Goal: Contribute content: Contribute content

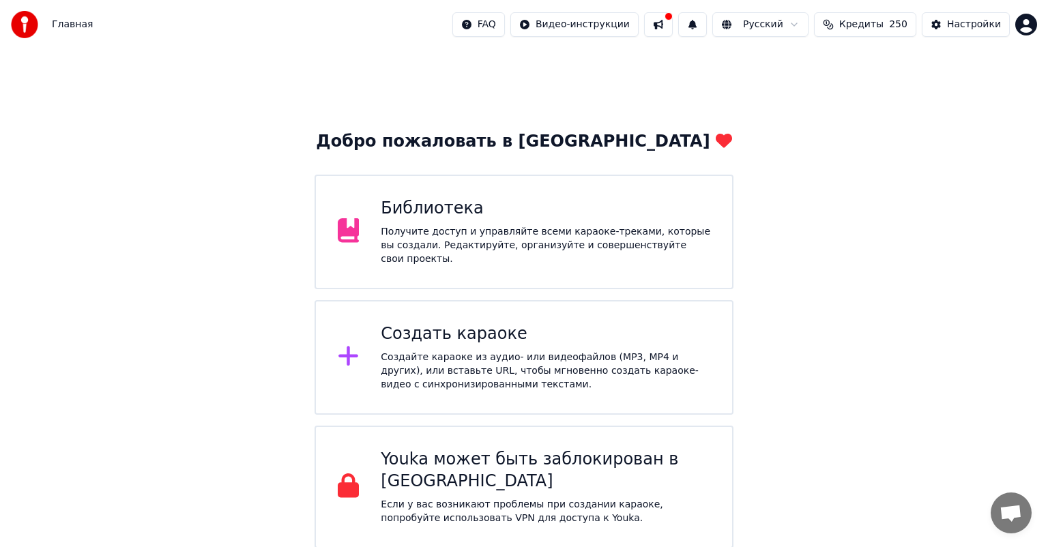
click at [482, 244] on div "Получите доступ и управляйте всеми караоке-треками, которые вы создали. Редакти…" at bounding box center [546, 245] width 330 height 41
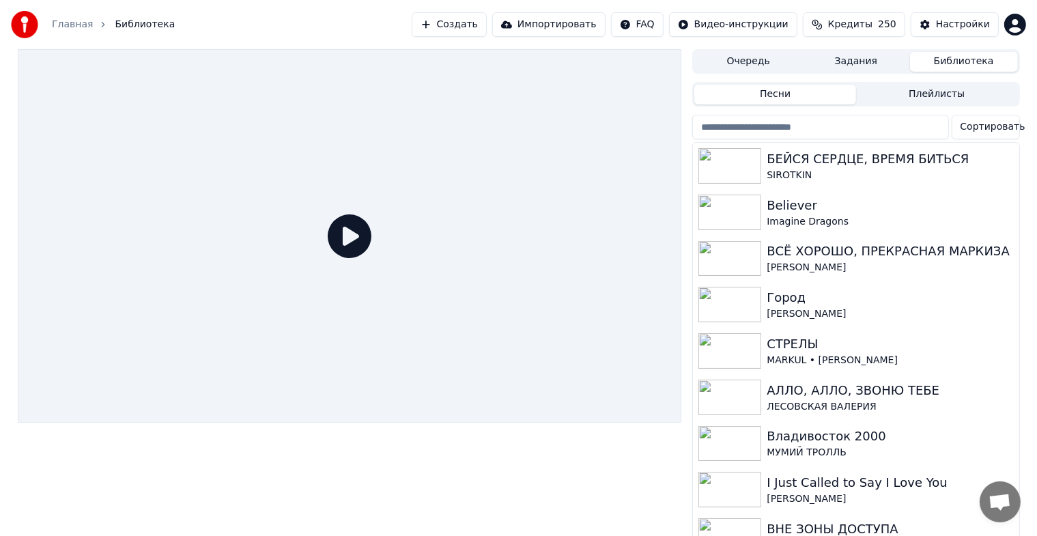
click at [461, 18] on button "Создать" at bounding box center [448, 24] width 75 height 25
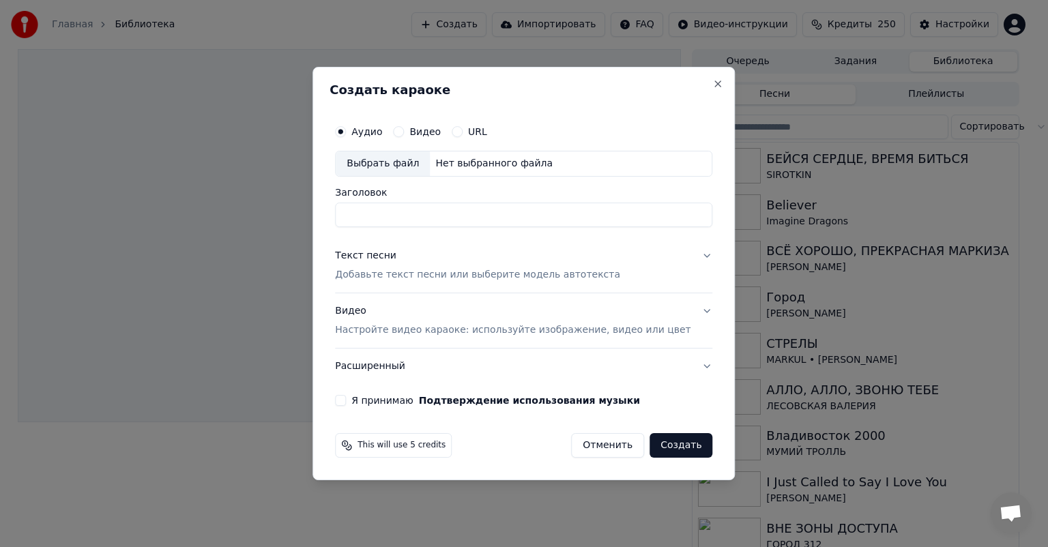
click at [391, 164] on div "Выбрать файл" at bounding box center [383, 163] width 94 height 25
click at [560, 214] on input "**********" at bounding box center [523, 215] width 377 height 25
paste input
type input "**********"
click at [558, 257] on div "Текст песни Добавьте текст песни или выберите модель автотекста" at bounding box center [477, 265] width 285 height 33
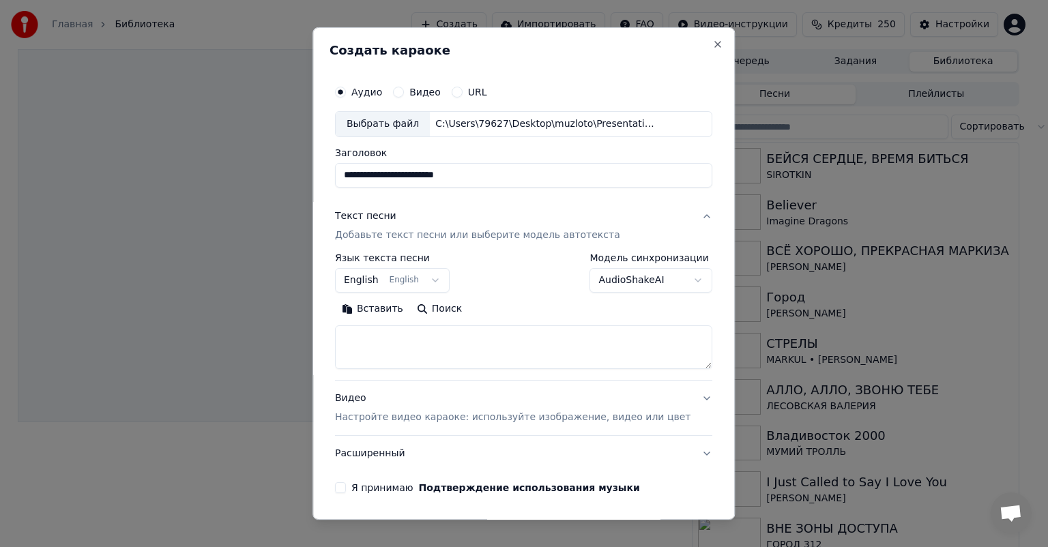
click at [340, 297] on div "**********" at bounding box center [524, 273] width 422 height 493
click at [385, 350] on textarea at bounding box center [523, 348] width 377 height 44
paste textarea "**********"
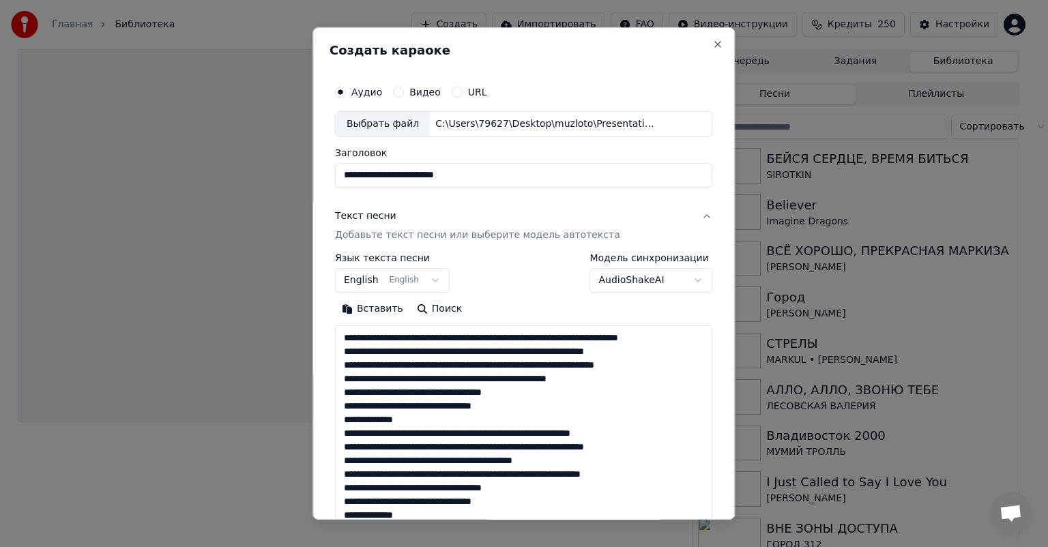
scroll to position [317, 0]
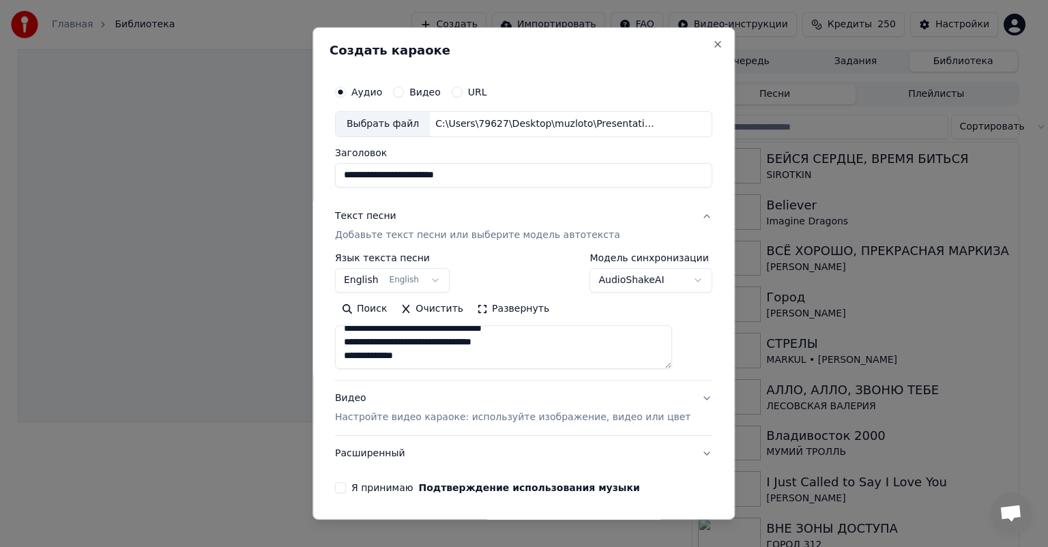
type textarea "**********"
click at [411, 396] on div "Видео Настройте видео караоке: используйте изображение, видео или цвет" at bounding box center [513, 408] width 356 height 33
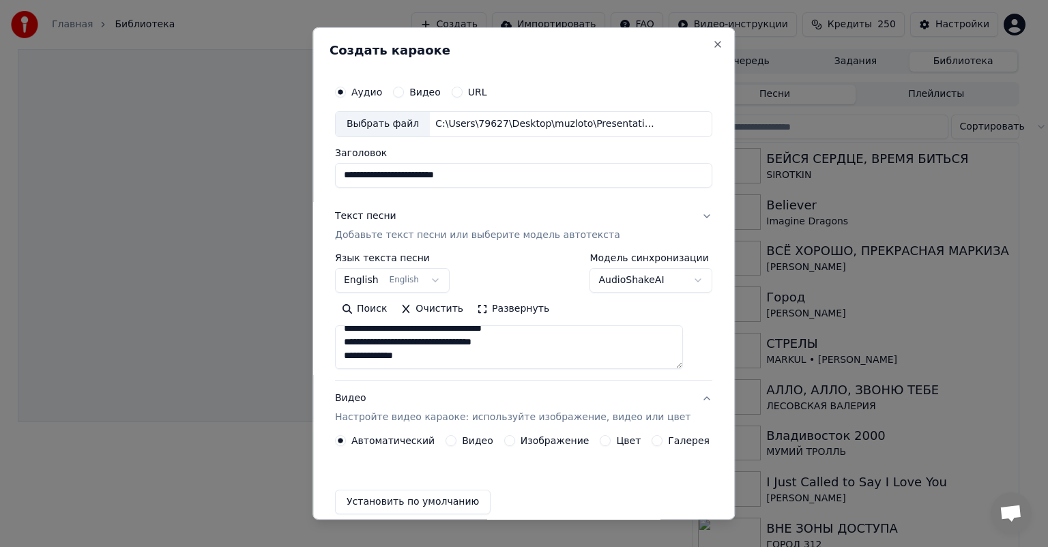
scroll to position [295, 0]
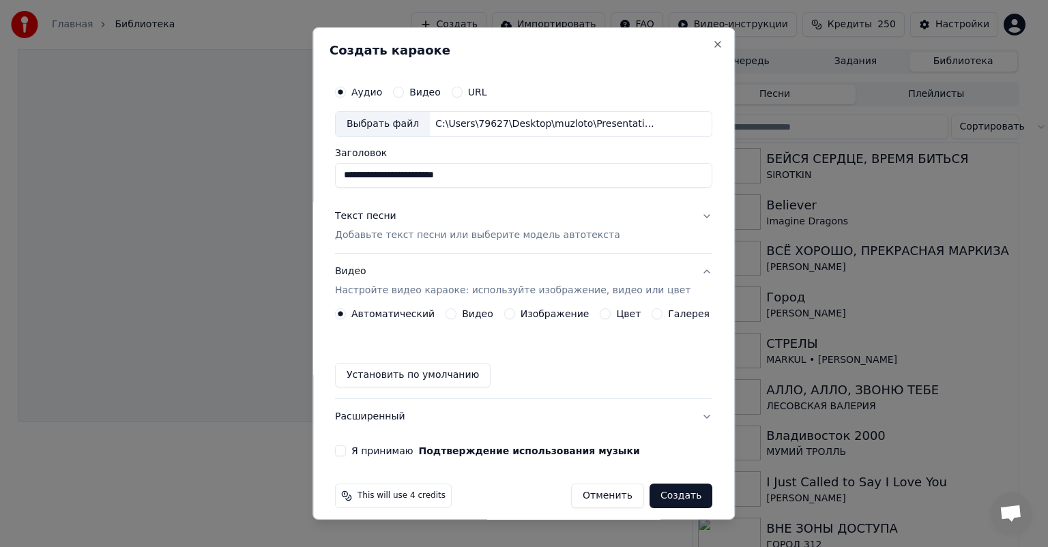
click at [508, 317] on button "Изображение" at bounding box center [509, 313] width 11 height 11
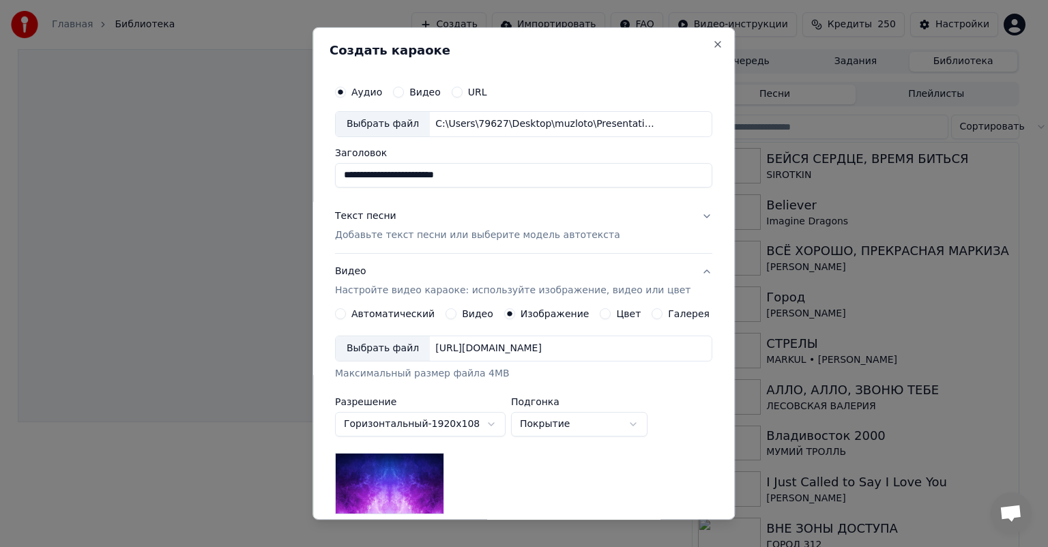
click at [377, 347] on div "Выбрать файл" at bounding box center [383, 348] width 94 height 25
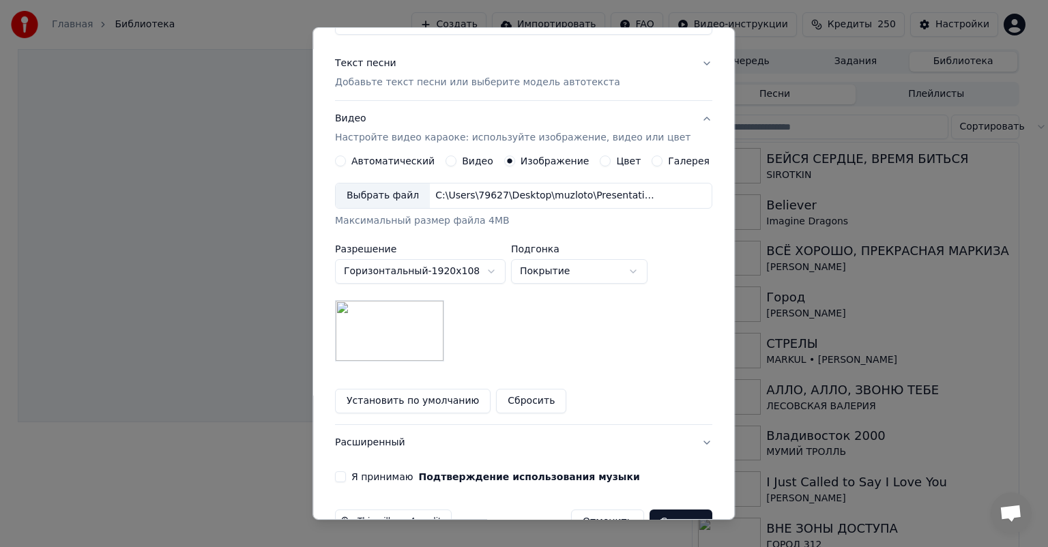
scroll to position [190, 0]
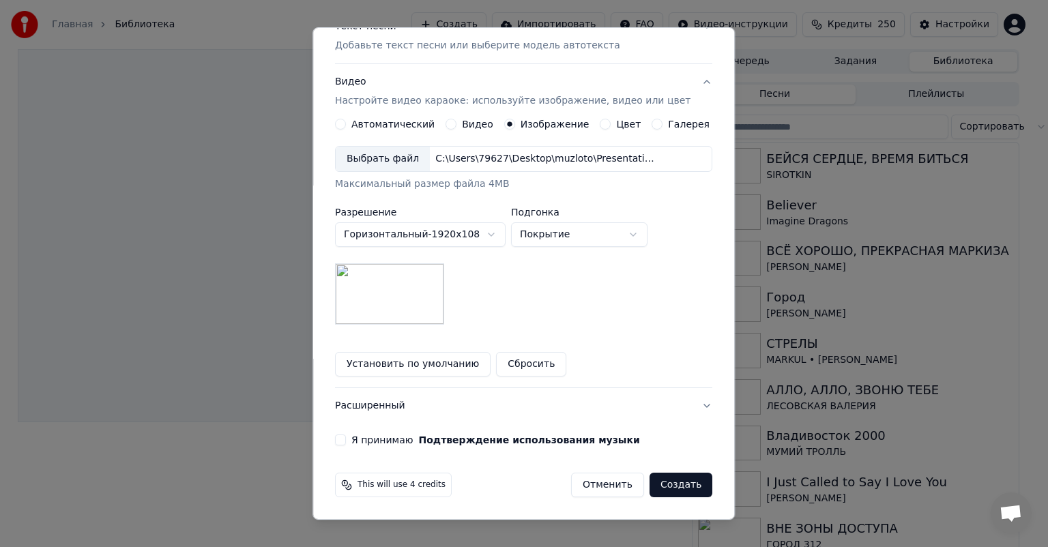
click at [346, 439] on button "Я принимаю Подтверждение использования музыки" at bounding box center [340, 440] width 11 height 11
click at [659, 484] on button "Создать" at bounding box center [681, 485] width 63 height 25
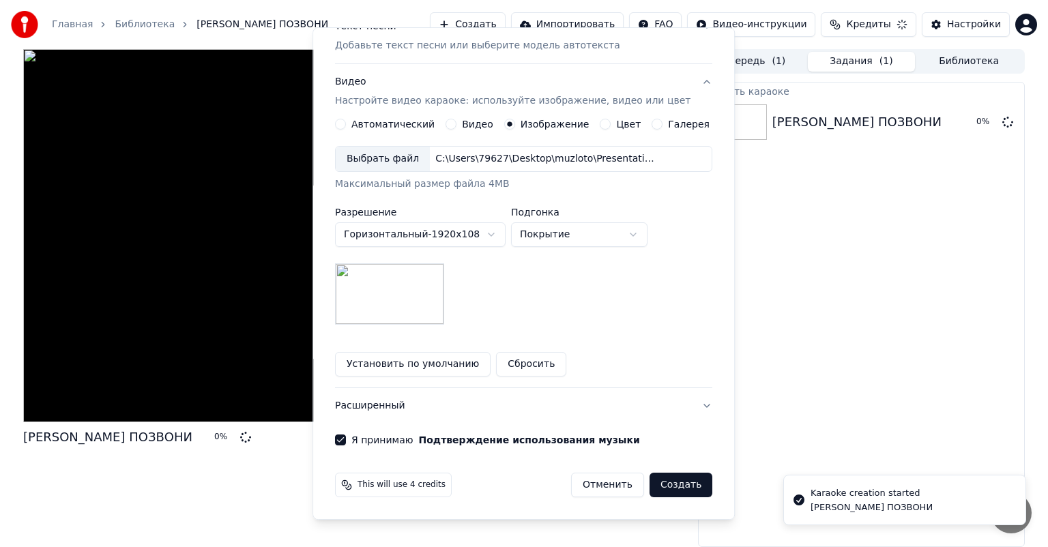
scroll to position [11, 0]
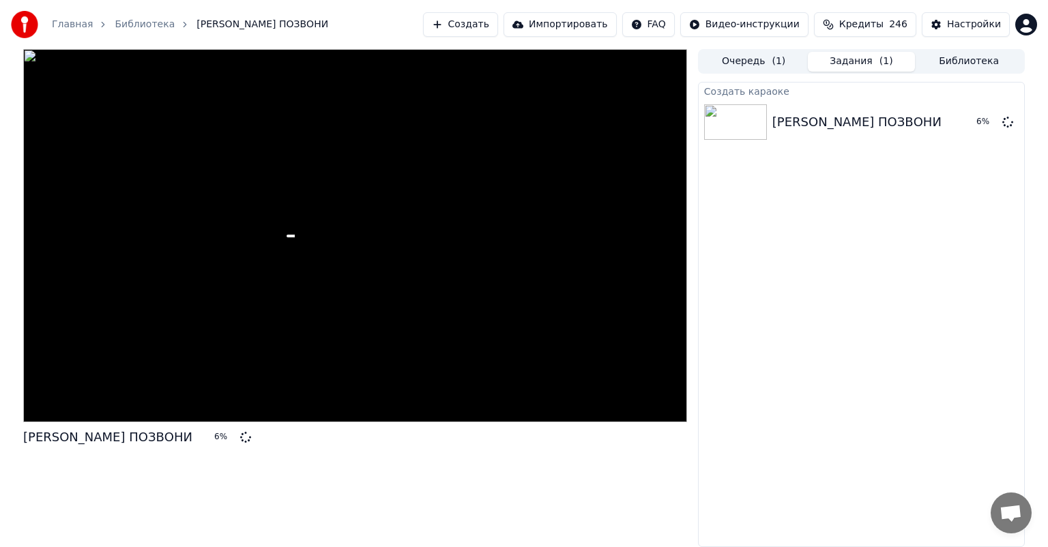
click at [461, 27] on button "Создать" at bounding box center [460, 24] width 75 height 25
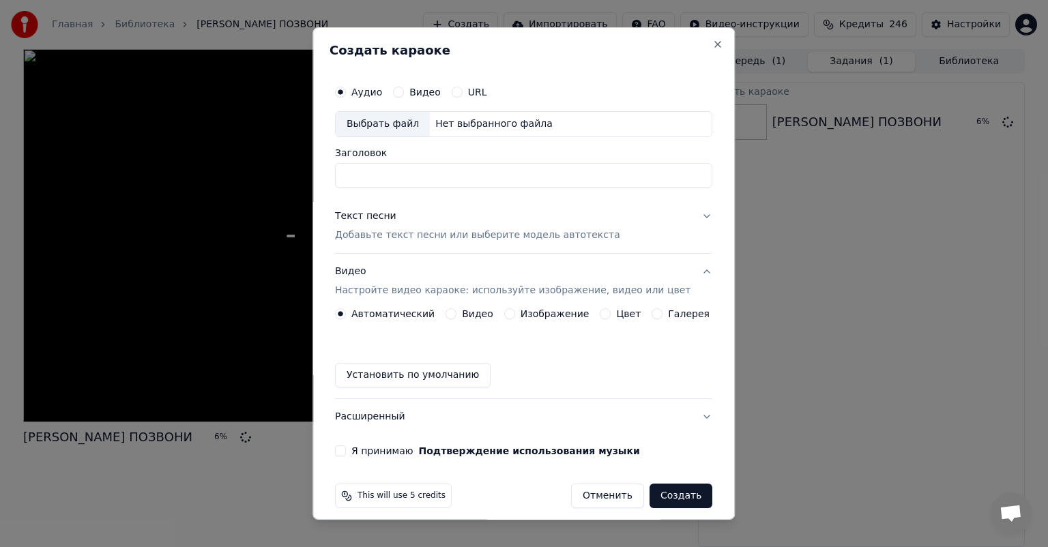
click at [388, 128] on div "Выбрать файл" at bounding box center [383, 124] width 94 height 25
click at [534, 173] on input "**********" at bounding box center [523, 175] width 377 height 25
paste input
type input "**********"
click at [516, 215] on div "Текст песни Добавьте текст песни или выберите модель автотекста" at bounding box center [477, 226] width 285 height 33
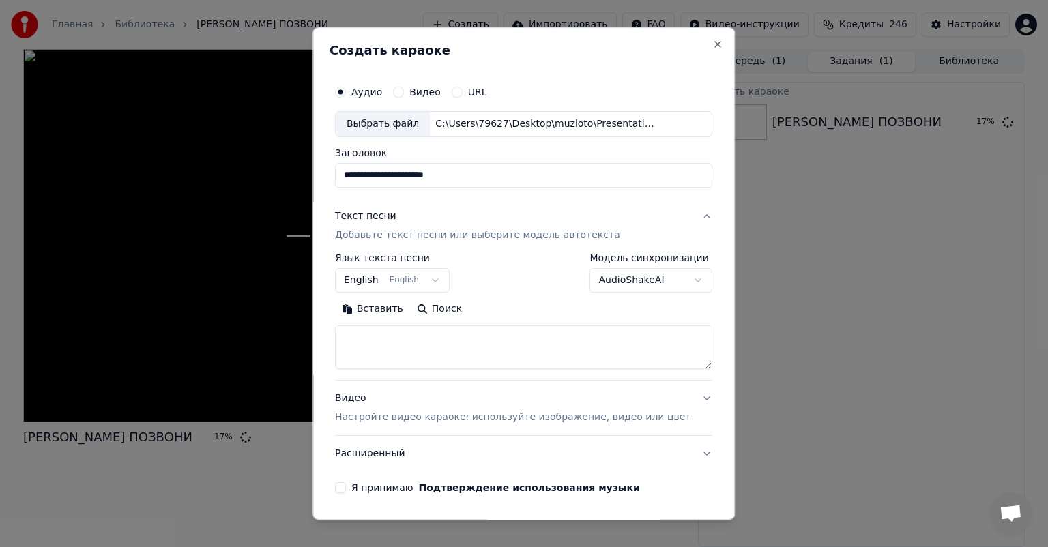
click at [429, 338] on textarea at bounding box center [523, 348] width 377 height 44
paste textarea "**********"
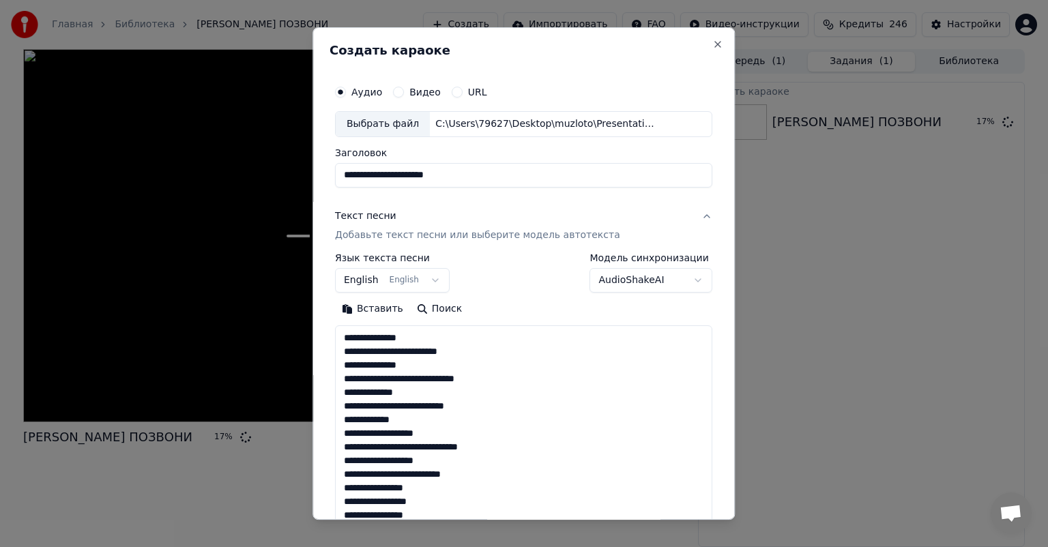
scroll to position [439, 0]
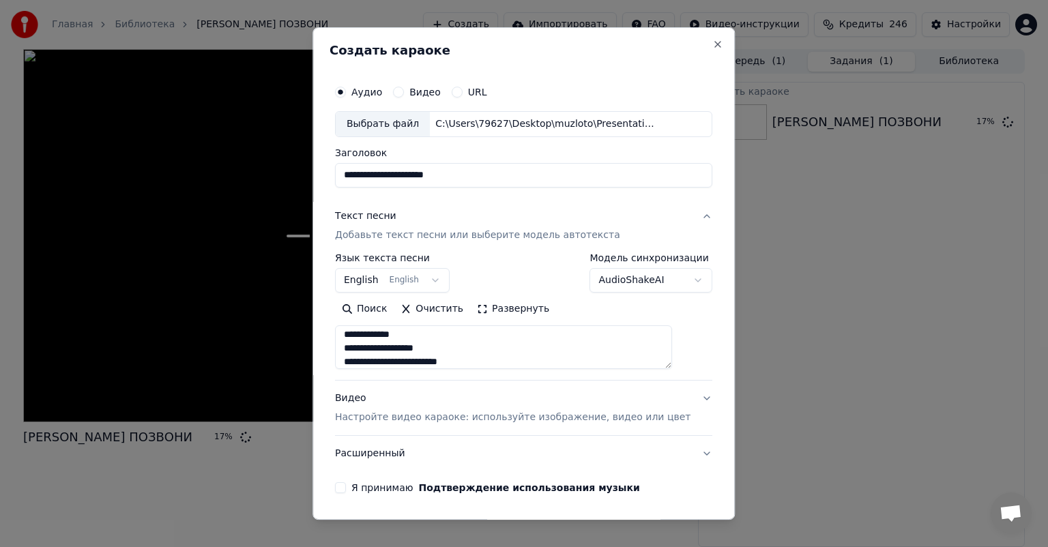
type textarea "**********"
click at [464, 394] on div "Видео Настройте видео караоке: используйте изображение, видео или цвет" at bounding box center [513, 408] width 356 height 33
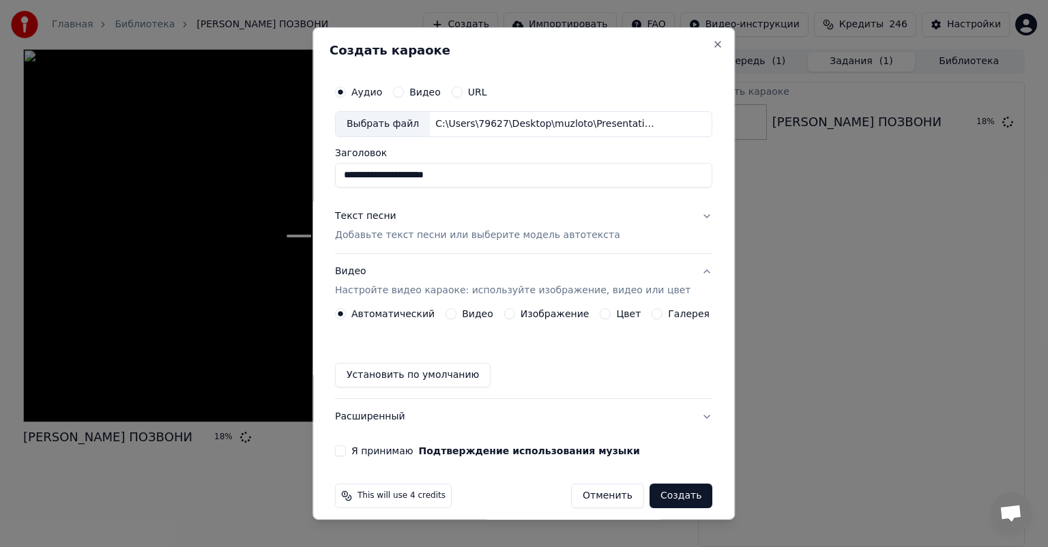
click at [504, 311] on button "Изображение" at bounding box center [509, 313] width 11 height 11
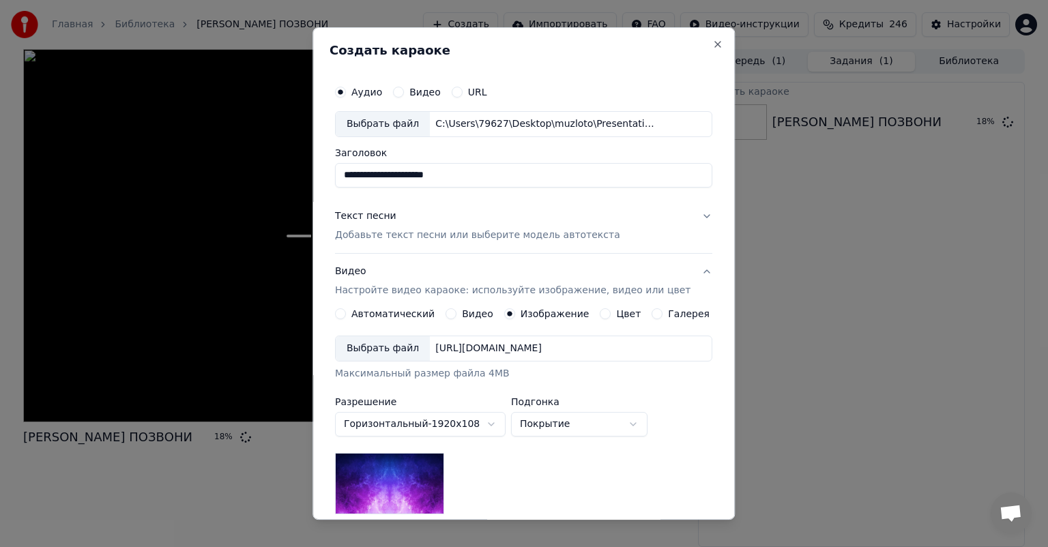
click at [405, 347] on div "Выбрать файл" at bounding box center [383, 348] width 94 height 25
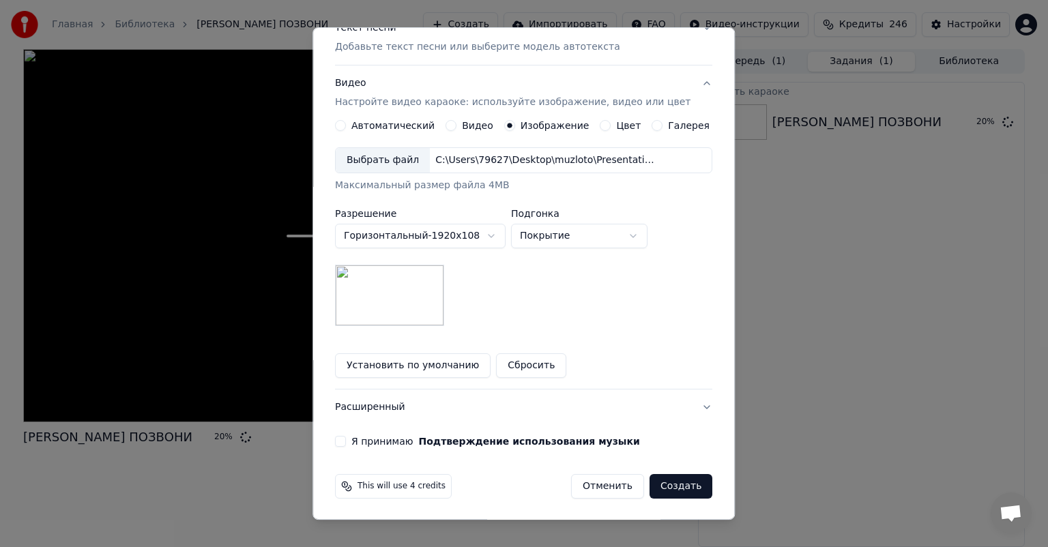
scroll to position [190, 0]
click at [349, 446] on div "**********" at bounding box center [524, 167] width 388 height 568
click at [346, 442] on button "Я принимаю Подтверждение использования музыки" at bounding box center [340, 440] width 11 height 11
click at [665, 480] on button "Создать" at bounding box center [681, 485] width 63 height 25
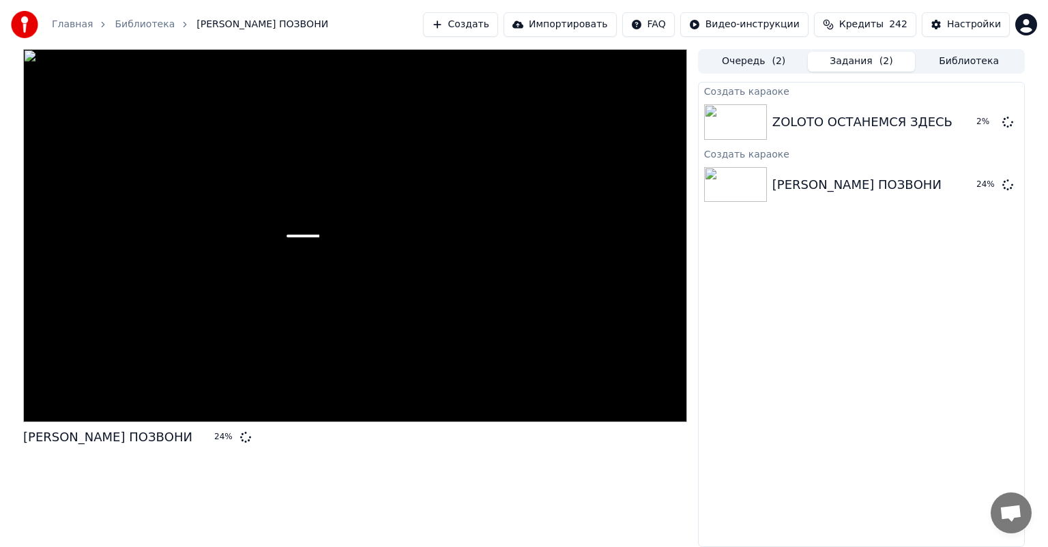
click at [491, 19] on button "Создать" at bounding box center [460, 24] width 75 height 25
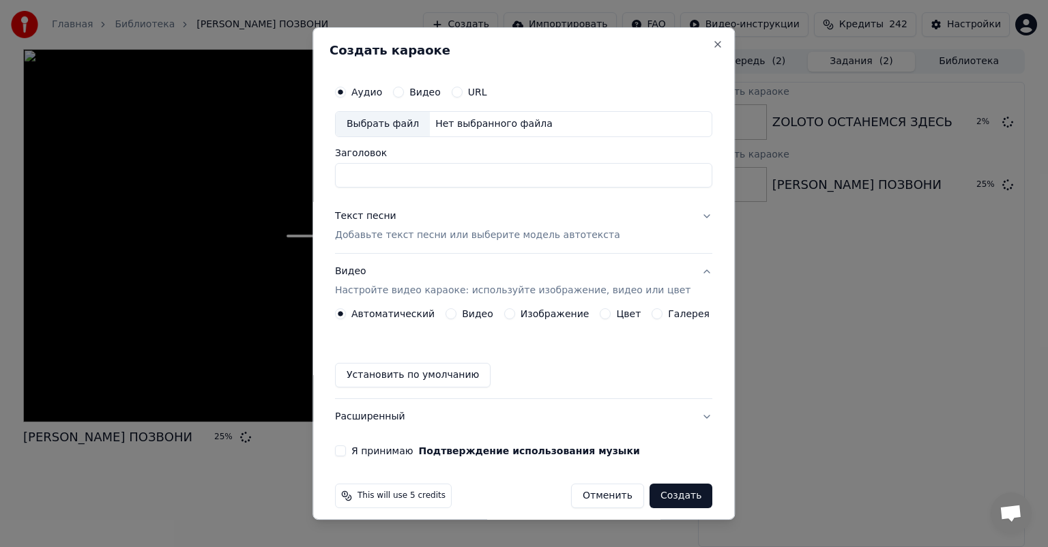
click at [376, 119] on div "Выбрать файл" at bounding box center [383, 124] width 94 height 25
click at [476, 172] on input "**********" at bounding box center [523, 175] width 377 height 25
paste input
type input "**********"
click at [447, 216] on div "Текст песни Добавьте текст песни или выберите модель автотекста" at bounding box center [477, 226] width 285 height 33
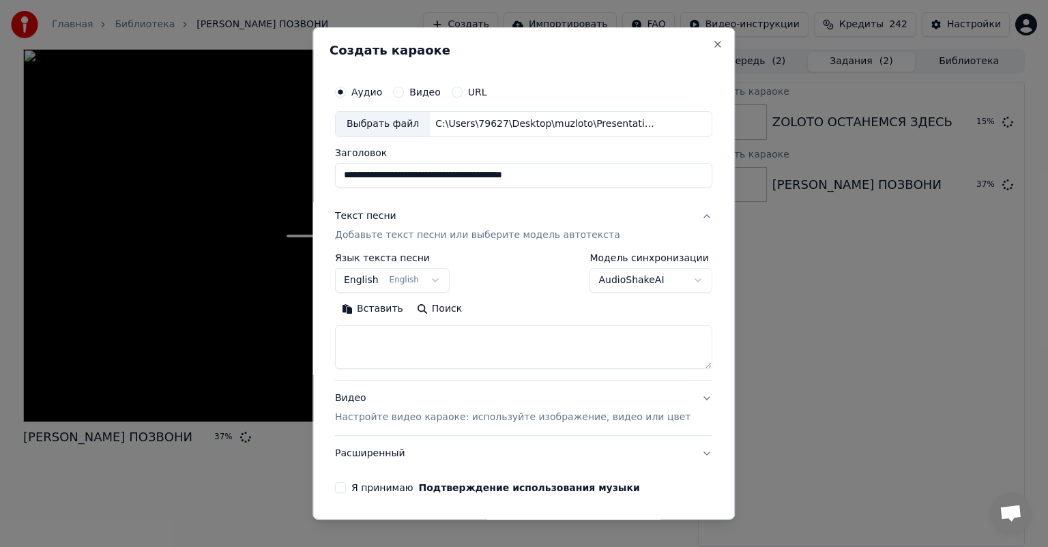
click at [423, 343] on textarea at bounding box center [523, 348] width 377 height 44
paste textarea "**********"
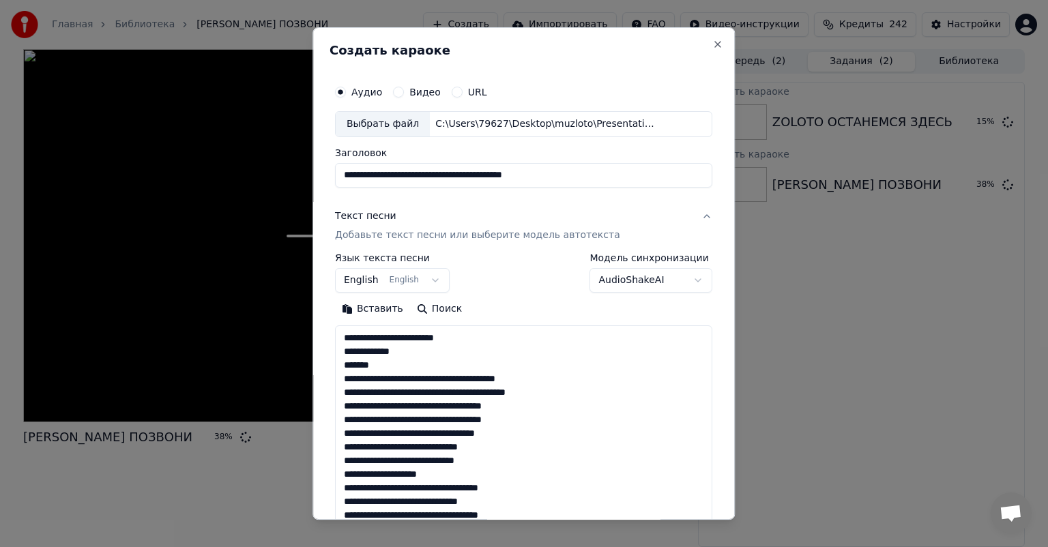
scroll to position [508, 0]
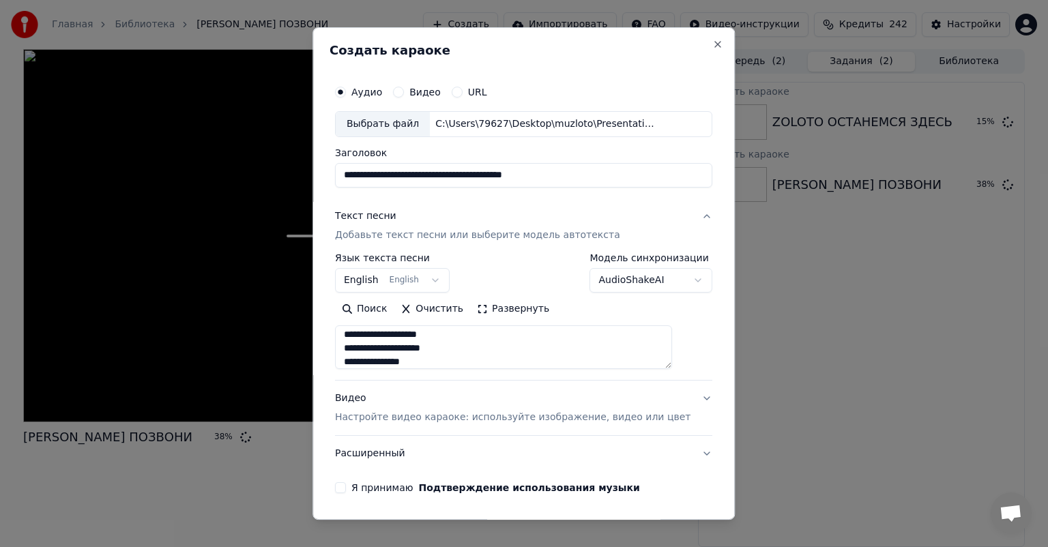
type textarea "**********"
click at [512, 276] on div "**********" at bounding box center [523, 273] width 377 height 40
click at [442, 398] on div "Видео Настройте видео караоке: используйте изображение, видео или цвет" at bounding box center [513, 408] width 356 height 33
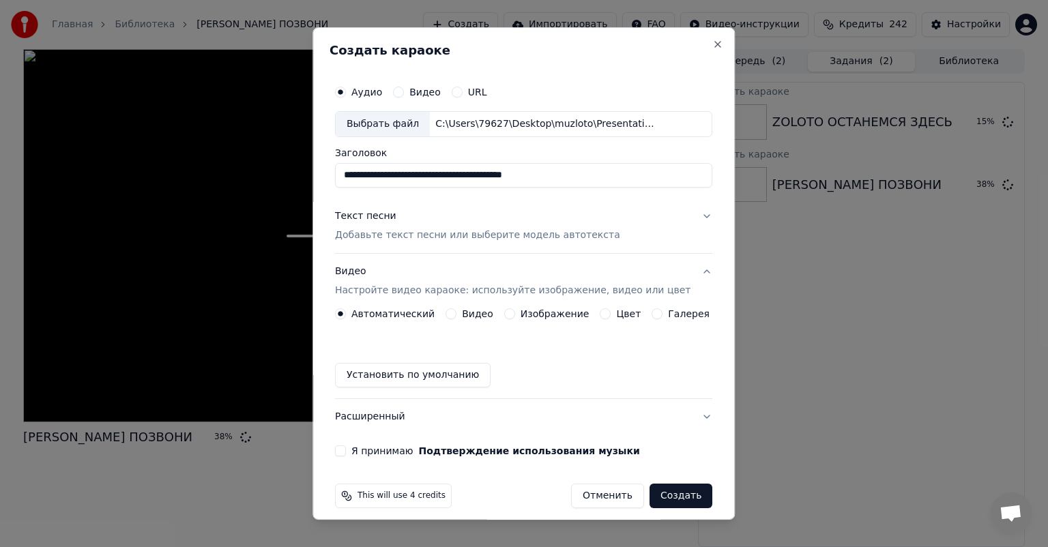
click at [509, 315] on button "Изображение" at bounding box center [509, 313] width 11 height 11
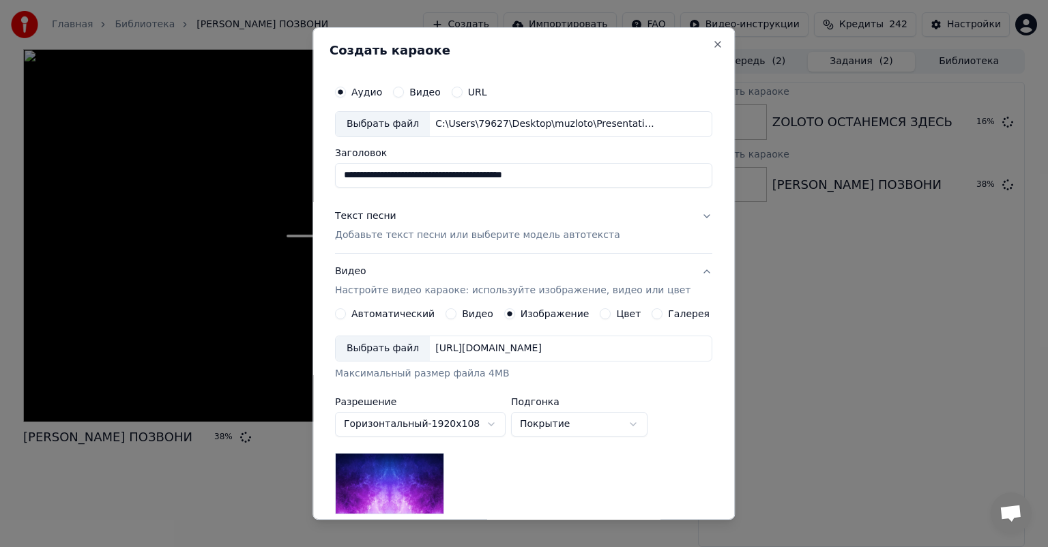
click at [390, 341] on div "Выбрать файл" at bounding box center [383, 348] width 94 height 25
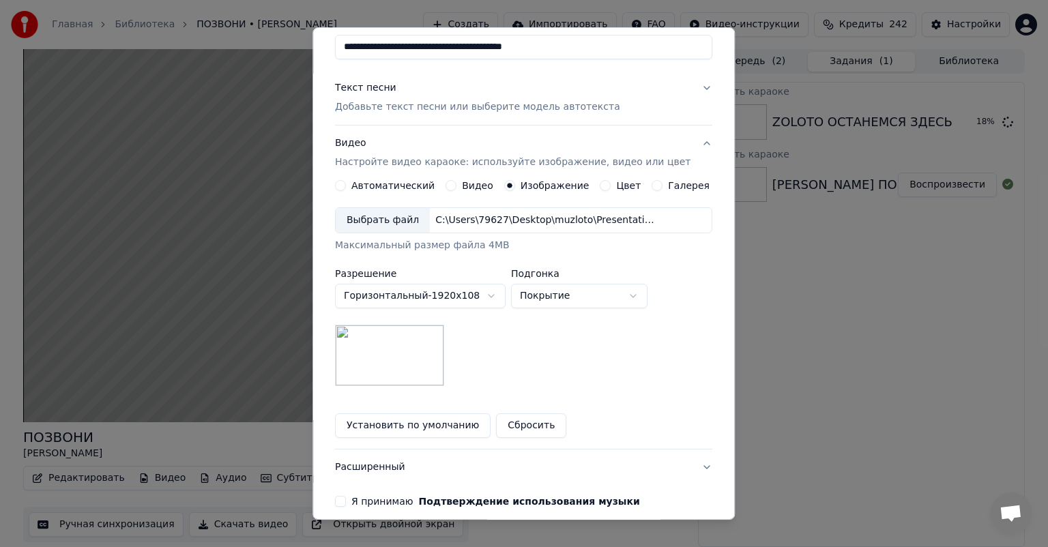
scroll to position [190, 0]
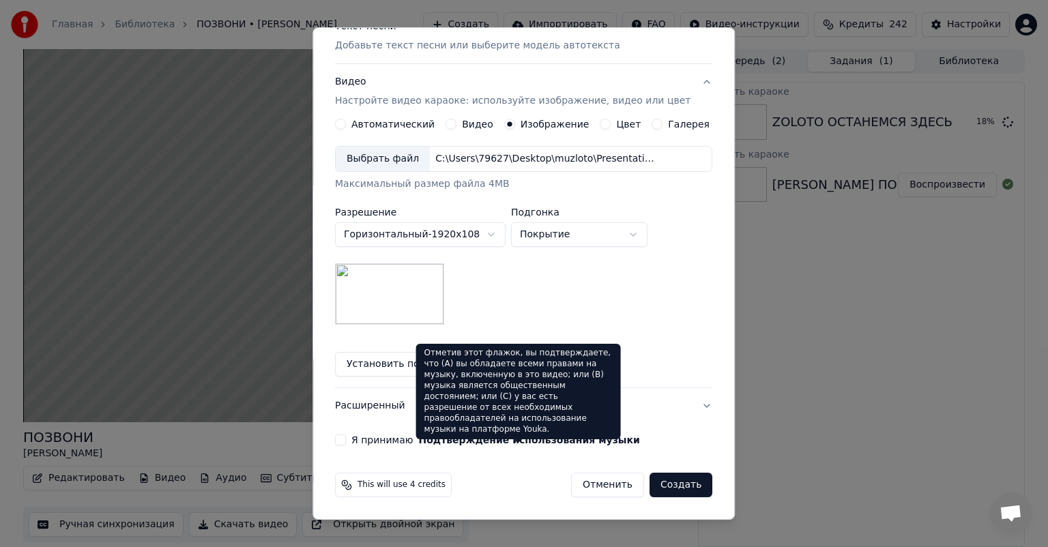
click at [346, 442] on button "Я принимаю Подтверждение использования музыки" at bounding box center [340, 440] width 11 height 11
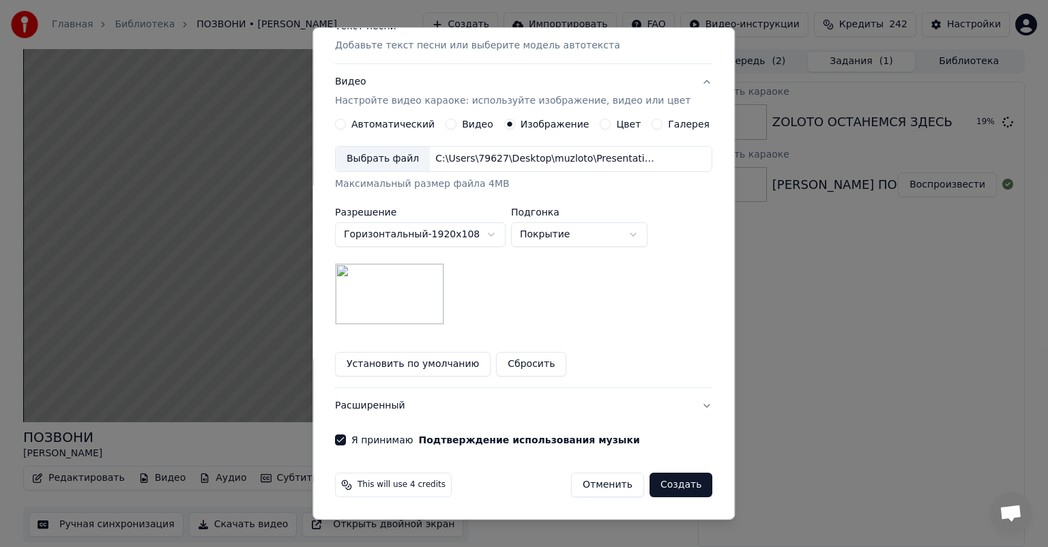
click at [660, 480] on button "Создать" at bounding box center [681, 485] width 63 height 25
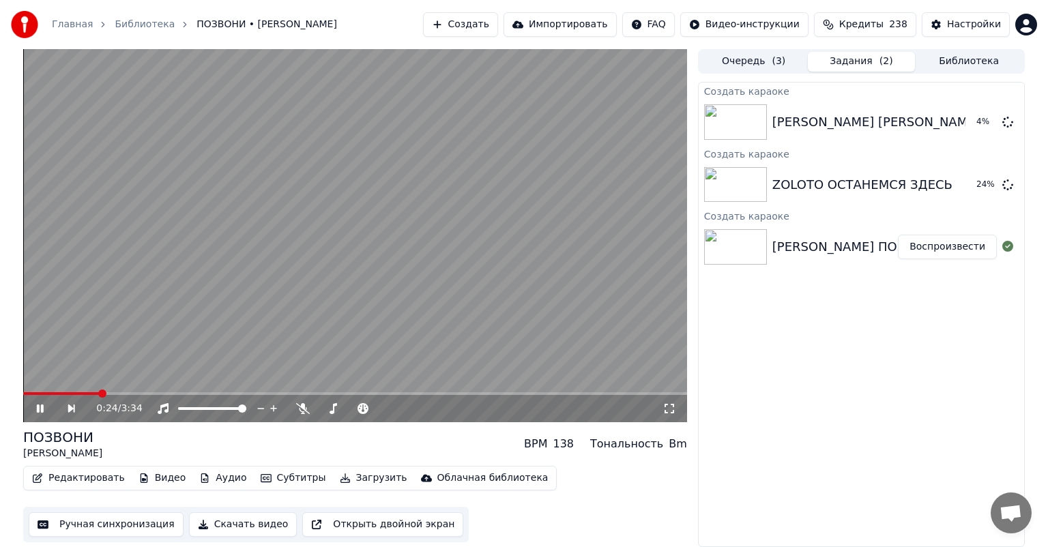
click at [40, 409] on icon at bounding box center [49, 408] width 31 height 11
click at [301, 411] on icon at bounding box center [303, 408] width 14 height 11
click at [483, 22] on button "Создать" at bounding box center [460, 24] width 75 height 25
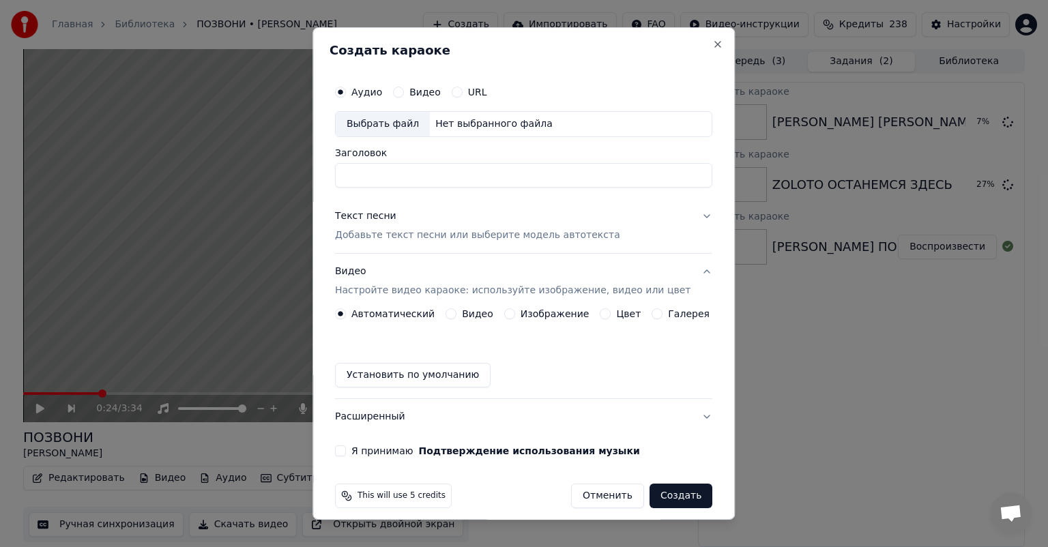
click at [371, 125] on div "Выбрать файл" at bounding box center [383, 124] width 94 height 25
click at [511, 169] on input "**********" at bounding box center [523, 175] width 377 height 25
paste input
type input "**********"
click at [446, 222] on div "Текст песни Добавьте текст песни или выберите модель автотекста" at bounding box center [477, 226] width 285 height 33
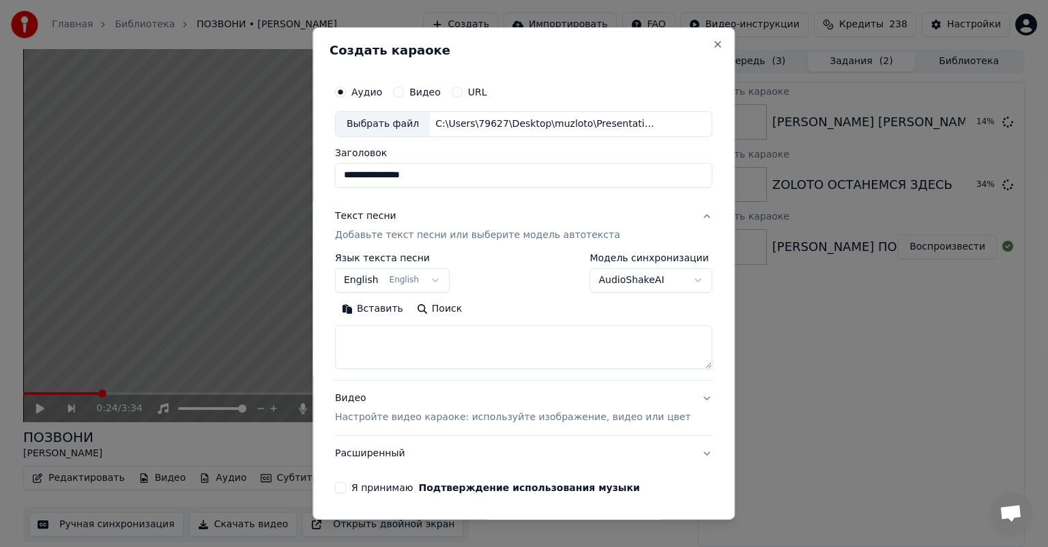
click at [427, 333] on textarea at bounding box center [523, 348] width 377 height 44
paste textarea "**********"
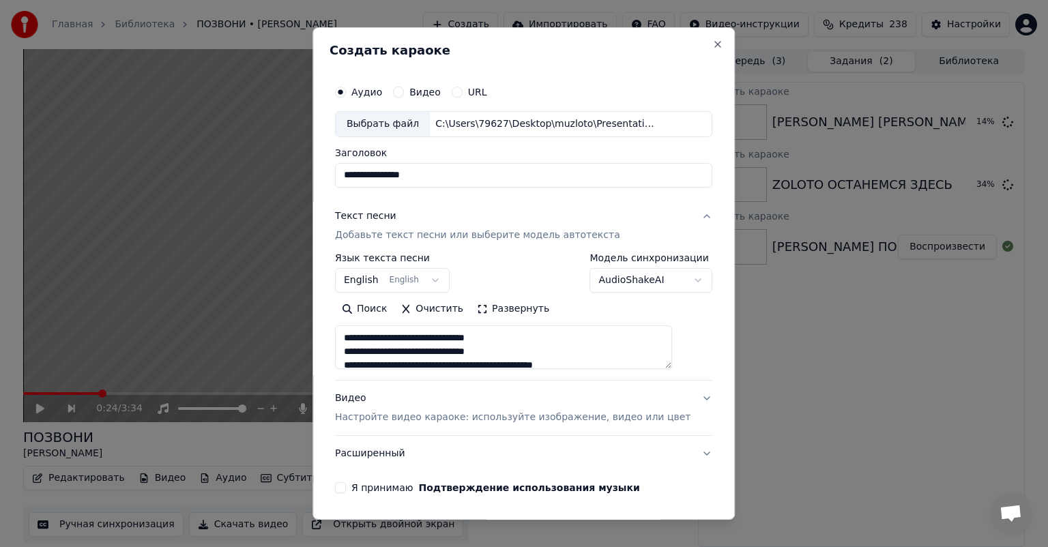
scroll to position [521, 0]
type textarea "**********"
click at [511, 276] on div "**********" at bounding box center [523, 273] width 377 height 40
click at [513, 394] on div "Видео Настройте видео караоке: используйте изображение, видео или цвет" at bounding box center [513, 408] width 356 height 33
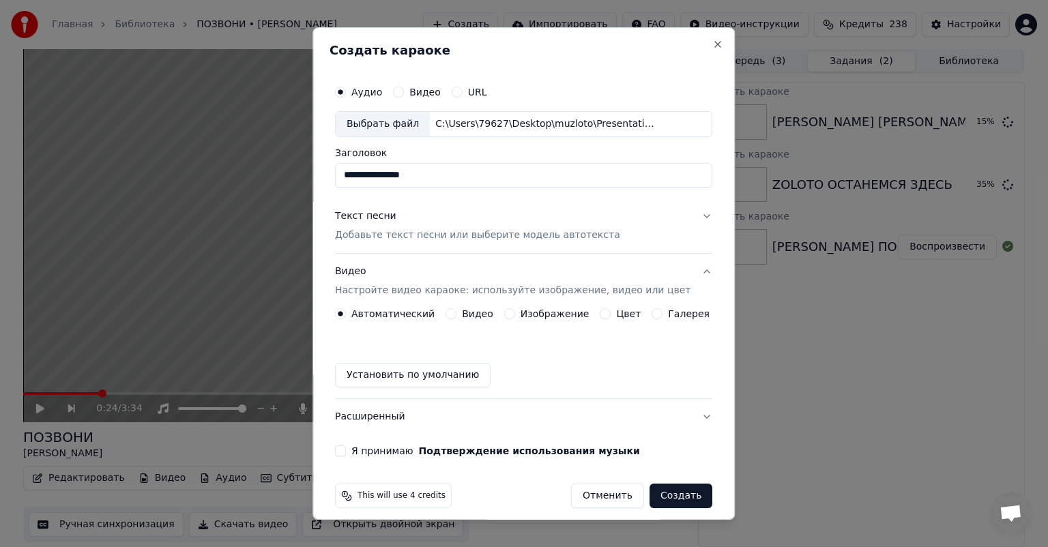
click at [508, 313] on button "Изображение" at bounding box center [509, 313] width 11 height 11
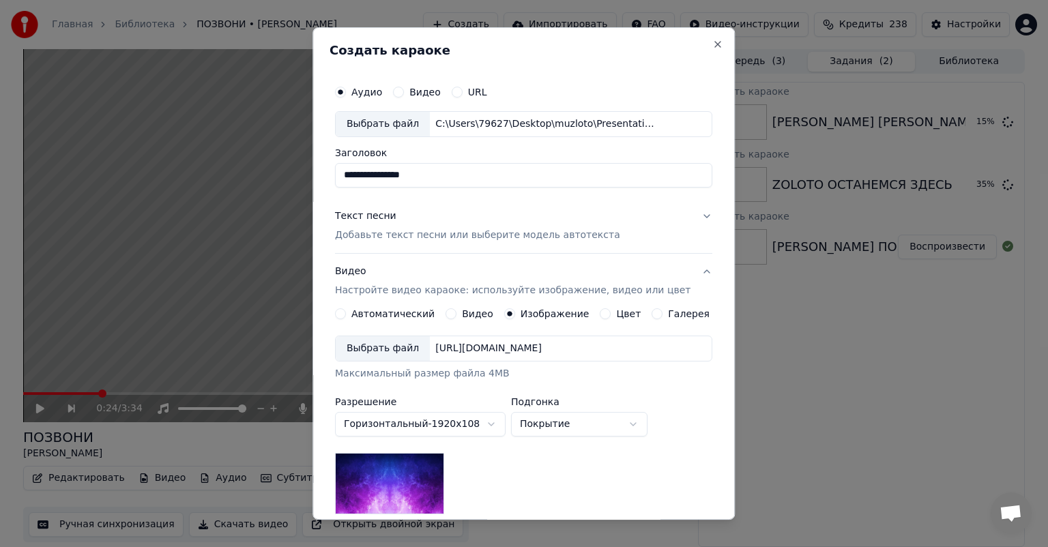
click at [381, 351] on div "Выбрать файл" at bounding box center [383, 348] width 94 height 25
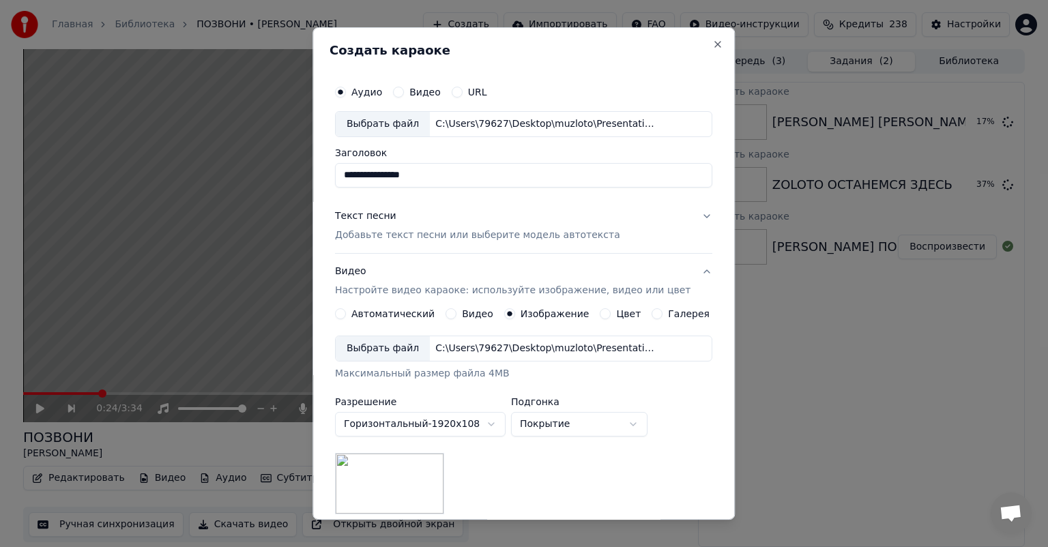
scroll to position [190, 0]
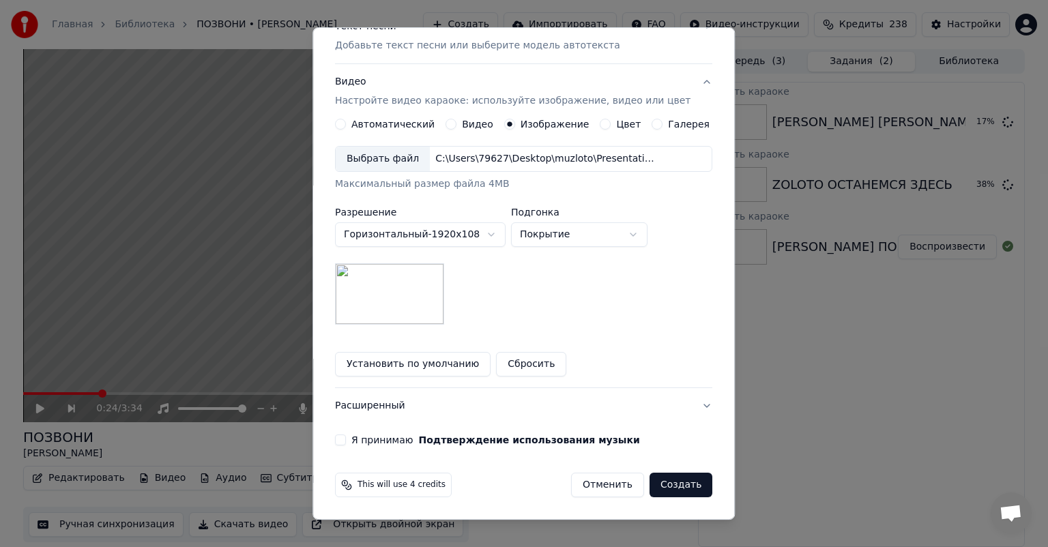
click at [346, 439] on button "Я принимаю Подтверждение использования музыки" at bounding box center [340, 440] width 11 height 11
click at [658, 485] on button "Создать" at bounding box center [681, 485] width 63 height 25
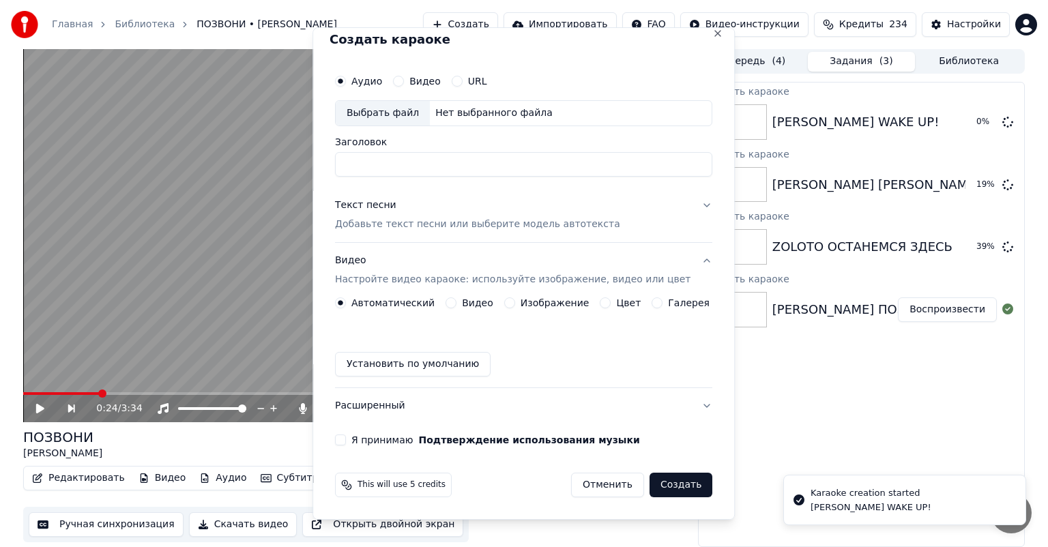
scroll to position [0, 0]
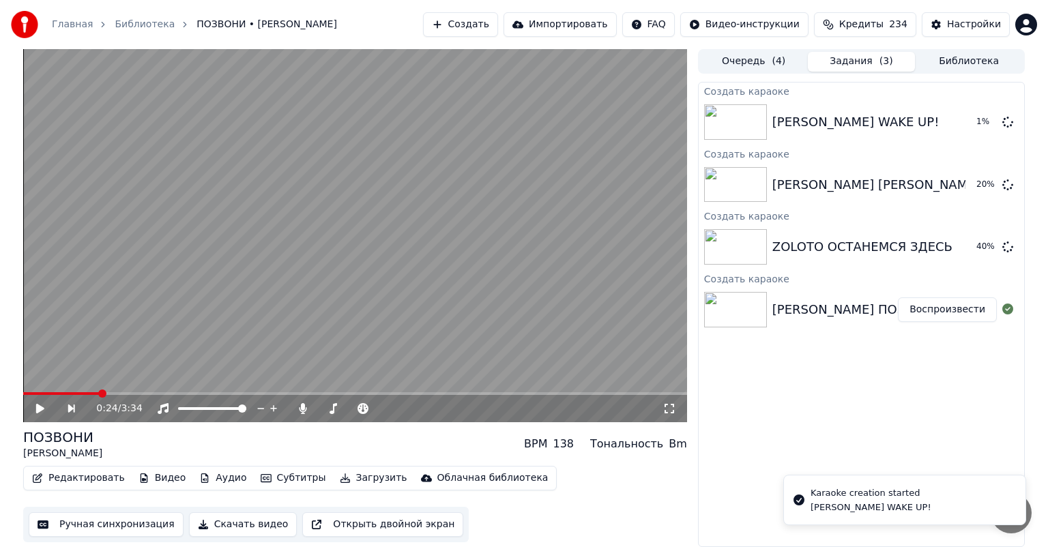
click at [454, 27] on button "Создать" at bounding box center [460, 24] width 75 height 25
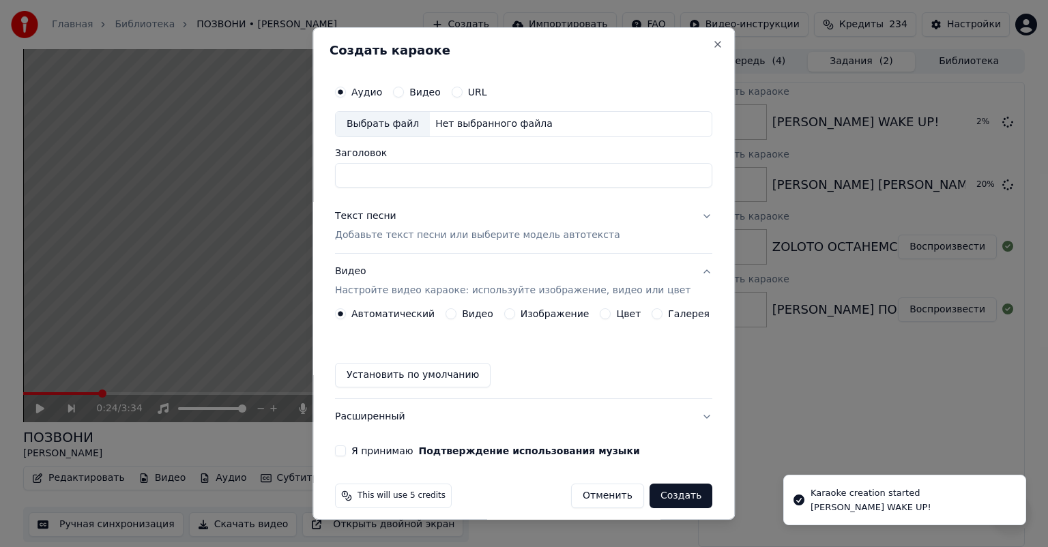
click at [373, 124] on div "Выбрать файл" at bounding box center [383, 124] width 94 height 25
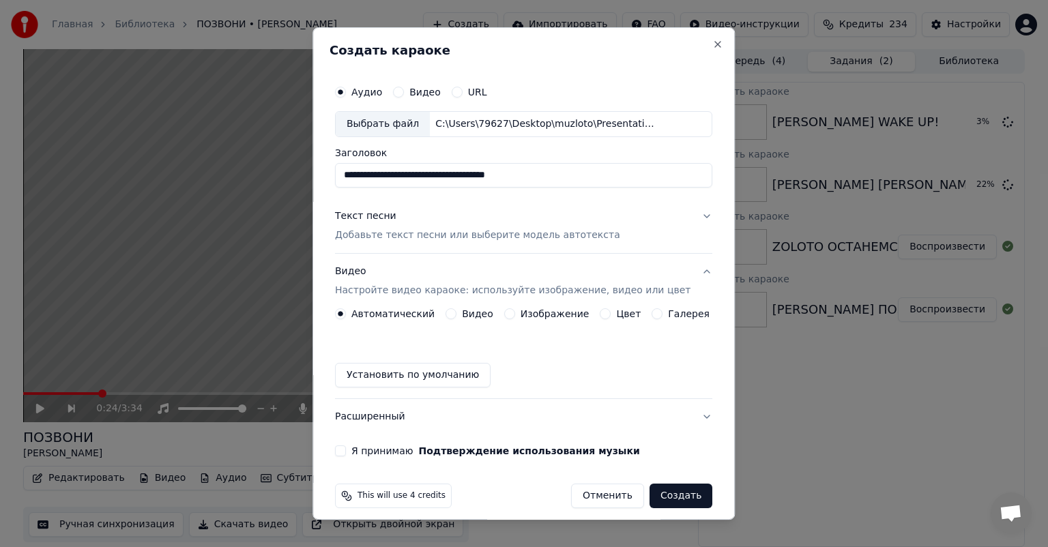
click at [475, 172] on input "**********" at bounding box center [523, 175] width 377 height 25
paste input
type input "**********"
click at [433, 221] on div "Текст песни Добавьте текст песни или выберите модель автотекста" at bounding box center [477, 226] width 285 height 33
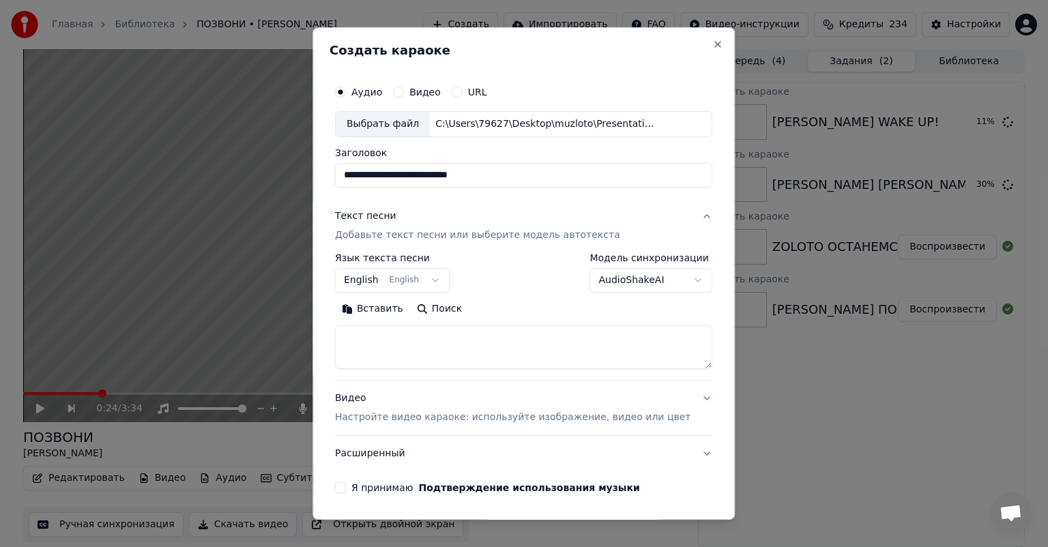
click at [460, 341] on textarea at bounding box center [523, 348] width 377 height 44
paste textarea "**********"
type textarea "**********"
click at [516, 272] on div "**********" at bounding box center [523, 273] width 377 height 40
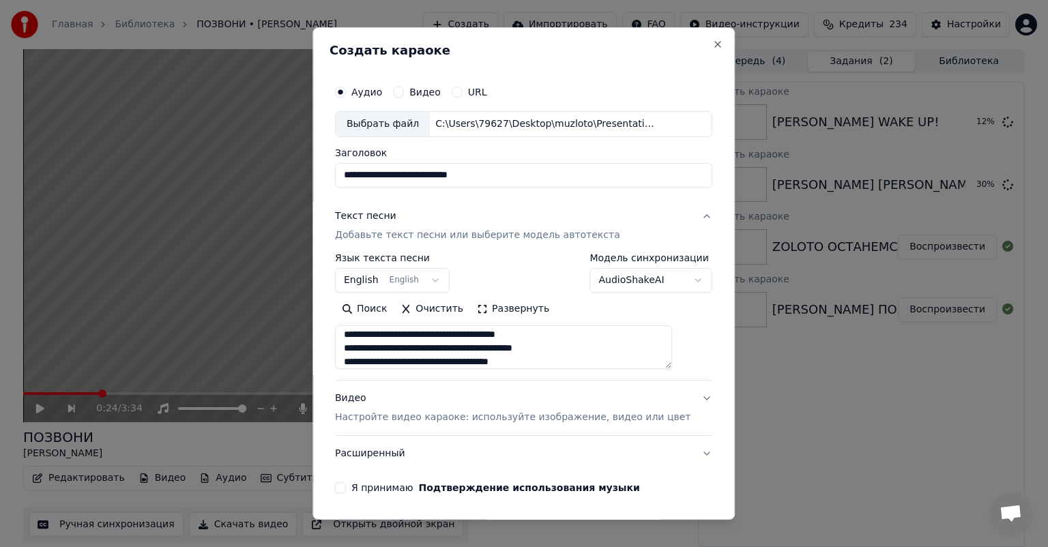
click at [444, 399] on div "Видео Настройте видео караоке: используйте изображение, видео или цвет" at bounding box center [513, 408] width 356 height 33
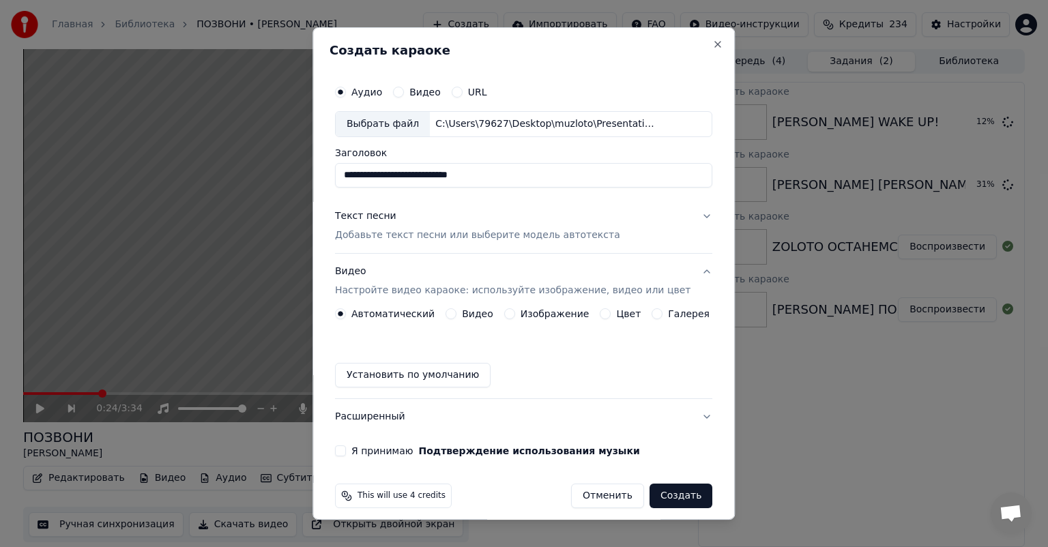
click at [506, 314] on button "Изображение" at bounding box center [509, 313] width 11 height 11
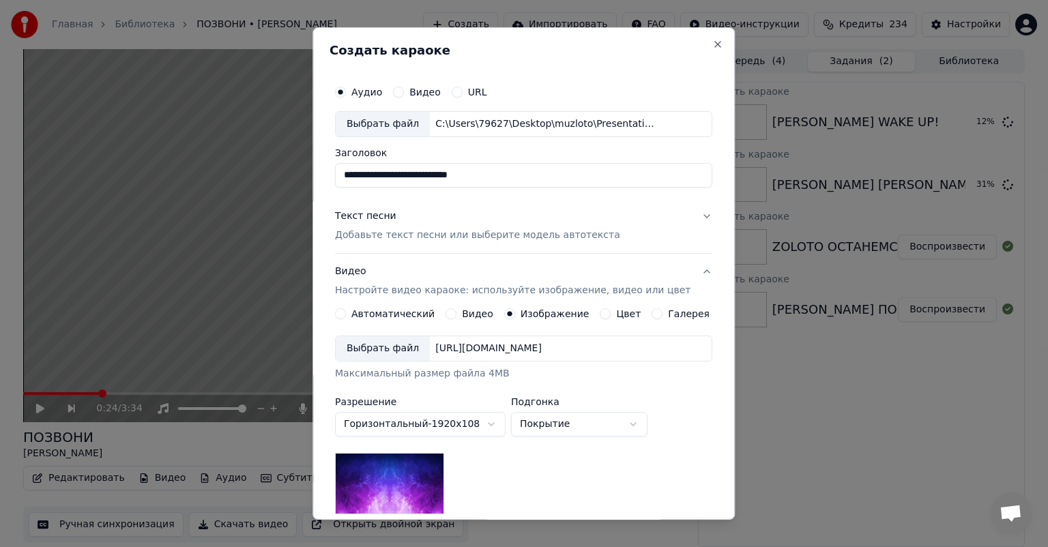
click at [371, 353] on div "Выбрать файл" at bounding box center [383, 348] width 94 height 25
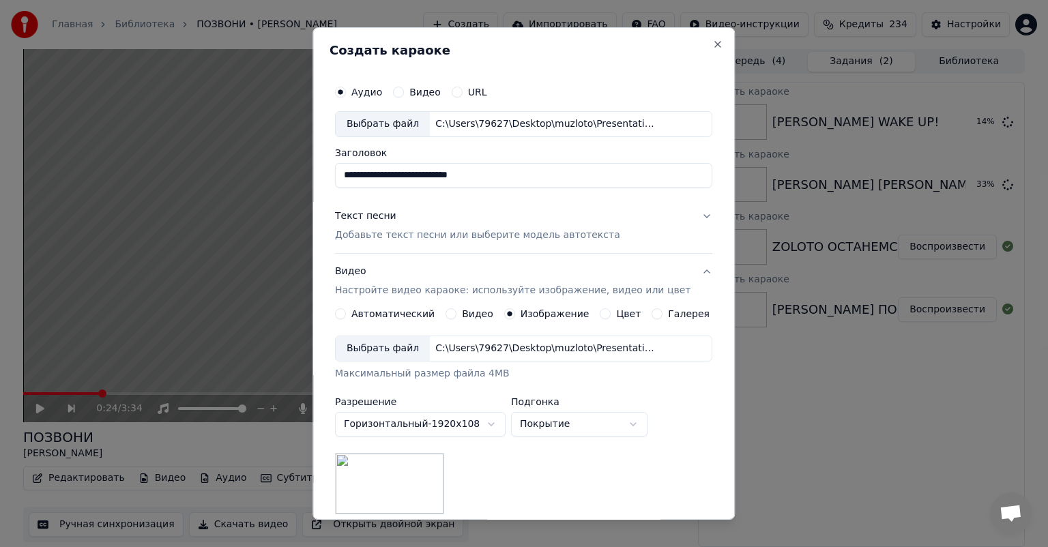
scroll to position [190, 0]
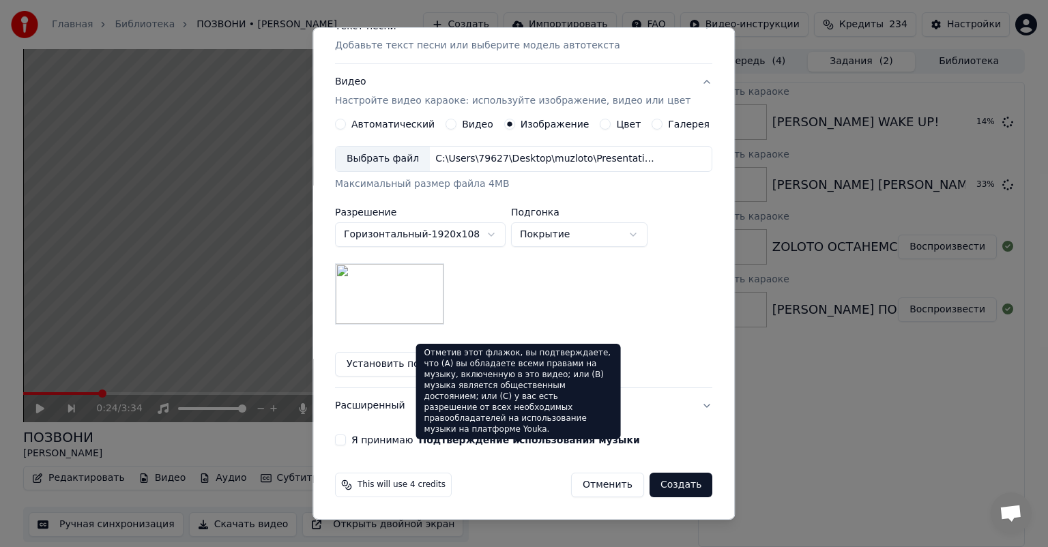
click at [345, 438] on button "Я принимаю Подтверждение использования музыки" at bounding box center [340, 440] width 11 height 11
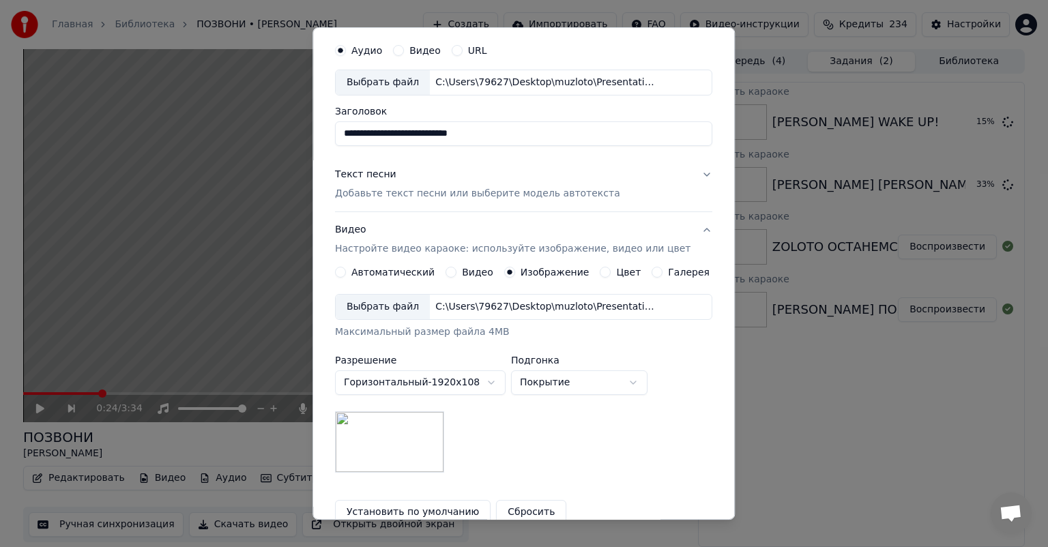
scroll to position [0, 0]
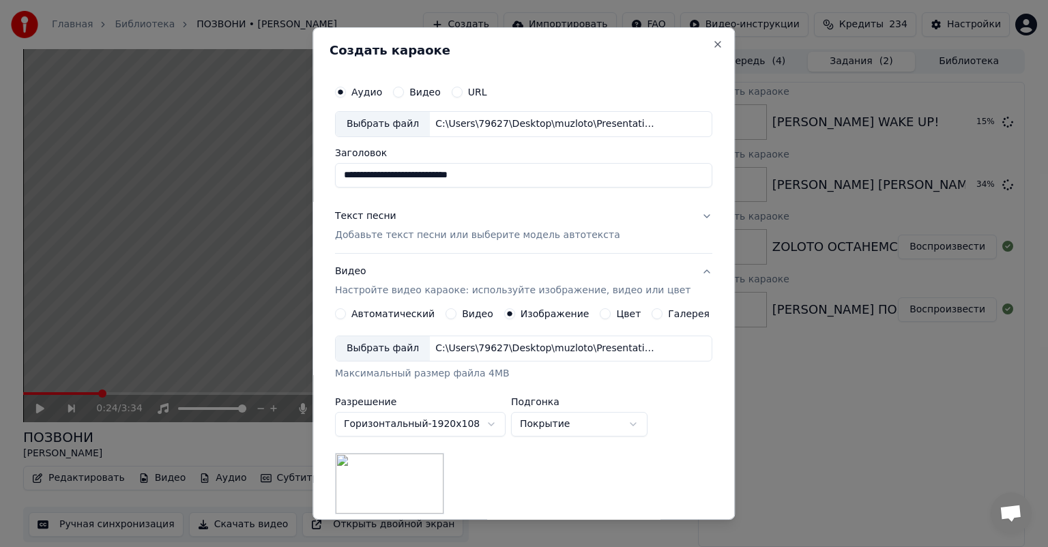
click at [458, 213] on div "Текст песни Добавьте текст песни или выберите модель автотекста" at bounding box center [477, 226] width 285 height 33
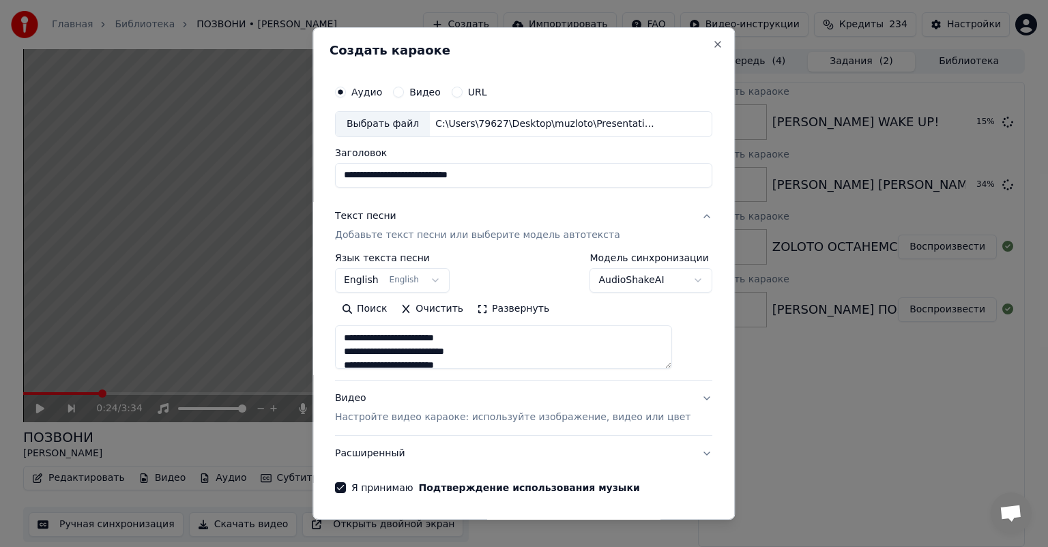
scroll to position [48, 0]
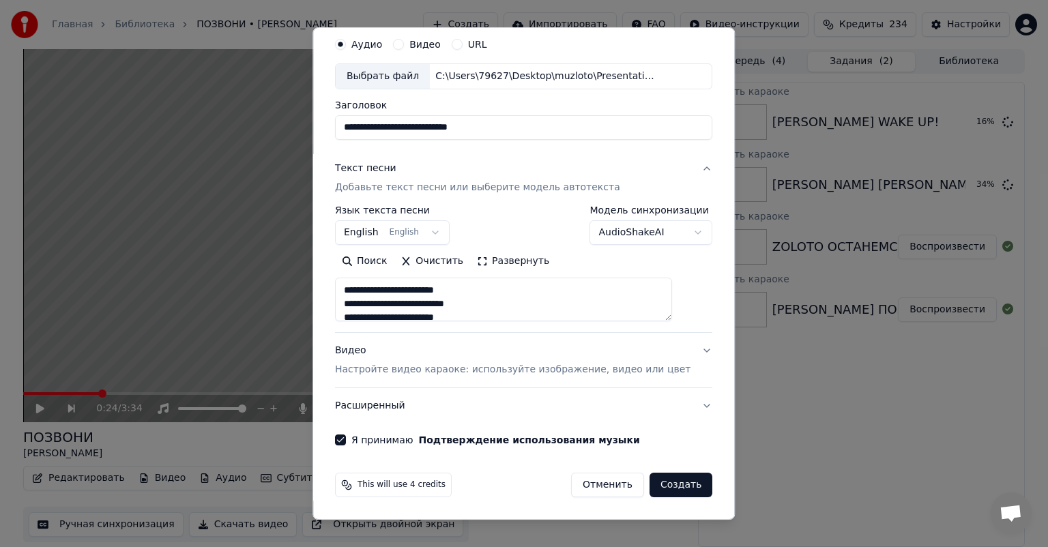
click at [652, 482] on button "Создать" at bounding box center [681, 485] width 63 height 25
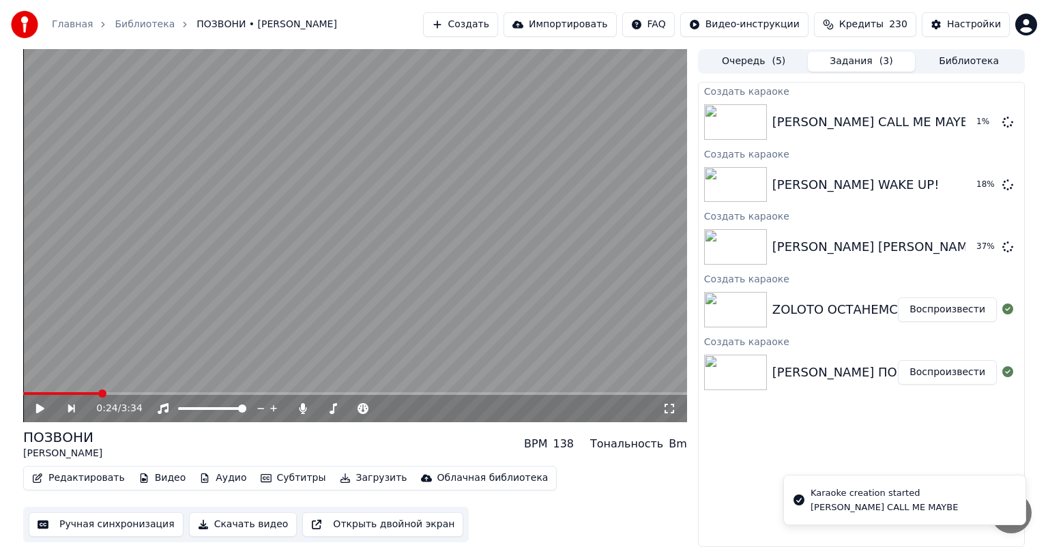
click at [464, 28] on button "Создать" at bounding box center [460, 24] width 75 height 25
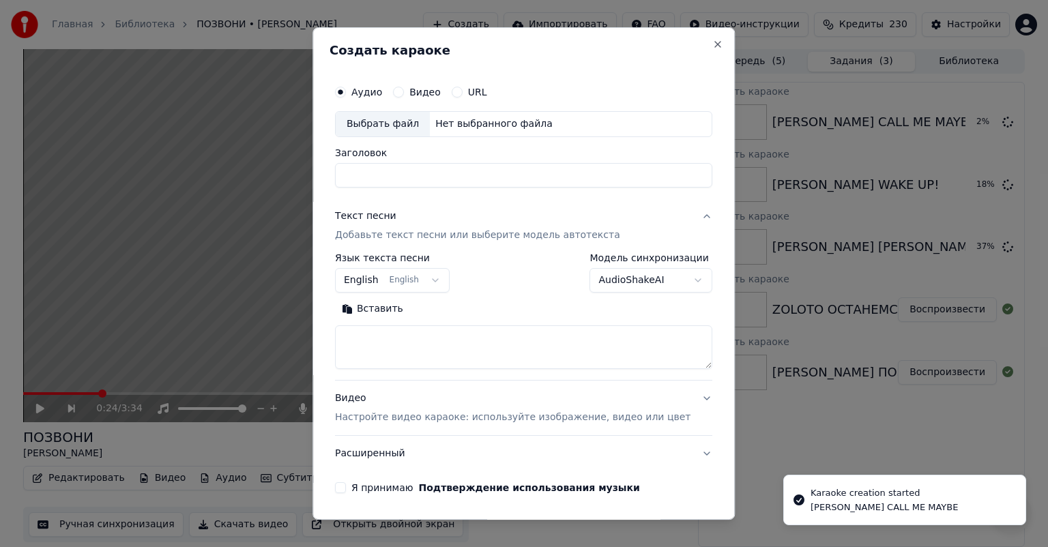
click at [383, 123] on div "Выбрать файл" at bounding box center [383, 124] width 94 height 25
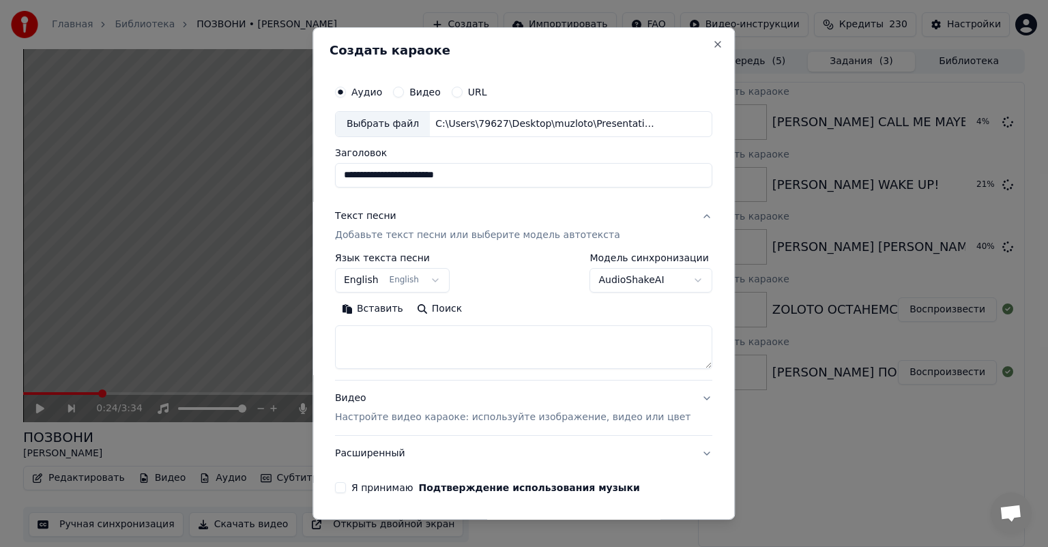
click at [509, 171] on input "**********" at bounding box center [523, 175] width 377 height 25
paste input
type input "**********"
click at [417, 344] on textarea at bounding box center [523, 348] width 377 height 44
click at [403, 344] on textarea at bounding box center [523, 348] width 377 height 44
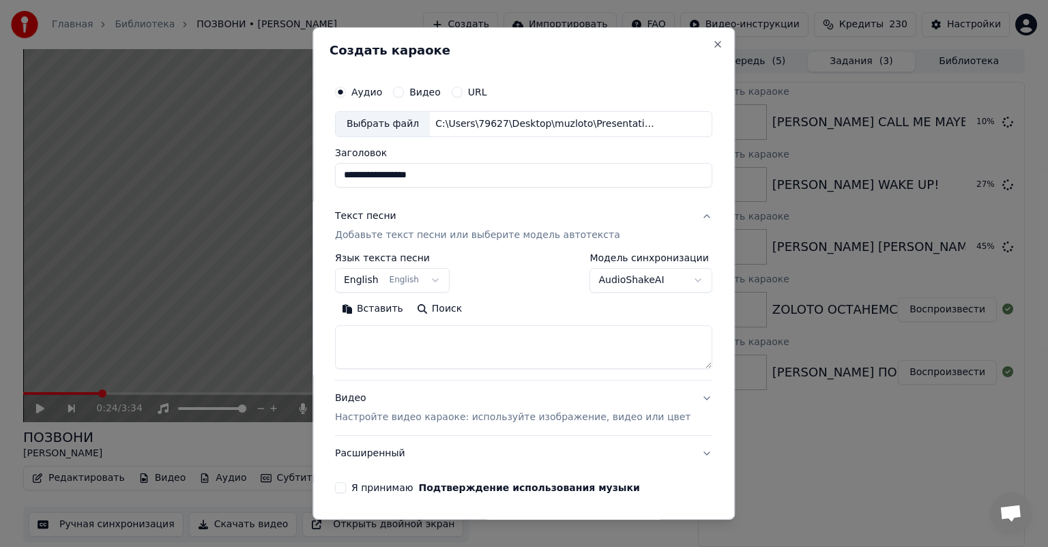
paste textarea "**********"
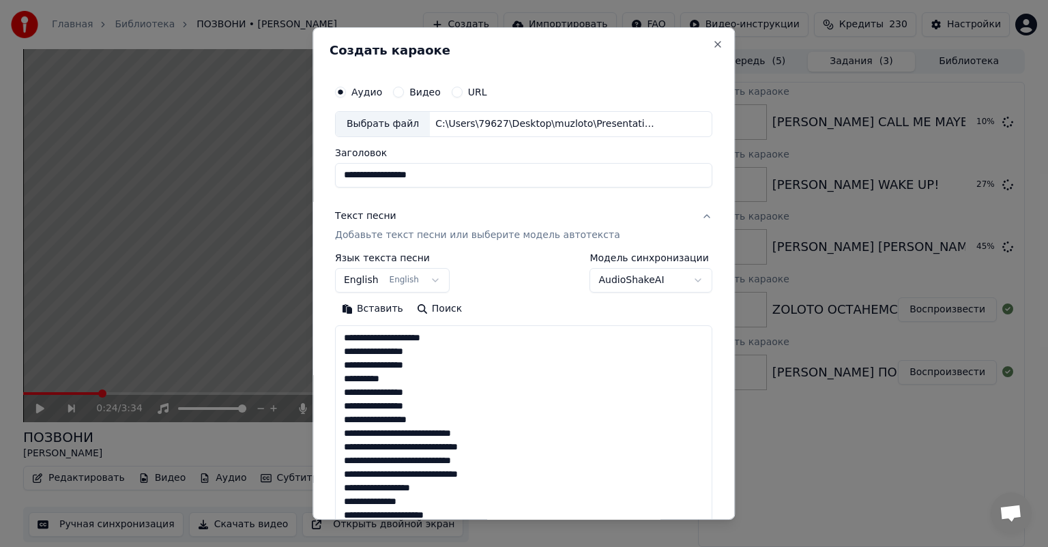
scroll to position [317, 0]
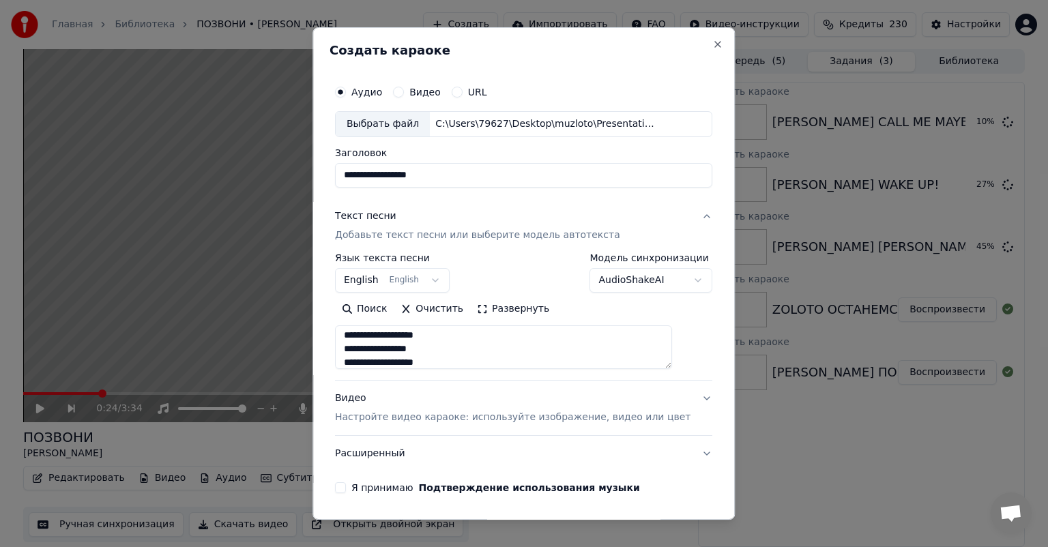
type textarea "**********"
click at [516, 268] on div "**********" at bounding box center [523, 273] width 377 height 40
click at [472, 403] on div "Видео Настройте видео караоке: используйте изображение, видео или цвет" at bounding box center [513, 408] width 356 height 33
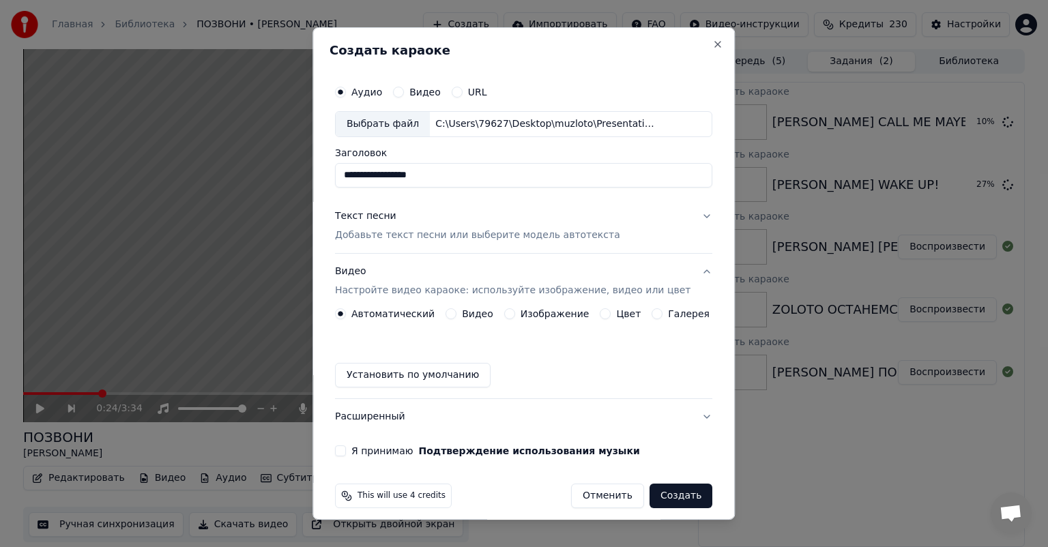
click at [509, 314] on button "Изображение" at bounding box center [509, 313] width 11 height 11
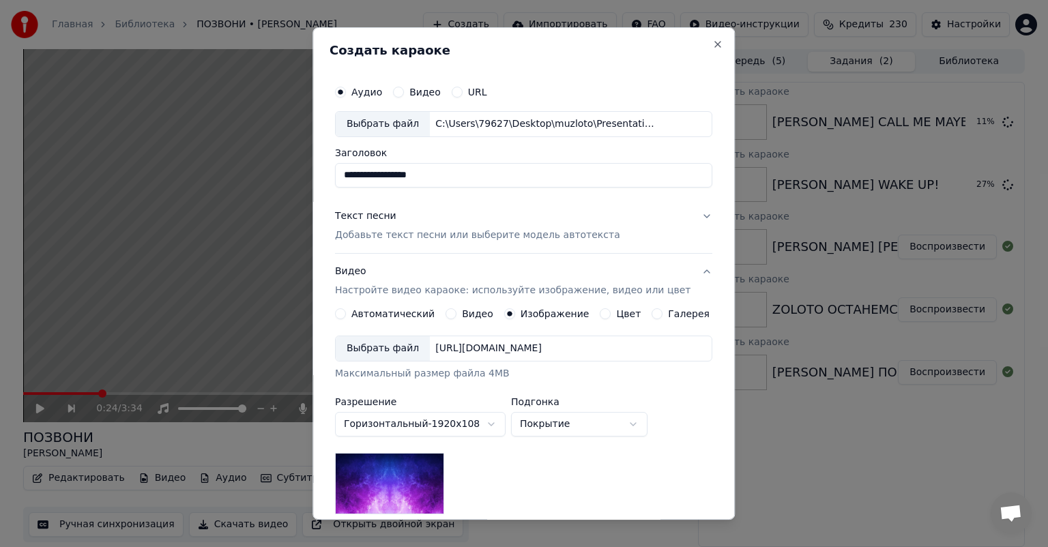
click at [390, 347] on div "Выбрать файл" at bounding box center [383, 348] width 94 height 25
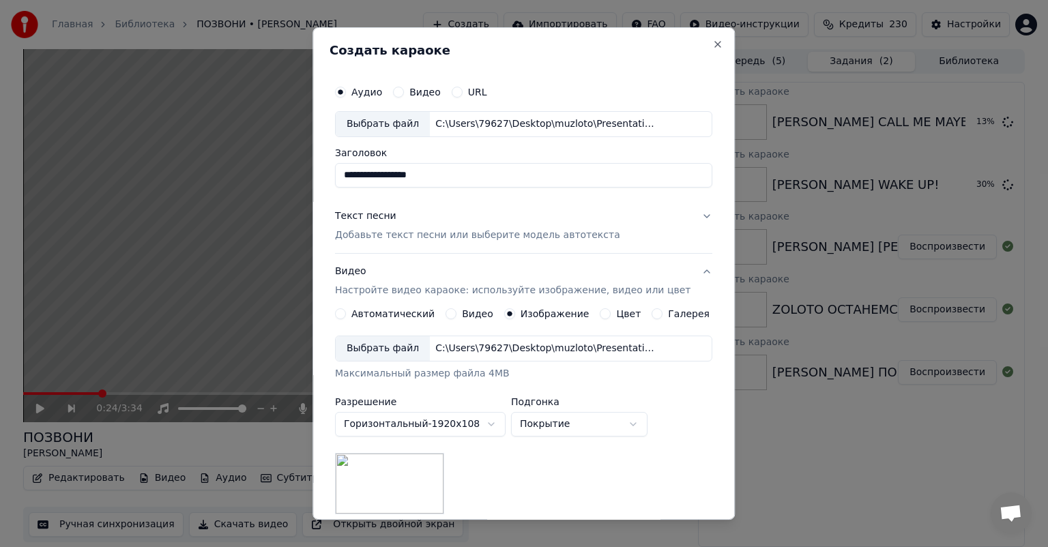
scroll to position [190, 0]
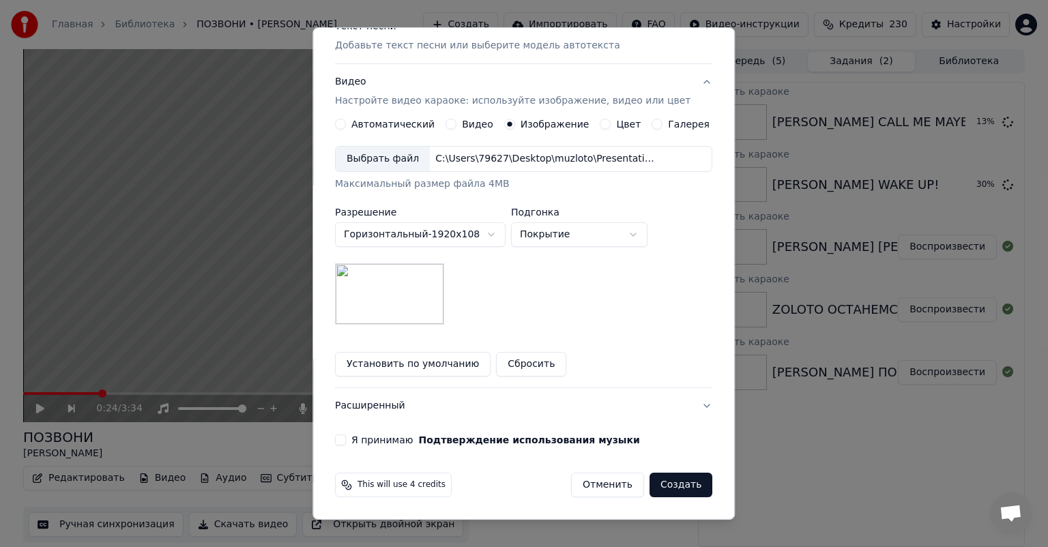
click at [346, 440] on button "Я принимаю Подтверждение использования музыки" at bounding box center [340, 440] width 11 height 11
click at [665, 481] on button "Создать" at bounding box center [681, 485] width 63 height 25
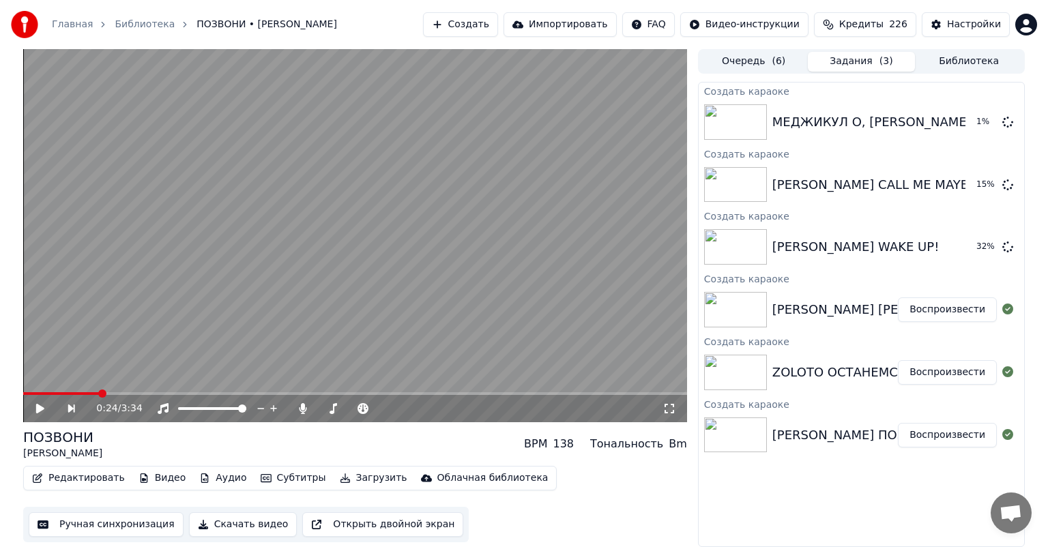
click at [485, 15] on button "Создать" at bounding box center [460, 24] width 75 height 25
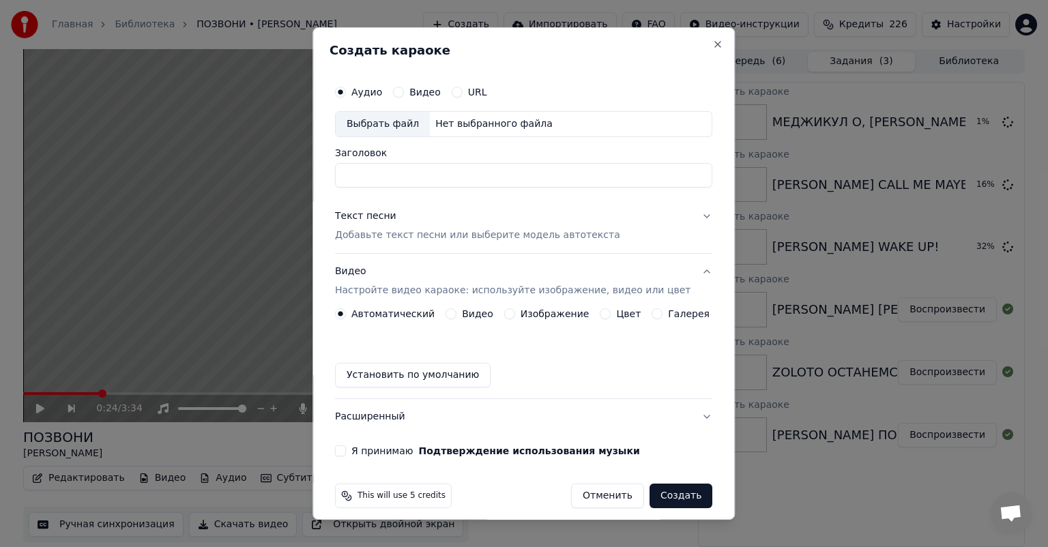
click at [404, 128] on div "Выбрать файл" at bounding box center [383, 124] width 94 height 25
click at [510, 177] on input "**********" at bounding box center [523, 175] width 377 height 25
paste input
type input "**********"
click at [529, 220] on div "Текст песни Добавьте текст песни или выберите модель автотекста" at bounding box center [477, 226] width 285 height 33
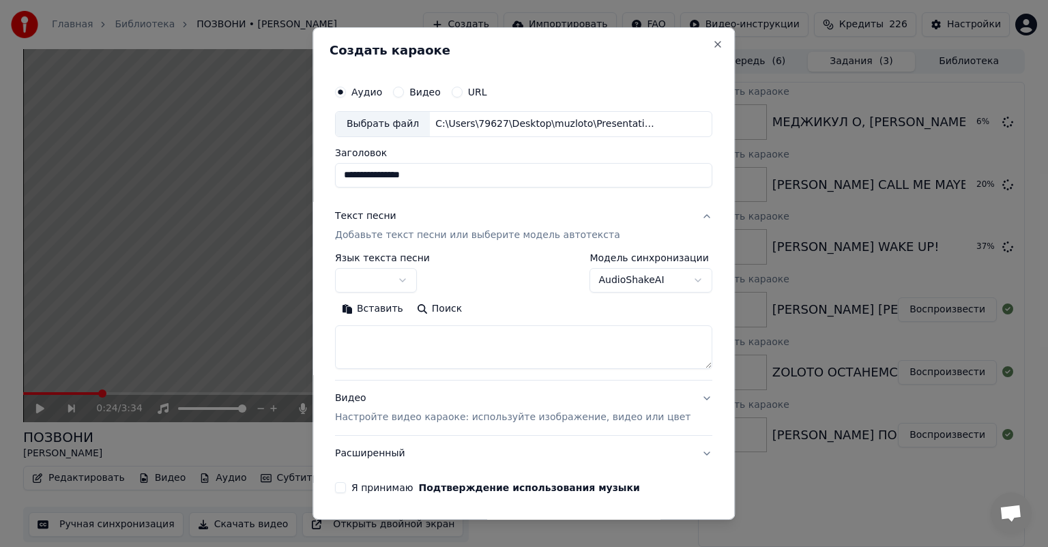
click at [396, 341] on textarea at bounding box center [523, 348] width 377 height 44
paste textarea "**********"
type textarea "**********"
click at [493, 272] on div "**********" at bounding box center [523, 273] width 377 height 40
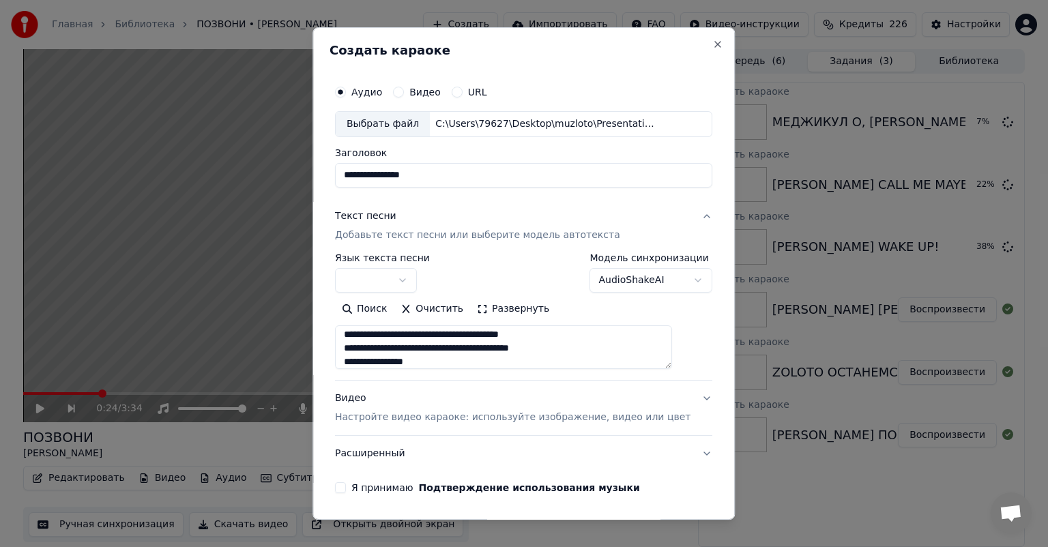
click at [448, 403] on div "Видео Настройте видео караоке: используйте изображение, видео или цвет" at bounding box center [513, 408] width 356 height 33
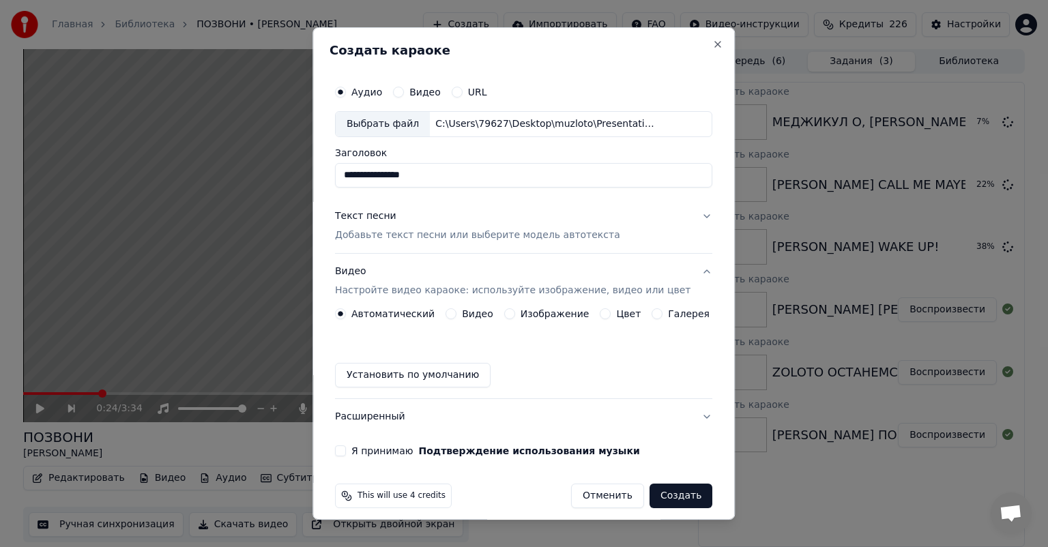
click at [500, 316] on div "Автоматический Видео Изображение Цвет Галерея" at bounding box center [522, 313] width 375 height 11
click at [507, 316] on button "Изображение" at bounding box center [509, 313] width 11 height 11
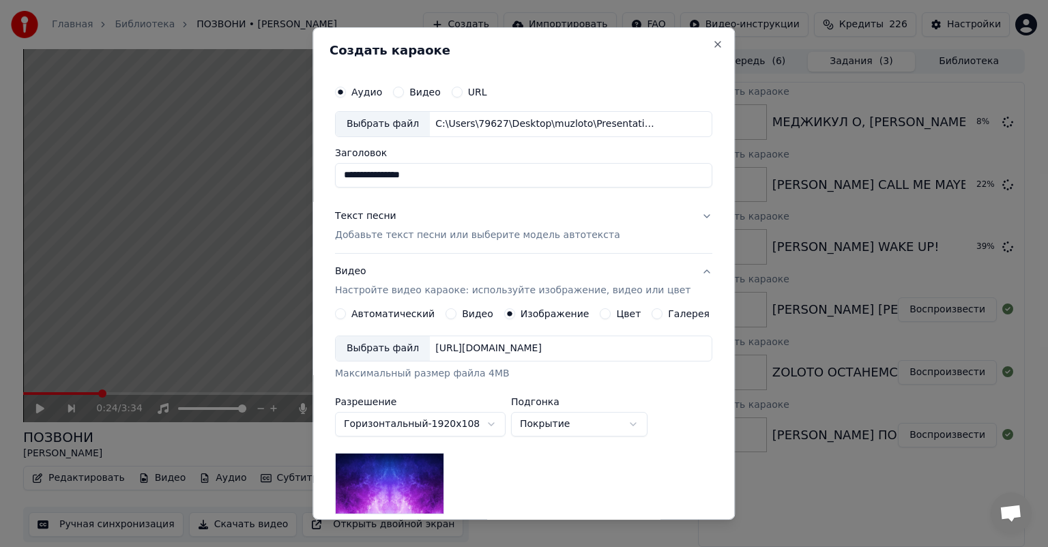
click at [393, 352] on div "Выбрать файл" at bounding box center [383, 348] width 94 height 25
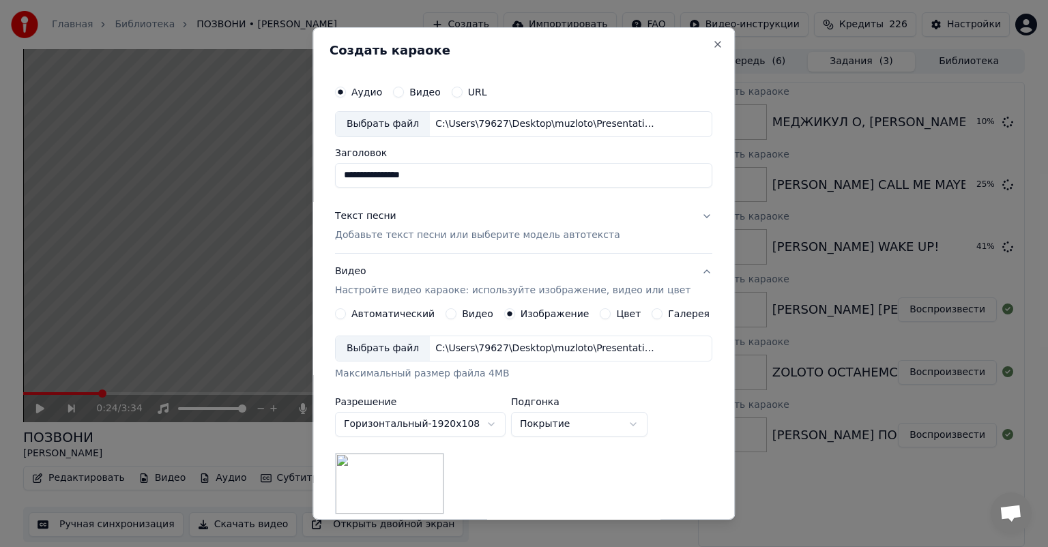
scroll to position [190, 0]
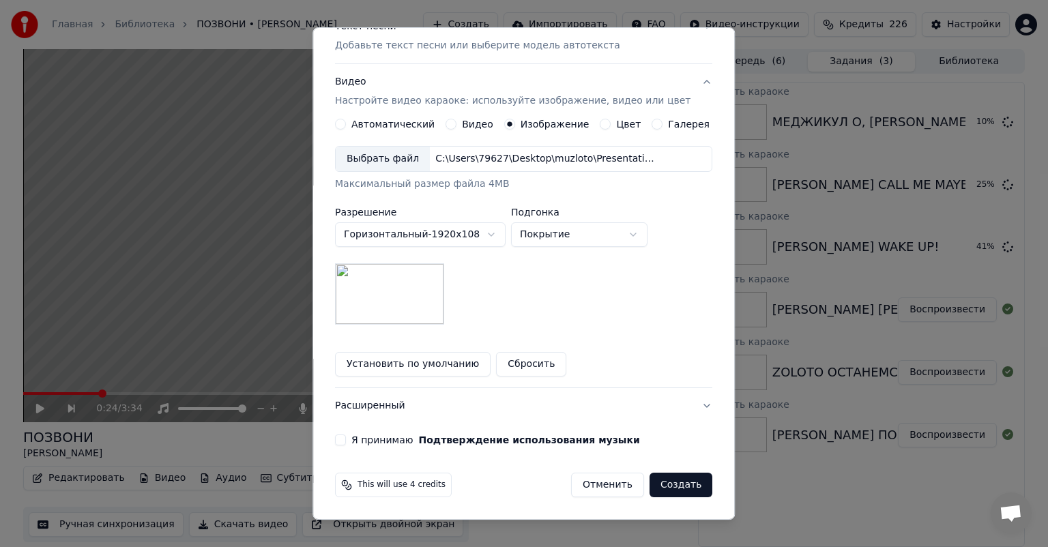
click at [346, 439] on button "Я принимаю Подтверждение использования музыки" at bounding box center [340, 440] width 11 height 11
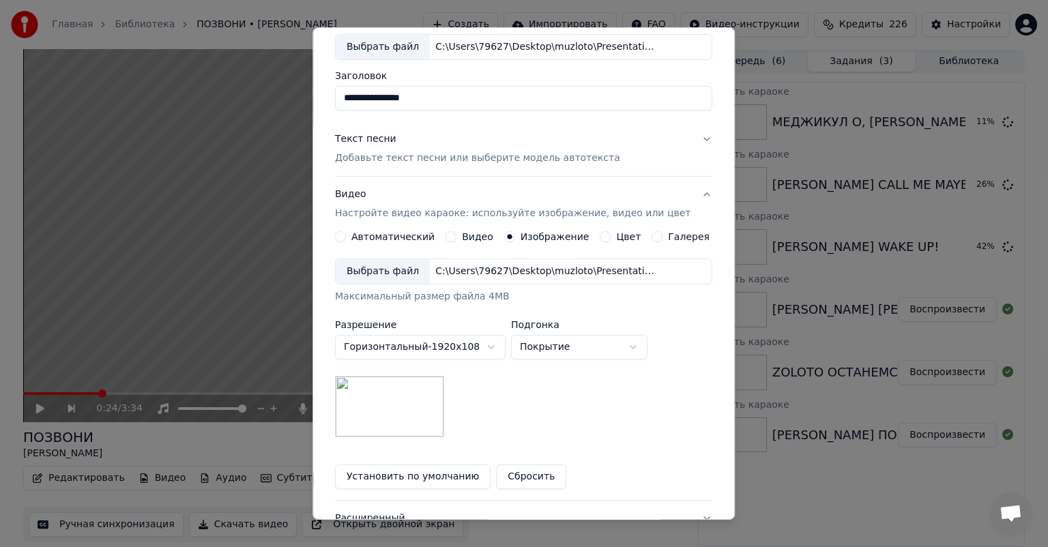
scroll to position [76, 0]
click at [499, 140] on div "Текст песни Добавьте текст песни или выберите модель автотекста" at bounding box center [477, 149] width 285 height 33
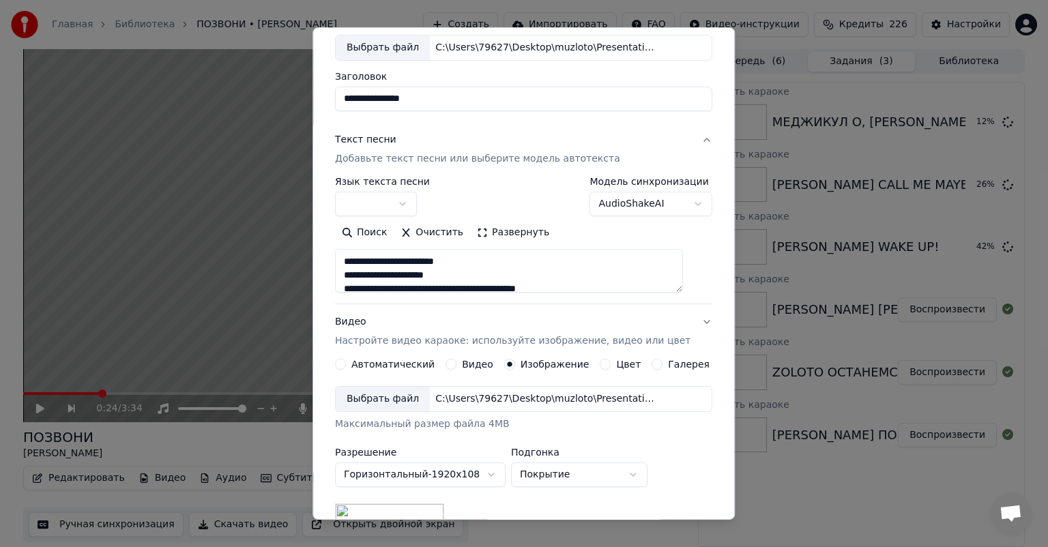
scroll to position [48, 0]
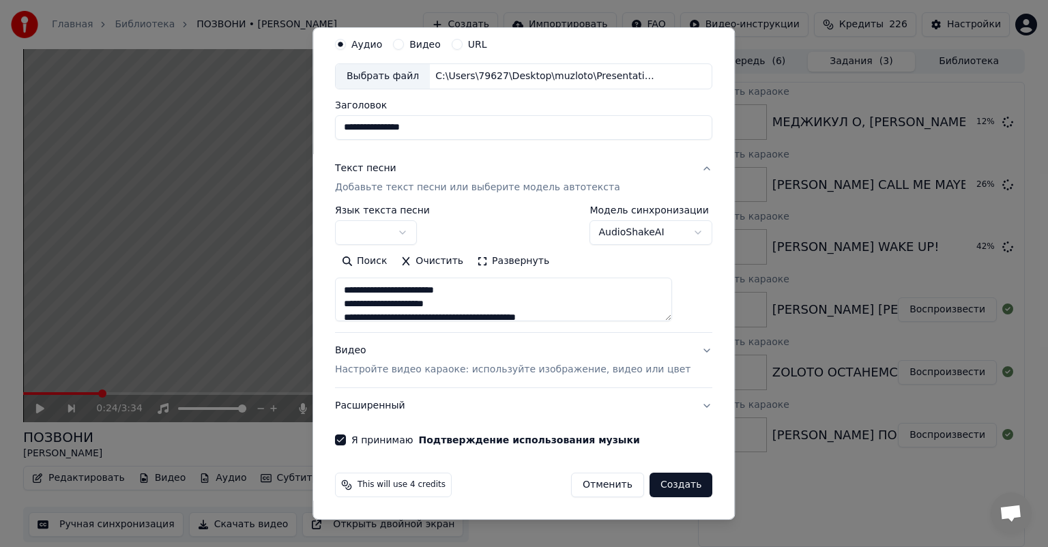
click at [417, 232] on button "button" at bounding box center [376, 232] width 82 height 25
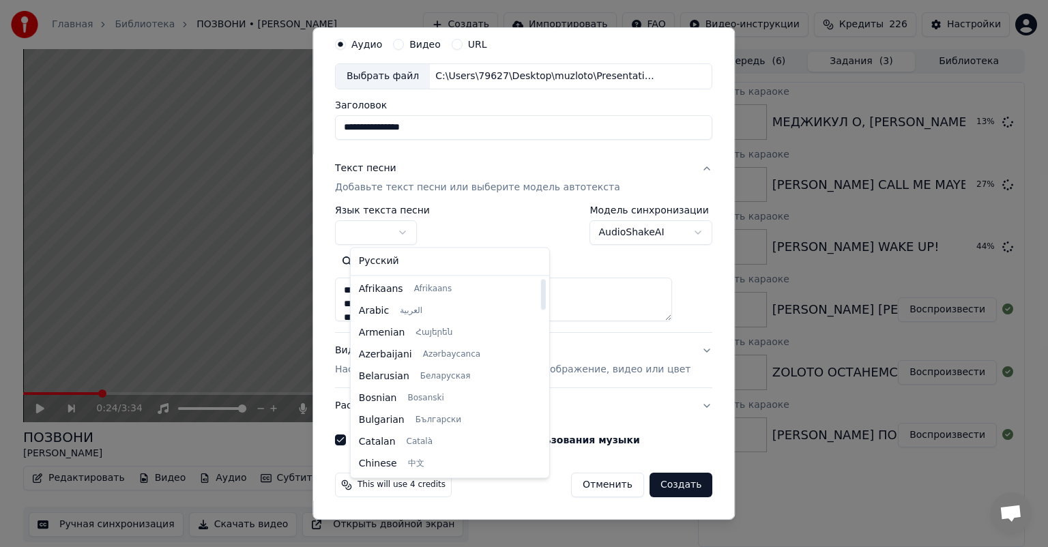
click at [497, 225] on div at bounding box center [524, 273] width 1048 height 547
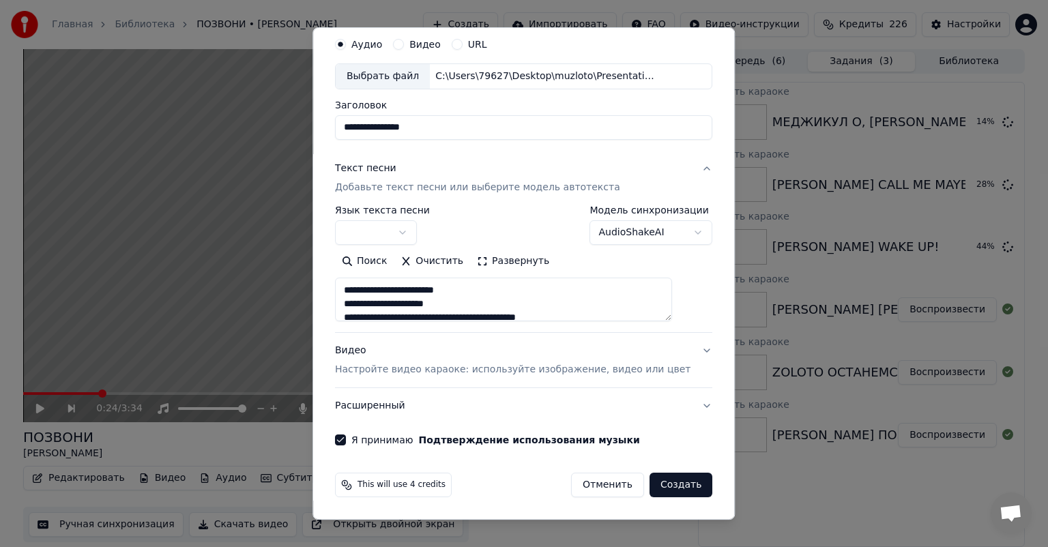
scroll to position [0, 0]
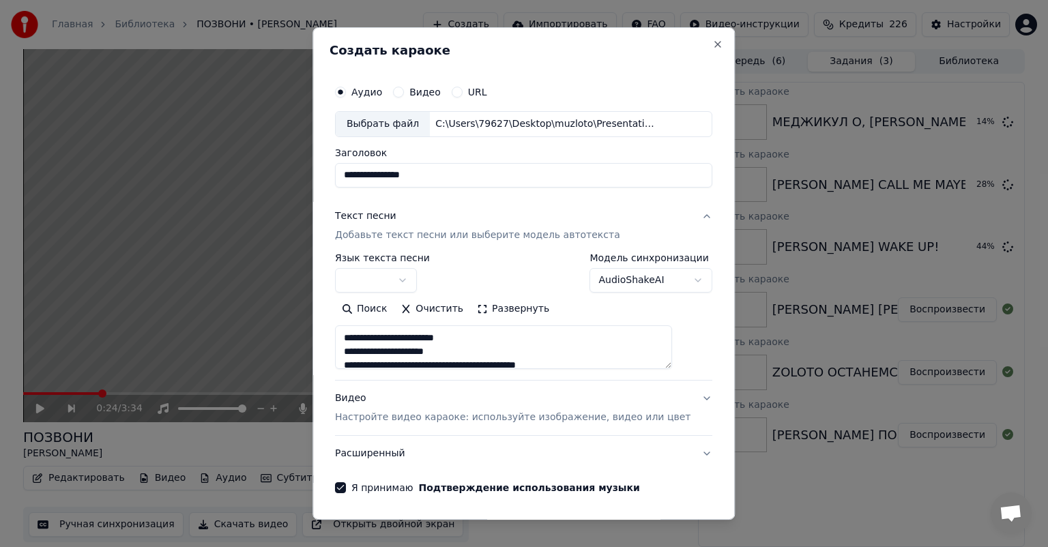
click at [415, 278] on button "button" at bounding box center [376, 280] width 82 height 25
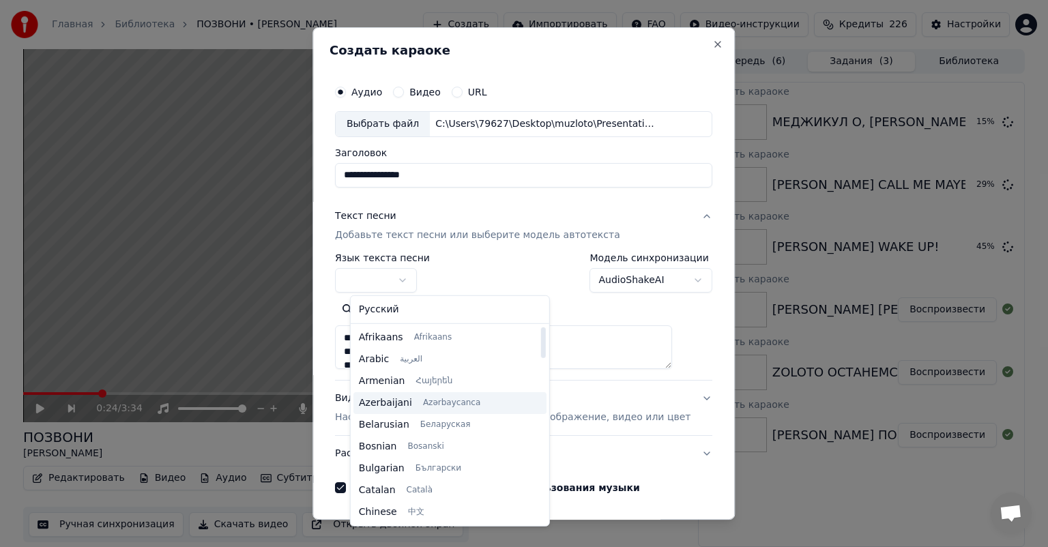
select select "**"
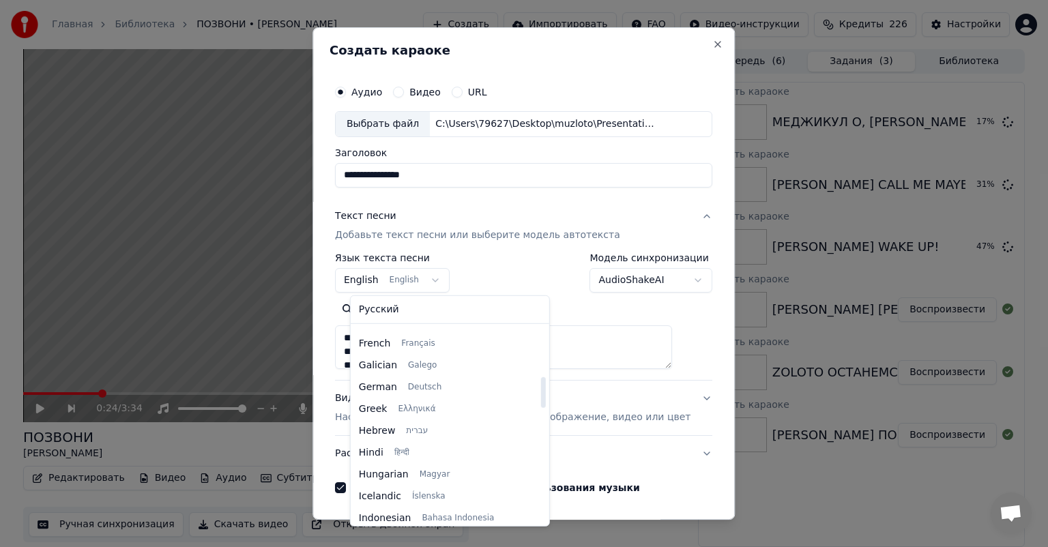
scroll to position [251, 0]
click at [498, 265] on div at bounding box center [524, 273] width 1048 height 547
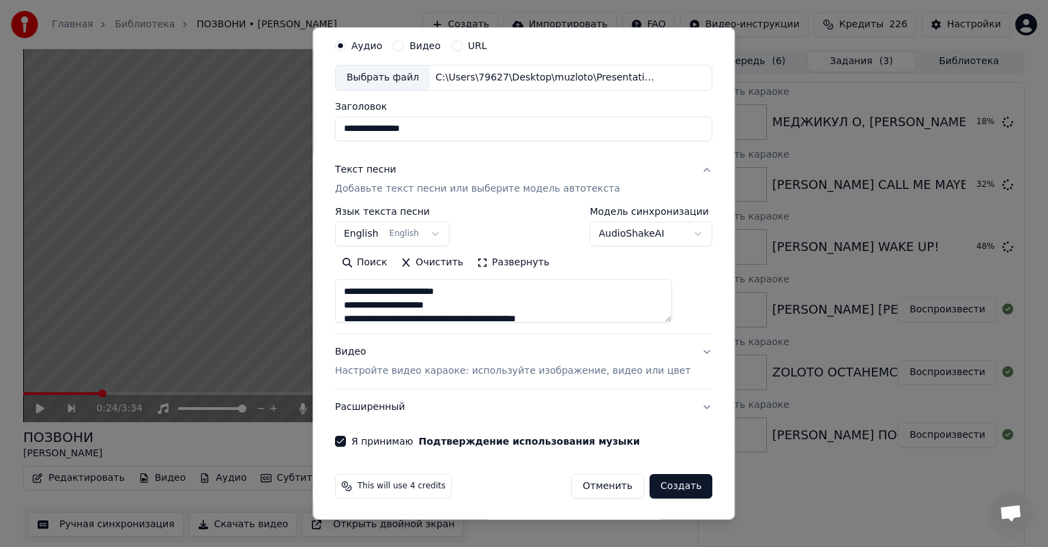
scroll to position [48, 0]
click at [660, 483] on button "Создать" at bounding box center [681, 485] width 63 height 25
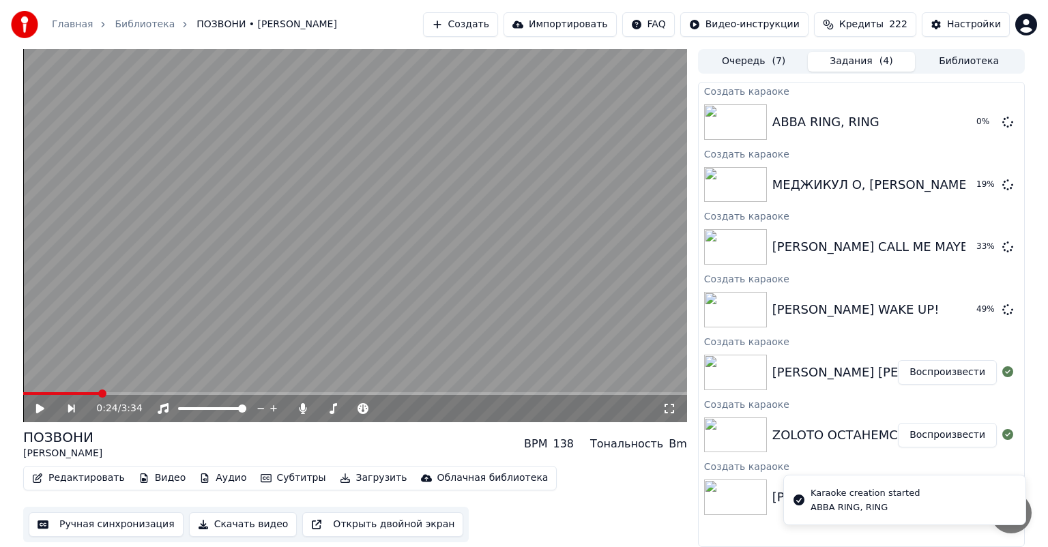
click at [462, 28] on button "Создать" at bounding box center [460, 24] width 75 height 25
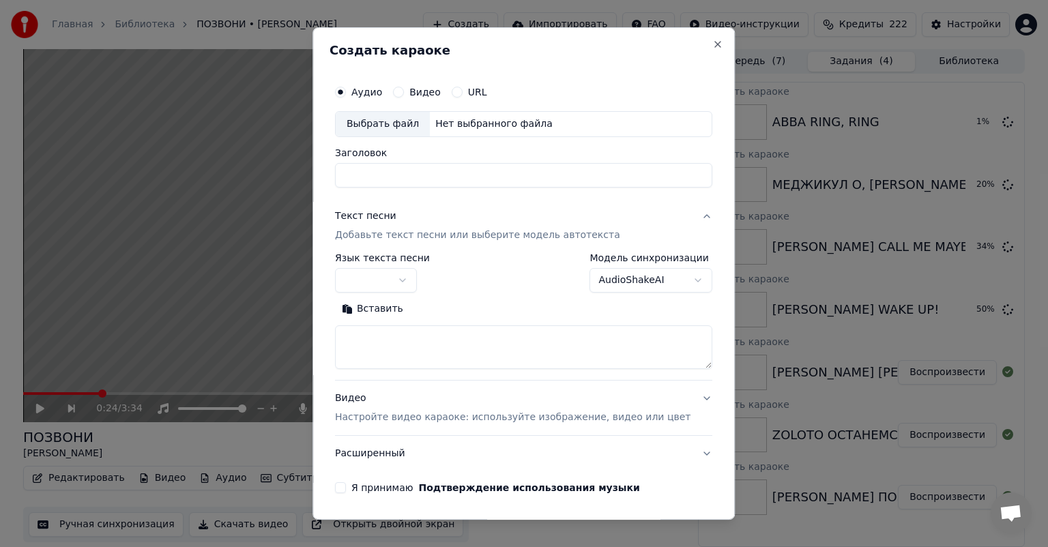
click at [388, 121] on div "Выбрать файл" at bounding box center [383, 124] width 94 height 25
click at [540, 177] on input "**********" at bounding box center [523, 175] width 377 height 25
paste input
type input "**********"
click at [405, 340] on textarea at bounding box center [523, 348] width 377 height 44
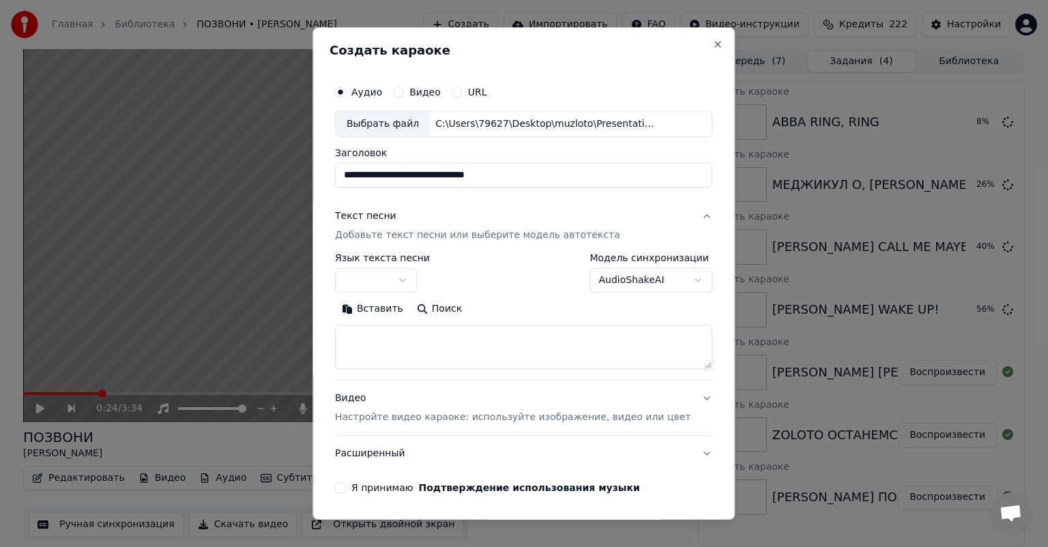
paste textarea "**********"
type textarea "**********"
click at [506, 270] on div "**********" at bounding box center [523, 273] width 377 height 40
click at [456, 396] on div "Видео Настройте видео караоке: используйте изображение, видео или цвет" at bounding box center [513, 408] width 356 height 33
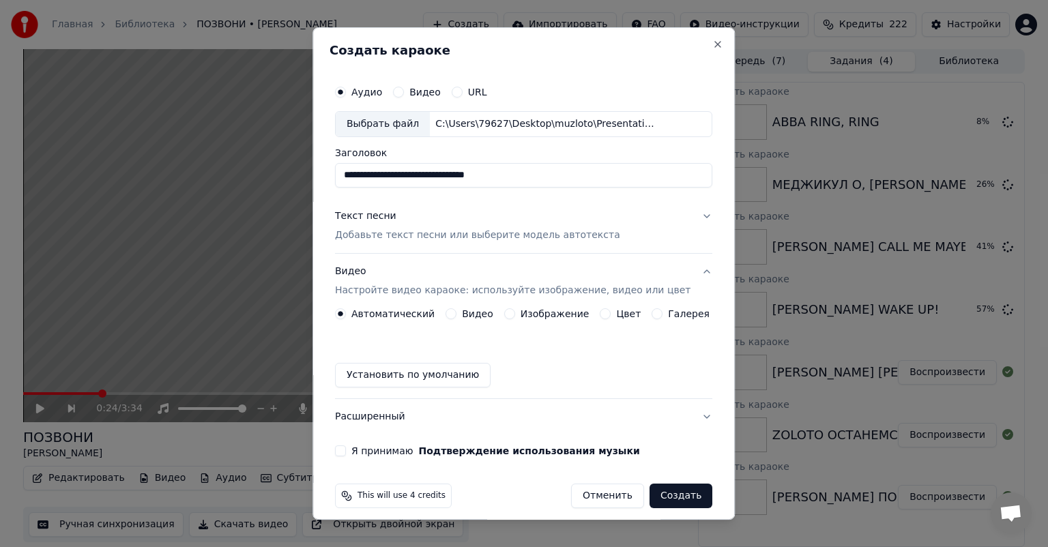
click at [504, 317] on button "Изображение" at bounding box center [509, 313] width 11 height 11
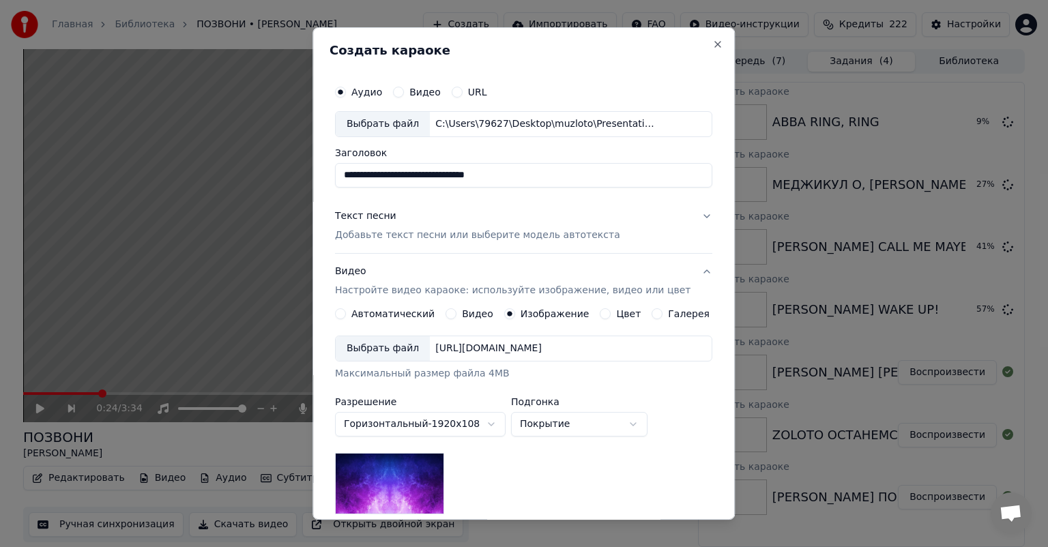
click at [387, 346] on div "Выбрать файл" at bounding box center [383, 348] width 94 height 25
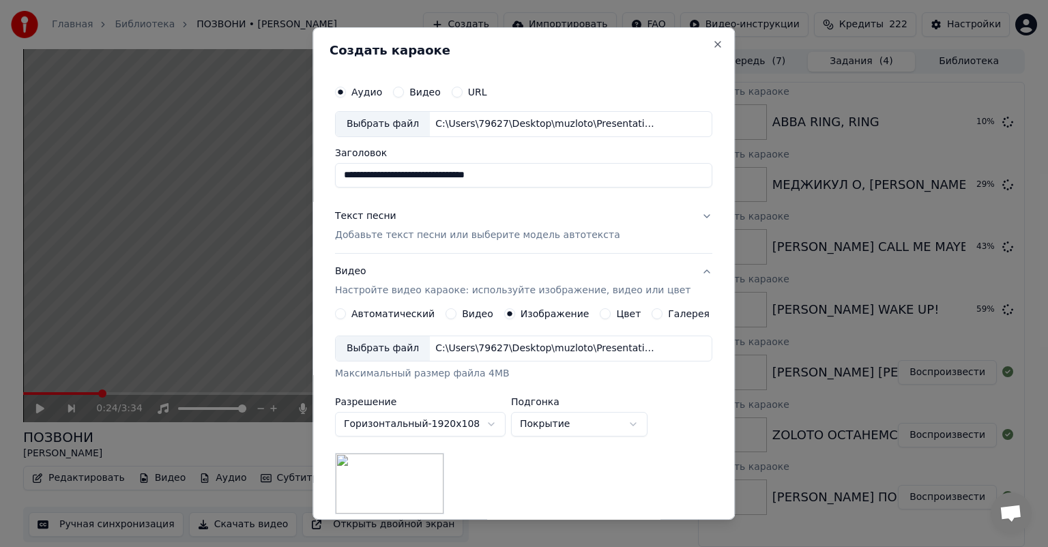
click at [546, 223] on div "Текст песни Добавьте текст песни или выберите модель автотекста" at bounding box center [477, 226] width 285 height 33
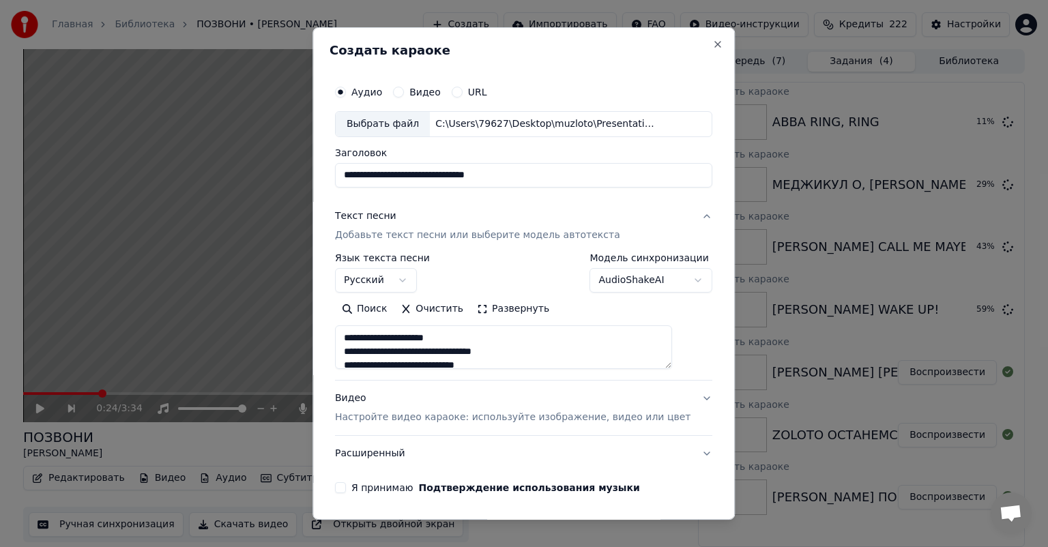
scroll to position [48, 0]
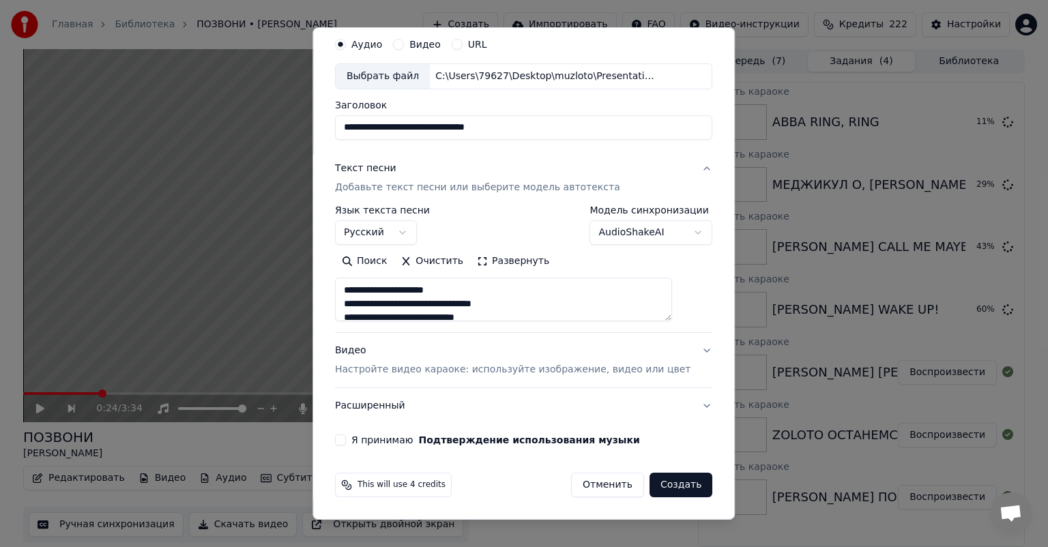
click at [540, 347] on div "Видео Настройте видео караоке: используйте изображение, видео или цвет" at bounding box center [513, 360] width 356 height 33
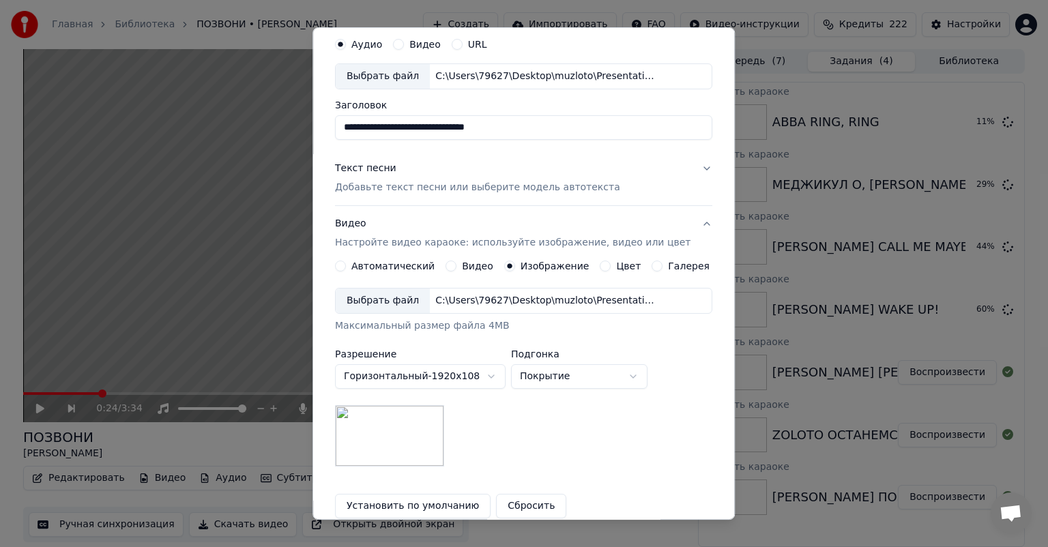
scroll to position [145, 0]
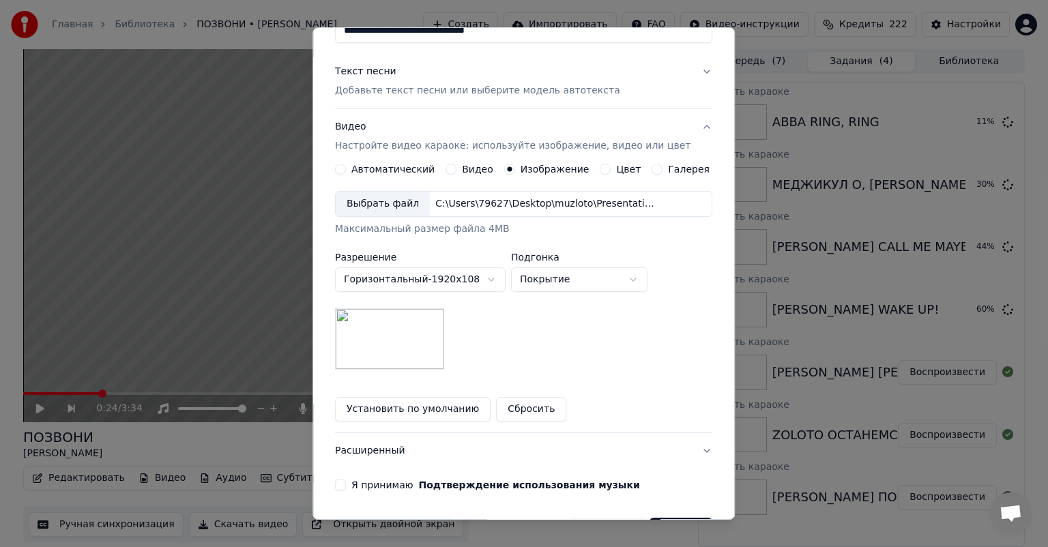
click at [346, 487] on button "Я принимаю Подтверждение использования музыки" at bounding box center [340, 485] width 11 height 11
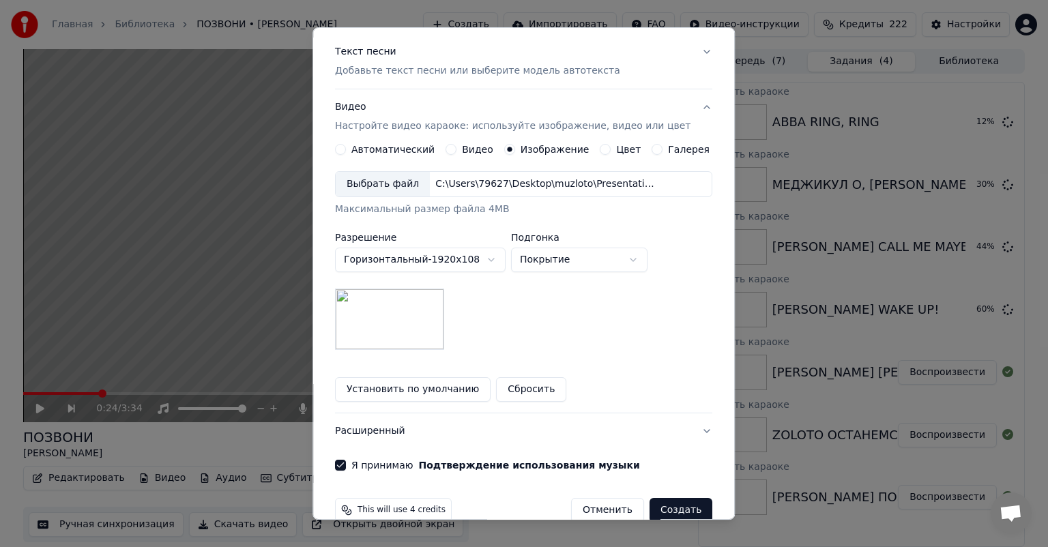
scroll to position [190, 0]
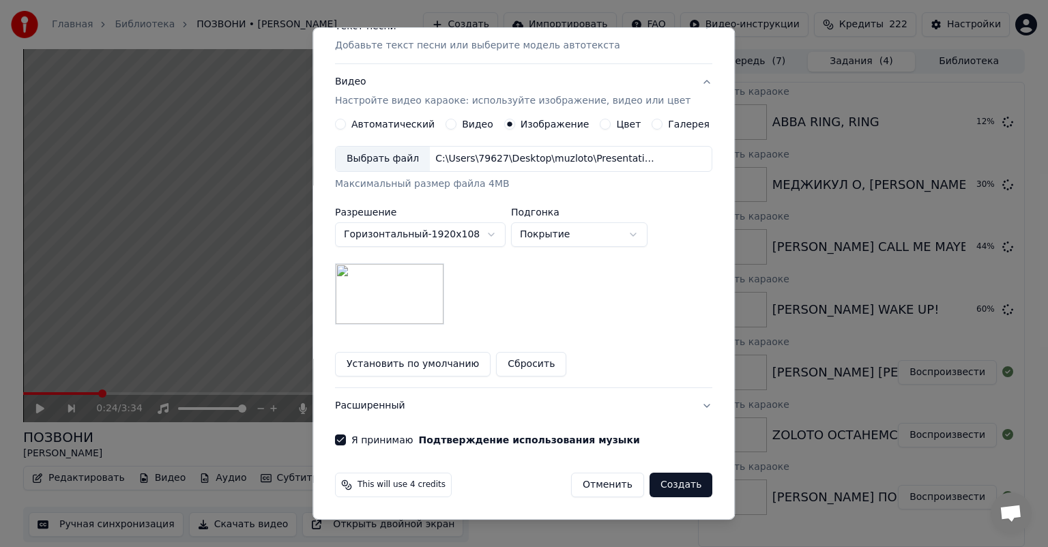
click at [663, 483] on button "Создать" at bounding box center [681, 485] width 63 height 25
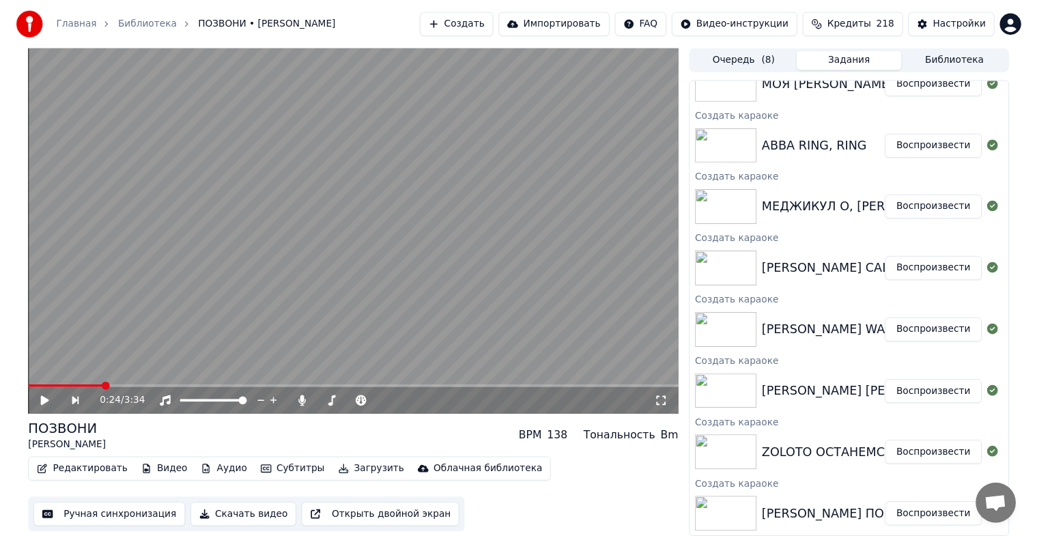
scroll to position [38, 0]
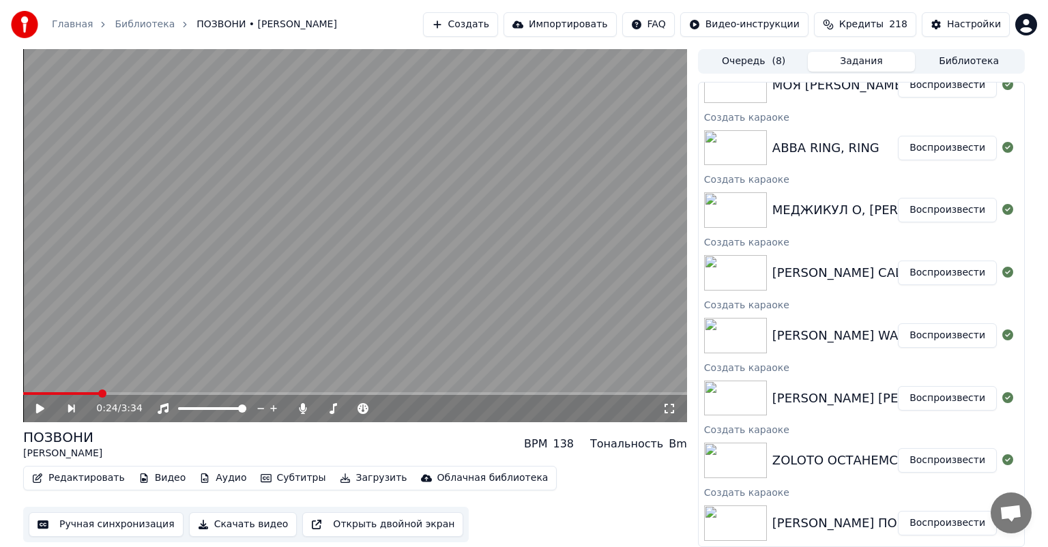
click at [950, 59] on button "Библиотека" at bounding box center [969, 62] width 108 height 20
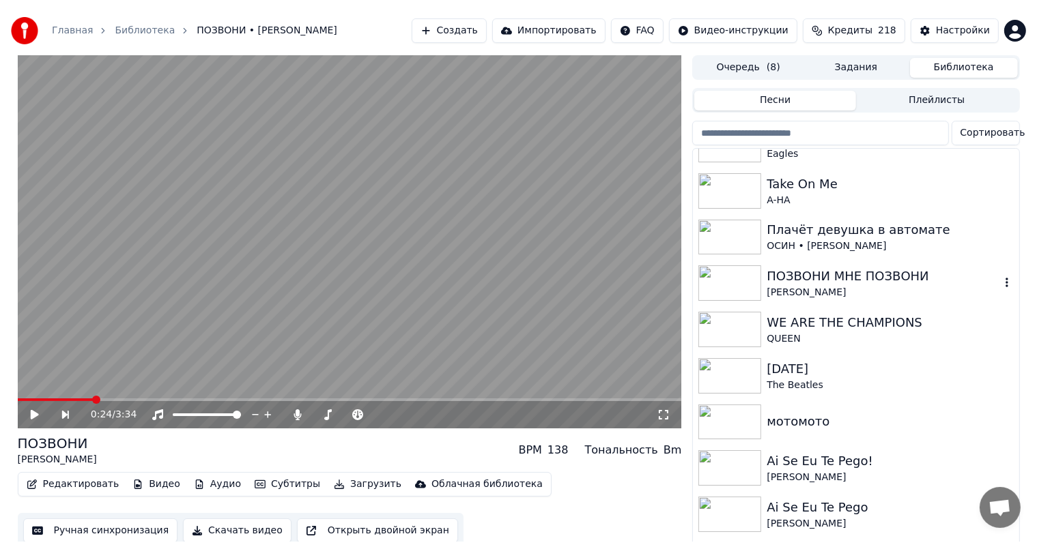
scroll to position [1023, 0]
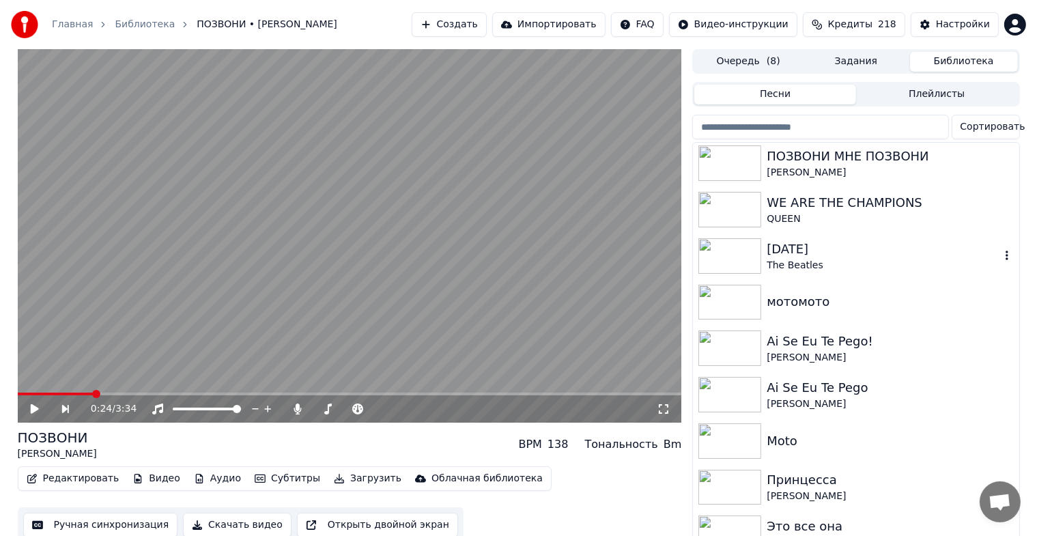
click at [793, 261] on div "The Beatles" at bounding box center [882, 266] width 233 height 14
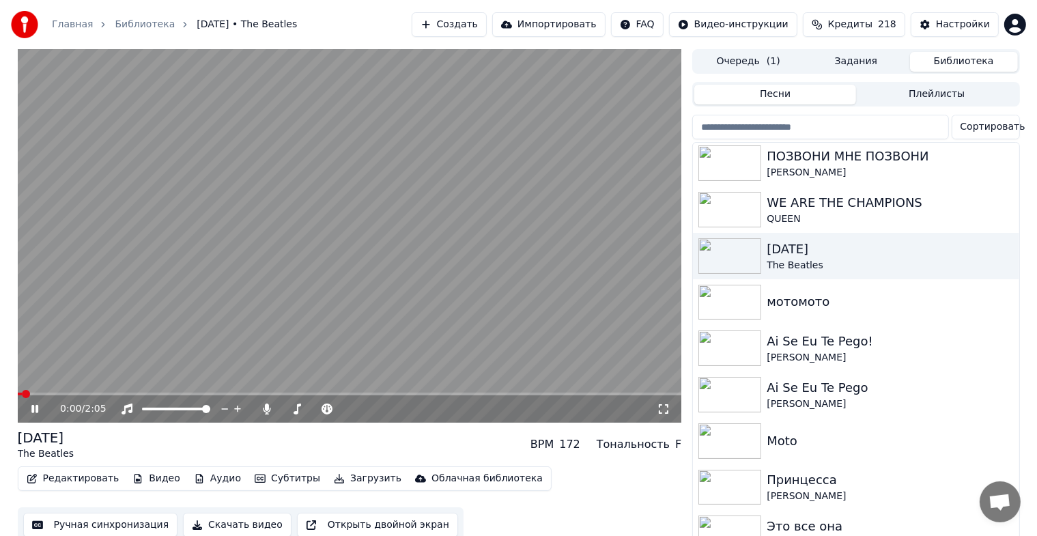
click at [30, 411] on icon at bounding box center [45, 408] width 32 height 11
click at [96, 522] on button "Ручная синхронизация" at bounding box center [100, 524] width 155 height 25
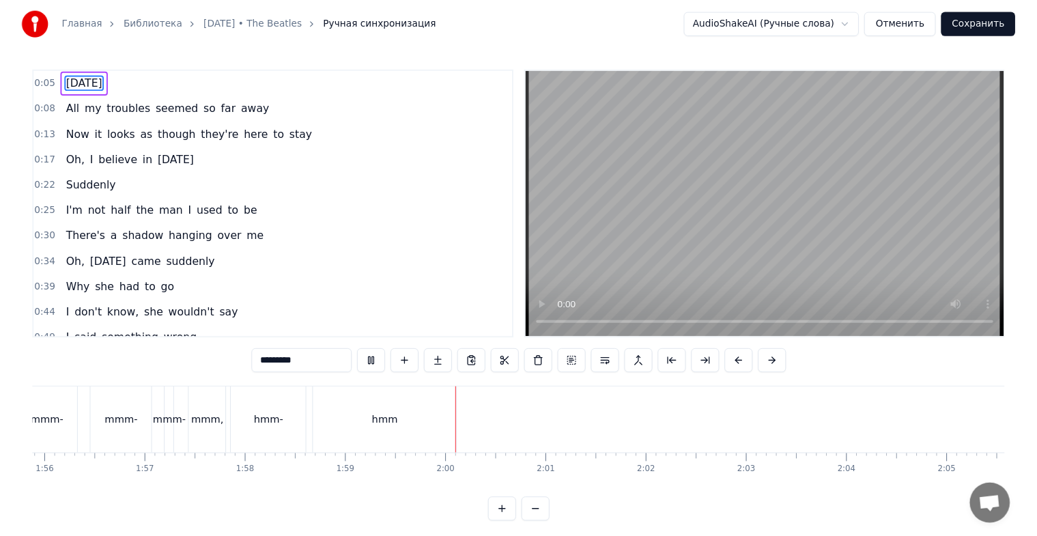
scroll to position [0, 11863]
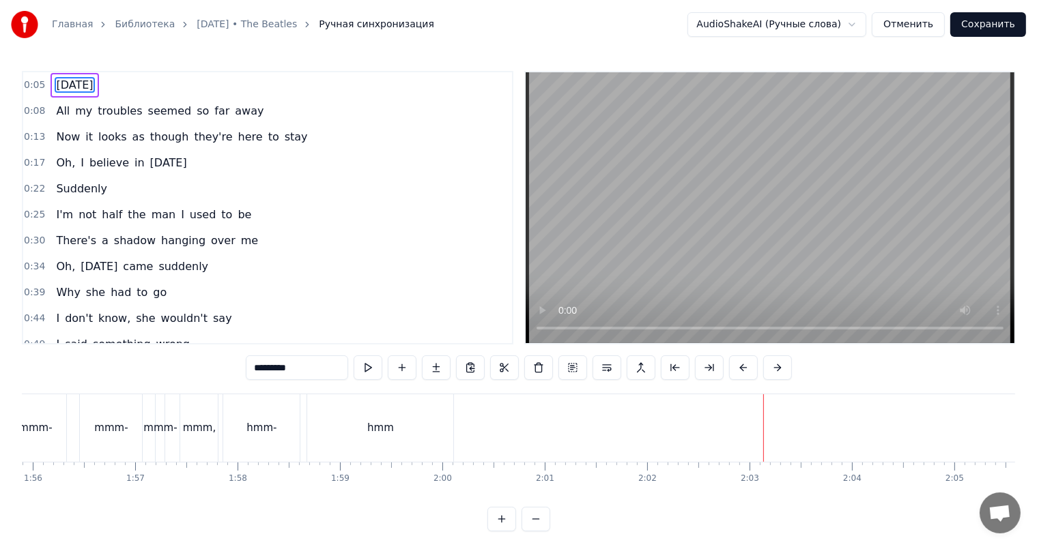
click at [935, 25] on button "Отменить" at bounding box center [907, 24] width 73 height 25
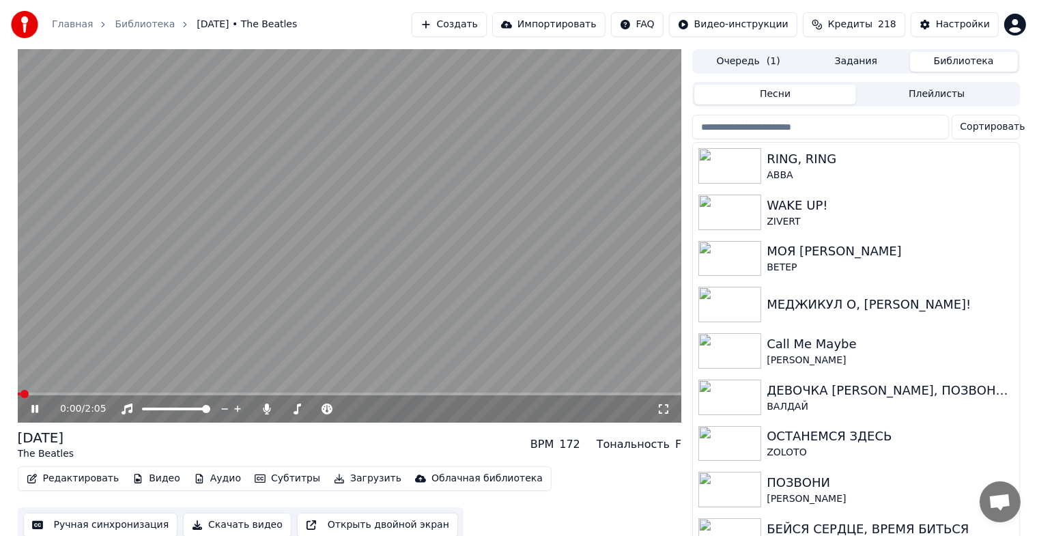
click at [35, 408] on icon at bounding box center [34, 409] width 7 height 8
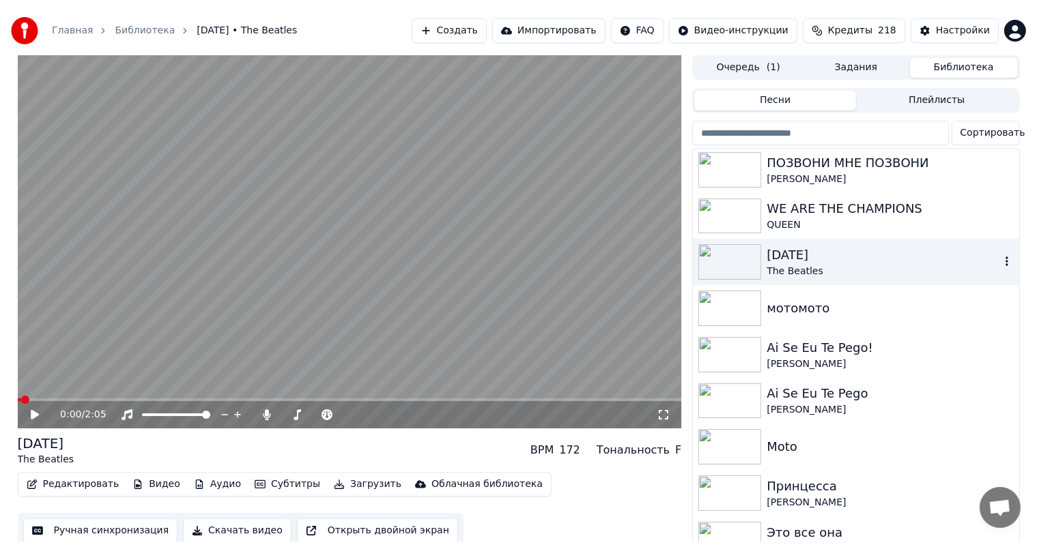
scroll to position [909, 0]
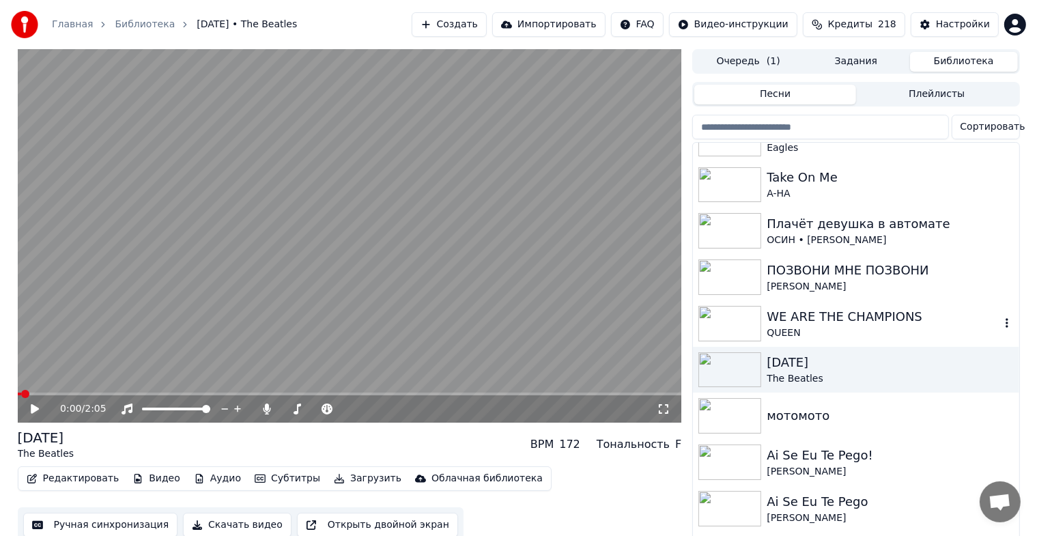
click at [833, 312] on div "WE ARE THE CHAMPIONS" at bounding box center [882, 316] width 233 height 19
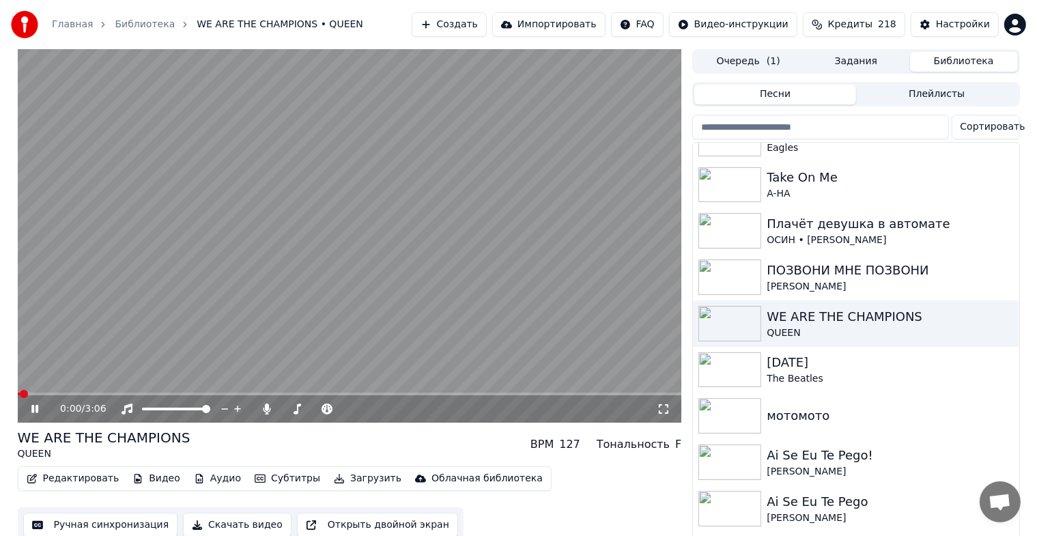
click at [35, 409] on icon at bounding box center [34, 409] width 7 height 8
click at [72, 519] on button "Ручная синхронизация" at bounding box center [100, 524] width 155 height 25
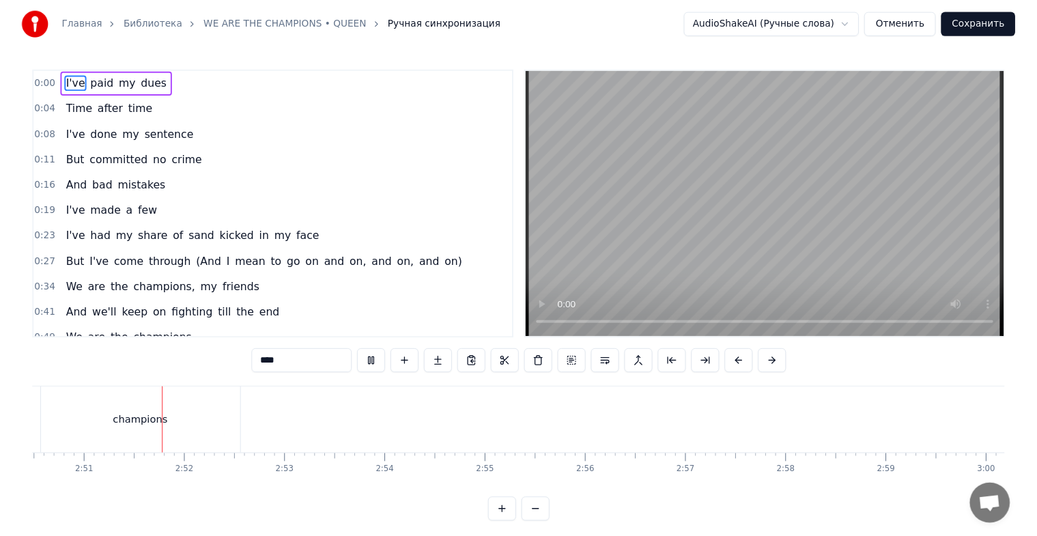
scroll to position [0, 17464]
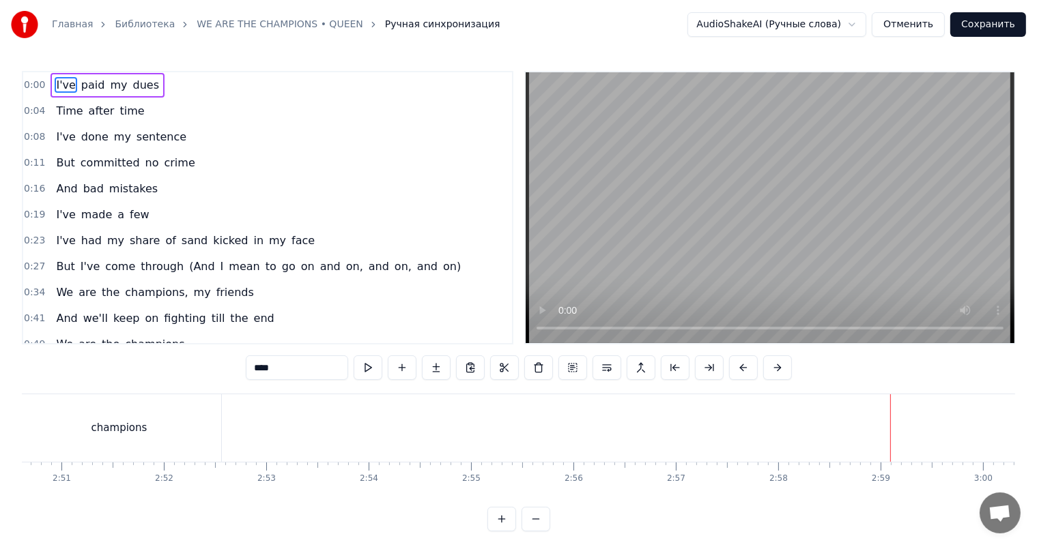
click at [921, 28] on button "Отменить" at bounding box center [907, 24] width 73 height 25
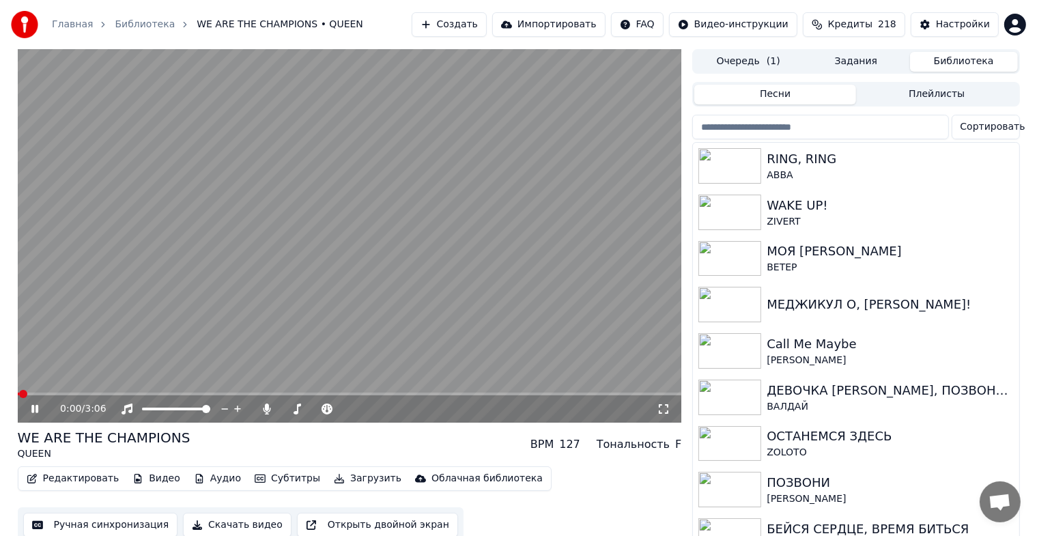
click at [29, 414] on icon at bounding box center [45, 408] width 32 height 11
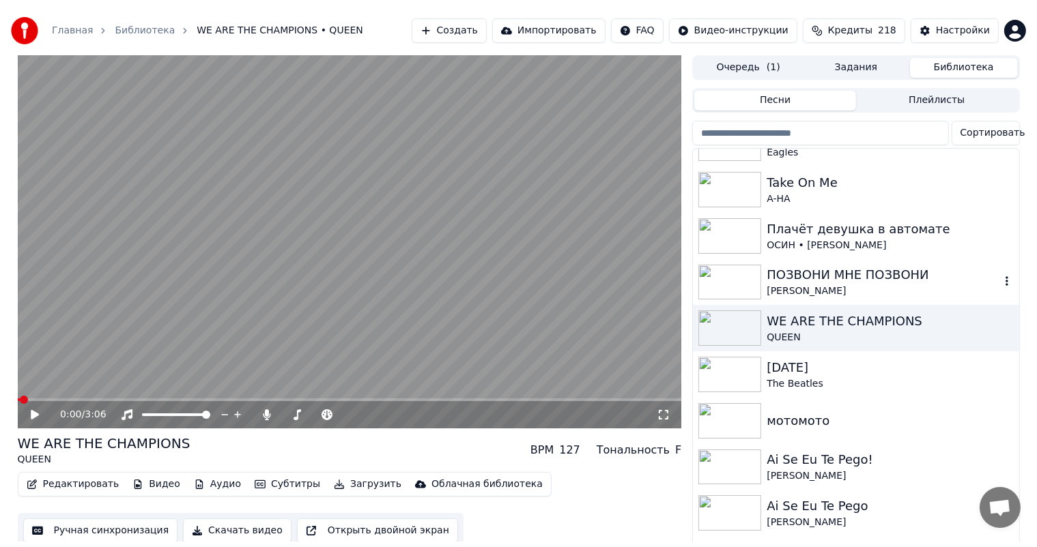
scroll to position [909, 0]
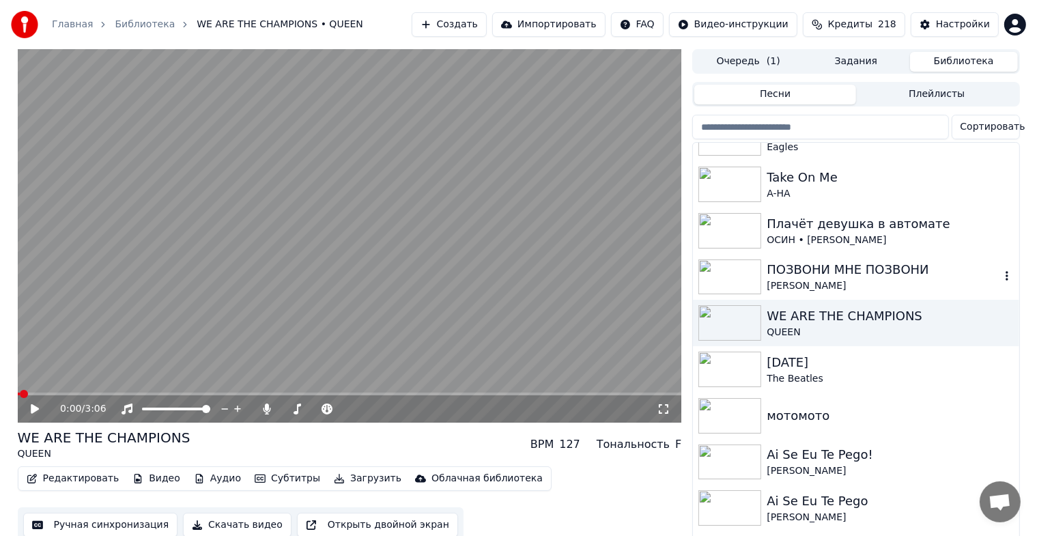
click at [858, 267] on div "ПОЗВОНИ МНЕ ПОЗВОНИ" at bounding box center [882, 269] width 233 height 19
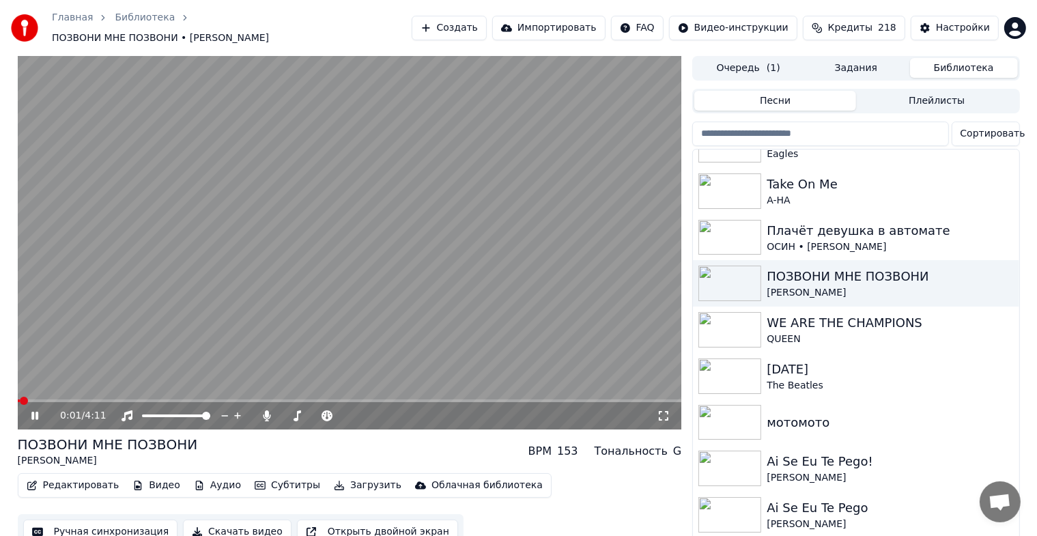
click at [34, 410] on icon at bounding box center [45, 415] width 32 height 11
click at [70, 522] on button "Ручная синхронизация" at bounding box center [100, 531] width 155 height 25
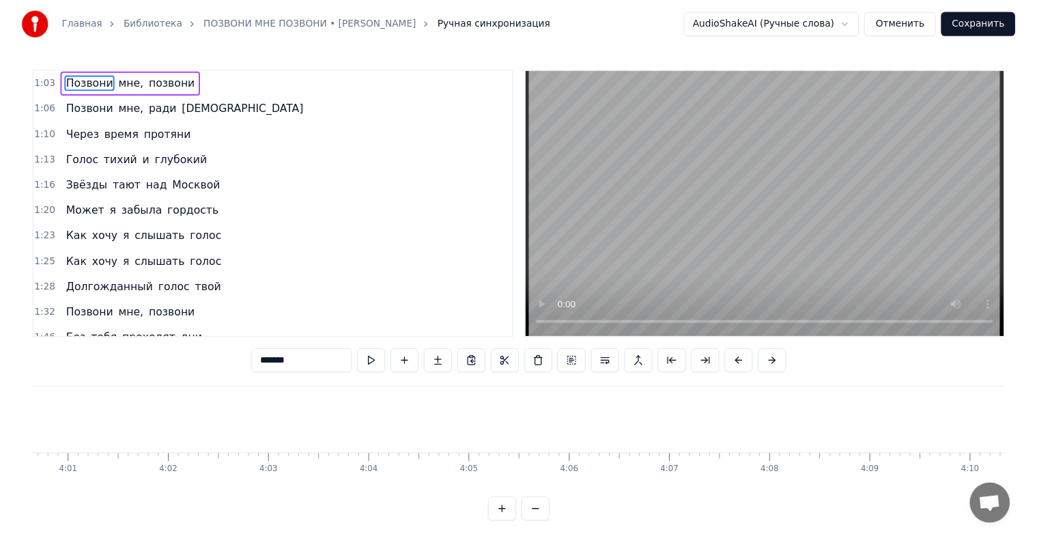
scroll to position [0, 24778]
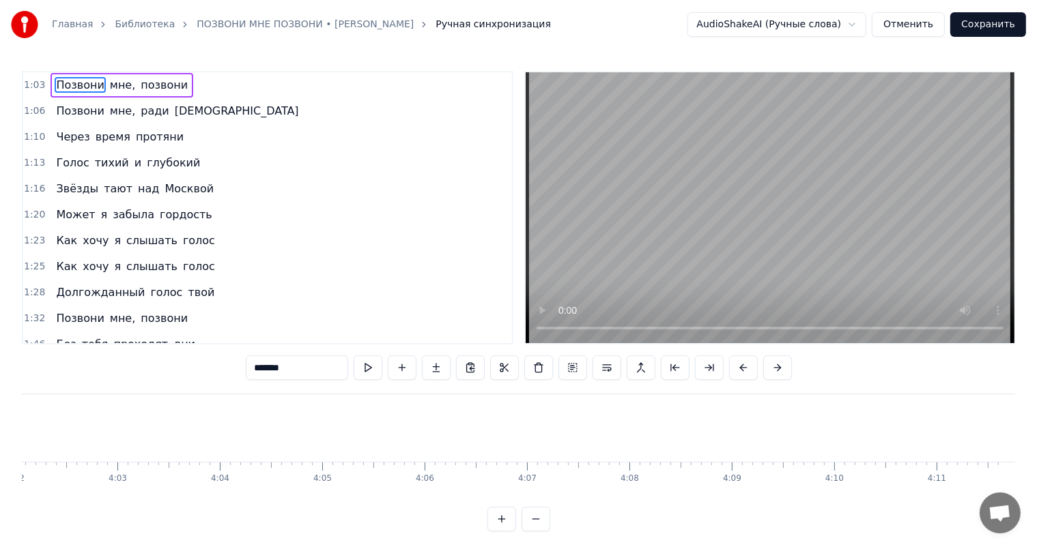
click at [926, 27] on button "Отменить" at bounding box center [907, 24] width 73 height 25
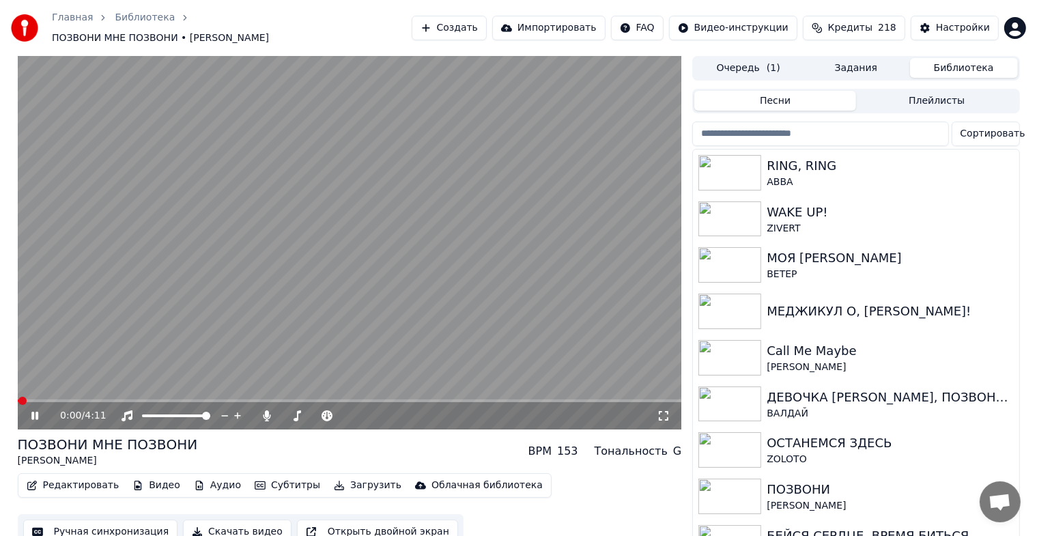
click at [35, 414] on icon at bounding box center [45, 415] width 32 height 11
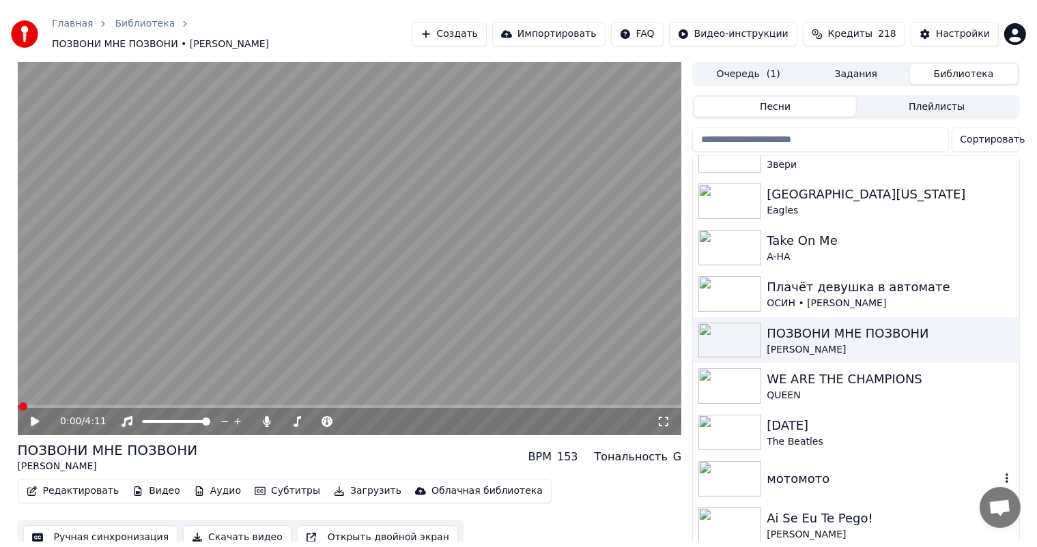
scroll to position [796, 0]
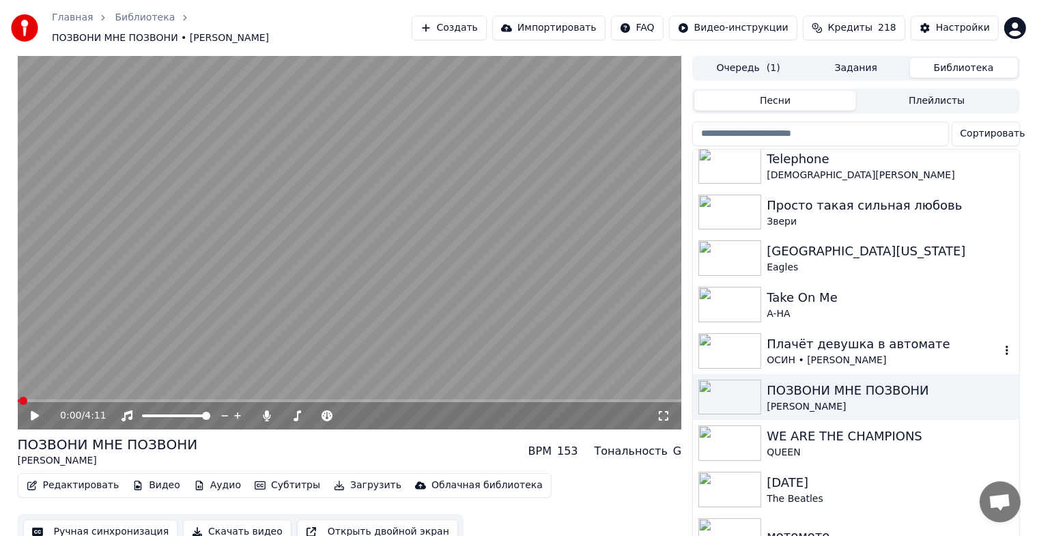
click at [852, 340] on div "Плачёт девушка в автомате" at bounding box center [882, 343] width 233 height 19
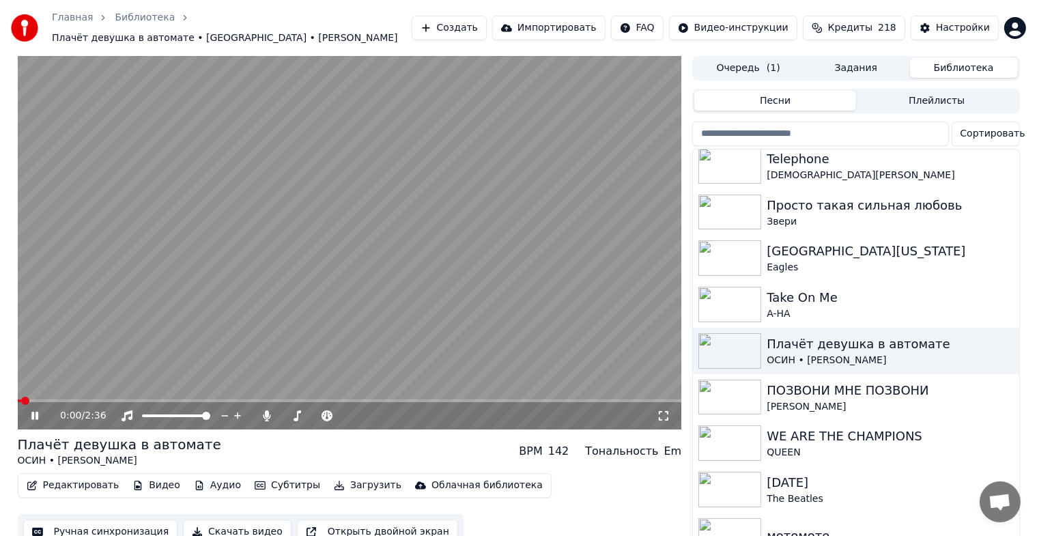
click at [35, 411] on icon at bounding box center [34, 415] width 7 height 8
click at [113, 521] on button "Ручная синхронизация" at bounding box center [100, 531] width 155 height 25
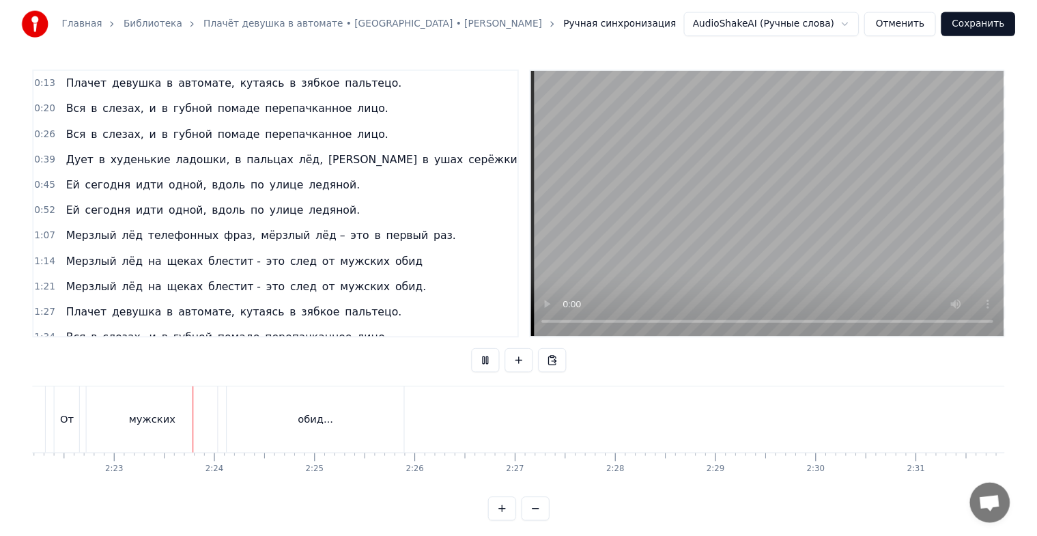
scroll to position [0, 14587]
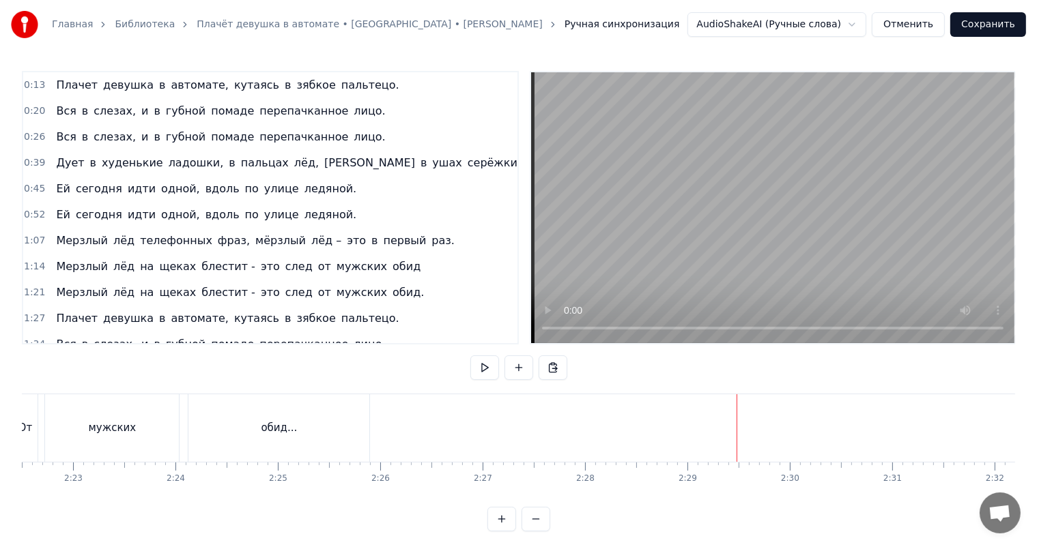
click at [933, 29] on button "Отменить" at bounding box center [907, 24] width 73 height 25
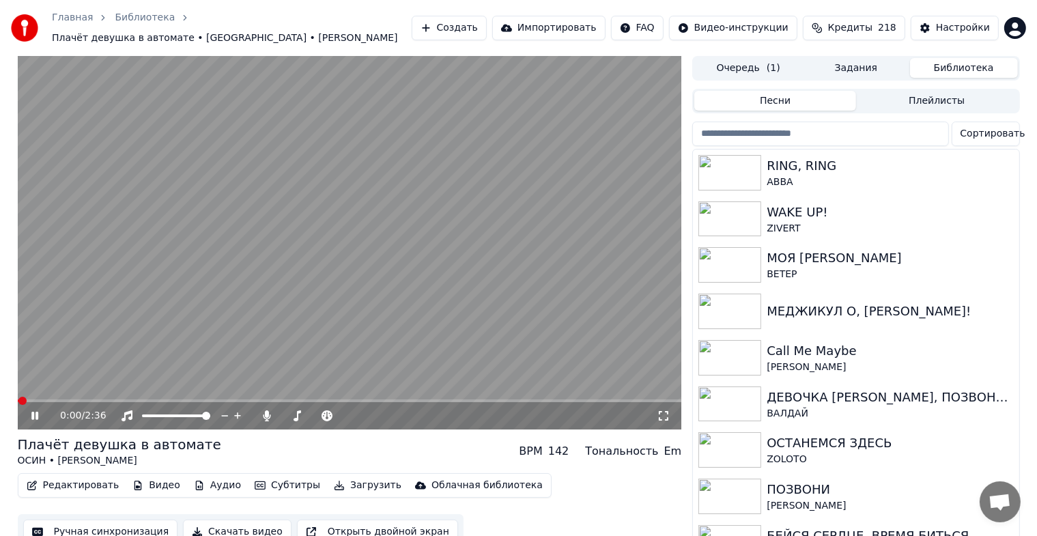
click at [34, 410] on icon at bounding box center [45, 415] width 32 height 11
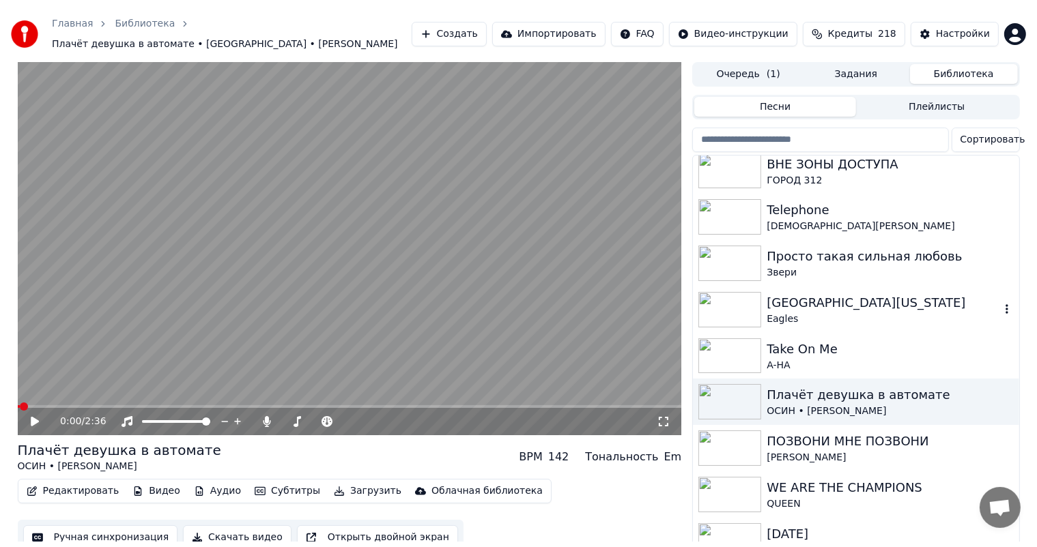
scroll to position [796, 0]
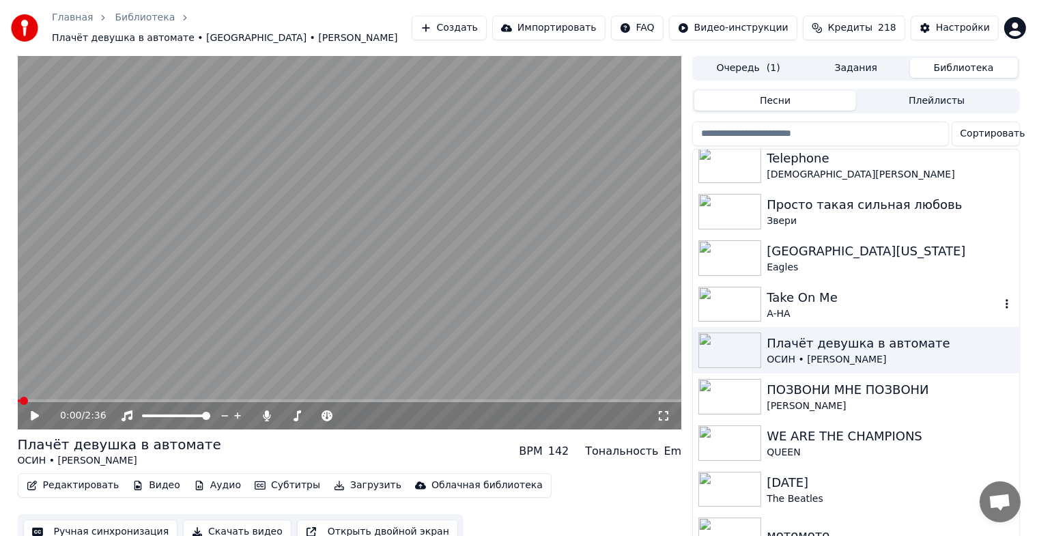
click at [823, 291] on div "Take On Me" at bounding box center [882, 297] width 233 height 19
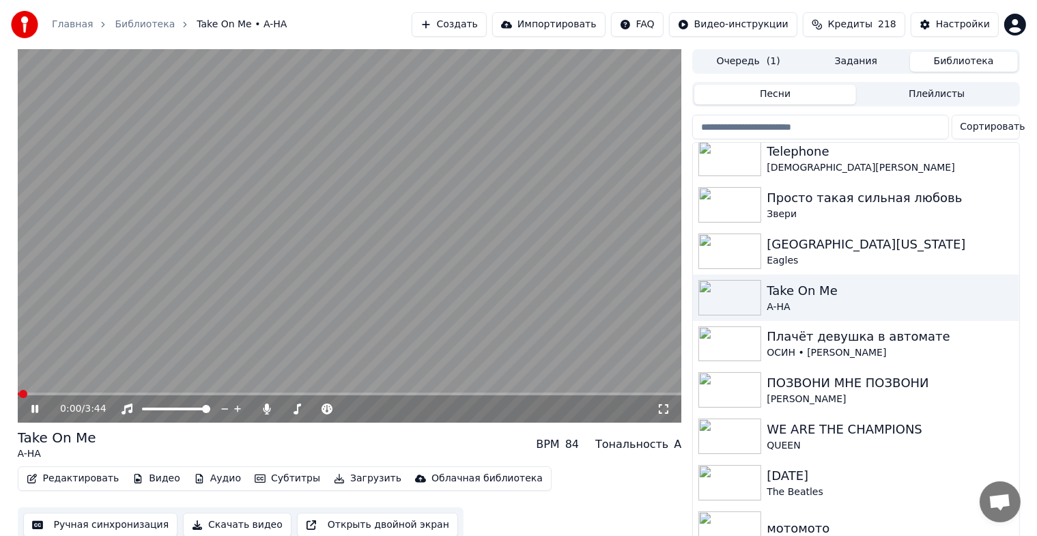
click at [34, 413] on icon at bounding box center [45, 408] width 32 height 11
click at [70, 527] on button "Ручная синхронизация" at bounding box center [100, 524] width 155 height 25
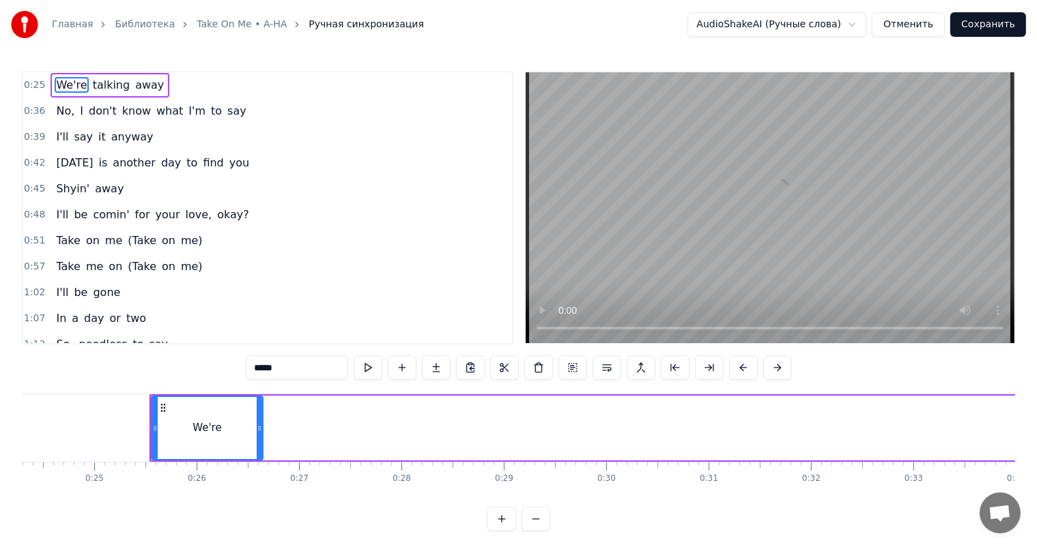
scroll to position [0, 2545]
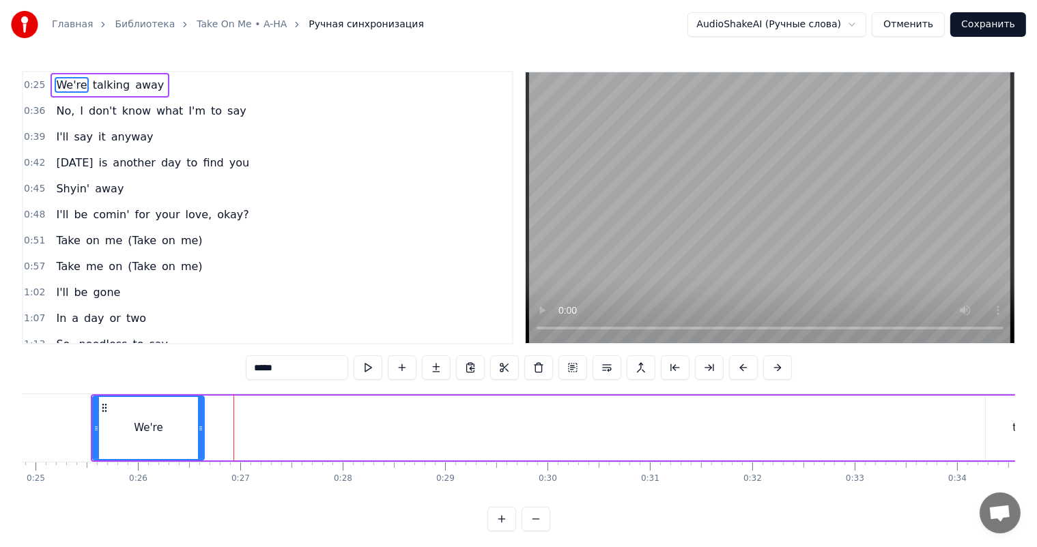
click at [64, 85] on span "We're" at bounding box center [71, 85] width 33 height 16
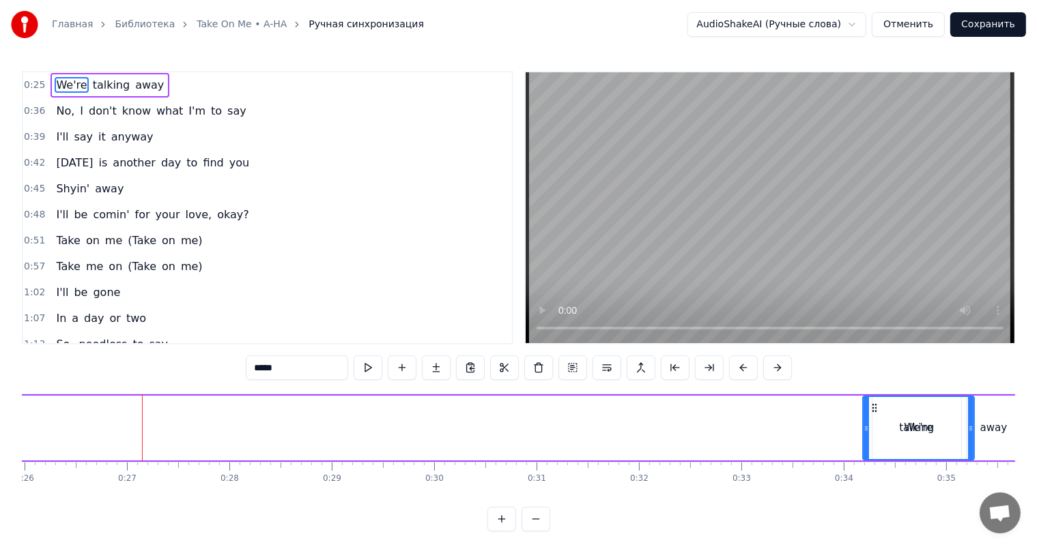
scroll to position [0, 2661]
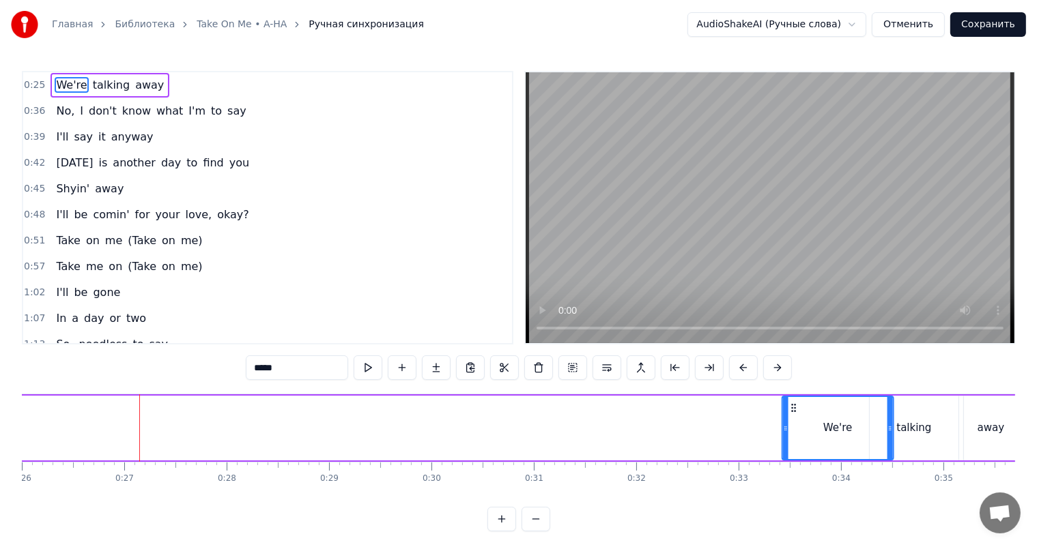
drag, startPoint x: 101, startPoint y: 411, endPoint x: 795, endPoint y: 434, distance: 694.4
click at [795, 434] on div "We're" at bounding box center [837, 428] width 110 height 62
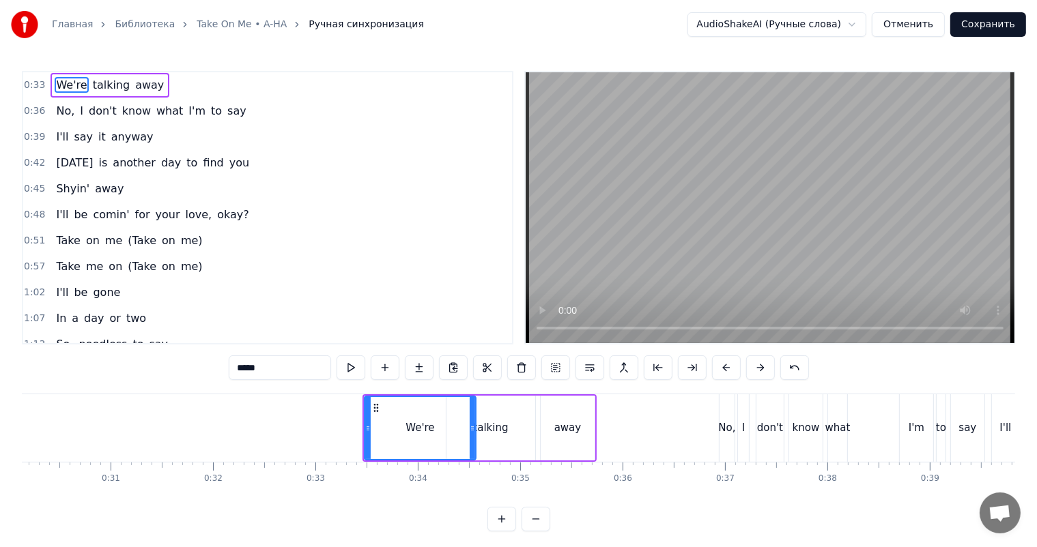
scroll to position [0, 3175]
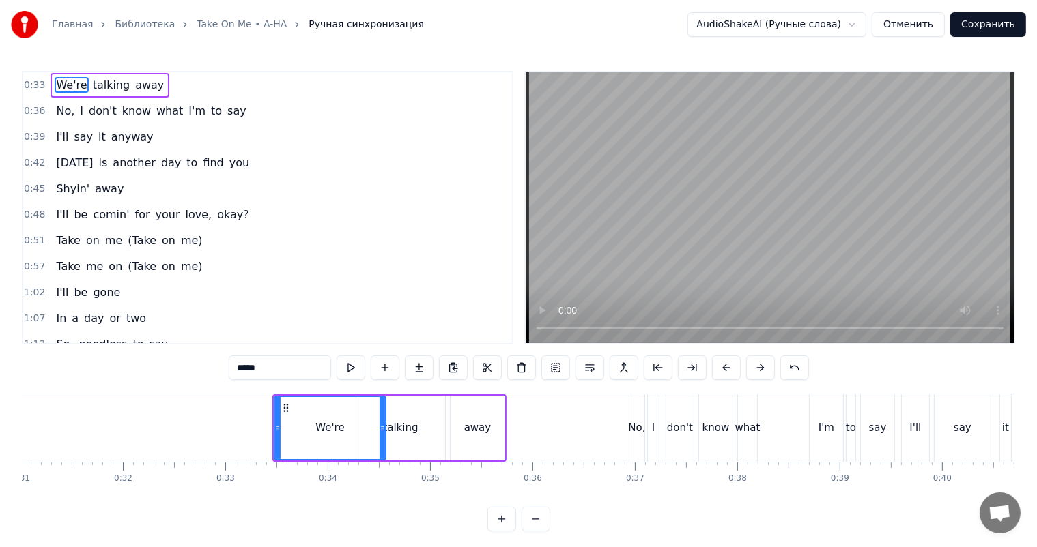
click at [390, 429] on div "talking" at bounding box center [400, 428] width 35 height 16
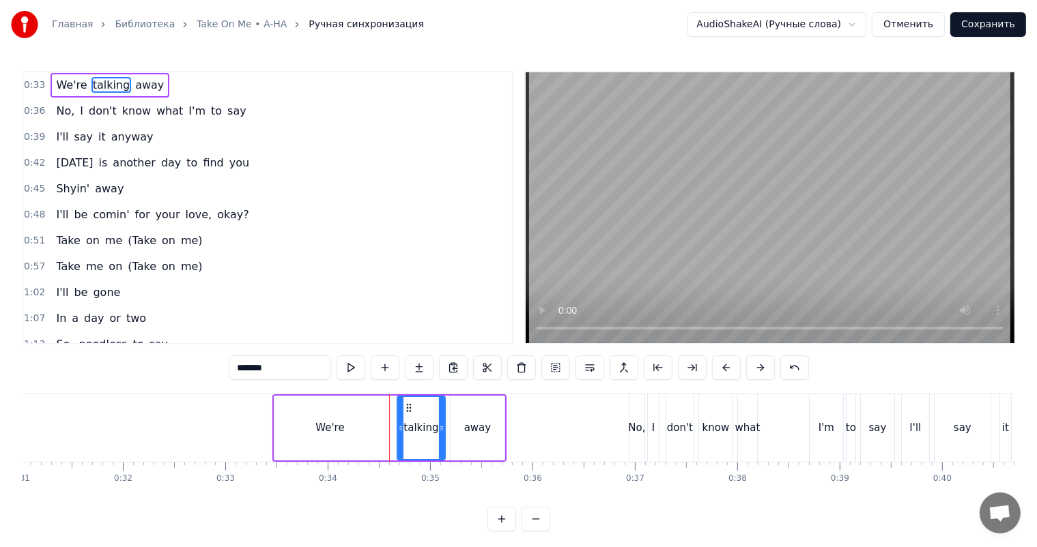
drag, startPoint x: 357, startPoint y: 427, endPoint x: 399, endPoint y: 429, distance: 41.7
click at [399, 429] on icon at bounding box center [400, 428] width 5 height 11
click at [333, 429] on div "We're" at bounding box center [329, 428] width 29 height 16
type input "*****"
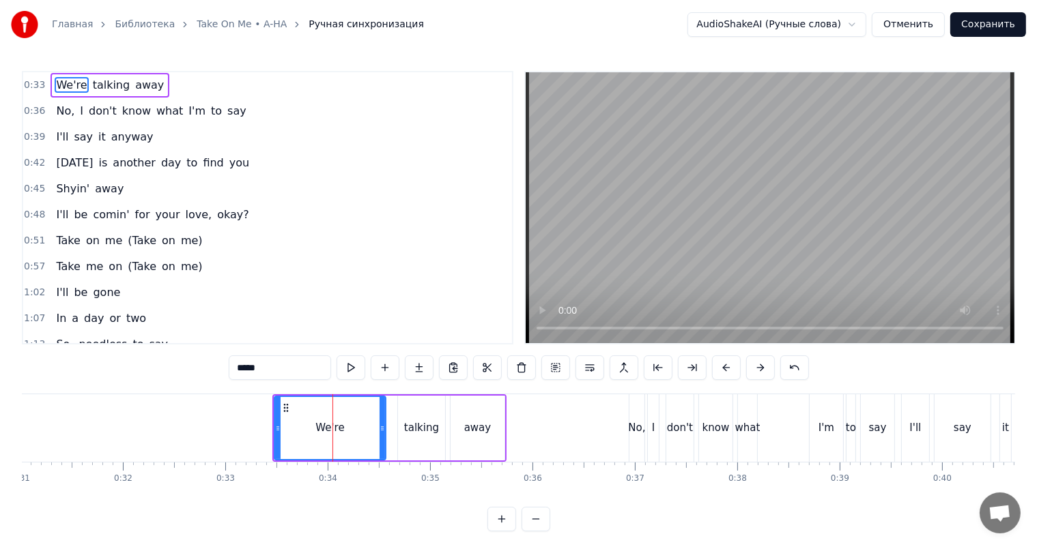
click at [385, 429] on div "We're" at bounding box center [330, 428] width 113 height 65
drag, startPoint x: 380, startPoint y: 428, endPoint x: 314, endPoint y: 423, distance: 66.4
click at [339, 426] on icon at bounding box center [341, 428] width 5 height 11
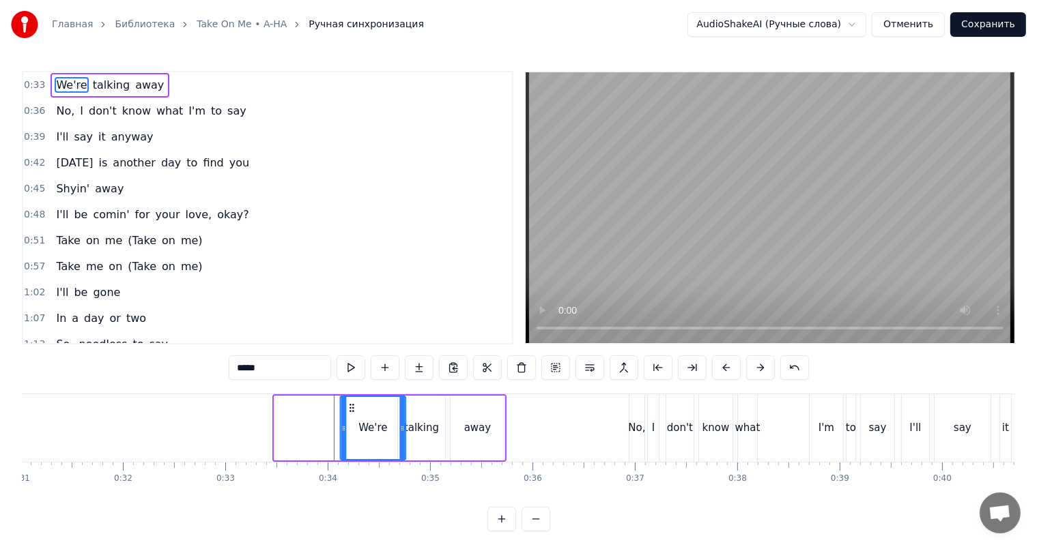
drag, startPoint x: 284, startPoint y: 410, endPoint x: 349, endPoint y: 412, distance: 65.5
click at [349, 412] on icon at bounding box center [351, 408] width 11 height 11
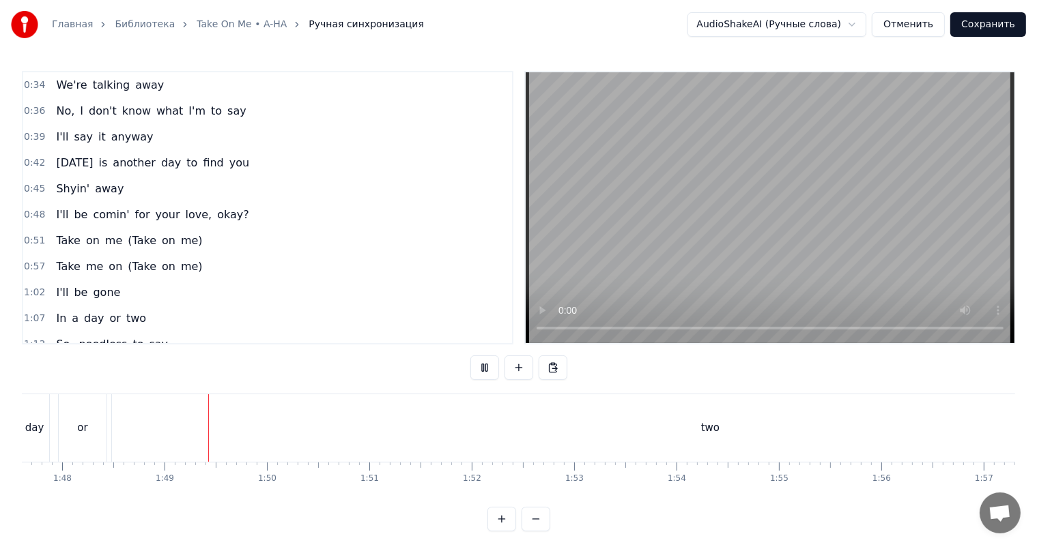
scroll to position [0, 11073]
click at [656, 416] on div "two" at bounding box center [652, 428] width 1196 height 68
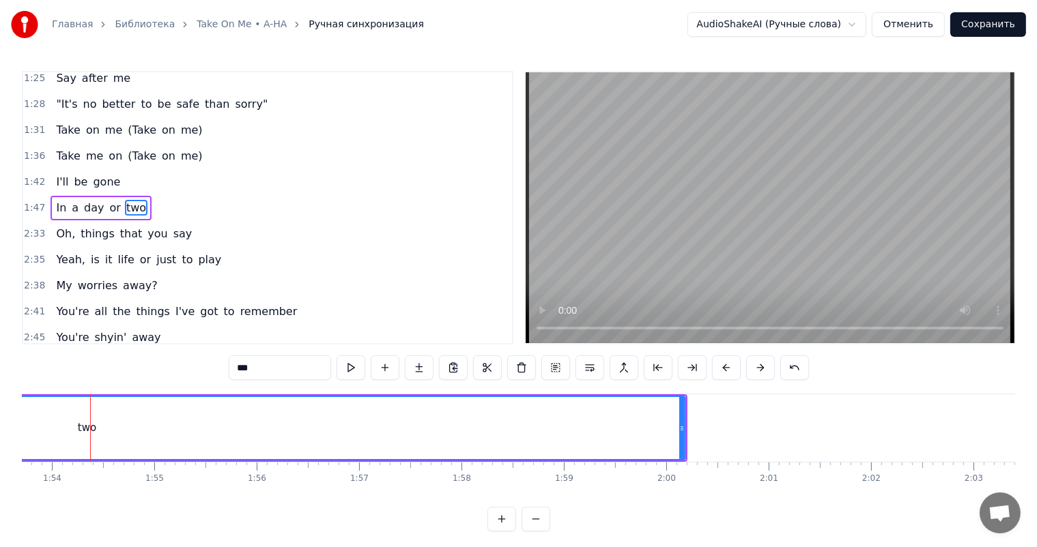
scroll to position [0, 11613]
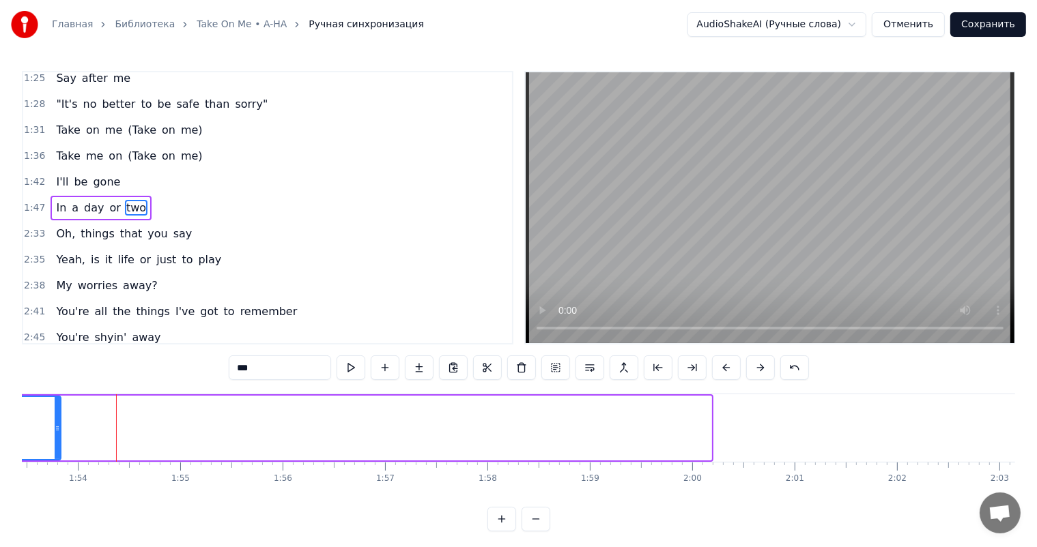
drag, startPoint x: 708, startPoint y: 422, endPoint x: 57, endPoint y: 446, distance: 651.5
click at [57, 446] on div at bounding box center [57, 428] width 5 height 62
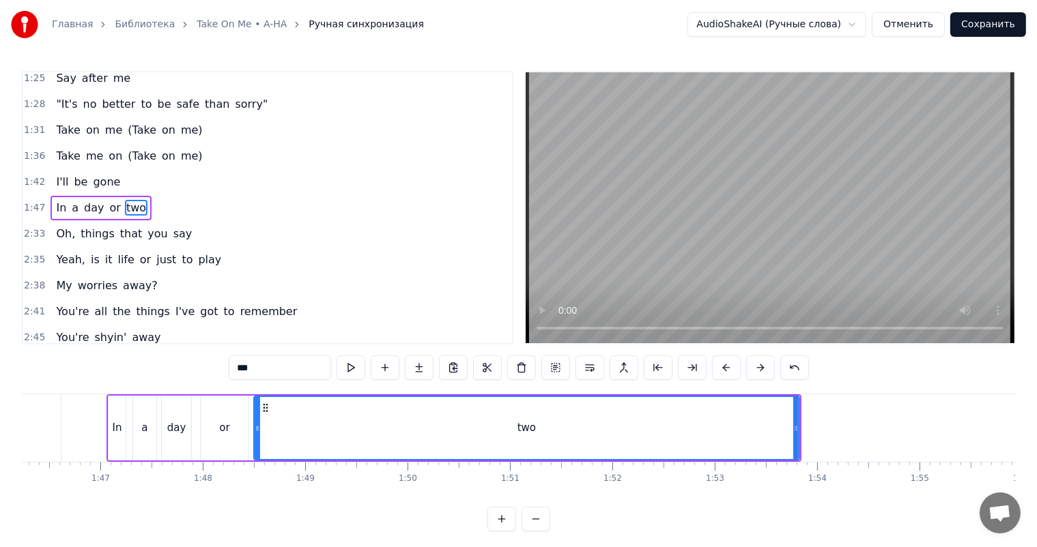
scroll to position [0, 10848]
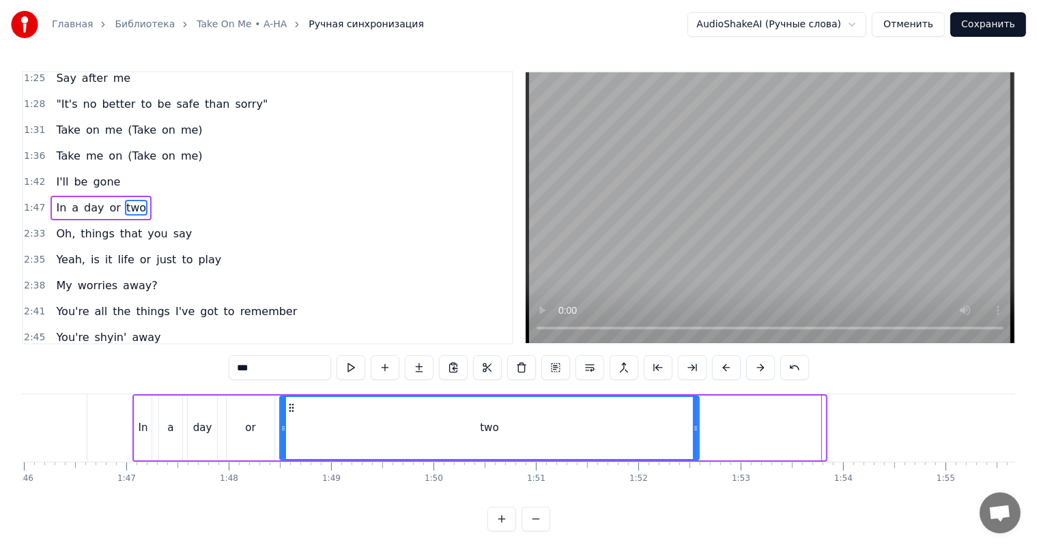
drag, startPoint x: 822, startPoint y: 426, endPoint x: 696, endPoint y: 429, distance: 126.3
click at [696, 429] on icon at bounding box center [695, 428] width 5 height 11
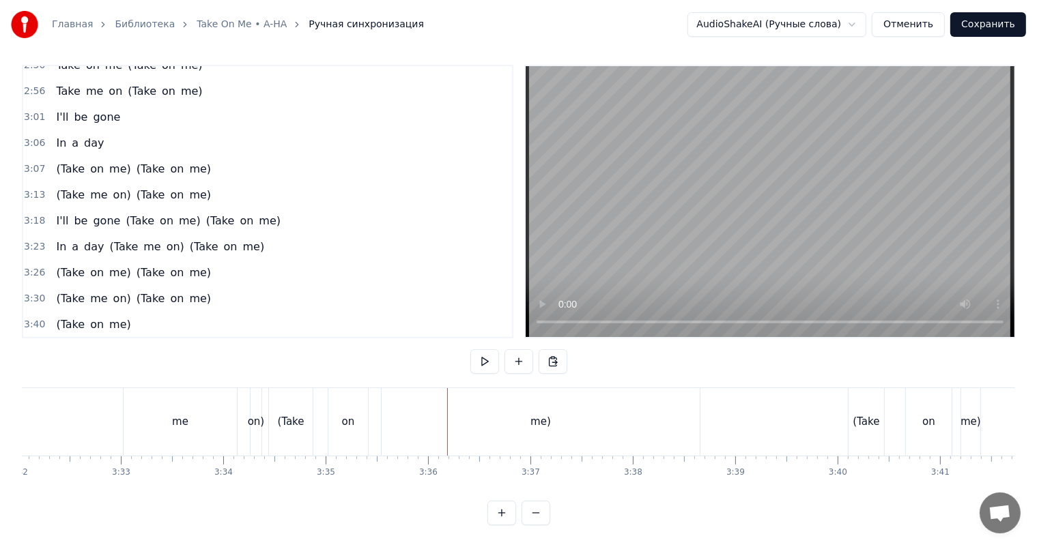
scroll to position [18, 0]
click at [50, 313] on div "(Take on me)" at bounding box center [92, 325] width 85 height 25
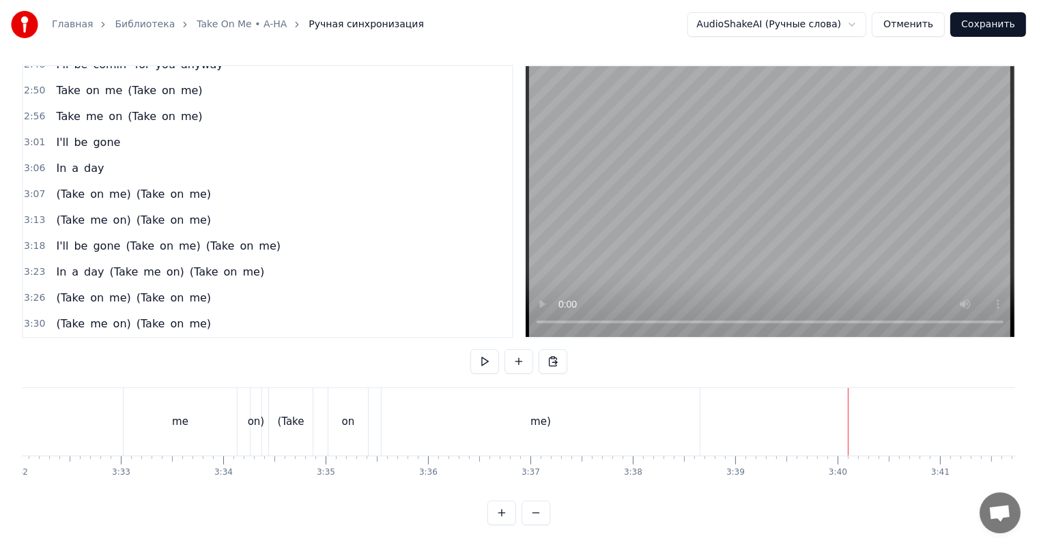
scroll to position [663, 0]
click at [50, 312] on div "(Take me on) (Take on me)" at bounding box center [133, 324] width 166 height 25
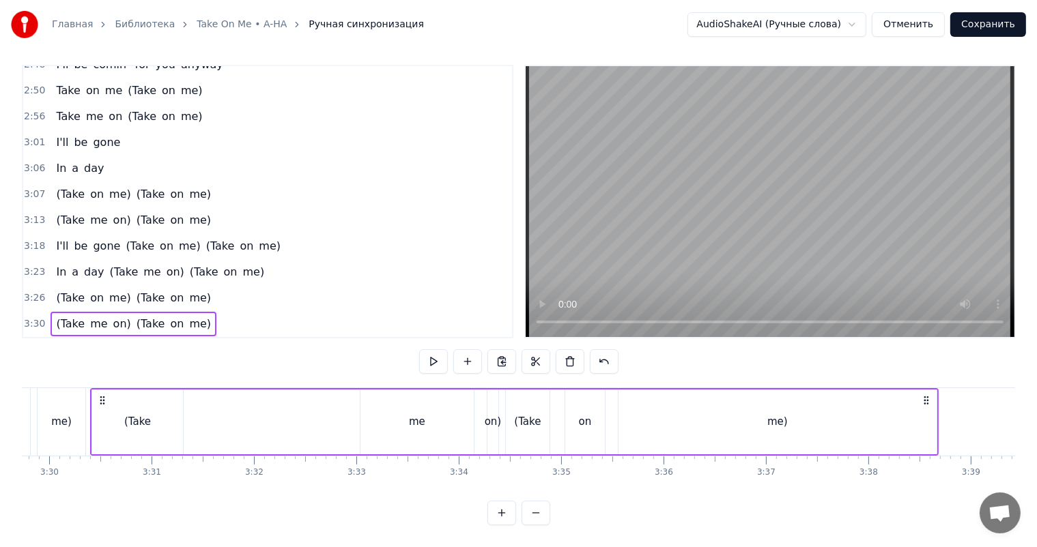
scroll to position [636, 0]
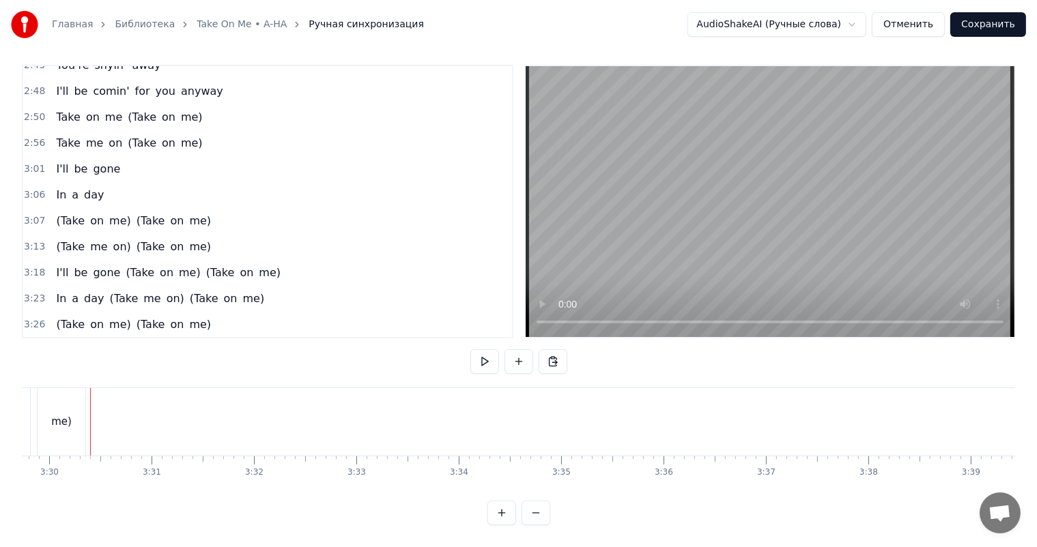
click at [50, 313] on div "(Take on me) (Take on me)" at bounding box center [133, 325] width 166 height 25
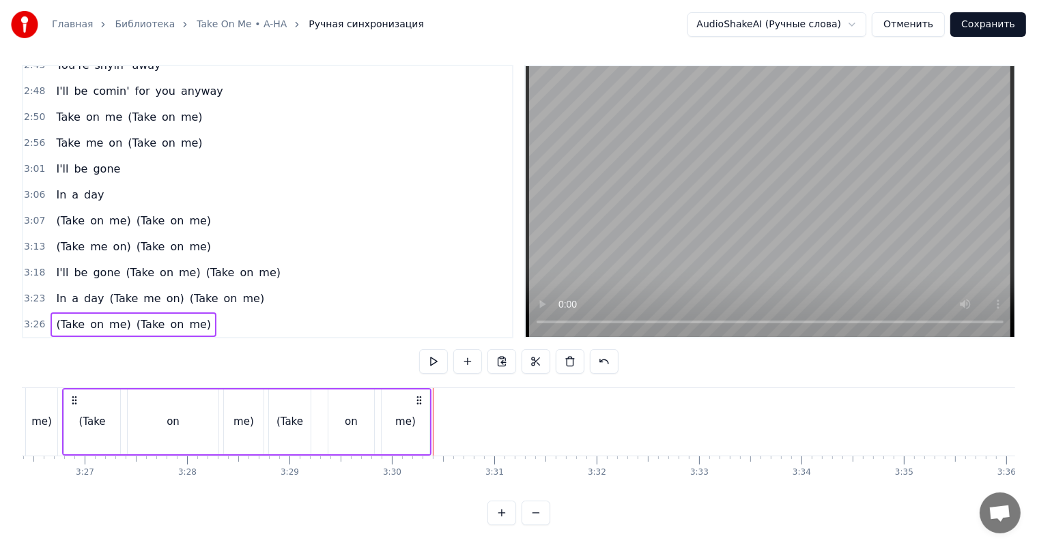
scroll to position [0, 21097]
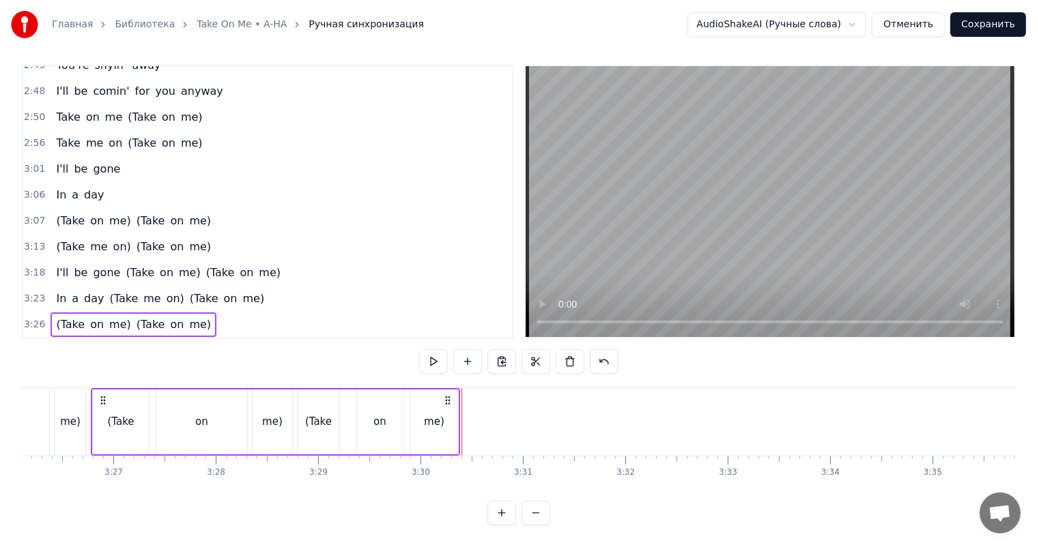
click at [50, 313] on div "(Take on me) (Take on me)" at bounding box center [133, 325] width 166 height 25
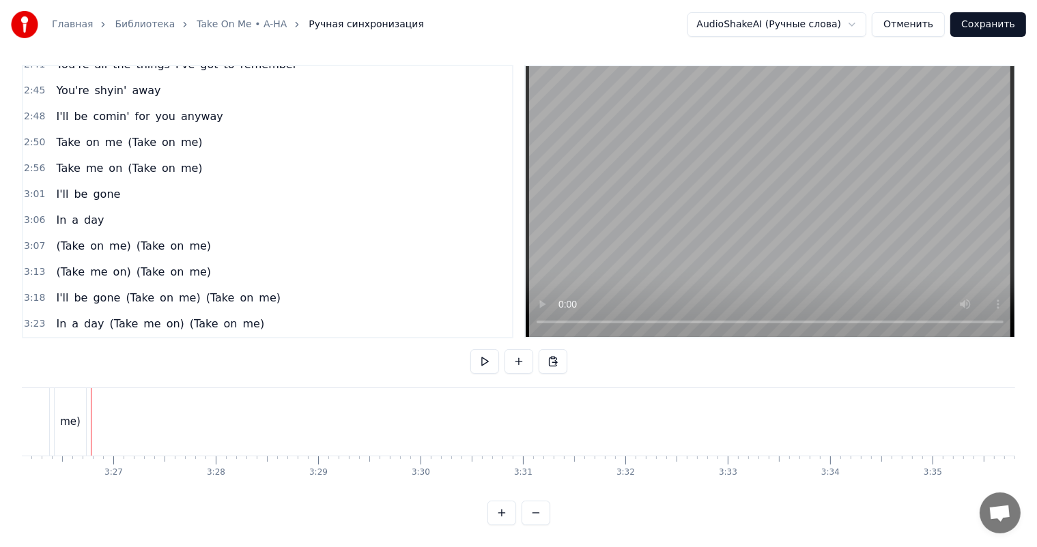
click at [242, 316] on span "me)" at bounding box center [254, 324] width 25 height 16
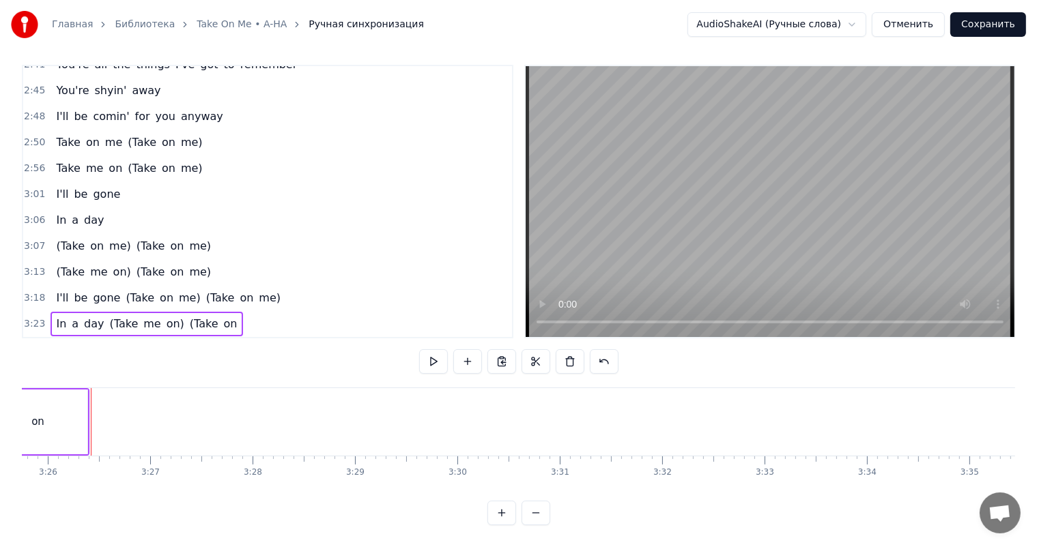
click at [222, 316] on span "on" at bounding box center [230, 324] width 16 height 16
click at [188, 316] on span "(Take" at bounding box center [203, 324] width 31 height 16
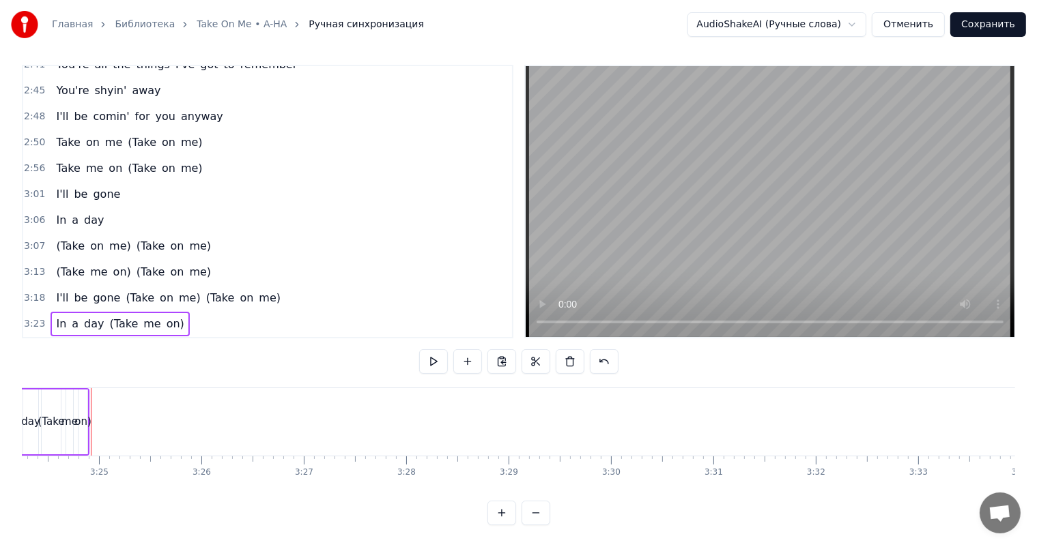
click at [165, 316] on span "on)" at bounding box center [175, 324] width 20 height 16
click at [143, 316] on span "me" at bounding box center [152, 324] width 20 height 16
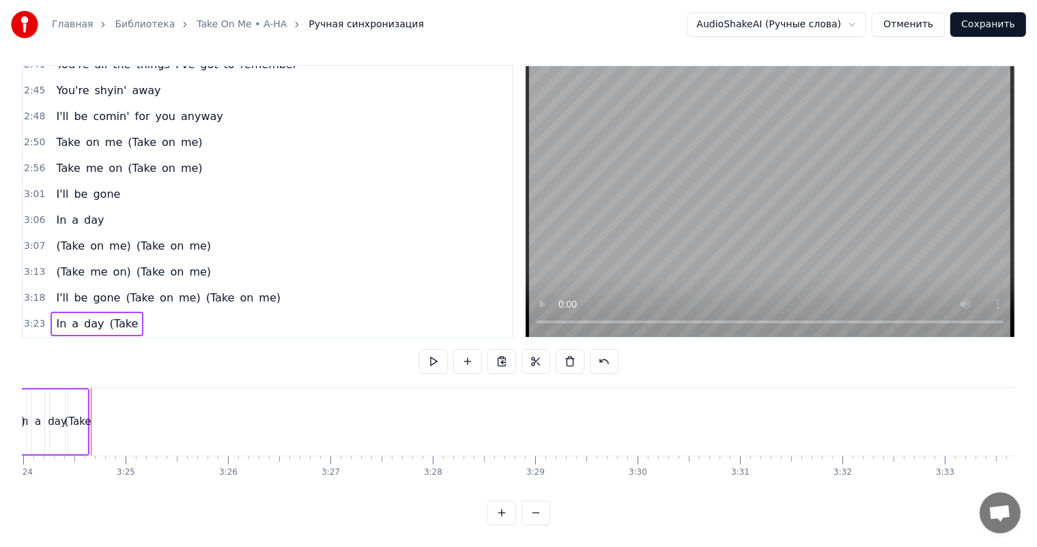
click at [109, 316] on span "(Take" at bounding box center [124, 324] width 31 height 16
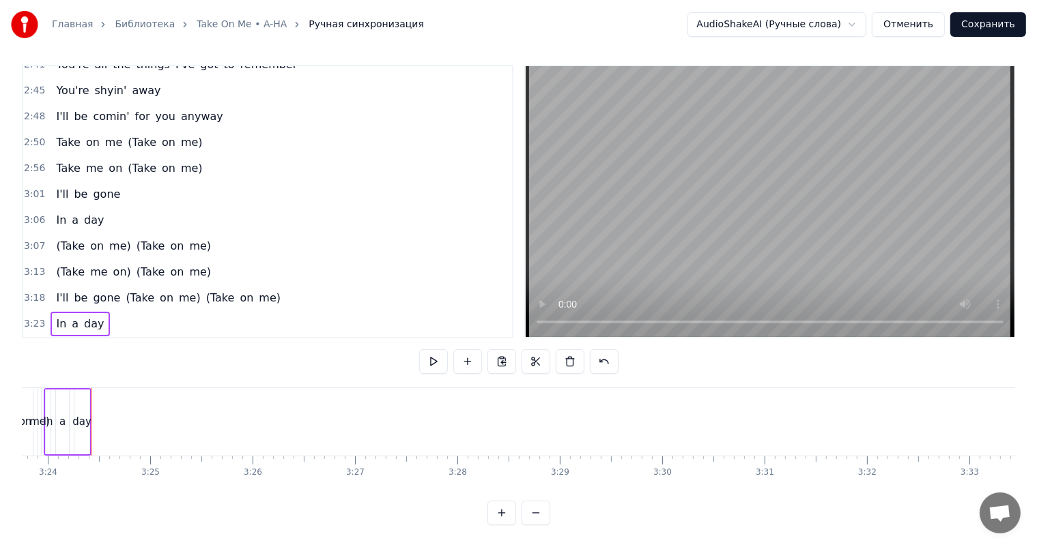
click at [87, 316] on span "day" at bounding box center [94, 324] width 23 height 16
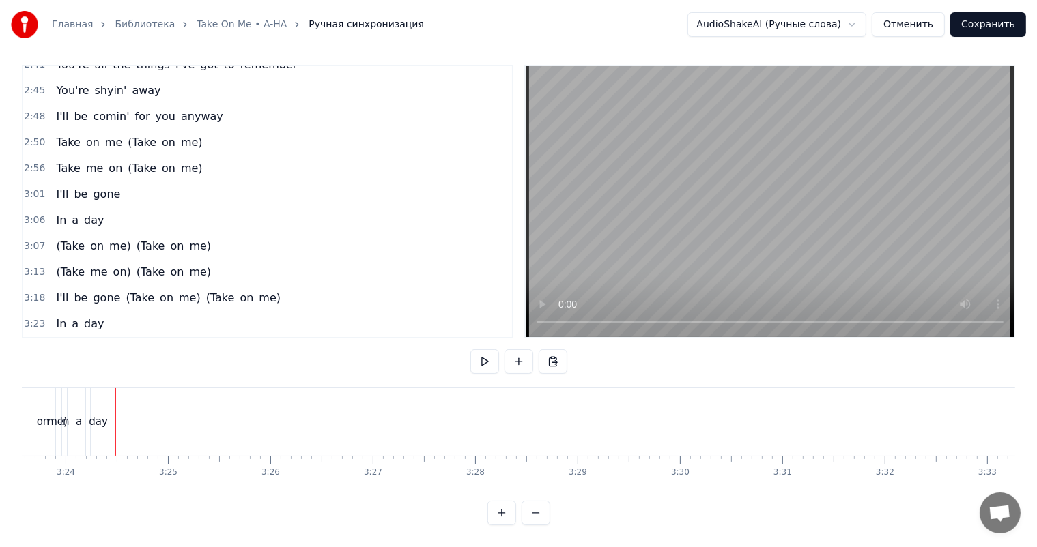
click at [96, 414] on div "day" at bounding box center [98, 422] width 19 height 16
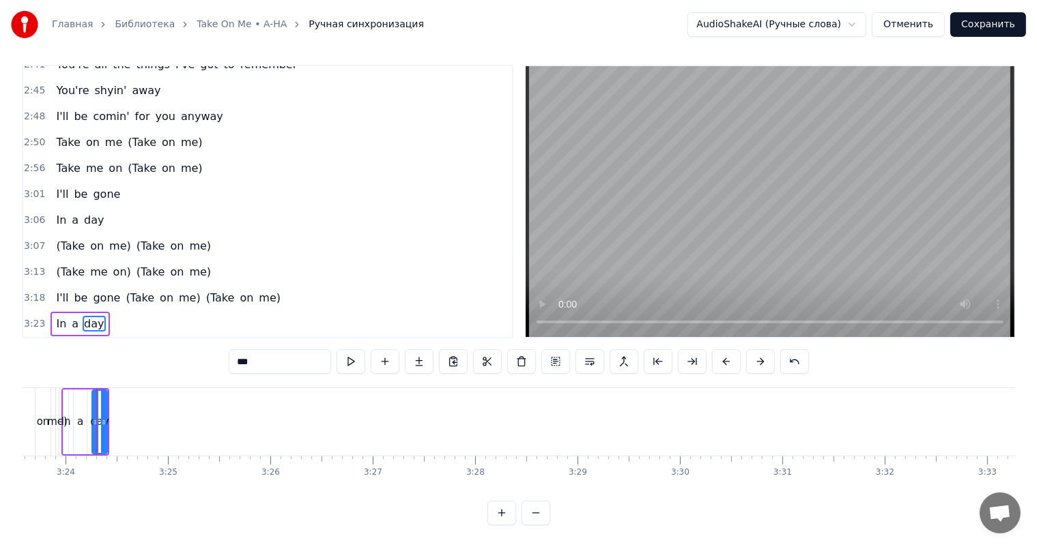
click at [106, 414] on div "day" at bounding box center [99, 422] width 19 height 16
click at [105, 409] on div at bounding box center [105, 422] width 1 height 68
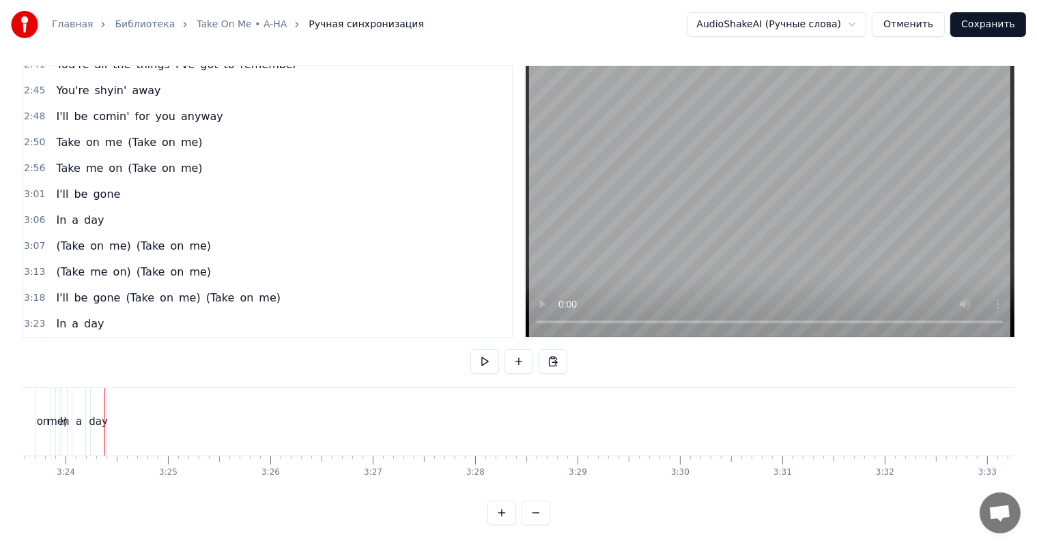
click at [98, 414] on div "day" at bounding box center [98, 422] width 19 height 16
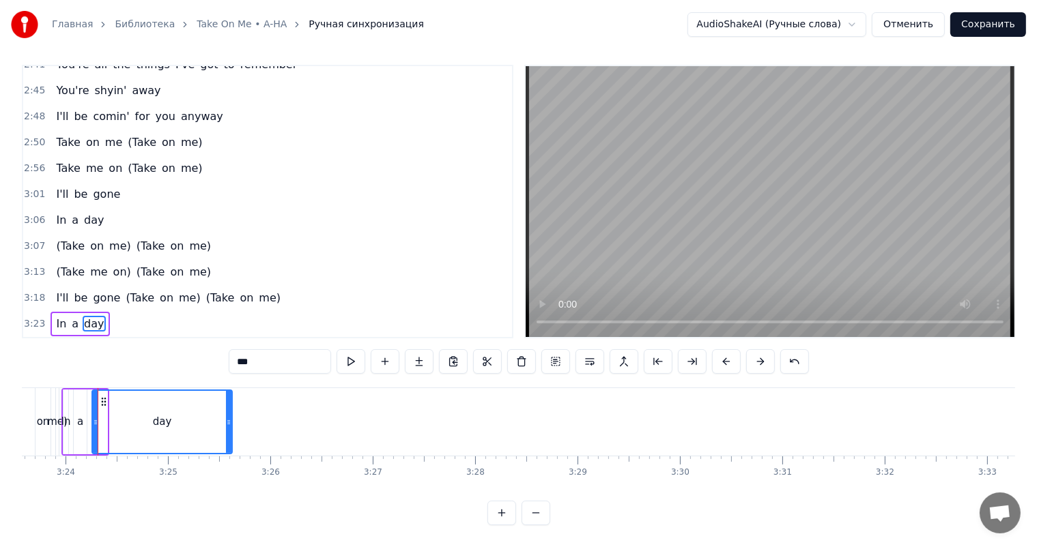
drag, startPoint x: 106, startPoint y: 412, endPoint x: 231, endPoint y: 412, distance: 124.9
click at [231, 417] on icon at bounding box center [228, 422] width 5 height 11
click at [40, 416] on div "on" at bounding box center [43, 422] width 13 height 16
type input "**"
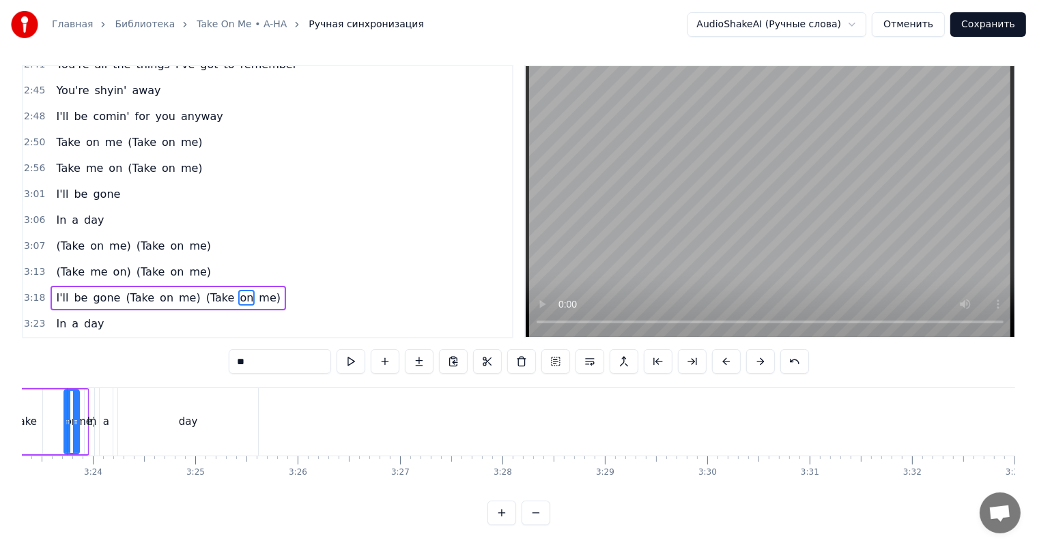
scroll to position [0, 20787]
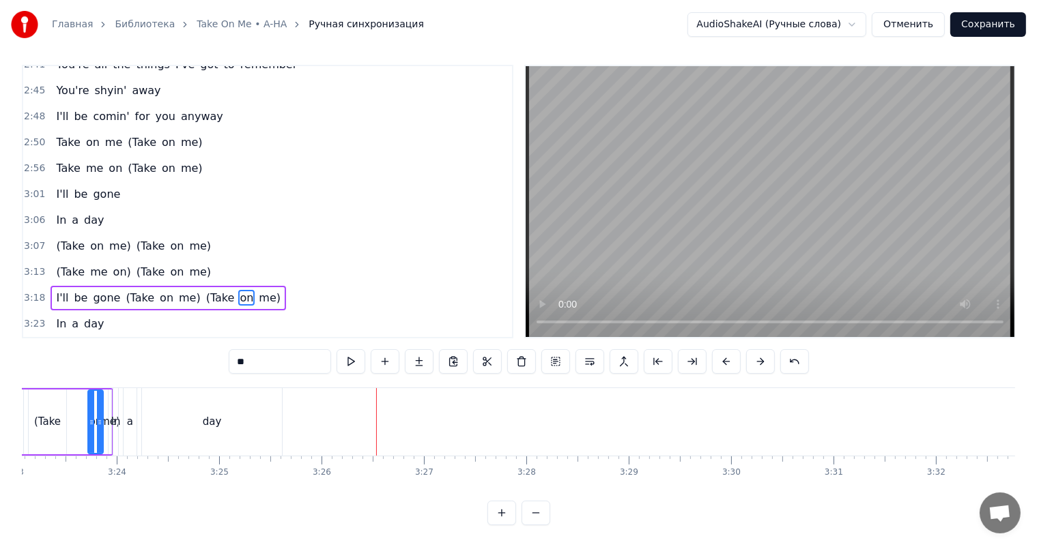
click at [50, 234] on div "(Take on me) (Take on me)" at bounding box center [133, 246] width 166 height 25
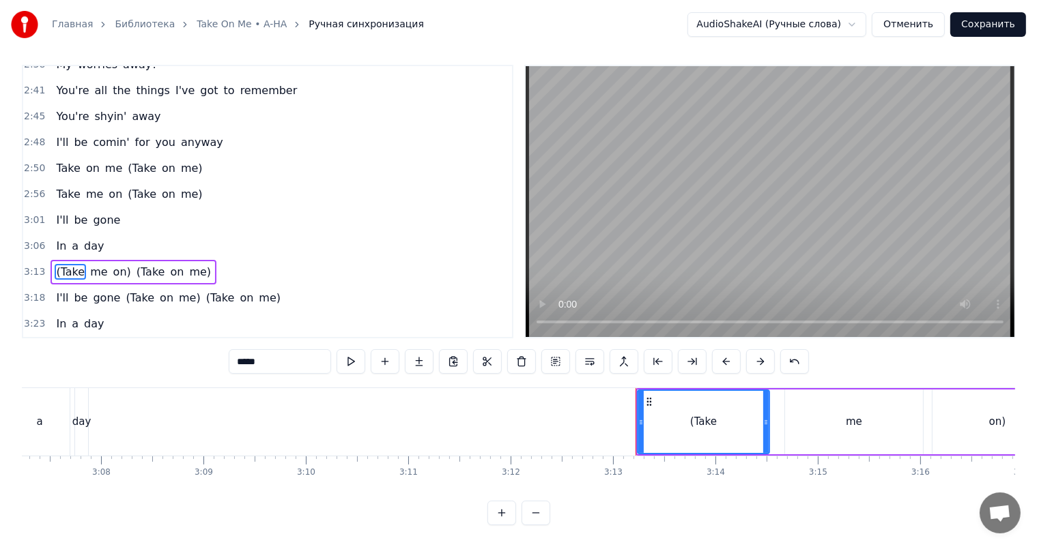
scroll to position [584, 0]
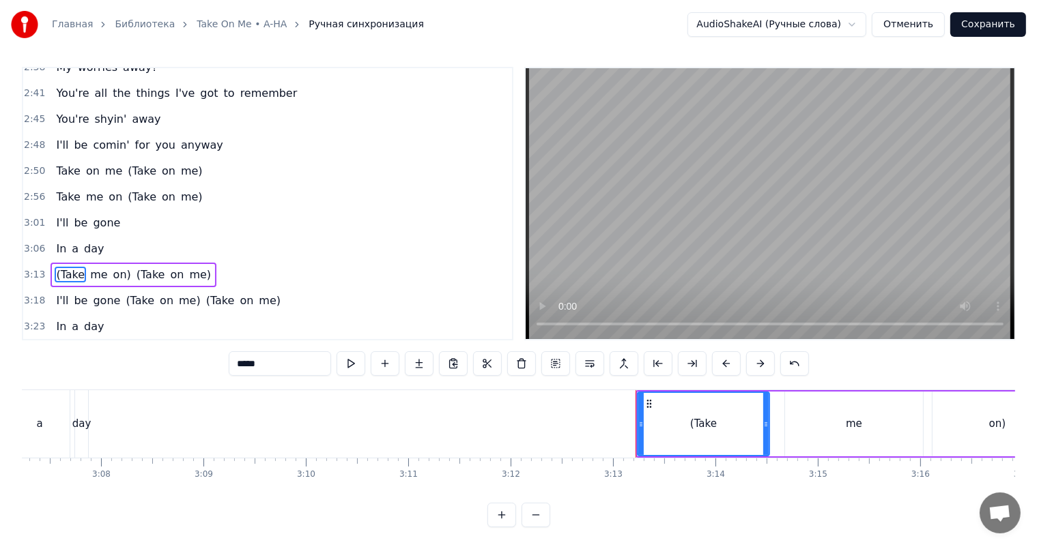
click at [50, 265] on div "(Take me on) (Take on me)" at bounding box center [133, 275] width 166 height 25
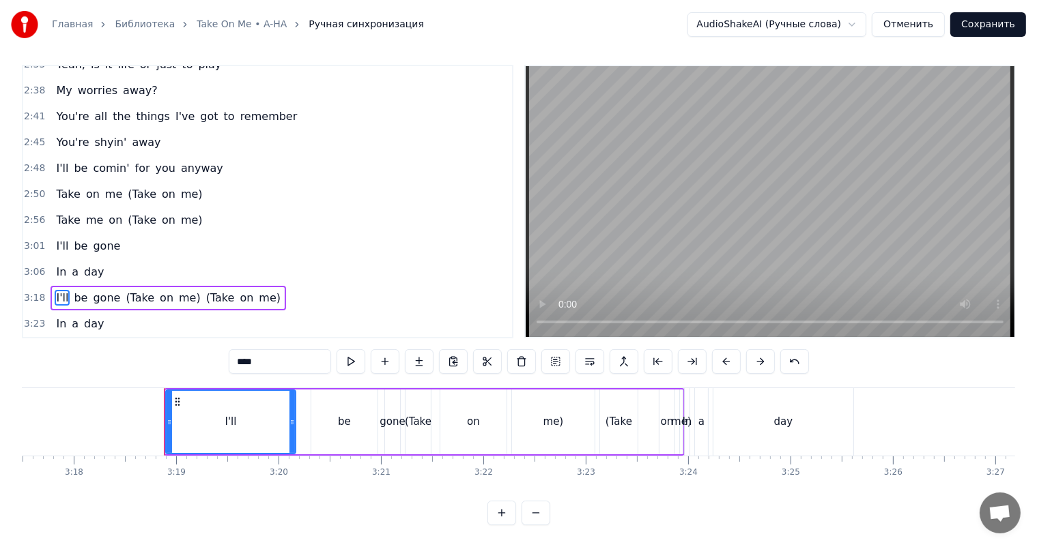
scroll to position [0, 20289]
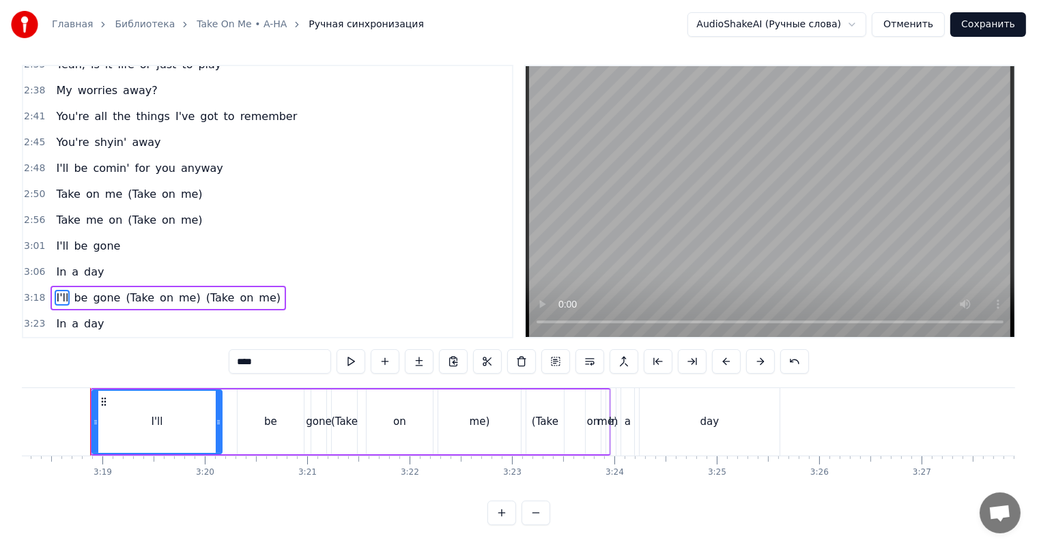
click at [128, 290] on span "(Take" at bounding box center [139, 298] width 31 height 16
type input "*****"
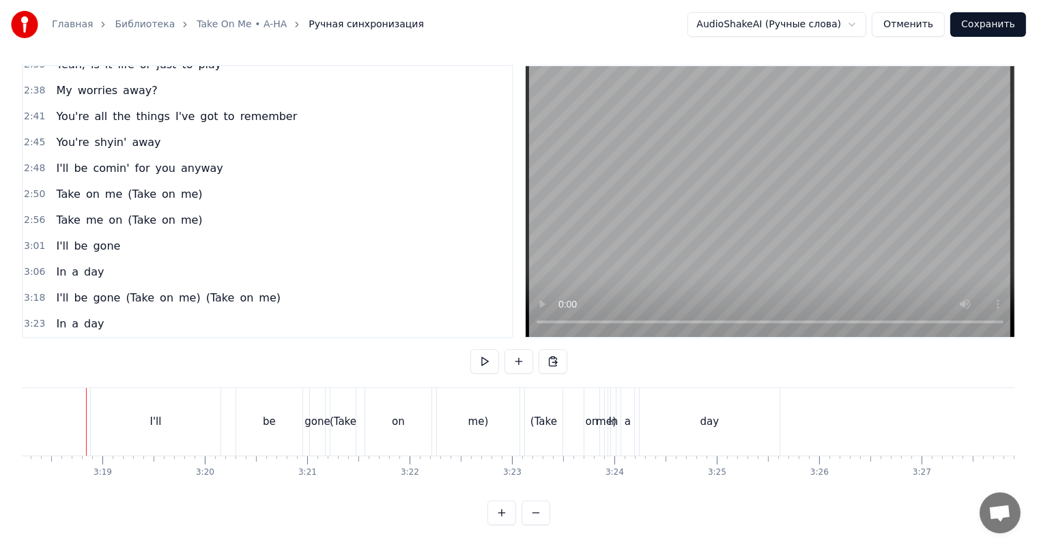
scroll to position [0, 20285]
click at [55, 316] on span "In" at bounding box center [61, 324] width 13 height 16
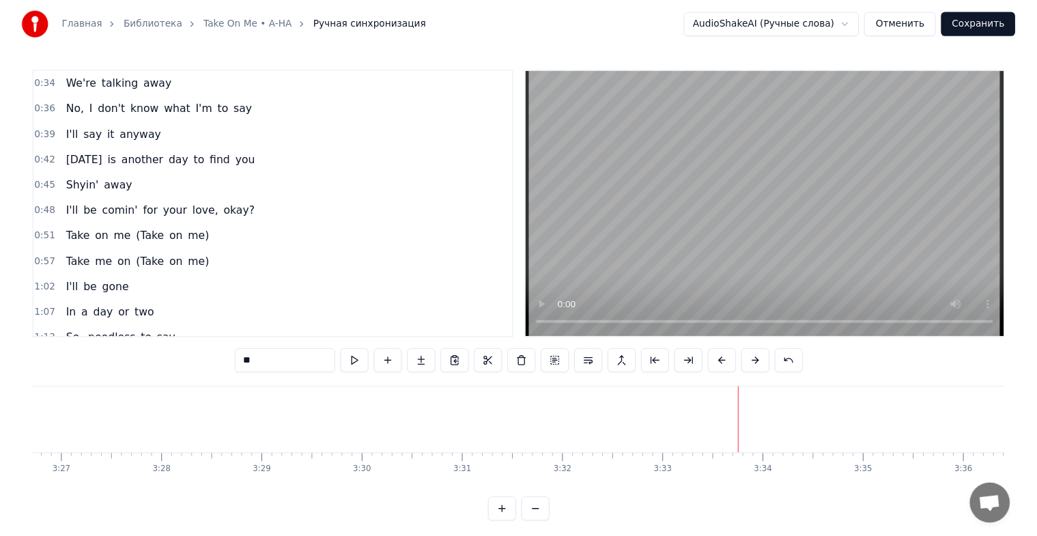
scroll to position [0, 0]
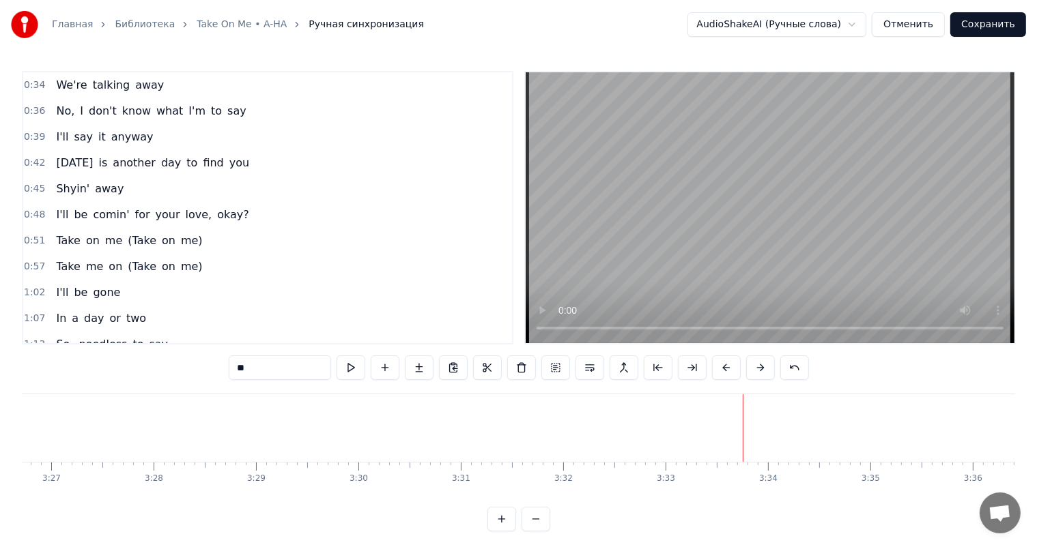
click at [976, 20] on button "Сохранить" at bounding box center [988, 24] width 76 height 25
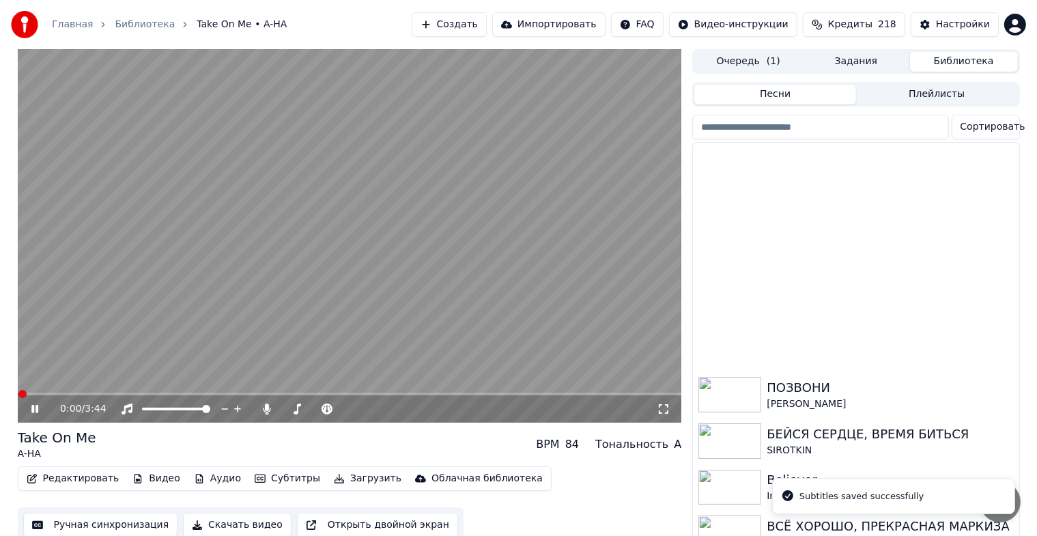
scroll to position [454, 0]
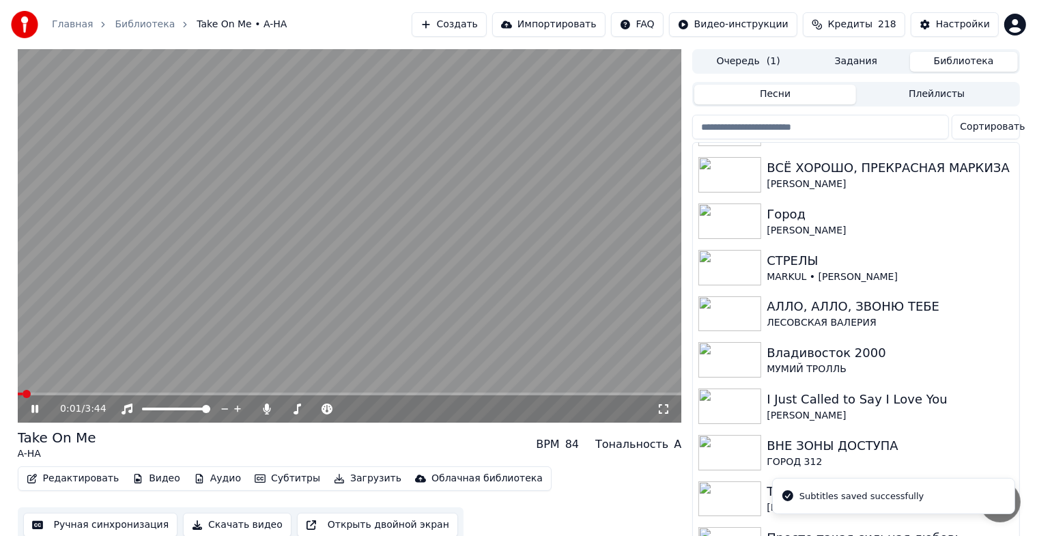
click at [38, 409] on icon at bounding box center [45, 408] width 32 height 11
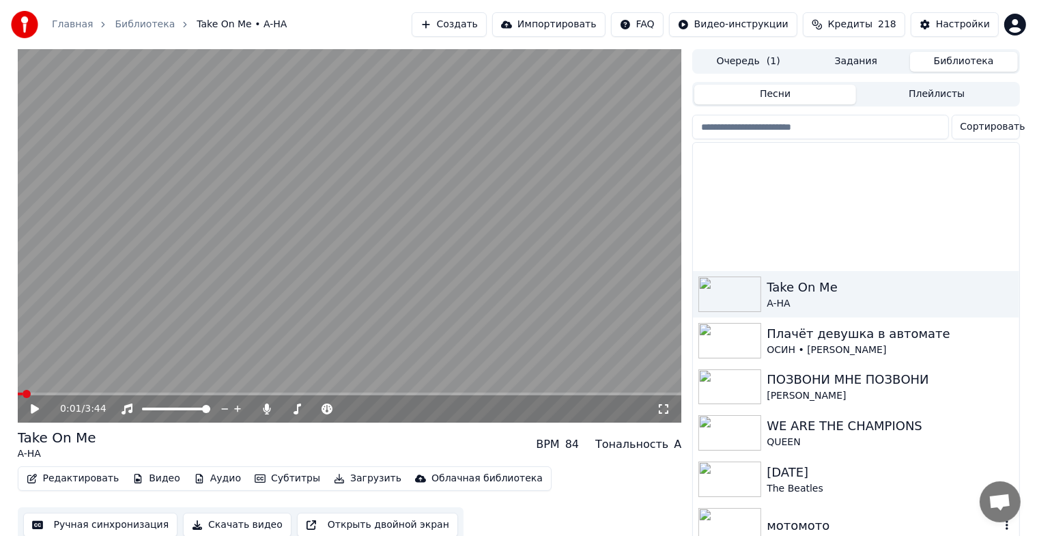
scroll to position [796, 0]
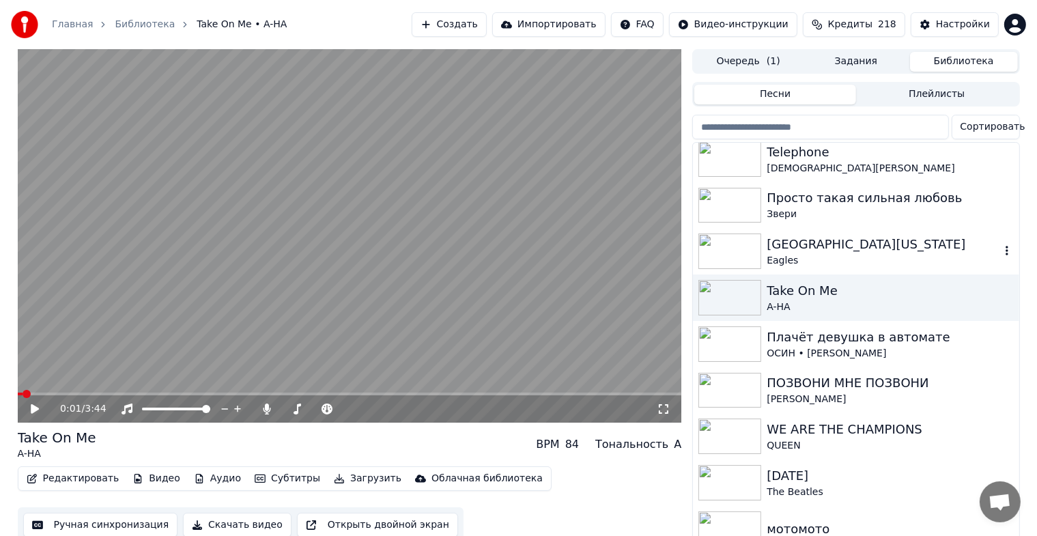
click at [834, 243] on div "[GEOGRAPHIC_DATA][US_STATE]" at bounding box center [882, 244] width 233 height 19
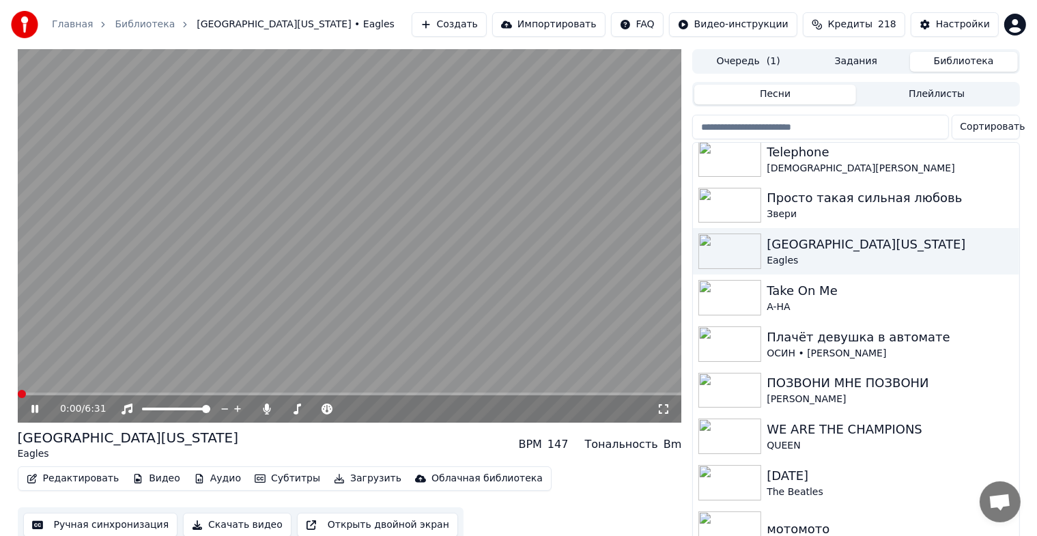
click at [34, 409] on icon at bounding box center [45, 408] width 32 height 11
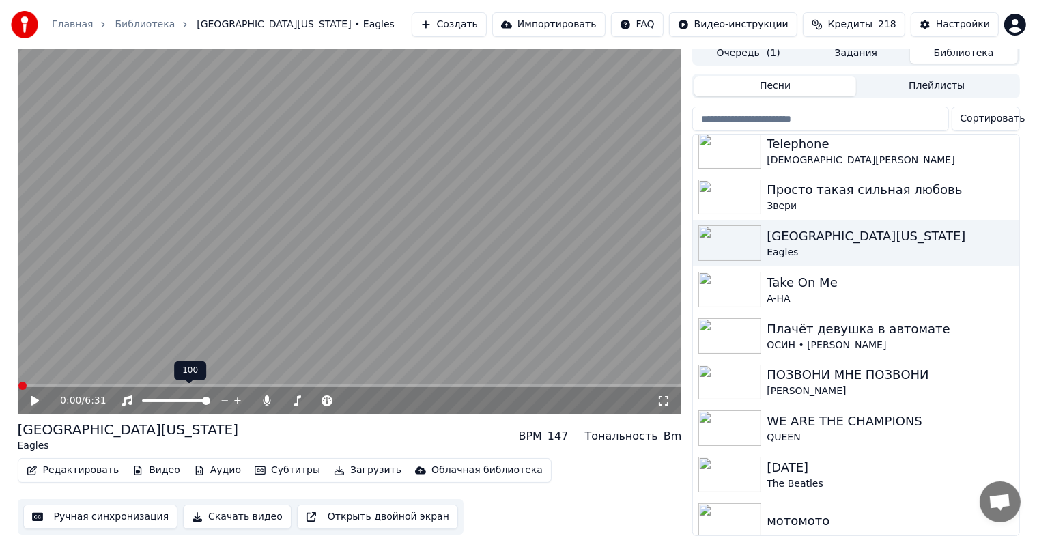
scroll to position [16, 0]
click at [61, 504] on button "Ручная синхронизация" at bounding box center [100, 516] width 155 height 25
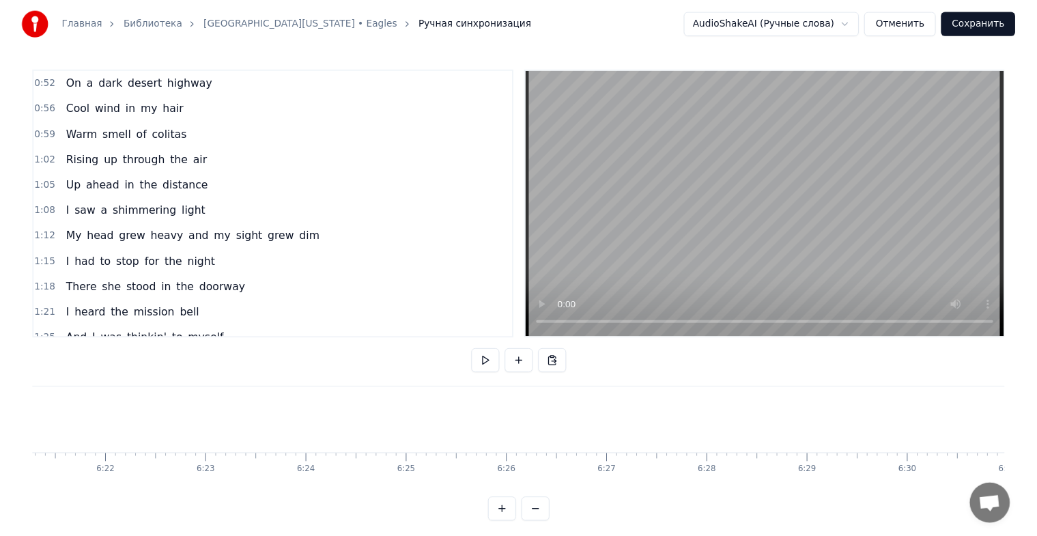
scroll to position [0, 39073]
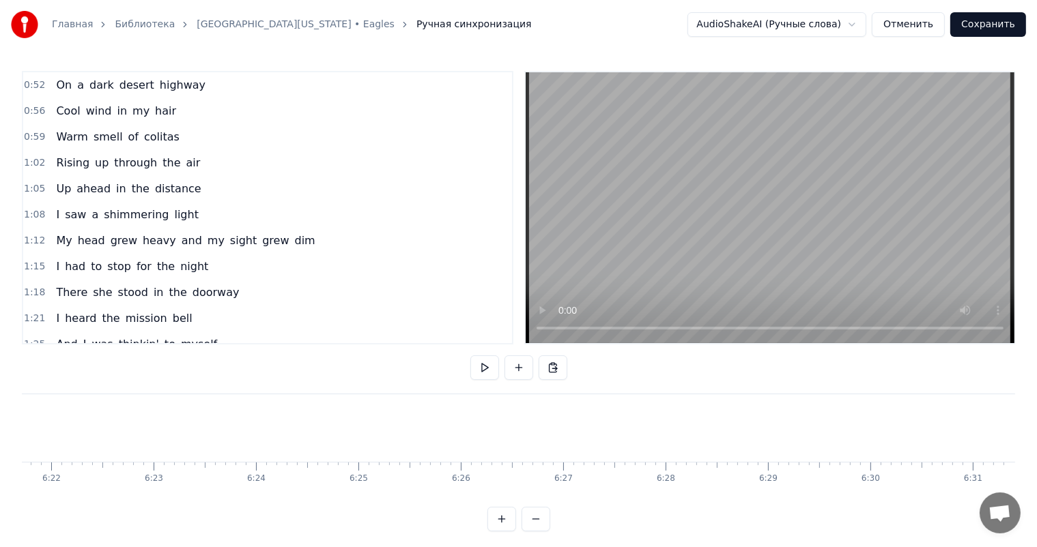
click at [993, 25] on button "Сохранить" at bounding box center [988, 24] width 76 height 25
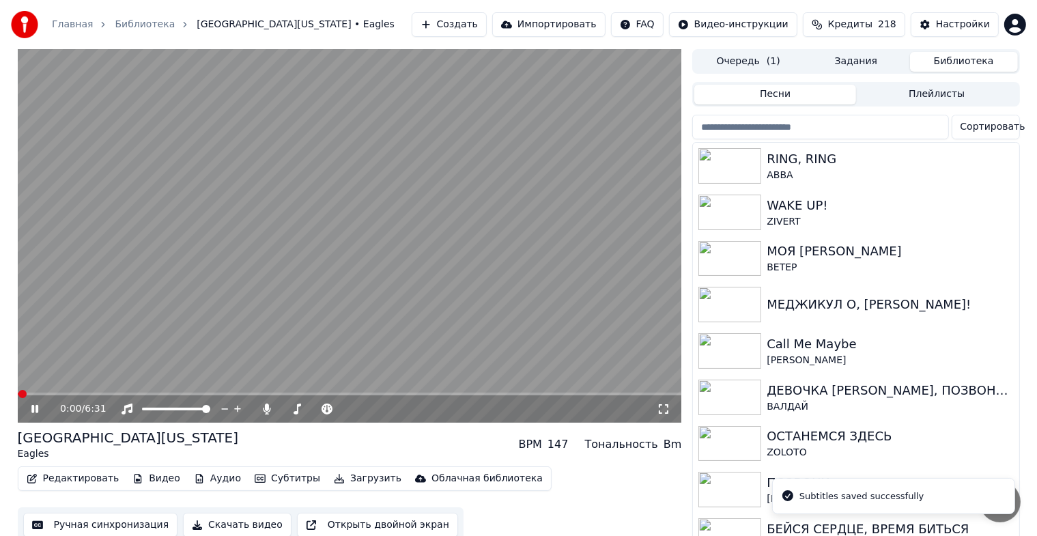
click at [36, 411] on icon at bounding box center [34, 409] width 7 height 8
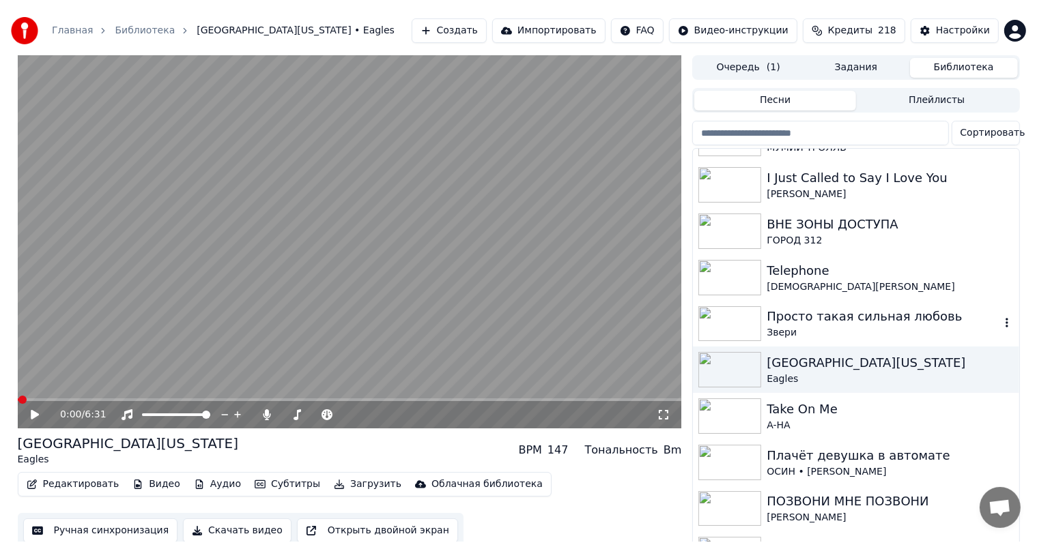
scroll to position [682, 0]
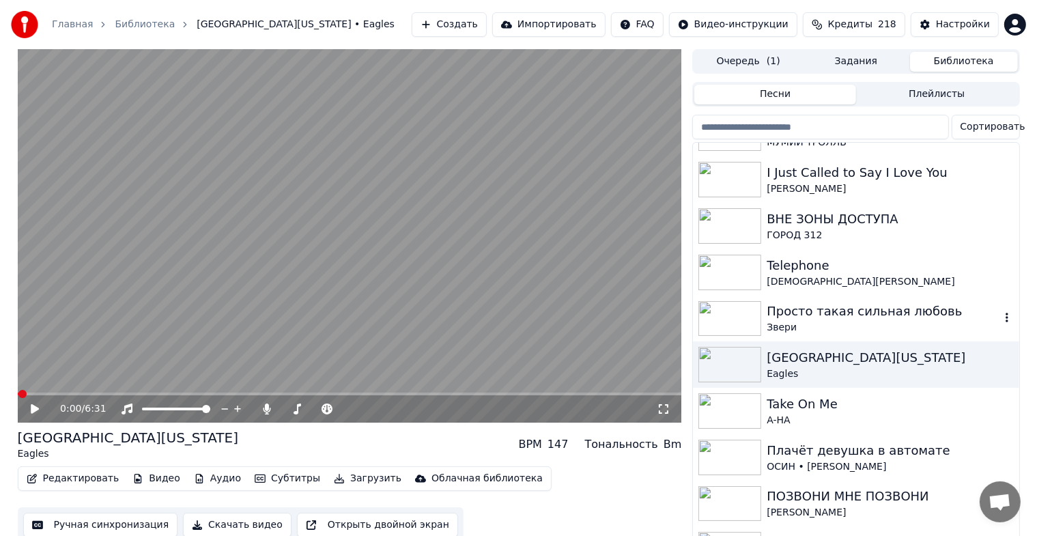
click at [850, 309] on div "Просто такая сильная любовь" at bounding box center [882, 311] width 233 height 19
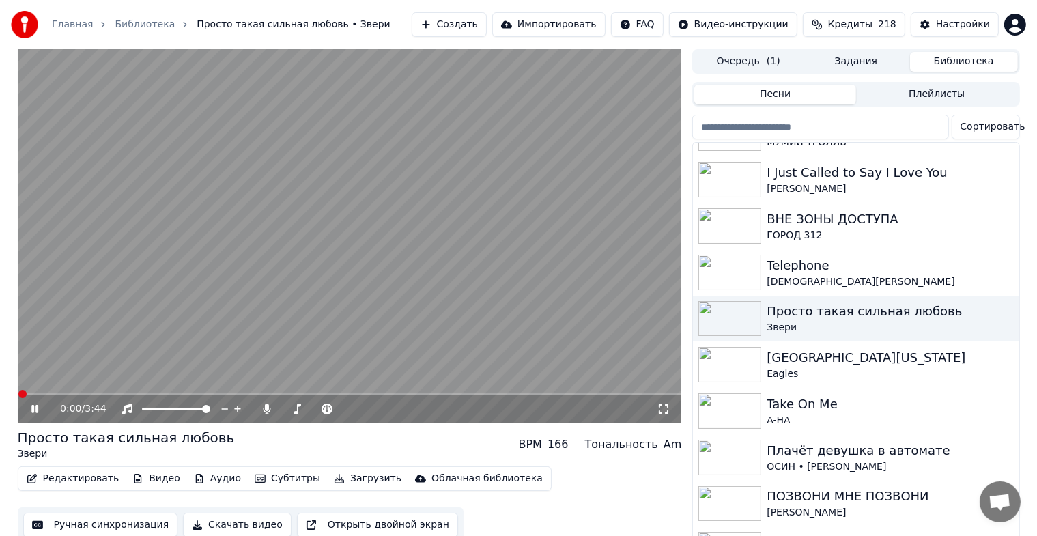
click at [30, 406] on icon at bounding box center [45, 408] width 32 height 11
click at [68, 523] on button "Ручная синхронизация" at bounding box center [100, 524] width 155 height 25
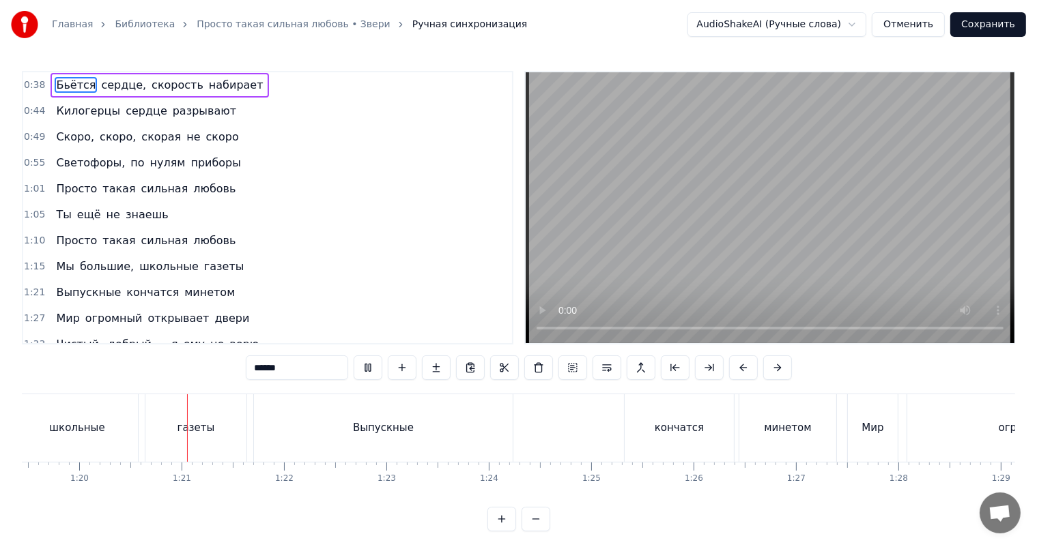
scroll to position [0, 8166]
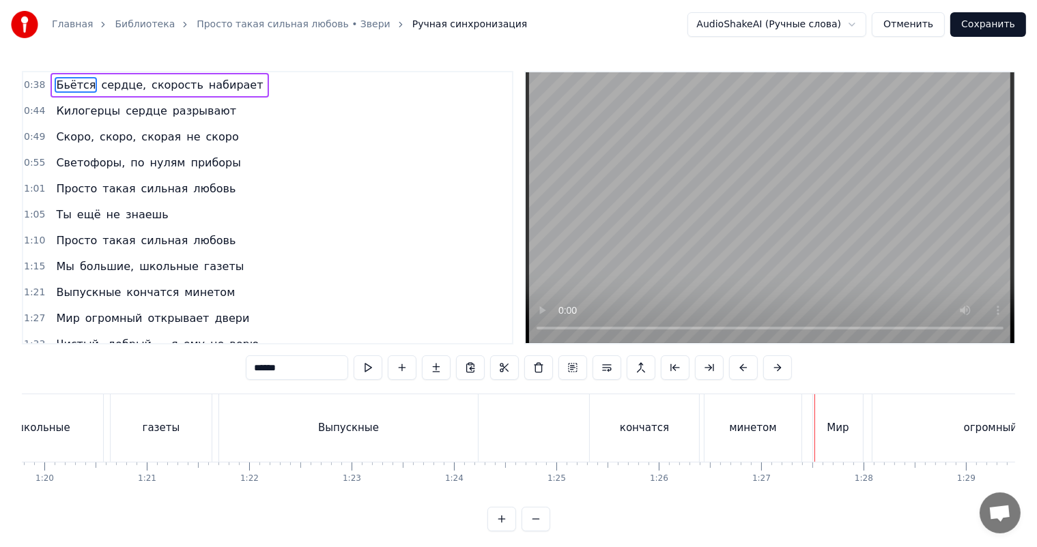
click at [736, 412] on div "минетом" at bounding box center [752, 428] width 97 height 68
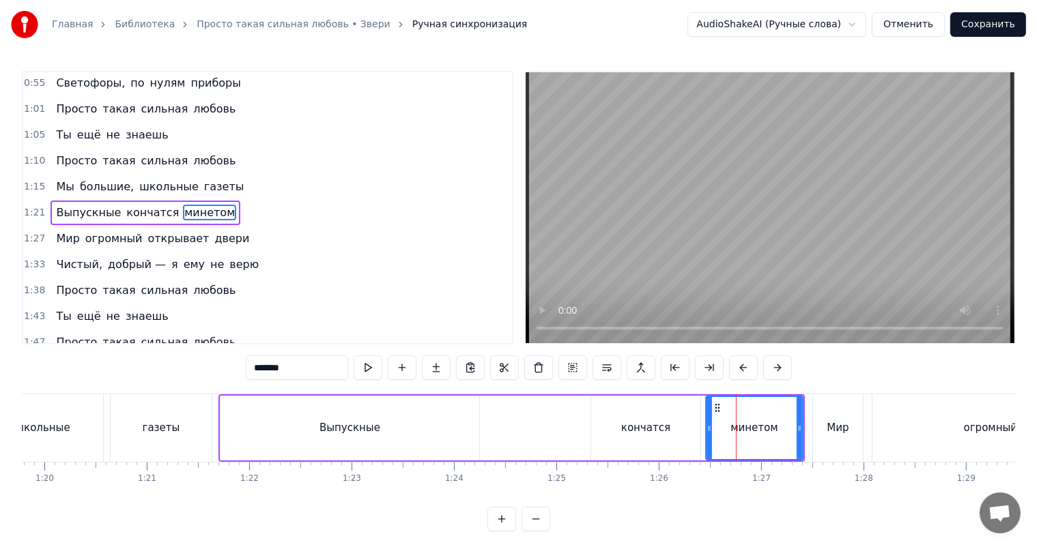
scroll to position [85, 0]
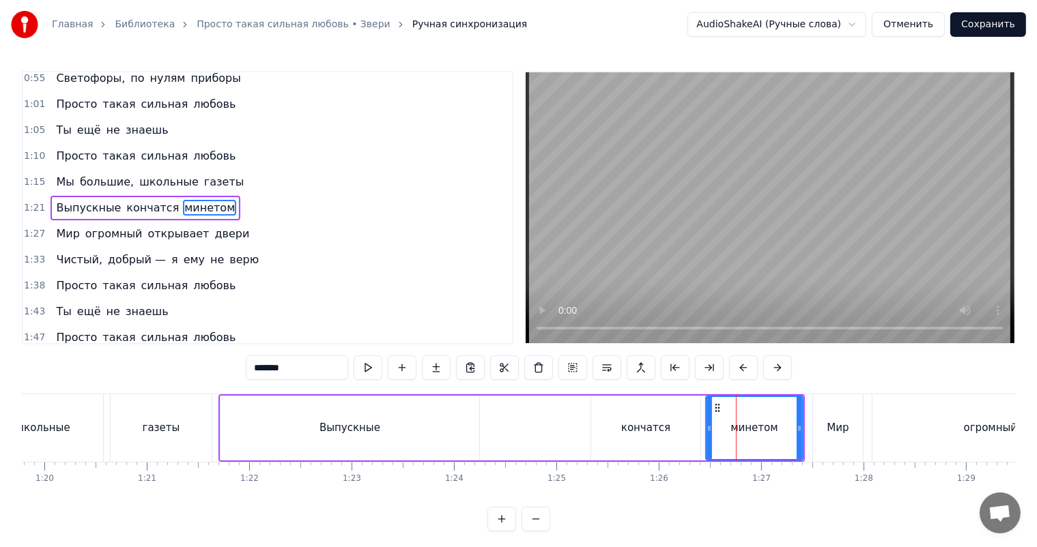
click at [145, 209] on span "кончатся" at bounding box center [152, 208] width 55 height 16
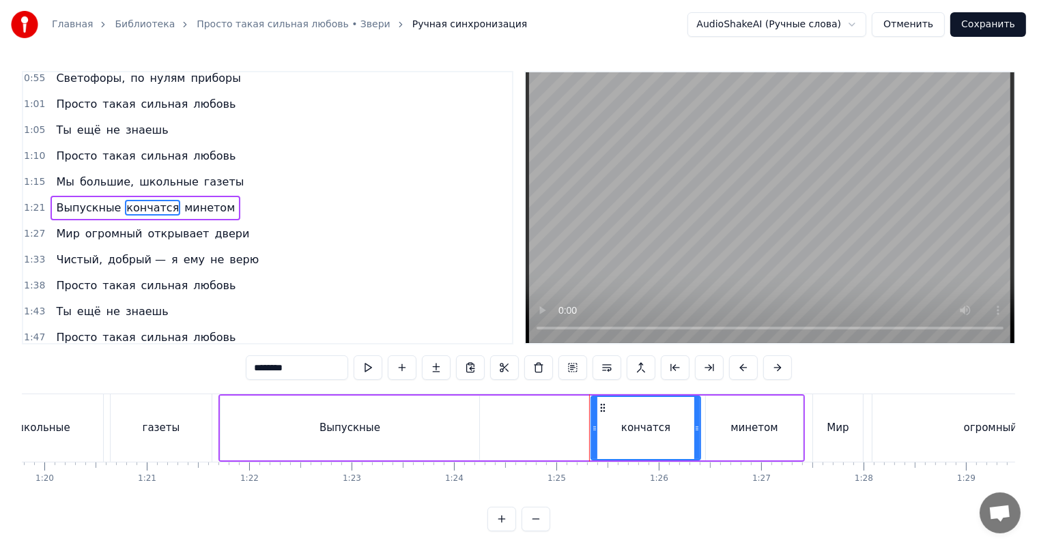
click at [183, 207] on span "минетом" at bounding box center [209, 208] width 53 height 16
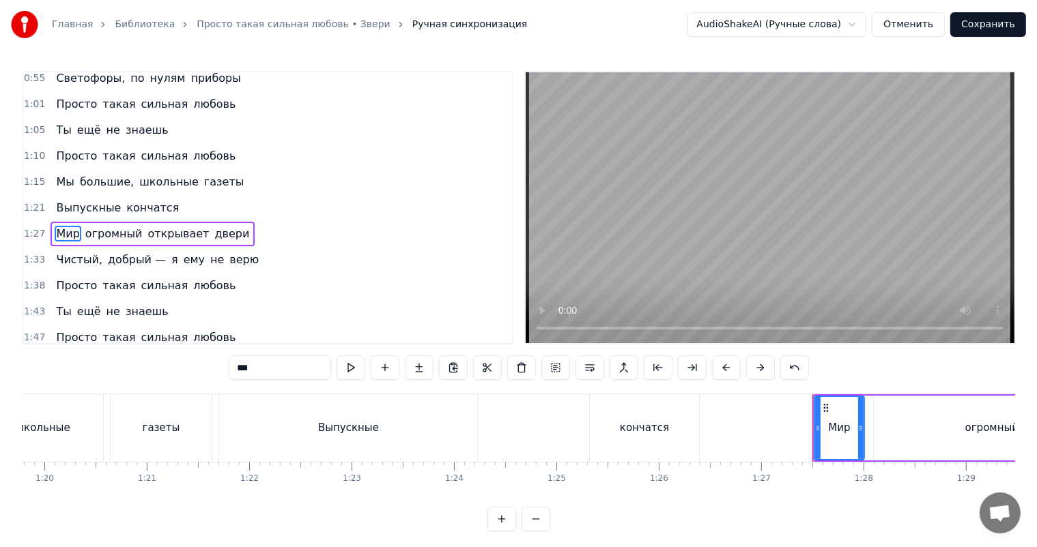
scroll to position [111, 0]
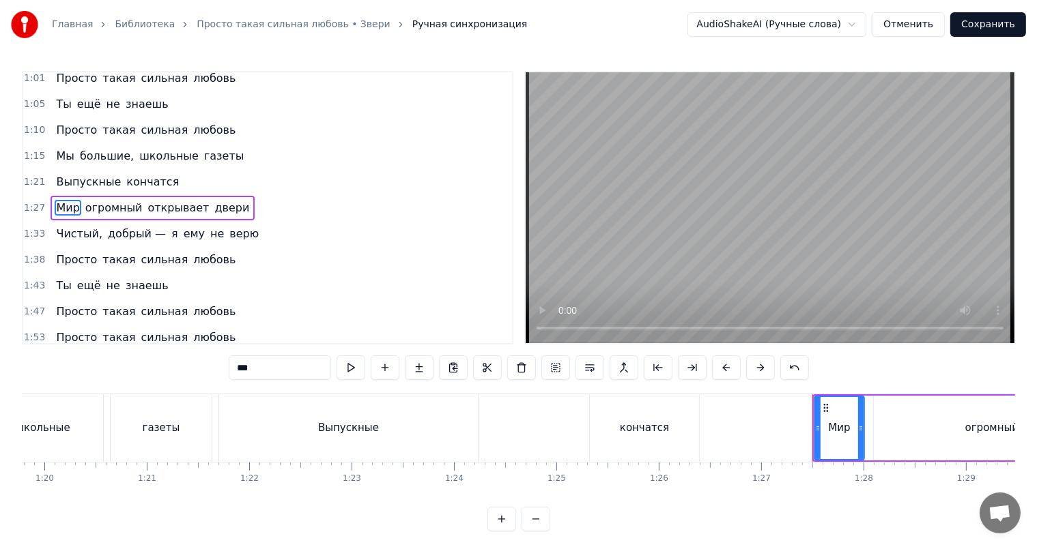
click at [142, 183] on span "кончатся" at bounding box center [152, 182] width 55 height 16
type input "********"
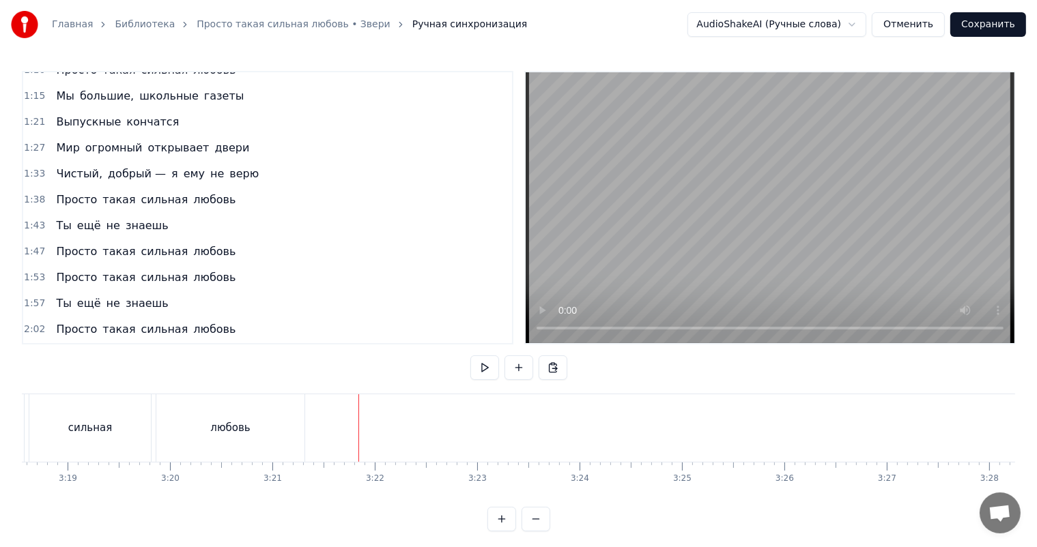
scroll to position [507, 0]
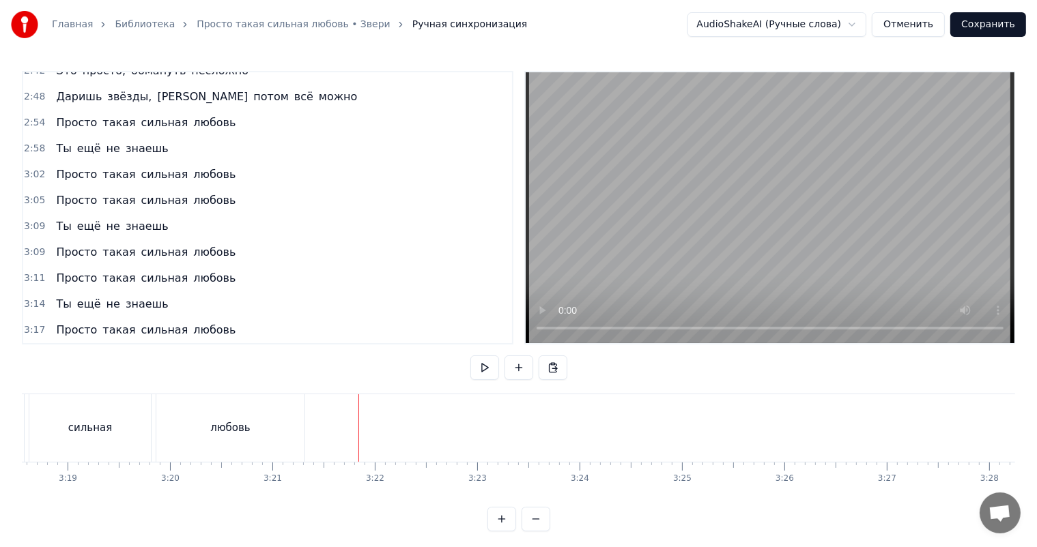
click at [50, 190] on div "Просто такая сильная любовь" at bounding box center [145, 200] width 190 height 25
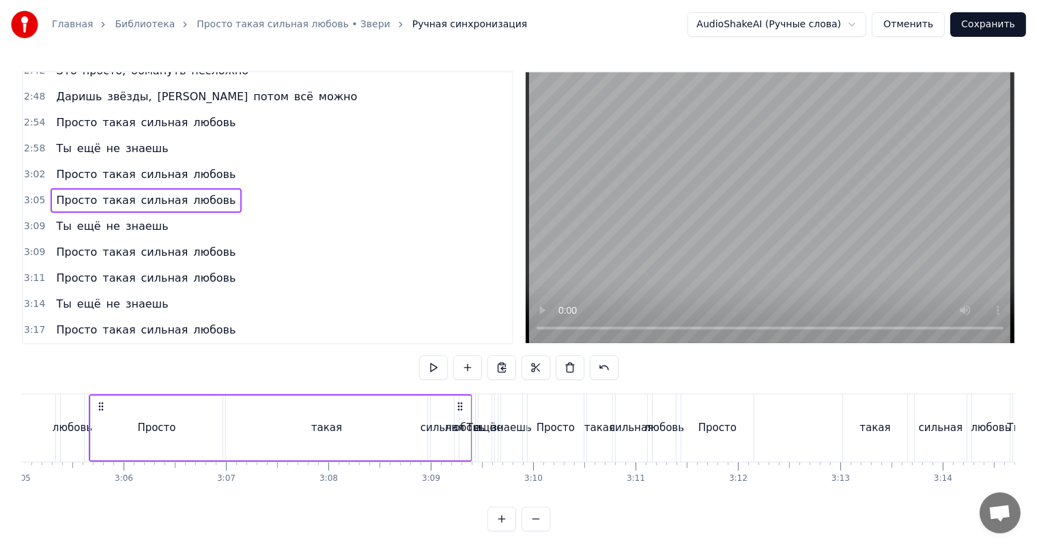
scroll to position [0, 18936]
click at [50, 167] on div "Просто такая сильная любовь" at bounding box center [145, 174] width 190 height 25
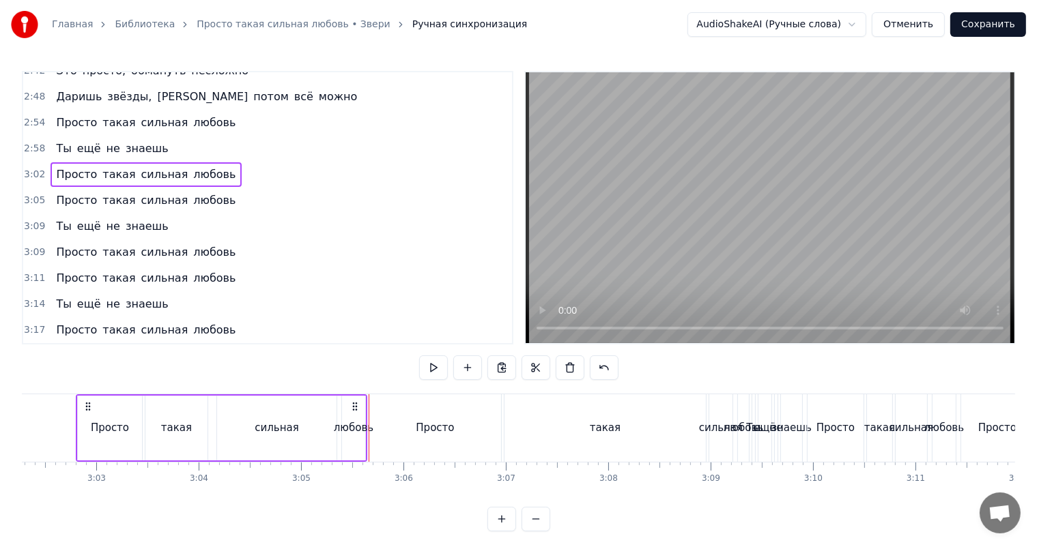
scroll to position [0, 18643]
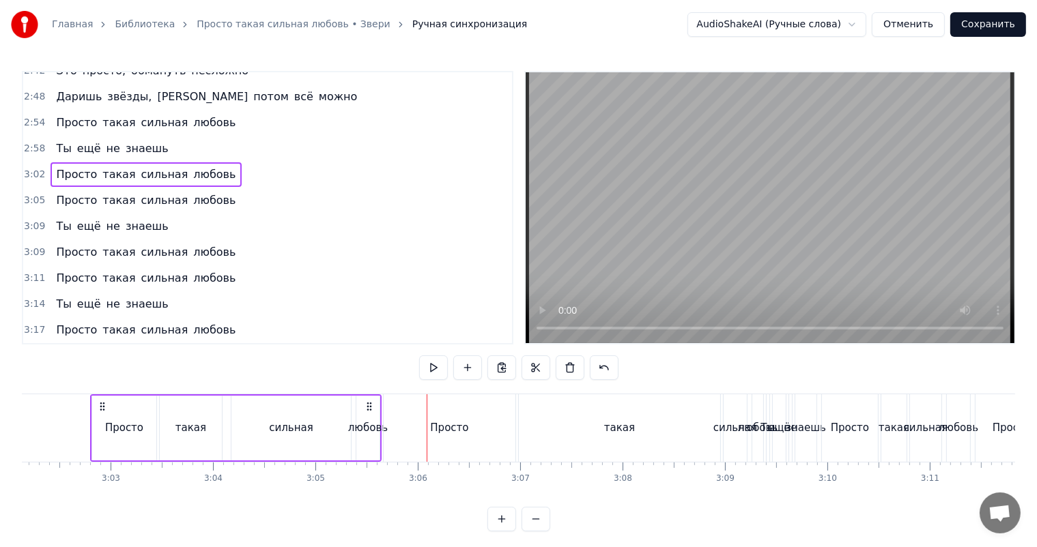
click at [92, 191] on div "Просто такая сильная любовь" at bounding box center [145, 200] width 190 height 25
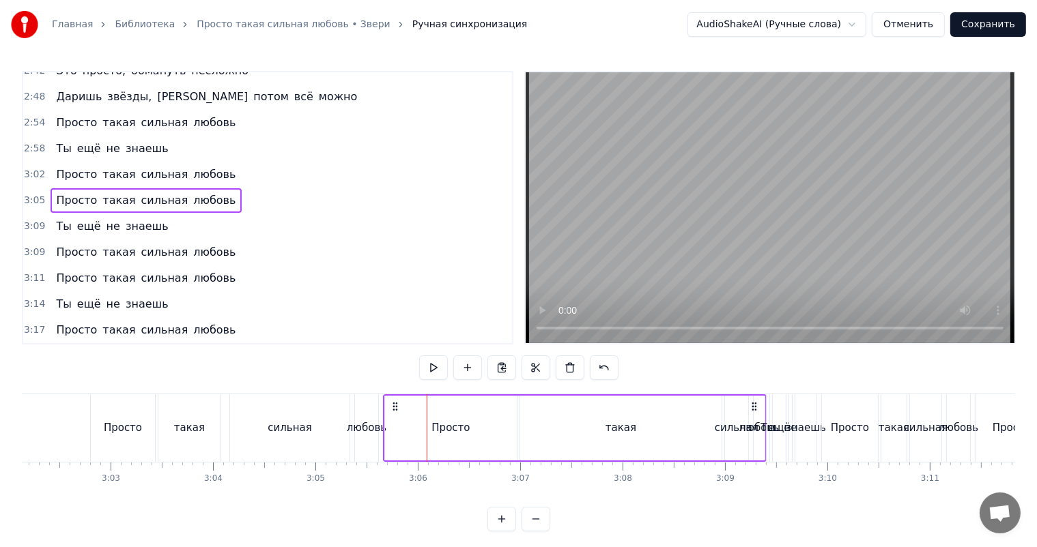
click at [91, 216] on div "Ты ещё не знаешь" at bounding box center [111, 226] width 123 height 25
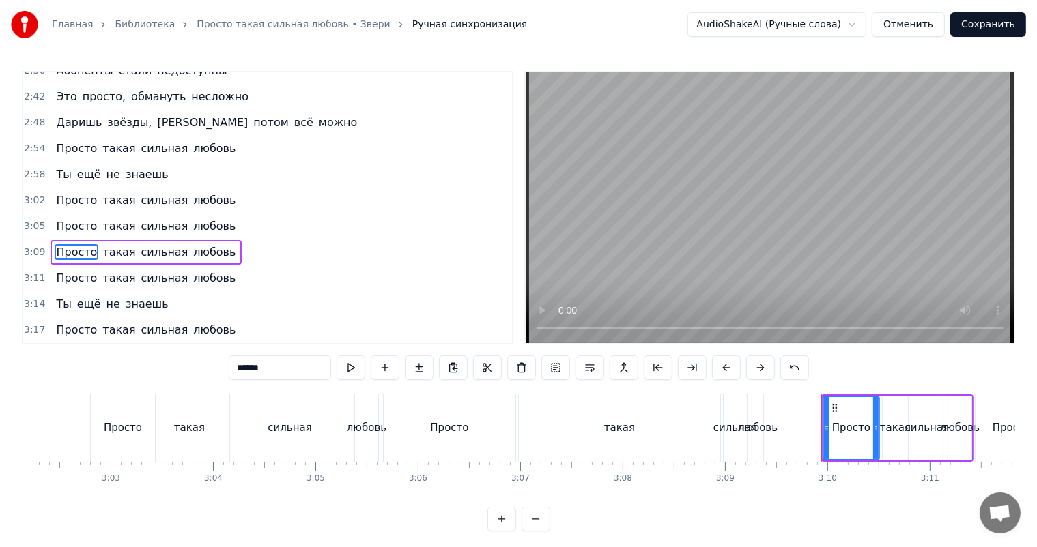
scroll to position [480, 0]
click at [473, 427] on div "Просто" at bounding box center [450, 428] width 132 height 68
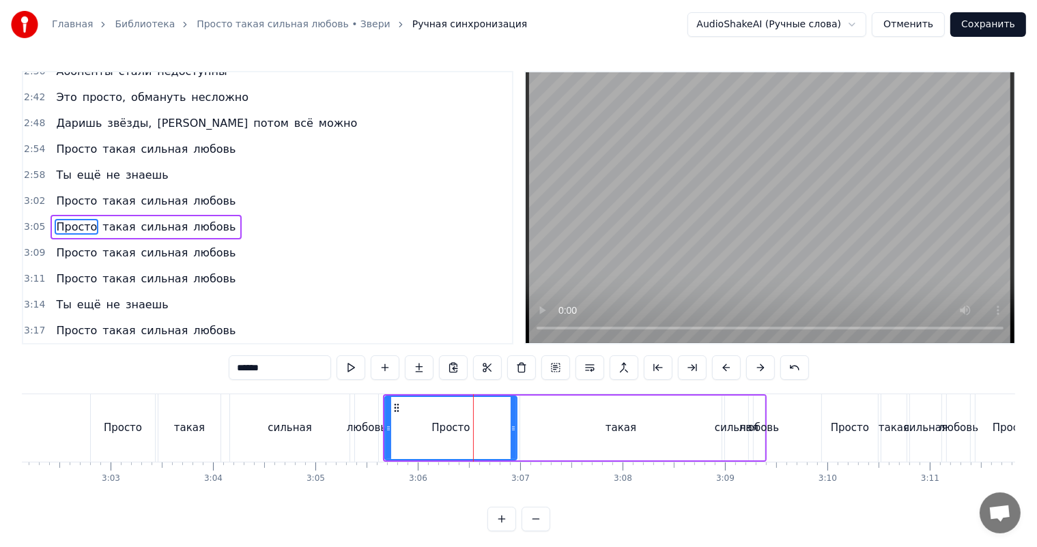
click at [619, 420] on div "такая" at bounding box center [620, 428] width 31 height 16
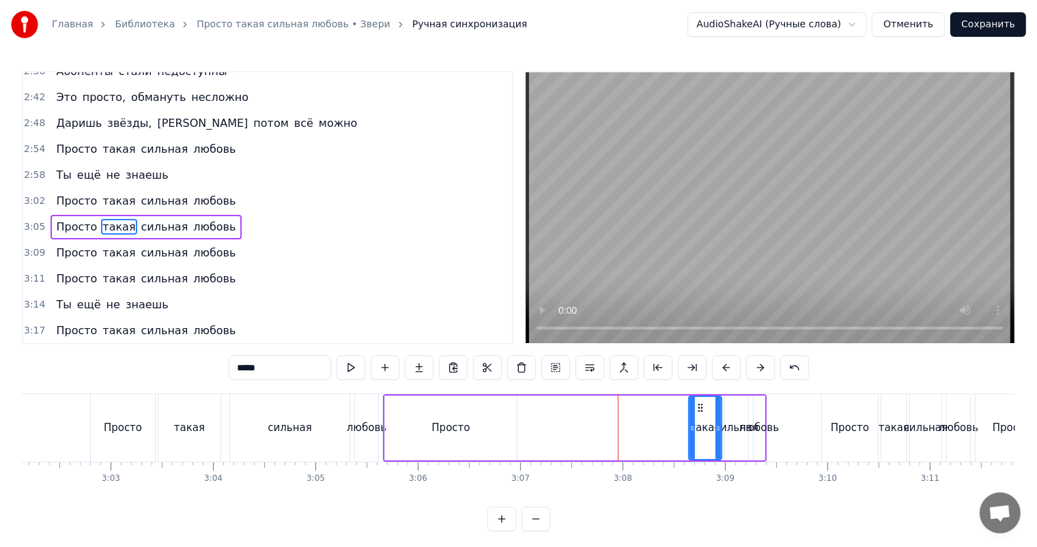
drag, startPoint x: 521, startPoint y: 427, endPoint x: 689, endPoint y: 429, distance: 168.6
click at [689, 429] on icon at bounding box center [691, 428] width 5 height 11
click at [436, 426] on div "Просто" at bounding box center [450, 428] width 38 height 16
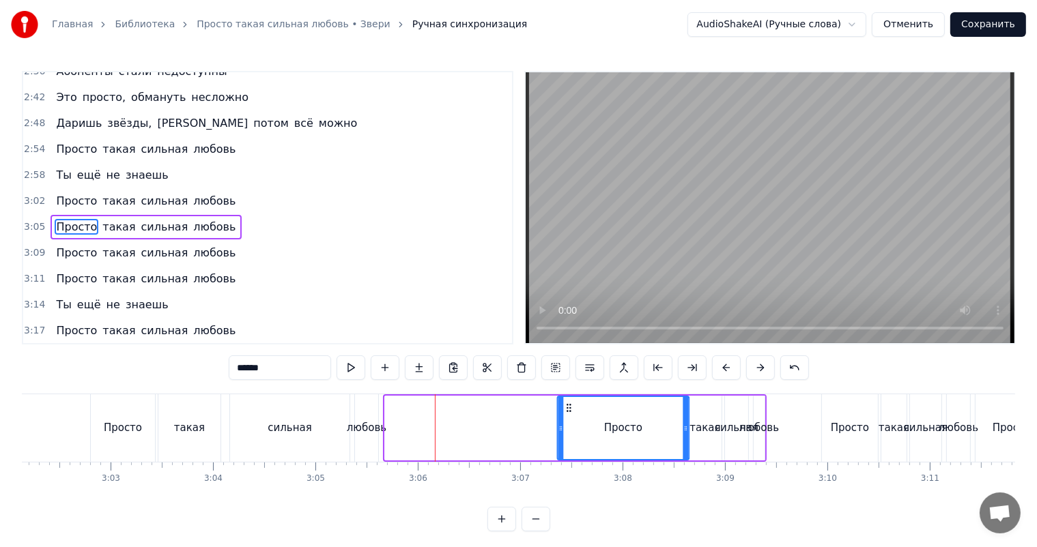
drag, startPoint x: 396, startPoint y: 408, endPoint x: 568, endPoint y: 411, distance: 172.0
click at [568, 411] on icon at bounding box center [568, 408] width 11 height 11
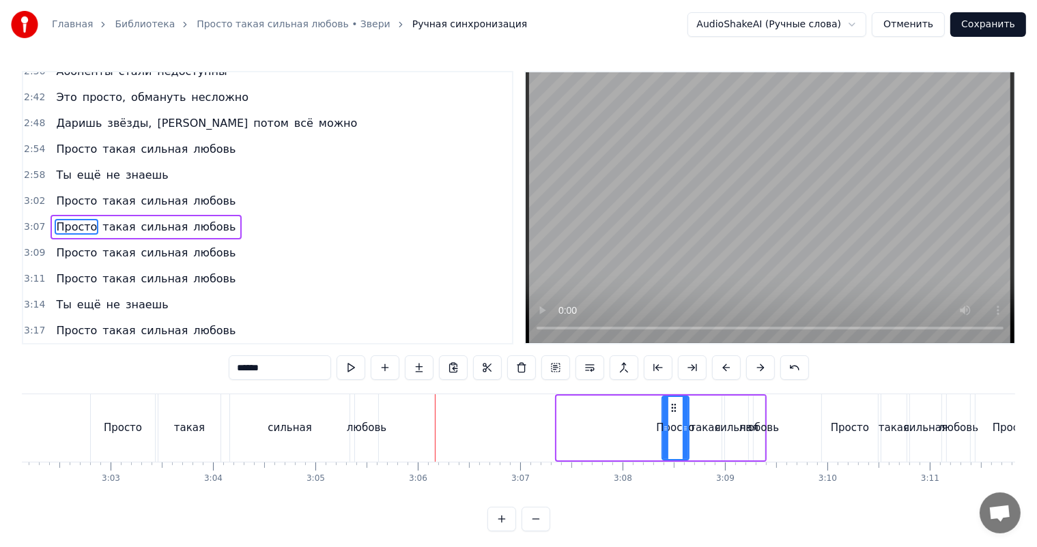
drag, startPoint x: 560, startPoint y: 429, endPoint x: 661, endPoint y: 429, distance: 101.0
click at [663, 429] on icon at bounding box center [665, 428] width 5 height 11
click at [278, 427] on div "сильная" at bounding box center [290, 428] width 44 height 16
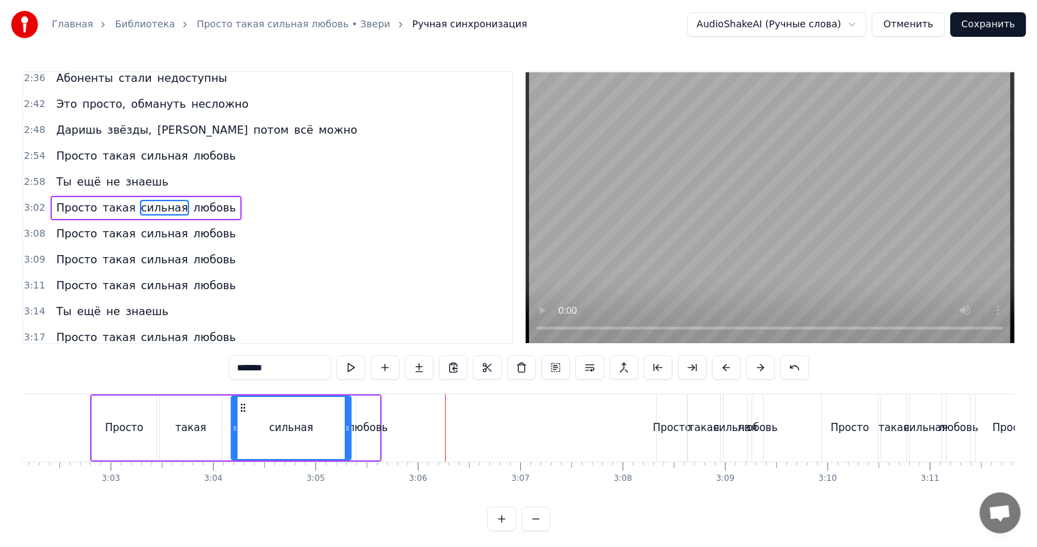
click at [381, 423] on div "любовь" at bounding box center [368, 428] width 40 height 16
type input "******"
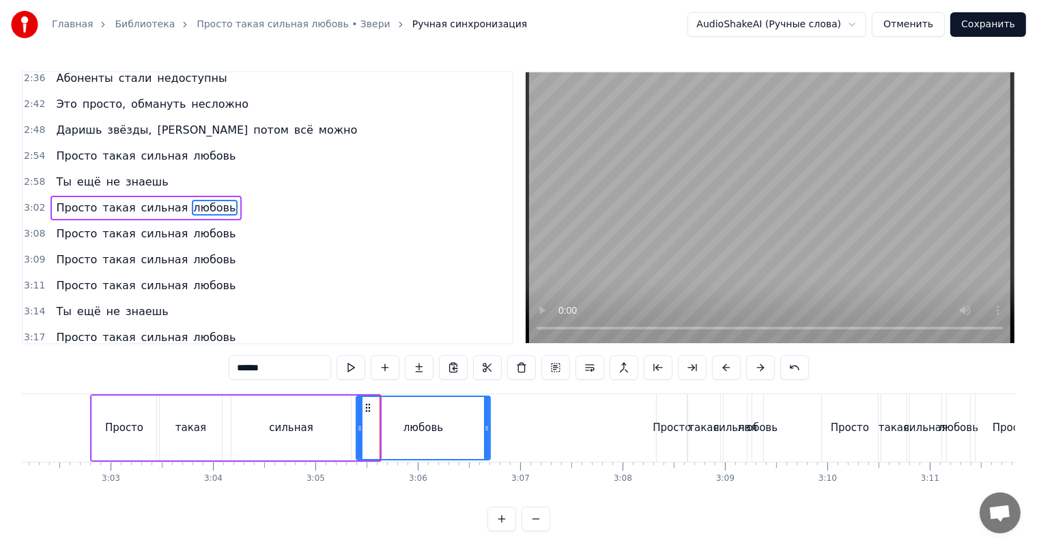
drag, startPoint x: 378, startPoint y: 429, endPoint x: 489, endPoint y: 431, distance: 110.6
click at [489, 431] on icon at bounding box center [486, 428] width 5 height 11
click at [91, 225] on div "Просто такая сильная любовь" at bounding box center [145, 234] width 190 height 25
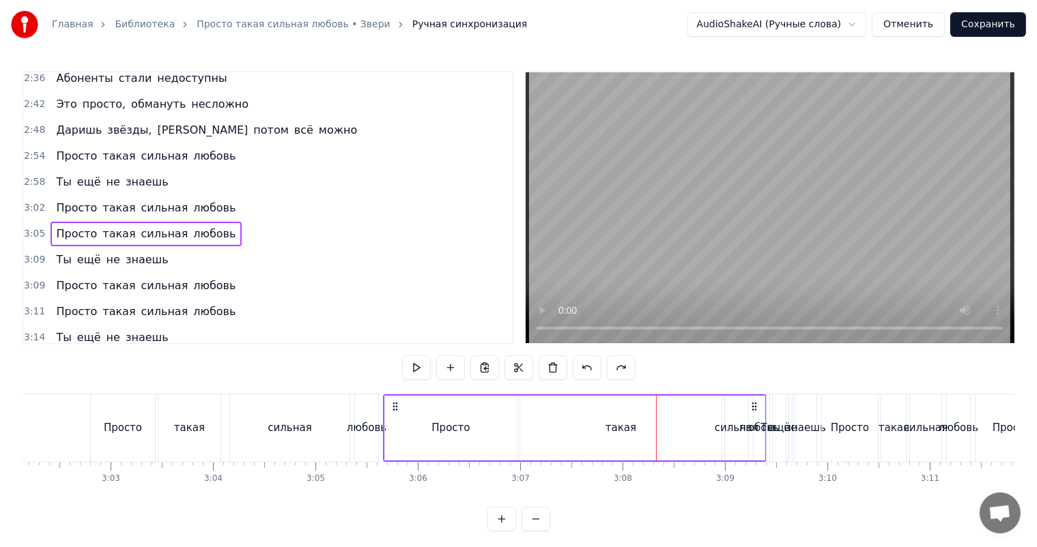
click at [140, 200] on span "сильная" at bounding box center [165, 208] width 50 height 16
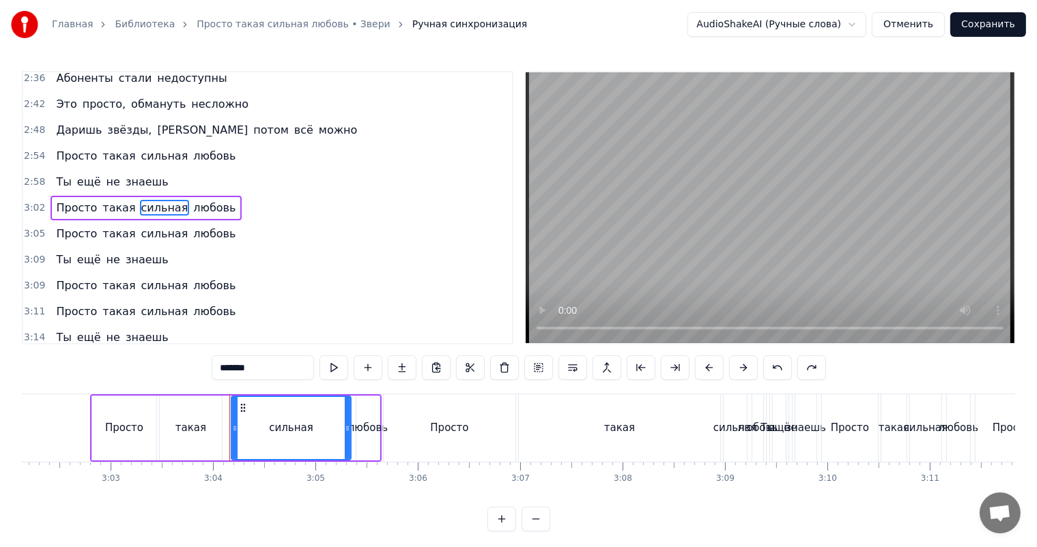
click at [124, 222] on div "Просто такая сильная любовь" at bounding box center [145, 234] width 190 height 25
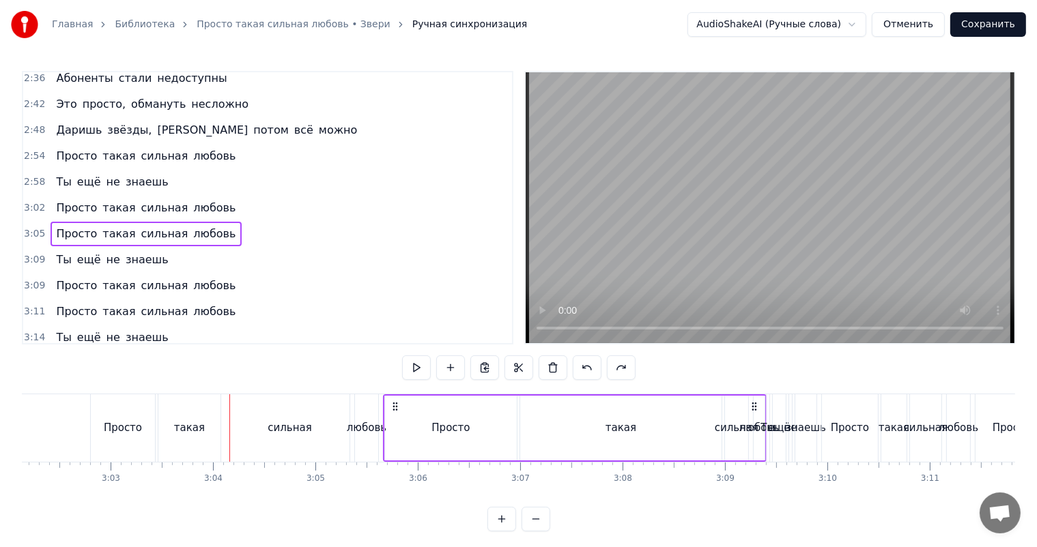
click at [111, 250] on div "Ты ещё не знаешь" at bounding box center [111, 260] width 123 height 25
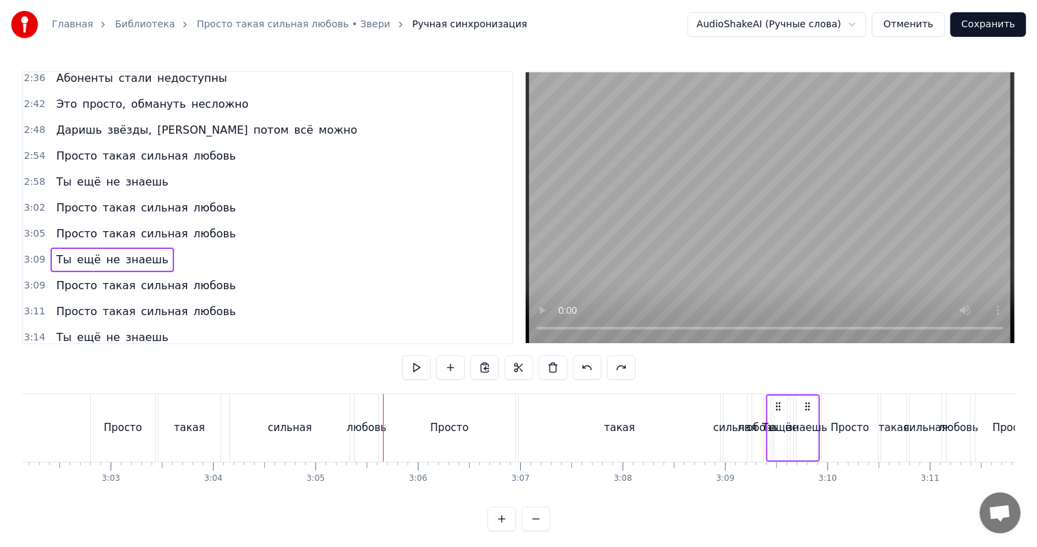
click at [140, 278] on span "сильная" at bounding box center [165, 286] width 50 height 16
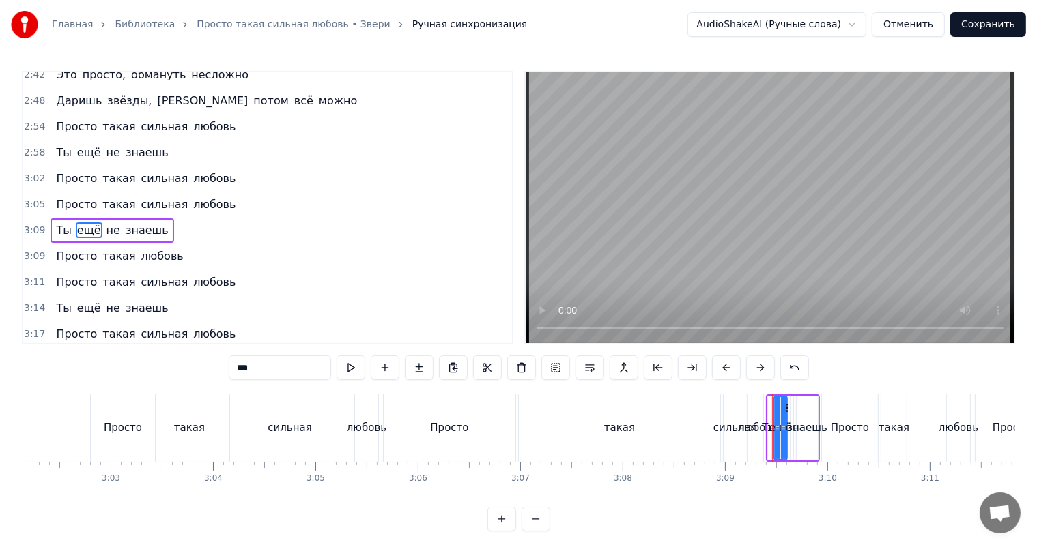
scroll to position [507, 0]
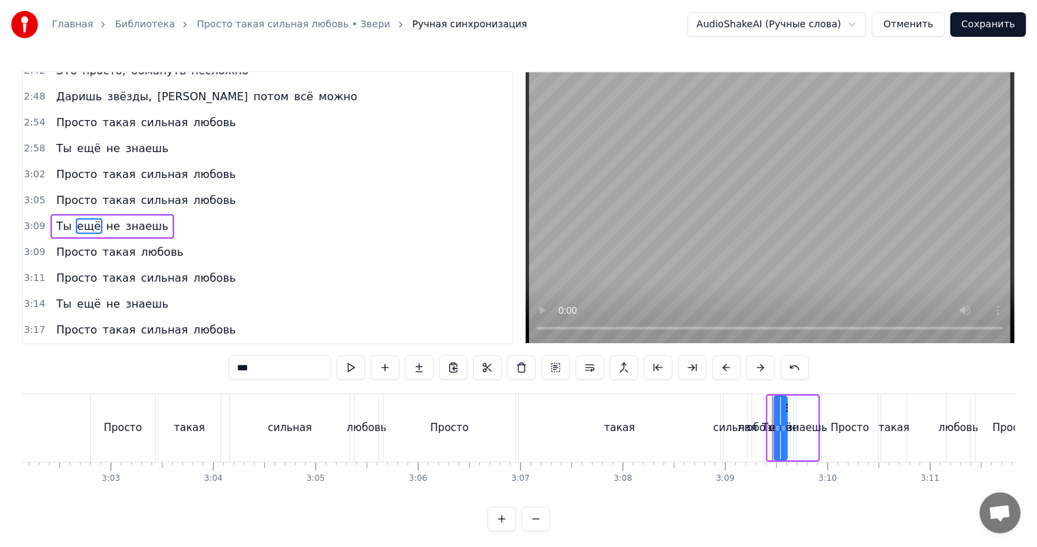
click at [606, 423] on div "такая" at bounding box center [619, 428] width 31 height 16
type input "*****"
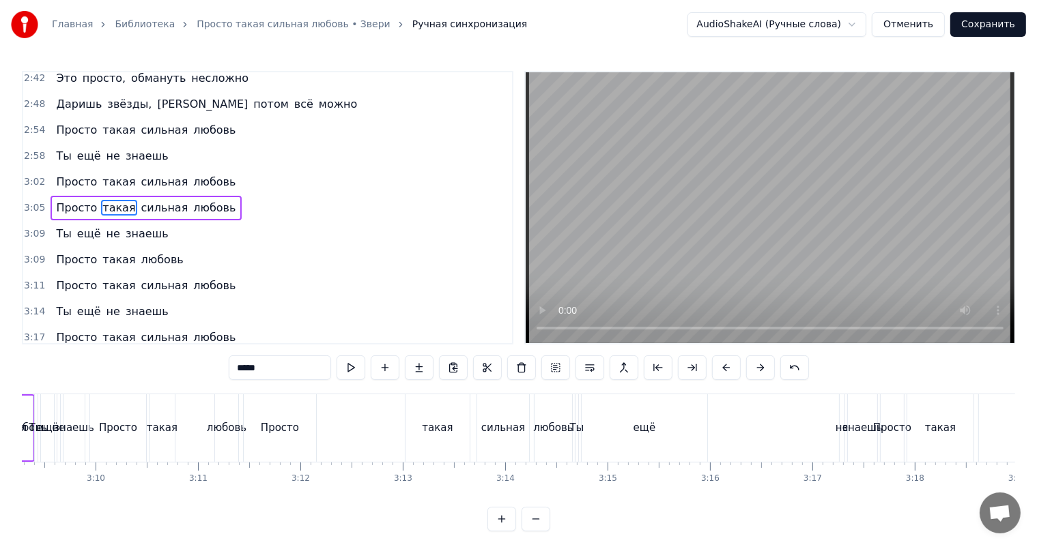
scroll to position [0, 19329]
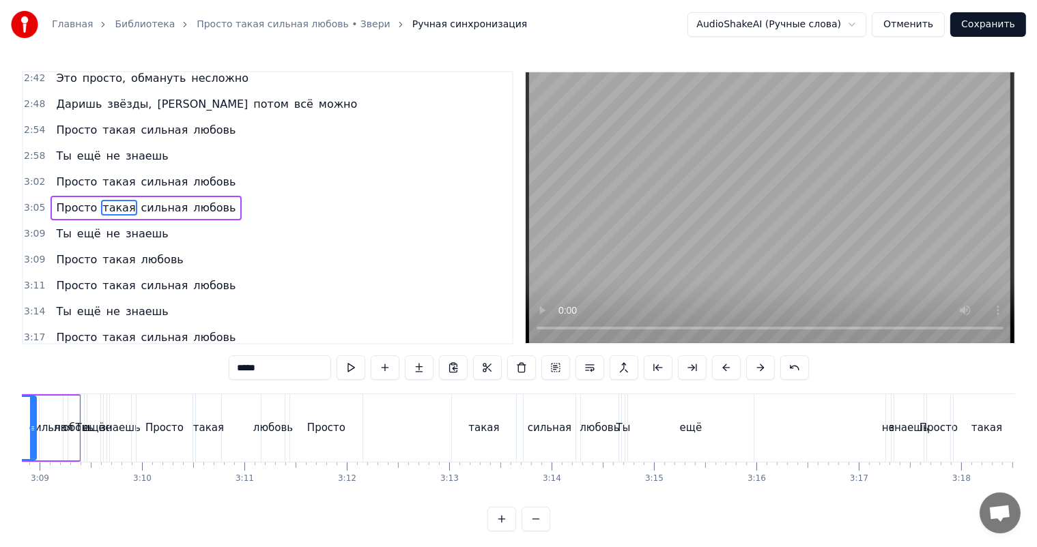
click at [93, 171] on div "Просто такая сильная любовь" at bounding box center [145, 182] width 190 height 25
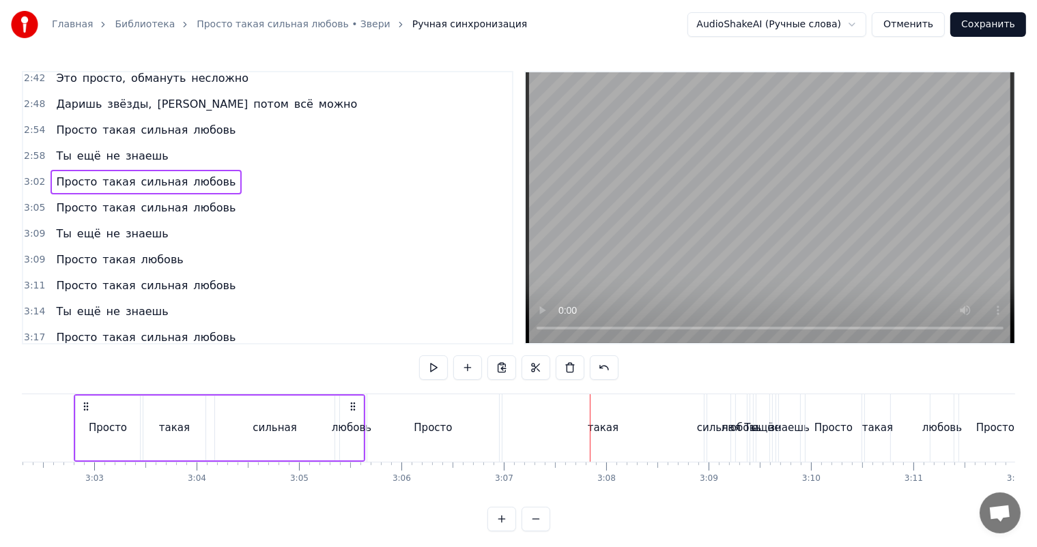
scroll to position [0, 18643]
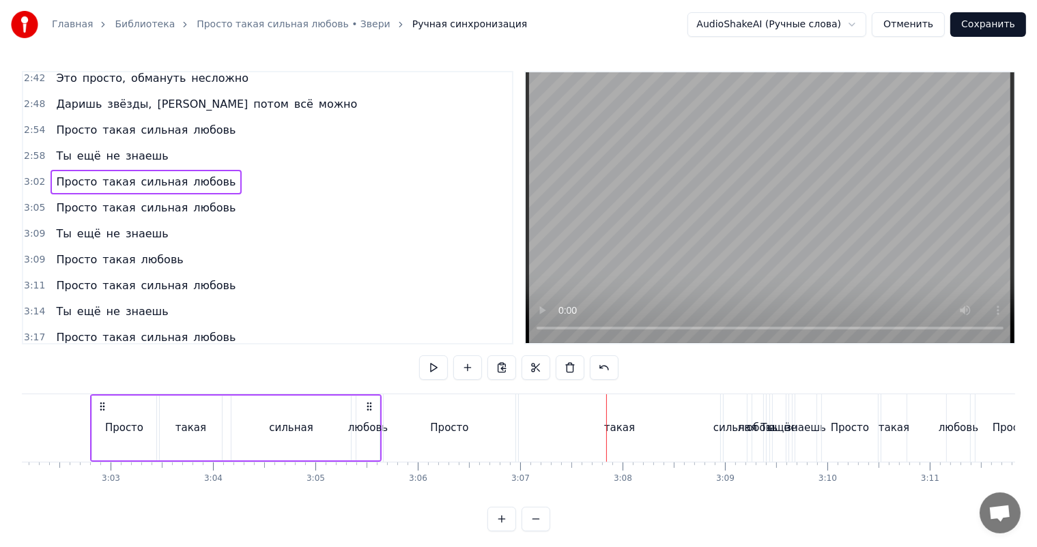
click at [87, 199] on div "Просто такая сильная любовь" at bounding box center [145, 208] width 190 height 25
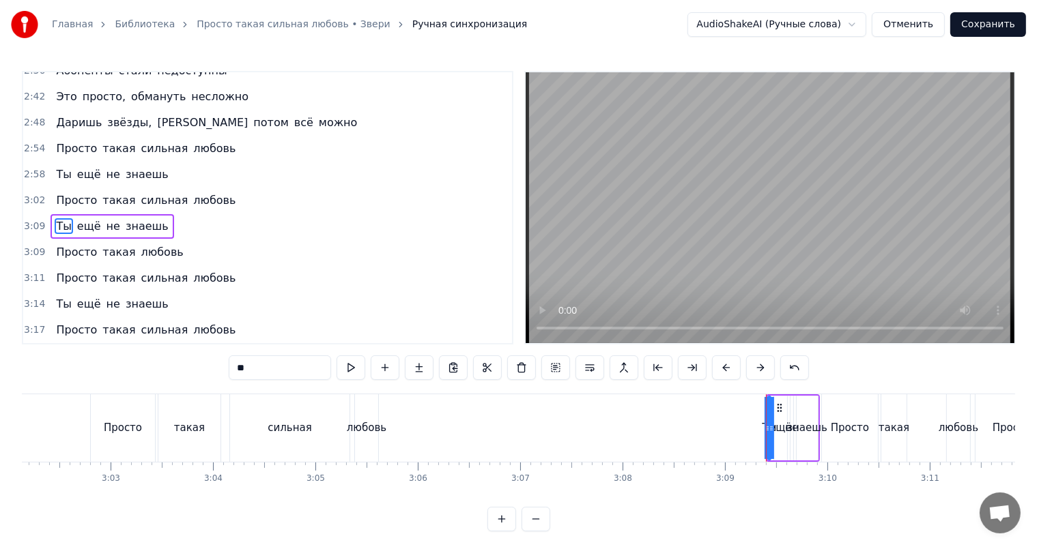
scroll to position [480, 0]
click at [93, 218] on div "Ты ещё не знаешь" at bounding box center [111, 227] width 123 height 25
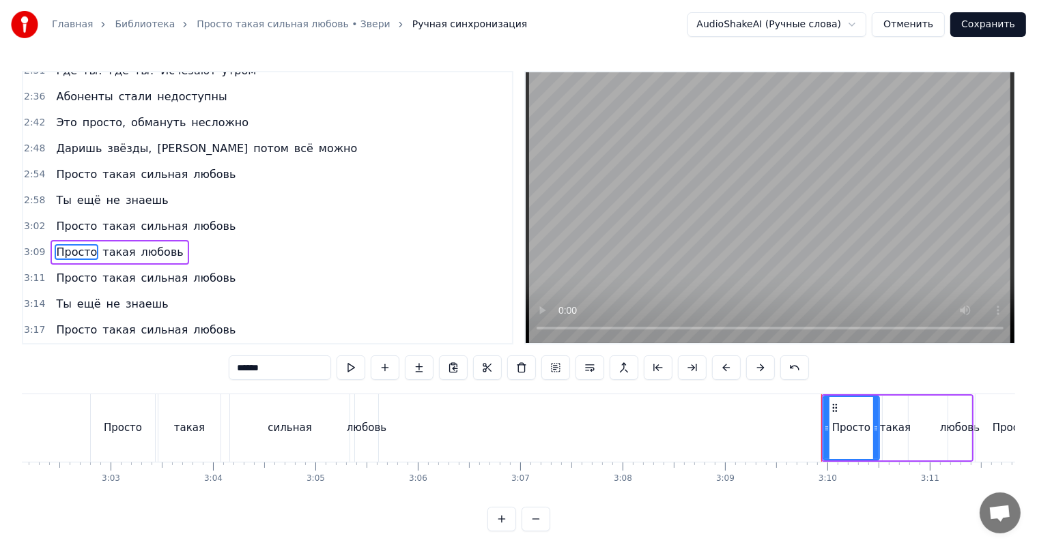
click at [90, 243] on div "Просто такая любовь" at bounding box center [119, 252] width 138 height 25
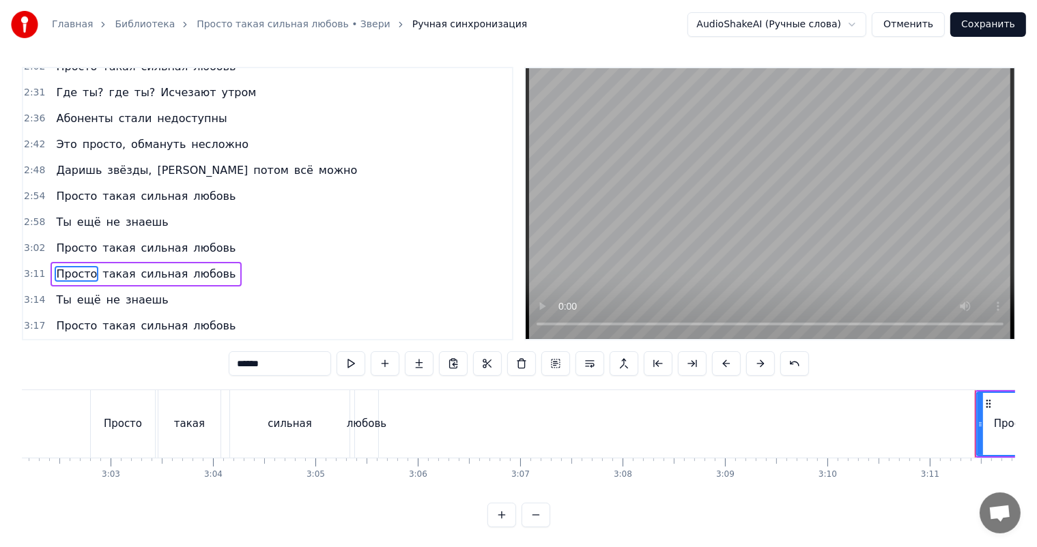
scroll to position [429, 0]
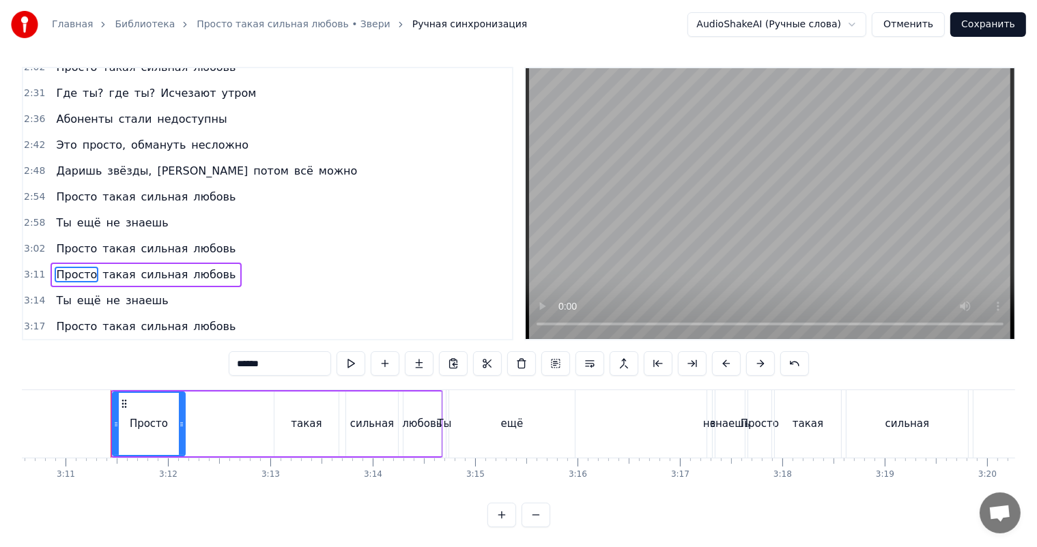
click at [92, 266] on div "Просто такая сильная любовь" at bounding box center [145, 275] width 190 height 25
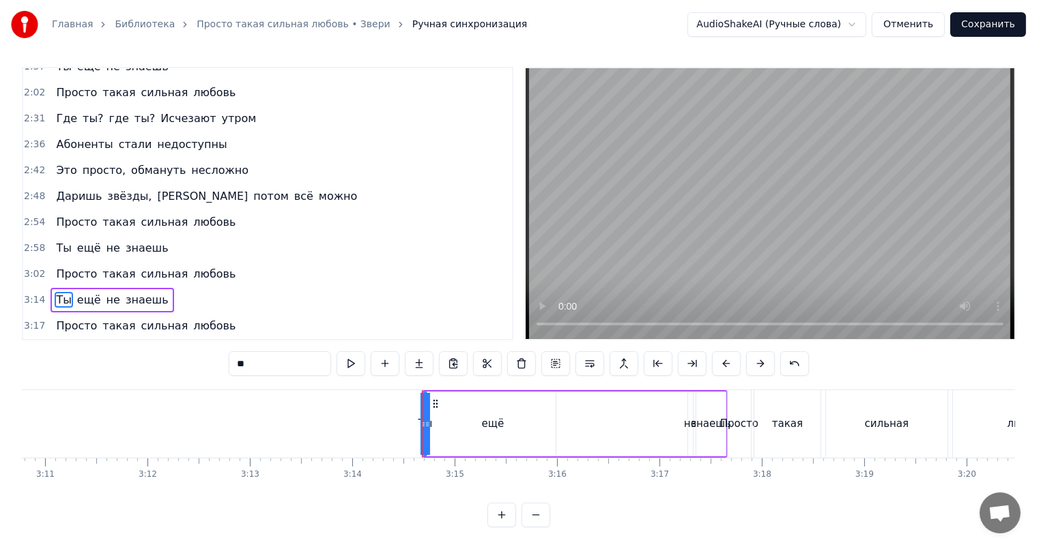
scroll to position [18, 0]
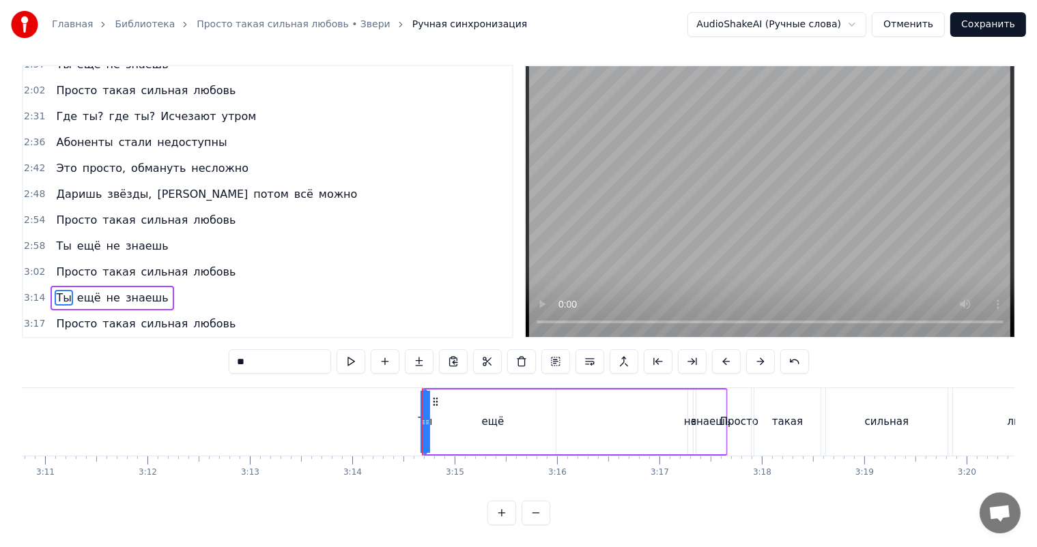
click at [90, 286] on div "Ты ещё не знаешь" at bounding box center [111, 298] width 123 height 25
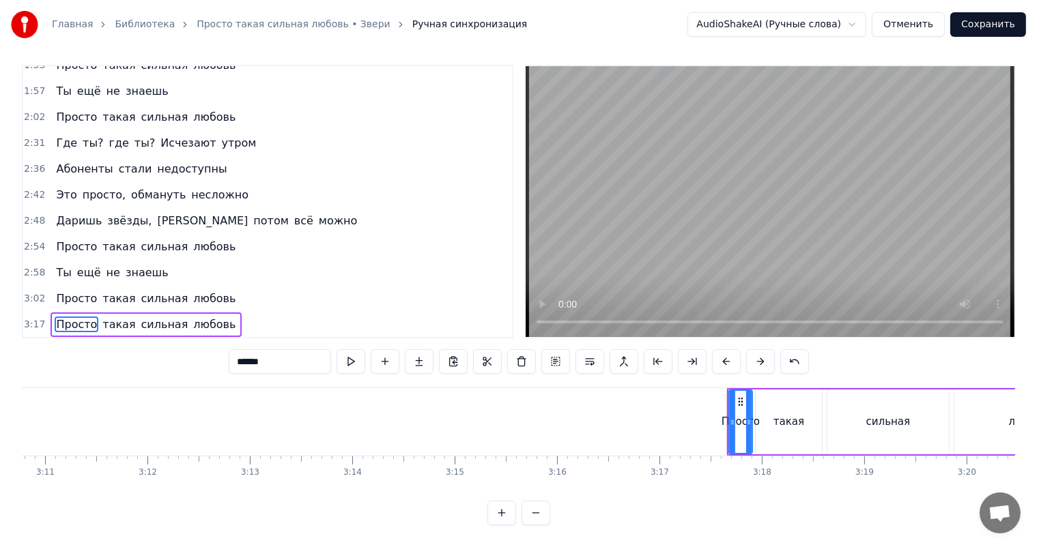
click at [90, 313] on div "Просто такая сильная любовь" at bounding box center [145, 325] width 190 height 25
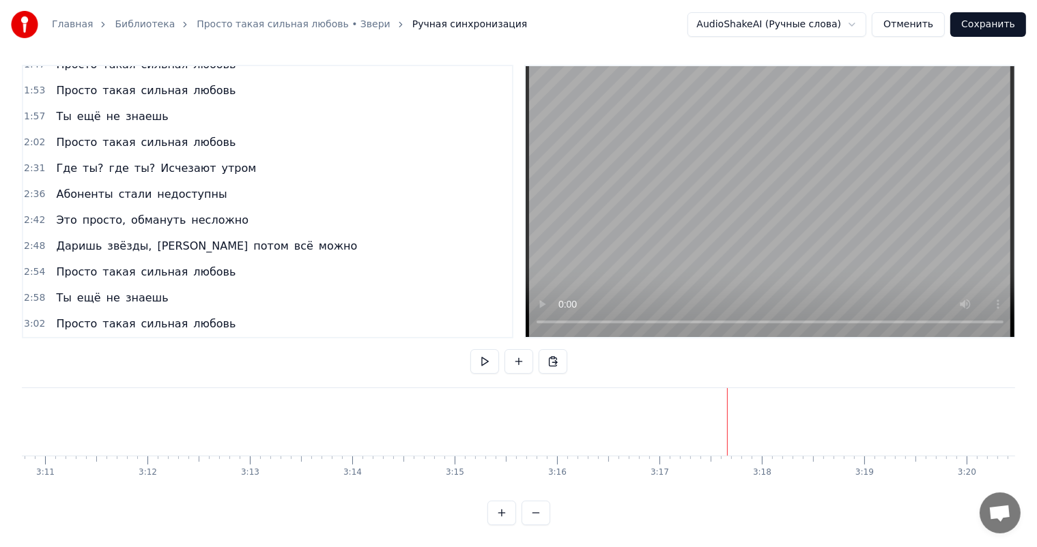
scroll to position [351, 0]
click at [100, 312] on div "Просто такая сильная любовь" at bounding box center [145, 324] width 190 height 25
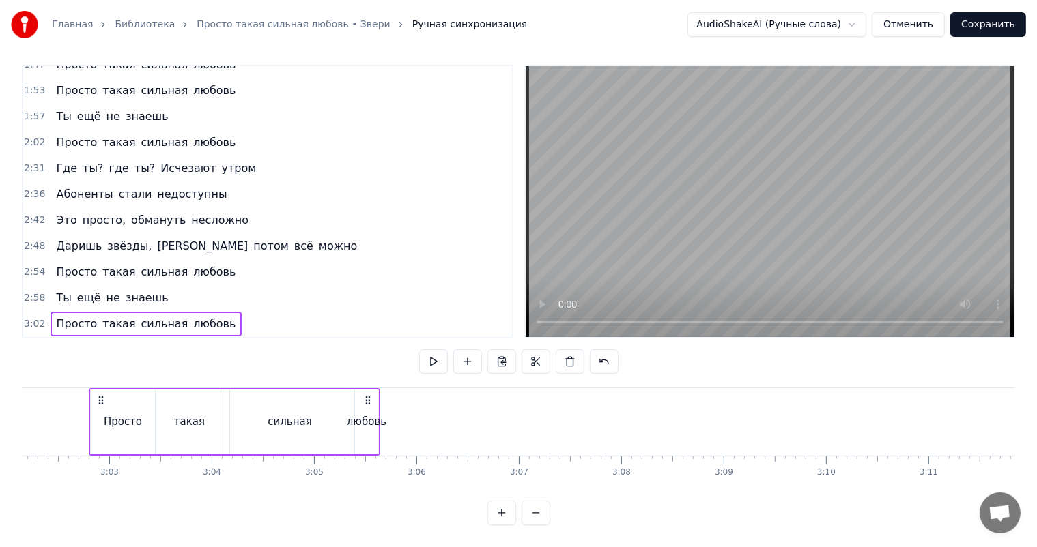
scroll to position [0, 18643]
click at [373, 401] on div "любовь" at bounding box center [367, 422] width 23 height 65
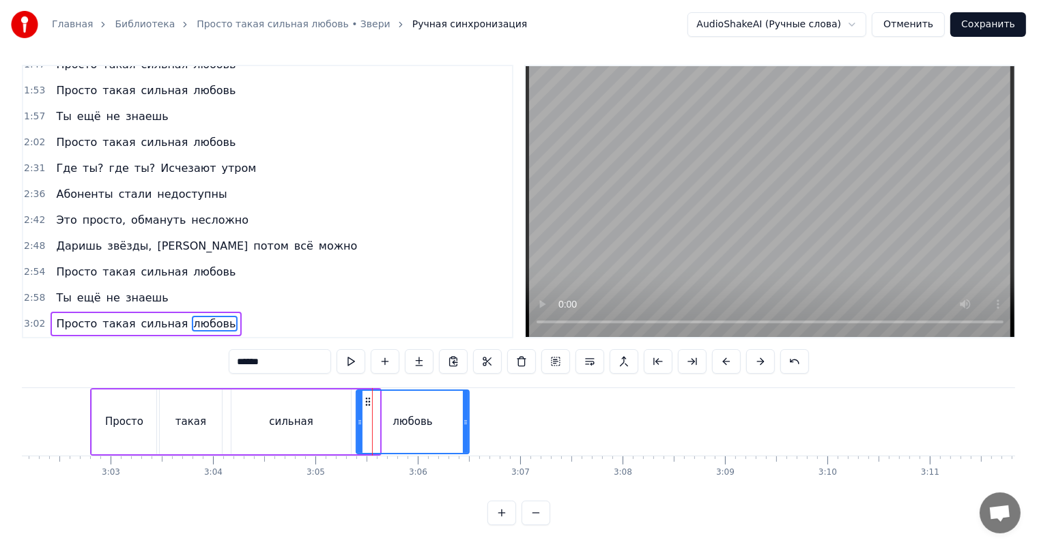
drag, startPoint x: 377, startPoint y: 404, endPoint x: 466, endPoint y: 407, distance: 89.4
click at [466, 417] on icon at bounding box center [465, 422] width 5 height 11
click at [117, 393] on div "Просто" at bounding box center [124, 422] width 64 height 65
type input "******"
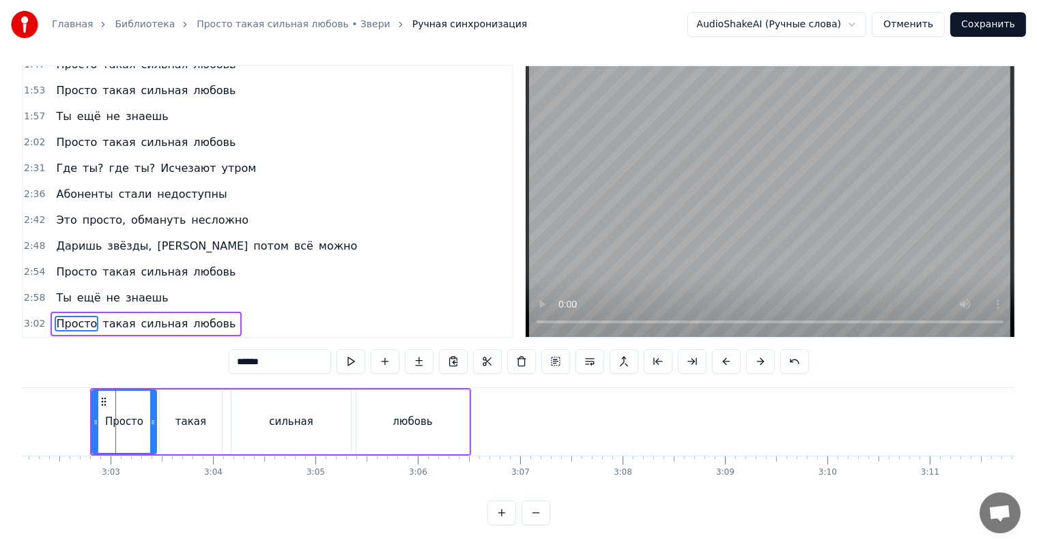
click at [90, 312] on div "Просто такая сильная любовь" at bounding box center [145, 324] width 190 height 25
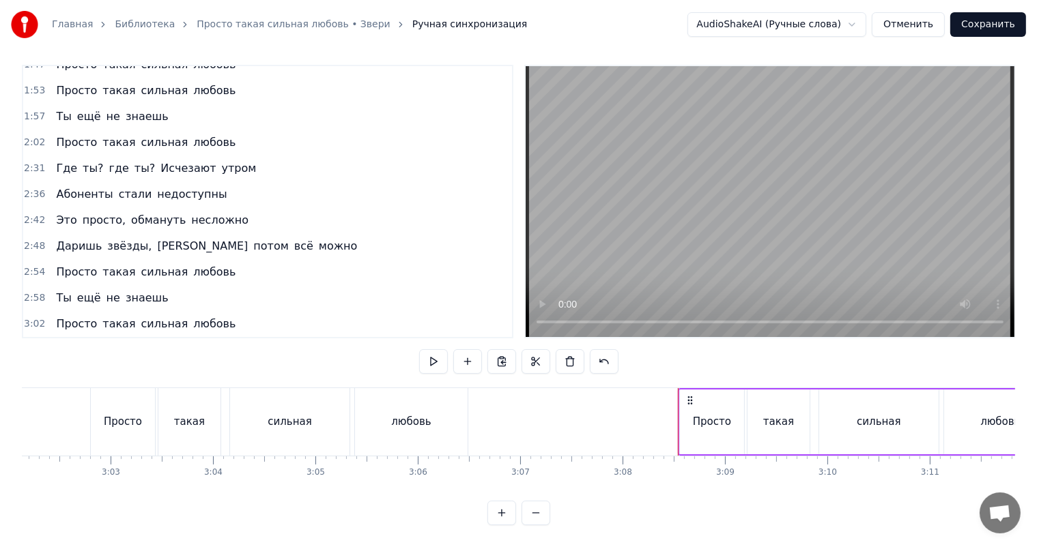
scroll to position [377, 0]
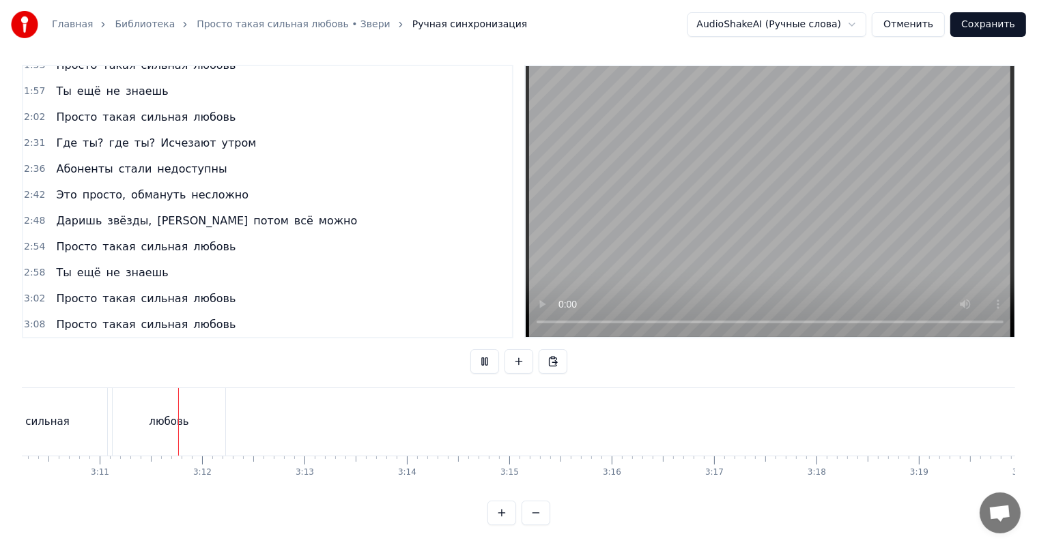
scroll to position [0, 19503]
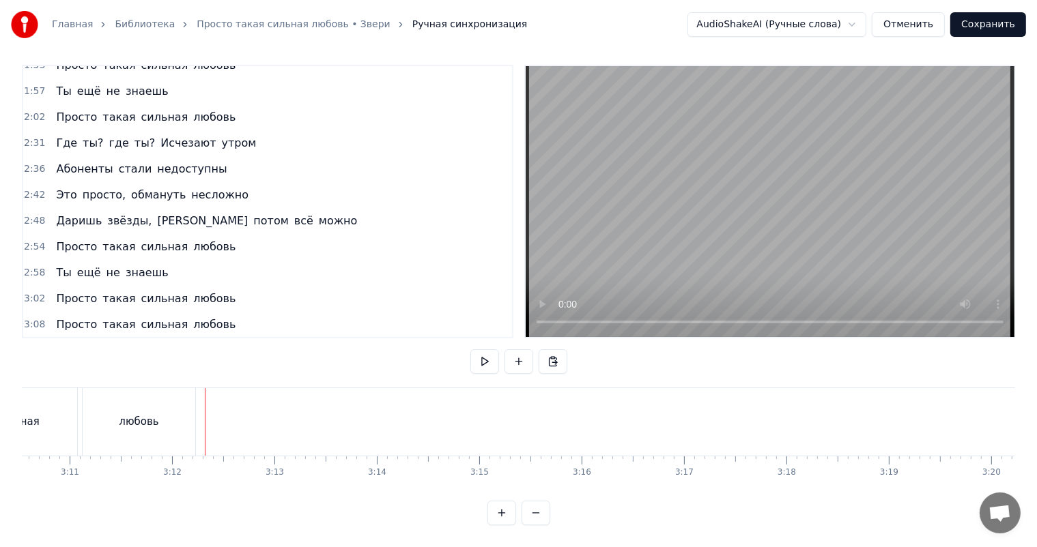
click at [66, 261] on div "Ты ещё не знаешь" at bounding box center [111, 273] width 123 height 25
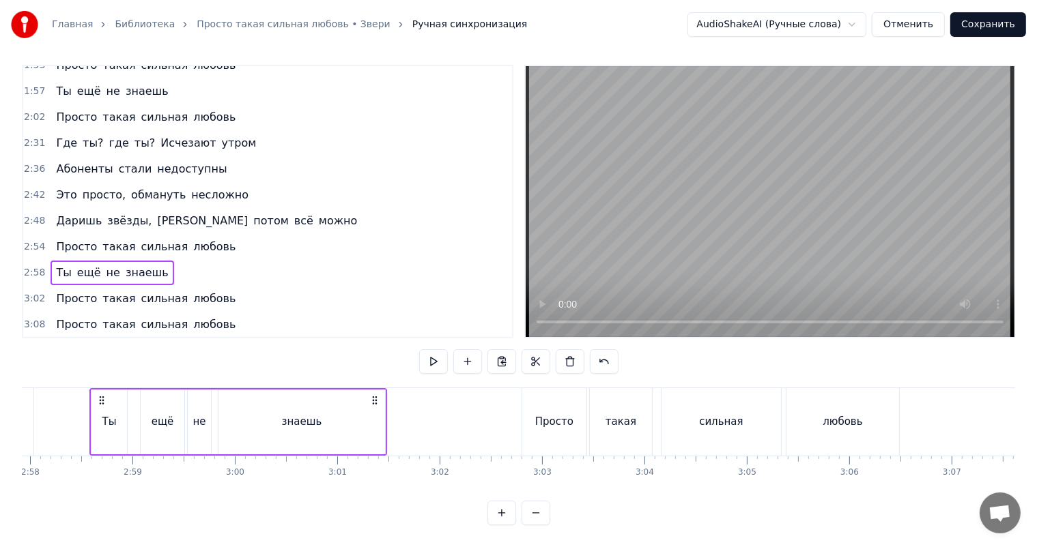
scroll to position [0, 18211]
click at [196, 317] on span "любовь" at bounding box center [214, 325] width 45 height 16
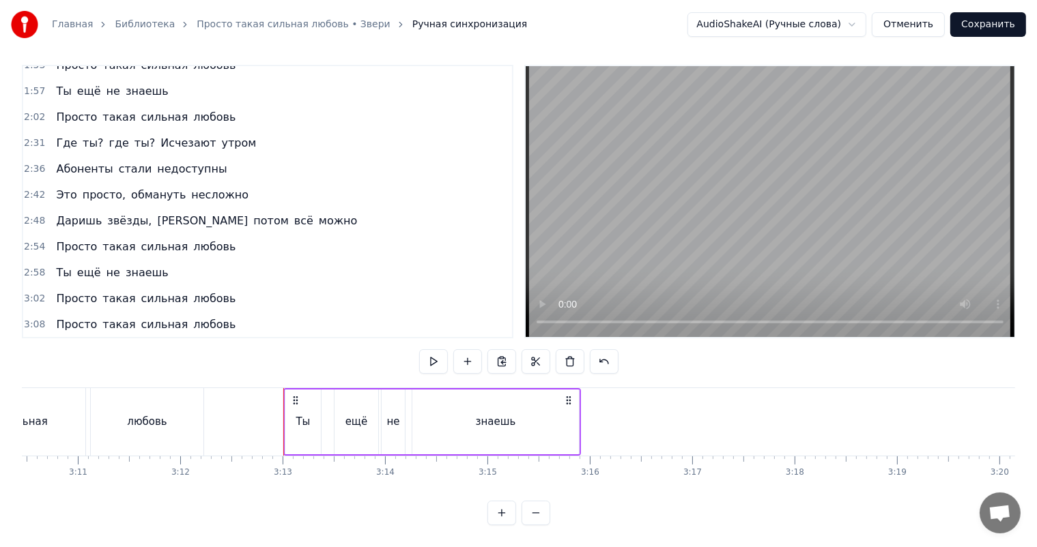
scroll to position [403, 0]
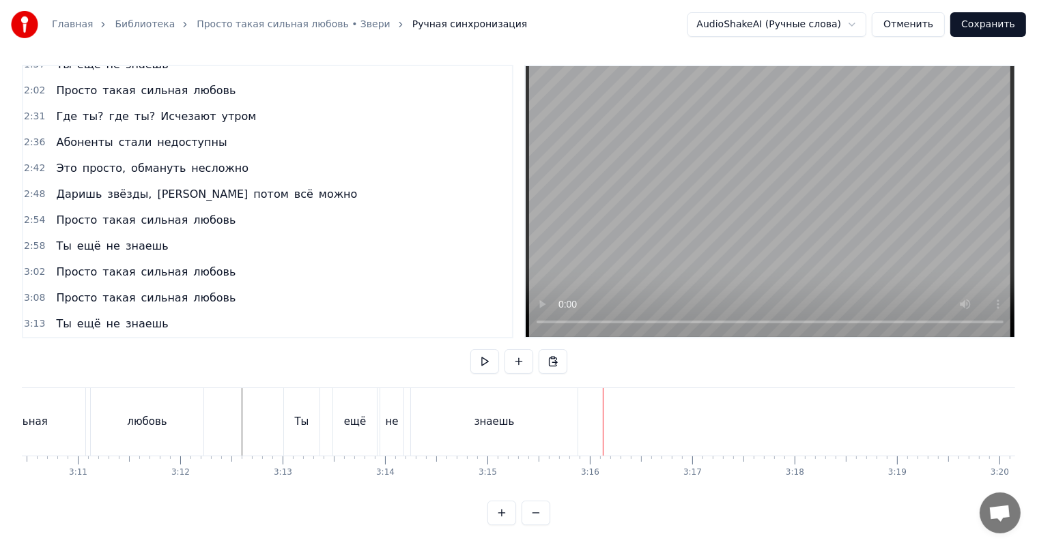
click at [123, 260] on div "Просто такая сильная любовь" at bounding box center [145, 272] width 190 height 25
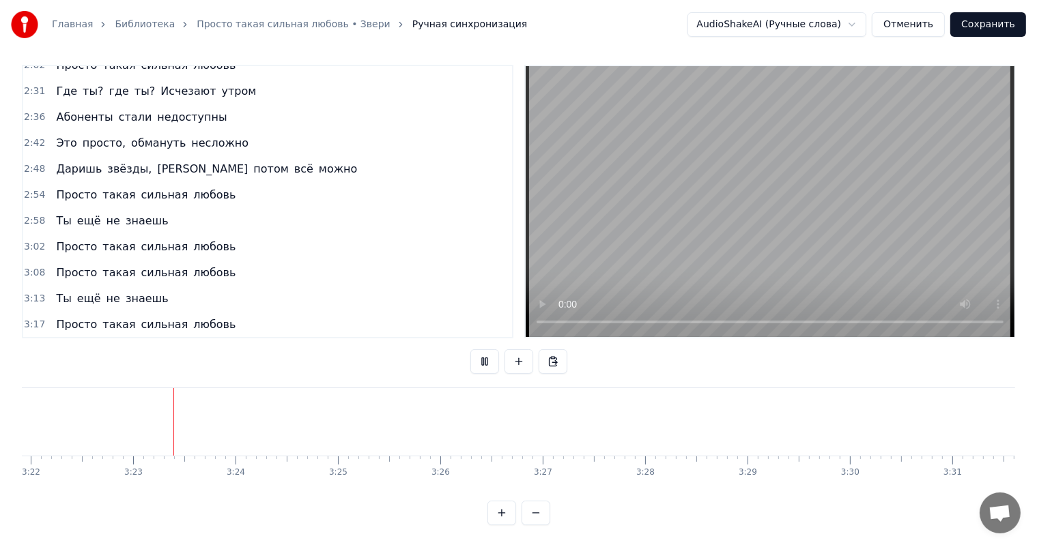
scroll to position [0, 20680]
click at [991, 23] on button "Сохранить" at bounding box center [988, 24] width 76 height 25
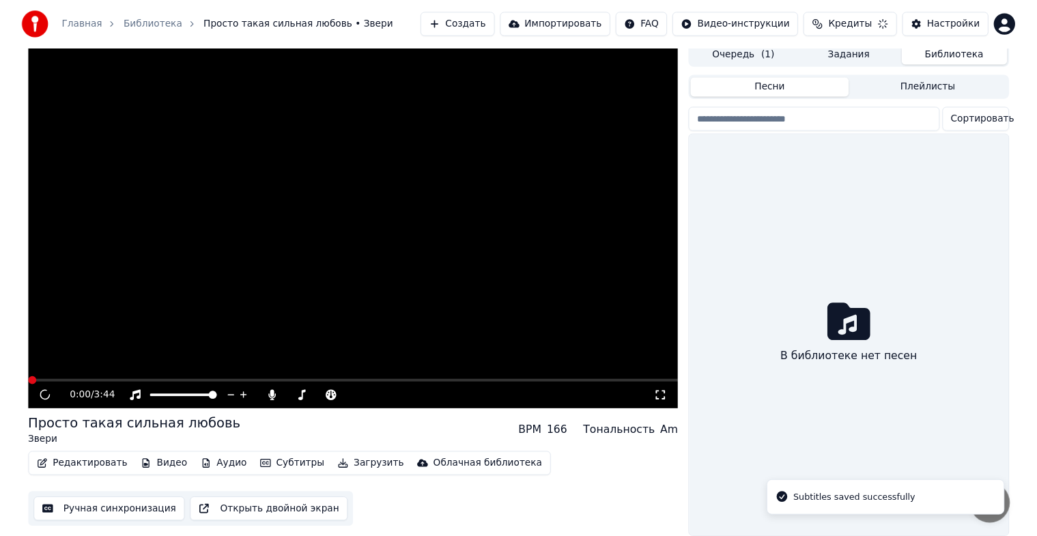
scroll to position [16, 0]
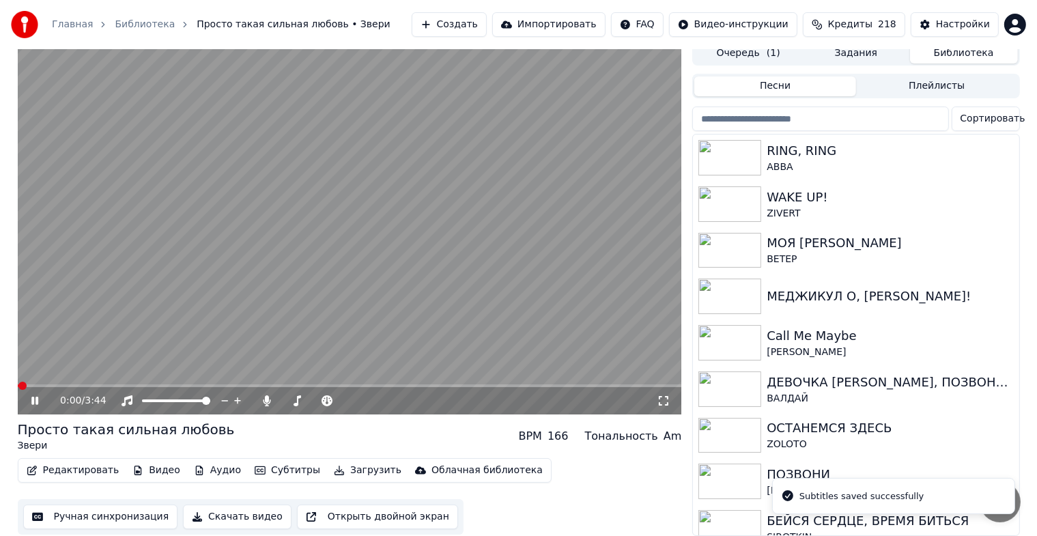
click at [37, 396] on icon at bounding box center [34, 400] width 7 height 8
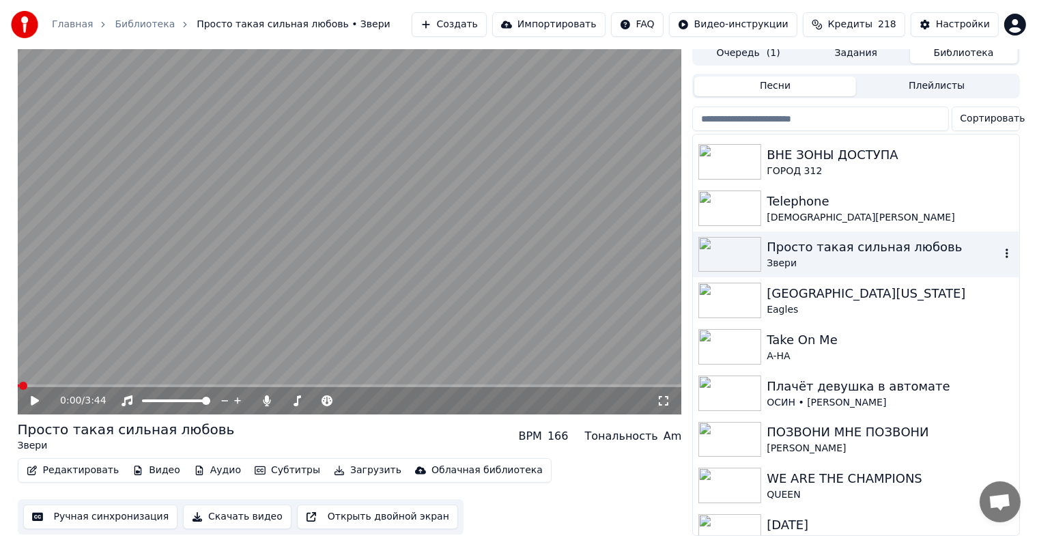
scroll to position [682, 0]
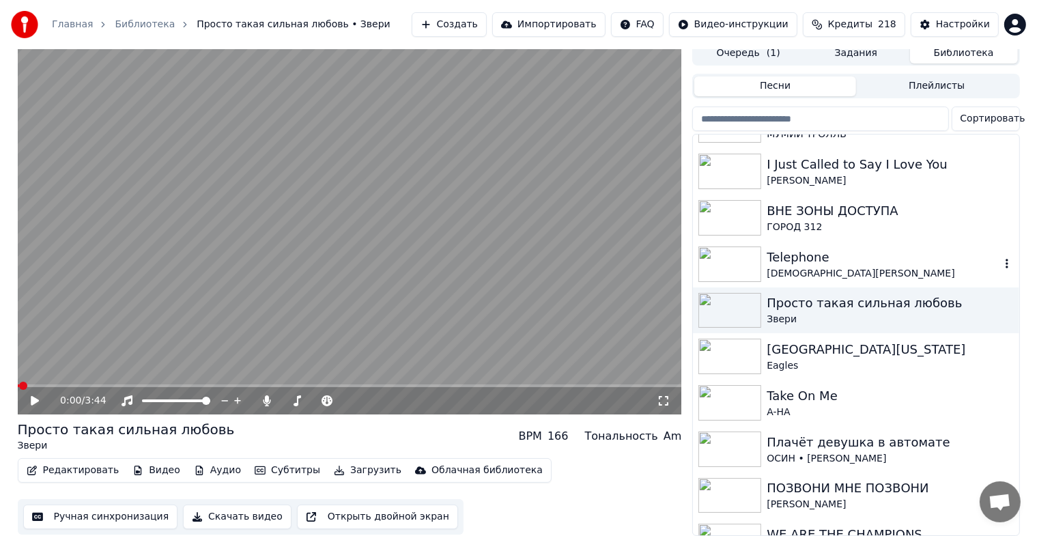
click at [843, 257] on div "Telephone" at bounding box center [882, 257] width 233 height 19
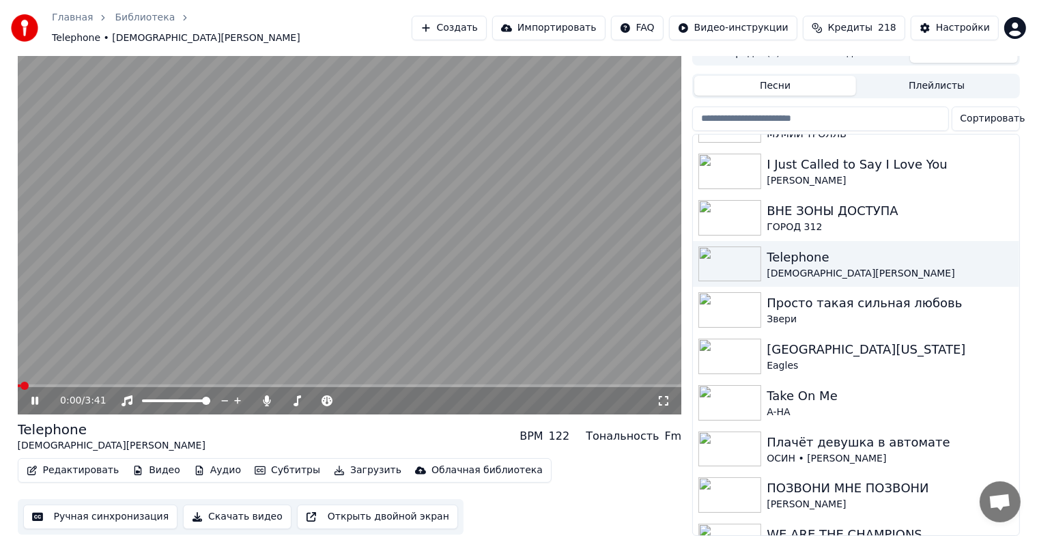
click at [32, 396] on icon at bounding box center [34, 400] width 7 height 8
click at [91, 508] on button "Ручная синхронизация" at bounding box center [100, 516] width 155 height 25
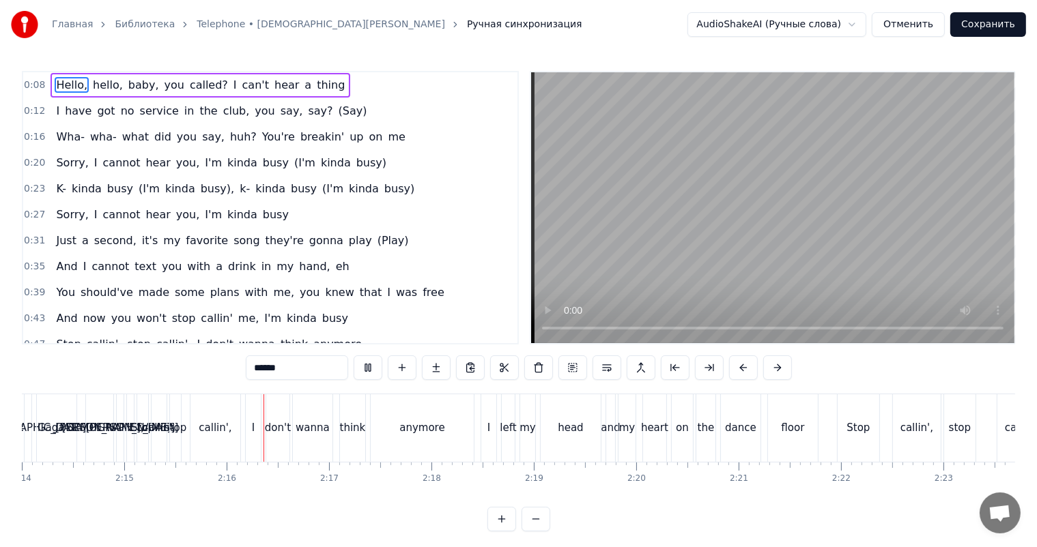
scroll to position [0, 13833]
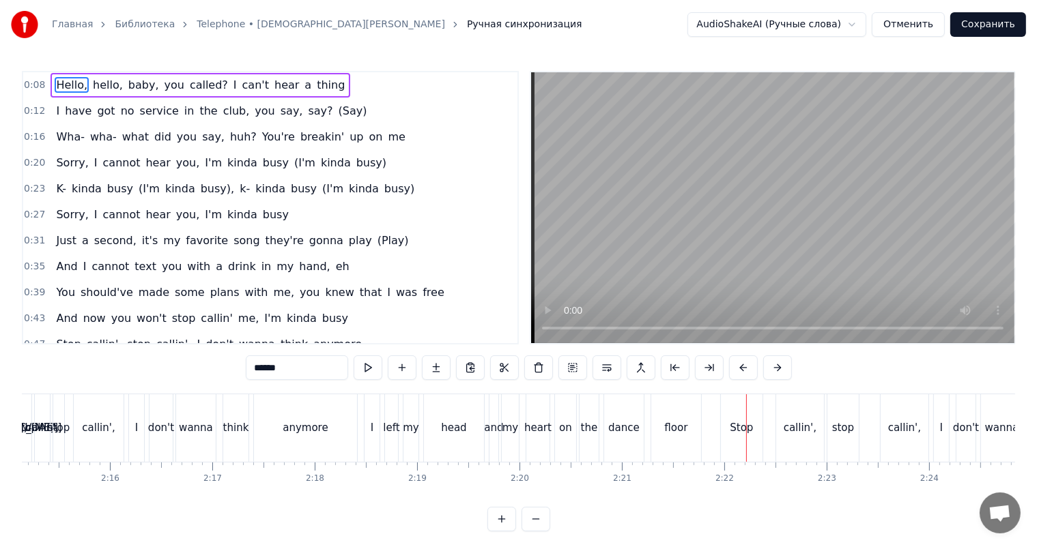
click at [337, 111] on span "(Say)" at bounding box center [352, 111] width 31 height 16
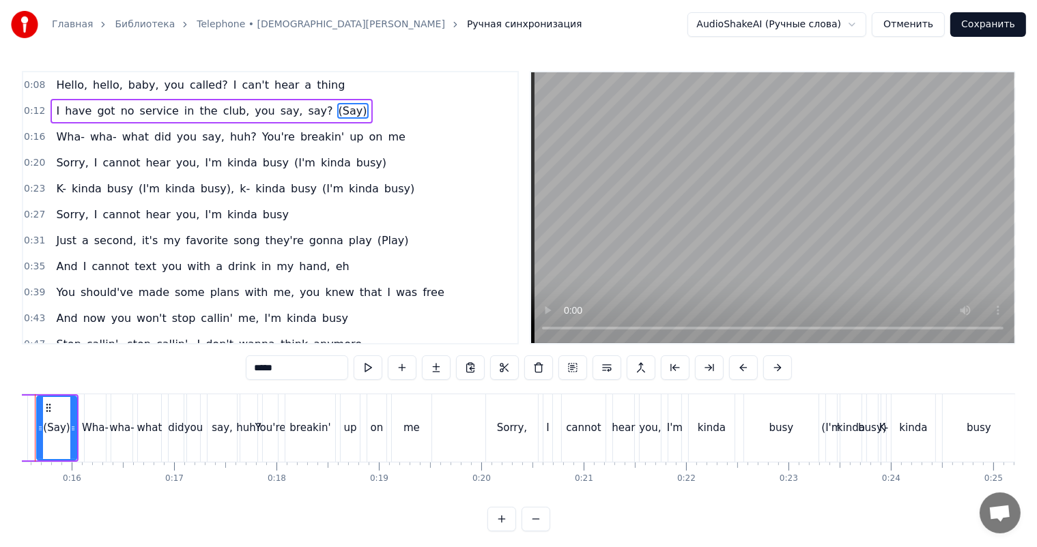
scroll to position [0, 1532]
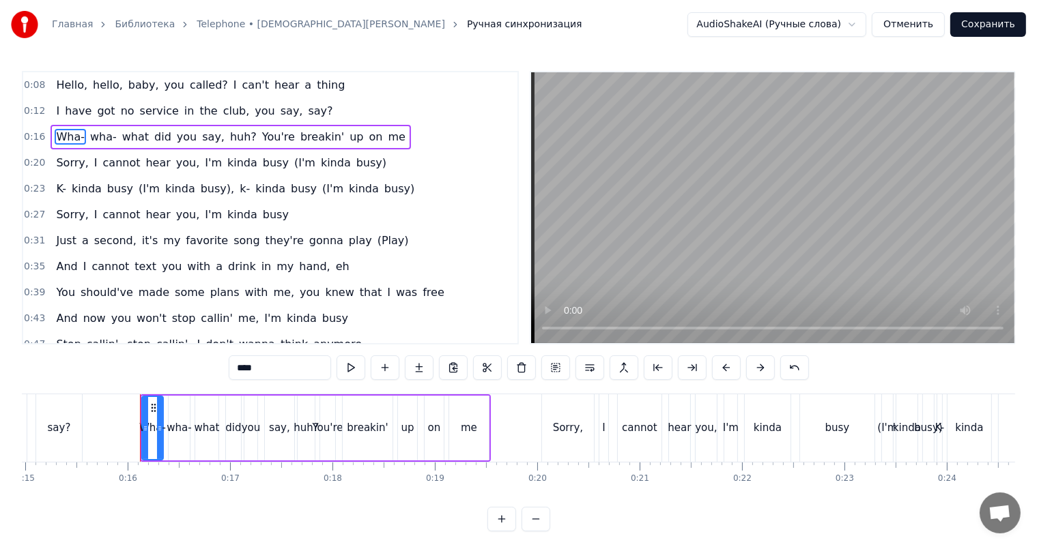
click at [293, 161] on span "(I'm" at bounding box center [305, 163] width 24 height 16
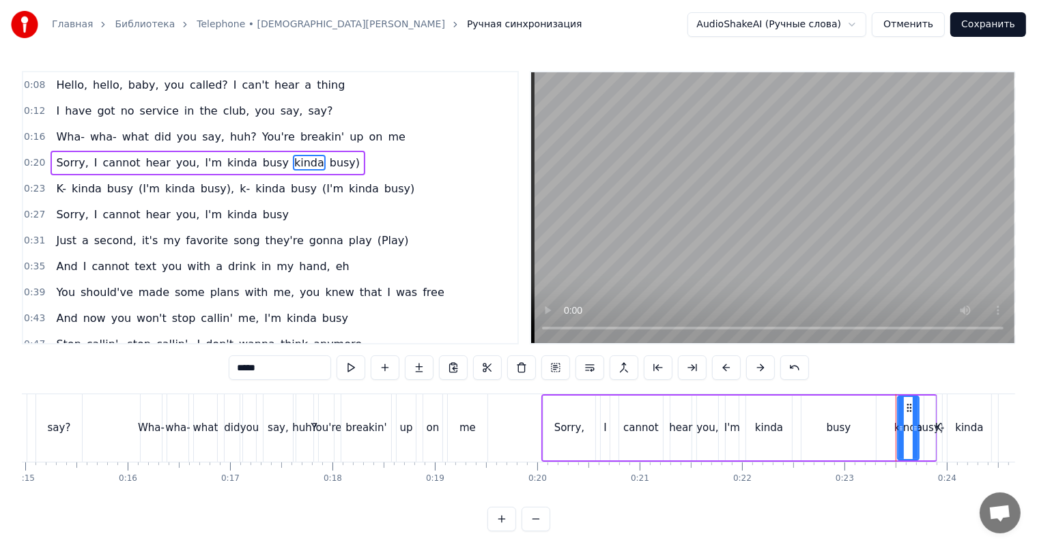
click at [293, 163] on span "kinda" at bounding box center [309, 163] width 33 height 16
click at [293, 163] on span "busy)" at bounding box center [309, 163] width 33 height 16
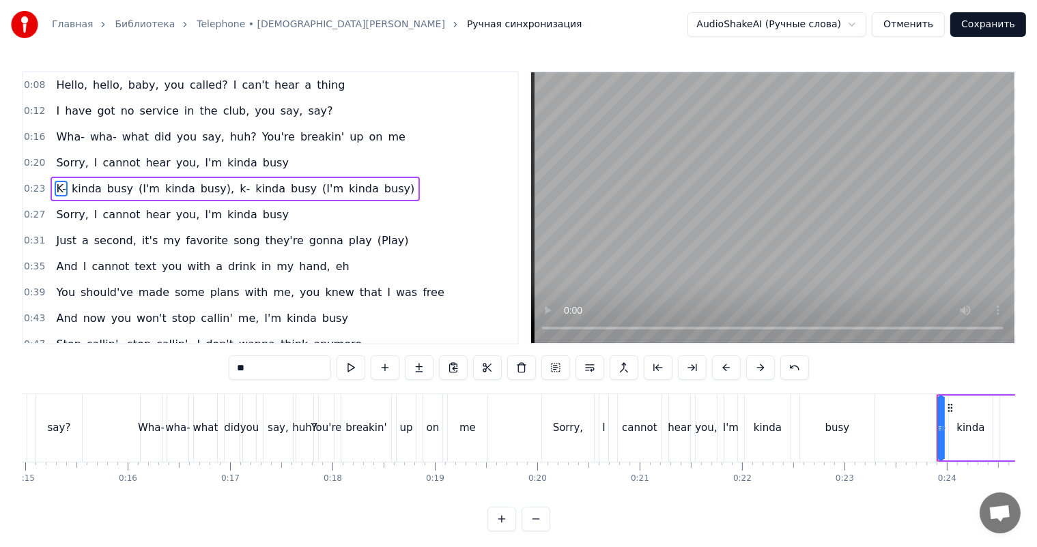
click at [145, 191] on span "(I'm" at bounding box center [149, 189] width 24 height 16
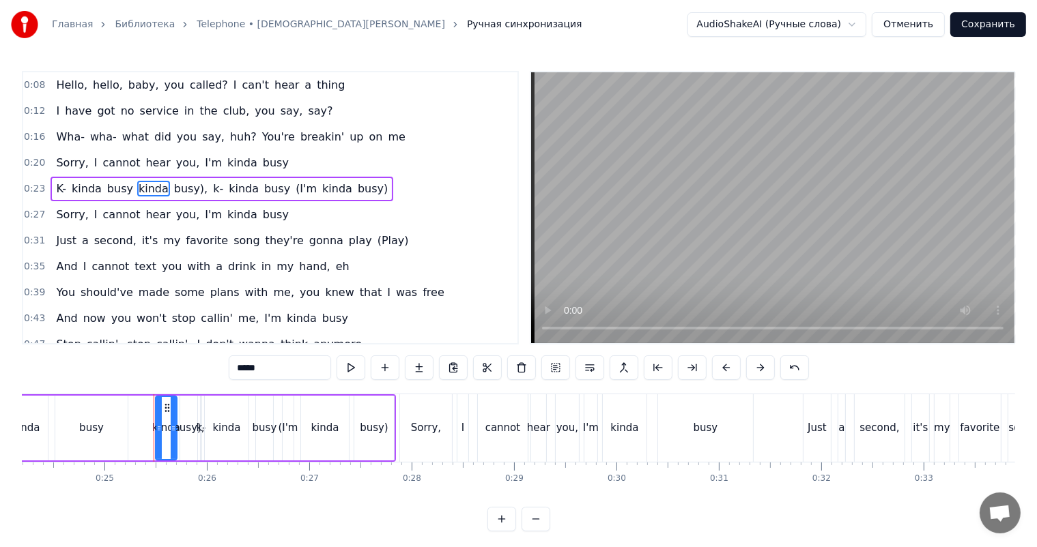
scroll to position [0, 2525]
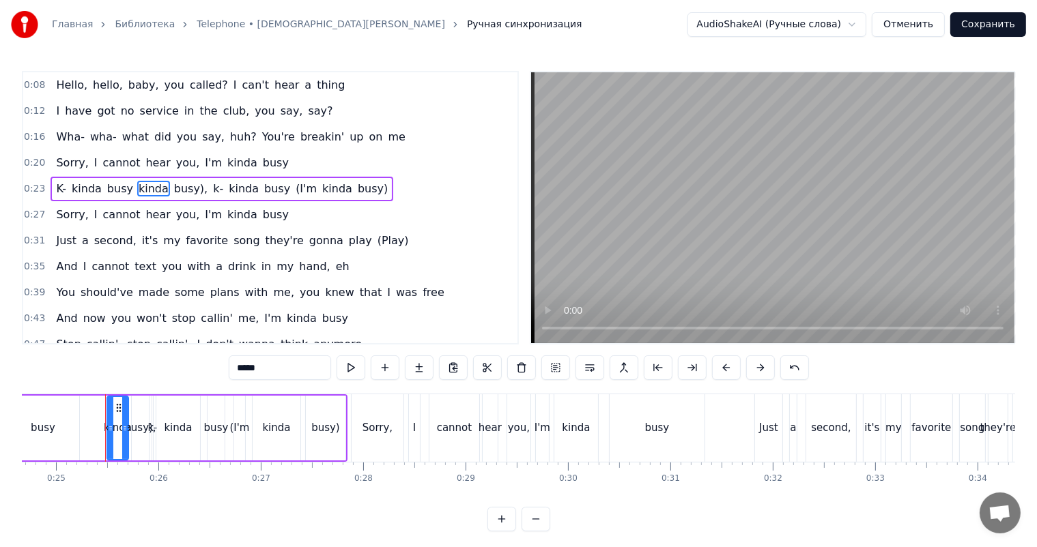
click at [143, 190] on span "kinda" at bounding box center [153, 189] width 33 height 16
click at [143, 190] on span "busy)," at bounding box center [155, 189] width 36 height 16
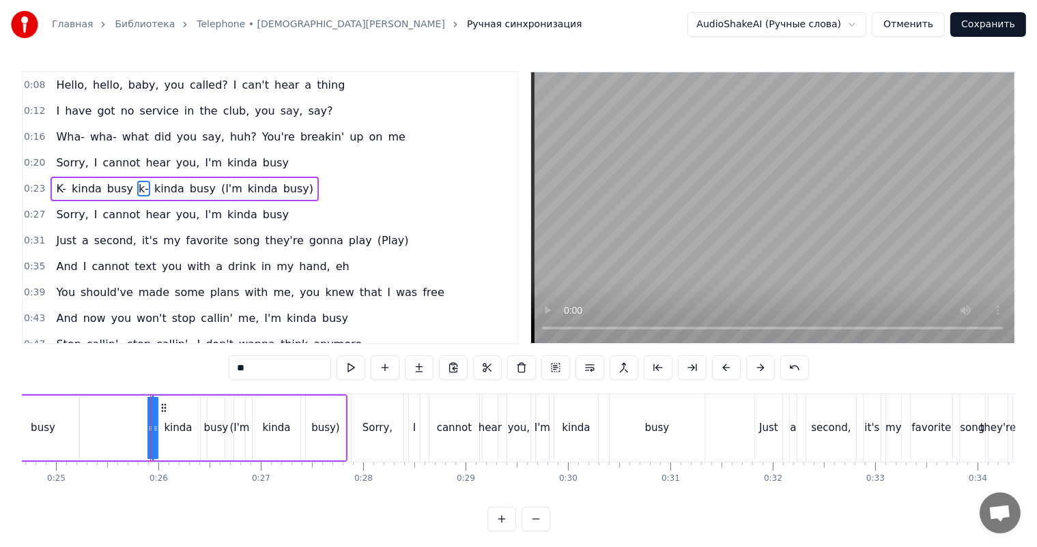
click at [220, 190] on span "(I'm" at bounding box center [232, 189] width 24 height 16
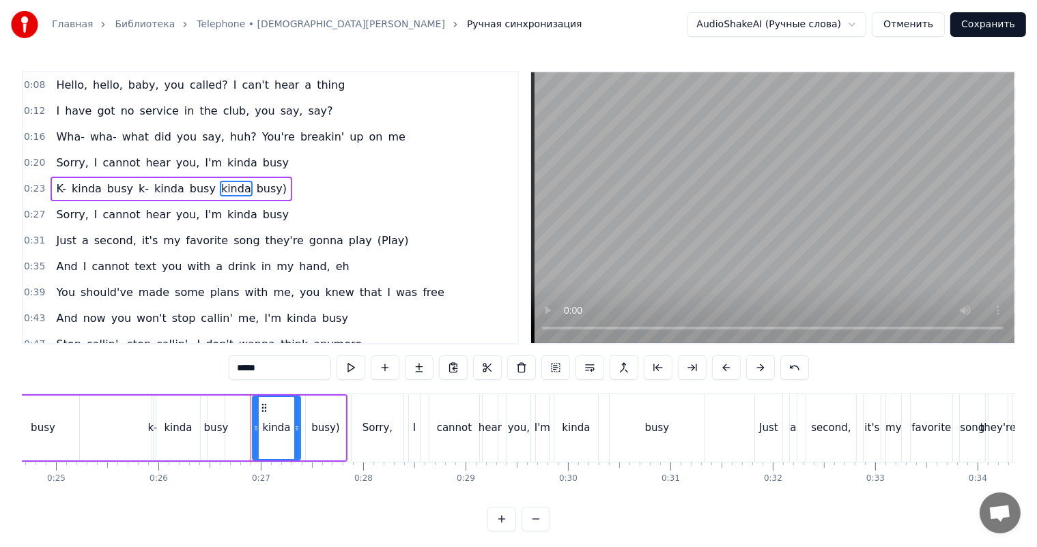
click at [220, 190] on span "kinda" at bounding box center [236, 189] width 33 height 16
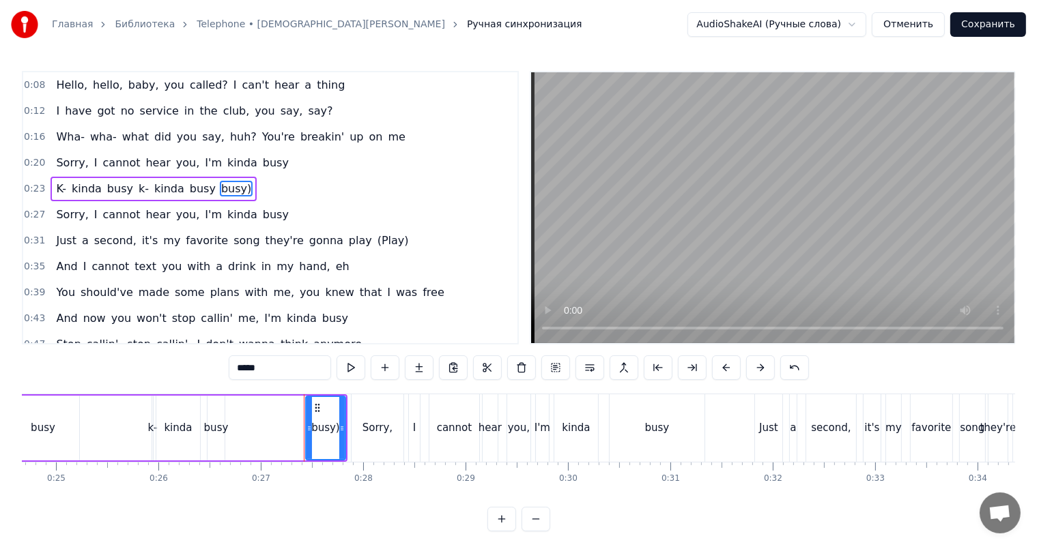
click at [220, 190] on span "busy)" at bounding box center [236, 189] width 33 height 16
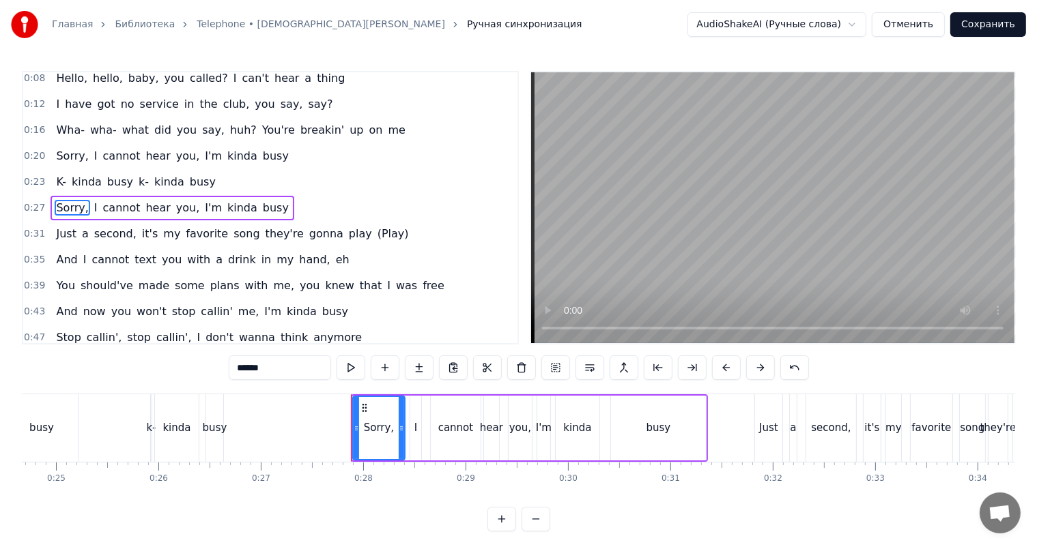
click at [376, 234] on span "(Play)" at bounding box center [393, 234] width 34 height 16
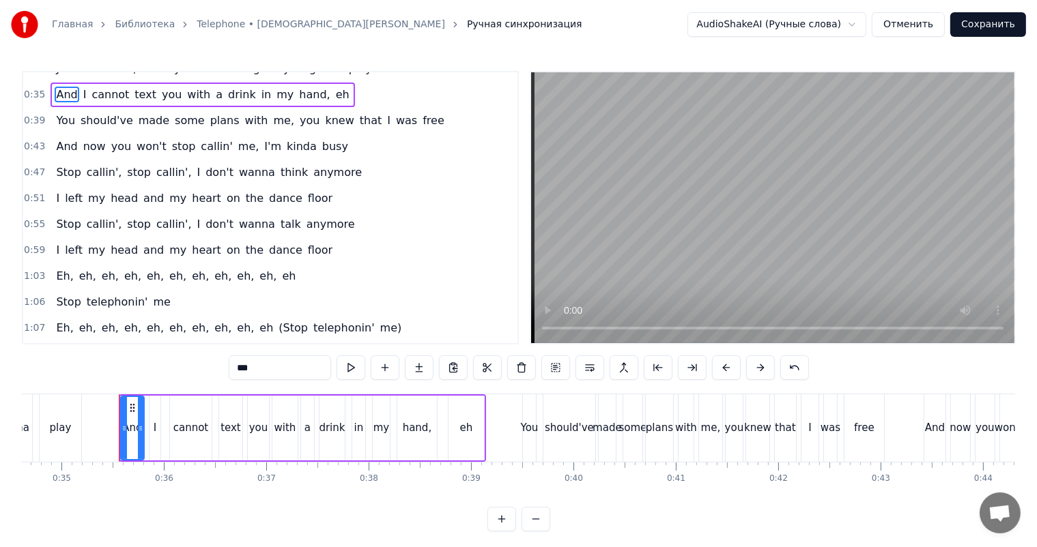
scroll to position [172, 0]
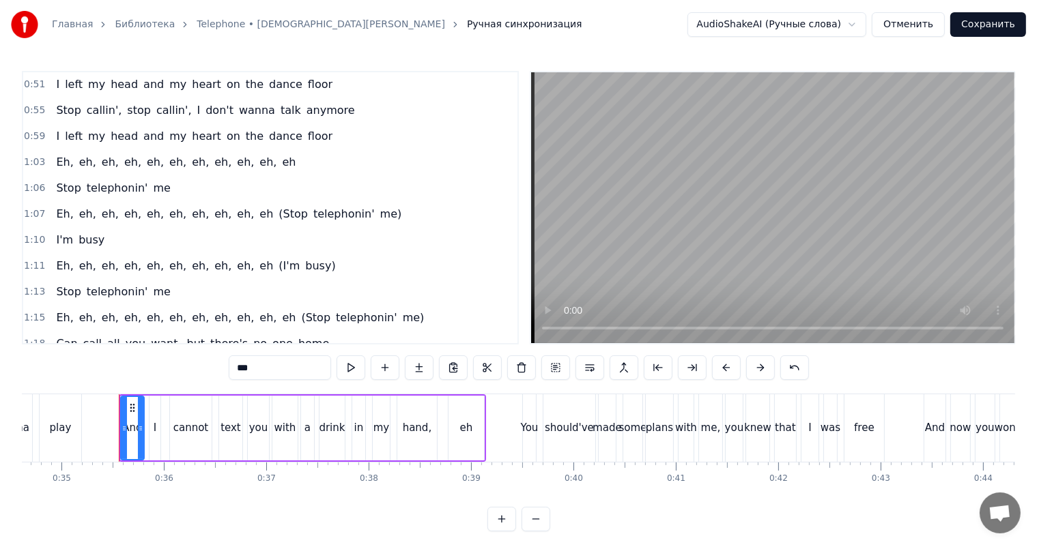
click at [277, 217] on span "(Stop" at bounding box center [293, 214] width 32 height 16
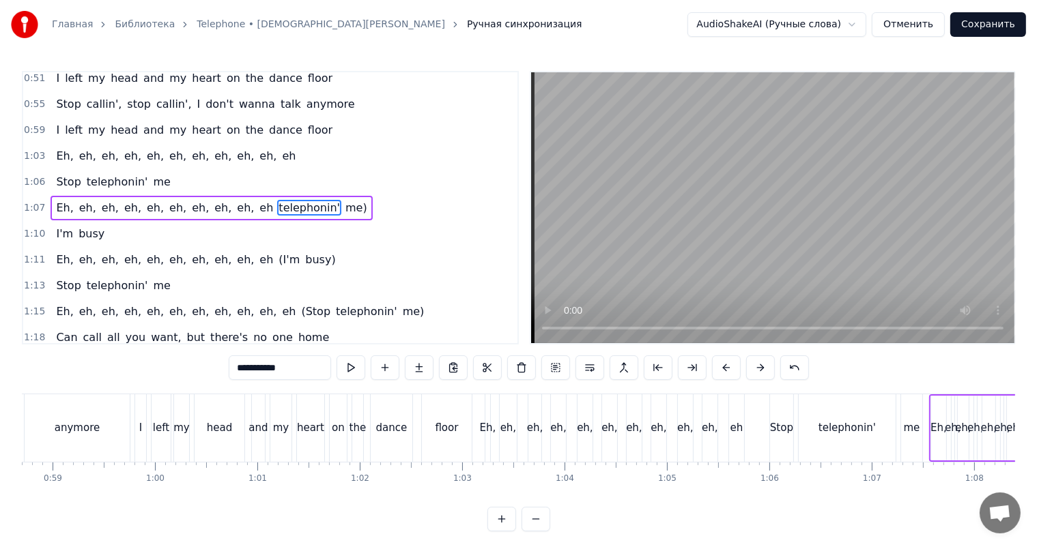
scroll to position [0, 6991]
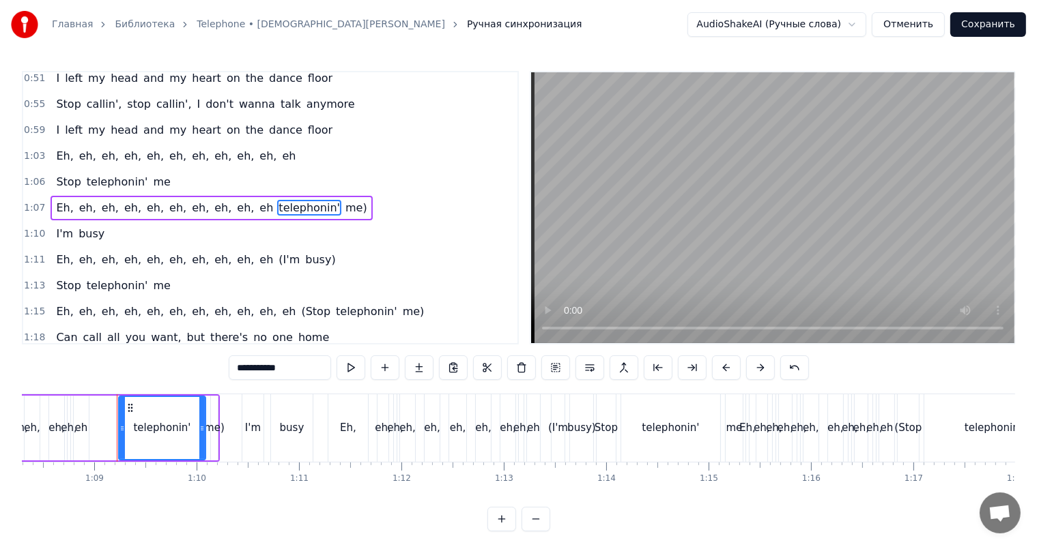
click at [277, 205] on span "telephonin'" at bounding box center [309, 208] width 64 height 16
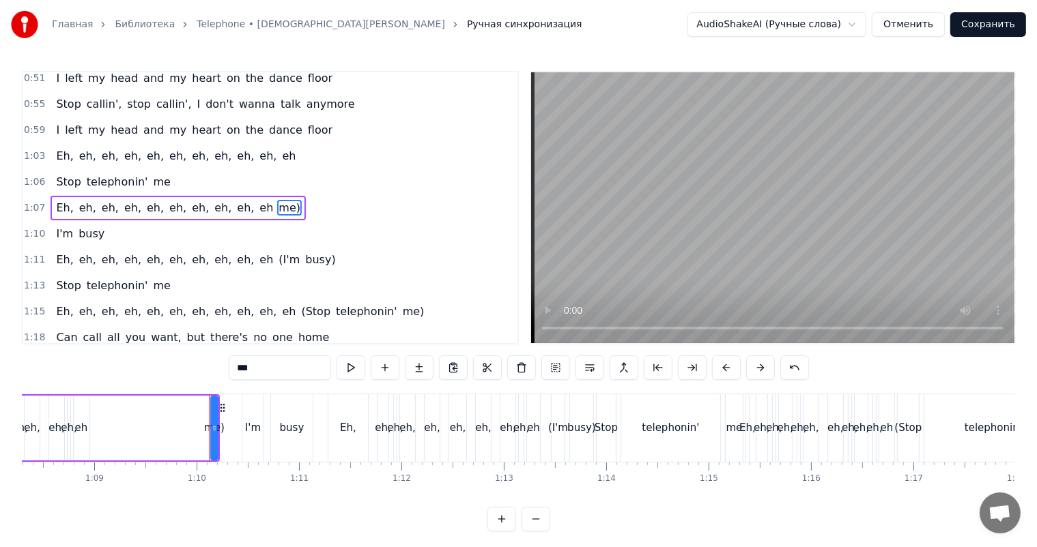
click at [277, 205] on span "me)" at bounding box center [289, 208] width 25 height 16
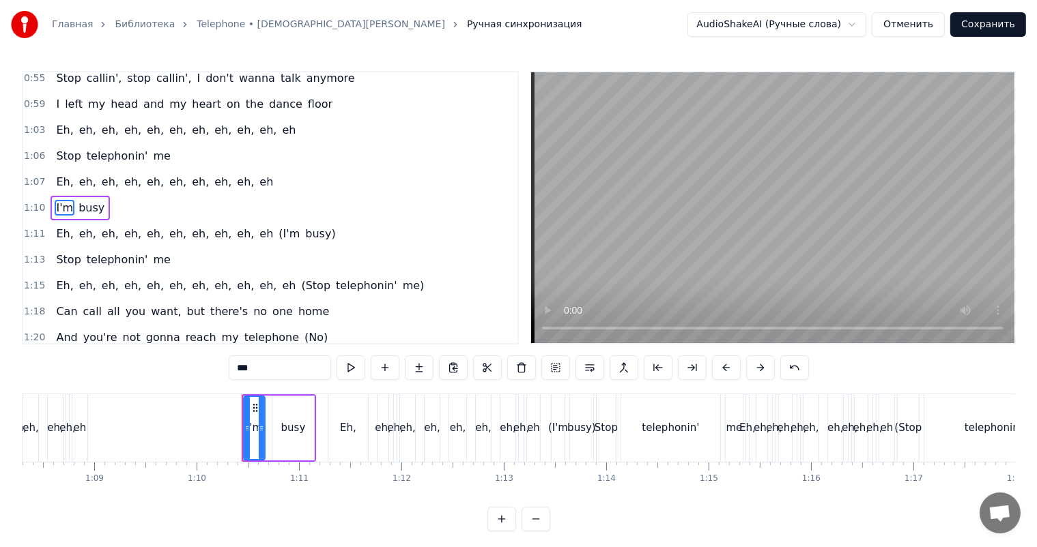
click at [277, 237] on span "(I'm" at bounding box center [289, 234] width 24 height 16
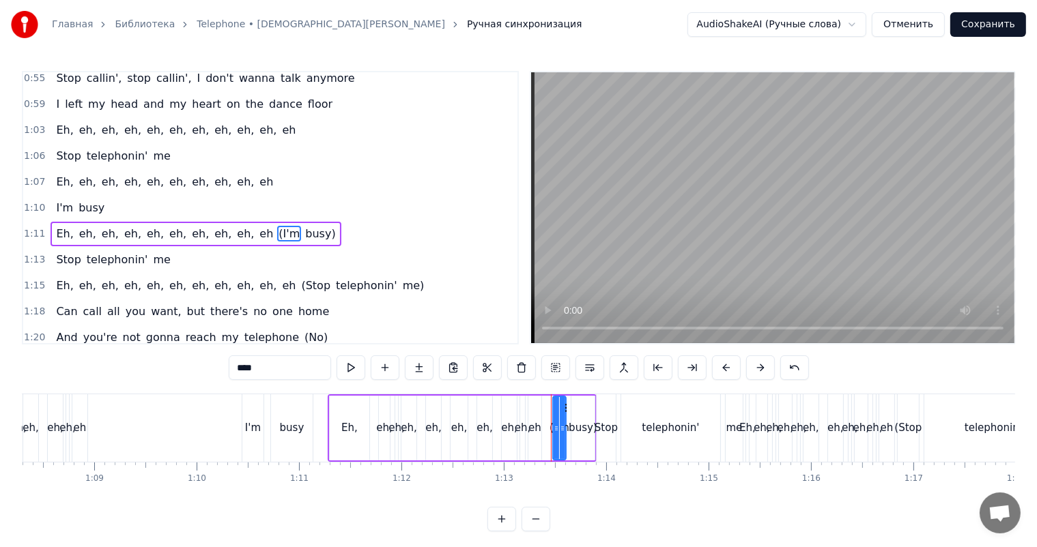
scroll to position [344, 0]
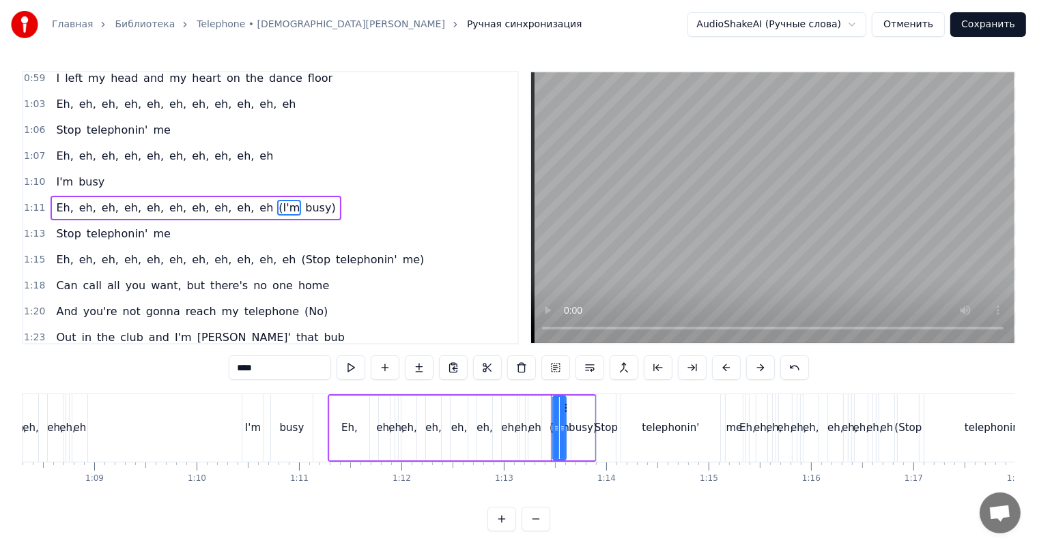
click at [277, 212] on span "(I'm" at bounding box center [289, 208] width 24 height 16
click at [277, 209] on span "(I'm" at bounding box center [289, 208] width 24 height 16
click at [277, 208] on span "busy)" at bounding box center [293, 208] width 33 height 16
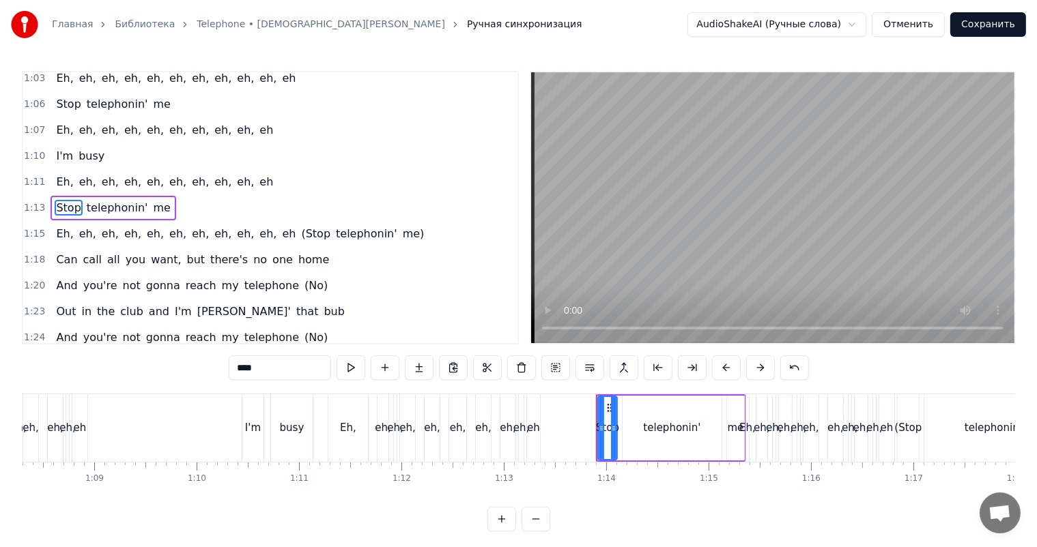
click at [300, 231] on span "(Stop" at bounding box center [316, 234] width 32 height 16
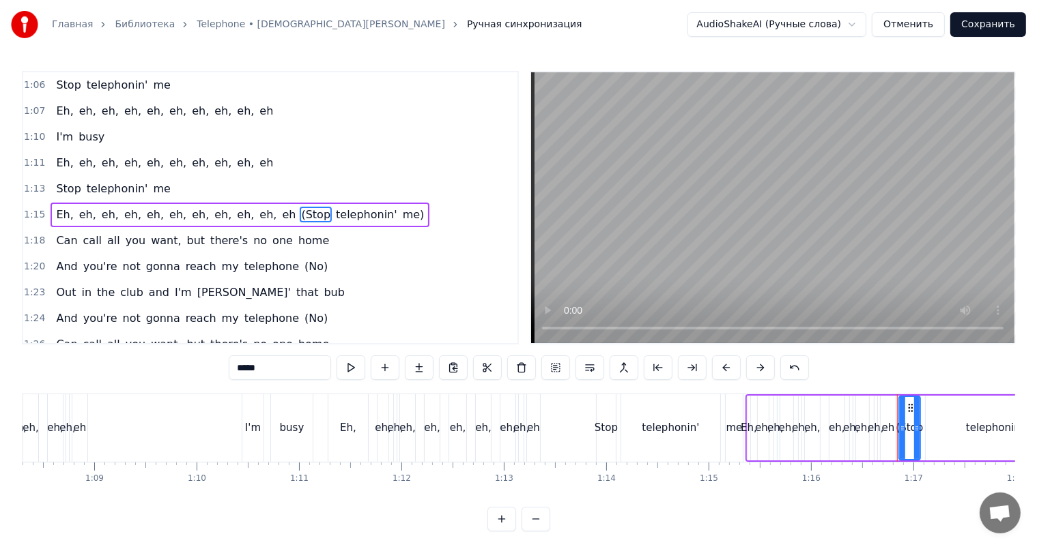
scroll to position [396, 0]
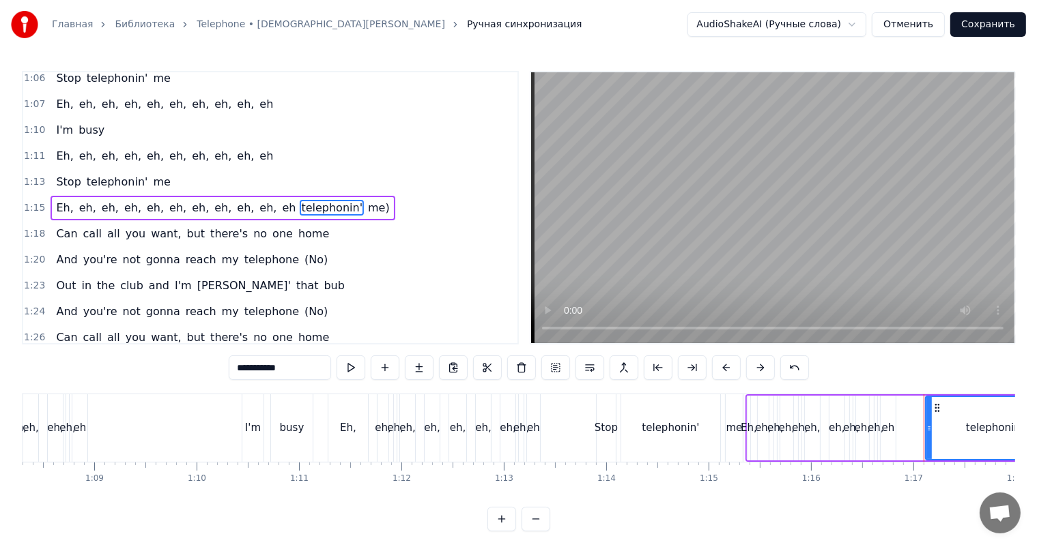
click at [300, 203] on span "telephonin'" at bounding box center [332, 208] width 64 height 16
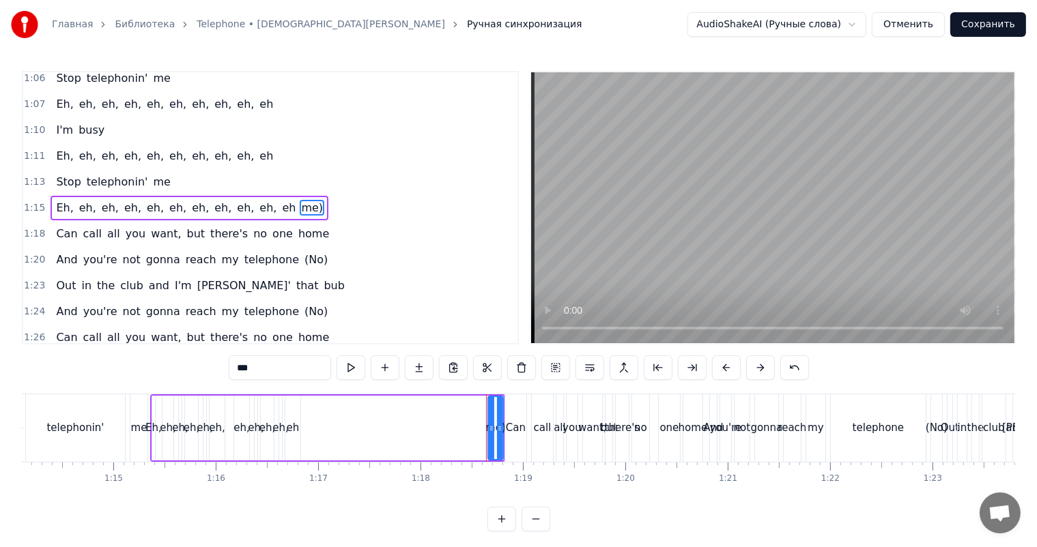
click at [300, 207] on span "me)" at bounding box center [312, 208] width 25 height 16
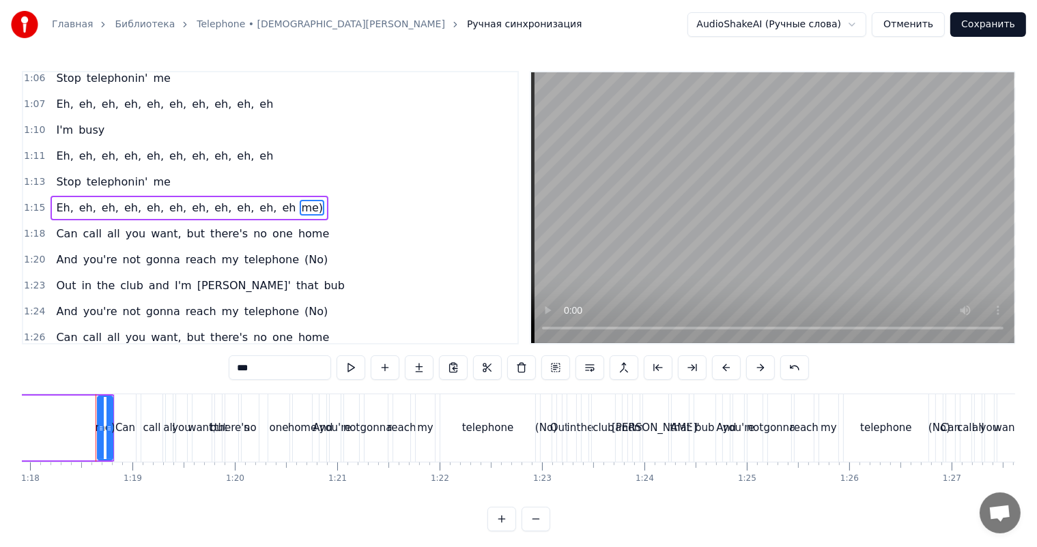
scroll to position [0, 7981]
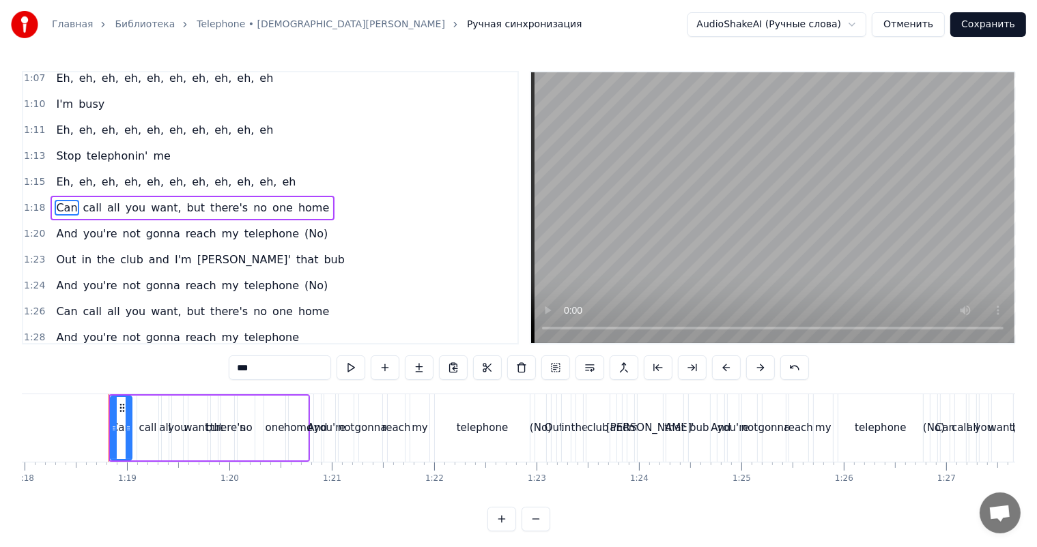
click at [303, 232] on span "(No)" at bounding box center [316, 234] width 26 height 16
click at [303, 287] on span "(No)" at bounding box center [316, 286] width 26 height 16
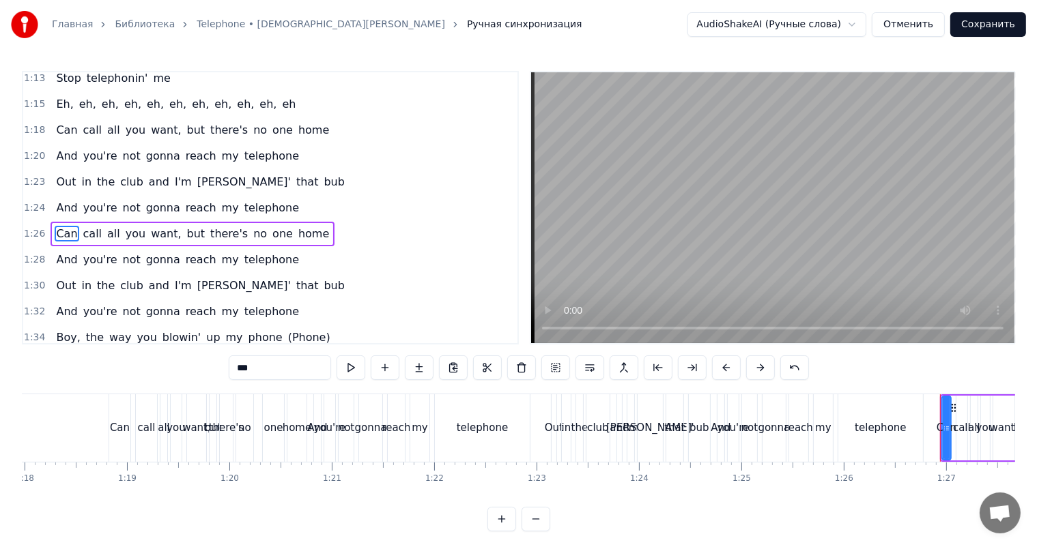
scroll to position [525, 0]
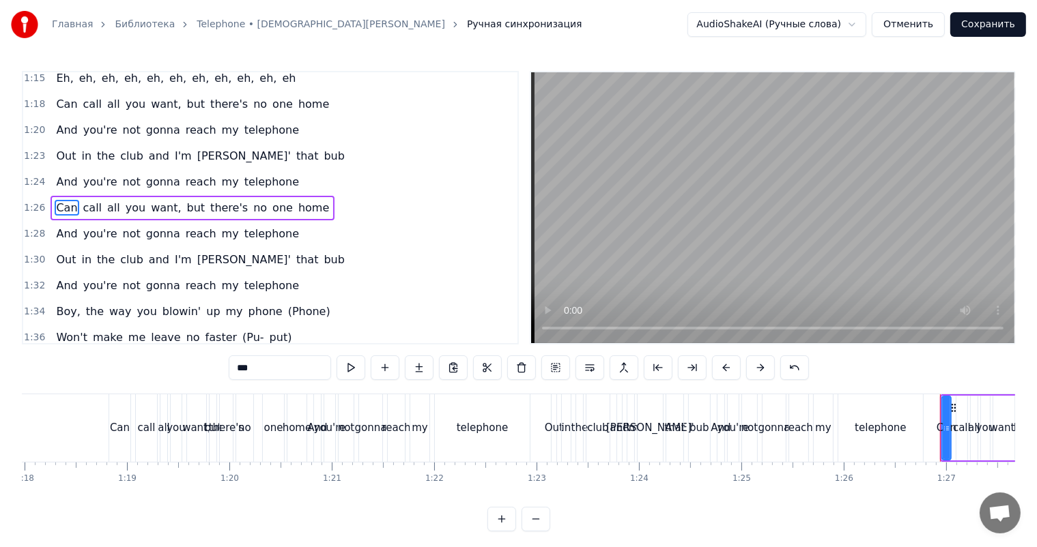
click at [287, 313] on span "(Phone)" at bounding box center [309, 312] width 45 height 16
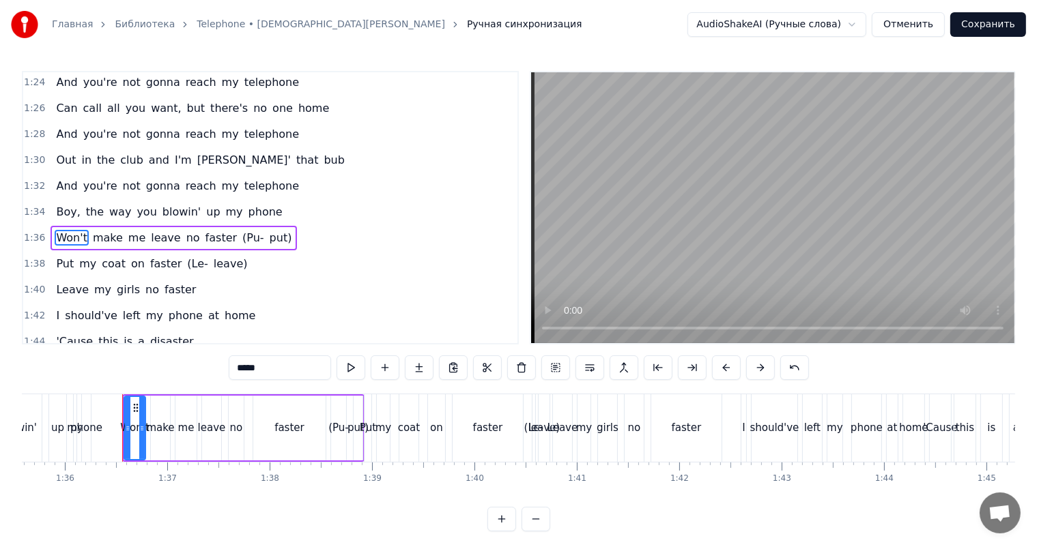
scroll to position [655, 0]
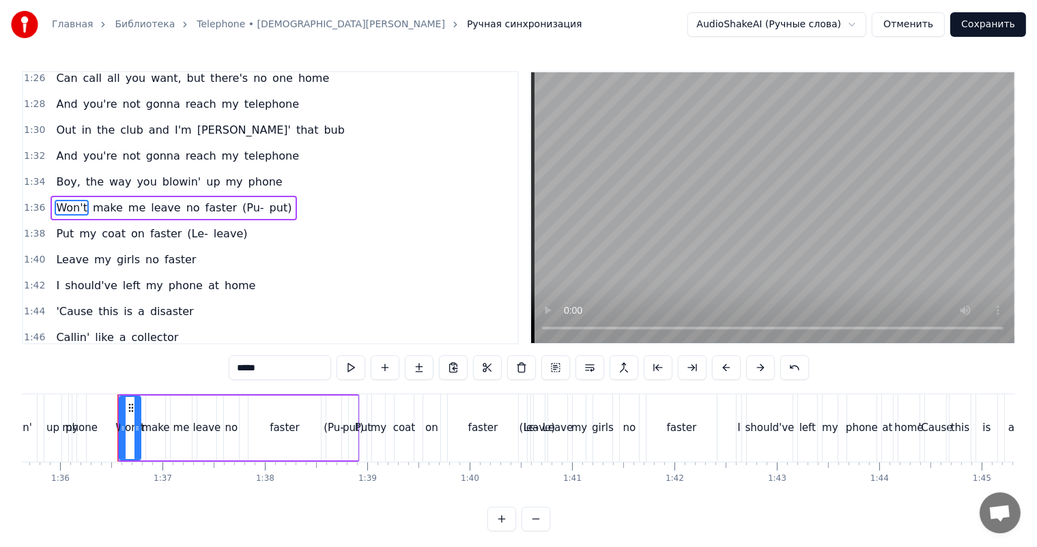
click at [241, 203] on span "(Pu-" at bounding box center [253, 208] width 25 height 16
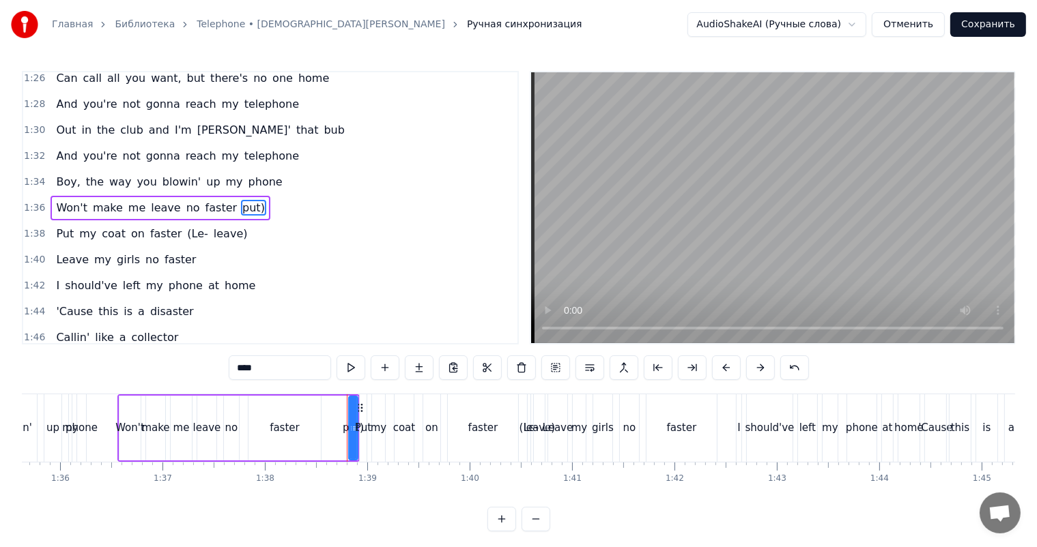
click at [241, 203] on span "put)" at bounding box center [253, 208] width 25 height 16
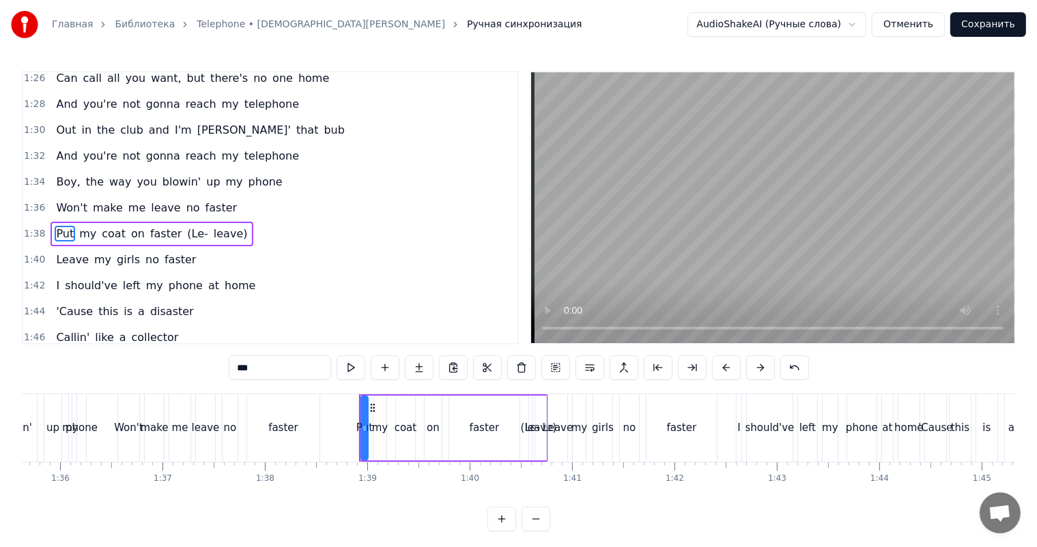
scroll to position [681, 0]
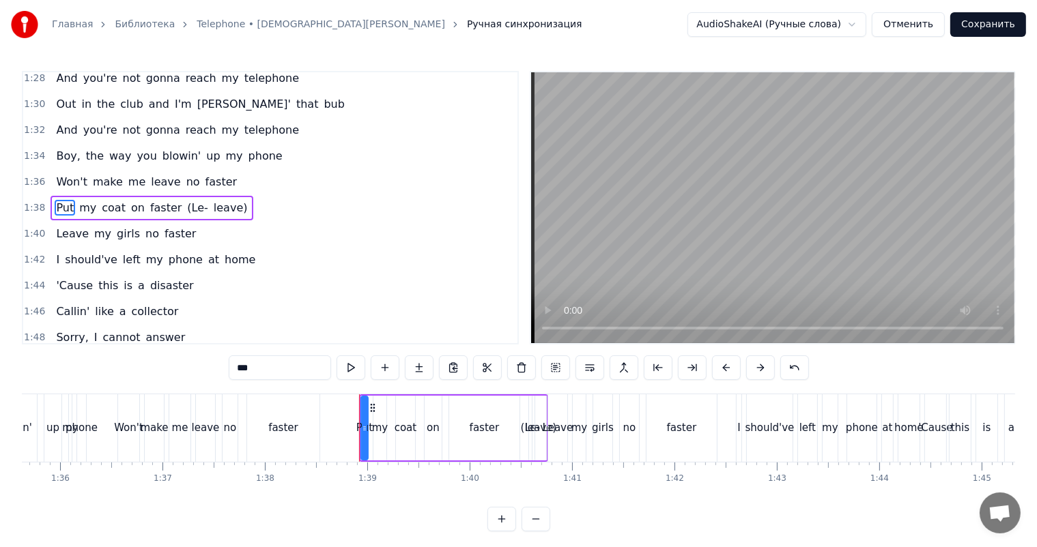
click at [186, 210] on span "(Le-" at bounding box center [198, 208] width 24 height 16
click at [186, 210] on span "leave)" at bounding box center [204, 208] width 37 height 16
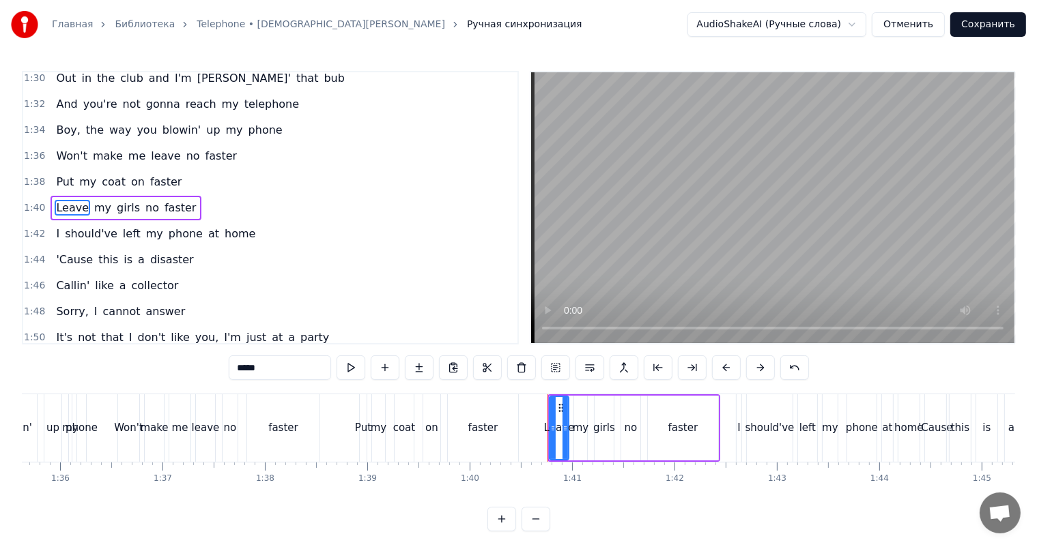
scroll to position [820, 0]
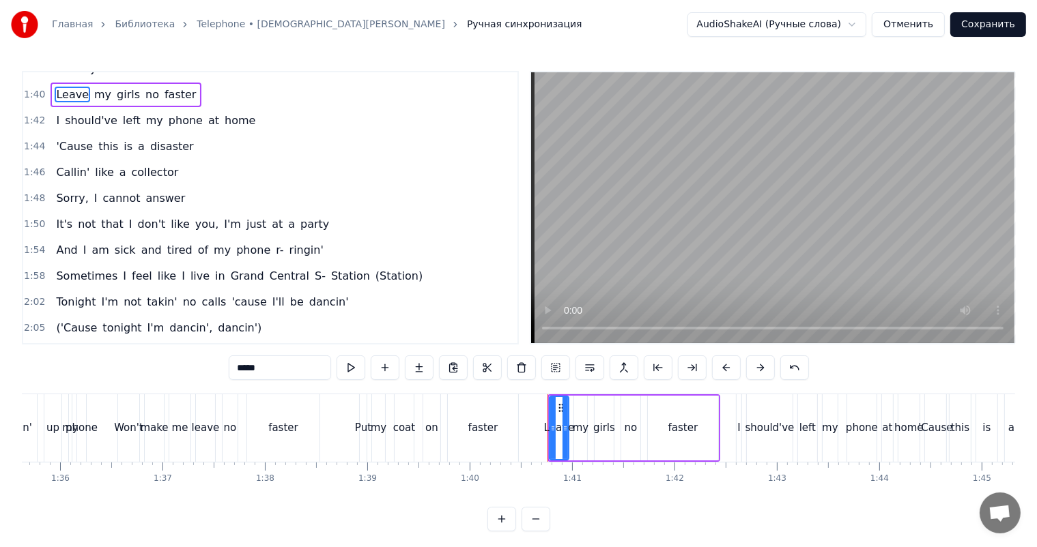
click at [374, 278] on span "(Station)" at bounding box center [399, 276] width 50 height 16
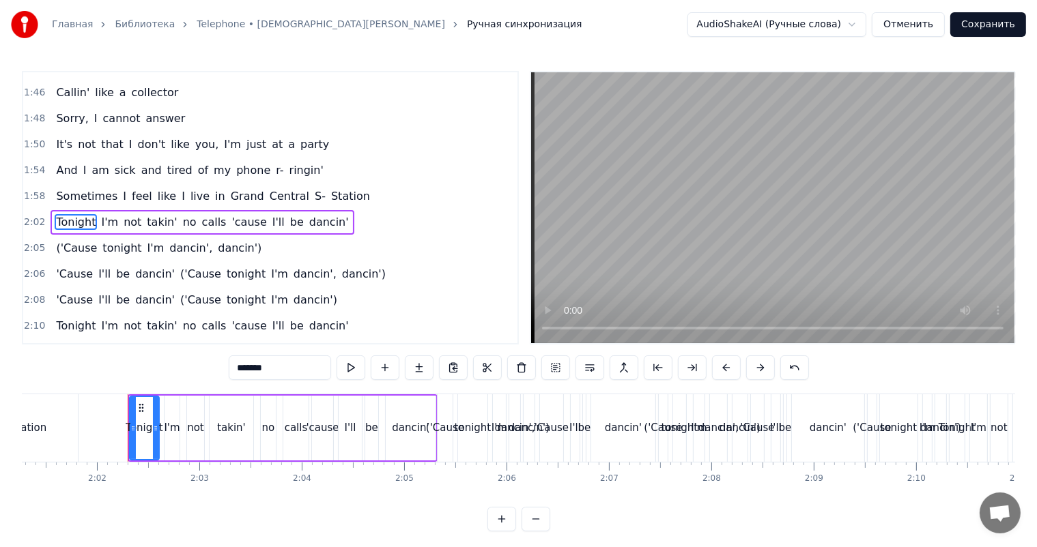
scroll to position [914, 0]
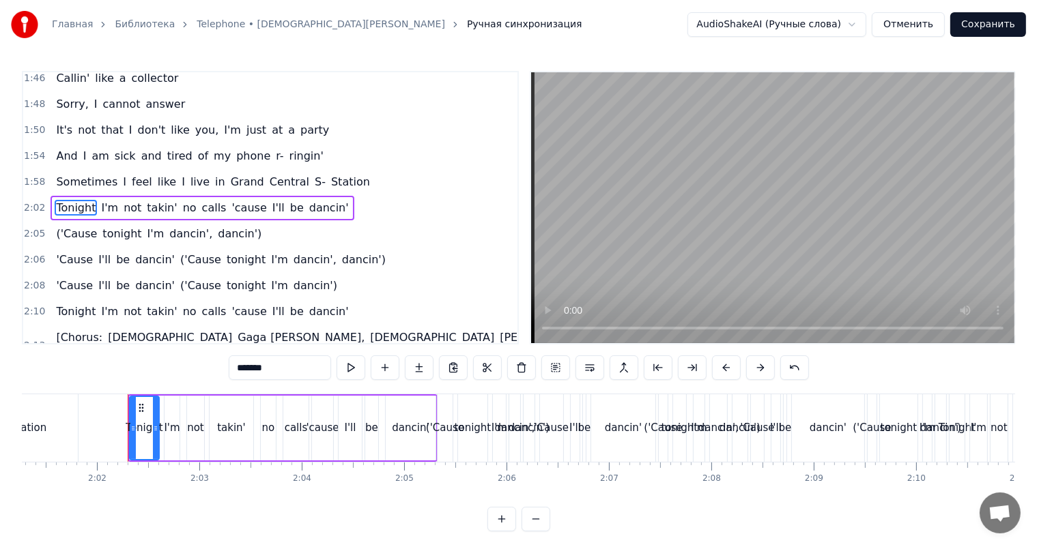
click at [75, 229] on span "('Cause" at bounding box center [77, 234] width 44 height 16
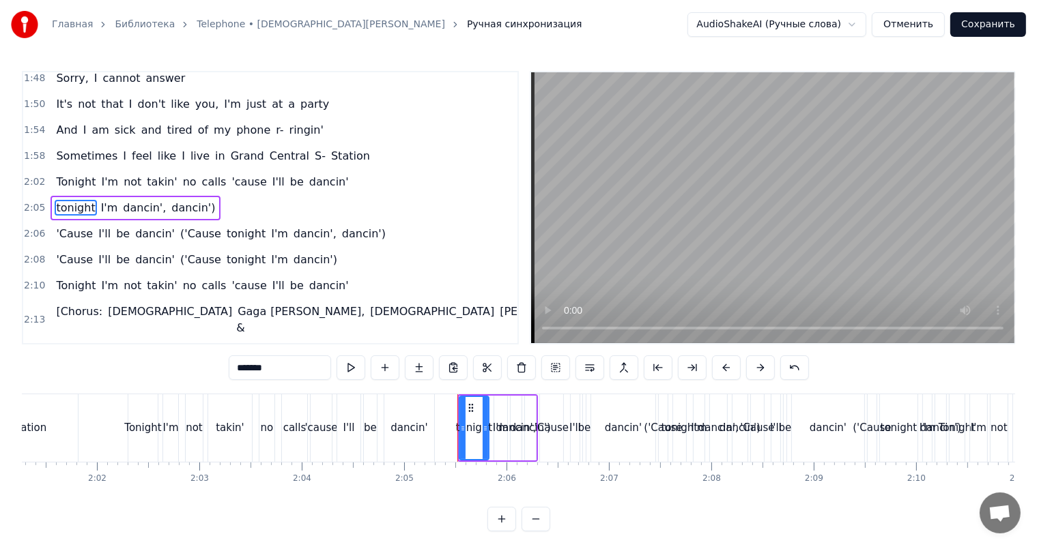
click at [76, 207] on span "tonight" at bounding box center [76, 208] width 42 height 16
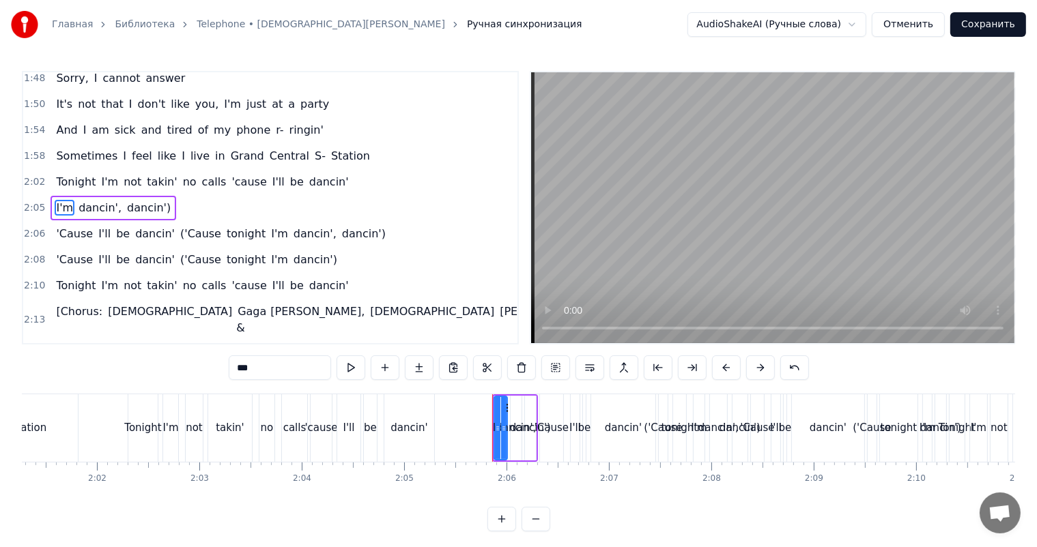
click at [77, 207] on span "dancin'," at bounding box center [100, 208] width 46 height 16
click at [60, 207] on span "I'm" at bounding box center [65, 208] width 20 height 16
type input "********"
click at [50, 197] on div "dancin', dancin')" at bounding box center [101, 208] width 103 height 25
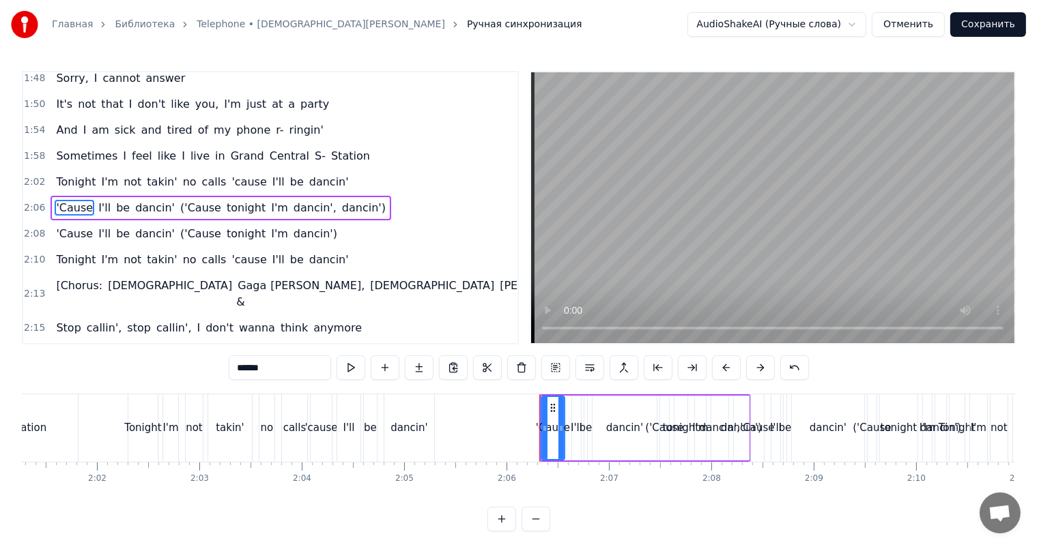
click at [190, 207] on span "('Cause" at bounding box center [201, 208] width 44 height 16
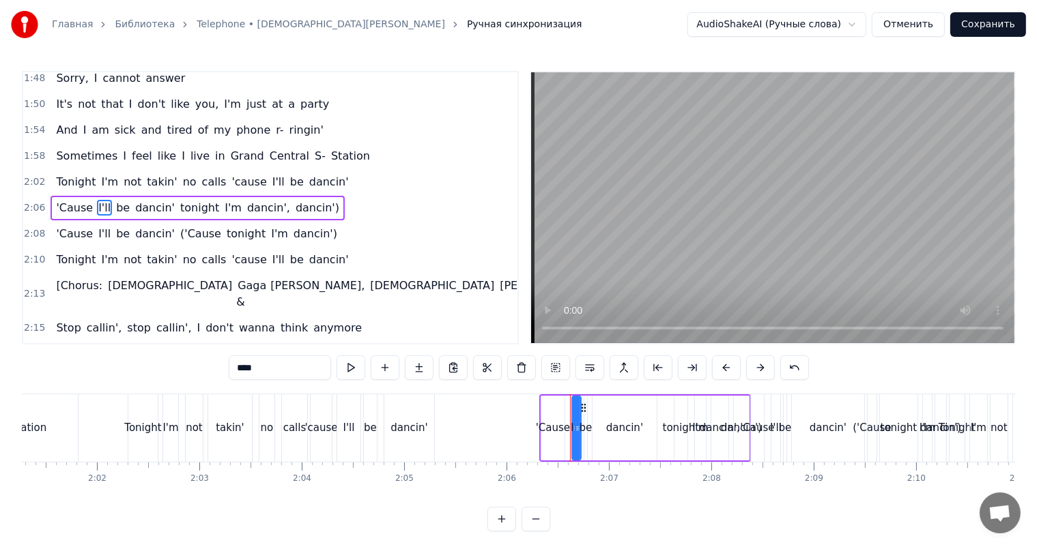
click at [186, 207] on span "tonight" at bounding box center [200, 208] width 42 height 16
click at [179, 205] on span "I'm" at bounding box center [189, 208] width 20 height 16
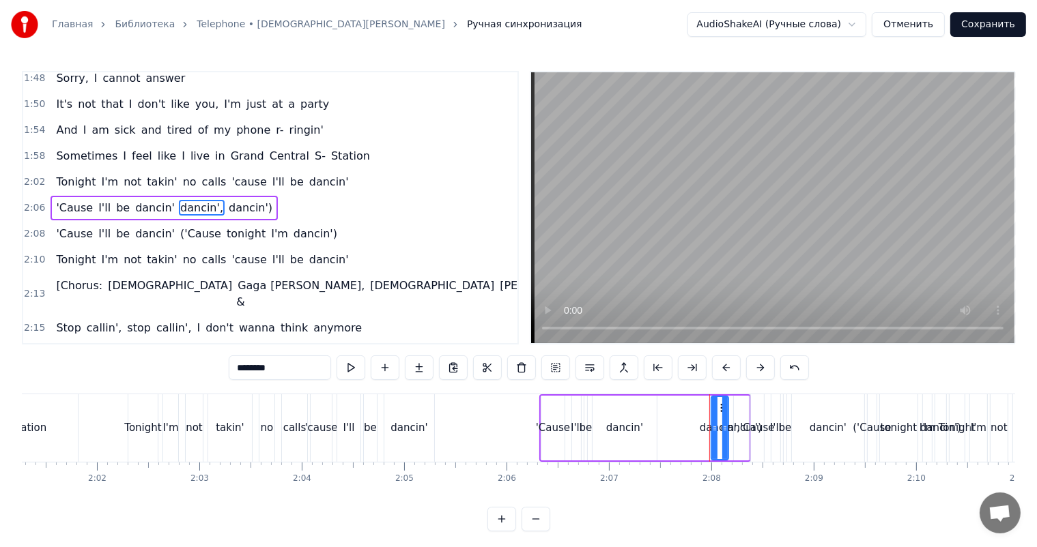
click at [179, 205] on span "dancin'," at bounding box center [202, 208] width 46 height 16
click at [179, 205] on span "dancin')" at bounding box center [202, 208] width 46 height 16
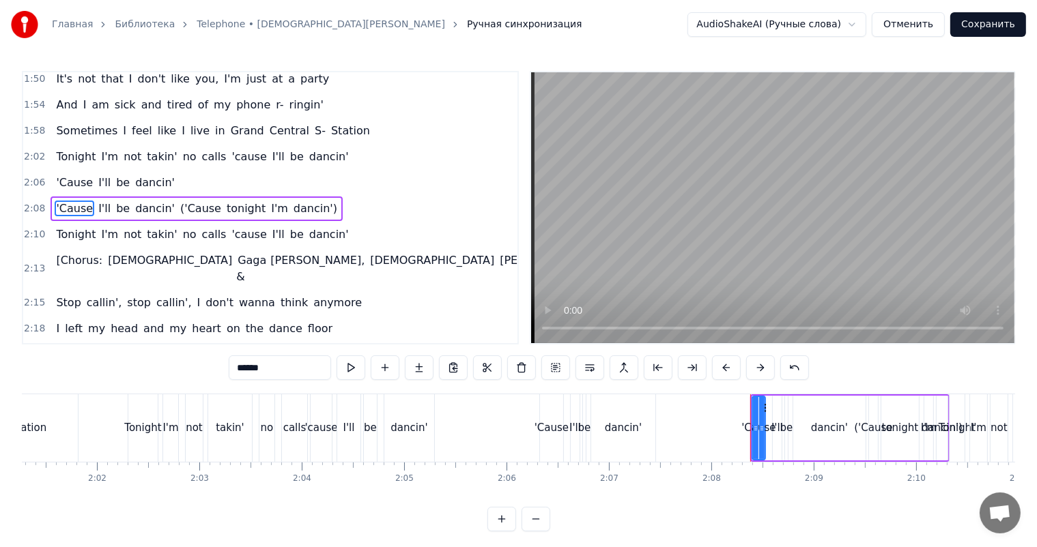
scroll to position [966, 0]
click at [179, 211] on span "('Cause" at bounding box center [201, 208] width 44 height 16
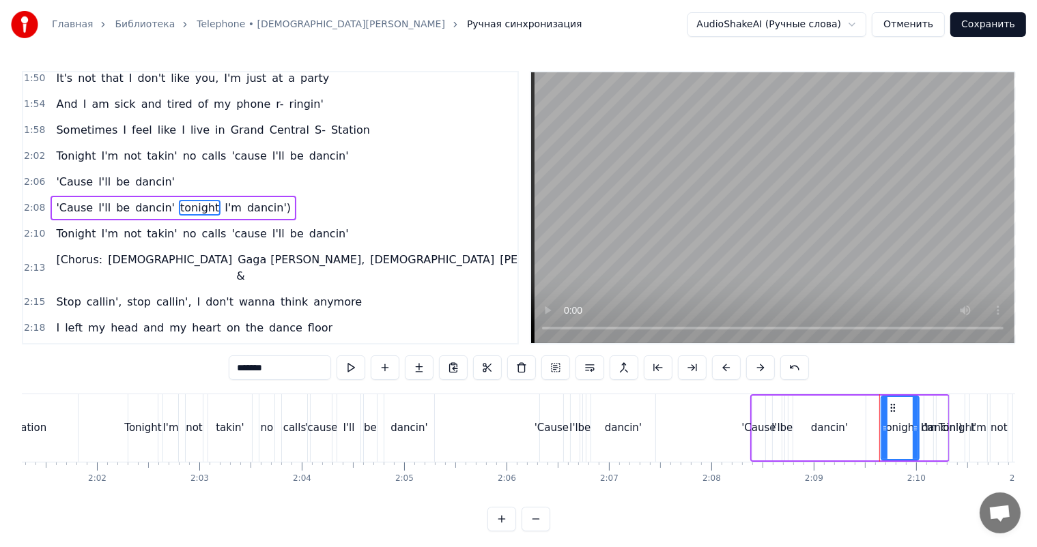
click at [181, 209] on span "tonight" at bounding box center [200, 208] width 42 height 16
click at [179, 205] on span "I'm" at bounding box center [189, 208] width 20 height 16
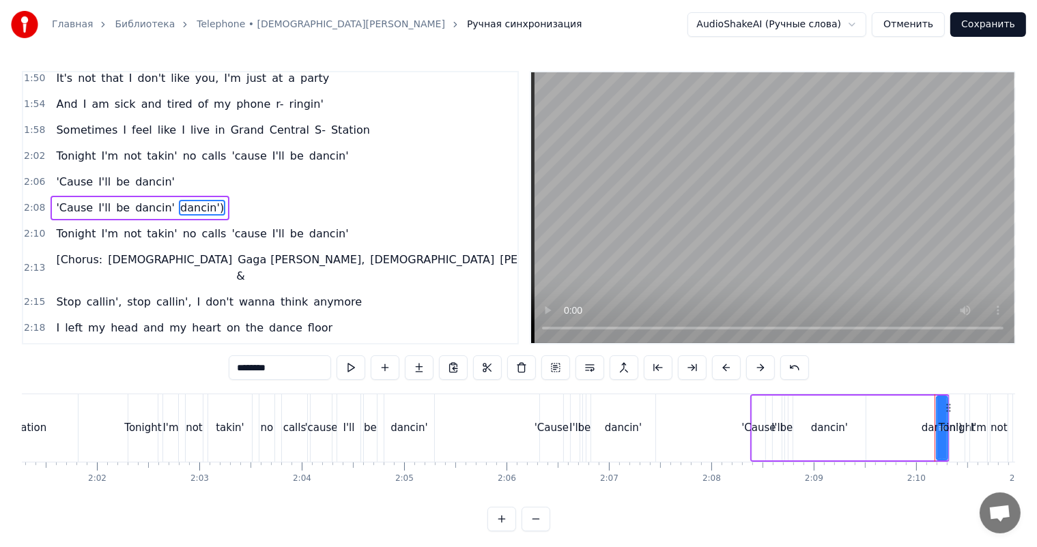
click at [179, 205] on span "dancin')" at bounding box center [202, 208] width 46 height 16
type input "*******"
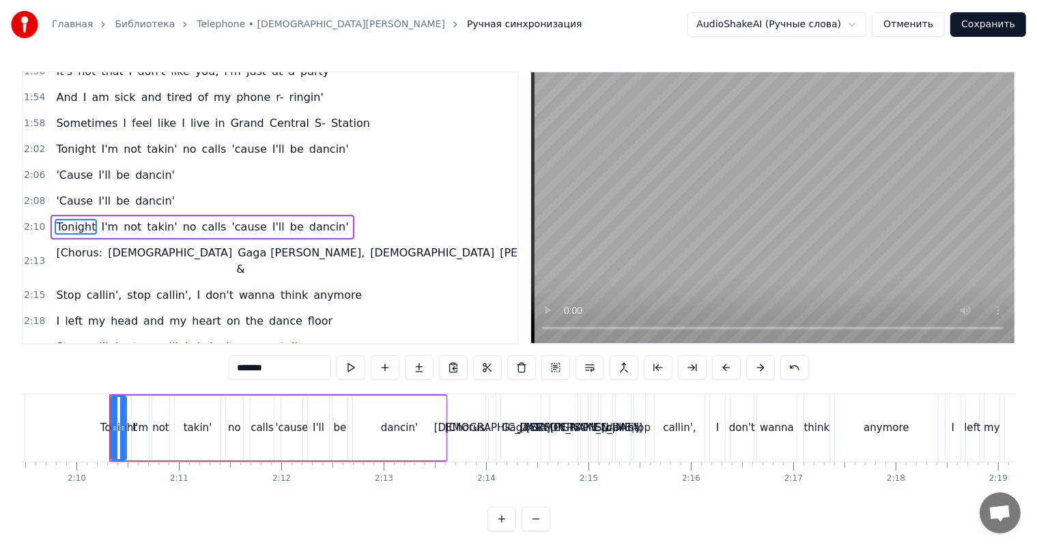
scroll to position [0, 13272]
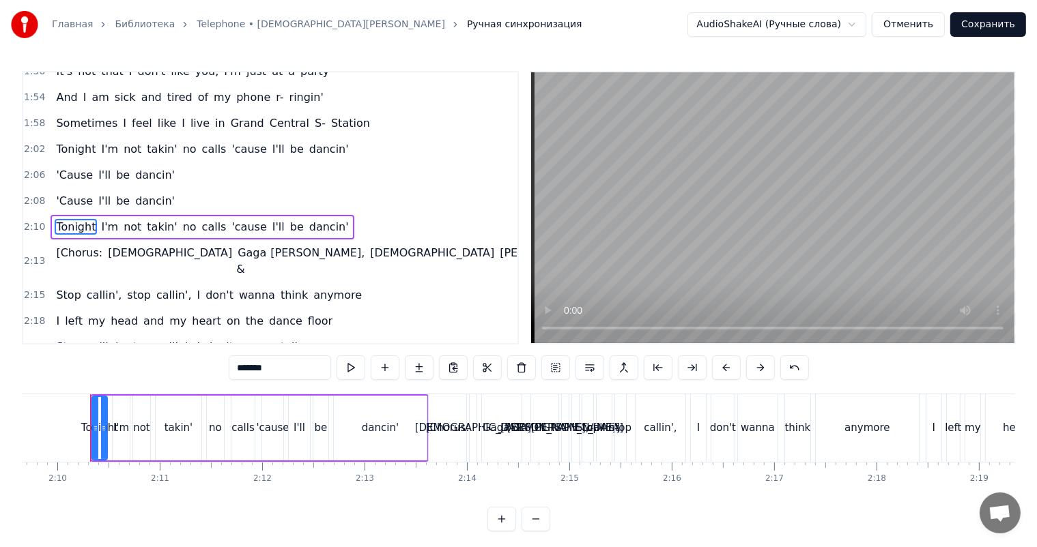
click at [50, 242] on div "[Chorus: Lady Gaga & Beyoncé, Lady Gaga]" at bounding box center [324, 261] width 549 height 41
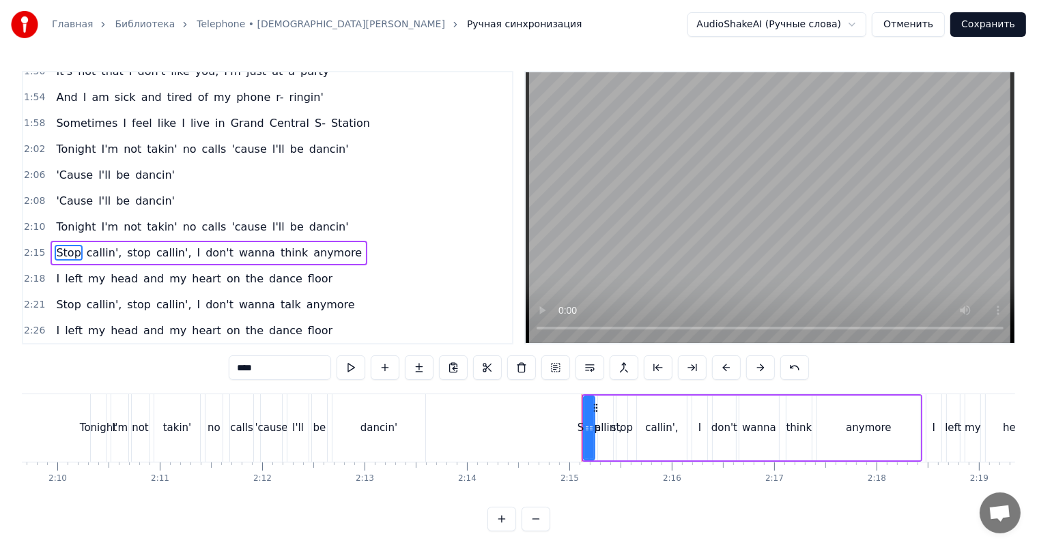
scroll to position [1018, 0]
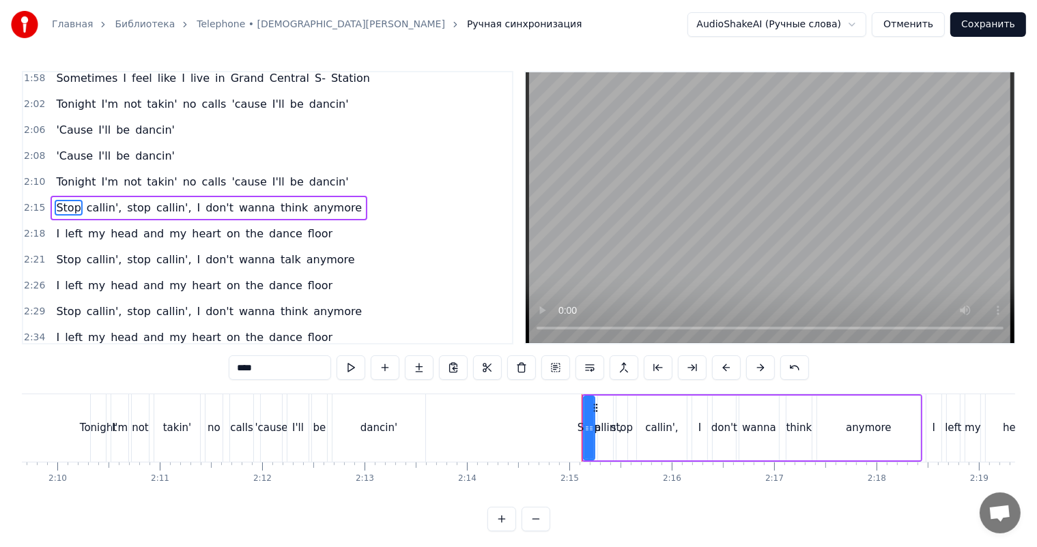
click at [587, 429] on icon at bounding box center [586, 428] width 5 height 11
click at [586, 428] on div at bounding box center [586, 428] width 1 height 68
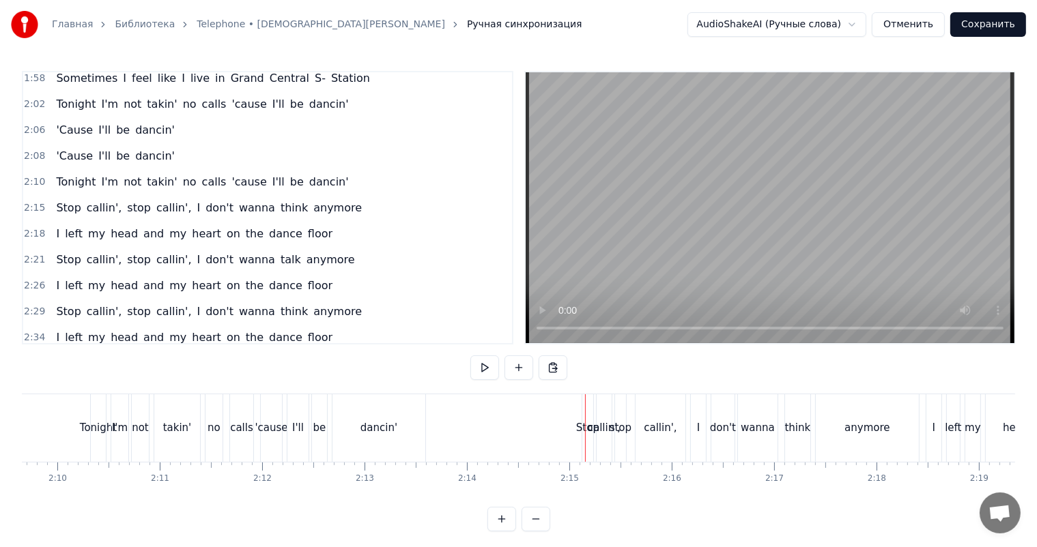
click at [587, 427] on div "Stop" at bounding box center [587, 428] width 23 height 16
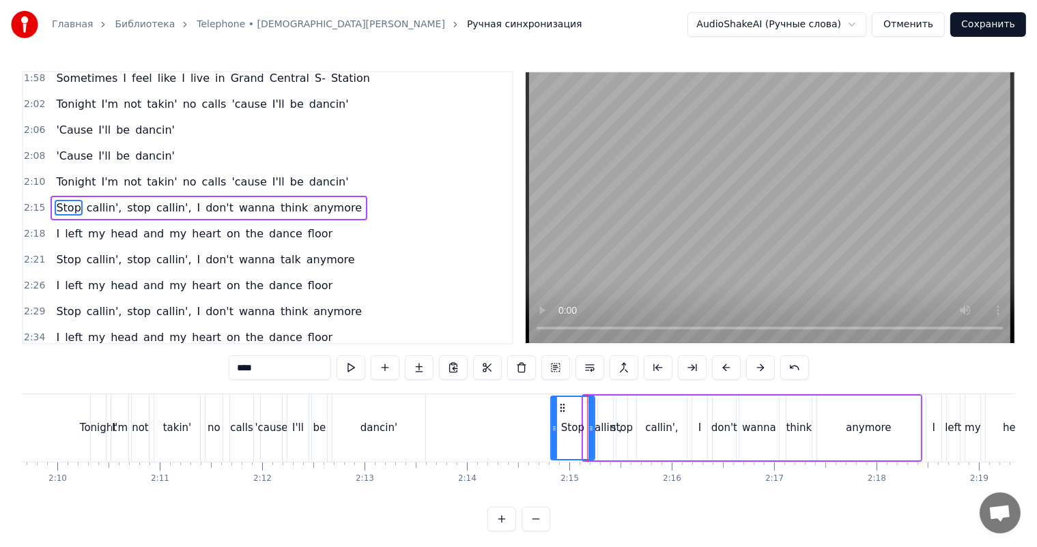
drag, startPoint x: 584, startPoint y: 426, endPoint x: 551, endPoint y: 424, distance: 32.8
click at [551, 424] on icon at bounding box center [553, 428] width 5 height 11
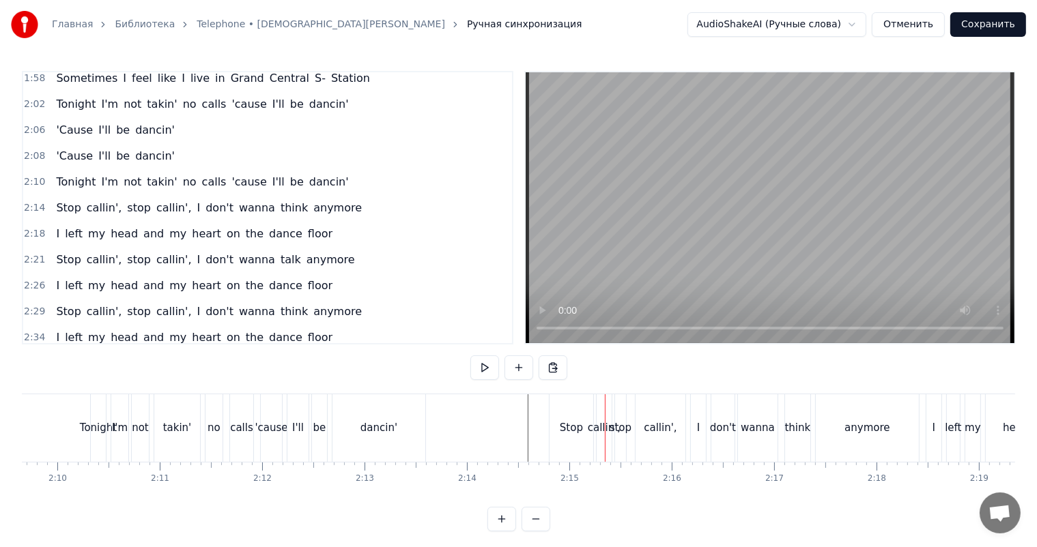
click at [557, 412] on div "Stop" at bounding box center [571, 428] width 44 height 68
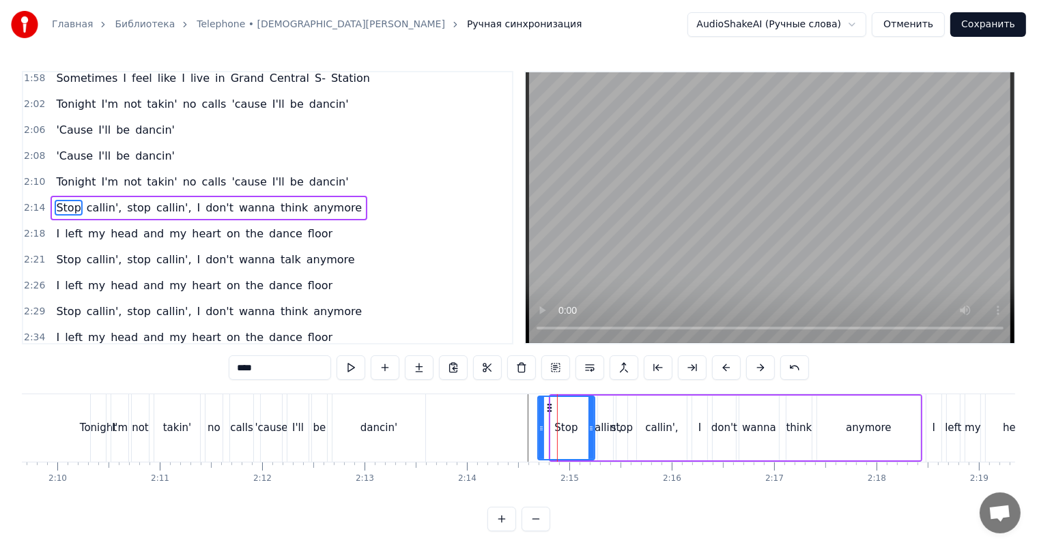
drag, startPoint x: 553, startPoint y: 420, endPoint x: 538, endPoint y: 420, distance: 15.7
click at [538, 420] on div at bounding box center [540, 428] width 5 height 62
drag, startPoint x: 590, startPoint y: 426, endPoint x: 570, endPoint y: 425, distance: 20.5
click at [570, 425] on icon at bounding box center [570, 428] width 5 height 11
click at [598, 429] on div "callin'," at bounding box center [605, 428] width 33 height 16
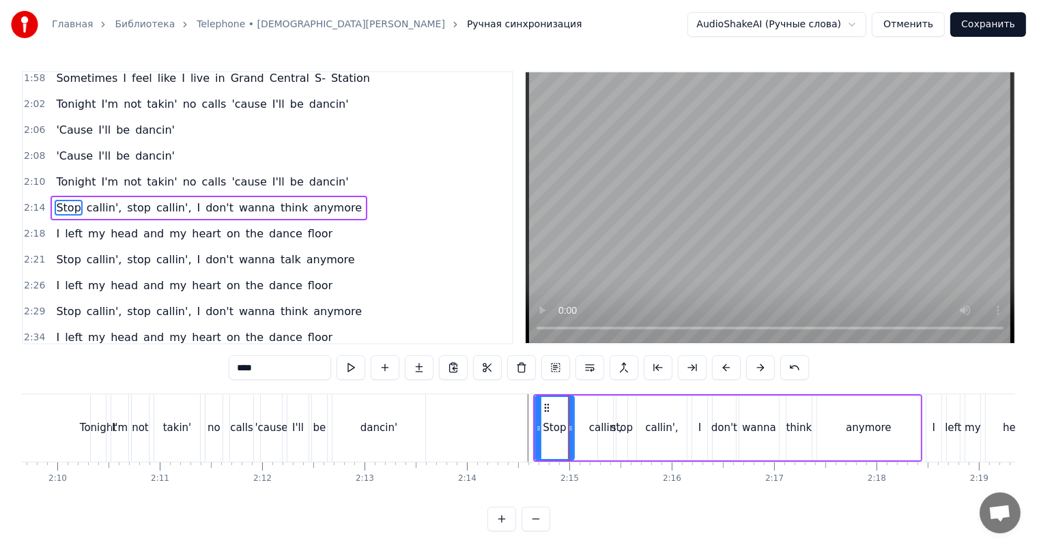
type input "********"
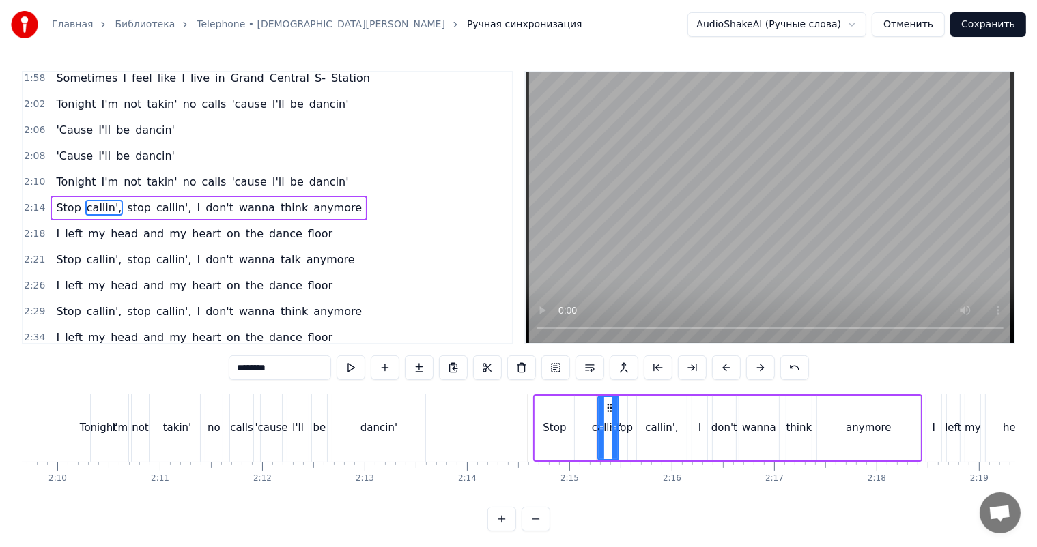
click at [616, 409] on div at bounding box center [614, 428] width 5 height 62
drag, startPoint x: 598, startPoint y: 404, endPoint x: 547, endPoint y: 421, distance: 54.6
click at [583, 404] on icon at bounding box center [584, 408] width 11 height 11
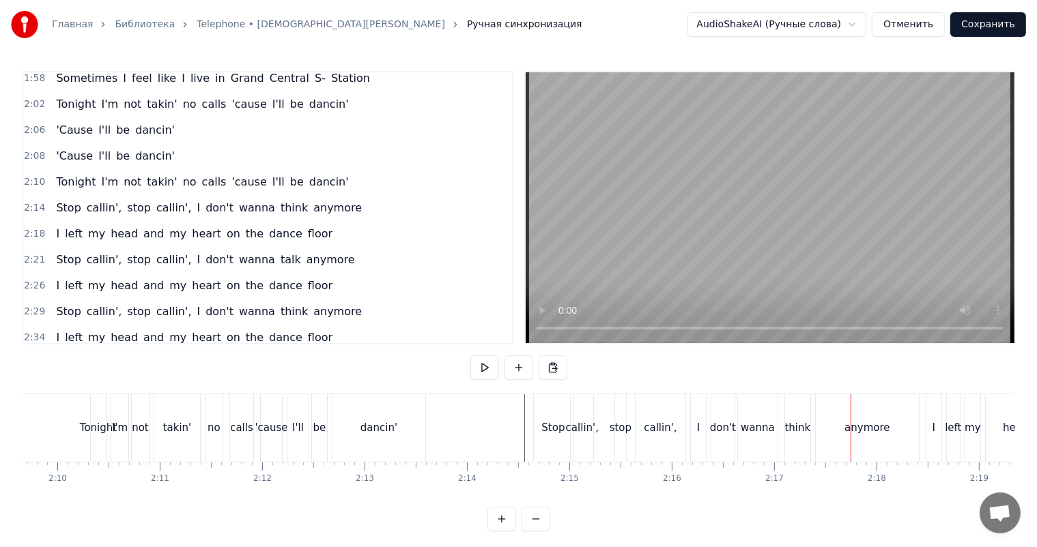
click at [370, 425] on div "dancin'" at bounding box center [378, 428] width 37 height 16
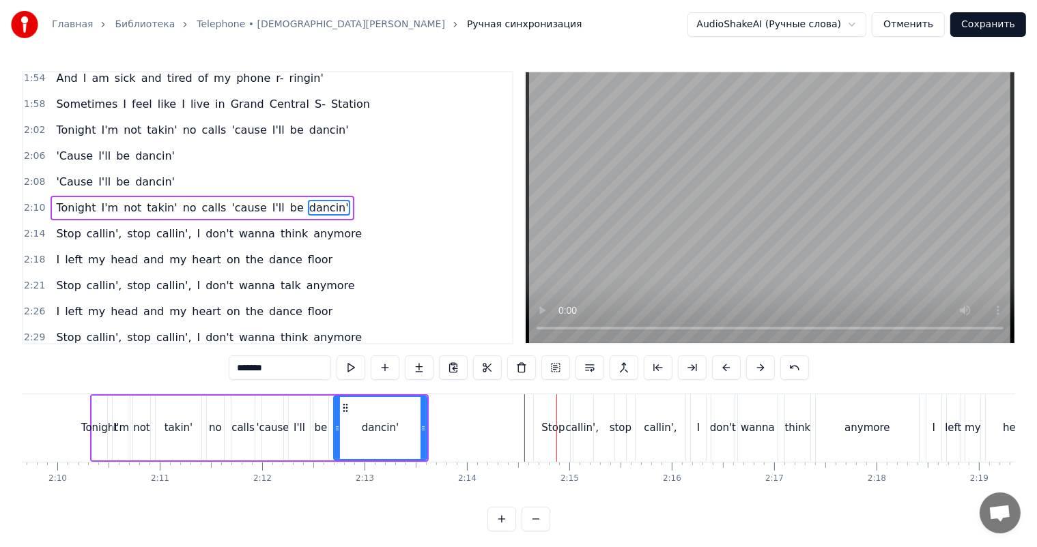
click at [553, 423] on div "Stop" at bounding box center [552, 428] width 23 height 16
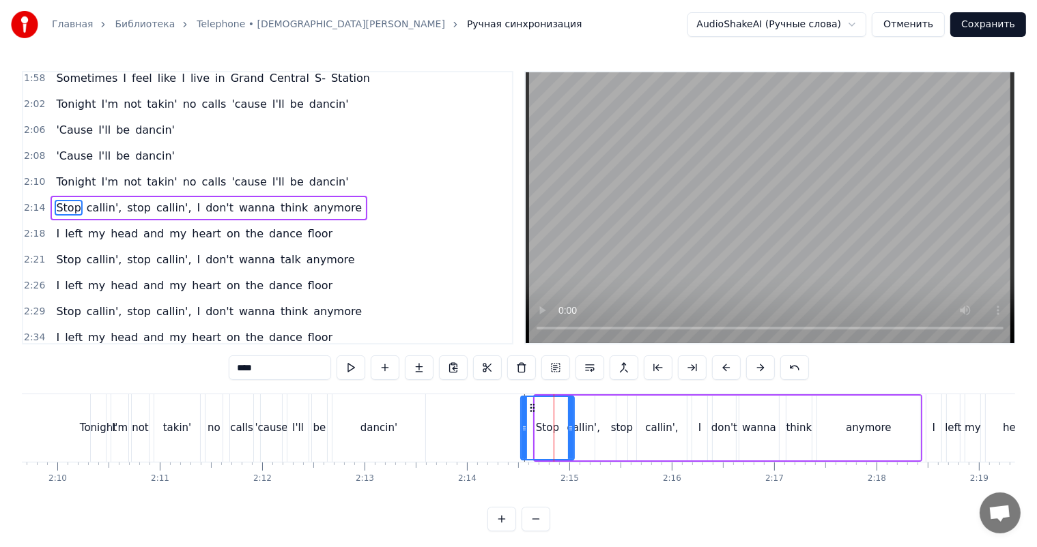
drag, startPoint x: 538, startPoint y: 424, endPoint x: 523, endPoint y: 424, distance: 14.3
click at [523, 424] on icon at bounding box center [523, 428] width 5 height 11
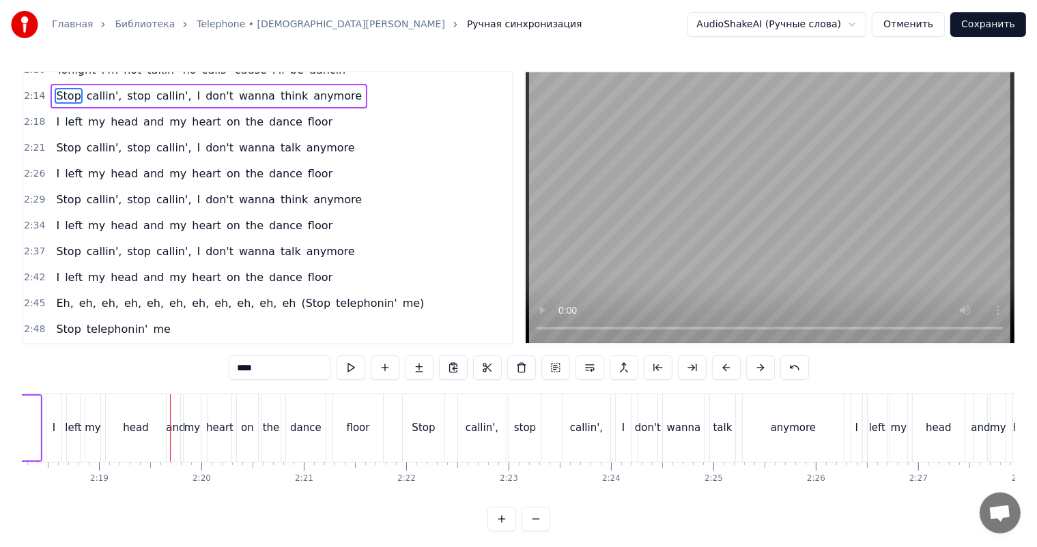
scroll to position [1131, 0]
click at [300, 305] on span "(Stop" at bounding box center [316, 302] width 32 height 16
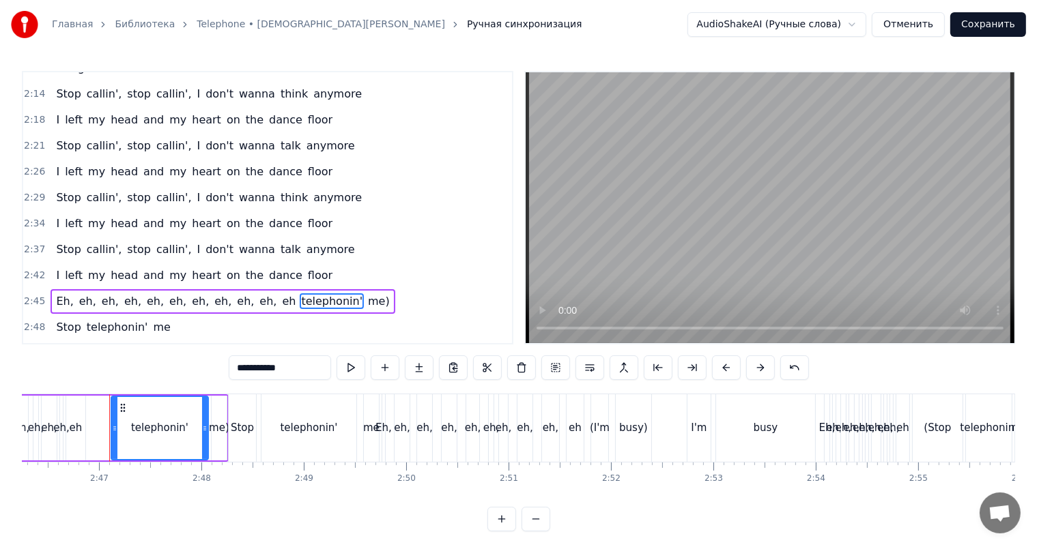
scroll to position [1226, 0]
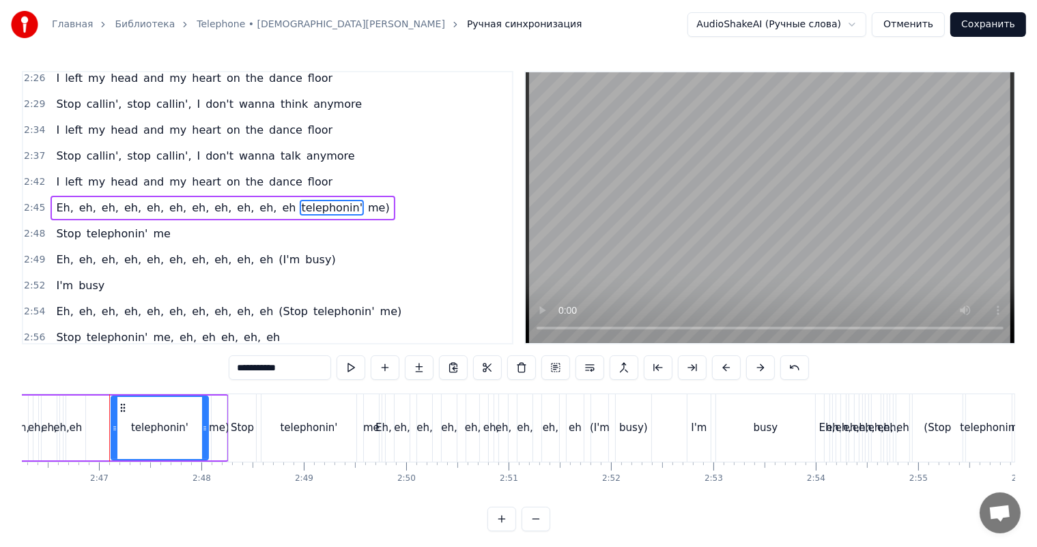
click at [300, 205] on span "telephonin'" at bounding box center [332, 208] width 64 height 16
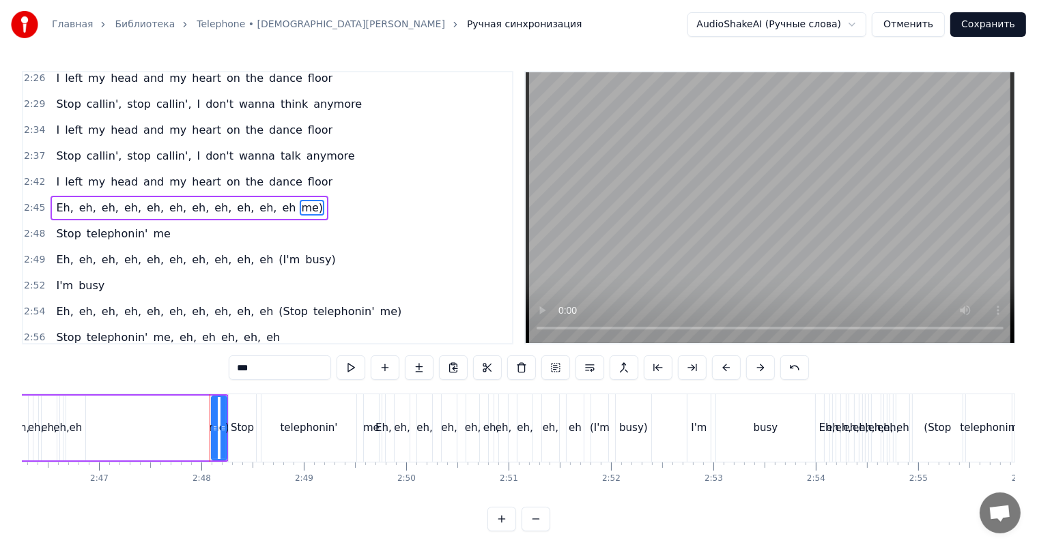
click at [300, 206] on span "me)" at bounding box center [312, 208] width 25 height 16
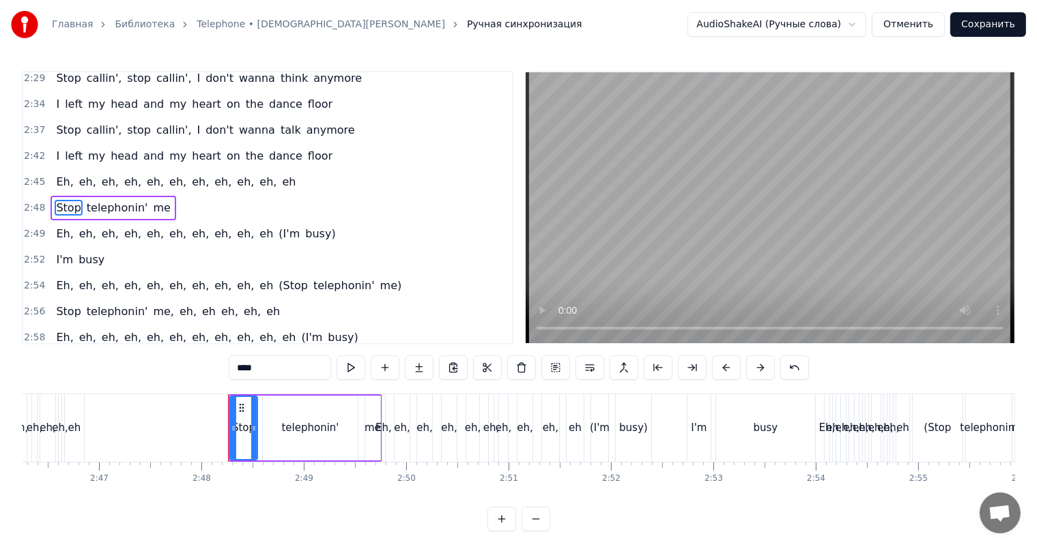
click at [277, 232] on span "(I'm" at bounding box center [289, 234] width 24 height 16
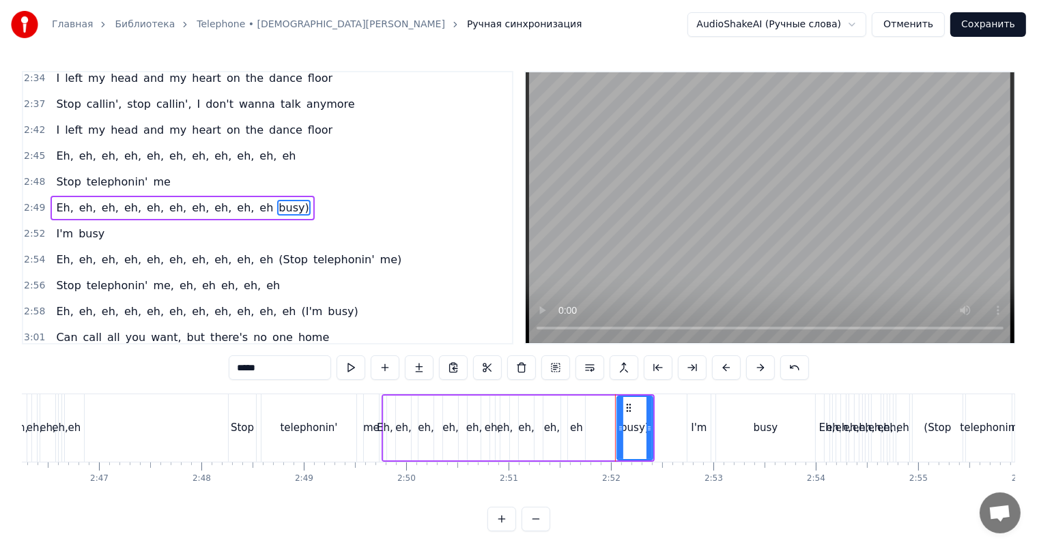
click at [277, 207] on span "busy)" at bounding box center [293, 208] width 33 height 16
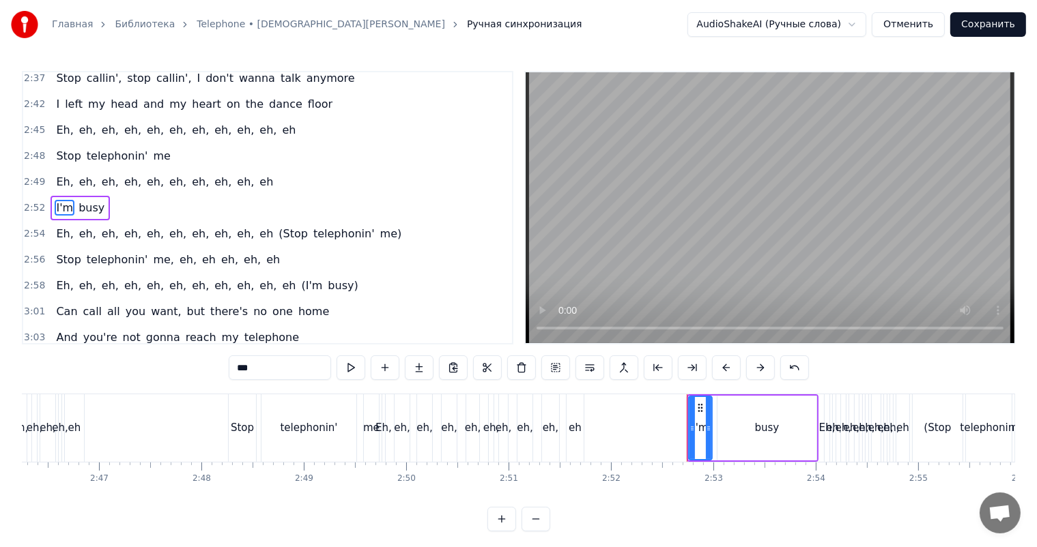
click at [277, 227] on span "(Stop" at bounding box center [293, 234] width 32 height 16
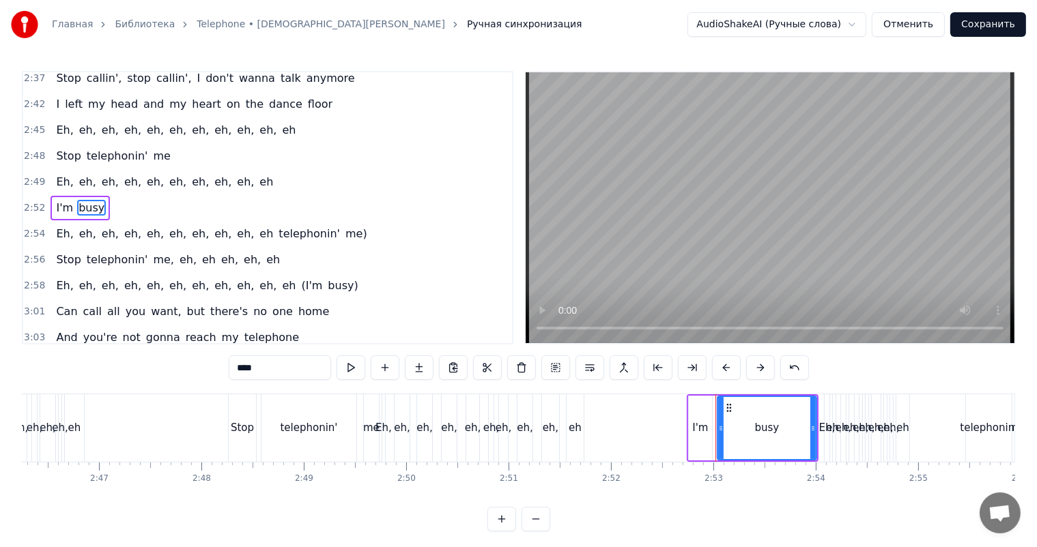
click at [277, 235] on span "telephonin'" at bounding box center [309, 234] width 64 height 16
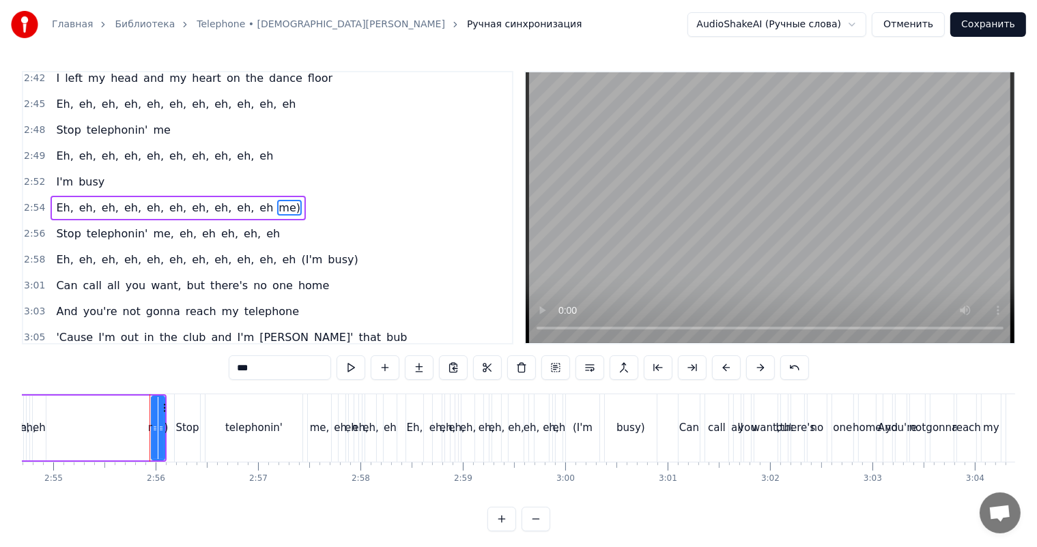
scroll to position [0, 17891]
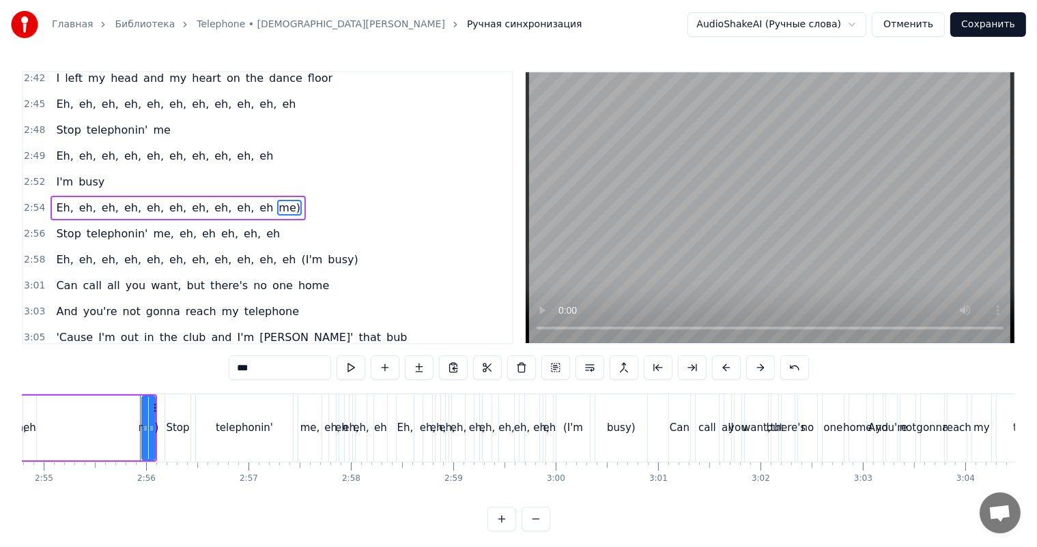
click at [277, 208] on span "me)" at bounding box center [289, 208] width 25 height 16
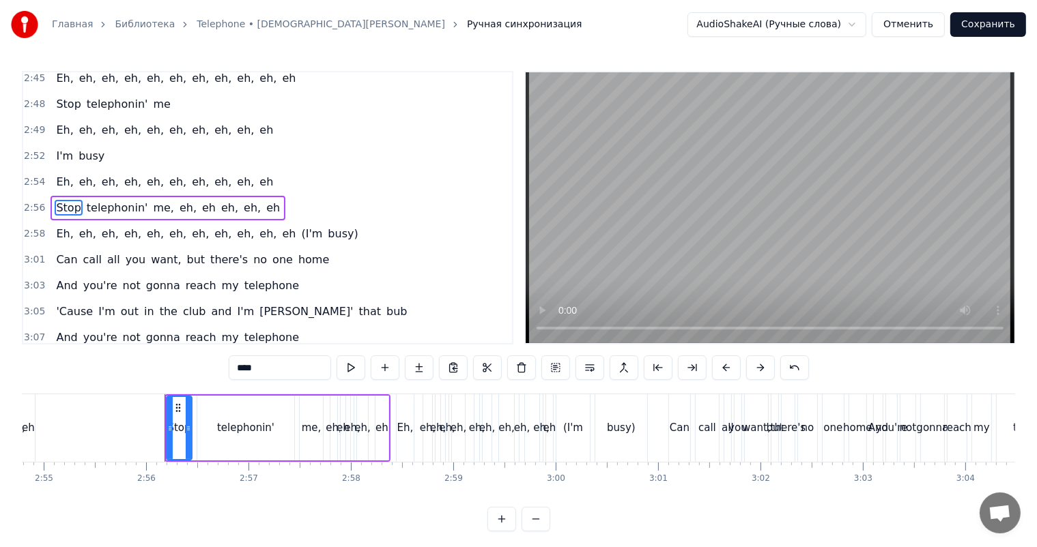
click at [300, 237] on span "(I'm" at bounding box center [312, 234] width 24 height 16
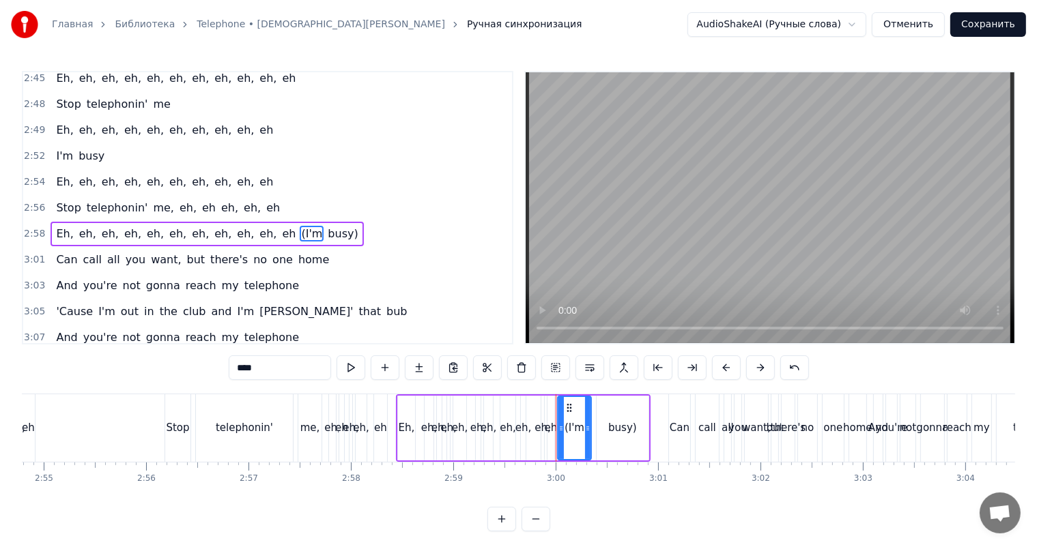
scroll to position [1381, 0]
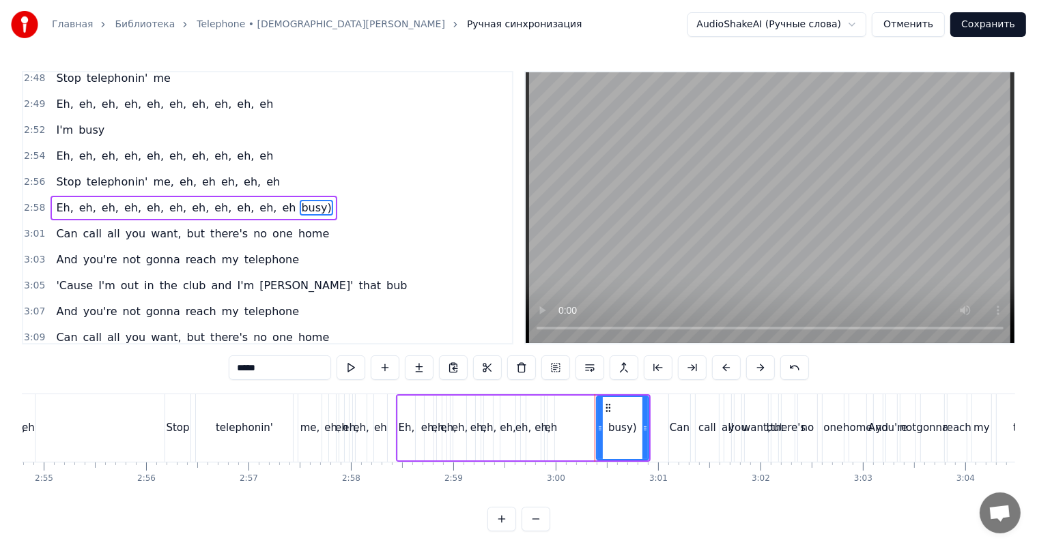
click at [300, 207] on span "busy)" at bounding box center [316, 208] width 33 height 16
type input "***"
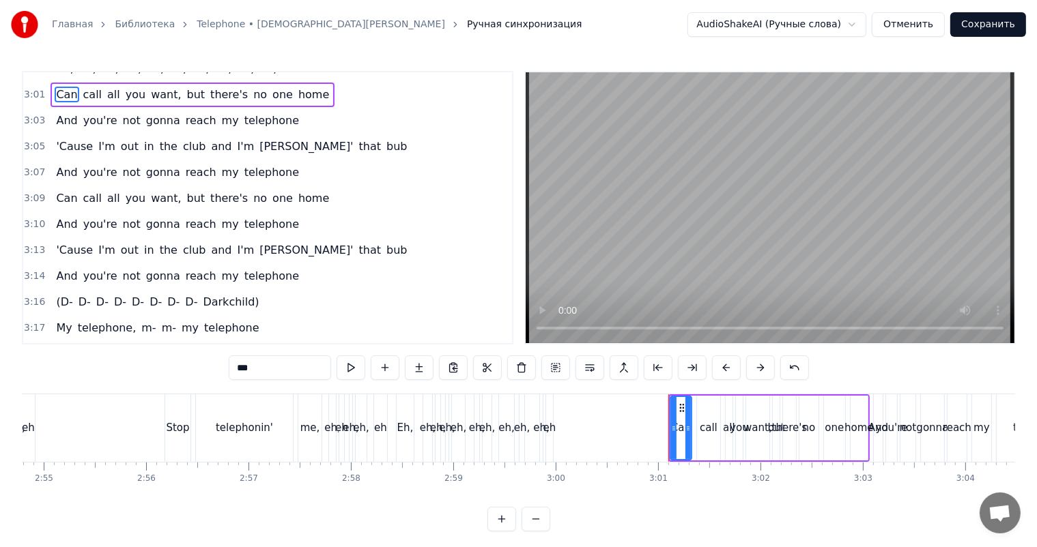
scroll to position [1634, 0]
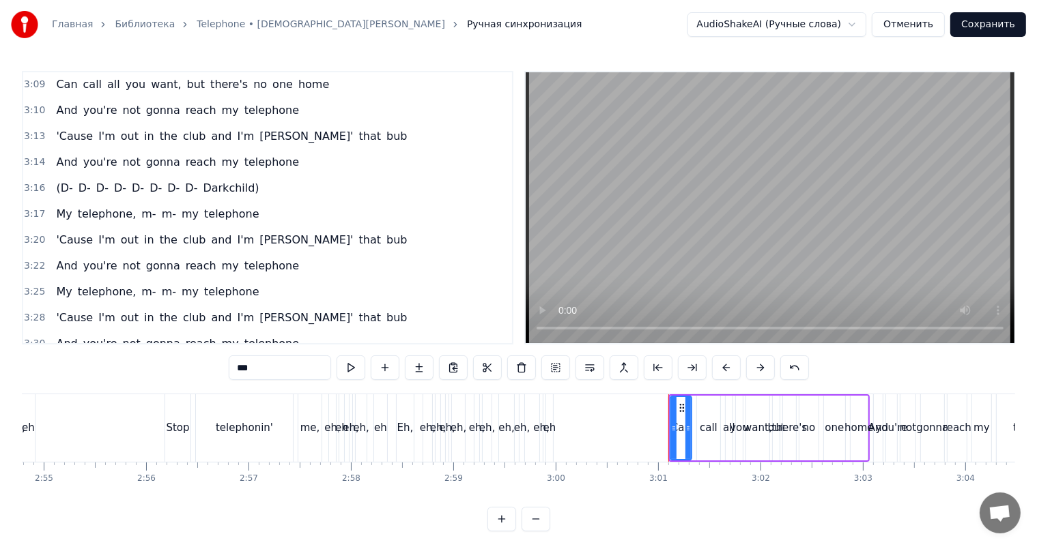
click at [235, 177] on div "(D- D- D- D- D- D- D- D- Darkchild)" at bounding box center [157, 188] width 214 height 25
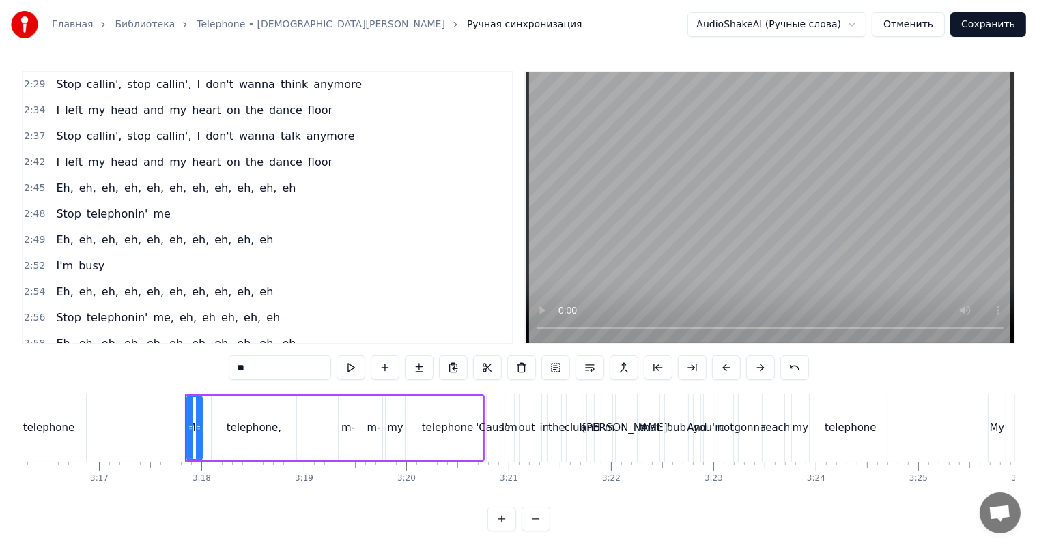
scroll to position [1245, 0]
click at [305, 135] on span "anymore" at bounding box center [330, 137] width 51 height 16
type input "*******"
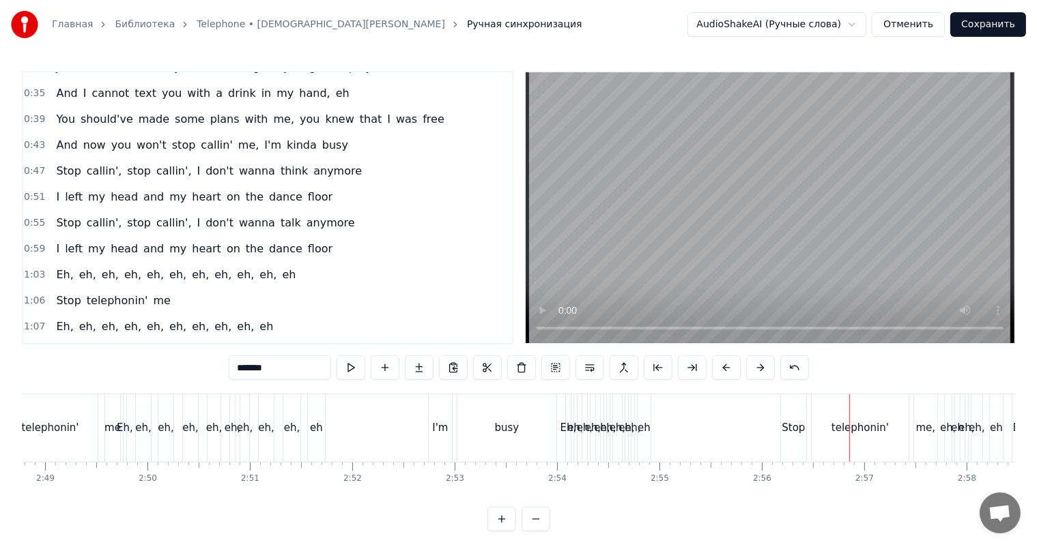
scroll to position [227, 0]
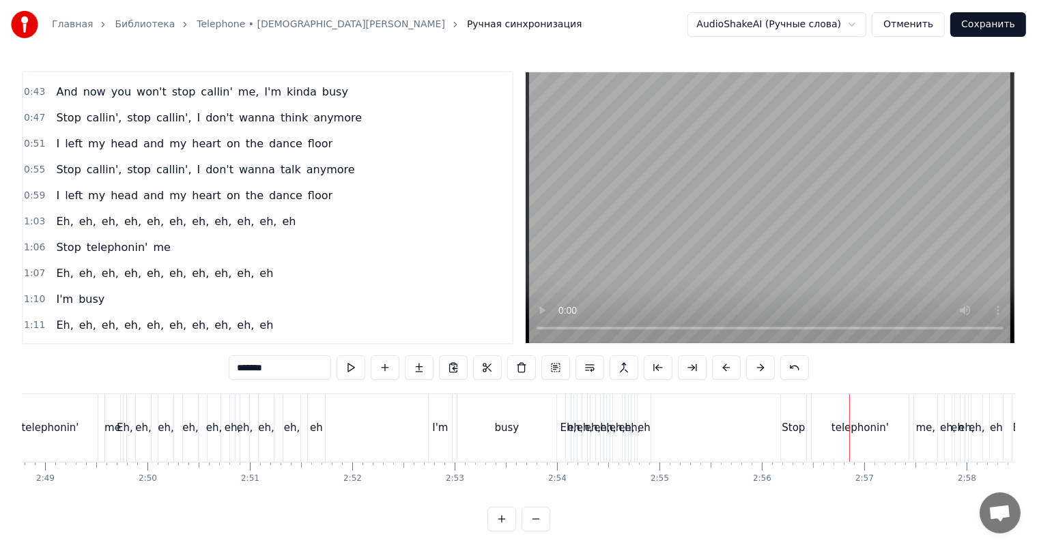
click at [50, 212] on div "Eh, eh, eh, eh, eh, eh, eh, eh, eh, eh, eh" at bounding box center [175, 222] width 250 height 25
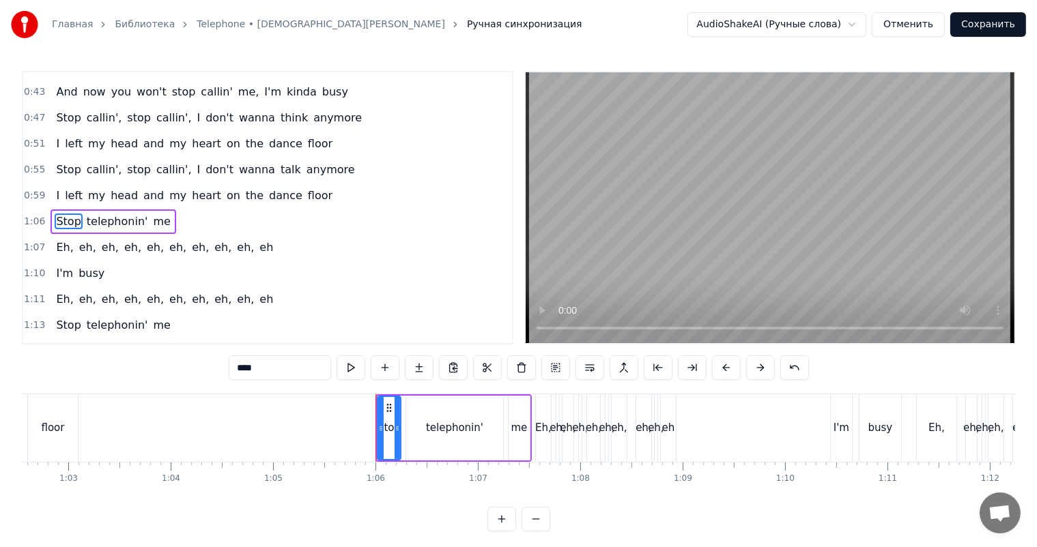
scroll to position [240, 0]
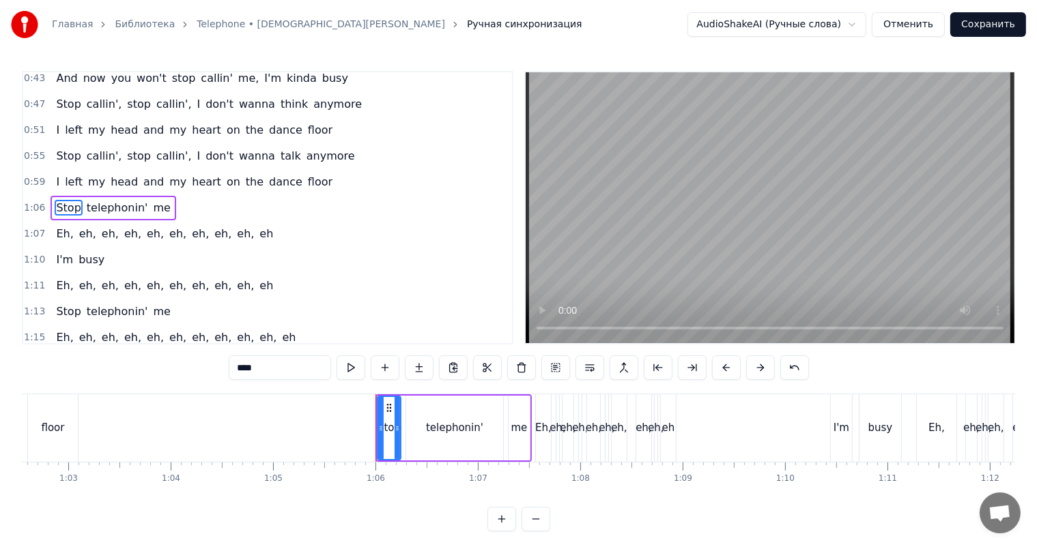
click at [50, 222] on div "Eh, eh, eh, eh, eh, eh, eh, eh, eh, eh" at bounding box center [164, 234] width 228 height 25
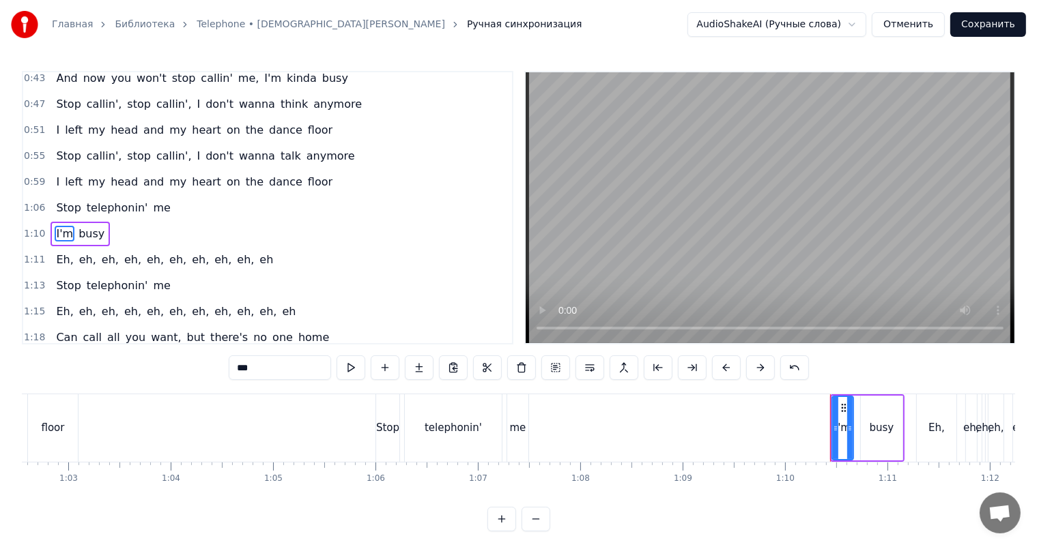
scroll to position [266, 0]
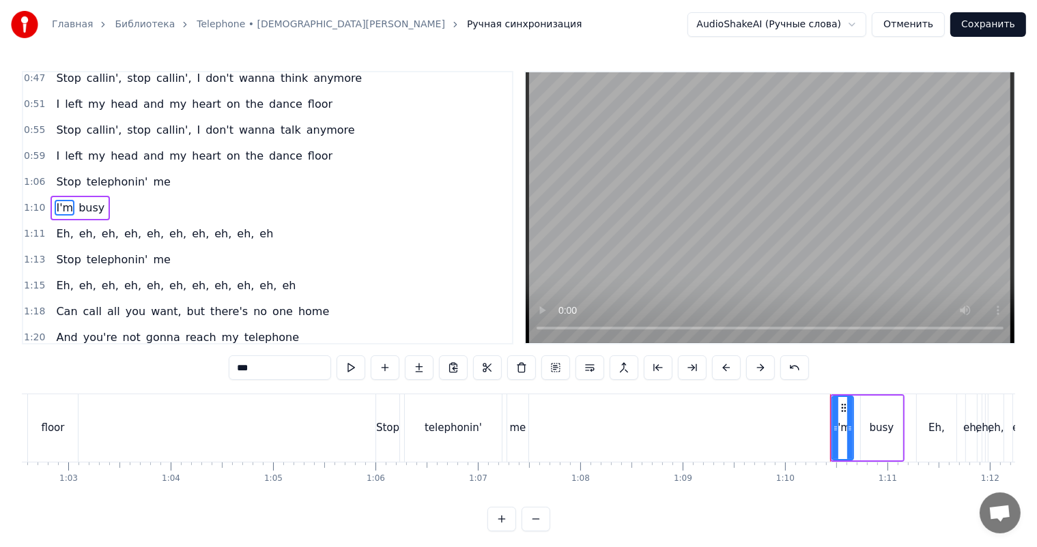
click at [50, 226] on div "Eh, eh, eh, eh, eh, eh, eh, eh, eh, eh" at bounding box center [164, 234] width 228 height 25
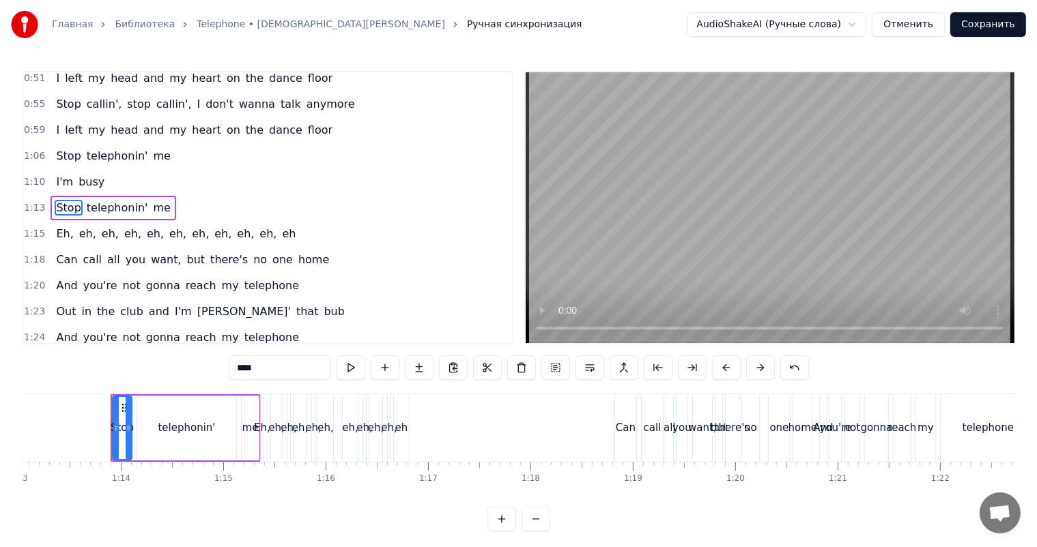
scroll to position [0, 7496]
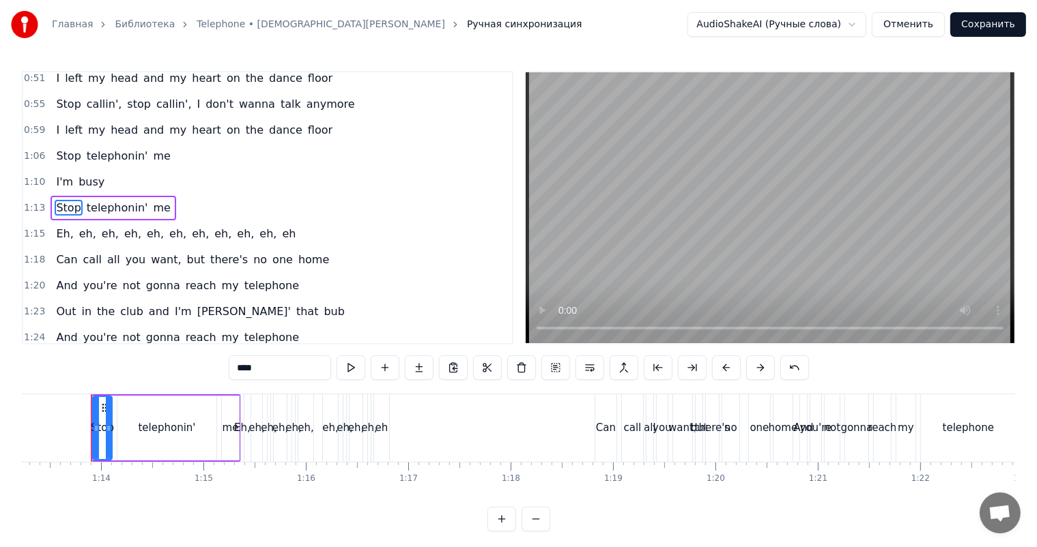
click at [50, 228] on div "Eh, eh, eh, eh, eh, eh, eh, eh, eh, eh, eh" at bounding box center [175, 234] width 250 height 25
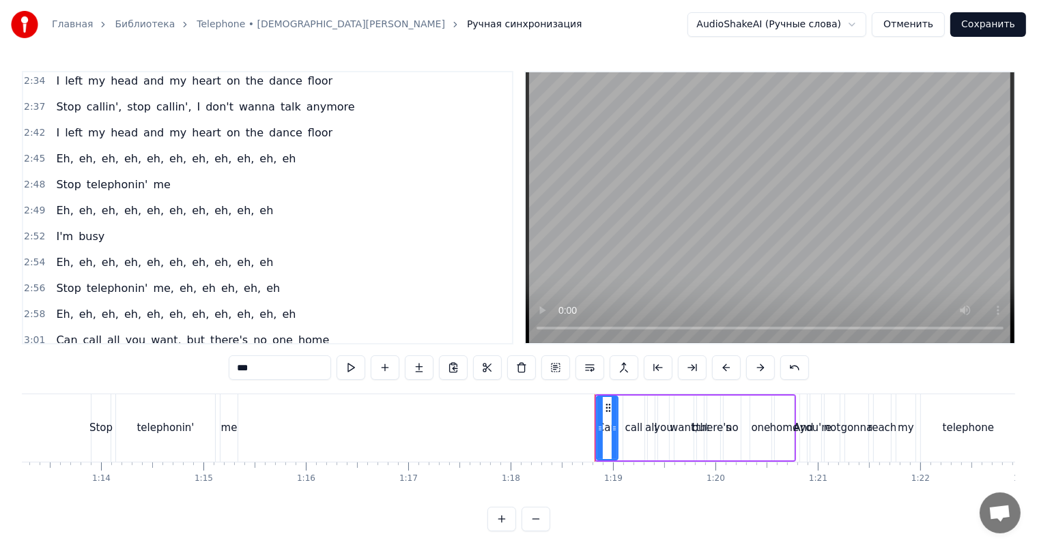
scroll to position [1114, 0]
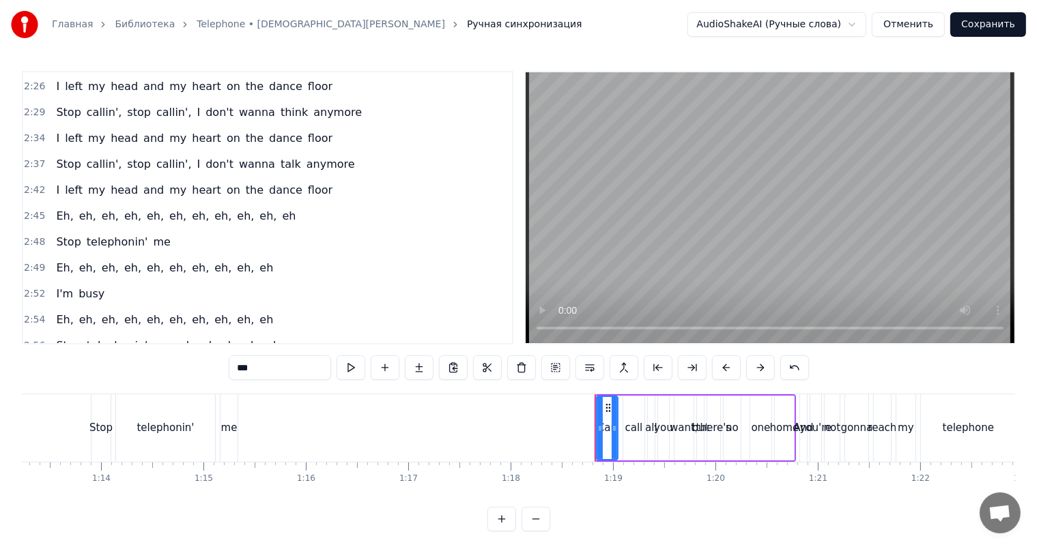
click at [50, 208] on div "Eh, eh, eh, eh, eh, eh, eh, eh, eh, eh, eh" at bounding box center [175, 216] width 250 height 25
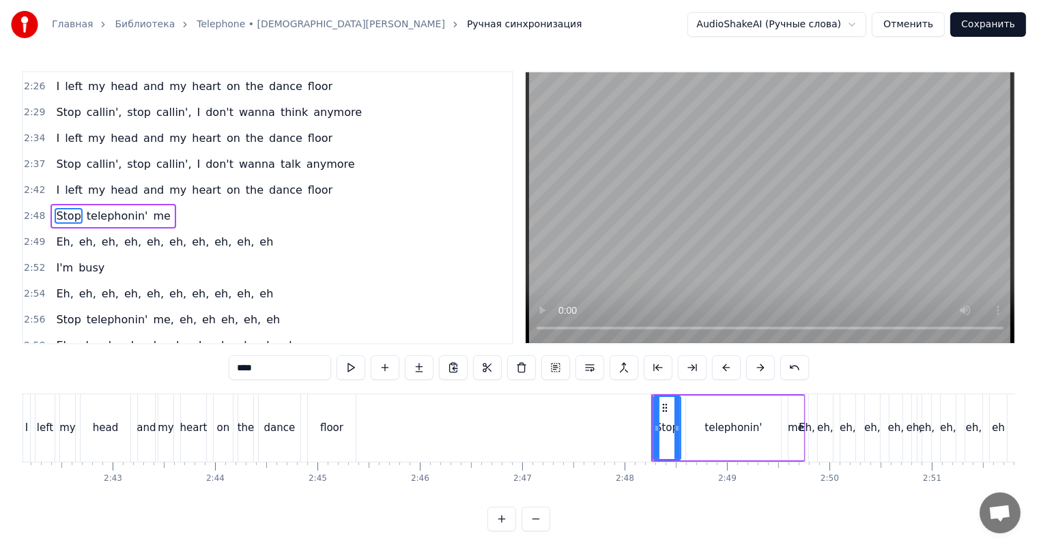
scroll to position [0, 0]
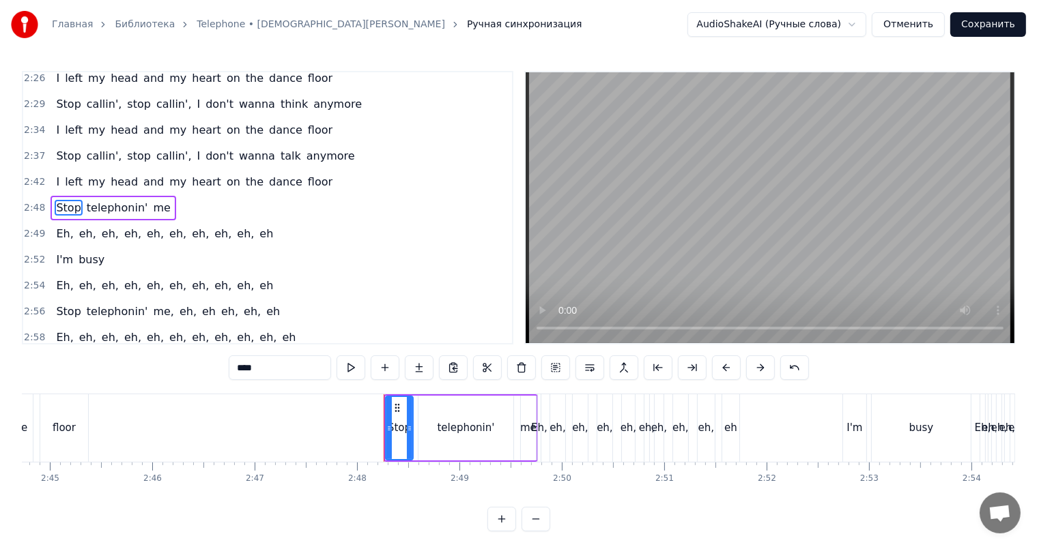
click at [50, 225] on div "Eh, eh, eh, eh, eh, eh, eh, eh, eh, eh" at bounding box center [164, 234] width 228 height 25
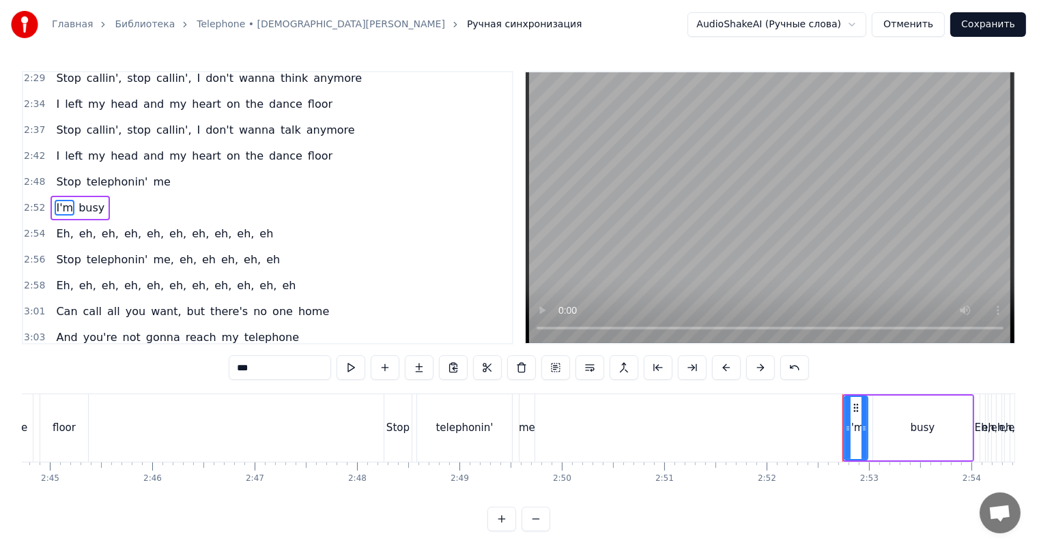
click at [50, 227] on div "Eh, eh, eh, eh, eh, eh, eh, eh, eh, eh" at bounding box center [164, 234] width 228 height 25
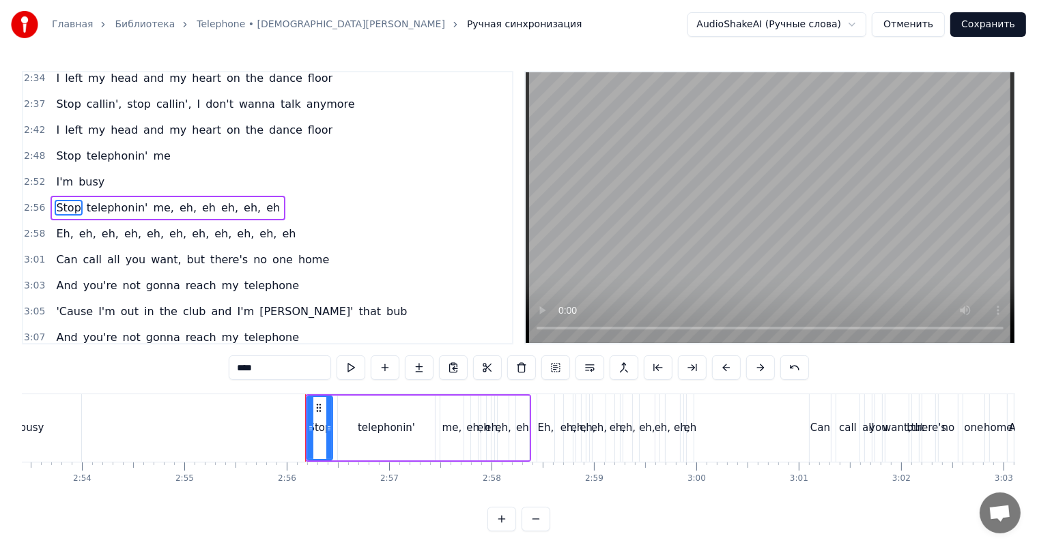
click at [178, 205] on span "eh," at bounding box center [188, 208] width 20 height 16
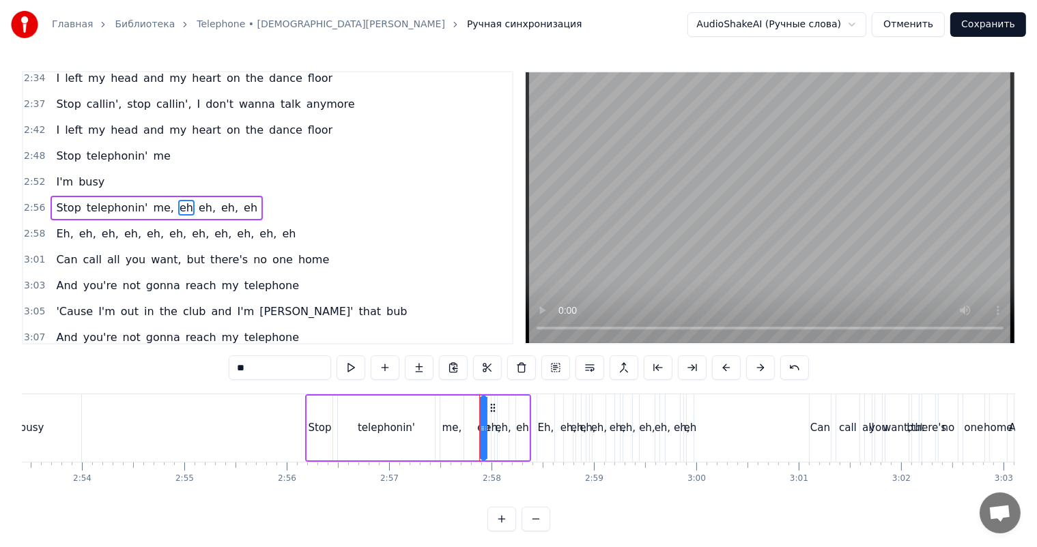
click at [178, 209] on span "eh" at bounding box center [186, 208] width 16 height 16
click at [178, 209] on span "eh," at bounding box center [188, 208] width 20 height 16
click at [178, 209] on span "eh" at bounding box center [186, 208] width 16 height 16
type input "***"
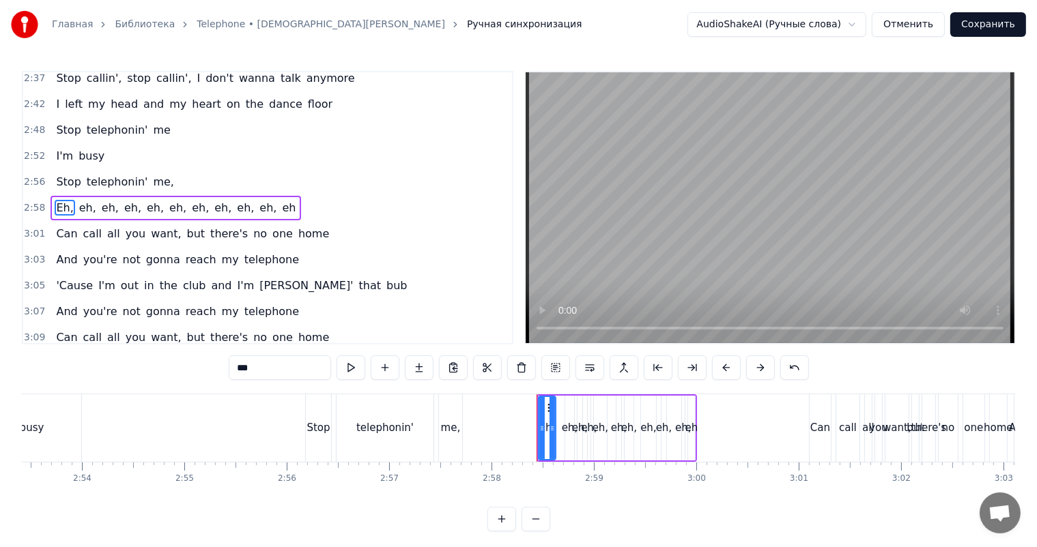
click at [50, 199] on div "Eh, eh, eh, eh, eh, eh, eh, eh, eh, eh, eh" at bounding box center [175, 208] width 250 height 25
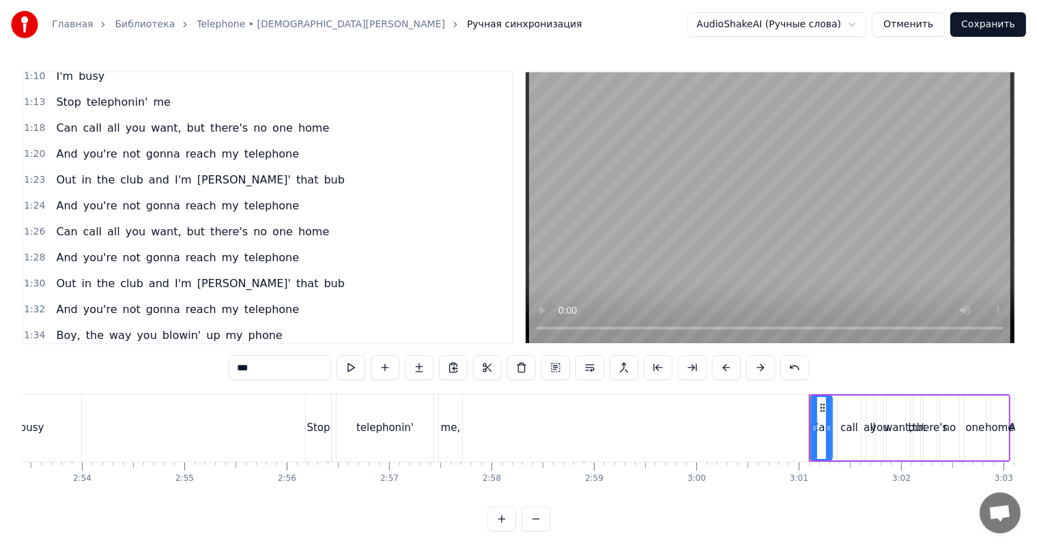
scroll to position [454, 0]
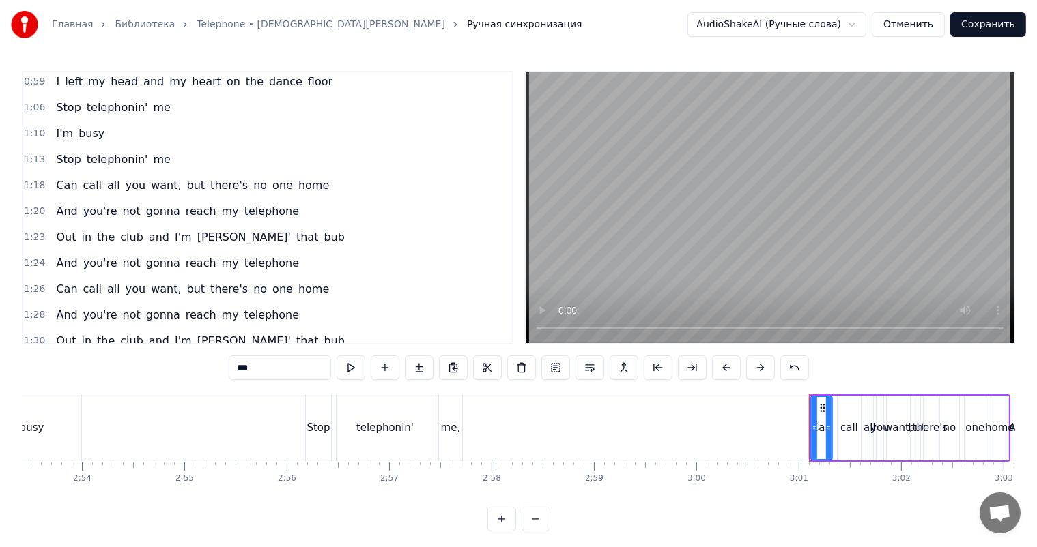
click at [63, 160] on span "Stop" at bounding box center [68, 159] width 27 height 16
type input "****"
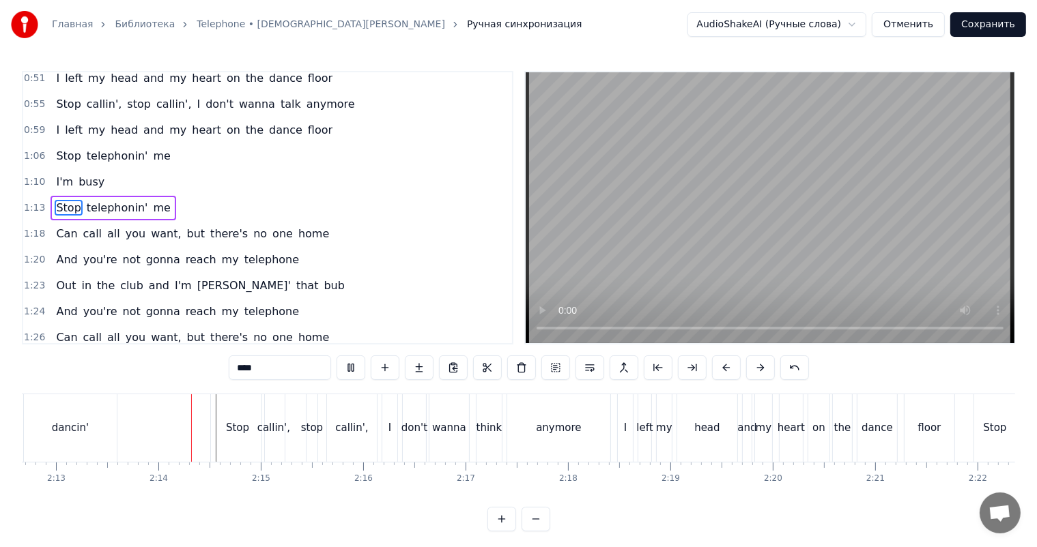
scroll to position [0, 13607]
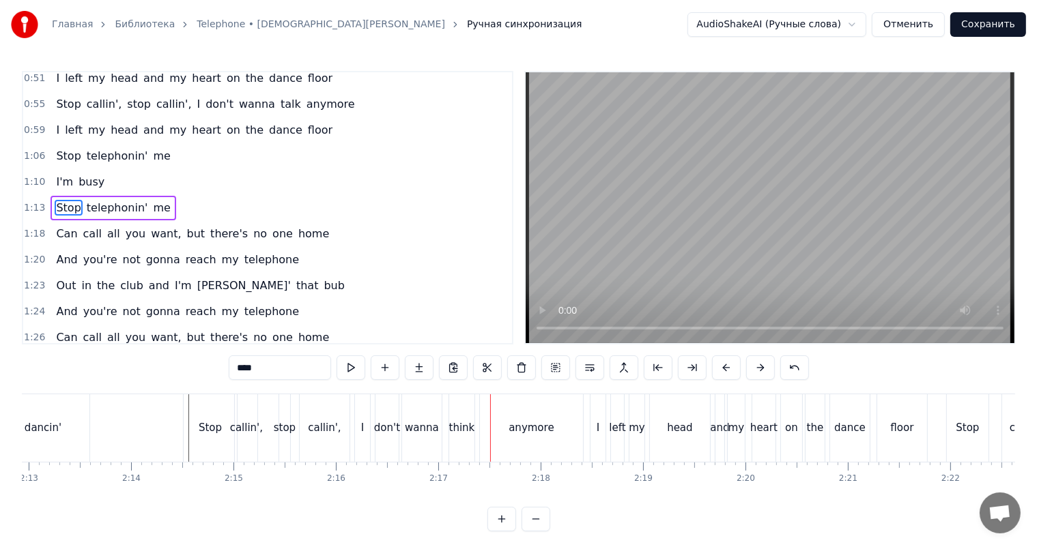
click at [196, 431] on div "Stop" at bounding box center [210, 428] width 53 height 68
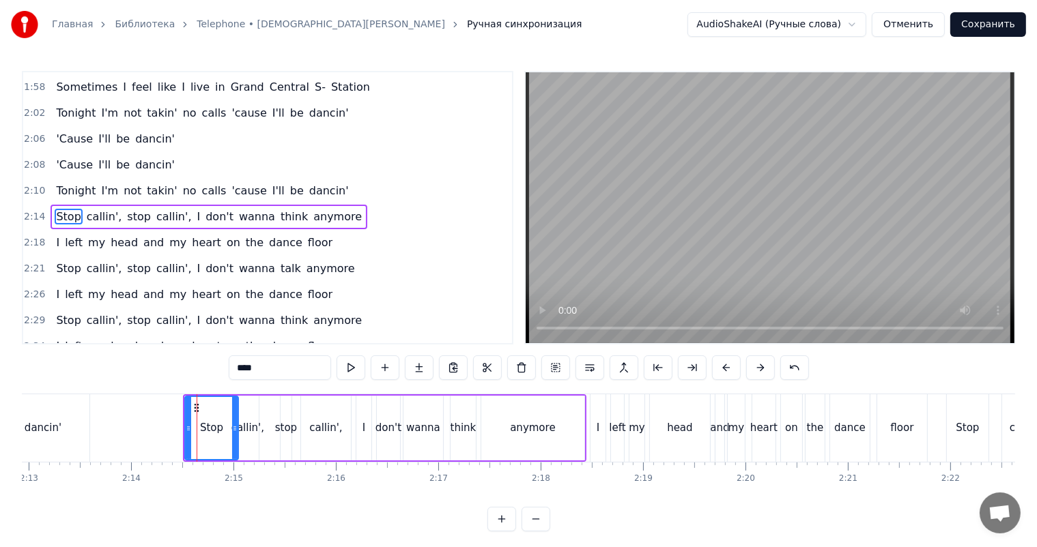
scroll to position [914, 0]
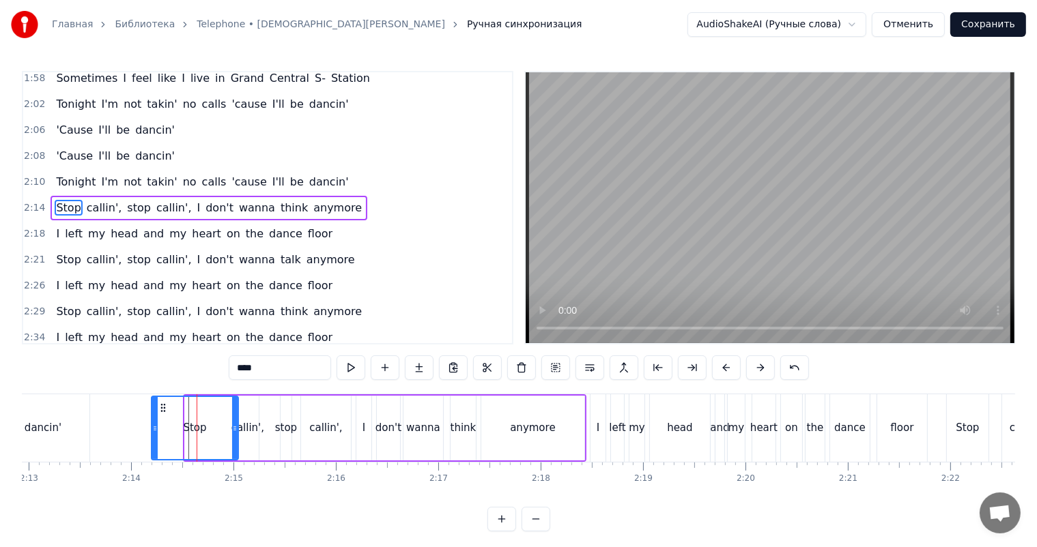
drag, startPoint x: 186, startPoint y: 427, endPoint x: 151, endPoint y: 427, distance: 34.1
click at [152, 427] on icon at bounding box center [154, 428] width 5 height 11
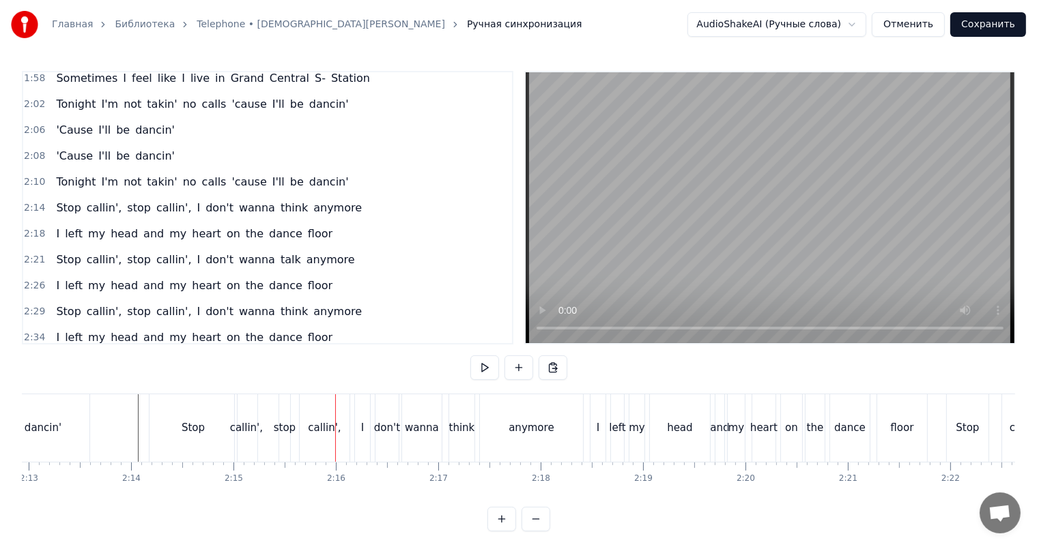
click at [250, 418] on div "callin'," at bounding box center [246, 428] width 23 height 68
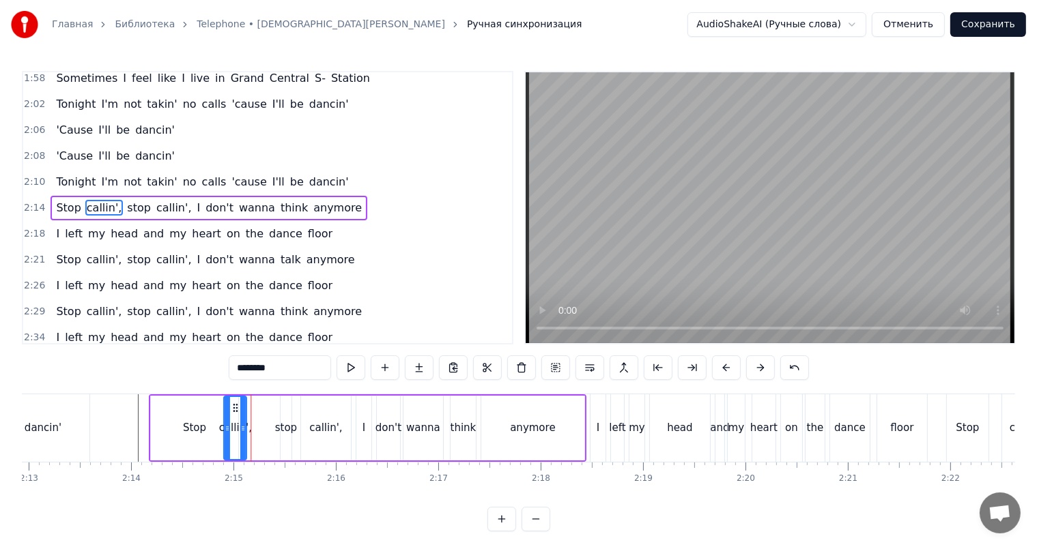
drag, startPoint x: 244, startPoint y: 406, endPoint x: 235, endPoint y: 405, distance: 9.6
click at [235, 405] on icon at bounding box center [235, 408] width 11 height 11
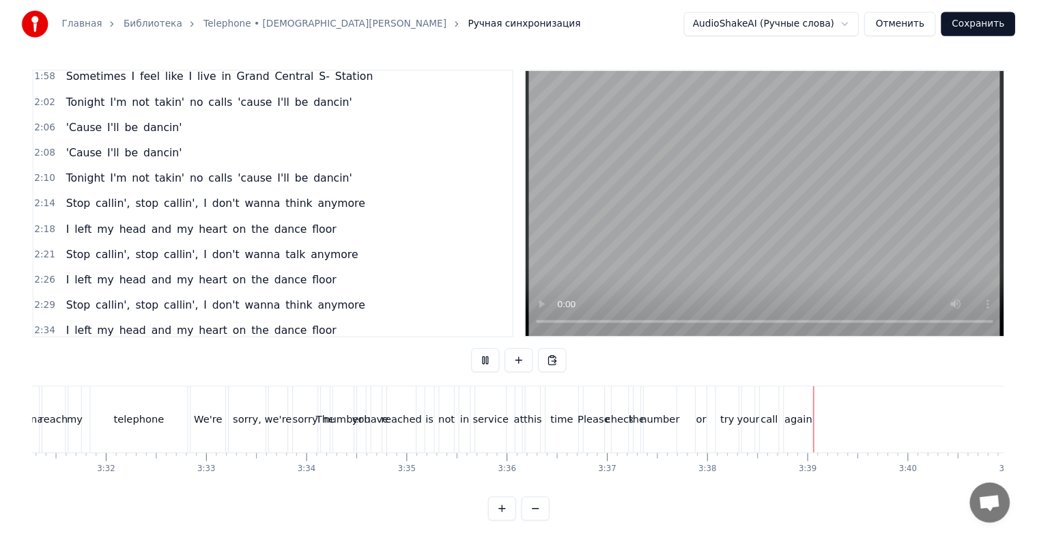
scroll to position [0, 21719]
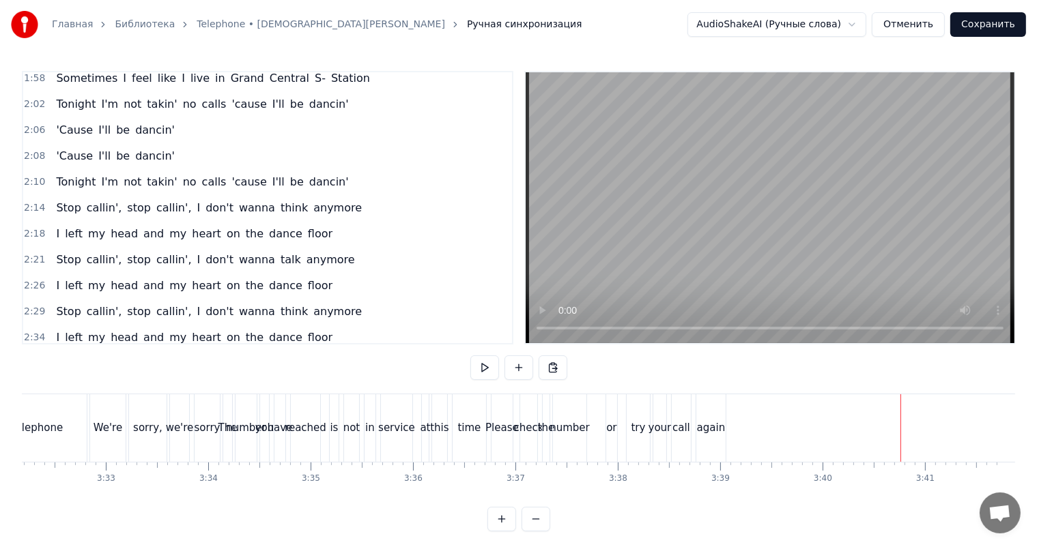
click at [1011, 24] on button "Сохранить" at bounding box center [988, 24] width 76 height 25
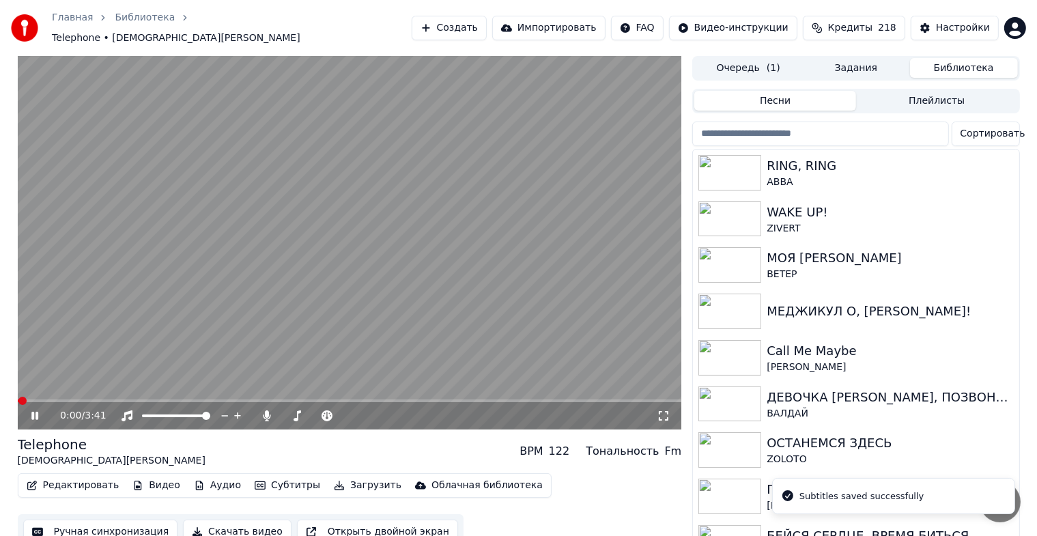
click at [30, 414] on icon at bounding box center [45, 415] width 32 height 11
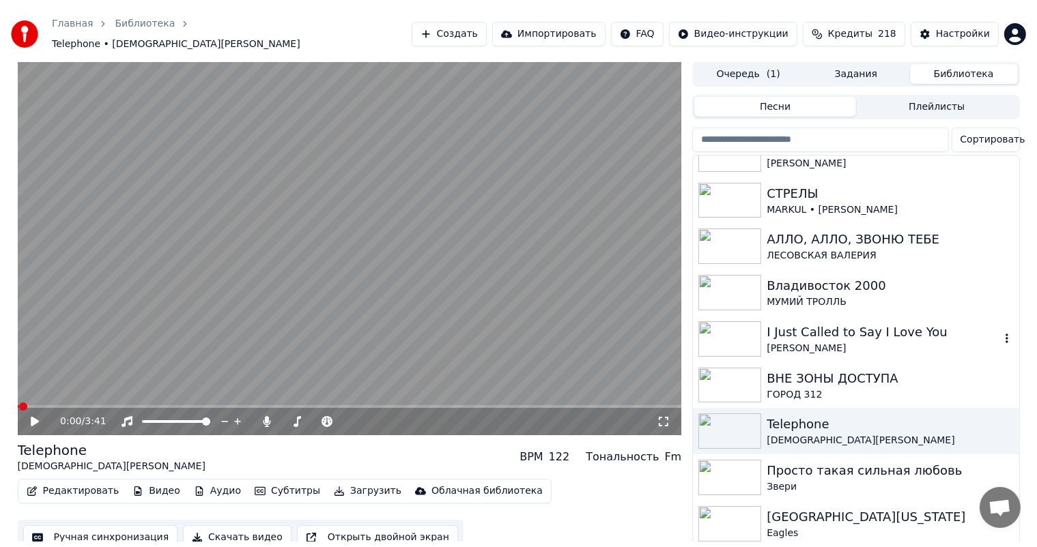
scroll to position [682, 0]
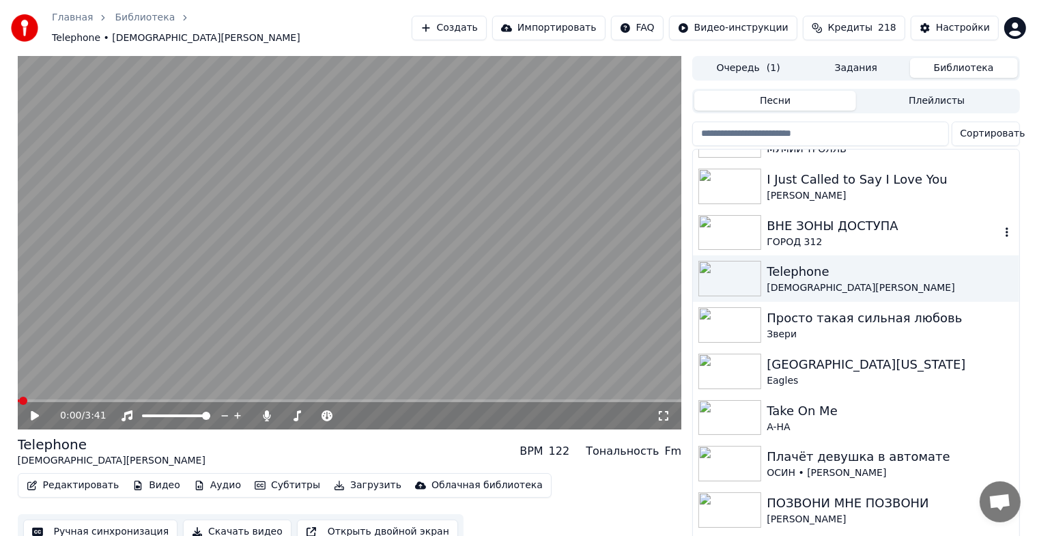
click at [855, 218] on div "ВНЕ ЗОНЫ ДОСТУПА" at bounding box center [882, 225] width 233 height 19
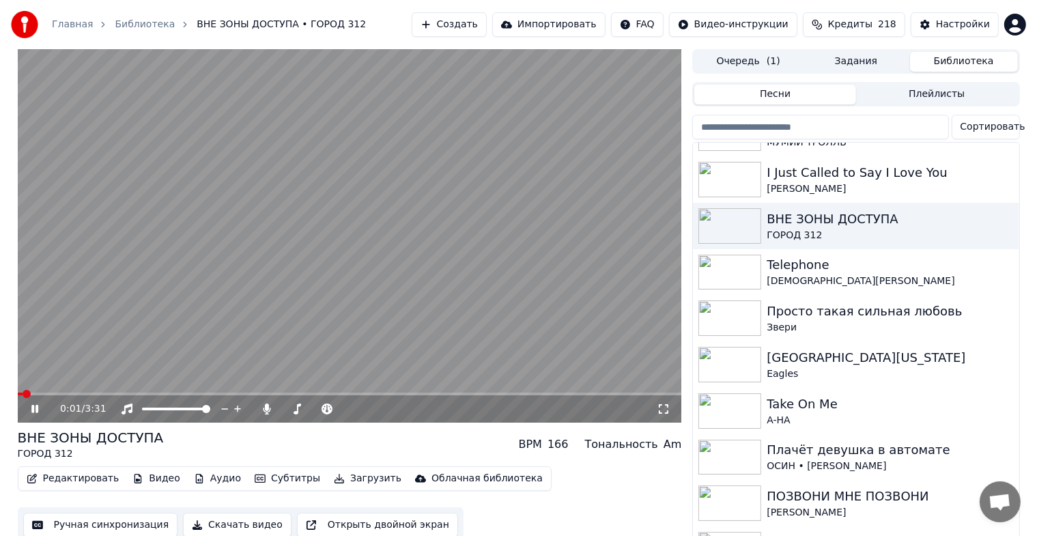
click at [35, 409] on icon at bounding box center [45, 408] width 32 height 11
click at [71, 521] on button "Ручная синхронизация" at bounding box center [100, 524] width 155 height 25
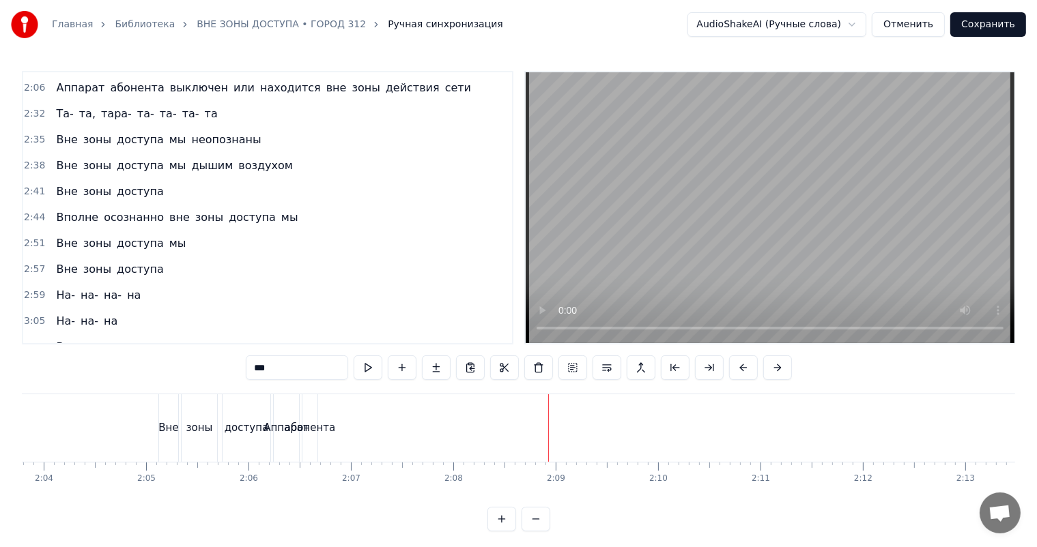
scroll to position [512, 0]
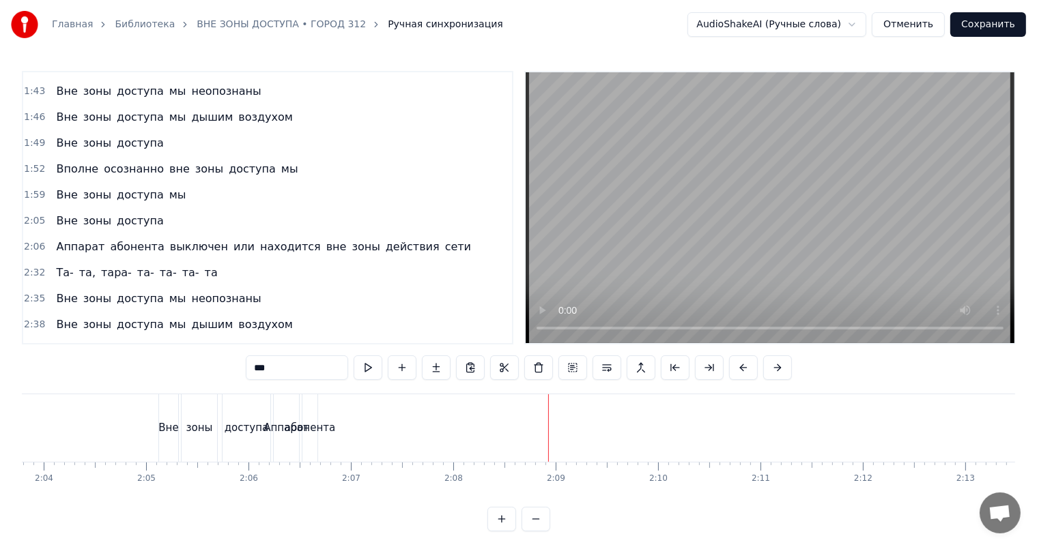
click at [65, 236] on div "Аппарат абонента выключен или находится вне зоны действия сети" at bounding box center [263, 247] width 426 height 25
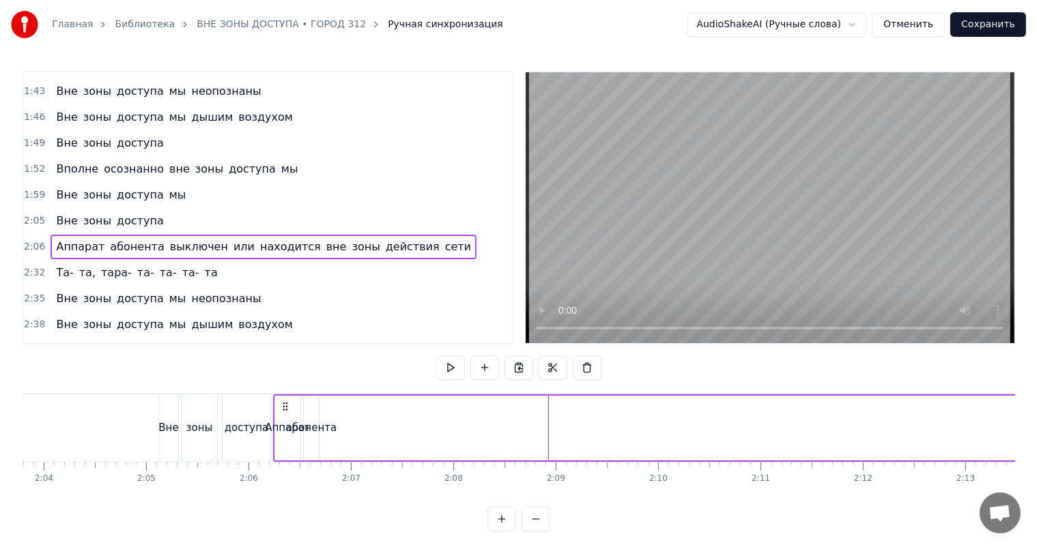
click at [318, 417] on div "абонента" at bounding box center [311, 428] width 16 height 65
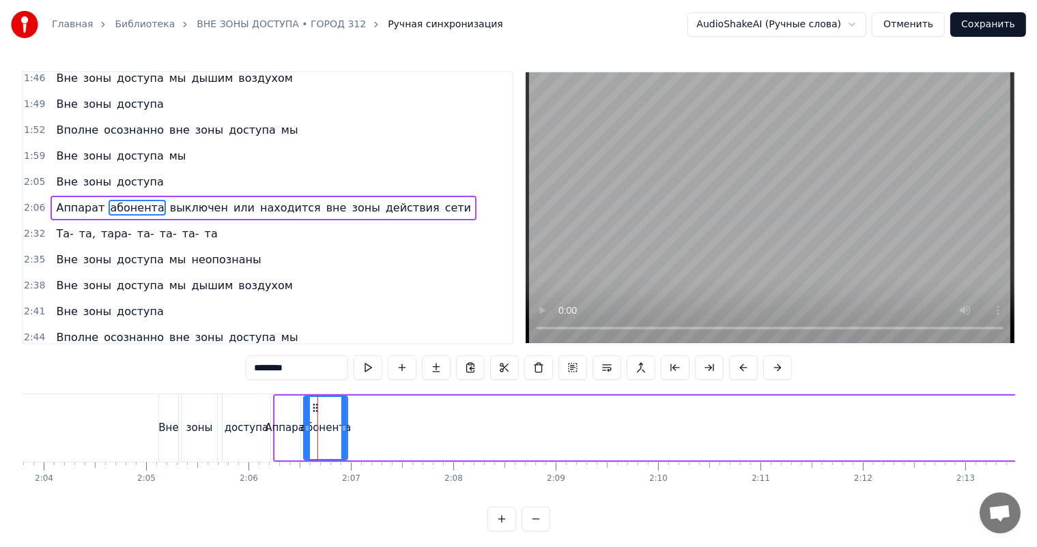
drag, startPoint x: 315, startPoint y: 406, endPoint x: 324, endPoint y: 411, distance: 11.0
click at [341, 414] on div at bounding box center [343, 428] width 5 height 62
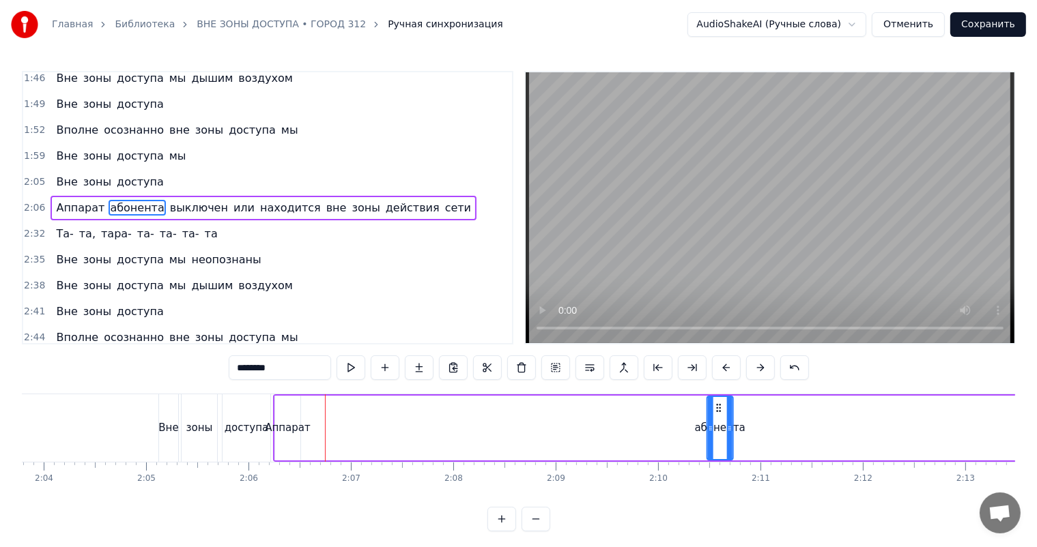
drag, startPoint x: 312, startPoint y: 405, endPoint x: 696, endPoint y: 409, distance: 384.2
click at [723, 405] on icon at bounding box center [718, 408] width 11 height 11
click at [281, 417] on div "Аппарат" at bounding box center [287, 428] width 25 height 65
type input "*******"
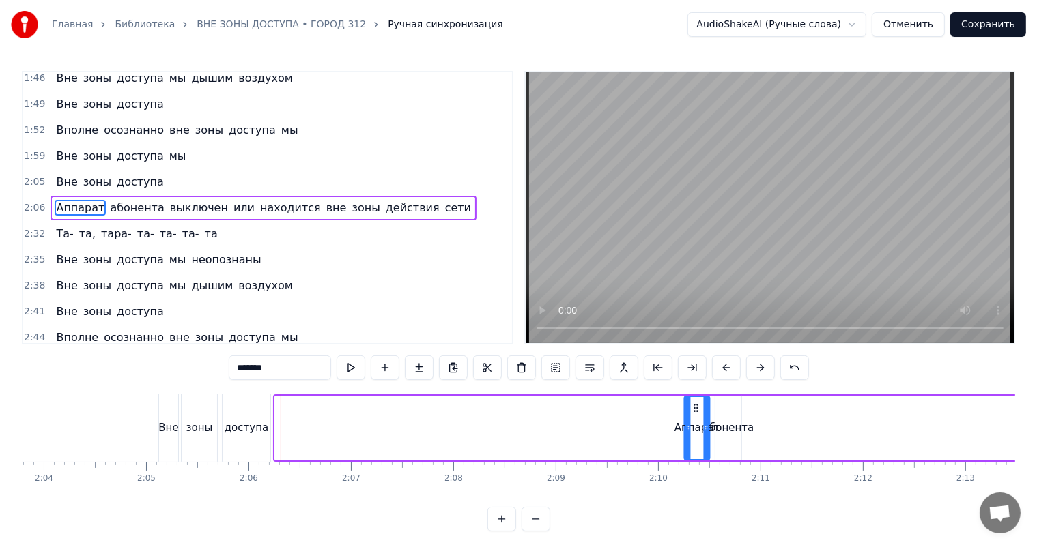
drag, startPoint x: 287, startPoint y: 404, endPoint x: 696, endPoint y: 404, distance: 409.4
click at [696, 404] on icon at bounding box center [696, 408] width 11 height 11
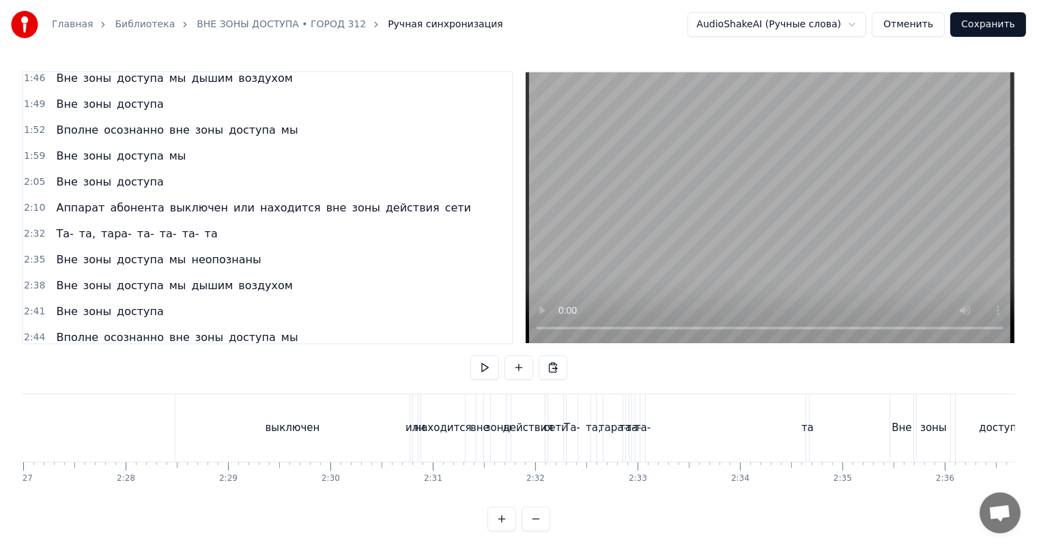
scroll to position [0, 15022]
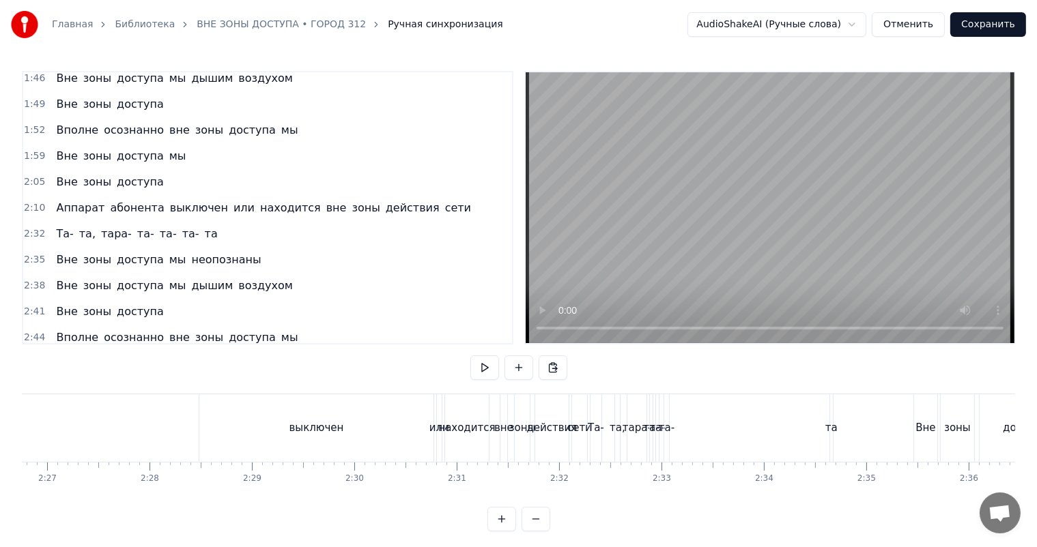
click at [186, 197] on div "Аппарат абонента выключен или находится вне зоны действия сети" at bounding box center [263, 208] width 426 height 25
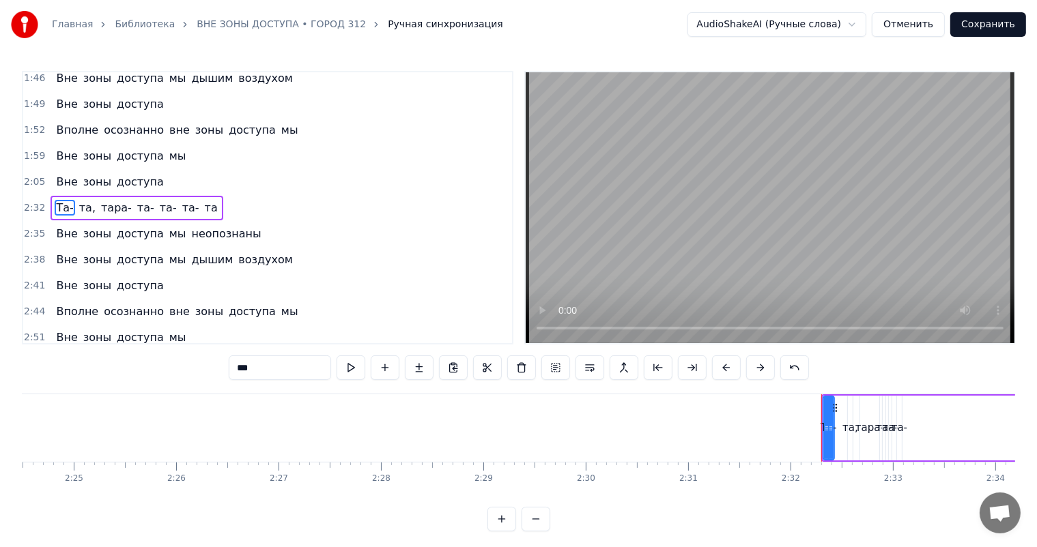
scroll to position [0, 14741]
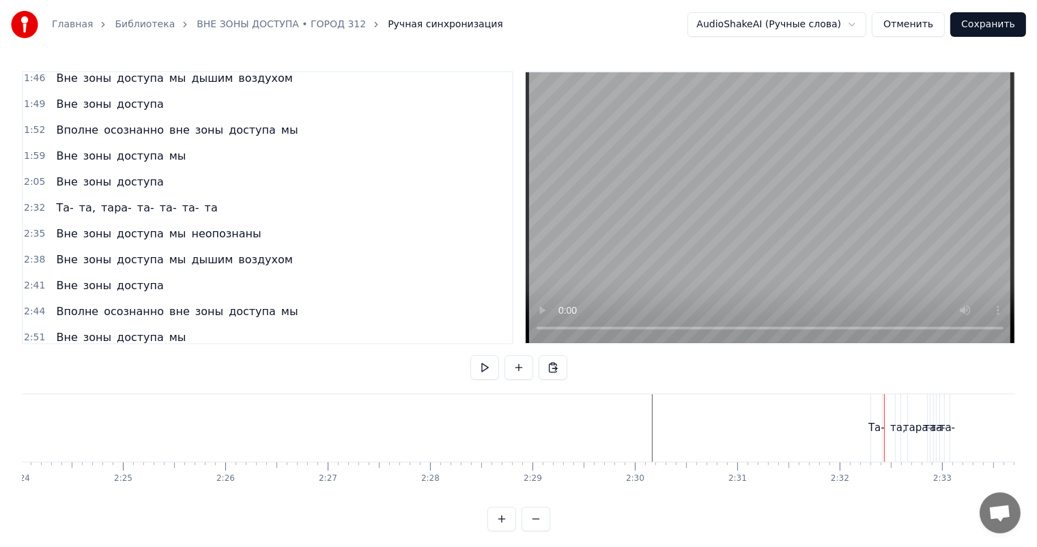
click at [119, 199] on div "Та- та, тара- та- та- та- та" at bounding box center [136, 208] width 172 height 25
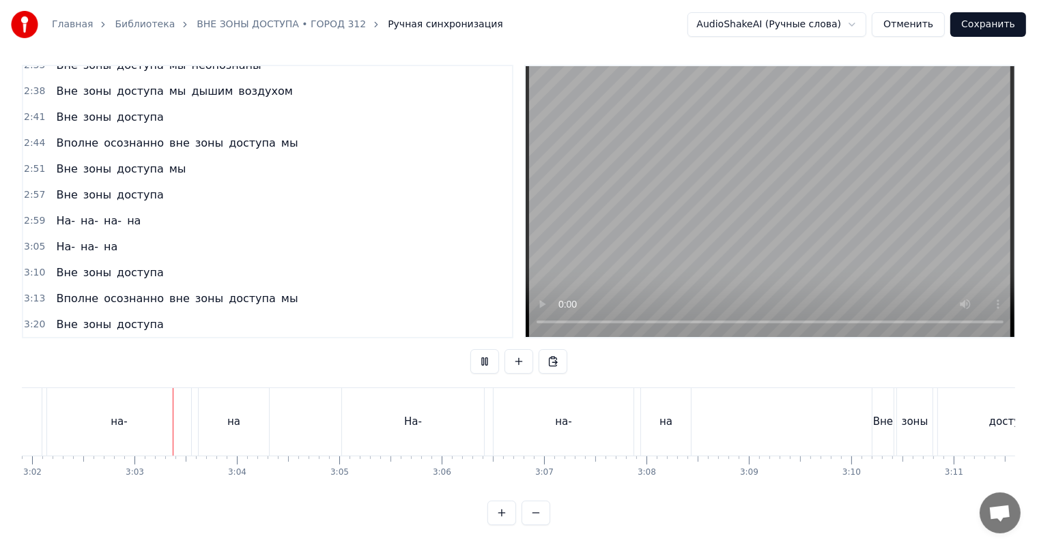
scroll to position [0, 18644]
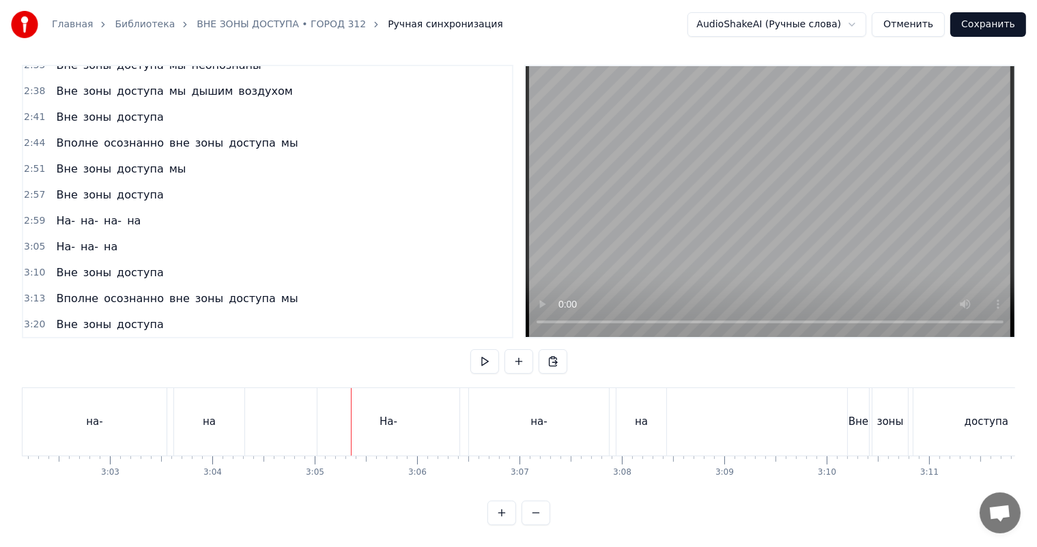
click at [92, 209] on div "На- на- на- на" at bounding box center [98, 221] width 96 height 25
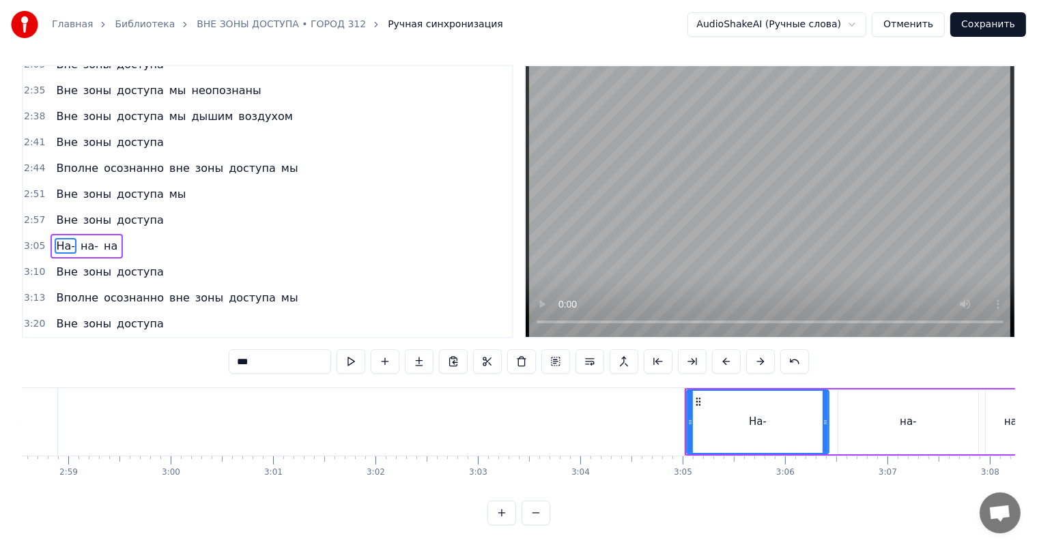
scroll to position [663, 0]
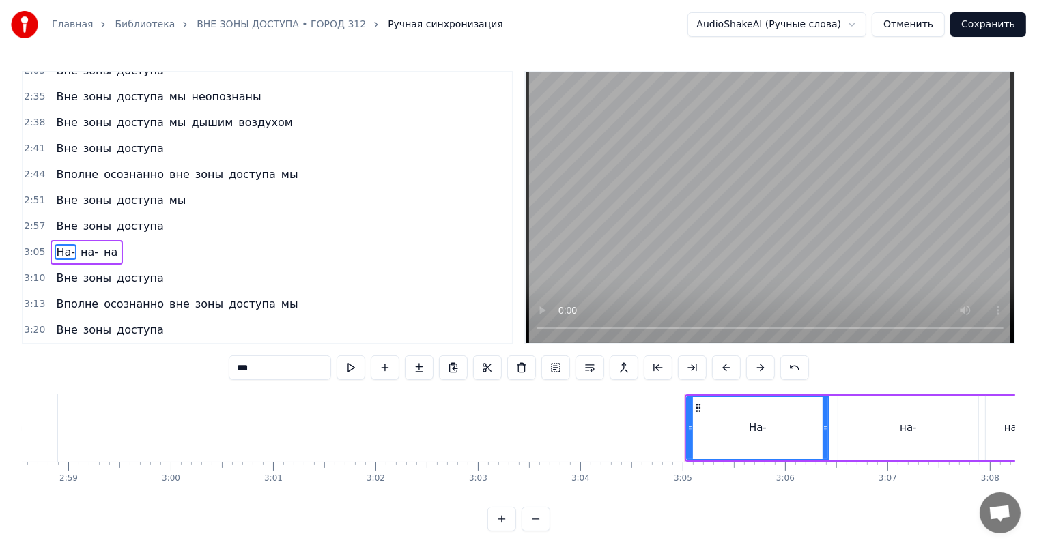
click at [86, 242] on div "На- на- на" at bounding box center [86, 252] width 72 height 25
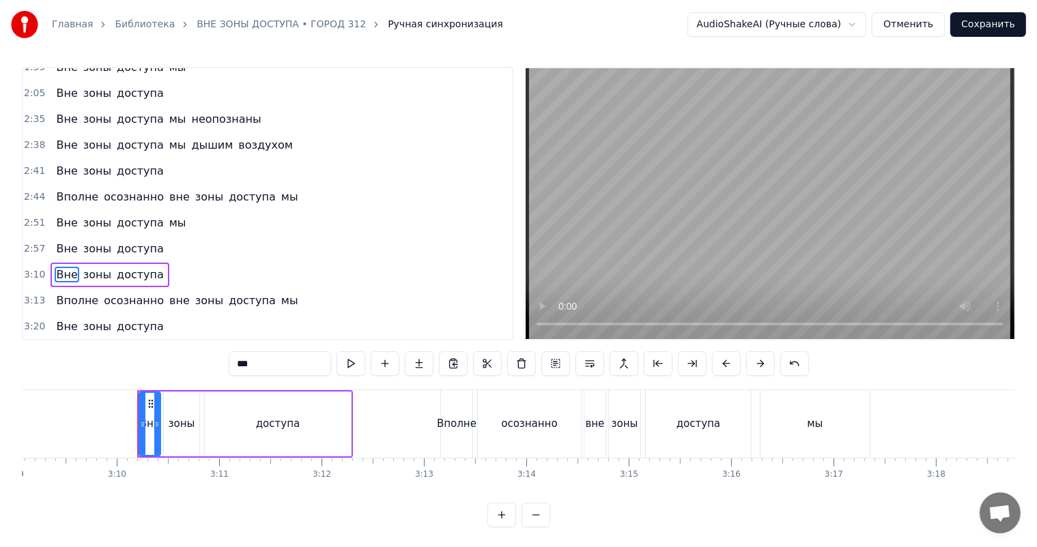
scroll to position [0, 19400]
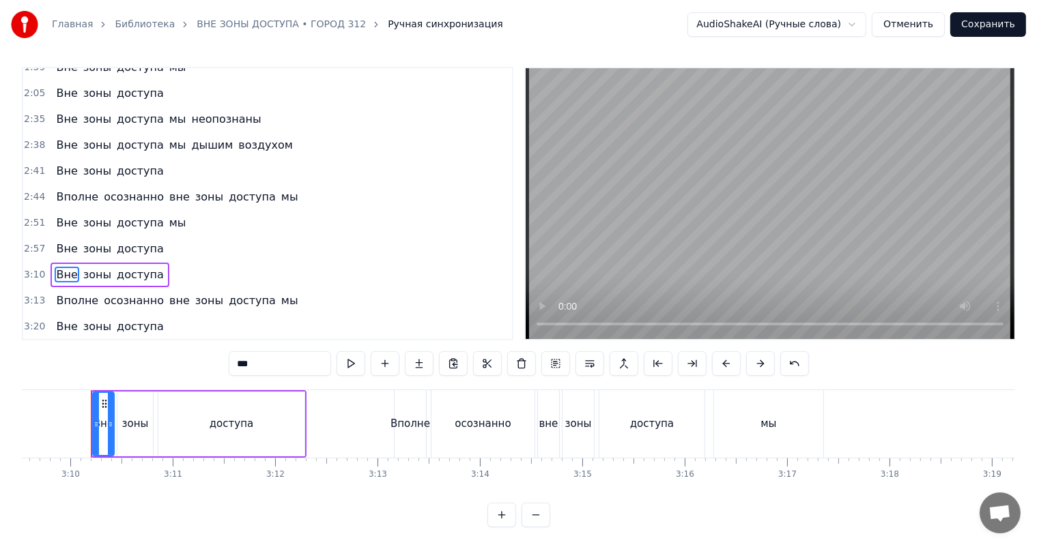
click at [65, 268] on span "Вне" at bounding box center [67, 275] width 24 height 16
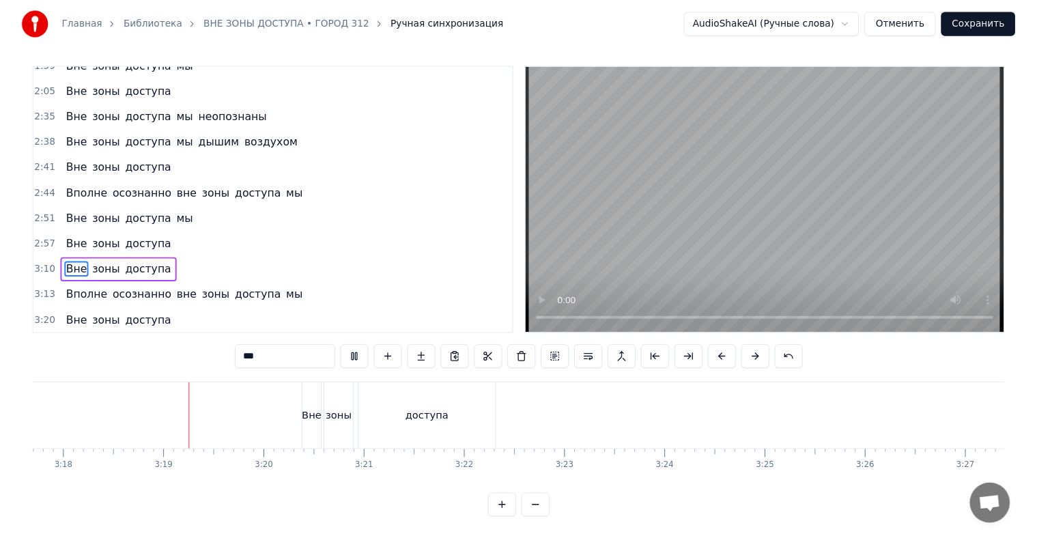
scroll to position [0, 20268]
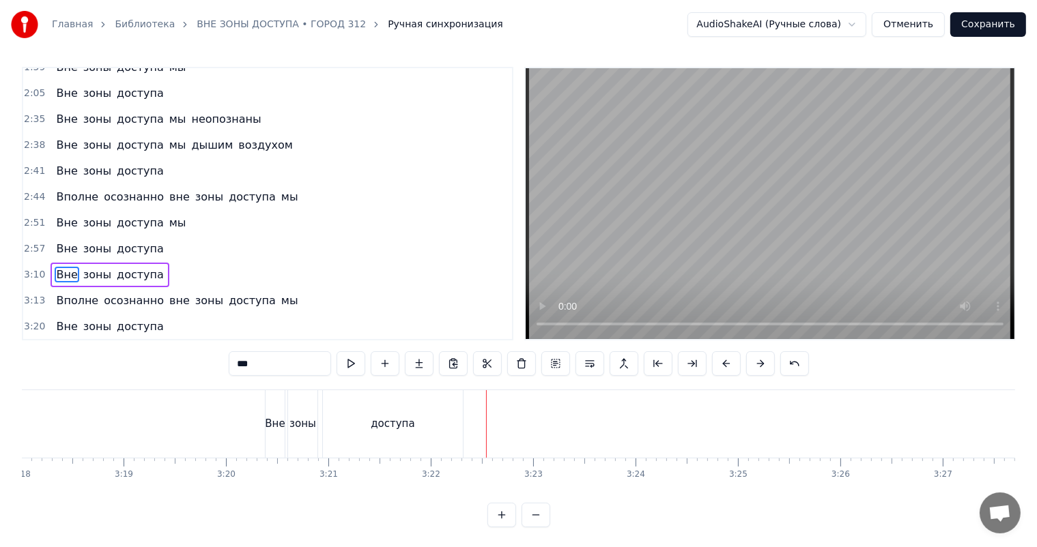
click at [988, 20] on button "Сохранить" at bounding box center [988, 24] width 76 height 25
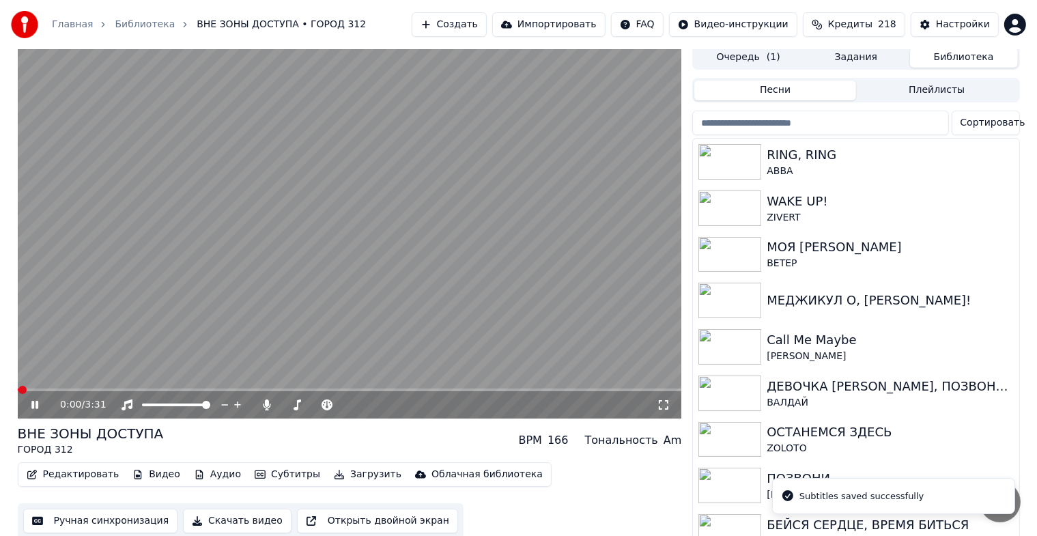
click at [33, 407] on icon at bounding box center [34, 405] width 7 height 8
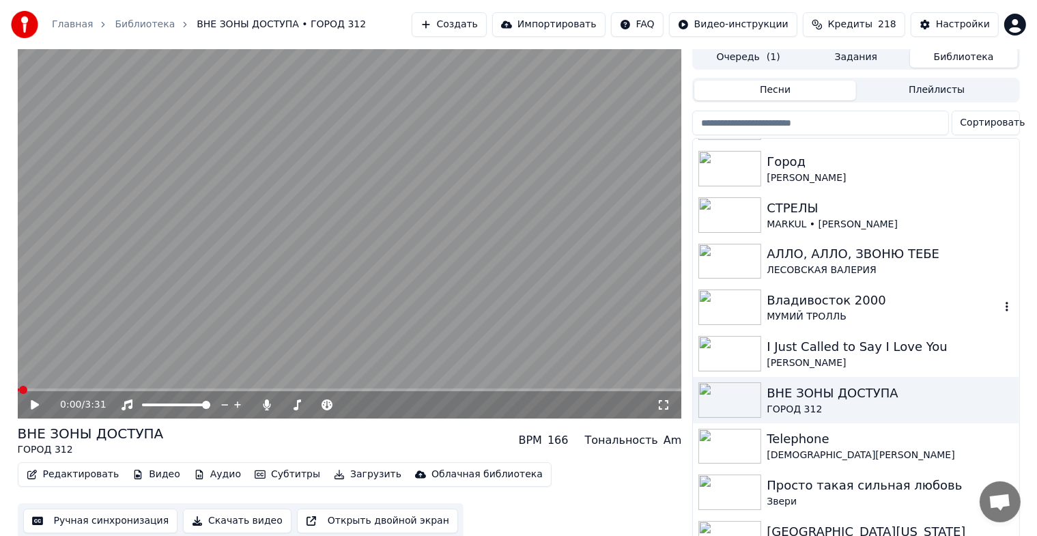
scroll to position [454, 0]
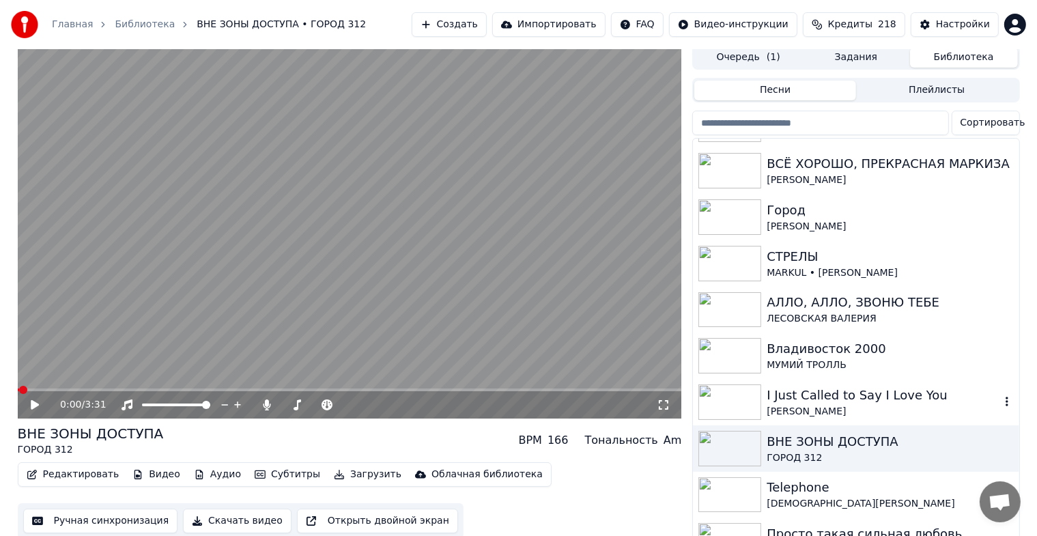
click at [841, 398] on div "I Just Called to Say I Love You" at bounding box center [882, 395] width 233 height 19
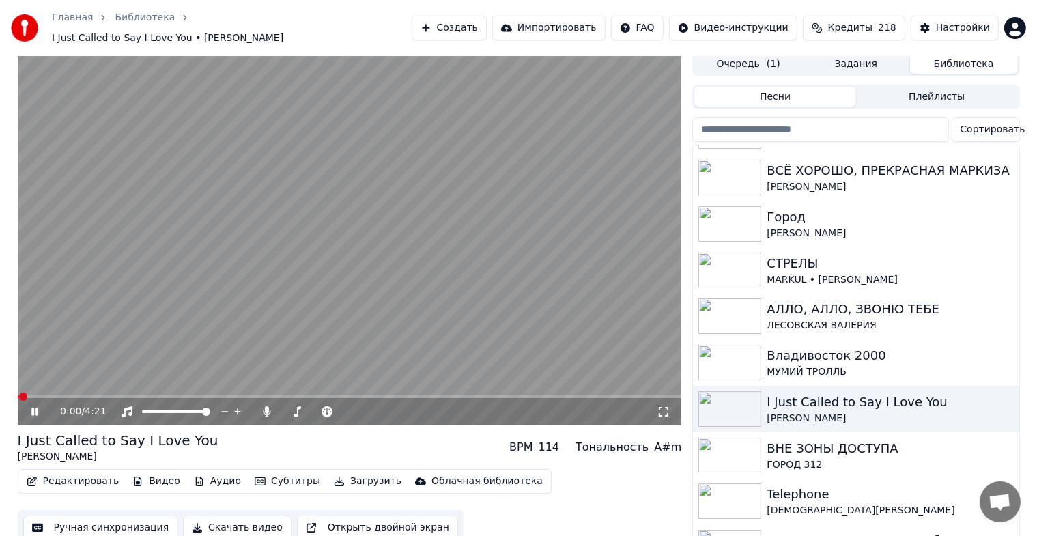
click at [31, 407] on icon at bounding box center [34, 411] width 7 height 8
click at [109, 519] on button "Ручная синхронизация" at bounding box center [100, 527] width 155 height 25
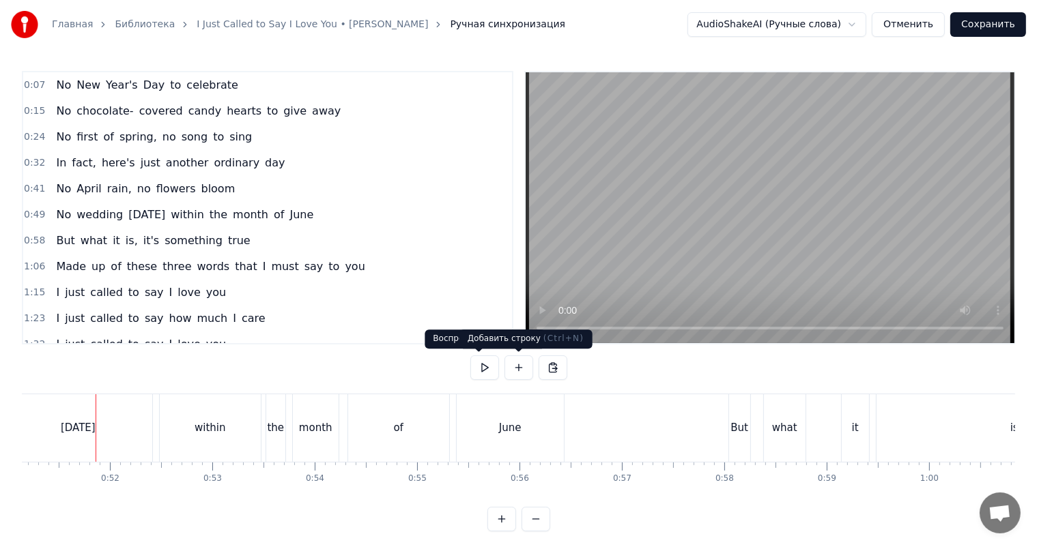
scroll to position [0, 5240]
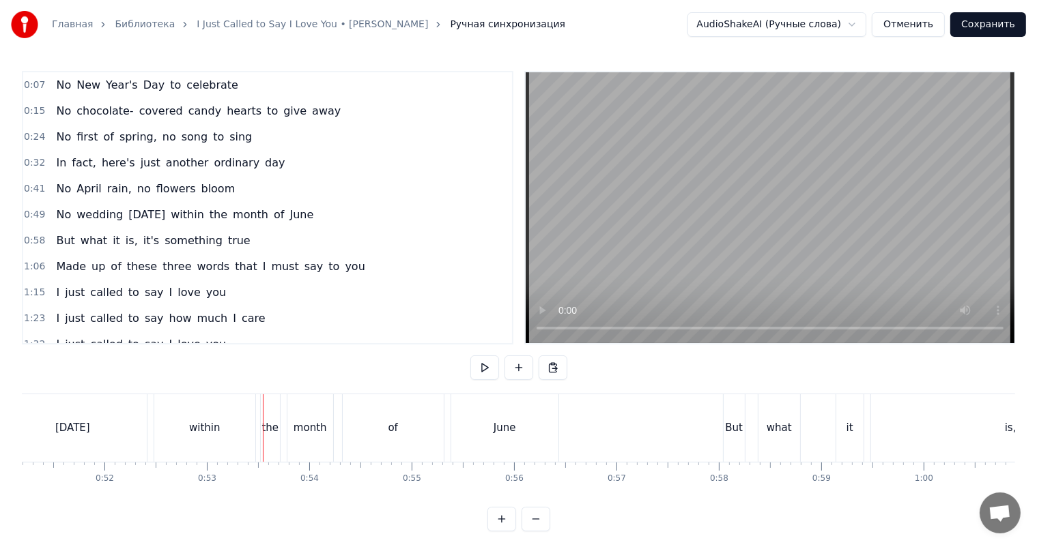
click at [442, 414] on div "of" at bounding box center [393, 428] width 102 height 68
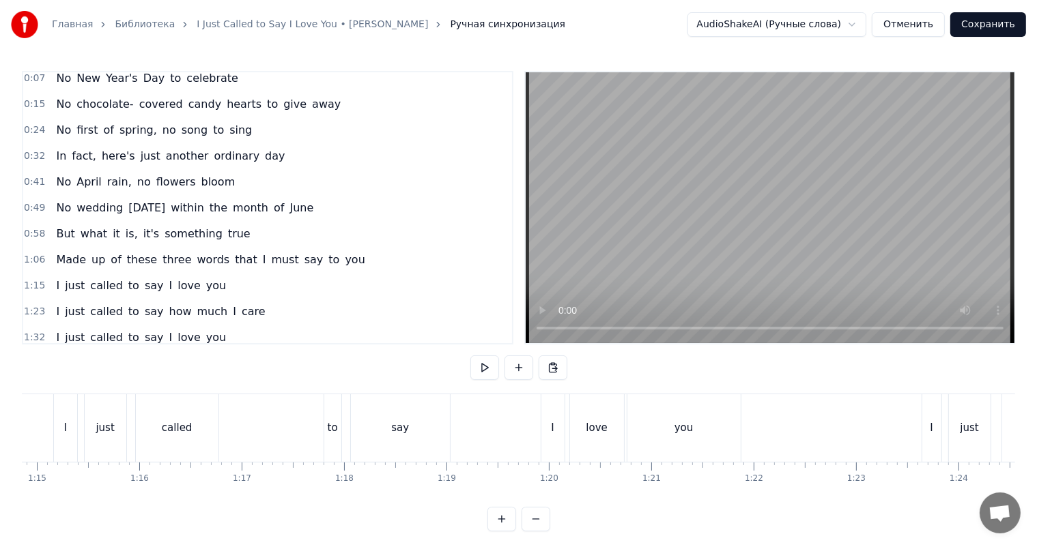
scroll to position [0, 7677]
click at [285, 427] on div "I just called to say I love you" at bounding box center [383, 428] width 691 height 68
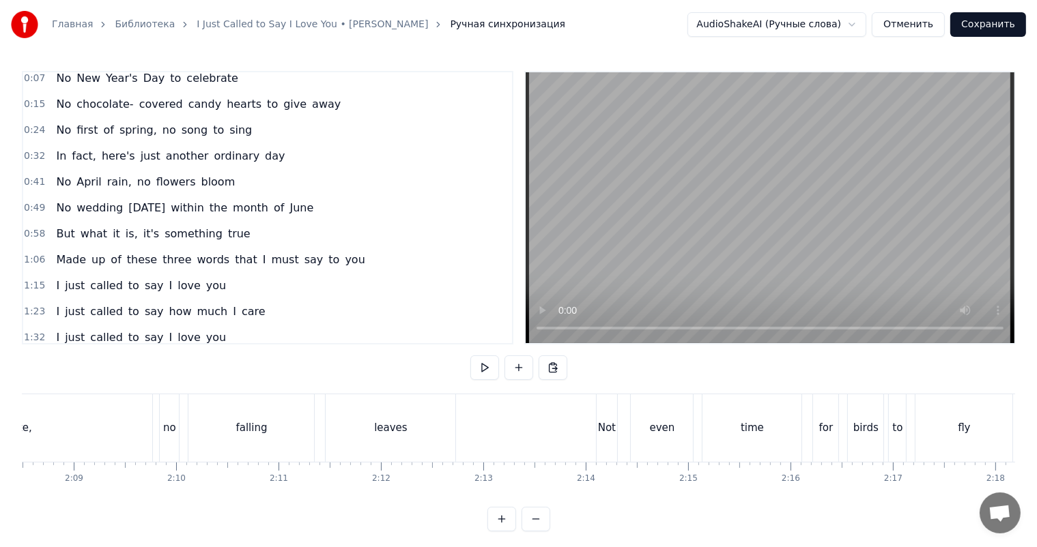
scroll to position [0, 13123]
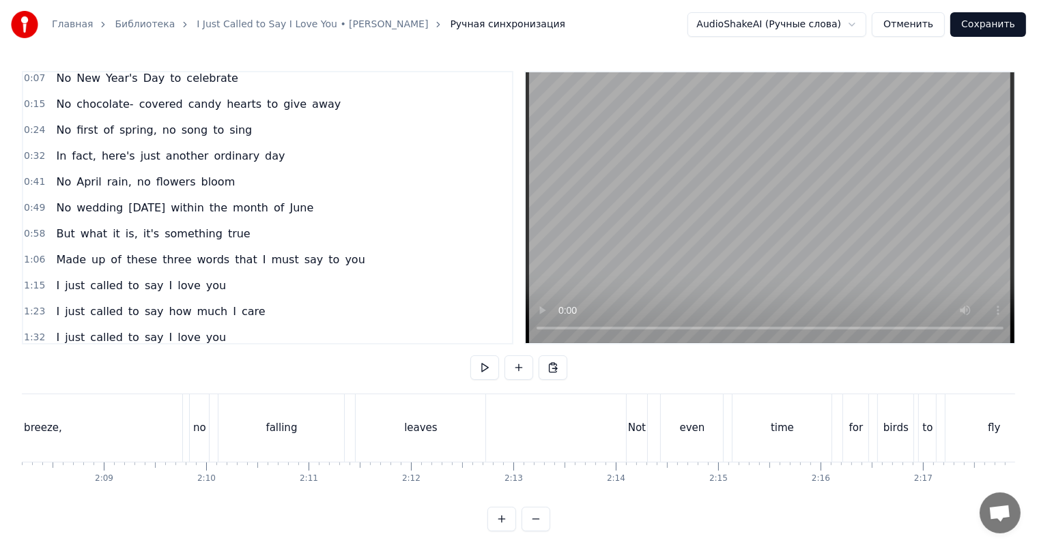
click at [334, 411] on div "falling" at bounding box center [281, 428] width 126 height 68
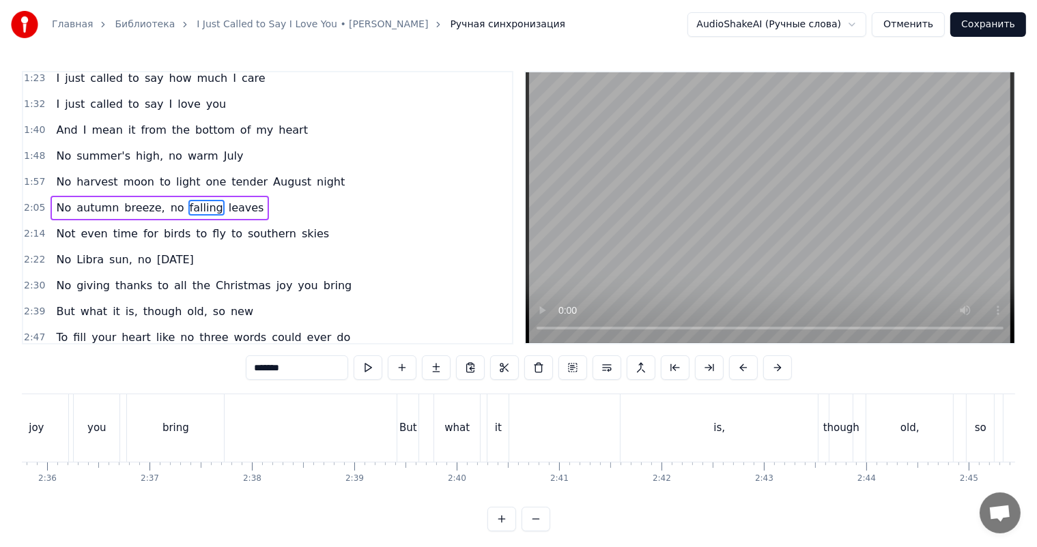
scroll to position [0, 15958]
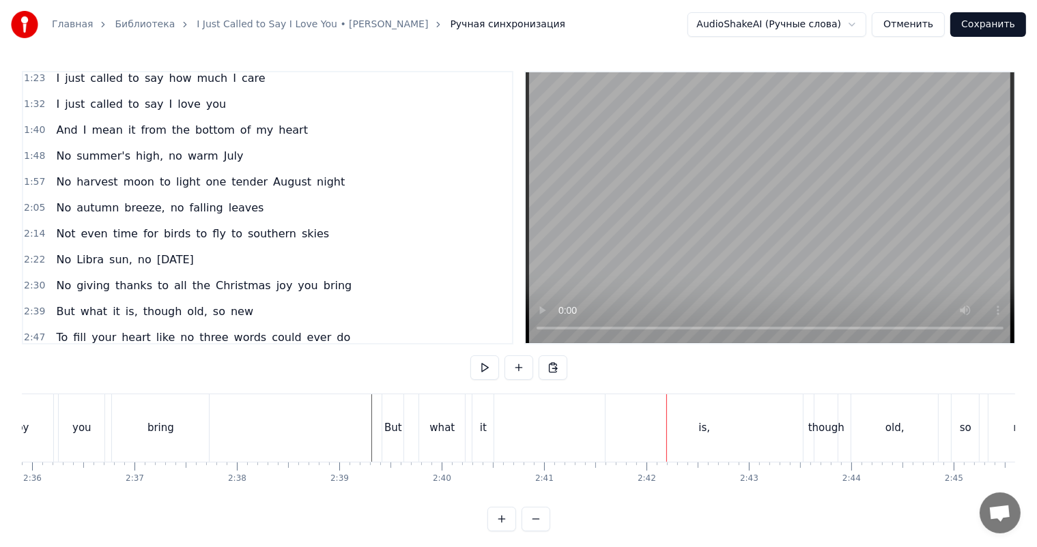
click at [715, 412] on div "is," at bounding box center [703, 428] width 197 height 68
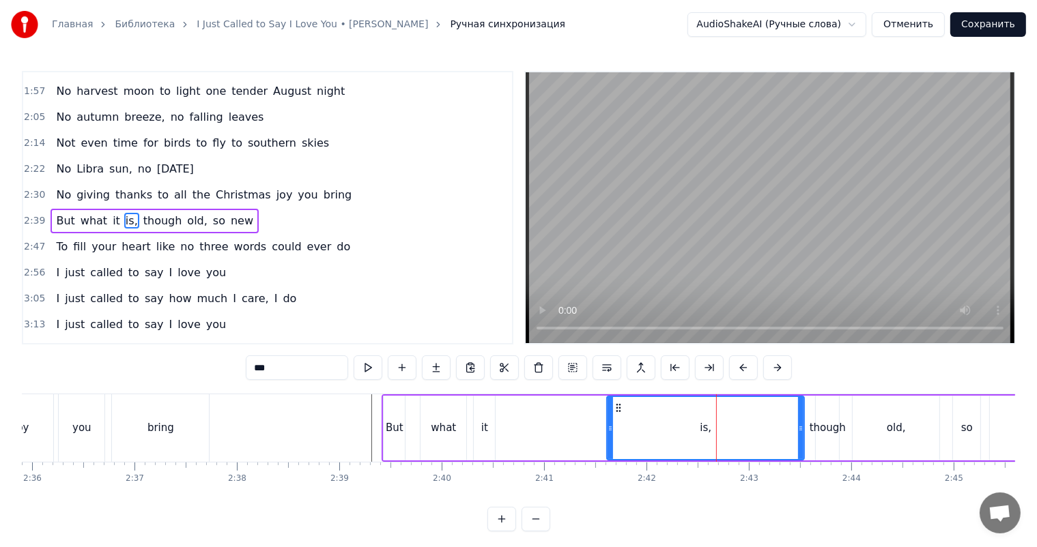
scroll to position [344, 0]
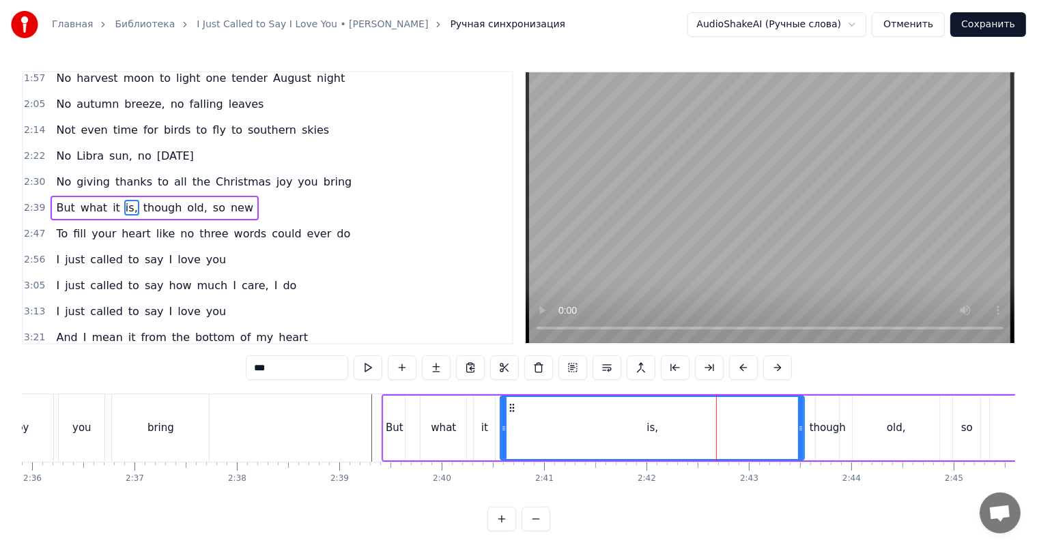
drag, startPoint x: 609, startPoint y: 424, endPoint x: 502, endPoint y: 427, distance: 107.2
click at [502, 427] on icon at bounding box center [503, 428] width 5 height 11
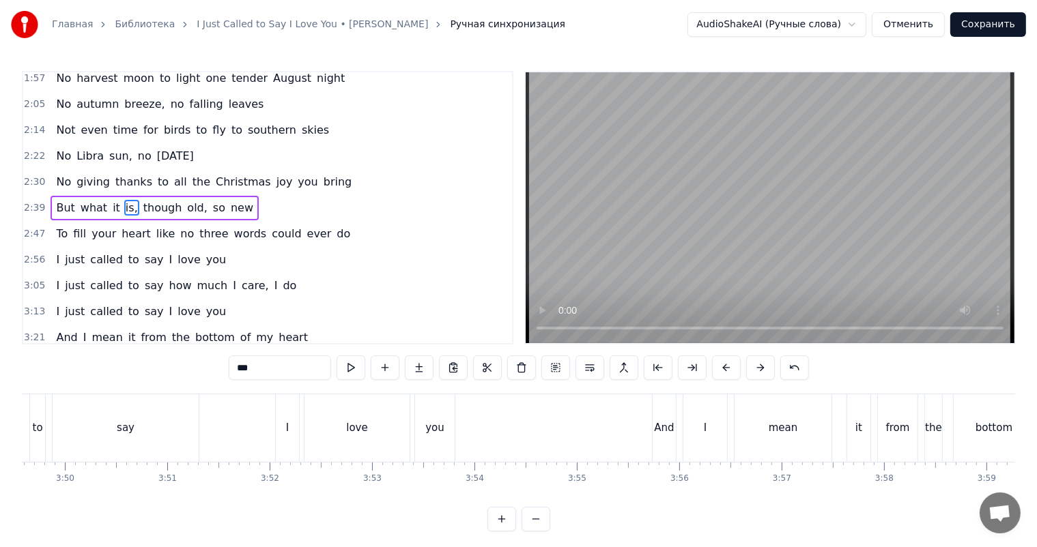
scroll to position [0, 23516]
click at [242, 429] on div "I just called to say I love you" at bounding box center [107, 428] width 670 height 68
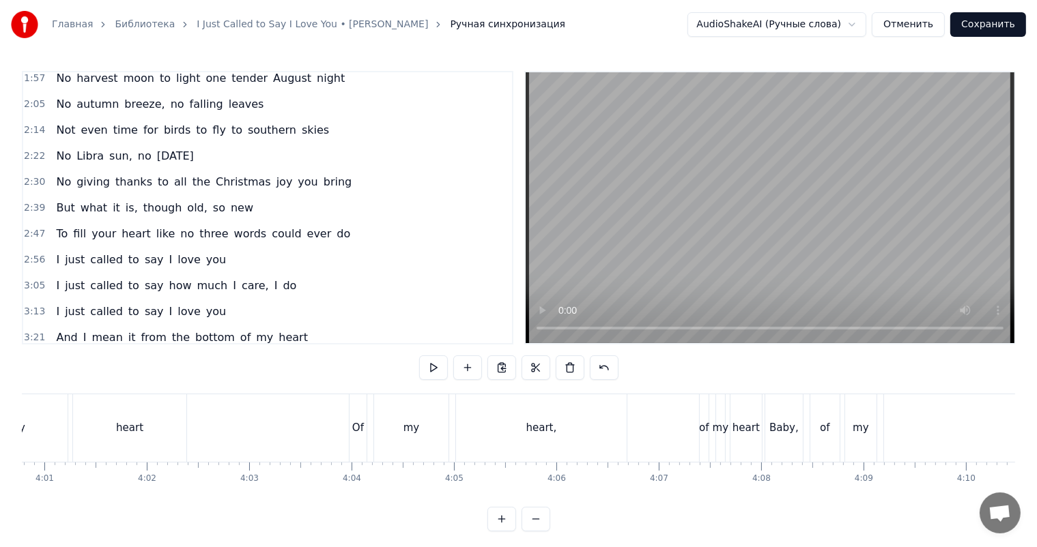
scroll to position [0, 24752]
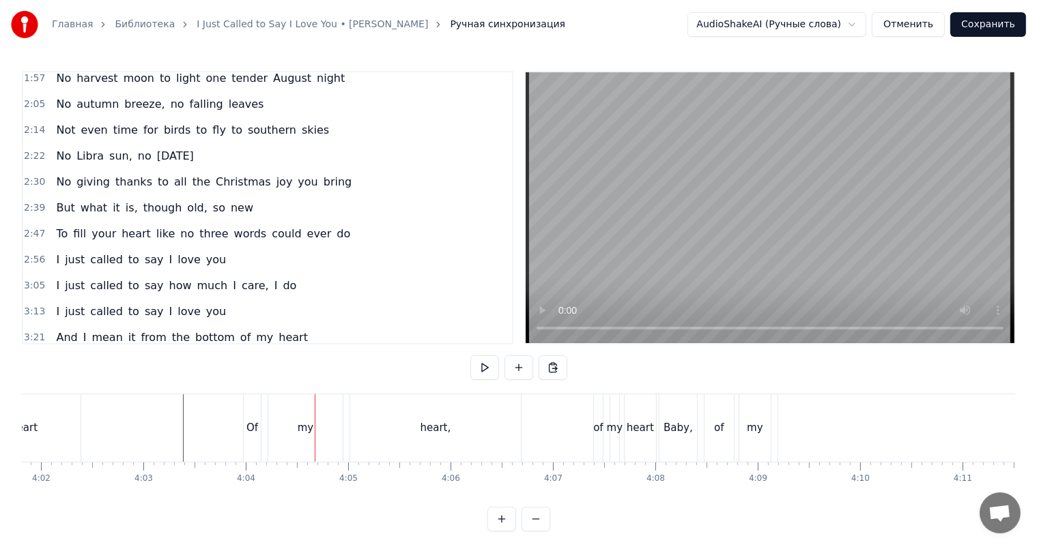
click at [251, 427] on div "Of" at bounding box center [252, 428] width 12 height 16
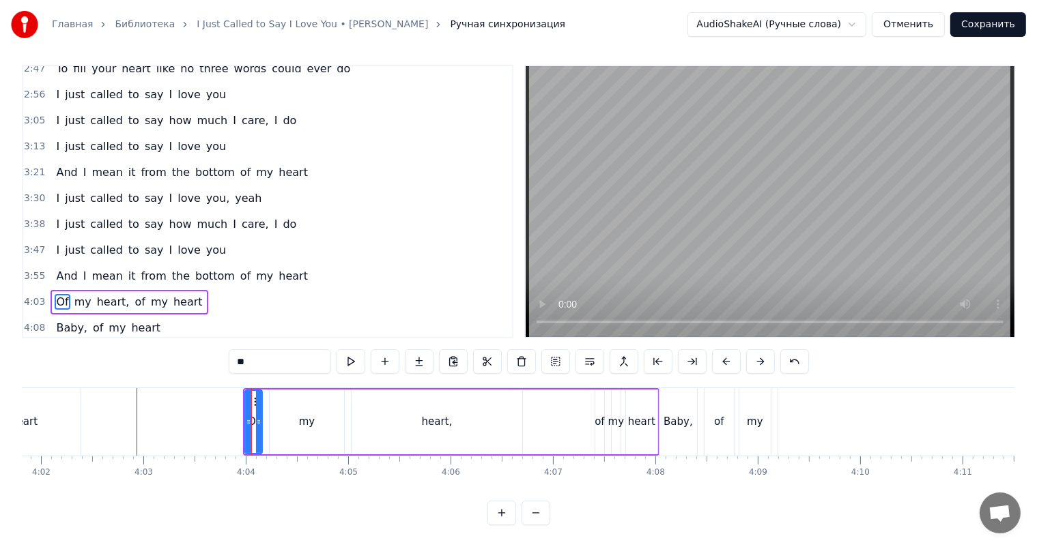
scroll to position [507, 0]
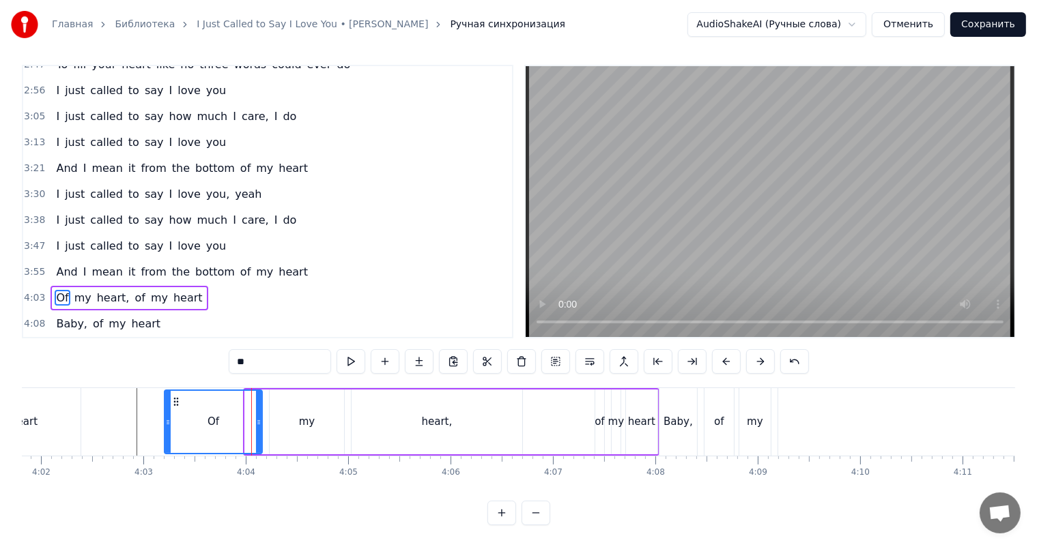
drag, startPoint x: 246, startPoint y: 416, endPoint x: 164, endPoint y: 424, distance: 81.6
click at [165, 424] on div at bounding box center [167, 422] width 5 height 62
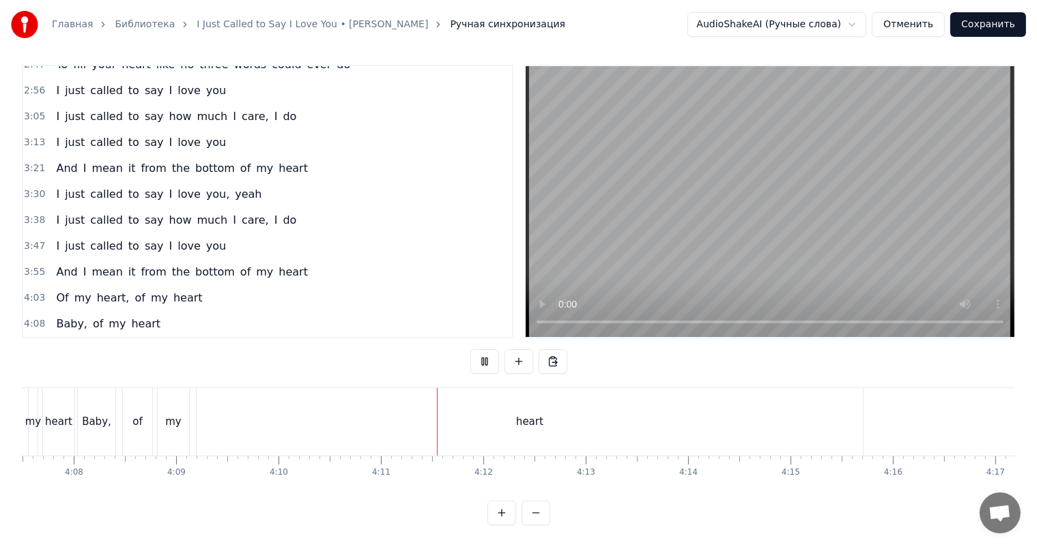
scroll to position [0, 25620]
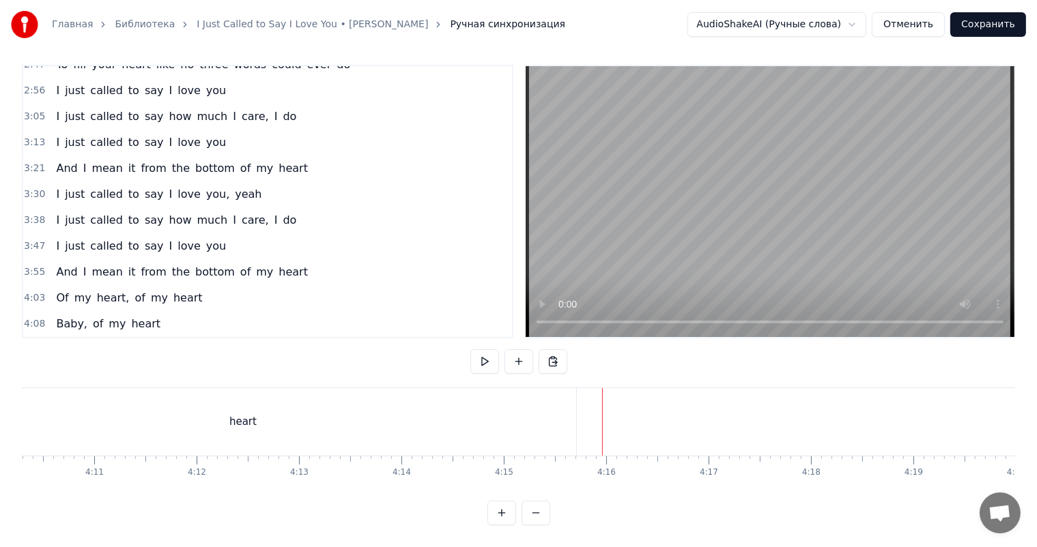
click at [983, 20] on button "Сохранить" at bounding box center [988, 24] width 76 height 25
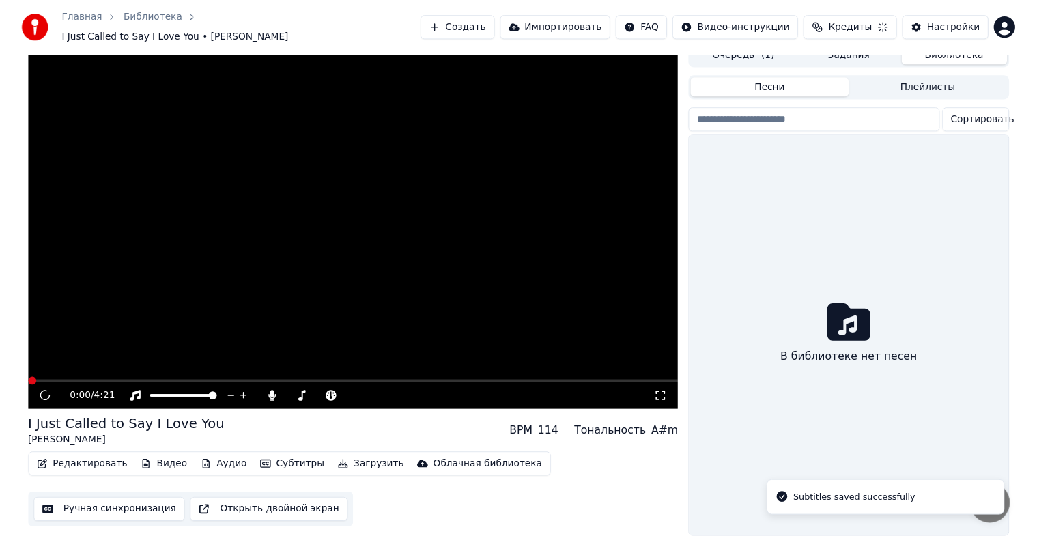
scroll to position [16, 0]
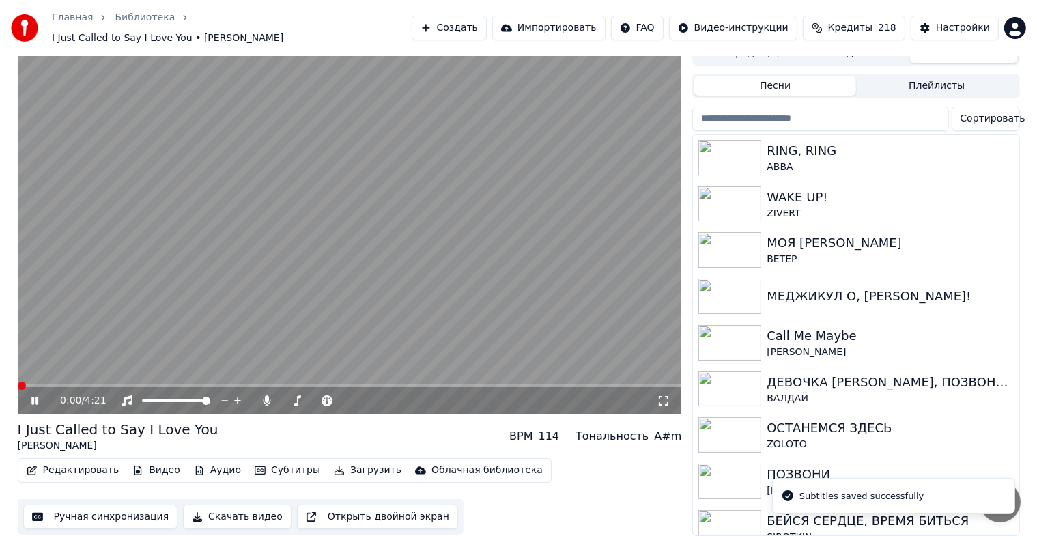
click at [31, 396] on icon at bounding box center [34, 400] width 7 height 8
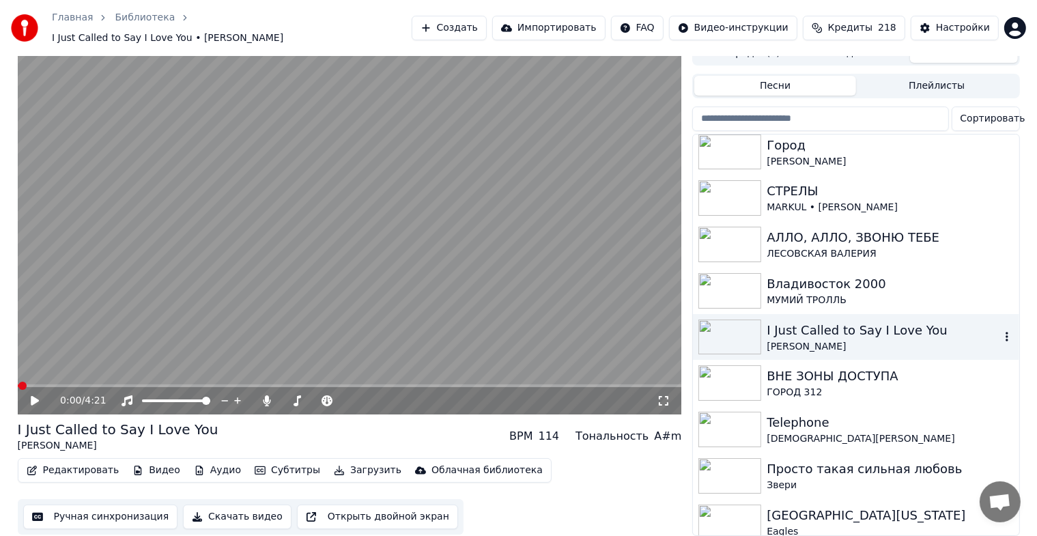
scroll to position [568, 0]
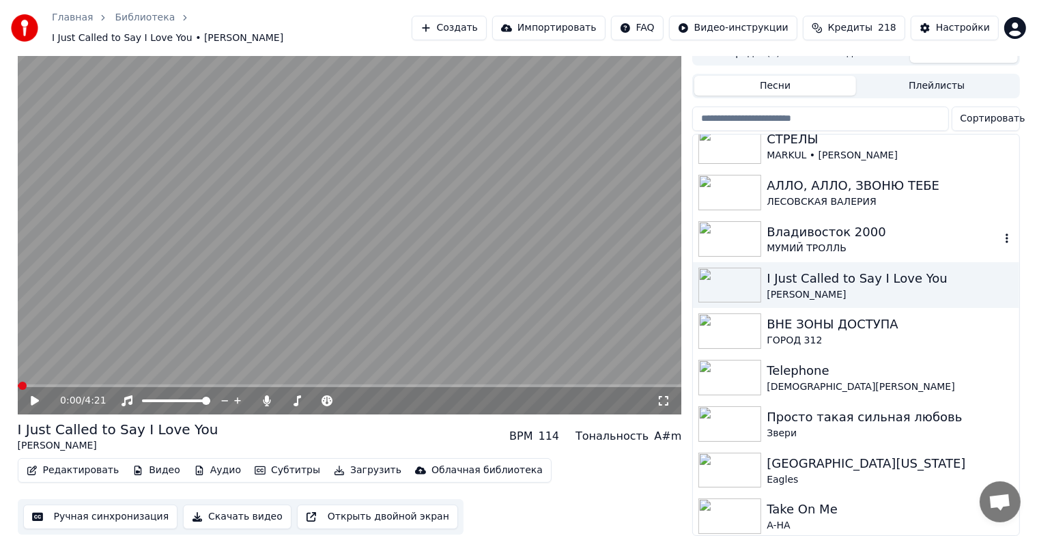
click at [851, 222] on div "Владивосток 2000" at bounding box center [882, 231] width 233 height 19
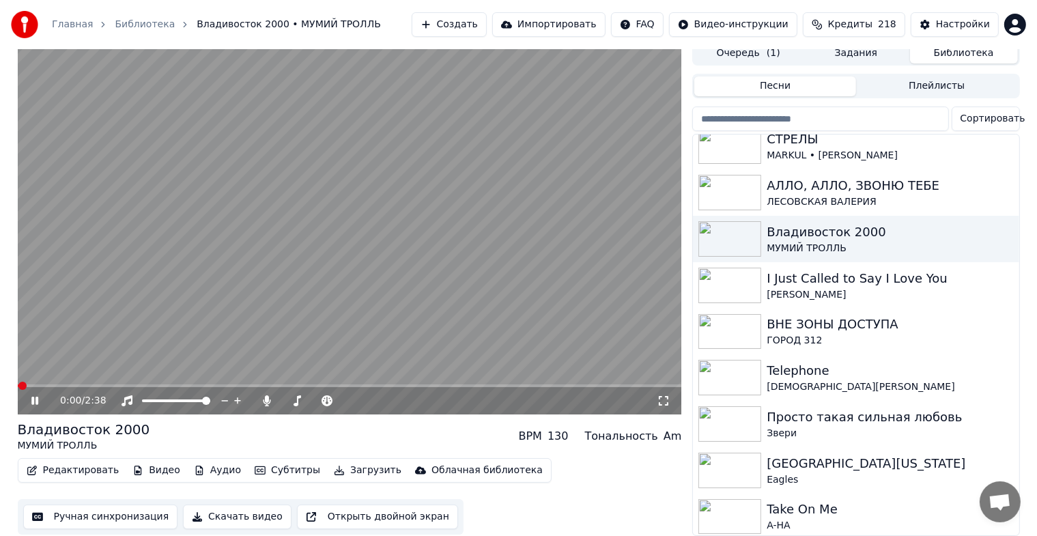
click at [35, 396] on icon at bounding box center [34, 400] width 7 height 8
click at [80, 505] on button "Ручная синхронизация" at bounding box center [100, 516] width 155 height 25
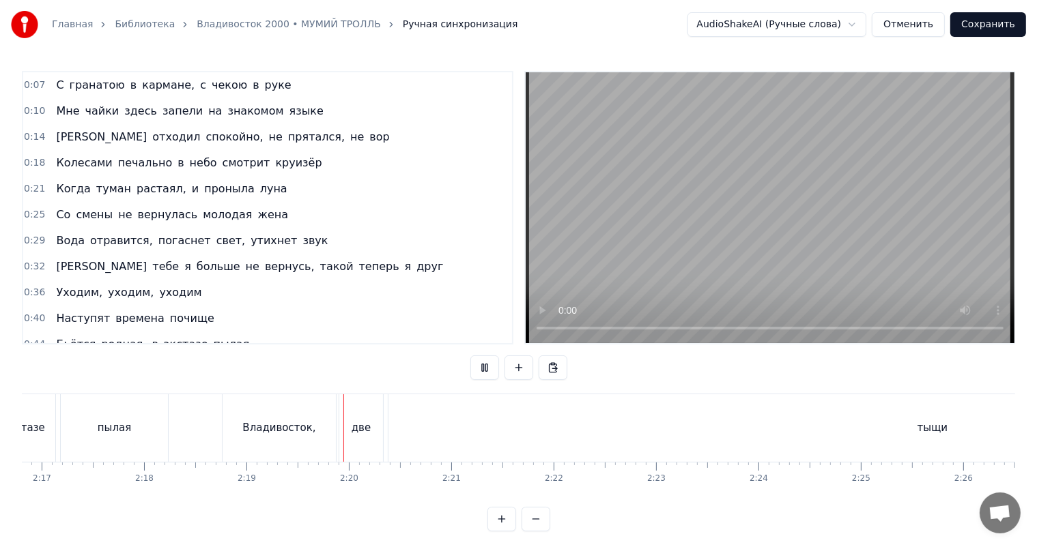
scroll to position [0, 14207]
click at [775, 444] on div "тыщи" at bounding box center [729, 428] width 1088 height 68
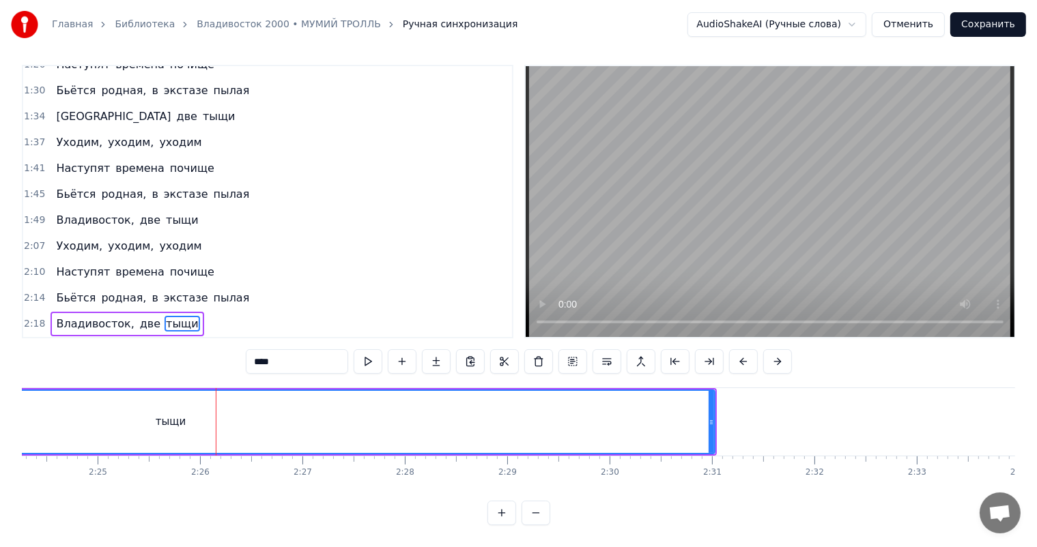
scroll to position [0, 14785]
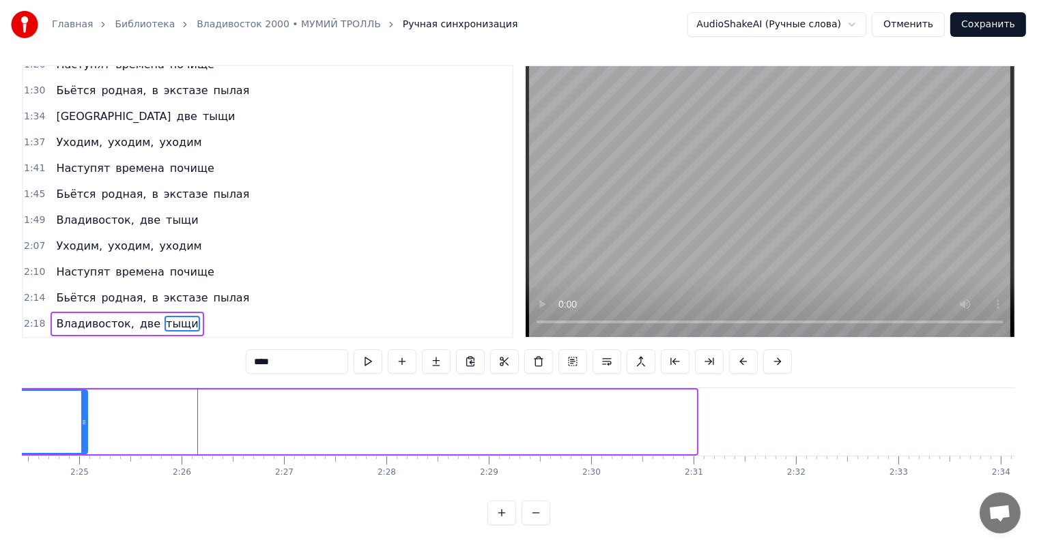
drag, startPoint x: 693, startPoint y: 406, endPoint x: 76, endPoint y: 445, distance: 618.1
click at [69, 447] on div "С гранатою в кармане, с чекою в руке Мне чайки здесь запели на знакомом языке Я…" at bounding box center [518, 439] width 993 height 102
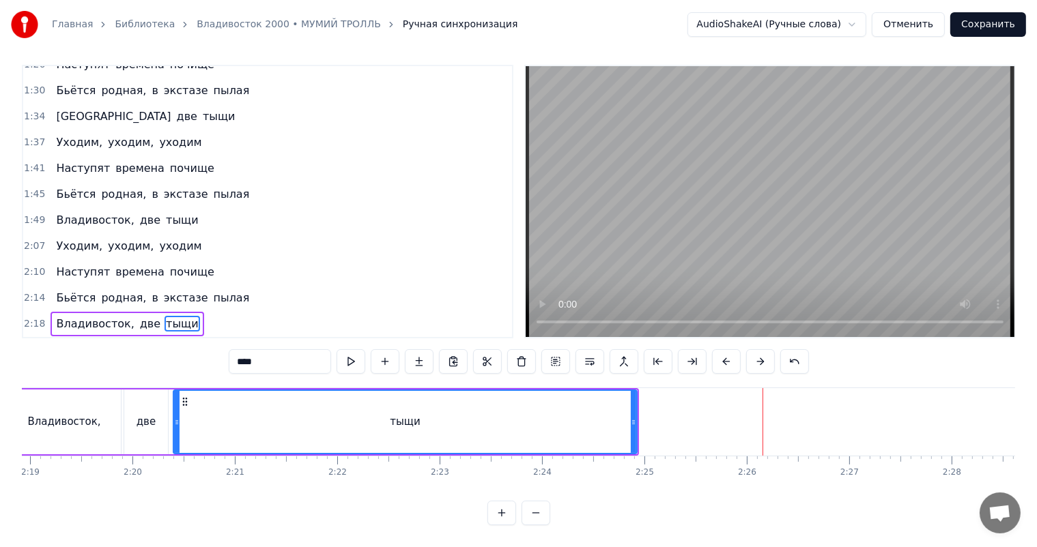
scroll to position [0, 14129]
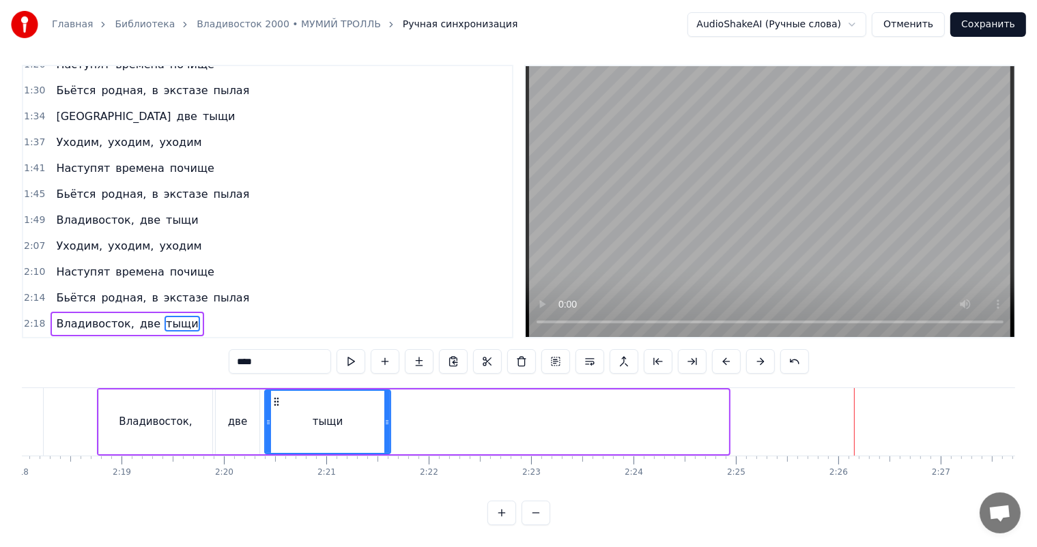
drag, startPoint x: 726, startPoint y: 405, endPoint x: 388, endPoint y: 416, distance: 338.0
click at [388, 416] on div at bounding box center [386, 422] width 5 height 62
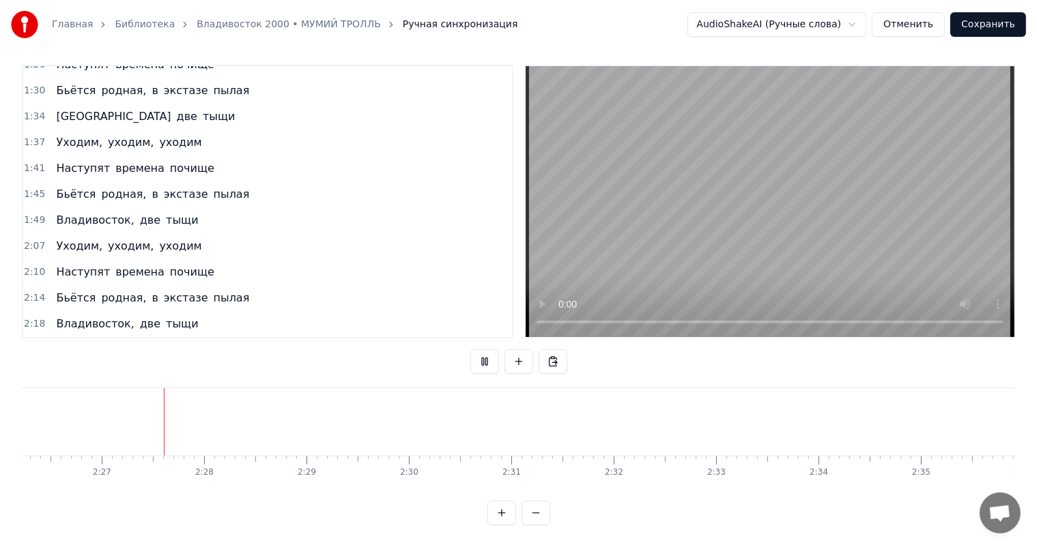
scroll to position [0, 14988]
click at [106, 130] on div "Уходим, уходим, уходим" at bounding box center [128, 142] width 156 height 25
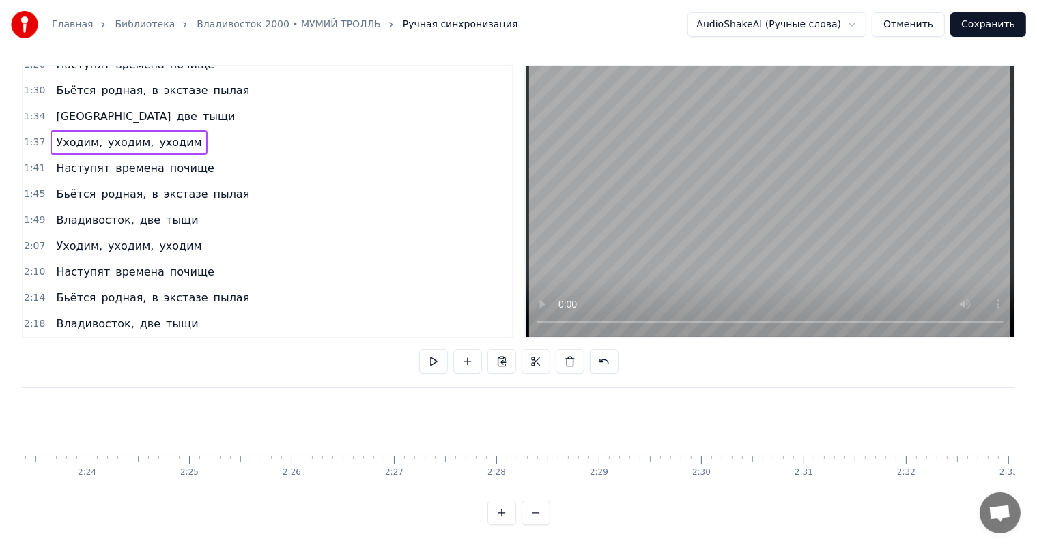
scroll to position [0, 14730]
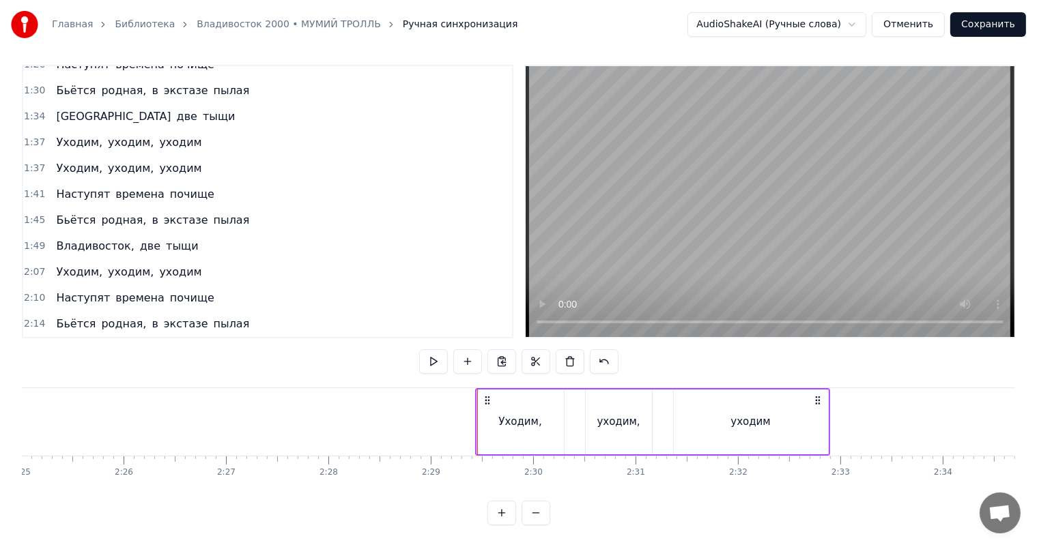
scroll to position [0, 14823]
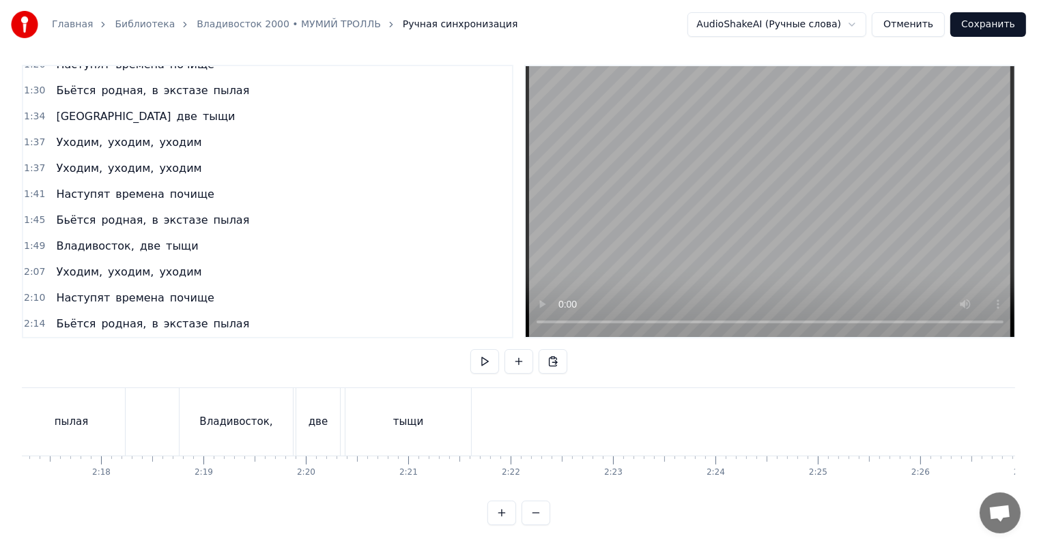
scroll to position [0, 14092]
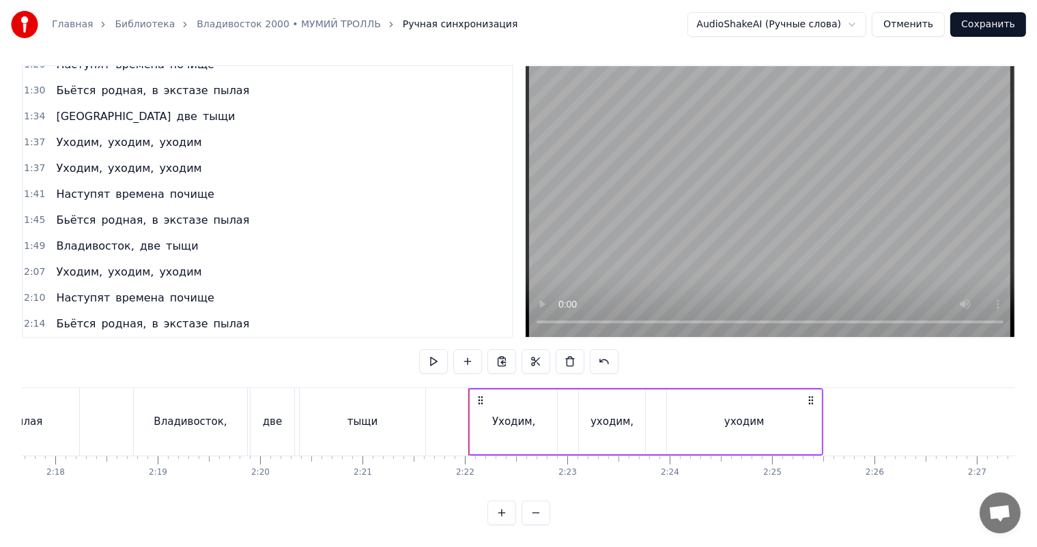
click at [730, 414] on div "уходим" at bounding box center [744, 422] width 40 height 16
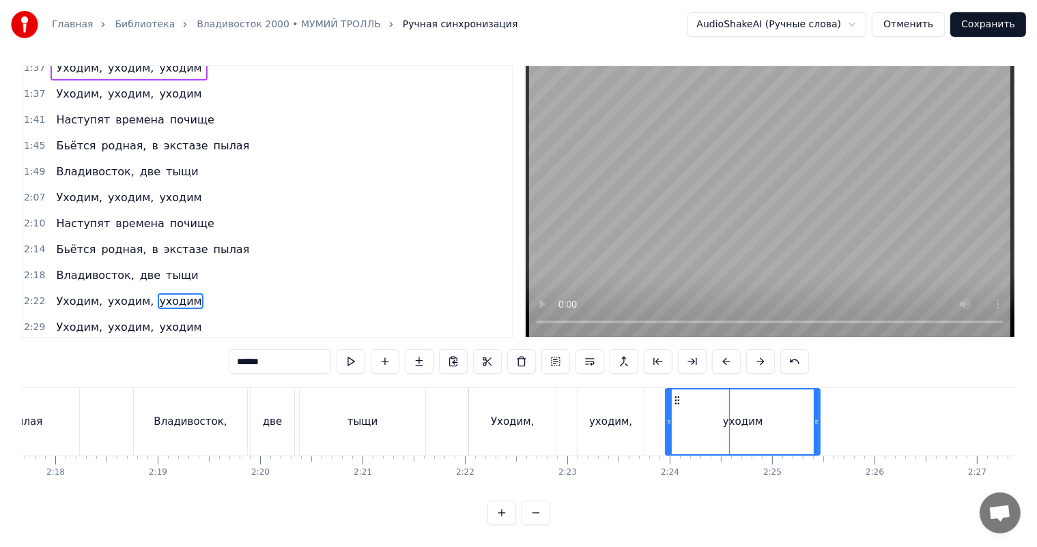
scroll to position [636, 0]
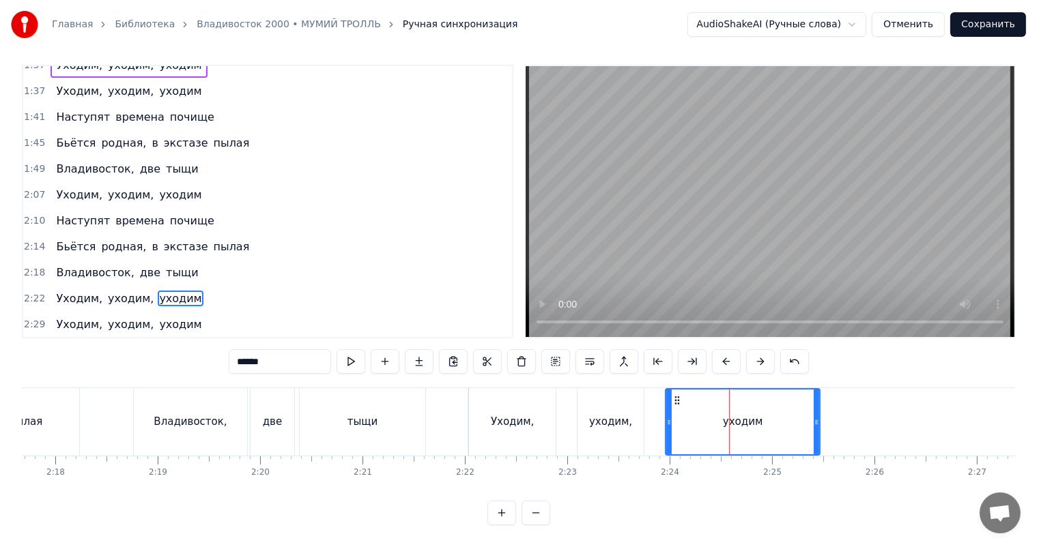
click at [162, 291] on span "уходим" at bounding box center [180, 299] width 45 height 16
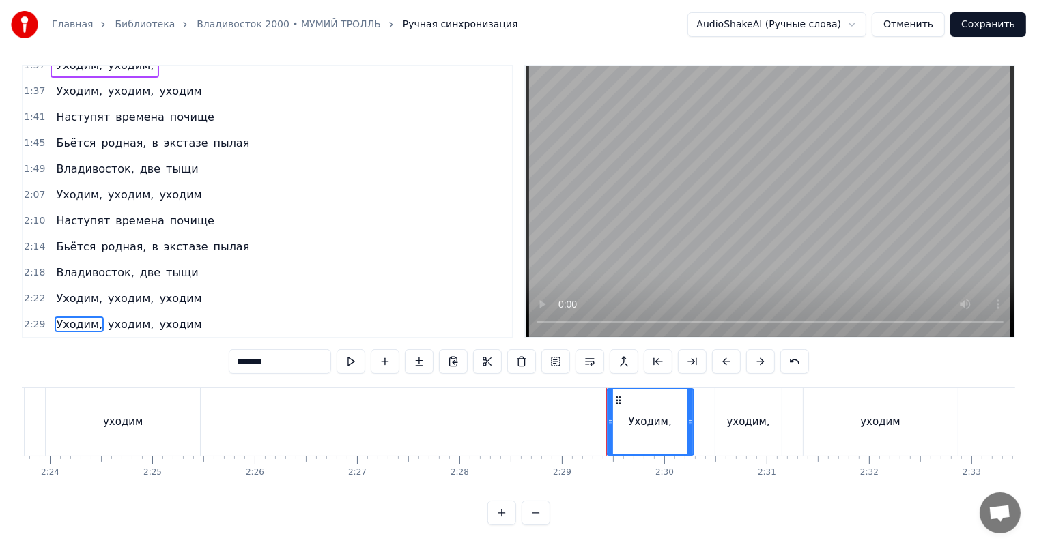
scroll to position [0, 14621]
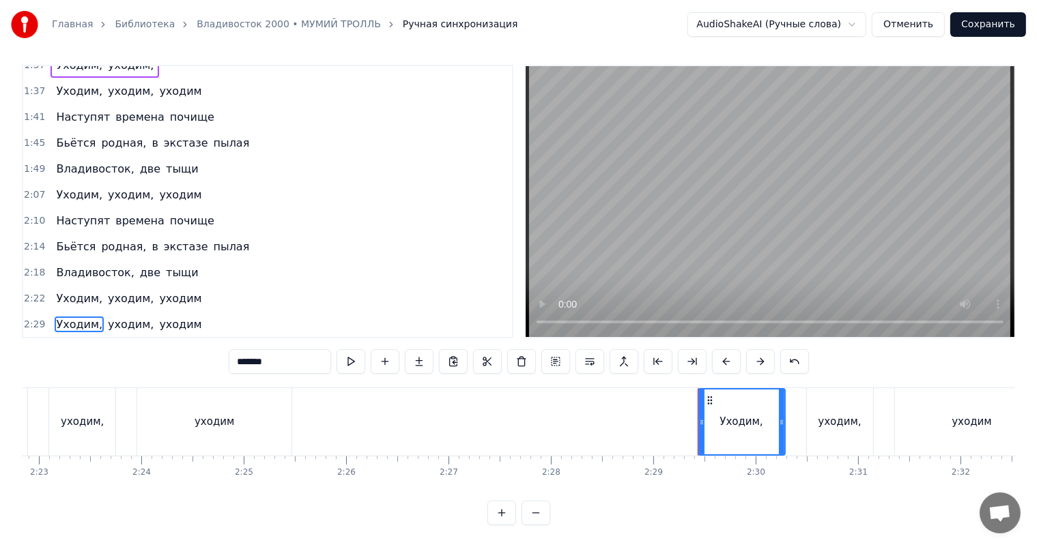
click at [75, 291] on span "Уходим," at bounding box center [79, 299] width 49 height 16
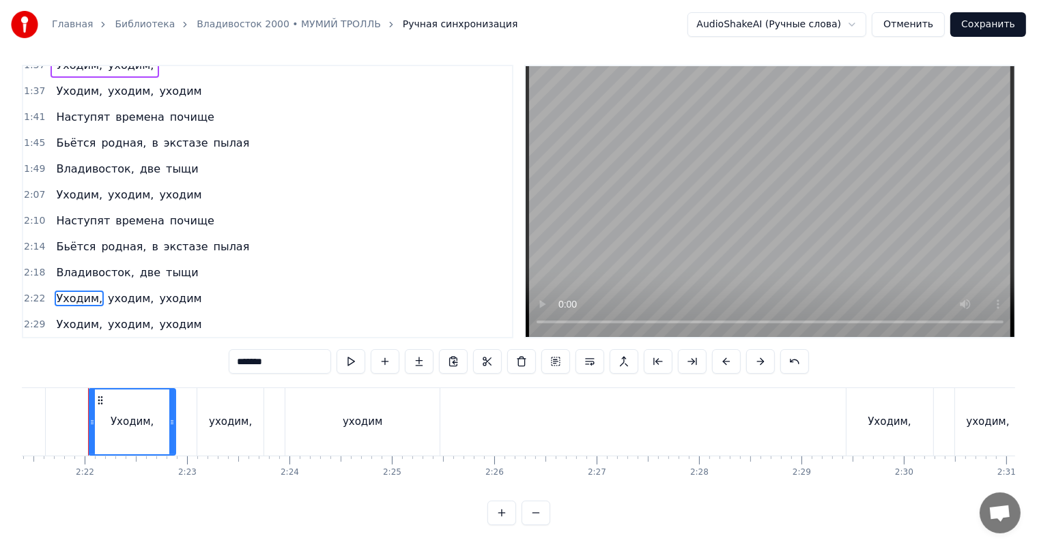
scroll to position [0, 14470]
click at [112, 291] on span "уходим," at bounding box center [130, 299] width 48 height 16
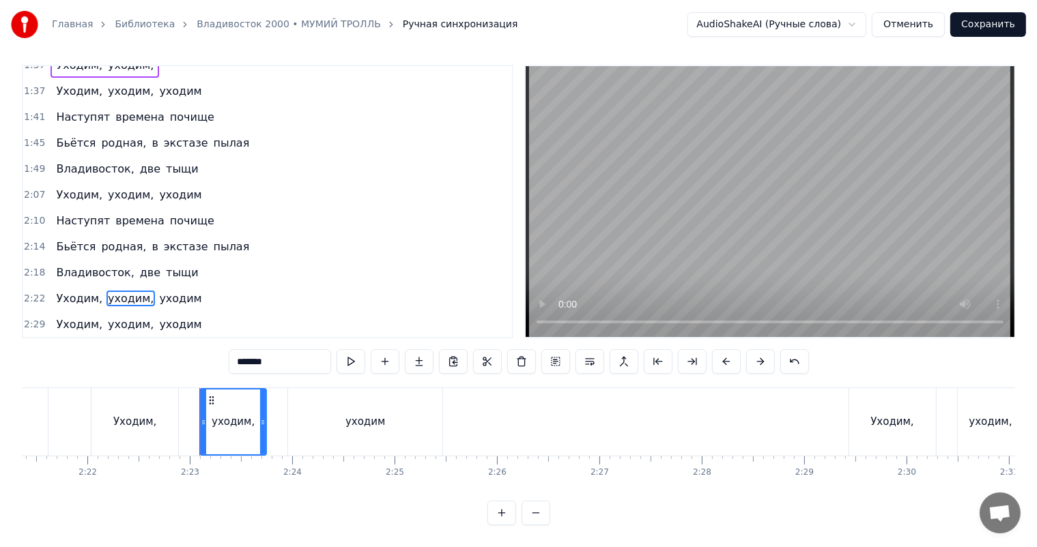
click at [158, 291] on span "уходим" at bounding box center [180, 299] width 45 height 16
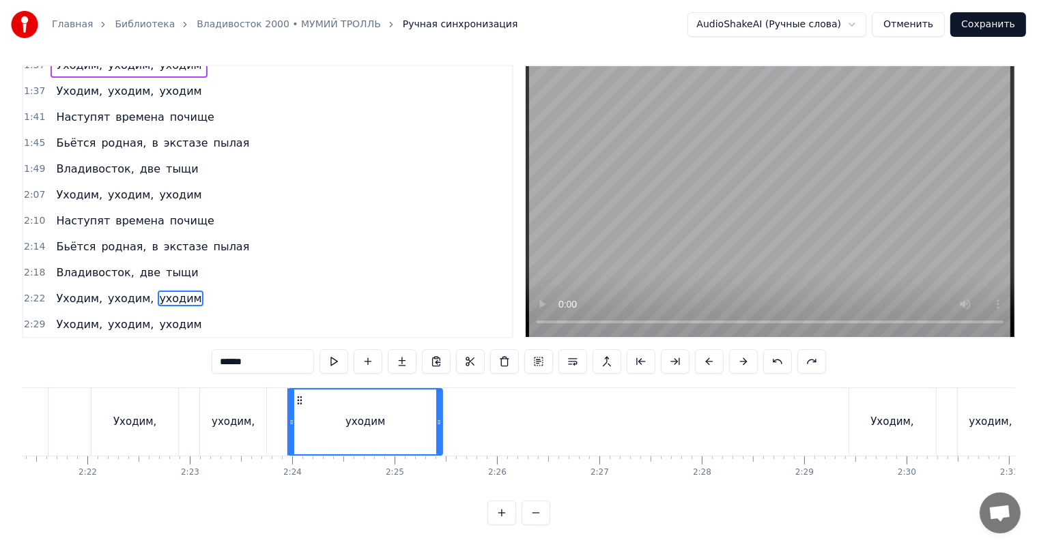
click at [158, 291] on span "уходим" at bounding box center [180, 299] width 45 height 16
click at [109, 291] on span "уходим," at bounding box center [130, 299] width 48 height 16
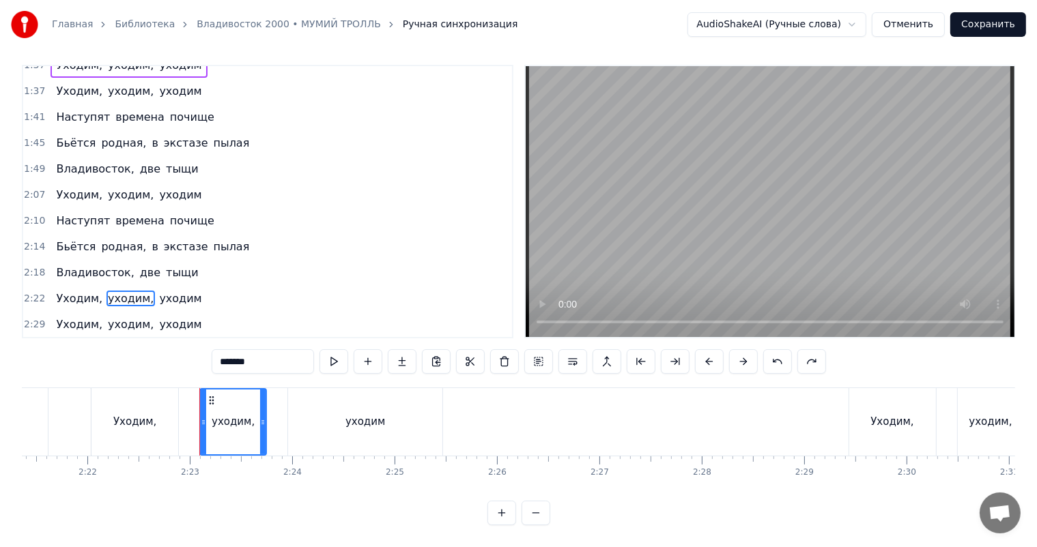
click at [164, 291] on span "уходим" at bounding box center [180, 299] width 45 height 16
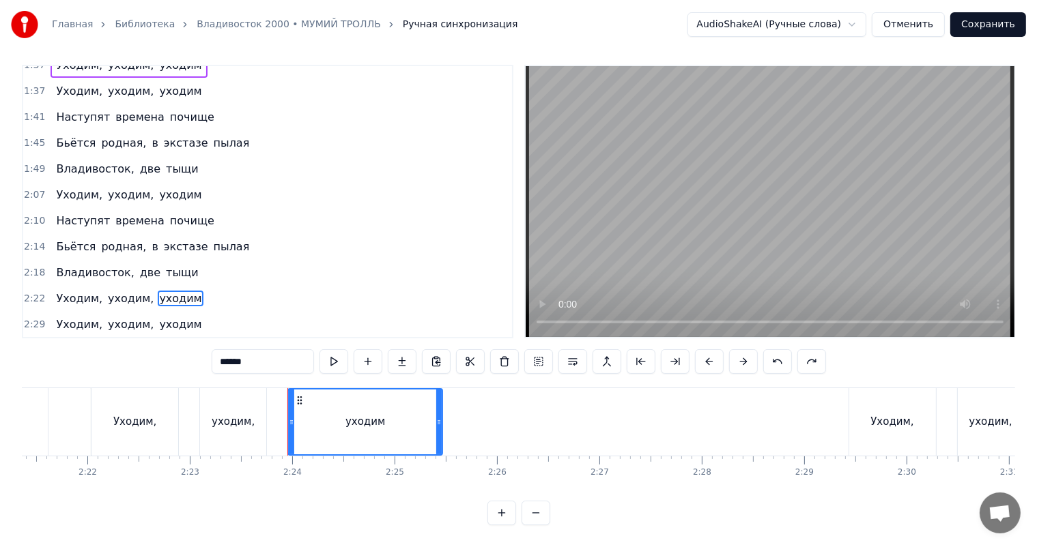
type input "*******"
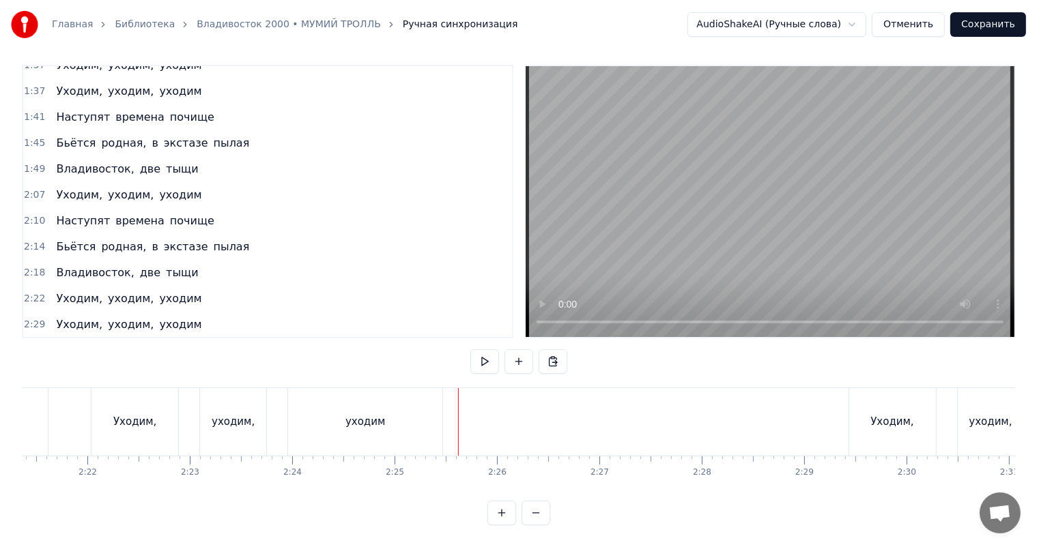
click at [374, 401] on div "уходим" at bounding box center [365, 422] width 154 height 68
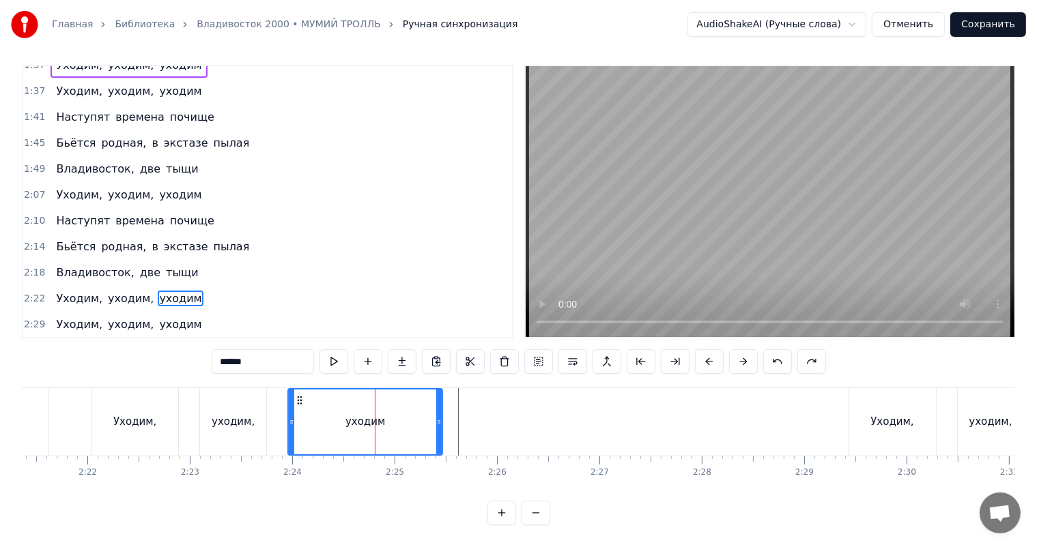
drag, startPoint x: 246, startPoint y: 347, endPoint x: 162, endPoint y: 352, distance: 83.4
click at [162, 352] on div "0:07 С гранатою в кармане, с чекою в руке 0:10 Мне чайки здесь запели на знаком…" at bounding box center [518, 295] width 993 height 461
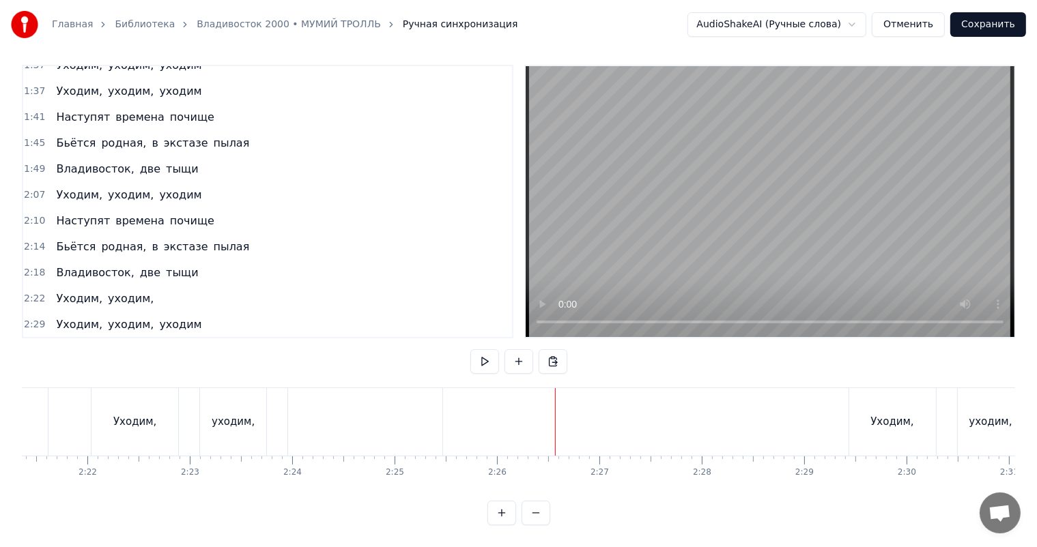
click at [247, 414] on div "уходим," at bounding box center [233, 422] width 43 height 16
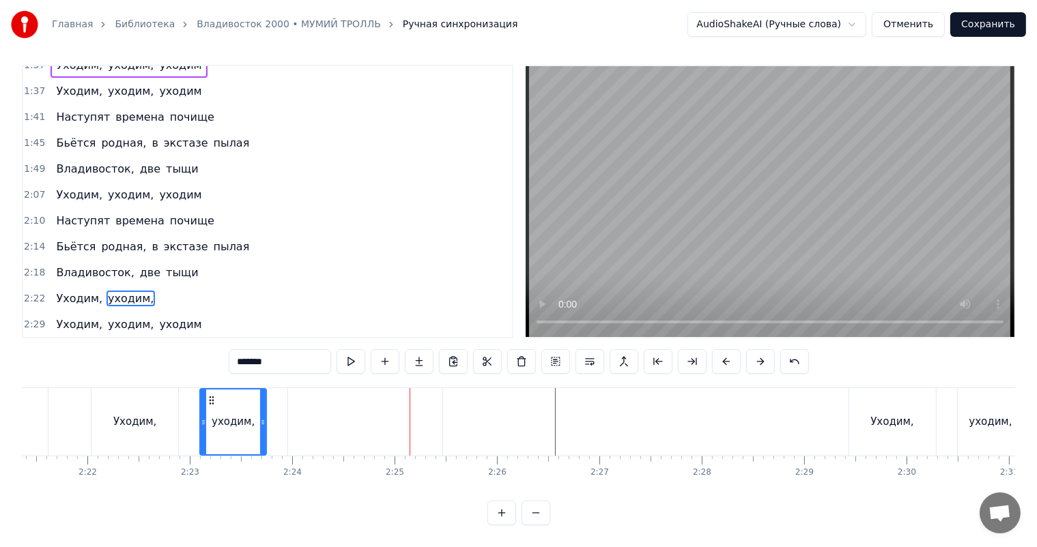
scroll to position [522, 0]
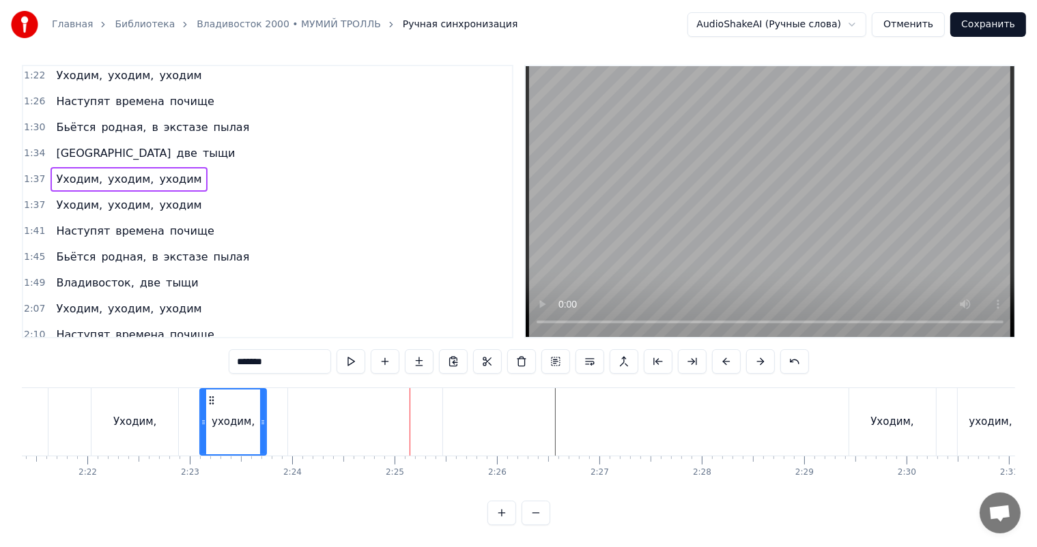
click at [75, 171] on span "Уходим," at bounding box center [79, 179] width 49 height 16
type input "*******"
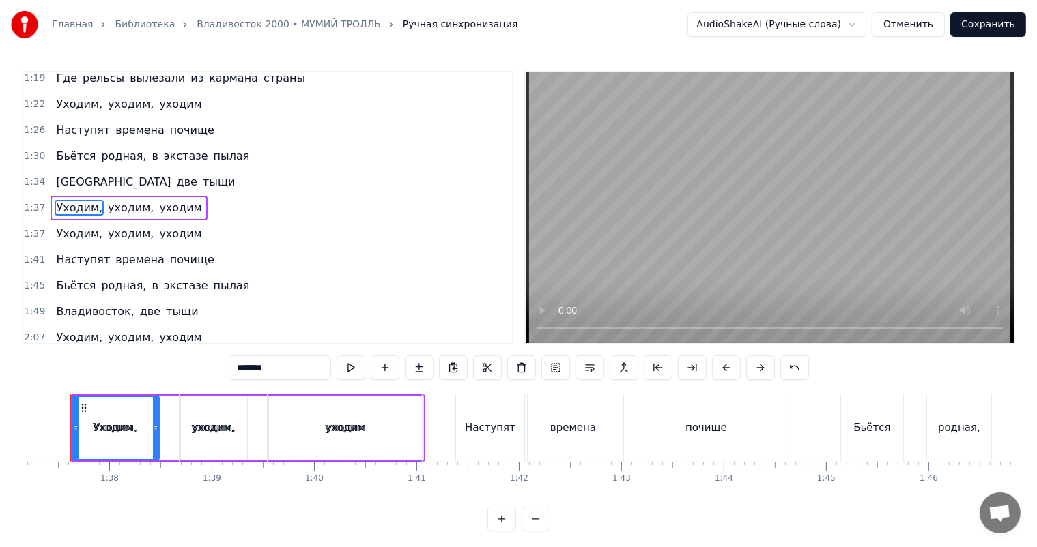
scroll to position [0, 9924]
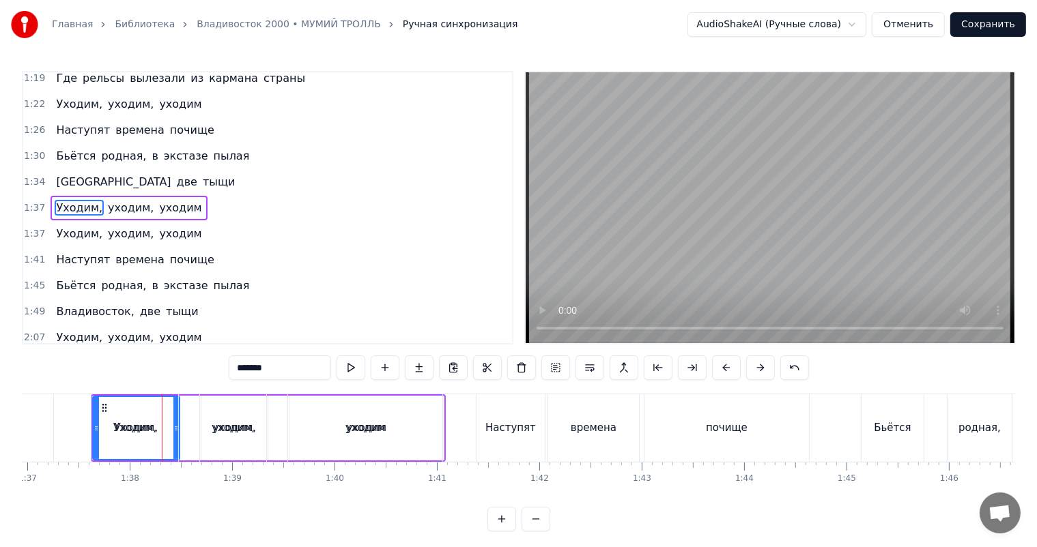
click at [94, 224] on div "Уходим, уходим, уходим" at bounding box center [128, 234] width 156 height 25
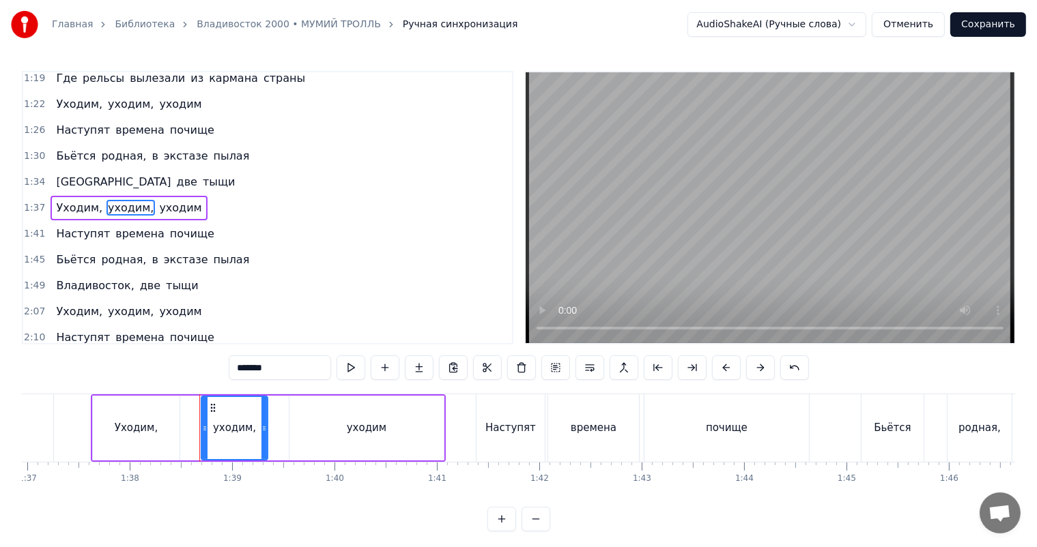
click at [78, 202] on span "Уходим," at bounding box center [79, 208] width 49 height 16
type input "*******"
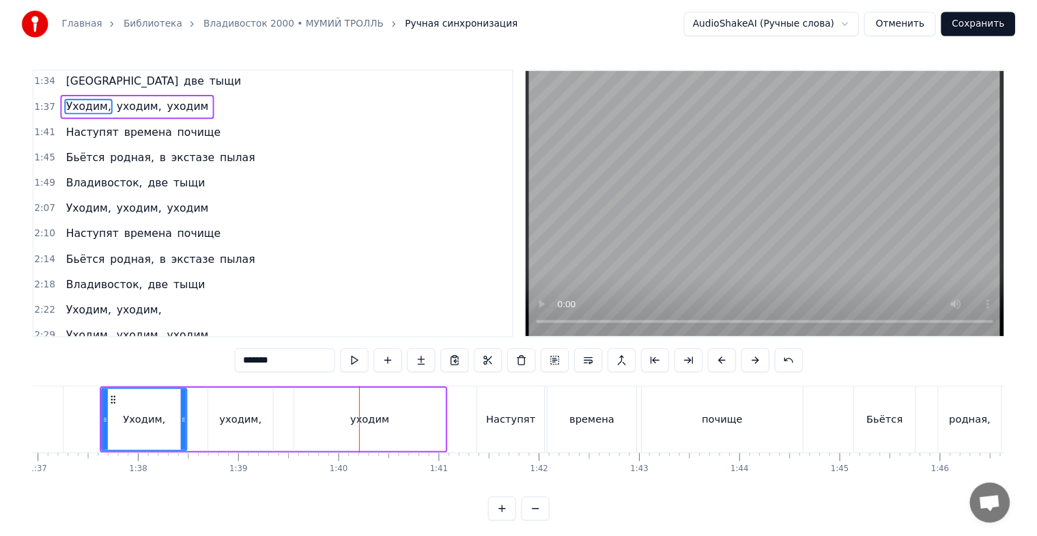
scroll to position [611, 0]
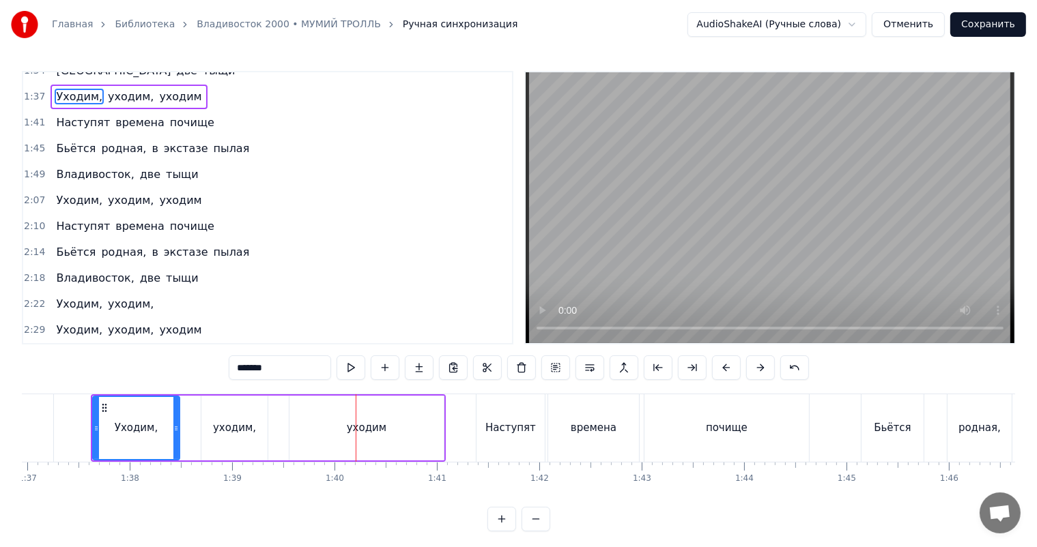
click at [997, 27] on button "Сохранить" at bounding box center [988, 24] width 76 height 25
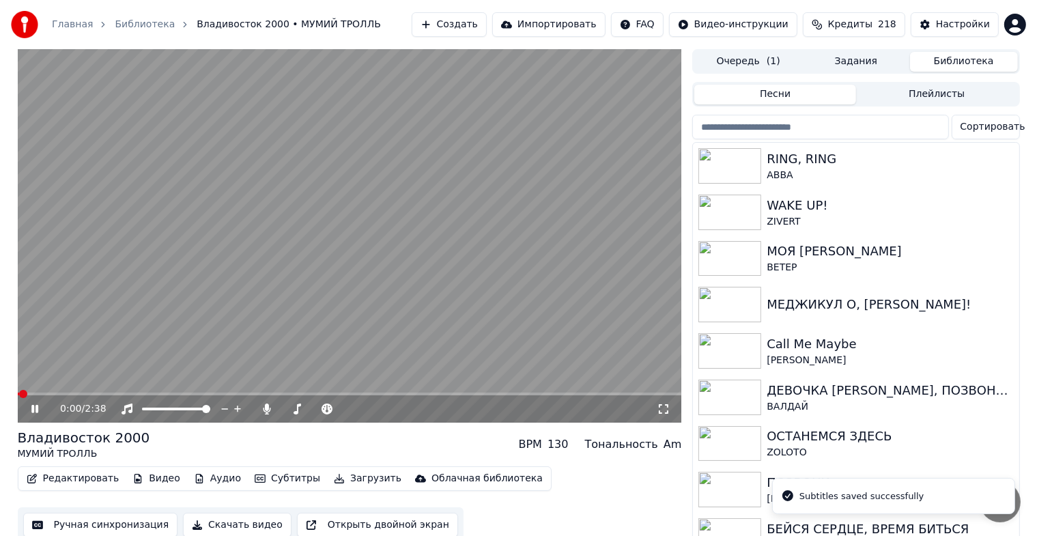
click at [39, 411] on icon at bounding box center [45, 408] width 32 height 11
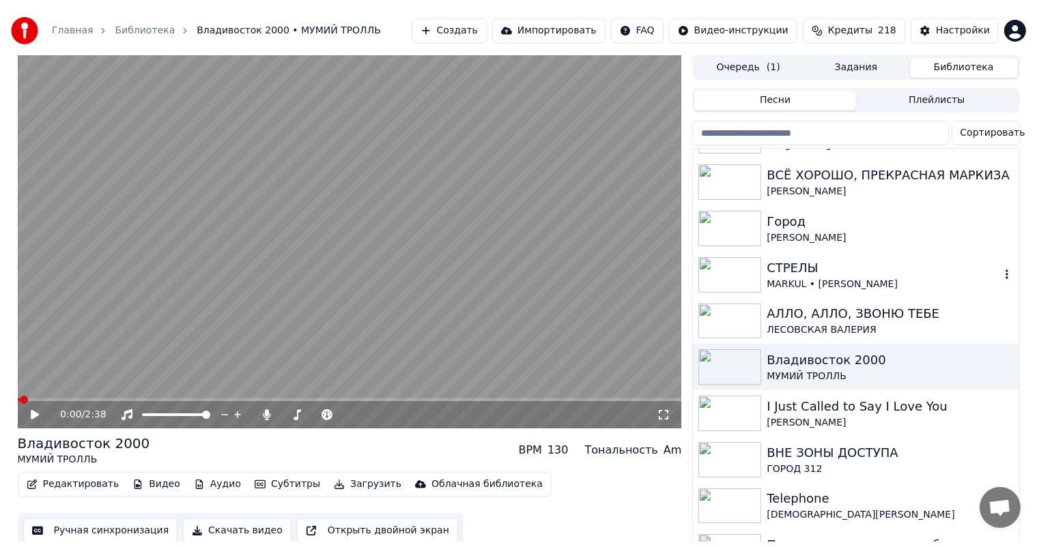
scroll to position [454, 0]
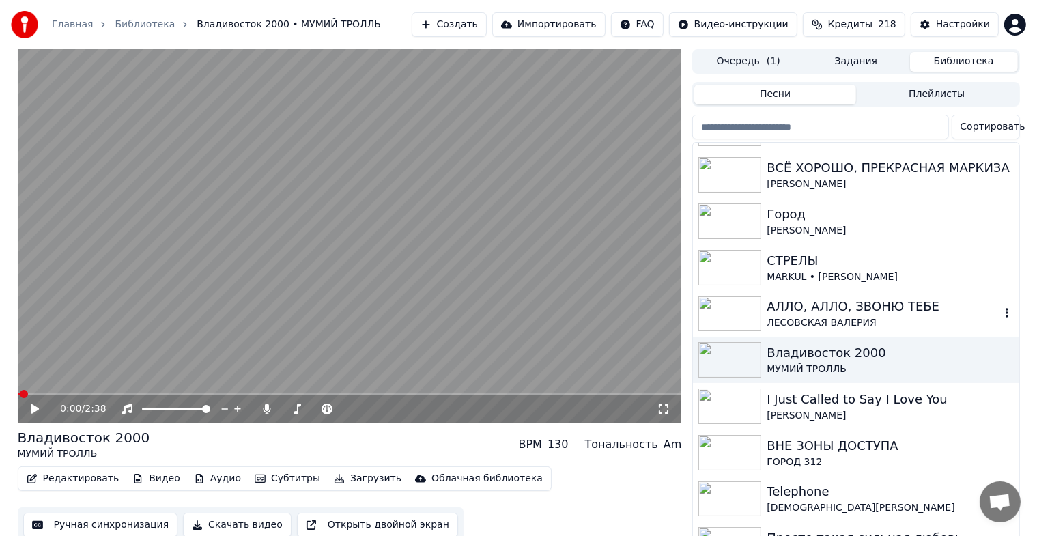
click at [835, 310] on div "АЛЛО, АЛЛО, ЗВОНЮ ТЕБЕ" at bounding box center [882, 306] width 233 height 19
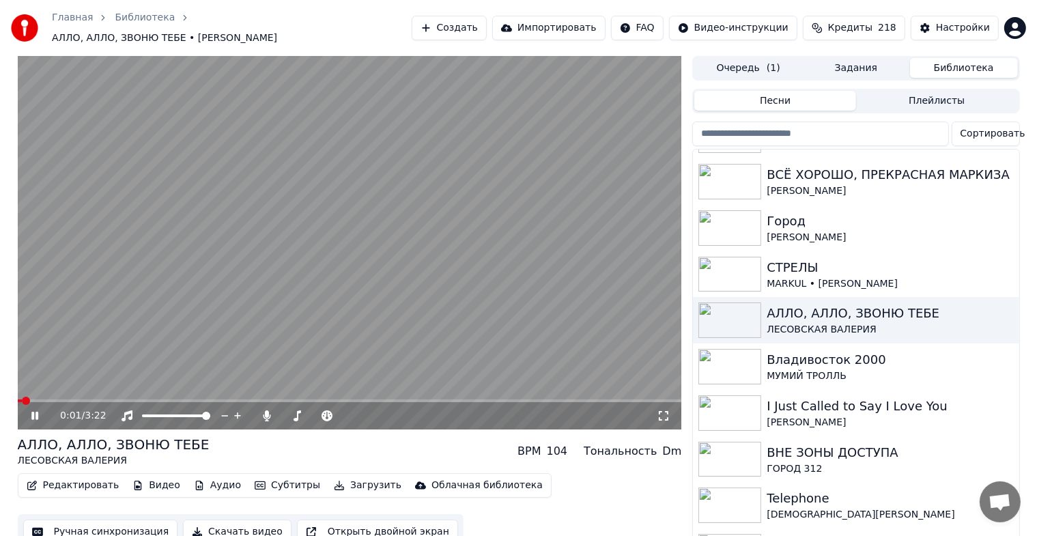
click at [33, 411] on icon at bounding box center [34, 415] width 7 height 8
click at [92, 530] on button "Ручная синхронизация" at bounding box center [100, 531] width 155 height 25
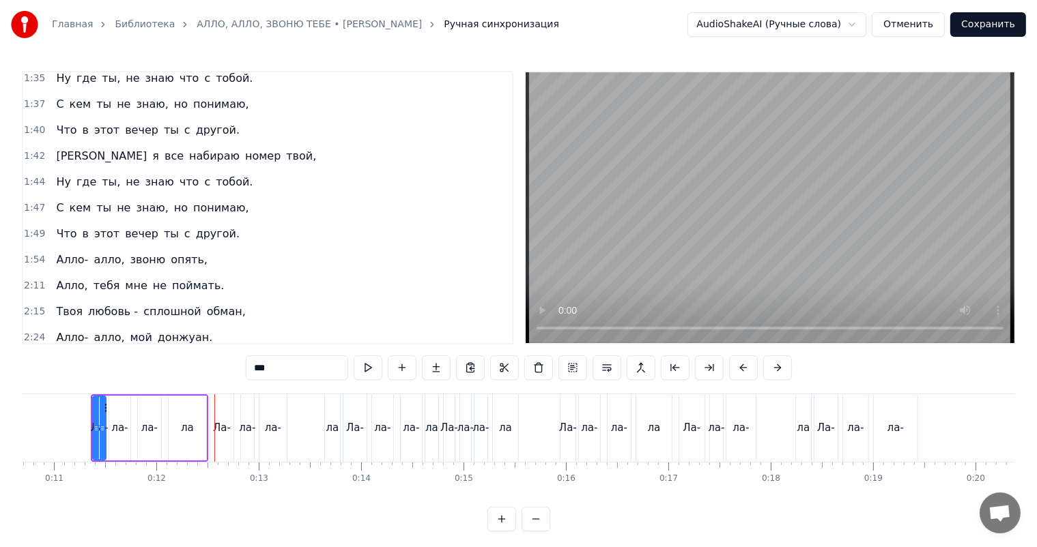
scroll to position [201, 0]
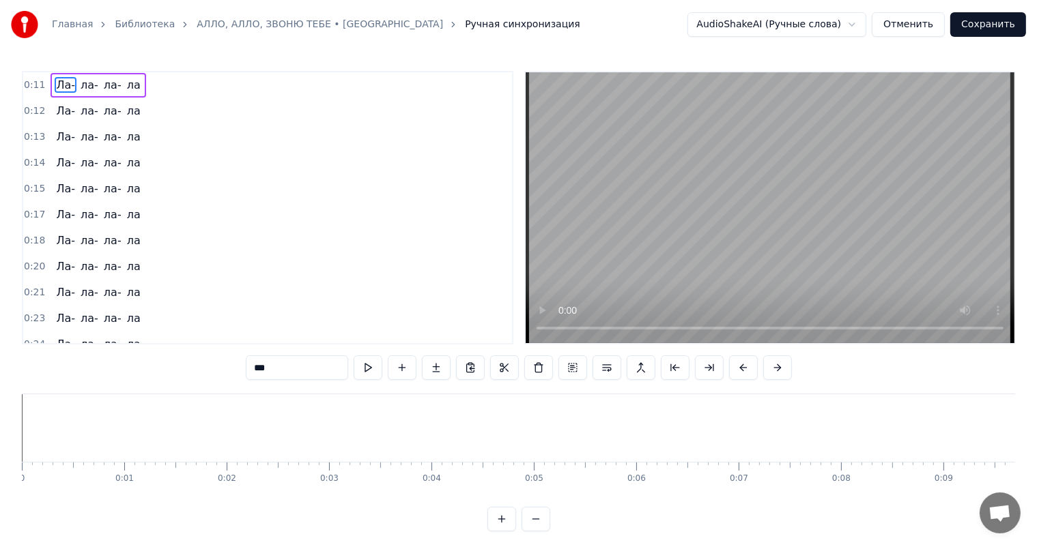
scroll to position [0, 1094]
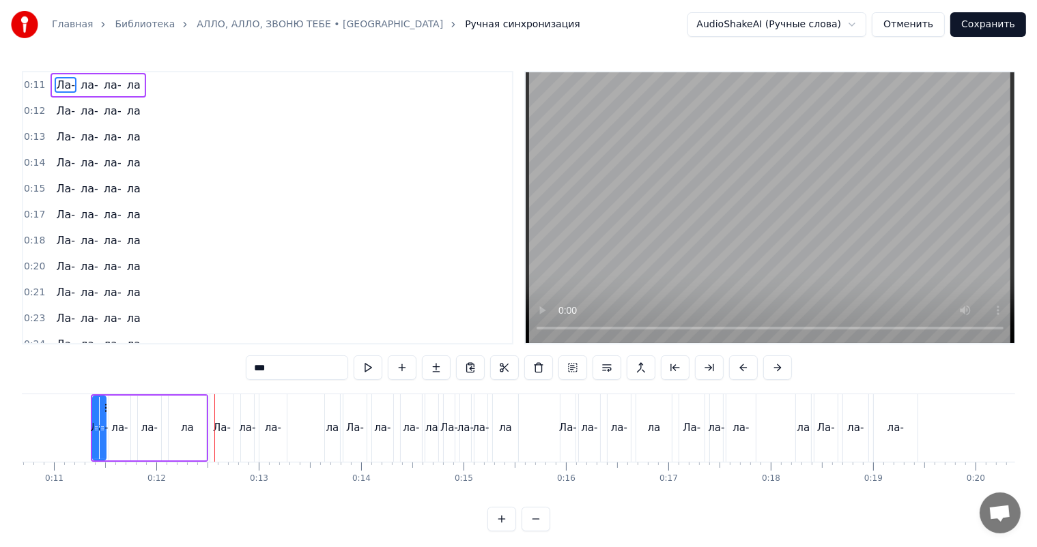
click at [50, 76] on div "Ла- ла- ла- ла" at bounding box center [97, 85] width 95 height 25
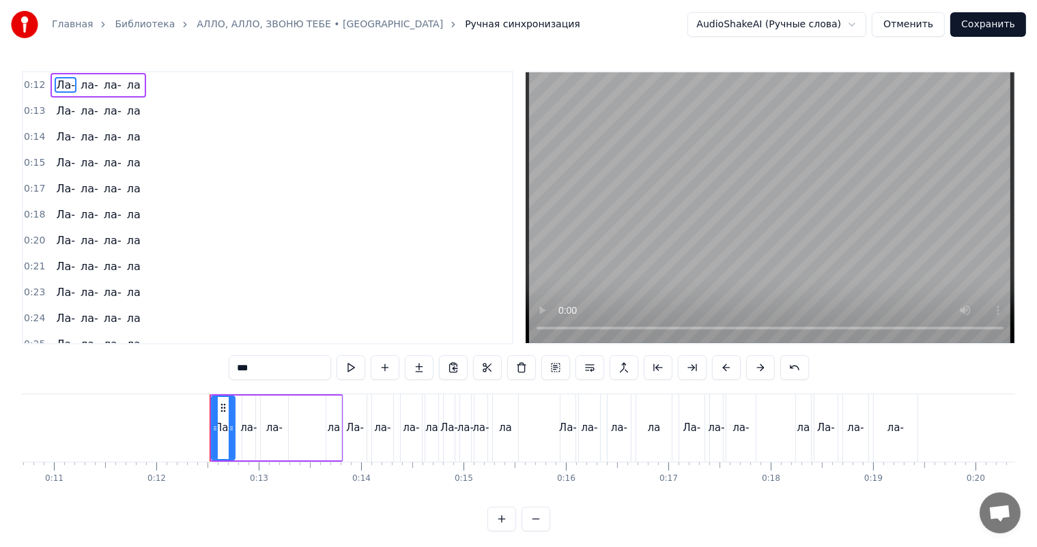
click at [50, 74] on div "Ла- ла- ла- ла" at bounding box center [97, 85] width 95 height 25
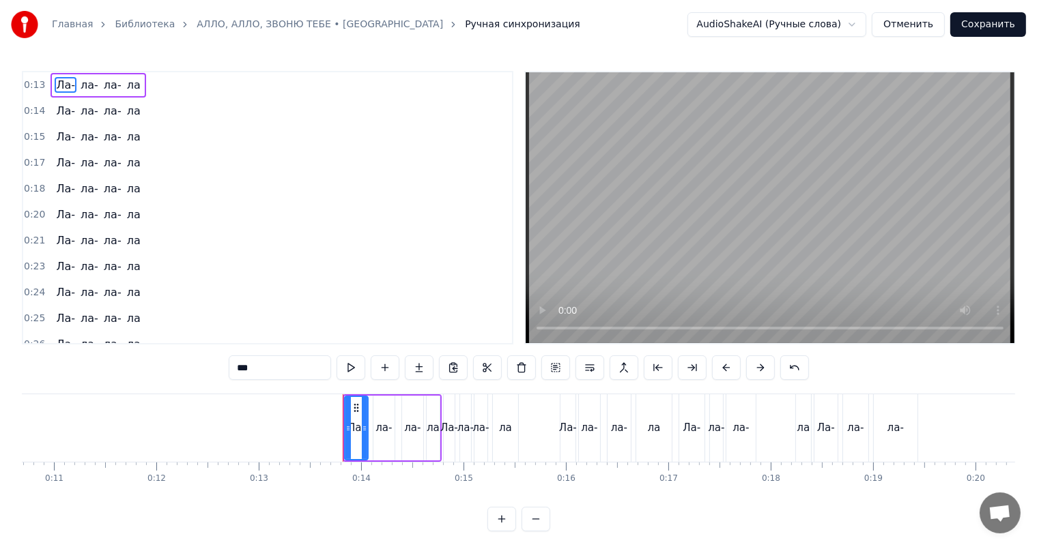
click at [50, 74] on div "Ла- ла- ла- ла" at bounding box center [97, 85] width 95 height 25
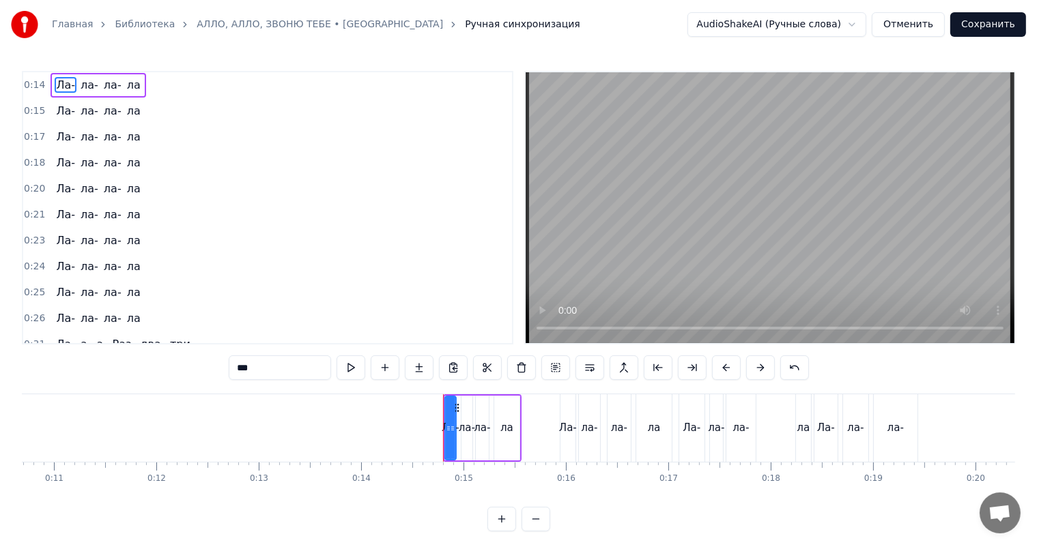
click at [50, 74] on div "Ла- ла- ла- ла" at bounding box center [97, 85] width 95 height 25
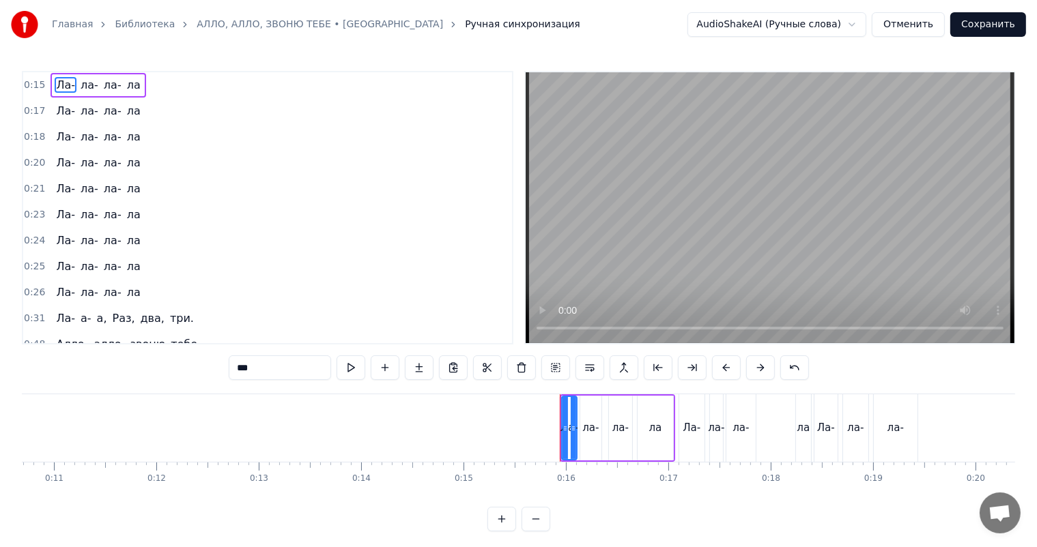
click at [50, 74] on div "Ла- ла- ла- ла" at bounding box center [97, 85] width 95 height 25
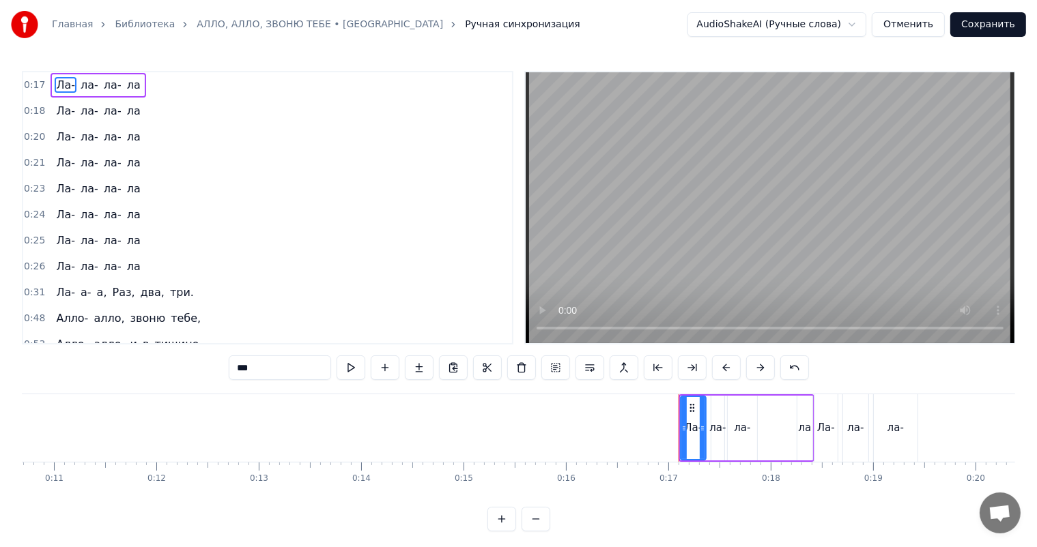
click at [50, 74] on div "Ла- ла- ла- ла" at bounding box center [97, 85] width 95 height 25
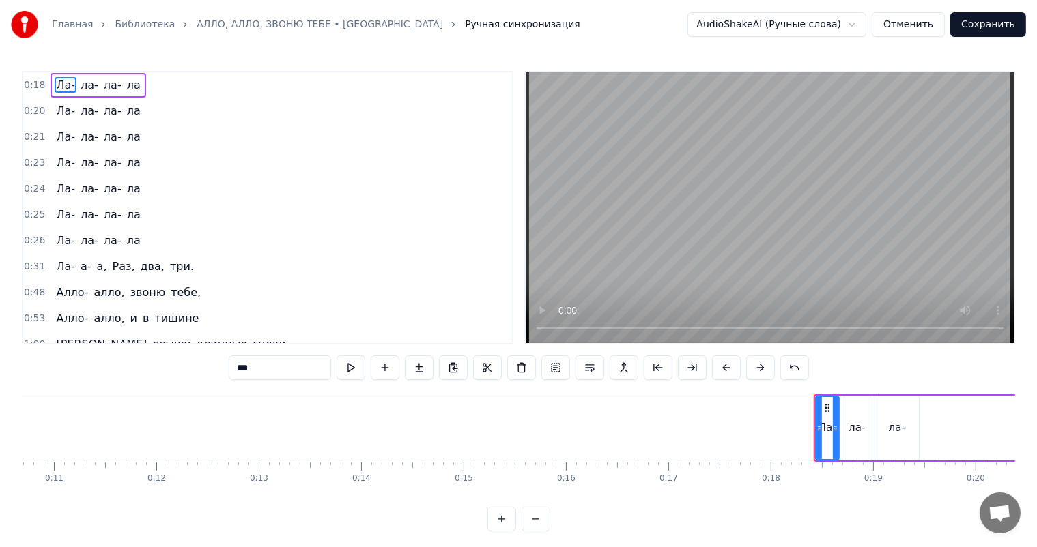
click at [50, 74] on div "Ла- ла- ла- ла" at bounding box center [97, 85] width 95 height 25
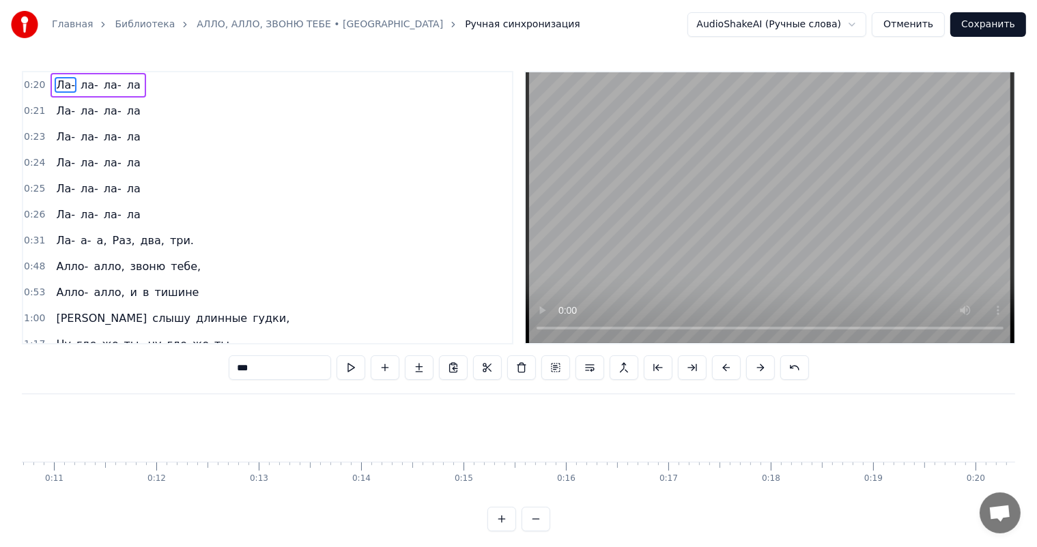
click at [50, 74] on div "Ла- ла- ла- ла" at bounding box center [97, 85] width 95 height 25
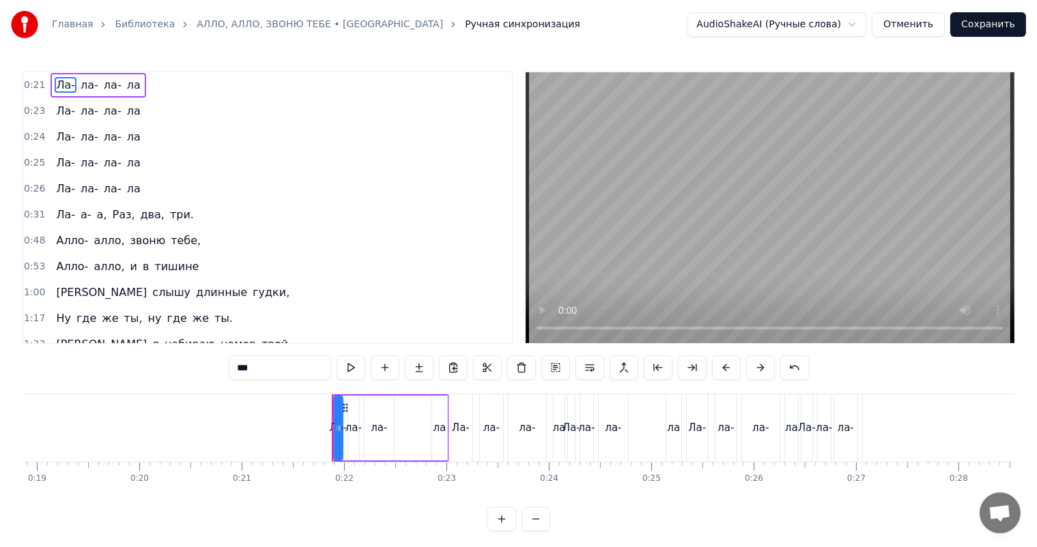
click at [50, 74] on div "Ла- ла- ла- ла" at bounding box center [97, 85] width 95 height 25
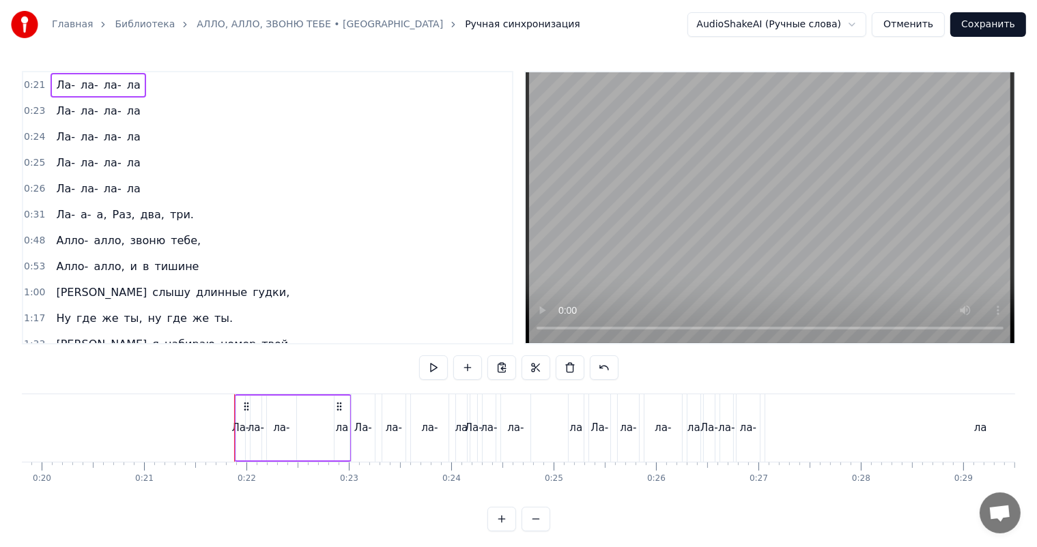
scroll to position [0, 2054]
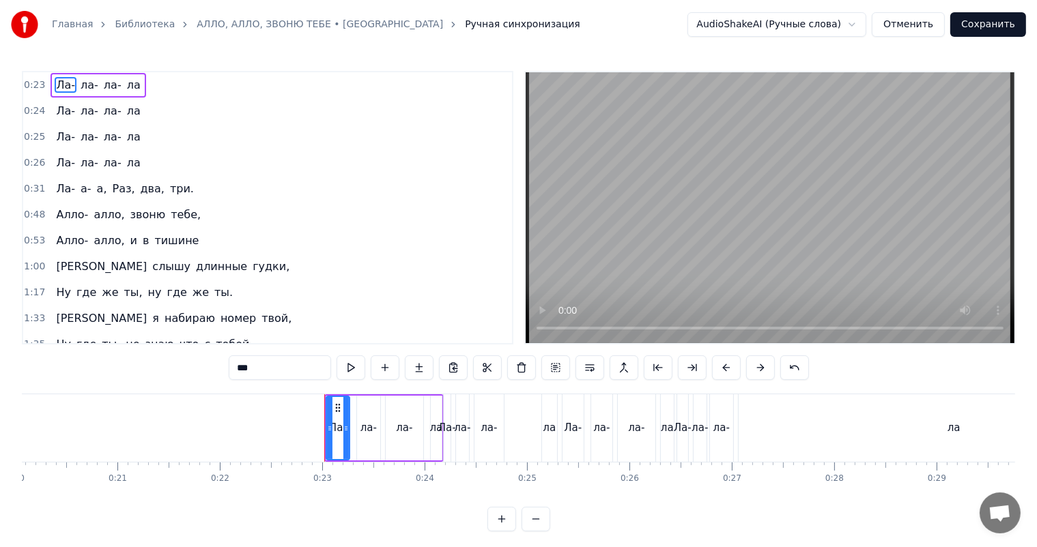
click at [50, 74] on div "Ла- ла- ла- ла" at bounding box center [97, 85] width 95 height 25
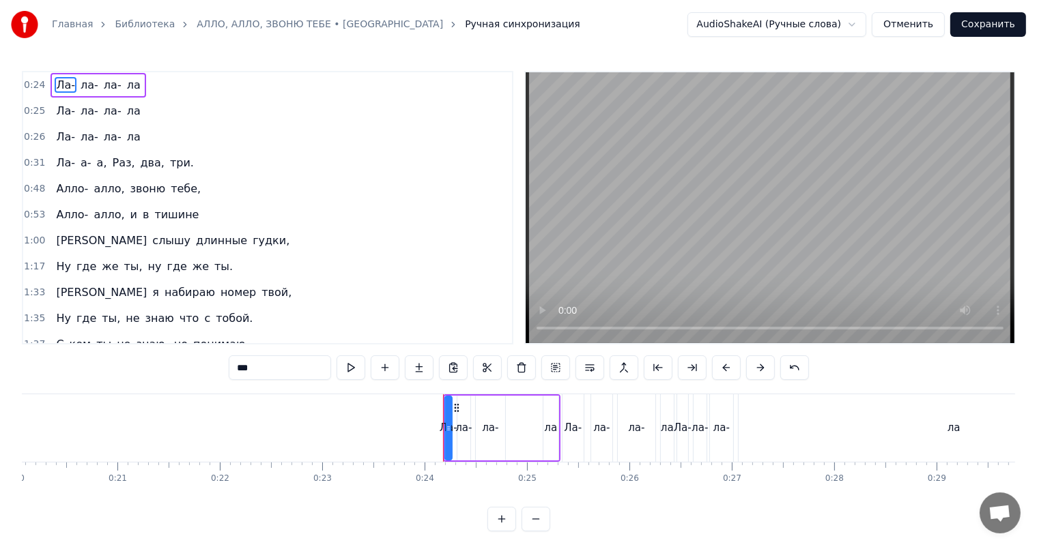
click at [50, 74] on div "Ла- ла- ла- ла" at bounding box center [97, 85] width 95 height 25
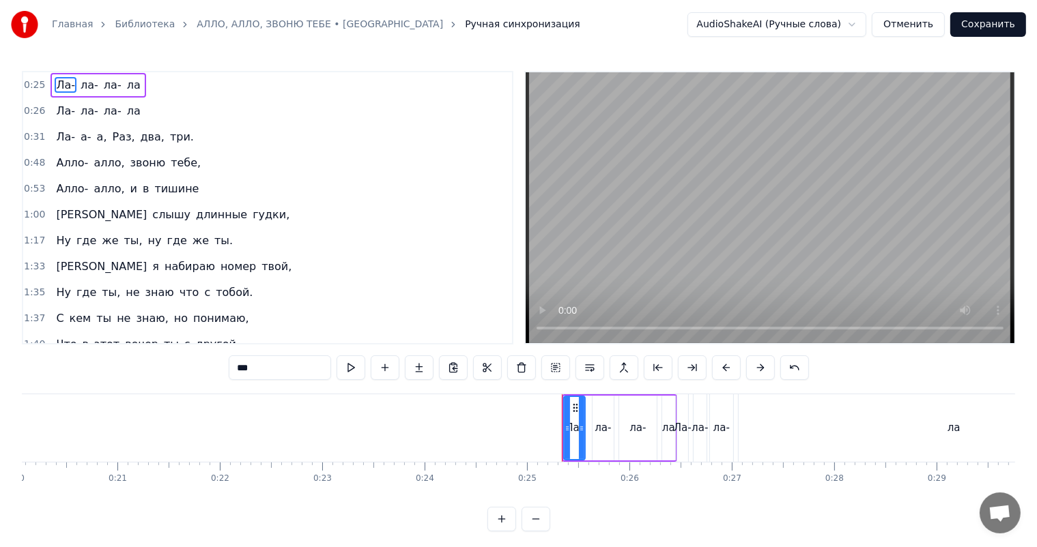
click at [50, 74] on div "Ла- ла- ла- ла" at bounding box center [97, 85] width 95 height 25
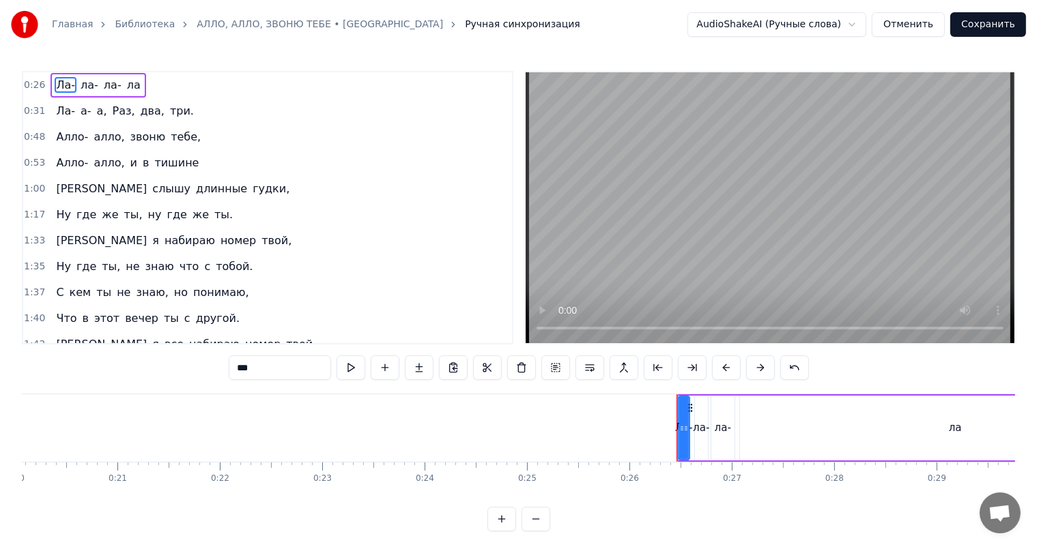
click at [50, 74] on div "Ла- ла- ла- ла" at bounding box center [97, 85] width 95 height 25
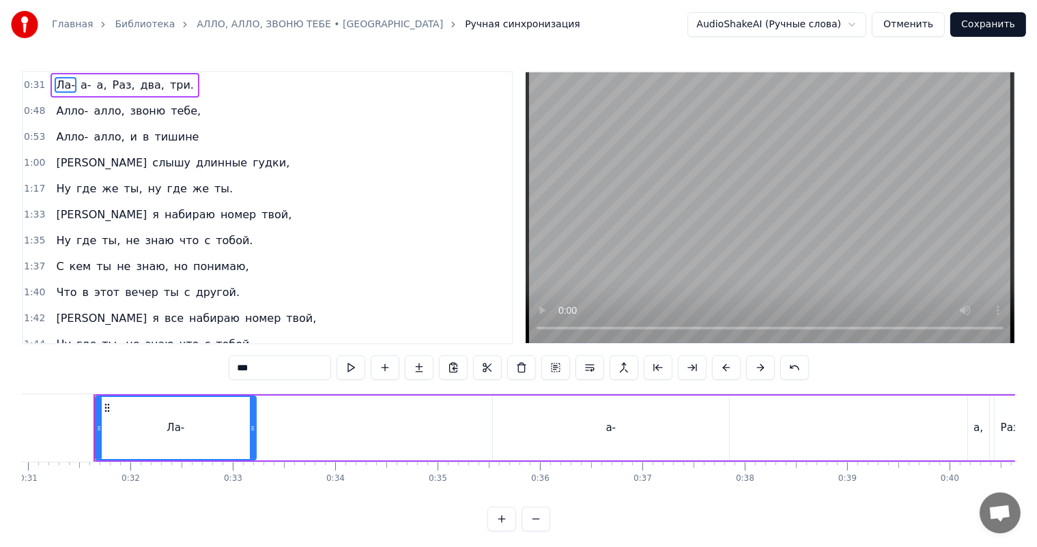
scroll to position [0, 3170]
click at [66, 87] on span "Ла-" at bounding box center [66, 85] width 22 height 16
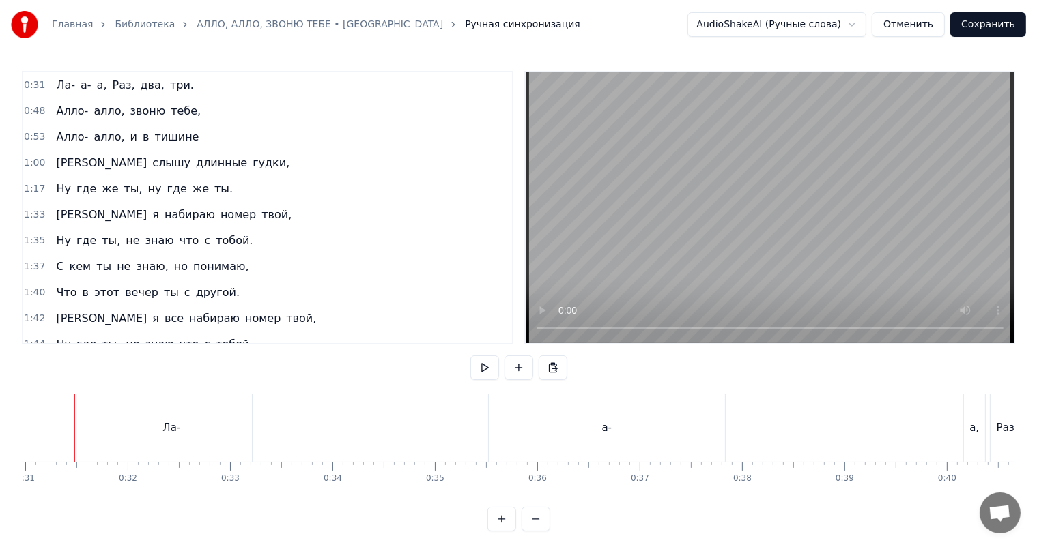
scroll to position [0, 3153]
click at [50, 76] on div "Ла- а- а, Раз, два, три." at bounding box center [124, 85] width 148 height 25
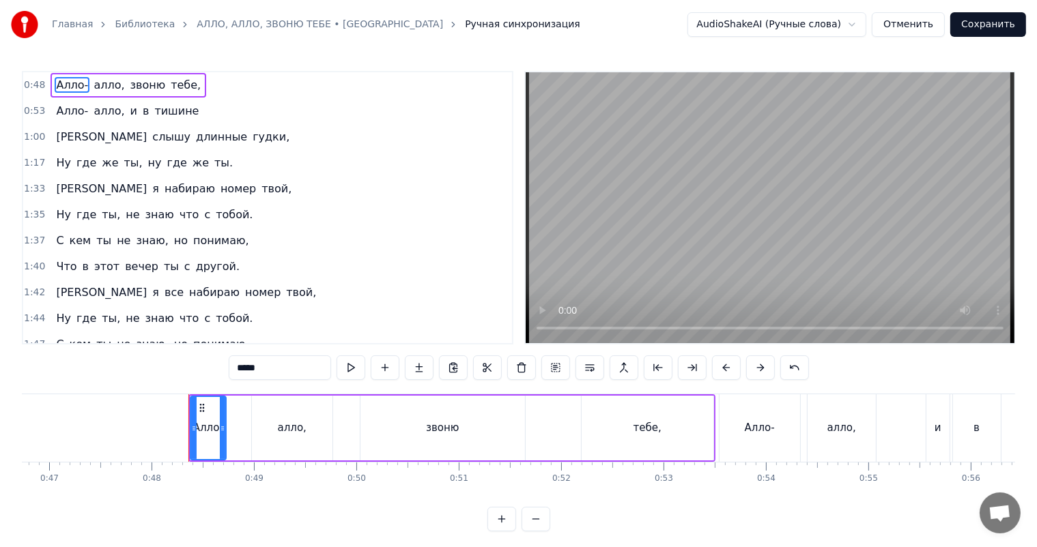
scroll to position [0, 4881]
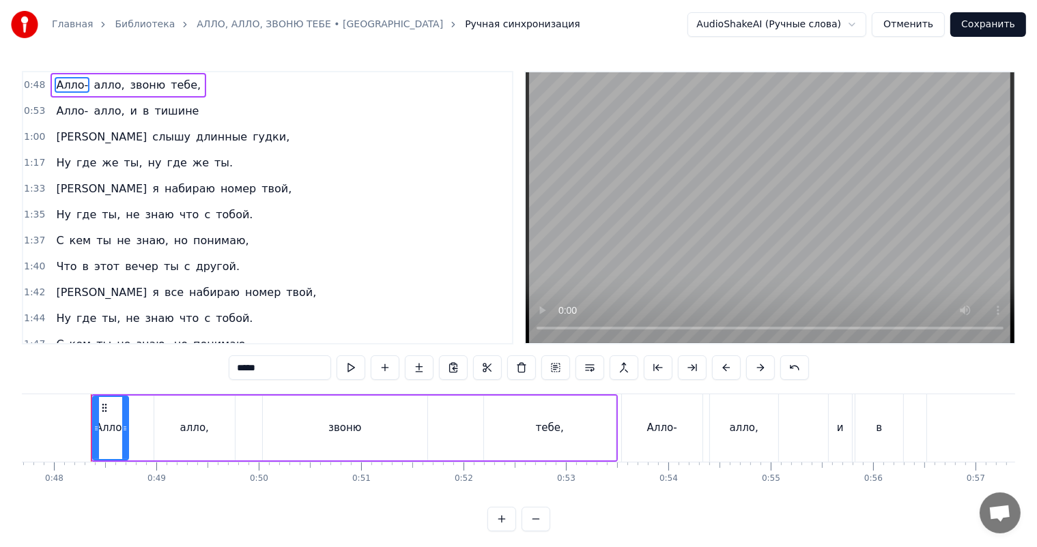
click at [66, 85] on span "Алло-" at bounding box center [72, 85] width 35 height 16
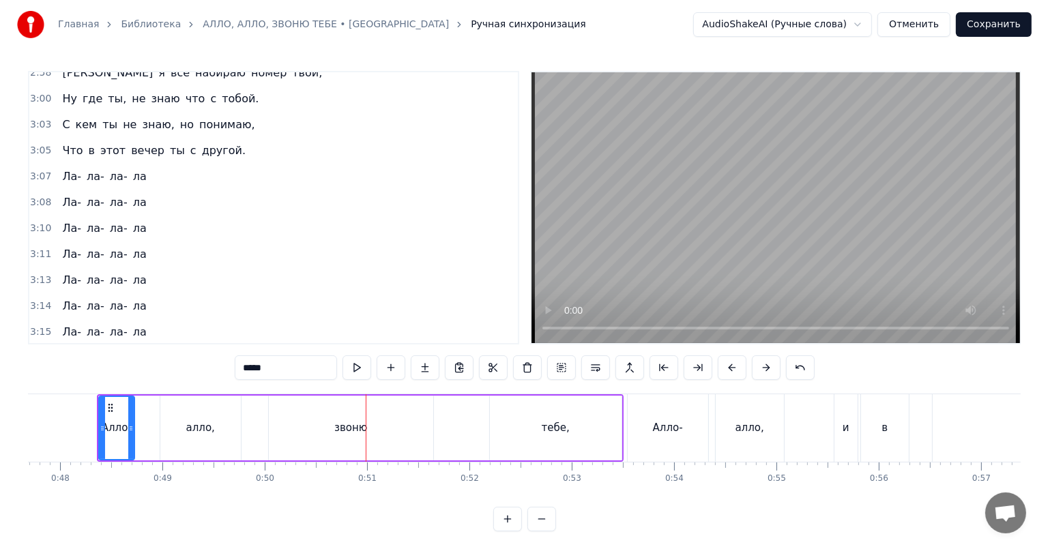
scroll to position [532, 0]
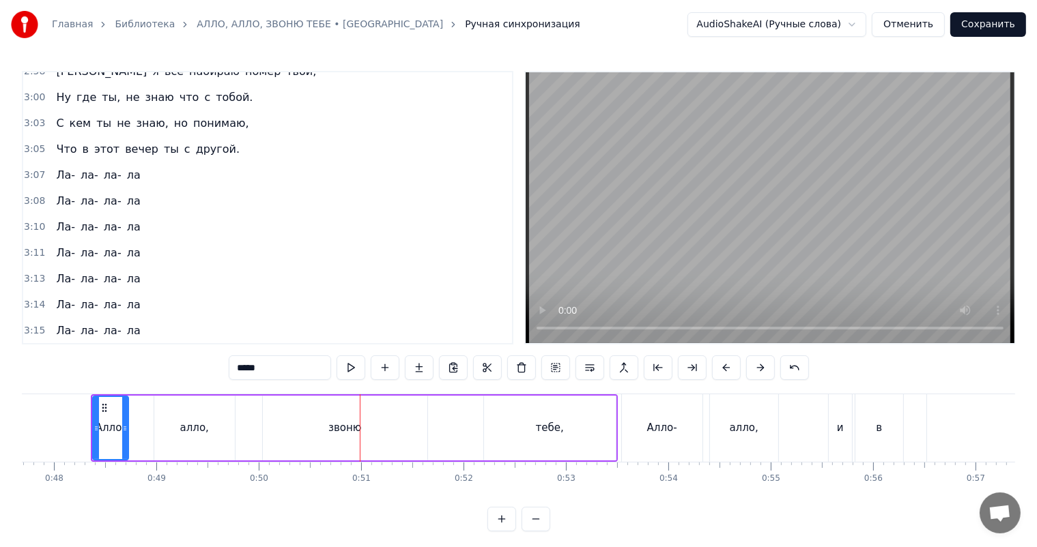
click at [931, 24] on button "Отменить" at bounding box center [907, 24] width 73 height 25
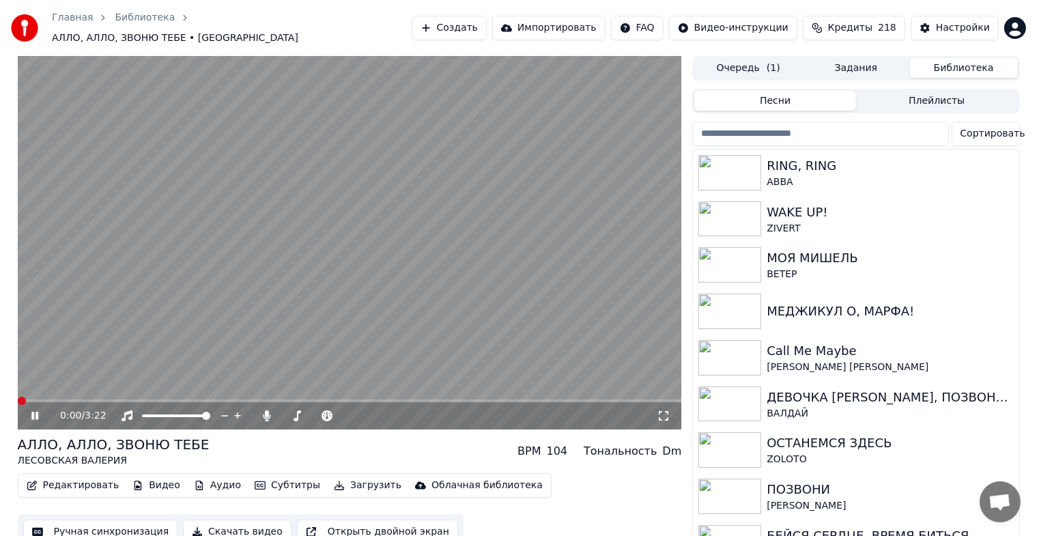
click at [33, 411] on icon at bounding box center [34, 415] width 7 height 8
click at [82, 484] on button "Редактировать" at bounding box center [73, 485] width 104 height 19
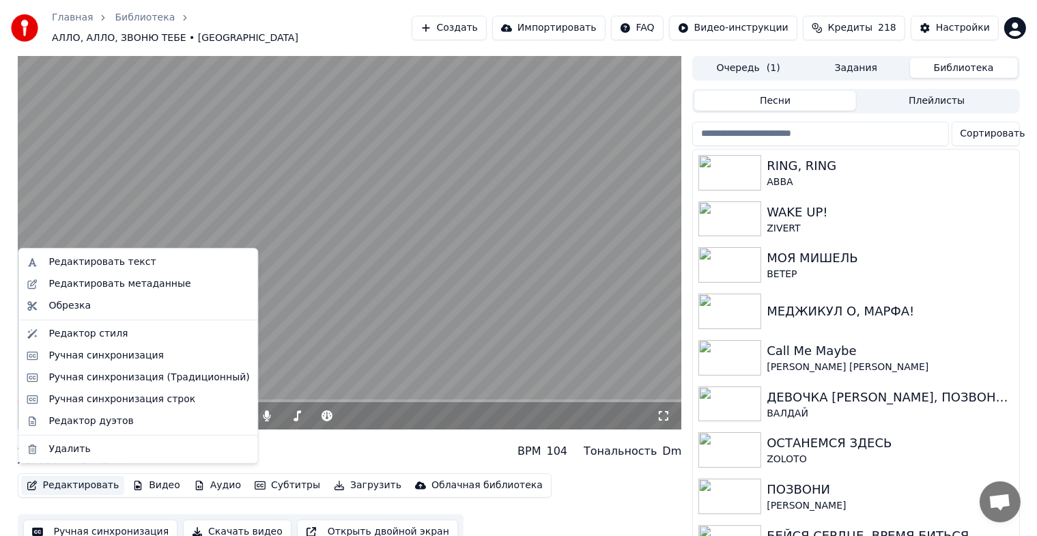
drag, startPoint x: 89, startPoint y: 335, endPoint x: 107, endPoint y: 257, distance: 79.8
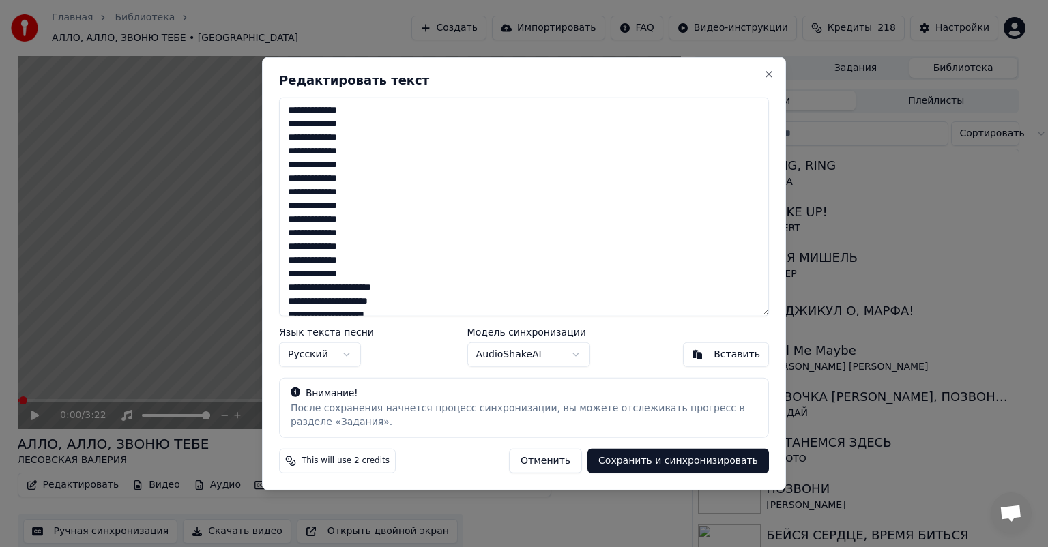
drag, startPoint x: 353, startPoint y: 274, endPoint x: 285, endPoint y: 96, distance: 190.1
click at [285, 96] on div "Редактировать текст Язык текста песни Русский Модель синхронизации AudioShakeAI…" at bounding box center [524, 273] width 524 height 433
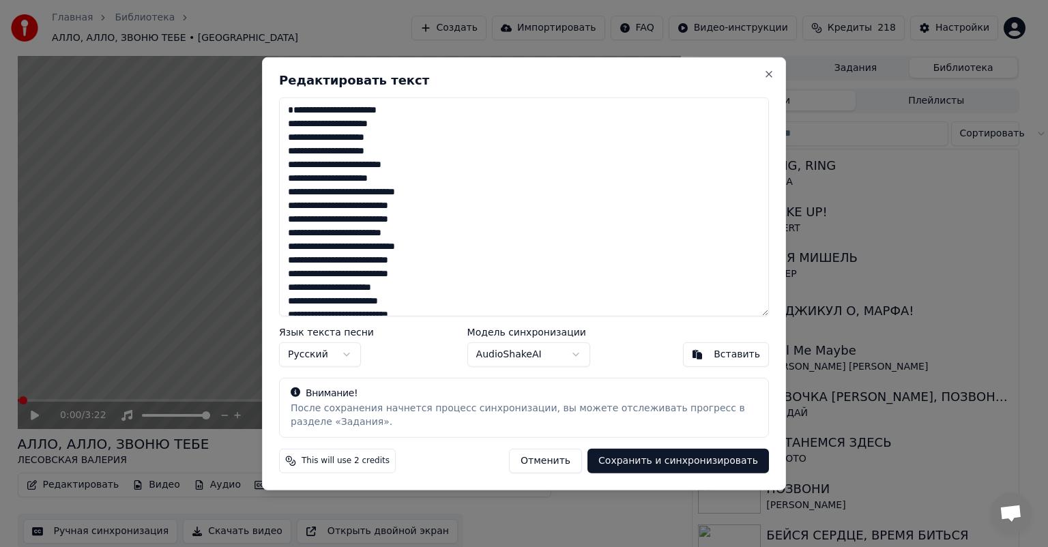
click at [291, 124] on textarea "**********" at bounding box center [524, 207] width 490 height 219
click at [285, 124] on textarea "**********" at bounding box center [524, 207] width 490 height 219
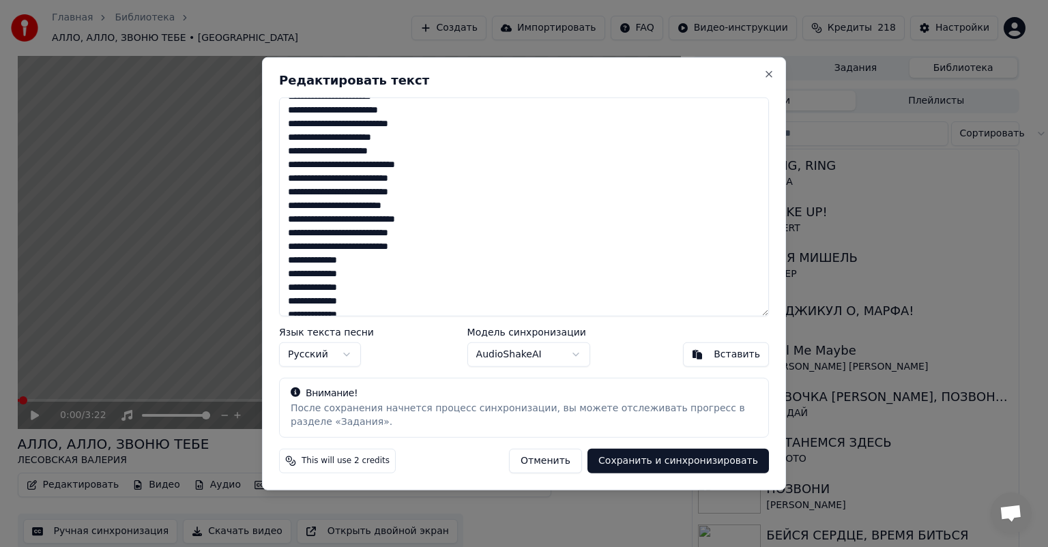
scroll to position [230, 0]
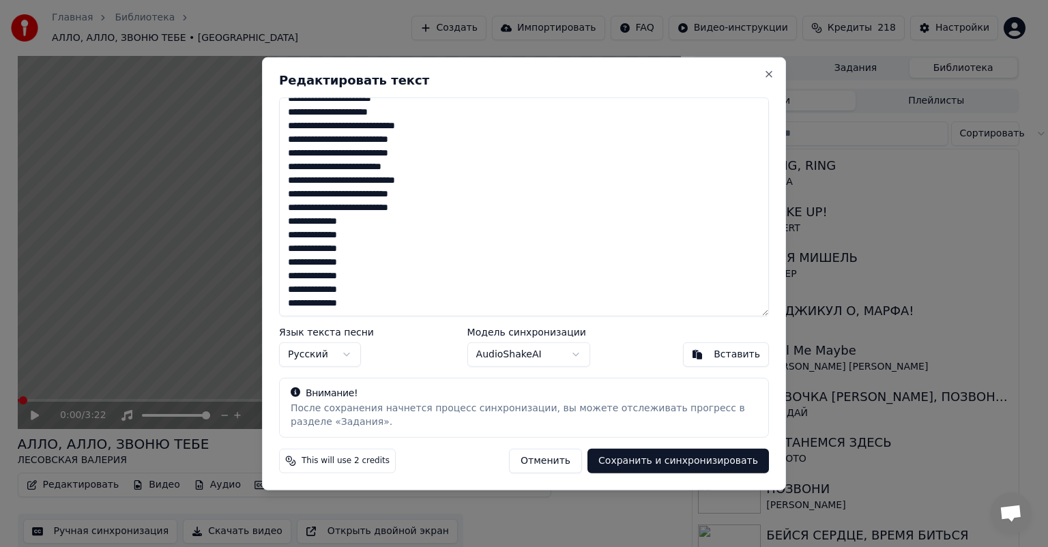
drag, startPoint x: 360, startPoint y: 306, endPoint x: 280, endPoint y: 221, distance: 116.3
click at [280, 221] on textarea "**********" at bounding box center [524, 207] width 490 height 219
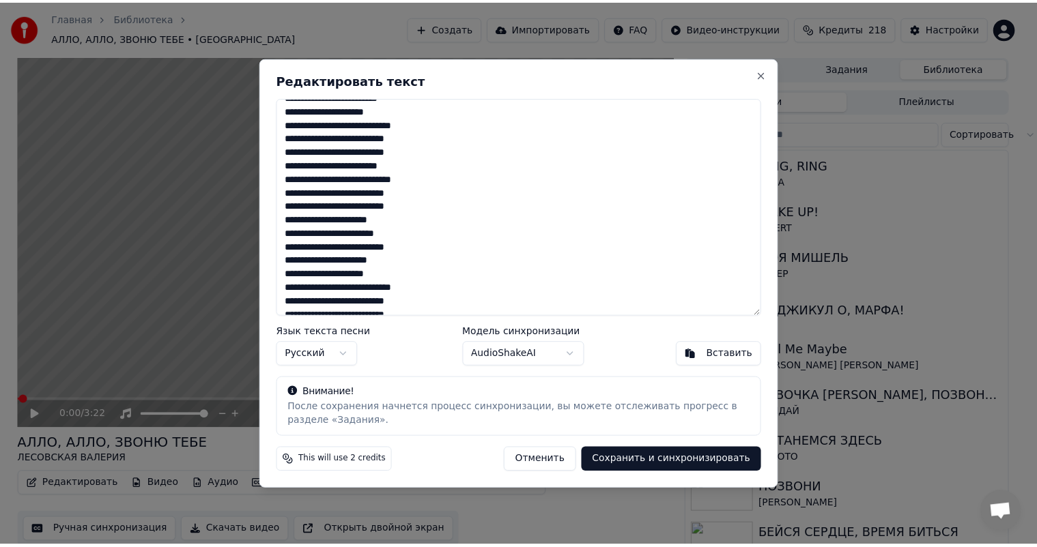
scroll to position [0, 0]
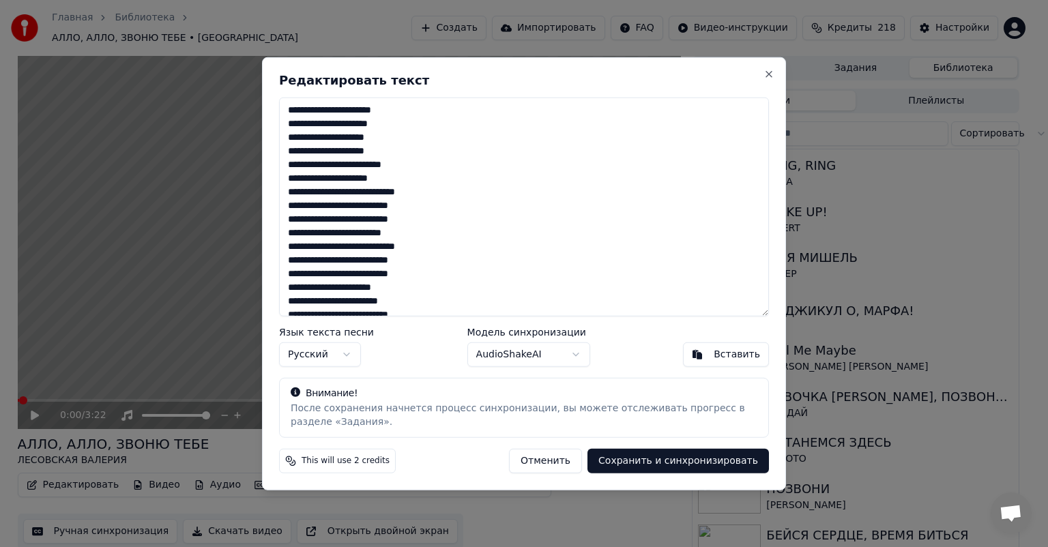
type textarea "**********"
click at [648, 459] on button "Сохранить и синхронизировать" at bounding box center [679, 460] width 182 height 25
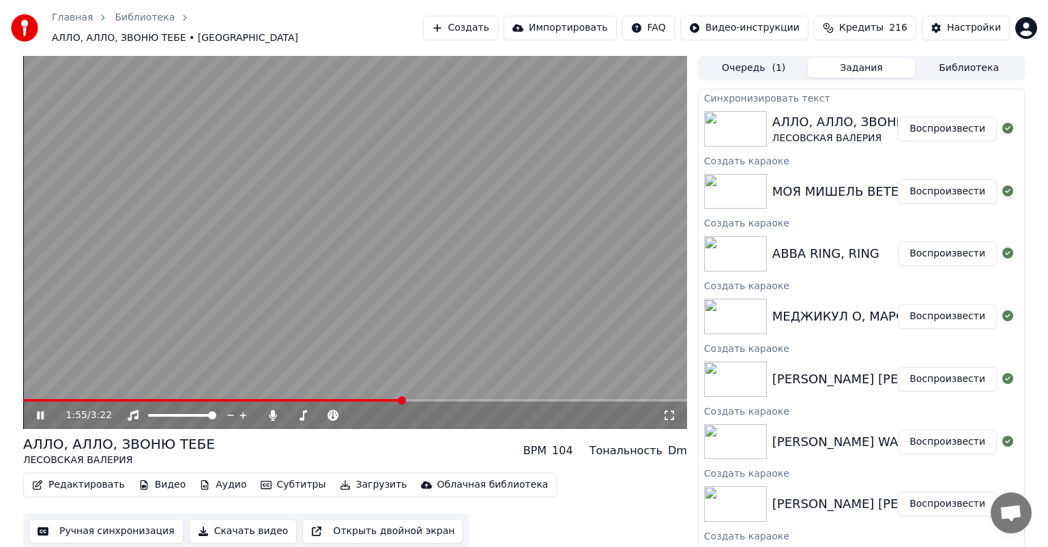
click at [38, 411] on icon at bounding box center [40, 415] width 7 height 8
click at [35, 410] on icon at bounding box center [50, 415] width 32 height 11
click at [37, 411] on icon at bounding box center [40, 415] width 7 height 8
click at [79, 530] on button "Ручная синхронизация" at bounding box center [106, 531] width 155 height 25
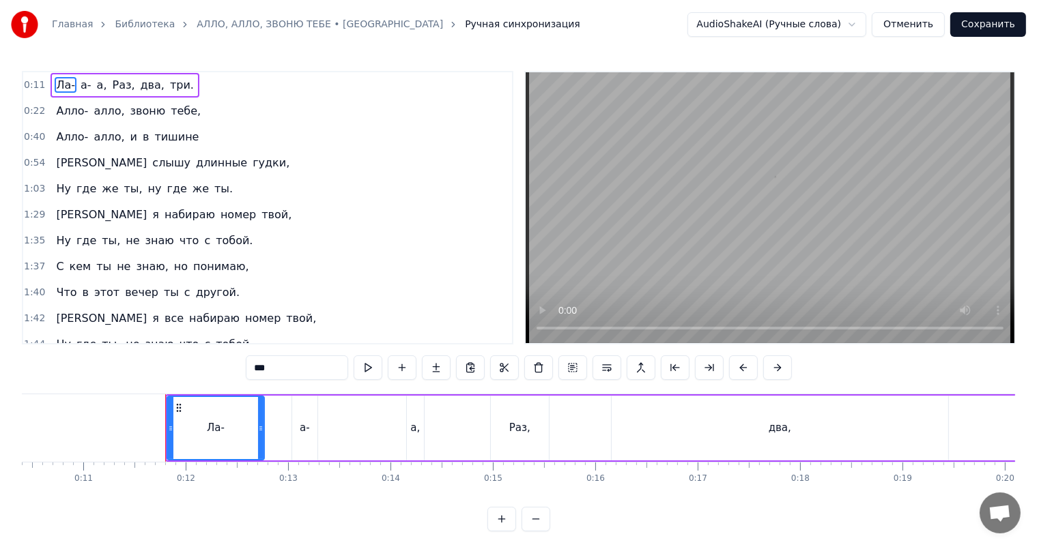
scroll to position [0, 1139]
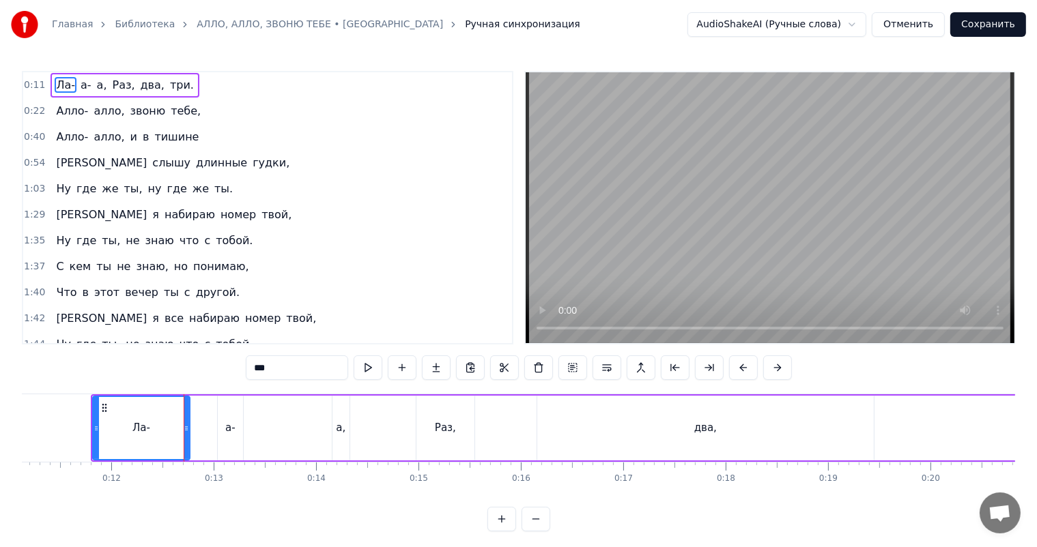
click at [57, 87] on span "Ла-" at bounding box center [66, 85] width 22 height 16
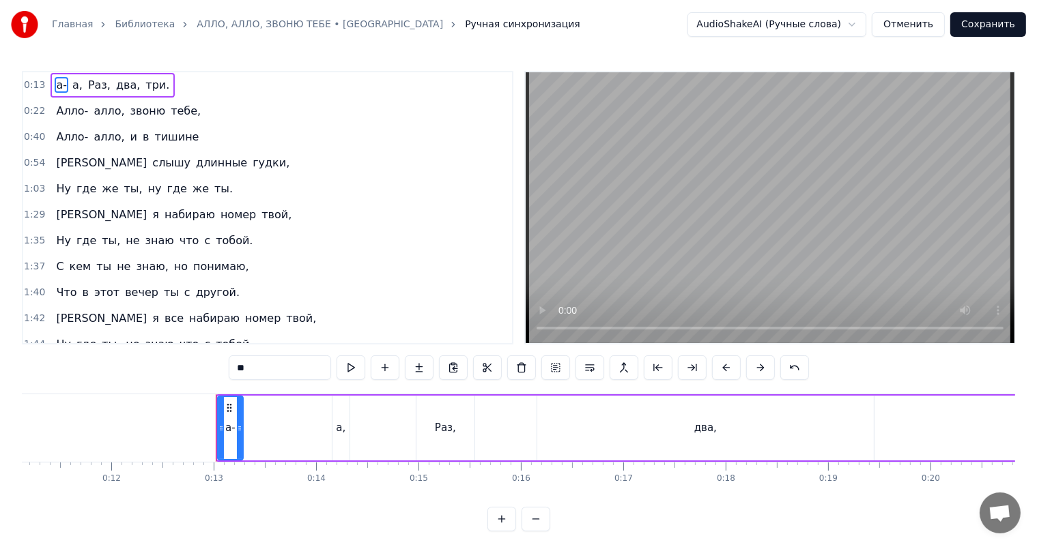
click at [57, 87] on span "а-" at bounding box center [62, 85] width 14 height 16
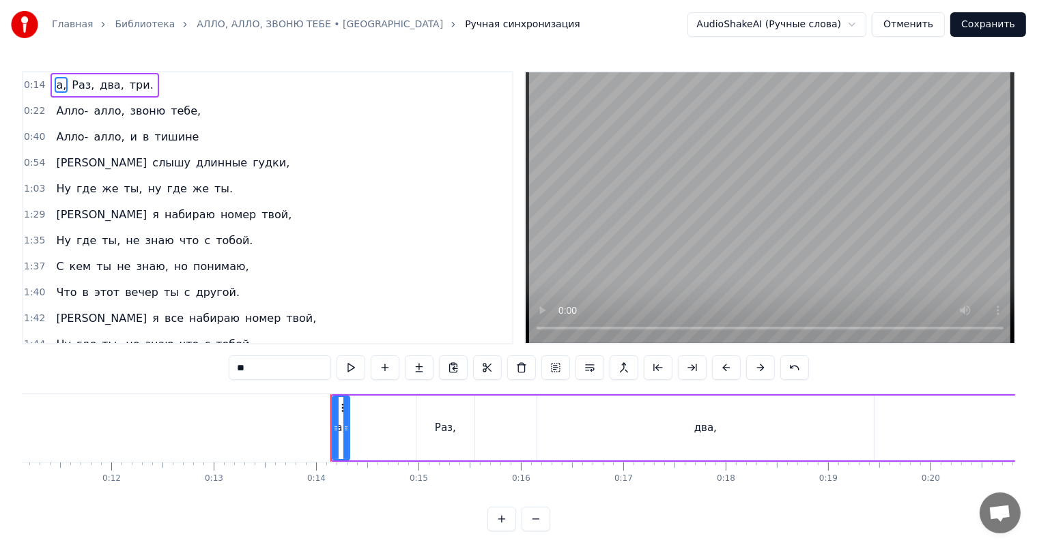
click at [57, 87] on span "а," at bounding box center [61, 85] width 13 height 16
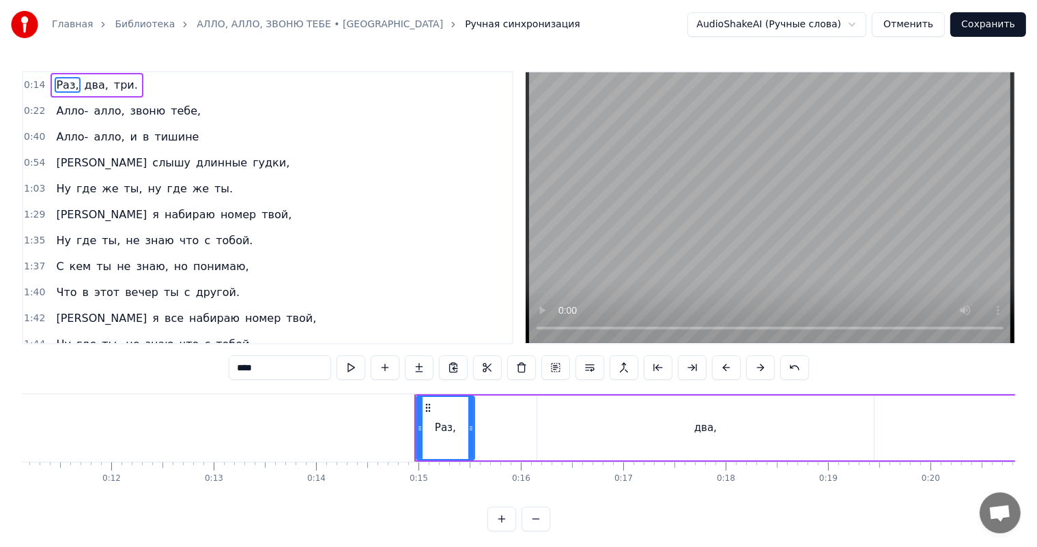
click at [702, 437] on div "два," at bounding box center [705, 428] width 336 height 65
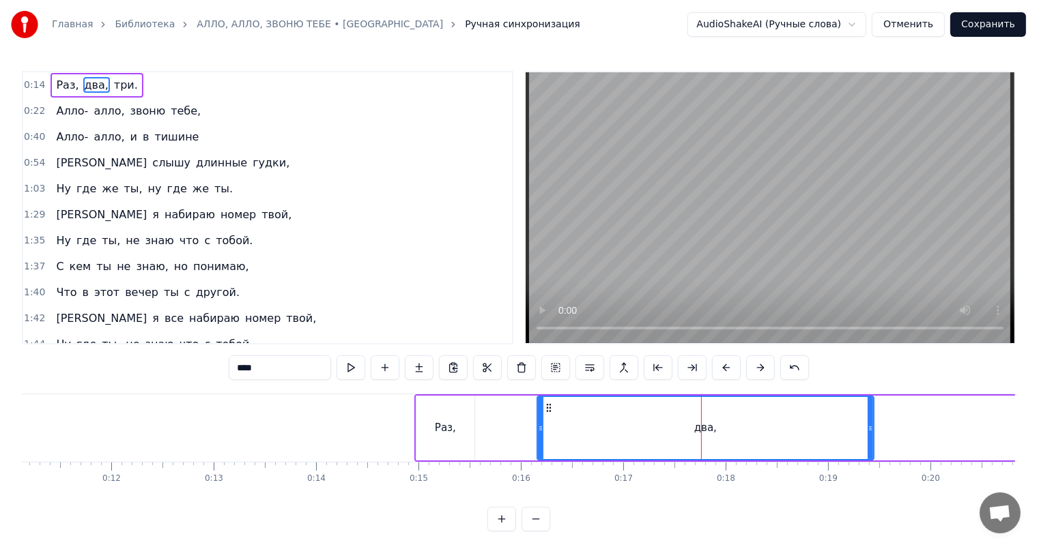
click at [565, 427] on div "два," at bounding box center [705, 428] width 335 height 62
click at [538, 427] on div "два," at bounding box center [705, 428] width 338 height 65
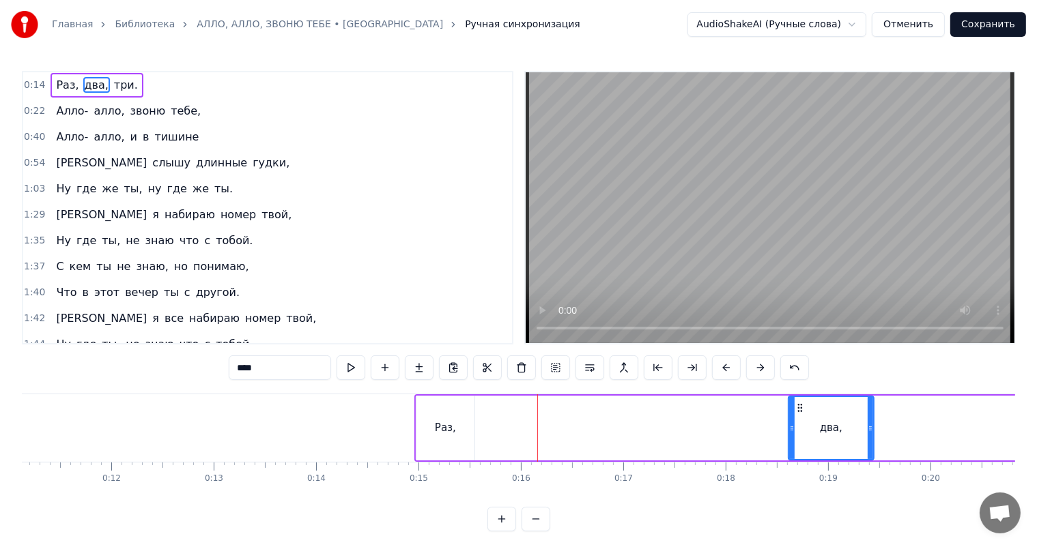
drag, startPoint x: 540, startPoint y: 428, endPoint x: 808, endPoint y: 420, distance: 268.3
click at [794, 420] on div at bounding box center [791, 428] width 5 height 62
click at [444, 427] on div "Раз," at bounding box center [445, 428] width 21 height 16
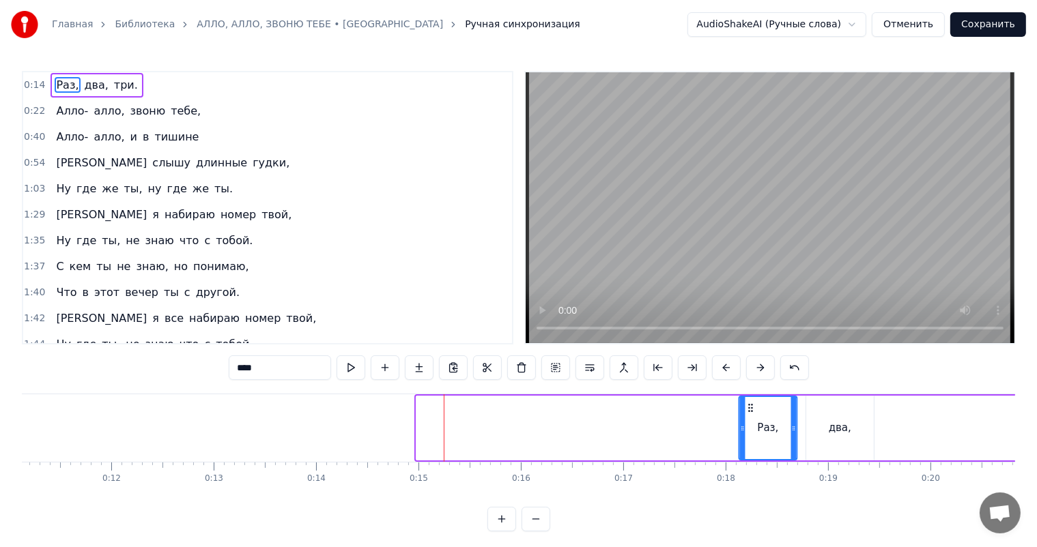
drag, startPoint x: 429, startPoint y: 410, endPoint x: 754, endPoint y: 414, distance: 325.5
click at [754, 414] on div "Раз," at bounding box center [768, 428] width 57 height 62
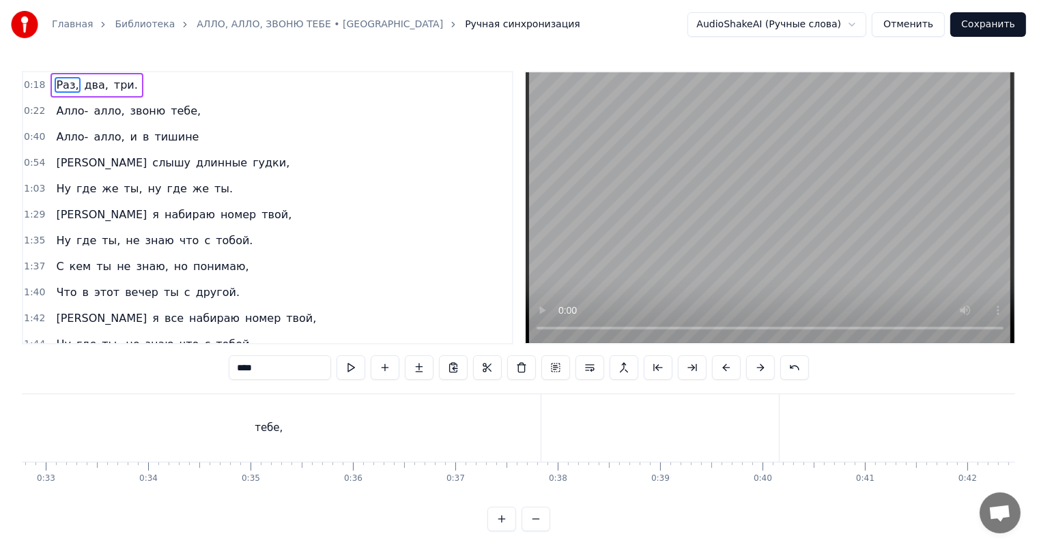
scroll to position [0, 3366]
click at [195, 422] on div "тебе," at bounding box center [257, 428] width 543 height 68
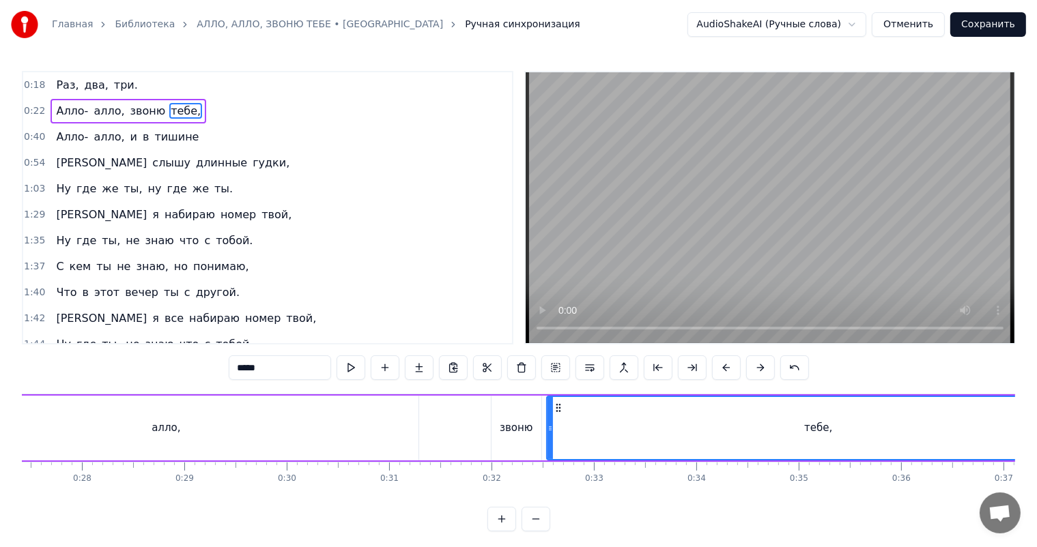
scroll to position [0, 2783]
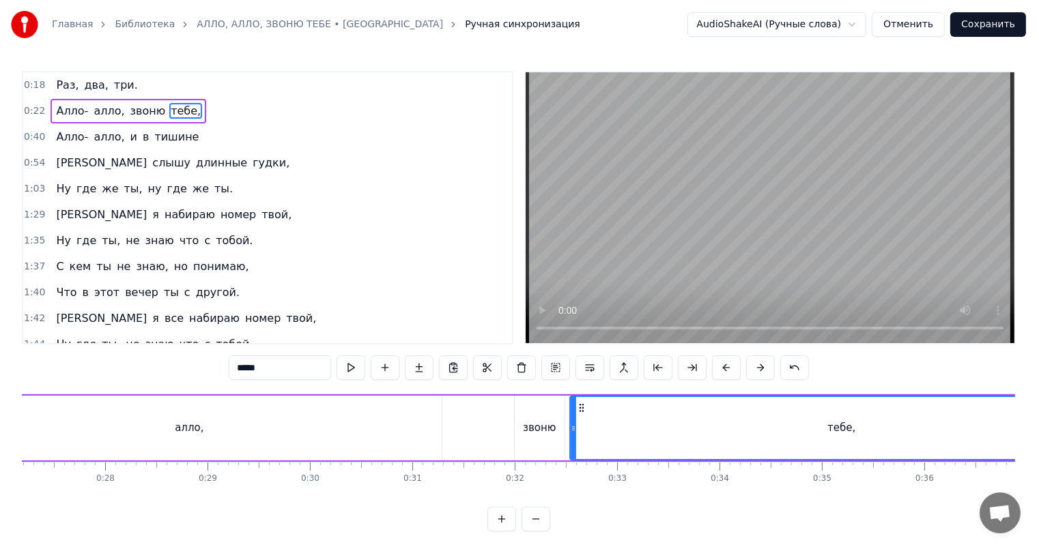
click at [231, 421] on div "алло," at bounding box center [189, 428] width 504 height 65
type input "*****"
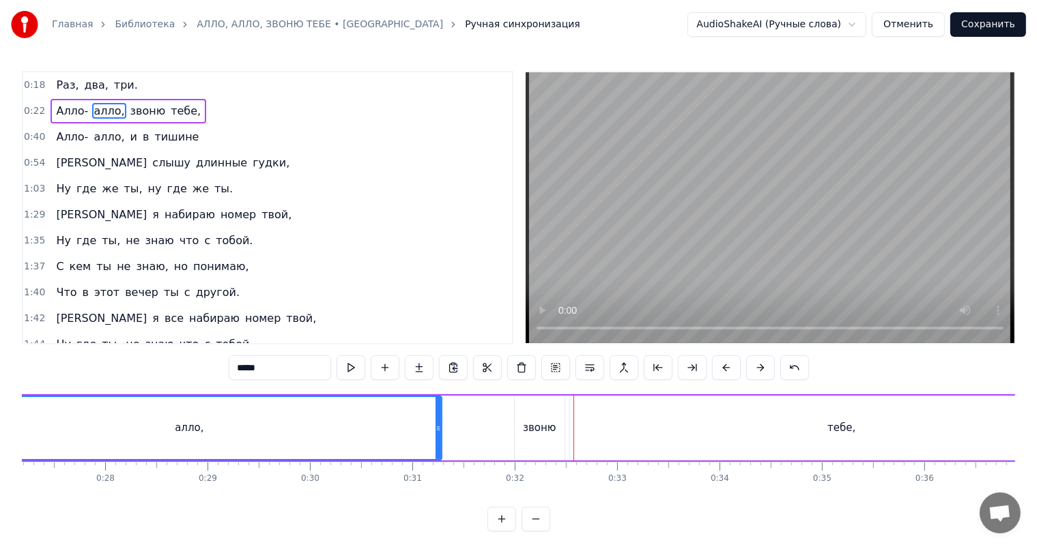
click at [50, 78] on div "Раз, два, три." at bounding box center [96, 85] width 92 height 25
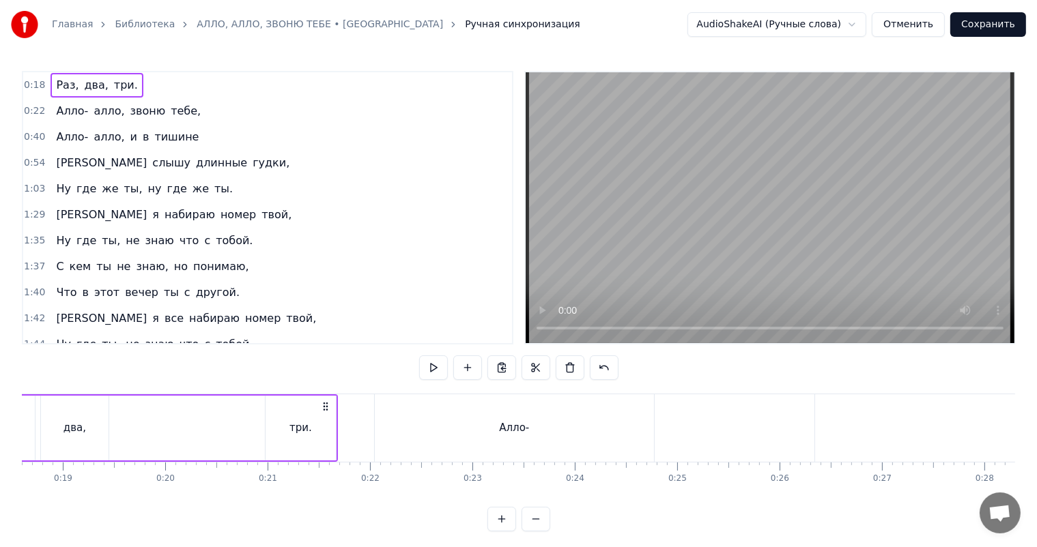
scroll to position [0, 1788]
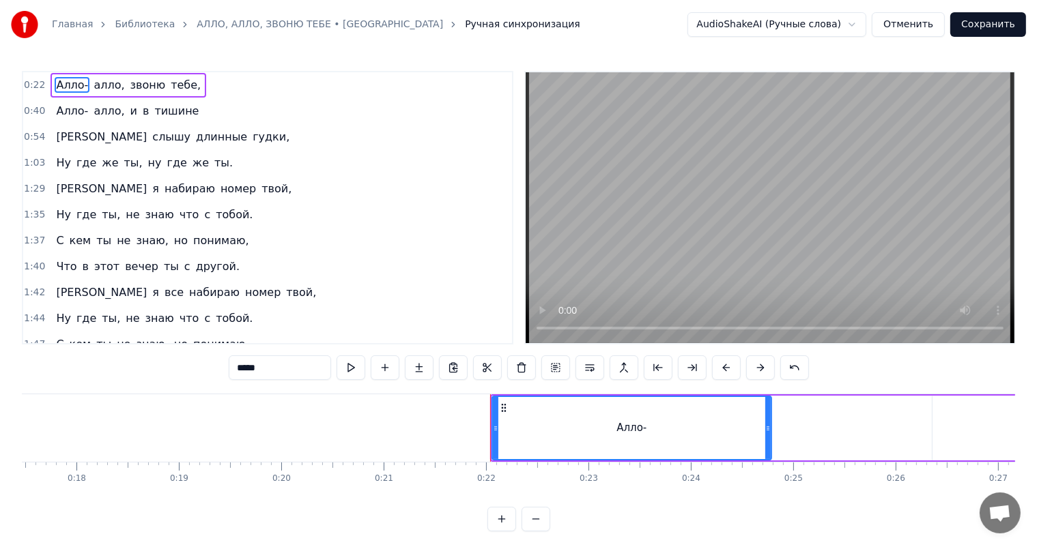
click at [70, 85] on span "Алло-" at bounding box center [72, 85] width 35 height 16
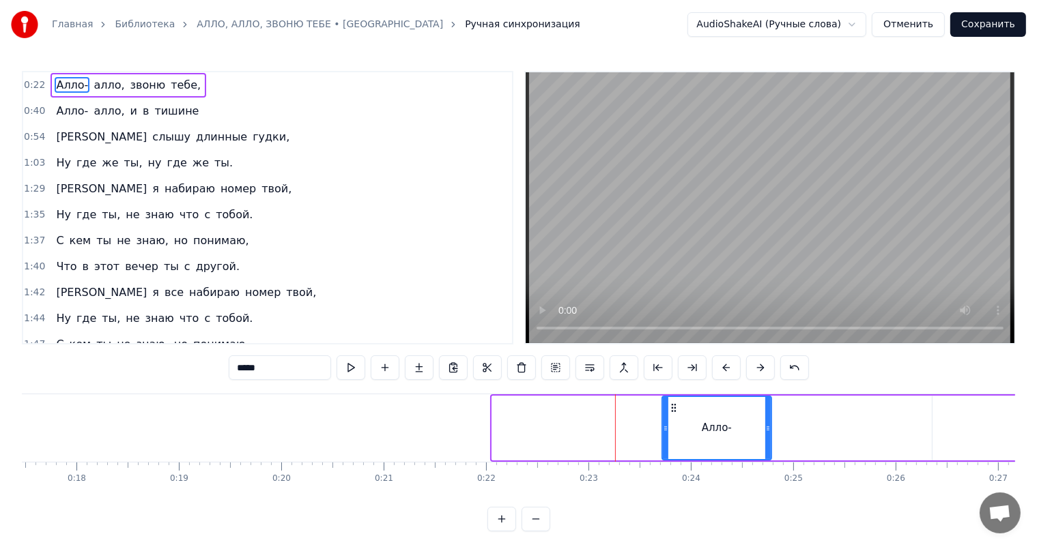
drag, startPoint x: 493, startPoint y: 422, endPoint x: 697, endPoint y: 423, distance: 203.4
click at [668, 423] on icon at bounding box center [665, 428] width 5 height 11
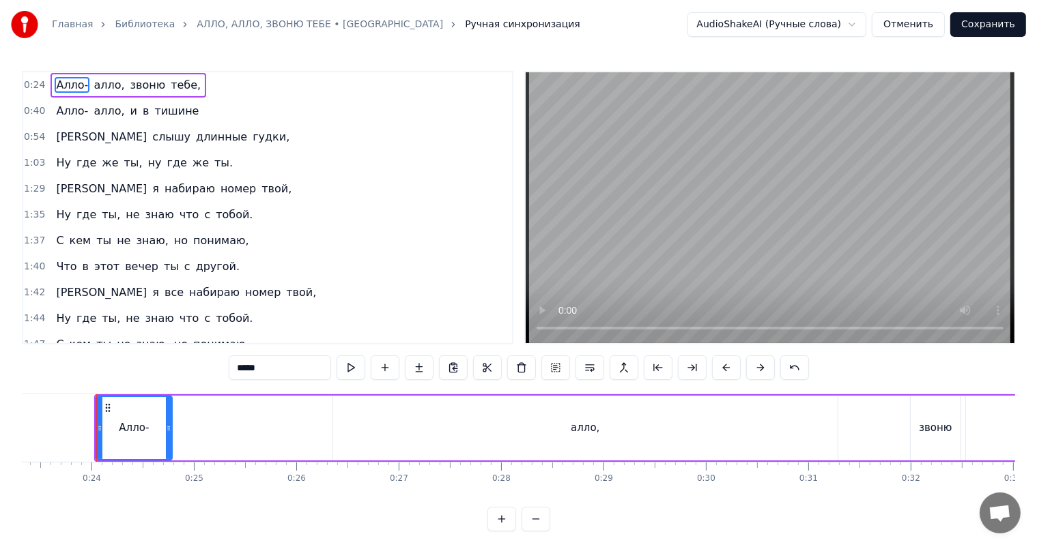
scroll to position [0, 2341]
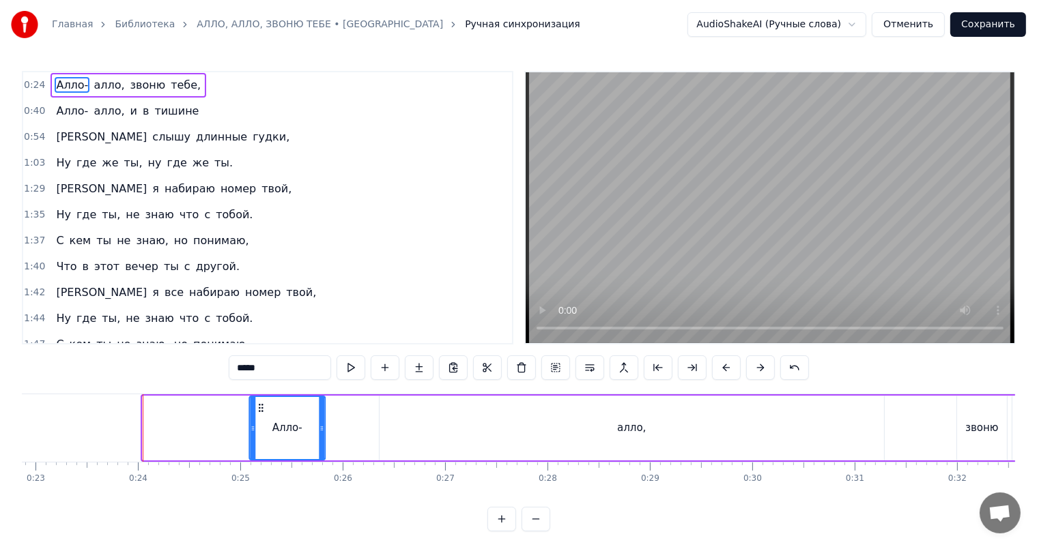
drag, startPoint x: 153, startPoint y: 407, endPoint x: 259, endPoint y: 407, distance: 106.5
click at [259, 407] on icon at bounding box center [261, 408] width 11 height 11
click at [610, 423] on div "алло," at bounding box center [631, 428] width 504 height 65
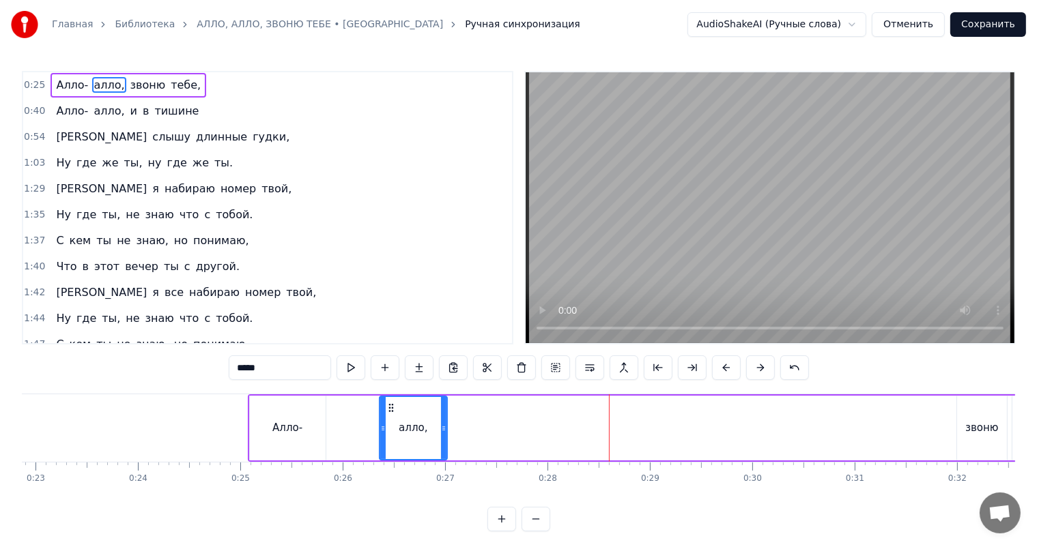
drag, startPoint x: 882, startPoint y: 429, endPoint x: 422, endPoint y: 429, distance: 459.3
click at [441, 429] on icon at bounding box center [443, 428] width 5 height 11
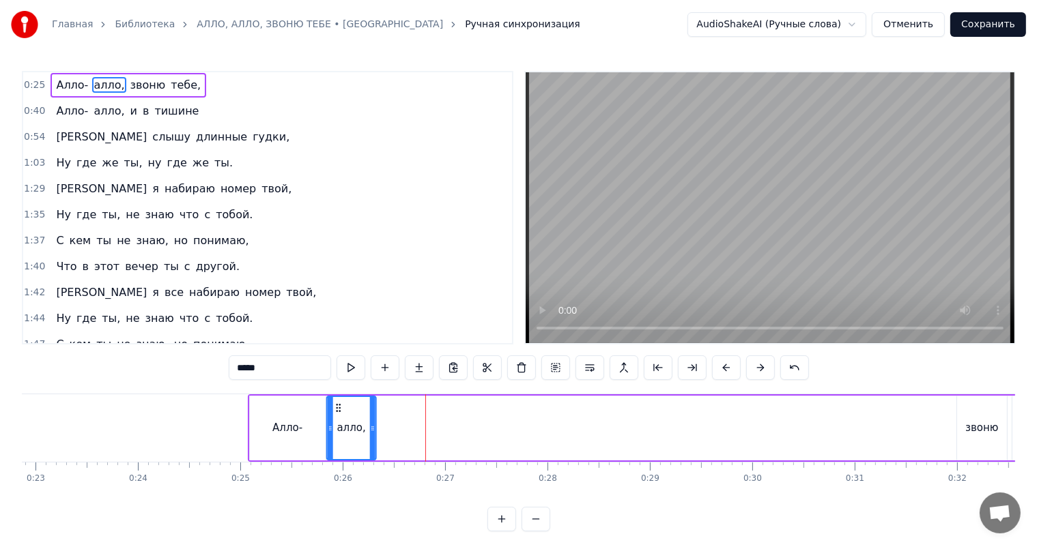
drag, startPoint x: 391, startPoint y: 405, endPoint x: 338, endPoint y: 409, distance: 52.8
click at [338, 409] on icon at bounding box center [338, 408] width 11 height 11
click at [136, 87] on span "звоню" at bounding box center [148, 85] width 38 height 16
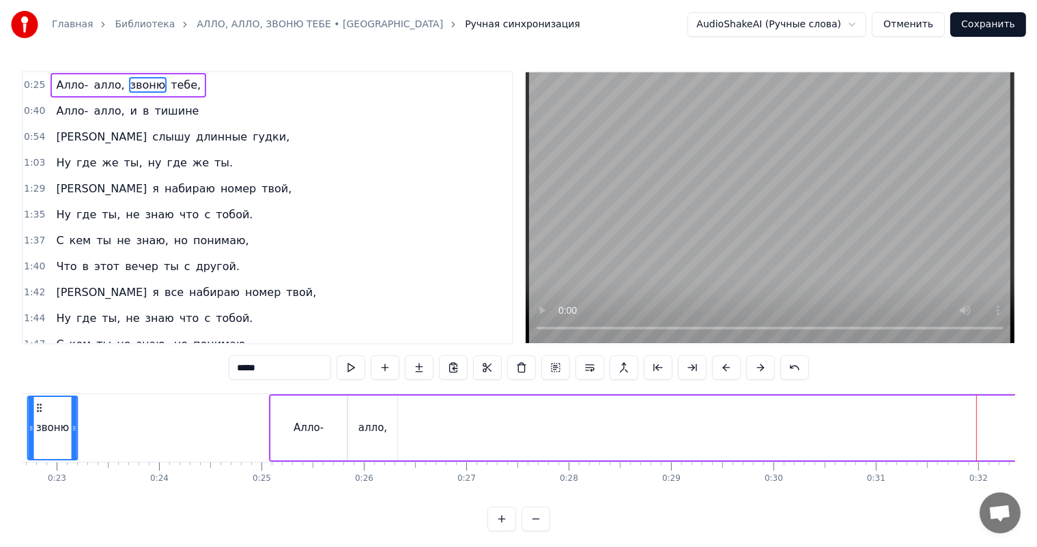
scroll to position [0, 2241]
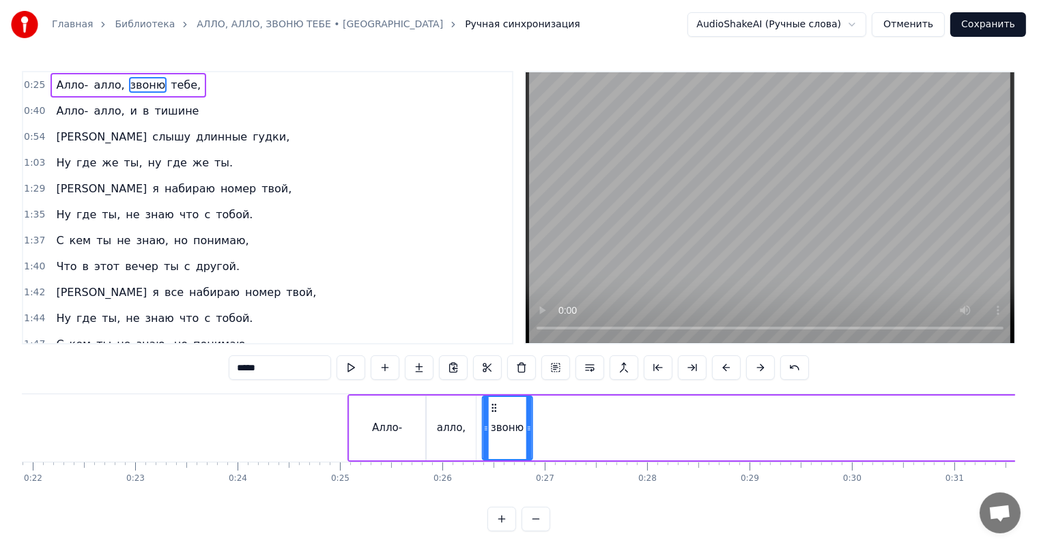
drag, startPoint x: 101, startPoint y: 407, endPoint x: 491, endPoint y: 429, distance: 390.9
click at [491, 429] on div "звоню" at bounding box center [507, 428] width 48 height 62
click at [169, 88] on span "тебе," at bounding box center [185, 85] width 33 height 16
type input "*****"
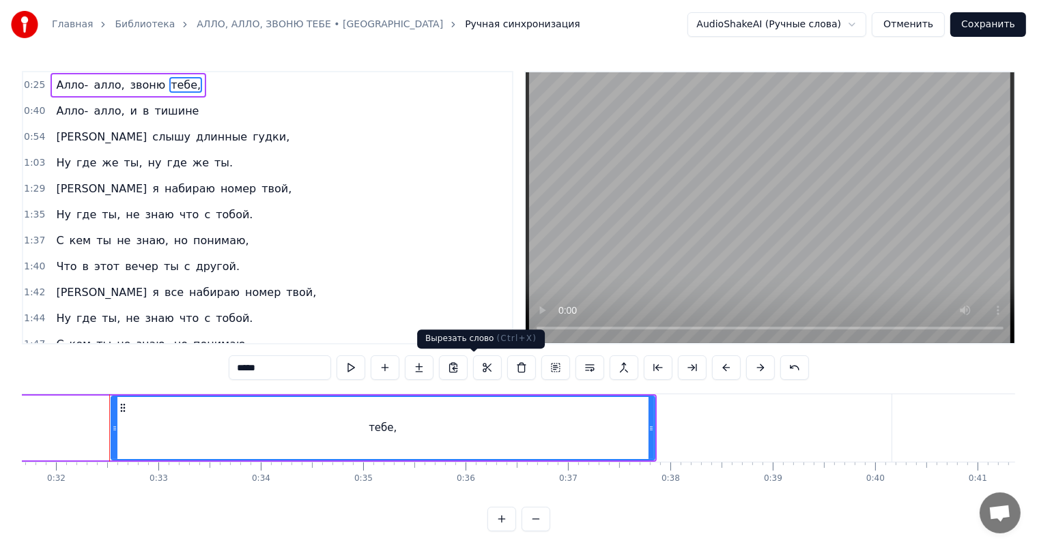
scroll to position [0, 3260]
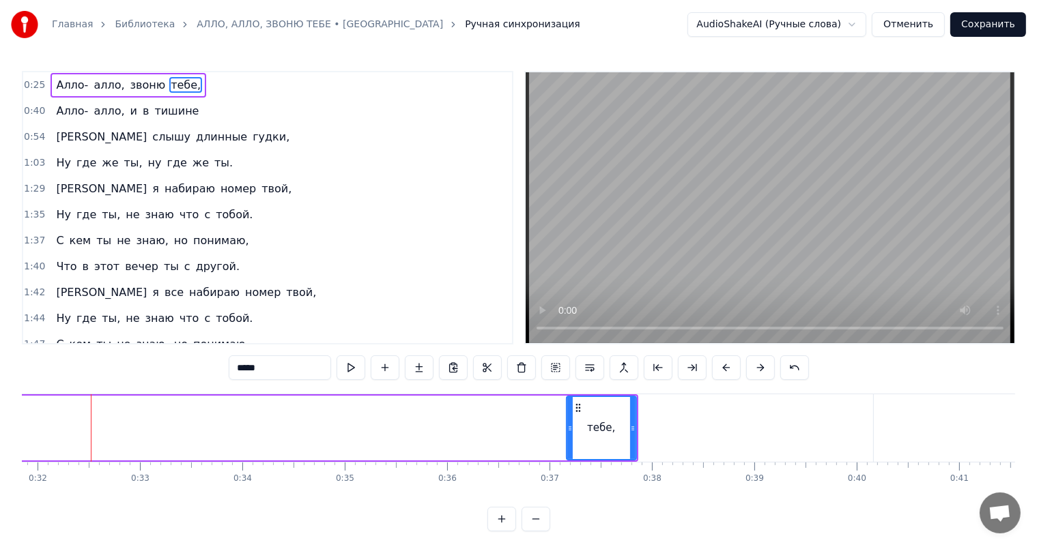
drag, startPoint x: 96, startPoint y: 421, endPoint x: 570, endPoint y: 415, distance: 473.6
click at [570, 415] on div at bounding box center [569, 428] width 5 height 62
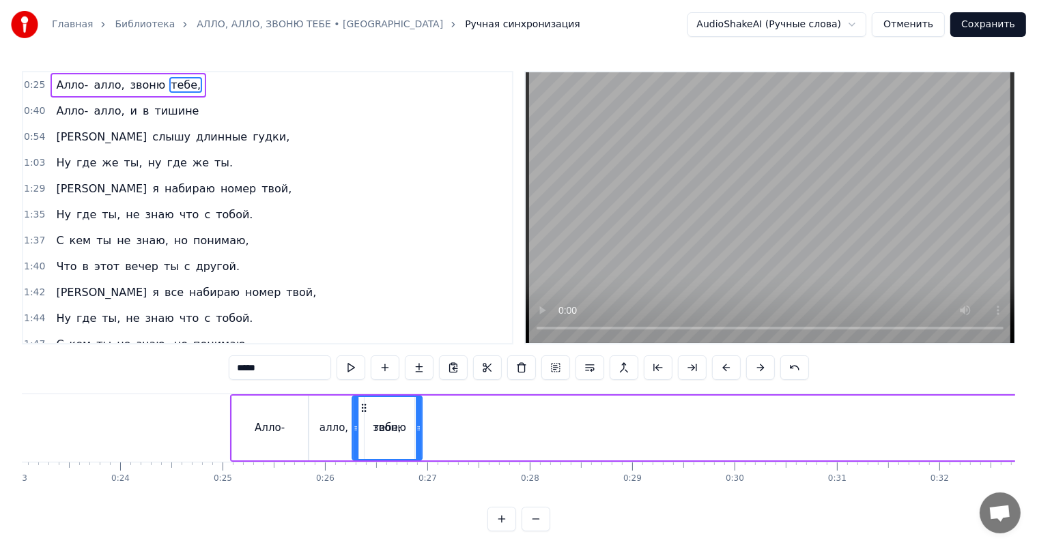
scroll to position [0, 2355]
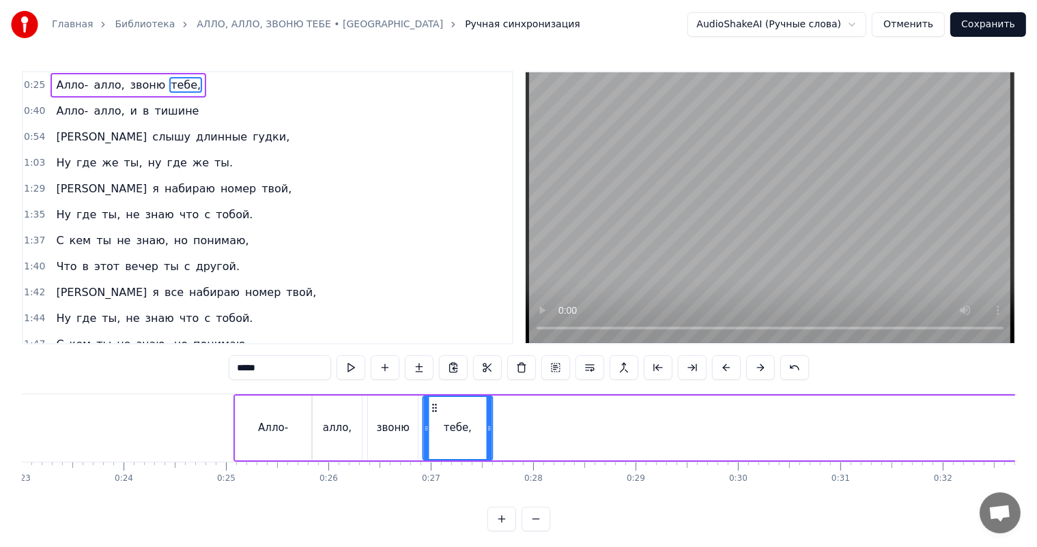
drag, startPoint x: 576, startPoint y: 409, endPoint x: 434, endPoint y: 427, distance: 143.0
click at [434, 427] on div "тебе," at bounding box center [458, 428] width 68 height 62
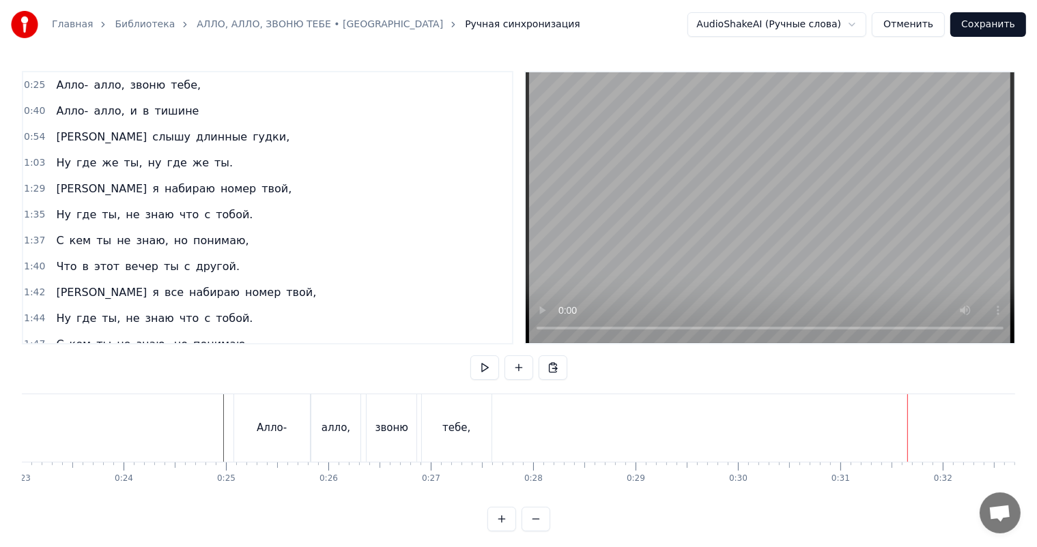
click at [50, 76] on div "Алло- алло, звоню тебе," at bounding box center [128, 85] width 156 height 25
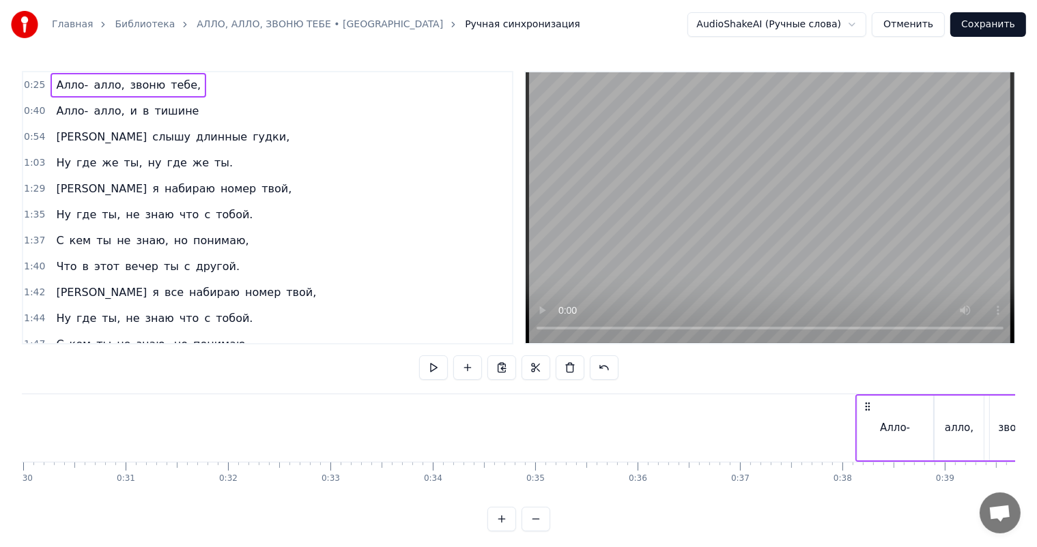
scroll to position [0, 3074]
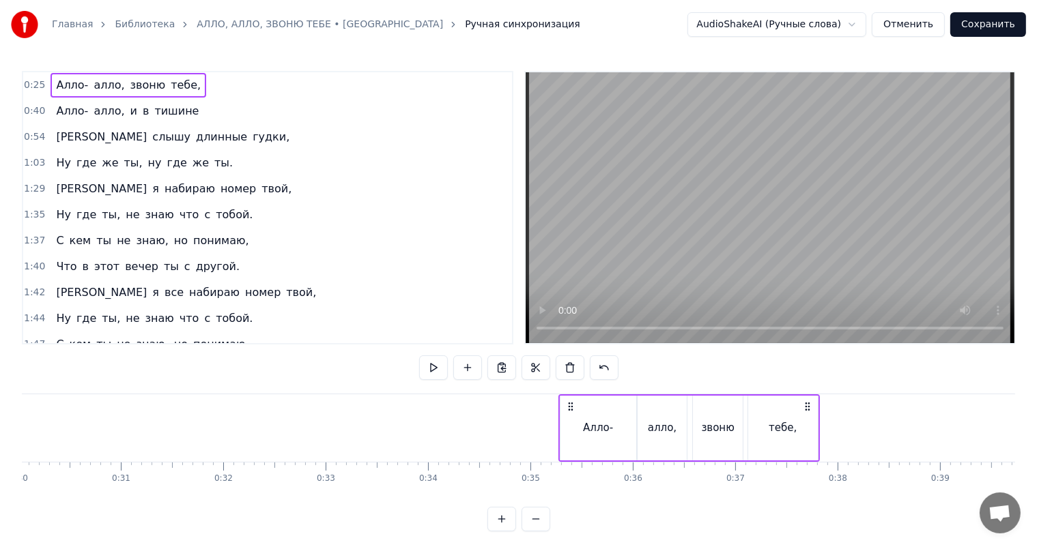
drag, startPoint x: 244, startPoint y: 409, endPoint x: 567, endPoint y: 420, distance: 323.6
click at [568, 420] on div "Алло- алло, звоню тебе," at bounding box center [688, 428] width 261 height 68
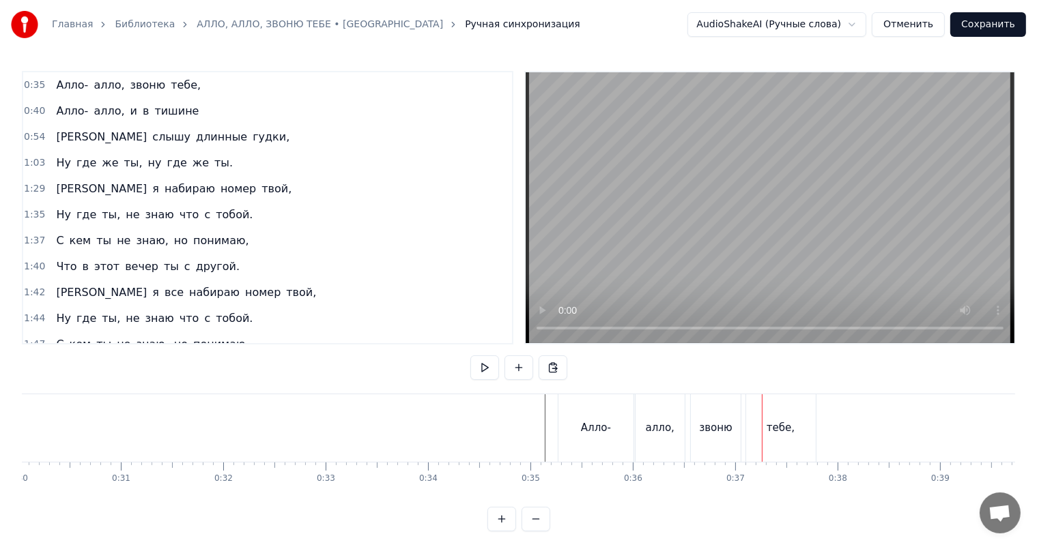
click at [567, 414] on div "Алло-" at bounding box center [596, 428] width 76 height 68
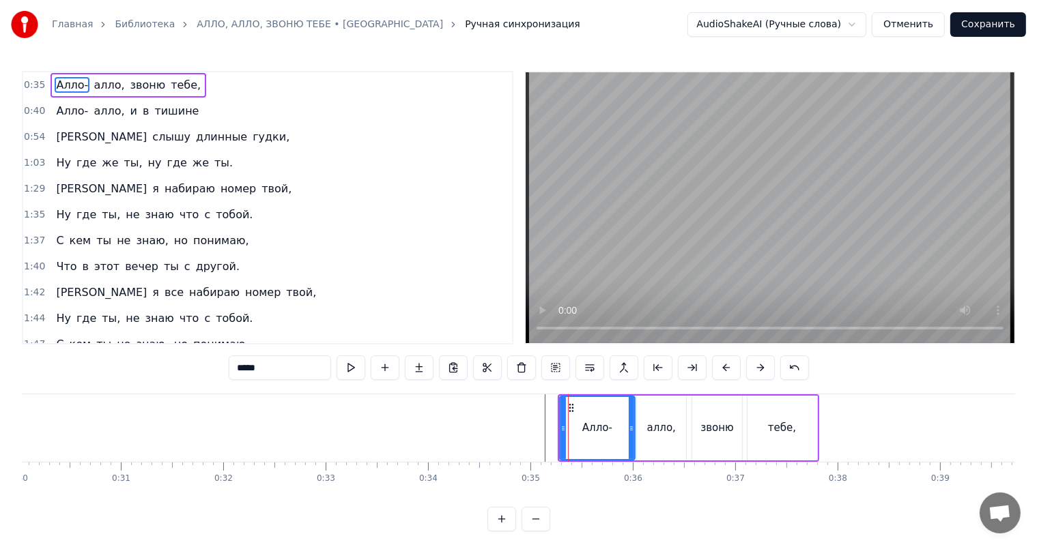
click at [113, 79] on span "алло," at bounding box center [108, 85] width 33 height 16
type input "*****"
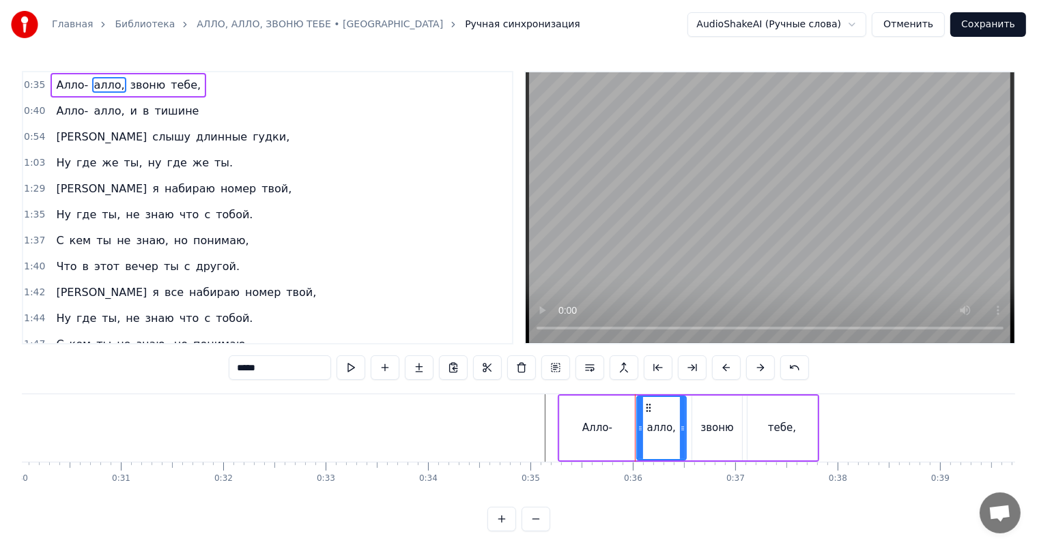
click at [117, 75] on div "Алло- алло, звоню тебе," at bounding box center [128, 85] width 156 height 25
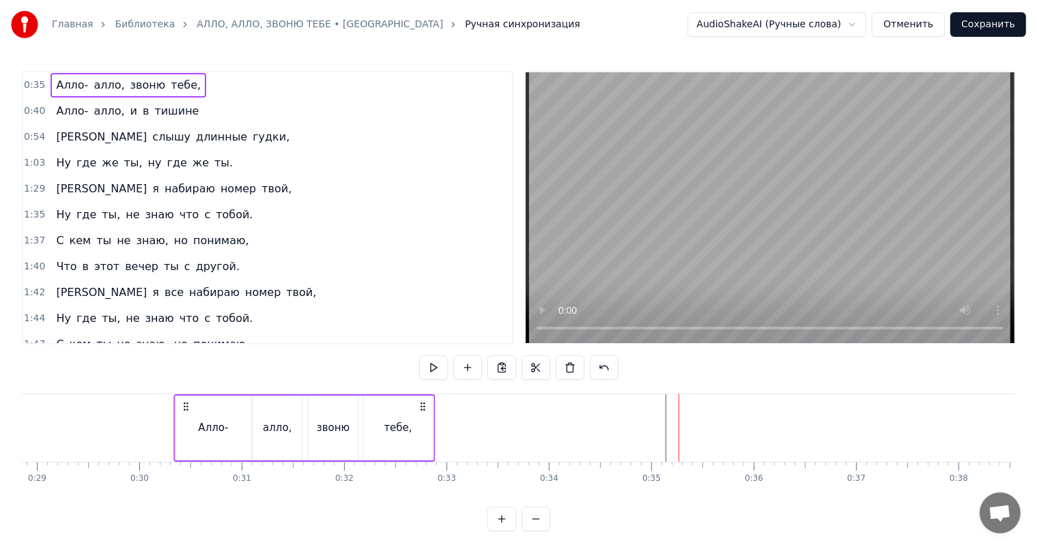
scroll to position [0, 2948]
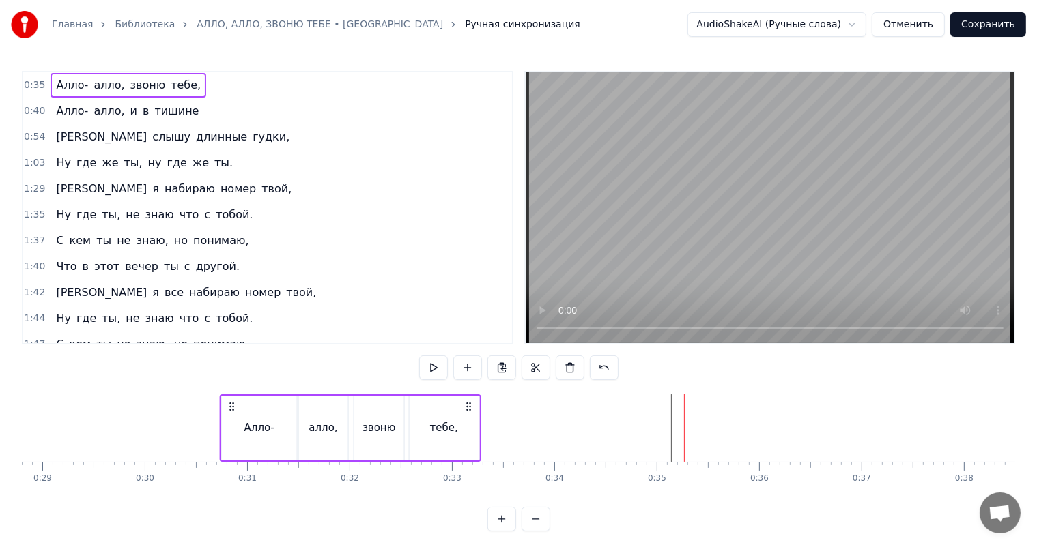
drag, startPoint x: 566, startPoint y: 405, endPoint x: 227, endPoint y: 405, distance: 338.5
click at [227, 405] on icon at bounding box center [231, 406] width 11 height 11
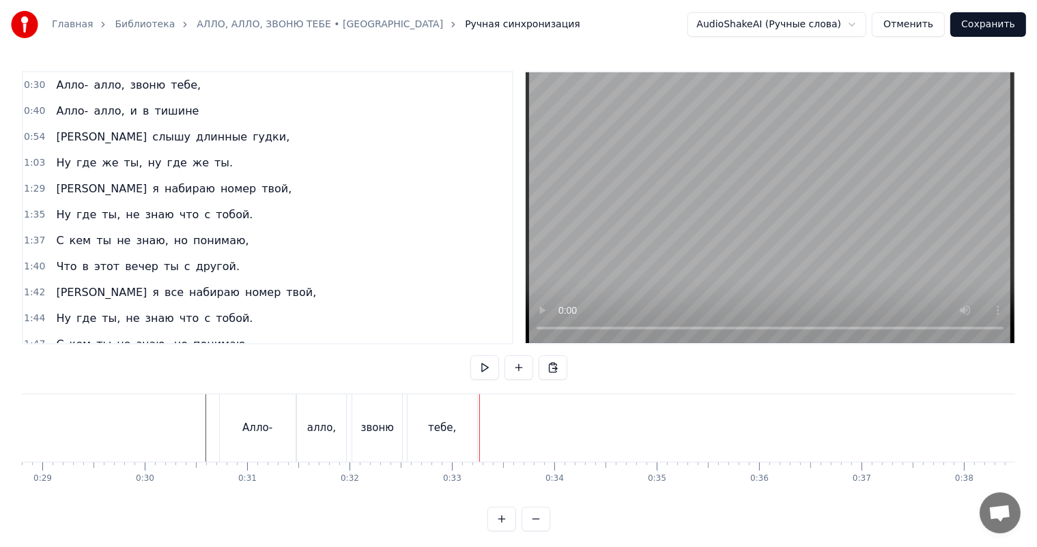
click at [50, 100] on div "Алло- алло, и в [GEOGRAPHIC_DATA]" at bounding box center [127, 111] width 154 height 25
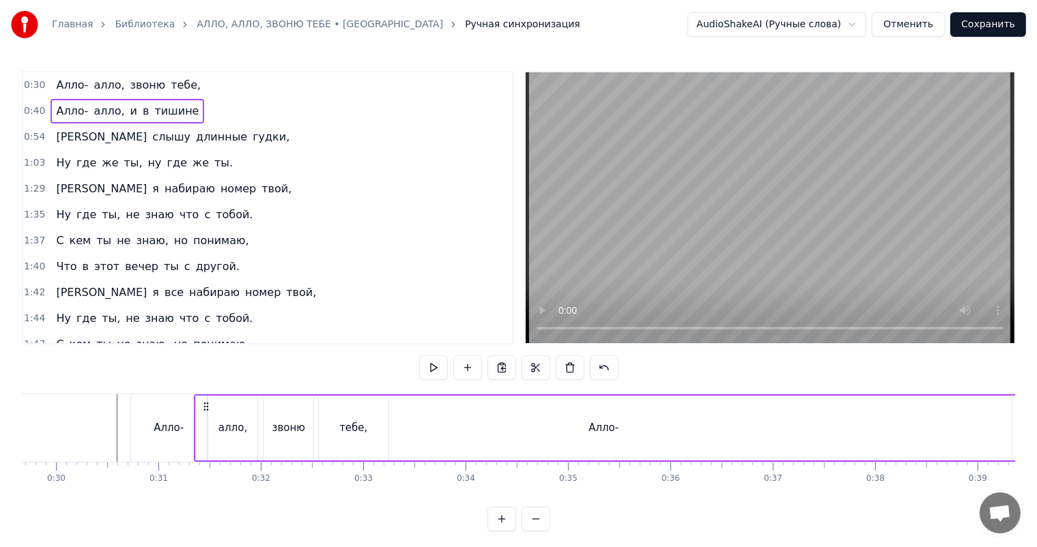
scroll to position [0, 3031]
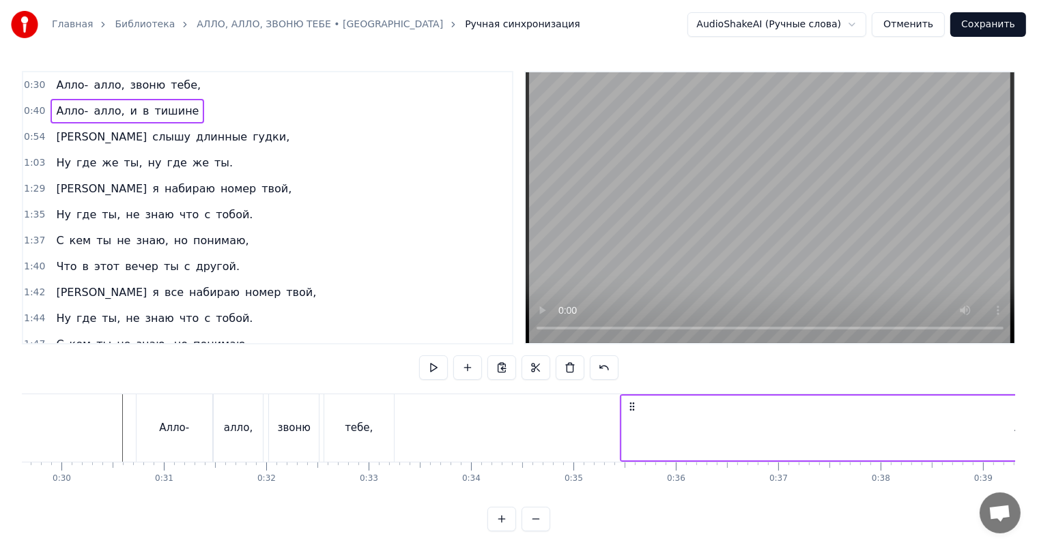
drag, startPoint x: 106, startPoint y: 403, endPoint x: 634, endPoint y: 396, distance: 528.2
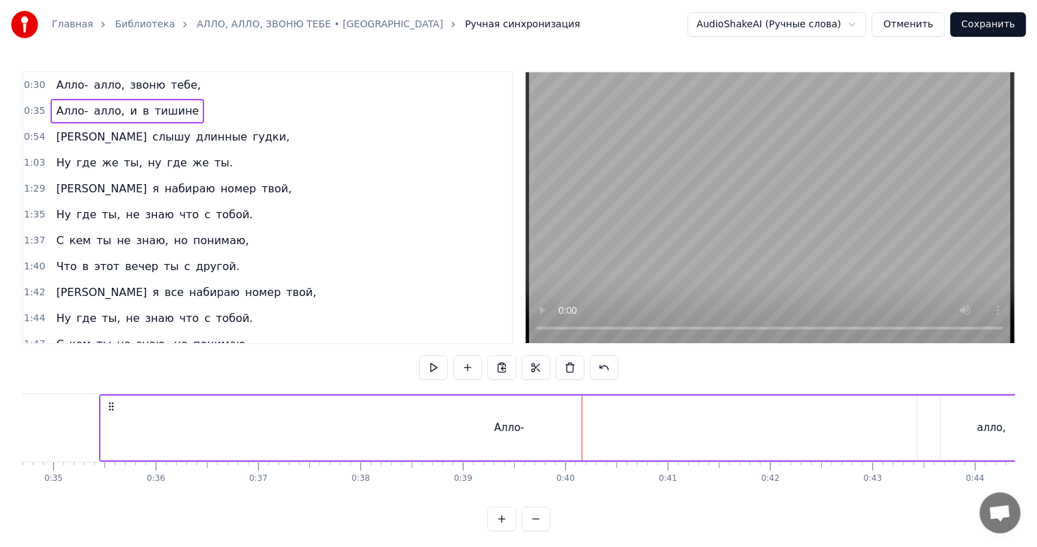
scroll to position [0, 3470]
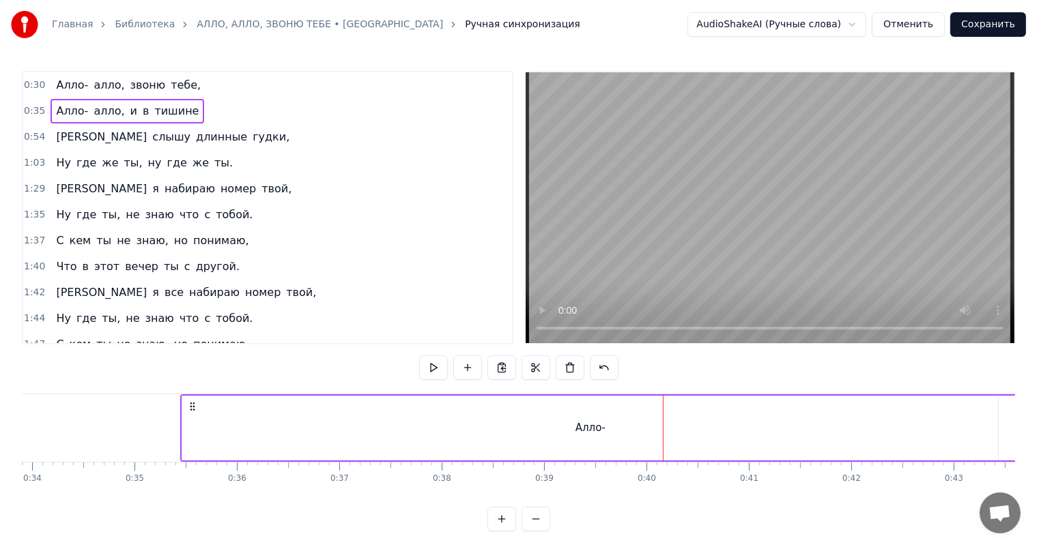
click at [895, 442] on div "Алло-" at bounding box center [589, 428] width 815 height 65
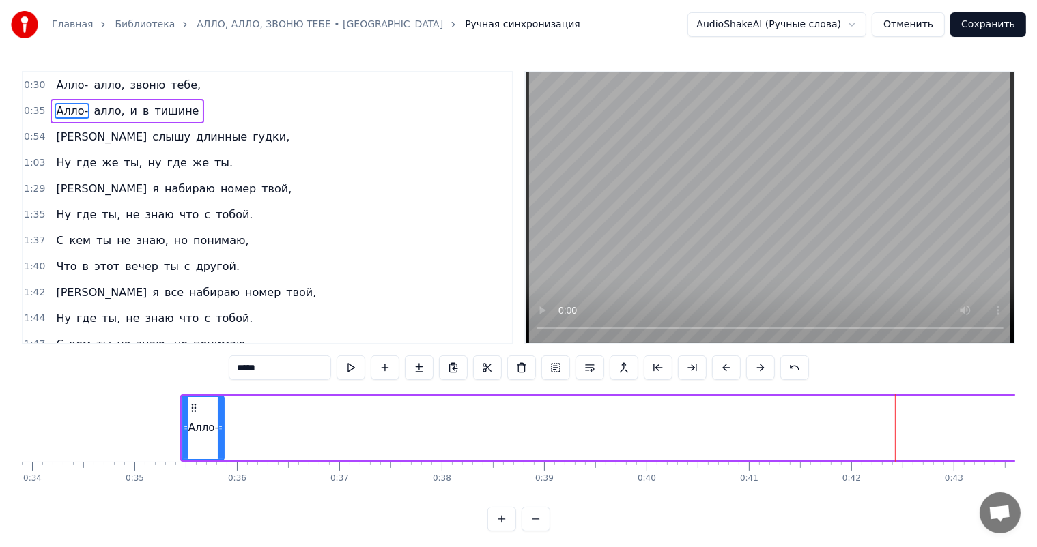
drag, startPoint x: 994, startPoint y: 427, endPoint x: 218, endPoint y: 431, distance: 775.2
click at [218, 431] on icon at bounding box center [220, 428] width 5 height 11
click at [92, 109] on span "алло," at bounding box center [108, 111] width 33 height 16
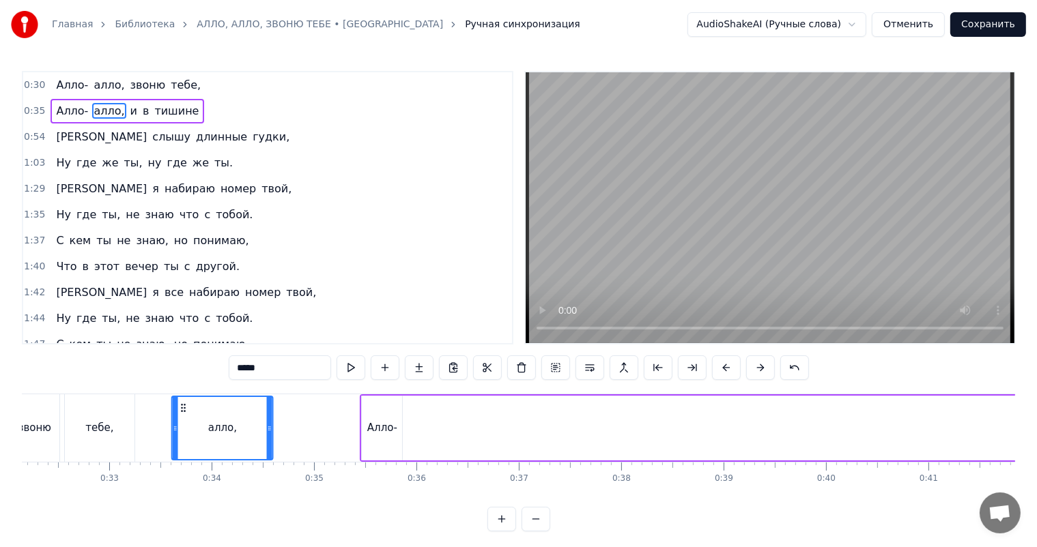
scroll to position [0, 3286]
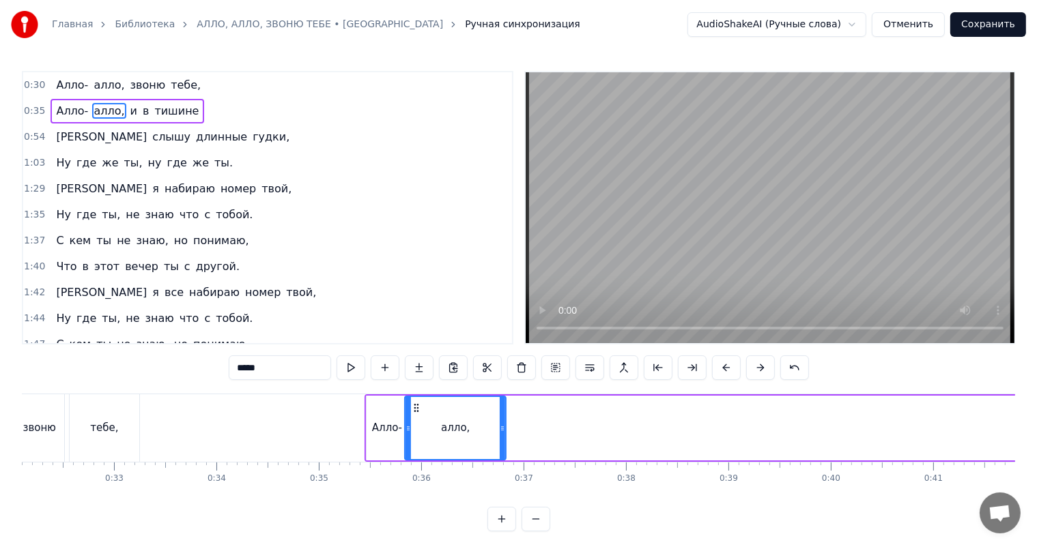
drag, startPoint x: 103, startPoint y: 407, endPoint x: 415, endPoint y: 417, distance: 312.0
click at [415, 417] on div "алло," at bounding box center [455, 428] width 100 height 62
click at [129, 115] on span "и" at bounding box center [134, 111] width 10 height 16
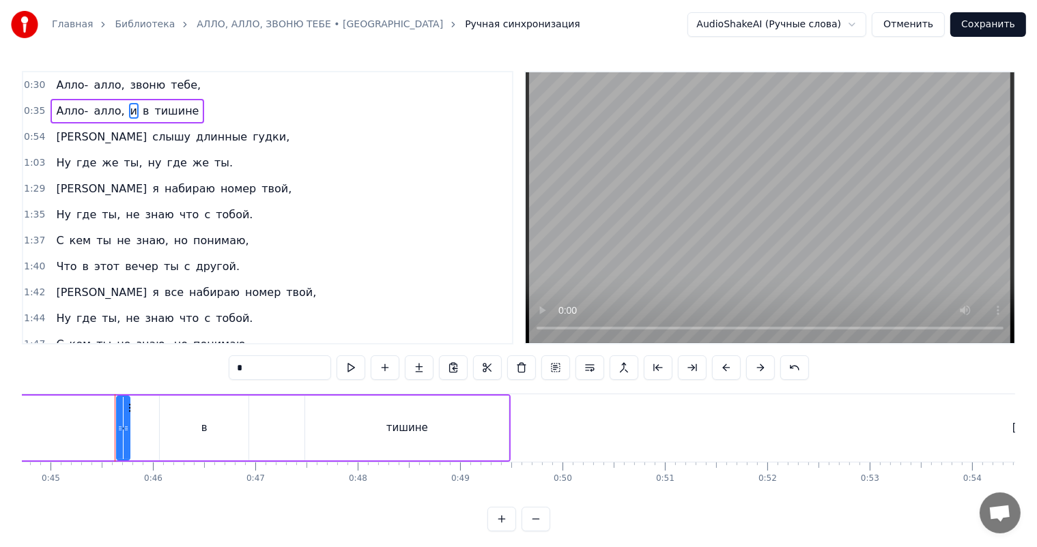
scroll to position [0, 4602]
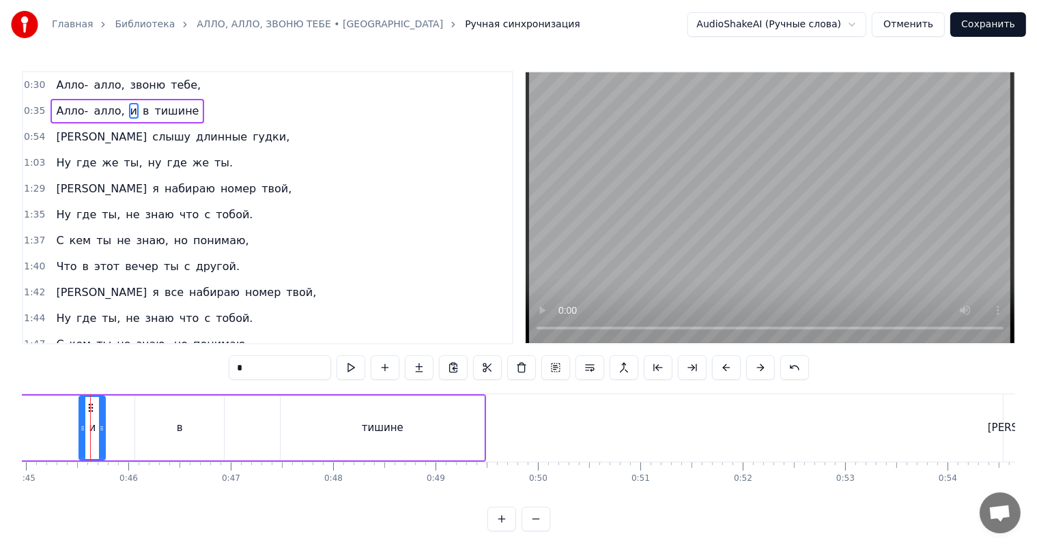
drag, startPoint x: 98, startPoint y: 415, endPoint x: 85, endPoint y: 416, distance: 13.0
click at [85, 416] on div "и" at bounding box center [92, 428] width 25 height 62
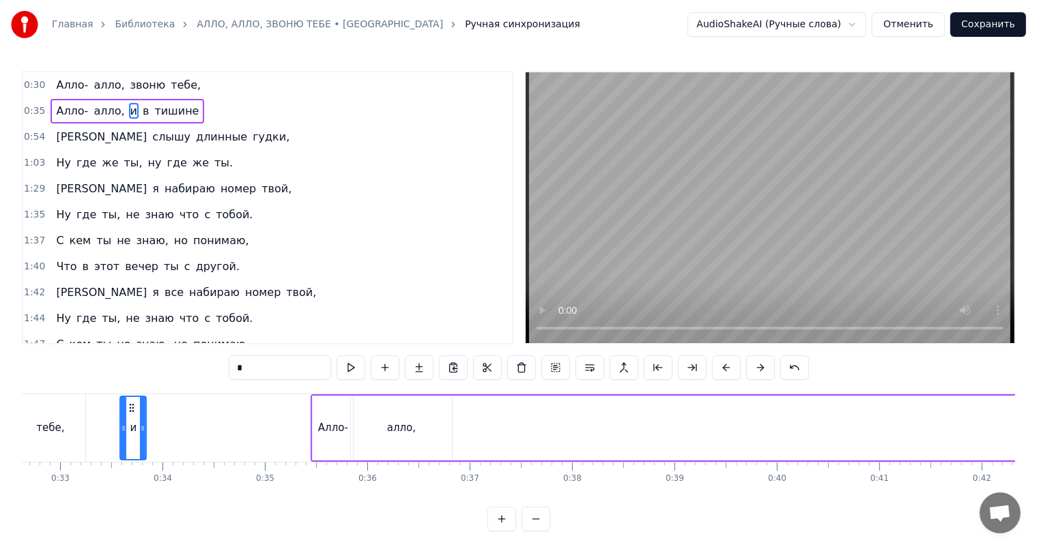
scroll to position [0, 3320]
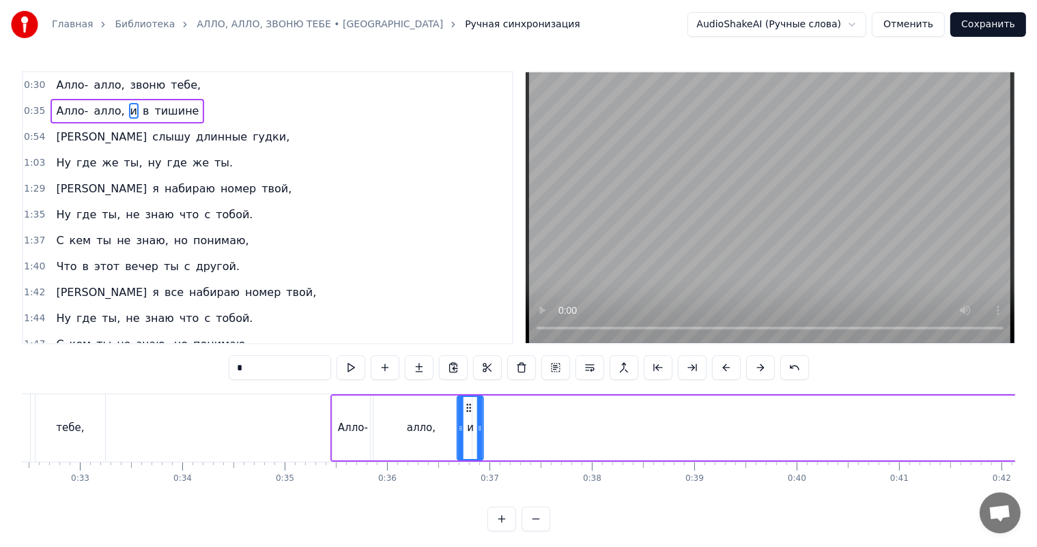
drag, startPoint x: 92, startPoint y: 404, endPoint x: 469, endPoint y: 427, distance: 378.0
click at [469, 427] on div "и" at bounding box center [470, 428] width 25 height 62
click at [141, 113] on span "в" at bounding box center [145, 111] width 9 height 16
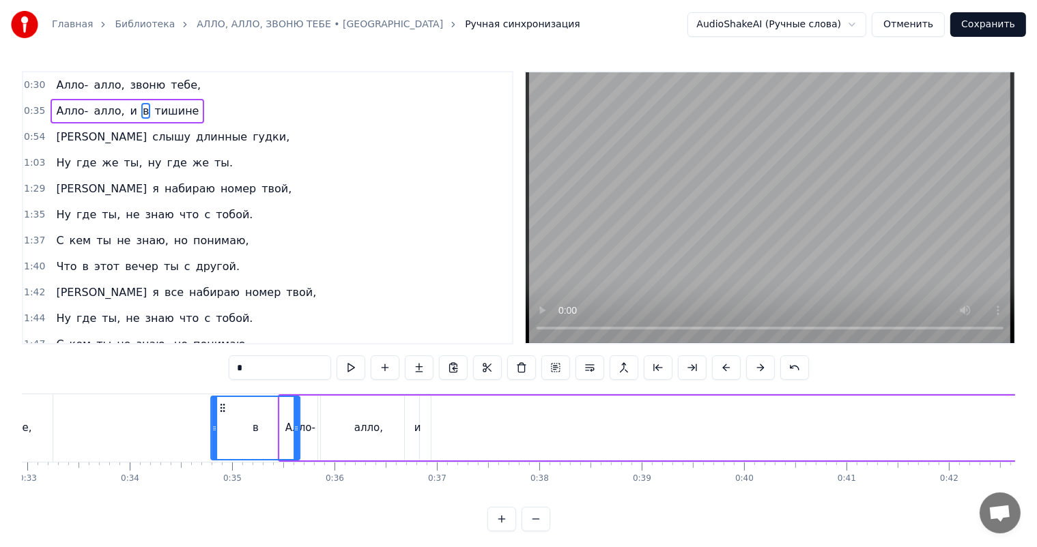
scroll to position [0, 3371]
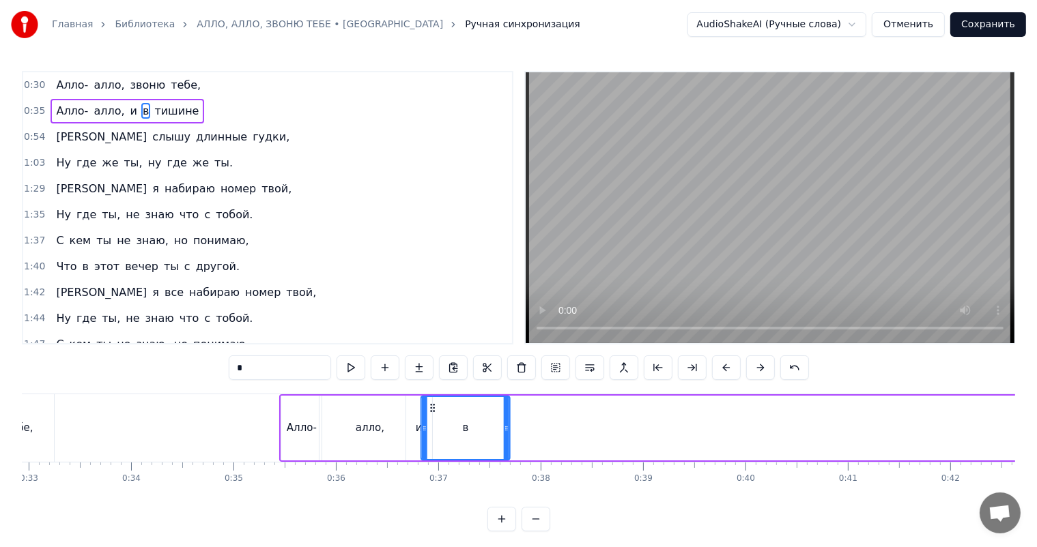
drag, startPoint x: 106, startPoint y: 407, endPoint x: 456, endPoint y: 414, distance: 350.2
click at [457, 414] on div "в" at bounding box center [465, 428] width 87 height 62
click at [420, 425] on div "и" at bounding box center [419, 428] width 7 height 16
click at [387, 426] on div "алло," at bounding box center [369, 428] width 101 height 65
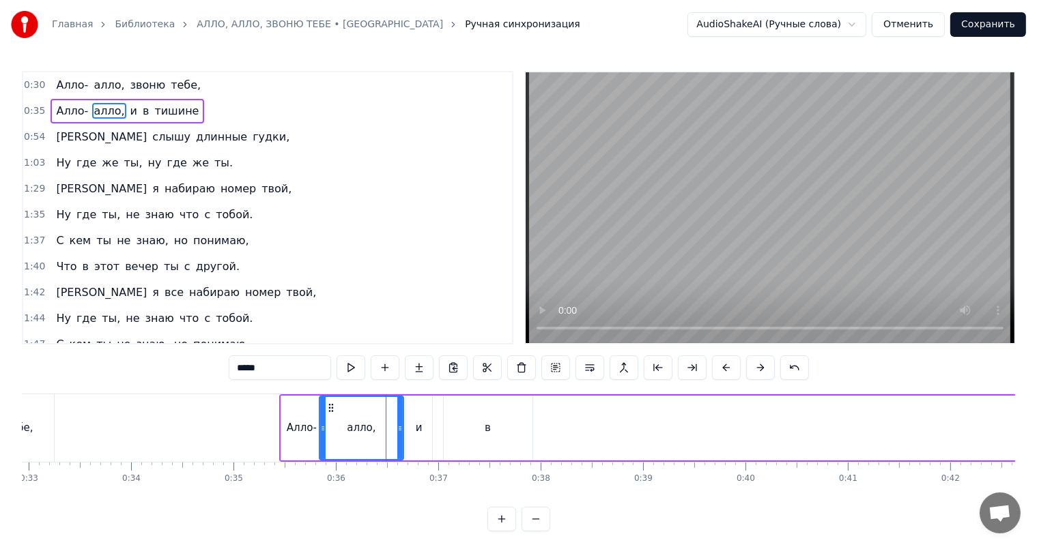
drag, startPoint x: 418, startPoint y: 426, endPoint x: 401, endPoint y: 427, distance: 17.1
click at [401, 427] on icon at bounding box center [399, 428] width 5 height 11
click at [420, 427] on div "и" at bounding box center [419, 428] width 7 height 16
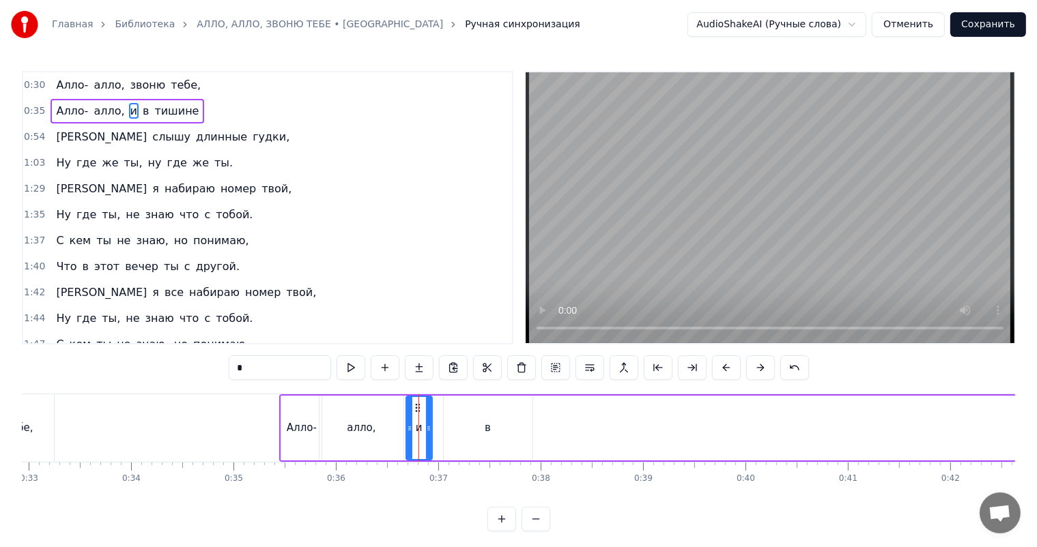
click at [464, 430] on div "в" at bounding box center [488, 428] width 89 height 65
type input "*"
drag, startPoint x: 530, startPoint y: 428, endPoint x: 456, endPoint y: 429, distance: 73.7
click at [456, 429] on icon at bounding box center [454, 428] width 5 height 11
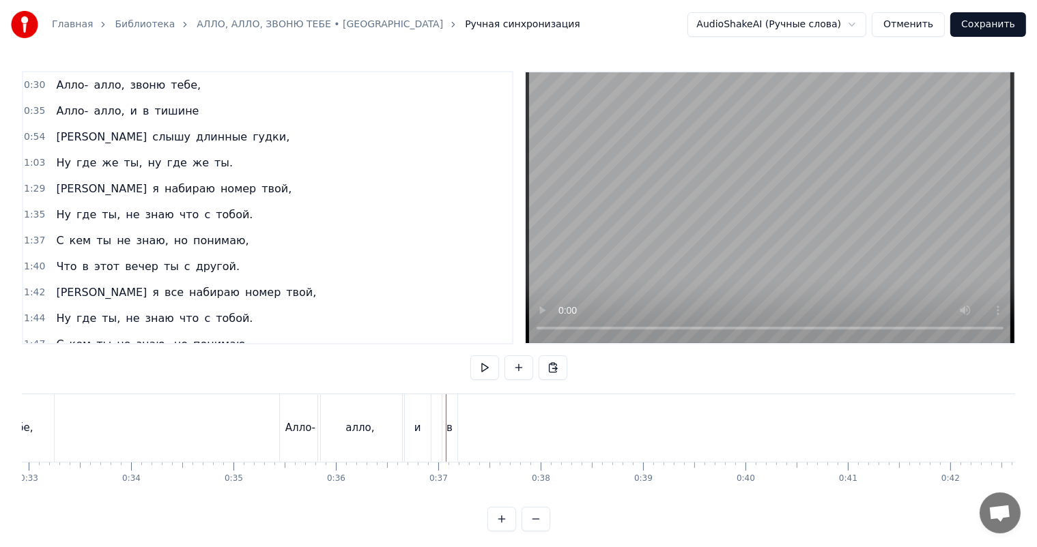
click at [450, 409] on div "в" at bounding box center [449, 428] width 15 height 68
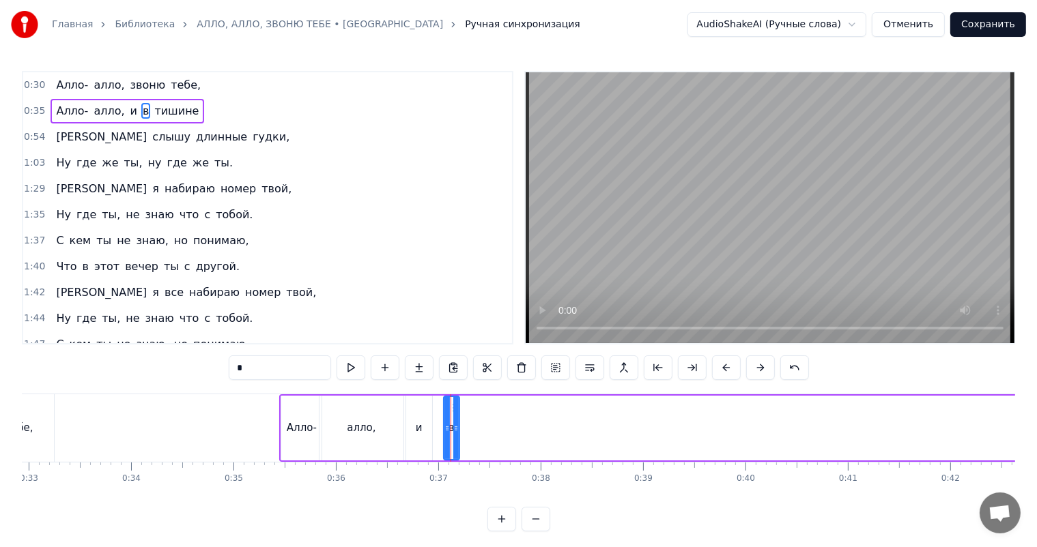
drag, startPoint x: 456, startPoint y: 427, endPoint x: 469, endPoint y: 427, distance: 13.0
click at [459, 427] on icon at bounding box center [455, 428] width 5 height 11
drag, startPoint x: 456, startPoint y: 406, endPoint x: 446, endPoint y: 406, distance: 10.2
click at [446, 406] on icon at bounding box center [445, 408] width 11 height 11
click at [158, 113] on span "тишине" at bounding box center [176, 111] width 47 height 16
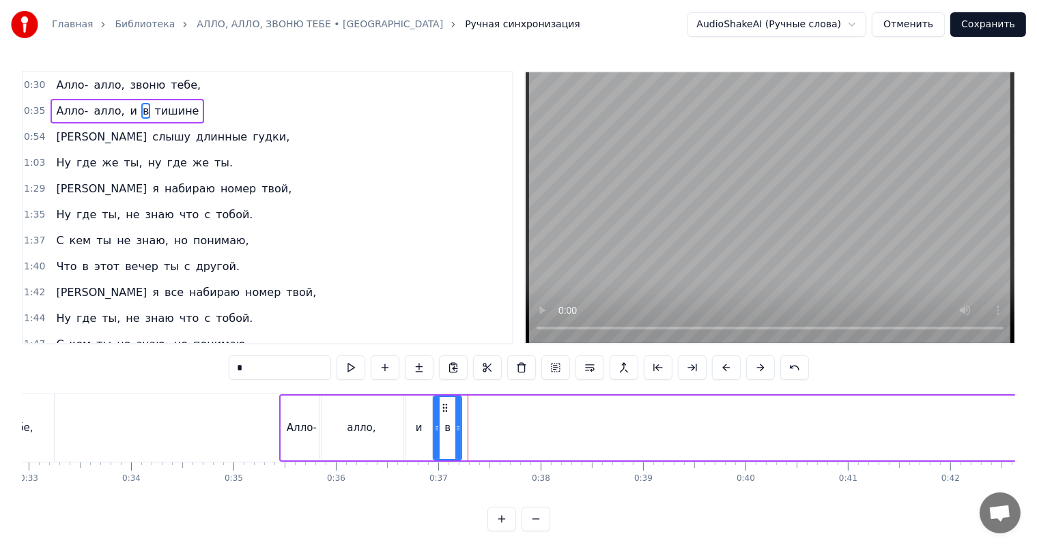
type input "******"
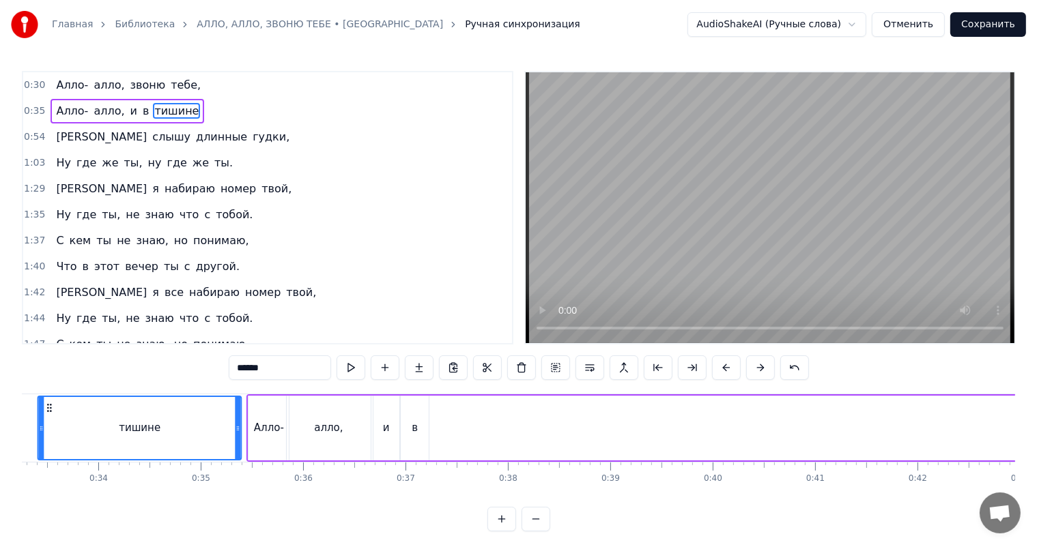
scroll to position [0, 3350]
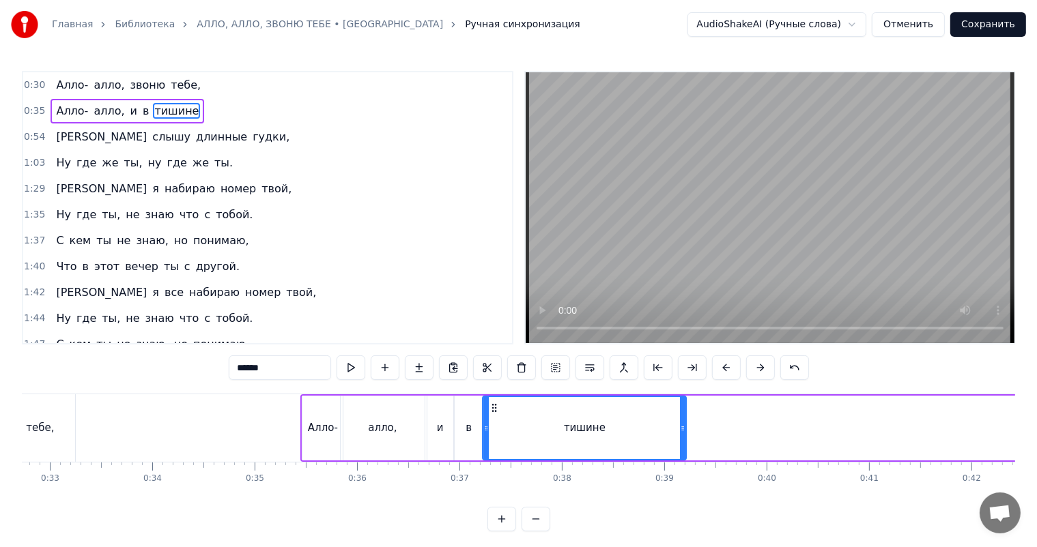
drag, startPoint x: 106, startPoint y: 404, endPoint x: 496, endPoint y: 420, distance: 390.0
click at [496, 420] on div "тишине" at bounding box center [584, 428] width 202 height 62
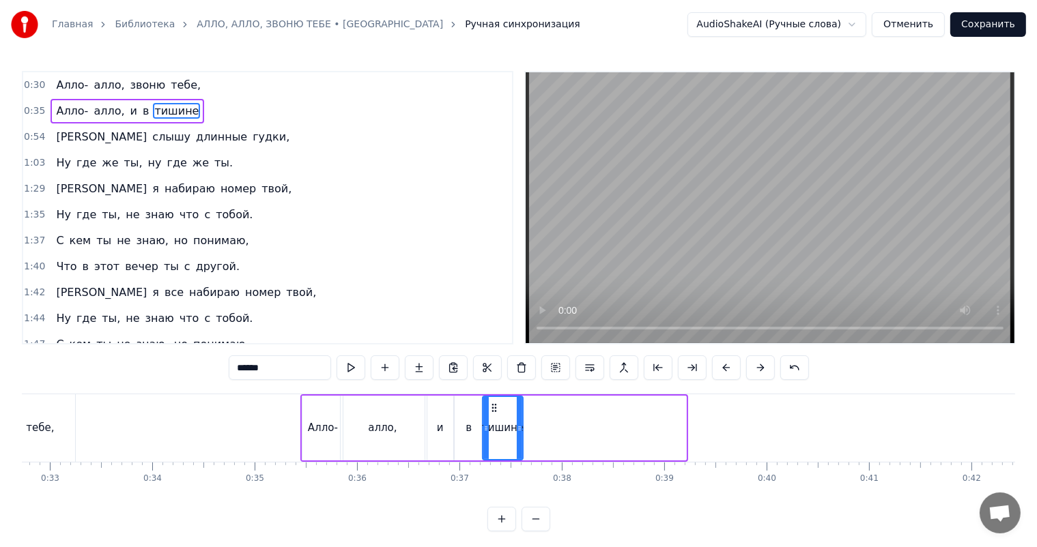
drag, startPoint x: 684, startPoint y: 429, endPoint x: 521, endPoint y: 433, distance: 163.1
click at [521, 433] on icon at bounding box center [519, 428] width 5 height 11
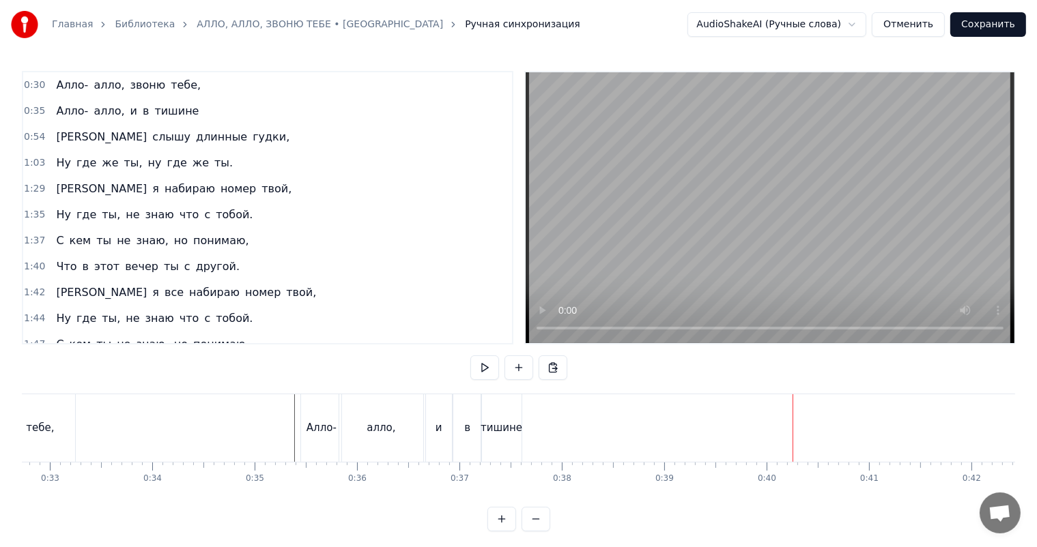
click at [60, 127] on div "Я слышу длинные гудки," at bounding box center [172, 137] width 244 height 25
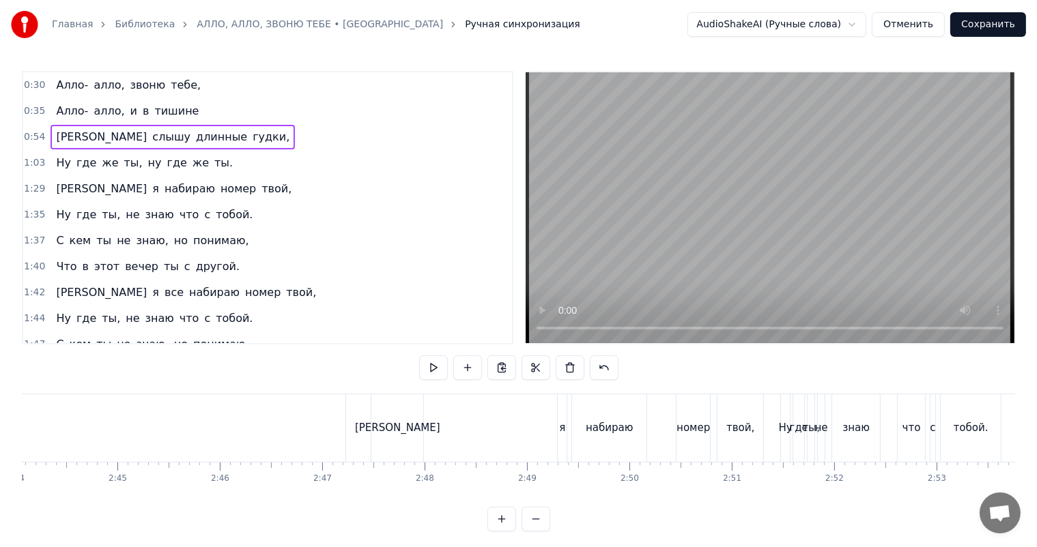
scroll to position [0, 16654]
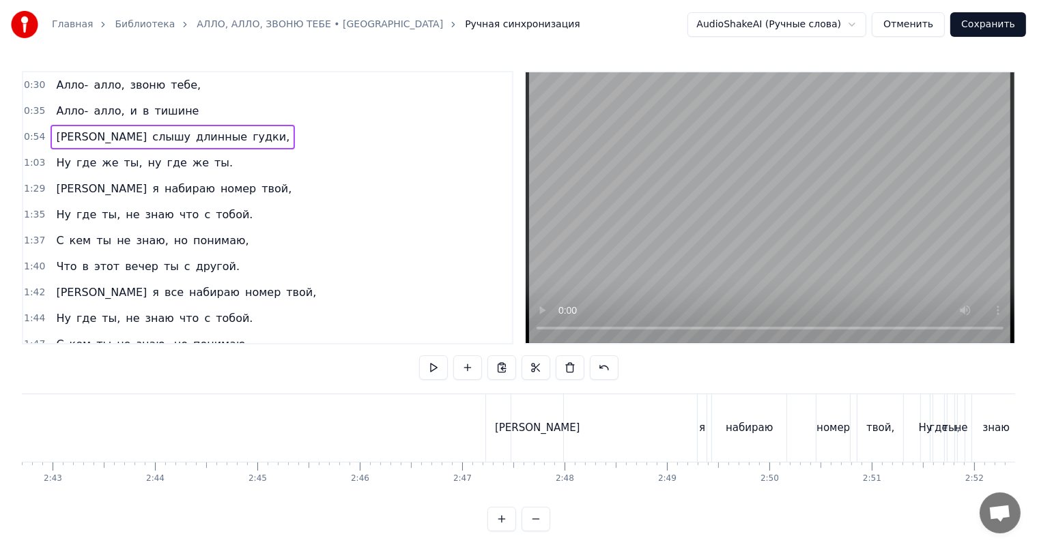
click at [651, 420] on div "А я набираю номер твой," at bounding box center [708, 428] width 396 height 68
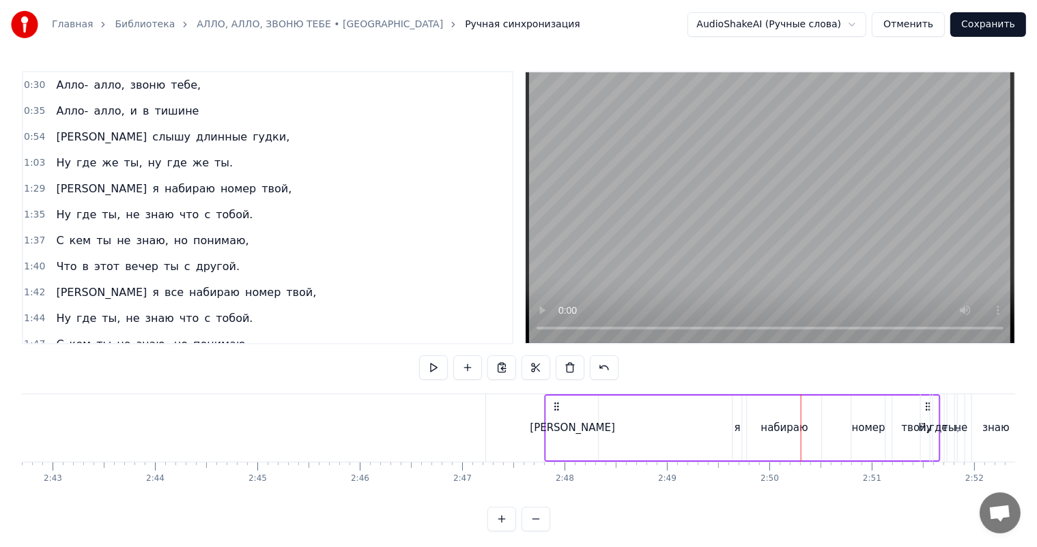
drag, startPoint x: 524, startPoint y: 408, endPoint x: 555, endPoint y: 419, distance: 33.2
click at [557, 419] on div "А я набираю номер твой," at bounding box center [743, 428] width 396 height 68
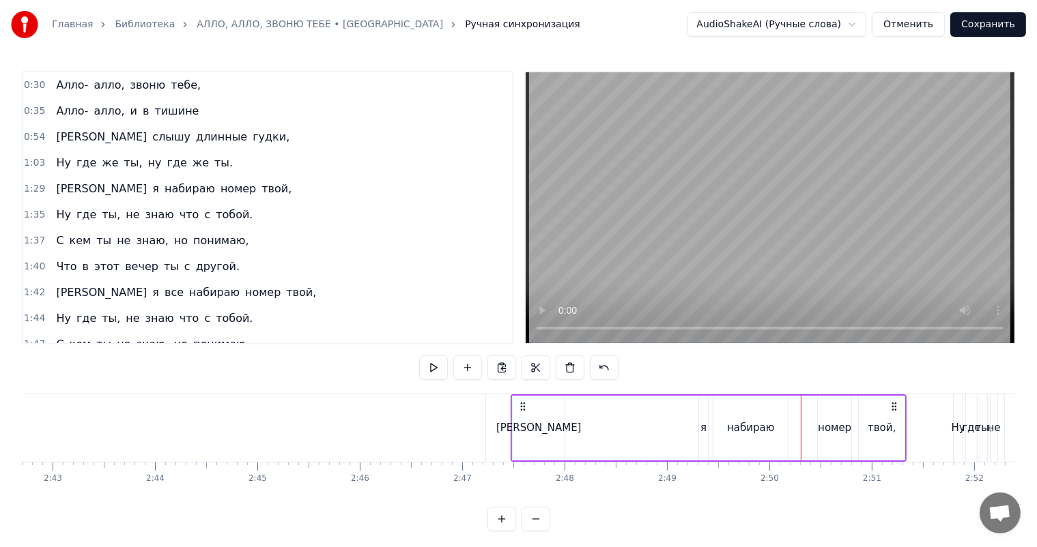
click at [525, 419] on div "[PERSON_NAME]" at bounding box center [538, 428] width 52 height 65
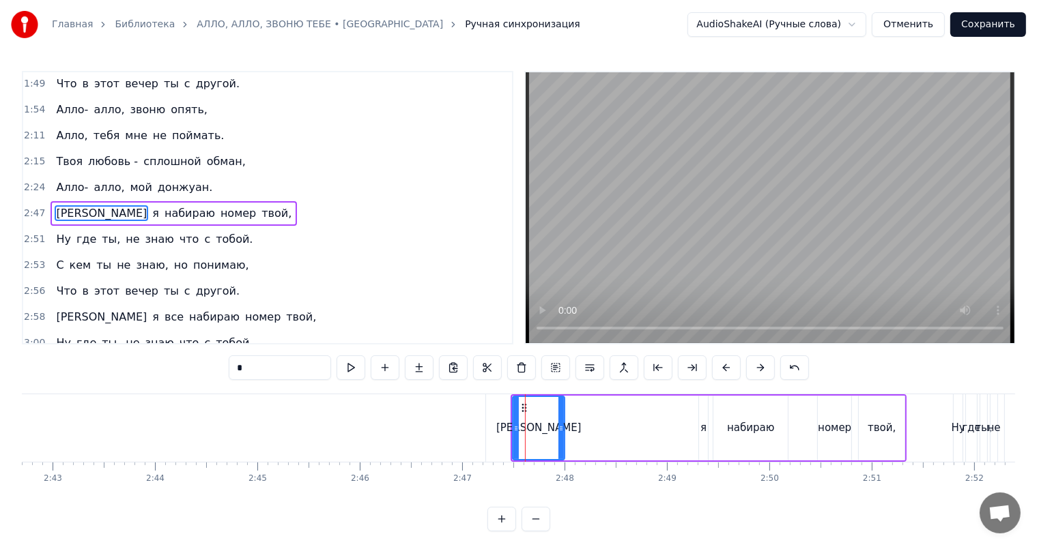
scroll to position [292, 0]
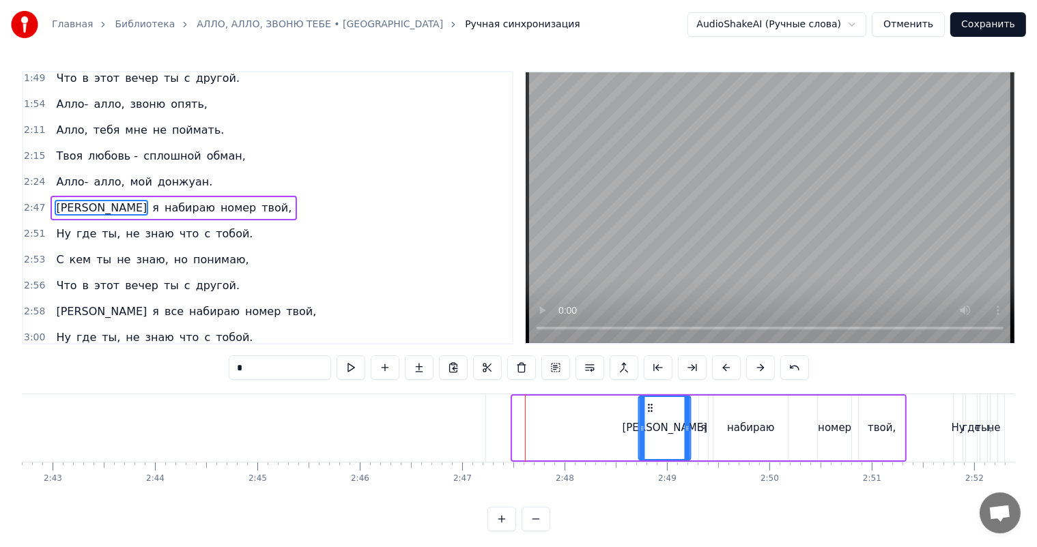
drag, startPoint x: 521, startPoint y: 404, endPoint x: 648, endPoint y: 414, distance: 127.3
click at [648, 414] on div "[PERSON_NAME]" at bounding box center [664, 428] width 50 height 62
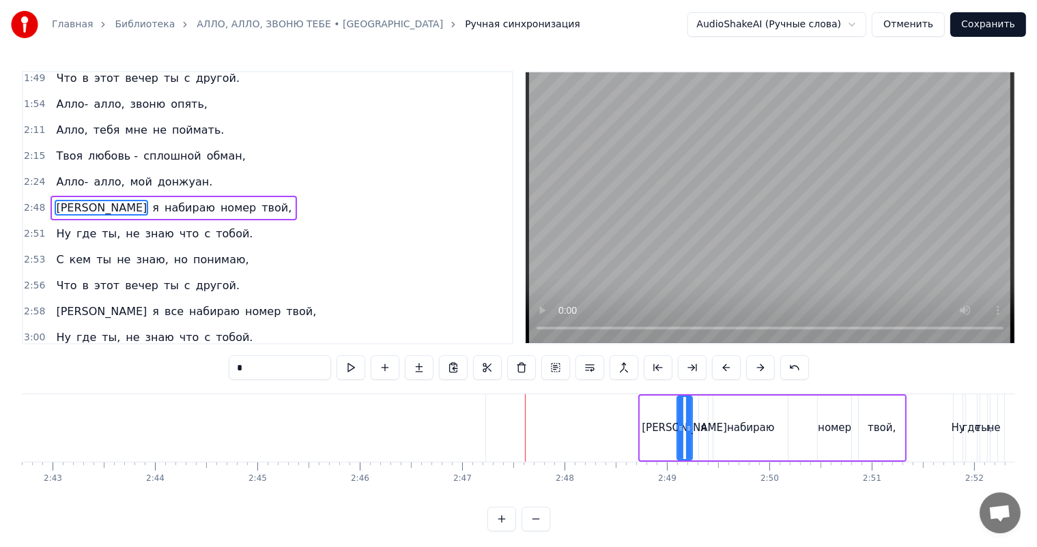
drag, startPoint x: 640, startPoint y: 433, endPoint x: 677, endPoint y: 439, distance: 37.5
click at [678, 439] on div at bounding box center [680, 428] width 5 height 62
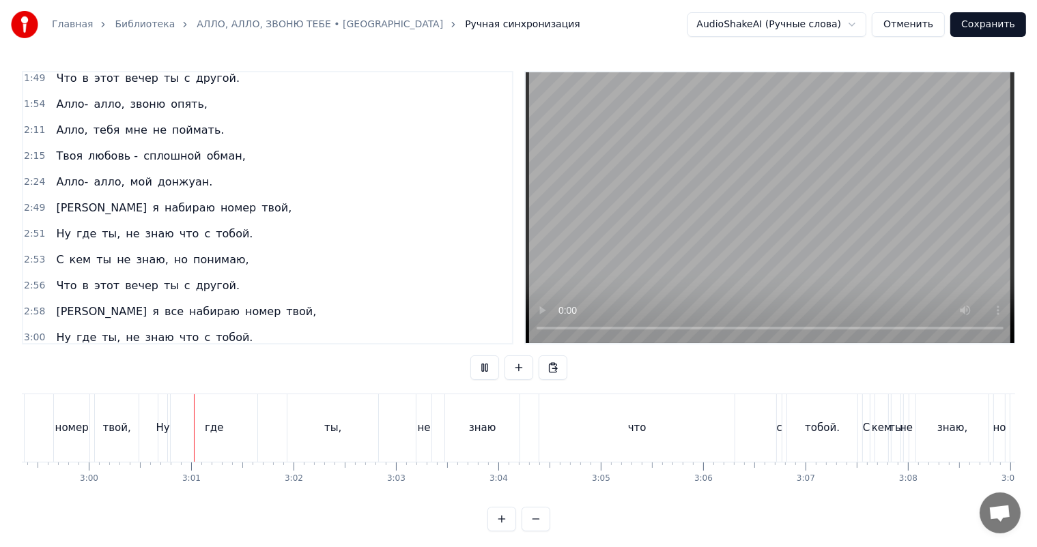
scroll to position [0, 18392]
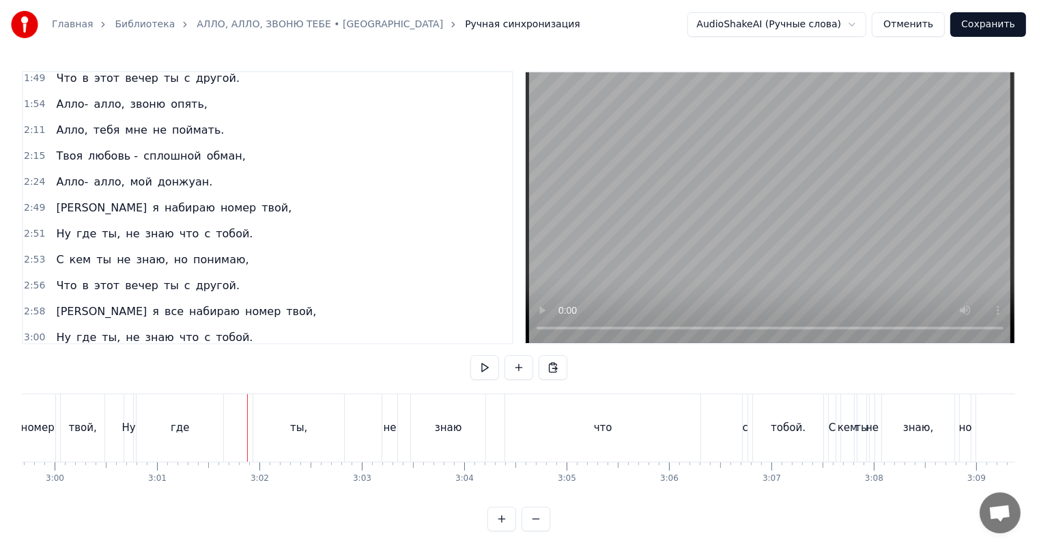
click at [280, 429] on div "ты," at bounding box center [298, 428] width 91 height 68
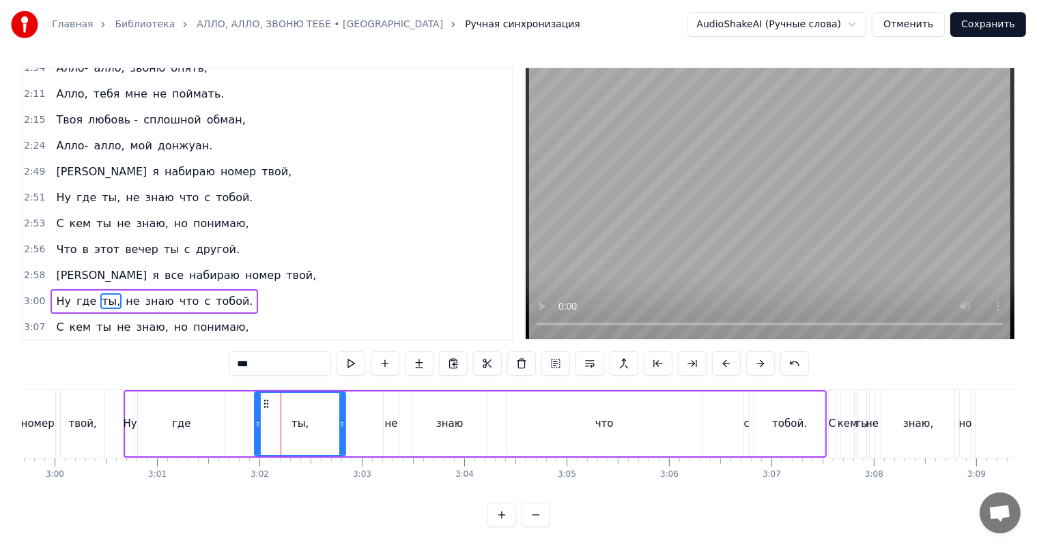
scroll to position [351, 0]
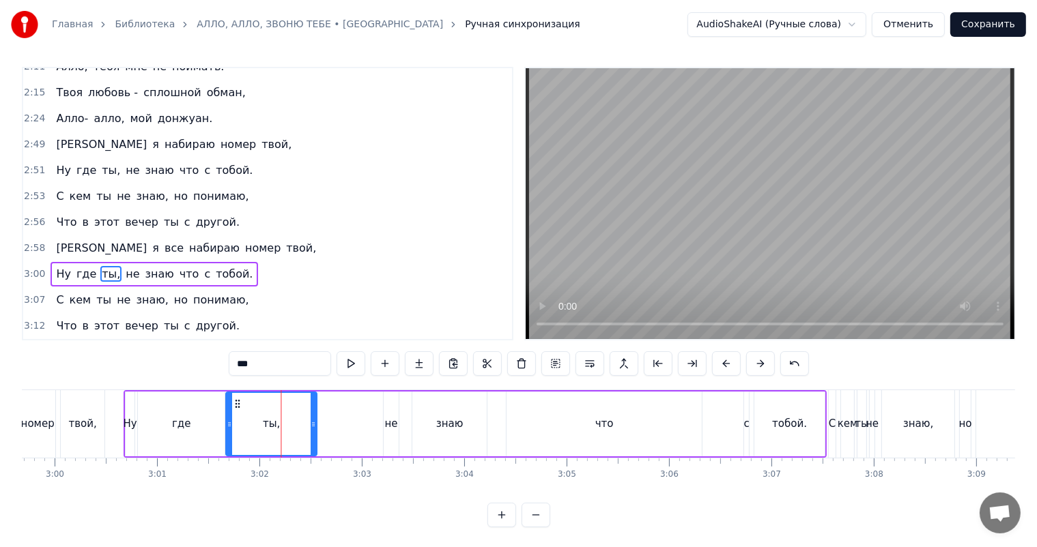
drag, startPoint x: 267, startPoint y: 401, endPoint x: 239, endPoint y: 405, distance: 28.2
click at [239, 405] on icon at bounding box center [237, 404] width 11 height 11
drag, startPoint x: 315, startPoint y: 422, endPoint x: 258, endPoint y: 420, distance: 57.3
click at [258, 420] on icon at bounding box center [256, 424] width 5 height 11
click at [393, 418] on div "не" at bounding box center [391, 424] width 13 height 16
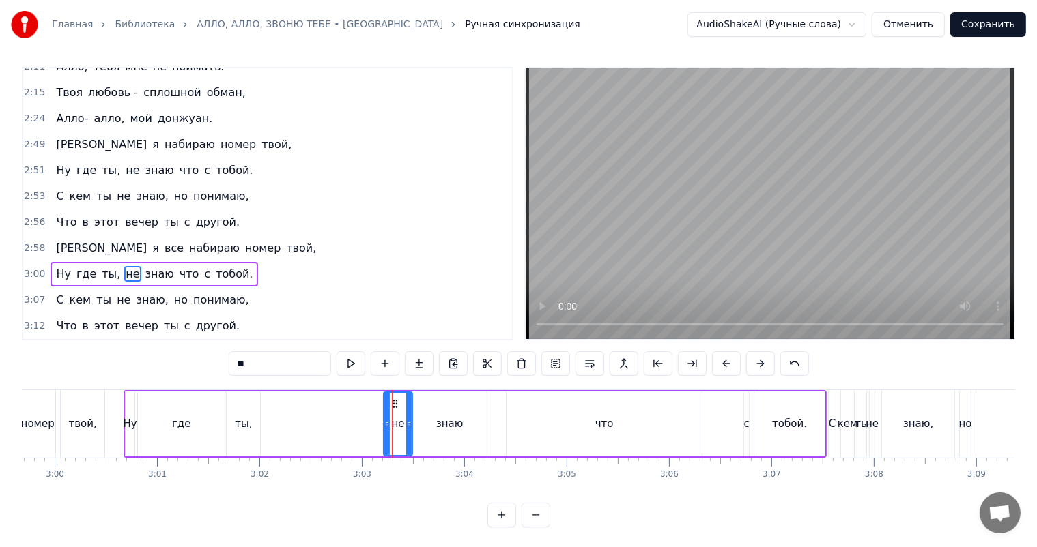
drag, startPoint x: 397, startPoint y: 402, endPoint x: 414, endPoint y: 407, distance: 17.7
click at [411, 407] on div at bounding box center [408, 424] width 5 height 62
drag, startPoint x: 396, startPoint y: 403, endPoint x: 274, endPoint y: 405, distance: 122.2
click at [274, 405] on icon at bounding box center [275, 404] width 11 height 11
click at [463, 421] on div "знаю" at bounding box center [449, 424] width 74 height 65
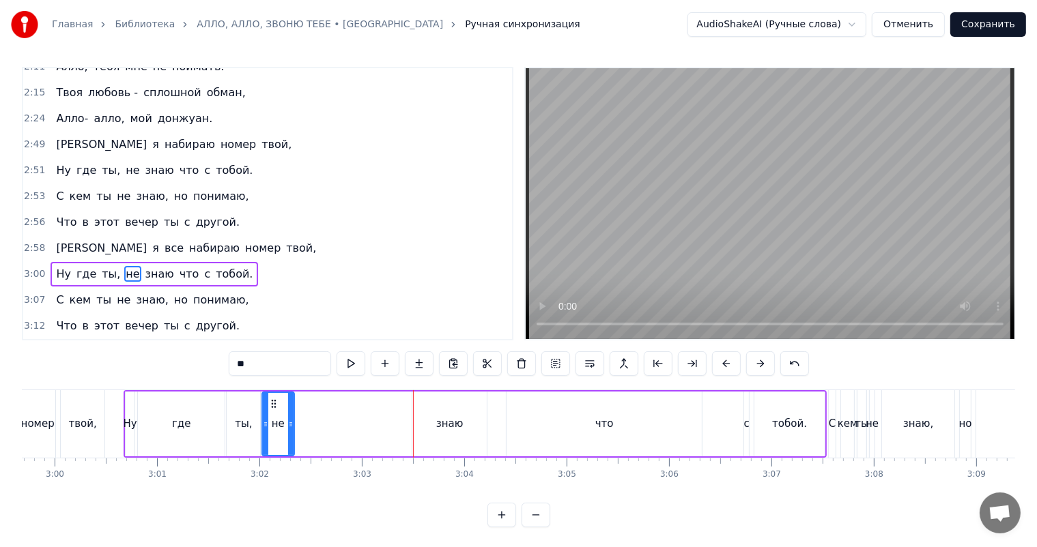
type input "****"
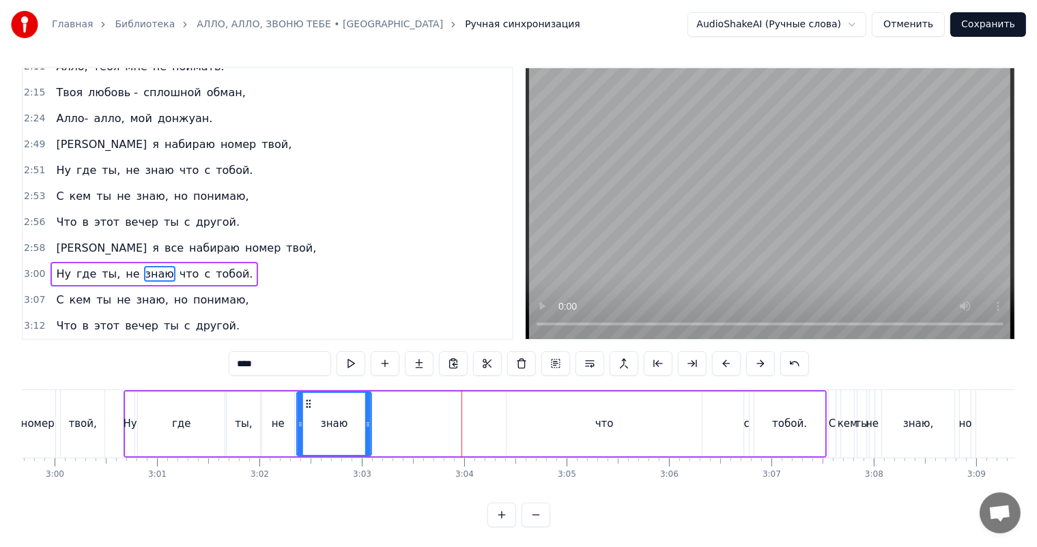
drag, startPoint x: 419, startPoint y: 402, endPoint x: 306, endPoint y: 407, distance: 113.4
click at [306, 407] on icon at bounding box center [308, 404] width 11 height 11
drag, startPoint x: 368, startPoint y: 422, endPoint x: 360, endPoint y: 422, distance: 7.5
click at [360, 422] on circle at bounding box center [360, 422] width 1 height 1
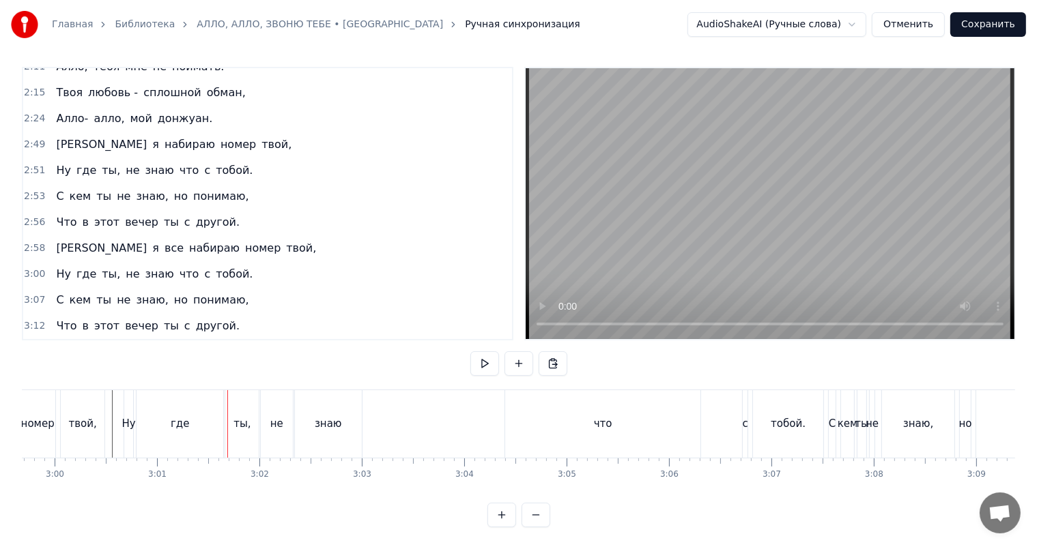
click at [180, 429] on div "где" at bounding box center [180, 424] width 18 height 16
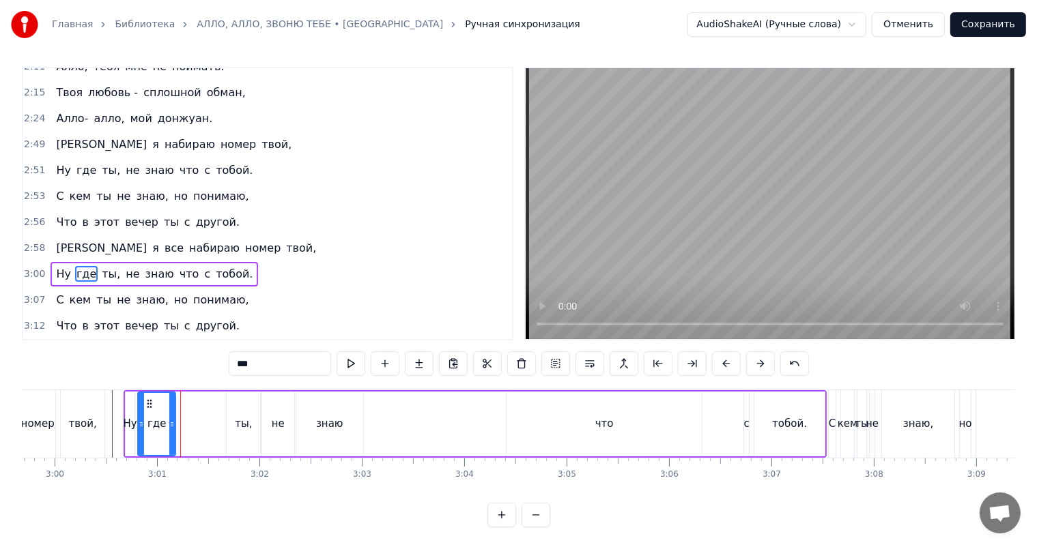
drag, startPoint x: 224, startPoint y: 413, endPoint x: 175, endPoint y: 418, distance: 49.4
click at [175, 418] on div at bounding box center [171, 424] width 5 height 62
click at [242, 420] on div "ты," at bounding box center [243, 424] width 17 height 16
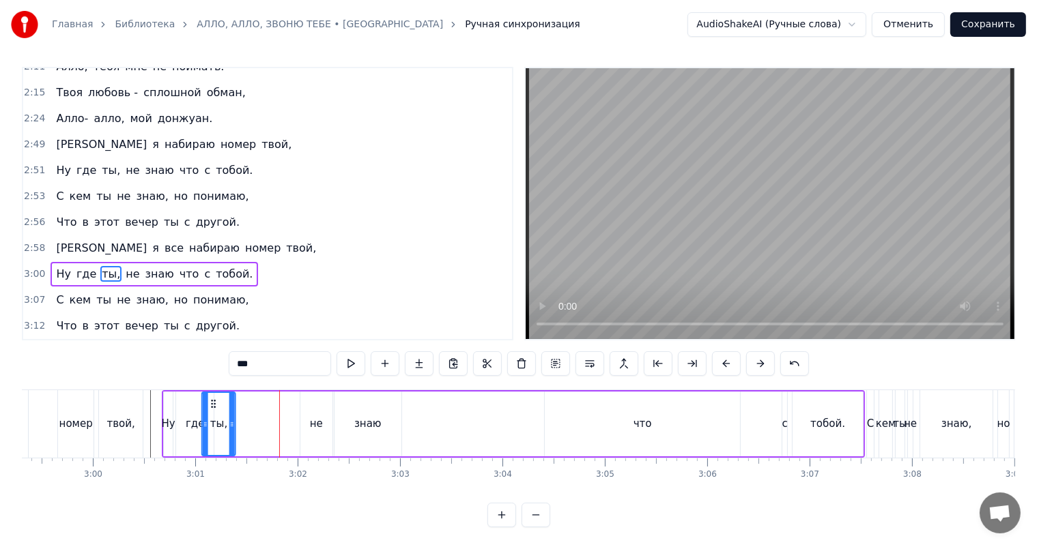
scroll to position [0, 18348]
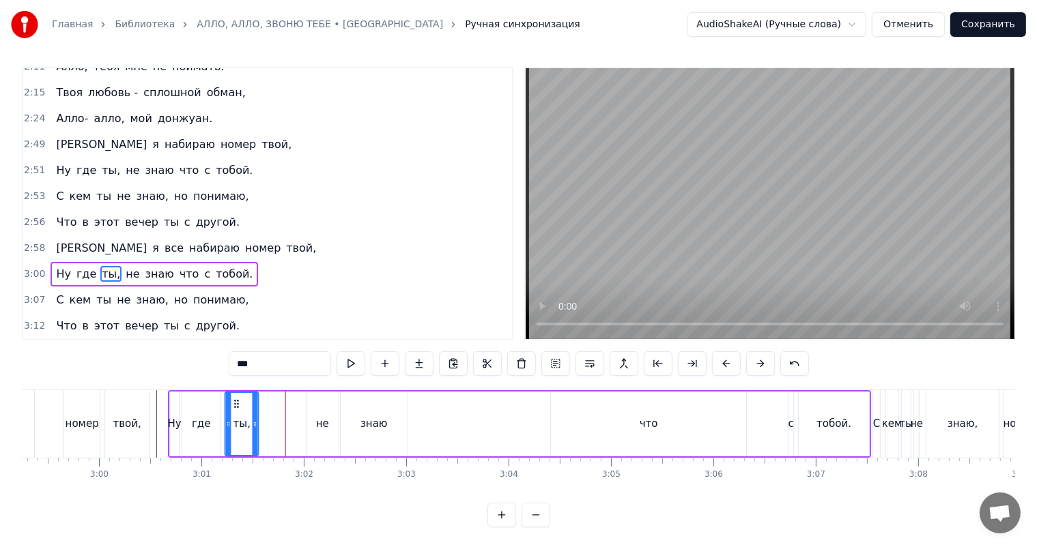
drag, startPoint x: 240, startPoint y: 401, endPoint x: 237, endPoint y: 408, distance: 7.1
click at [237, 408] on icon at bounding box center [236, 404] width 11 height 11
click at [314, 421] on div "не" at bounding box center [322, 424] width 32 height 65
drag, startPoint x: 317, startPoint y: 401, endPoint x: 276, endPoint y: 404, distance: 40.4
click at [276, 404] on icon at bounding box center [275, 404] width 11 height 11
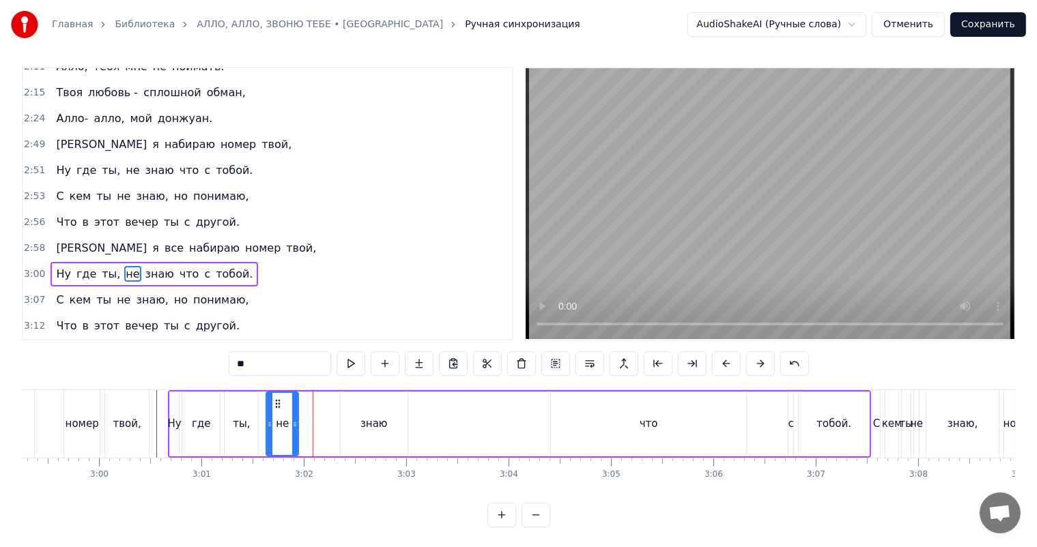
click at [349, 412] on div "знаю" at bounding box center [374, 424] width 67 height 65
type input "****"
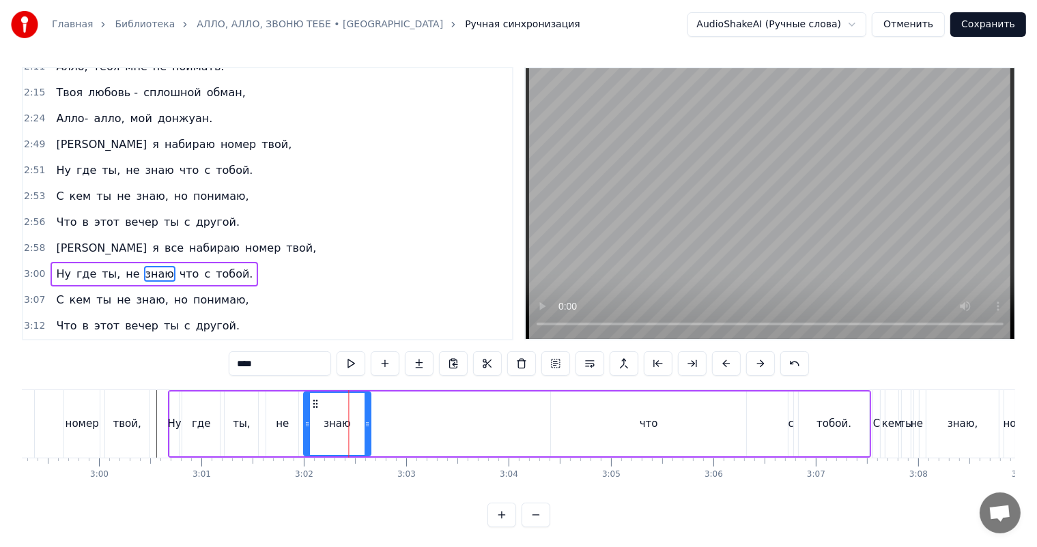
drag, startPoint x: 344, startPoint y: 403, endPoint x: 313, endPoint y: 403, distance: 30.7
click at [313, 403] on icon at bounding box center [314, 404] width 11 height 11
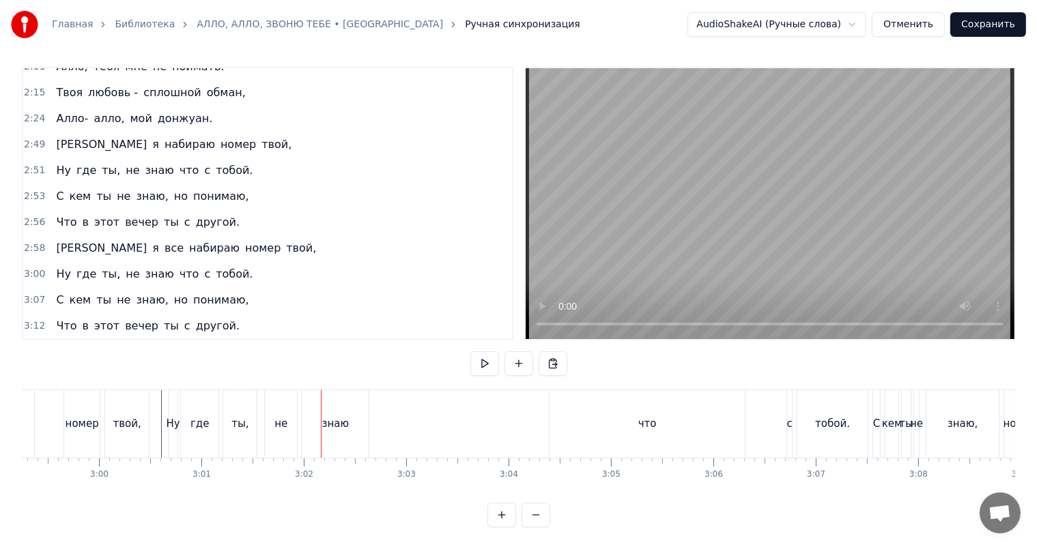
click at [248, 421] on div "ты," at bounding box center [239, 424] width 33 height 68
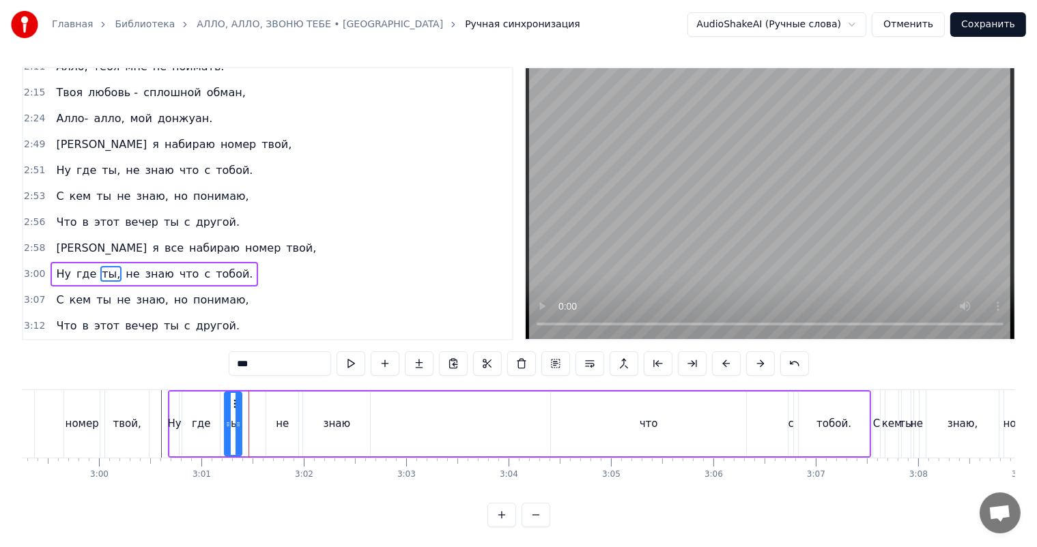
drag, startPoint x: 255, startPoint y: 420, endPoint x: 239, endPoint y: 421, distance: 16.4
click at [239, 421] on icon at bounding box center [237, 424] width 5 height 11
click at [281, 422] on div "не" at bounding box center [282, 424] width 13 height 16
type input "**"
drag, startPoint x: 278, startPoint y: 401, endPoint x: 262, endPoint y: 405, distance: 17.1
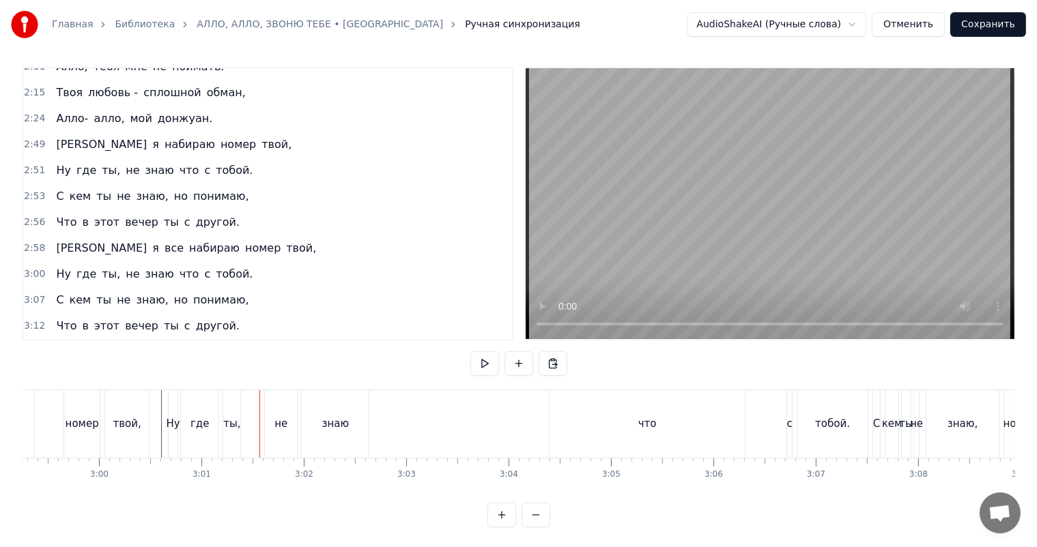
click at [273, 402] on div "не" at bounding box center [281, 424] width 32 height 68
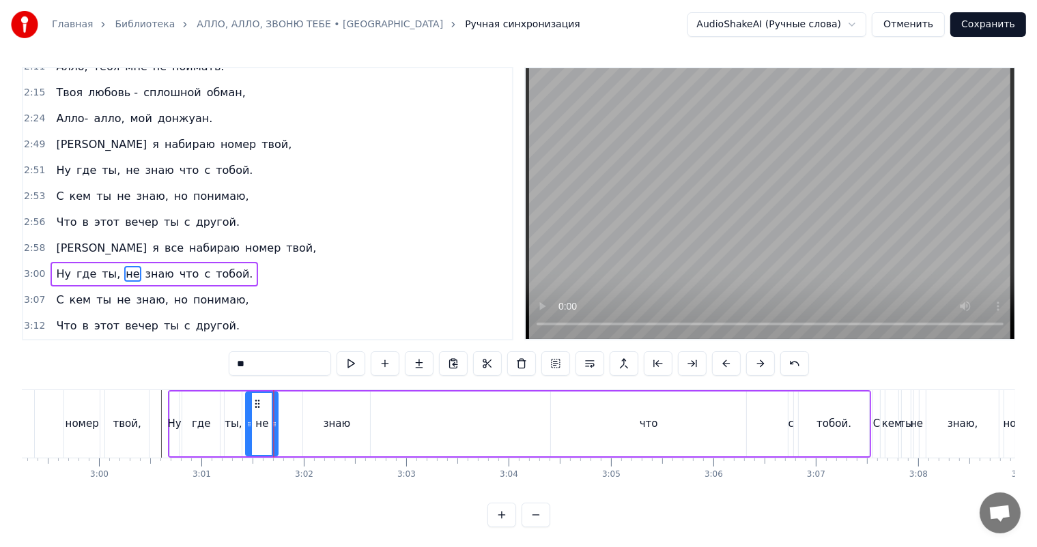
drag, startPoint x: 276, startPoint y: 401, endPoint x: 256, endPoint y: 403, distance: 20.7
click at [256, 403] on icon at bounding box center [257, 404] width 11 height 11
click at [327, 422] on div "знаю" at bounding box center [336, 424] width 27 height 16
type input "****"
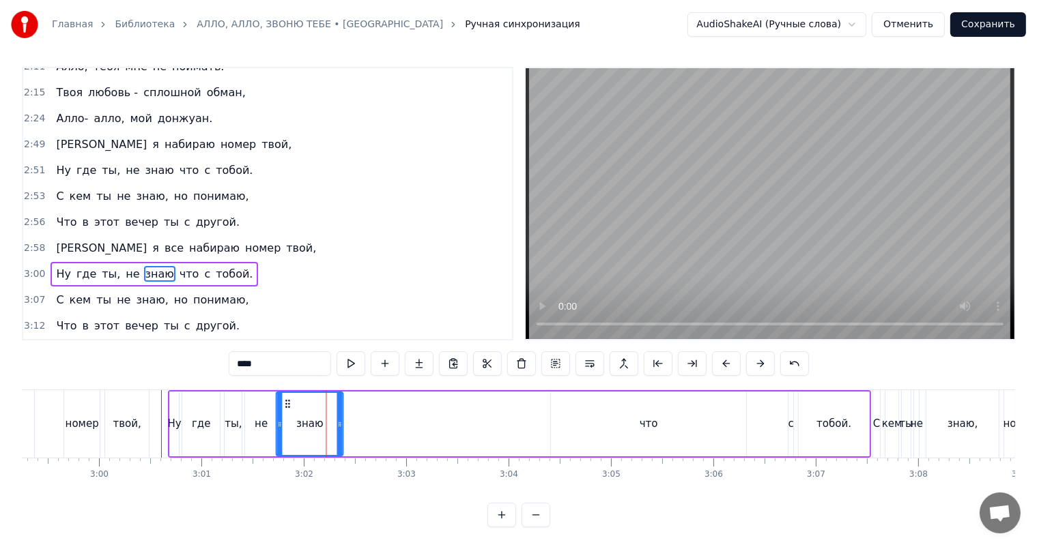
drag, startPoint x: 315, startPoint y: 404, endPoint x: 288, endPoint y: 410, distance: 27.3
click at [288, 410] on div "знаю" at bounding box center [309, 424] width 66 height 62
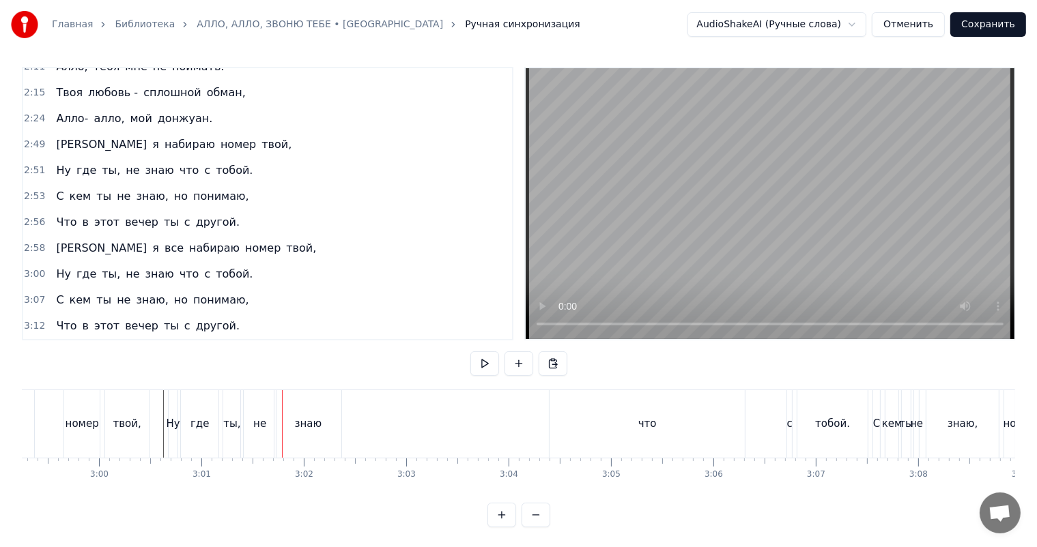
click at [207, 423] on div "где" at bounding box center [200, 424] width 38 height 68
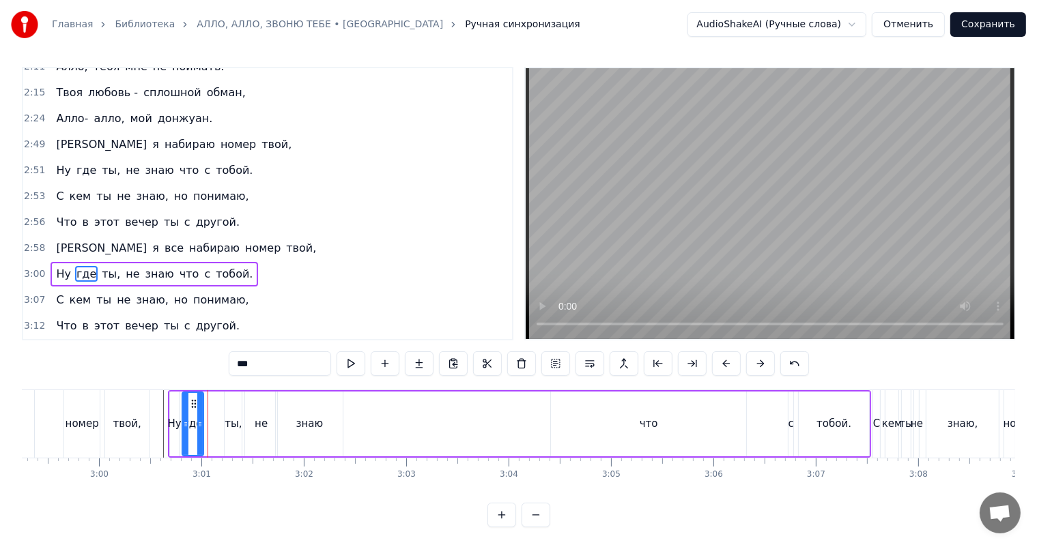
drag, startPoint x: 216, startPoint y: 418, endPoint x: 199, endPoint y: 420, distance: 16.5
click at [199, 420] on icon at bounding box center [199, 424] width 5 height 11
click at [235, 426] on div "ты," at bounding box center [233, 424] width 17 height 16
click at [241, 404] on div at bounding box center [237, 424] width 5 height 62
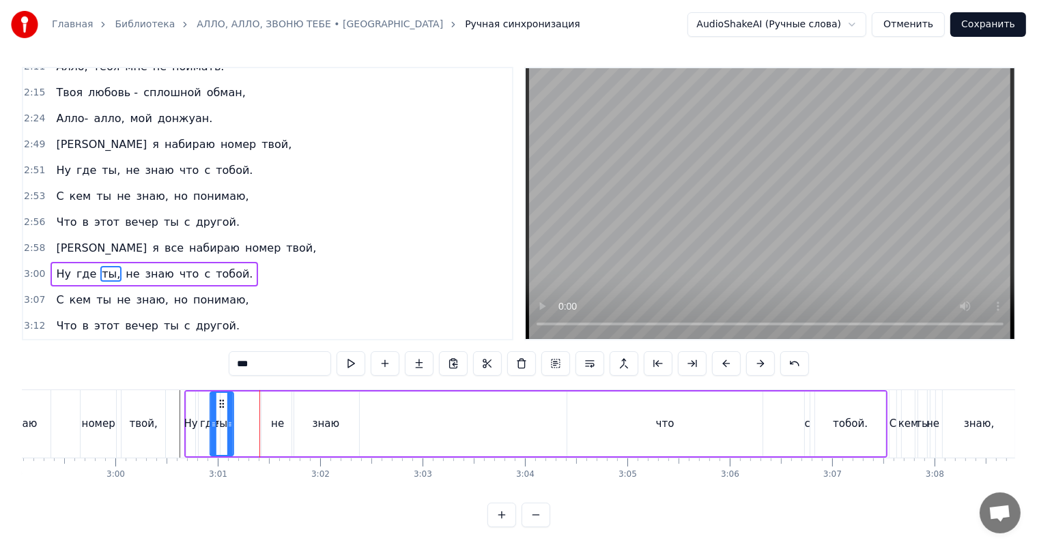
scroll to position [0, 18328]
click at [239, 409] on div "ты," at bounding box center [238, 424] width 22 height 62
click at [270, 418] on div "не" at bounding box center [281, 424] width 32 height 65
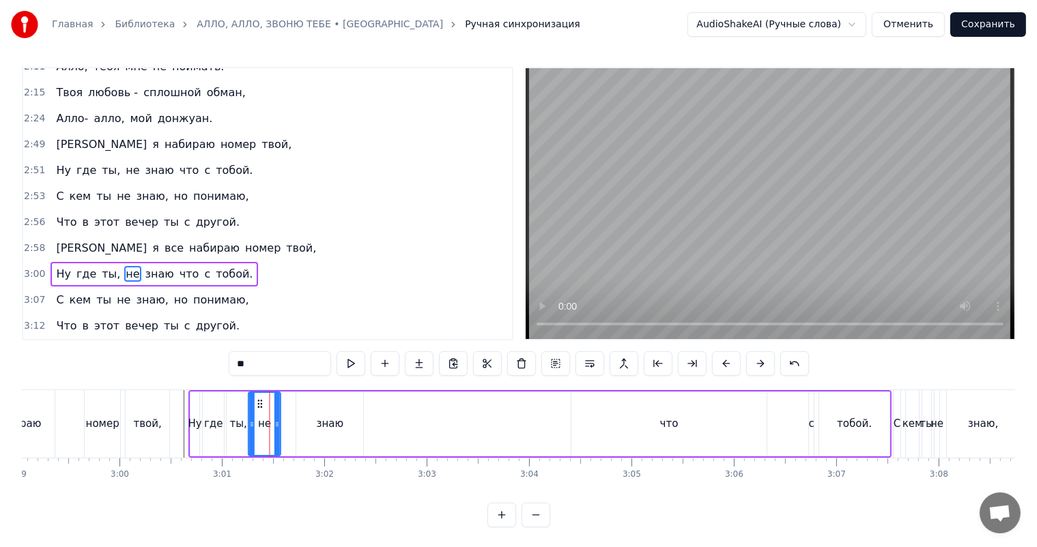
drag, startPoint x: 276, startPoint y: 403, endPoint x: 258, endPoint y: 405, distance: 17.8
click at [258, 405] on icon at bounding box center [260, 404] width 11 height 11
click at [338, 422] on div "знаю" at bounding box center [330, 424] width 27 height 16
type input "****"
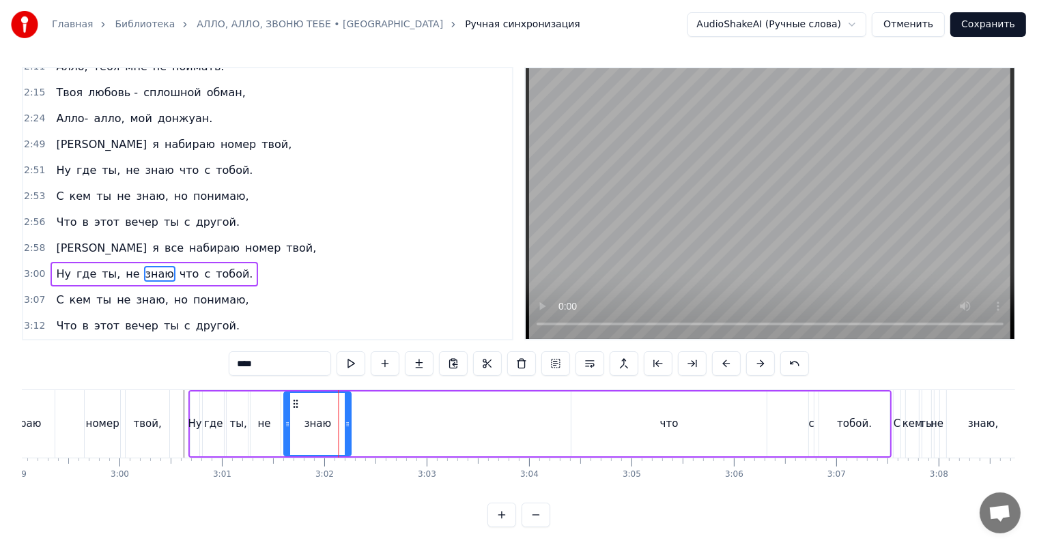
drag, startPoint x: 308, startPoint y: 402, endPoint x: 297, endPoint y: 406, distance: 12.3
click at [297, 406] on icon at bounding box center [295, 404] width 11 height 11
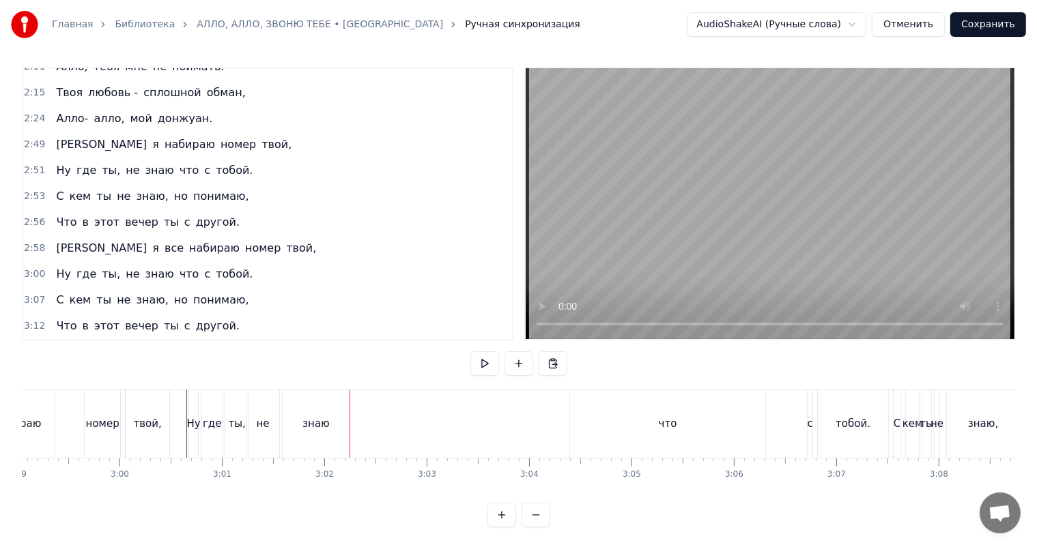
click at [323, 424] on div "знаю" at bounding box center [315, 424] width 27 height 16
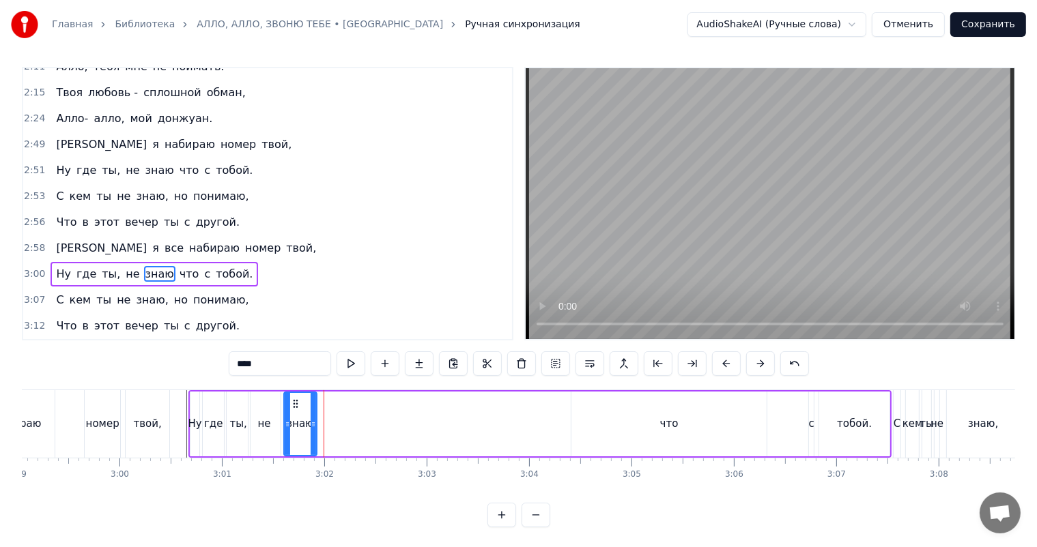
drag, startPoint x: 347, startPoint y: 419, endPoint x: 313, endPoint y: 422, distance: 34.3
click at [313, 422] on icon at bounding box center [312, 424] width 5 height 11
click at [698, 422] on div "что" at bounding box center [668, 424] width 195 height 65
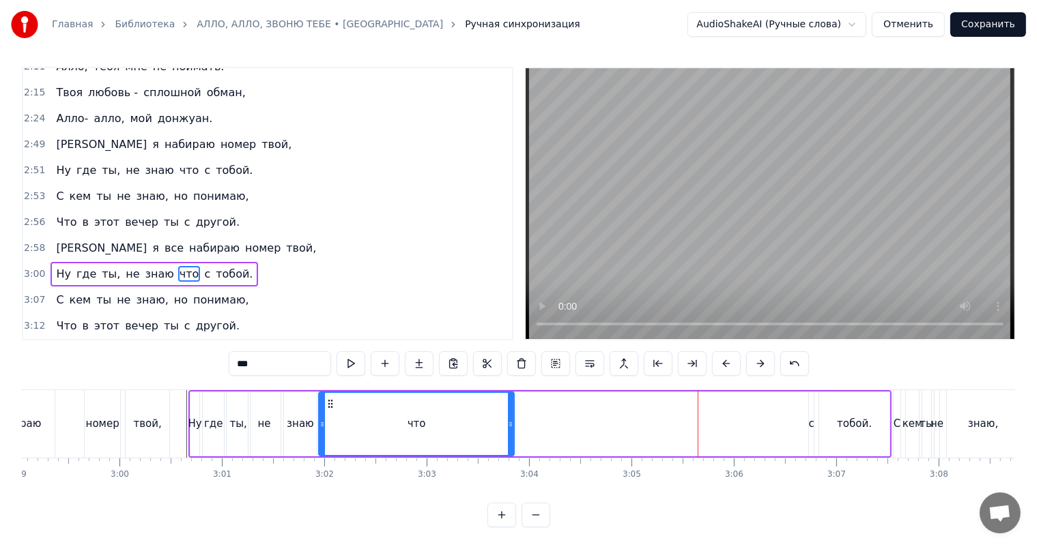
drag, startPoint x: 585, startPoint y: 406, endPoint x: 332, endPoint y: 418, distance: 252.8
click at [332, 418] on div "что" at bounding box center [416, 424] width 194 height 62
drag, startPoint x: 512, startPoint y: 418, endPoint x: 360, endPoint y: 420, distance: 151.5
click at [360, 420] on icon at bounding box center [358, 424] width 5 height 11
click at [811, 424] on div "с" at bounding box center [811, 424] width 5 height 16
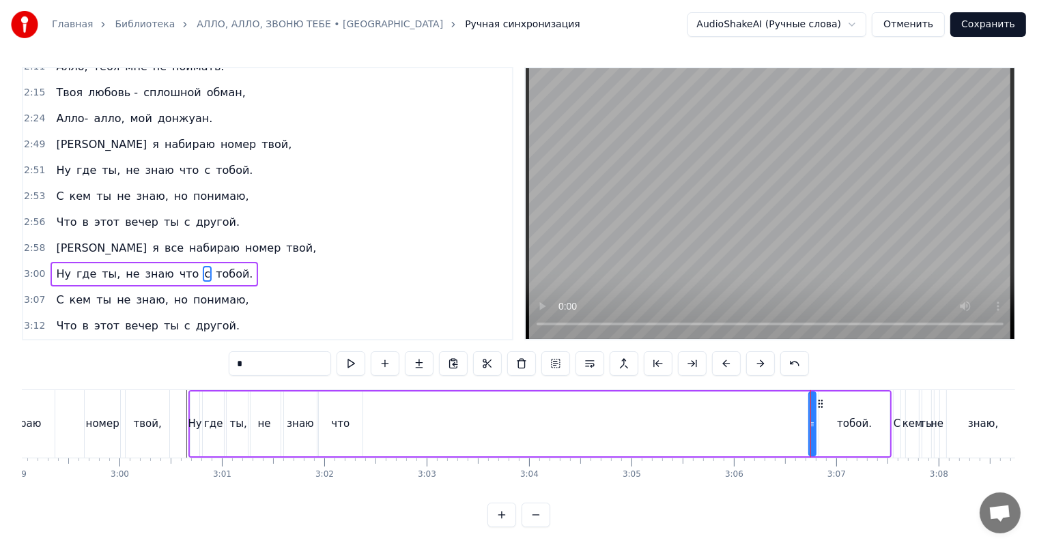
drag, startPoint x: 811, startPoint y: 421, endPoint x: 824, endPoint y: 425, distance: 14.2
click at [815, 425] on icon at bounding box center [811, 424] width 5 height 11
click at [821, 404] on div at bounding box center [823, 424] width 5 height 62
drag, startPoint x: 811, startPoint y: 407, endPoint x: 788, endPoint y: 411, distance: 22.9
click at [801, 411] on div at bounding box center [803, 424] width 5 height 62
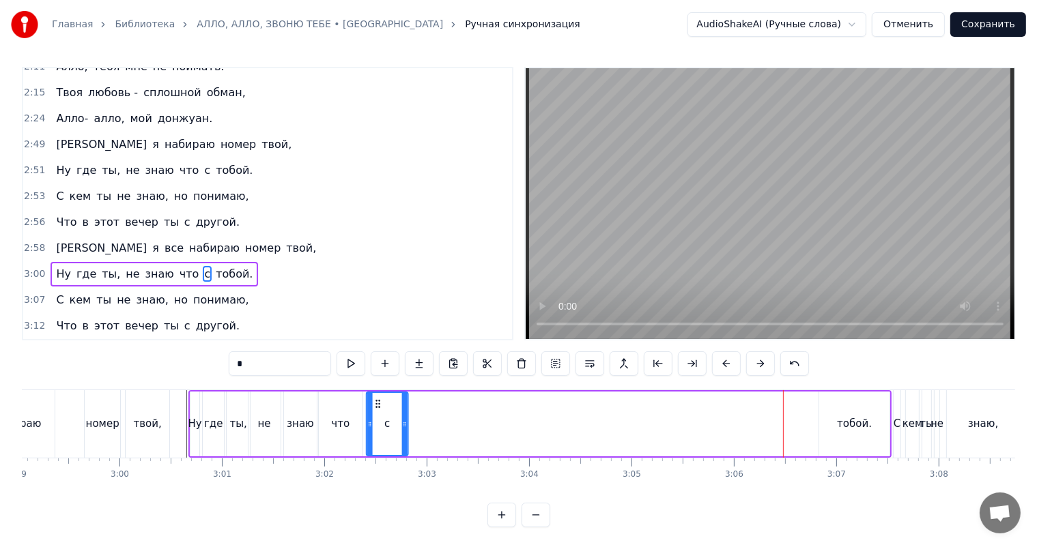
drag, startPoint x: 792, startPoint y: 403, endPoint x: 377, endPoint y: 418, distance: 415.9
click at [377, 418] on div "с" at bounding box center [386, 424] width 40 height 62
click at [352, 424] on div "что" at bounding box center [341, 424] width 44 height 65
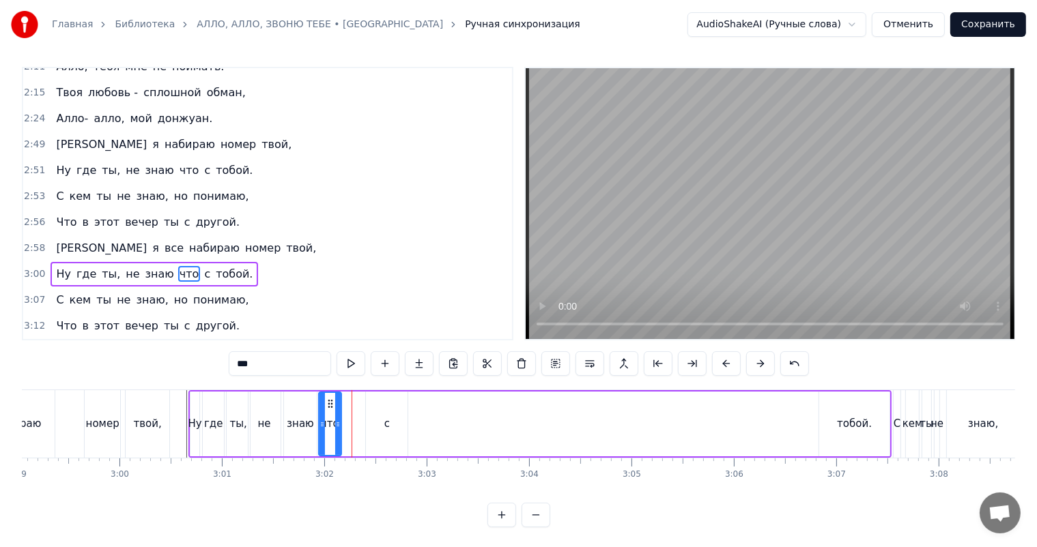
drag, startPoint x: 360, startPoint y: 422, endPoint x: 337, endPoint y: 423, distance: 23.2
click at [337, 423] on icon at bounding box center [337, 424] width 5 height 11
click at [385, 424] on div "с" at bounding box center [386, 424] width 5 height 16
drag, startPoint x: 369, startPoint y: 420, endPoint x: 390, endPoint y: 420, distance: 21.8
click at [390, 420] on icon at bounding box center [390, 424] width 5 height 11
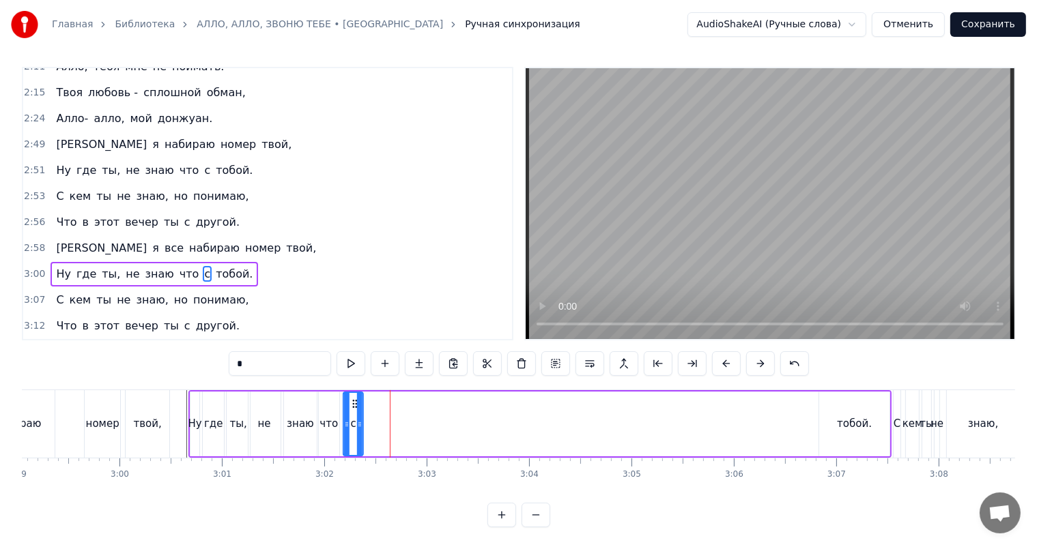
drag, startPoint x: 399, startPoint y: 403, endPoint x: 354, endPoint y: 409, distance: 44.8
click at [354, 409] on div "с" at bounding box center [353, 424] width 18 height 62
click at [214, 270] on span "тобой." at bounding box center [234, 274] width 40 height 16
type input "******"
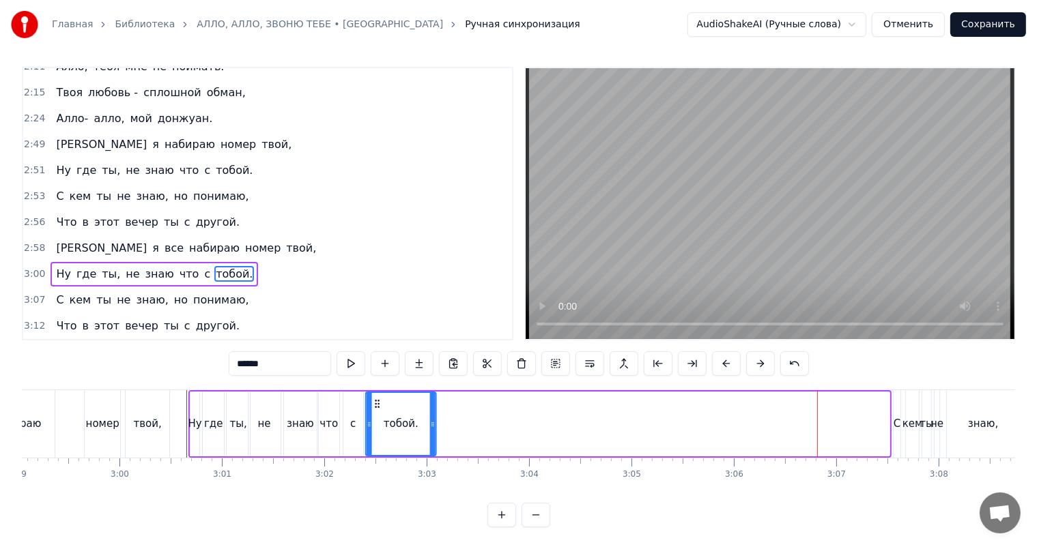
drag, startPoint x: 824, startPoint y: 405, endPoint x: 377, endPoint y: 413, distance: 447.0
click at [377, 413] on div "тобой." at bounding box center [400, 424] width 69 height 62
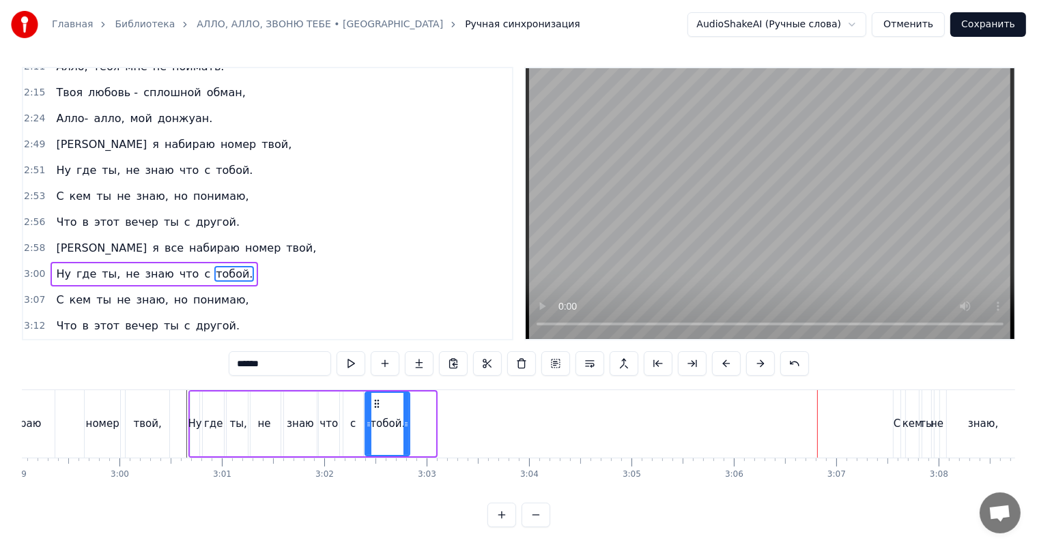
drag, startPoint x: 433, startPoint y: 420, endPoint x: 384, endPoint y: 423, distance: 49.2
click at [406, 422] on icon at bounding box center [405, 424] width 5 height 11
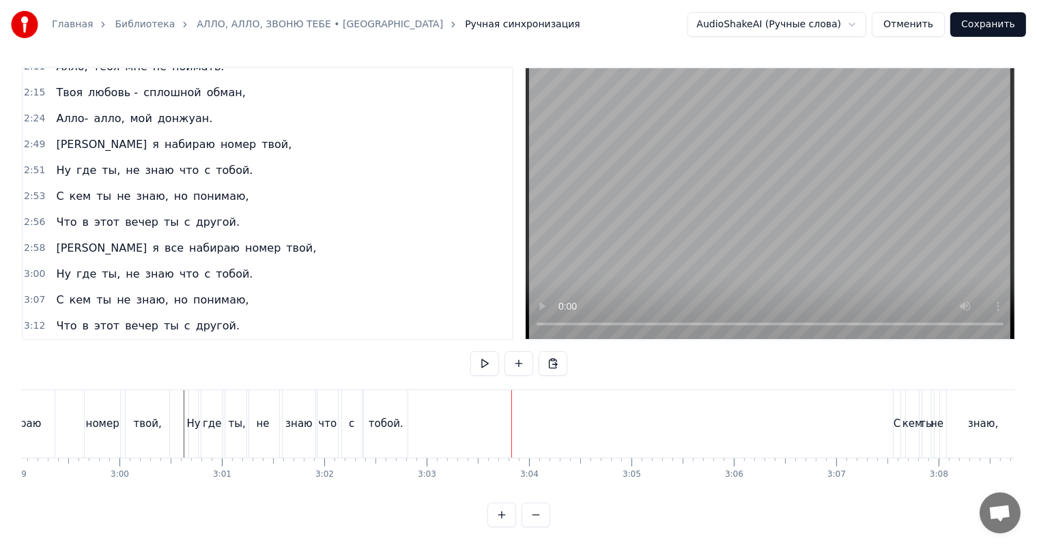
click at [61, 186] on div "С кем ты не знаю, но понимаю," at bounding box center [151, 196] width 203 height 25
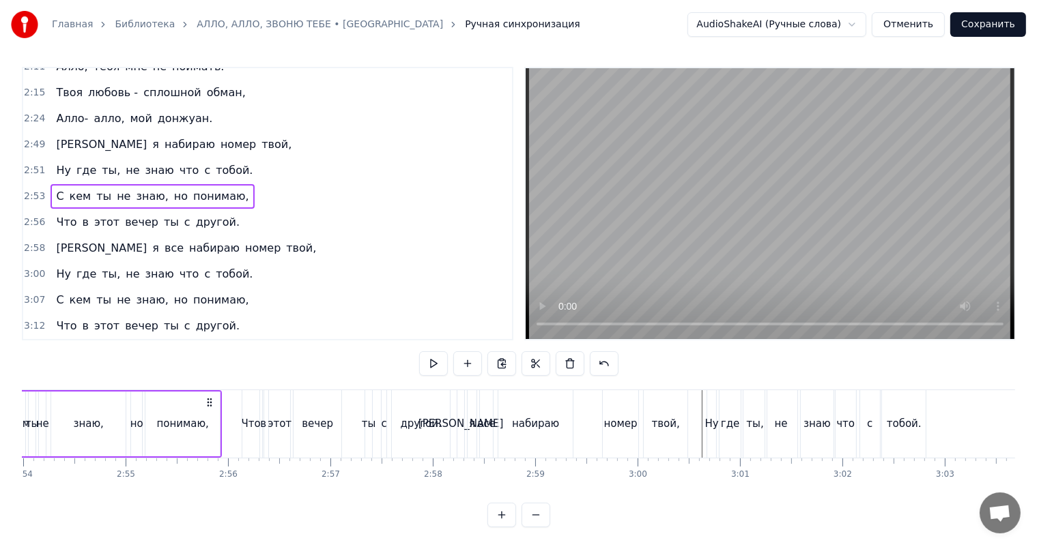
scroll to position [0, 17719]
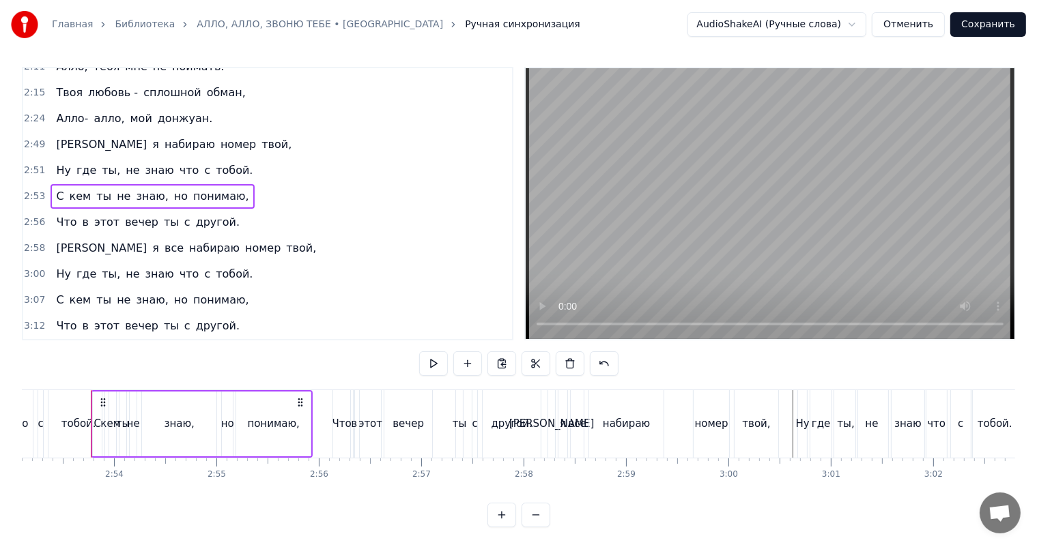
click at [86, 291] on div "С кем ты не знаю, но понимаю," at bounding box center [151, 300] width 203 height 25
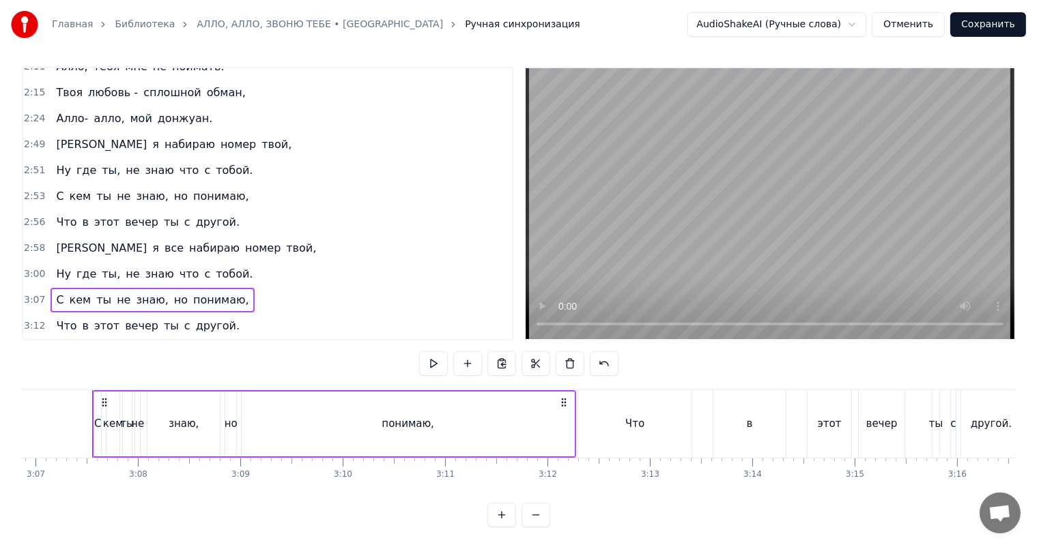
scroll to position [0, 19129]
click at [118, 289] on div "С кем ты не знаю, но понимаю," at bounding box center [151, 300] width 203 height 25
click at [118, 290] on div "С кем ты не знаю, но понимаю," at bounding box center [151, 300] width 203 height 25
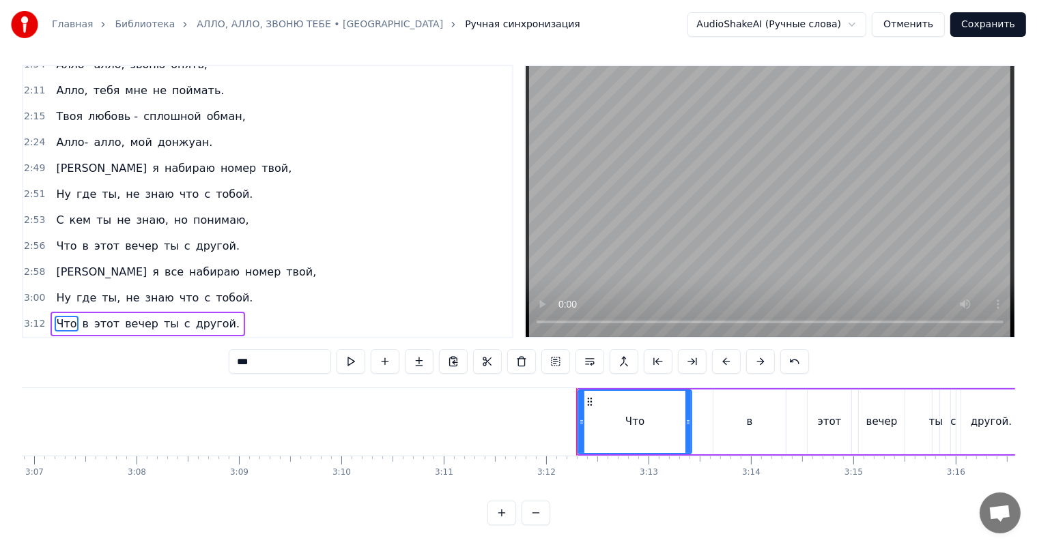
scroll to position [325, 0]
click at [104, 313] on div "Что в этот вечер ты с другой." at bounding box center [147, 325] width 194 height 25
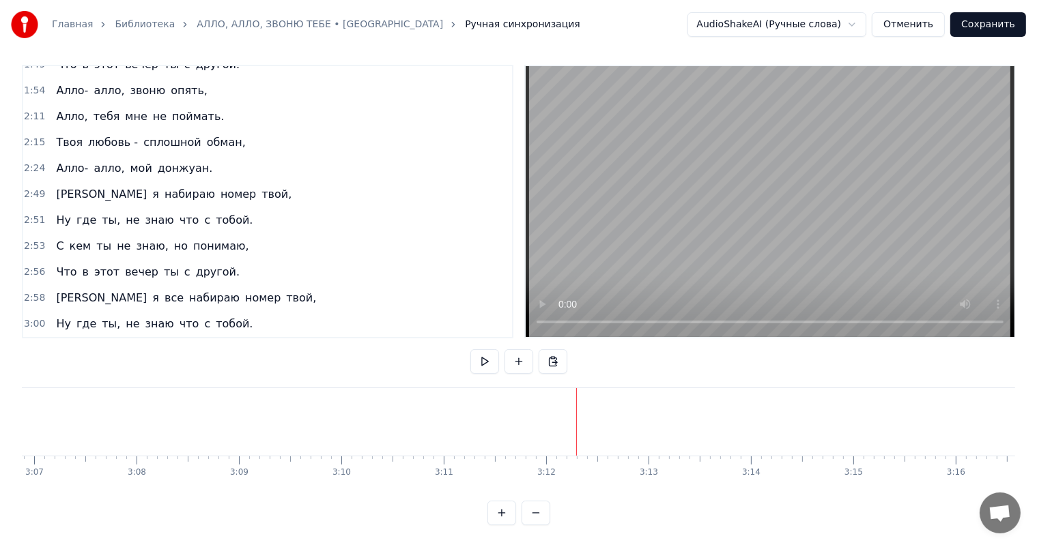
scroll to position [300, 0]
click at [55, 238] on span "С" at bounding box center [60, 246] width 10 height 16
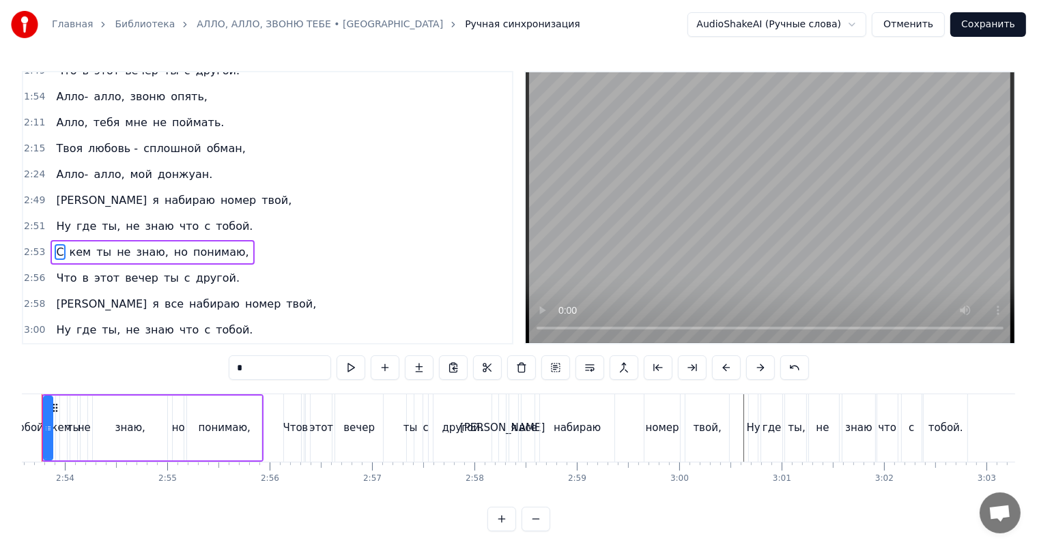
scroll to position [0, 17719]
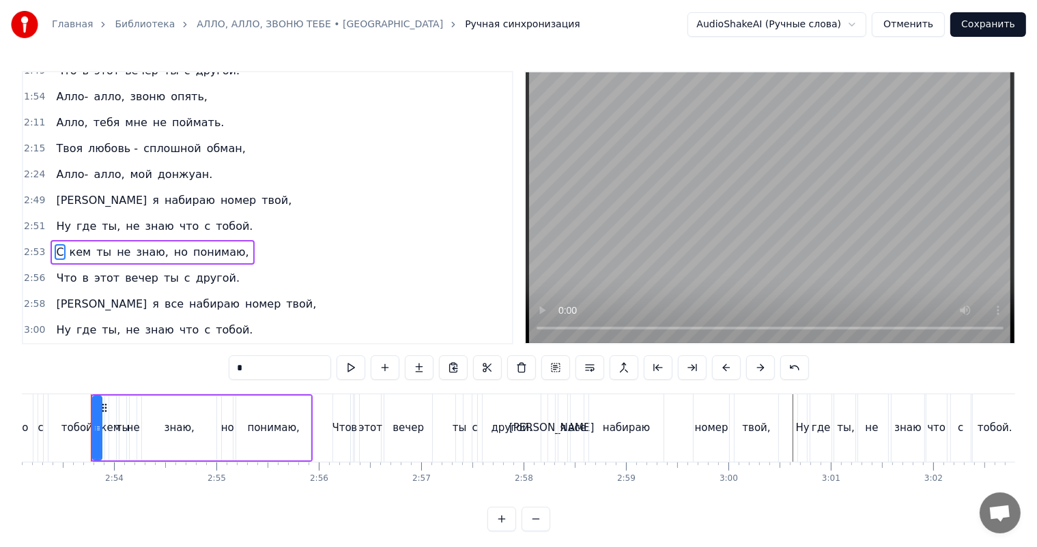
click at [64, 242] on div "С кем ты не знаю, но понимаю," at bounding box center [151, 252] width 203 height 25
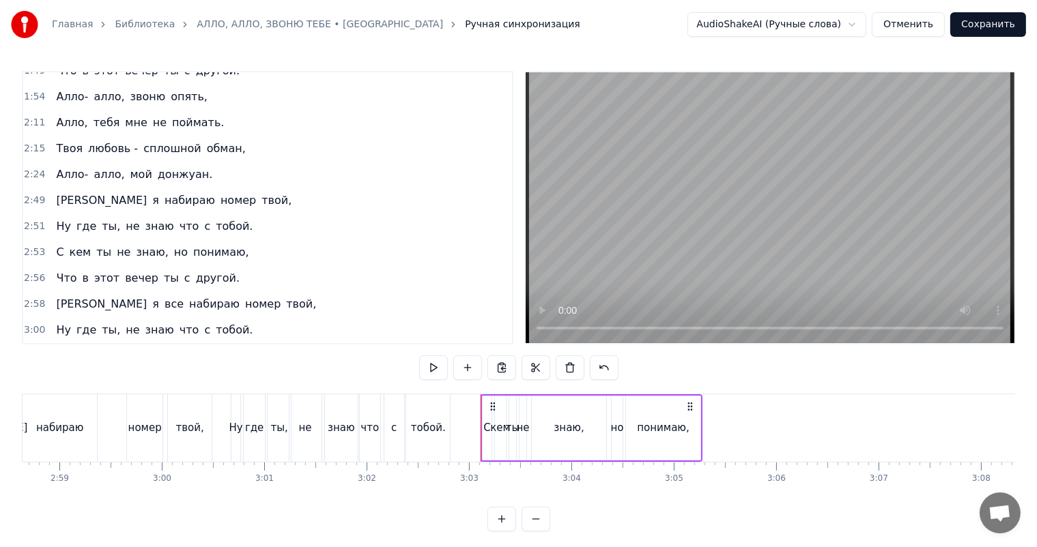
scroll to position [325, 0]
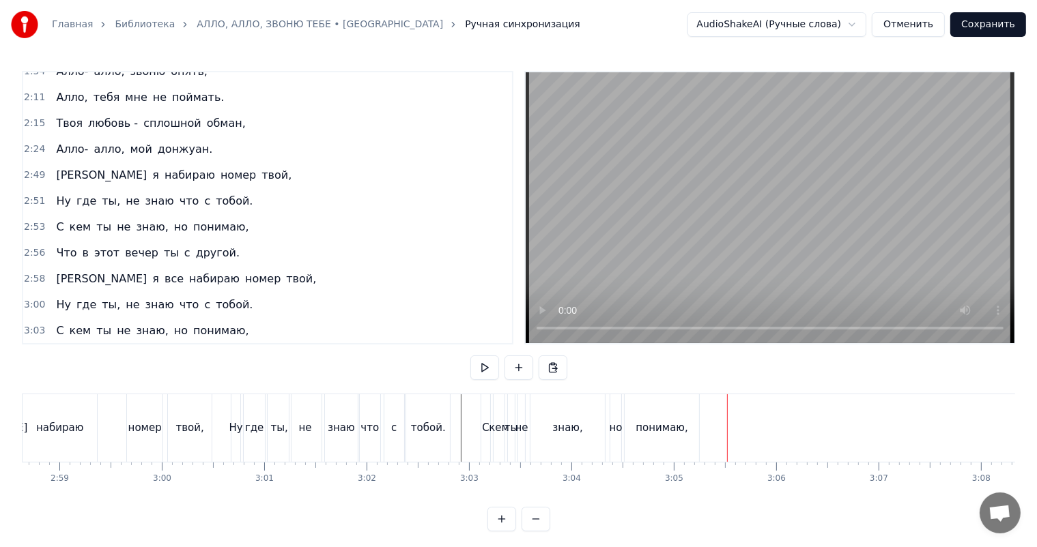
click at [74, 242] on div "Что в этот вечер ты с другой." at bounding box center [147, 253] width 194 height 25
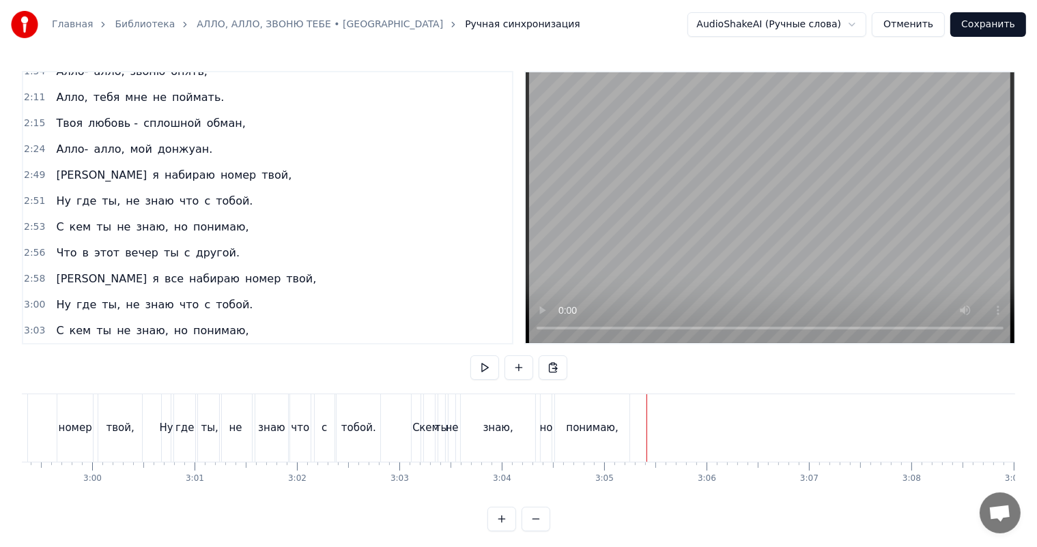
scroll to position [351, 0]
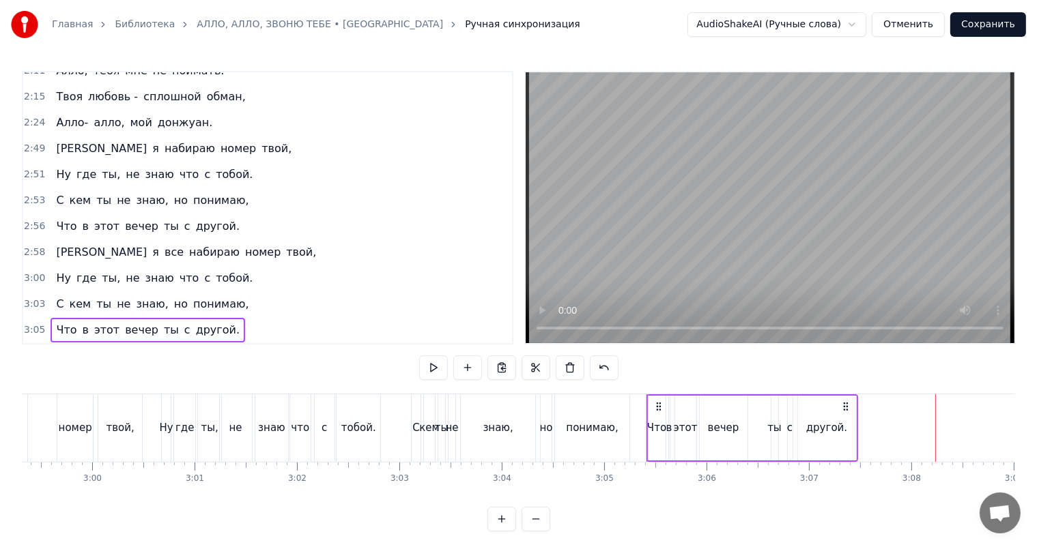
click at [61, 295] on div "С кем ты не знаю, но понимаю," at bounding box center [151, 304] width 203 height 25
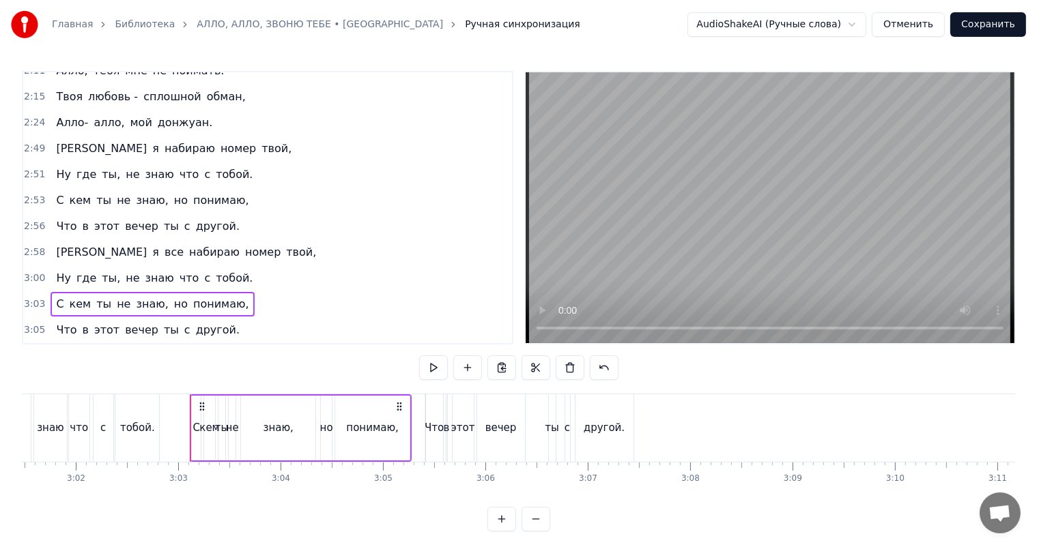
scroll to position [0, 18588]
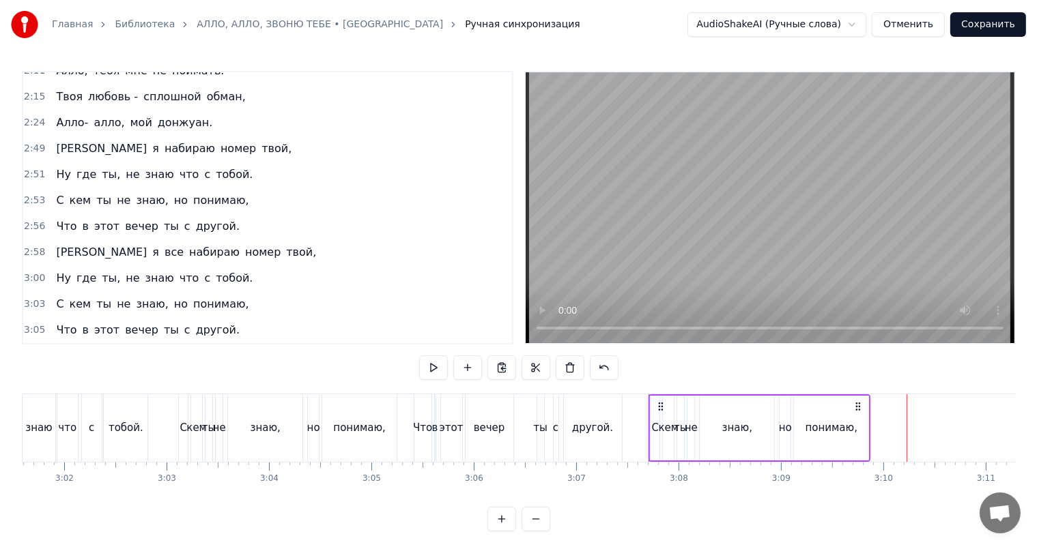
click at [71, 319] on div "Что в этот вечер ты с другой." at bounding box center [147, 330] width 194 height 25
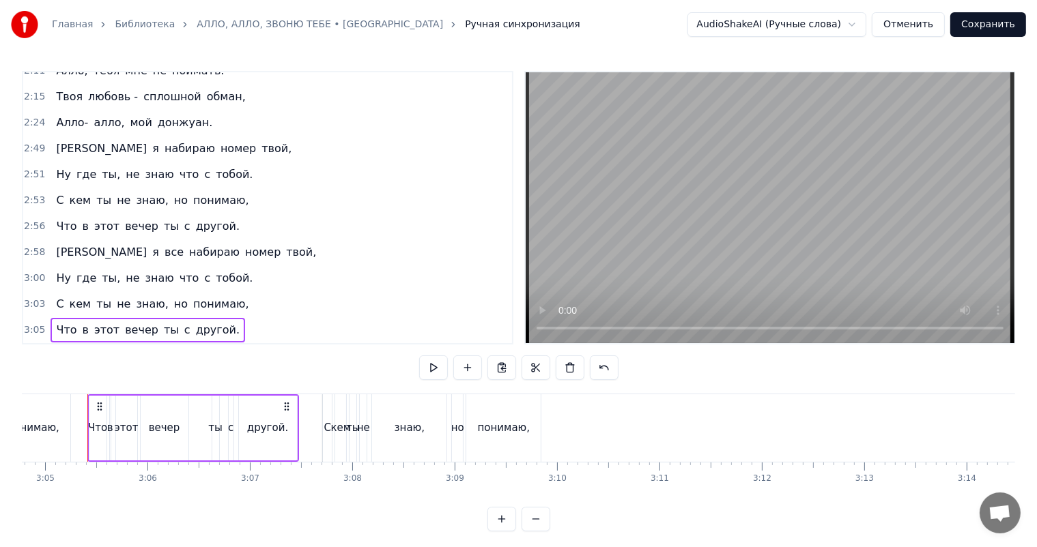
scroll to position [0, 18949]
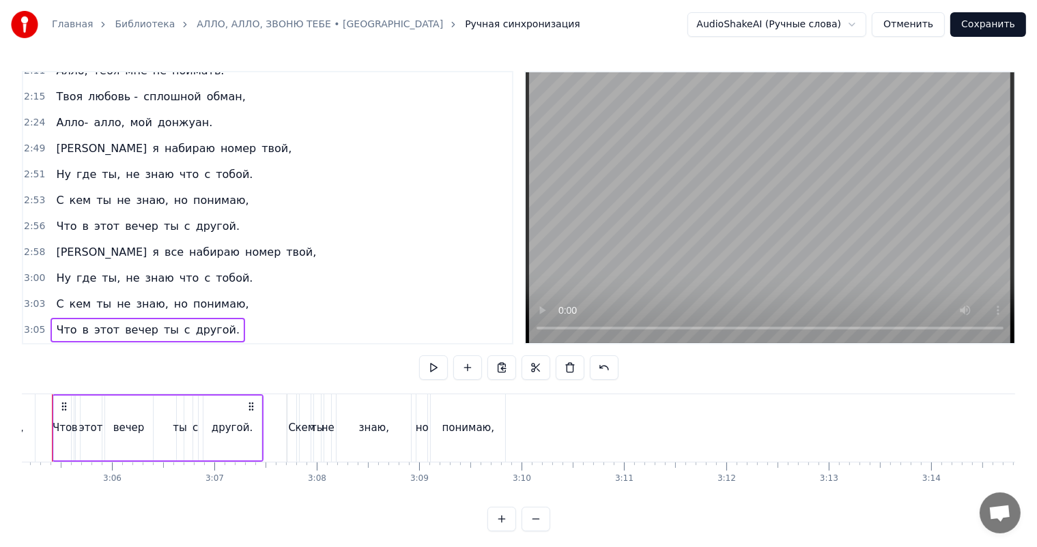
click at [508, 423] on div "С кем ты не знаю, но понимаю," at bounding box center [398, 428] width 222 height 68
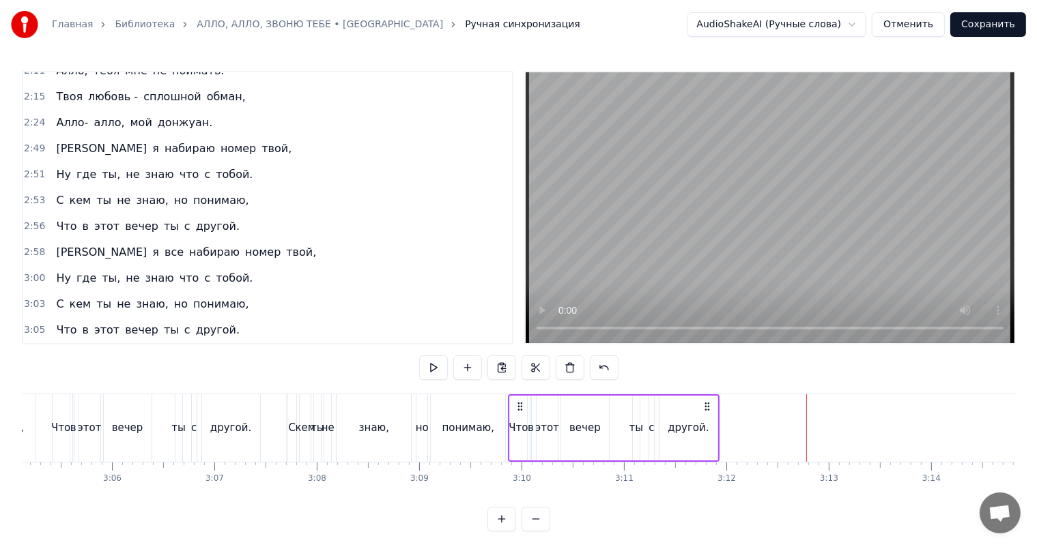
click at [69, 293] on div "С кем ты не знаю, но понимаю," at bounding box center [151, 304] width 203 height 25
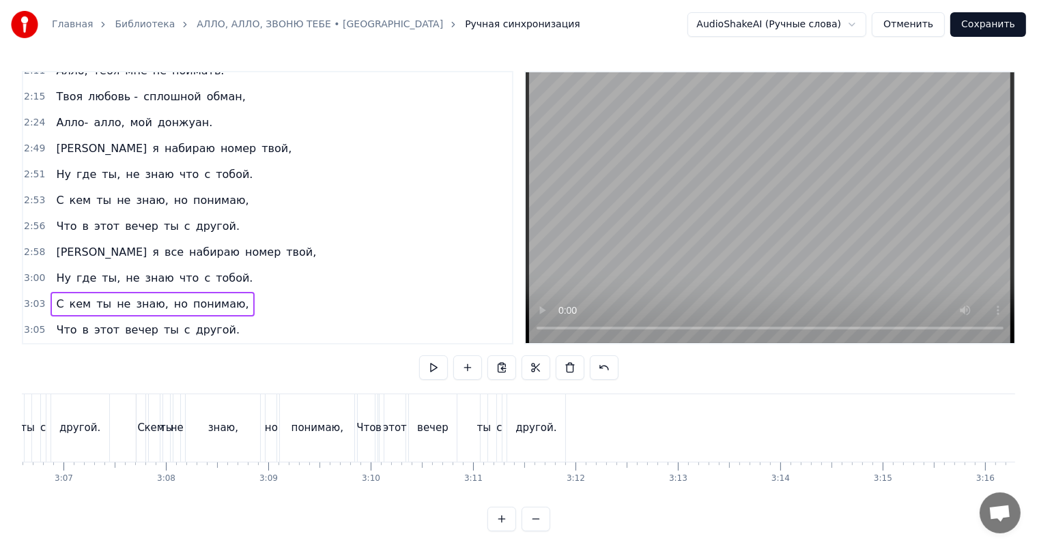
scroll to position [0, 19112]
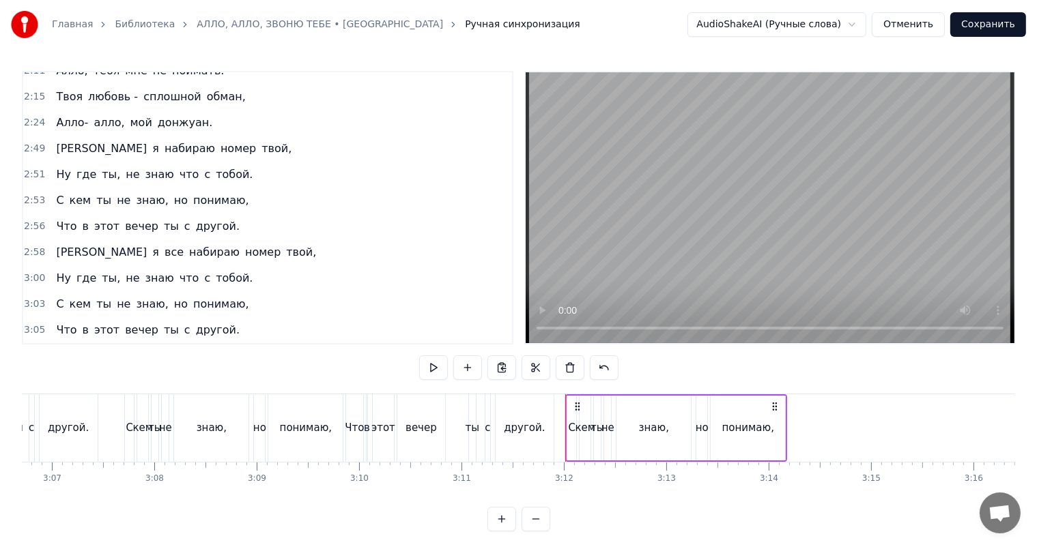
click at [553, 424] on div "другой." at bounding box center [524, 428] width 59 height 68
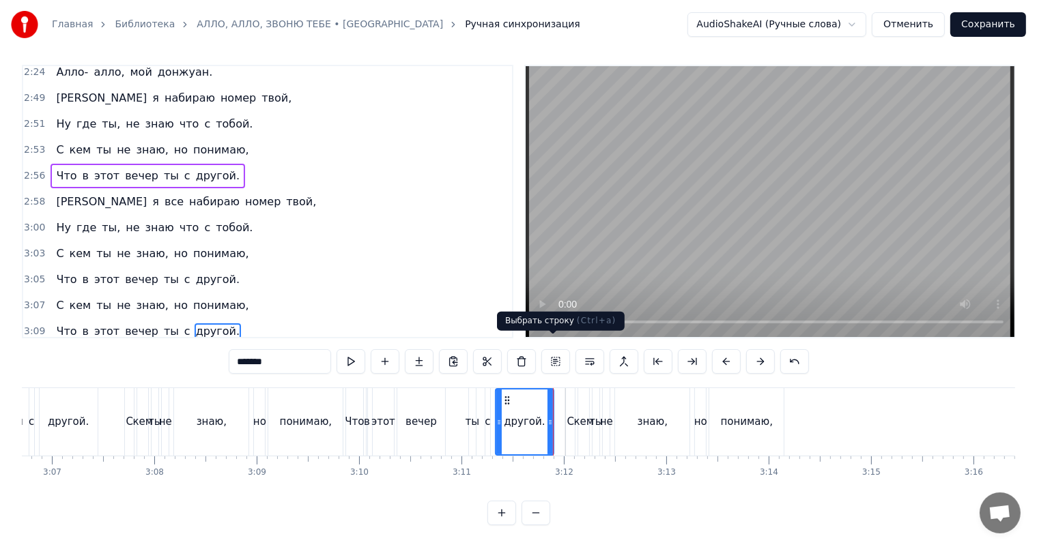
scroll to position [429, 0]
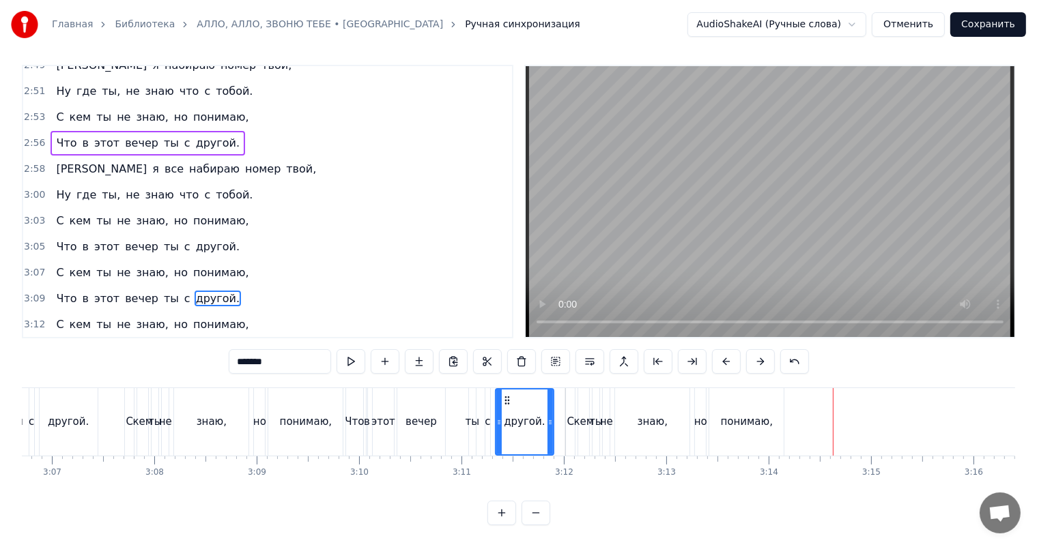
click at [71, 287] on div "Что в этот вечер ты с другой." at bounding box center [147, 299] width 194 height 25
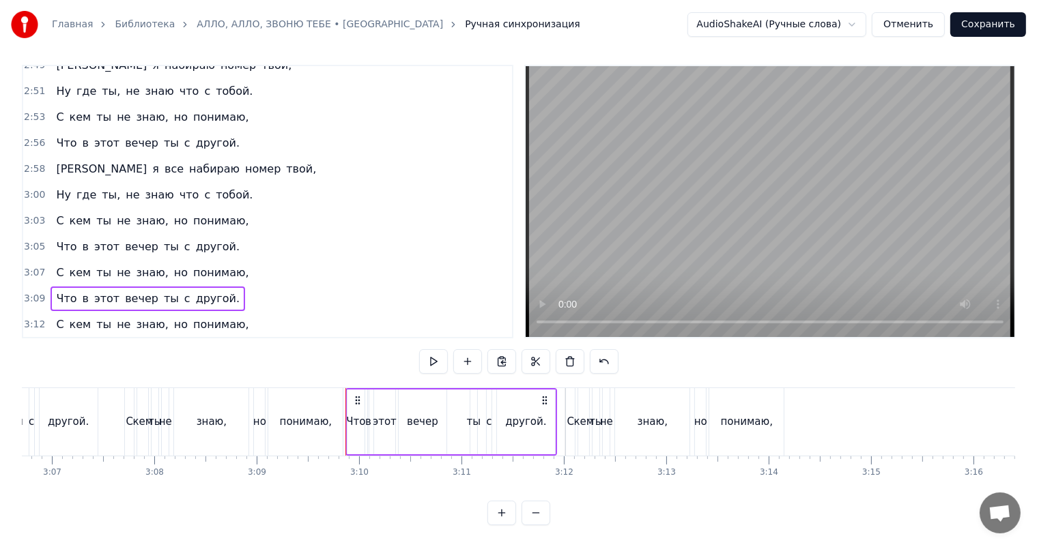
drag, startPoint x: 934, startPoint y: 489, endPoint x: 944, endPoint y: 491, distance: 11.0
click at [944, 491] on div "0:30 Алло- алло, звоню тебе, 0:35 Алло- алло, и в тишине 0:54 Я слышу длинные г…" at bounding box center [518, 295] width 993 height 461
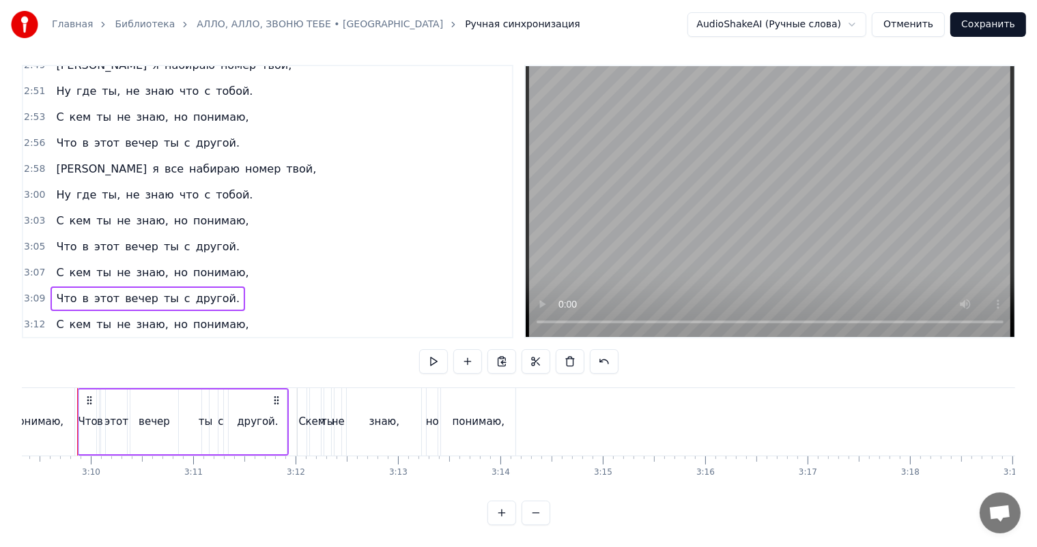
scroll to position [0, 19403]
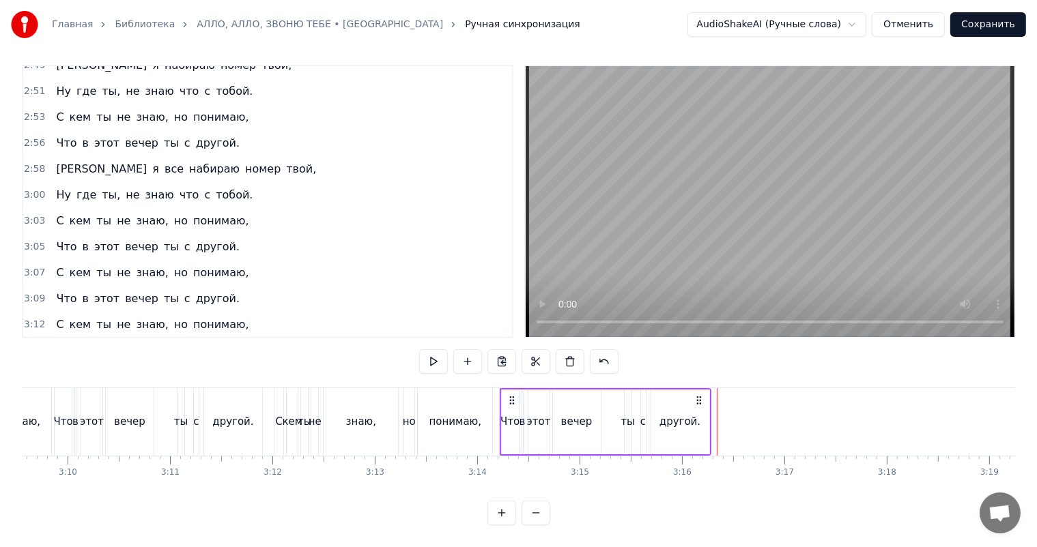
click at [695, 414] on div "другой." at bounding box center [679, 422] width 41 height 16
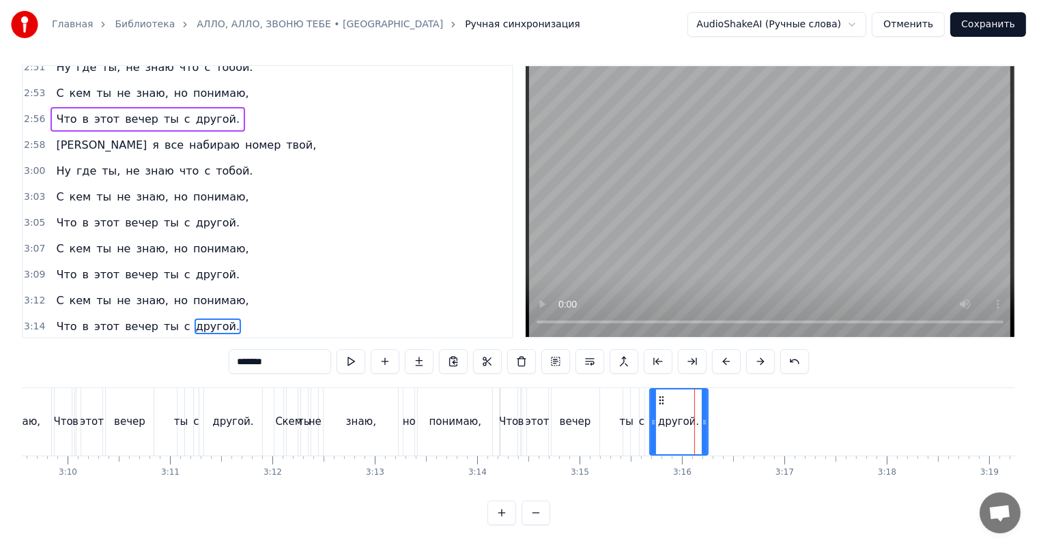
scroll to position [455, 0]
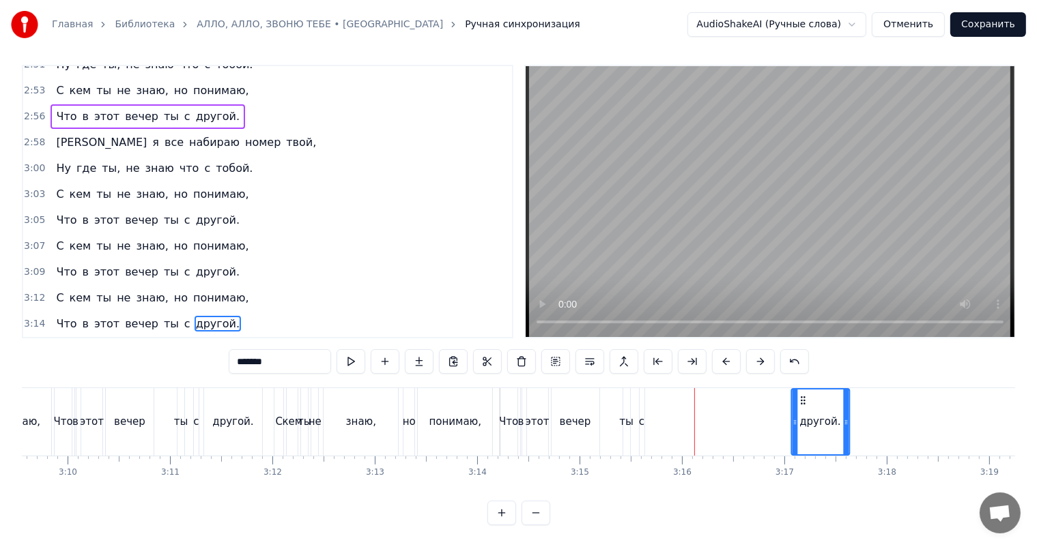
drag, startPoint x: 658, startPoint y: 388, endPoint x: 800, endPoint y: 394, distance: 142.1
click at [800, 394] on div "другой." at bounding box center [820, 422] width 57 height 65
click at [641, 400] on div "с" at bounding box center [641, 422] width 5 height 68
type input "*"
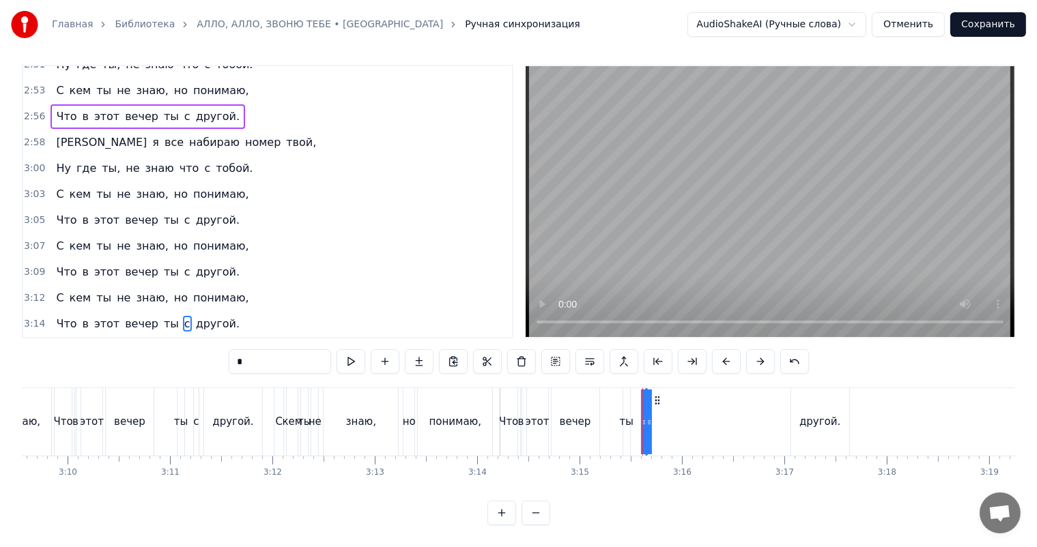
drag, startPoint x: 643, startPoint y: 401, endPoint x: 676, endPoint y: 405, distance: 33.0
click at [676, 405] on div "Что в этот вечер ты с другой." at bounding box center [676, 422] width 353 height 68
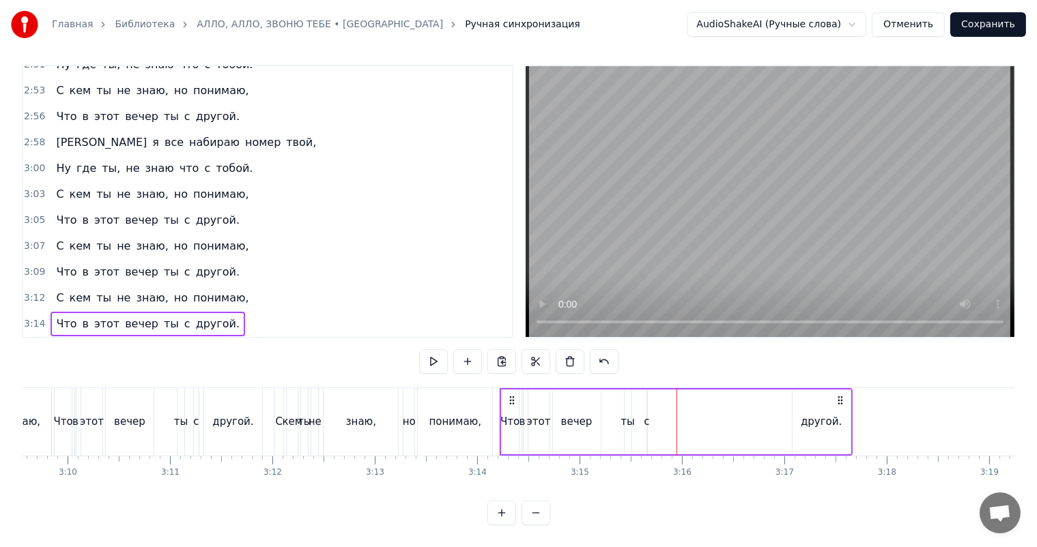
click at [646, 414] on div "с" at bounding box center [646, 422] width 5 height 16
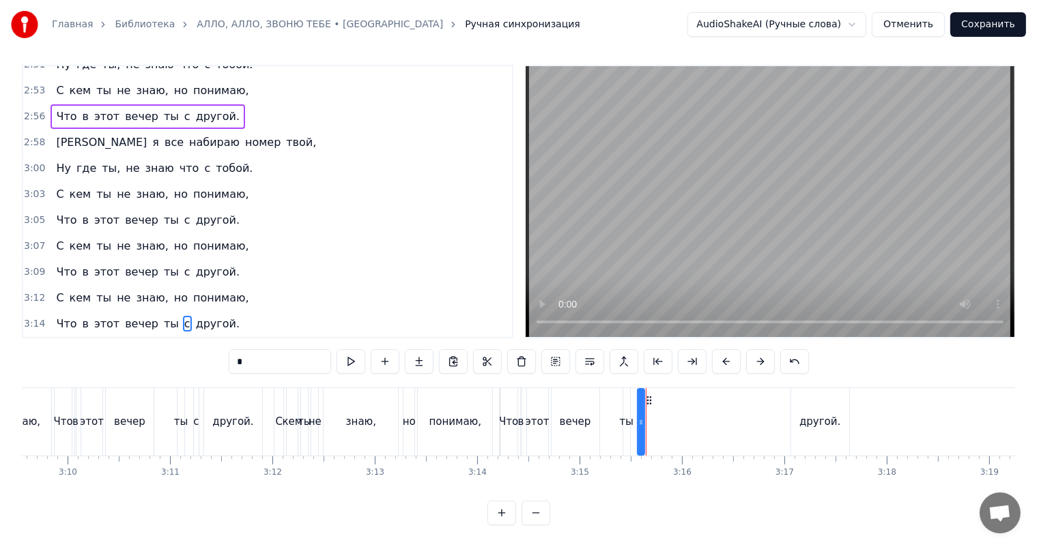
drag, startPoint x: 648, startPoint y: 407, endPoint x: 642, endPoint y: 402, distance: 7.3
click at [639, 406] on div "с" at bounding box center [640, 422] width 5 height 65
drag, startPoint x: 647, startPoint y: 388, endPoint x: 729, endPoint y: 395, distance: 82.2
click at [729, 395] on div "Что в этот вечер ты с другой." at bounding box center [676, 422] width 353 height 68
drag, startPoint x: 719, startPoint y: 405, endPoint x: 686, endPoint y: 405, distance: 32.8
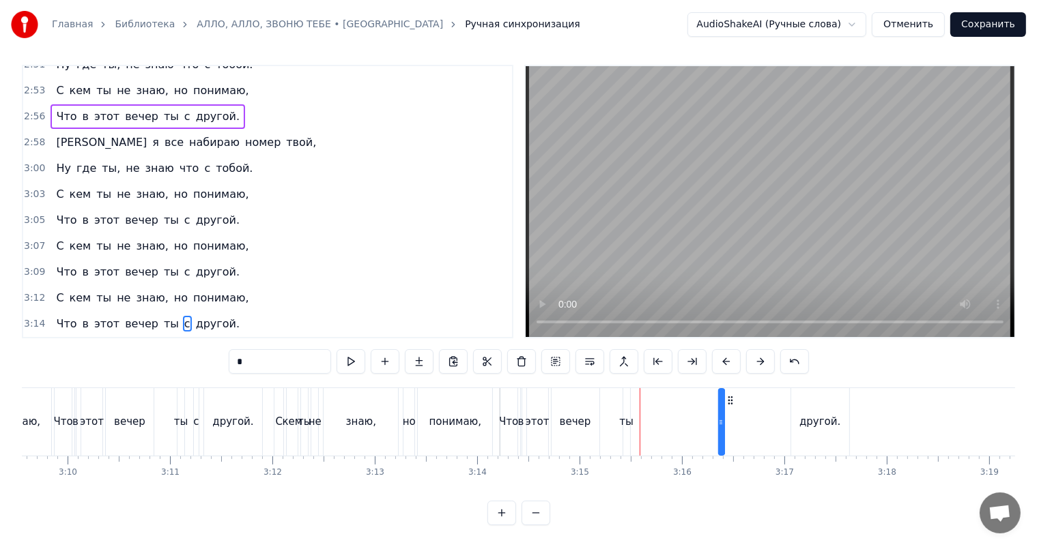
click at [707, 405] on div "Что в этот вечер ты с другой." at bounding box center [676, 422] width 353 height 68
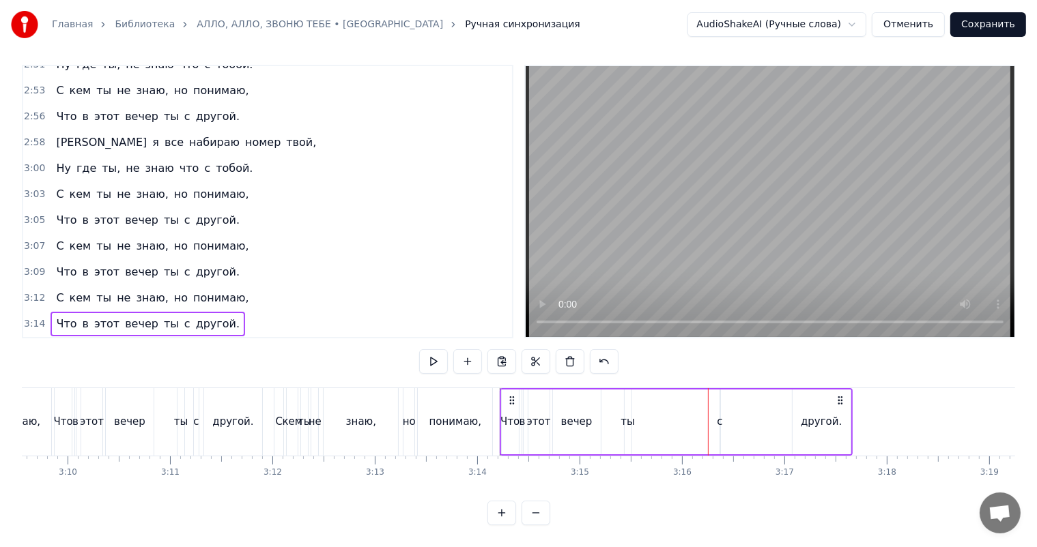
click at [483, 396] on div "понимаю," at bounding box center [455, 422] width 74 height 68
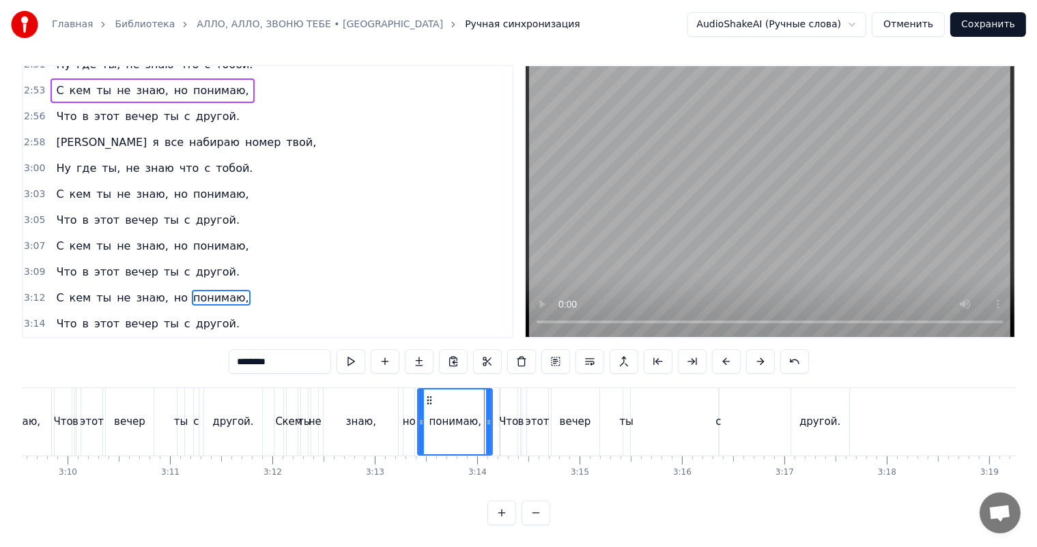
drag, startPoint x: 400, startPoint y: 400, endPoint x: 411, endPoint y: 397, distance: 11.3
click at [399, 400] on div "С кем ты не знаю, но понимаю," at bounding box center [385, 422] width 222 height 68
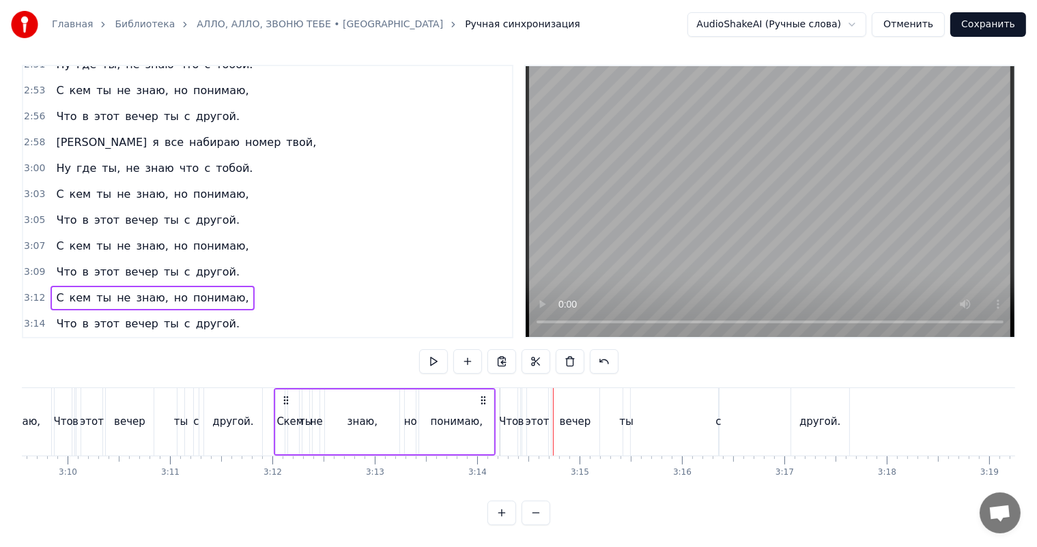
click at [511, 395] on div "Что" at bounding box center [508, 422] width 17 height 68
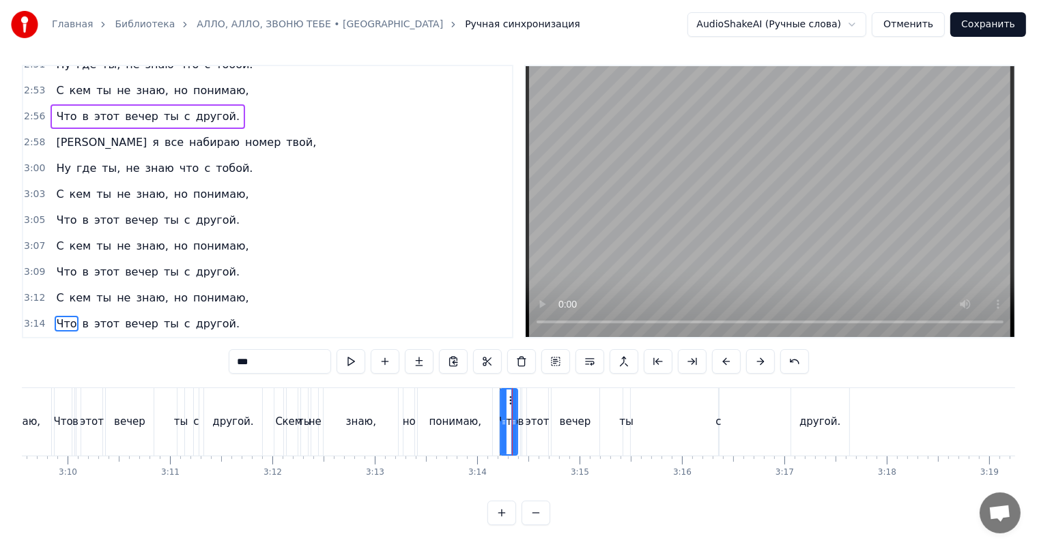
click at [66, 312] on div "Что в этот вечер ты с другой." at bounding box center [147, 324] width 194 height 25
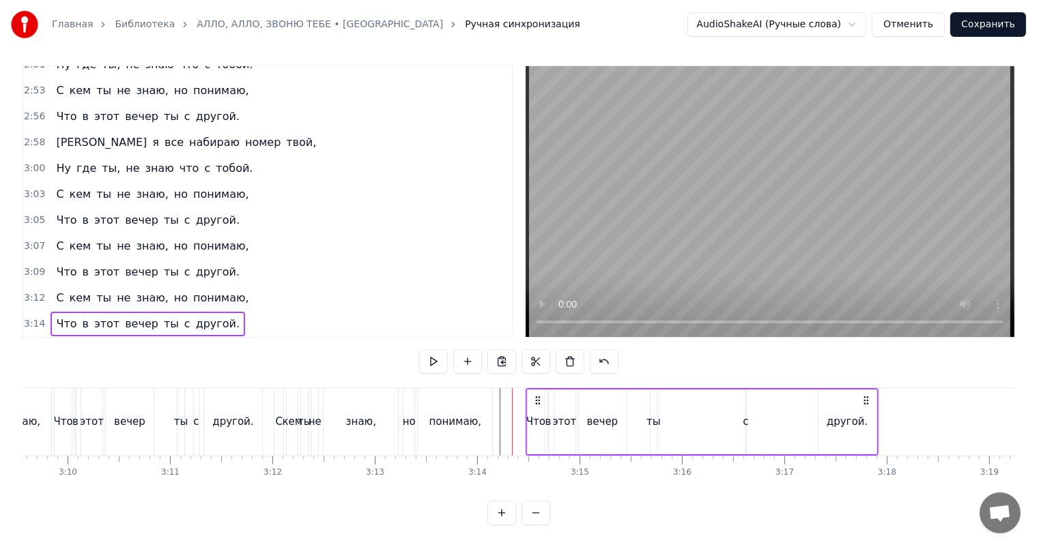
drag, startPoint x: 508, startPoint y: 386, endPoint x: 534, endPoint y: 390, distance: 26.4
click at [534, 395] on icon at bounding box center [537, 400] width 11 height 11
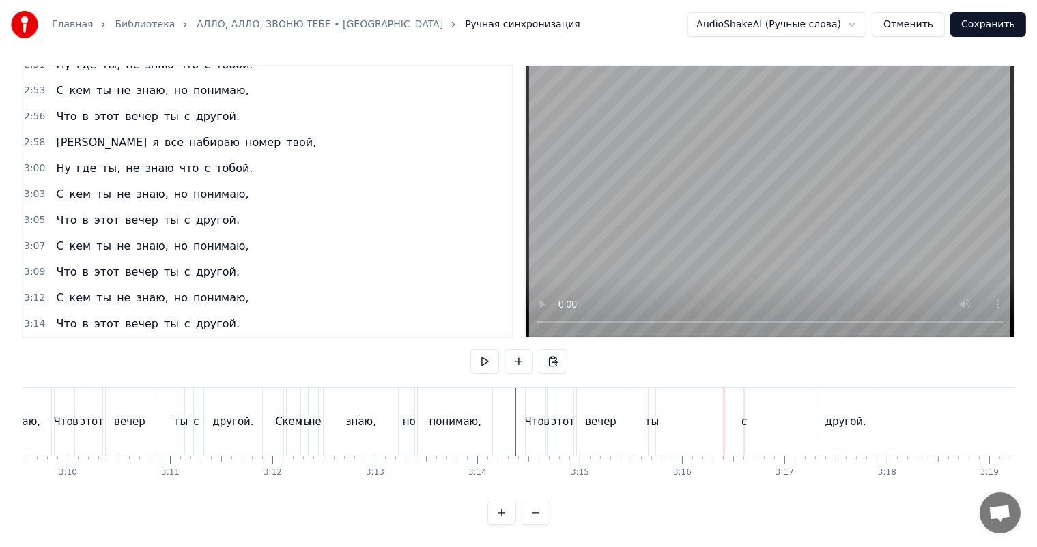
click at [648, 414] on div "ты" at bounding box center [652, 422] width 14 height 16
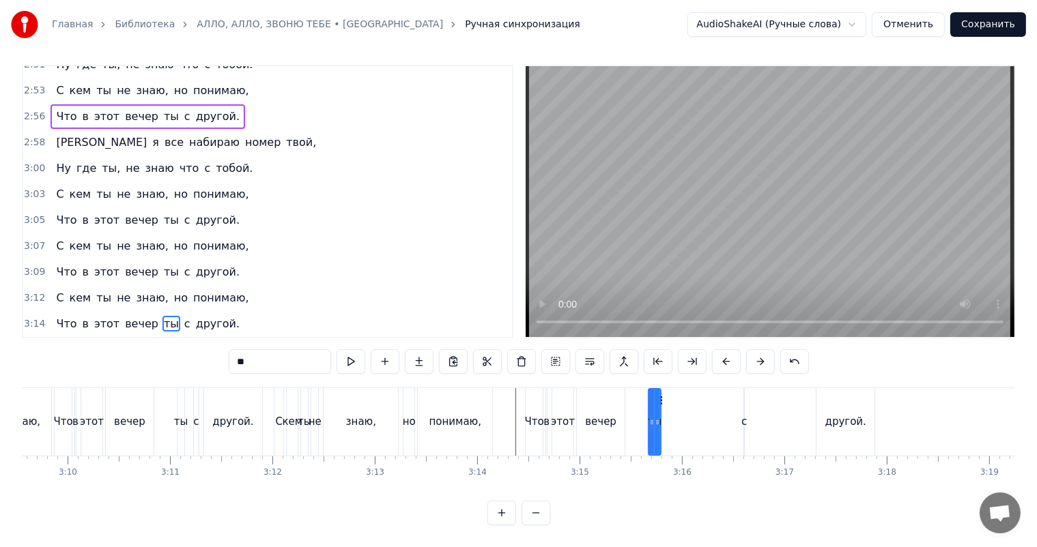
drag, startPoint x: 649, startPoint y: 408, endPoint x: 661, endPoint y: 411, distance: 12.1
click at [660, 417] on icon at bounding box center [656, 422] width 5 height 11
click at [662, 390] on div at bounding box center [661, 422] width 5 height 65
drag, startPoint x: 656, startPoint y: 388, endPoint x: 631, endPoint y: 392, distance: 25.0
click at [631, 395] on icon at bounding box center [635, 400] width 11 height 11
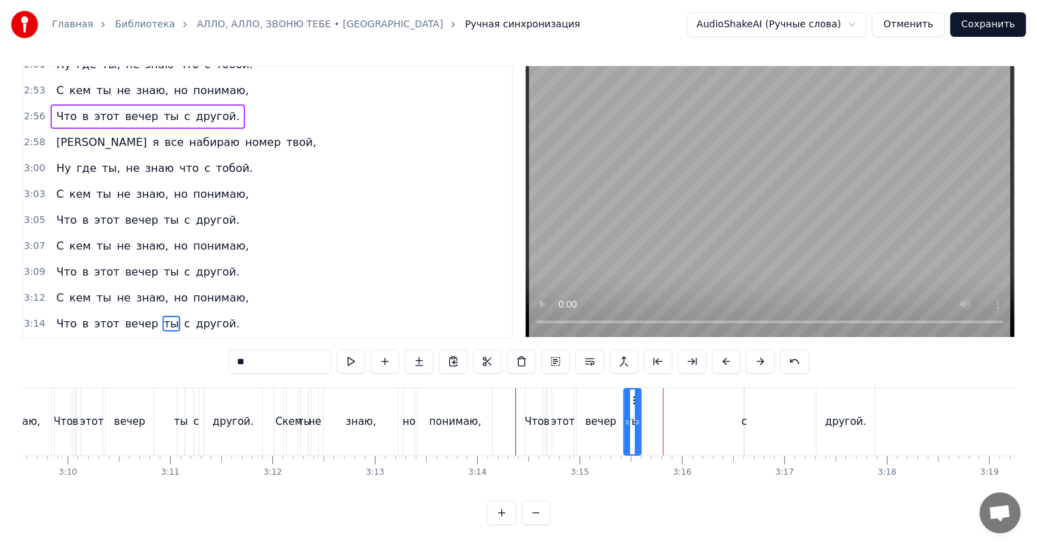
click at [743, 414] on div "с" at bounding box center [743, 422] width 5 height 16
drag, startPoint x: 745, startPoint y: 408, endPoint x: 719, endPoint y: 405, distance: 26.2
click at [719, 417] on icon at bounding box center [721, 422] width 5 height 11
drag, startPoint x: 724, startPoint y: 390, endPoint x: 658, endPoint y: 396, distance: 66.4
click at [658, 396] on div "с" at bounding box center [662, 422] width 27 height 65
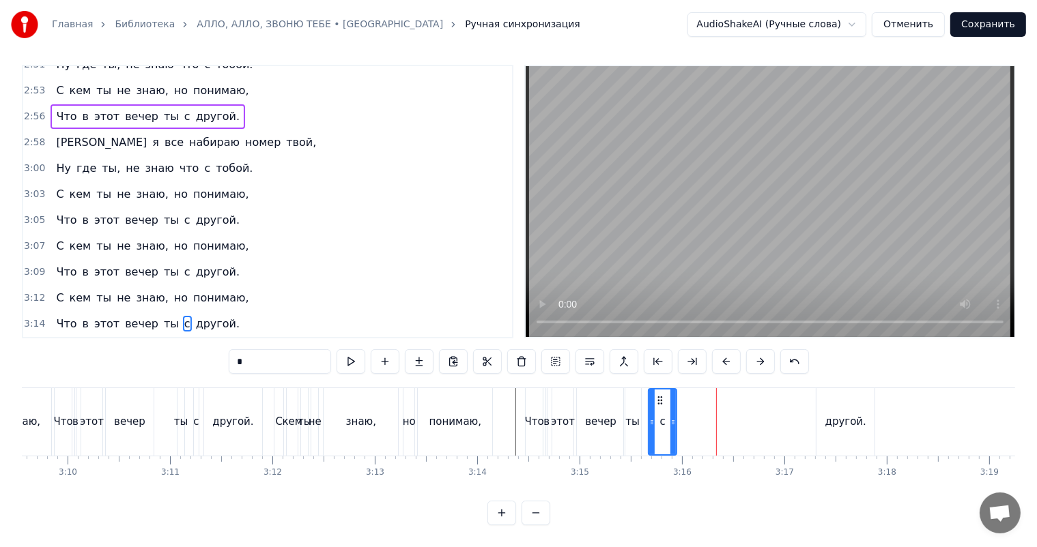
click at [830, 401] on div "другой." at bounding box center [845, 422] width 58 height 68
type input "*******"
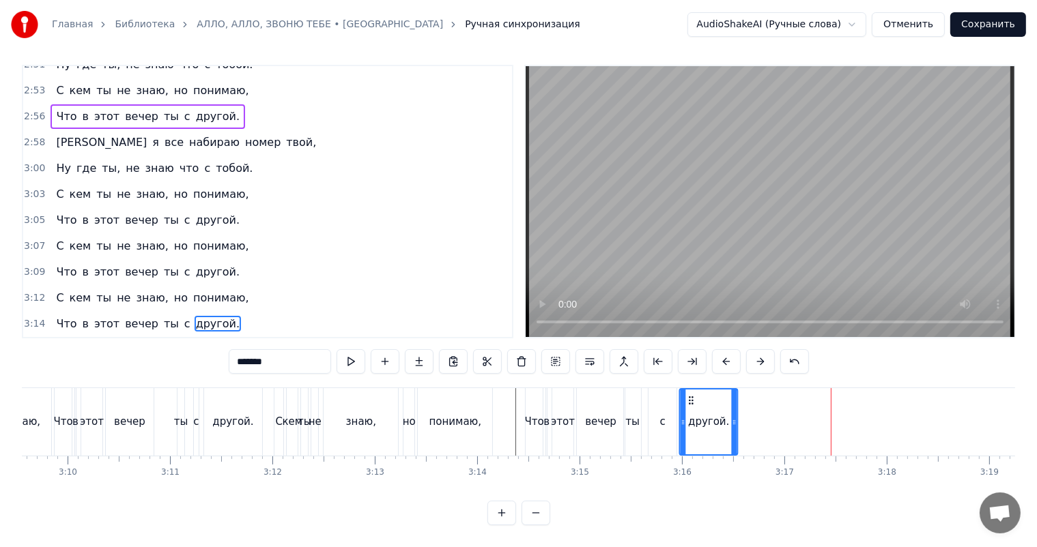
drag, startPoint x: 827, startPoint y: 388, endPoint x: 691, endPoint y: 397, distance: 136.8
click at [691, 397] on div "другой." at bounding box center [708, 422] width 57 height 65
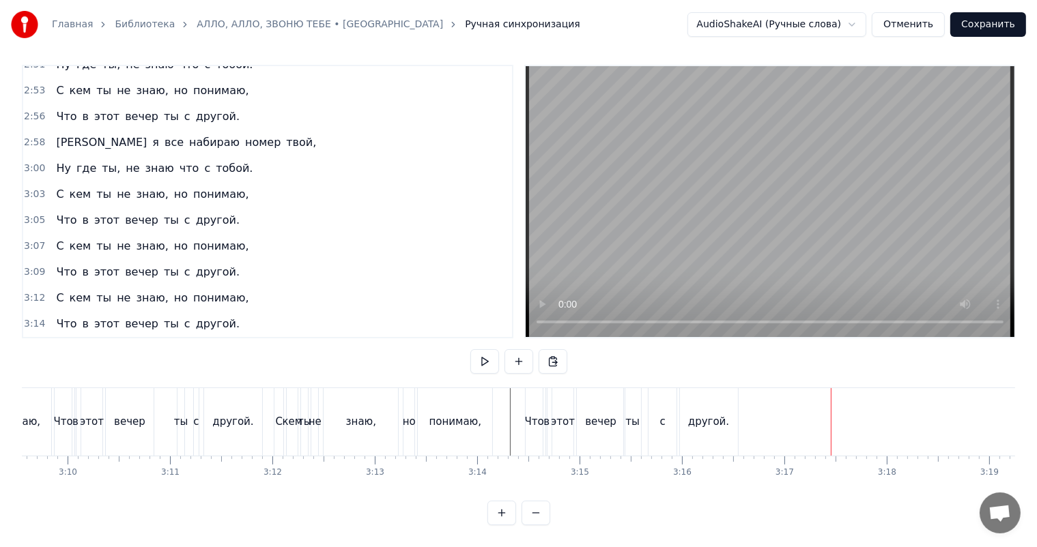
click at [983, 19] on button "Сохранить" at bounding box center [988, 24] width 76 height 25
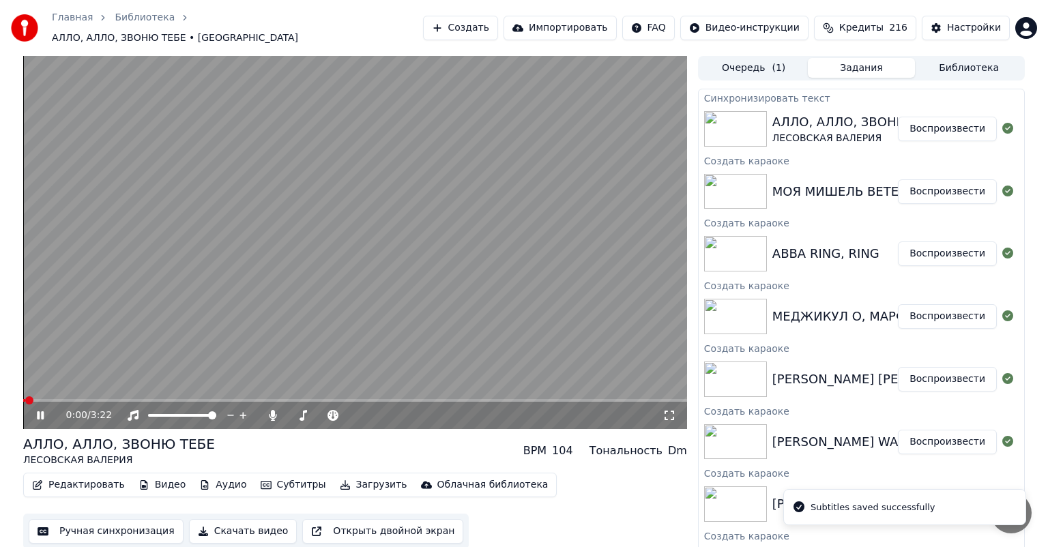
click at [41, 411] on icon at bounding box center [40, 415] width 7 height 8
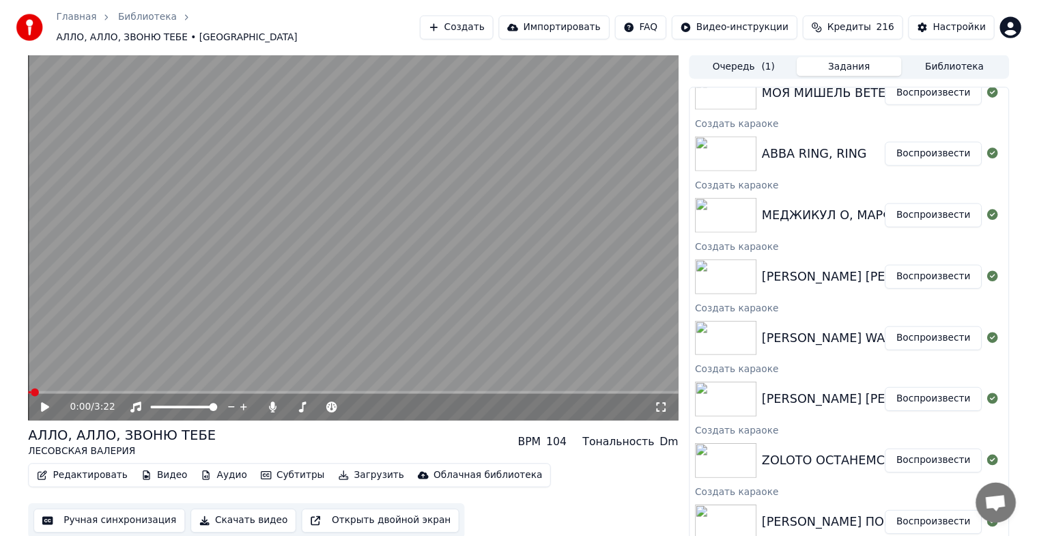
scroll to position [100, 0]
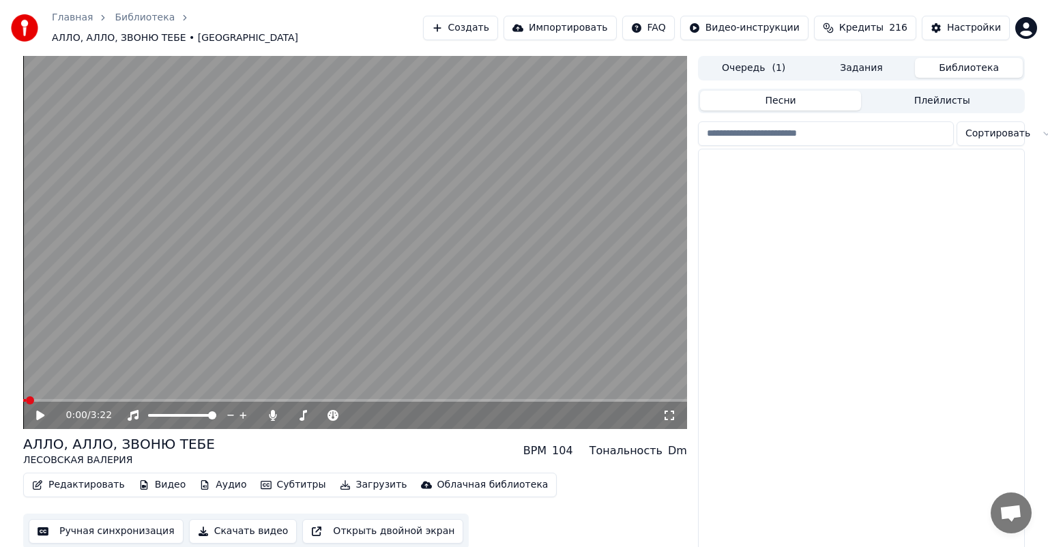
click at [964, 59] on button "Библиотека" at bounding box center [969, 68] width 108 height 20
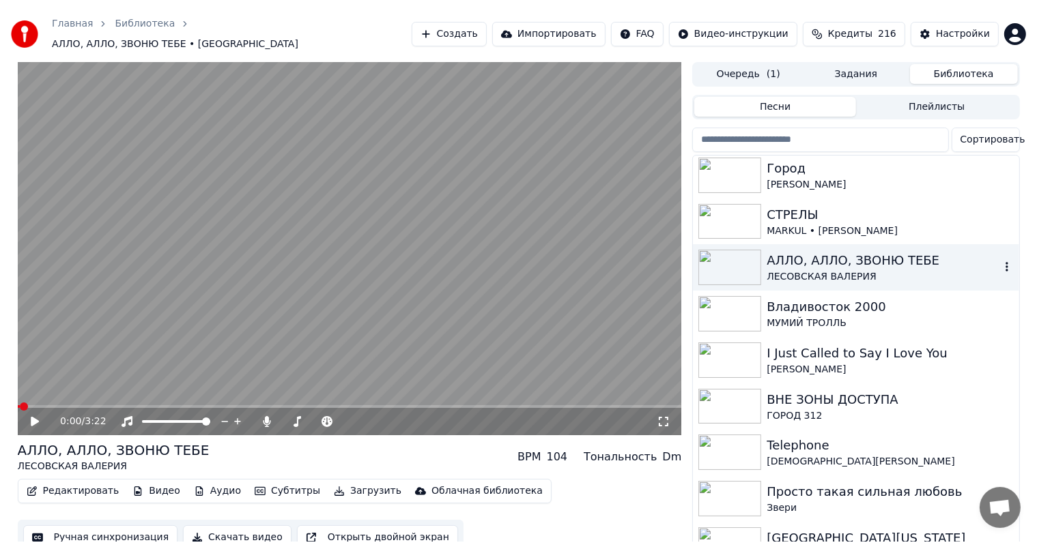
scroll to position [454, 0]
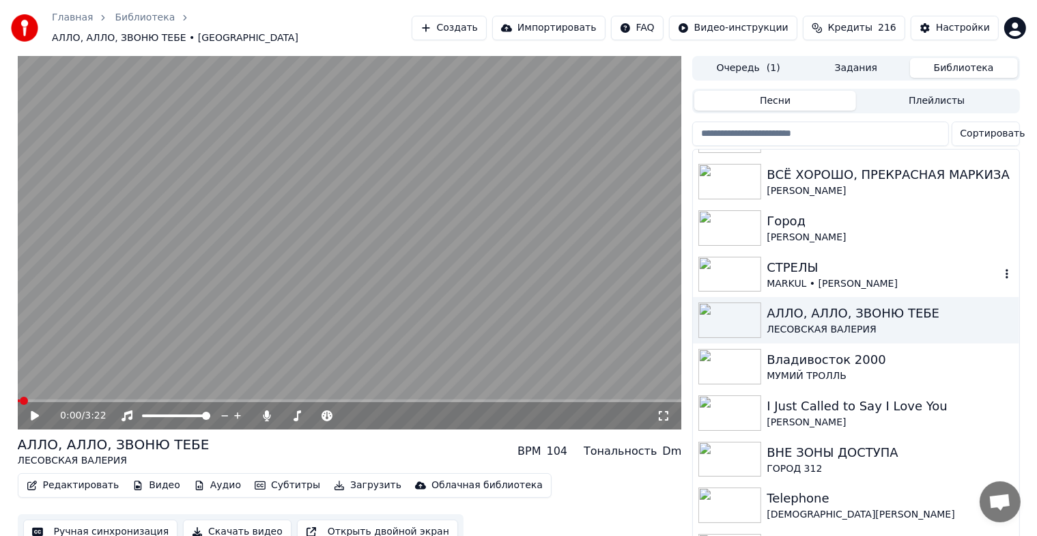
click at [824, 277] on div "MARKUL • [PERSON_NAME]" at bounding box center [882, 284] width 233 height 14
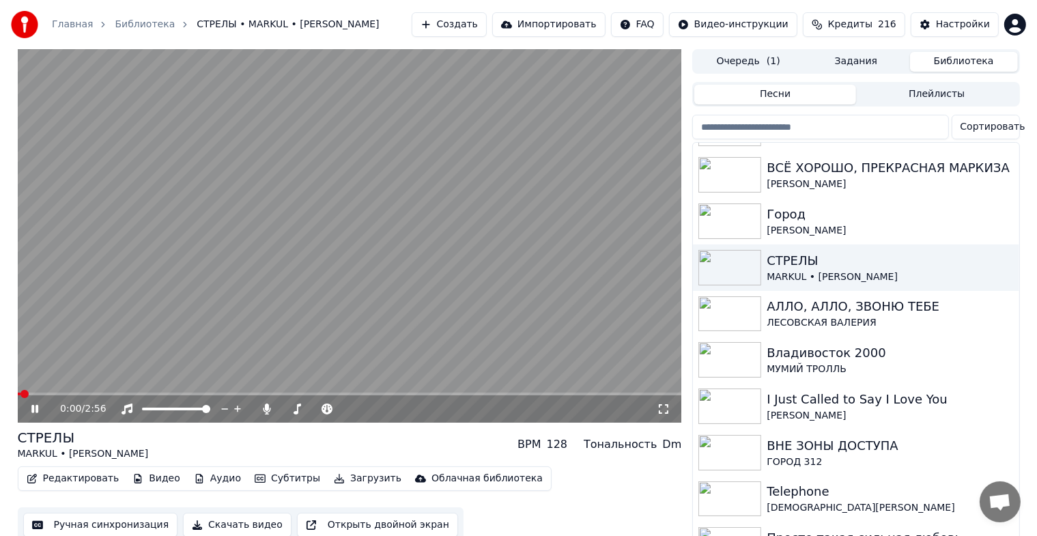
click at [84, 523] on button "Ручная синхронизация" at bounding box center [100, 524] width 155 height 25
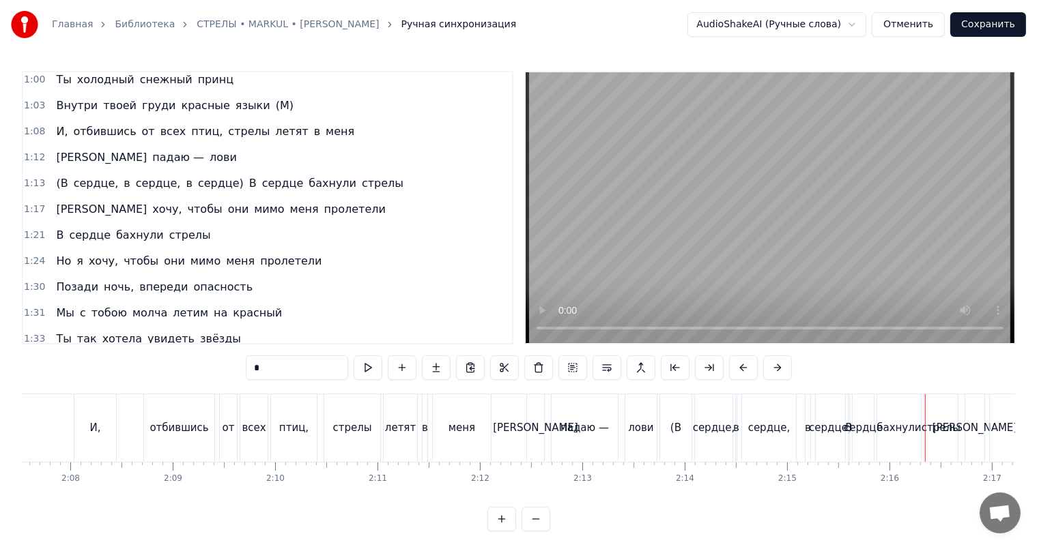
scroll to position [682, 0]
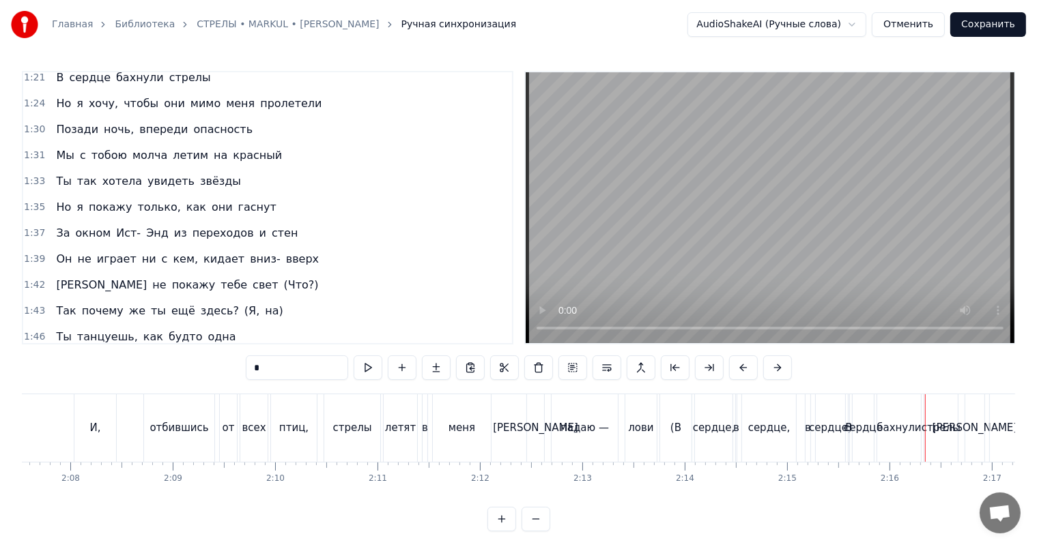
click at [573, 421] on div "падаю —" at bounding box center [584, 428] width 48 height 16
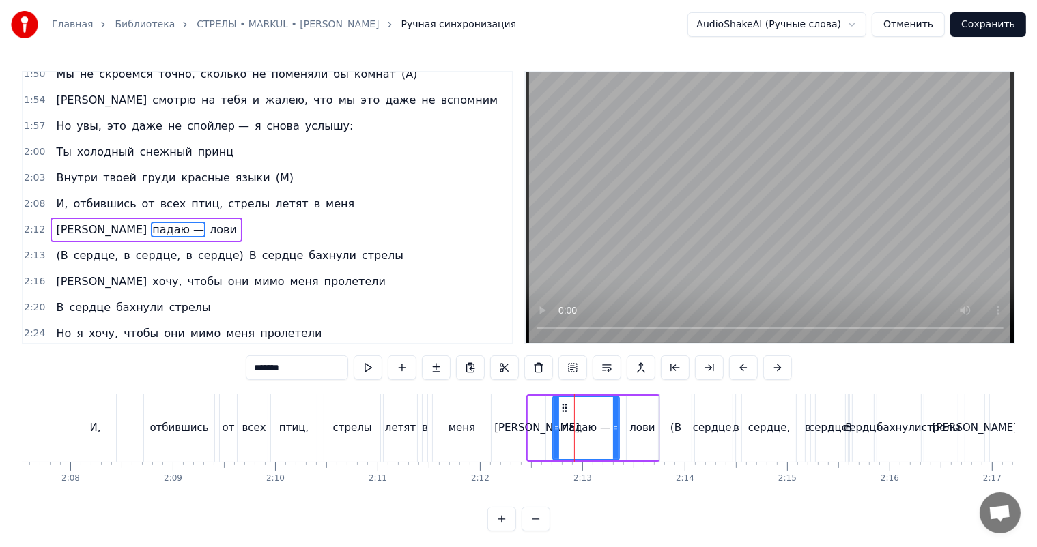
scroll to position [1018, 0]
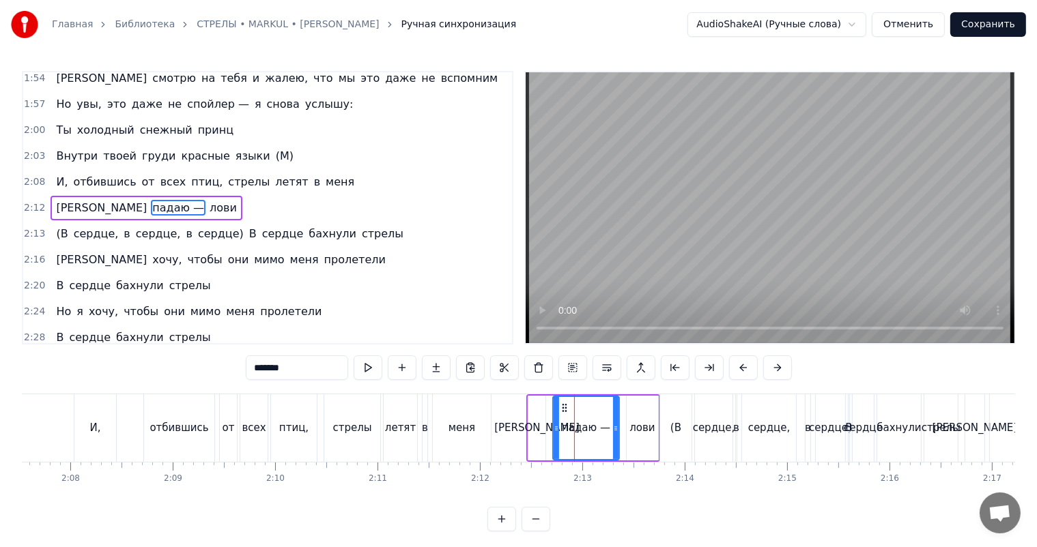
click at [55, 227] on span "(В" at bounding box center [62, 234] width 14 height 16
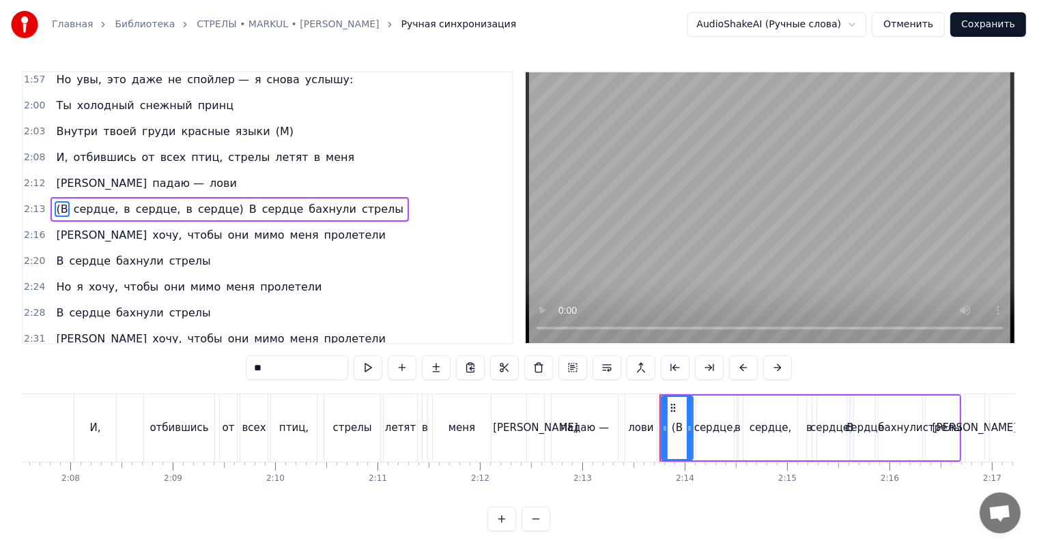
scroll to position [1044, 0]
click at [56, 206] on span "(В" at bounding box center [62, 208] width 14 height 16
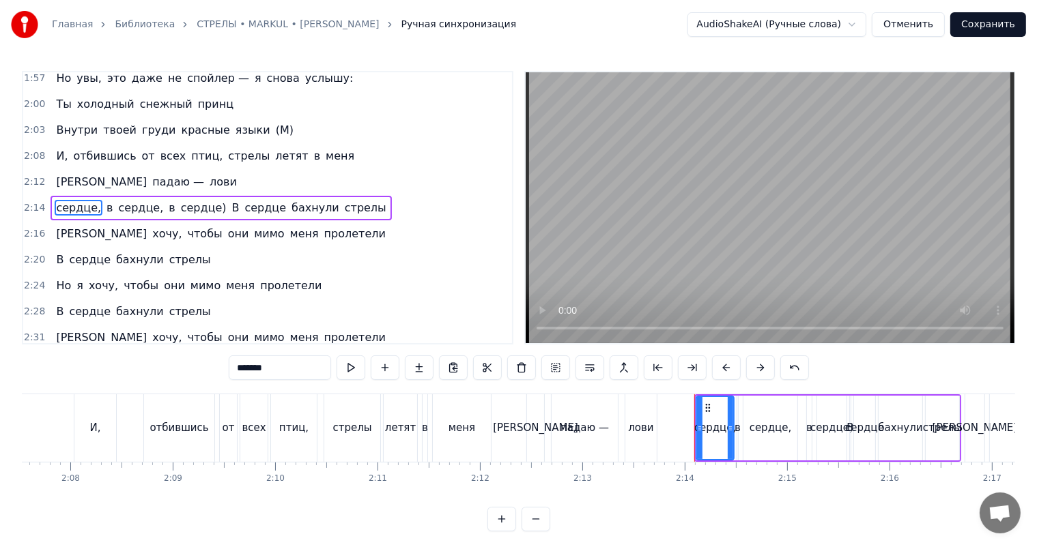
click at [56, 206] on span "сердце," at bounding box center [79, 208] width 48 height 16
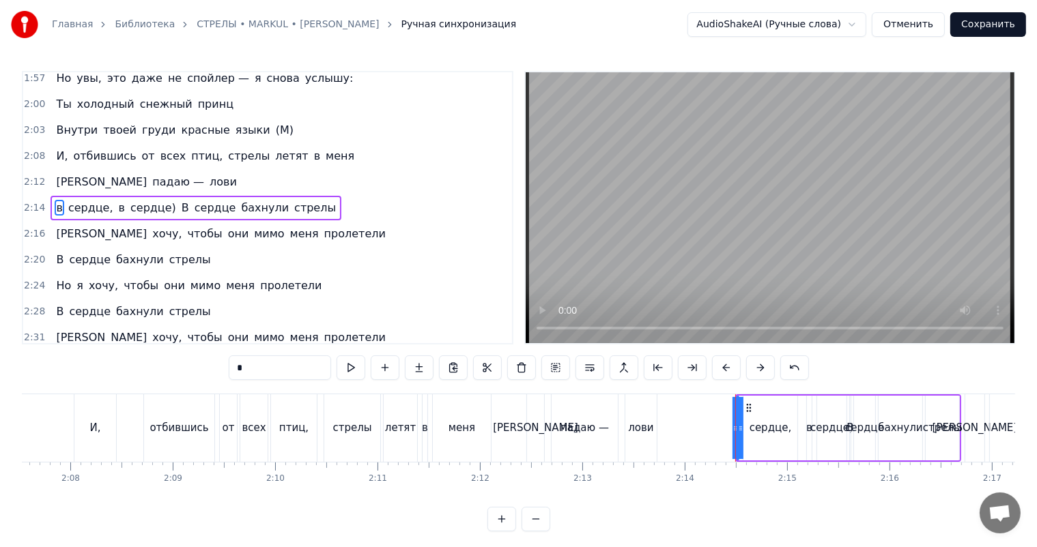
click at [57, 206] on span "в" at bounding box center [59, 208] width 9 height 16
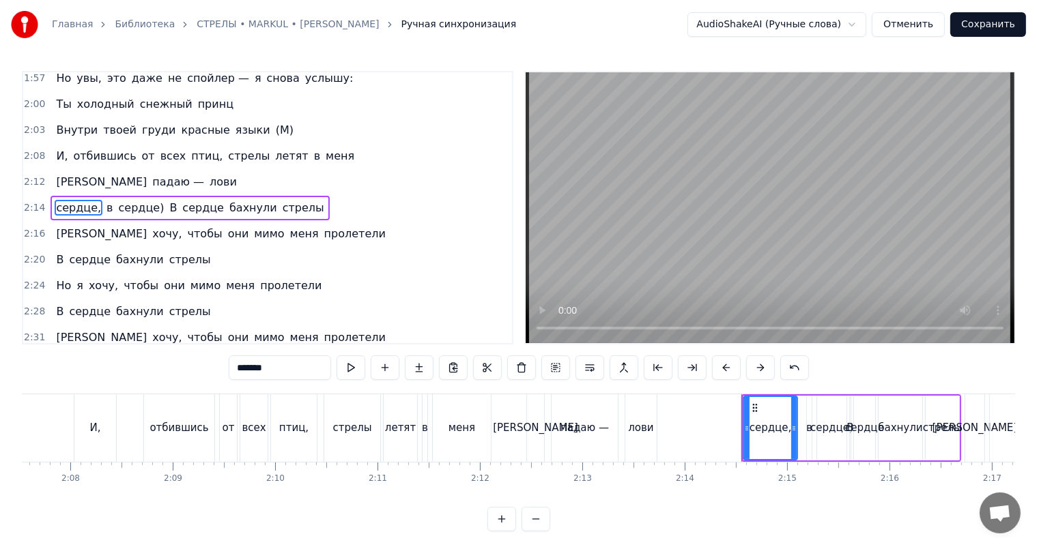
click at [57, 206] on span "сердце," at bounding box center [79, 208] width 48 height 16
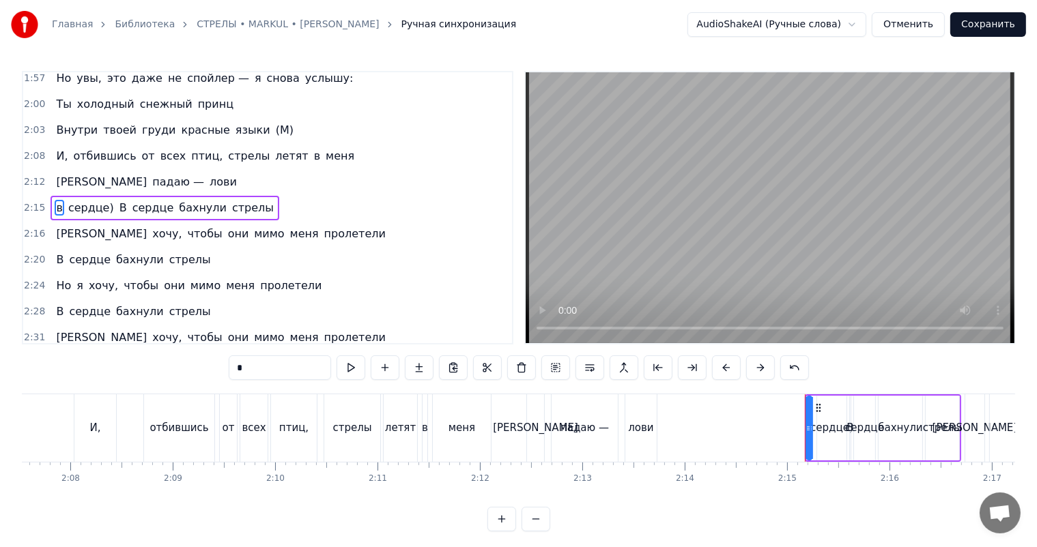
click at [57, 206] on span "в" at bounding box center [59, 208] width 9 height 16
click at [57, 206] on span "сердце)" at bounding box center [79, 208] width 48 height 16
click at [58, 181] on span "[PERSON_NAME]" at bounding box center [101, 182] width 93 height 16
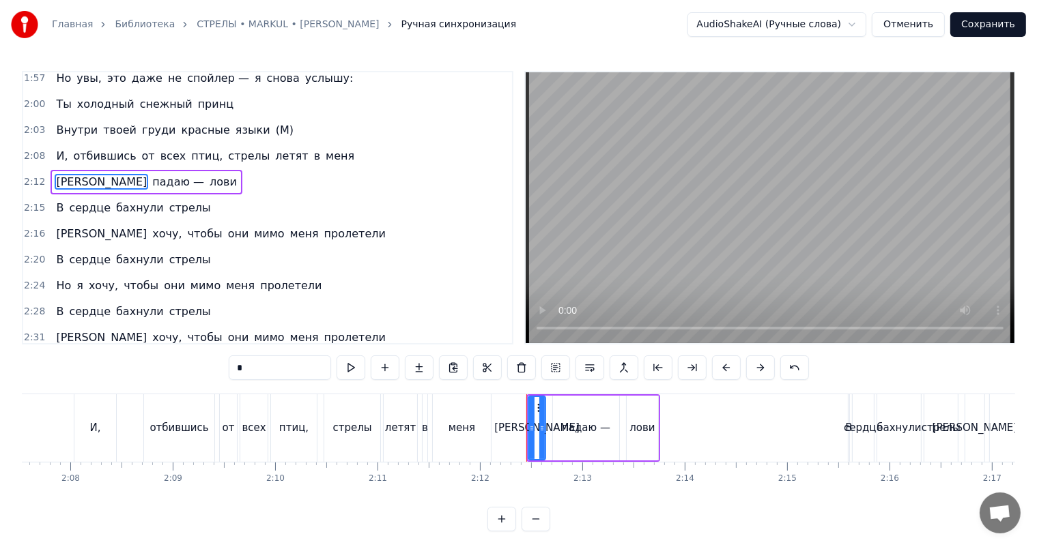
scroll to position [1018, 0]
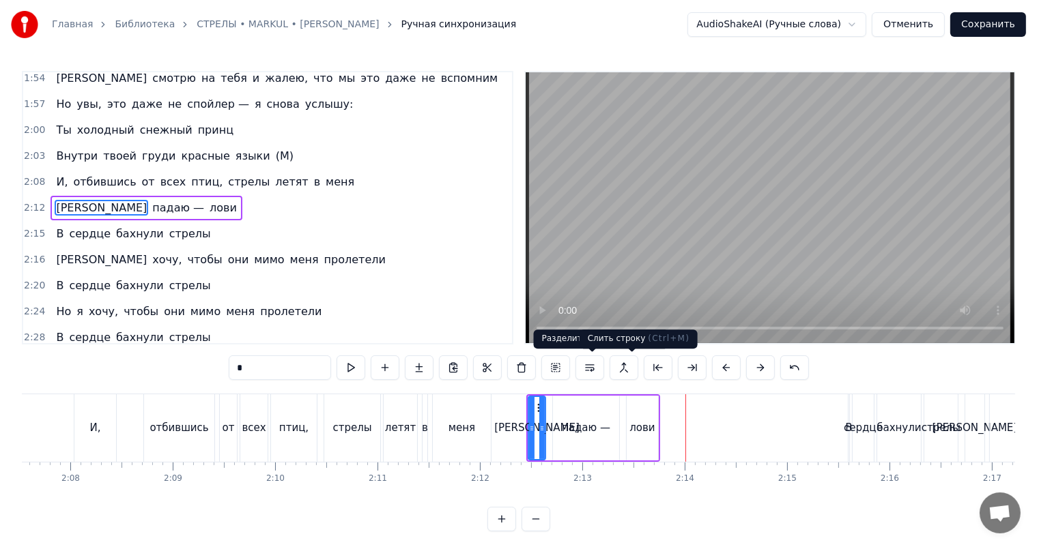
click at [637, 414] on div "лови" at bounding box center [641, 428] width 31 height 65
type input "****"
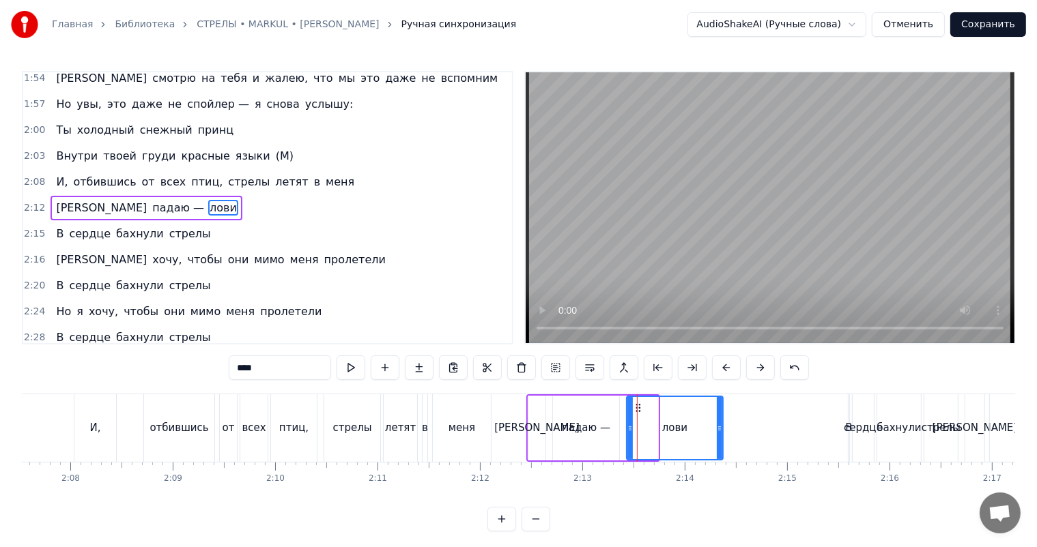
drag, startPoint x: 656, startPoint y: 422, endPoint x: 721, endPoint y: 429, distance: 65.1
click at [721, 429] on icon at bounding box center [719, 428] width 5 height 11
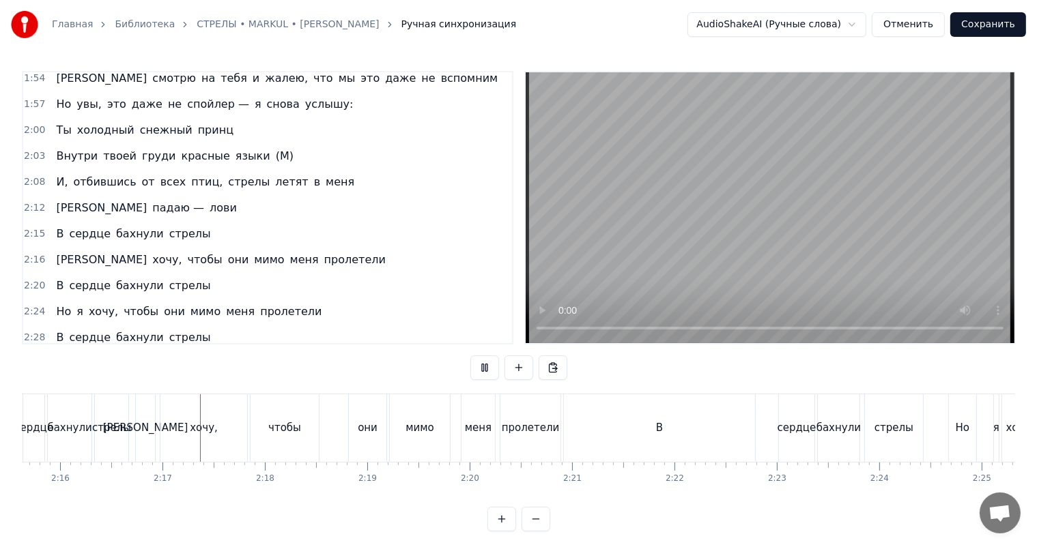
scroll to position [0, 13921]
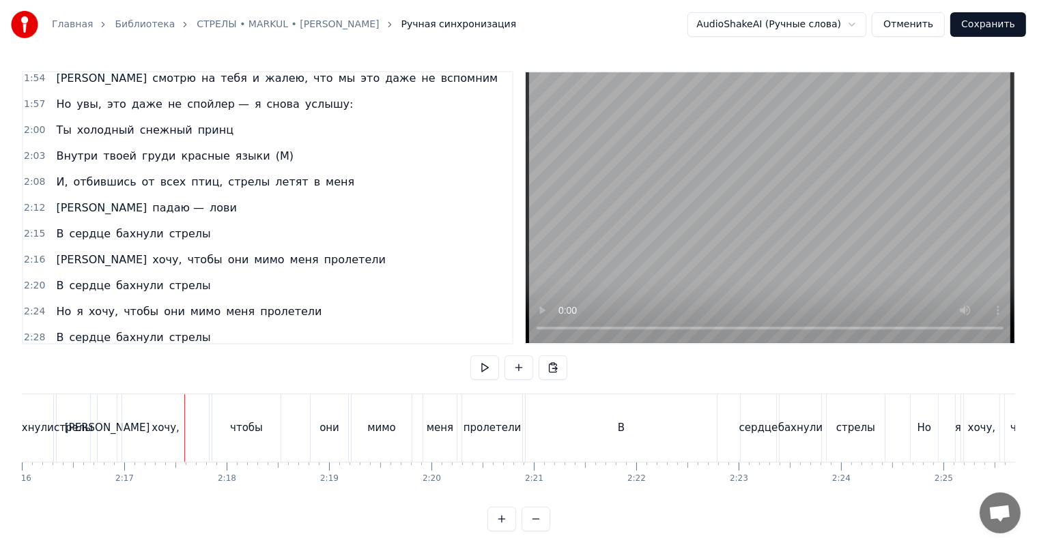
click at [143, 424] on div "хочу," at bounding box center [165, 428] width 87 height 68
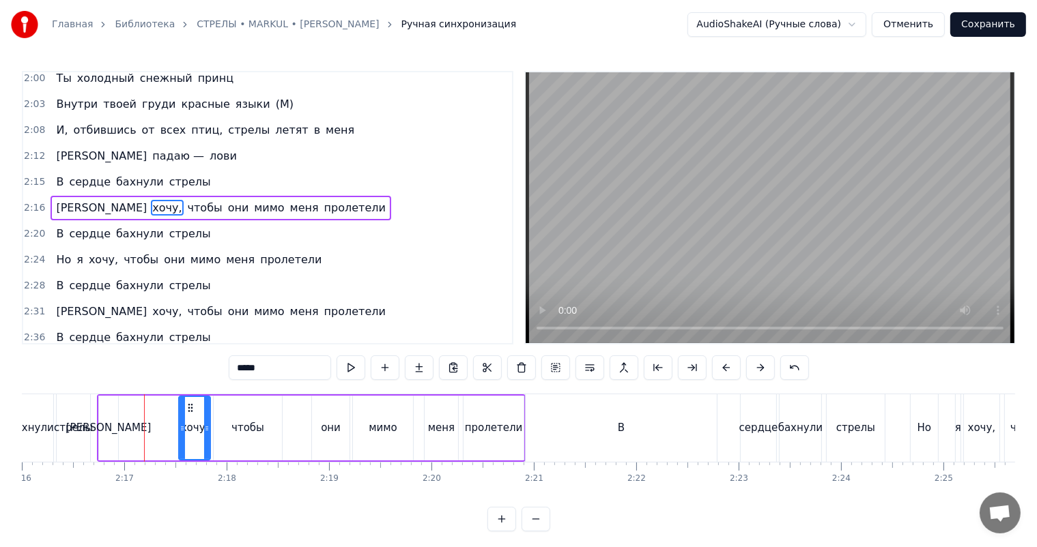
drag, startPoint x: 124, startPoint y: 427, endPoint x: 175, endPoint y: 427, distance: 50.5
click at [180, 427] on icon at bounding box center [181, 428] width 5 height 11
click at [102, 429] on div "[PERSON_NAME]" at bounding box center [108, 428] width 19 height 65
type input "*"
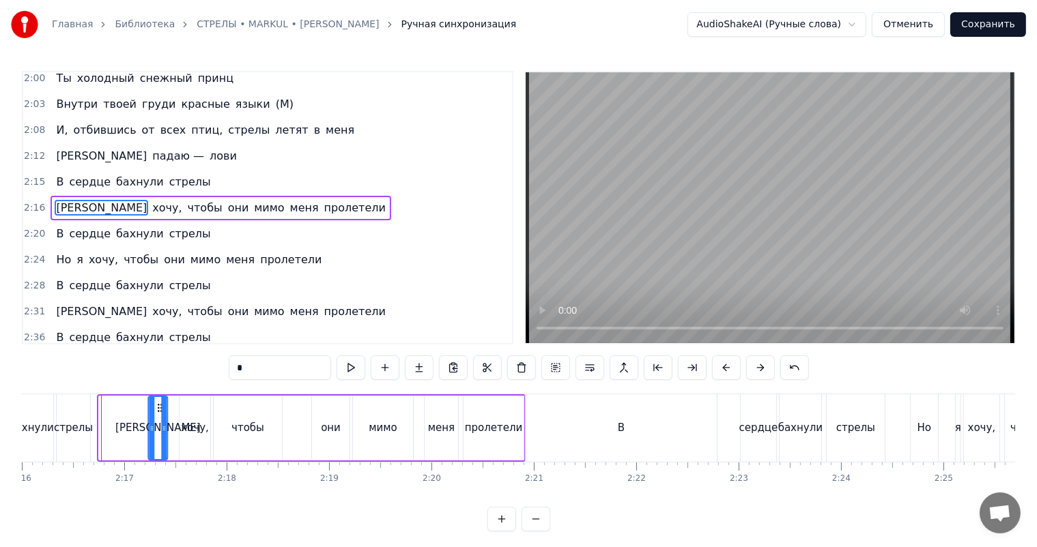
drag, startPoint x: 110, startPoint y: 406, endPoint x: 160, endPoint y: 411, distance: 50.7
click at [160, 411] on icon at bounding box center [159, 408] width 11 height 11
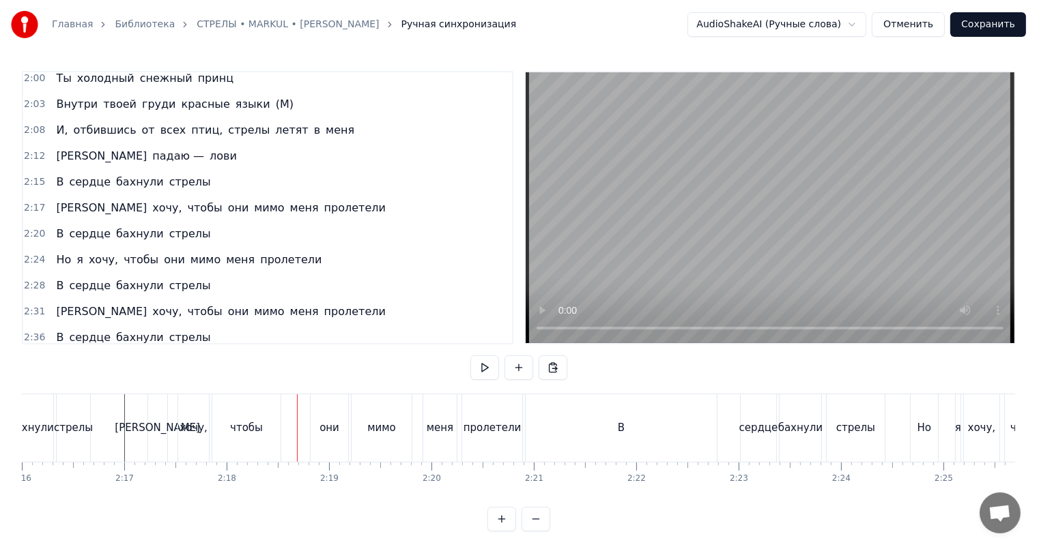
click at [233, 423] on div "чтобы" at bounding box center [246, 428] width 33 height 16
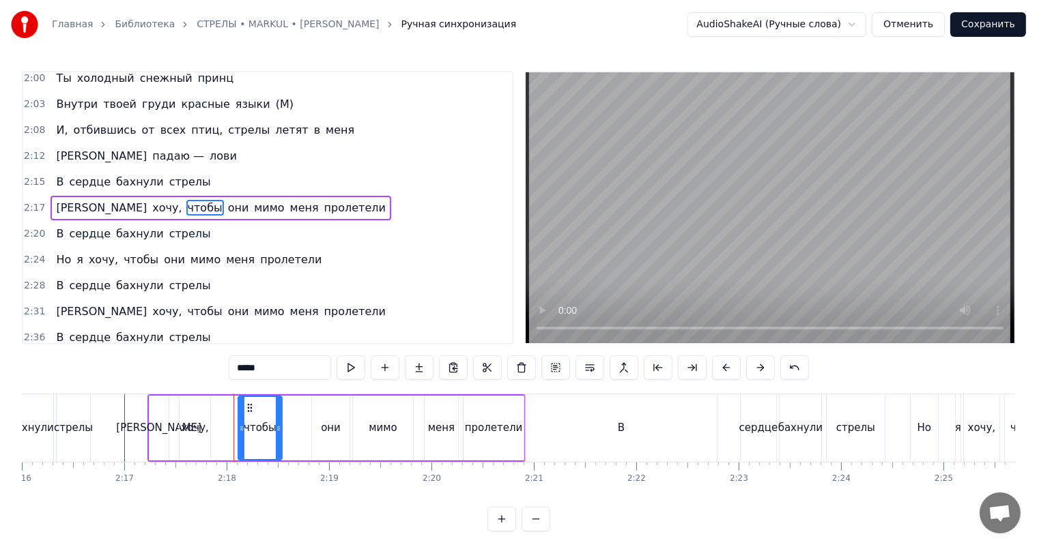
drag, startPoint x: 213, startPoint y: 426, endPoint x: 237, endPoint y: 429, distance: 24.7
click at [239, 429] on icon at bounding box center [241, 428] width 5 height 11
click at [196, 427] on div "хочу," at bounding box center [195, 428] width 28 height 16
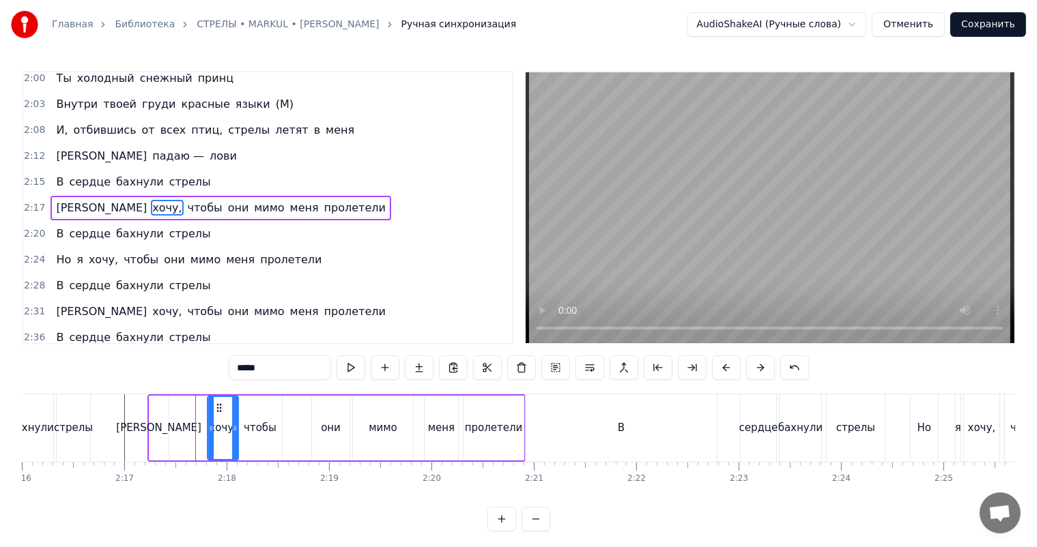
drag, startPoint x: 191, startPoint y: 408, endPoint x: 207, endPoint y: 411, distance: 16.7
click at [220, 407] on circle at bounding box center [220, 407] width 1 height 1
click at [167, 424] on div "[PERSON_NAME]" at bounding box center [160, 428] width 19 height 65
type input "*"
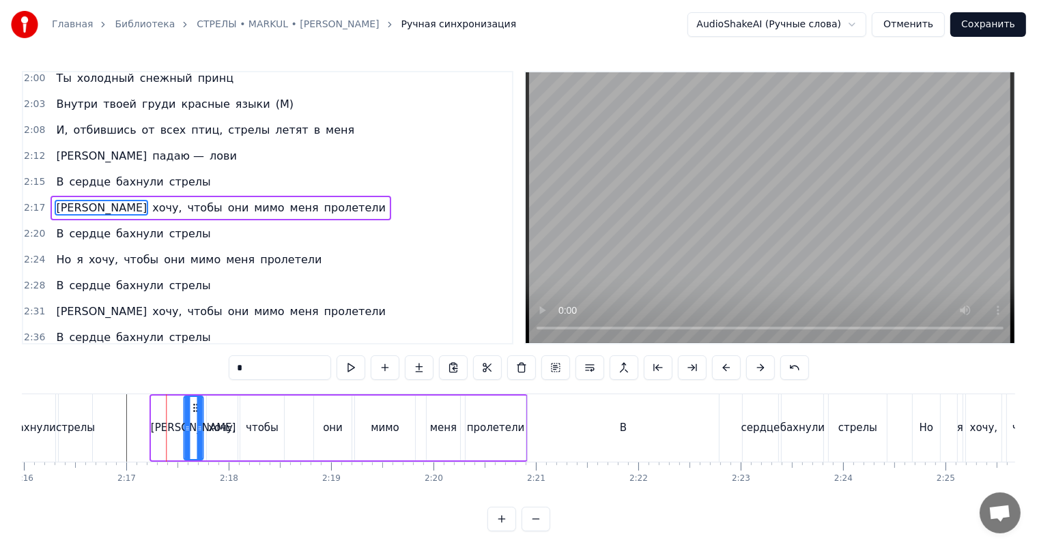
drag, startPoint x: 161, startPoint y: 407, endPoint x: 194, endPoint y: 409, distance: 32.9
click at [194, 409] on icon at bounding box center [195, 408] width 11 height 11
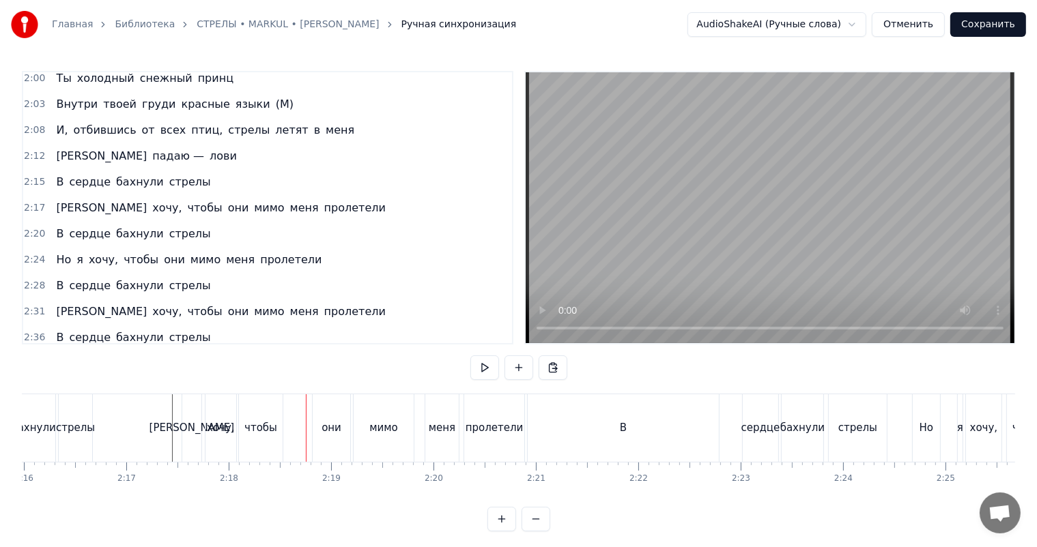
click at [254, 422] on div "чтобы" at bounding box center [260, 428] width 33 height 16
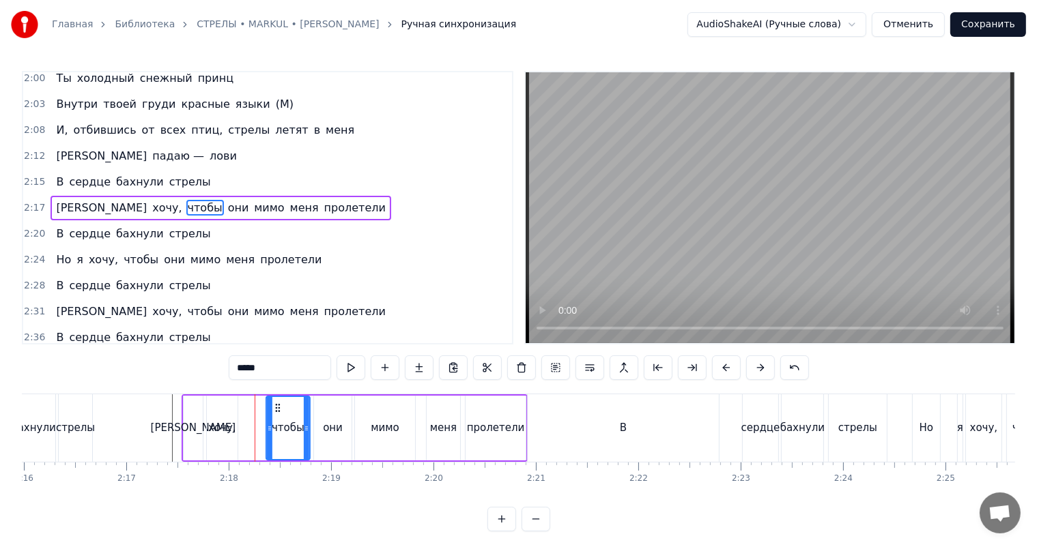
drag, startPoint x: 251, startPoint y: 410, endPoint x: 277, endPoint y: 411, distance: 26.0
click at [277, 411] on icon at bounding box center [277, 408] width 11 height 11
click at [224, 428] on div "хочу," at bounding box center [222, 428] width 28 height 16
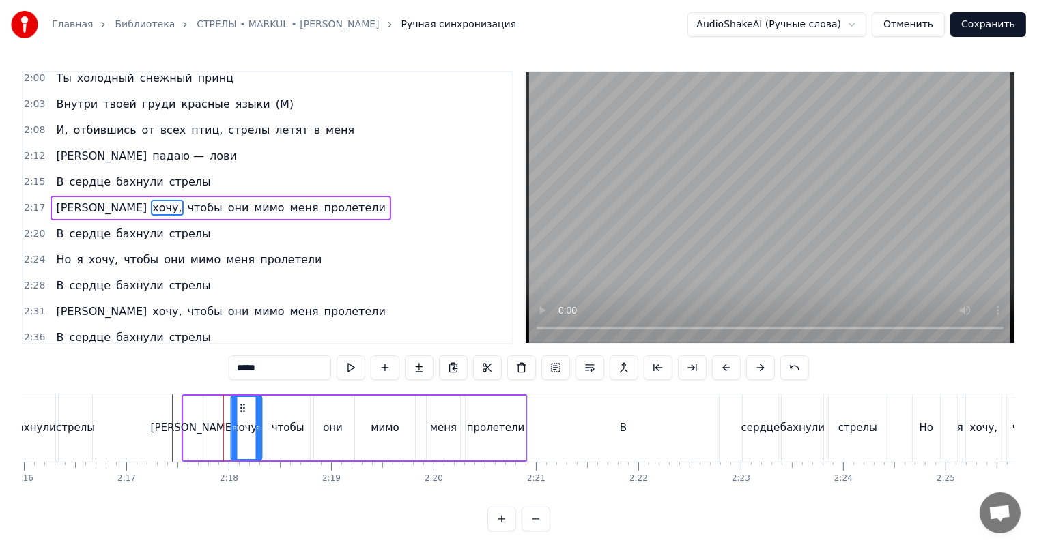
drag, startPoint x: 217, startPoint y: 404, endPoint x: 241, endPoint y: 407, distance: 24.0
click at [241, 407] on icon at bounding box center [242, 408] width 11 height 11
click at [191, 420] on div "[PERSON_NAME]" at bounding box center [193, 428] width 19 height 65
type input "*"
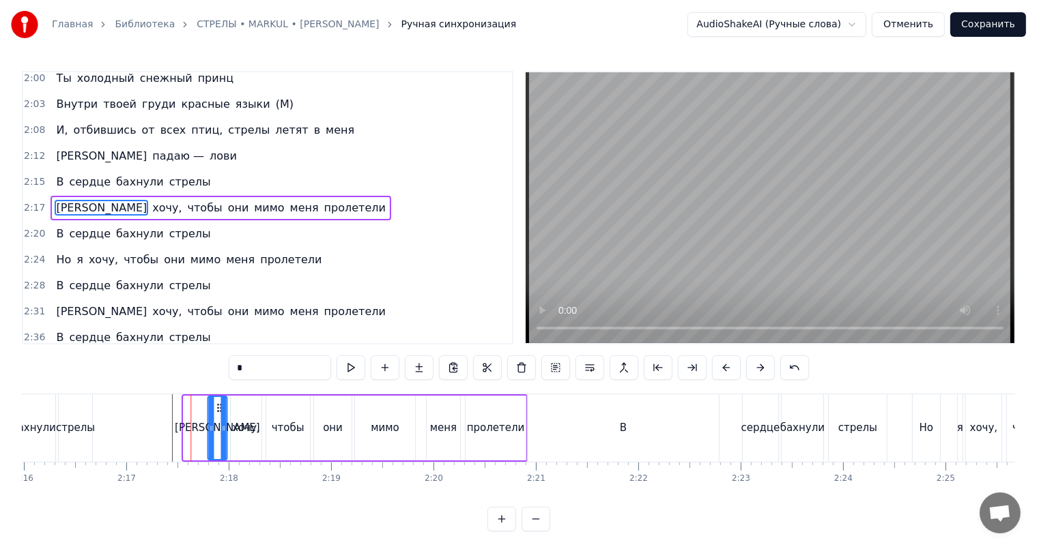
drag, startPoint x: 194, startPoint y: 409, endPoint x: 218, endPoint y: 412, distance: 24.7
click at [218, 412] on icon at bounding box center [219, 408] width 11 height 11
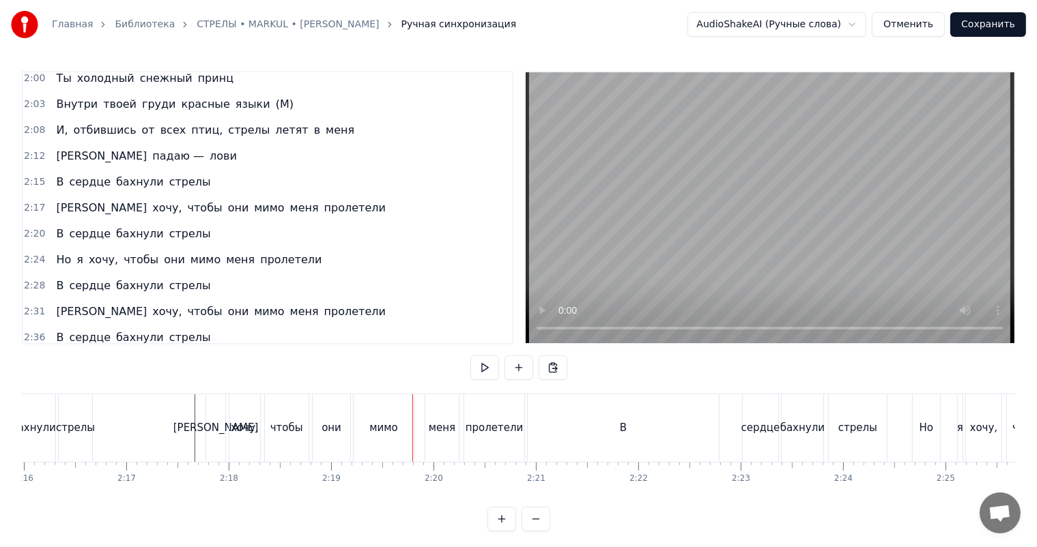
click at [382, 414] on div "мимо" at bounding box center [383, 428] width 60 height 68
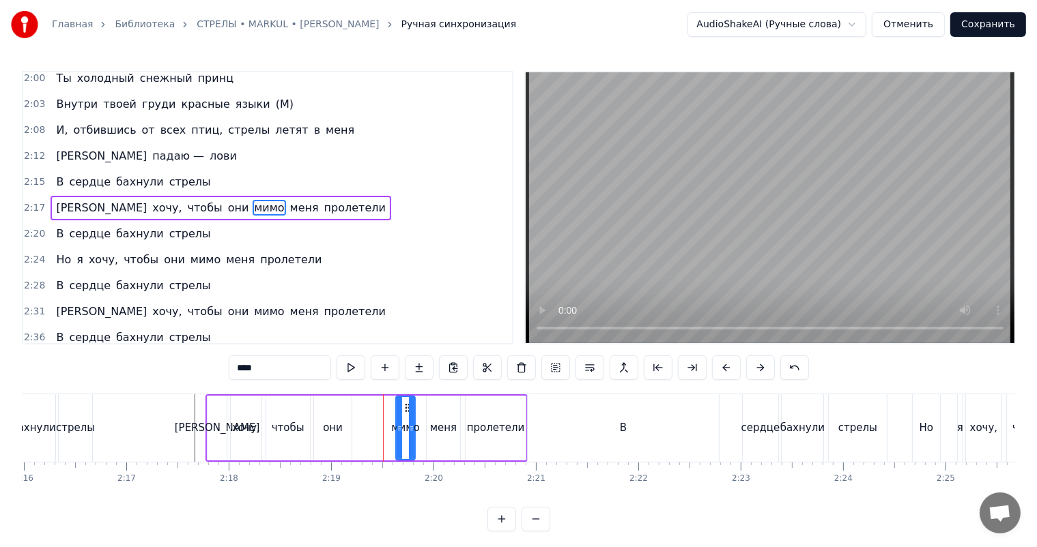
drag, startPoint x: 357, startPoint y: 423, endPoint x: 392, endPoint y: 425, distance: 35.5
click at [396, 425] on icon at bounding box center [398, 428] width 5 height 11
click at [377, 426] on div "Я хочу, чтобы они мимо меня пролетели" at bounding box center [366, 428] width 322 height 68
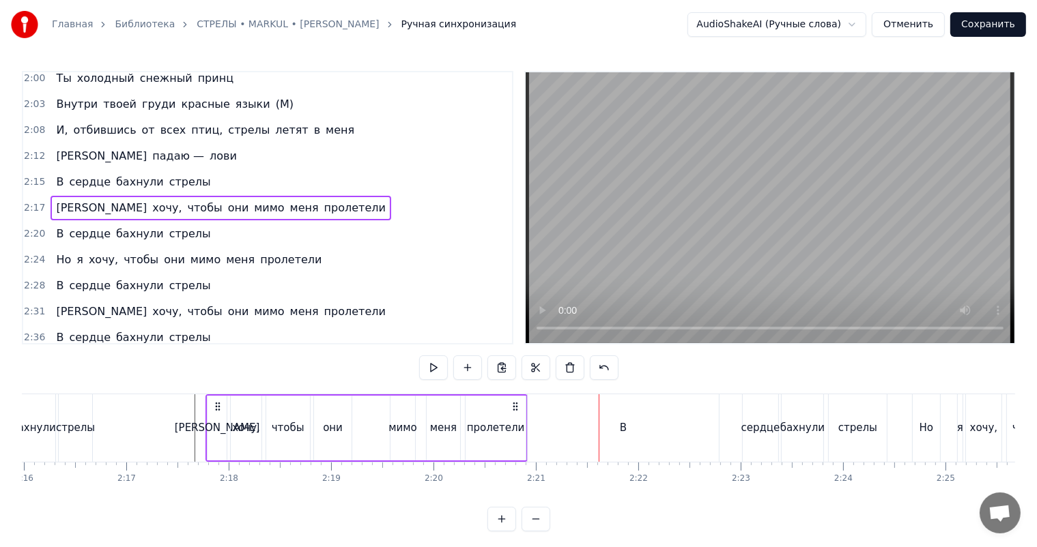
click at [620, 433] on div "В" at bounding box center [623, 428] width 7 height 16
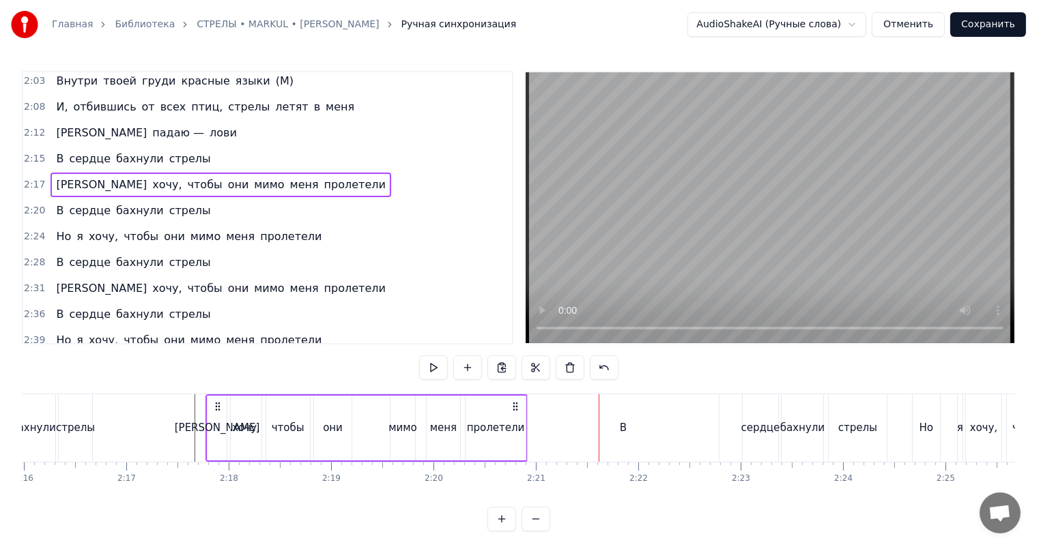
scroll to position [1096, 0]
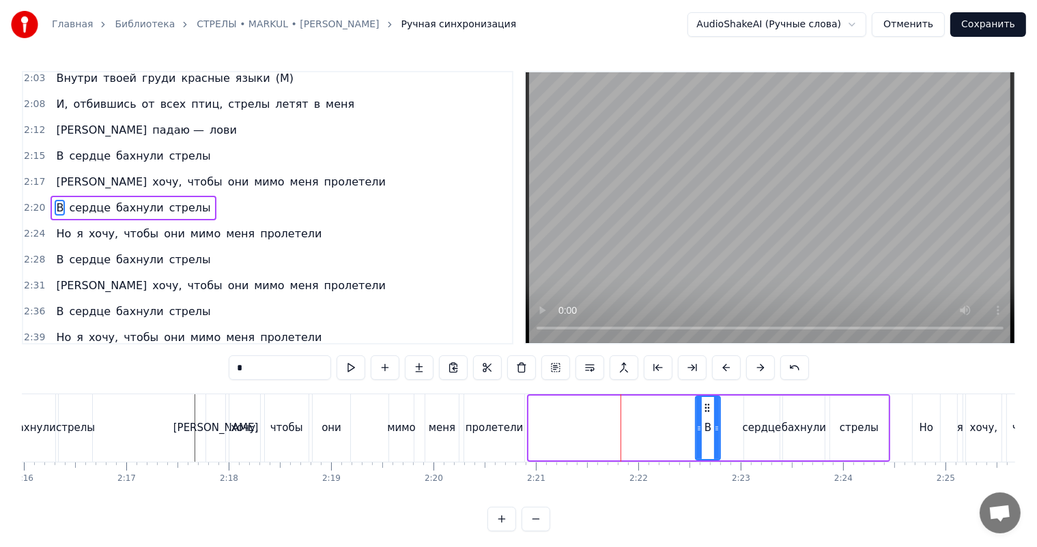
drag, startPoint x: 530, startPoint y: 422, endPoint x: 696, endPoint y: 430, distance: 166.7
click at [696, 430] on div at bounding box center [698, 428] width 5 height 62
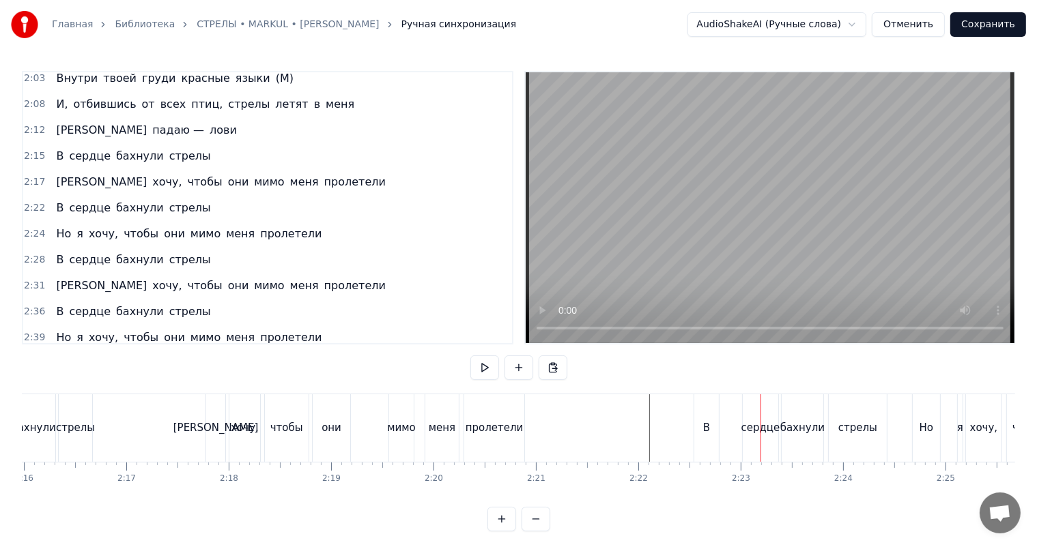
click at [702, 418] on div "В" at bounding box center [706, 428] width 25 height 68
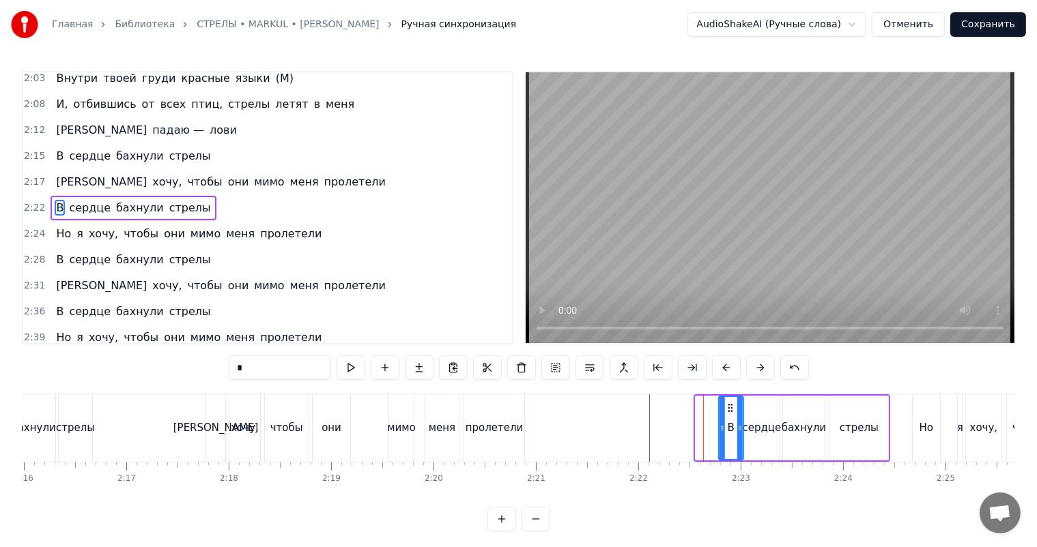
drag, startPoint x: 707, startPoint y: 406, endPoint x: 724, endPoint y: 409, distance: 17.4
click at [727, 409] on icon at bounding box center [730, 408] width 11 height 11
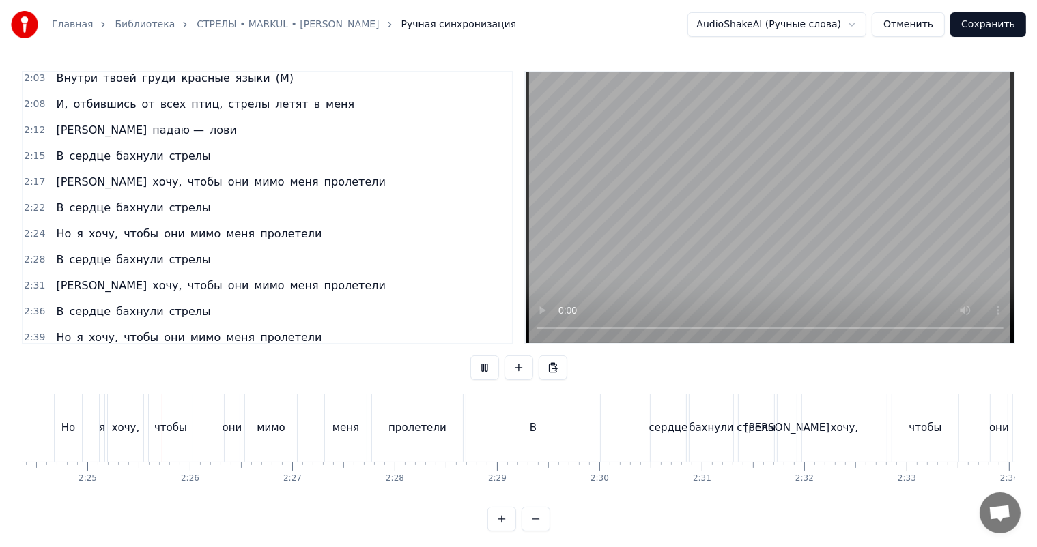
scroll to position [0, 14778]
click at [171, 424] on div "чтобы" at bounding box center [170, 428] width 33 height 16
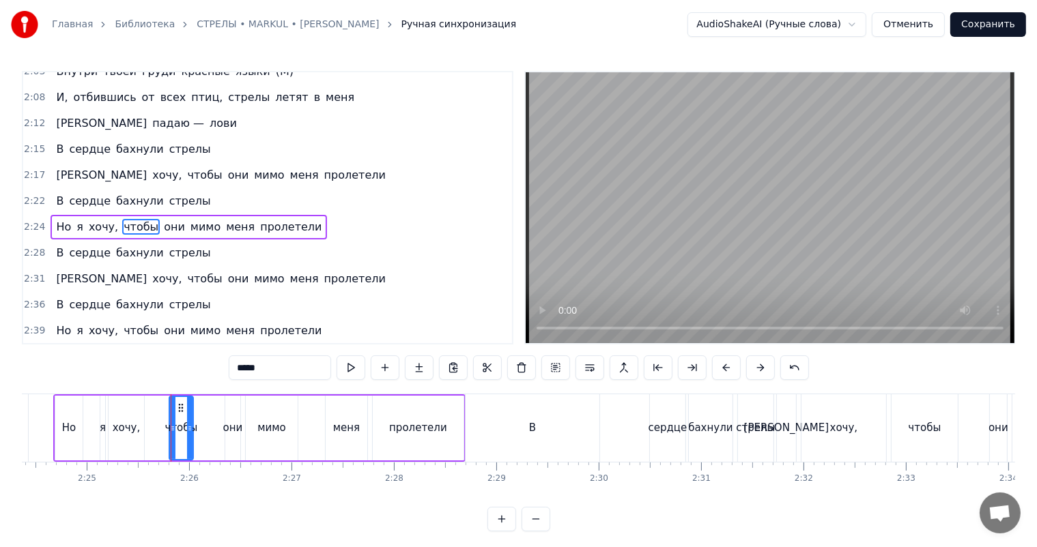
drag, startPoint x: 149, startPoint y: 424, endPoint x: 167, endPoint y: 429, distance: 18.2
click at [170, 429] on icon at bounding box center [172, 428] width 5 height 11
drag, startPoint x: 179, startPoint y: 409, endPoint x: 199, endPoint y: 415, distance: 21.2
click at [199, 415] on div "чтобы" at bounding box center [203, 428] width 25 height 62
click at [175, 422] on div "Но я хочу, чтобы они мимо меня пролетели" at bounding box center [259, 428] width 412 height 68
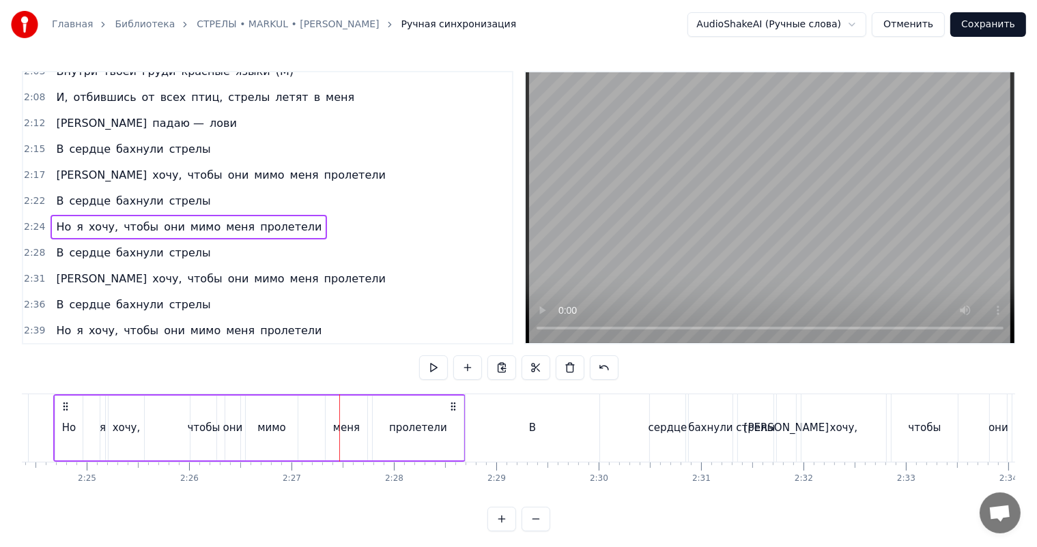
click at [280, 433] on div "мимо" at bounding box center [271, 428] width 29 height 16
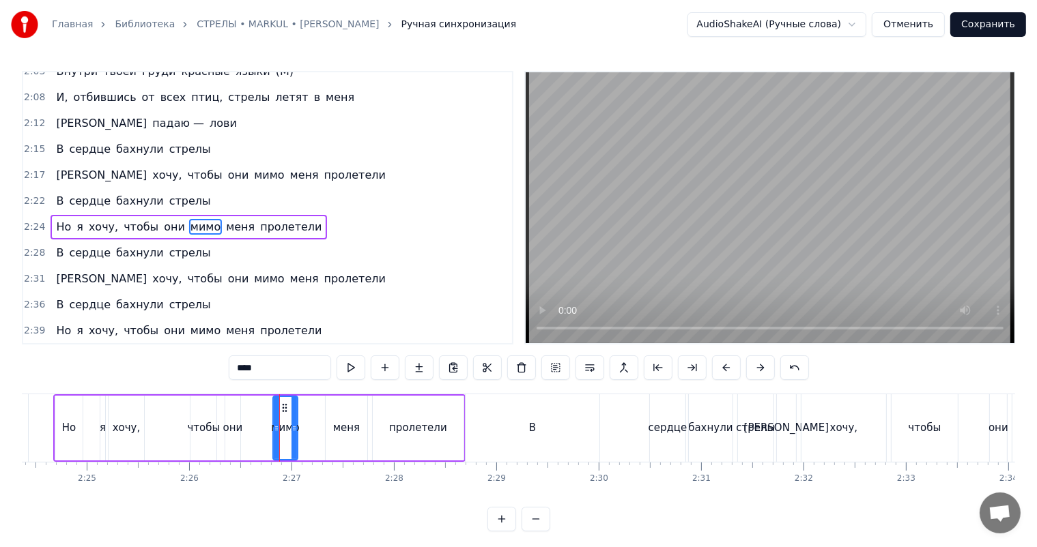
drag, startPoint x: 246, startPoint y: 424, endPoint x: 273, endPoint y: 428, distance: 27.6
click at [274, 428] on icon at bounding box center [276, 428] width 5 height 11
drag, startPoint x: 285, startPoint y: 407, endPoint x: 319, endPoint y: 409, distance: 34.2
click at [319, 409] on icon at bounding box center [316, 408] width 11 height 11
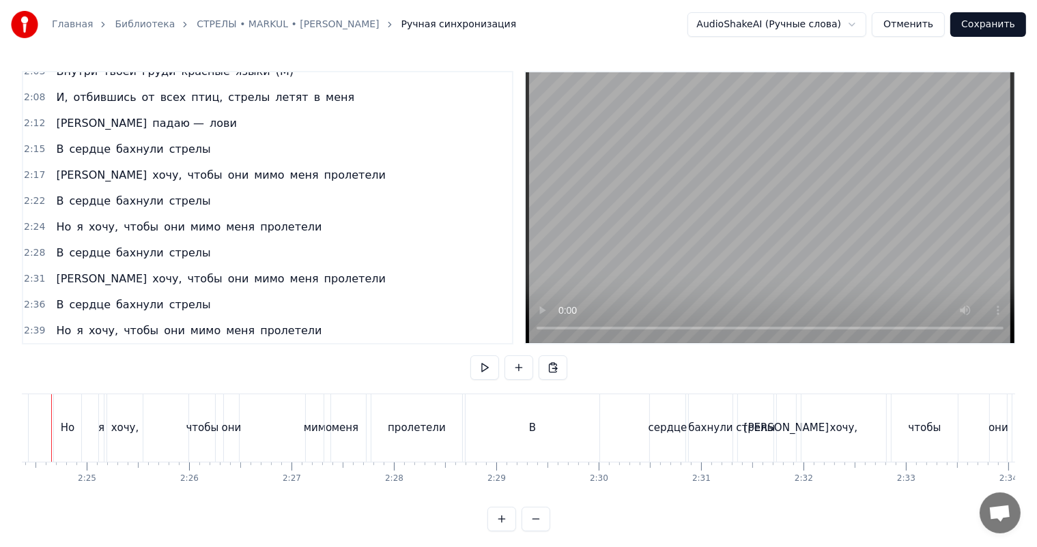
scroll to position [0, 14738]
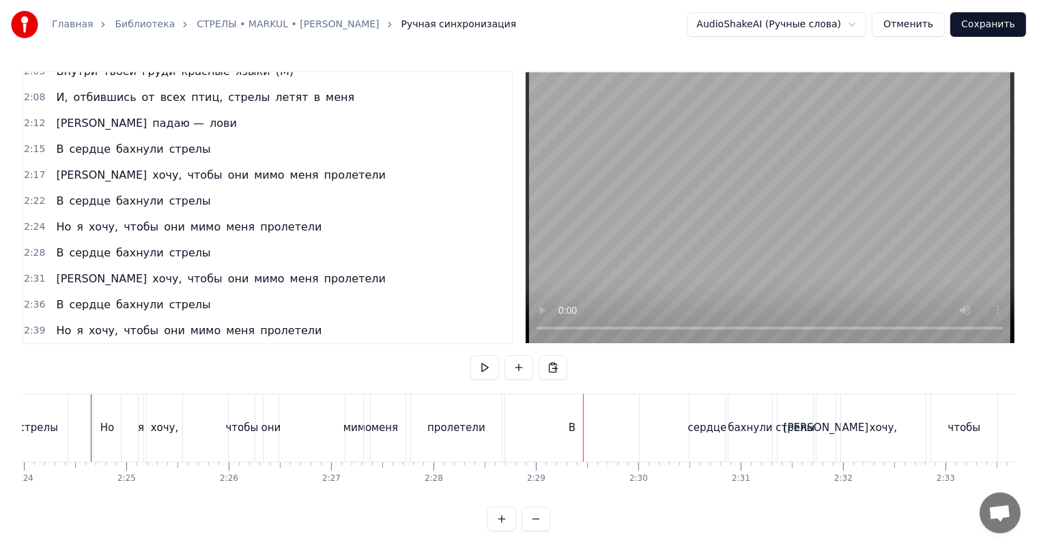
click at [568, 418] on div "В" at bounding box center [572, 428] width 134 height 68
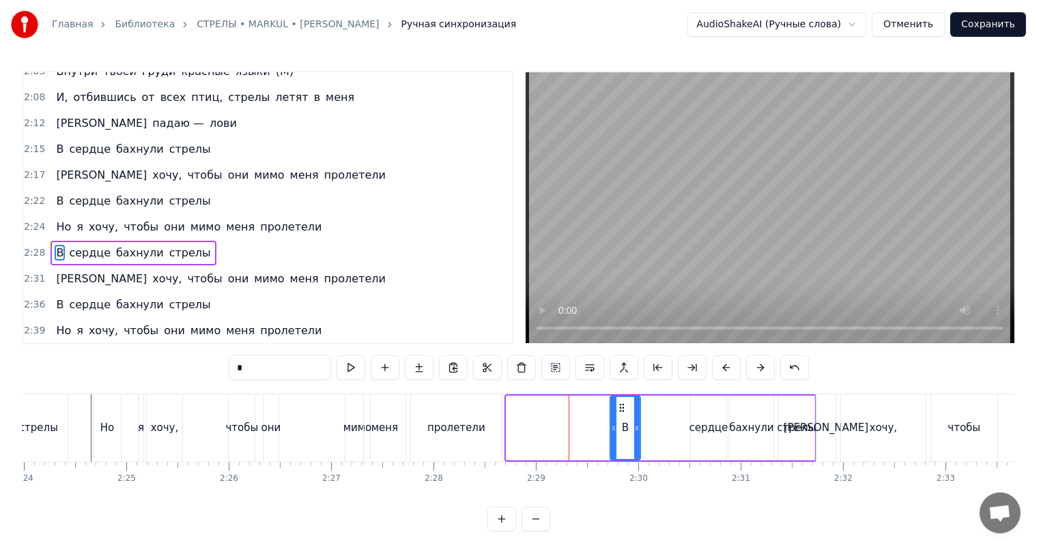
drag, startPoint x: 506, startPoint y: 423, endPoint x: 614, endPoint y: 427, distance: 108.6
click at [614, 427] on div "В" at bounding box center [624, 428] width 31 height 65
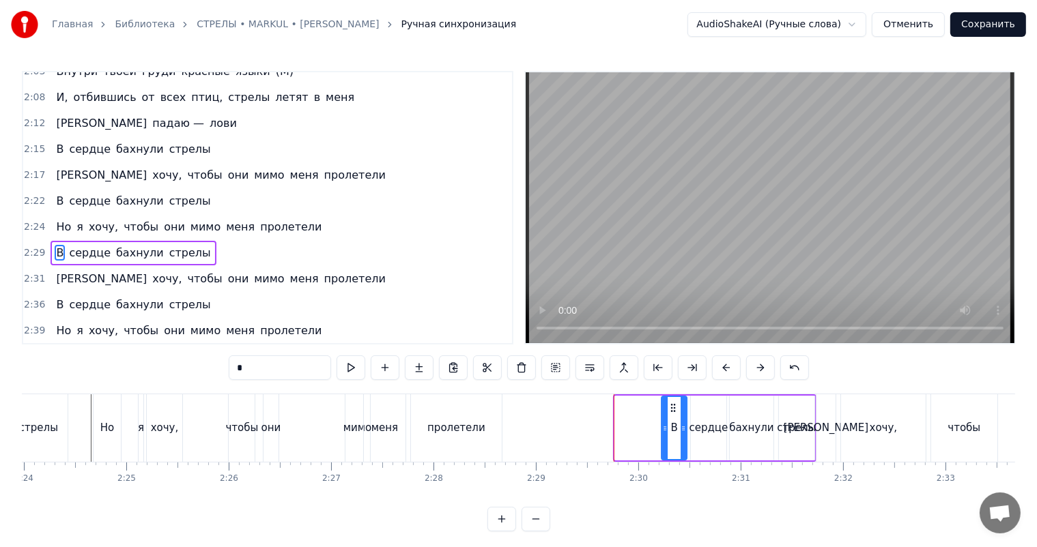
drag, startPoint x: 630, startPoint y: 407, endPoint x: 677, endPoint y: 409, distance: 47.1
click at [677, 409] on icon at bounding box center [672, 408] width 11 height 11
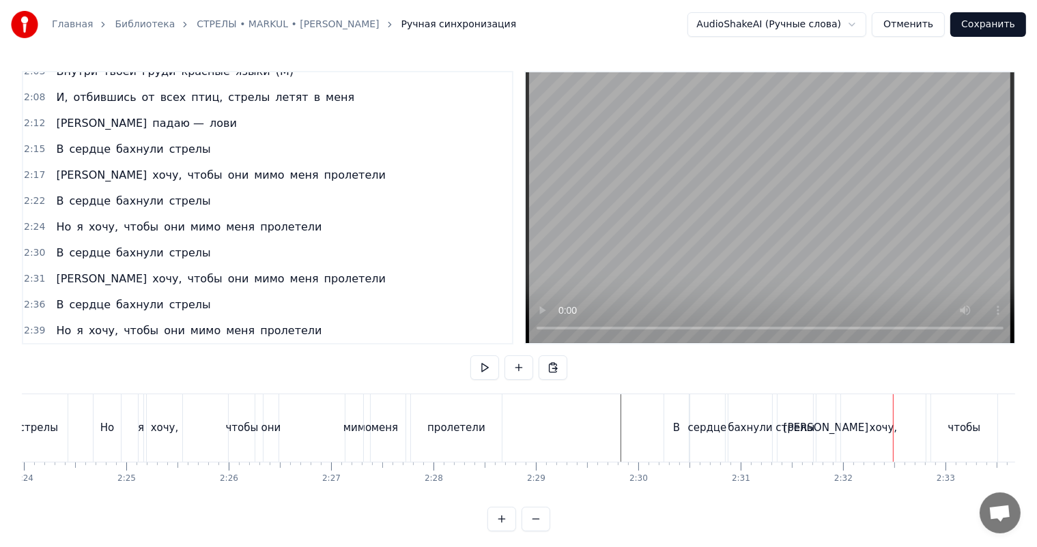
click at [824, 428] on div "[PERSON_NAME]" at bounding box center [825, 428] width 85 height 16
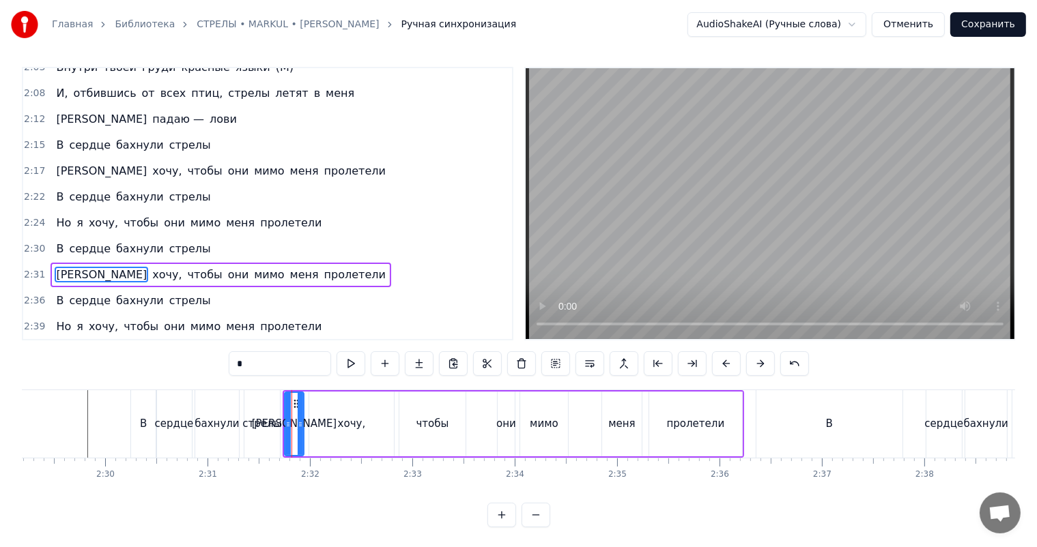
scroll to position [0, 15291]
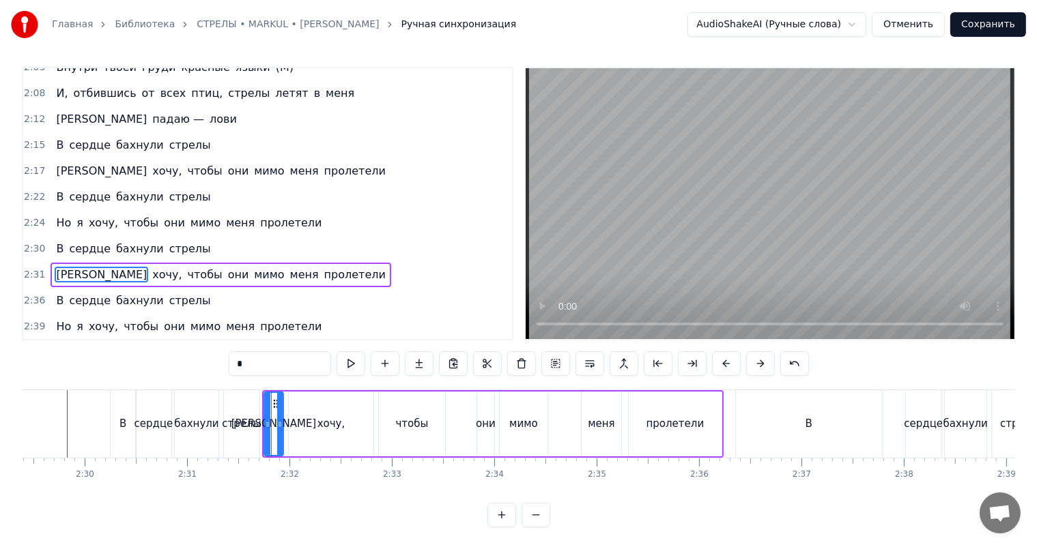
click at [346, 423] on div "хочу," at bounding box center [331, 424] width 85 height 65
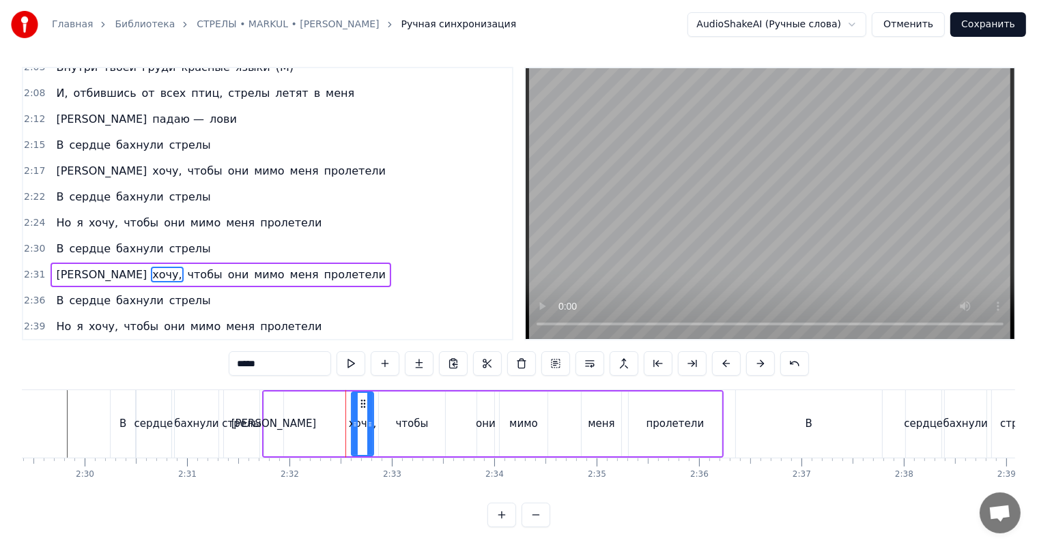
drag, startPoint x: 289, startPoint y: 422, endPoint x: 352, endPoint y: 426, distance: 62.9
click at [352, 426] on icon at bounding box center [354, 424] width 5 height 11
click at [382, 407] on icon at bounding box center [386, 404] width 11 height 11
click at [274, 418] on div "[PERSON_NAME]" at bounding box center [273, 424] width 85 height 16
type input "*"
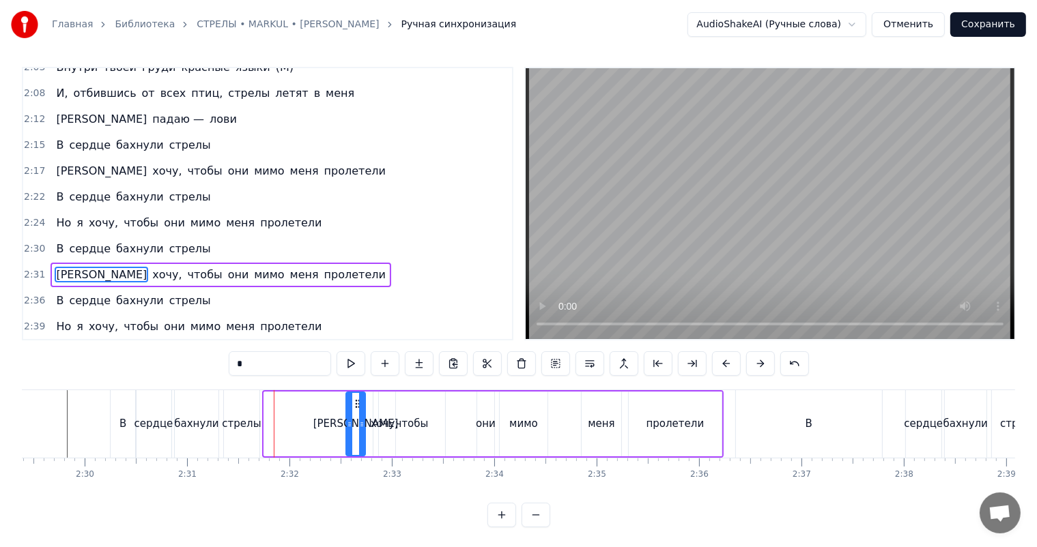
drag, startPoint x: 276, startPoint y: 403, endPoint x: 358, endPoint y: 407, distance: 82.0
click at [358, 407] on div "[PERSON_NAME]" at bounding box center [356, 424] width 18 height 62
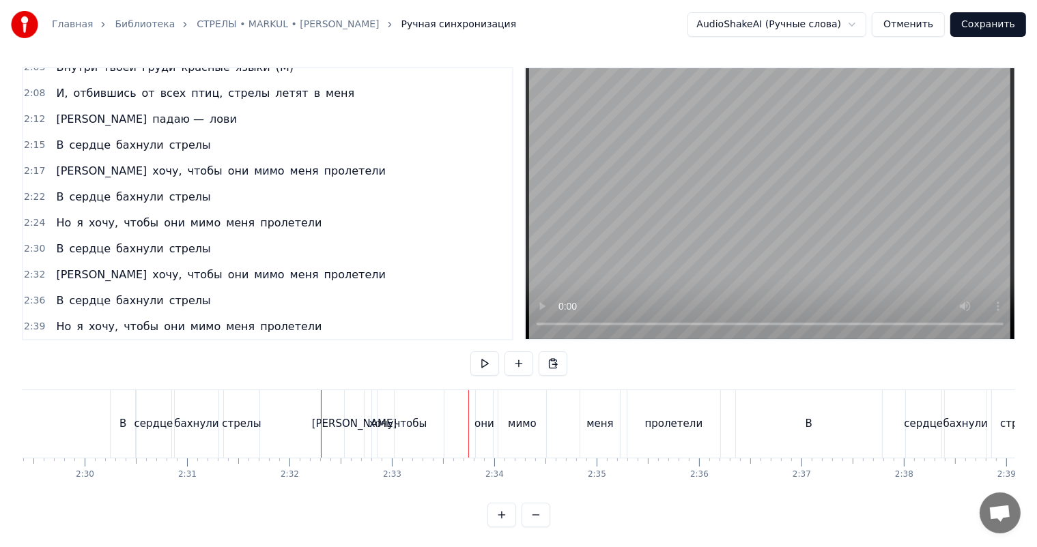
click at [408, 422] on div "чтобы" at bounding box center [410, 424] width 33 height 16
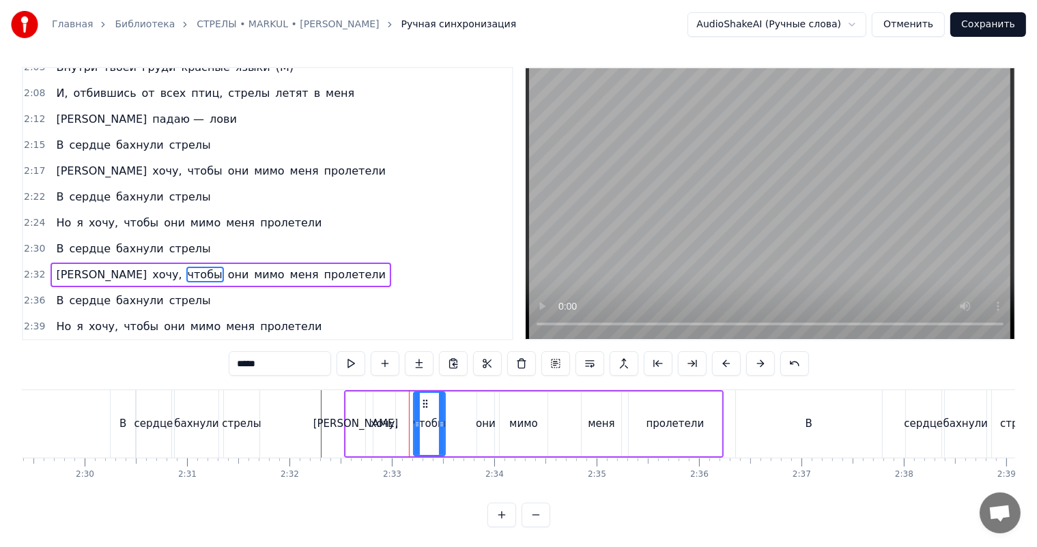
drag, startPoint x: 378, startPoint y: 420, endPoint x: 413, endPoint y: 423, distance: 35.0
click at [414, 423] on icon at bounding box center [416, 424] width 5 height 11
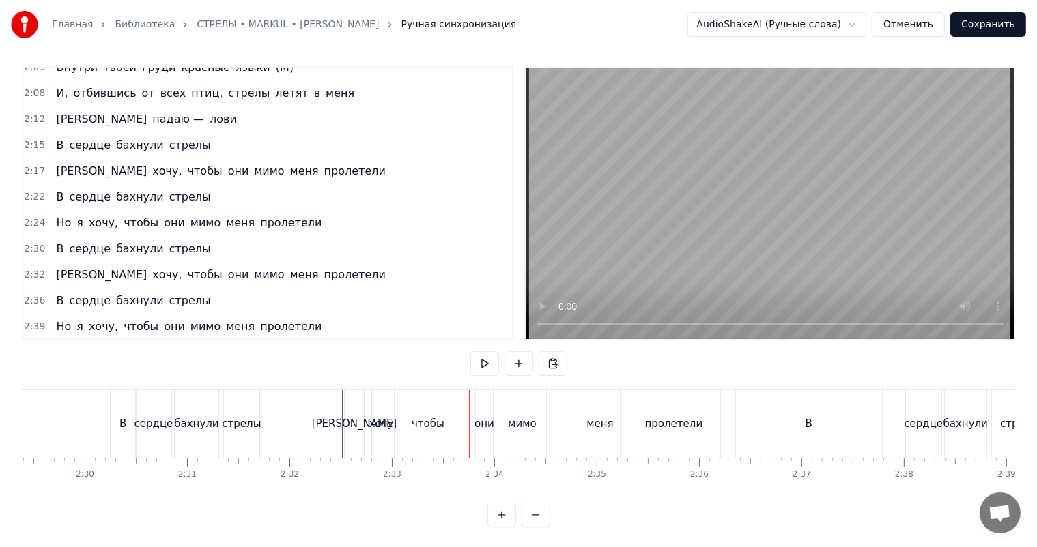
click at [420, 412] on div "чтобы" at bounding box center [427, 424] width 31 height 68
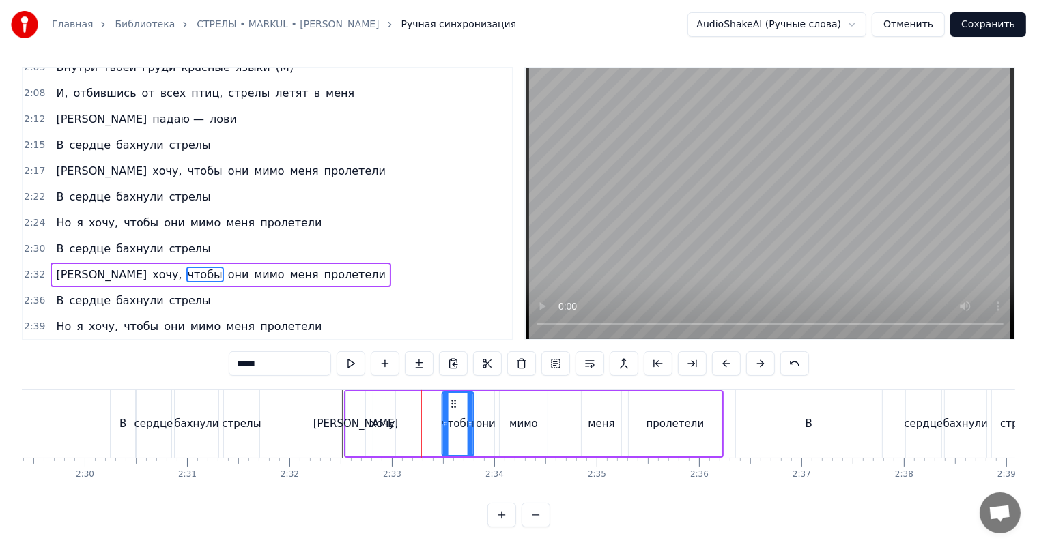
drag, startPoint x: 426, startPoint y: 401, endPoint x: 454, endPoint y: 403, distance: 28.1
click at [454, 403] on icon at bounding box center [453, 404] width 11 height 11
click at [390, 422] on div "хочу," at bounding box center [385, 424] width 28 height 16
type input "*****"
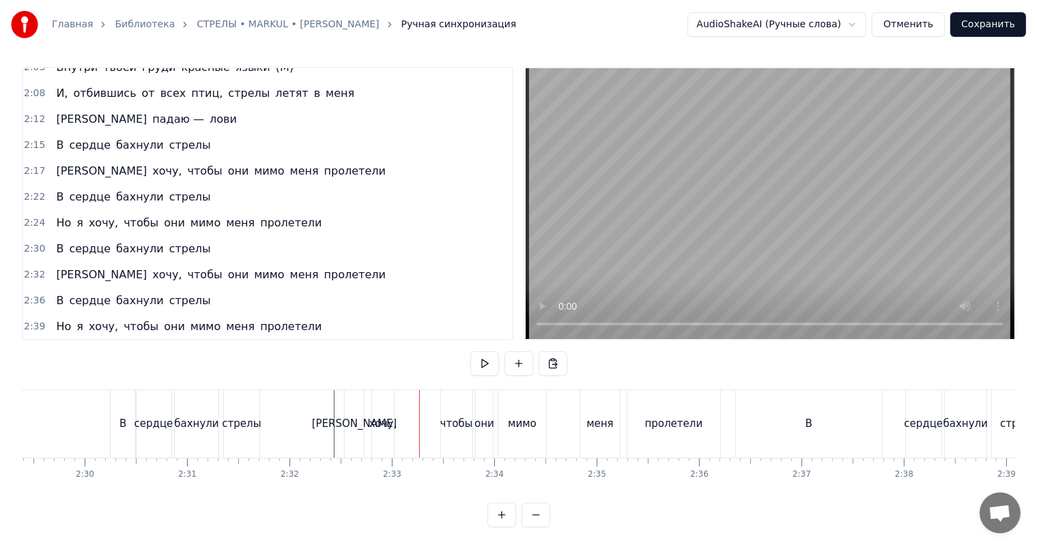
click at [388, 420] on div "хочу," at bounding box center [383, 424] width 28 height 16
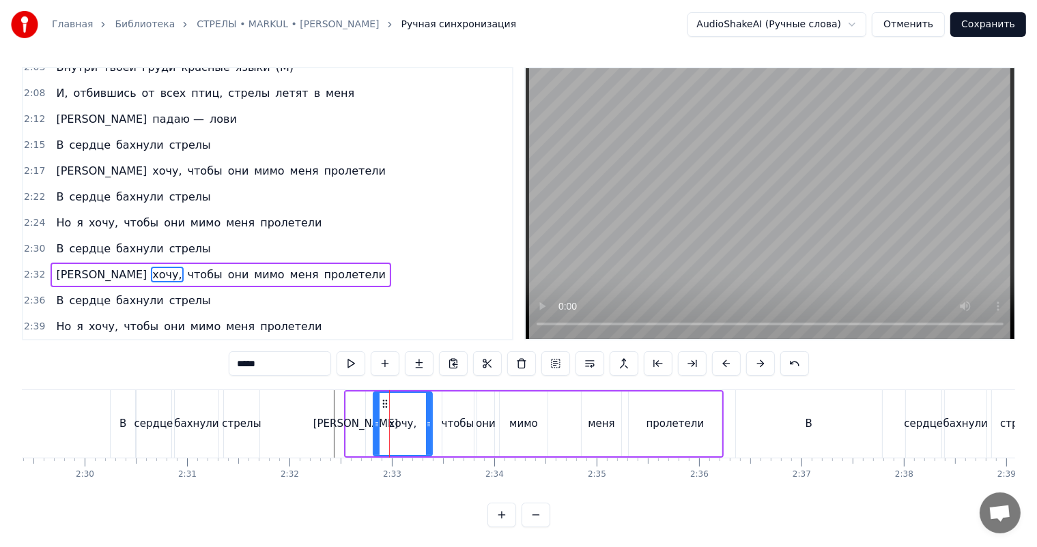
drag, startPoint x: 393, startPoint y: 422, endPoint x: 430, endPoint y: 426, distance: 37.0
click at [430, 426] on icon at bounding box center [428, 424] width 5 height 11
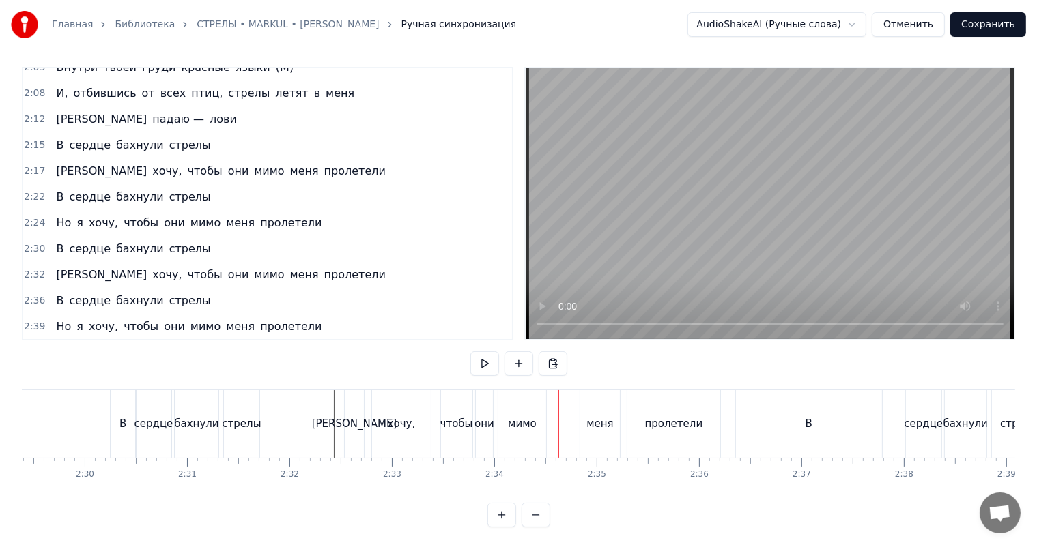
click at [520, 420] on div "мимо" at bounding box center [522, 424] width 29 height 16
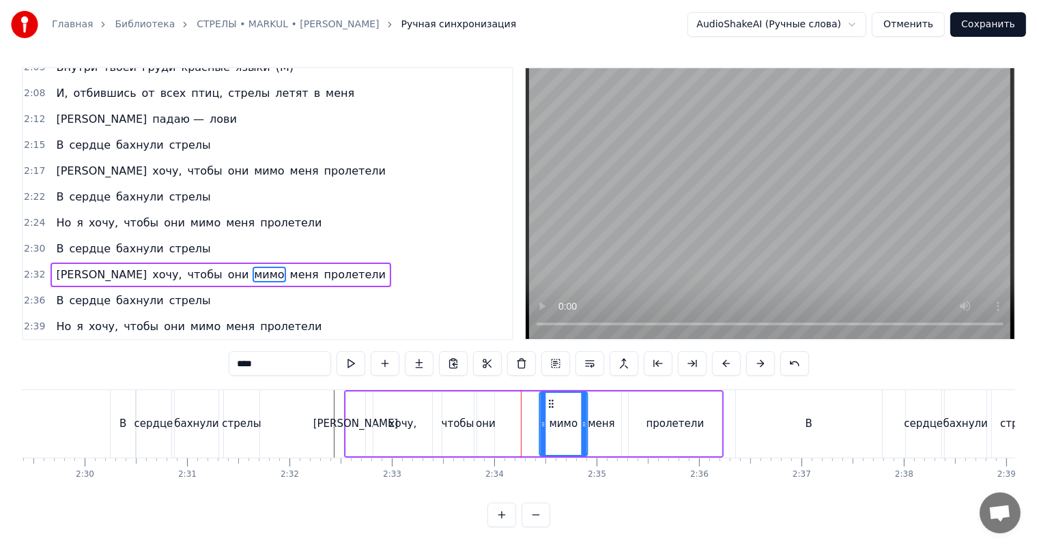
drag, startPoint x: 510, startPoint y: 404, endPoint x: 546, endPoint y: 407, distance: 35.6
click at [556, 405] on icon at bounding box center [550, 404] width 11 height 11
drag, startPoint x: 589, startPoint y: 422, endPoint x: 577, endPoint y: 423, distance: 11.7
click at [577, 423] on icon at bounding box center [577, 424] width 5 height 11
click at [515, 421] on div "Я хочу, чтобы они мимо меня пролетели" at bounding box center [533, 424] width 379 height 68
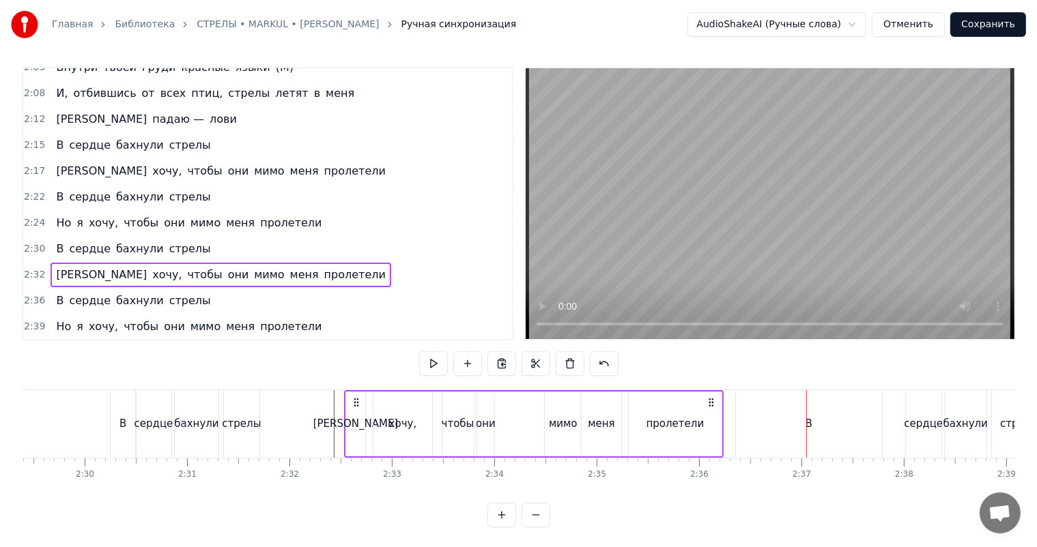
click at [821, 405] on div "В" at bounding box center [809, 424] width 146 height 68
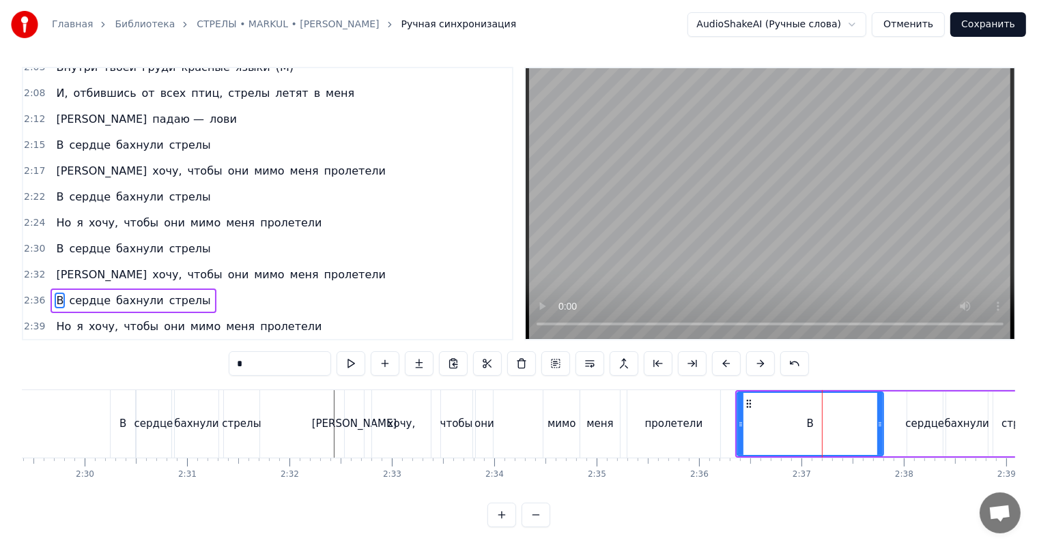
scroll to position [18, 0]
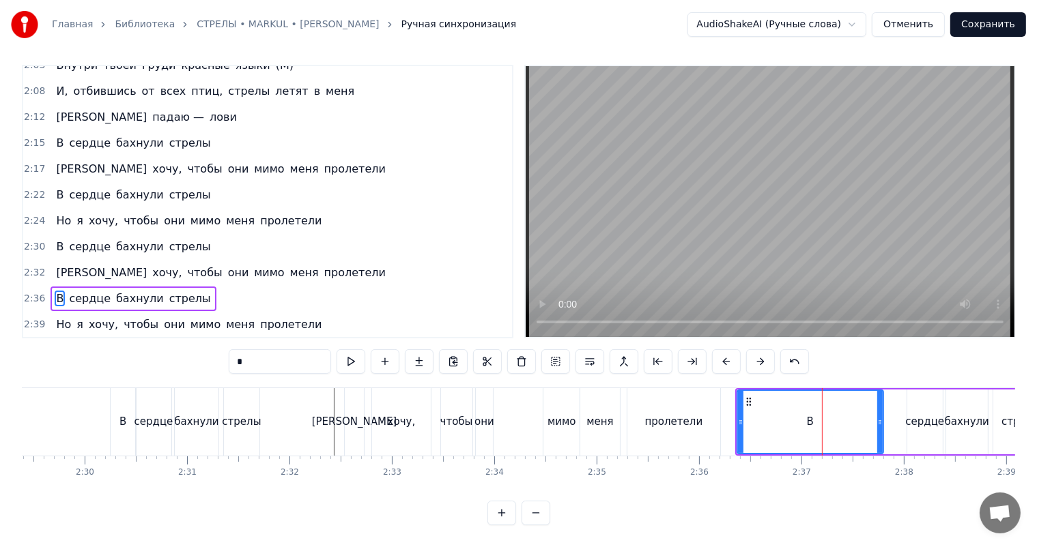
drag, startPoint x: 736, startPoint y: 403, endPoint x: 792, endPoint y: 409, distance: 55.5
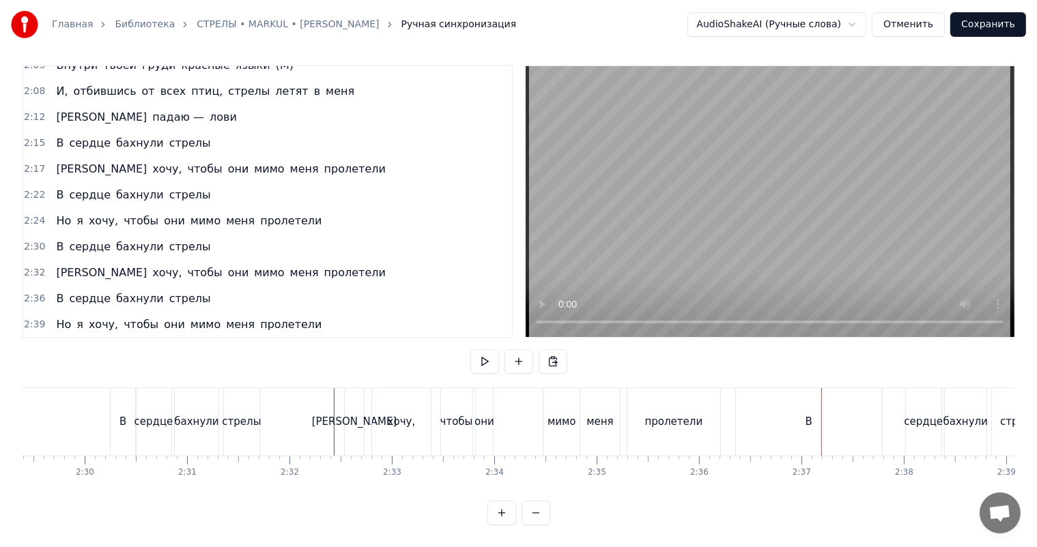
click at [755, 407] on div "В" at bounding box center [809, 422] width 146 height 68
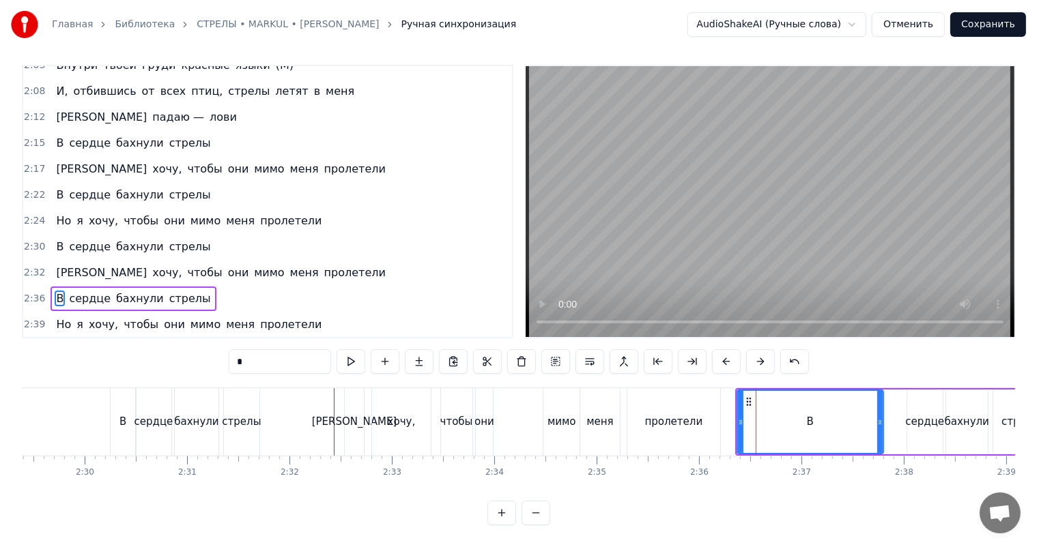
click at [85, 287] on div "В сердце бахнули стрелы" at bounding box center [132, 299] width 165 height 25
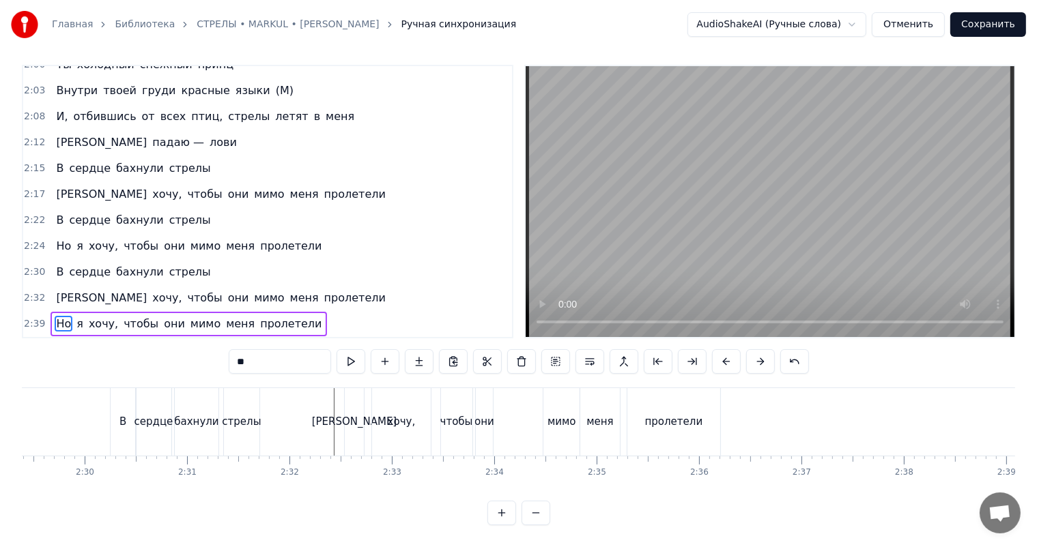
scroll to position [1078, 0]
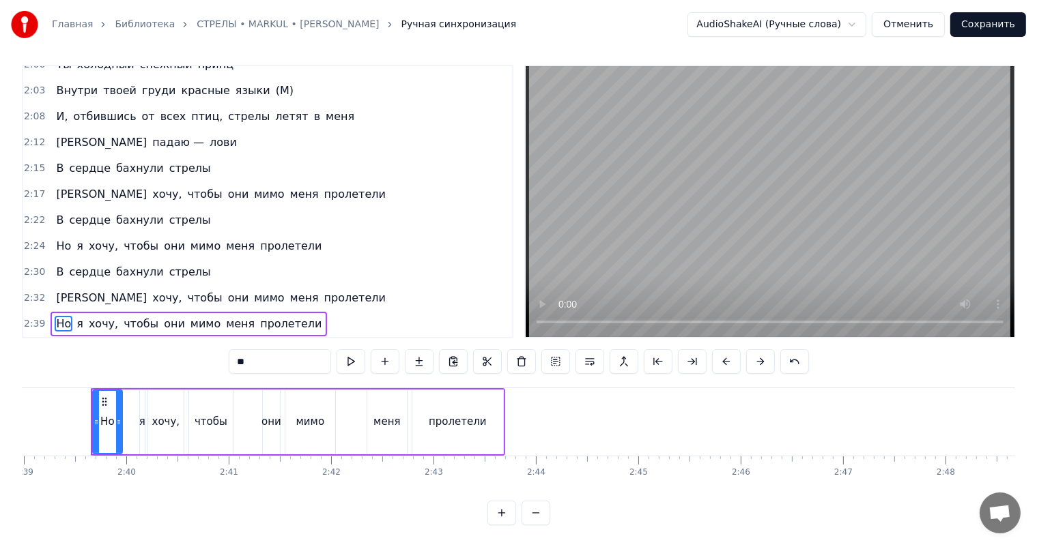
click at [71, 260] on div "В сердце бахнули стрелы" at bounding box center [132, 272] width 165 height 25
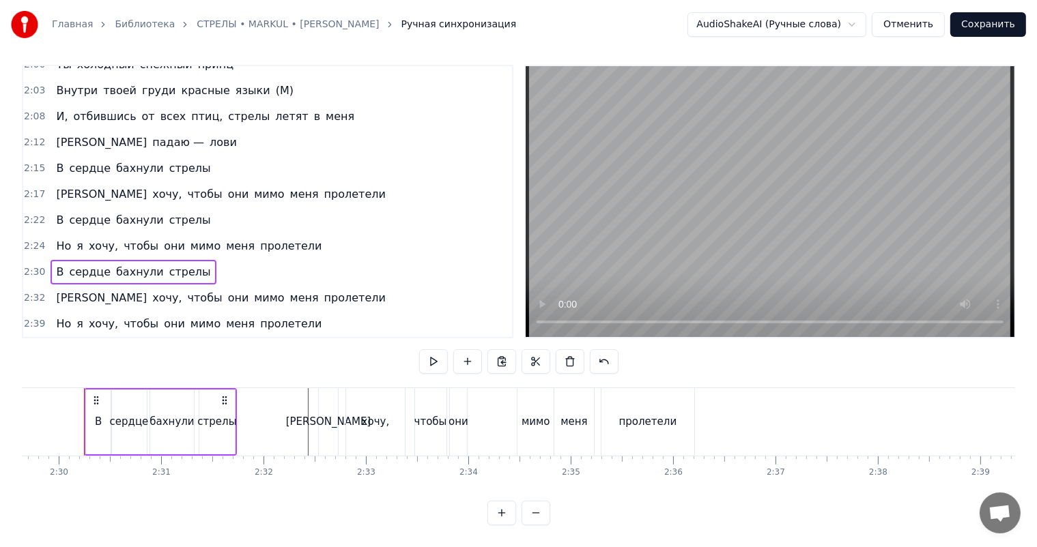
scroll to position [0, 15311]
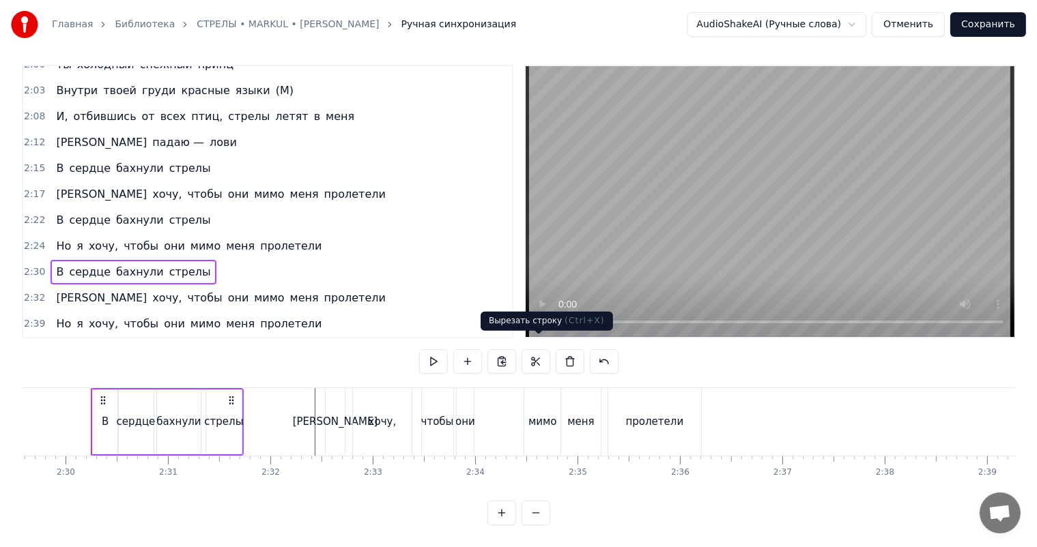
copy div "L ipsumd sitamet consec A elit, seddo eiu temp inci utlaboree D magnaa enimadm …"
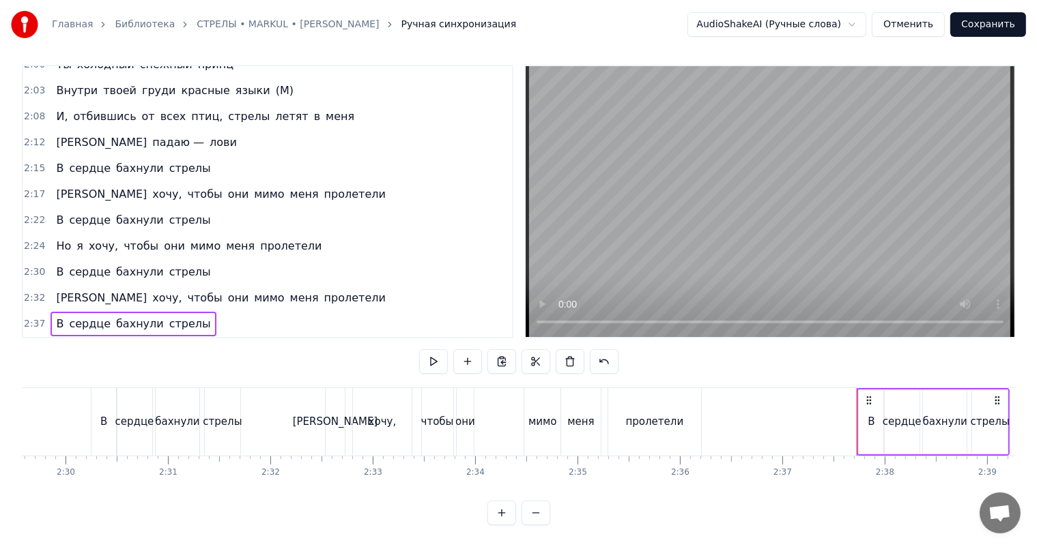
scroll to position [1103, 0]
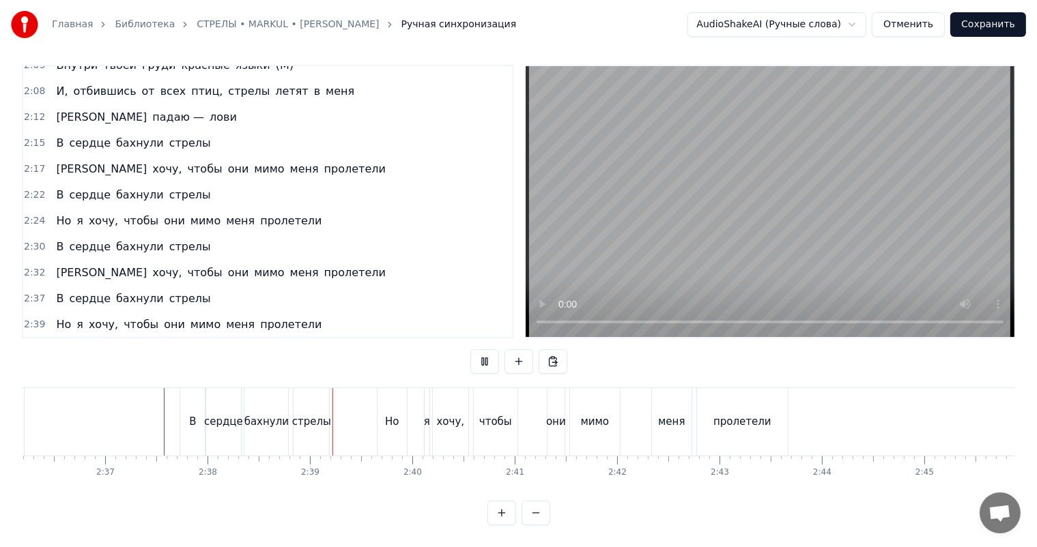
scroll to position [0, 16173]
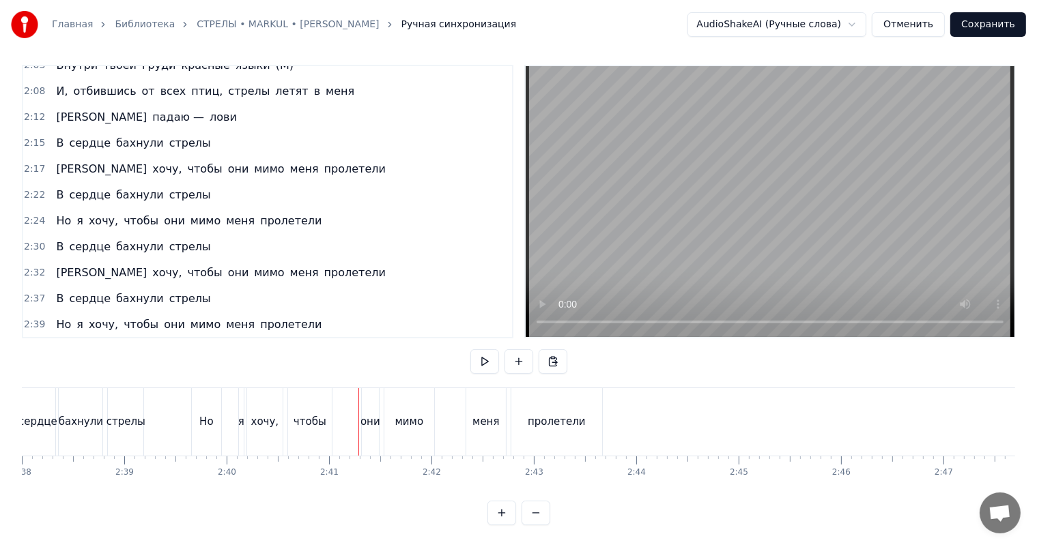
click at [70, 313] on div "Но я хочу, чтобы они мимо меня пролетели" at bounding box center [188, 325] width 276 height 25
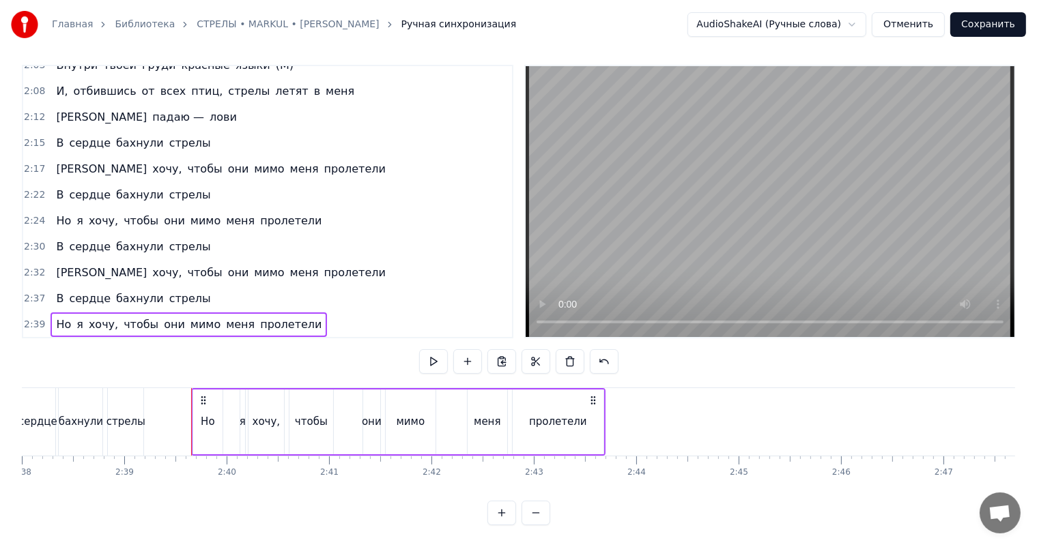
scroll to position [1078, 0]
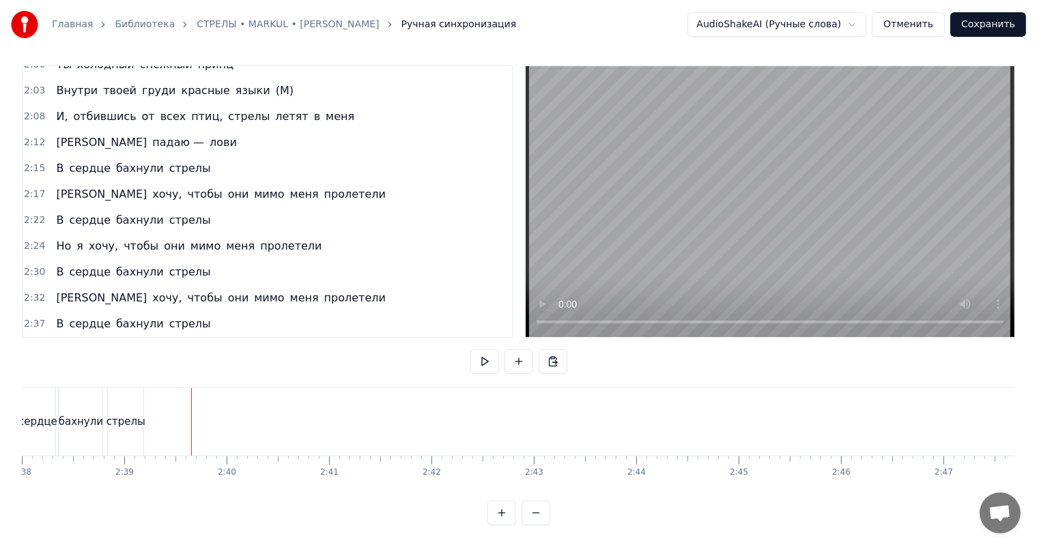
click at [68, 234] on div "Но я хочу, чтобы они мимо меня пролетели" at bounding box center [188, 246] width 276 height 25
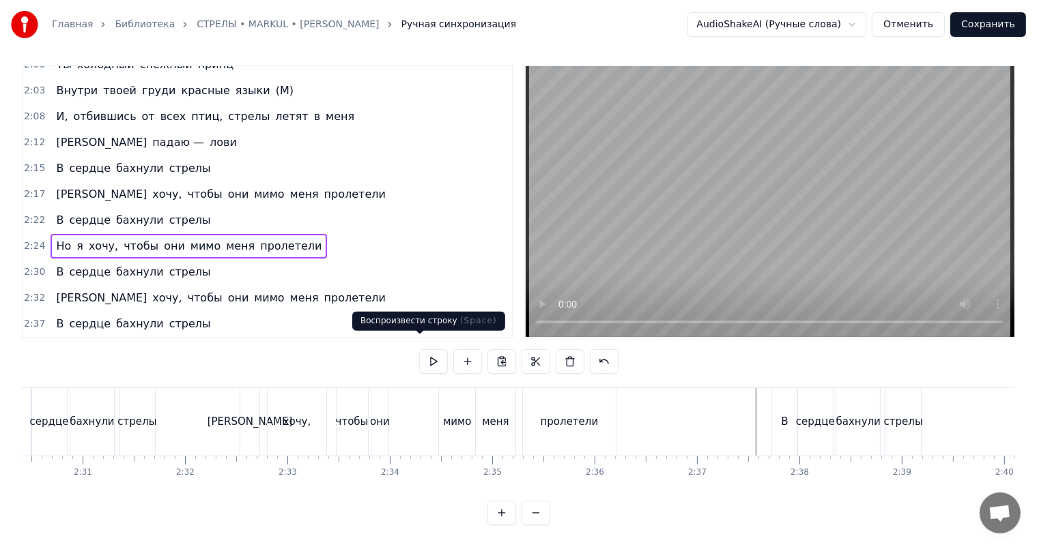
copy div "L ipsumd sitamet consec A elit, seddo eiu temp inci utlaboree D magnaa enimadm …"
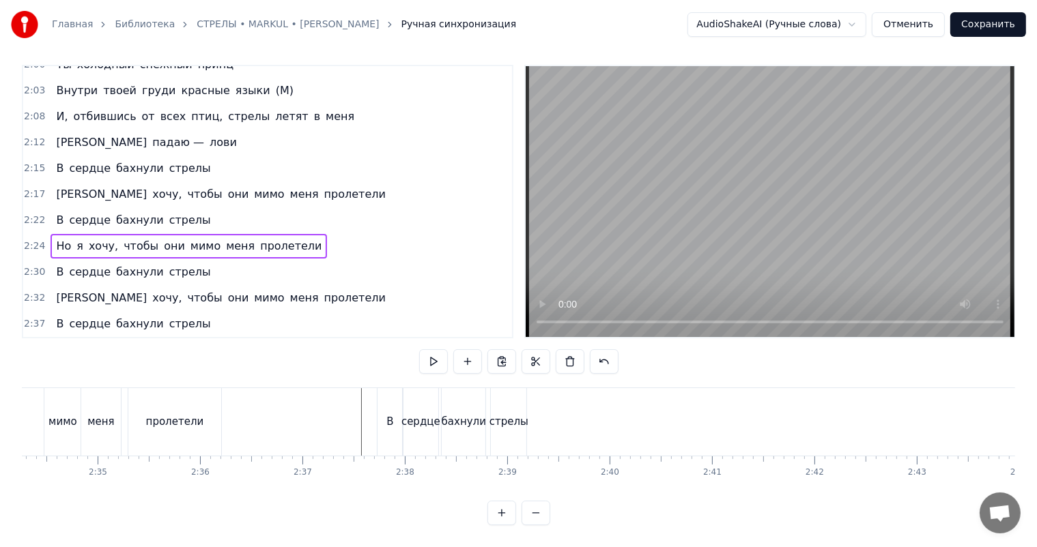
scroll to position [0, 16045]
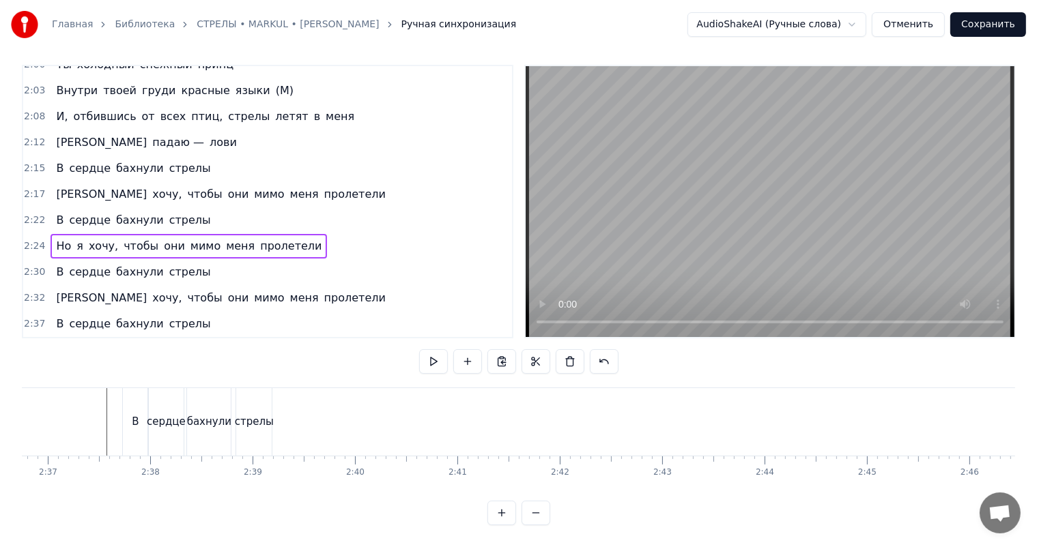
click at [243, 414] on div "стрелы" at bounding box center [254, 422] width 39 height 16
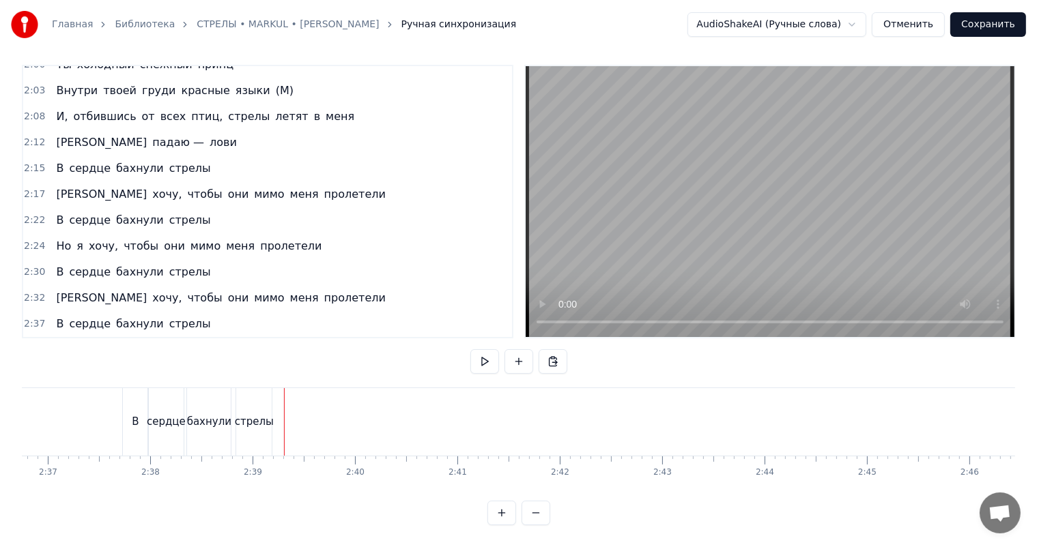
scroll to position [1103, 0]
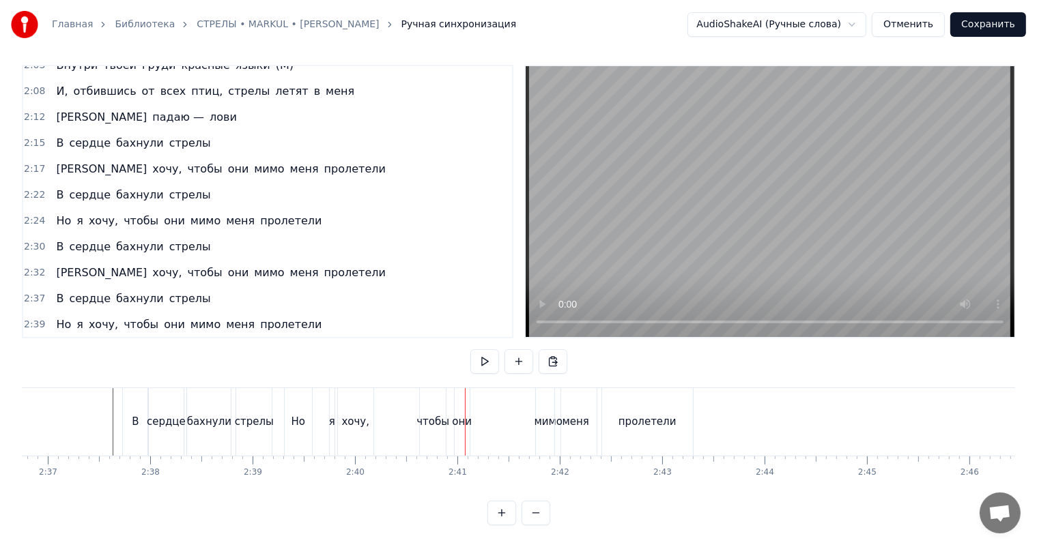
click at [72, 313] on div "Но я хочу, чтобы они мимо меня пролетели" at bounding box center [188, 325] width 276 height 25
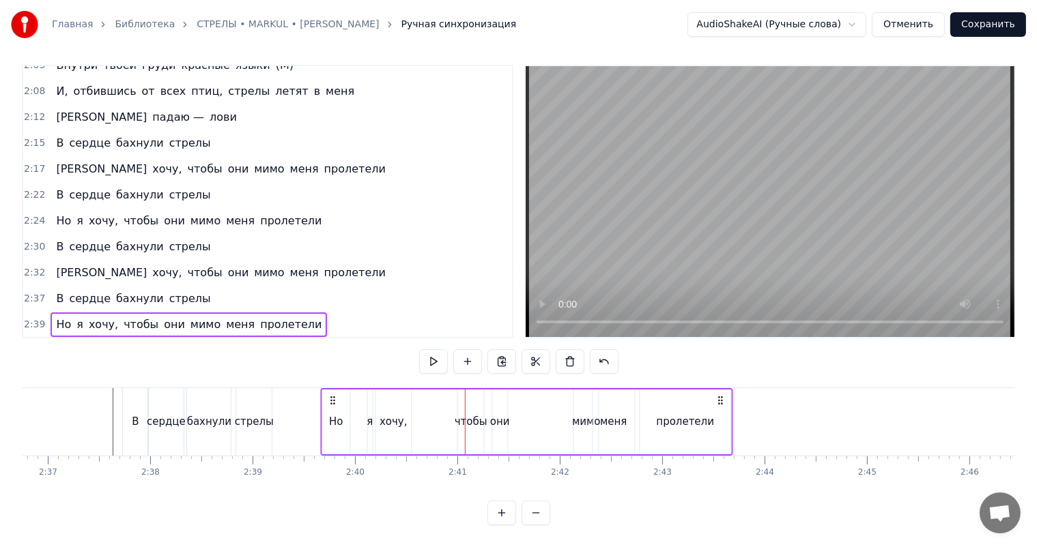
drag, startPoint x: 300, startPoint y: 384, endPoint x: 330, endPoint y: 386, distance: 30.8
click at [330, 395] on icon at bounding box center [332, 400] width 11 height 11
click at [122, 401] on div "В" at bounding box center [135, 422] width 27 height 68
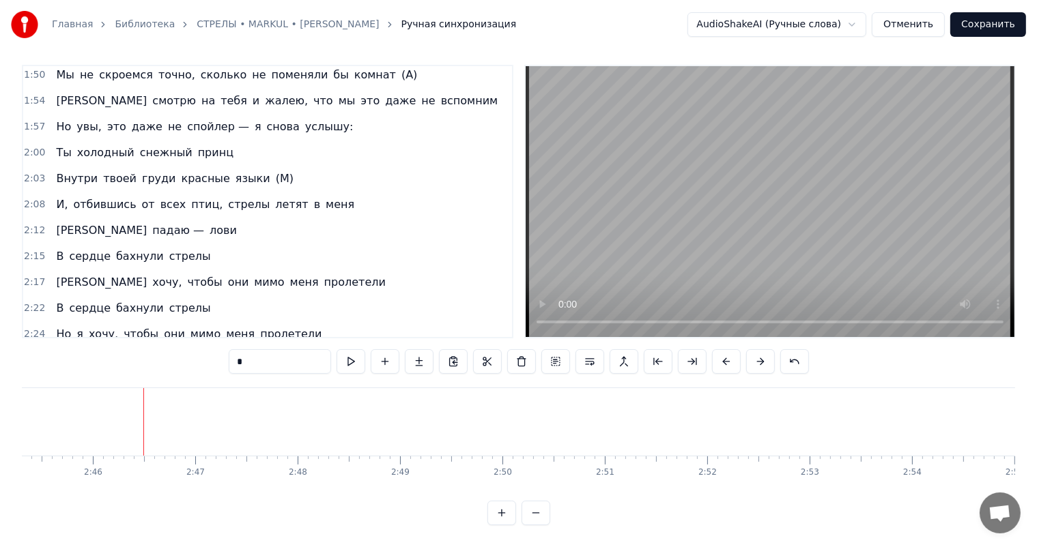
scroll to position [989, 0]
click at [1005, 23] on button "Сохранить" at bounding box center [988, 24] width 76 height 25
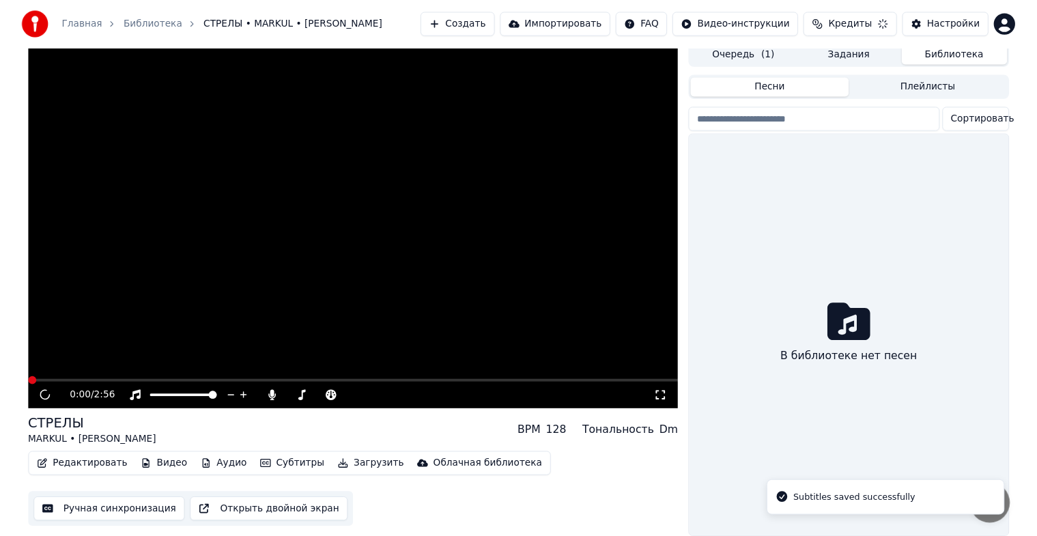
scroll to position [16, 0]
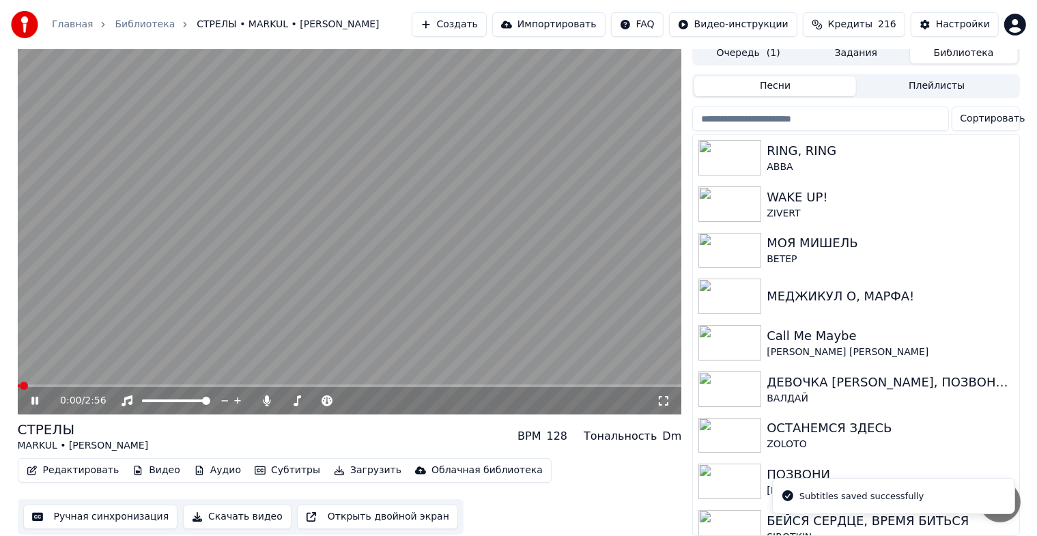
click at [31, 395] on icon at bounding box center [45, 400] width 32 height 11
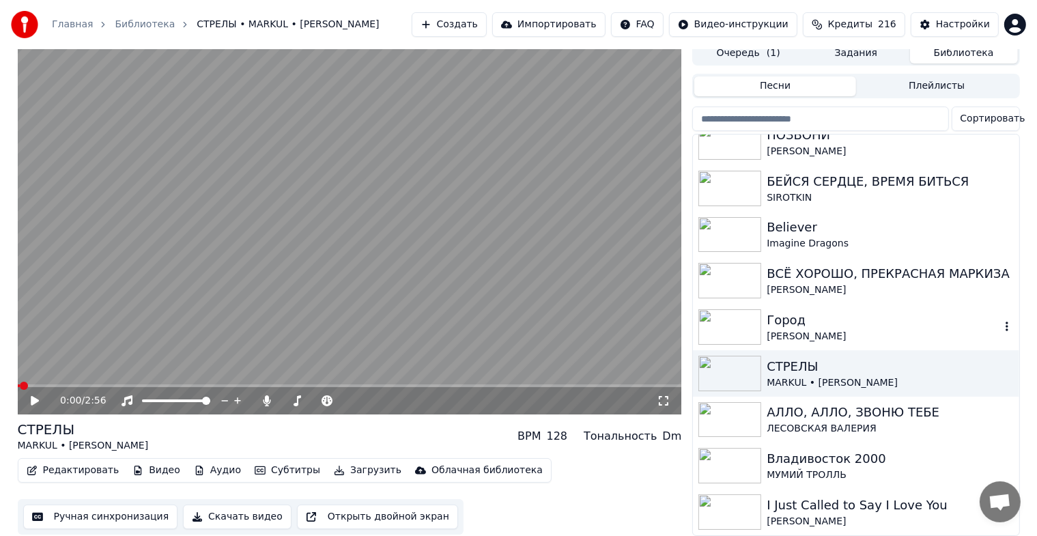
scroll to position [454, 0]
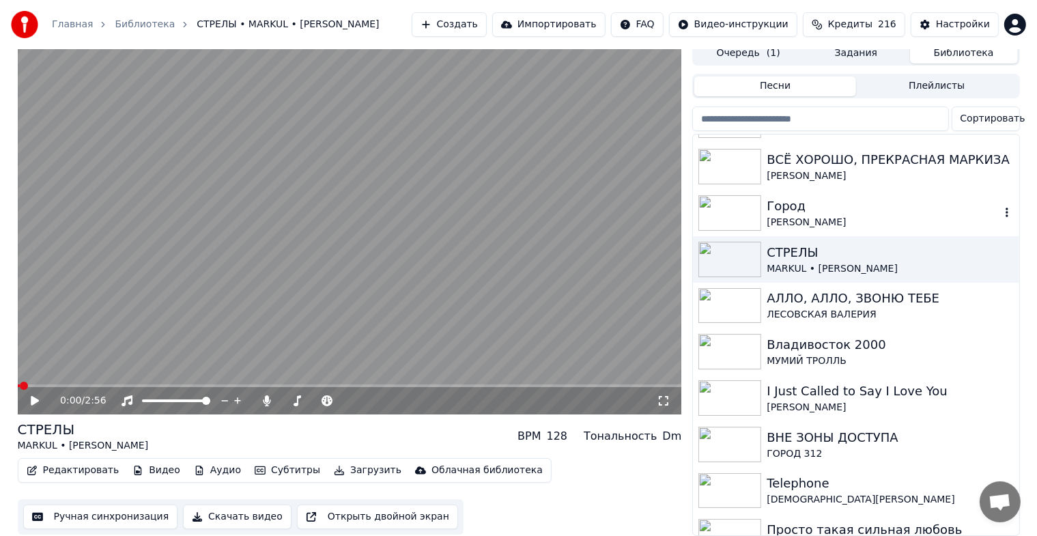
click at [803, 200] on div "Город" at bounding box center [882, 206] width 233 height 19
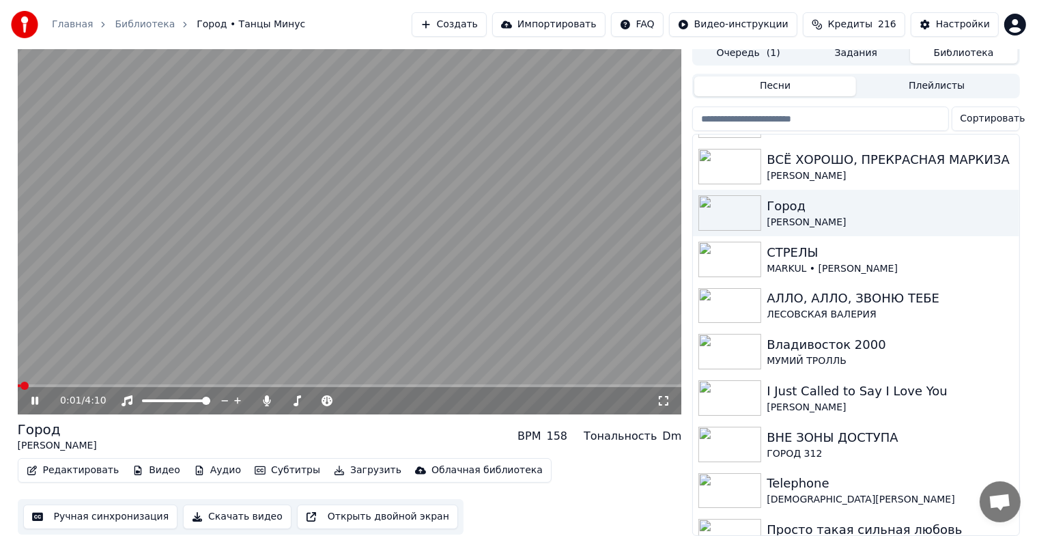
click at [34, 395] on icon at bounding box center [45, 400] width 32 height 11
click at [99, 510] on button "Ручная синхронизация" at bounding box center [100, 516] width 155 height 25
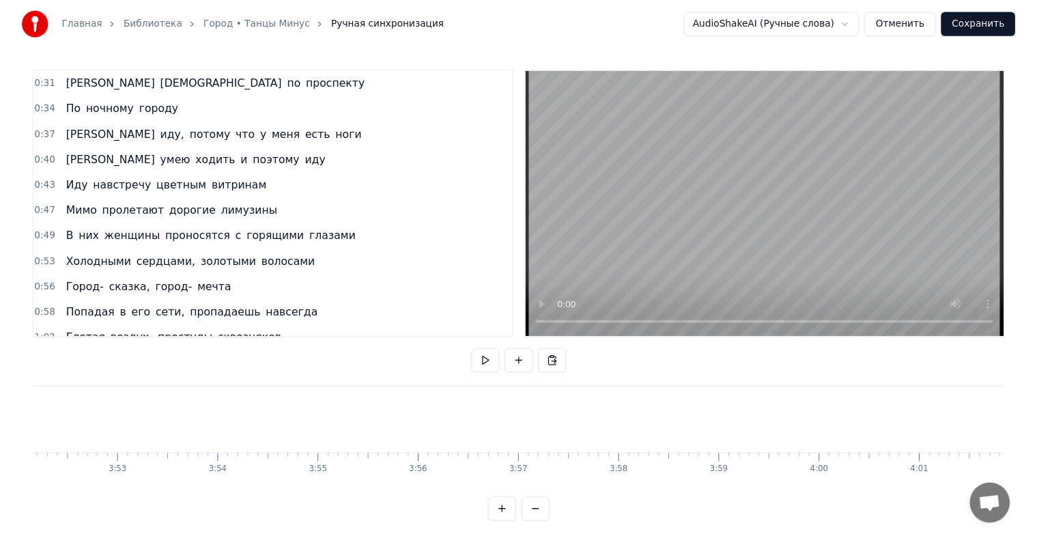
scroll to position [0, 24284]
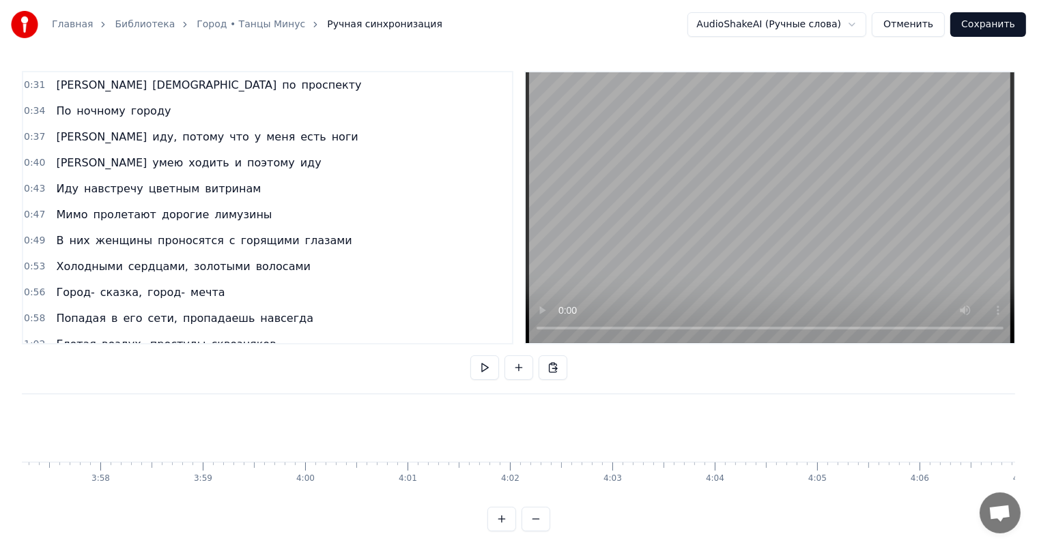
click at [976, 25] on button "Сохранить" at bounding box center [988, 24] width 76 height 25
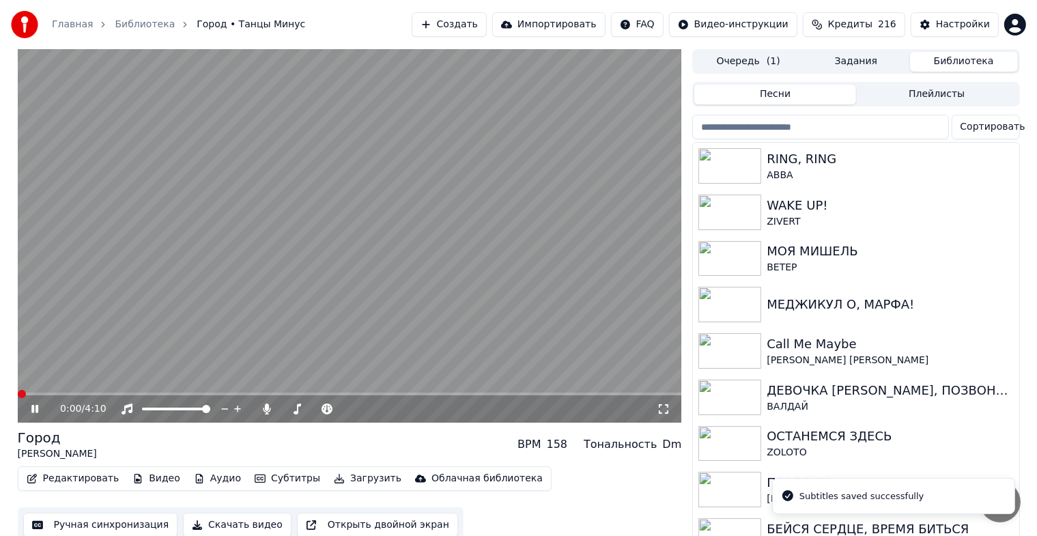
click at [35, 408] on icon at bounding box center [45, 408] width 32 height 11
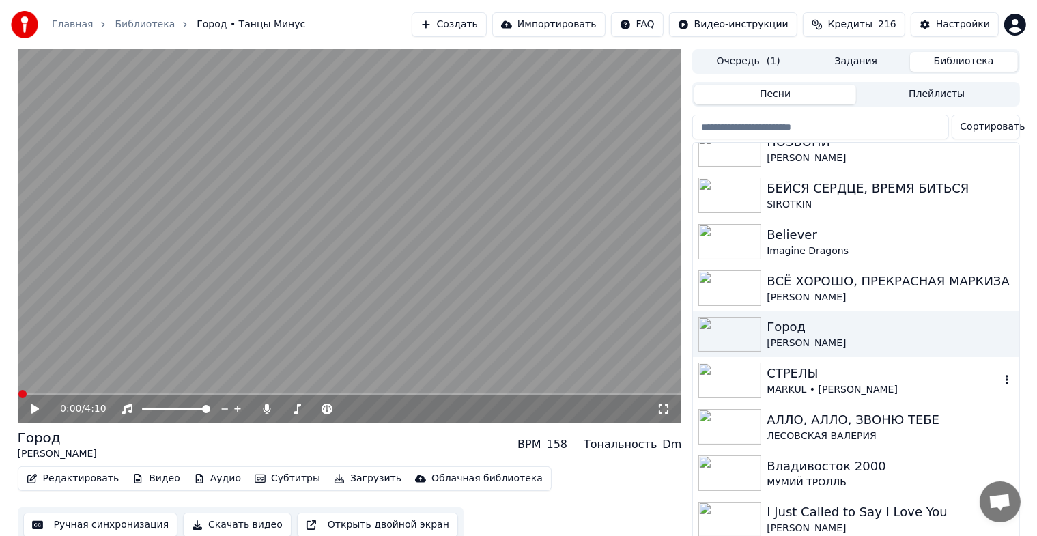
scroll to position [341, 0]
click at [839, 284] on div "ВСЁ ХОРОШО, ПРЕКРАСНАЯ МАРКИЗА" at bounding box center [882, 281] width 233 height 19
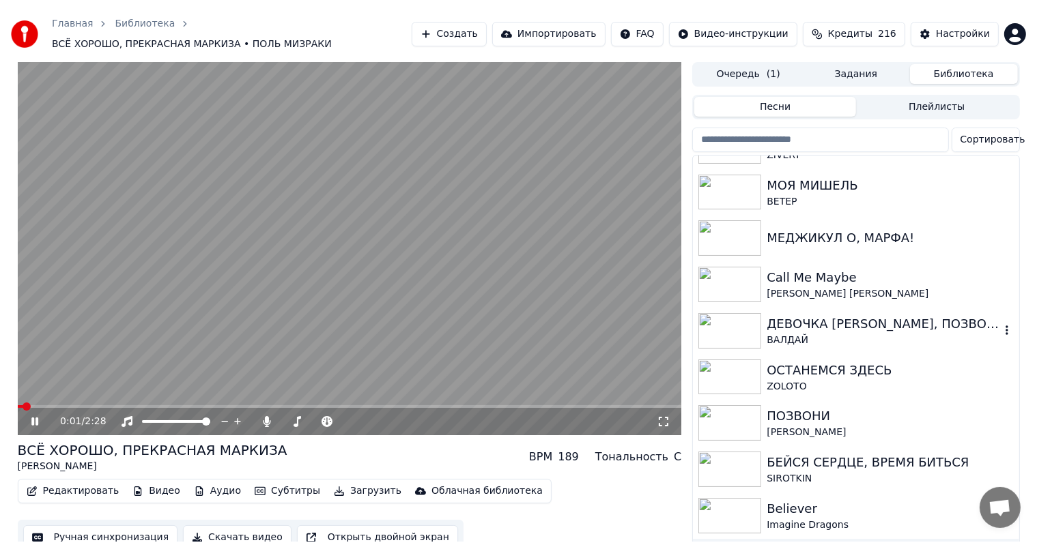
scroll to position [113, 0]
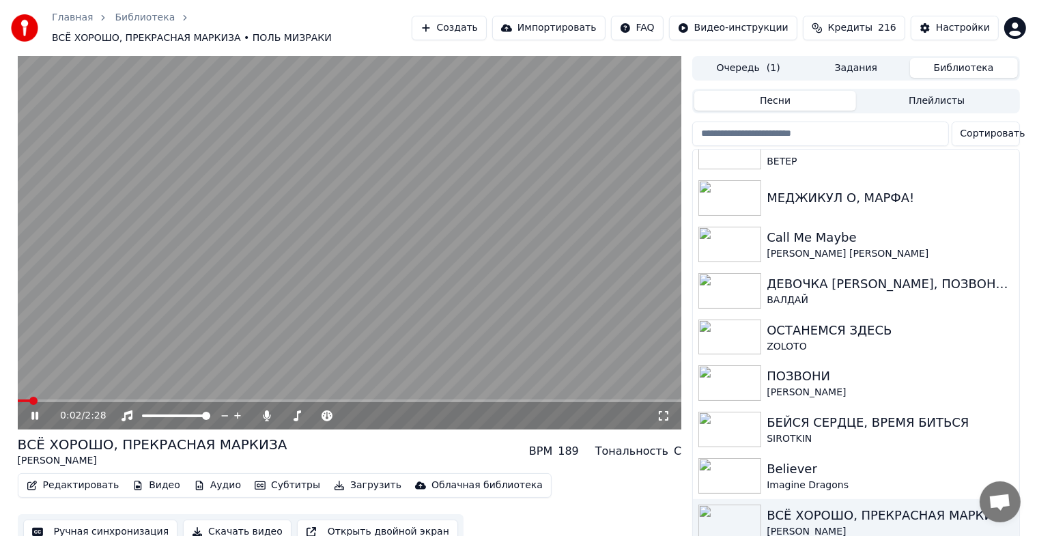
click at [33, 415] on icon at bounding box center [34, 415] width 7 height 8
click at [105, 522] on button "Ручная синхронизация" at bounding box center [100, 531] width 155 height 25
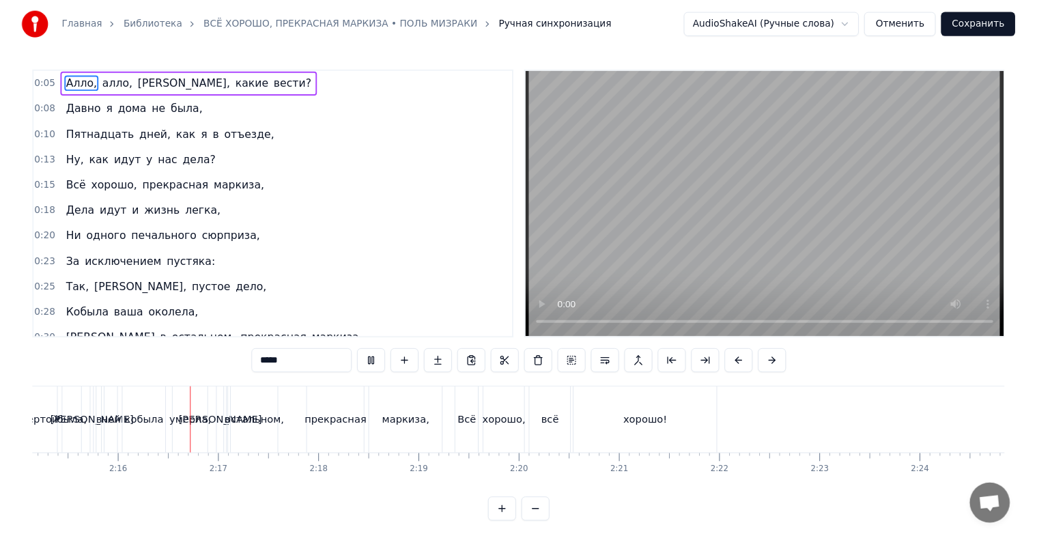
scroll to position [0, 13864]
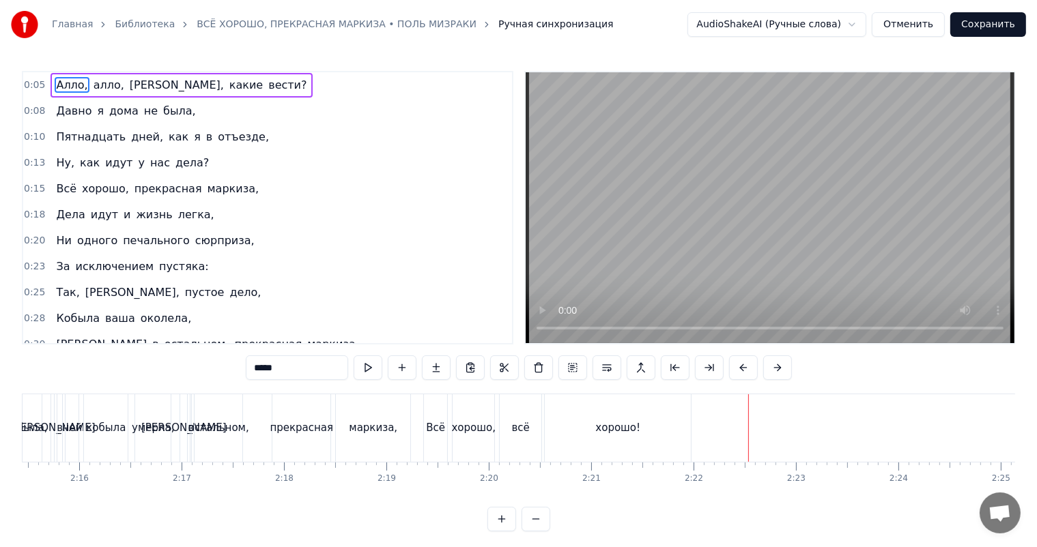
click at [1015, 23] on button "Сохранить" at bounding box center [988, 24] width 76 height 25
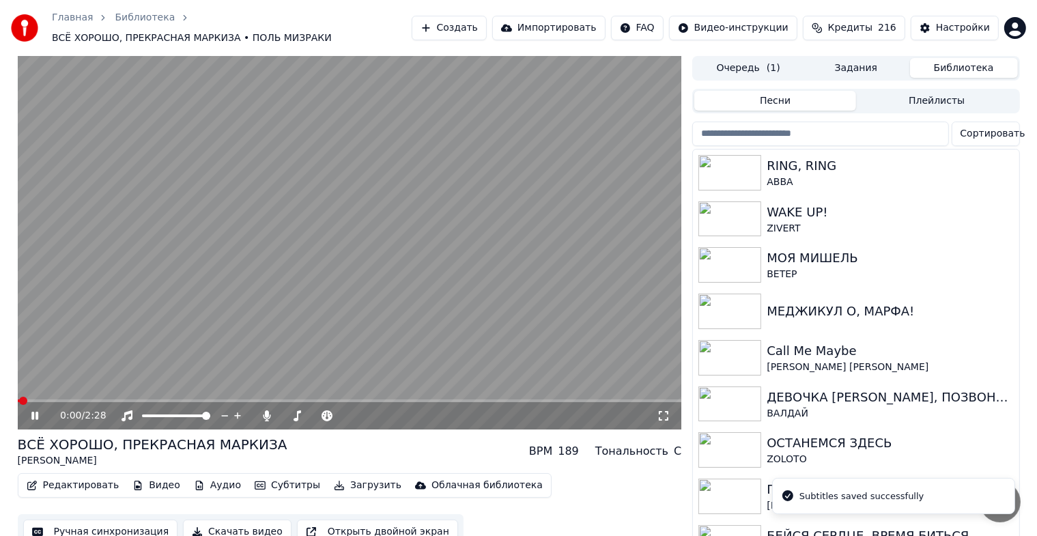
click at [33, 418] on icon at bounding box center [34, 415] width 7 height 8
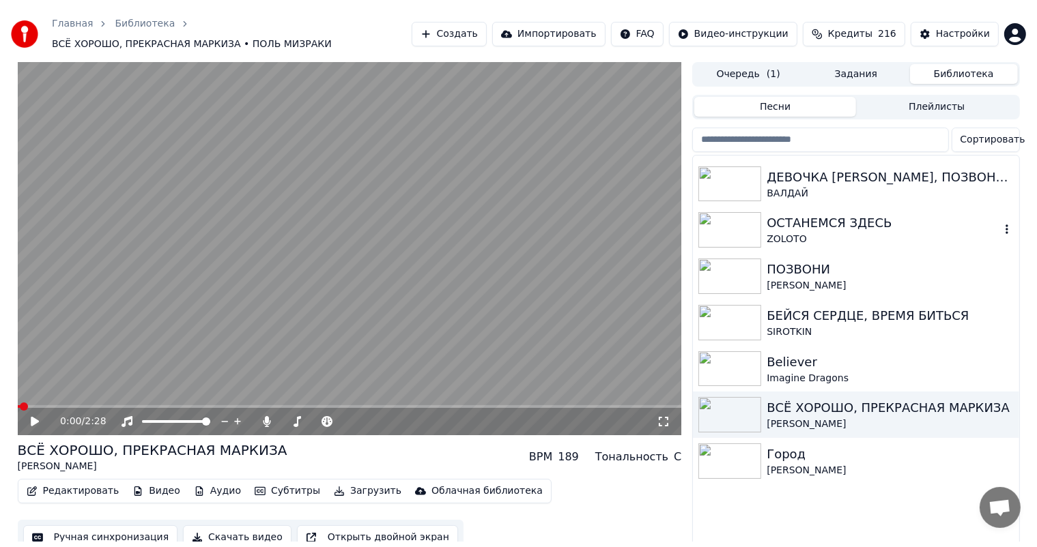
scroll to position [227, 0]
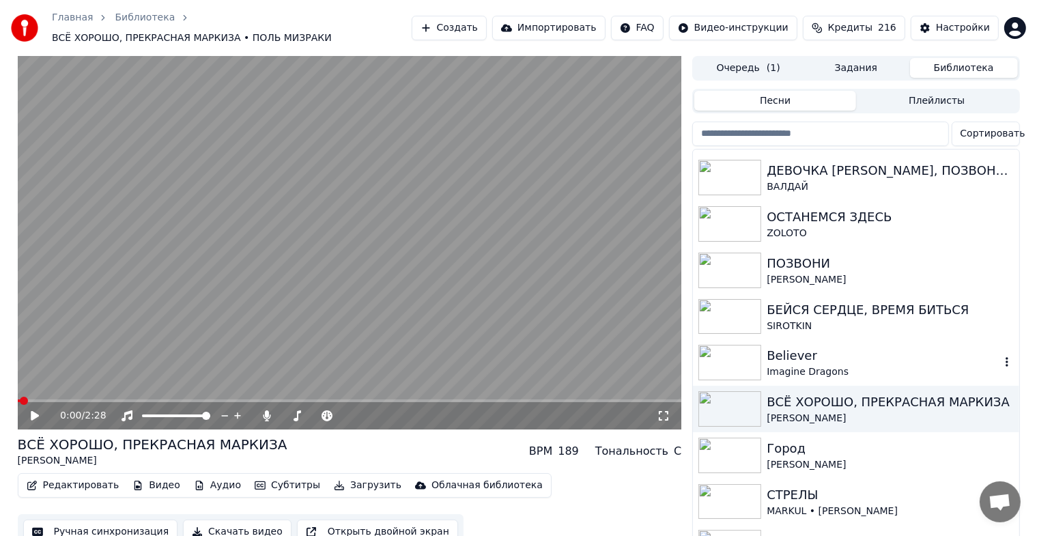
click at [833, 360] on div "Believer" at bounding box center [882, 355] width 233 height 19
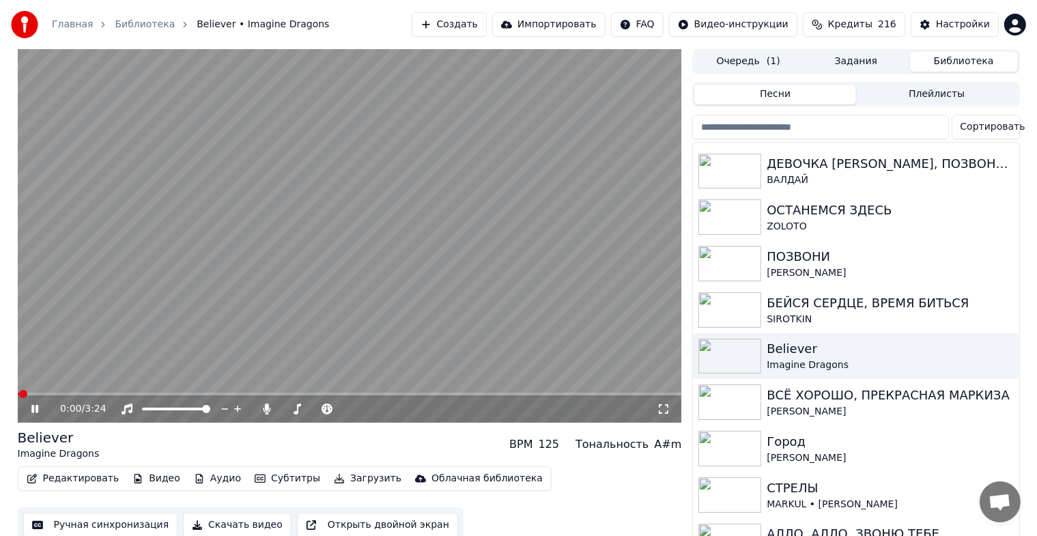
click at [33, 408] on icon at bounding box center [34, 409] width 7 height 8
click at [71, 519] on button "Ручная синхронизация" at bounding box center [100, 524] width 155 height 25
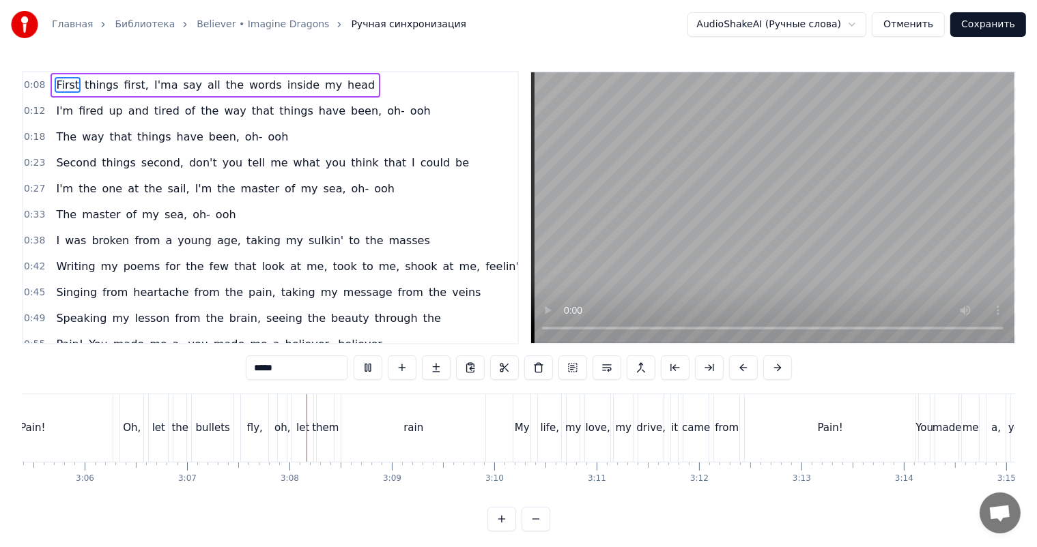
scroll to position [0, 19134]
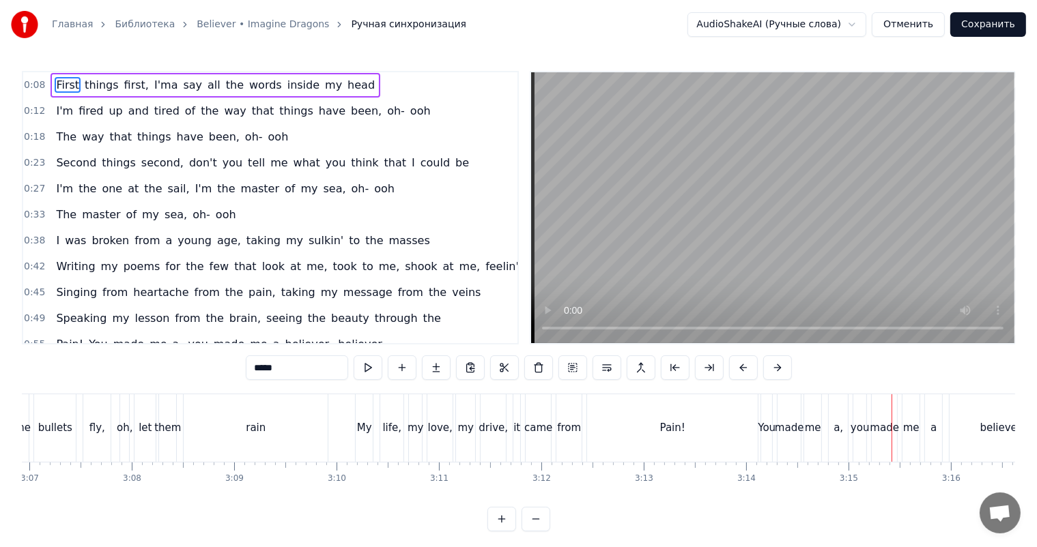
click at [670, 410] on div "Pain!" at bounding box center [672, 428] width 171 height 68
type input "*****"
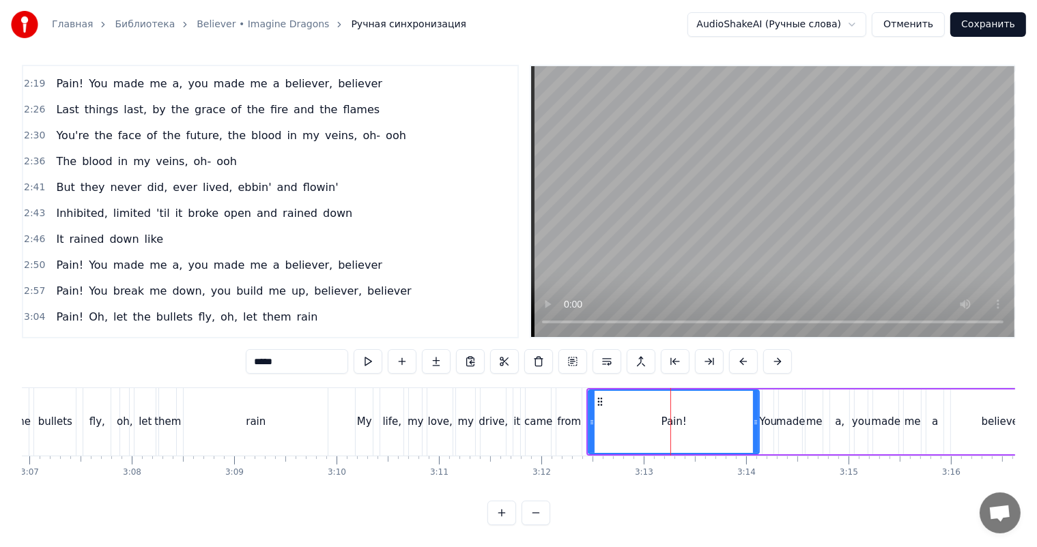
scroll to position [740, 0]
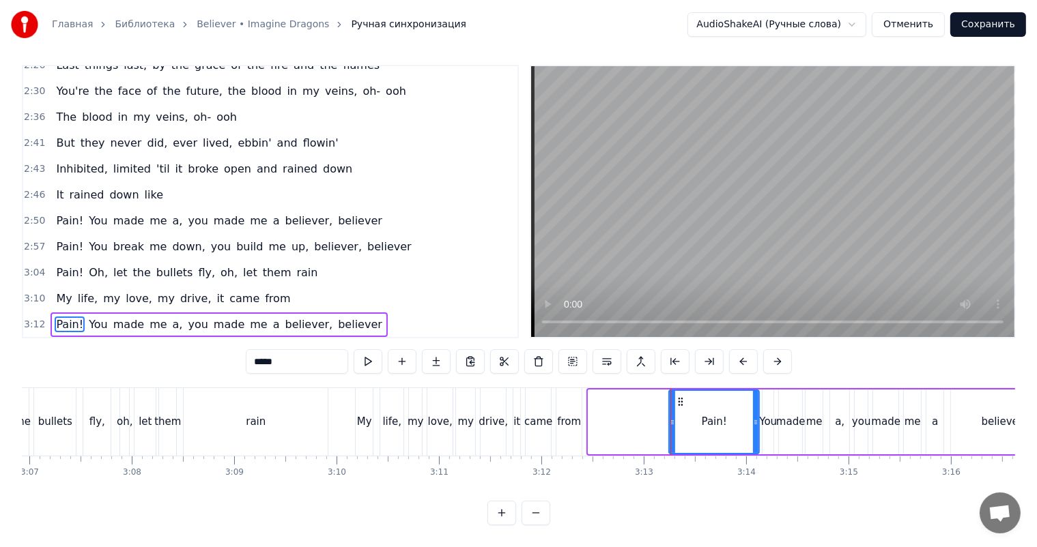
drag, startPoint x: 592, startPoint y: 411, endPoint x: 668, endPoint y: 411, distance: 75.8
click at [669, 417] on icon at bounding box center [671, 422] width 5 height 11
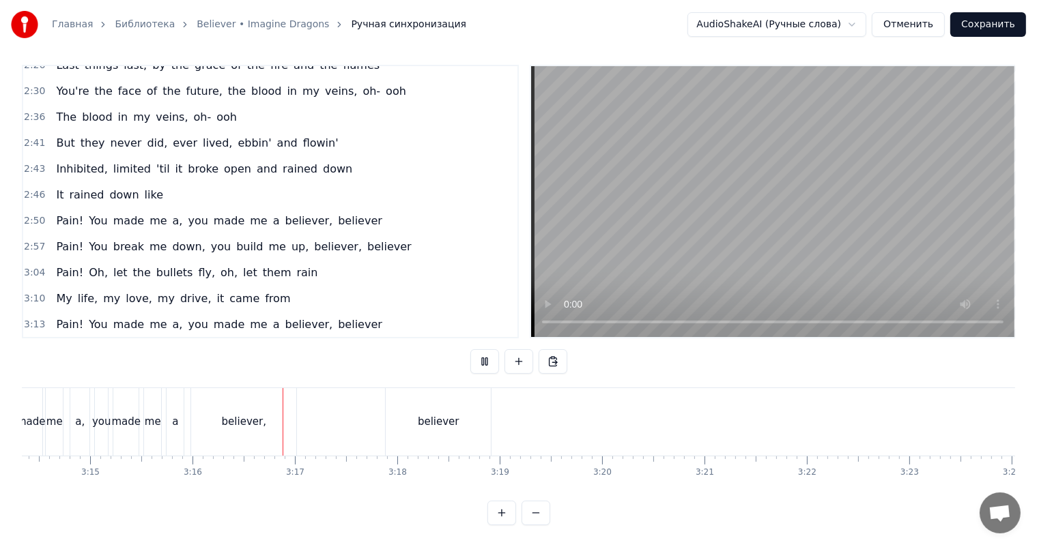
scroll to position [0, 19928]
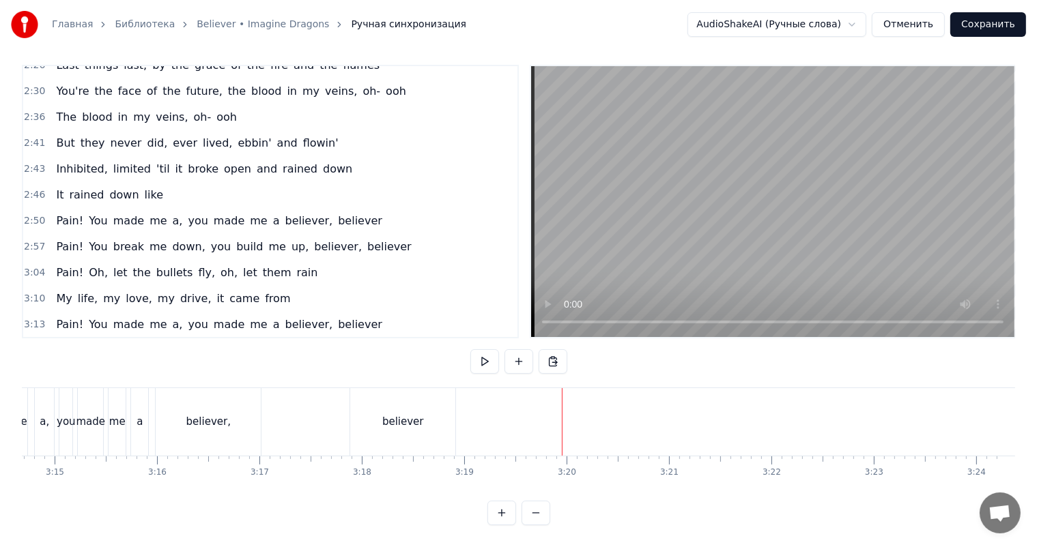
click at [985, 18] on button "Сохранить" at bounding box center [988, 24] width 76 height 25
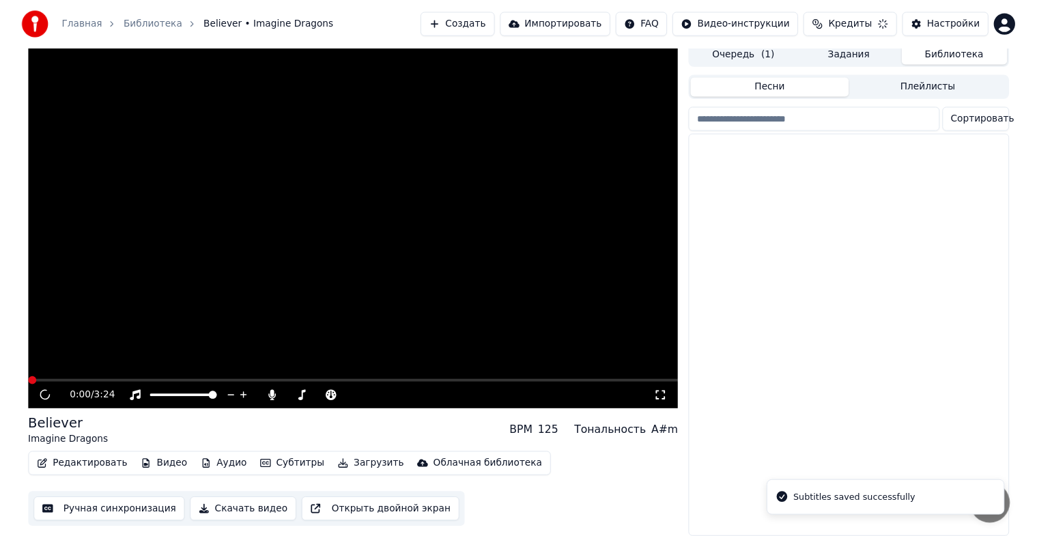
scroll to position [16, 0]
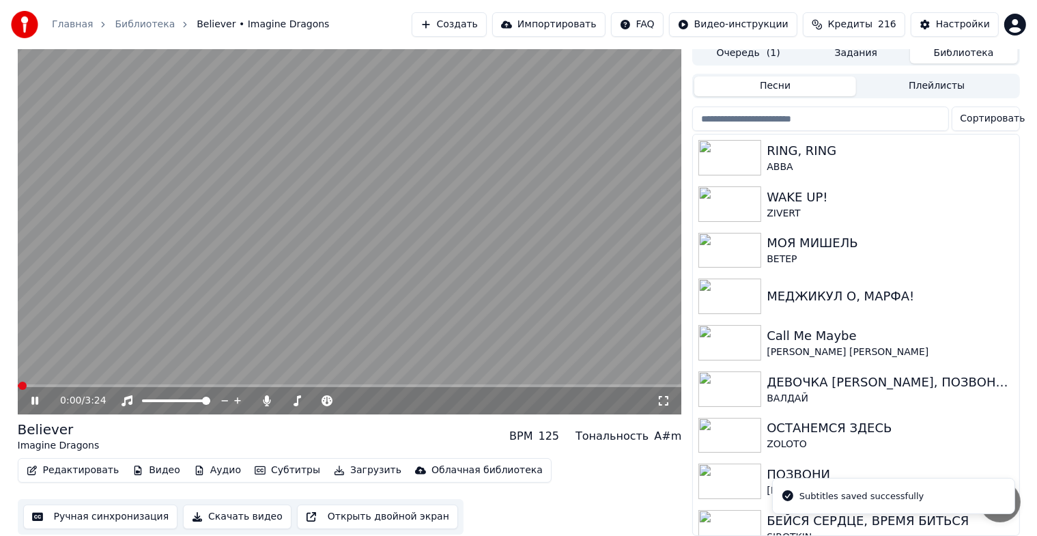
click at [35, 396] on icon at bounding box center [34, 400] width 7 height 8
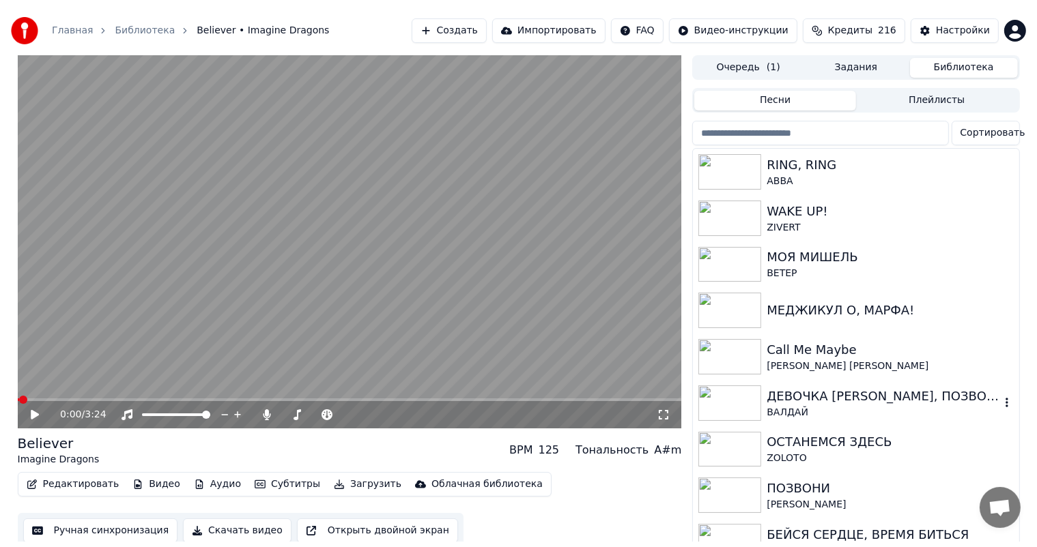
scroll to position [113, 0]
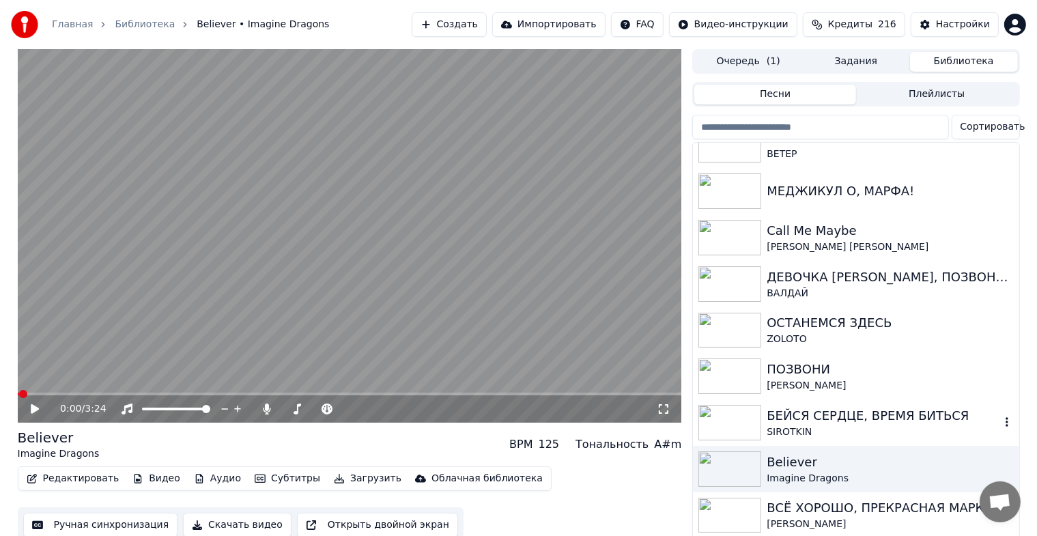
click at [839, 414] on div "БЕЙСЯ СЕРДЦЕ, ВРЕМЯ БИТЬСЯ" at bounding box center [882, 415] width 233 height 19
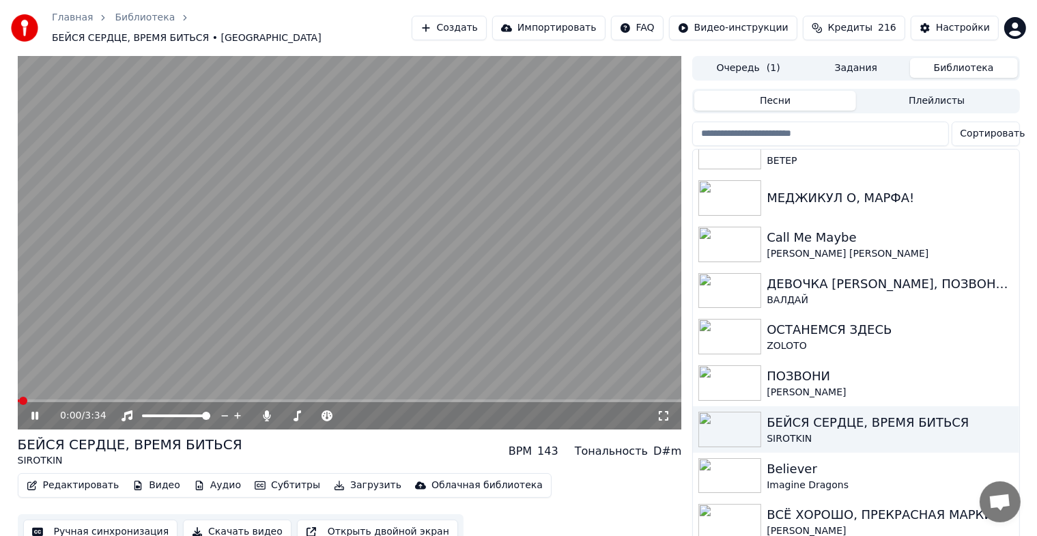
click at [31, 410] on icon at bounding box center [45, 415] width 32 height 11
click at [68, 519] on button "Ручная синхронизация" at bounding box center [100, 531] width 155 height 25
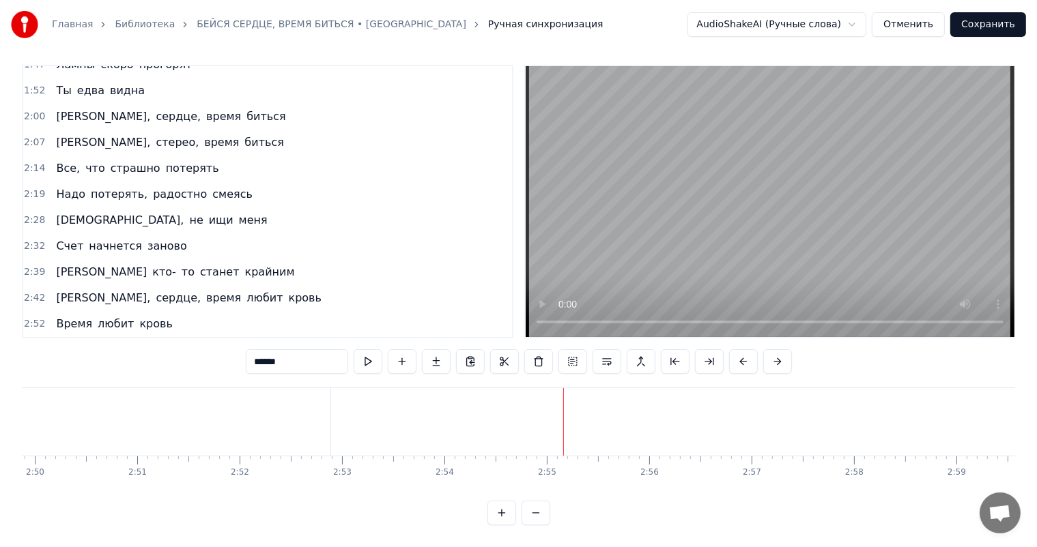
scroll to position [18, 0]
click at [66, 316] on span "Время" at bounding box center [74, 324] width 39 height 16
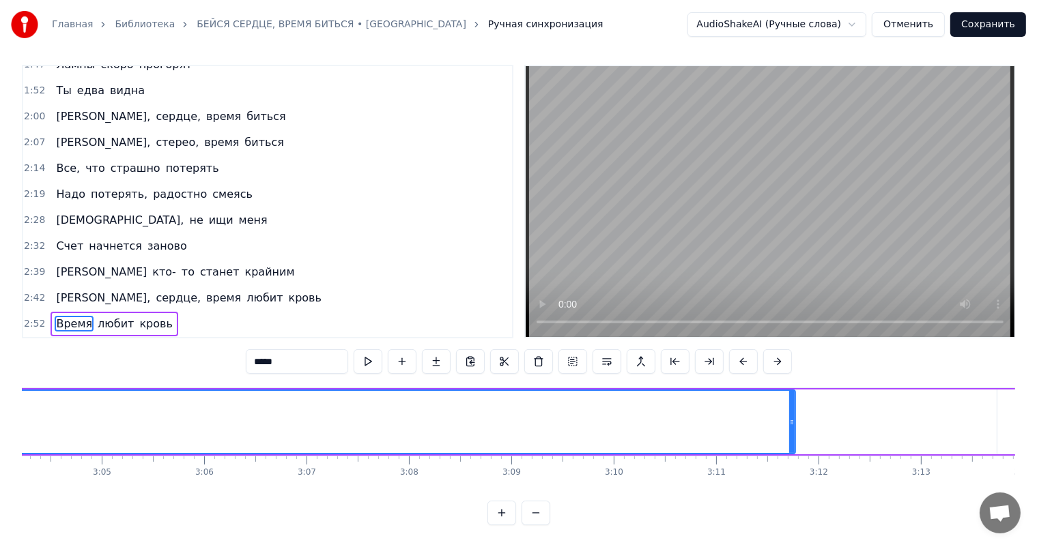
scroll to position [0, 18882]
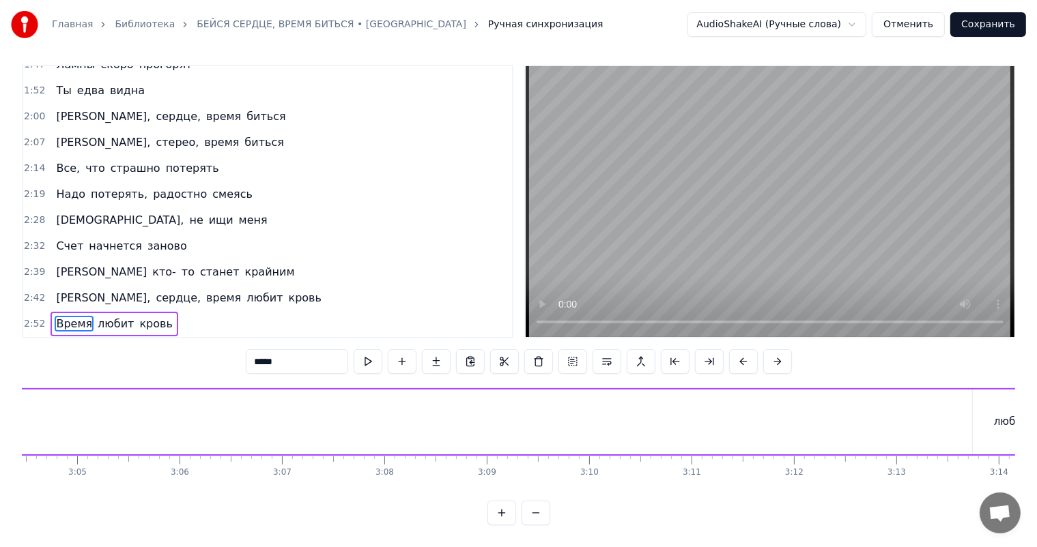
drag, startPoint x: 765, startPoint y: 407, endPoint x: 20, endPoint y: 429, distance: 744.8
click at [12, 431] on div "Главная Библиотека БЕЙСЯ СЕРДЦЕ, ВРЕМЯ БИТЬСЯ • [PERSON_NAME] Ручная синхрониза…" at bounding box center [518, 260] width 1037 height 532
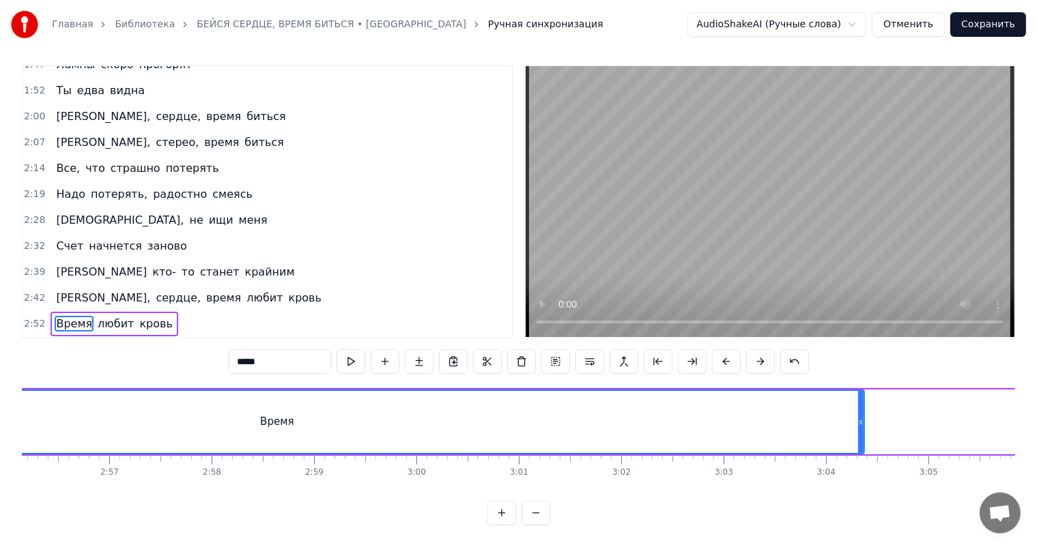
scroll to position [0, 17920]
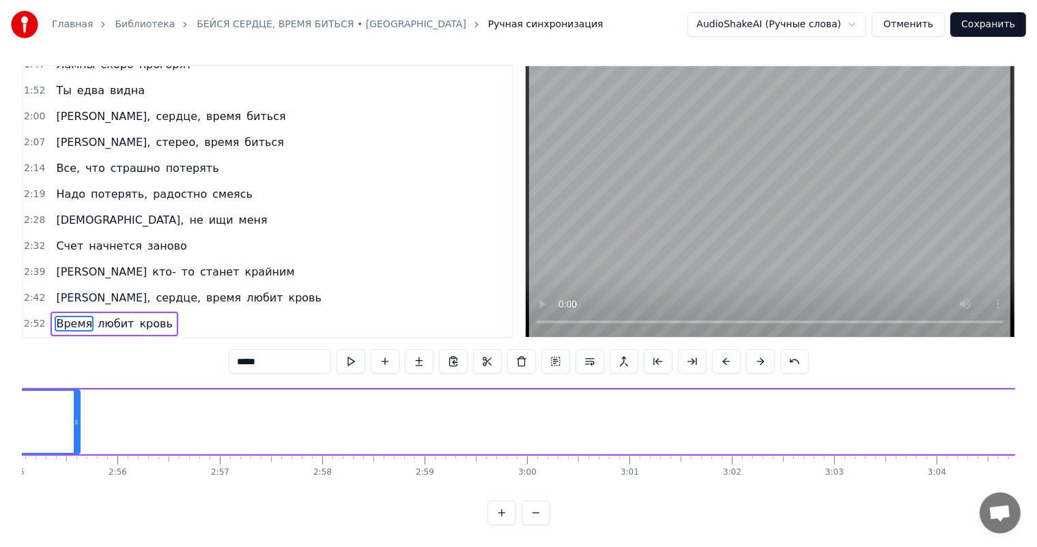
drag, startPoint x: 973, startPoint y: 409, endPoint x: 78, endPoint y: 414, distance: 894.7
click at [78, 417] on icon at bounding box center [76, 422] width 5 height 11
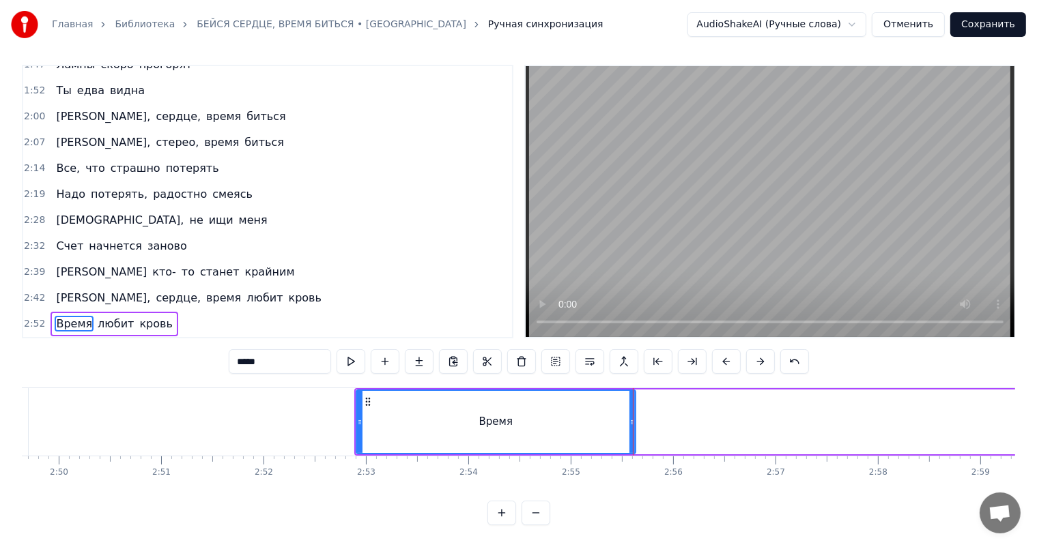
scroll to position [0, 17291]
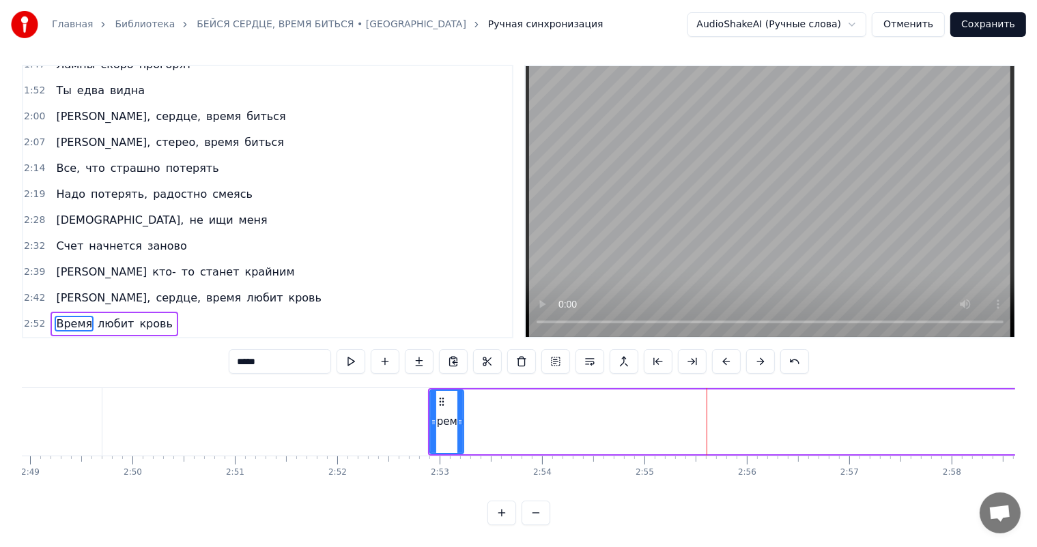
drag, startPoint x: 704, startPoint y: 405, endPoint x: 459, endPoint y: 404, distance: 245.7
click at [459, 404] on div at bounding box center [459, 422] width 5 height 62
click at [97, 317] on span "любит" at bounding box center [115, 324] width 39 height 16
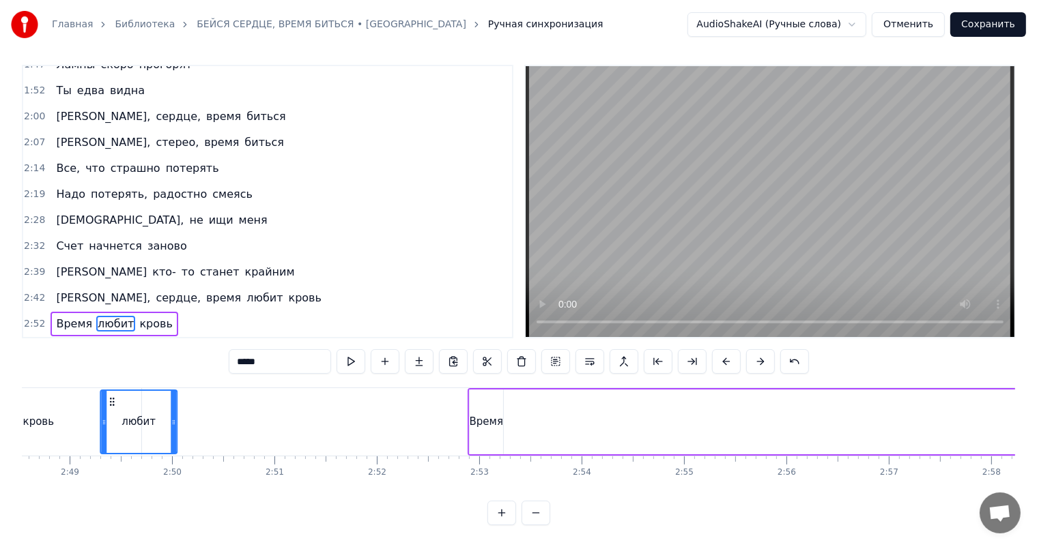
scroll to position [0, 17249]
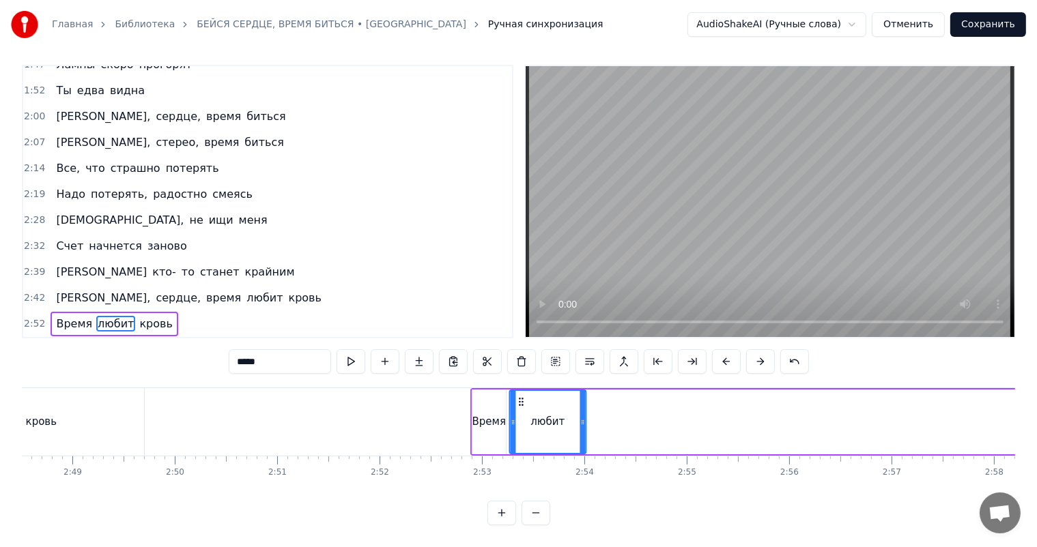
drag, startPoint x: 102, startPoint y: 390, endPoint x: 519, endPoint y: 407, distance: 416.6
click at [519, 407] on div "любит" at bounding box center [547, 422] width 75 height 62
click at [139, 316] on span "кровь" at bounding box center [155, 324] width 35 height 16
type input "*****"
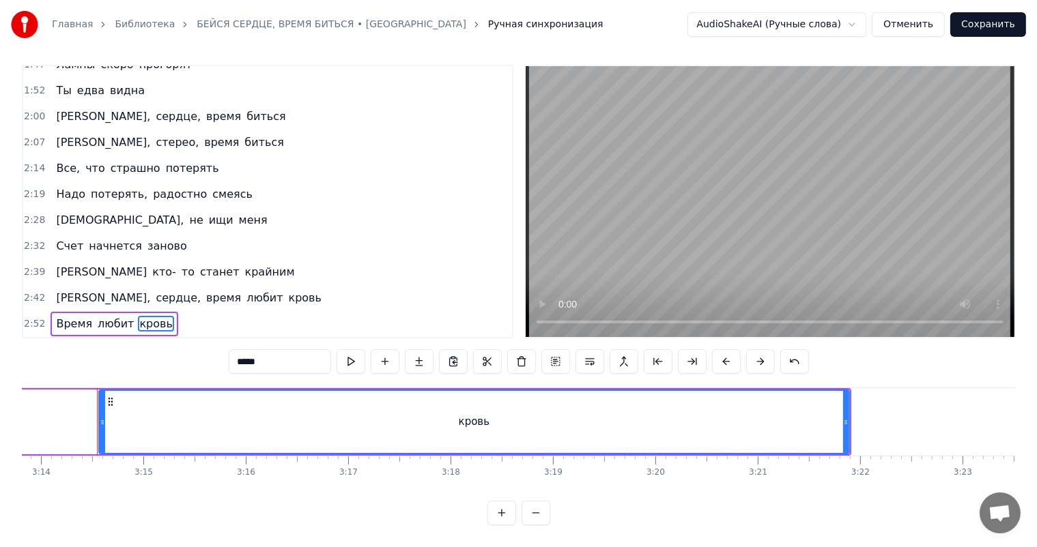
scroll to position [0, 19845]
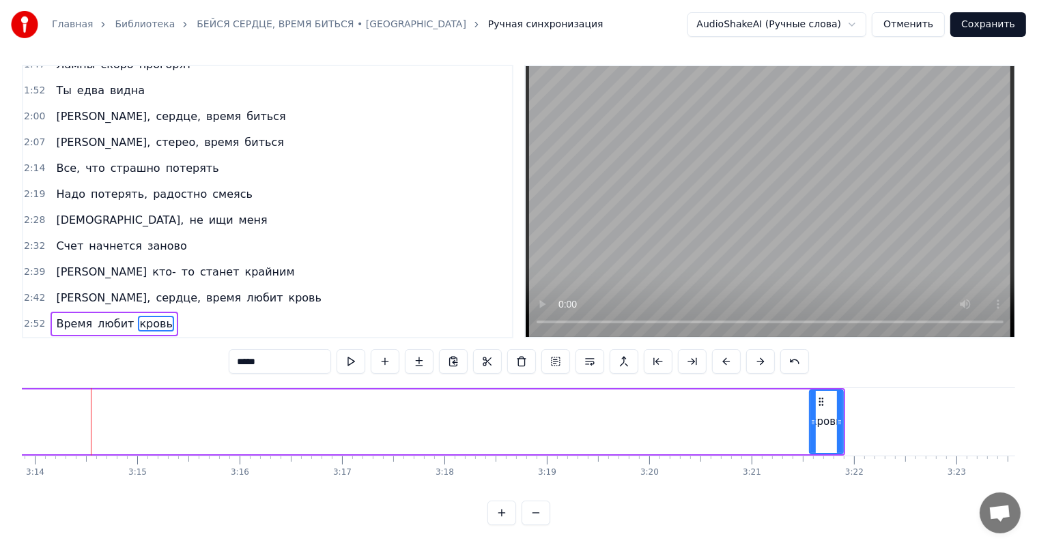
drag, startPoint x: 93, startPoint y: 404, endPoint x: 810, endPoint y: 411, distance: 716.6
click at [810, 411] on div at bounding box center [812, 422] width 5 height 62
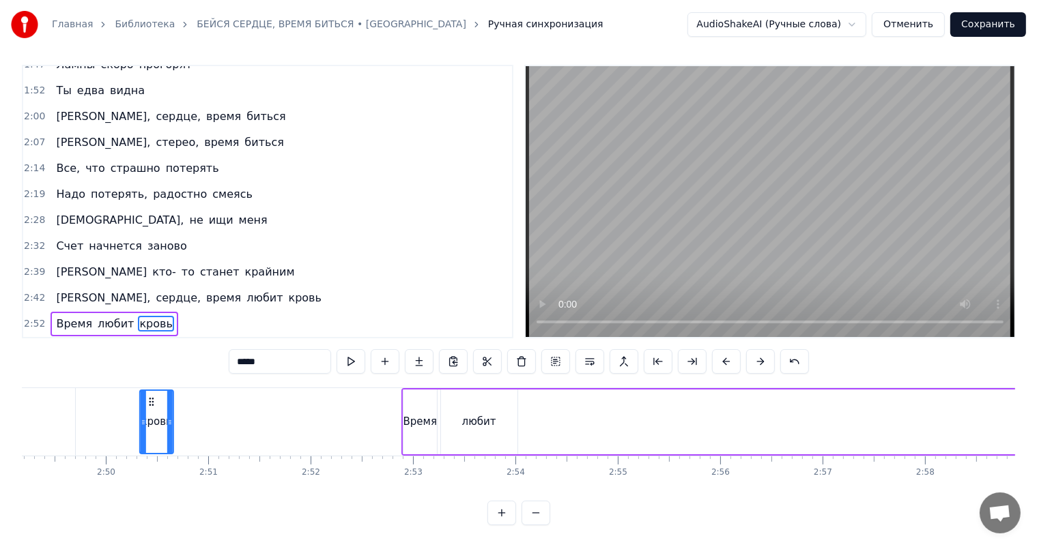
scroll to position [0, 17289]
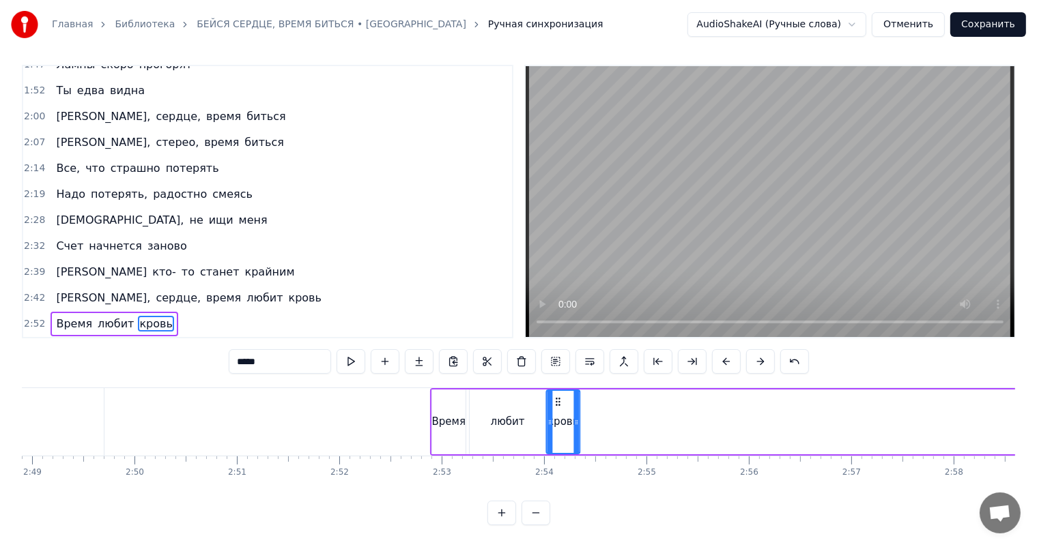
drag, startPoint x: 824, startPoint y: 390, endPoint x: 562, endPoint y: 415, distance: 262.6
click at [562, 415] on div "кровь" at bounding box center [563, 422] width 32 height 62
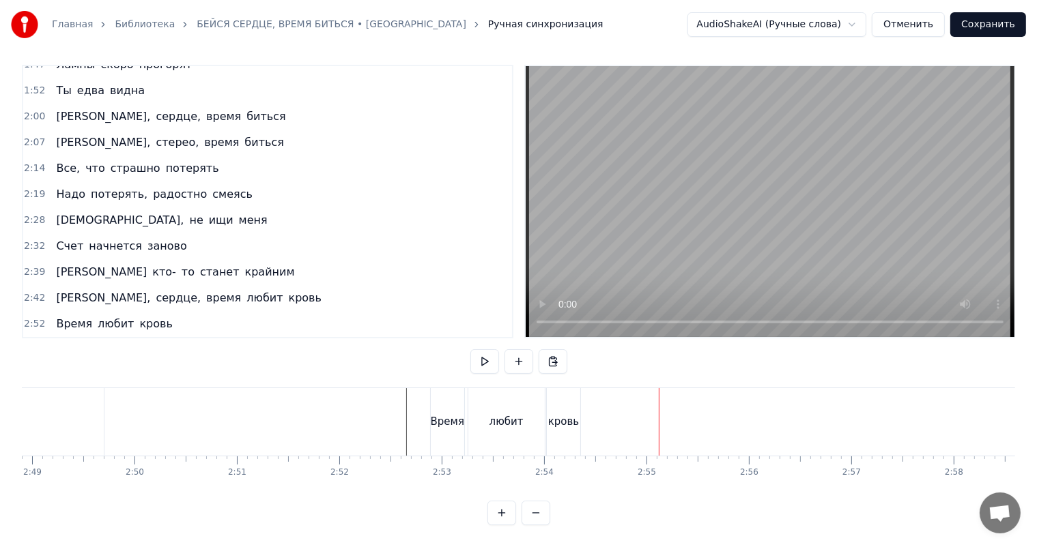
click at [559, 414] on div "кровь" at bounding box center [563, 422] width 31 height 16
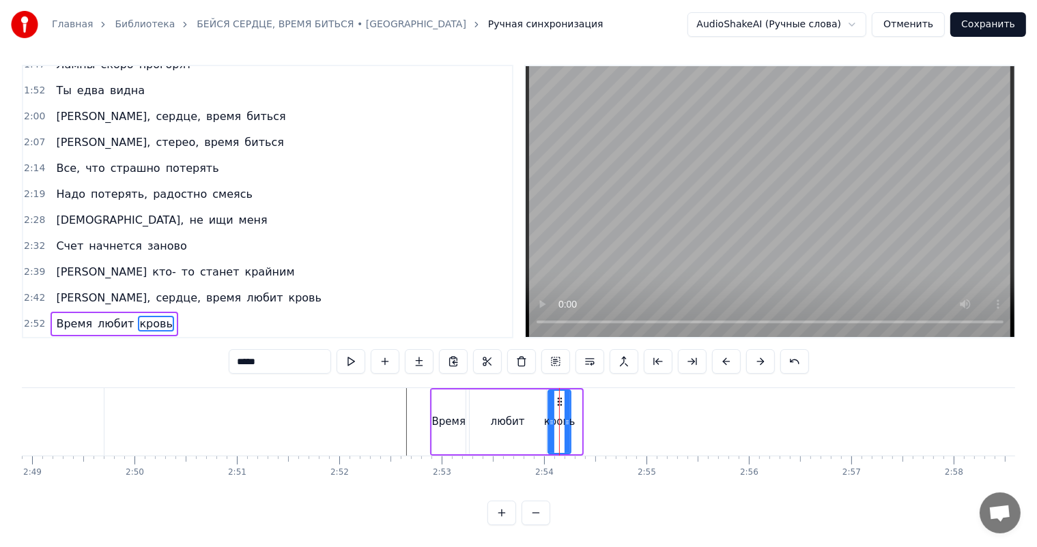
drag, startPoint x: 578, startPoint y: 404, endPoint x: 566, endPoint y: 404, distance: 11.6
click at [566, 417] on icon at bounding box center [566, 422] width 5 height 11
drag, startPoint x: 560, startPoint y: 390, endPoint x: 605, endPoint y: 396, distance: 44.8
click at [605, 396] on div "кровь" at bounding box center [602, 422] width 20 height 62
click at [509, 414] on div "любит" at bounding box center [508, 422] width 34 height 16
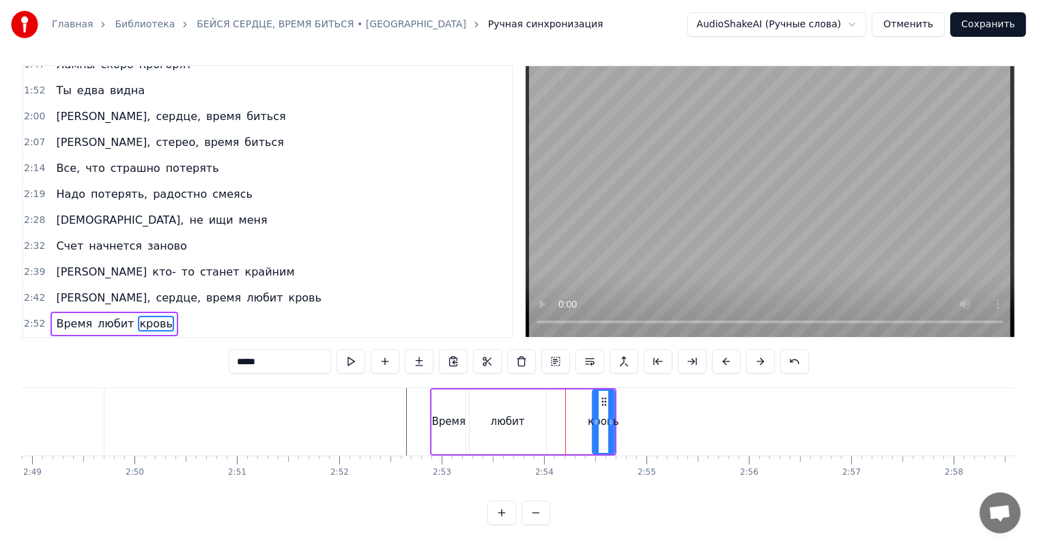
type input "*****"
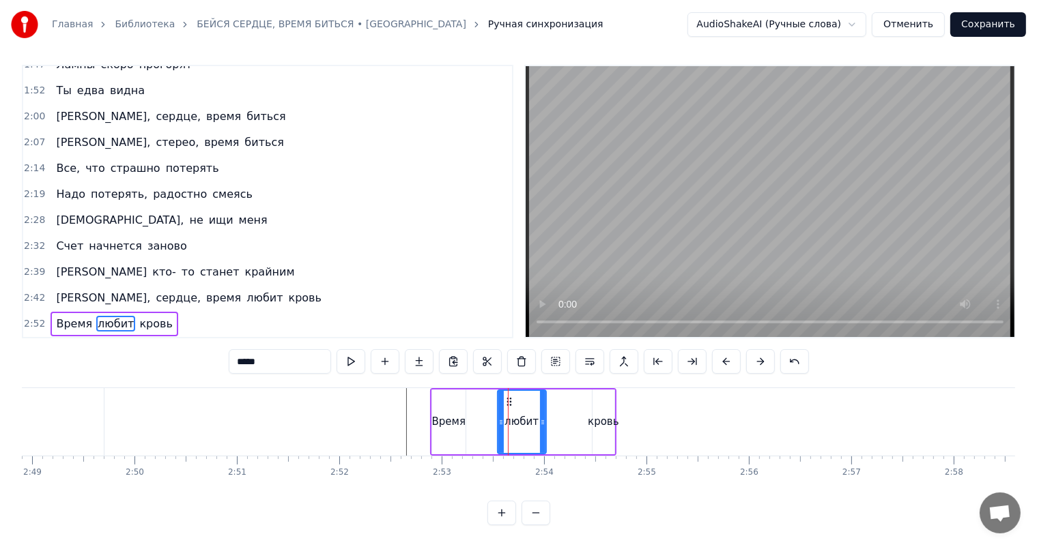
drag, startPoint x: 469, startPoint y: 407, endPoint x: 497, endPoint y: 411, distance: 28.3
click at [498, 417] on icon at bounding box center [500, 422] width 5 height 11
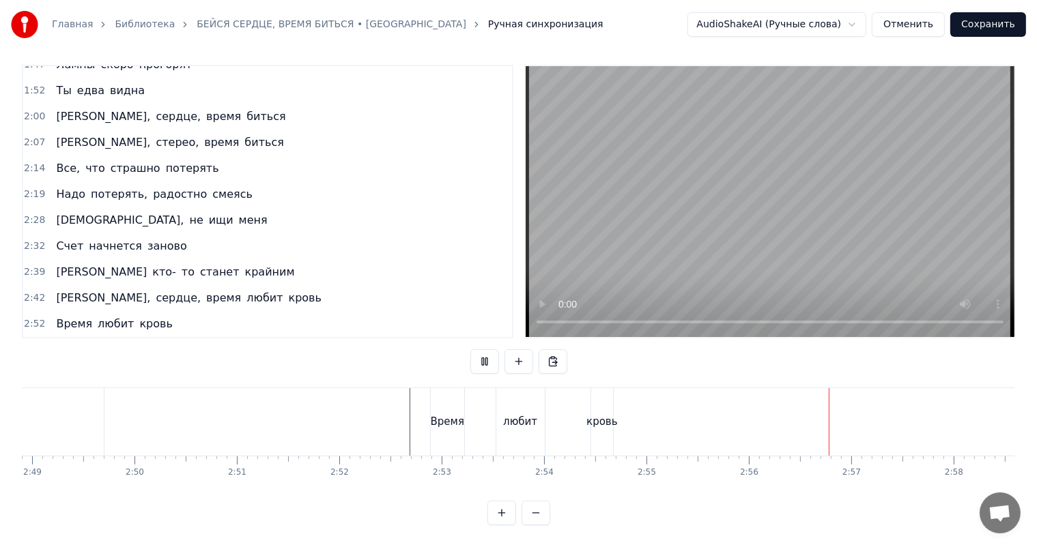
click at [456, 418] on div "Время" at bounding box center [447, 422] width 33 height 68
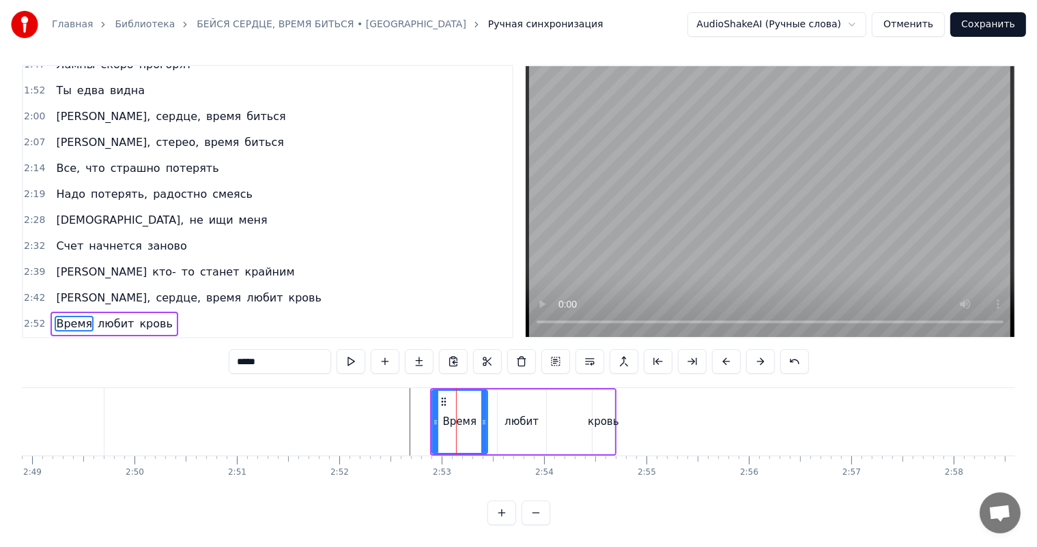
drag, startPoint x: 463, startPoint y: 412, endPoint x: 485, endPoint y: 413, distance: 21.8
click at [485, 417] on icon at bounding box center [483, 422] width 5 height 11
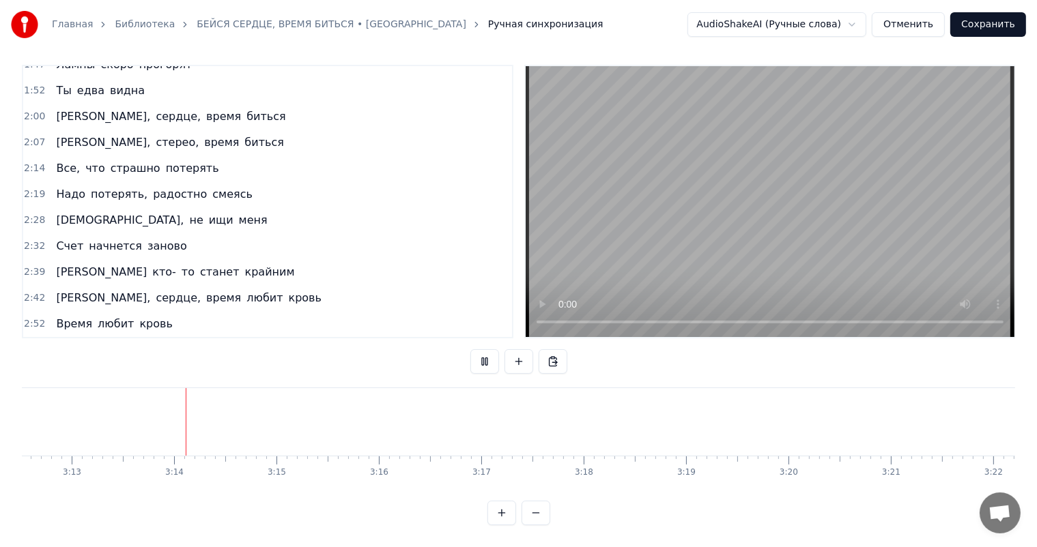
scroll to position [0, 19725]
click at [95, 286] on div "Бейся, сердце, время любит кровь" at bounding box center [188, 298] width 276 height 25
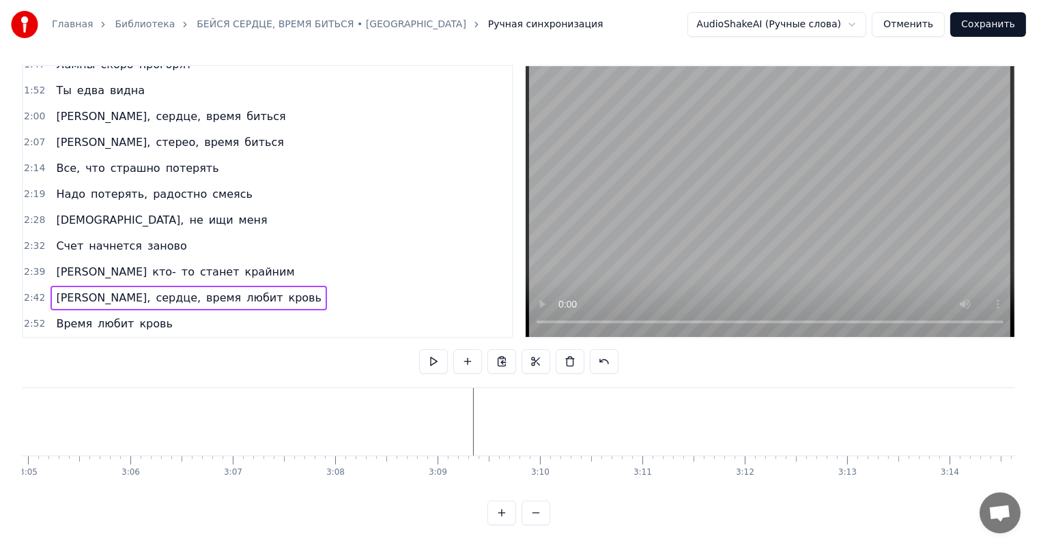
scroll to position [0, 18981]
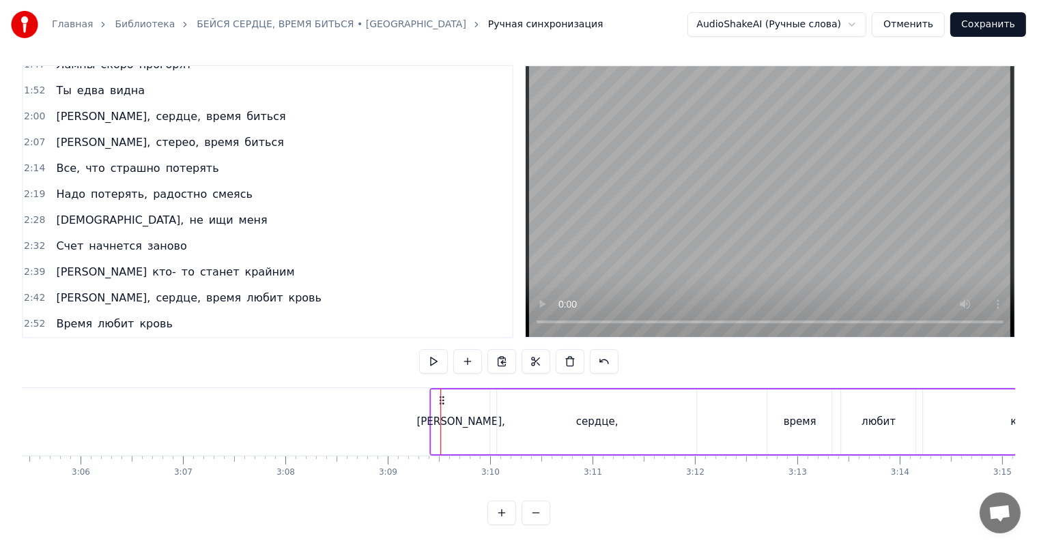
drag, startPoint x: 450, startPoint y: 385, endPoint x: 439, endPoint y: 385, distance: 10.9
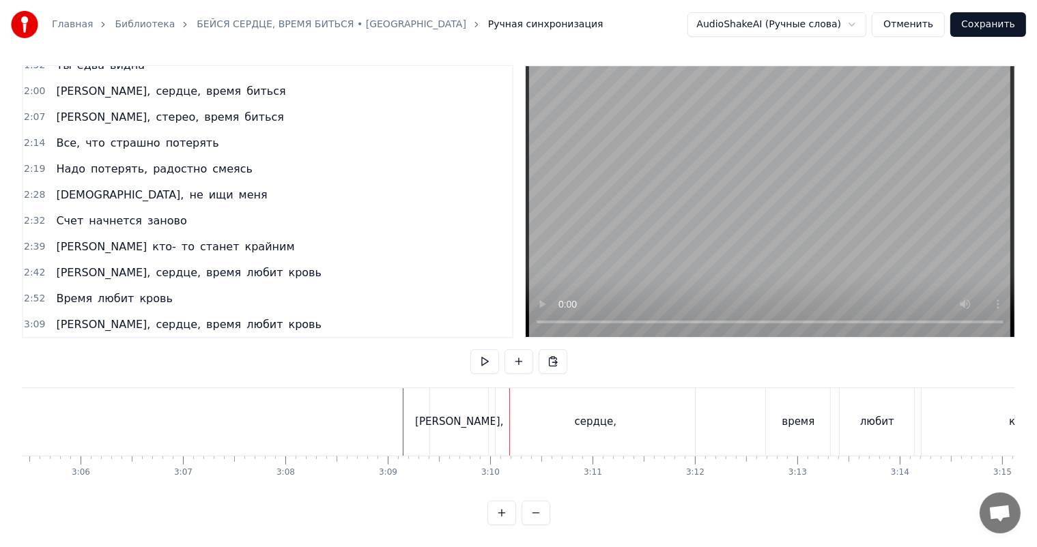
scroll to position [429, 0]
click at [142, 313] on div "Бейся, сердце, время любит кровь" at bounding box center [188, 325] width 276 height 25
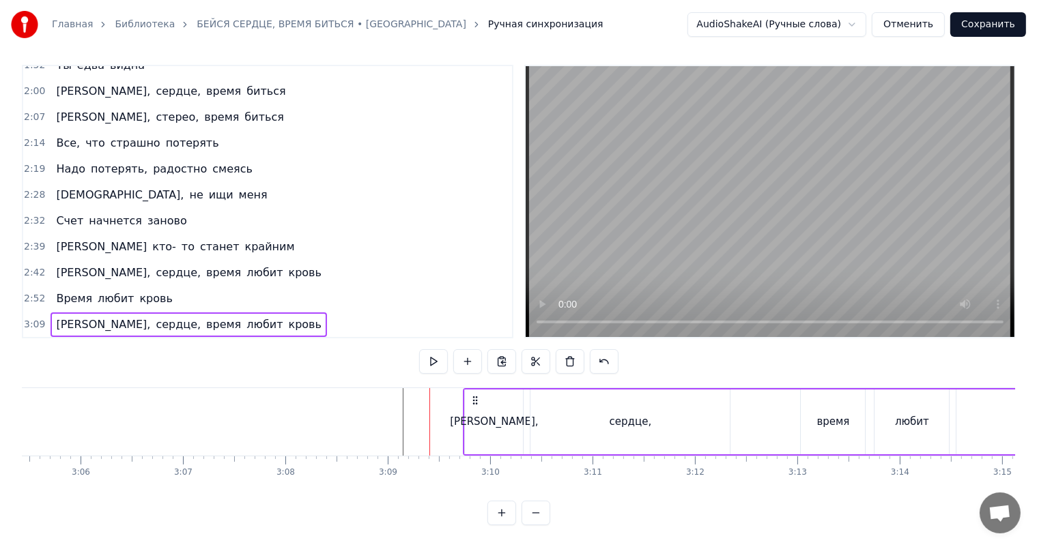
drag, startPoint x: 439, startPoint y: 385, endPoint x: 468, endPoint y: 390, distance: 29.2
click at [469, 395] on icon at bounding box center [474, 400] width 11 height 11
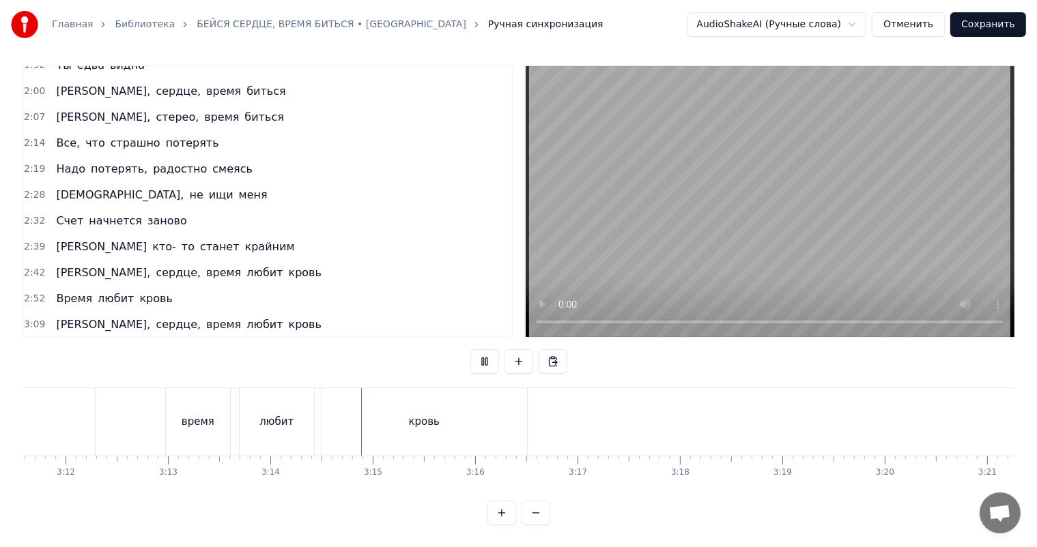
scroll to position [0, 19839]
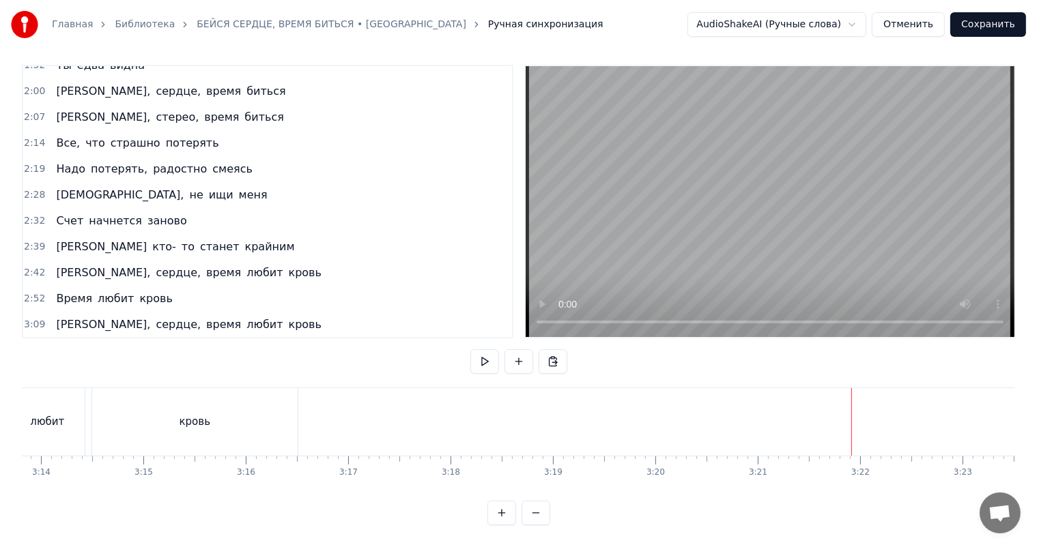
click at [85, 287] on div "Время любит кровь" at bounding box center [113, 299] width 127 height 25
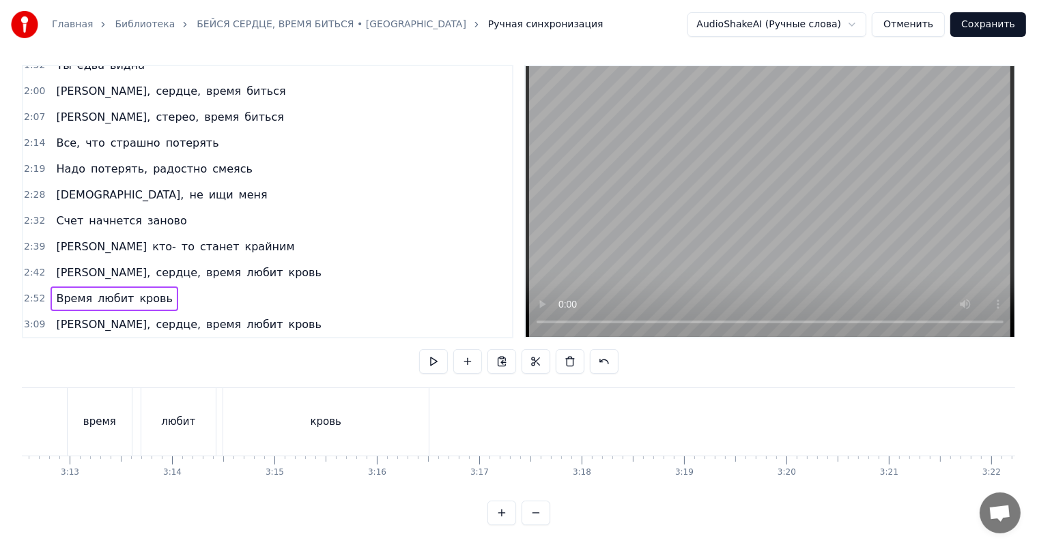
scroll to position [0, 20029]
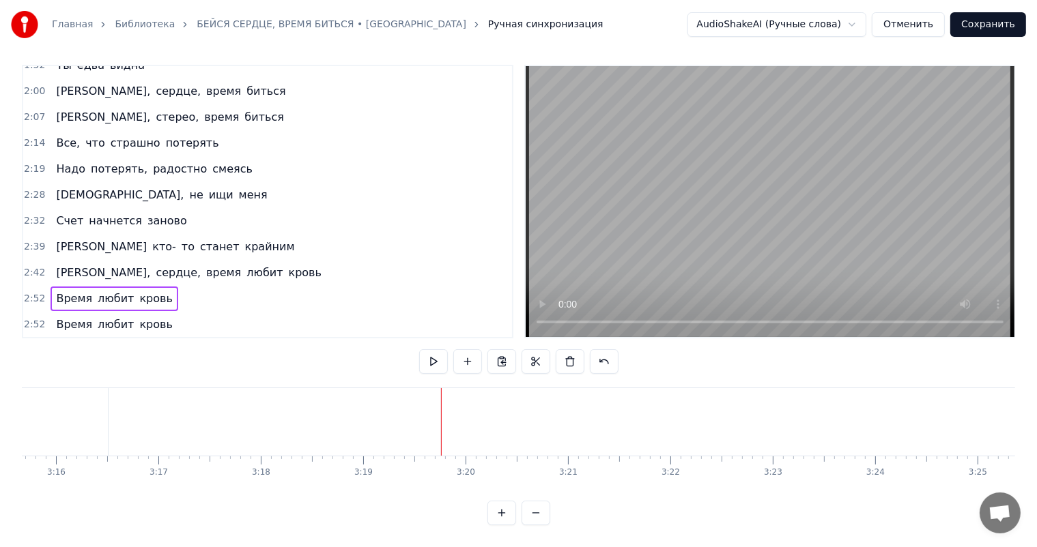
click at [90, 313] on div "Время любит кровь" at bounding box center [113, 325] width 127 height 25
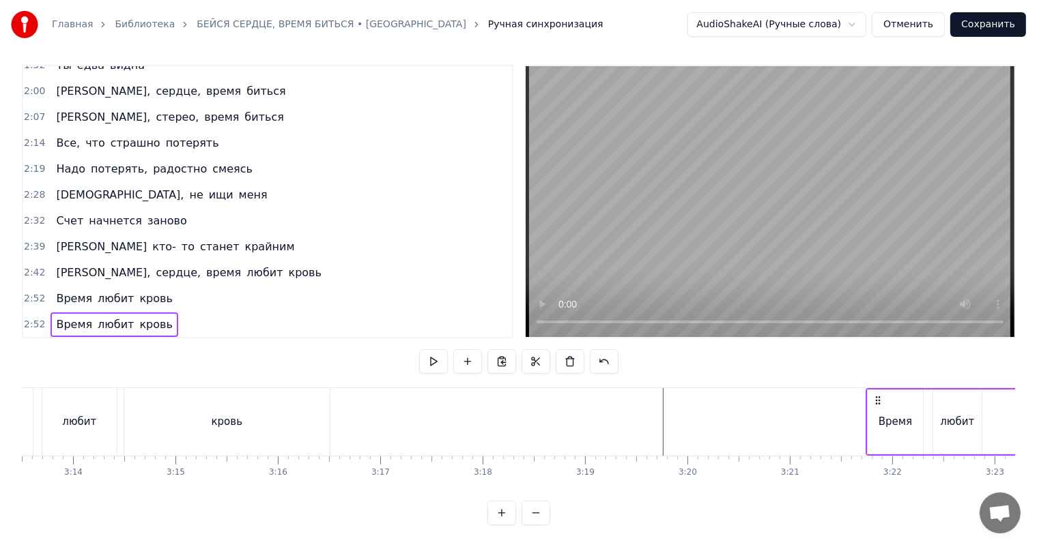
scroll to position [0, 19823]
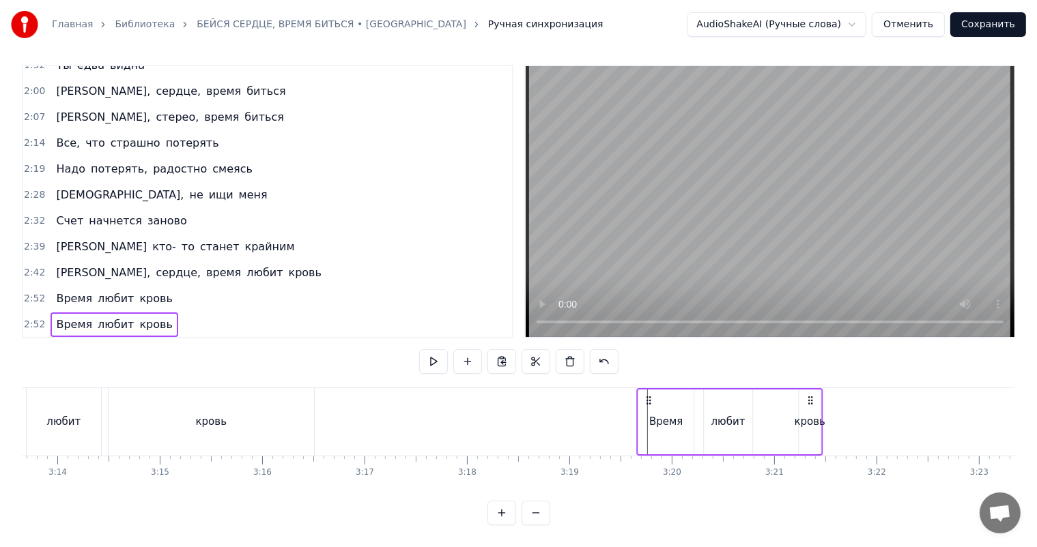
drag, startPoint x: 100, startPoint y: 388, endPoint x: 646, endPoint y: 398, distance: 546.0
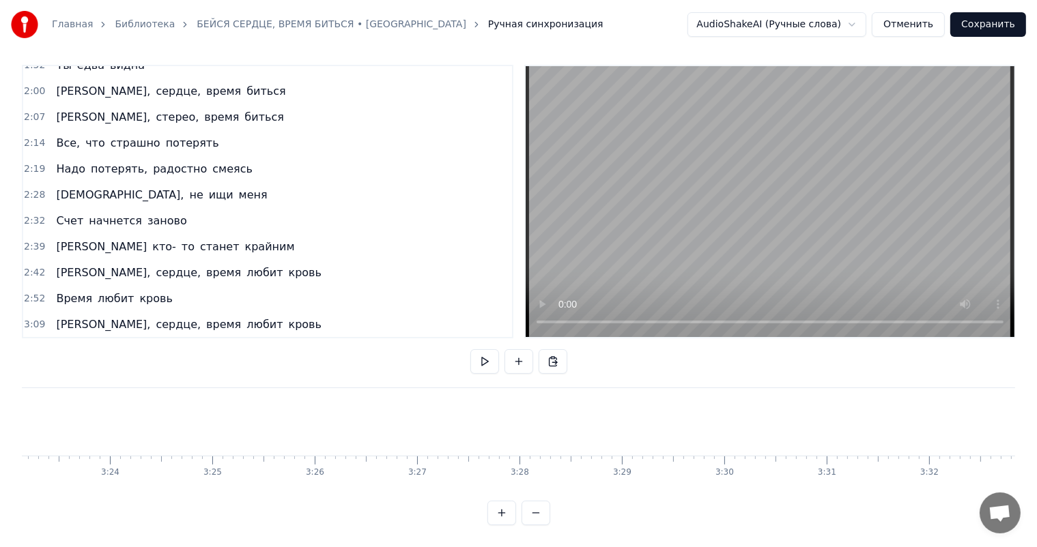
scroll to position [0, 20917]
click at [991, 23] on button "Сохранить" at bounding box center [988, 24] width 76 height 25
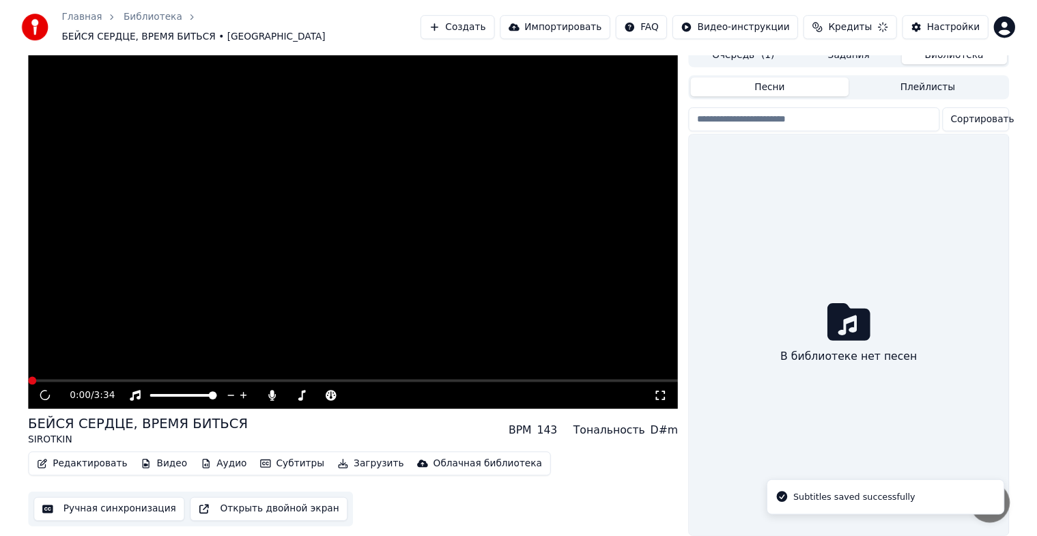
scroll to position [16, 0]
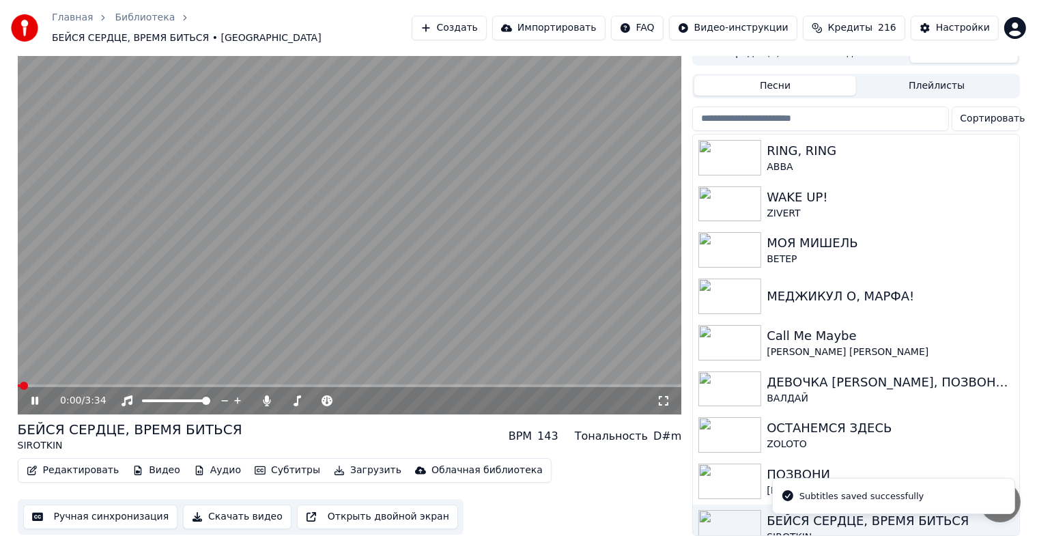
click at [33, 396] on icon at bounding box center [34, 400] width 7 height 8
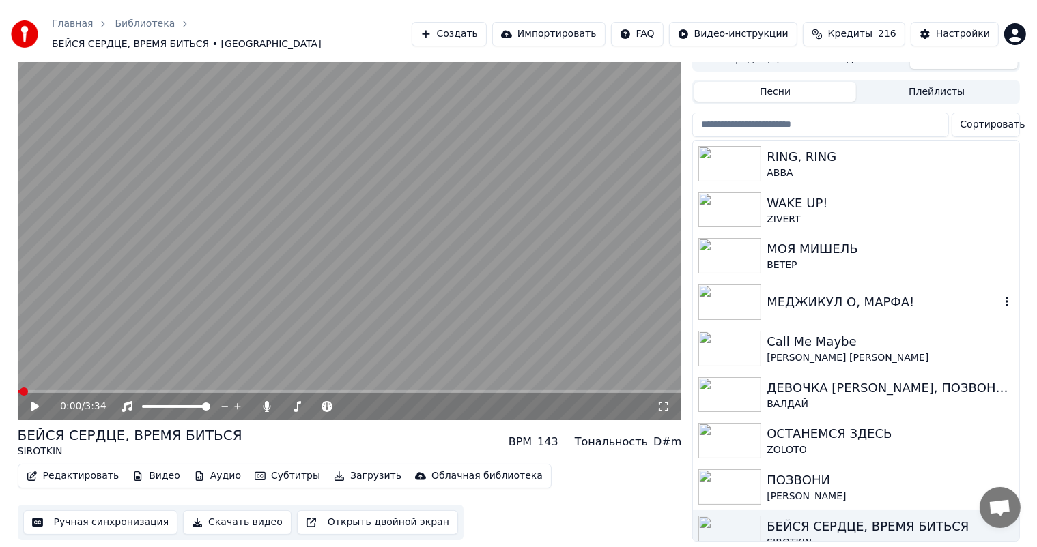
scroll to position [0, 0]
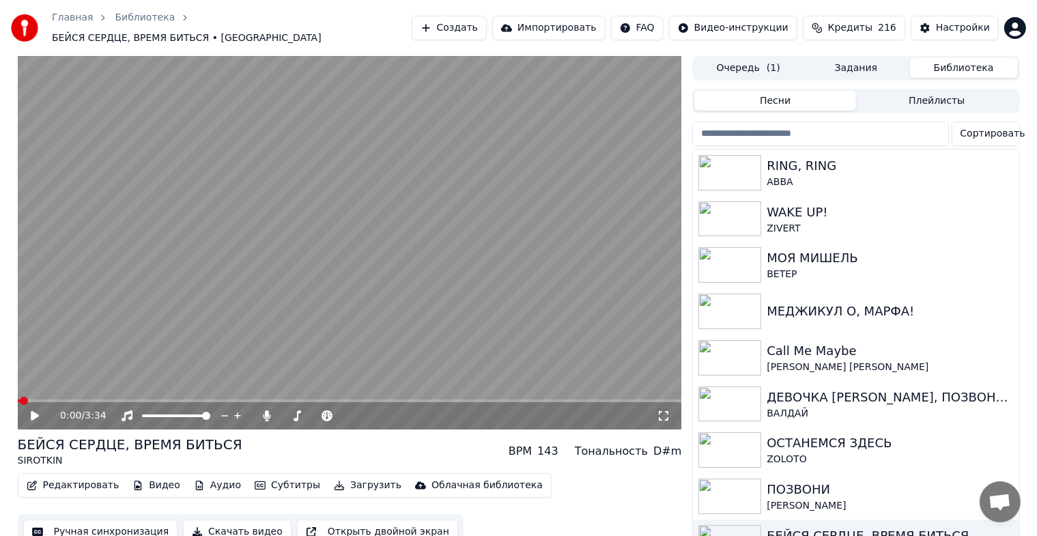
click at [824, 488] on div "ПОЗВОНИ" at bounding box center [882, 489] width 233 height 19
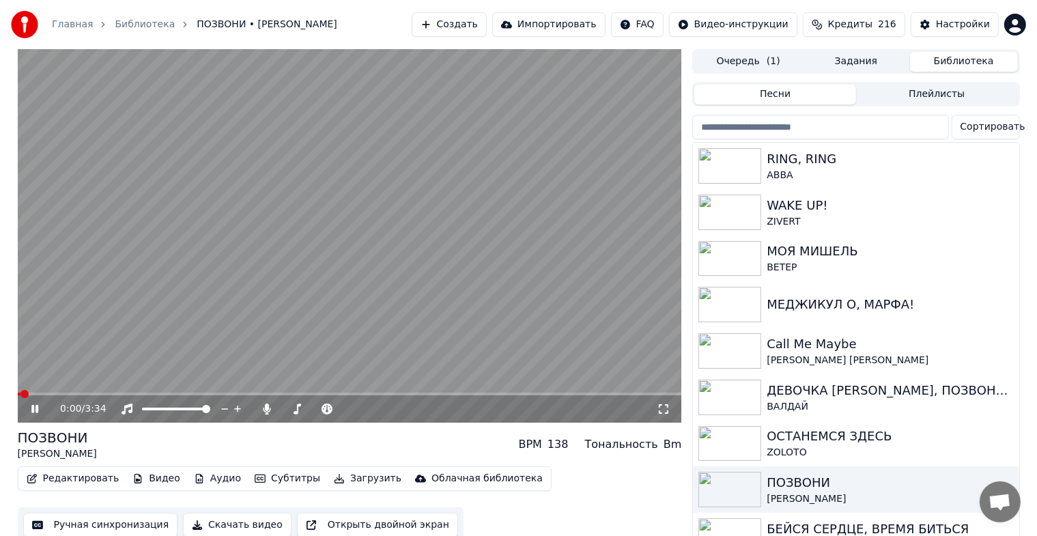
click at [30, 407] on icon at bounding box center [45, 408] width 32 height 11
click at [91, 519] on button "Ручная синхронизация" at bounding box center [100, 524] width 155 height 25
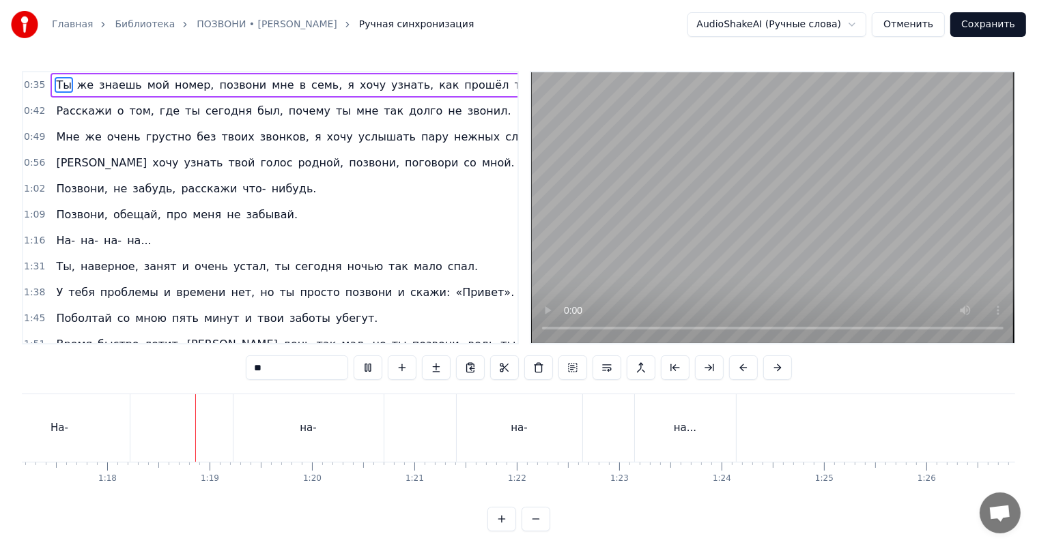
scroll to position [0, 7929]
click at [113, 229] on div "На- на- на- на..." at bounding box center [103, 241] width 106 height 25
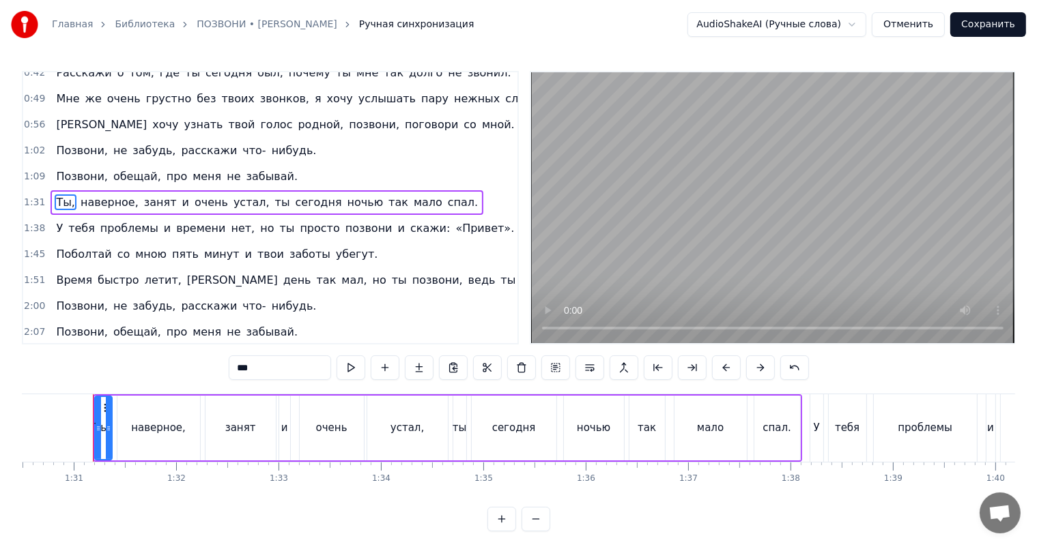
scroll to position [0, 9265]
click at [62, 197] on span "Ты," at bounding box center [66, 202] width 22 height 16
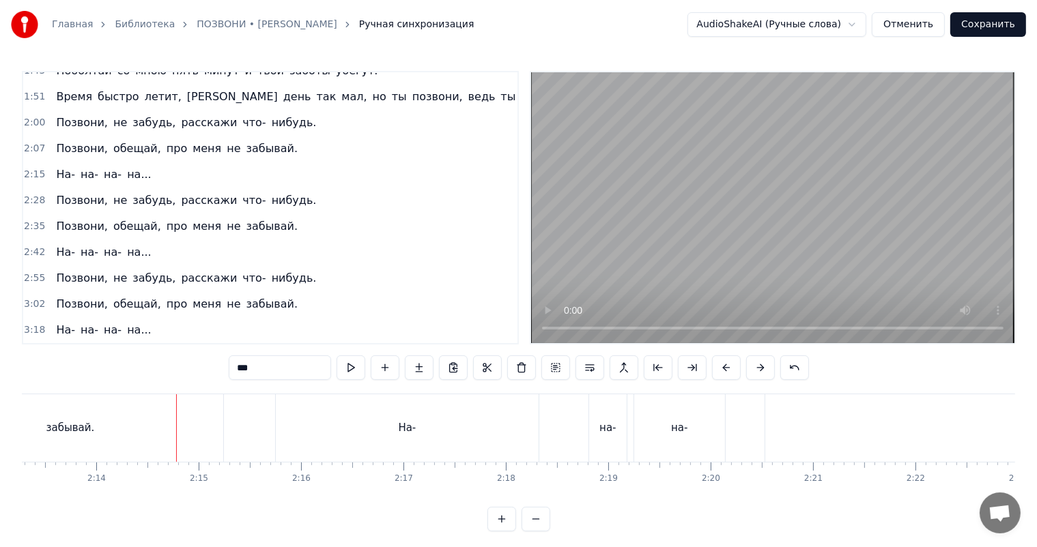
scroll to position [233, 0]
click at [98, 162] on div "На- на- на- на..." at bounding box center [103, 174] width 106 height 25
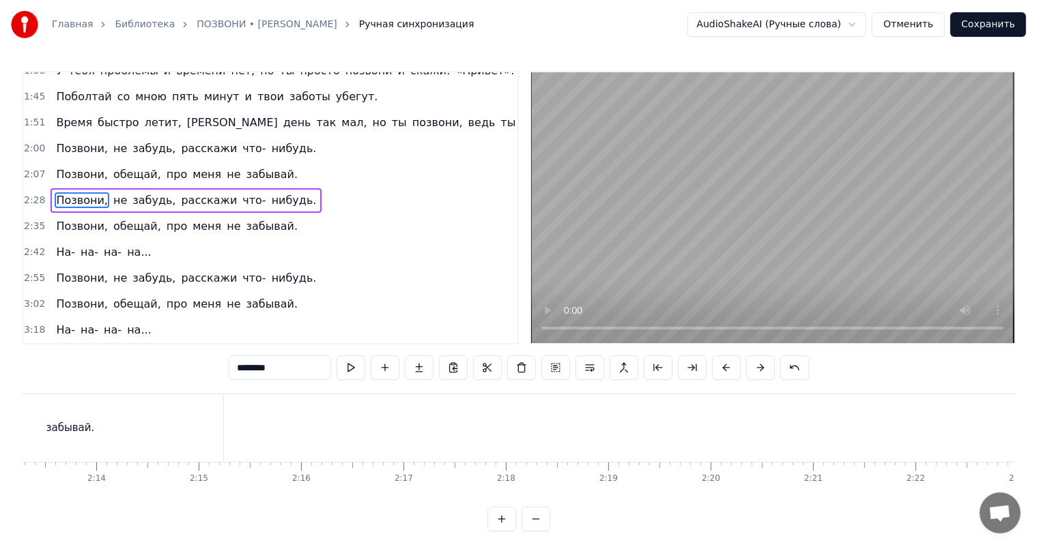
scroll to position [194, 0]
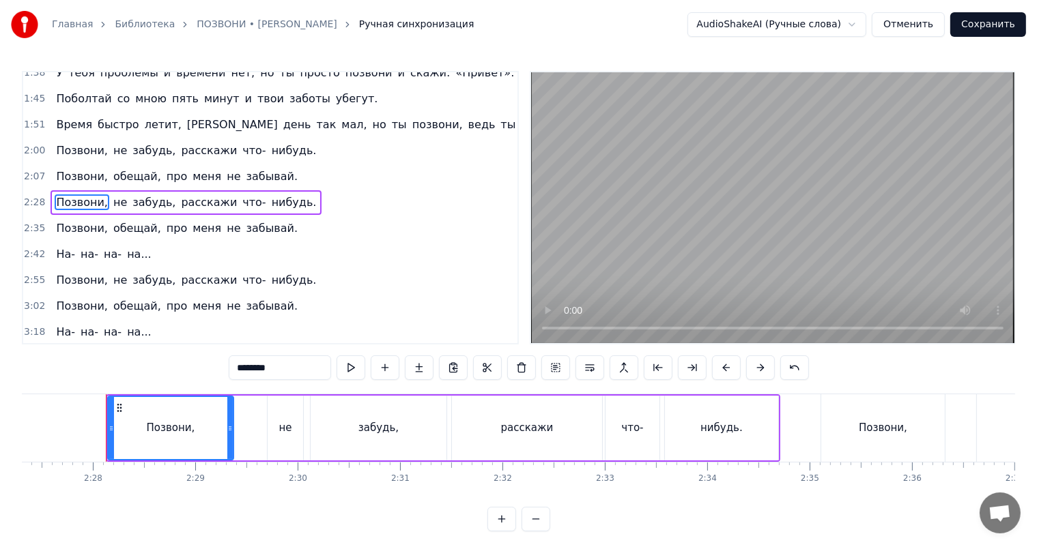
click at [270, 203] on span "нибудь." at bounding box center [294, 202] width 48 height 16
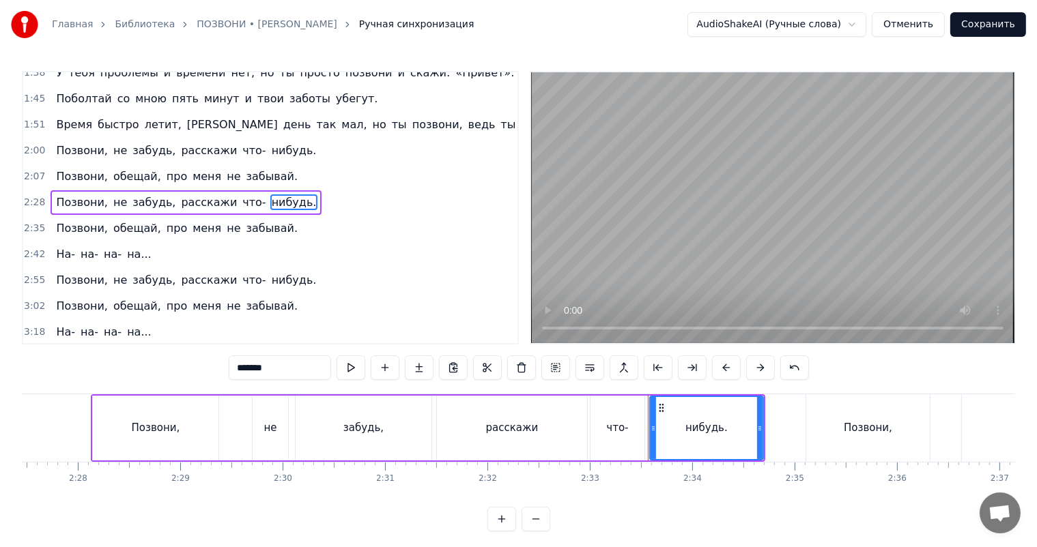
click at [245, 226] on span "забывай." at bounding box center [272, 228] width 55 height 16
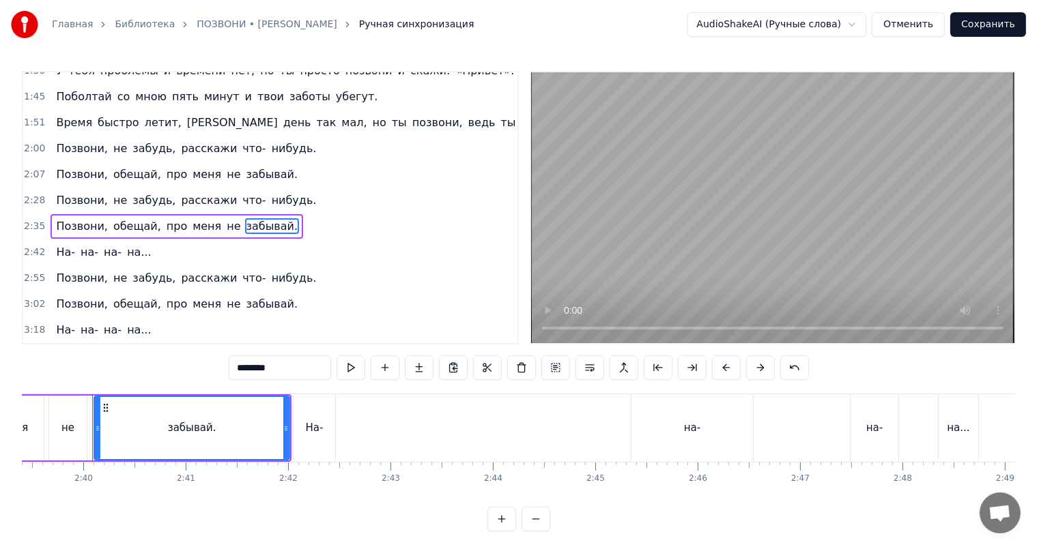
scroll to position [0, 16318]
click at [270, 192] on span "нибудь." at bounding box center [294, 200] width 48 height 16
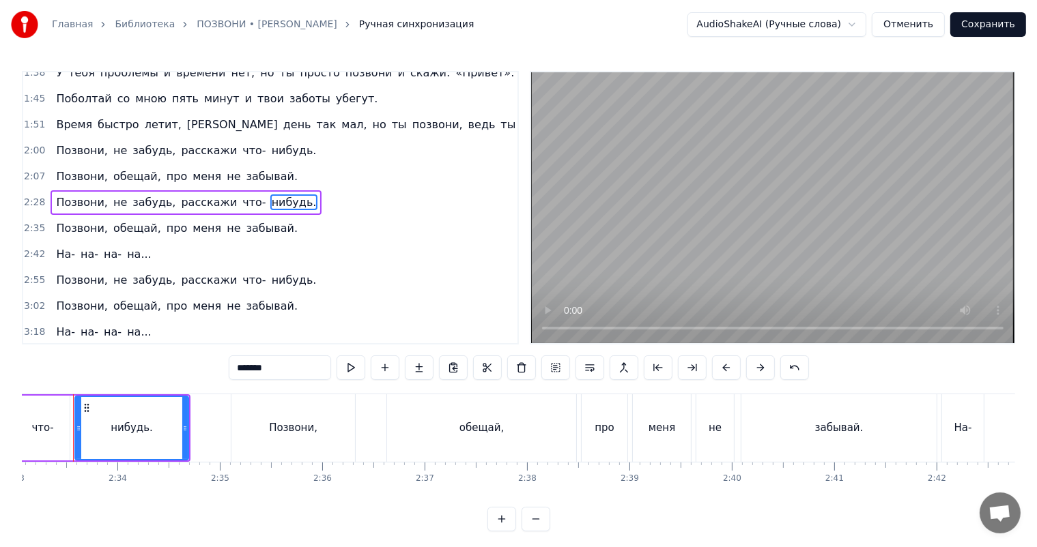
scroll to position [0, 15650]
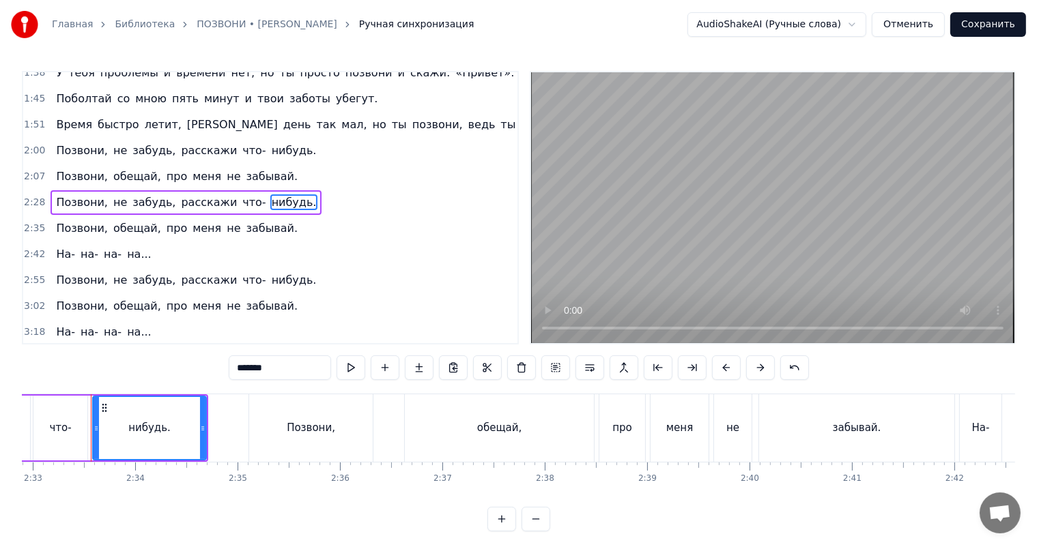
click at [245, 176] on span "забывай." at bounding box center [272, 177] width 55 height 16
type input "********"
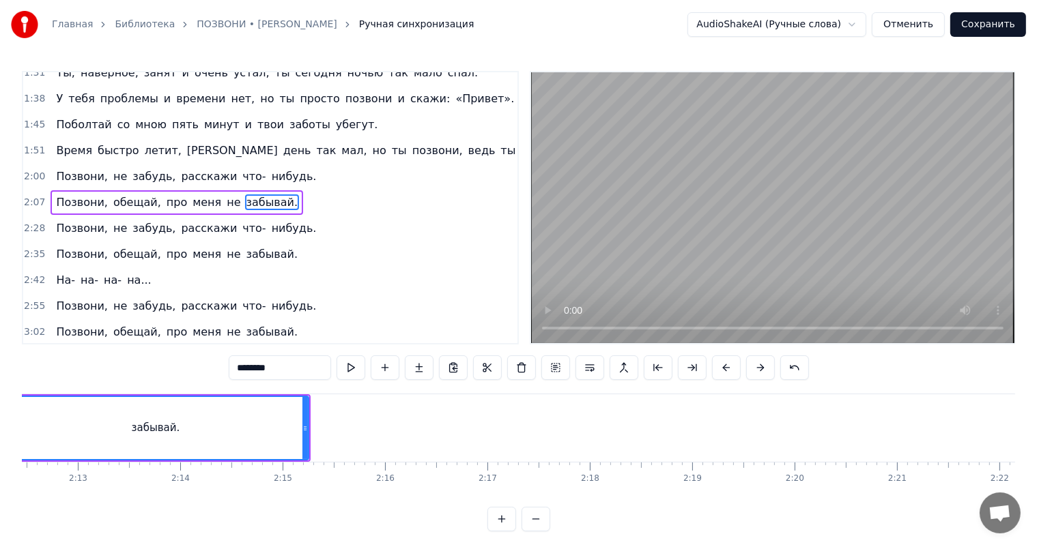
scroll to position [0, 13468]
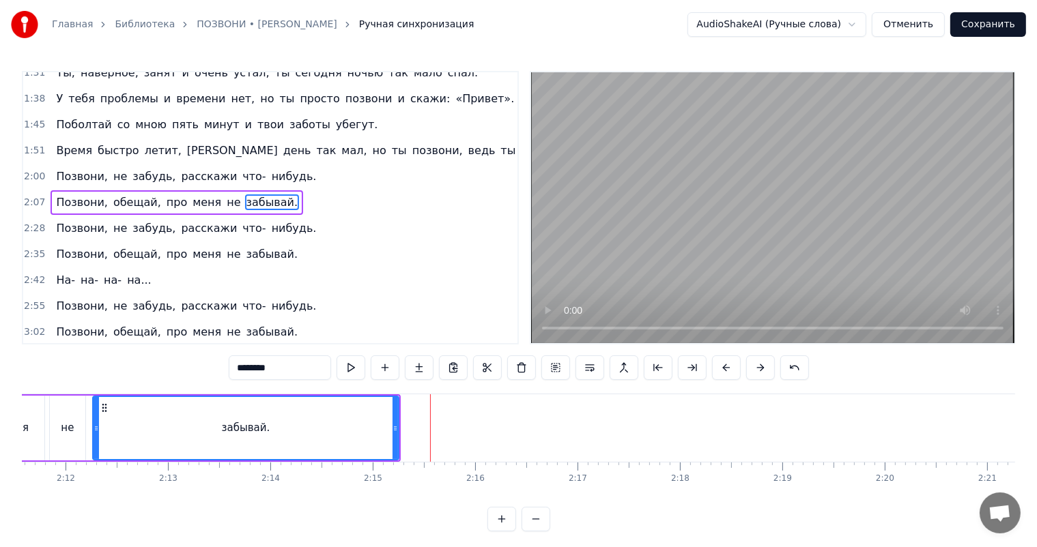
click at [227, 445] on div "забывай." at bounding box center [245, 428] width 304 height 62
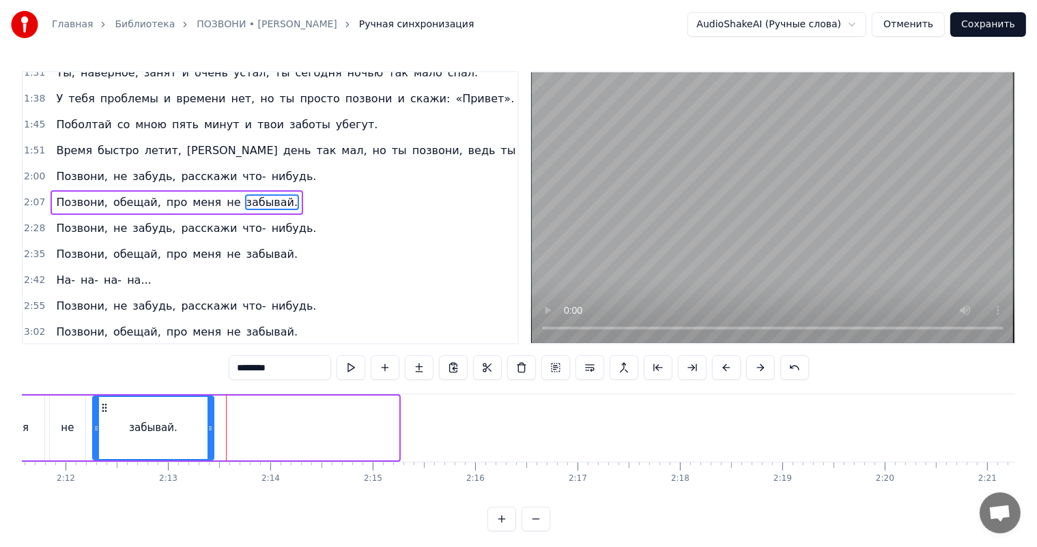
drag, startPoint x: 396, startPoint y: 427, endPoint x: 211, endPoint y: 427, distance: 184.9
click at [211, 427] on icon at bounding box center [209, 428] width 5 height 11
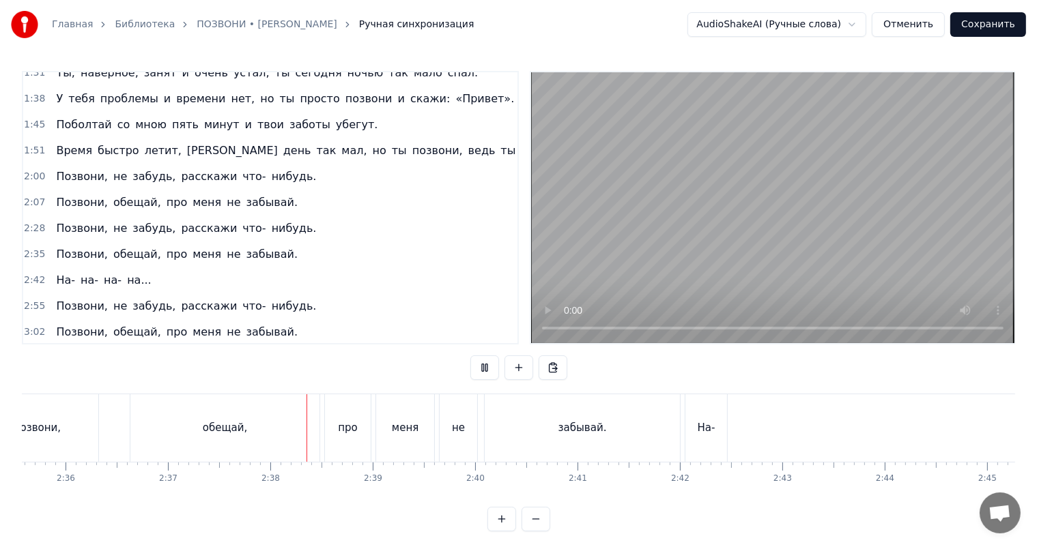
scroll to position [0, 16074]
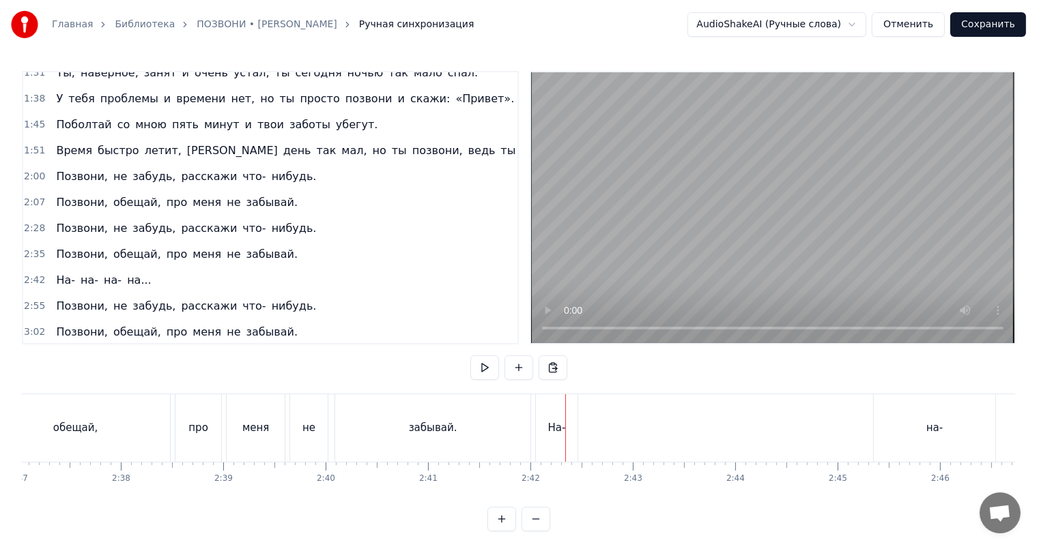
click at [125, 268] on div "На- на- на- на..." at bounding box center [103, 280] width 106 height 25
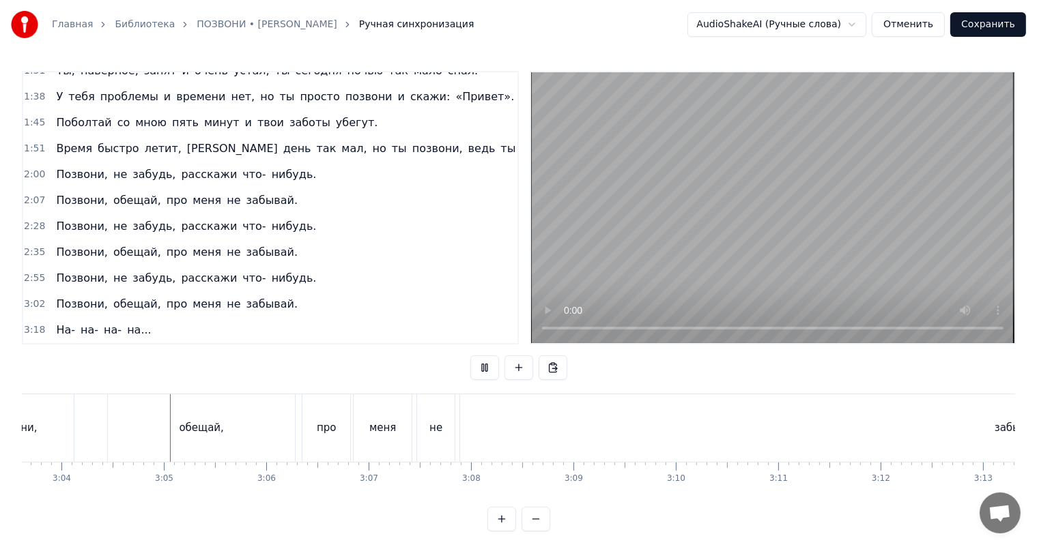
scroll to position [0, 18796]
click at [192, 270] on span "расскажи" at bounding box center [209, 278] width 59 height 16
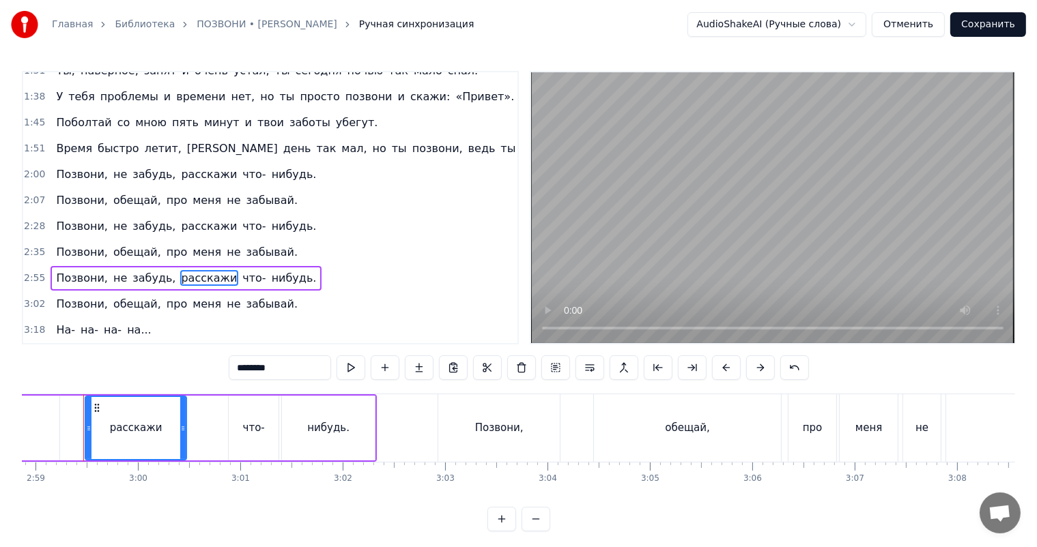
scroll to position [0, 18302]
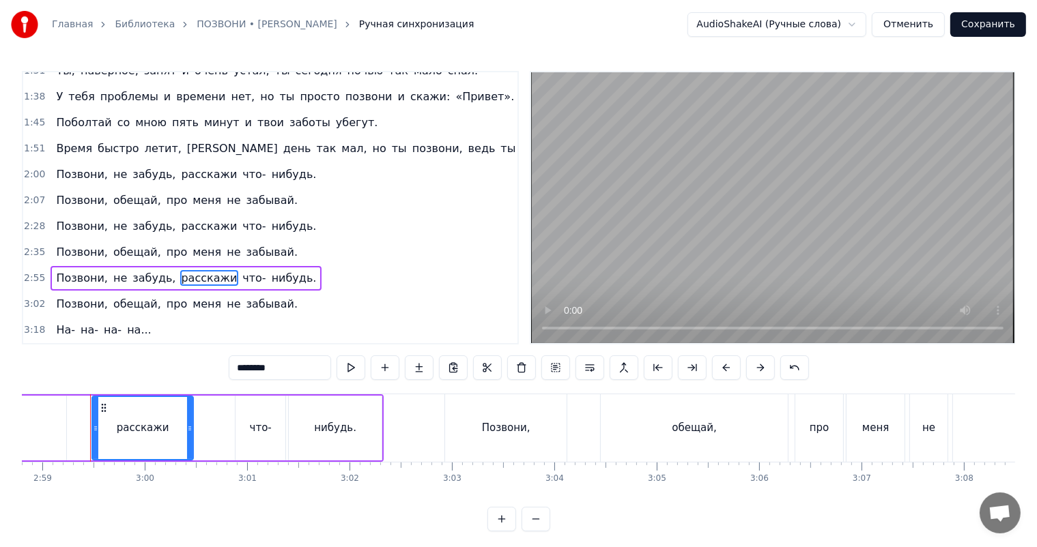
click at [257, 356] on input "********" at bounding box center [280, 368] width 102 height 25
click at [270, 371] on input "********" at bounding box center [280, 368] width 102 height 25
type input "**********"
click at [82, 431] on div "Позвони, не забудь, расскажи мне что- нибудь." at bounding box center [58, 428] width 652 height 68
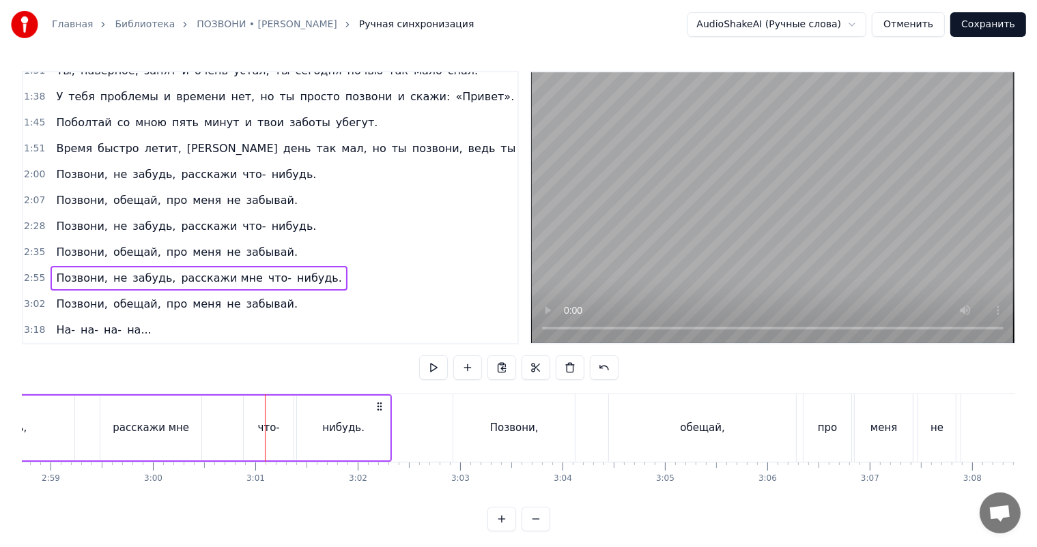
click at [205, 218] on span "расскажи" at bounding box center [209, 226] width 59 height 16
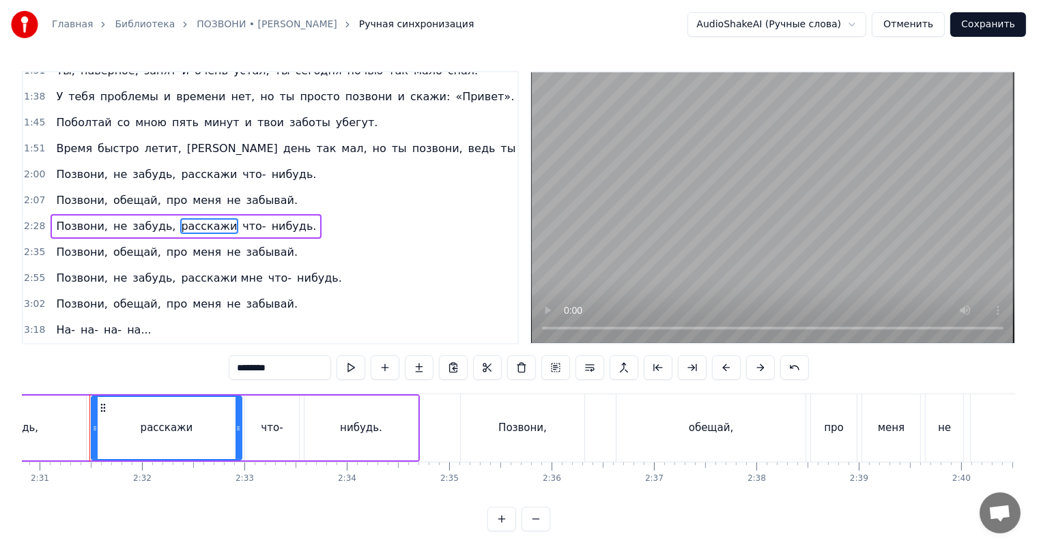
scroll to position [0, 15438]
click at [272, 369] on input "********" at bounding box center [280, 368] width 102 height 25
click at [202, 167] on span "расскажи" at bounding box center [209, 175] width 59 height 16
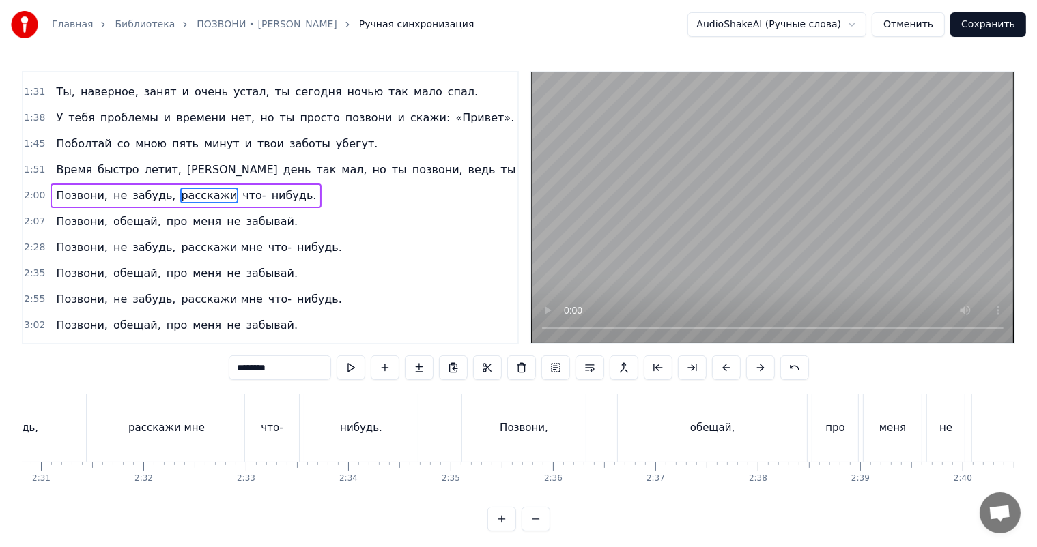
scroll to position [142, 0]
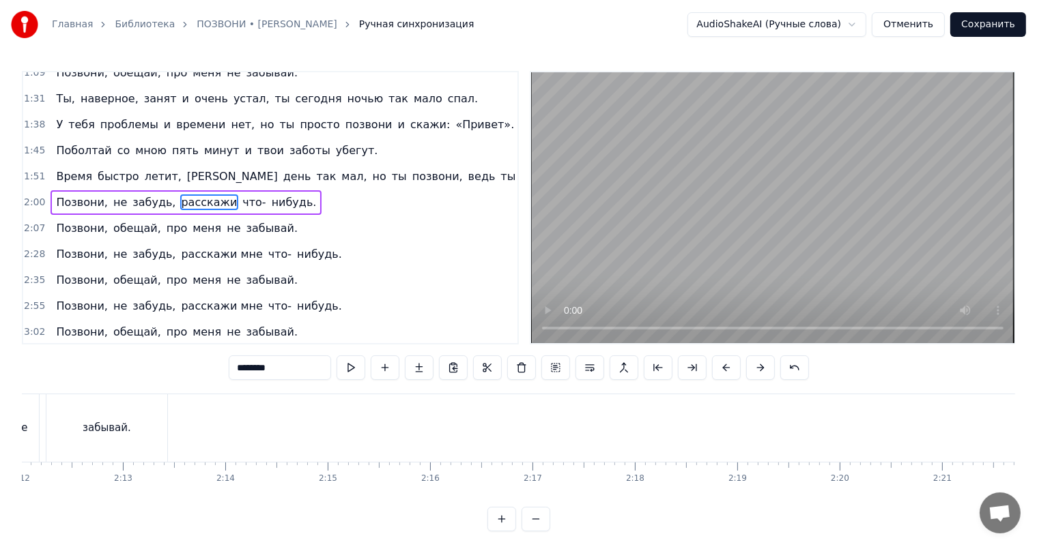
click at [268, 374] on input "********" at bounding box center [280, 368] width 102 height 25
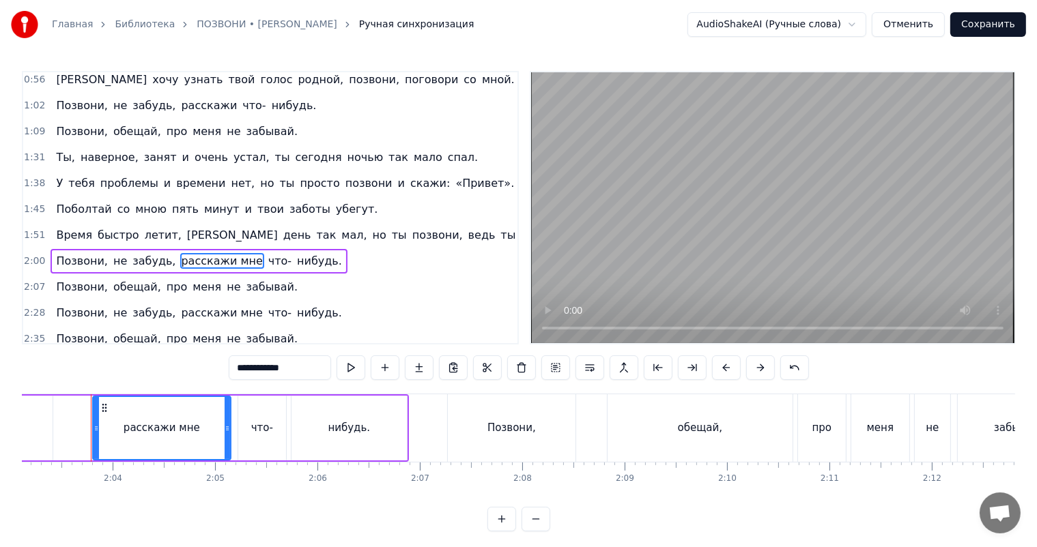
scroll to position [28, 0]
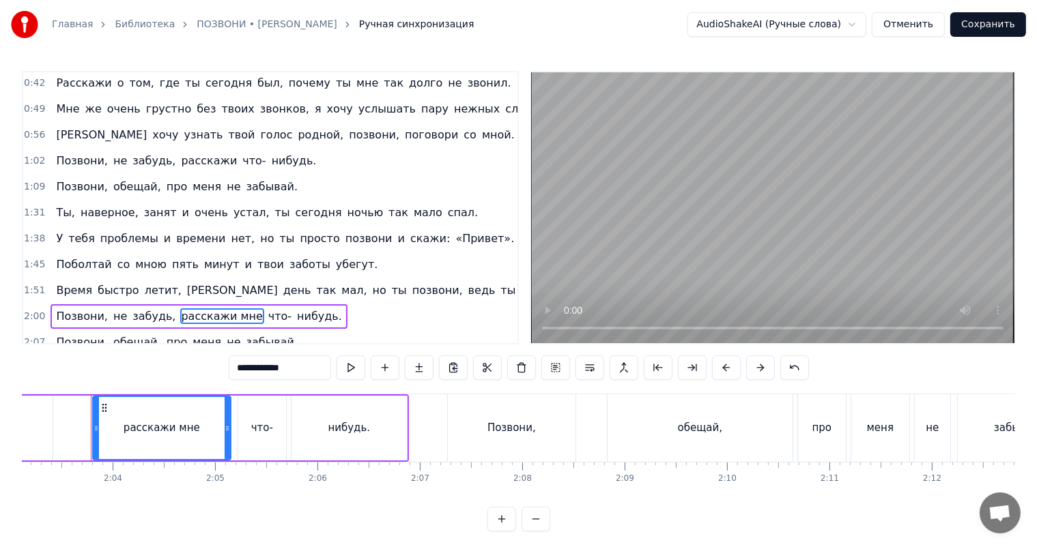
click at [191, 162] on span "расскажи" at bounding box center [209, 161] width 59 height 16
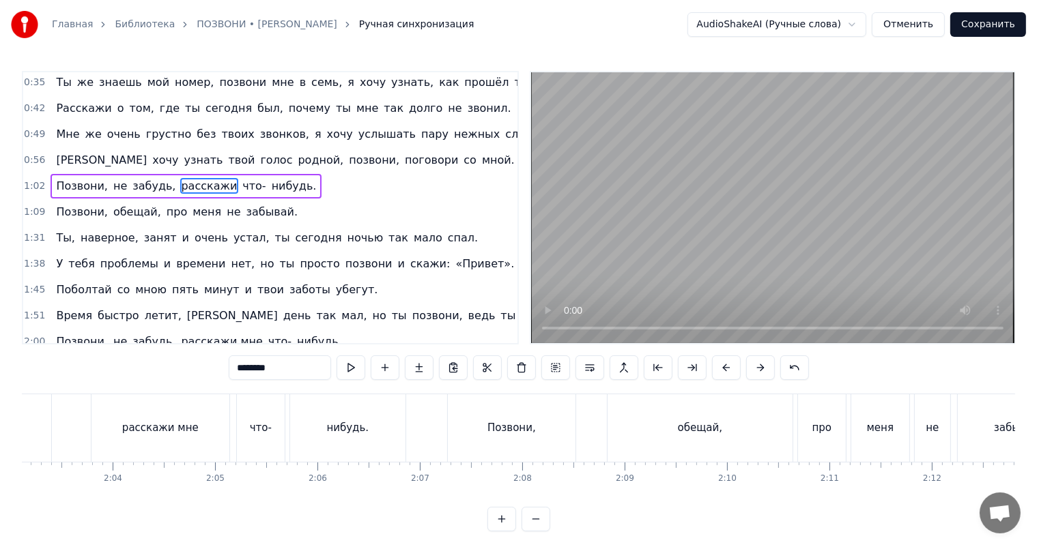
scroll to position [0, 0]
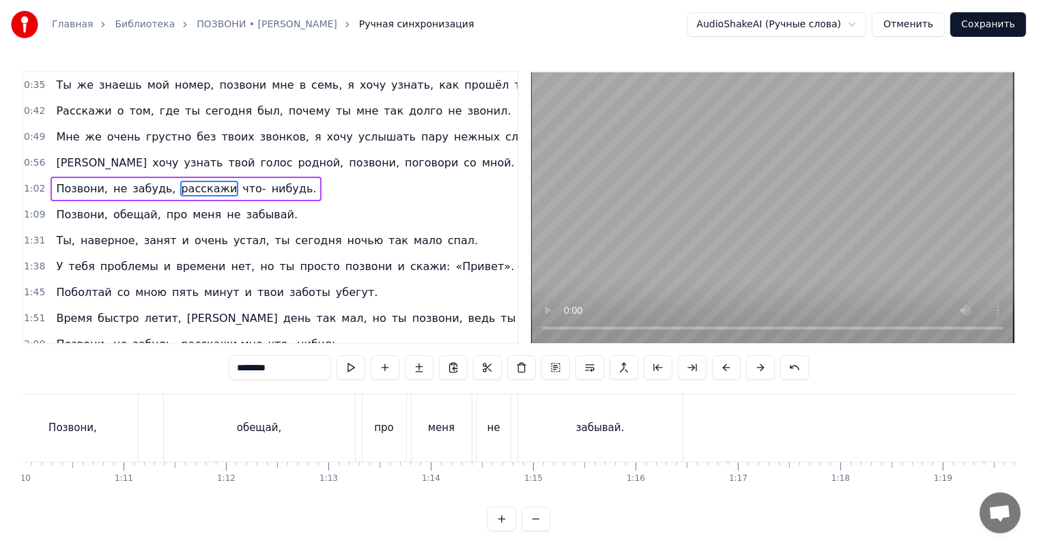
click at [256, 366] on input "********" at bounding box center [280, 368] width 102 height 25
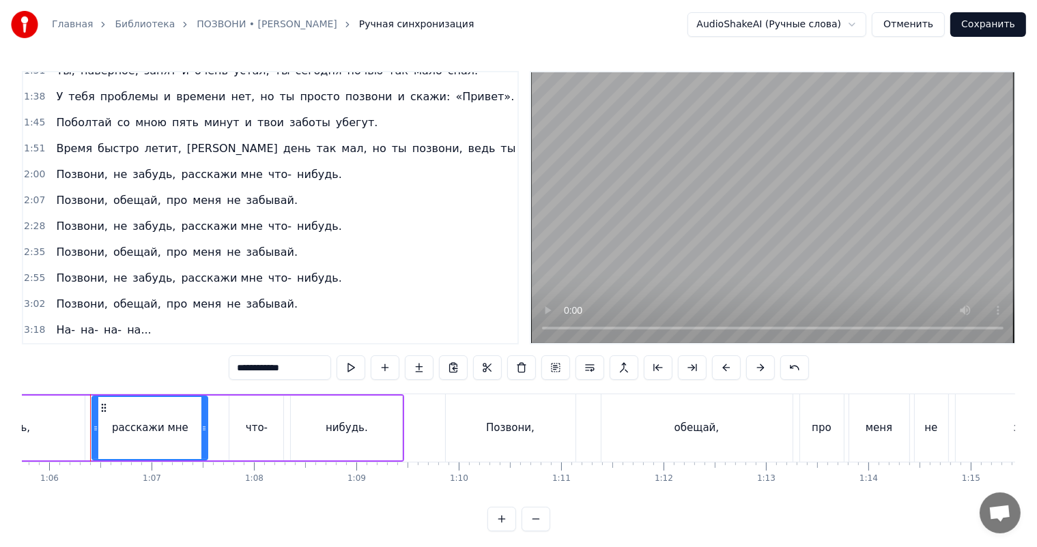
scroll to position [181, 0]
type input "**********"
click at [197, 218] on span "расскажи мне" at bounding box center [222, 226] width 84 height 16
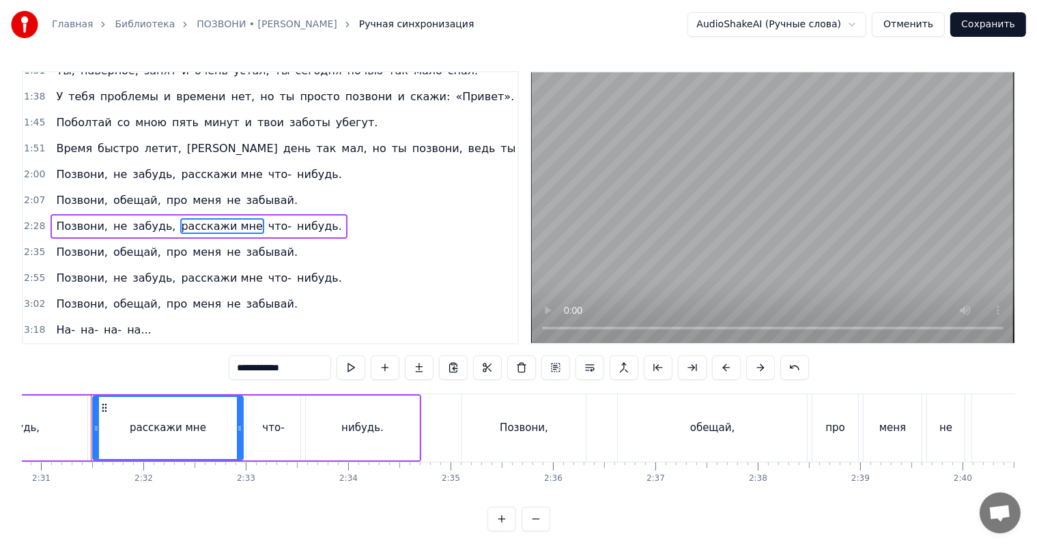
click at [184, 270] on span "расскажи мне" at bounding box center [222, 278] width 84 height 16
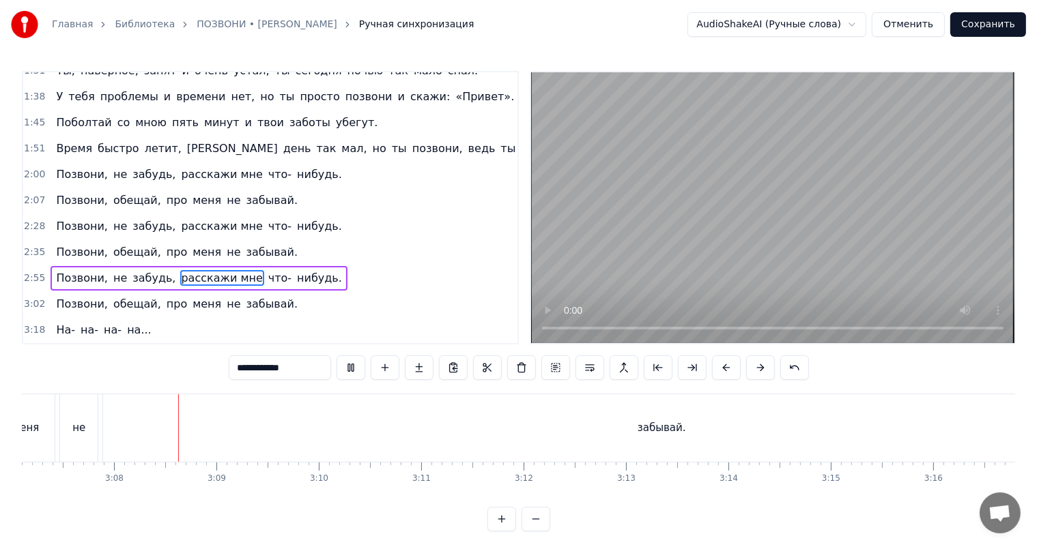
scroll to position [0, 19168]
click at [70, 318] on div "На- на- на- на..." at bounding box center [103, 330] width 106 height 25
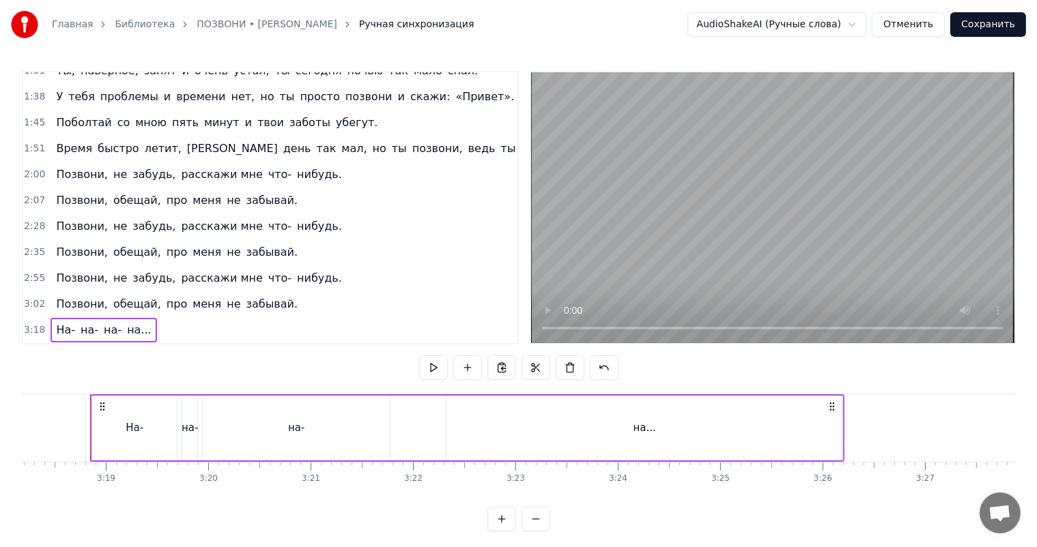
scroll to position [156, 0]
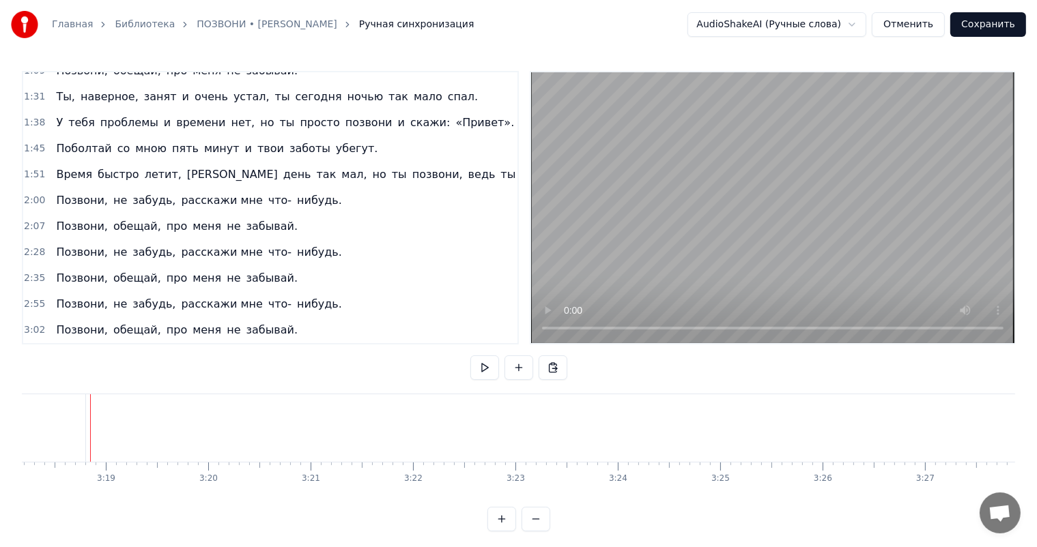
drag, startPoint x: 262, startPoint y: 315, endPoint x: 272, endPoint y: 315, distance: 9.6
click at [261, 322] on span "забывай." at bounding box center [272, 330] width 55 height 16
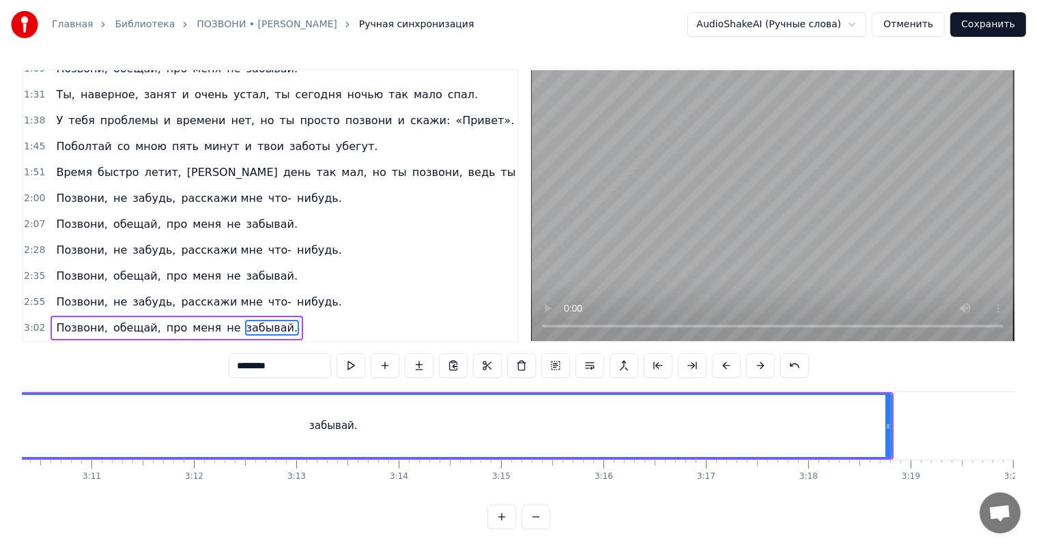
scroll to position [0, 19506]
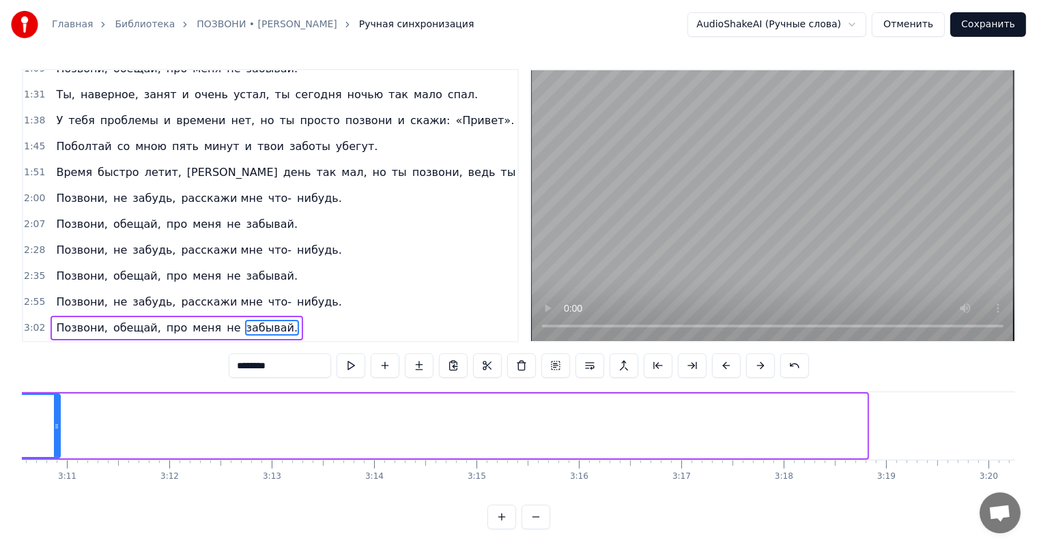
drag, startPoint x: 865, startPoint y: 423, endPoint x: 58, endPoint y: 454, distance: 807.2
click at [58, 454] on div at bounding box center [56, 426] width 5 height 62
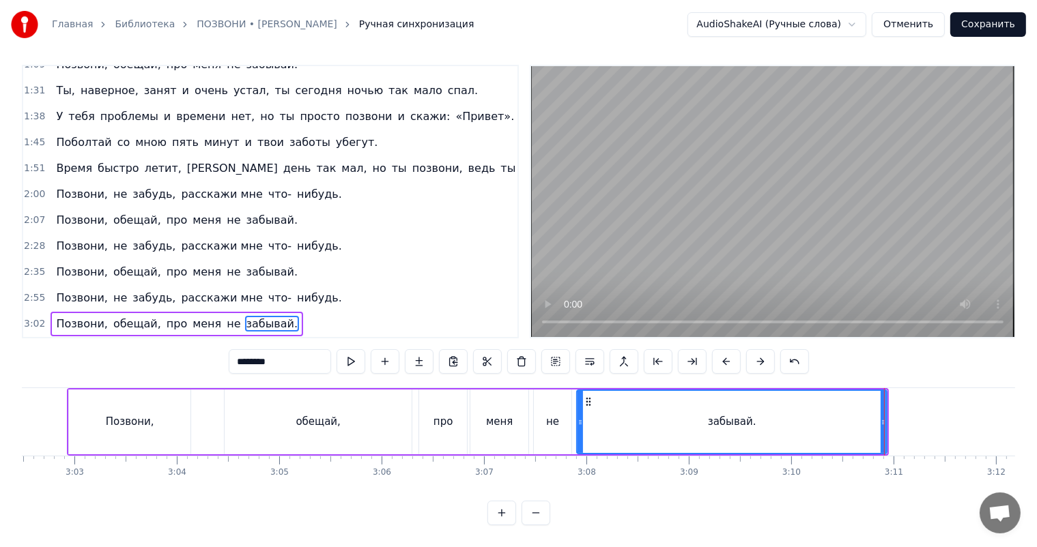
scroll to position [0, 18717]
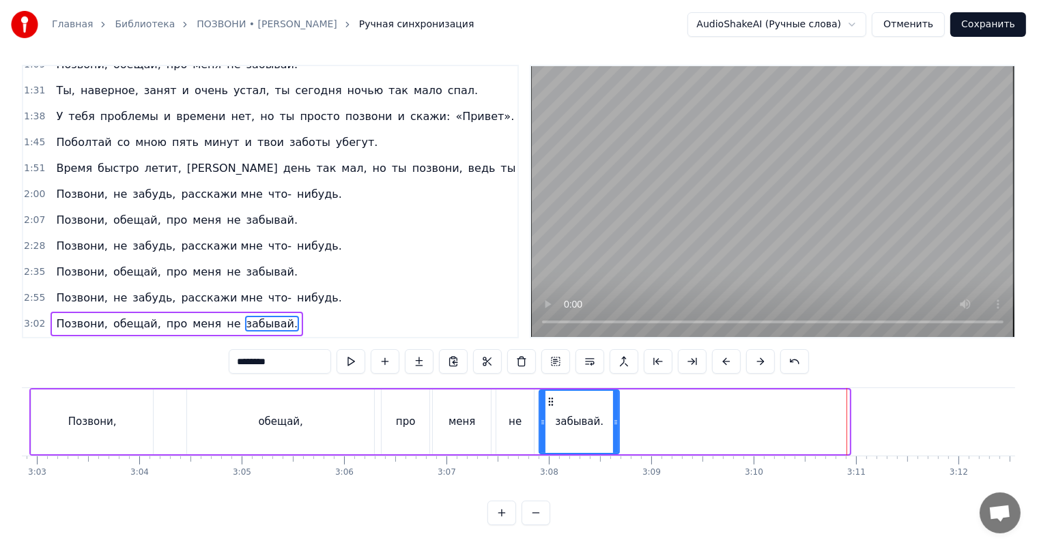
drag, startPoint x: 848, startPoint y: 405, endPoint x: 618, endPoint y: 411, distance: 230.0
click at [618, 417] on icon at bounding box center [615, 422] width 5 height 11
click at [405, 414] on div "про" at bounding box center [406, 422] width 20 height 16
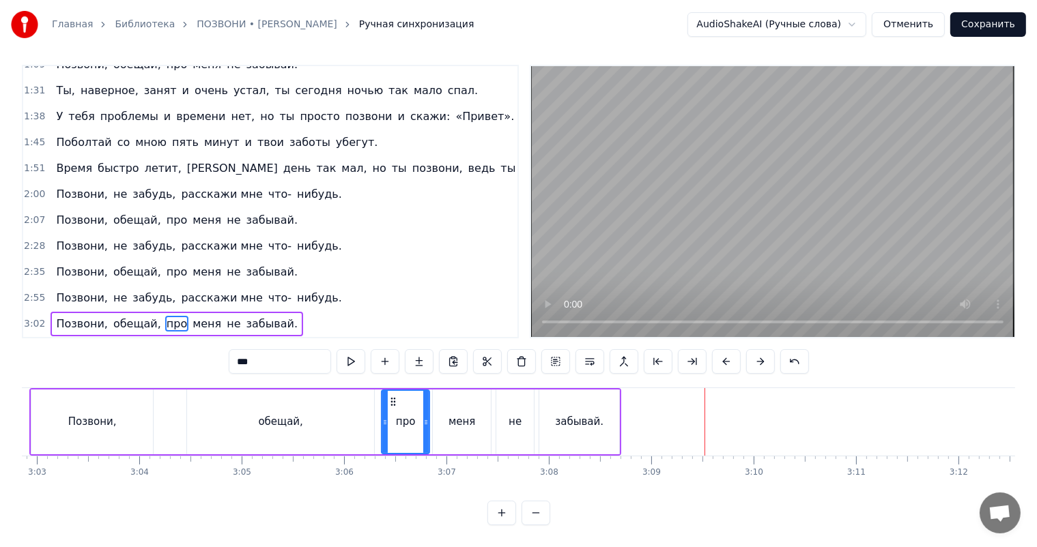
click at [561, 424] on div "забывай." at bounding box center [579, 422] width 80 height 65
type input "********"
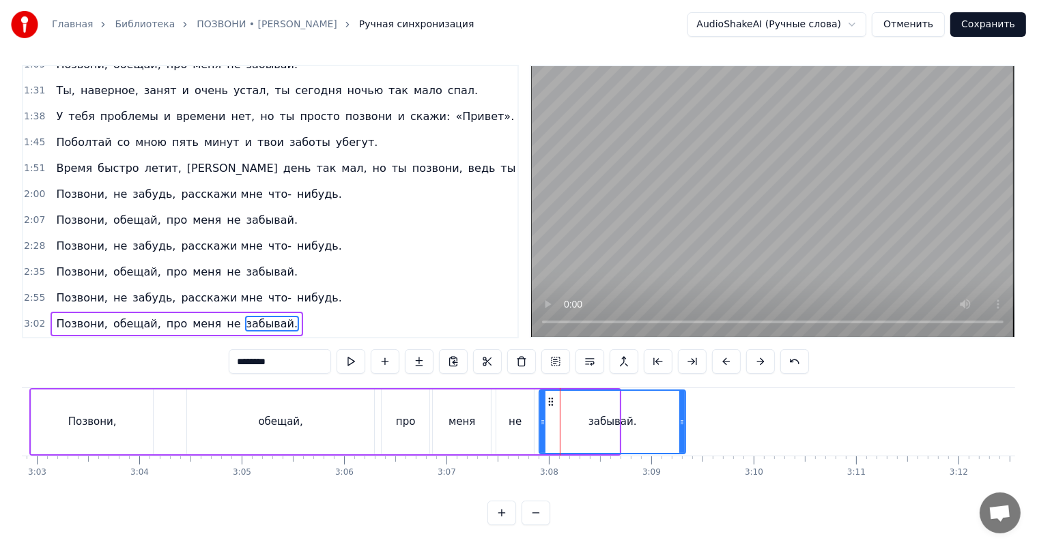
drag, startPoint x: 614, startPoint y: 409, endPoint x: 643, endPoint y: 413, distance: 28.9
click at [681, 417] on icon at bounding box center [681, 422] width 5 height 11
click at [538, 407] on div "забывай." at bounding box center [612, 422] width 148 height 65
click at [977, 27] on button "Сохранить" at bounding box center [988, 24] width 76 height 25
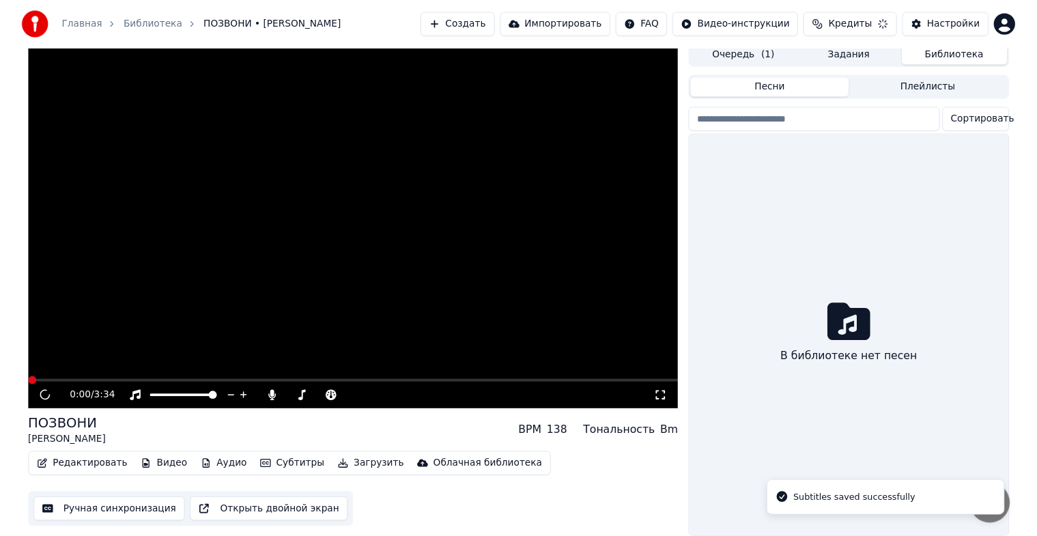
scroll to position [16, 0]
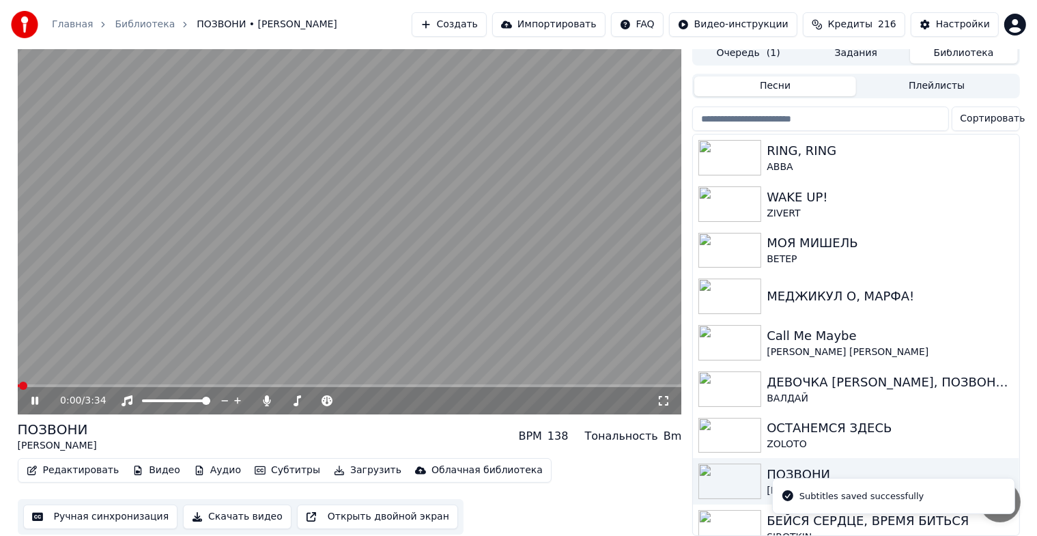
click at [29, 395] on icon at bounding box center [45, 400] width 32 height 11
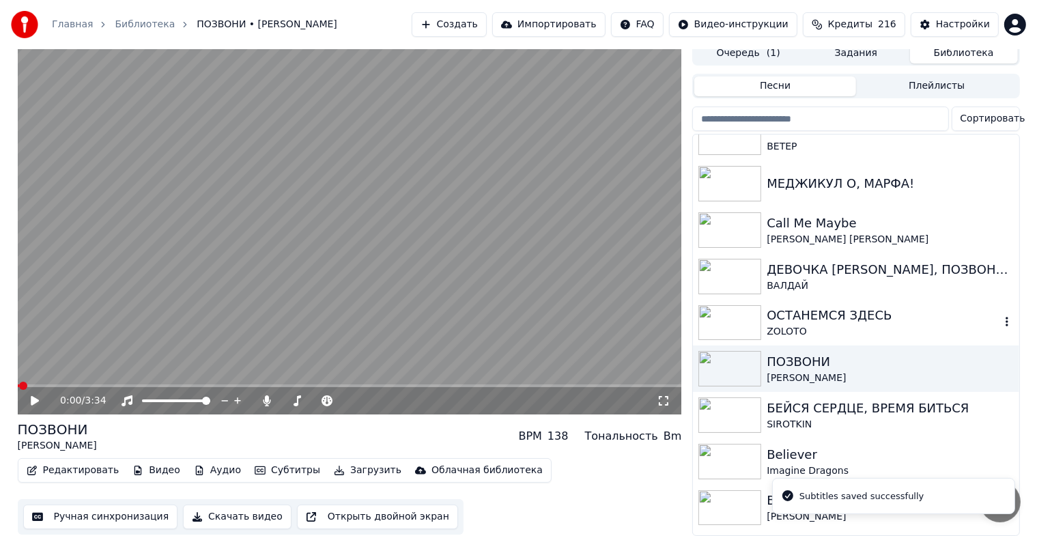
scroll to position [113, 0]
click at [842, 305] on div "ОСТАНЕМСЯ ЗДЕСЬ" at bounding box center [882, 314] width 233 height 19
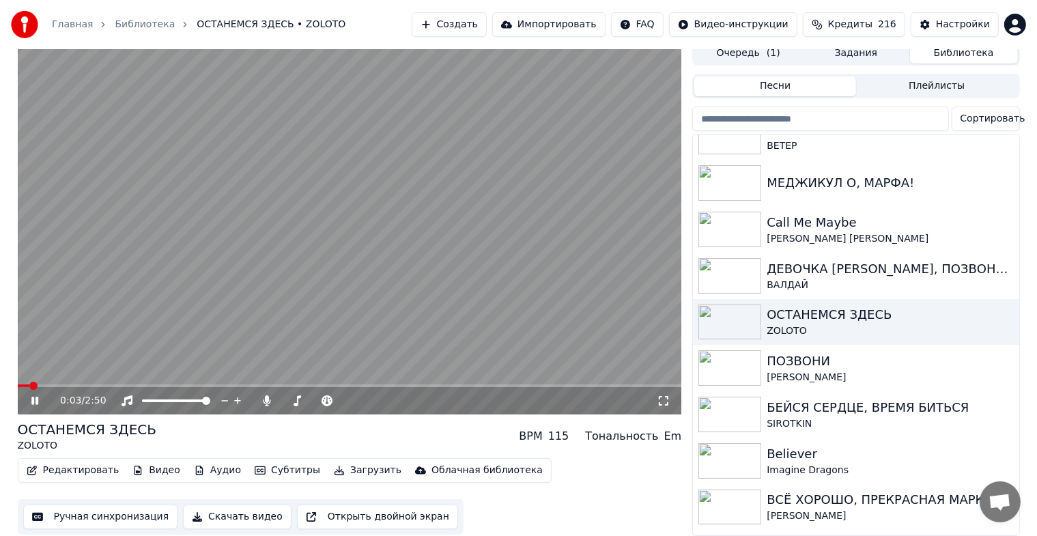
click at [33, 396] on icon at bounding box center [34, 400] width 7 height 8
click at [78, 504] on button "Ручная синхронизация" at bounding box center [100, 516] width 155 height 25
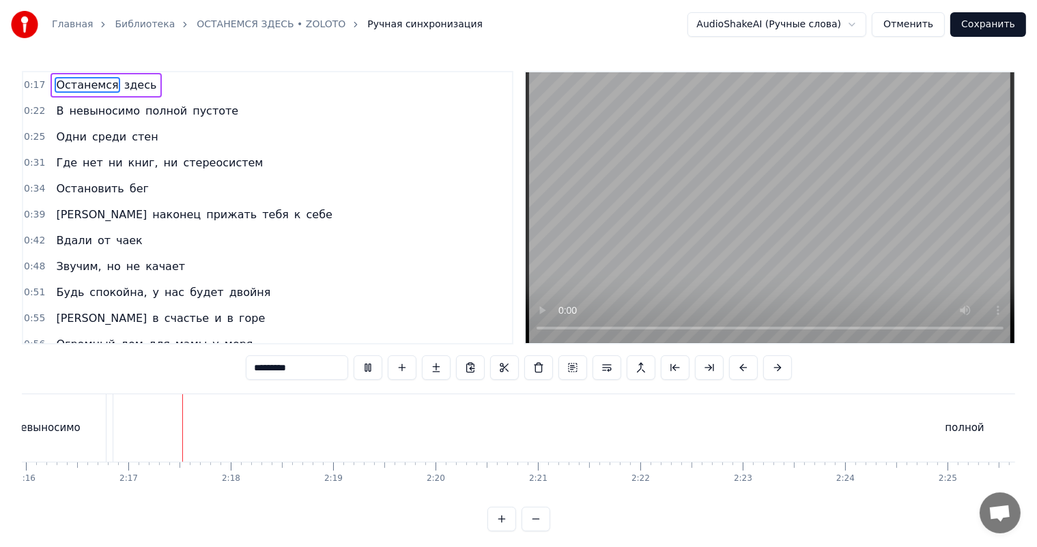
scroll to position [0, 13918]
click at [959, 418] on div "полной" at bounding box center [963, 428] width 1702 height 68
type input "******"
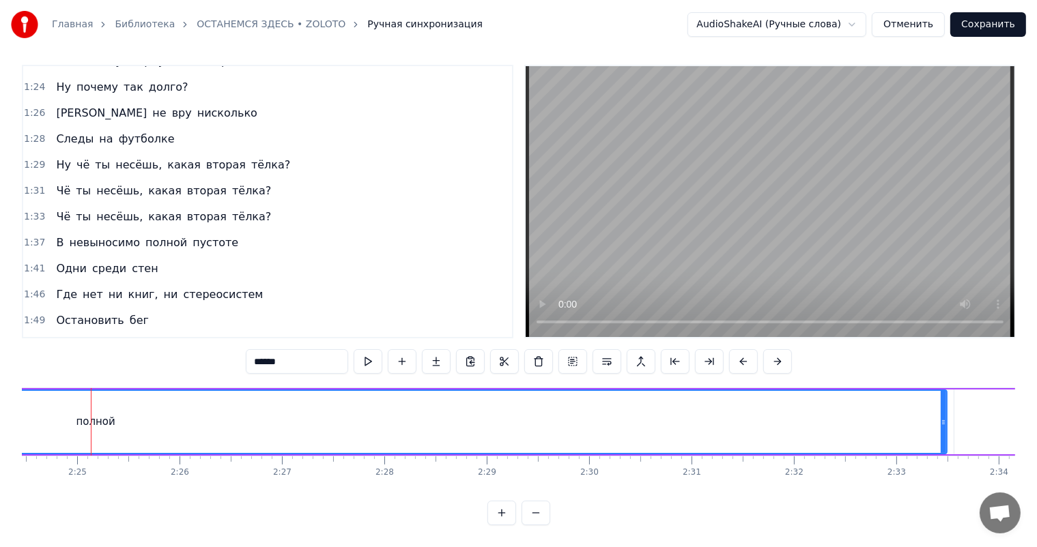
scroll to position [636, 0]
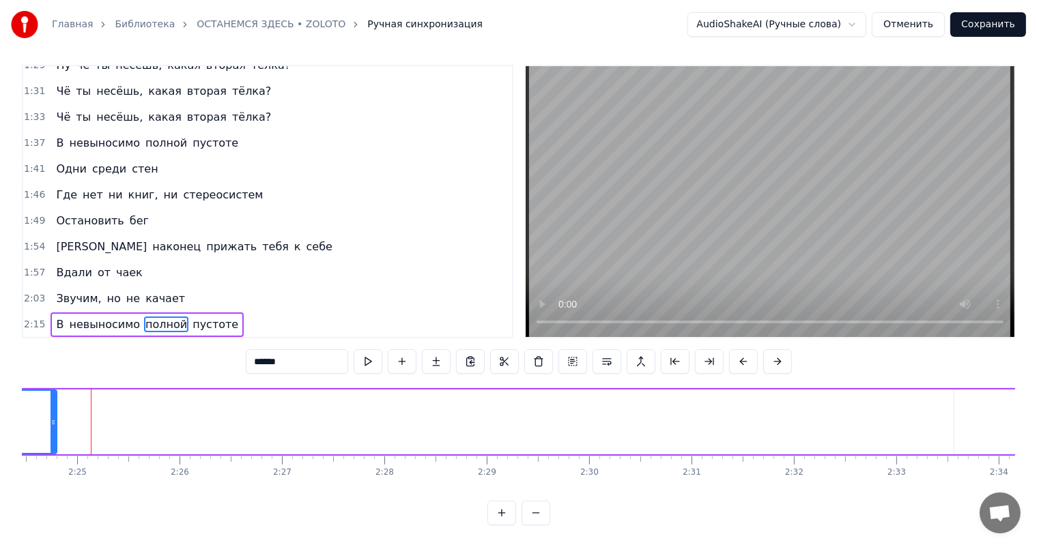
drag, startPoint x: 944, startPoint y: 416, endPoint x: 41, endPoint y: 442, distance: 903.9
click at [41, 442] on div "В невыносимо полной пустоте" at bounding box center [662, 422] width 3106 height 68
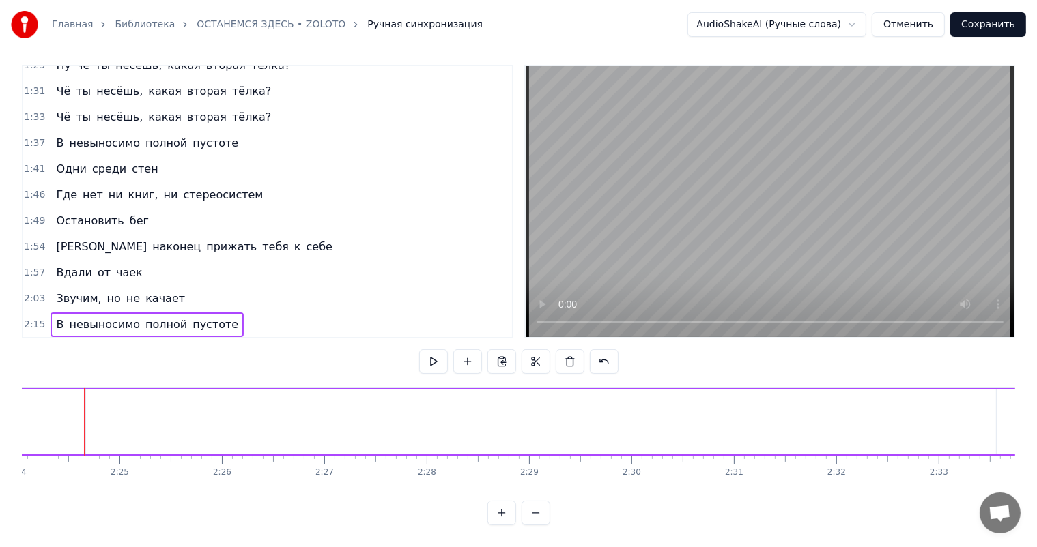
scroll to position [0, 14738]
click at [128, 317] on span "невыносимо" at bounding box center [105, 325] width 74 height 16
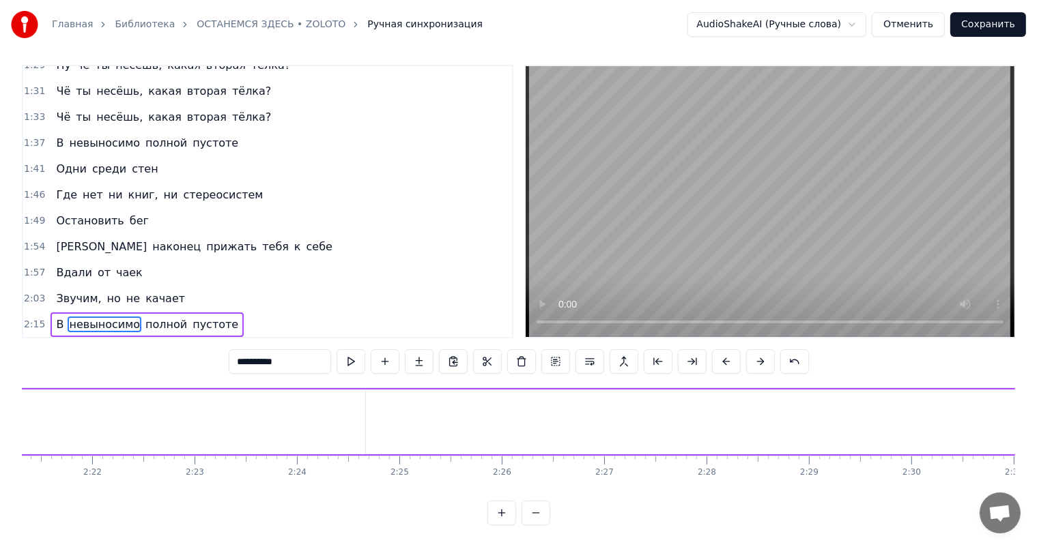
click at [131, 313] on div "В невыносимо полной пустоте" at bounding box center [146, 325] width 193 height 25
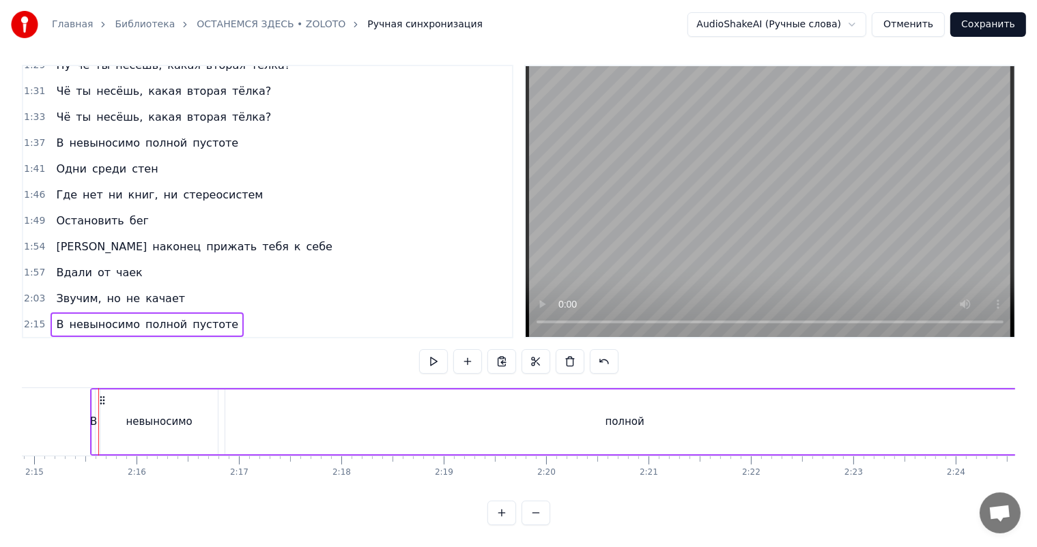
scroll to position [611, 0]
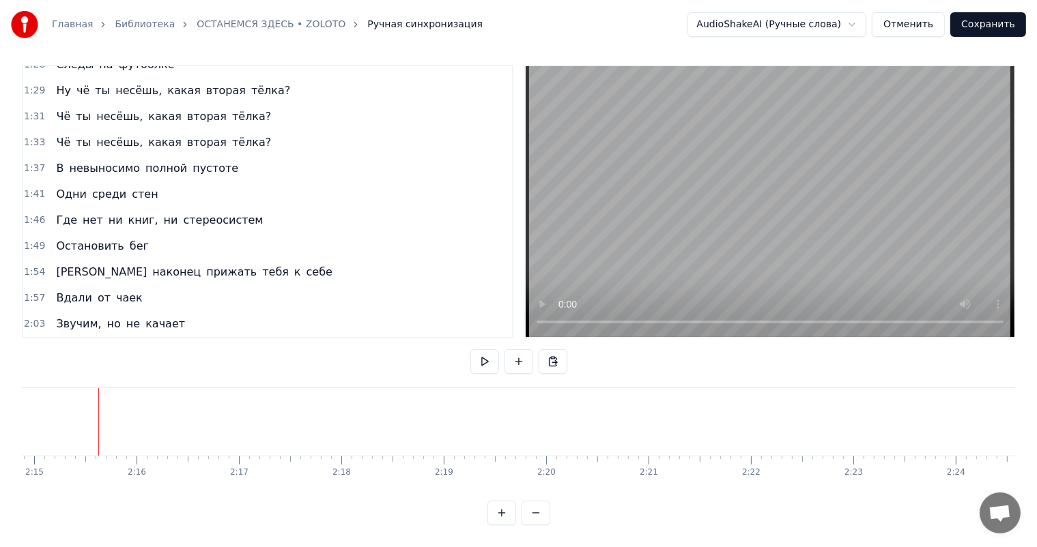
click at [131, 156] on div "В невыносимо полной пустоте" at bounding box center [146, 168] width 193 height 25
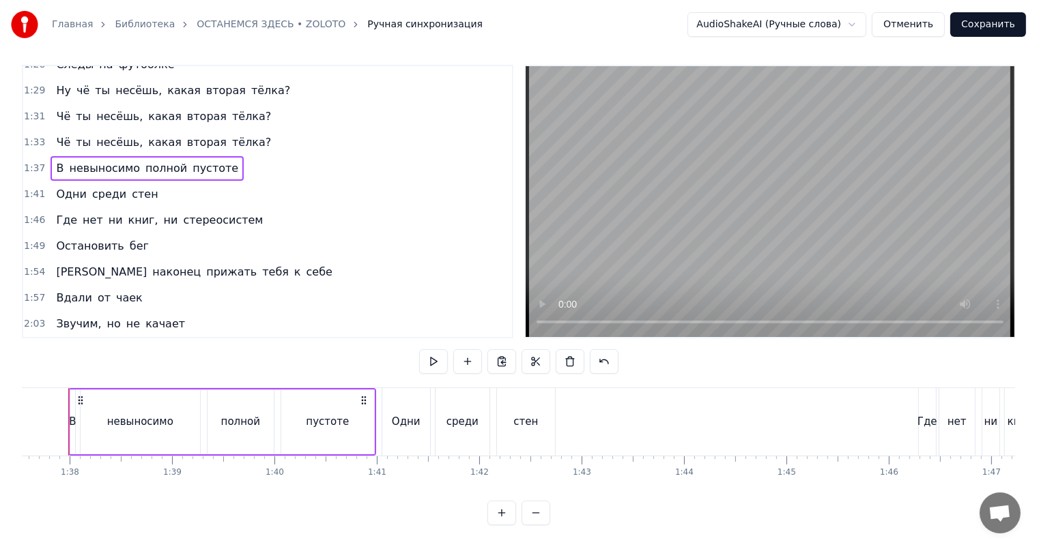
scroll to position [0, 9961]
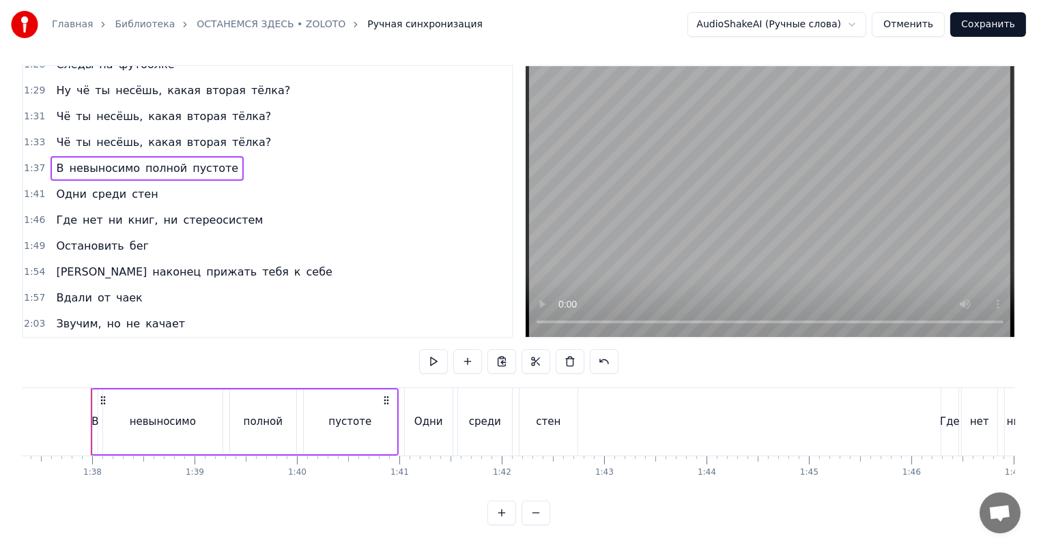
click at [156, 316] on span "качает" at bounding box center [165, 324] width 42 height 16
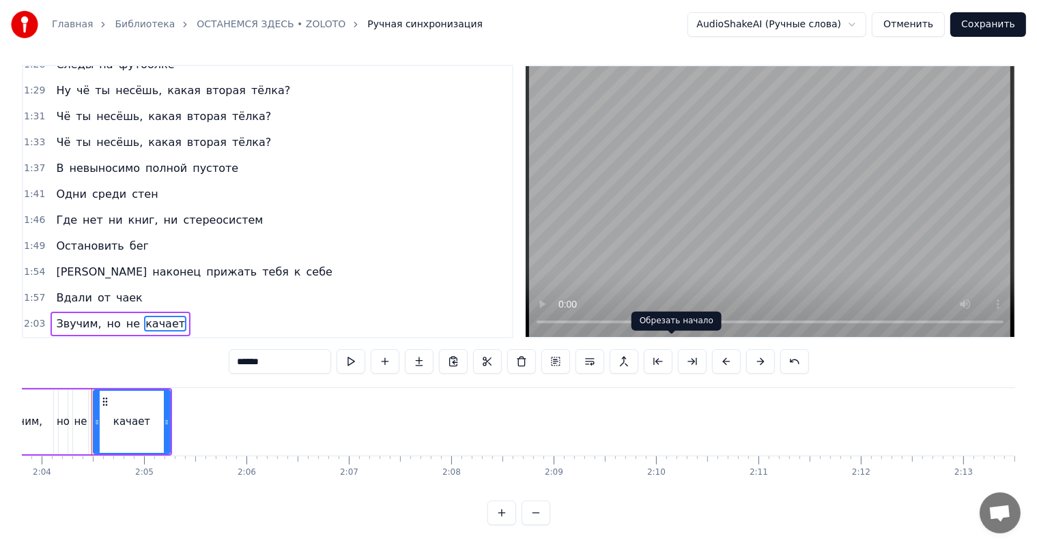
scroll to position [0, 12674]
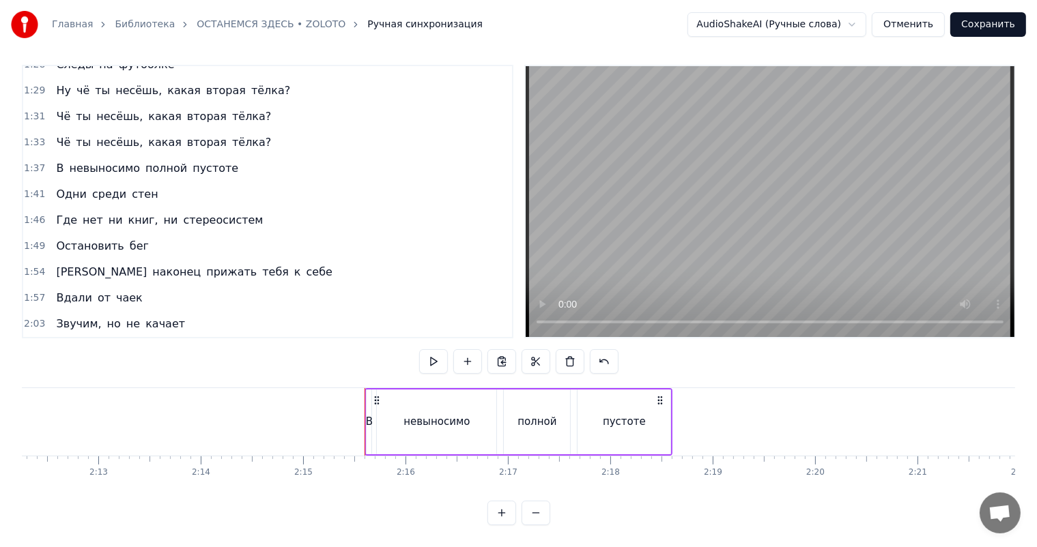
scroll to position [636, 0]
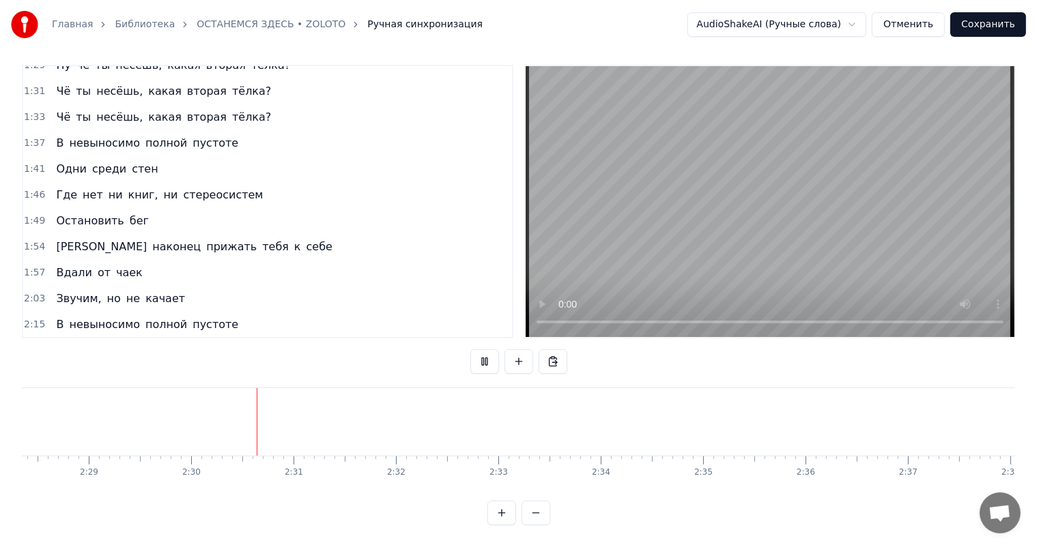
scroll to position [0, 15281]
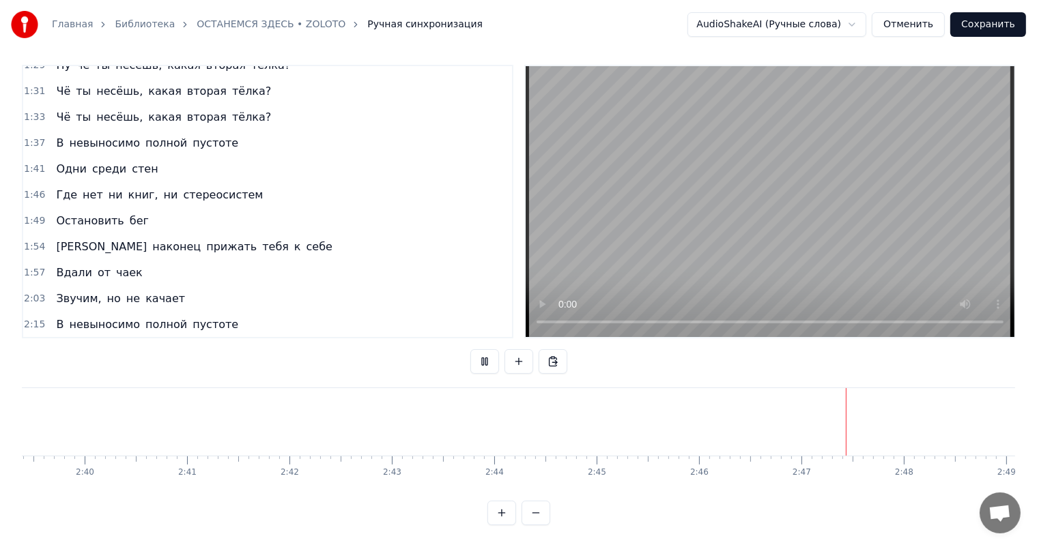
scroll to position [0, 16470]
click at [1005, 16] on button "Сохранить" at bounding box center [988, 24] width 76 height 25
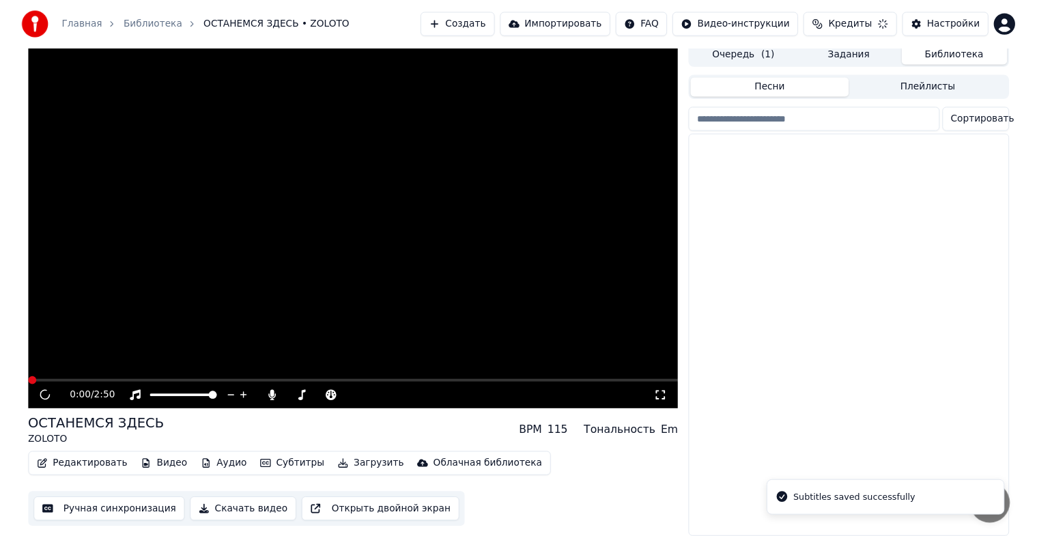
scroll to position [16, 0]
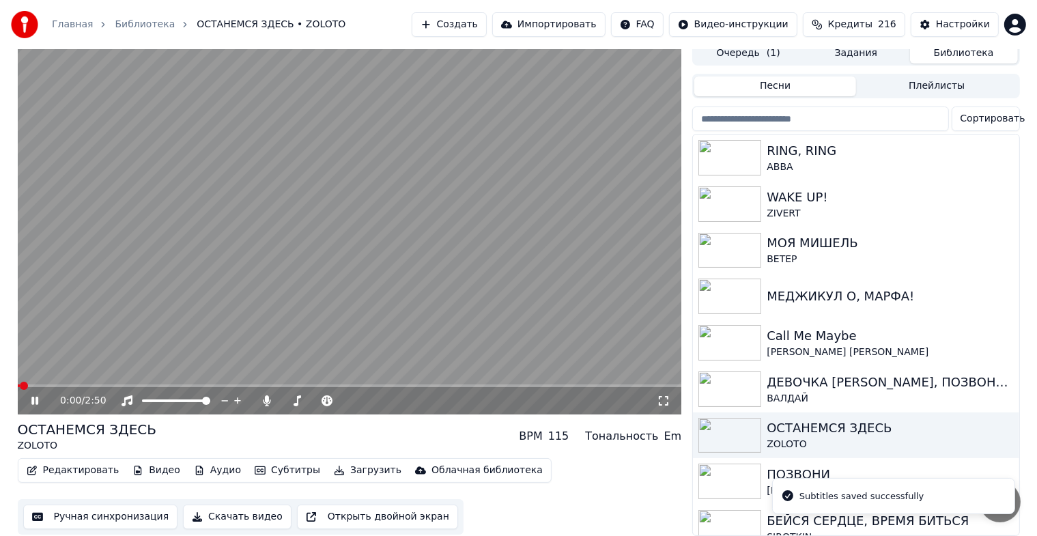
click at [40, 395] on icon at bounding box center [45, 400] width 32 height 11
click at [827, 375] on div "ДЕВОЧКА [PERSON_NAME], ПОЗВОНИ НА [PERSON_NAME]" at bounding box center [882, 382] width 233 height 19
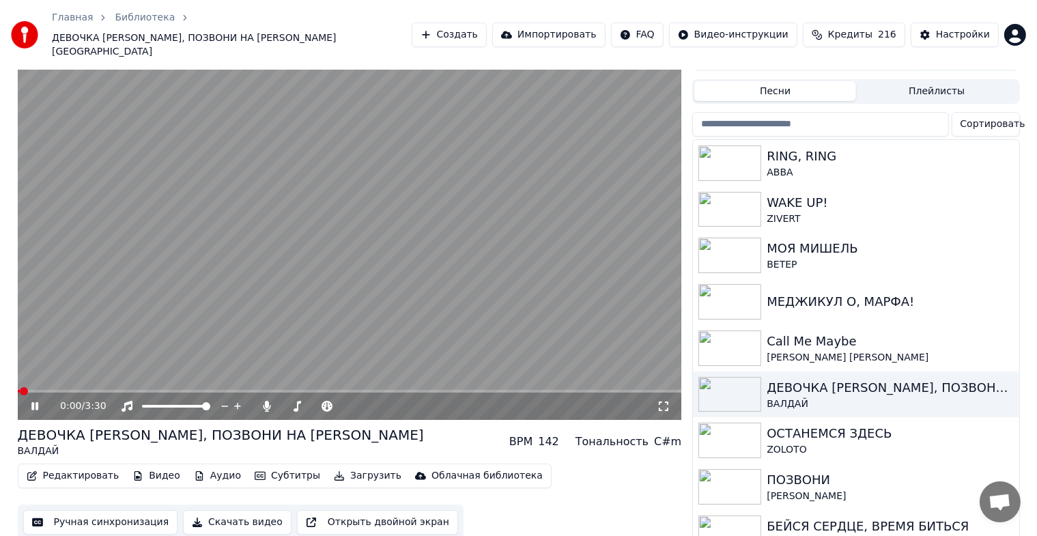
click at [41, 401] on icon at bounding box center [45, 406] width 32 height 11
click at [88, 510] on button "Ручная синхронизация" at bounding box center [100, 522] width 155 height 25
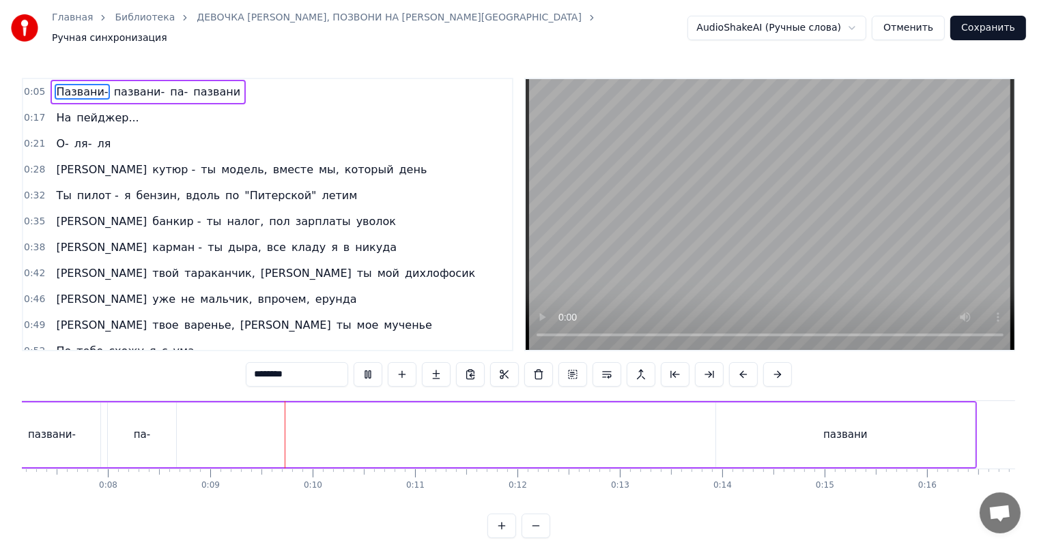
scroll to position [0, 868]
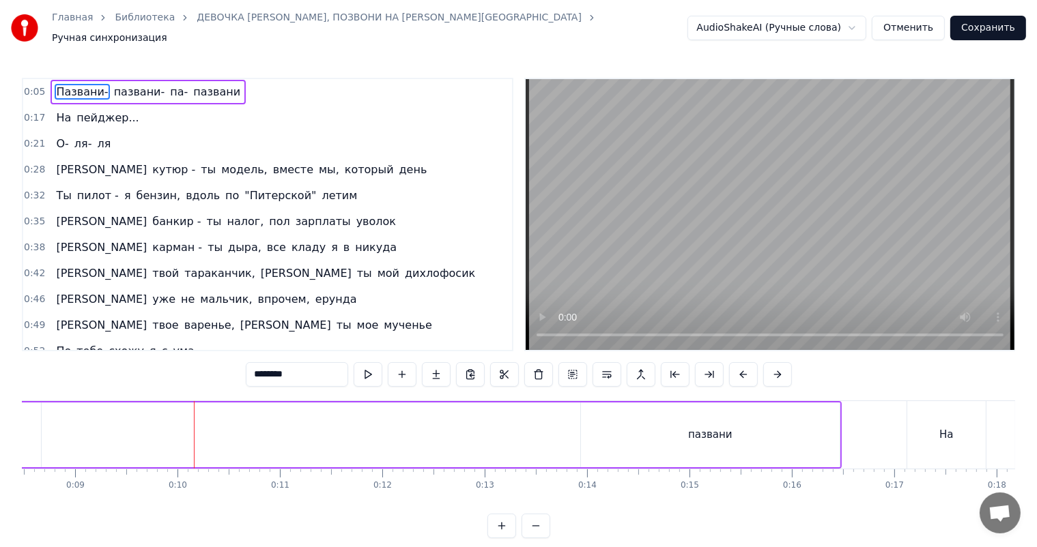
click at [50, 80] on div "Пазвани- пазвани- па- пазвани" at bounding box center [147, 92] width 195 height 25
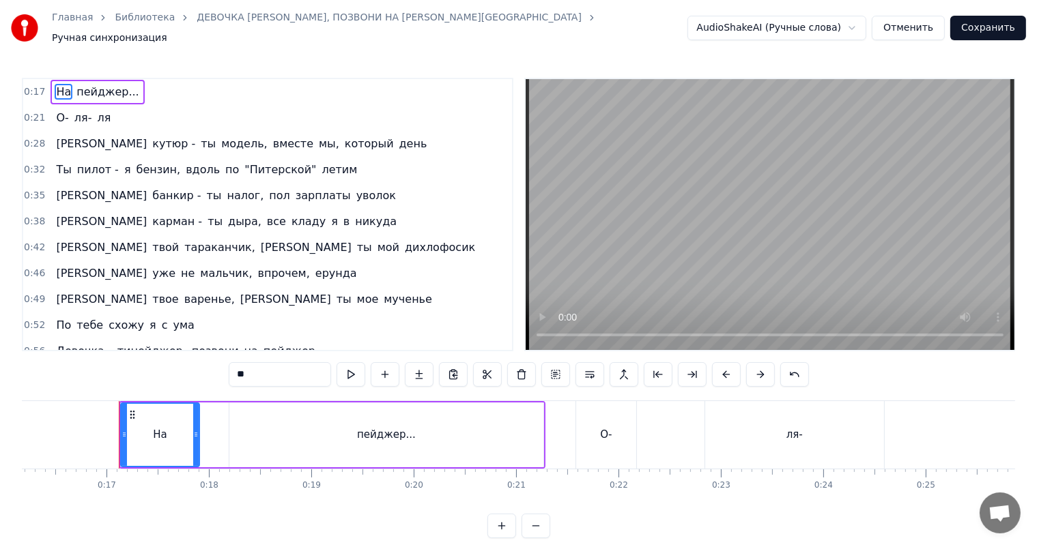
scroll to position [0, 1684]
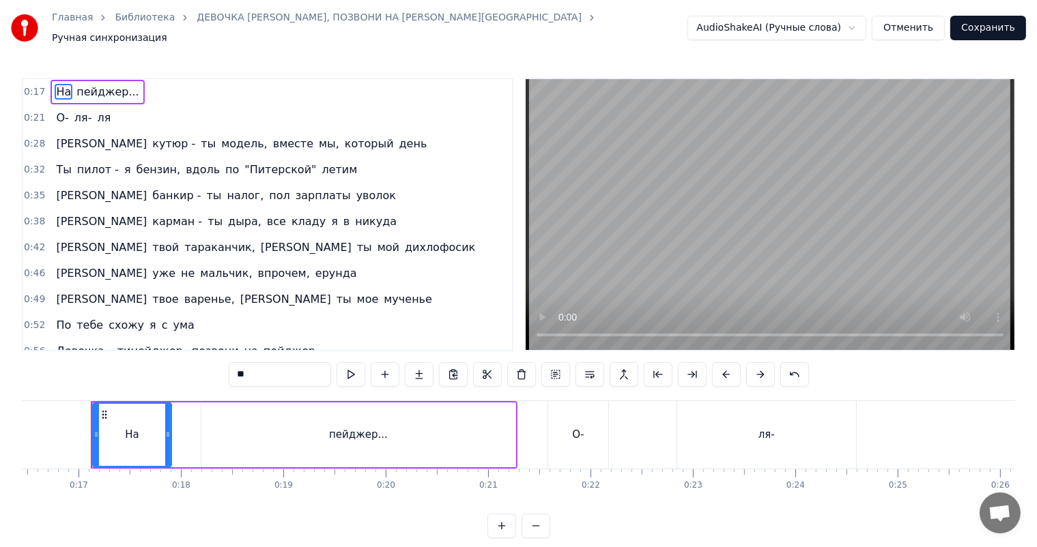
click at [50, 80] on div "На пейджер..." at bounding box center [96, 92] width 93 height 25
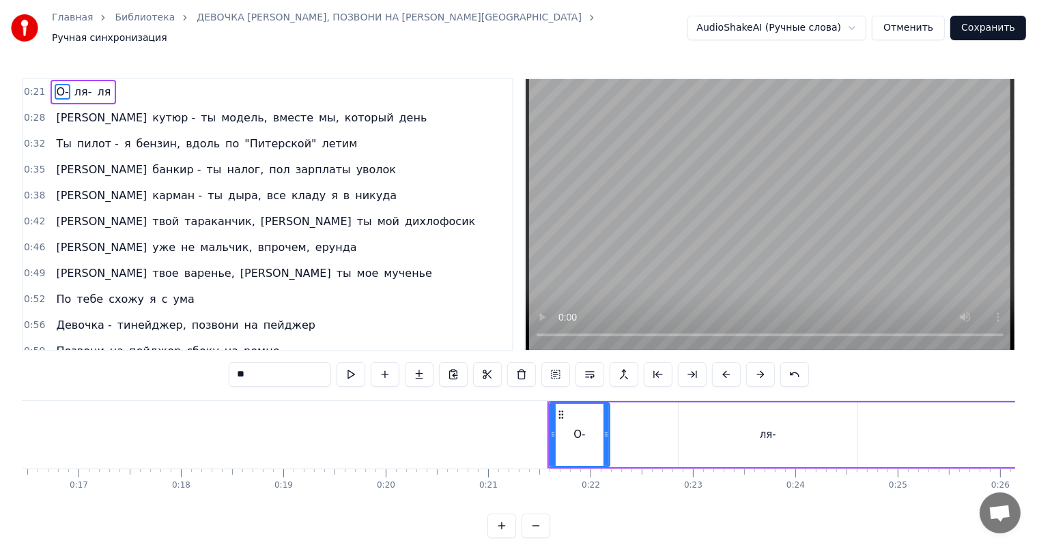
click at [50, 80] on div "О- ля- ля" at bounding box center [83, 92] width 66 height 25
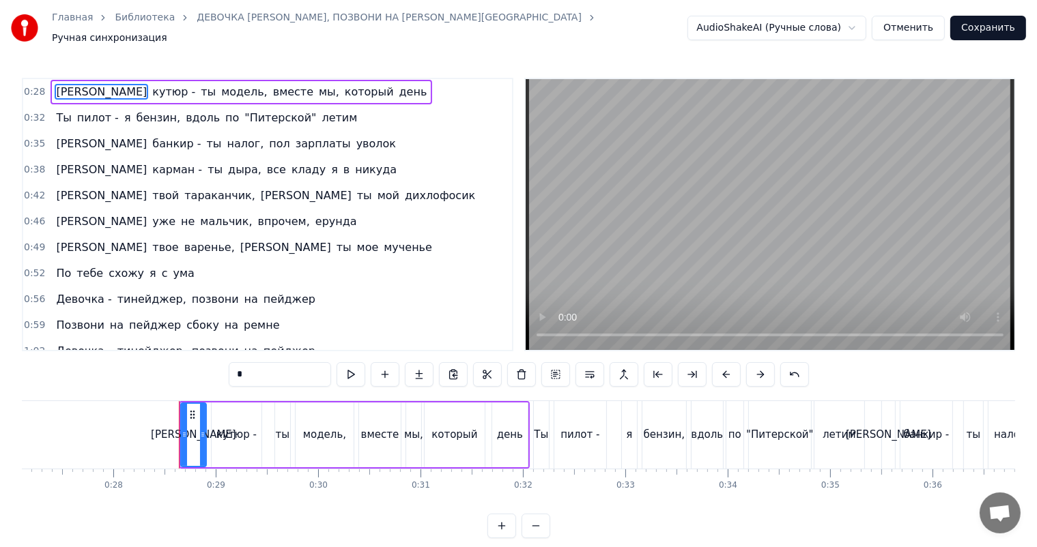
click at [55, 84] on span "[PERSON_NAME]" at bounding box center [101, 92] width 93 height 16
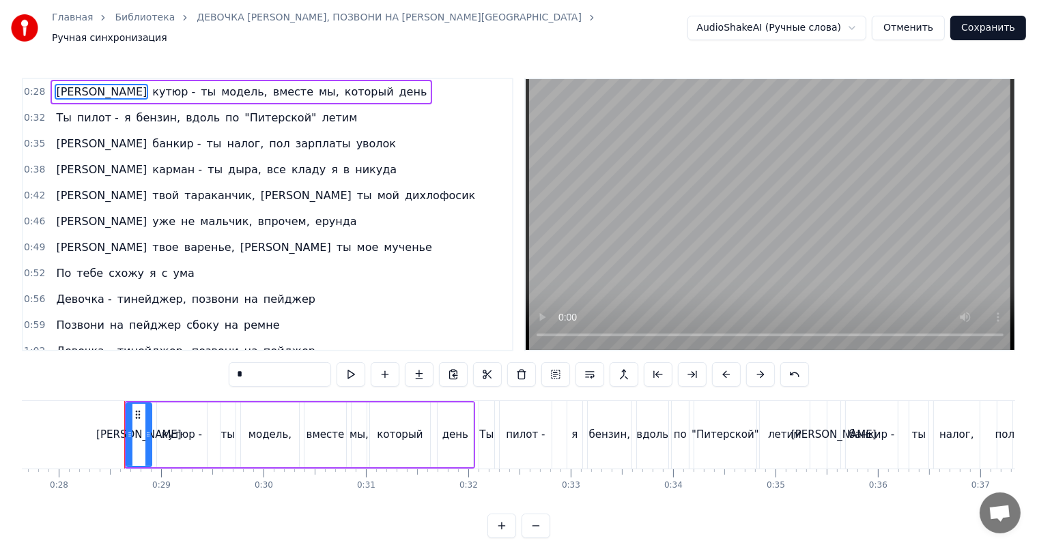
scroll to position [0, 2863]
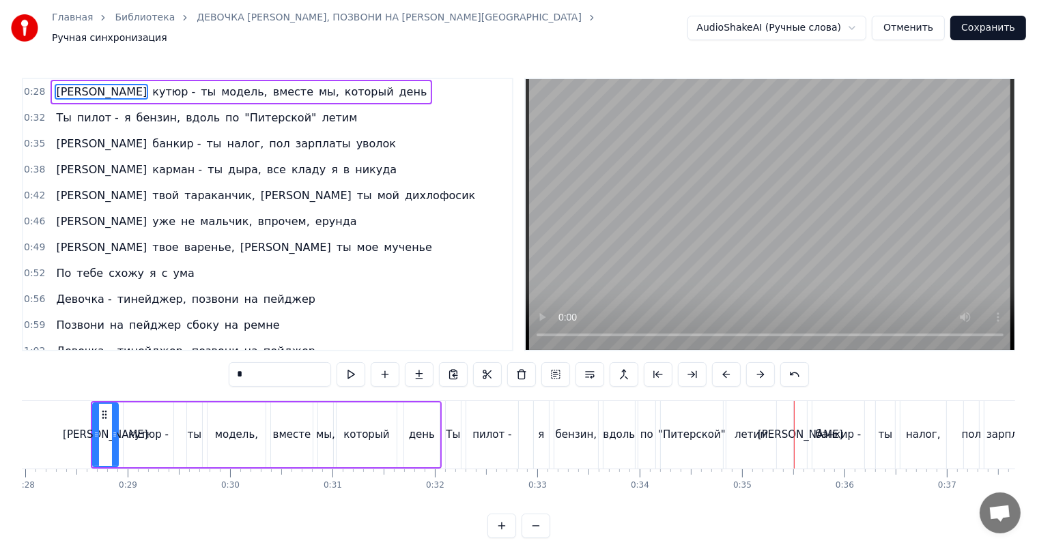
click at [151, 87] on span "кутюр -" at bounding box center [174, 92] width 46 height 16
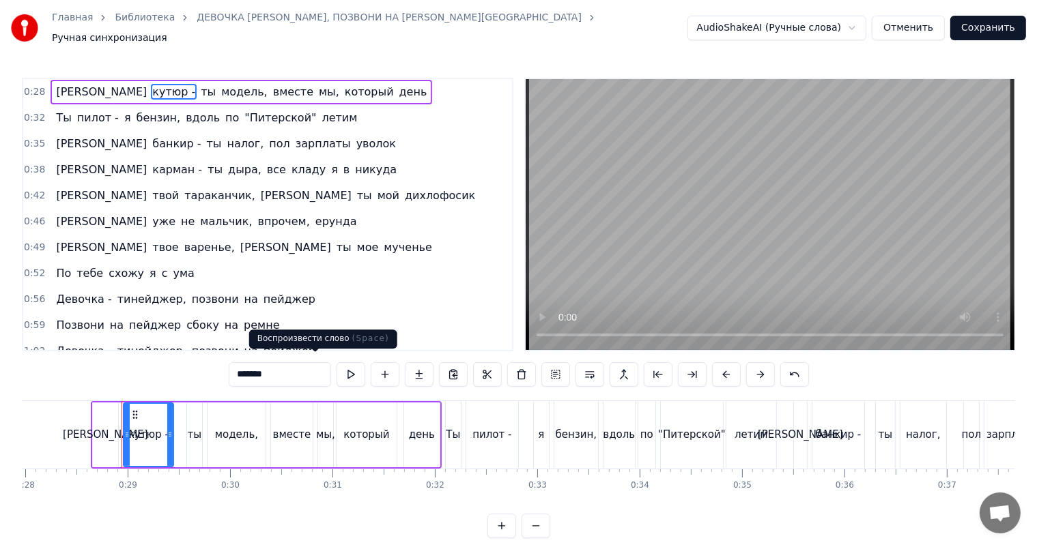
click at [257, 375] on input "*******" at bounding box center [280, 374] width 102 height 25
click at [100, 113] on span "пилот -" at bounding box center [98, 118] width 44 height 16
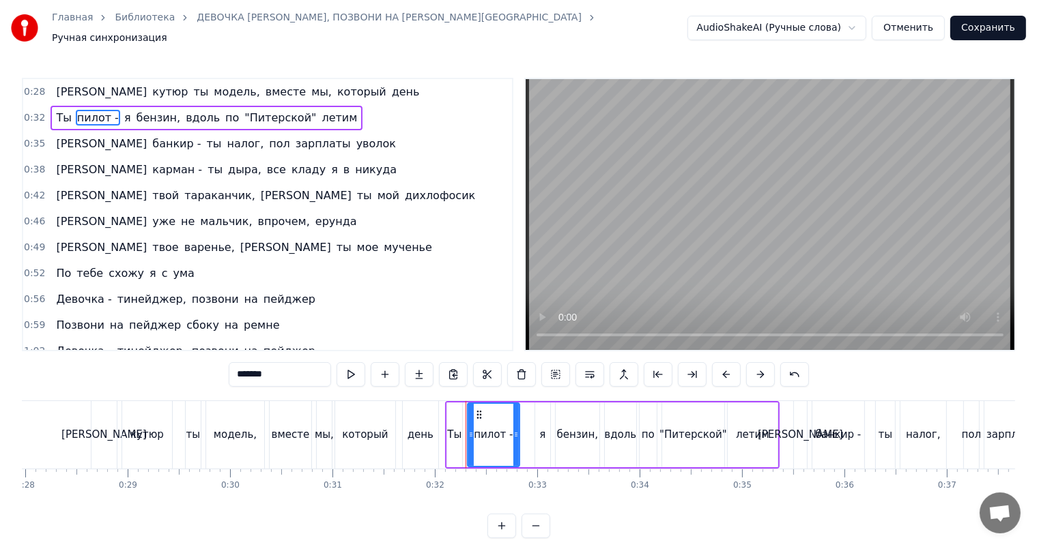
click at [254, 376] on input "*******" at bounding box center [280, 374] width 102 height 25
click at [151, 136] on span "банкир -" at bounding box center [176, 144] width 51 height 16
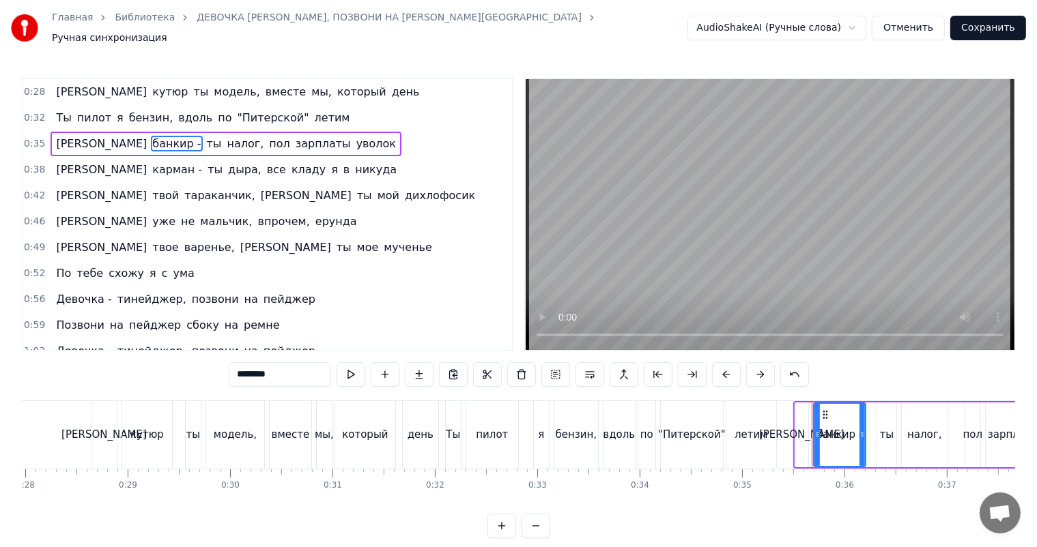
click at [251, 367] on input "********" at bounding box center [280, 374] width 102 height 25
click at [151, 162] on span "карман -" at bounding box center [177, 170] width 53 height 16
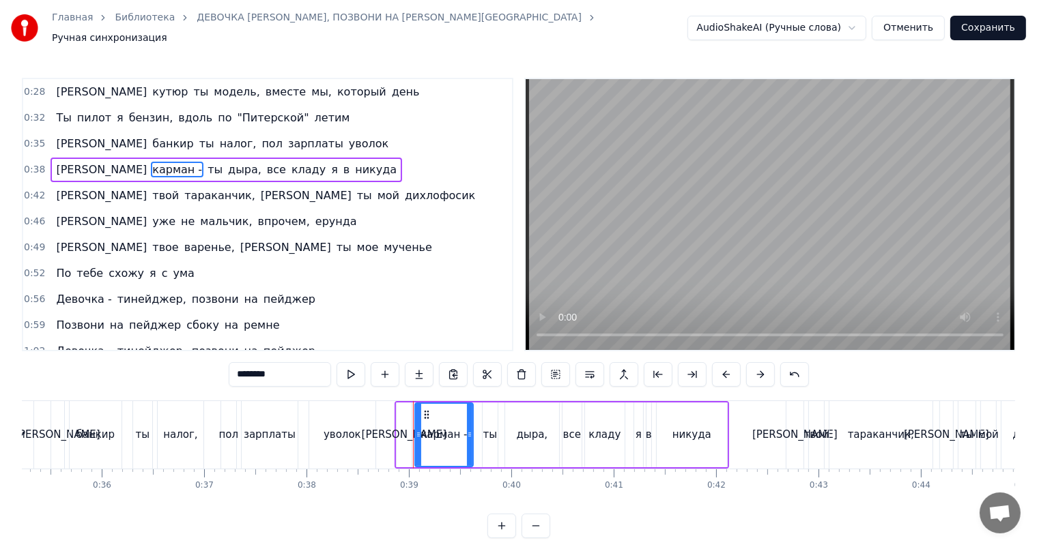
click at [251, 377] on input "********" at bounding box center [280, 374] width 102 height 25
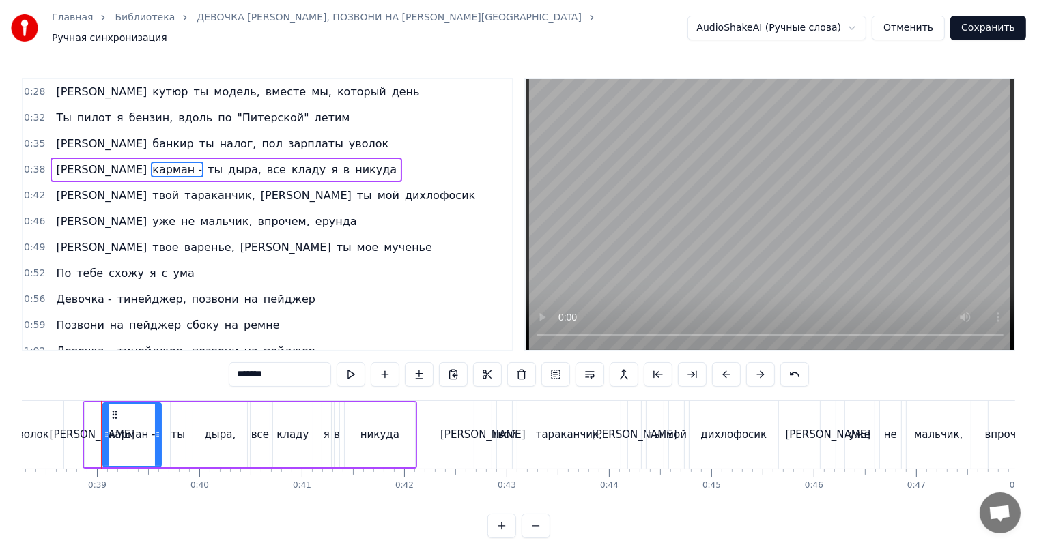
scroll to position [0, 3927]
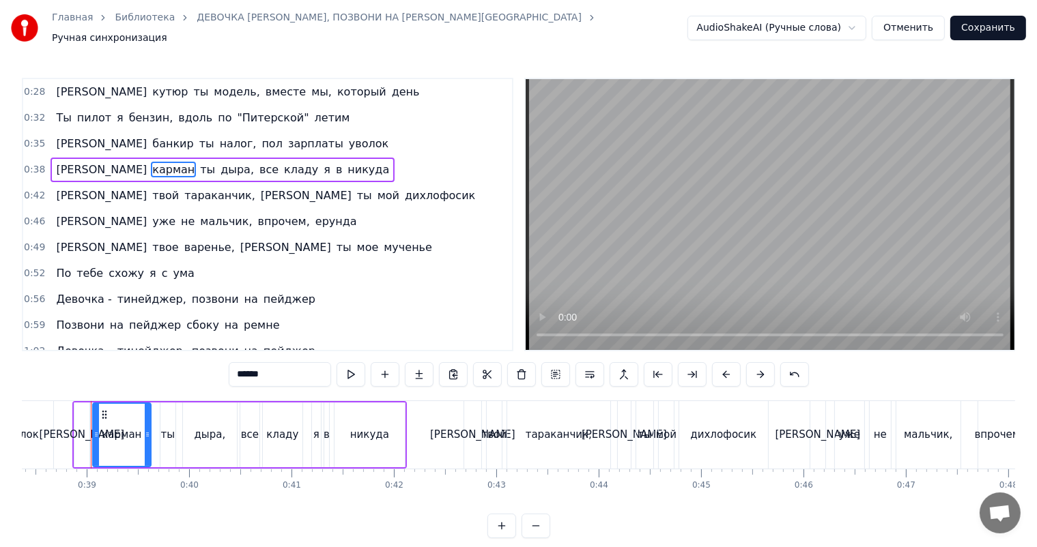
type input "******"
click at [60, 89] on div "Я кутюр ты модель, вместе мы, который день" at bounding box center [237, 92] width 374 height 25
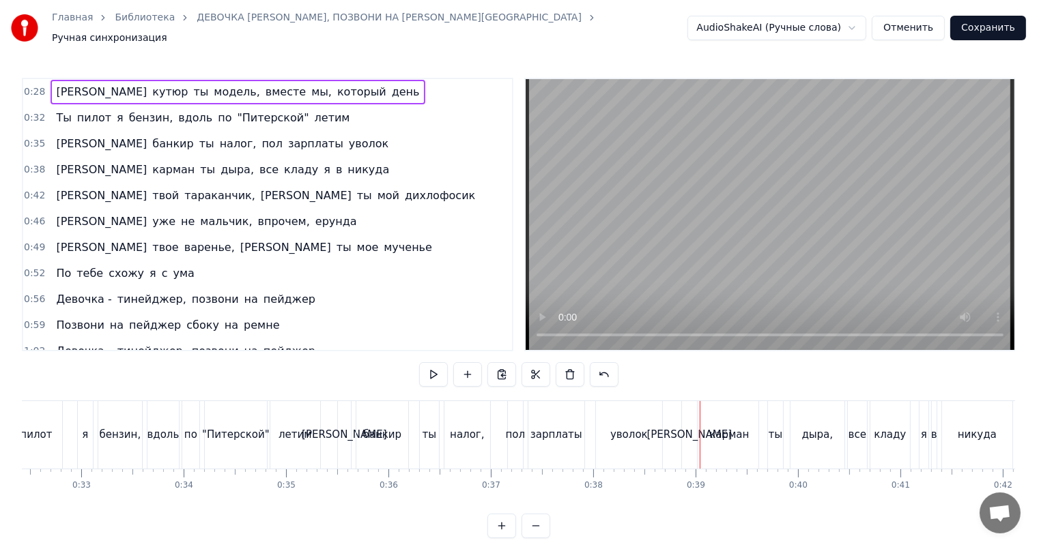
click at [57, 84] on span "[PERSON_NAME]" at bounding box center [101, 92] width 93 height 16
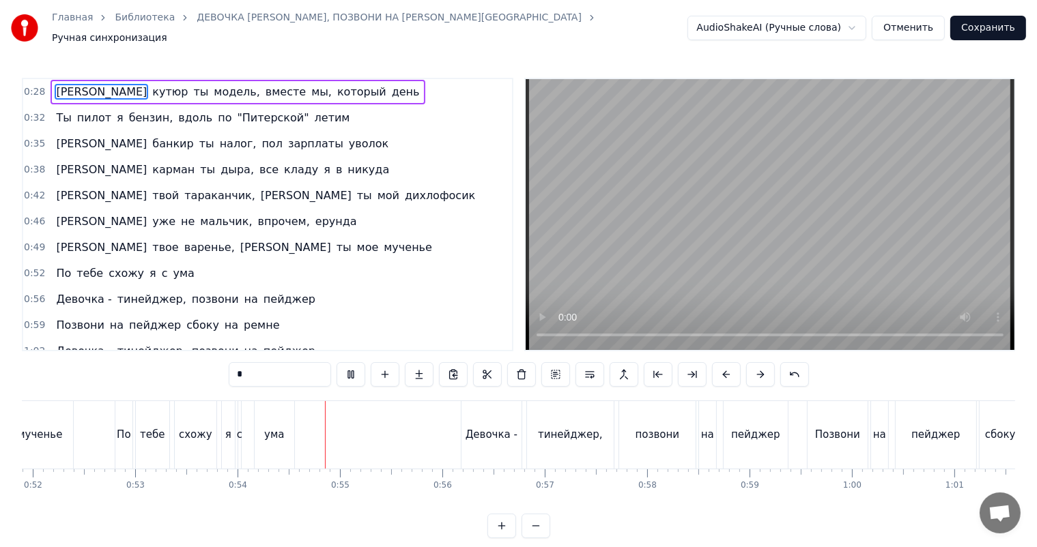
scroll to position [0, 5470]
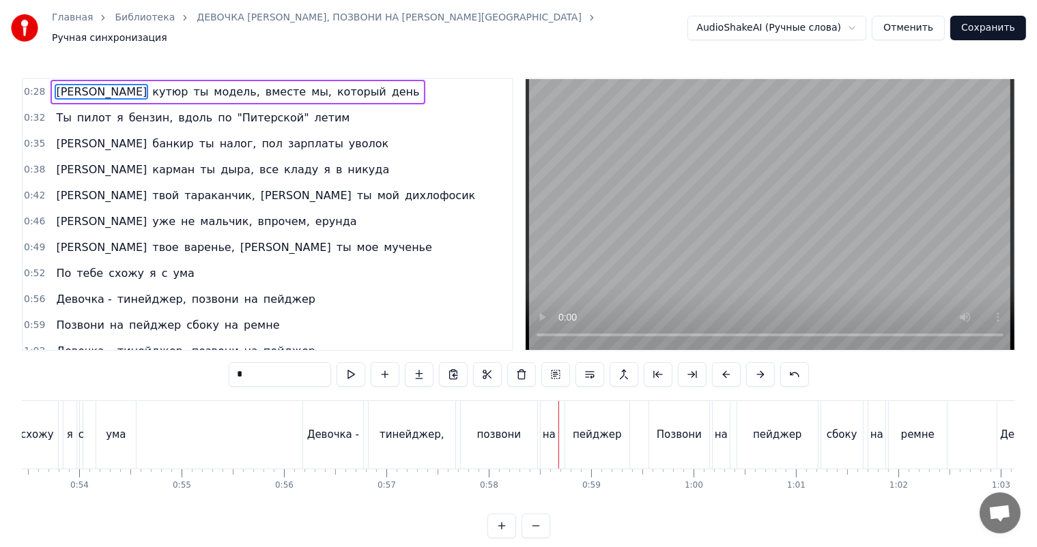
click at [98, 294] on span "Девочка -" at bounding box center [84, 299] width 58 height 16
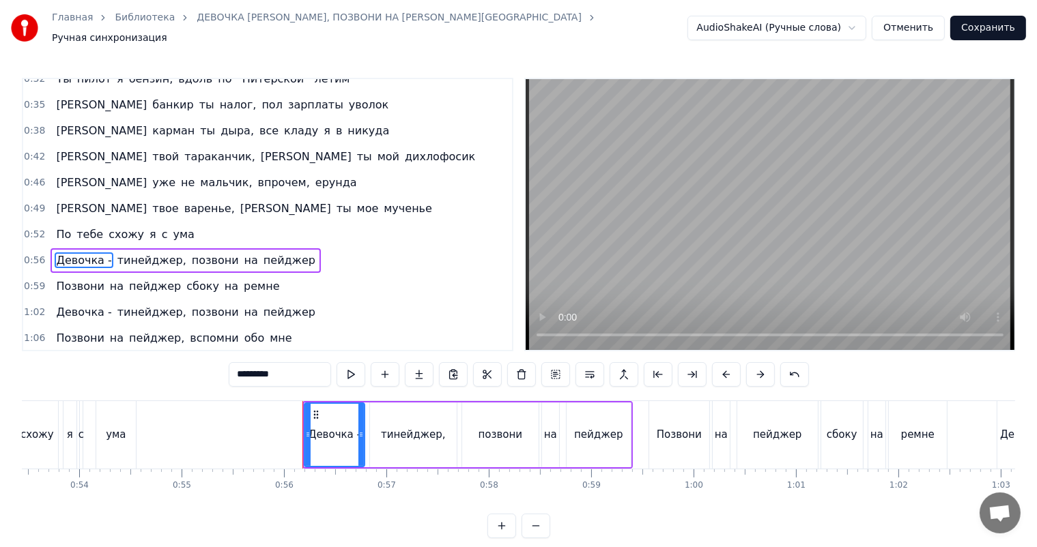
scroll to position [85, 0]
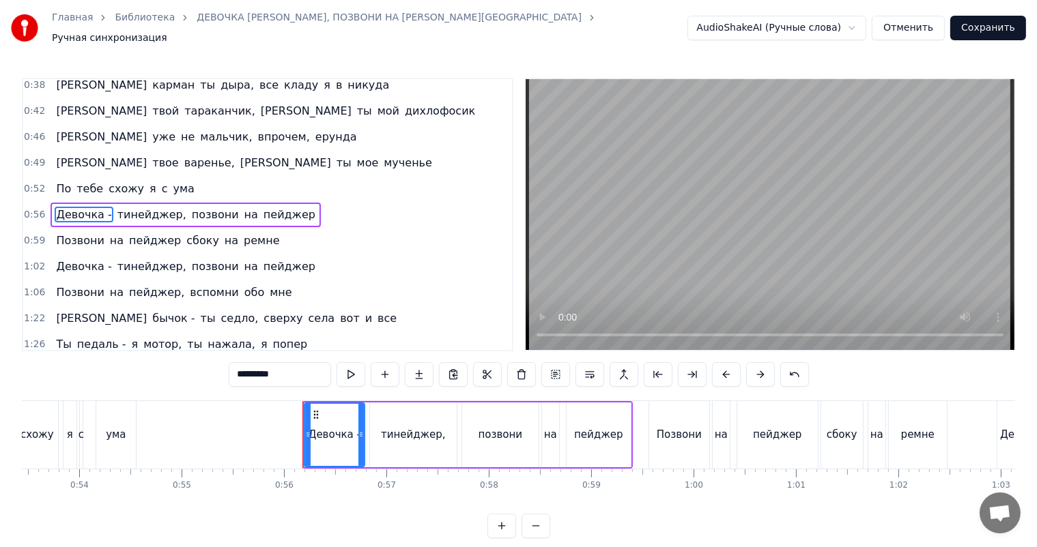
click at [268, 369] on input "*********" at bounding box center [280, 374] width 102 height 25
click at [92, 259] on span "Девочка -" at bounding box center [84, 267] width 58 height 16
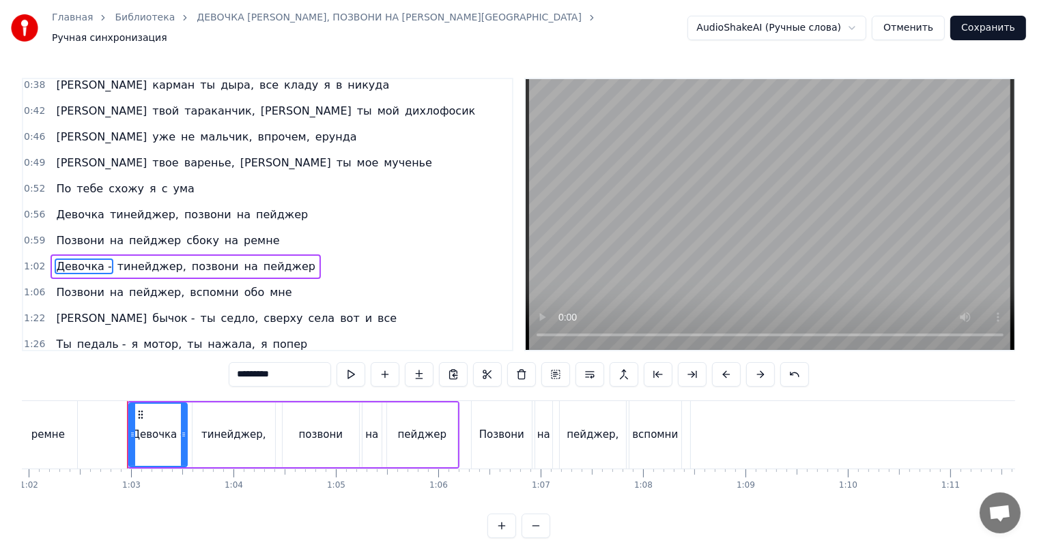
click at [250, 374] on input "*********" at bounding box center [280, 374] width 102 height 25
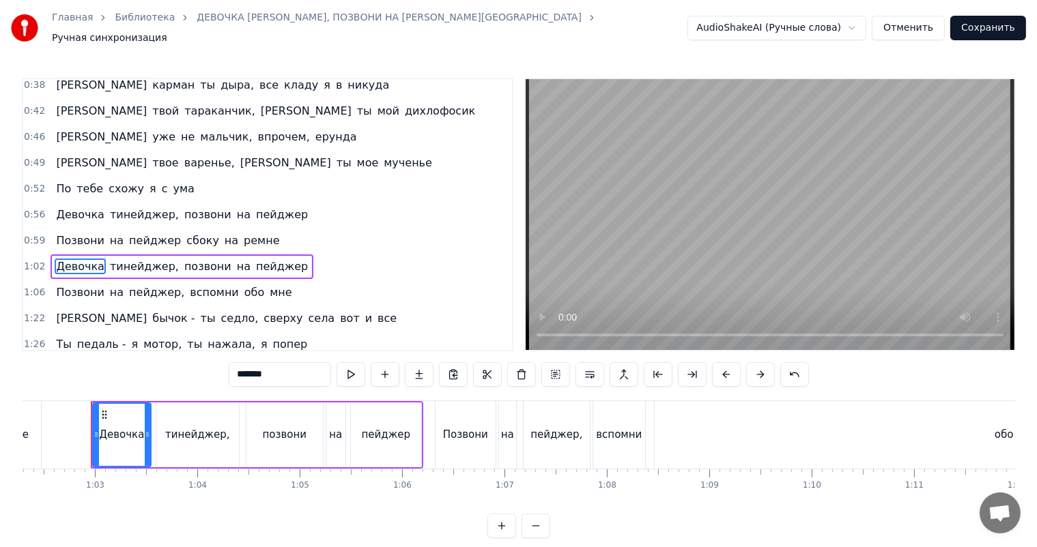
type input "*******"
click at [85, 216] on div "Девочка тинейджер, позвони на пейджер" at bounding box center [181, 215] width 263 height 25
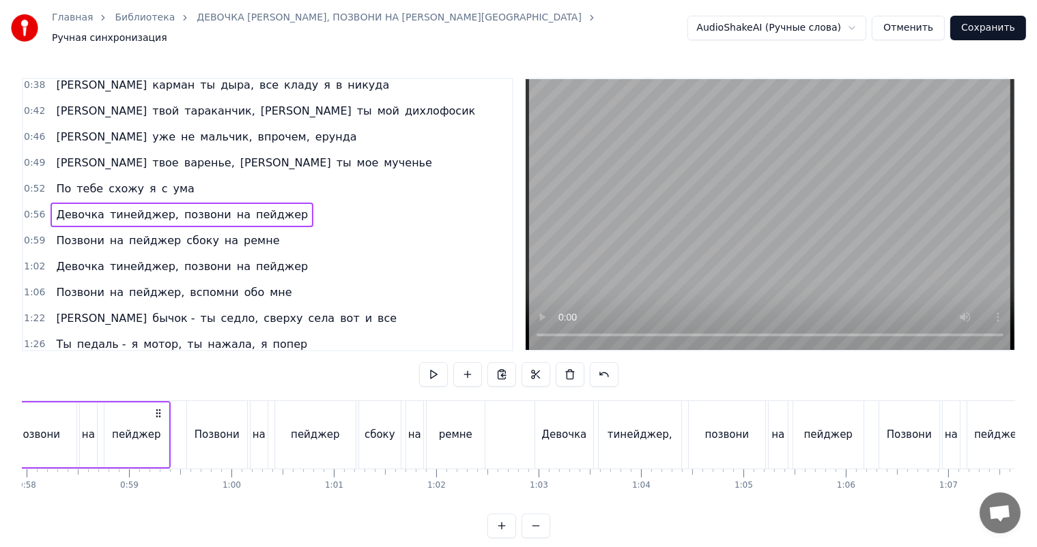
click at [83, 210] on span "Девочка" at bounding box center [80, 215] width 50 height 16
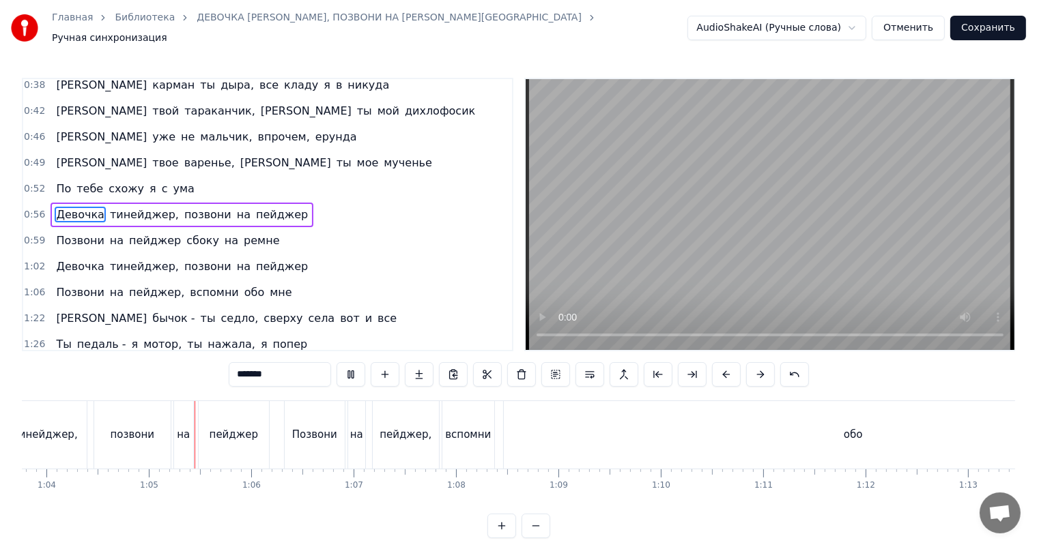
scroll to position [0, 6562]
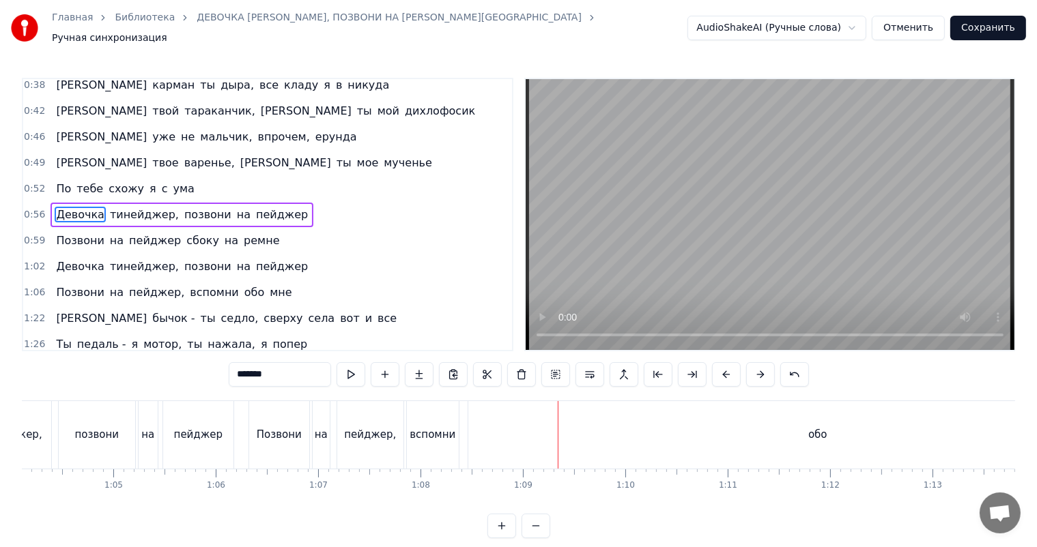
click at [679, 428] on div "обо" at bounding box center [817, 435] width 699 height 68
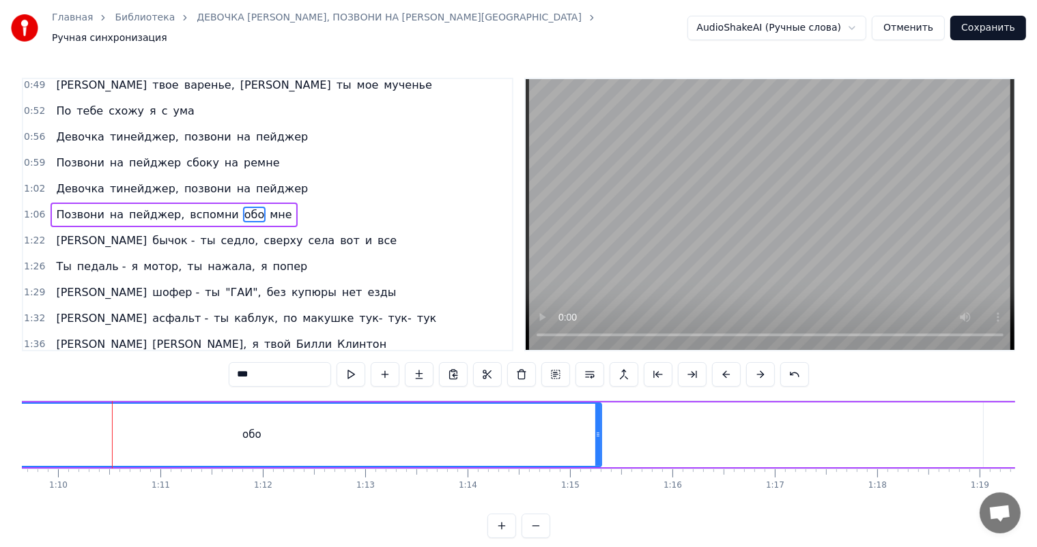
scroll to position [0, 7032]
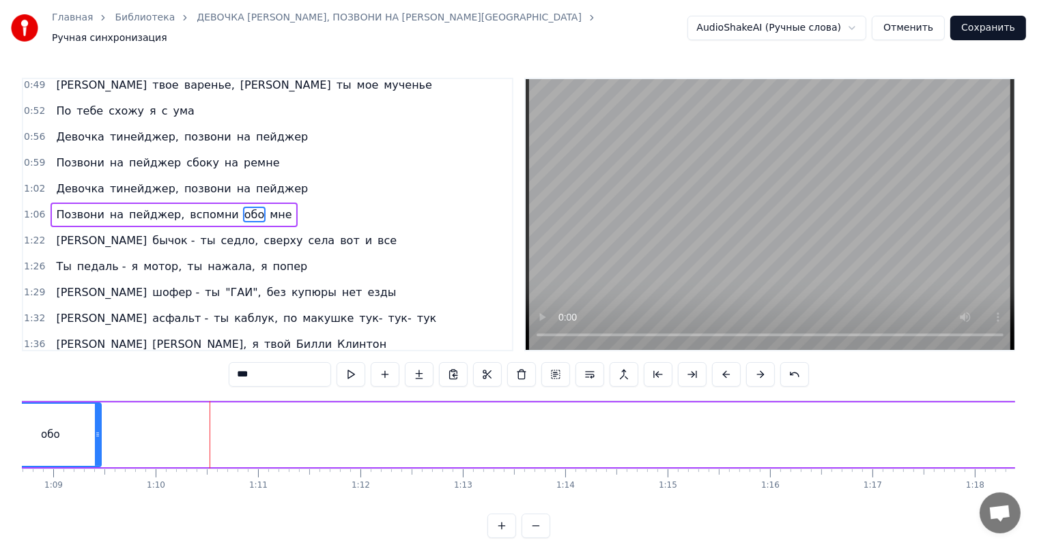
drag, startPoint x: 695, startPoint y: 425, endPoint x: 76, endPoint y: 452, distance: 620.2
click at [95, 452] on div at bounding box center [97, 435] width 5 height 62
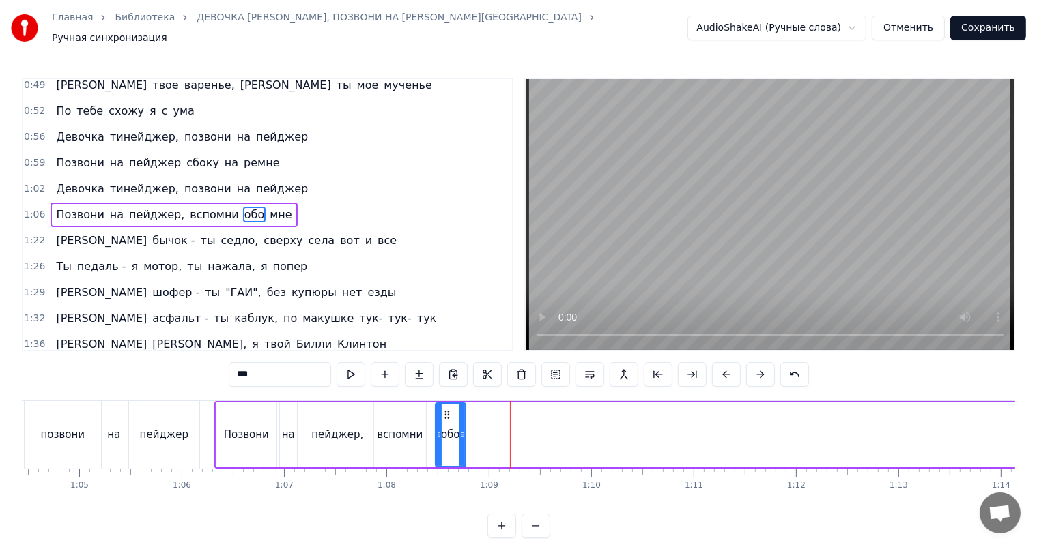
drag, startPoint x: 510, startPoint y: 425, endPoint x: 462, endPoint y: 431, distance: 48.8
click at [462, 431] on icon at bounding box center [461, 434] width 5 height 11
click at [268, 207] on span "мне" at bounding box center [280, 215] width 25 height 16
type input "***"
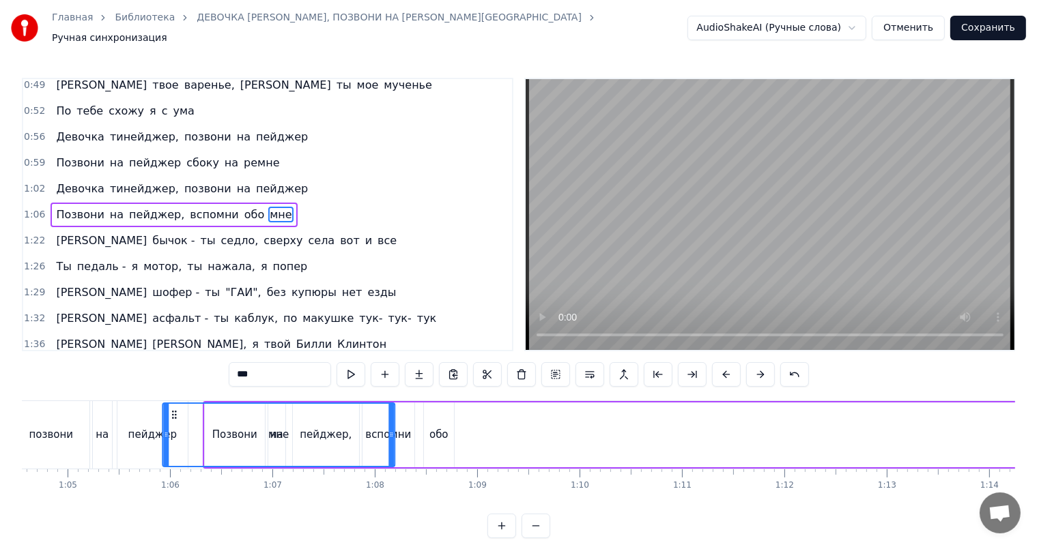
scroll to position [0, 6604]
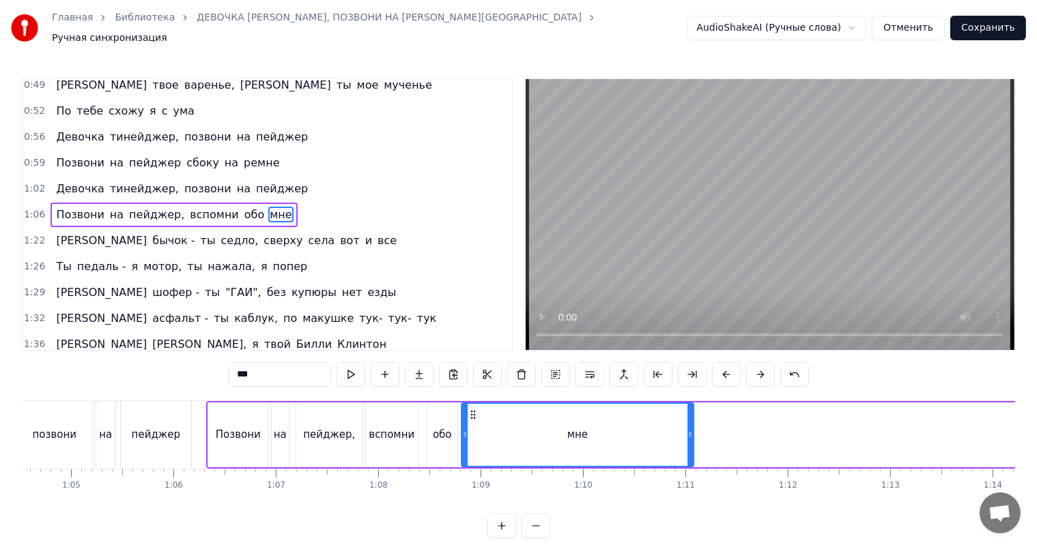
drag, startPoint x: 104, startPoint y: 405, endPoint x: 472, endPoint y: 423, distance: 368.9
click at [472, 423] on div "мне" at bounding box center [577, 435] width 231 height 62
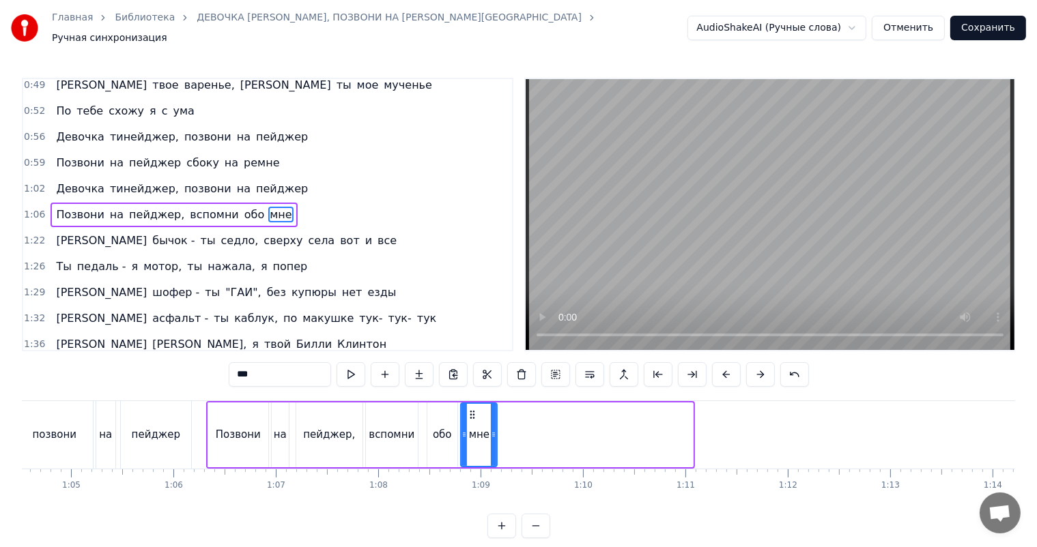
drag, startPoint x: 691, startPoint y: 425, endPoint x: 495, endPoint y: 431, distance: 195.9
click at [495, 431] on icon at bounding box center [493, 434] width 5 height 11
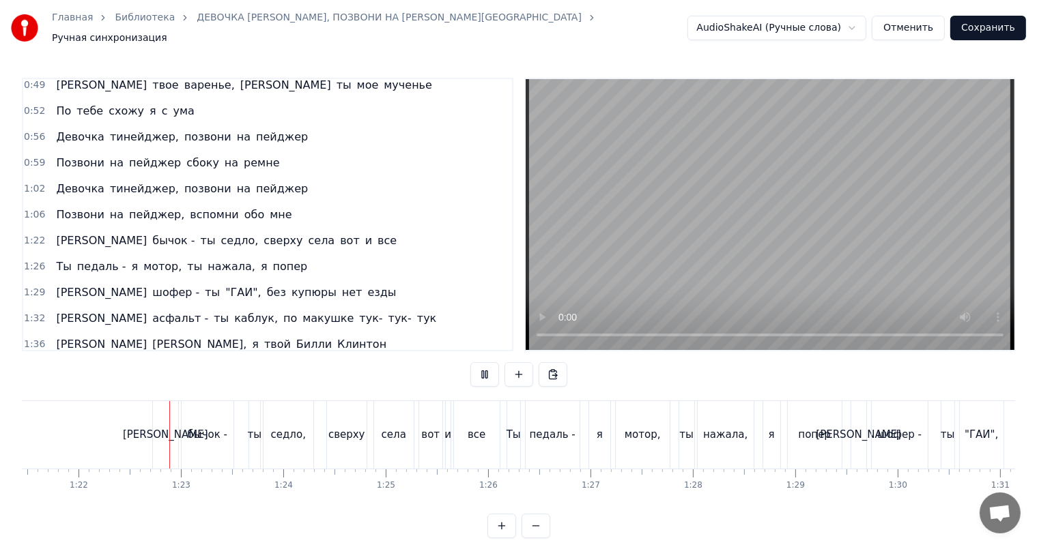
scroll to position [0, 8349]
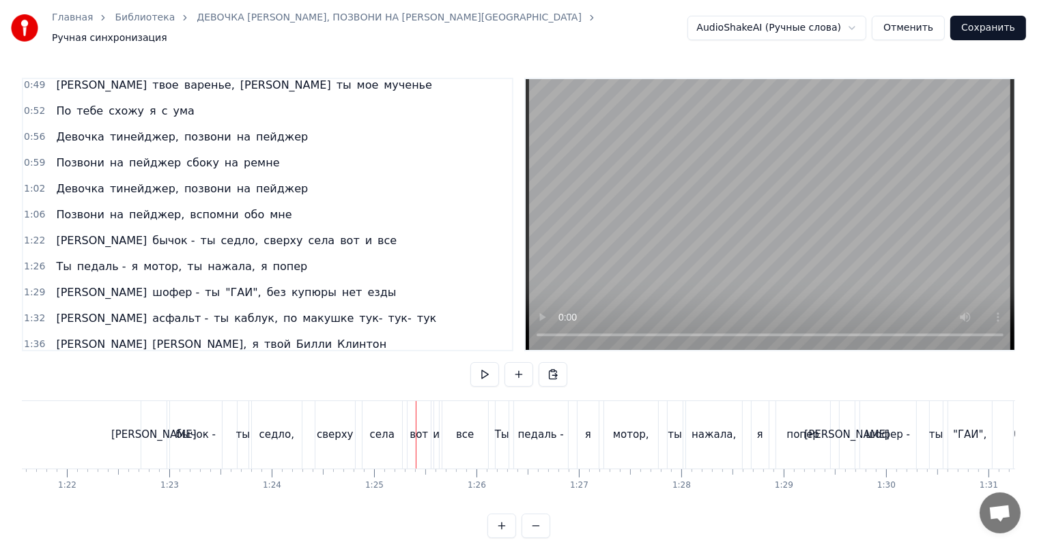
click at [151, 234] on span "бычок -" at bounding box center [173, 241] width 45 height 16
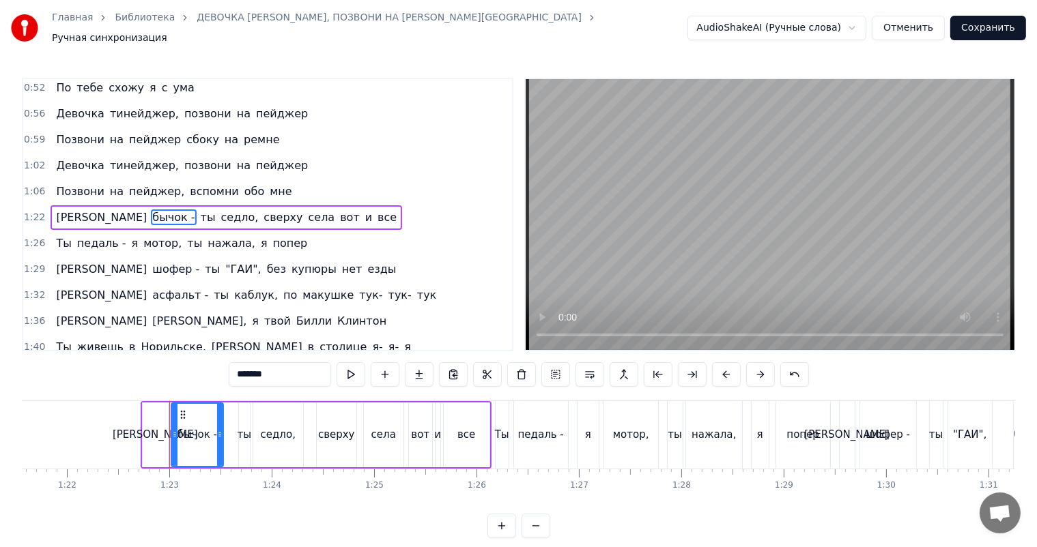
scroll to position [188, 0]
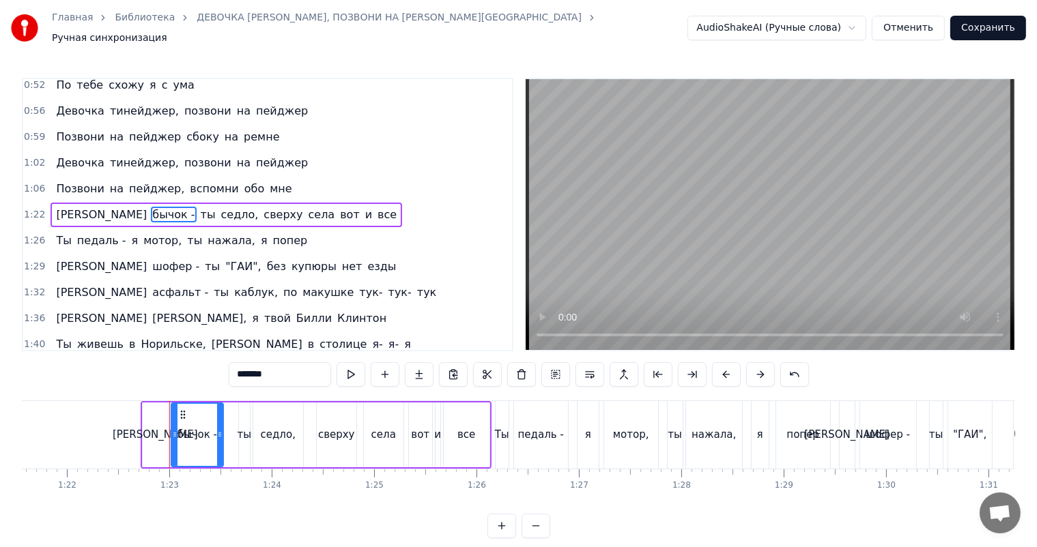
click at [263, 377] on input "*******" at bounding box center [280, 374] width 102 height 25
click at [93, 234] on span "педаль -" at bounding box center [102, 241] width 52 height 16
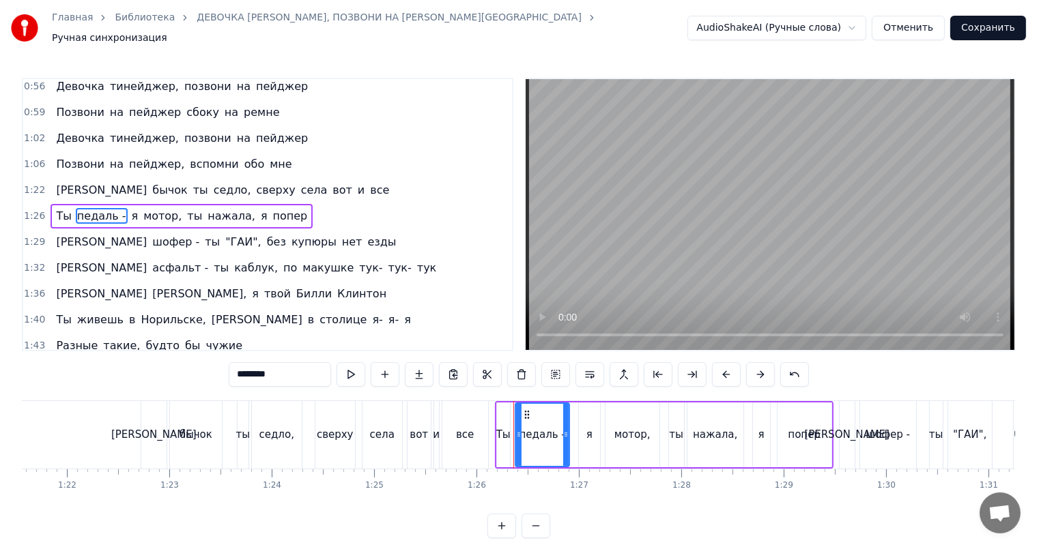
scroll to position [214, 0]
click at [255, 370] on input "********" at bounding box center [280, 374] width 102 height 25
click at [63, 207] on span "Ты" at bounding box center [64, 215] width 18 height 16
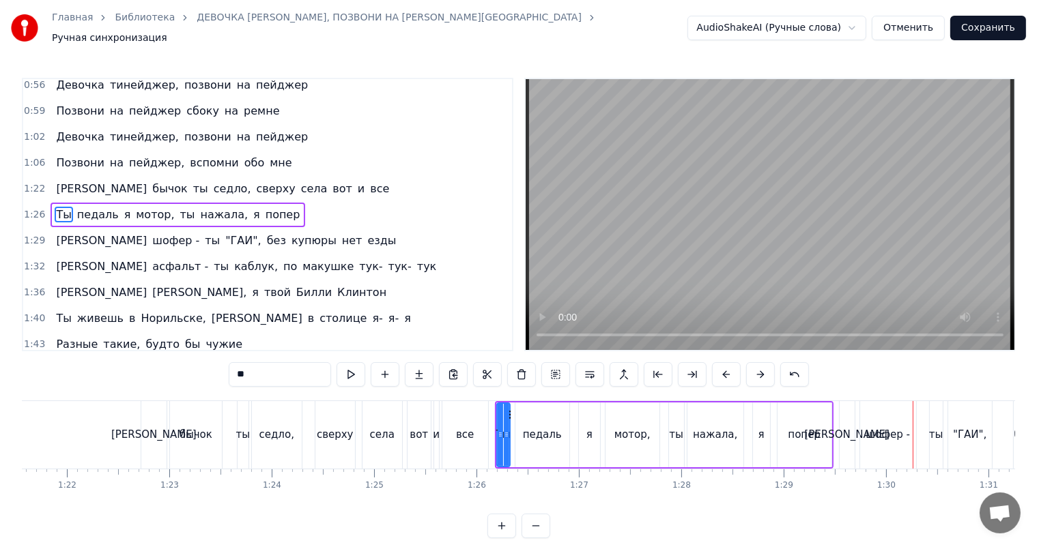
click at [151, 233] on span "шофер -" at bounding box center [176, 241] width 50 height 16
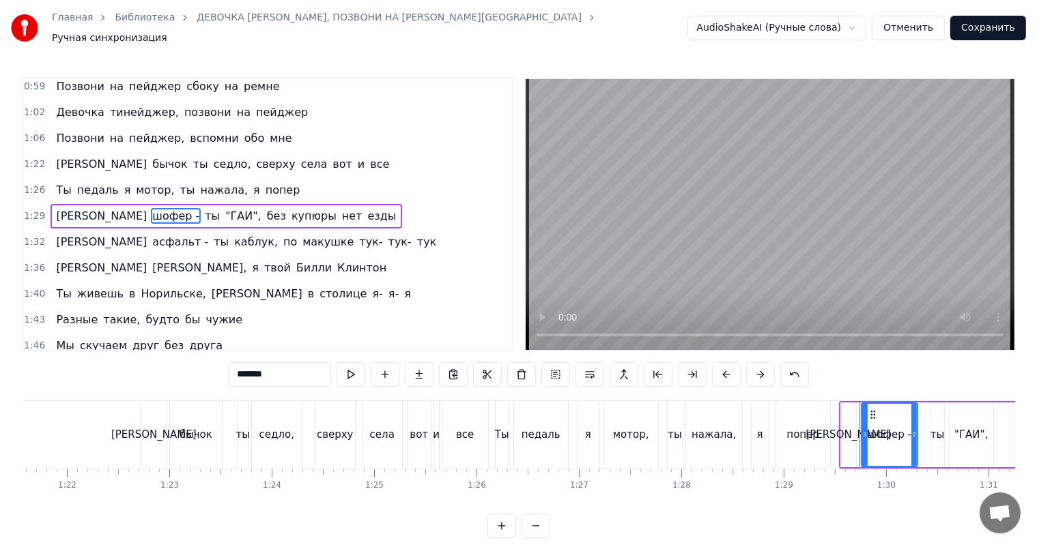
scroll to position [240, 0]
click at [273, 383] on div "0:28 Я кутюр ты модель, вместе мы, который день 0:32 Ты пилот я бензин, вдоль п…" at bounding box center [518, 308] width 993 height 461
click at [262, 369] on input "*******" at bounding box center [280, 374] width 102 height 25
click at [151, 233] on span "асфальт -" at bounding box center [180, 241] width 59 height 16
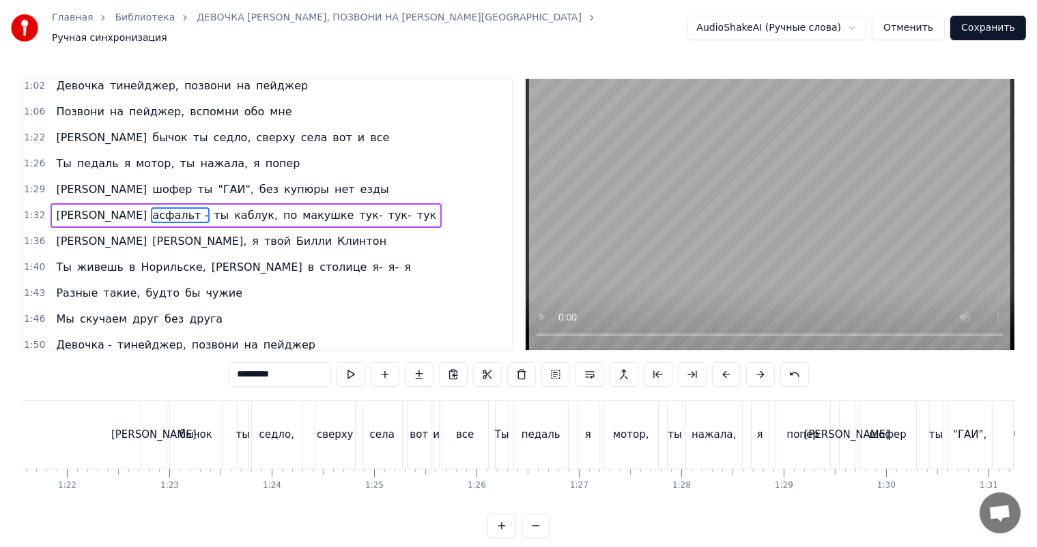
scroll to position [266, 0]
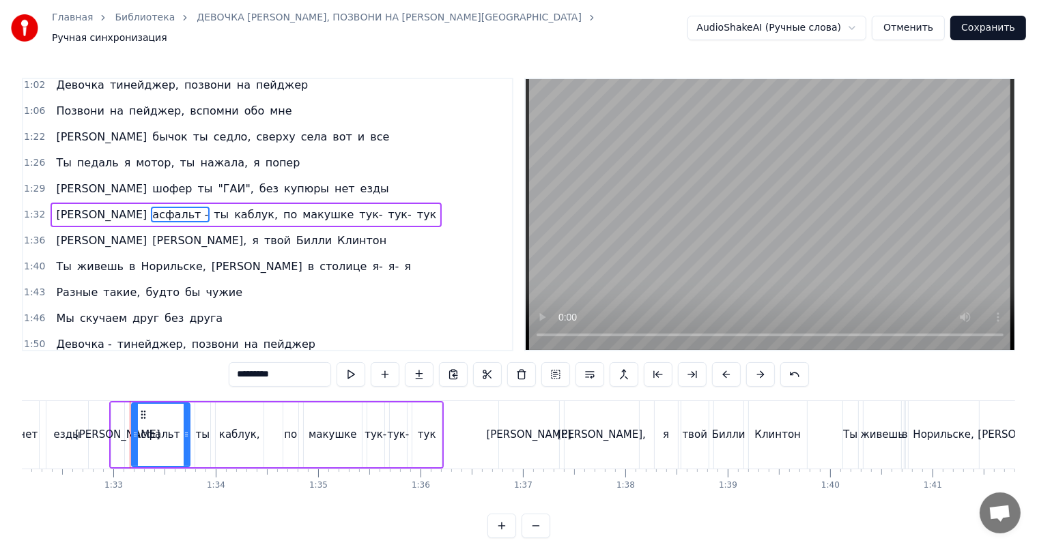
click at [256, 362] on input "*********" at bounding box center [280, 374] width 102 height 25
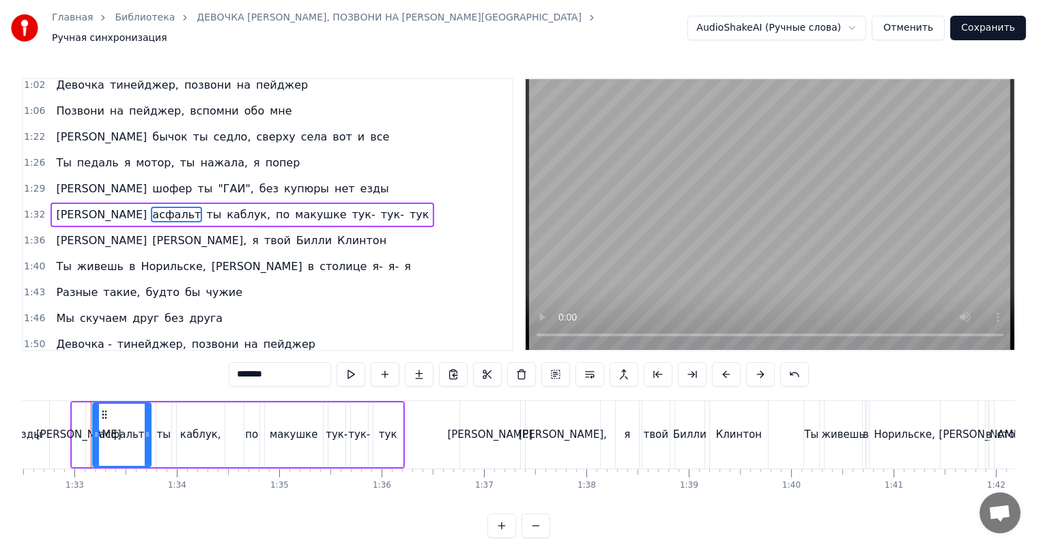
click at [151, 184] on span "шофер" at bounding box center [172, 189] width 42 height 16
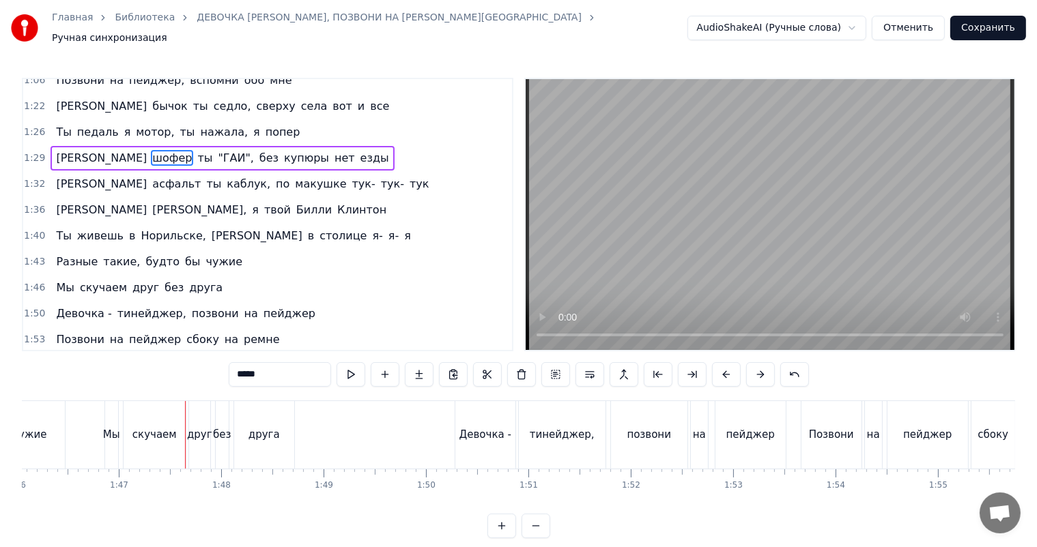
scroll to position [353, 0]
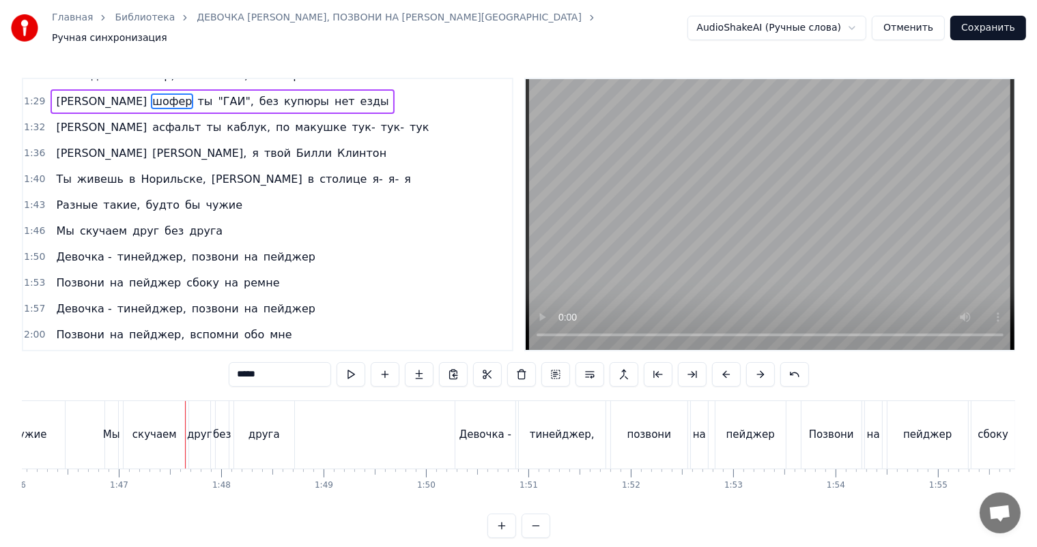
click at [403, 175] on span "я" at bounding box center [408, 179] width 10 height 16
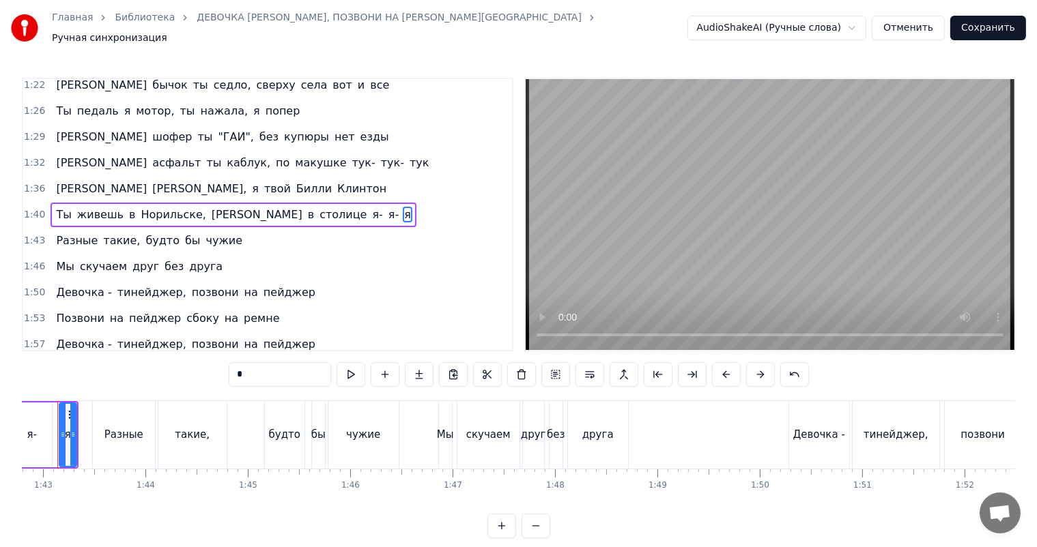
scroll to position [0, 10489]
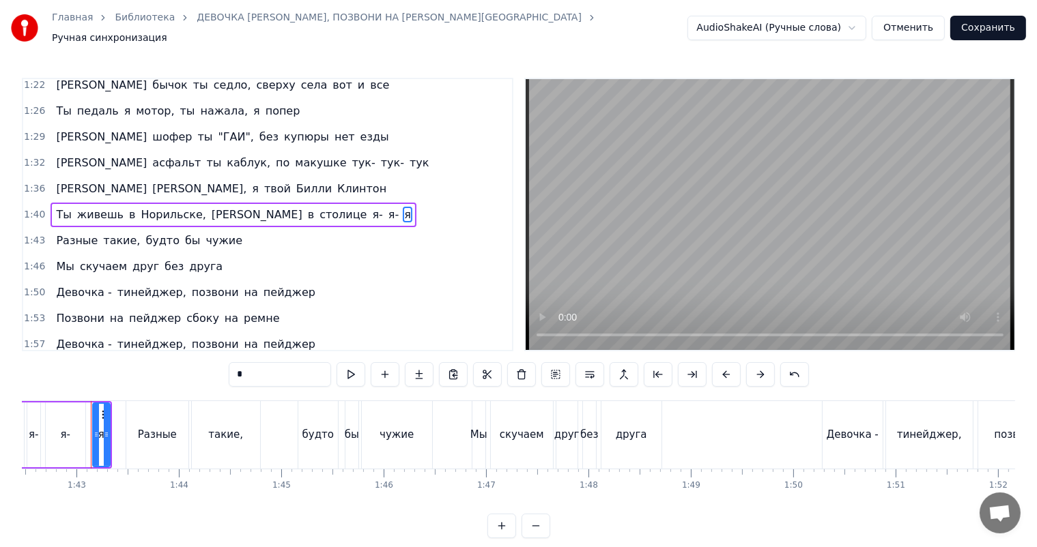
type input "******"
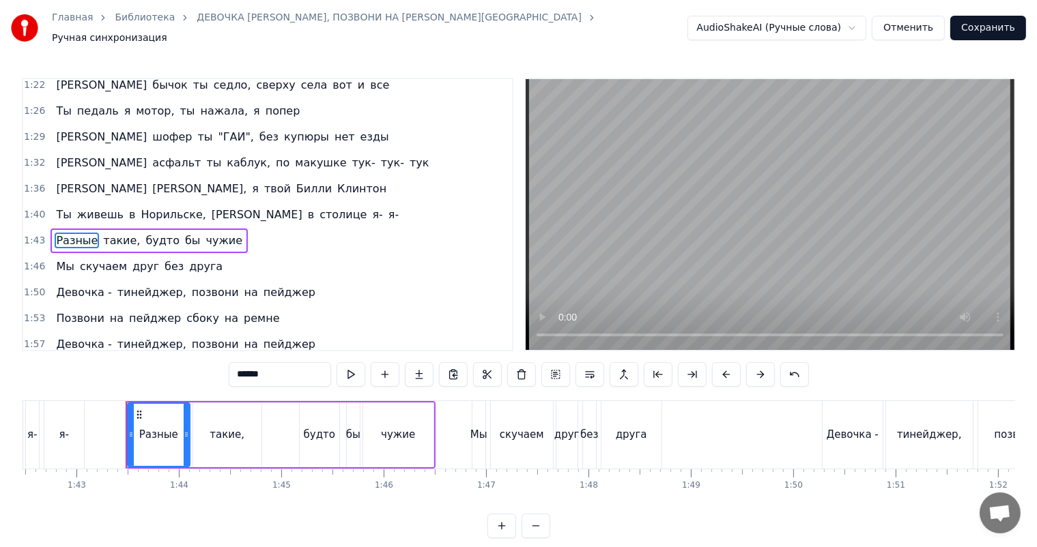
scroll to position [344, 0]
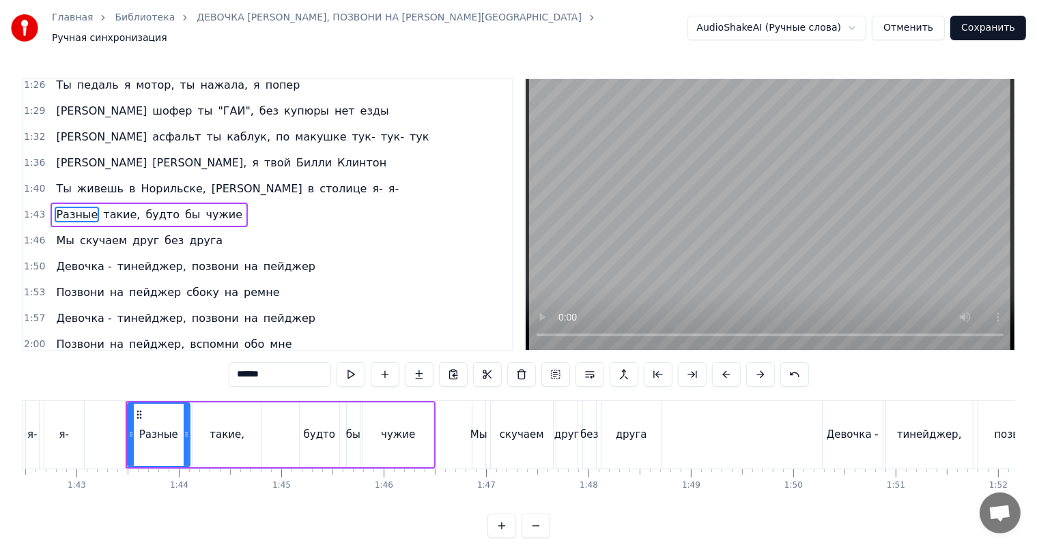
click at [271, 185] on div "Ты живешь в [GEOGRAPHIC_DATA], а в столице [GEOGRAPHIC_DATA]-" at bounding box center [226, 189] width 353 height 25
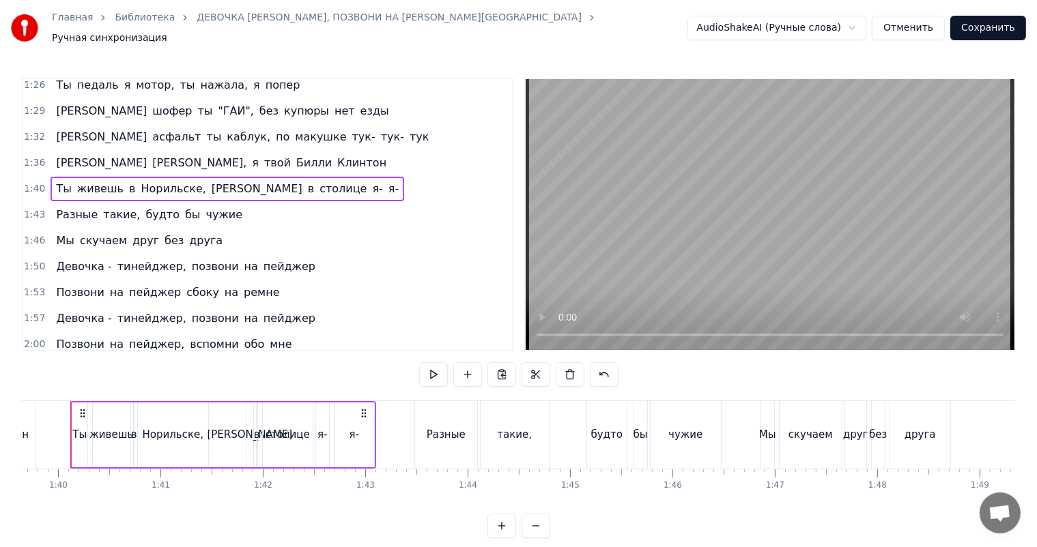
click at [387, 182] on span "я-" at bounding box center [393, 189] width 13 height 16
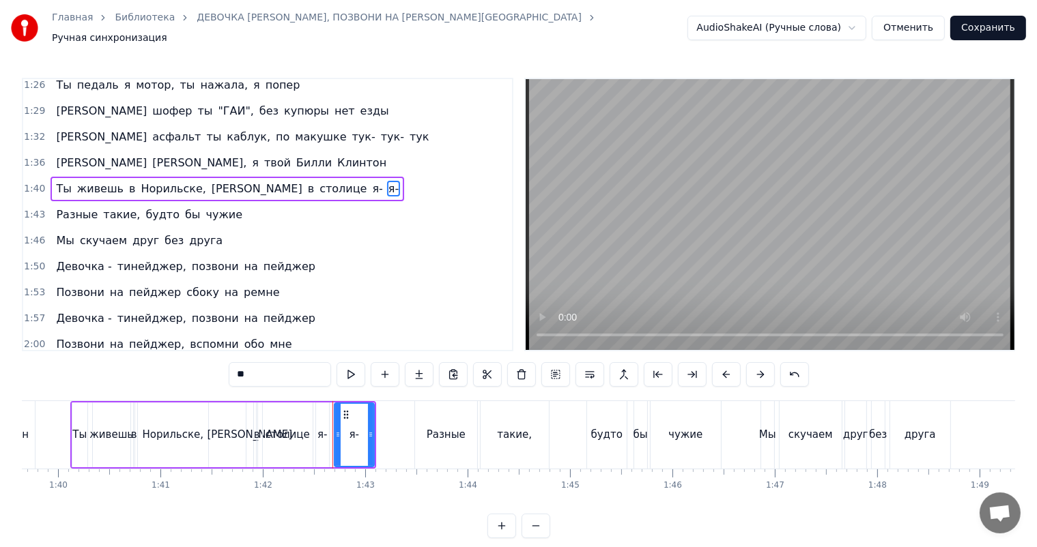
scroll to position [0, 10180]
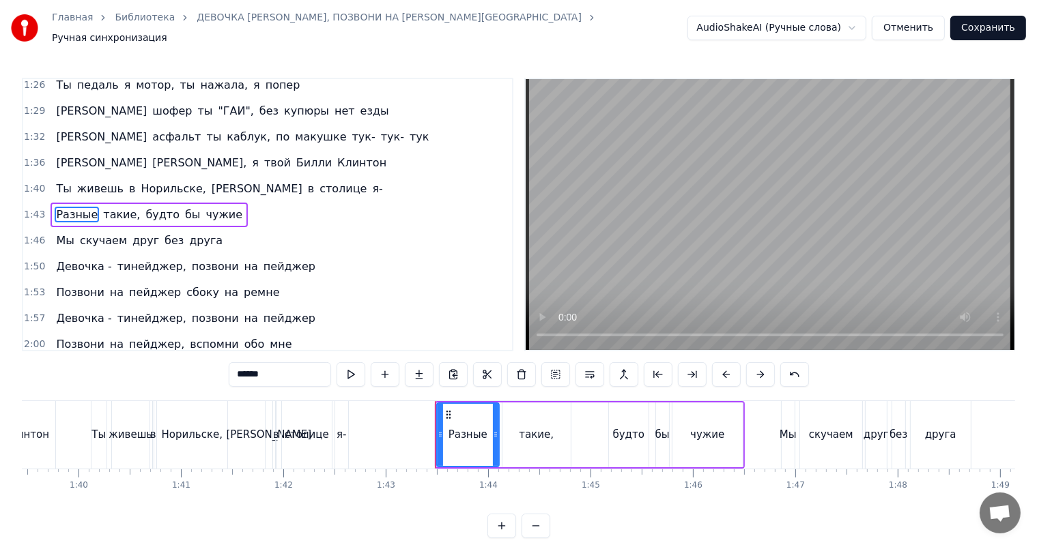
click at [371, 185] on span "я-" at bounding box center [377, 189] width 13 height 16
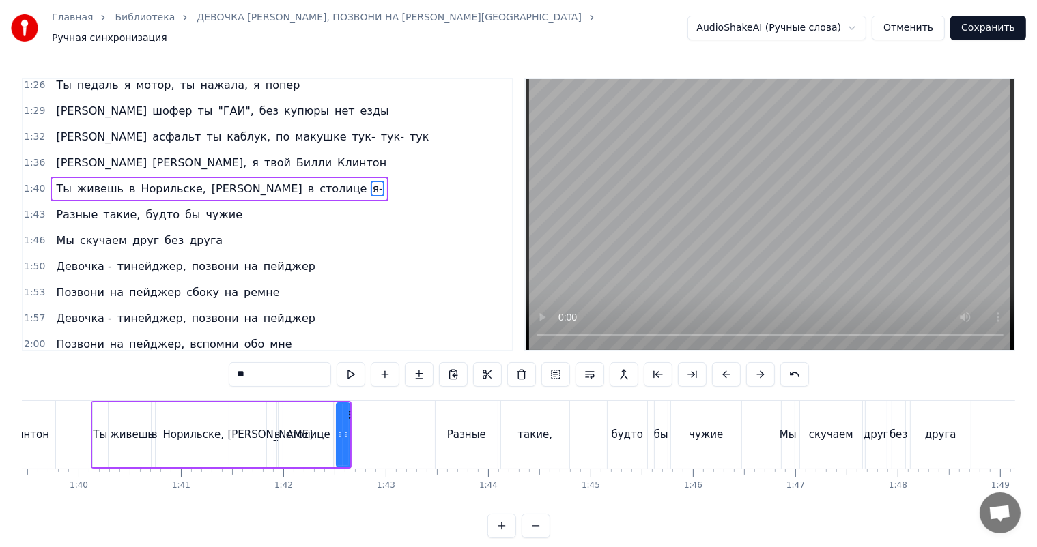
scroll to position [318, 0]
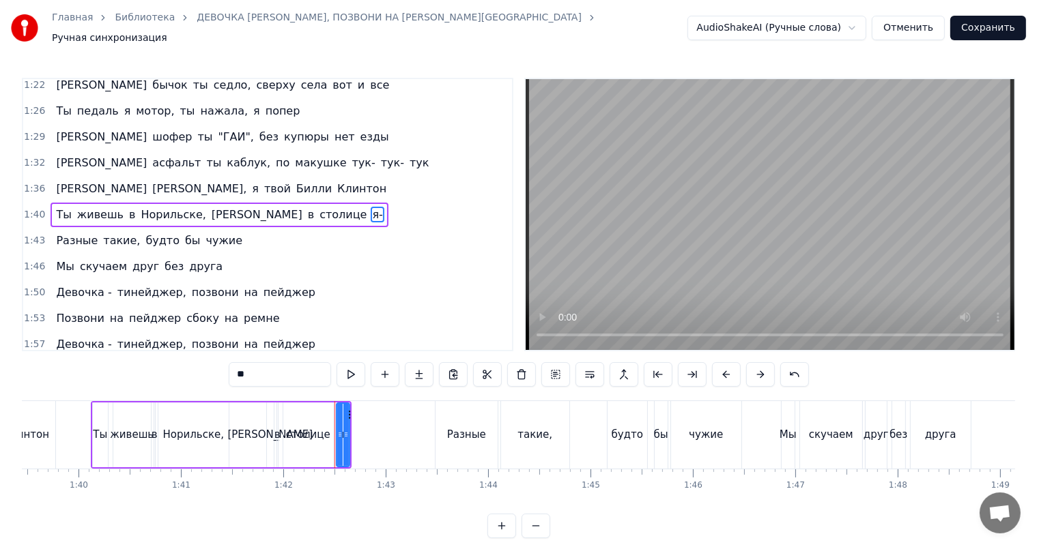
click at [240, 369] on input "**" at bounding box center [280, 374] width 102 height 25
click at [296, 427] on div "столице" at bounding box center [308, 435] width 44 height 16
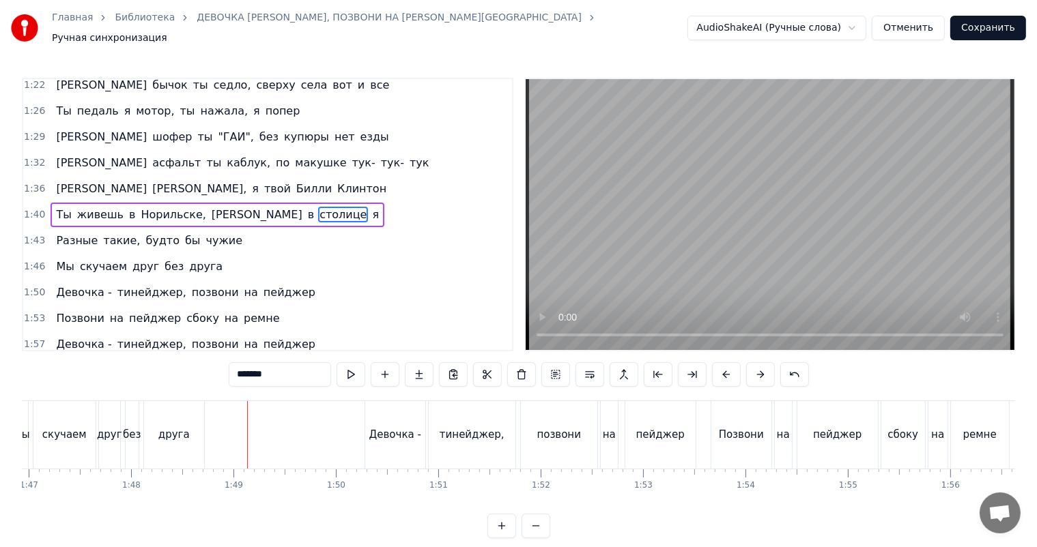
scroll to position [0, 11067]
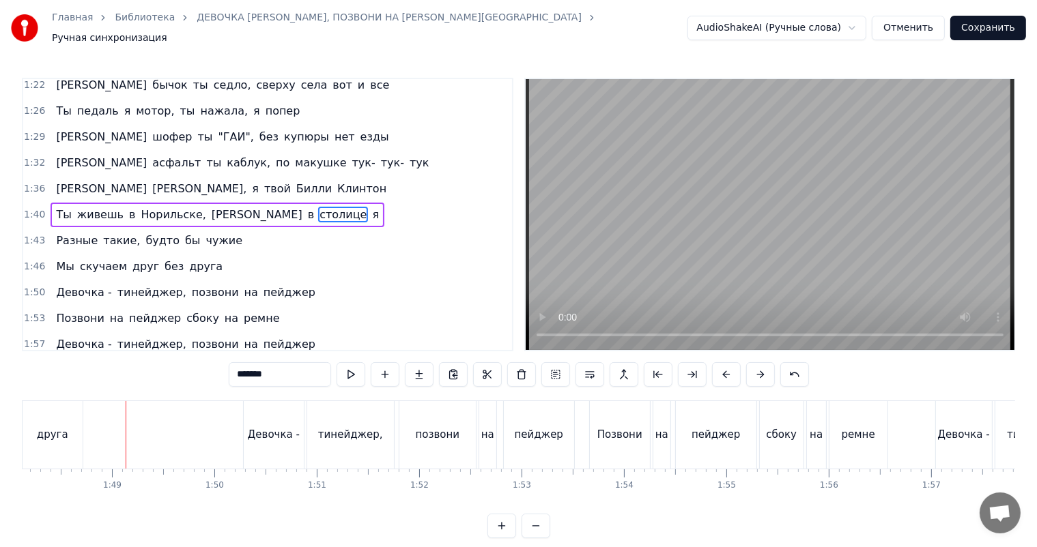
click at [79, 287] on span "Девочка -" at bounding box center [84, 293] width 58 height 16
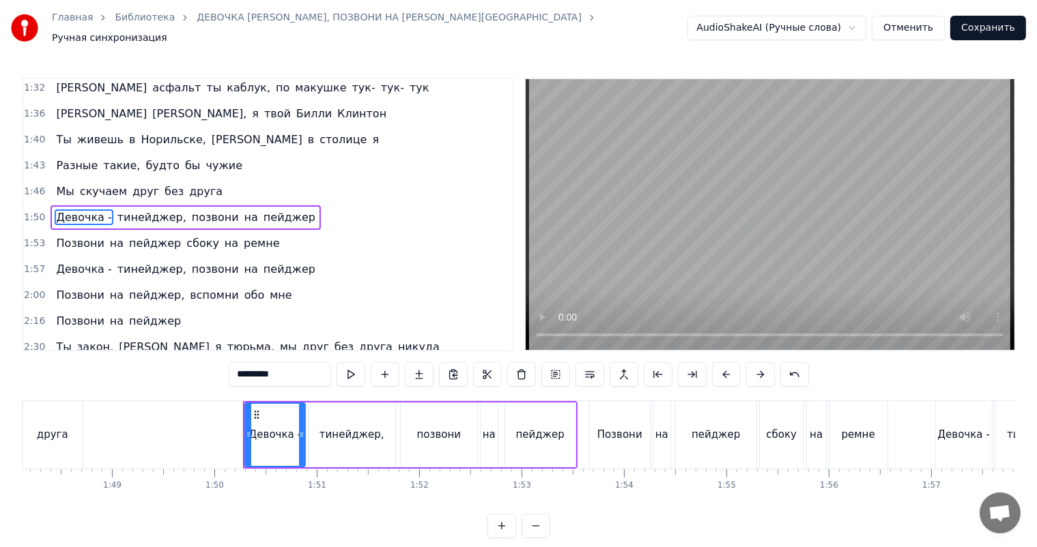
scroll to position [396, 0]
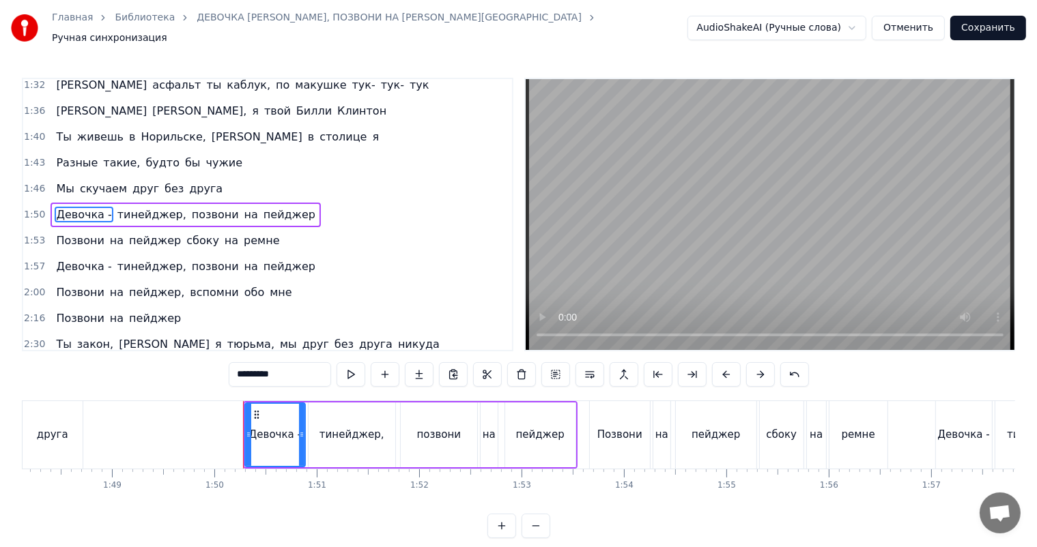
click at [257, 366] on input "*********" at bounding box center [280, 374] width 102 height 25
click at [87, 259] on span "Девочка -" at bounding box center [84, 267] width 58 height 16
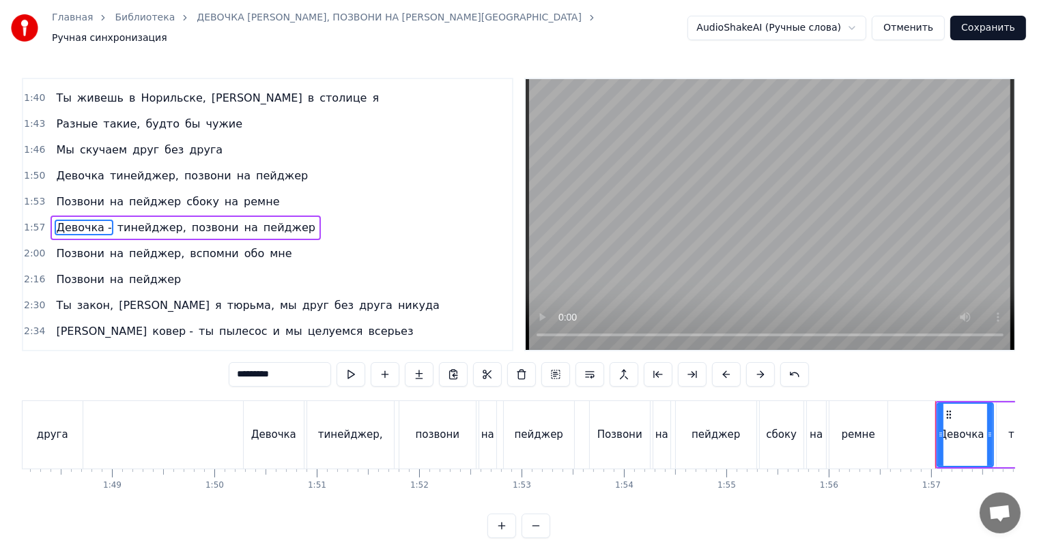
scroll to position [448, 0]
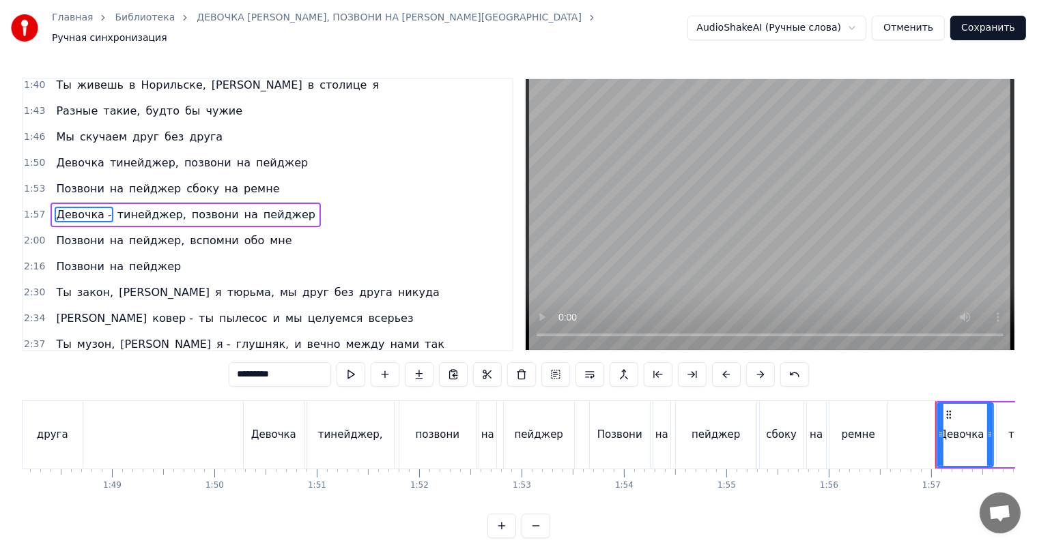
click at [261, 366] on input "*********" at bounding box center [280, 374] width 102 height 25
click at [151, 313] on span "ковер -" at bounding box center [173, 318] width 44 height 16
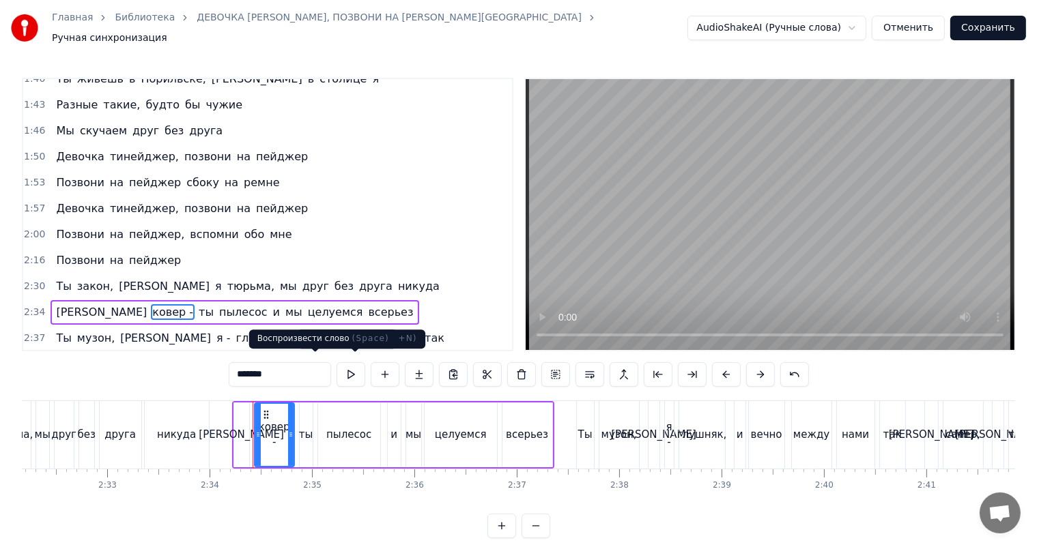
scroll to position [0, 15738]
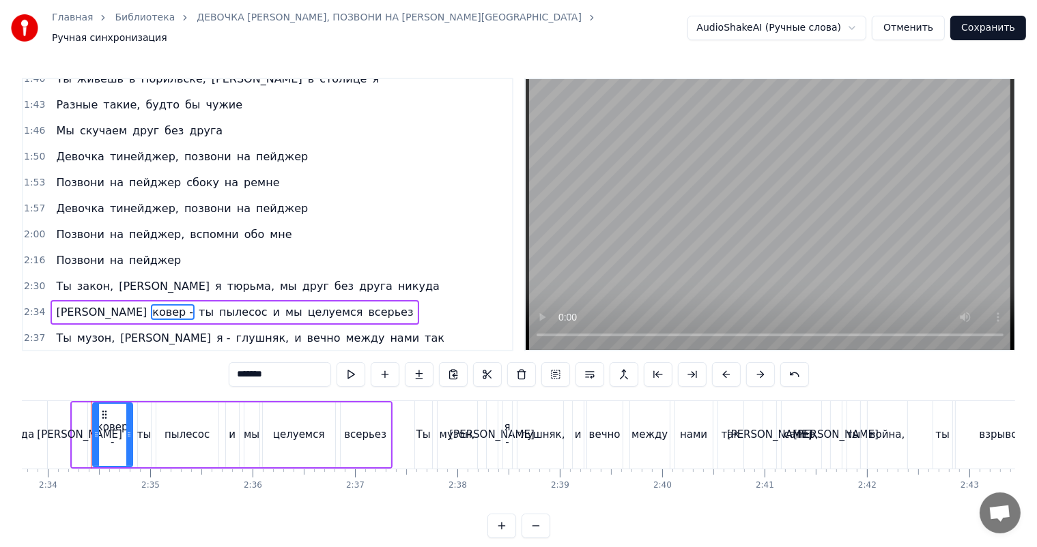
click at [254, 371] on input "*******" at bounding box center [280, 374] width 102 height 25
click at [215, 333] on span "я -" at bounding box center [223, 338] width 16 height 16
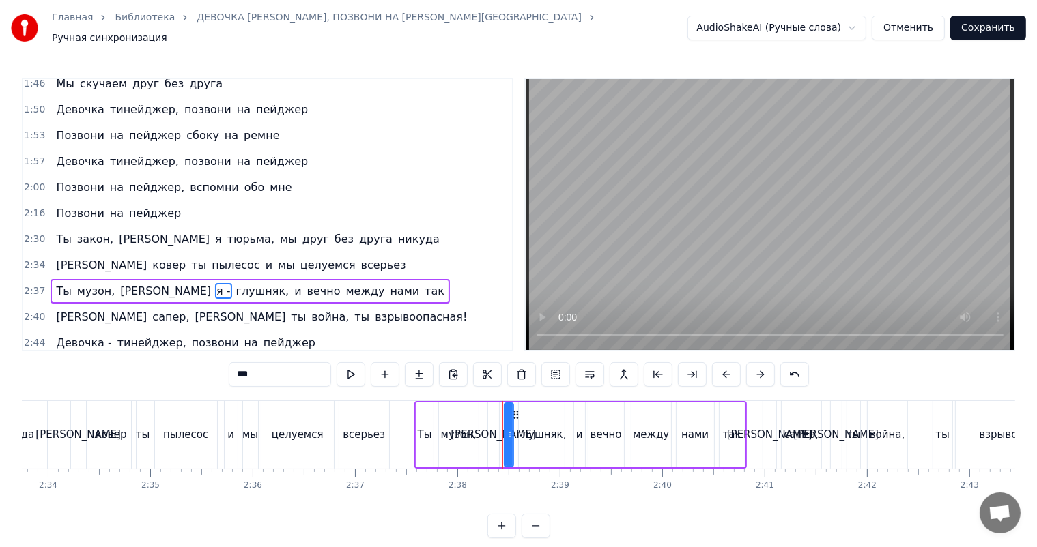
scroll to position [577, 0]
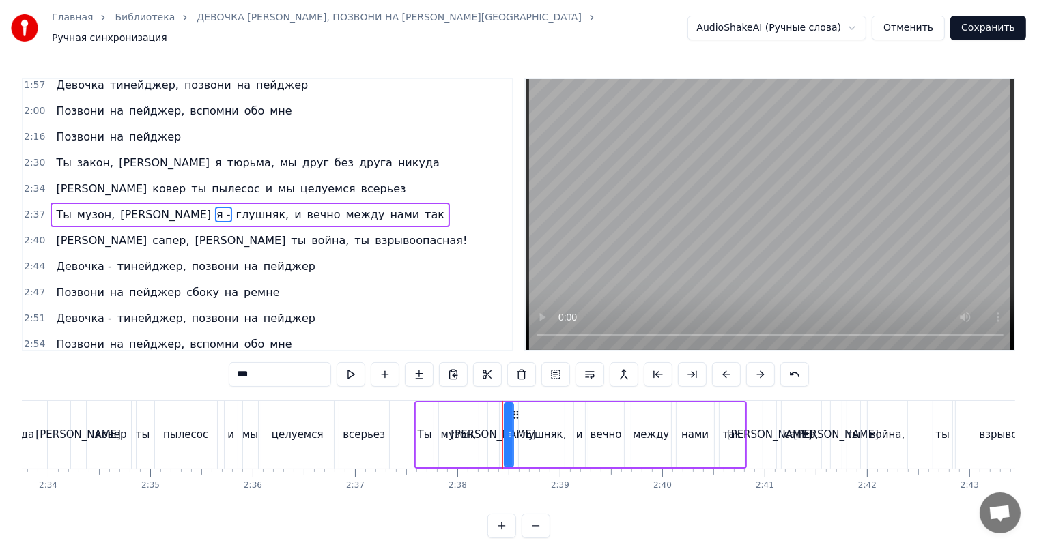
click at [244, 364] on input "***" at bounding box center [280, 374] width 102 height 25
click at [96, 259] on span "Девочка -" at bounding box center [84, 267] width 58 height 16
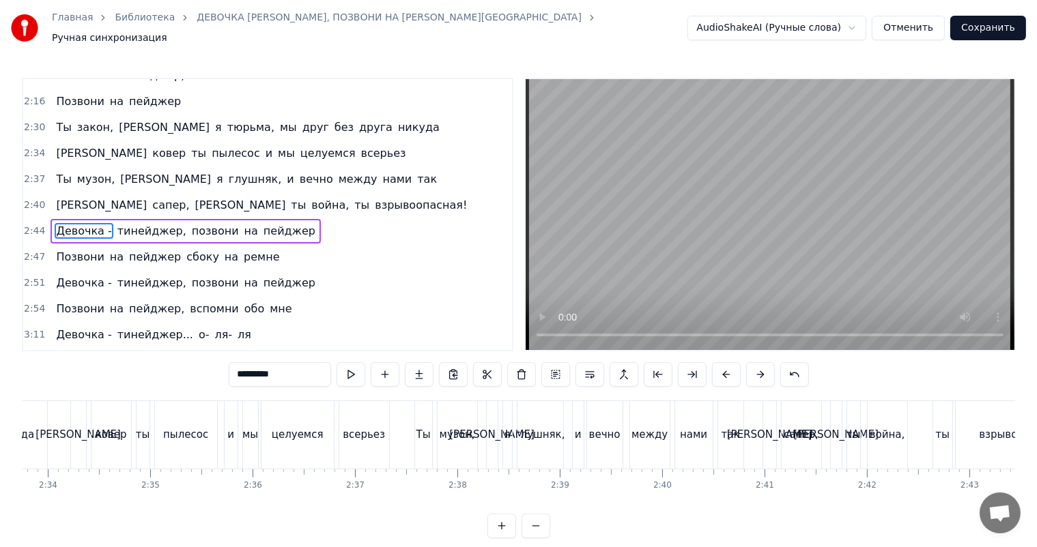
scroll to position [629, 0]
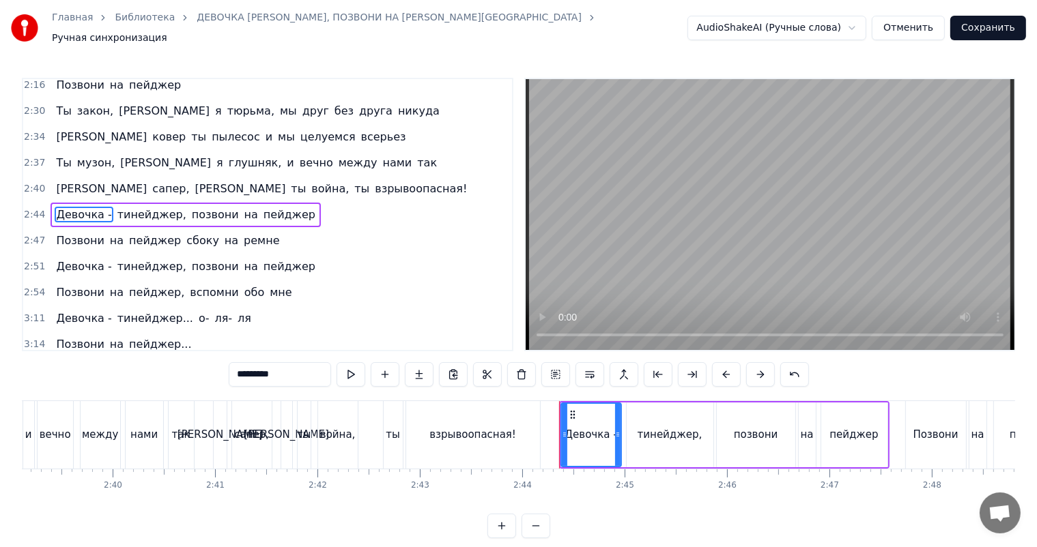
click at [270, 378] on input "*********" at bounding box center [280, 374] width 102 height 25
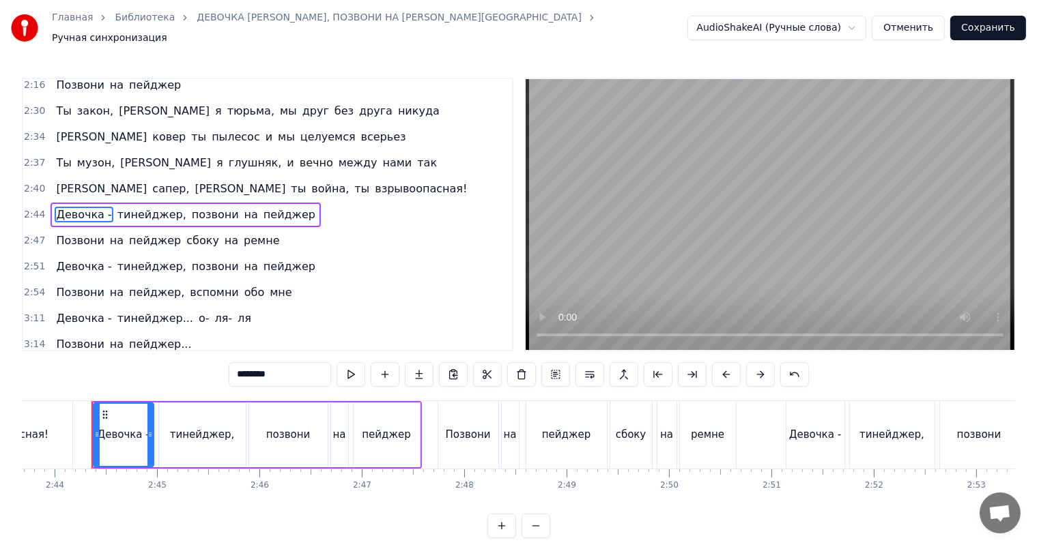
scroll to position [0, 16755]
click at [90, 310] on span "Девочка -" at bounding box center [84, 318] width 58 height 16
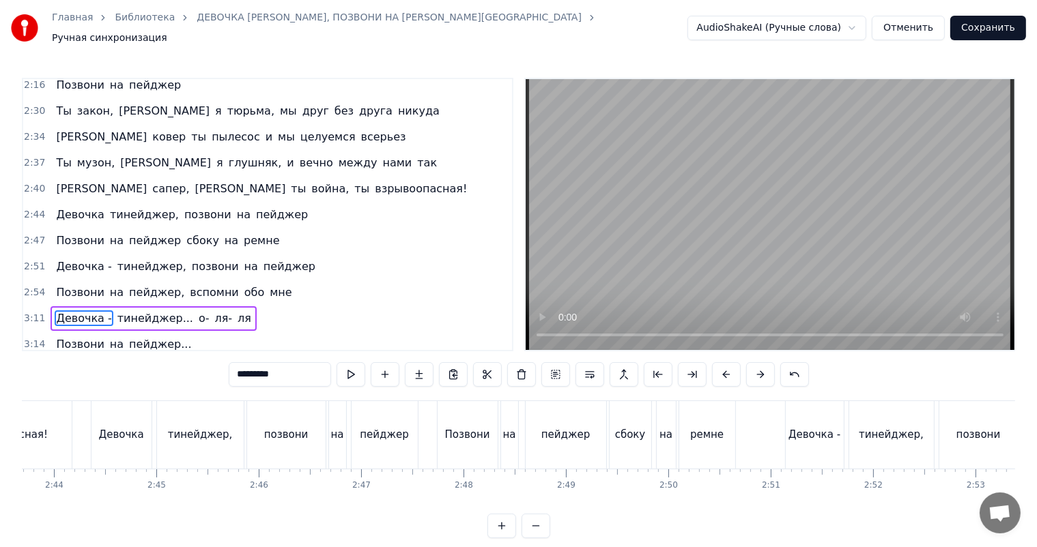
scroll to position [688, 0]
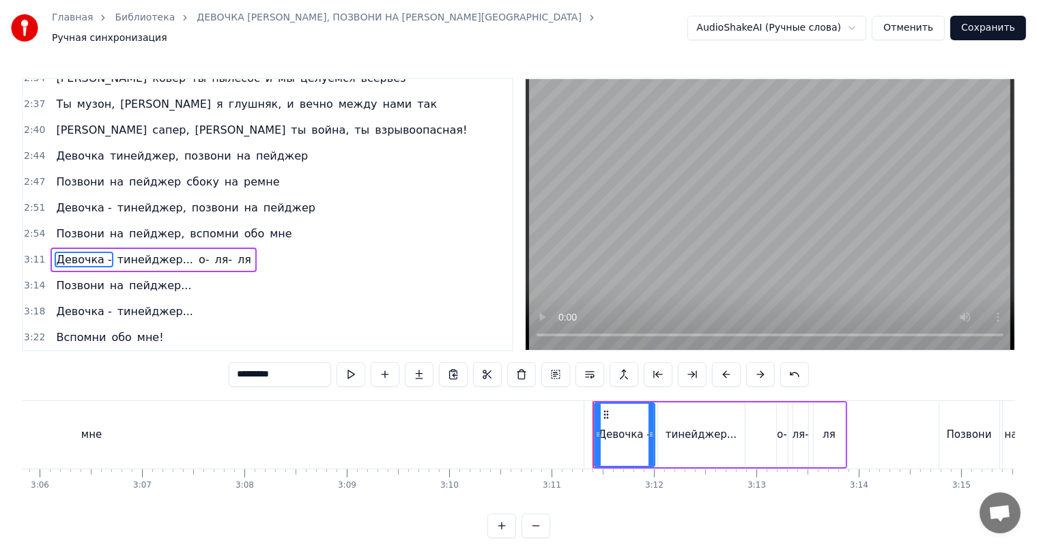
click at [87, 203] on span "Девочка -" at bounding box center [84, 208] width 58 height 16
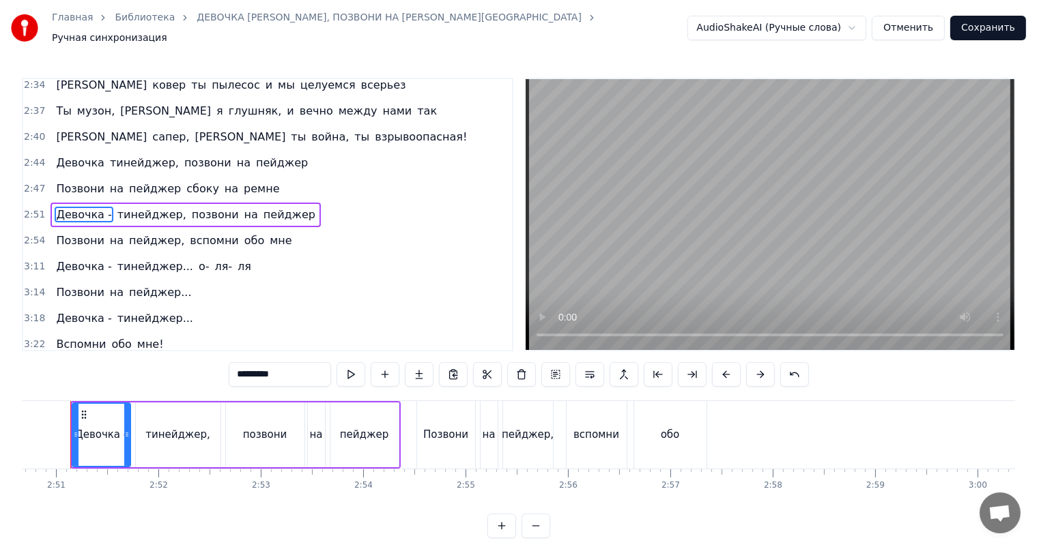
scroll to position [0, 17449]
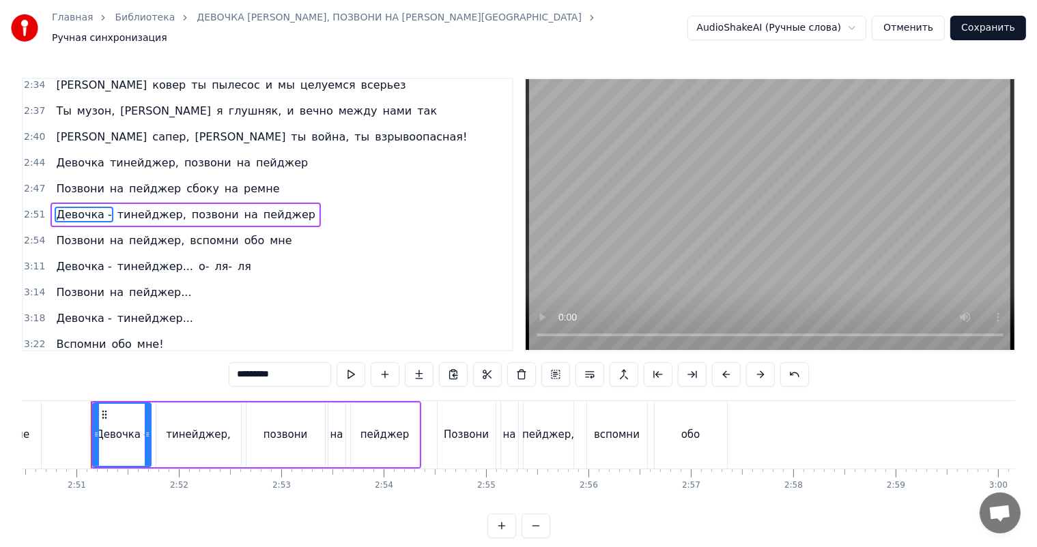
click at [261, 366] on input "*********" at bounding box center [280, 374] width 102 height 25
click at [89, 259] on span "Девочка -" at bounding box center [84, 267] width 58 height 16
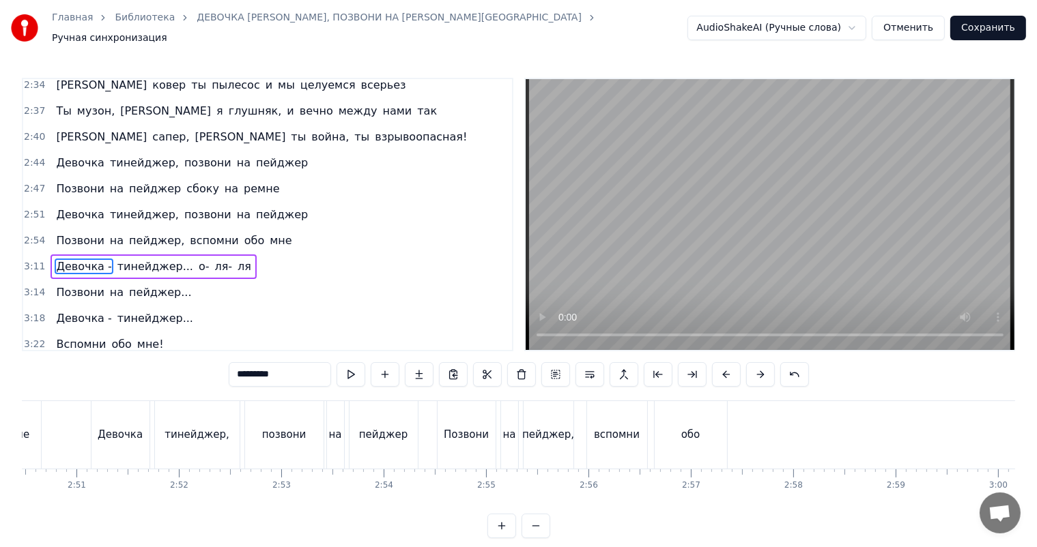
scroll to position [688, 0]
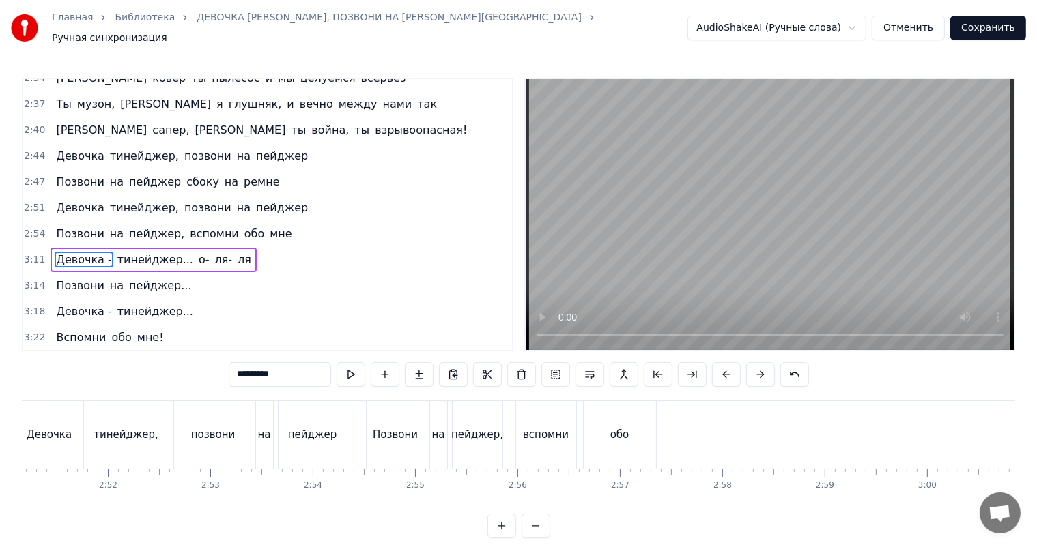
click at [280, 371] on input "*********" at bounding box center [280, 374] width 102 height 25
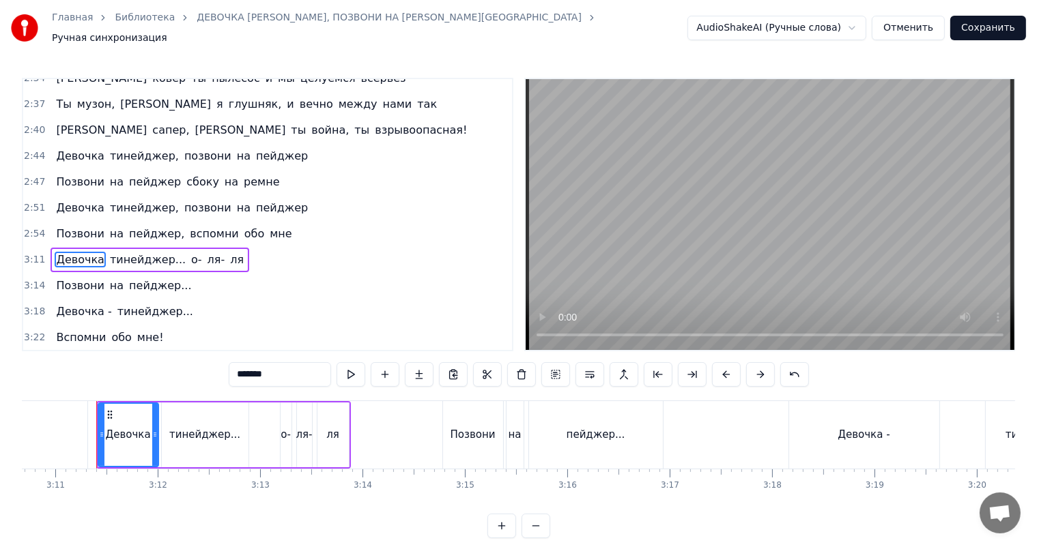
scroll to position [0, 19522]
click at [82, 304] on span "Девочка -" at bounding box center [84, 312] width 58 height 16
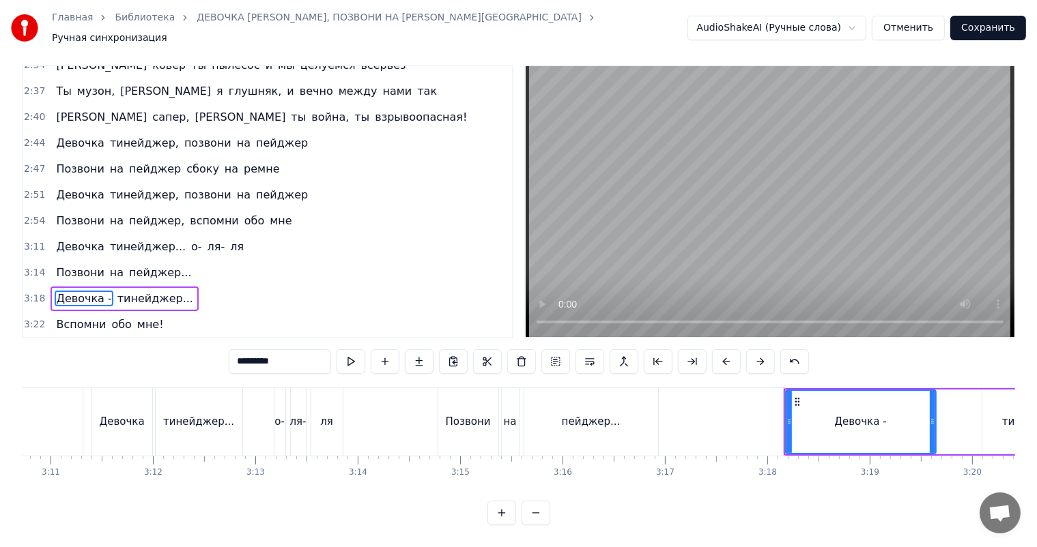
click at [259, 349] on input "*********" at bounding box center [280, 361] width 102 height 25
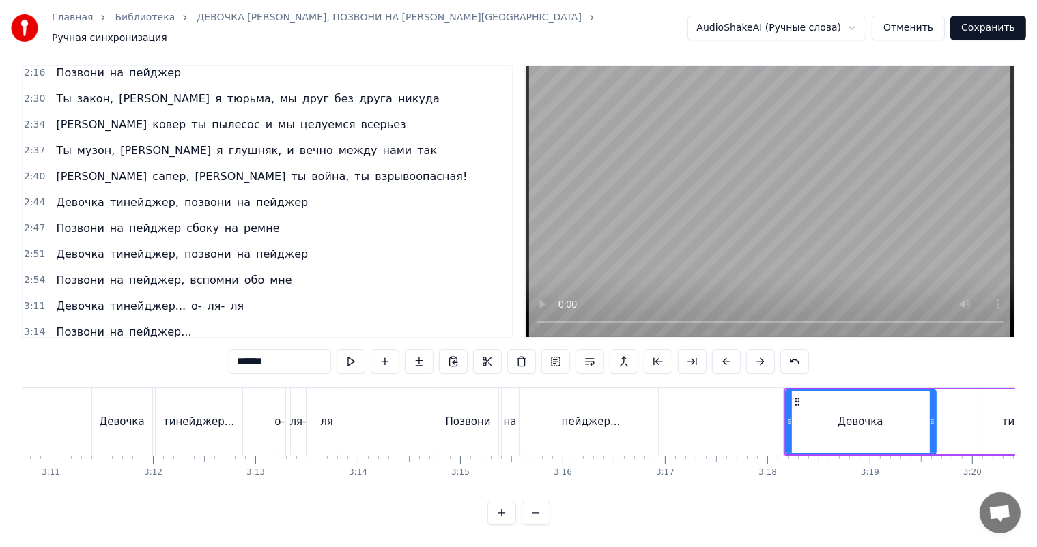
scroll to position [574, 0]
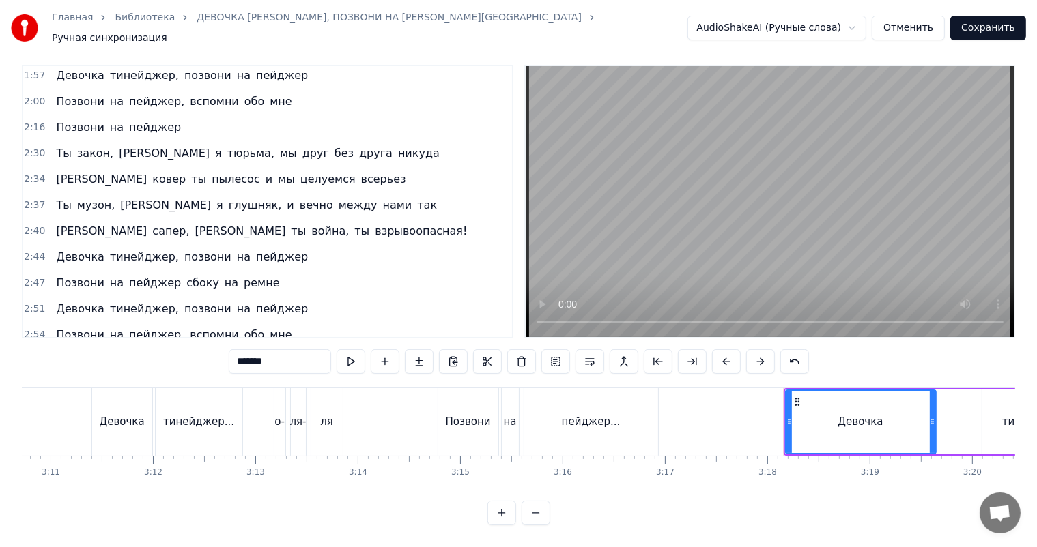
click at [69, 119] on span "Позвони" at bounding box center [80, 127] width 50 height 16
type input "*******"
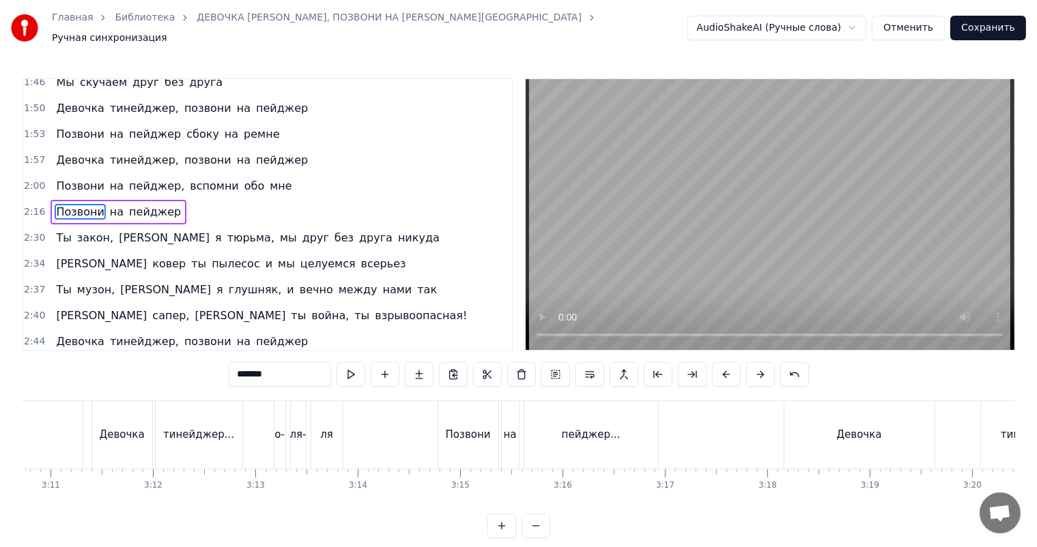
scroll to position [500, 0]
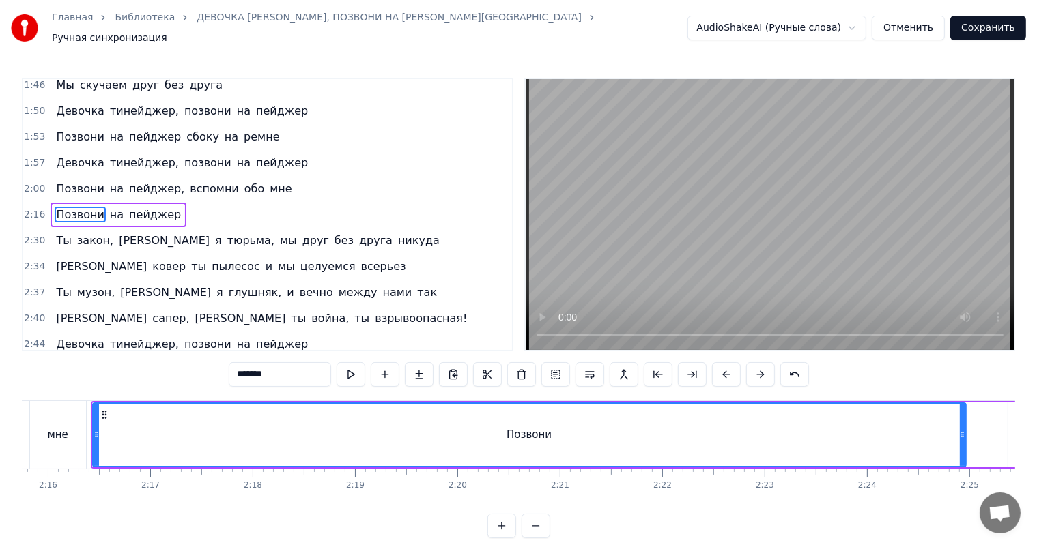
click at [70, 115] on div "Девочка тинейджер, позвони на пейджер" at bounding box center [181, 111] width 263 height 25
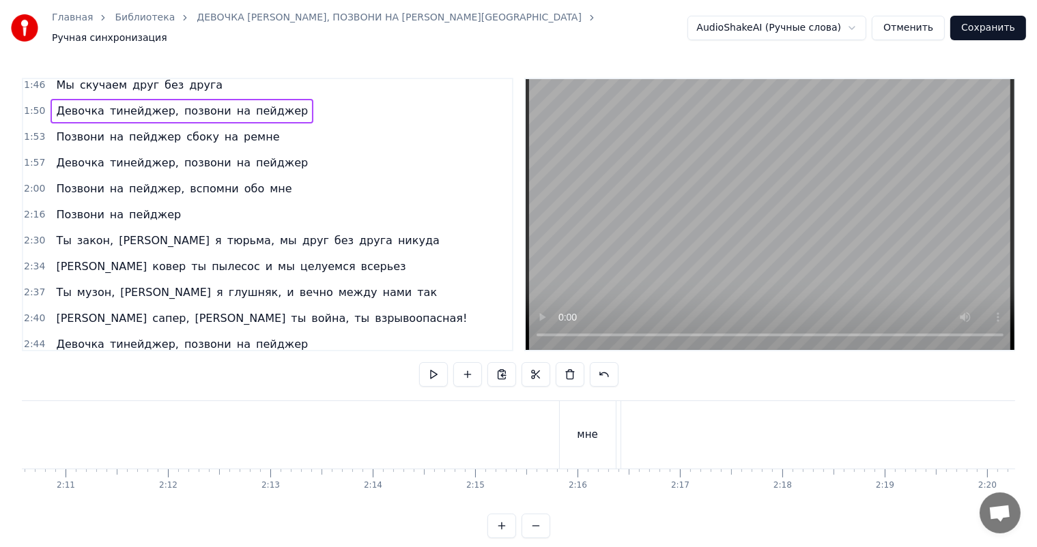
scroll to position [0, 12813]
click at [79, 104] on span "Девочка" at bounding box center [80, 111] width 50 height 16
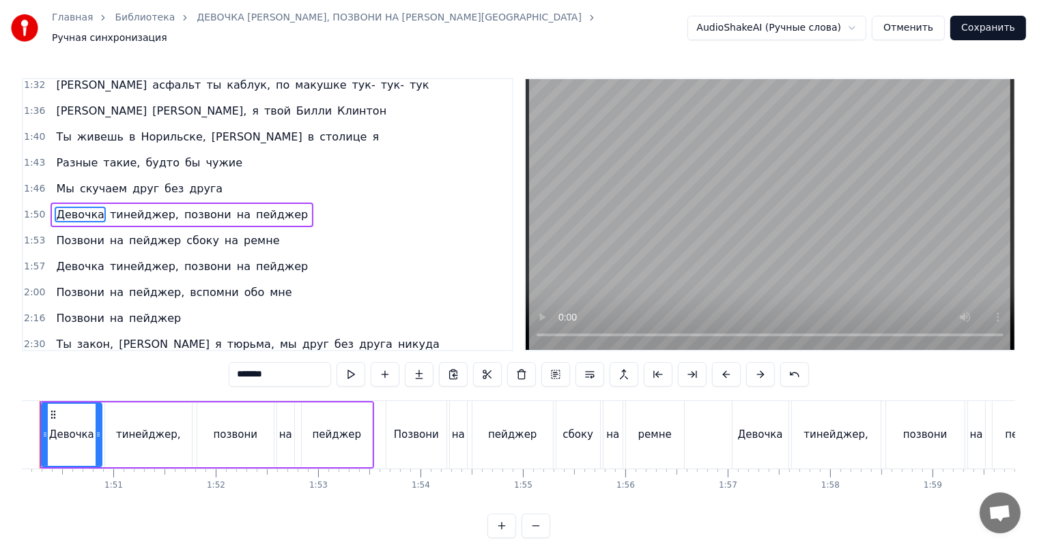
scroll to position [0, 0]
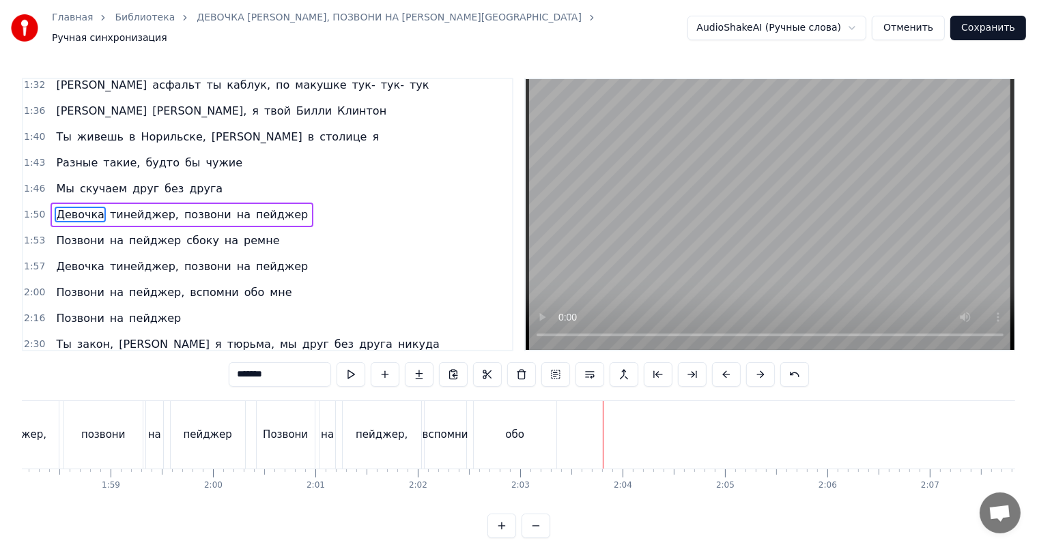
click at [243, 289] on span "обо" at bounding box center [254, 293] width 23 height 16
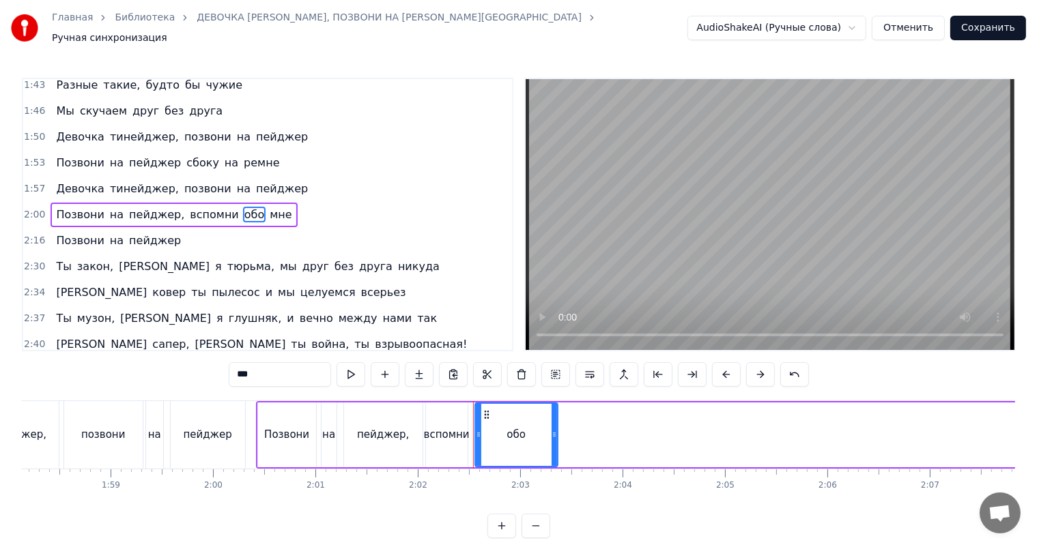
click at [268, 207] on span "мне" at bounding box center [280, 215] width 25 height 16
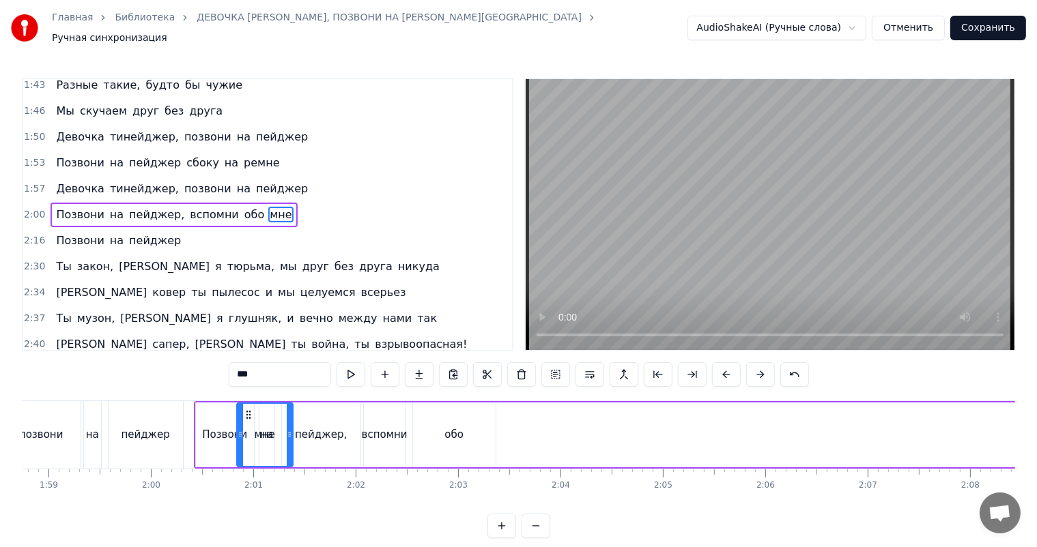
scroll to position [0, 12143]
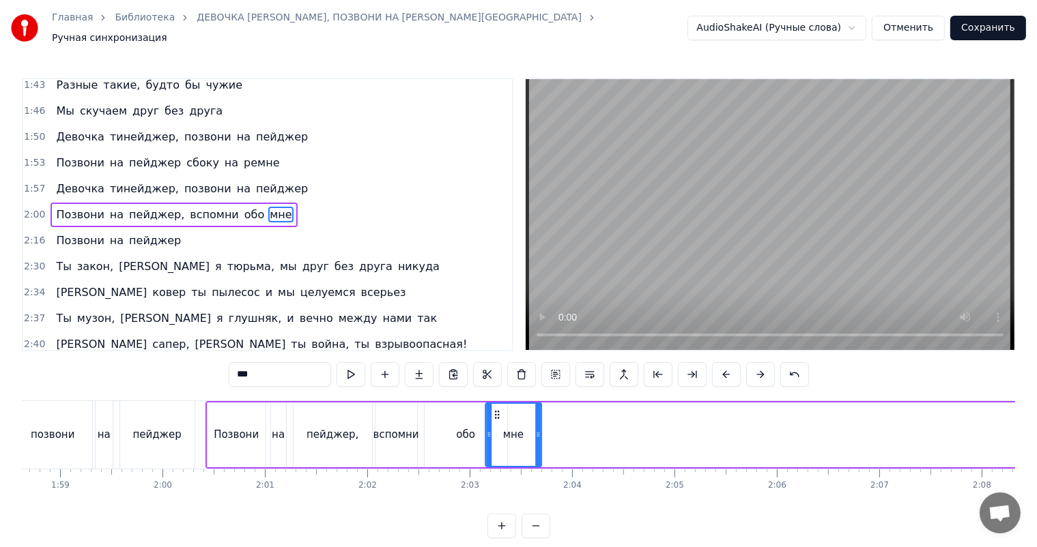
drag, startPoint x: 96, startPoint y: 413, endPoint x: 500, endPoint y: 422, distance: 404.8
click at [500, 422] on div "мне" at bounding box center [513, 435] width 55 height 62
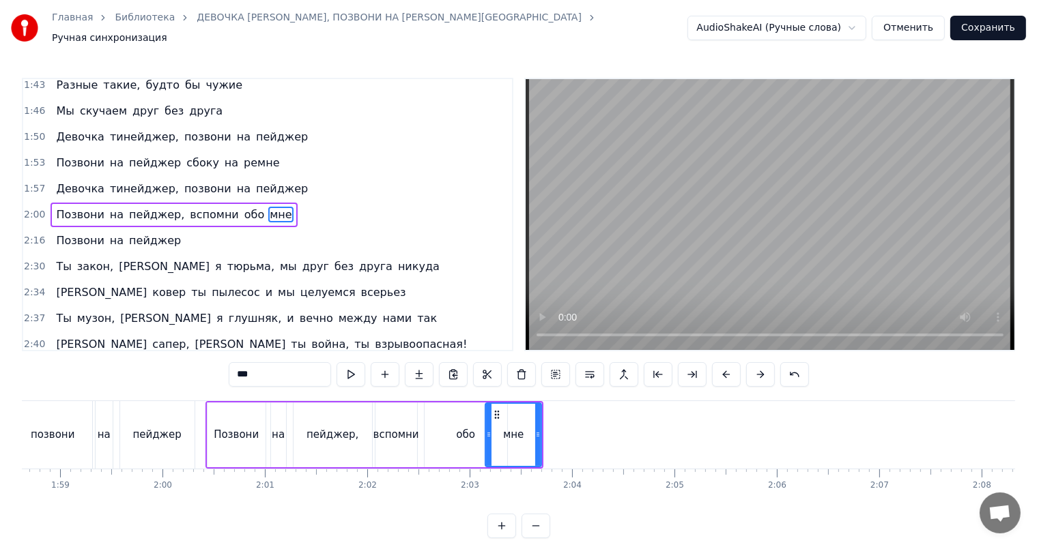
click at [408, 420] on div "вспомни" at bounding box center [396, 435] width 42 height 65
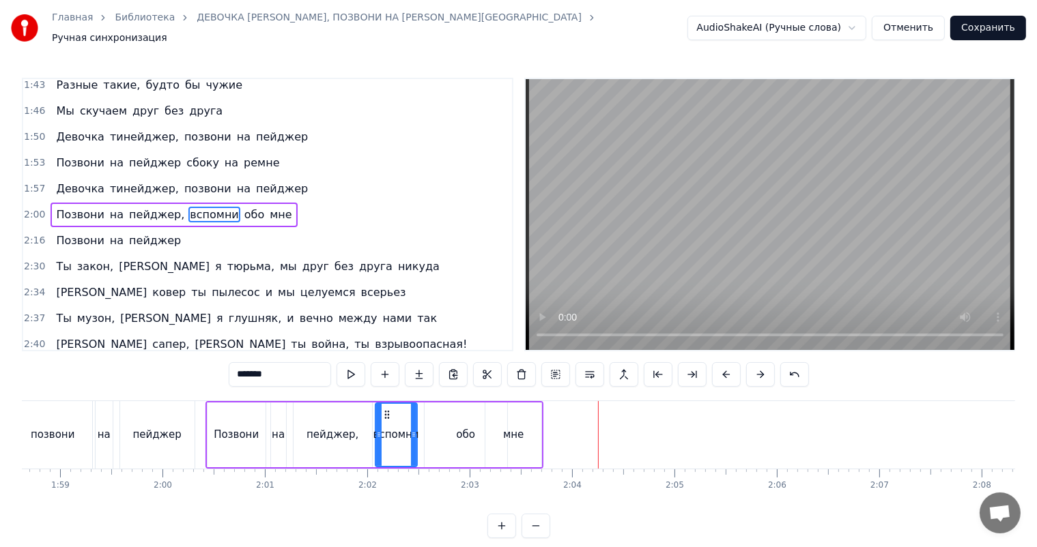
click at [457, 427] on div "обо" at bounding box center [465, 435] width 19 height 16
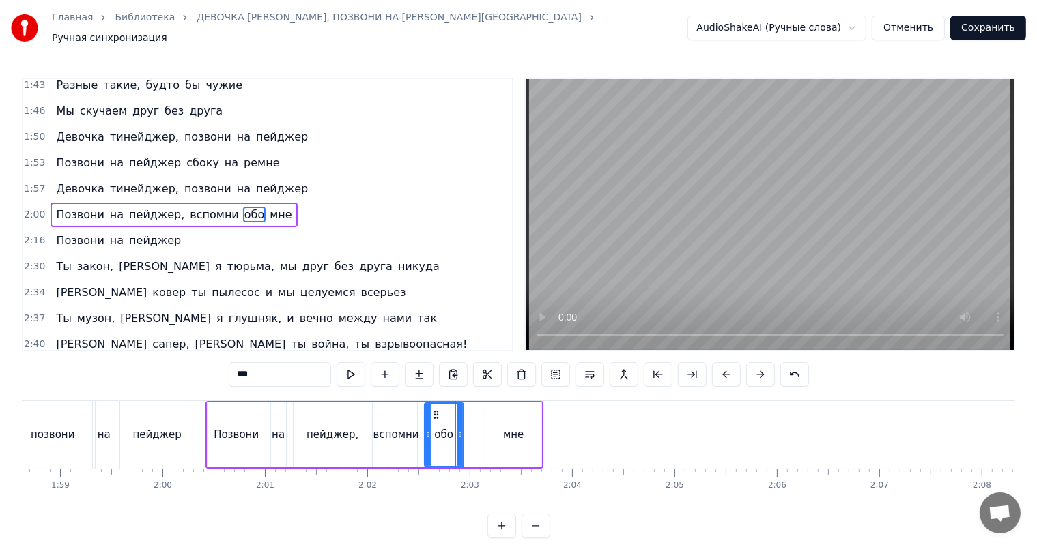
drag, startPoint x: 502, startPoint y: 422, endPoint x: 459, endPoint y: 422, distance: 43.7
click at [459, 422] on div at bounding box center [459, 435] width 5 height 62
click at [521, 427] on div "мне" at bounding box center [513, 435] width 20 height 16
drag, startPoint x: 497, startPoint y: 408, endPoint x: 474, endPoint y: 418, distance: 24.7
click at [477, 416] on div "мне" at bounding box center [493, 435] width 55 height 62
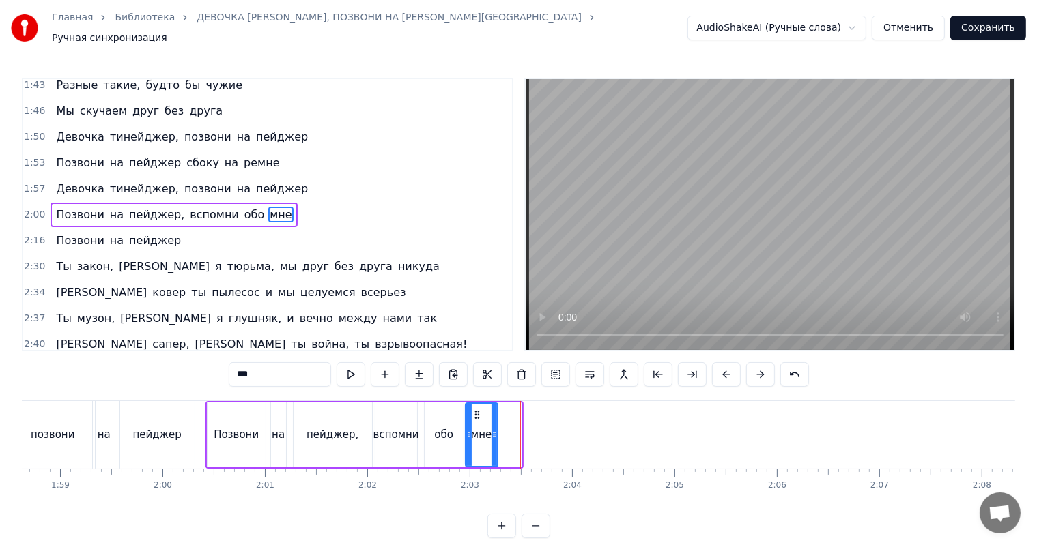
drag, startPoint x: 519, startPoint y: 429, endPoint x: 489, endPoint y: 431, distance: 29.5
click at [491, 431] on icon at bounding box center [493, 434] width 5 height 11
click at [321, 427] on div "пейджер," at bounding box center [332, 435] width 52 height 16
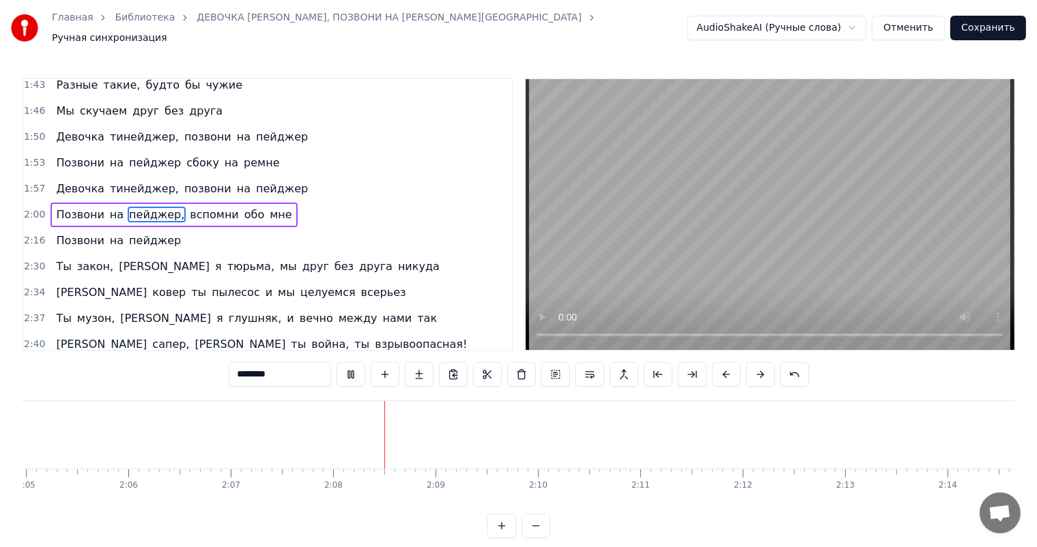
scroll to position [0, 13014]
click at [67, 235] on span "Позвони" at bounding box center [80, 241] width 50 height 16
type input "*******"
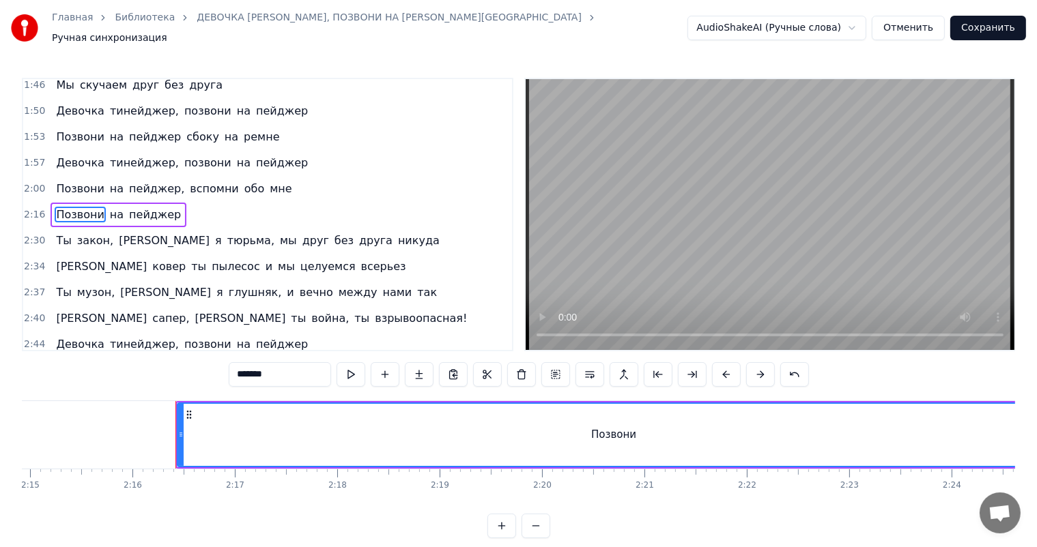
scroll to position [0, 13895]
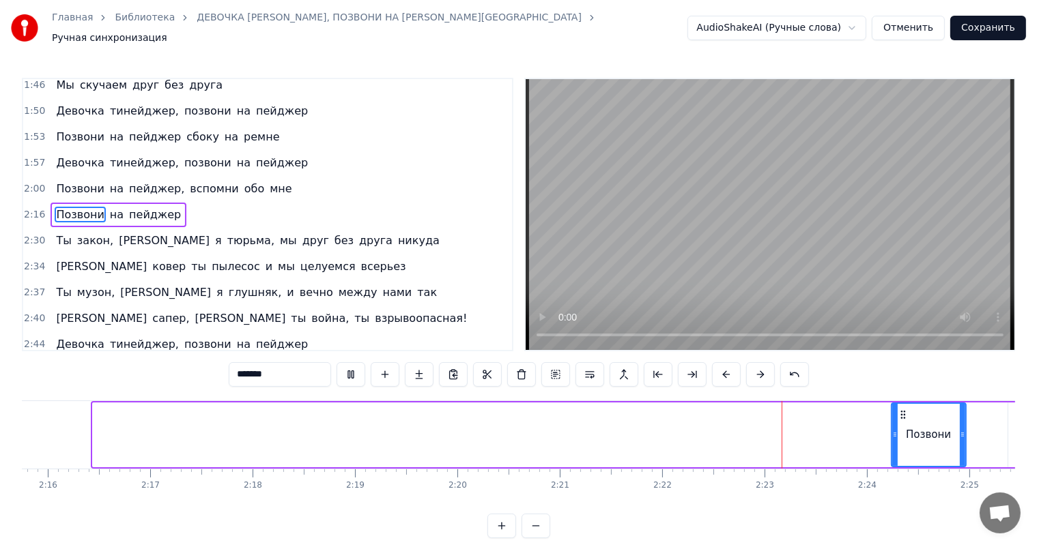
drag, startPoint x: 94, startPoint y: 429, endPoint x: 891, endPoint y: 430, distance: 797.1
click at [893, 429] on icon at bounding box center [894, 434] width 5 height 11
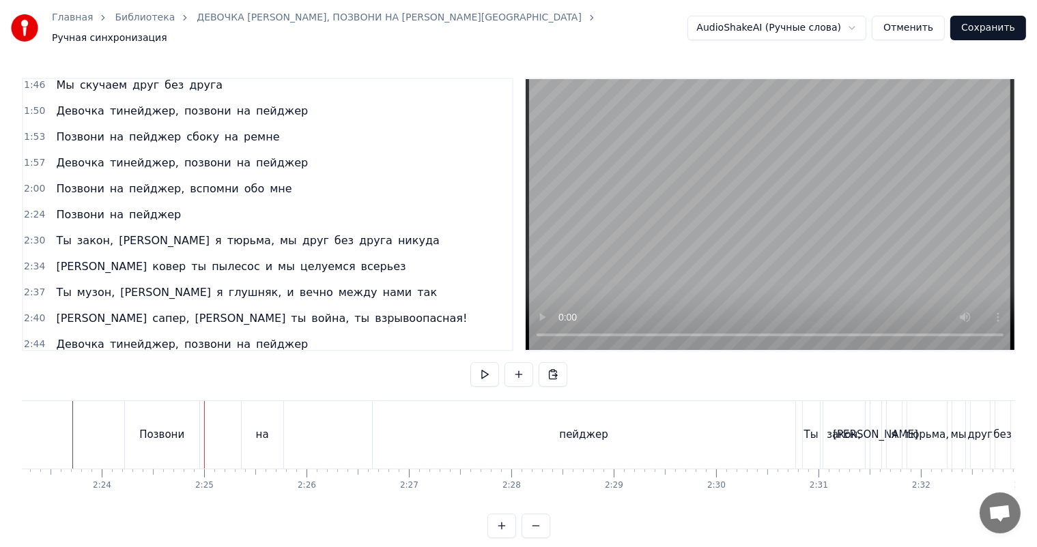
scroll to position [0, 14756]
click at [351, 420] on div "пейджер" at bounding box center [487, 435] width 422 height 68
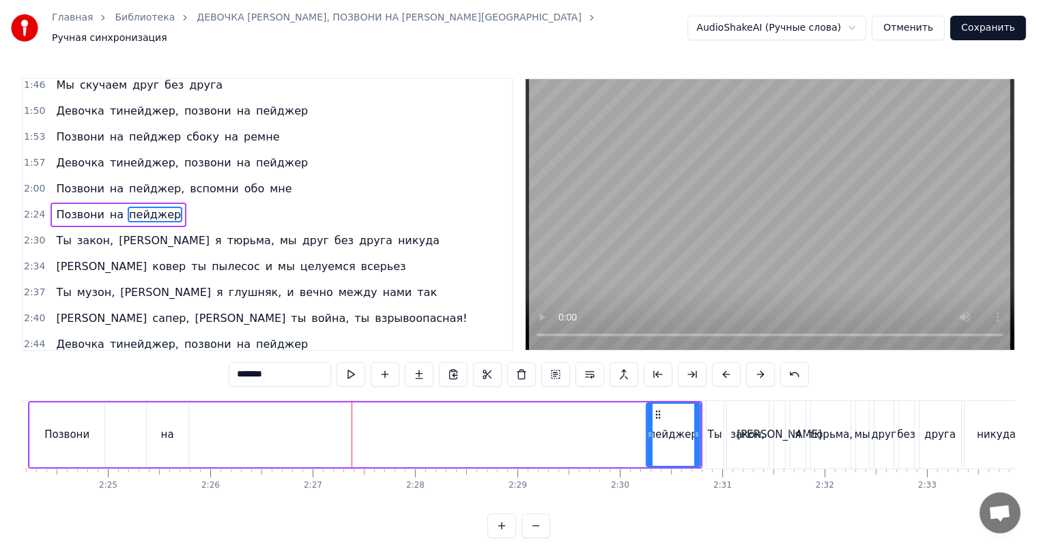
drag, startPoint x: 278, startPoint y: 431, endPoint x: 643, endPoint y: 428, distance: 365.1
click at [647, 429] on icon at bounding box center [649, 434] width 5 height 11
click at [161, 427] on div "на" at bounding box center [167, 435] width 13 height 16
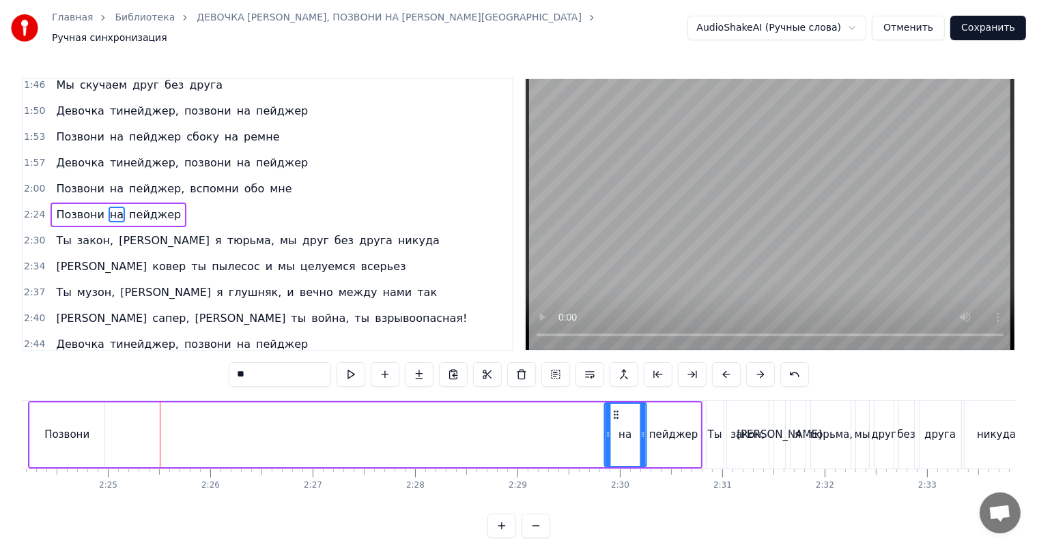
drag, startPoint x: 169, startPoint y: 411, endPoint x: 614, endPoint y: 414, distance: 445.6
click at [614, 414] on div "на" at bounding box center [625, 435] width 40 height 62
click at [64, 432] on div "Позвони" at bounding box center [66, 435] width 45 height 16
type input "*******"
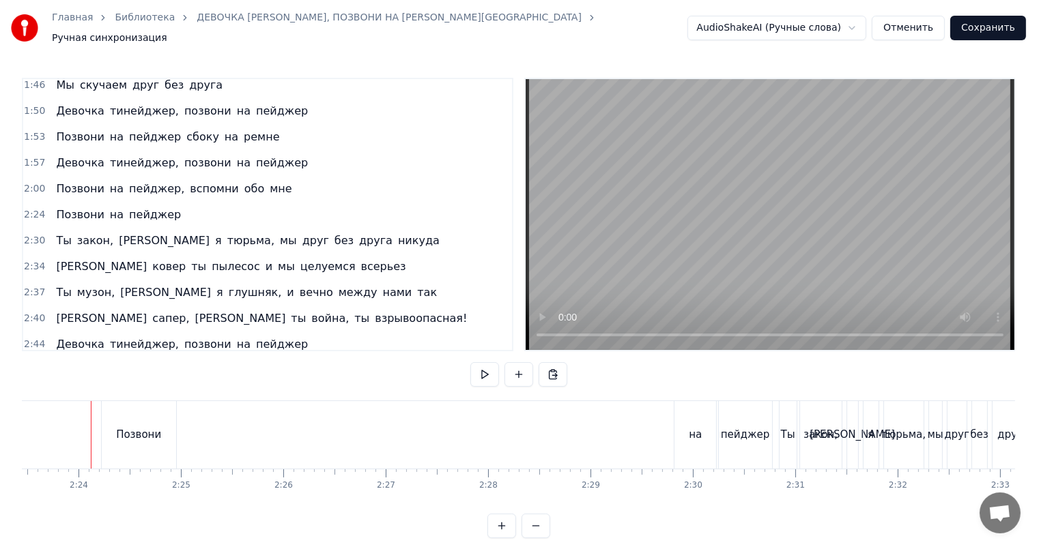
click at [132, 416] on div "Позвони" at bounding box center [141, 435] width 74 height 68
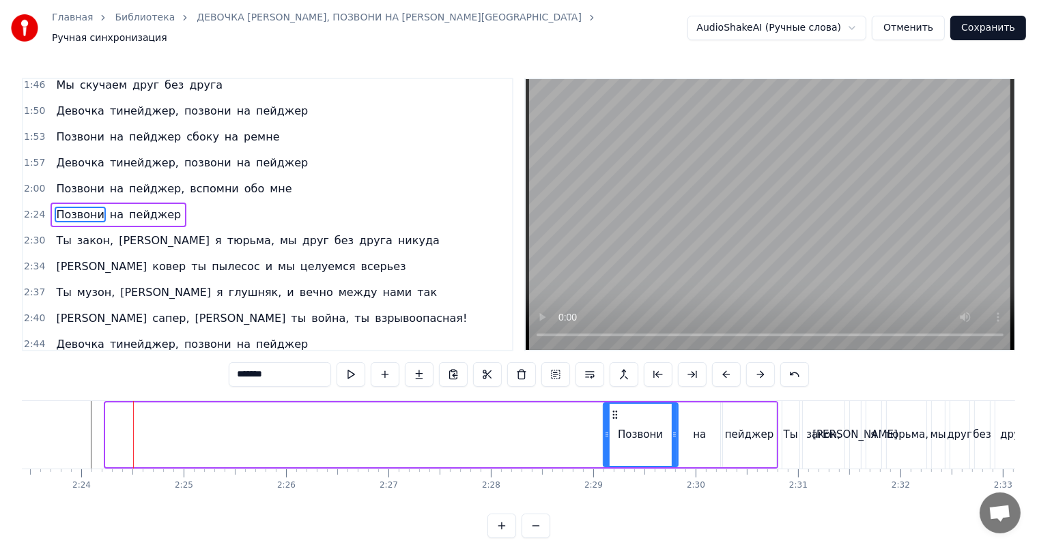
drag, startPoint x: 116, startPoint y: 407, endPoint x: 612, endPoint y: 412, distance: 496.1
click at [612, 412] on icon at bounding box center [614, 414] width 11 height 11
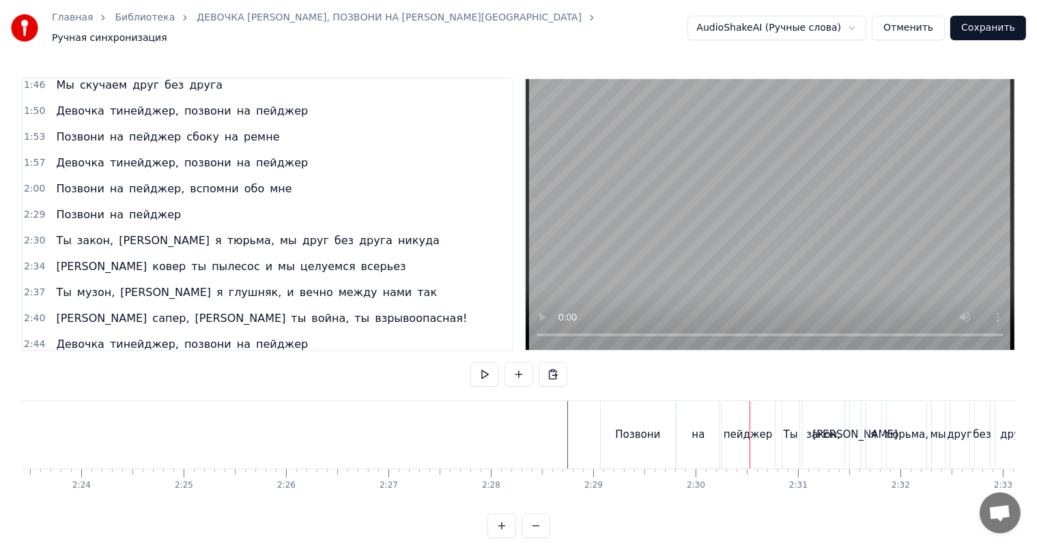
click at [652, 427] on div "Позвони" at bounding box center [637, 435] width 45 height 16
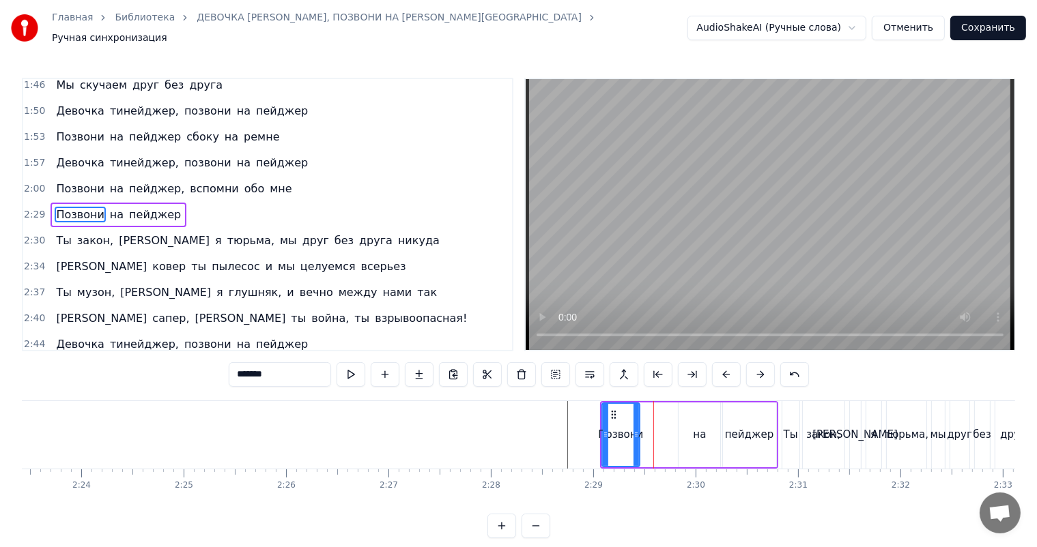
drag, startPoint x: 674, startPoint y: 424, endPoint x: 631, endPoint y: 427, distance: 43.8
click at [633, 429] on icon at bounding box center [635, 434] width 5 height 11
click at [689, 426] on div "на" at bounding box center [699, 435] width 42 height 65
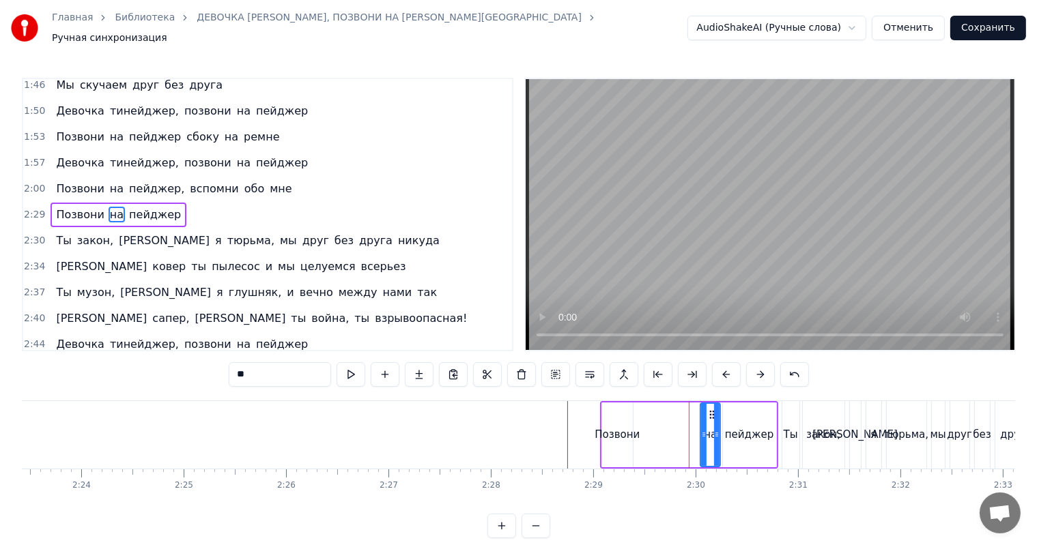
drag, startPoint x: 679, startPoint y: 428, endPoint x: 701, endPoint y: 429, distance: 21.8
click at [701, 429] on icon at bounding box center [703, 434] width 5 height 11
click at [616, 427] on div "Позвони" at bounding box center [616, 435] width 45 height 16
type input "*******"
drag, startPoint x: 613, startPoint y: 406, endPoint x: 675, endPoint y: 416, distance: 62.2
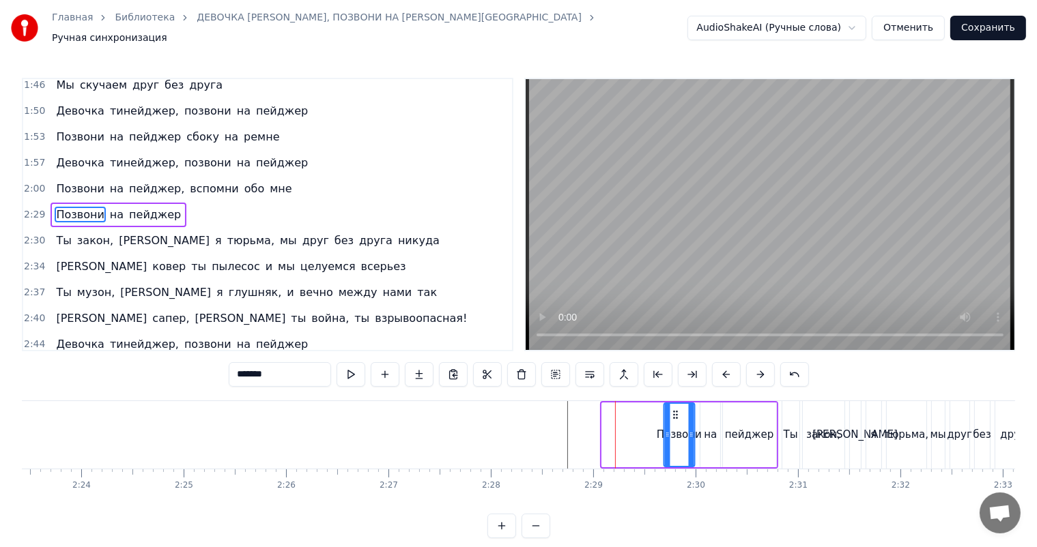
click at [675, 416] on div "Позвони" at bounding box center [678, 435] width 29 height 62
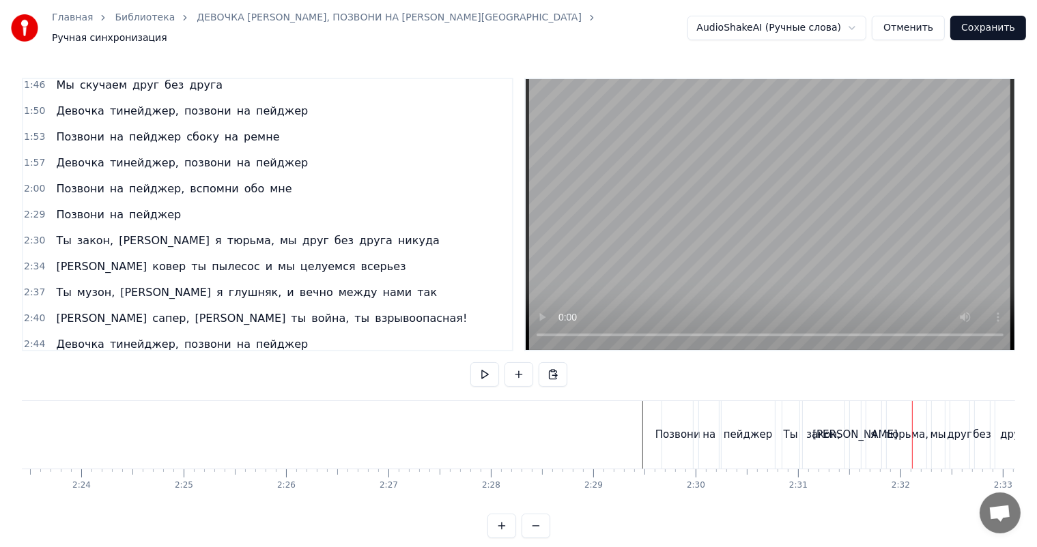
click at [682, 433] on div "Позвони" at bounding box center [677, 435] width 45 height 16
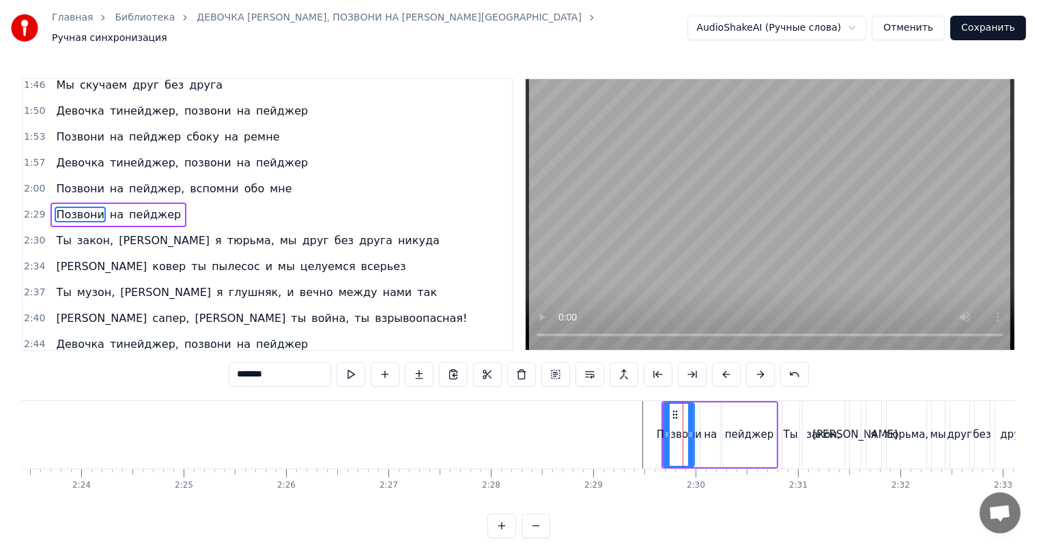
click at [50, 203] on div "Позвони на пейджер" at bounding box center [118, 215] width 136 height 25
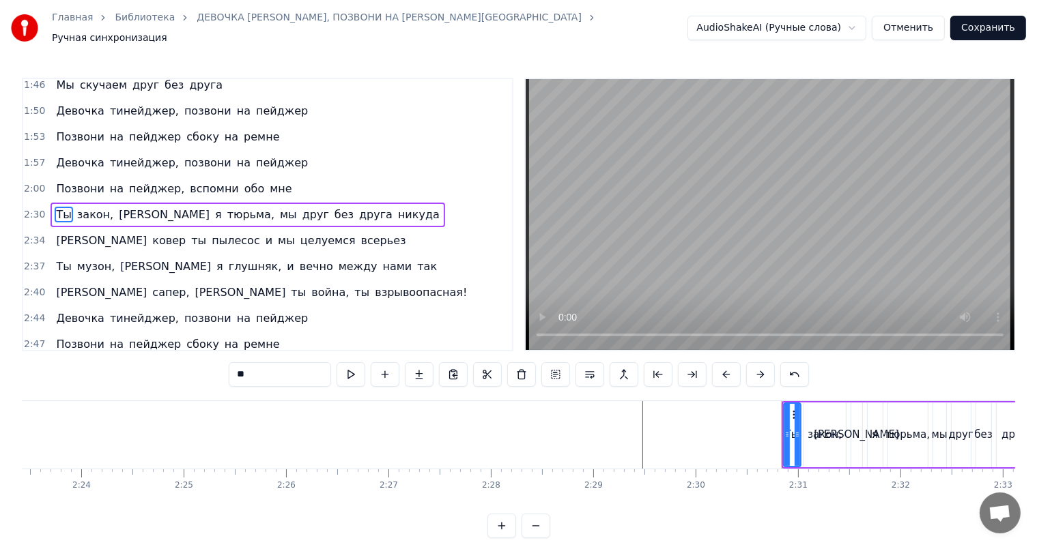
click at [58, 210] on span "Ты" at bounding box center [64, 215] width 18 height 16
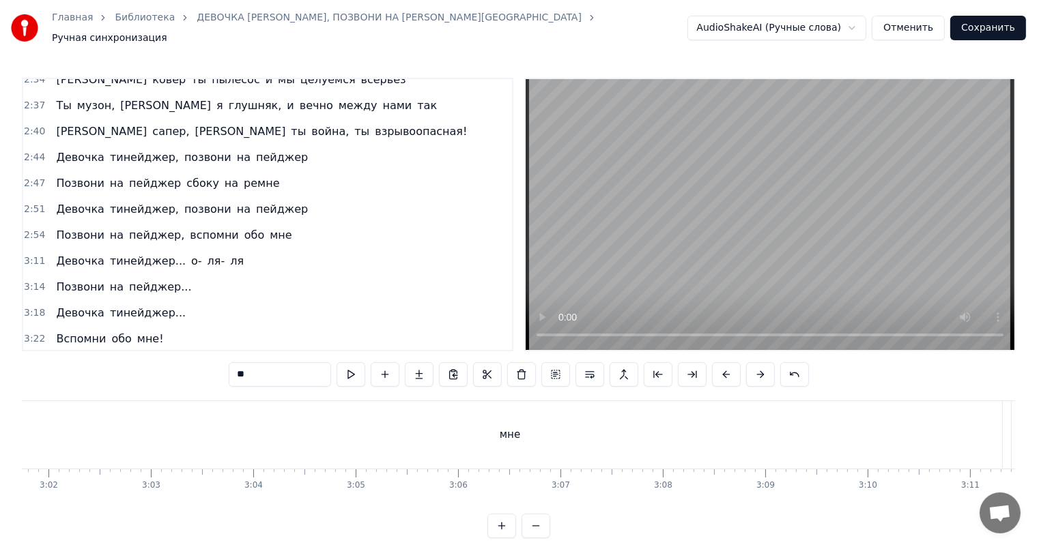
scroll to position [663, 0]
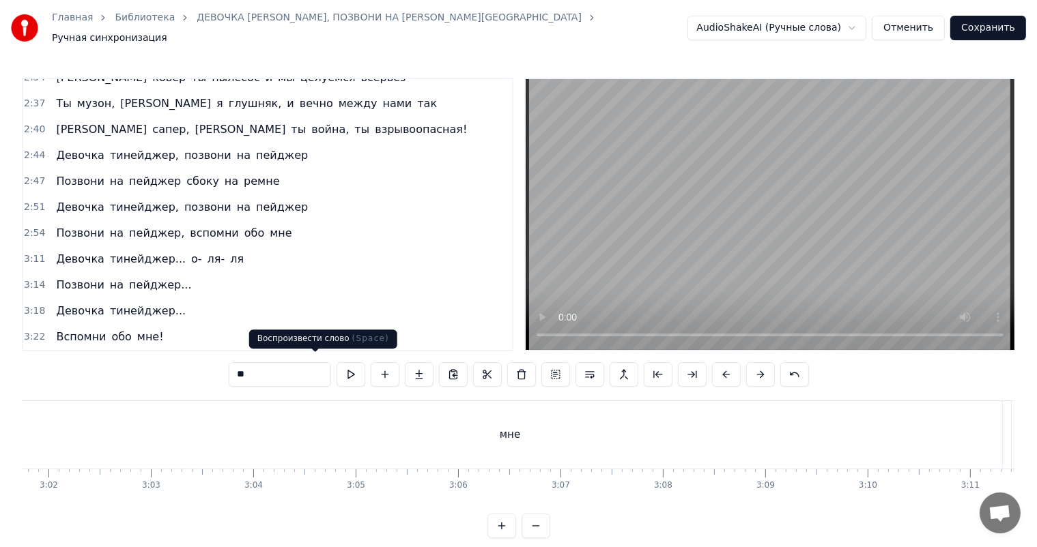
click at [426, 412] on div "мне" at bounding box center [509, 435] width 983 height 68
type input "***"
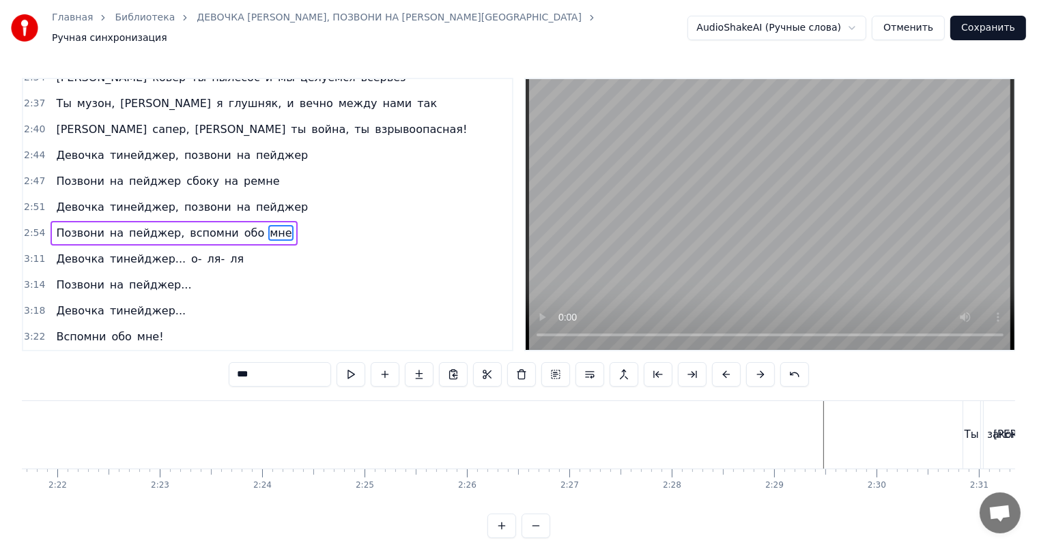
scroll to position [0, 14355]
click at [992, 22] on button "Сохранить" at bounding box center [988, 28] width 76 height 25
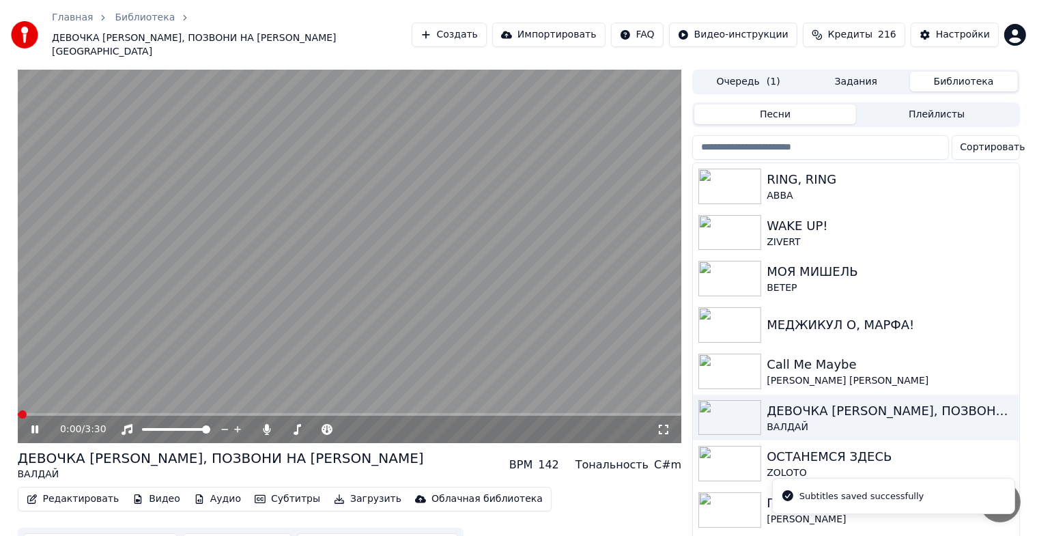
click at [35, 424] on icon at bounding box center [45, 429] width 32 height 11
click at [835, 374] on div "[PERSON_NAME] [PERSON_NAME]" at bounding box center [882, 381] width 233 height 14
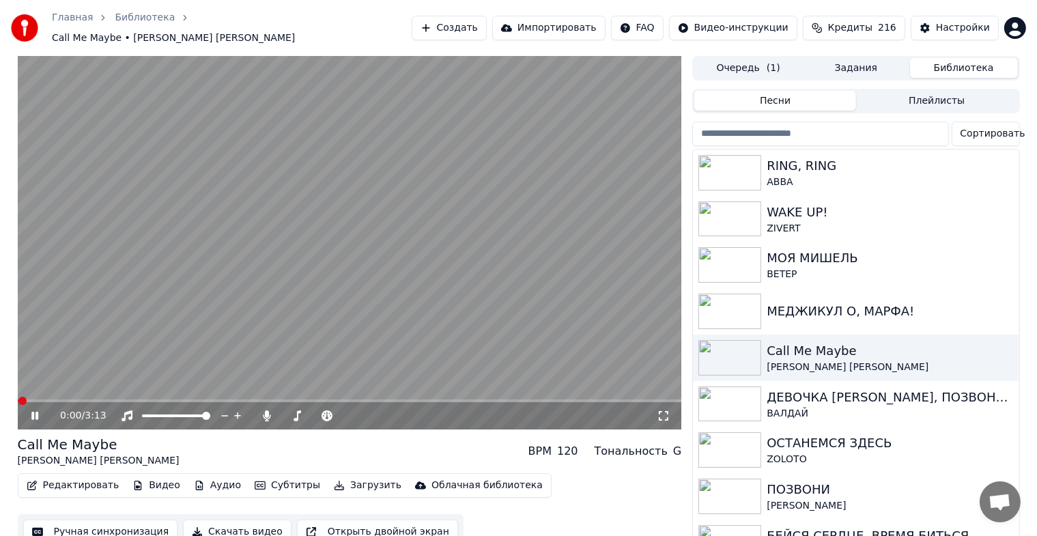
click at [30, 411] on icon at bounding box center [45, 415] width 32 height 11
click at [63, 519] on button "Ручная синхронизация" at bounding box center [100, 531] width 155 height 25
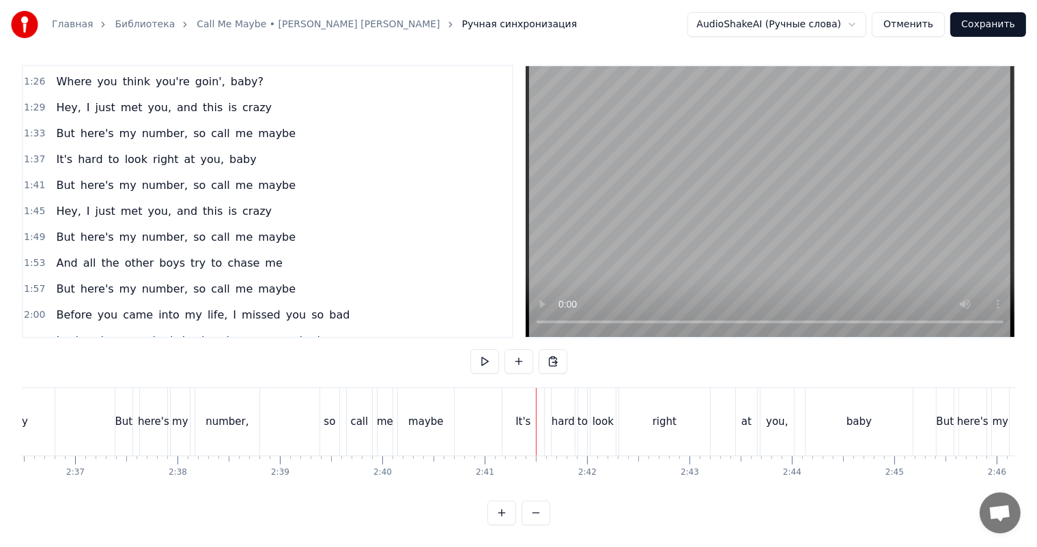
scroll to position [1129, 0]
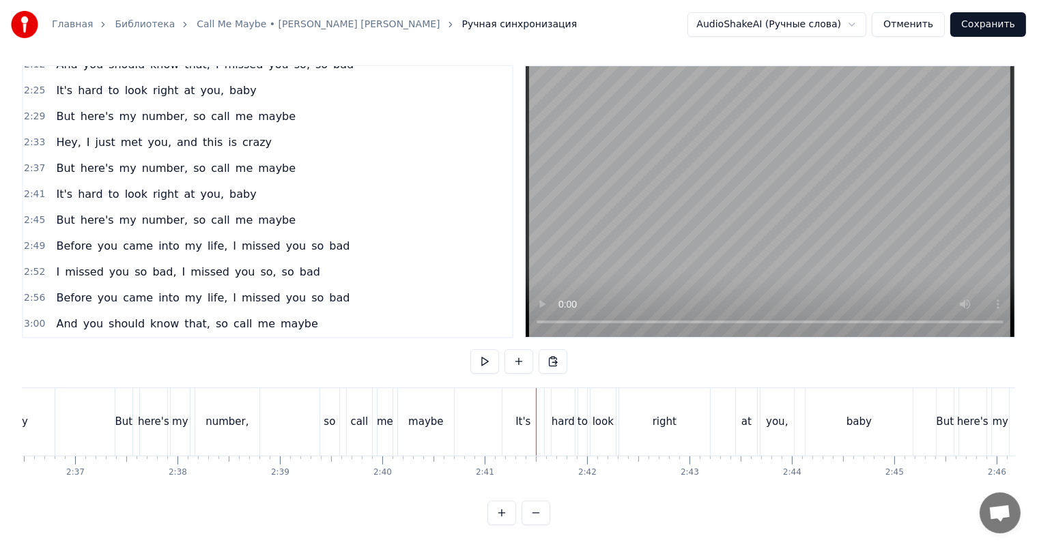
click at [510, 405] on div "It's" at bounding box center [523, 422] width 42 height 68
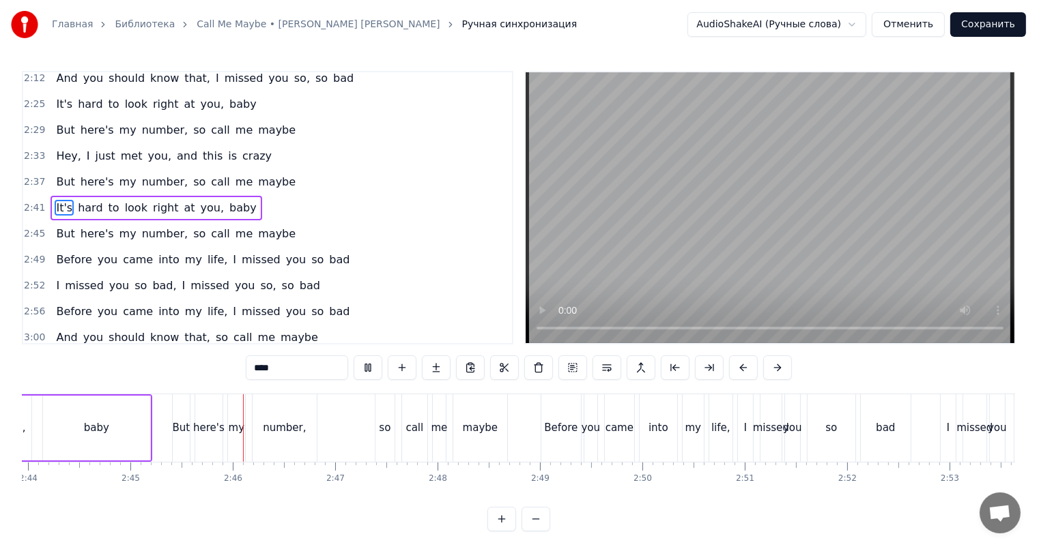
scroll to position [0, 16876]
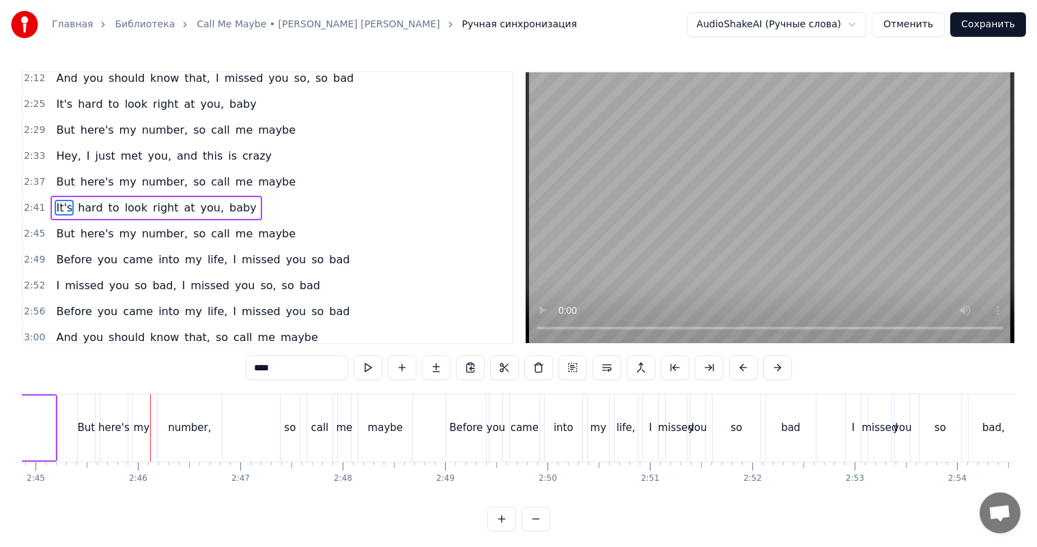
click at [56, 210] on span "It's" at bounding box center [64, 208] width 19 height 16
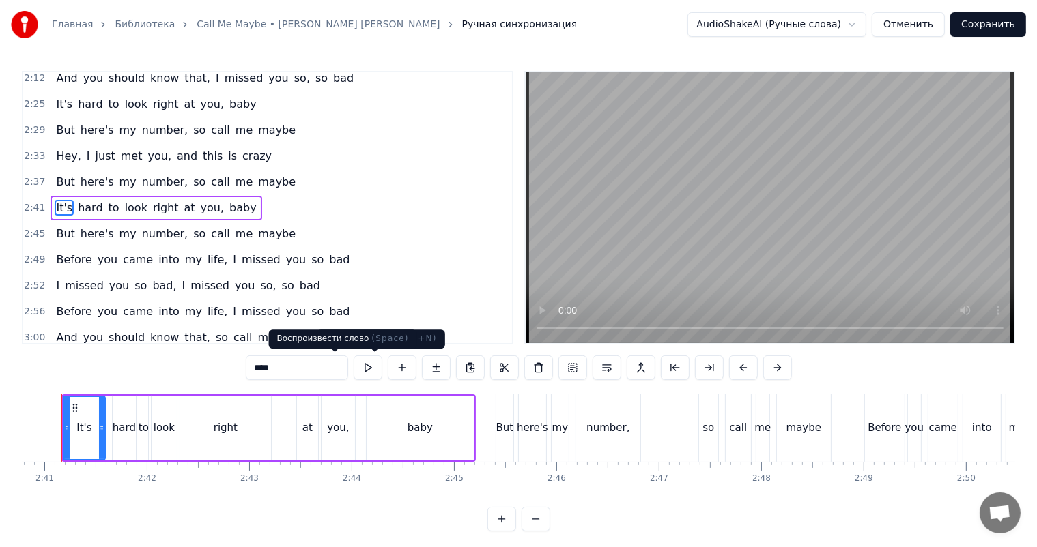
scroll to position [0, 16428]
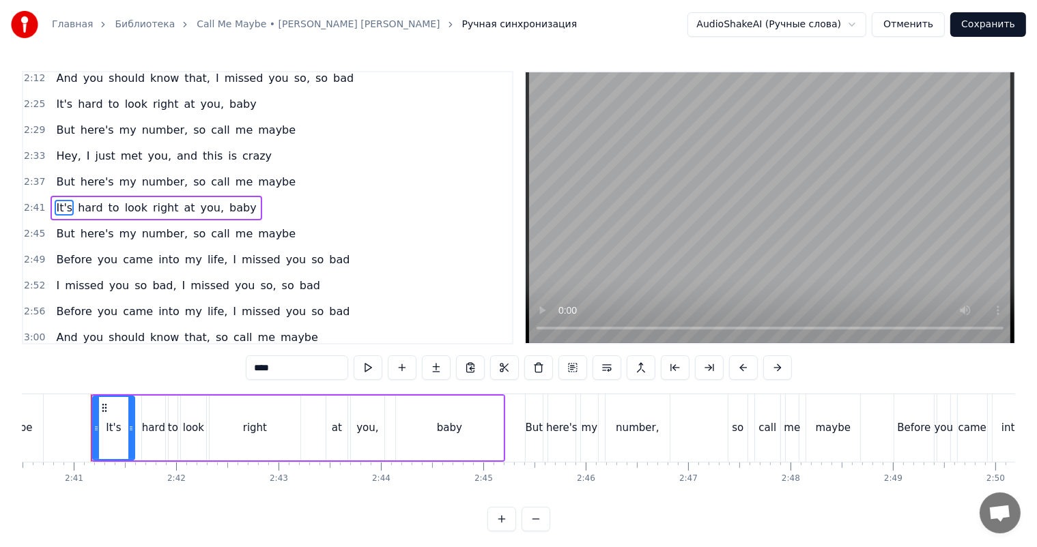
drag, startPoint x: 278, startPoint y: 369, endPoint x: 157, endPoint y: 377, distance: 121.7
click at [157, 377] on div "0:04 I threw a wish in the well 0:06 Don't ask me, I'll never tell 0:08 I looke…" at bounding box center [518, 301] width 993 height 461
click at [82, 208] on span "hard" at bounding box center [95, 208] width 27 height 16
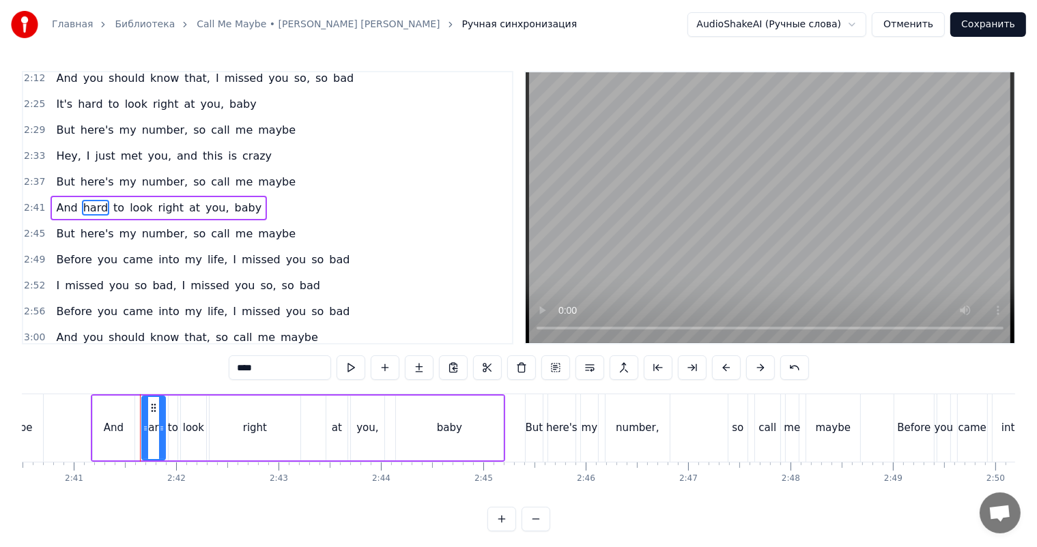
click at [244, 379] on input "****" at bounding box center [280, 368] width 102 height 25
click at [105, 207] on span "to" at bounding box center [112, 208] width 14 height 16
click at [250, 359] on input "**" at bounding box center [280, 368] width 102 height 25
click at [140, 208] on span "look" at bounding box center [152, 208] width 25 height 16
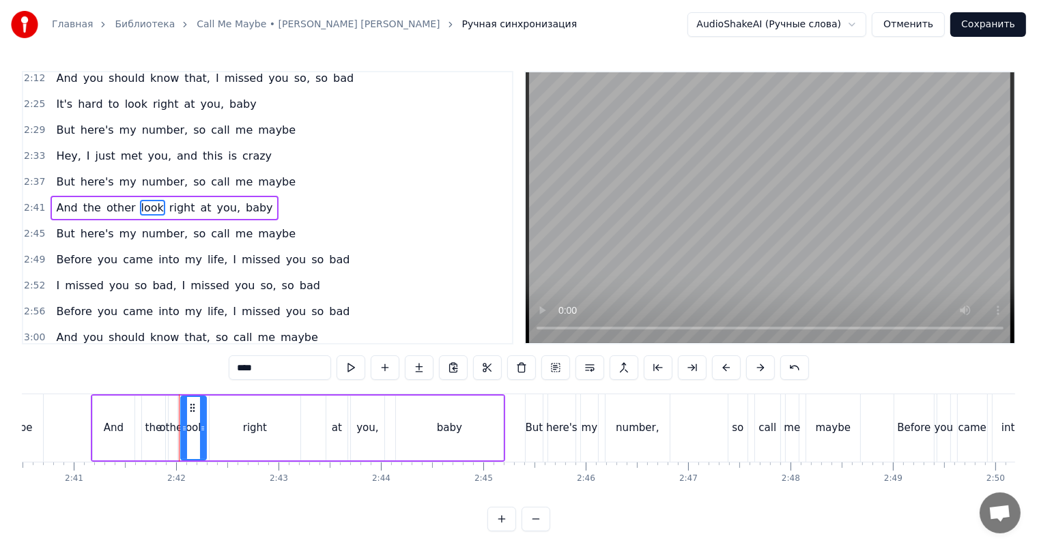
click at [237, 376] on input "****" at bounding box center [280, 368] width 102 height 25
click at [174, 207] on span "right" at bounding box center [185, 208] width 29 height 16
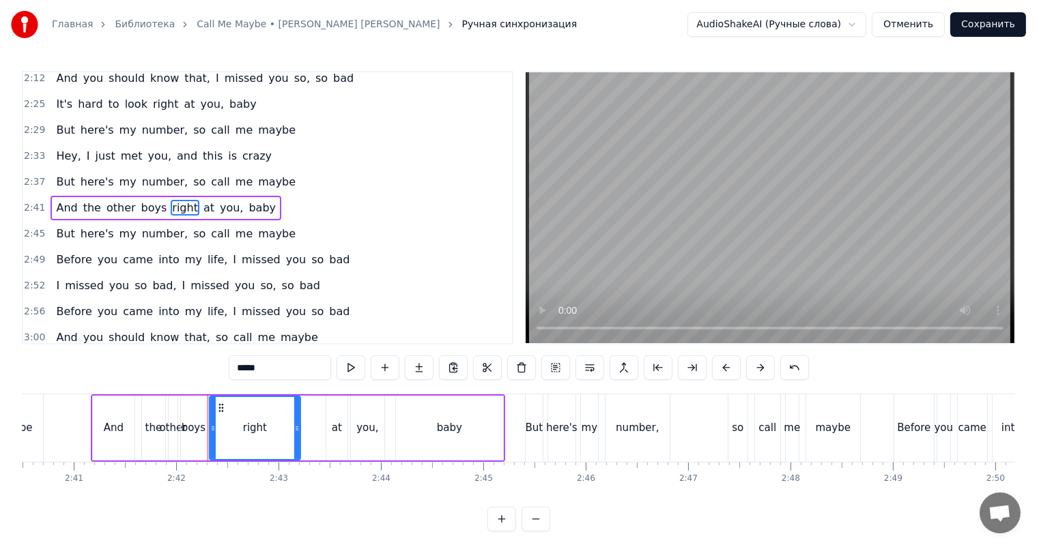
click at [244, 366] on input "*****" at bounding box center [280, 368] width 102 height 25
click at [202, 203] on span "at" at bounding box center [209, 208] width 14 height 16
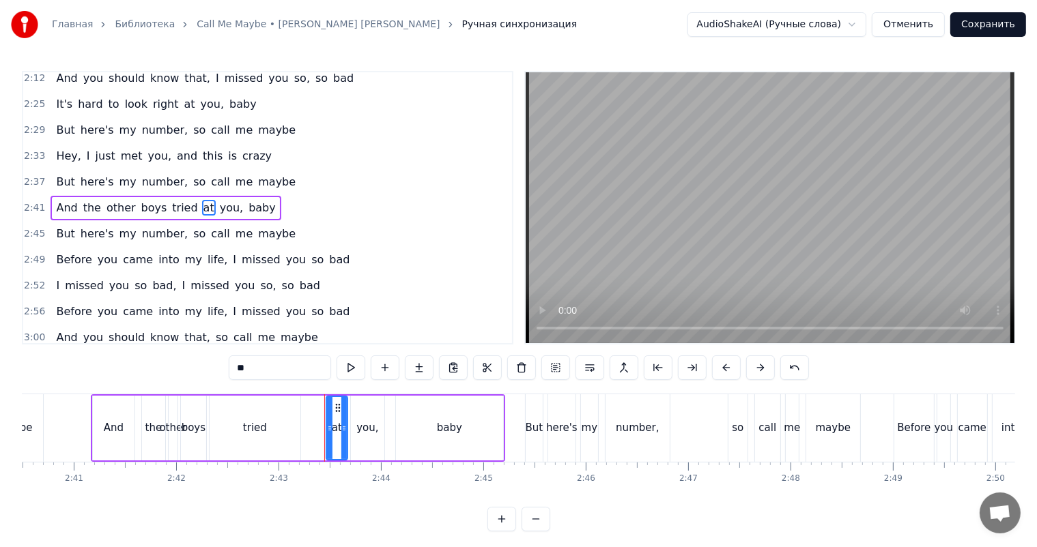
click at [242, 367] on input "**" at bounding box center [280, 368] width 102 height 25
click at [218, 206] on span "you," at bounding box center [231, 208] width 26 height 16
click at [229, 375] on input "****" at bounding box center [280, 368] width 102 height 25
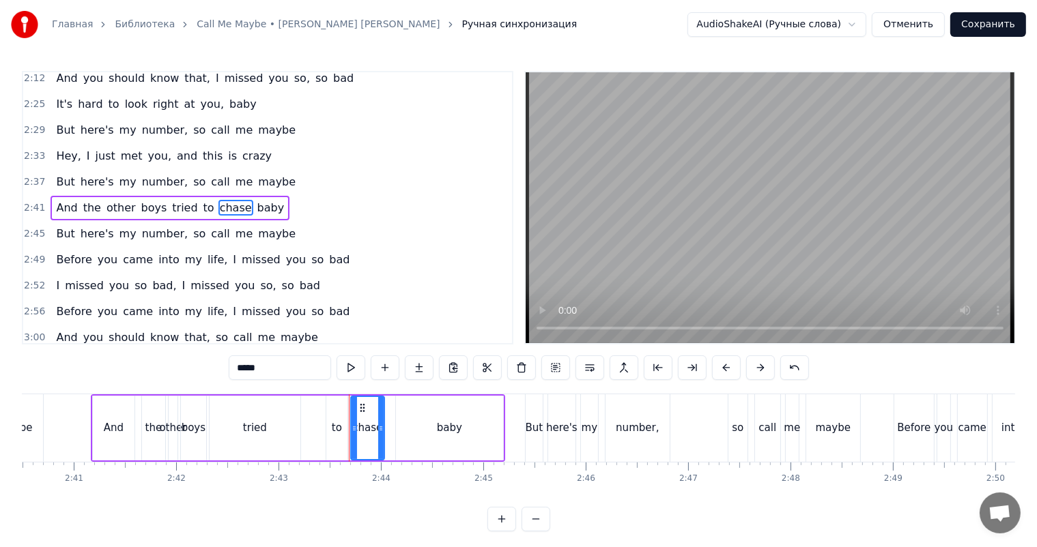
click at [256, 210] on span "baby" at bounding box center [271, 208] width 30 height 16
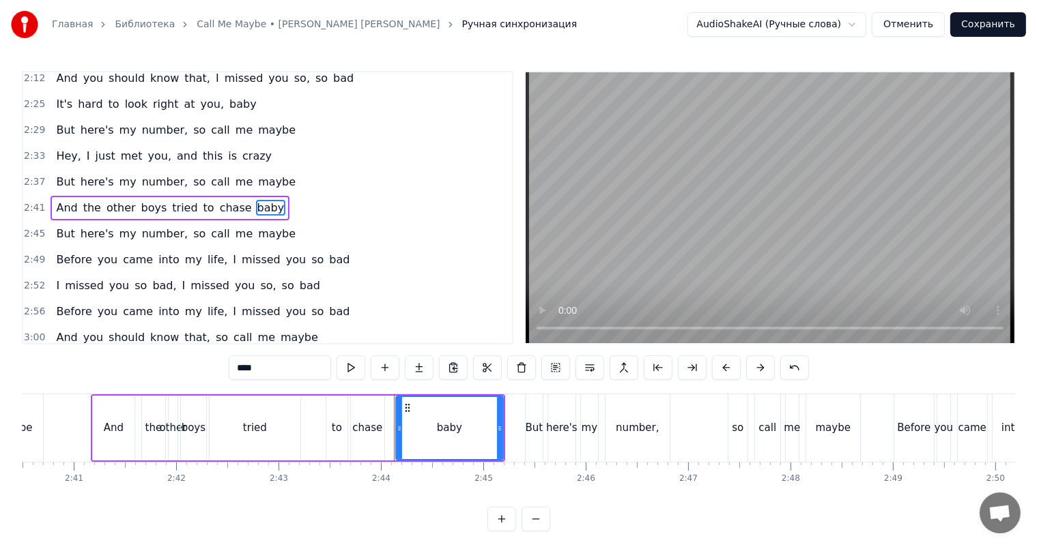
click at [268, 373] on input "****" at bounding box center [280, 368] width 102 height 25
click at [60, 182] on span "But" at bounding box center [65, 182] width 21 height 16
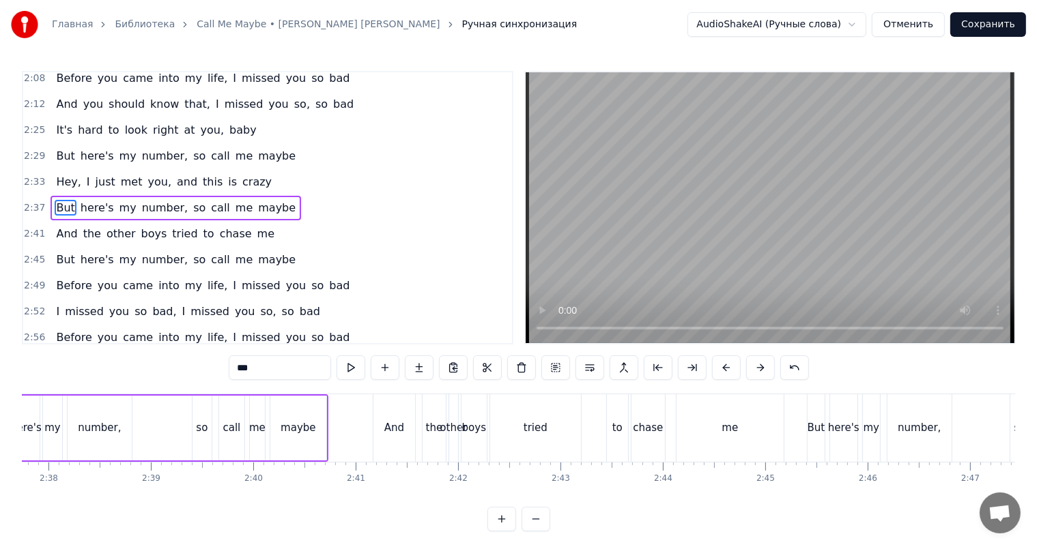
scroll to position [0, 16041]
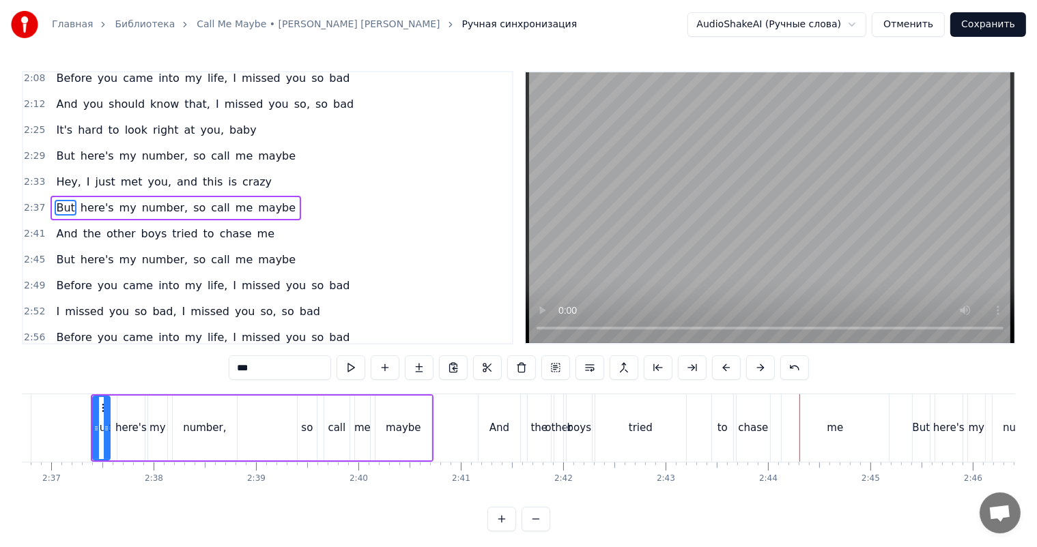
click at [647, 428] on div "tried" at bounding box center [641, 428] width 24 height 16
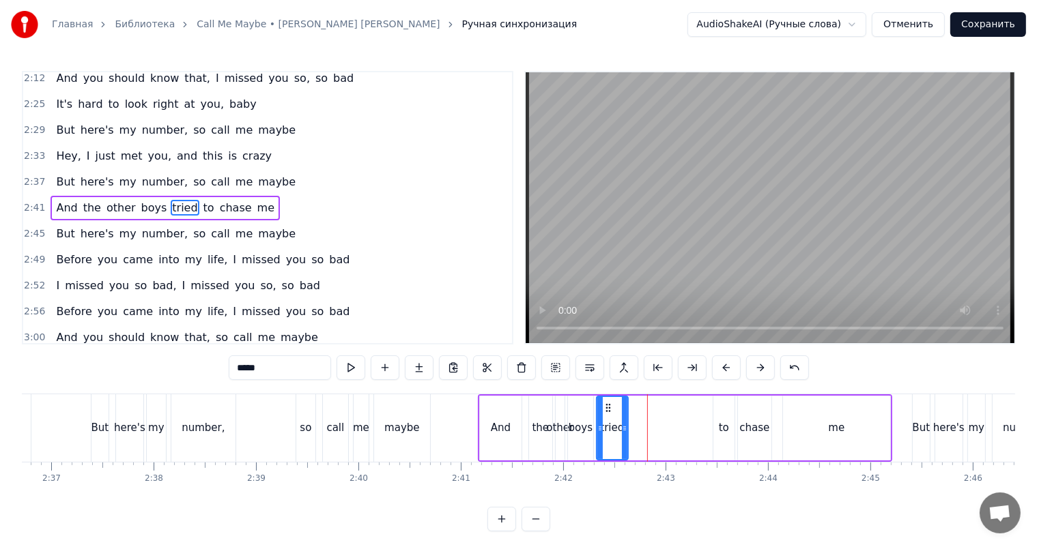
drag, startPoint x: 686, startPoint y: 427, endPoint x: 633, endPoint y: 430, distance: 53.3
click at [627, 430] on icon at bounding box center [624, 428] width 5 height 11
click at [725, 426] on div "to" at bounding box center [724, 428] width 10 height 16
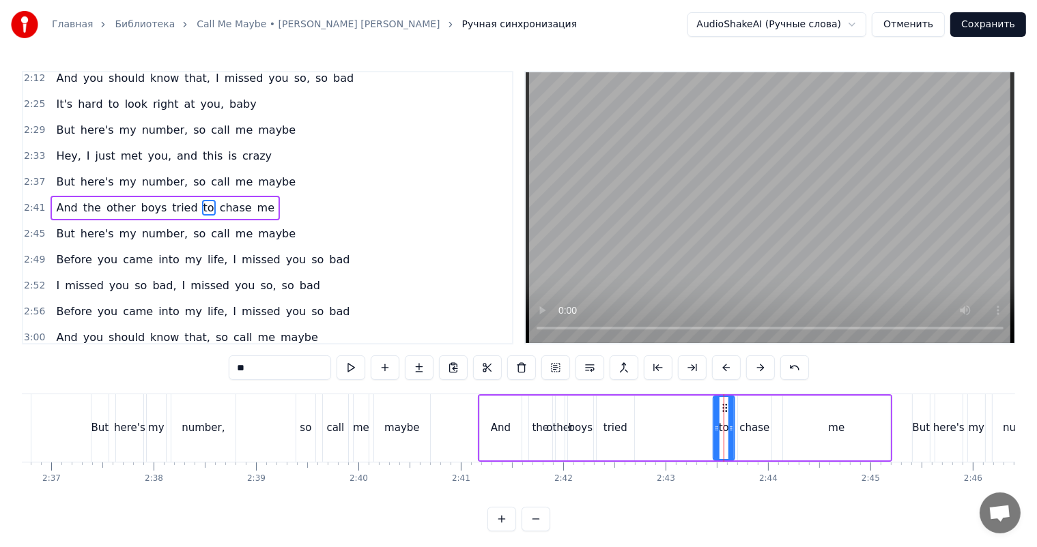
click at [726, 407] on circle at bounding box center [725, 407] width 1 height 1
click at [748, 429] on div "chase" at bounding box center [754, 428] width 30 height 16
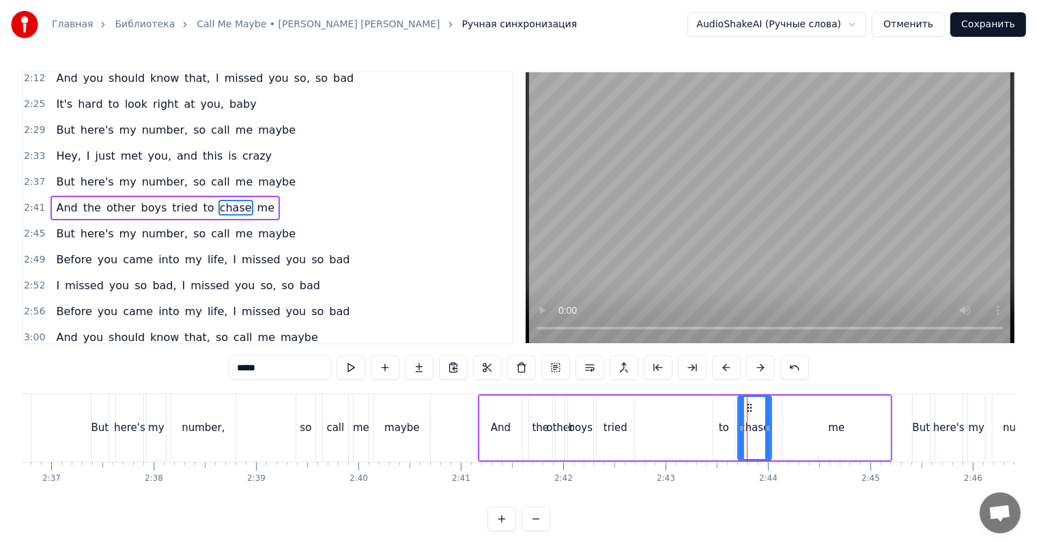
click at [629, 423] on div "tried" at bounding box center [615, 428] width 38 height 65
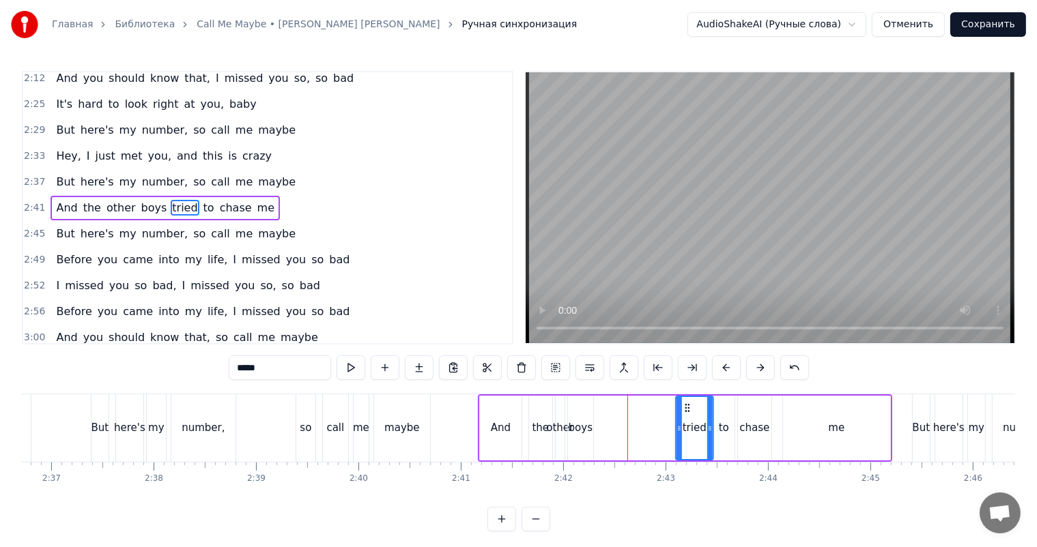
drag, startPoint x: 617, startPoint y: 409, endPoint x: 685, endPoint y: 414, distance: 68.4
click at [685, 414] on div "tried" at bounding box center [694, 428] width 36 height 62
click at [837, 423] on div "me" at bounding box center [836, 428] width 16 height 16
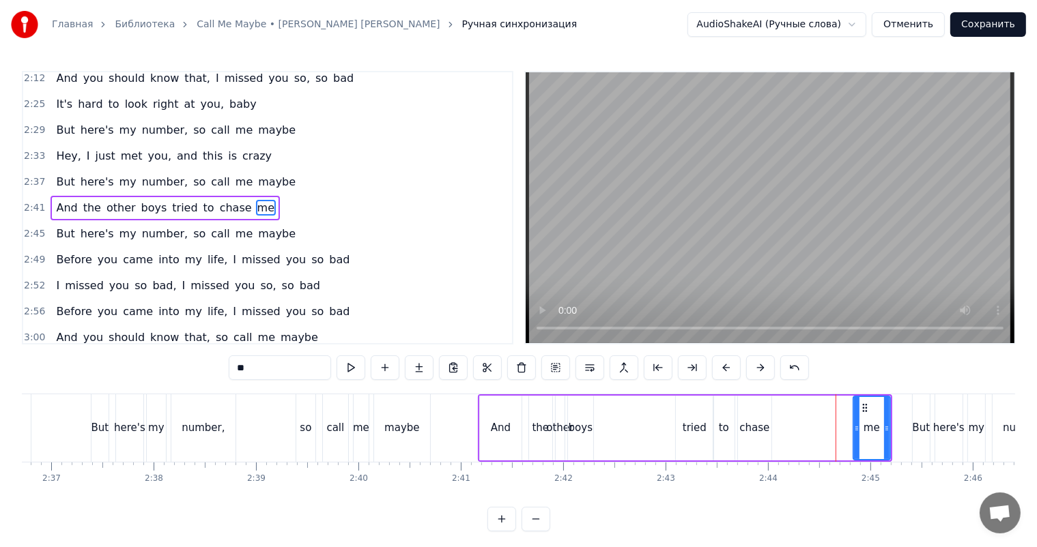
drag, startPoint x: 783, startPoint y: 428, endPoint x: 849, endPoint y: 429, distance: 66.2
click at [858, 429] on icon at bounding box center [856, 428] width 5 height 11
click at [751, 427] on div "chase" at bounding box center [754, 428] width 30 height 16
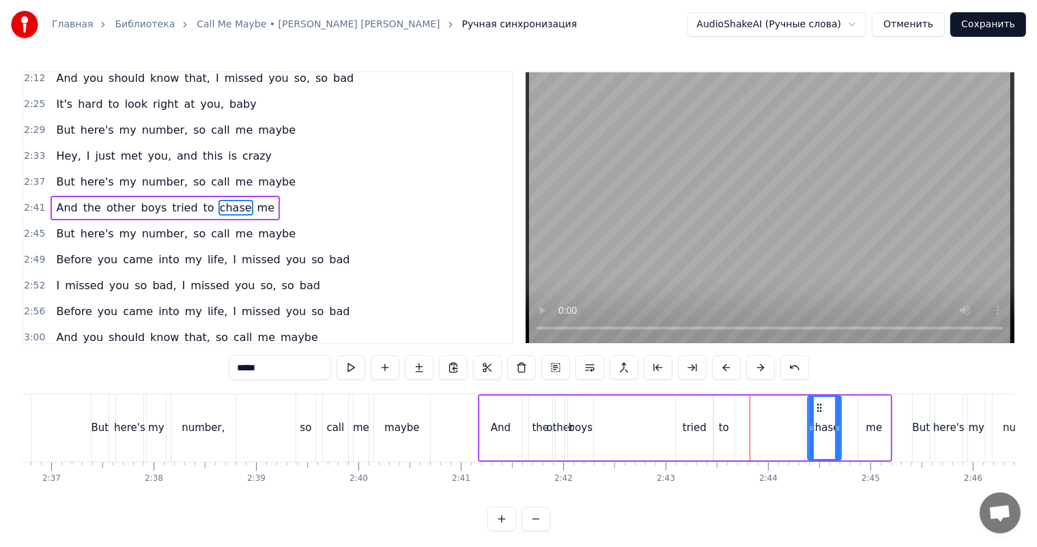
drag, startPoint x: 746, startPoint y: 409, endPoint x: 764, endPoint y: 426, distance: 24.7
click at [815, 418] on div "chase" at bounding box center [824, 428] width 32 height 62
click at [725, 426] on div "to" at bounding box center [724, 428] width 10 height 16
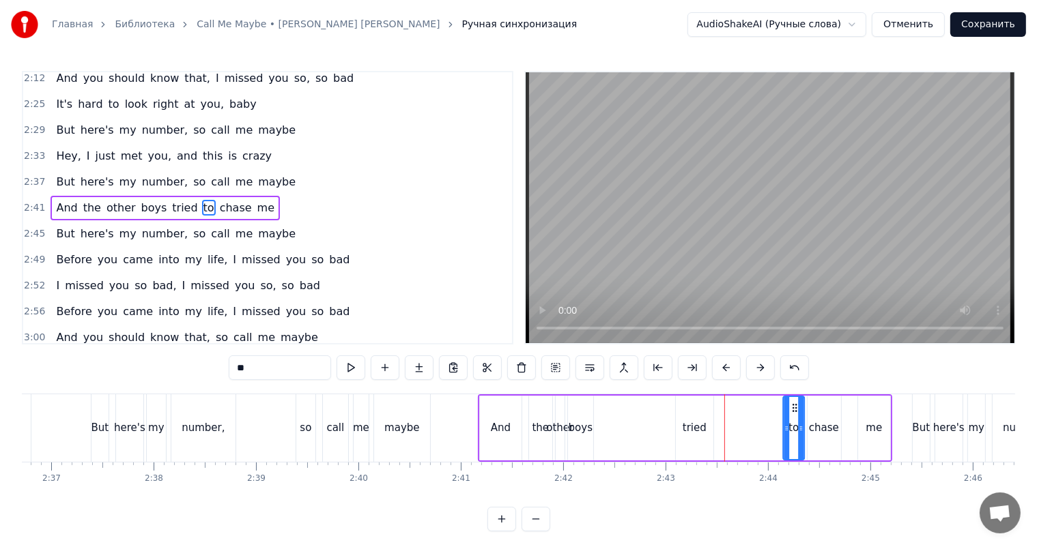
drag, startPoint x: 723, startPoint y: 407, endPoint x: 778, endPoint y: 415, distance: 55.2
click at [796, 409] on icon at bounding box center [794, 408] width 11 height 11
click at [695, 420] on div "tried" at bounding box center [694, 428] width 24 height 16
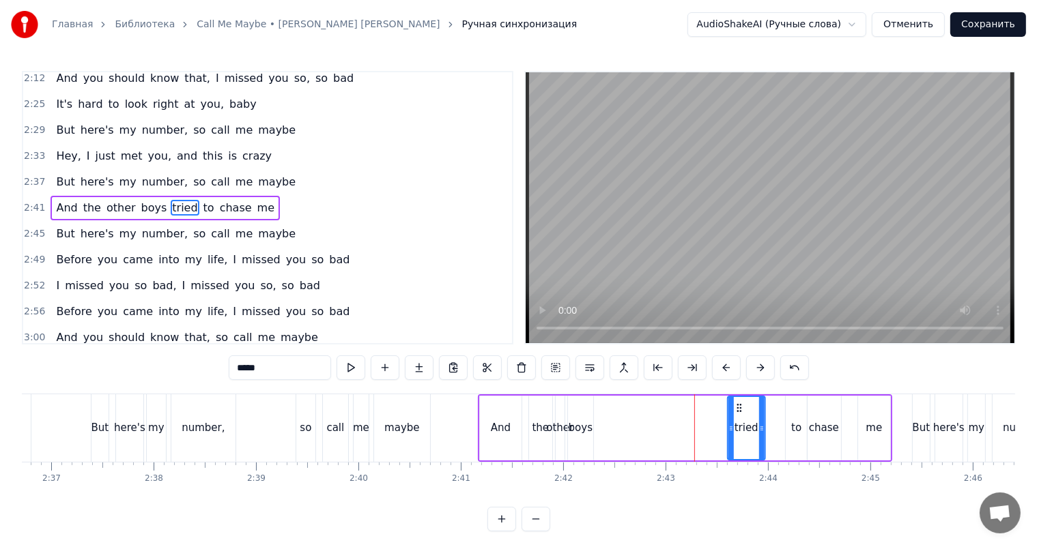
drag, startPoint x: 686, startPoint y: 407, endPoint x: 714, endPoint y: 413, distance: 28.6
click at [734, 413] on icon at bounding box center [739, 408] width 11 height 11
click at [579, 419] on div "boys" at bounding box center [580, 428] width 25 height 65
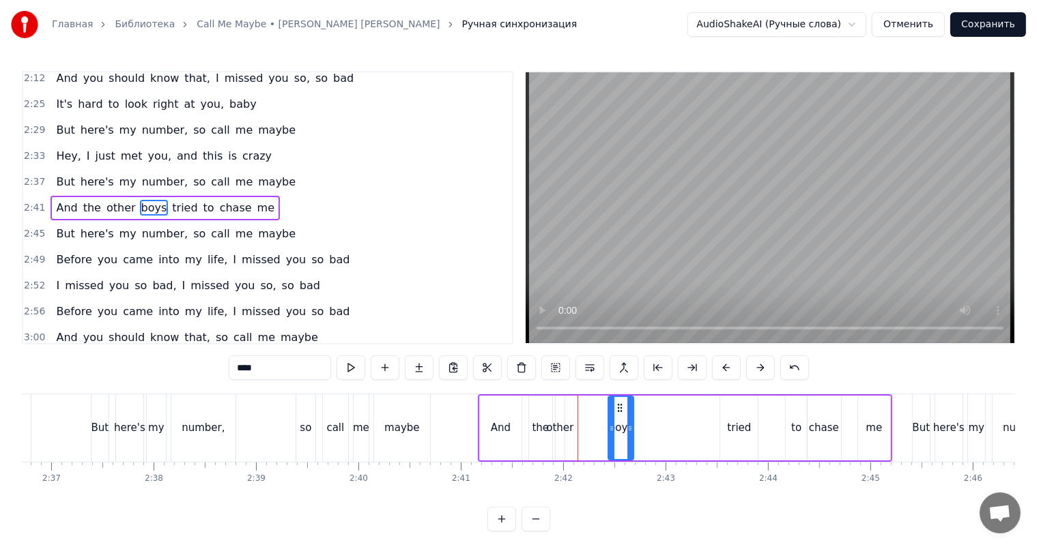
drag, startPoint x: 581, startPoint y: 407, endPoint x: 622, endPoint y: 415, distance: 41.8
click at [614, 413] on icon at bounding box center [619, 408] width 11 height 11
drag, startPoint x: 626, startPoint y: 420, endPoint x: 675, endPoint y: 423, distance: 49.3
click at [675, 423] on div at bounding box center [672, 428] width 5 height 62
click at [563, 424] on div "other" at bounding box center [559, 428] width 27 height 16
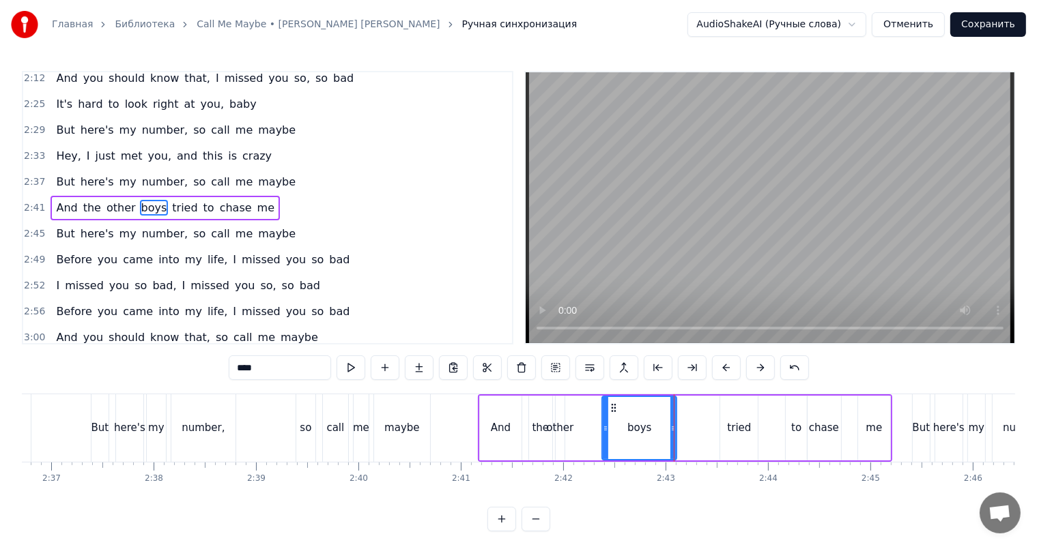
type input "*****"
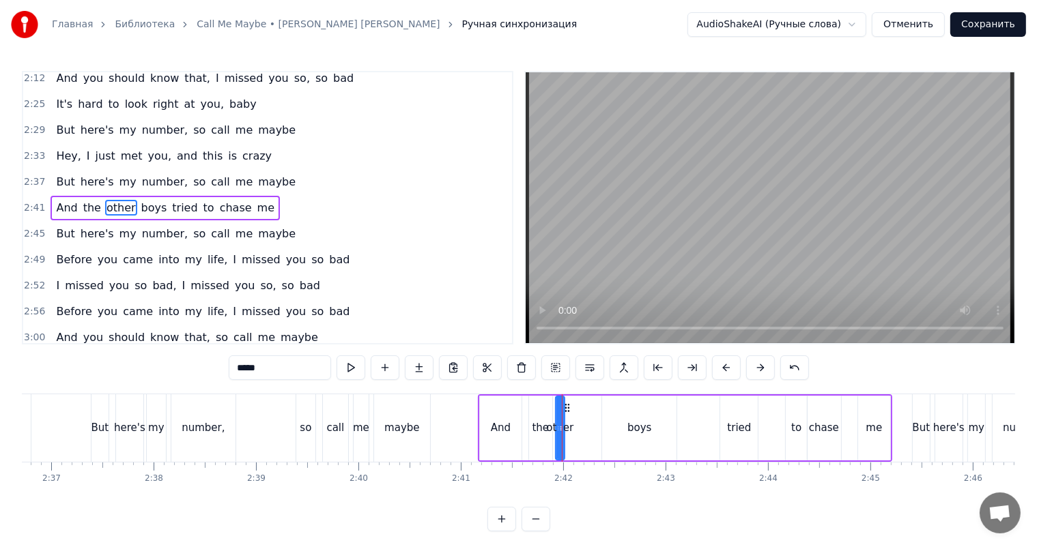
click at [562, 426] on div at bounding box center [562, 428] width 1 height 68
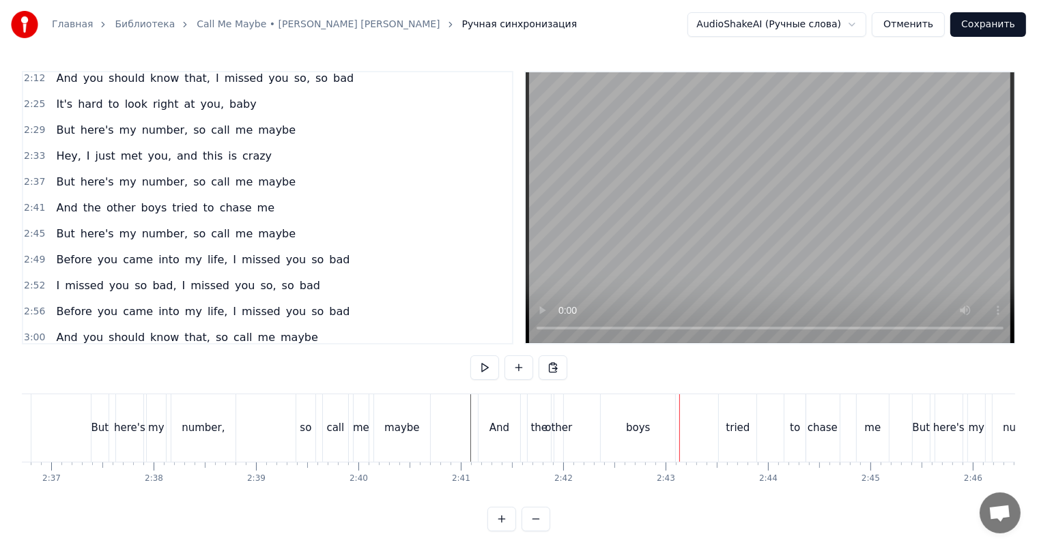
click at [562, 424] on div "other" at bounding box center [558, 428] width 27 height 16
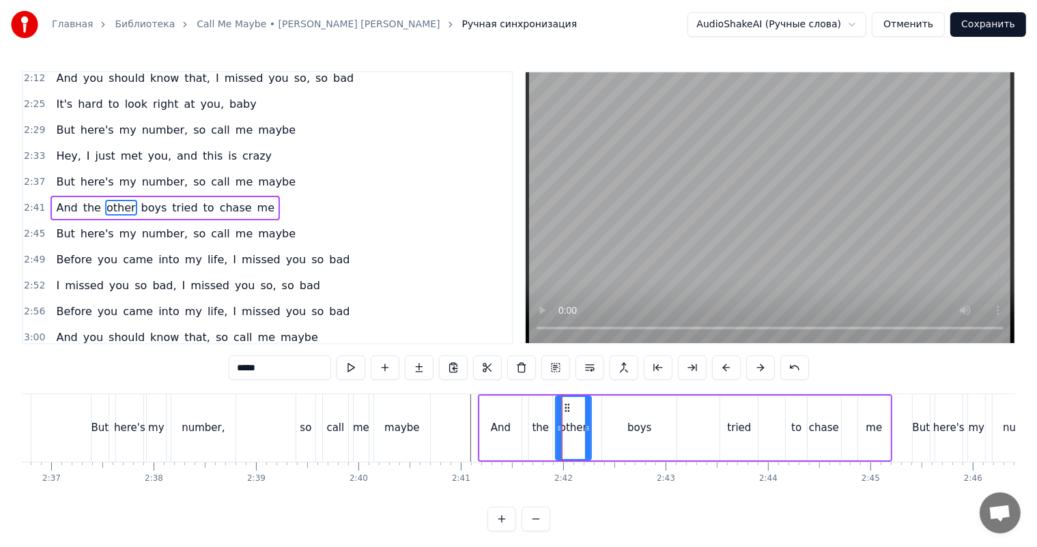
drag, startPoint x: 562, startPoint y: 427, endPoint x: 589, endPoint y: 429, distance: 26.6
click at [589, 429] on icon at bounding box center [587, 428] width 5 height 11
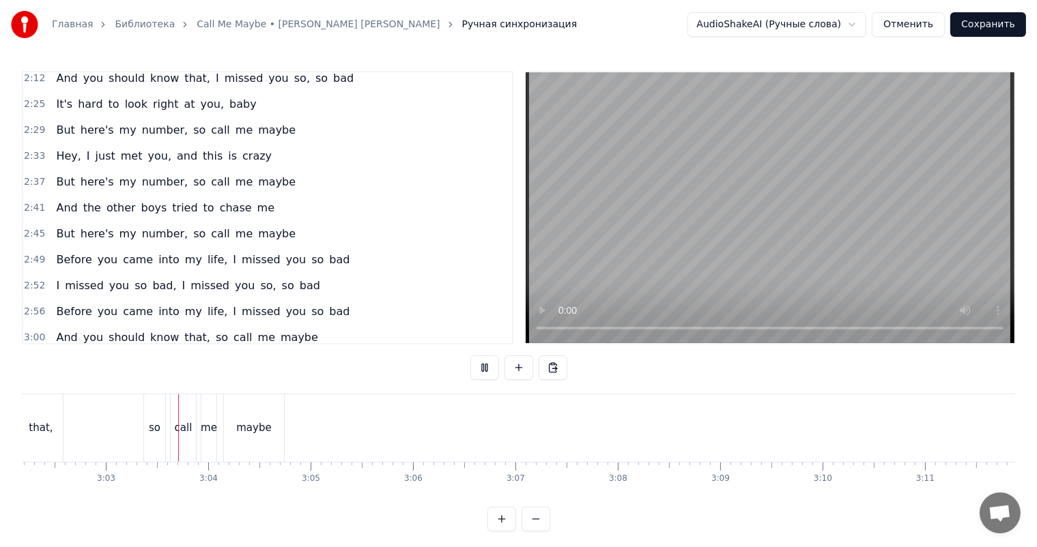
scroll to position [0, 18650]
click at [985, 25] on button "Сохранить" at bounding box center [988, 24] width 76 height 25
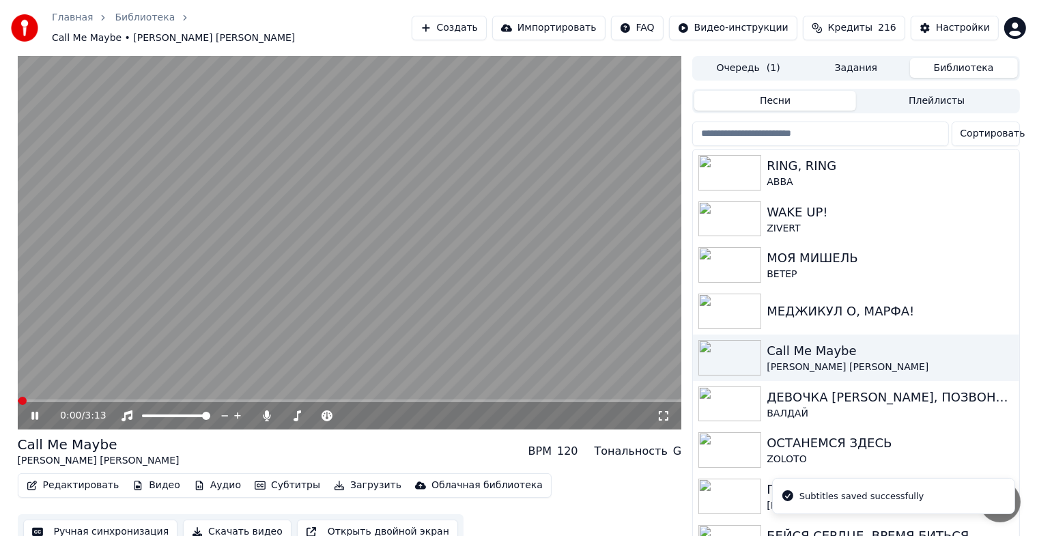
click at [35, 410] on icon at bounding box center [45, 415] width 32 height 11
click at [868, 314] on div "МЕДЖИКУЛ О, МАРФА!" at bounding box center [856, 311] width 326 height 46
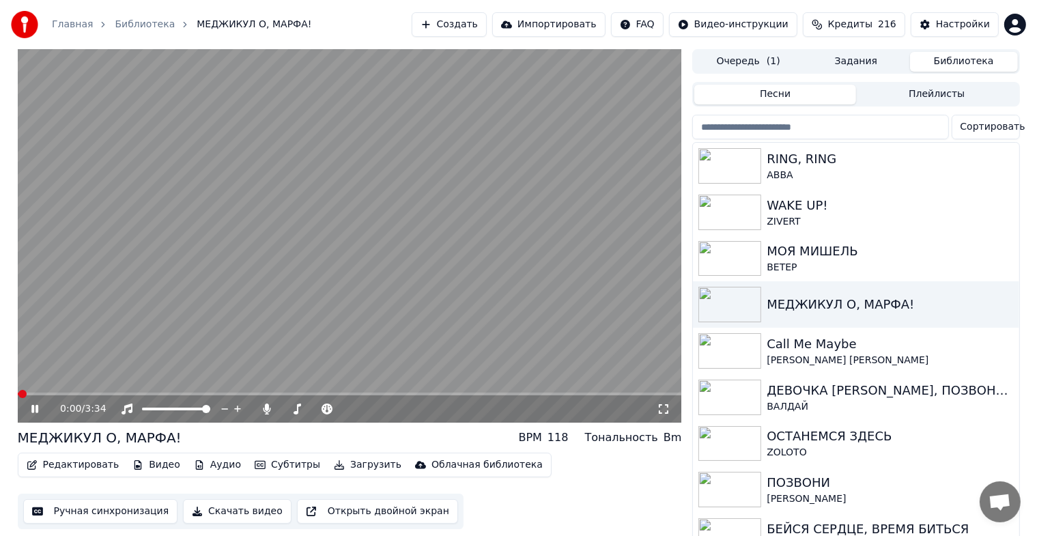
click at [78, 510] on button "Ручная синхронизация" at bounding box center [100, 511] width 155 height 25
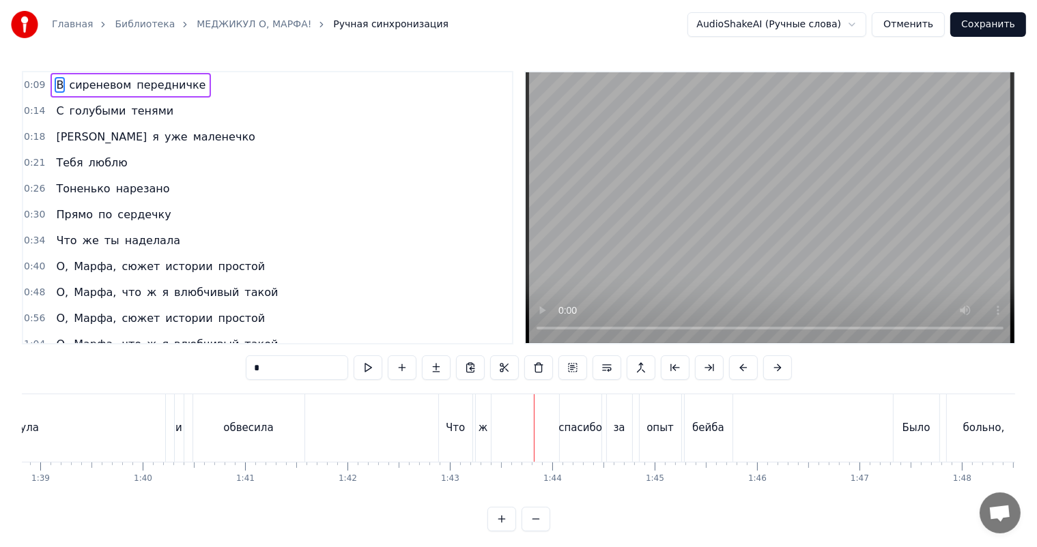
scroll to position [0, 10053]
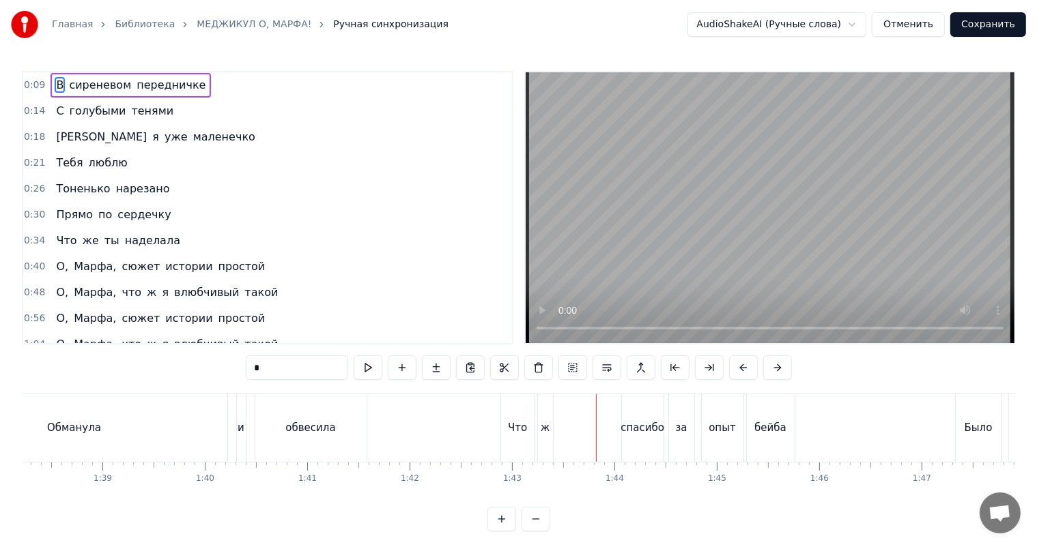
click at [98, 427] on div "Обманула" at bounding box center [75, 428] width 306 height 68
type input "********"
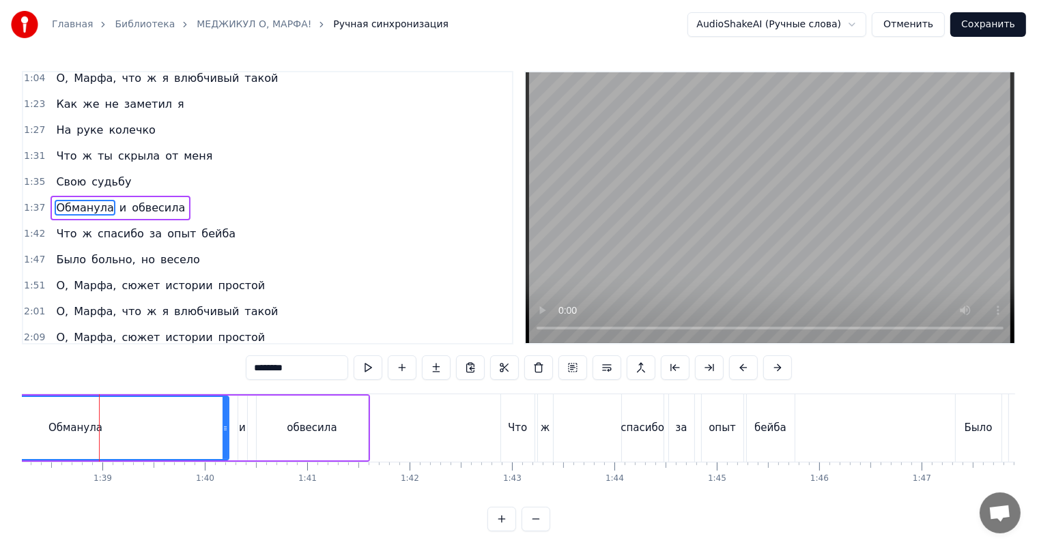
scroll to position [0, 9647]
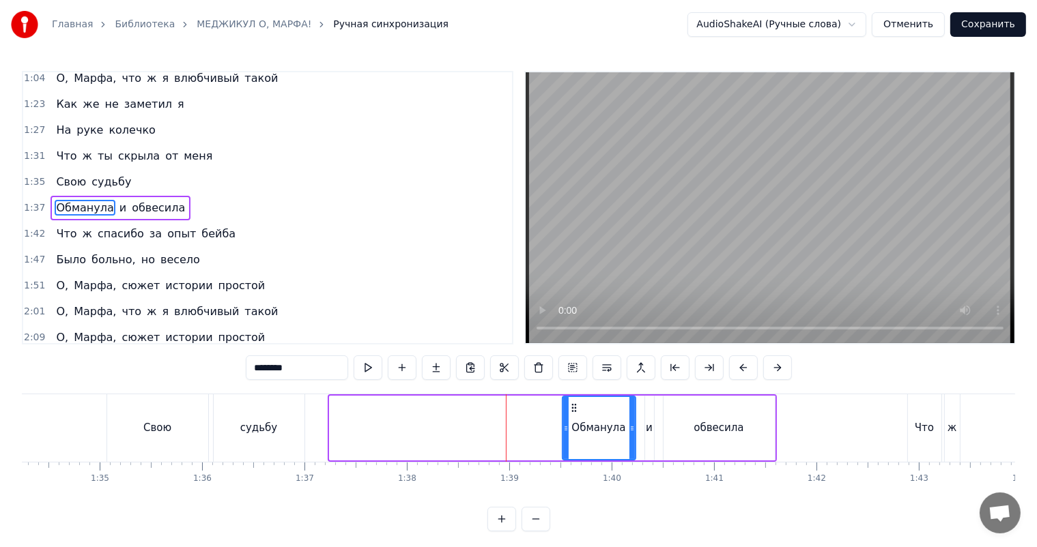
drag, startPoint x: 330, startPoint y: 431, endPoint x: 552, endPoint y: 429, distance: 222.5
click at [563, 429] on icon at bounding box center [565, 428] width 5 height 11
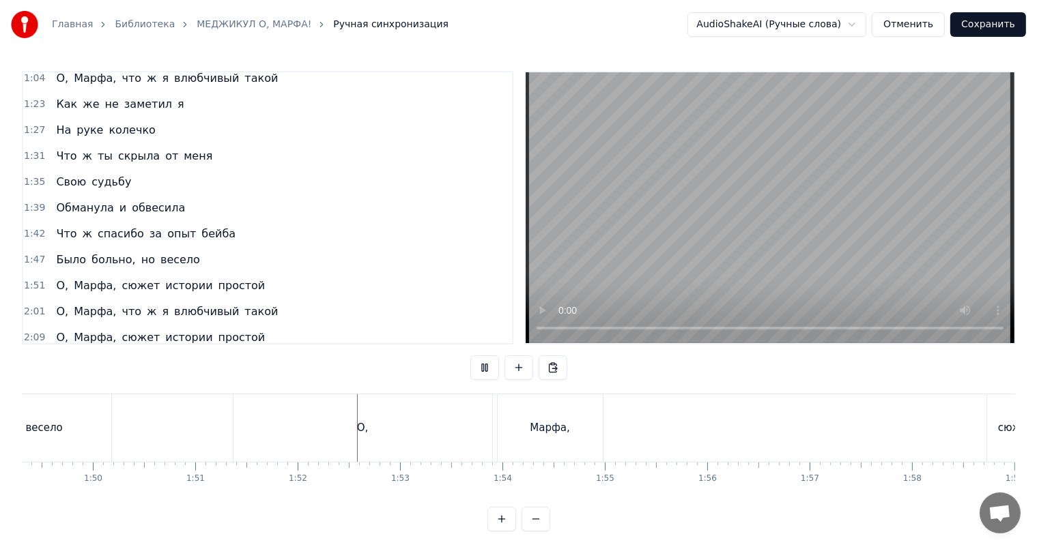
scroll to position [0, 11387]
click at [187, 418] on div "О," at bounding box center [164, 428] width 259 height 68
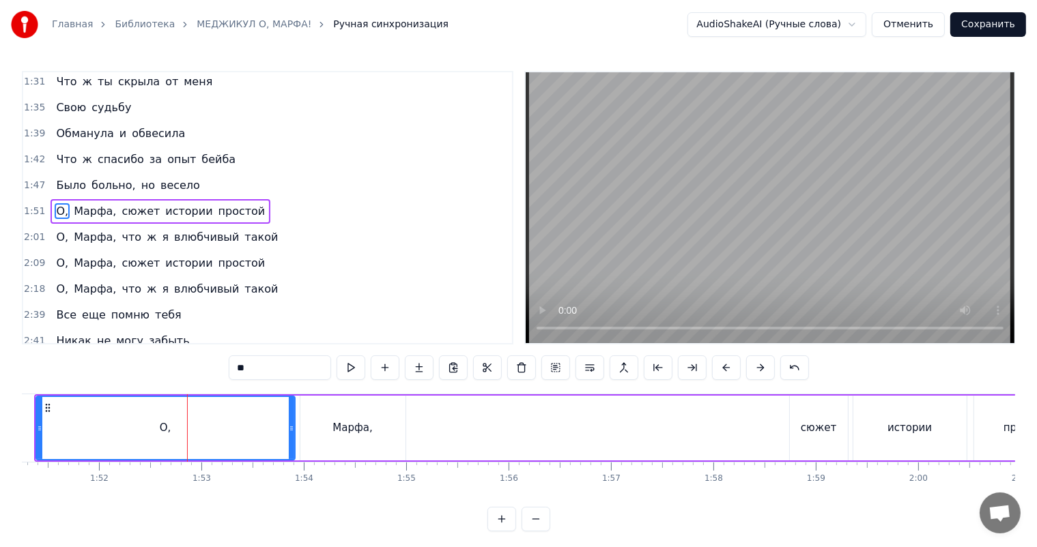
scroll to position [344, 0]
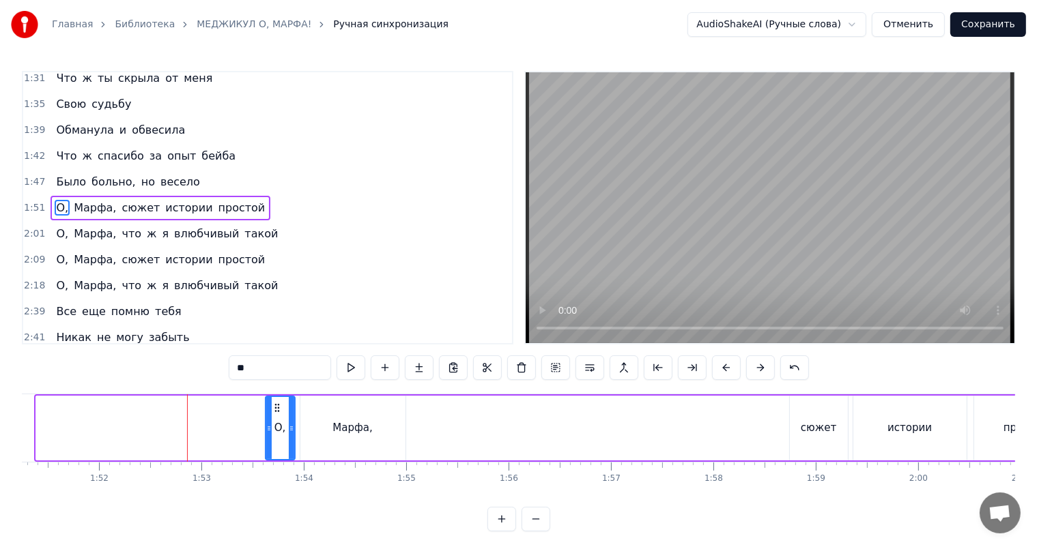
drag, startPoint x: 37, startPoint y: 429, endPoint x: 266, endPoint y: 426, distance: 229.3
click at [266, 426] on icon at bounding box center [268, 428] width 5 height 11
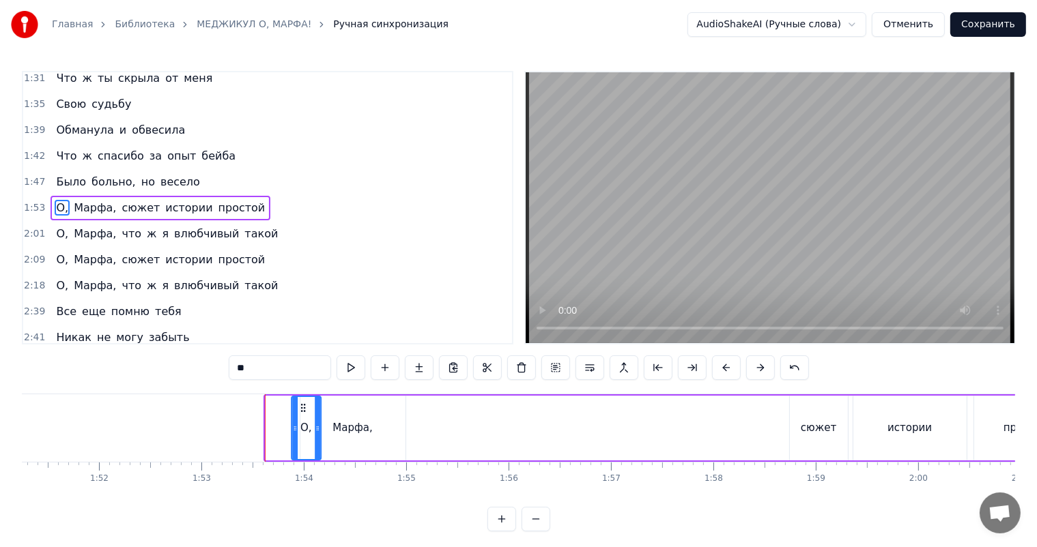
drag, startPoint x: 278, startPoint y: 411, endPoint x: 311, endPoint y: 412, distance: 32.8
click at [308, 412] on icon at bounding box center [303, 408] width 11 height 11
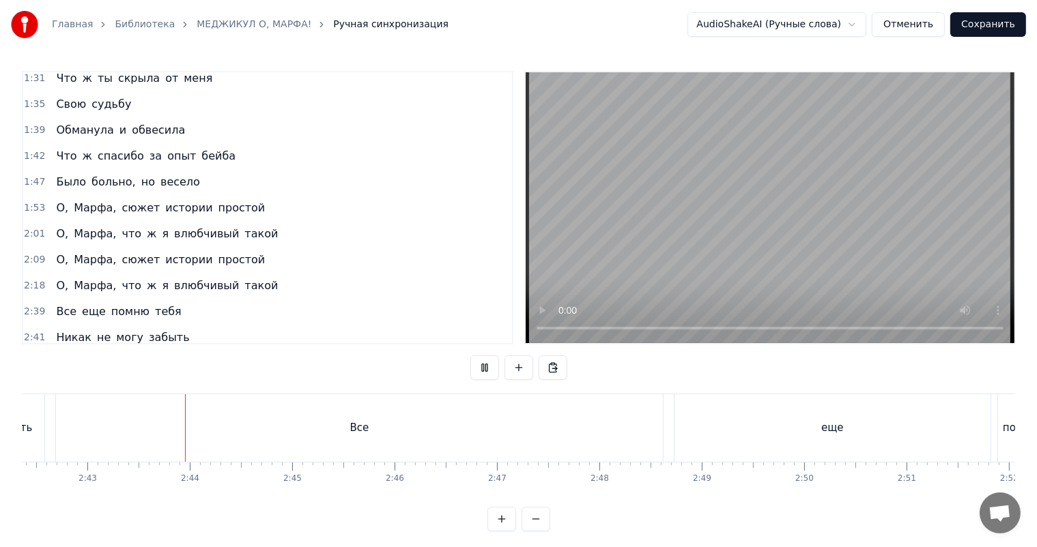
scroll to position [0, 16626]
click at [332, 424] on div "Все" at bounding box center [353, 428] width 607 height 68
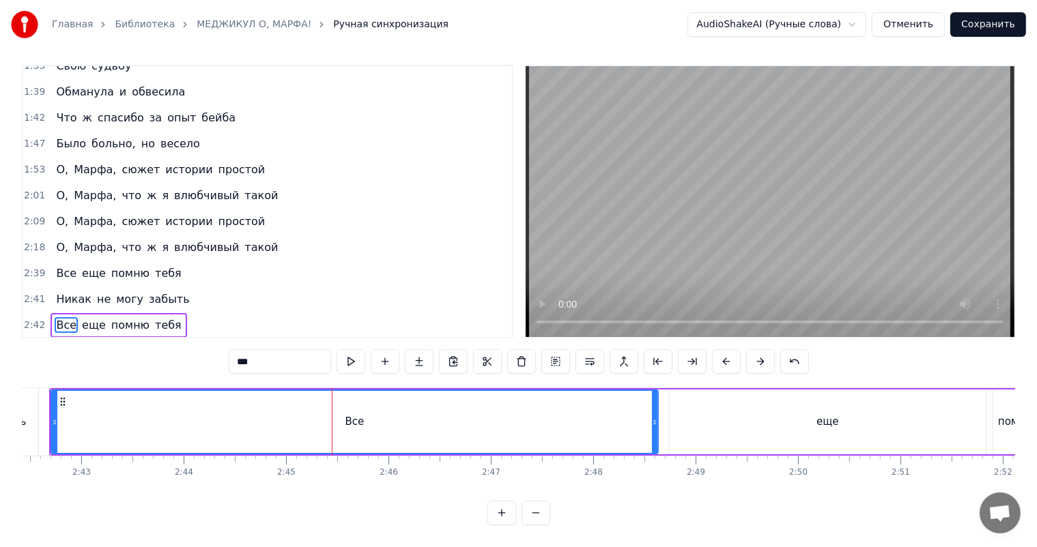
scroll to position [403, 0]
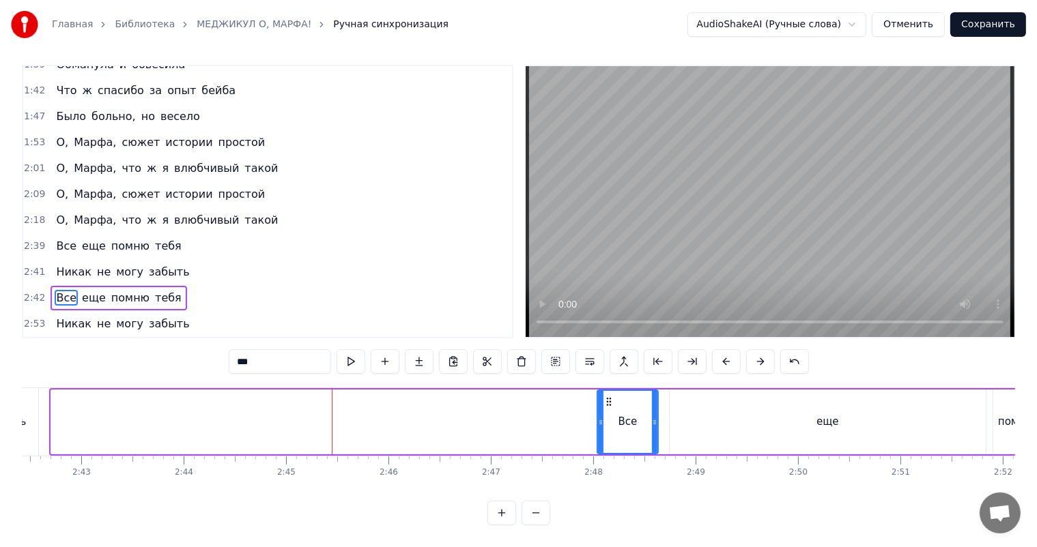
drag, startPoint x: 52, startPoint y: 412, endPoint x: 618, endPoint y: 407, distance: 566.4
click at [603, 417] on icon at bounding box center [600, 422] width 5 height 11
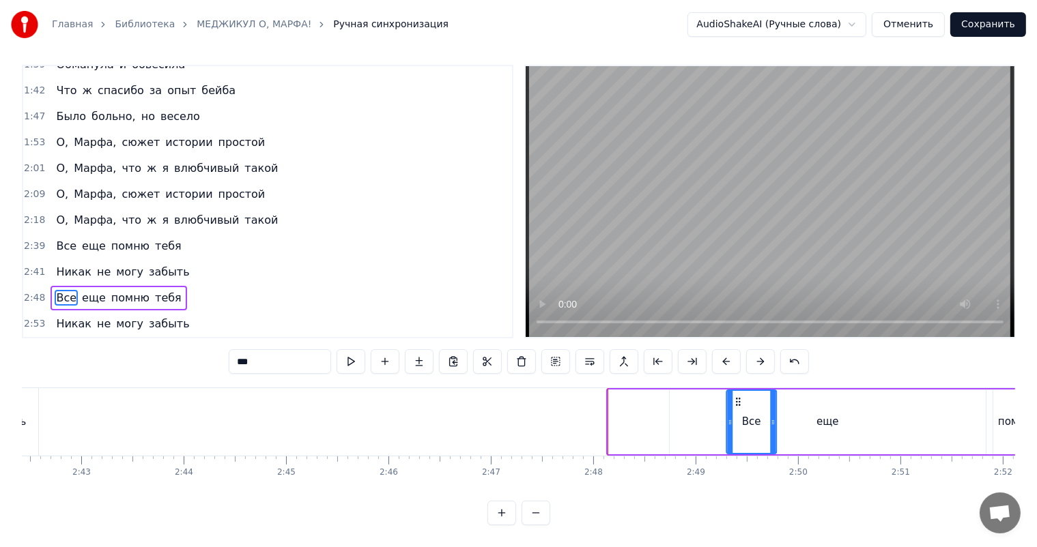
drag, startPoint x: 625, startPoint y: 390, endPoint x: 734, endPoint y: 393, distance: 109.2
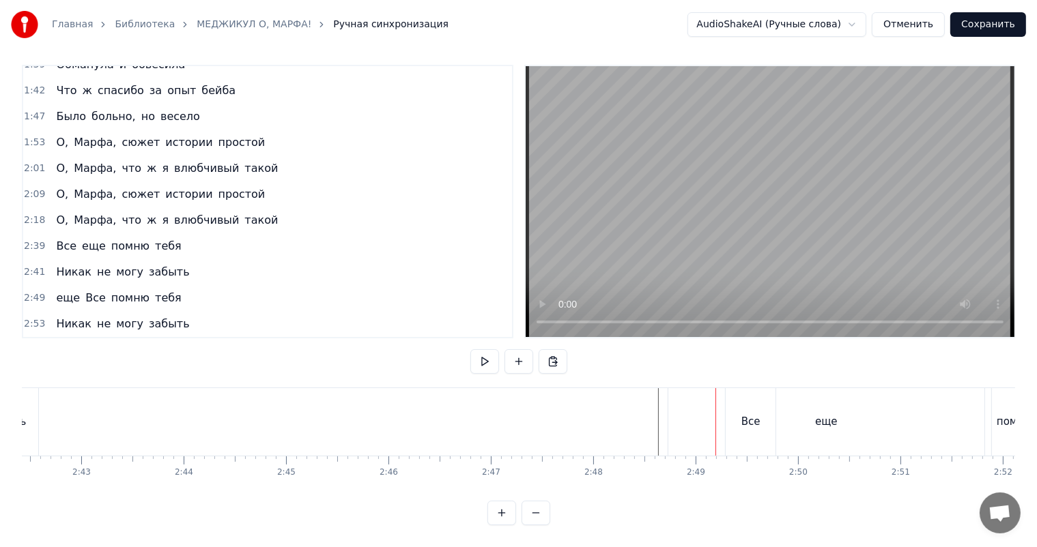
click at [800, 407] on div "еще" at bounding box center [826, 422] width 316 height 68
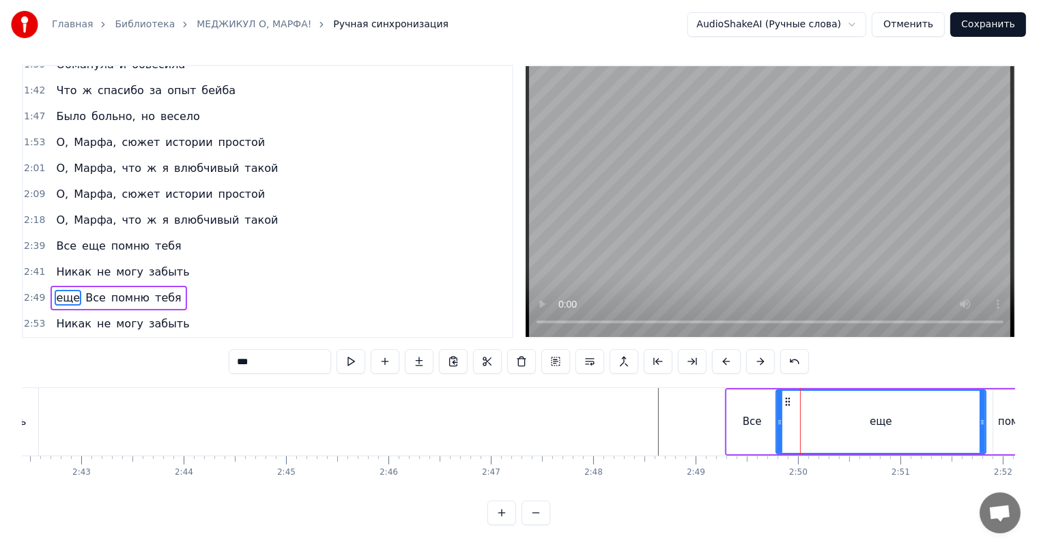
drag, startPoint x: 671, startPoint y: 405, endPoint x: 777, endPoint y: 407, distance: 106.5
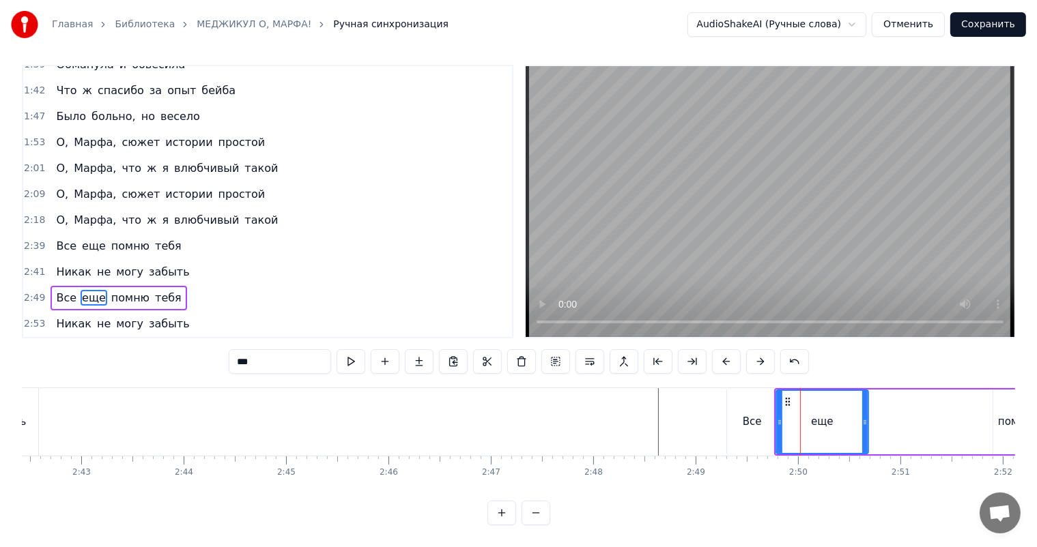
drag, startPoint x: 981, startPoint y: 407, endPoint x: 863, endPoint y: 409, distance: 117.4
click at [863, 417] on icon at bounding box center [864, 422] width 5 height 11
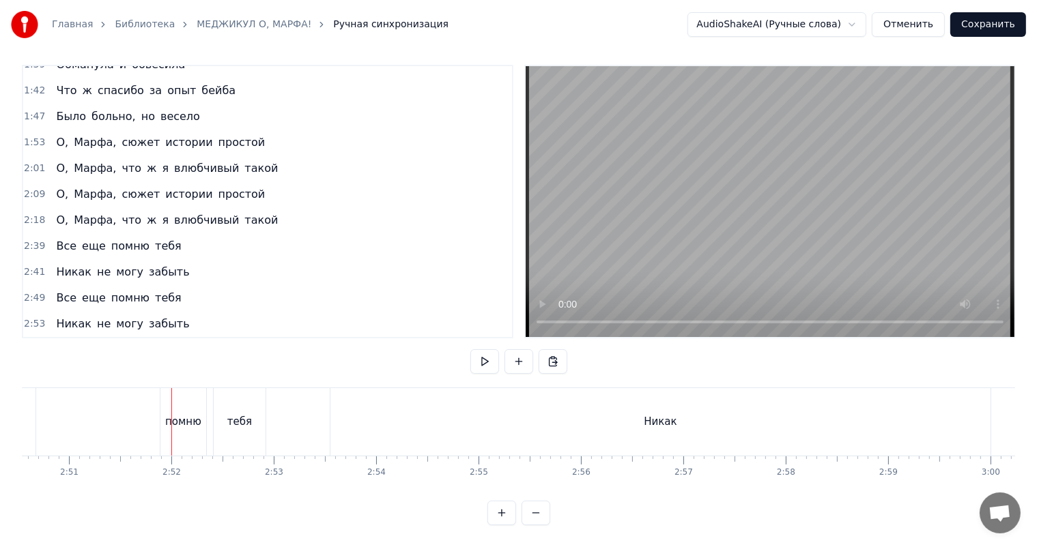
scroll to position [0, 17496]
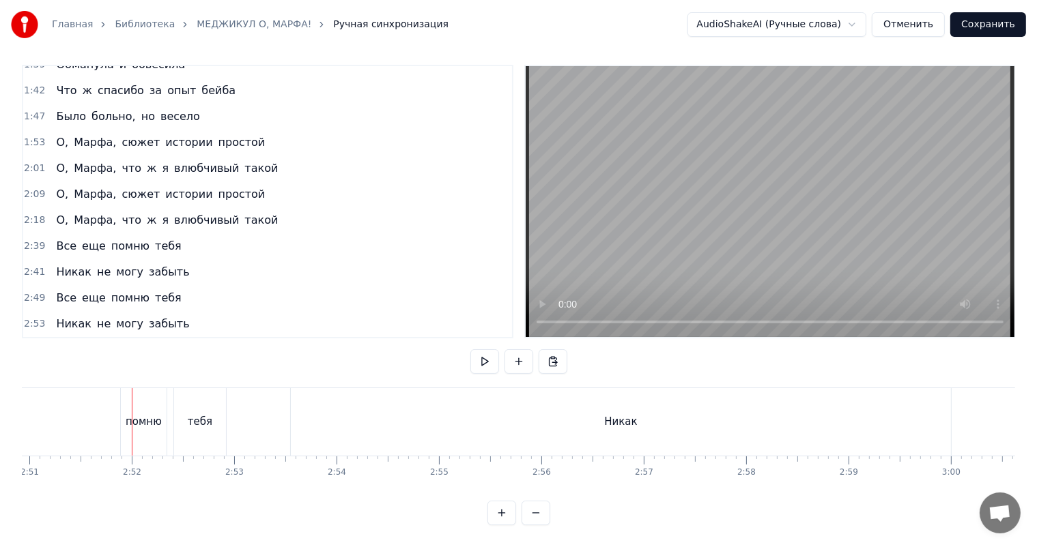
click at [91, 286] on div "Все еще помню тебя" at bounding box center [118, 298] width 136 height 25
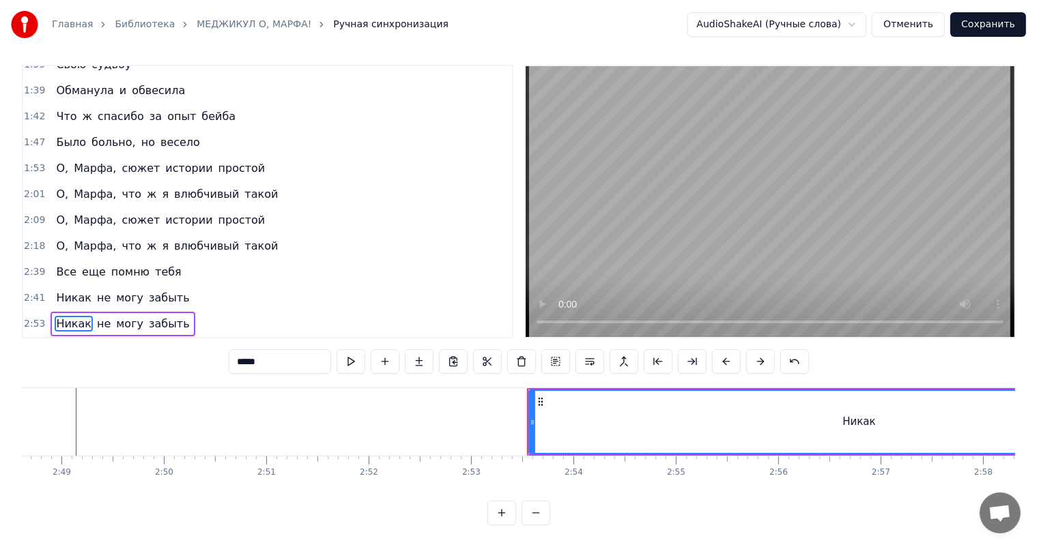
scroll to position [377, 0]
click at [76, 261] on div "Все еще помню тебя" at bounding box center [118, 273] width 136 height 25
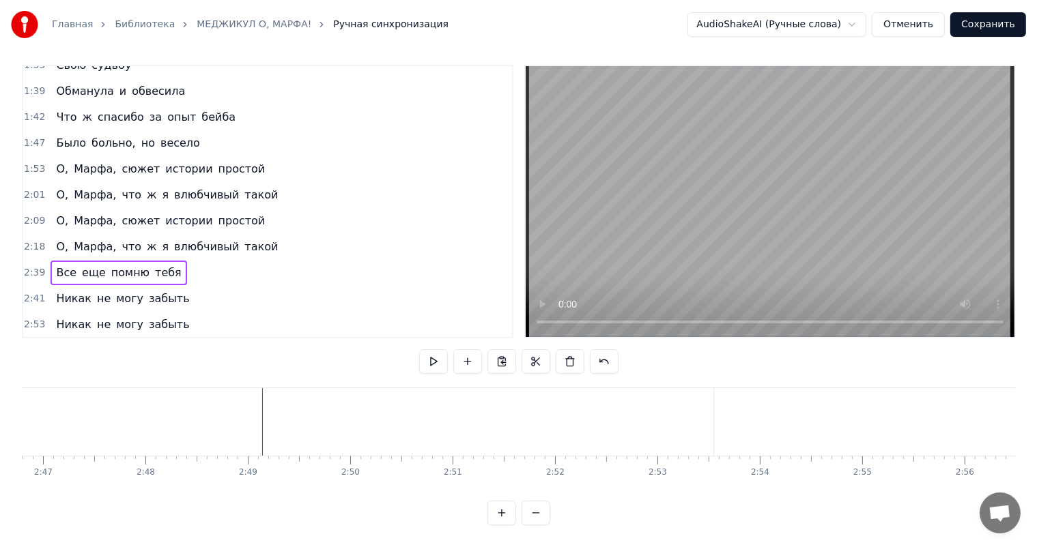
scroll to position [0, 17086]
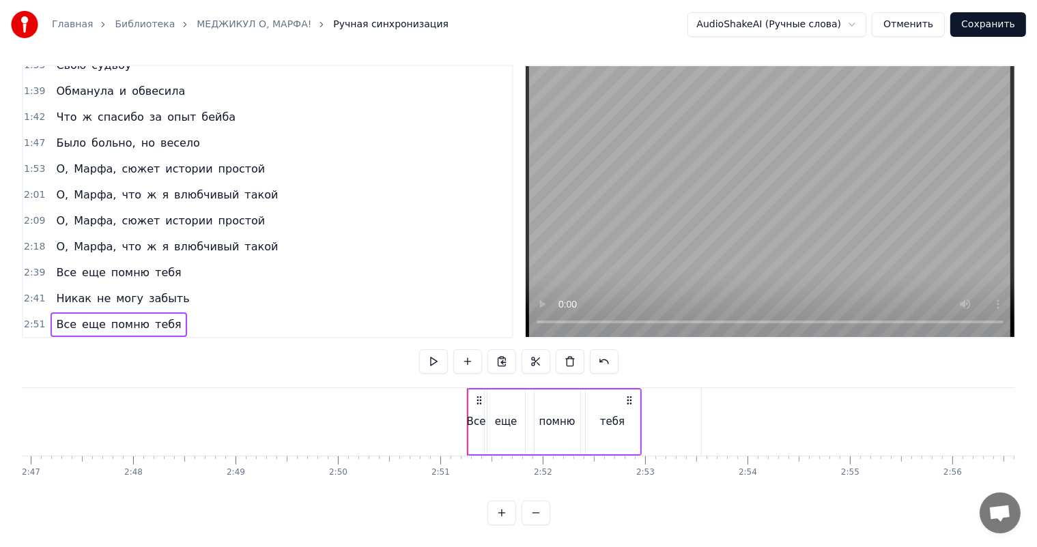
scroll to position [403, 0]
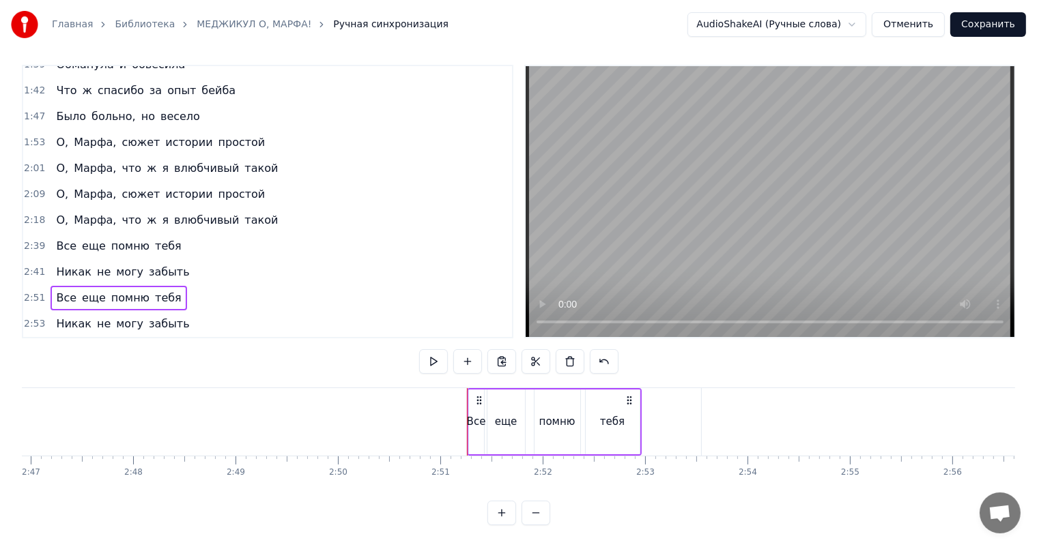
click at [96, 316] on span "не" at bounding box center [104, 324] width 16 height 16
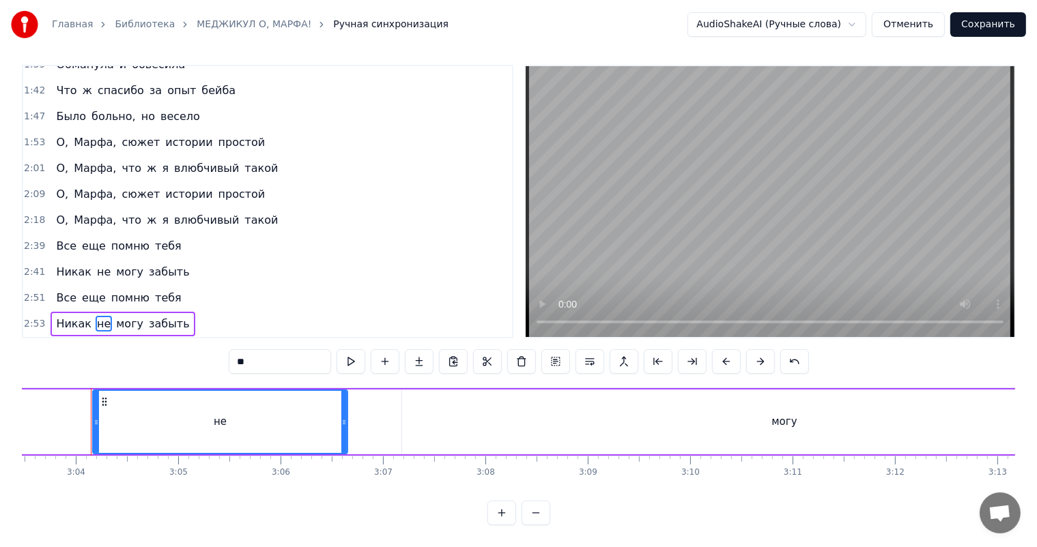
click at [98, 312] on div "Никак не могу забыть" at bounding box center [122, 324] width 144 height 25
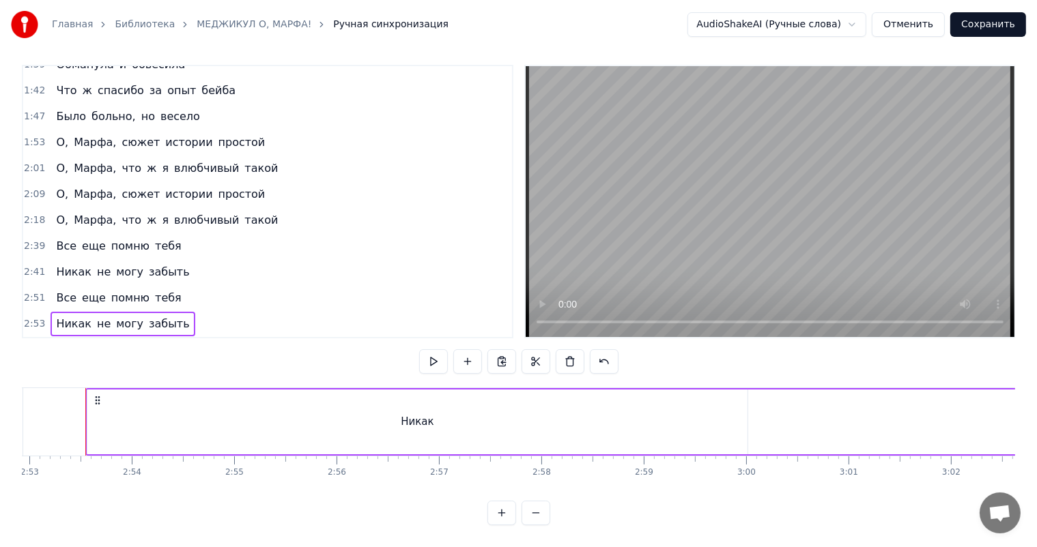
scroll to position [0, 17696]
click at [115, 264] on span "могу" at bounding box center [130, 272] width 30 height 16
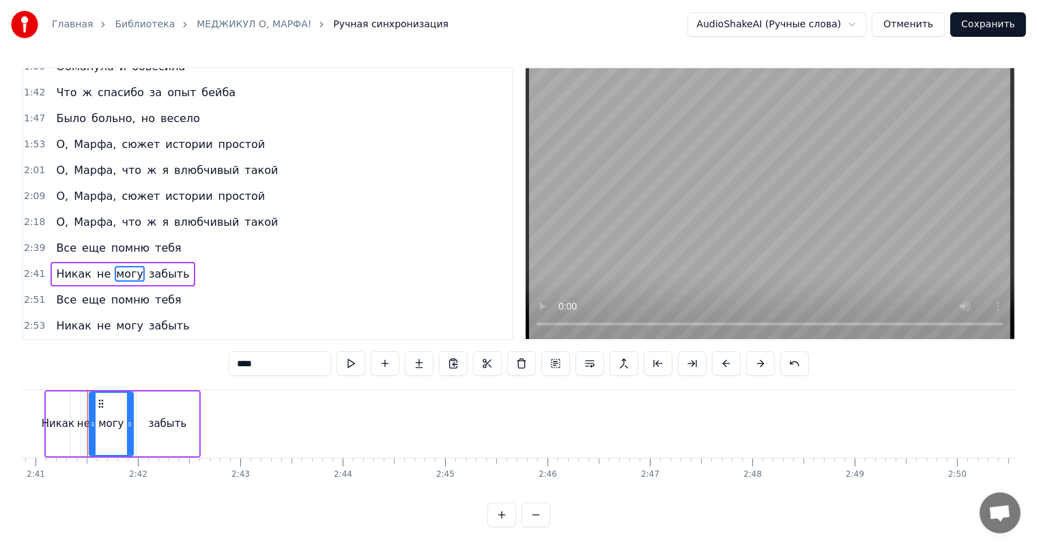
click at [100, 262] on div "Никак не могу забыть" at bounding box center [122, 274] width 144 height 25
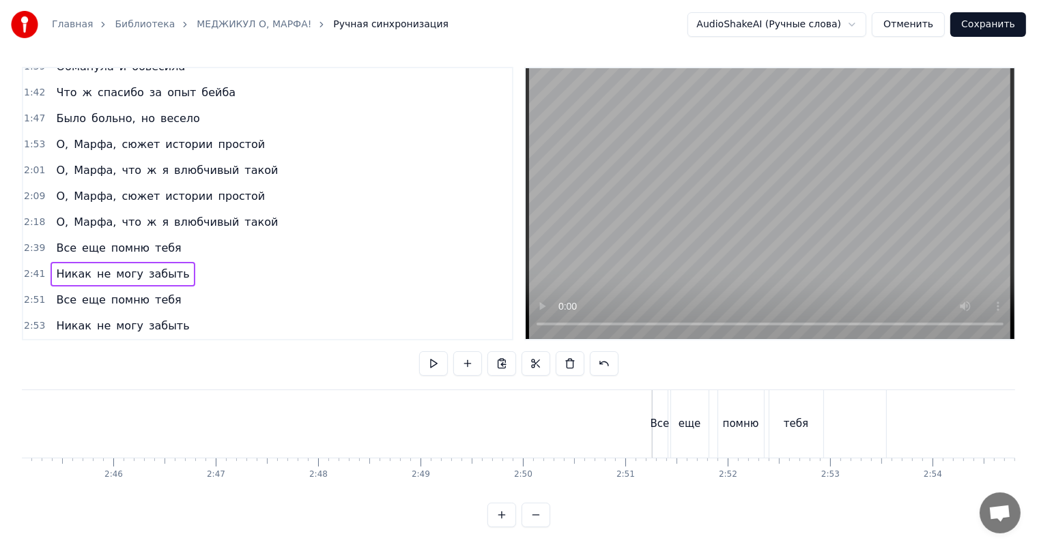
scroll to position [0, 17283]
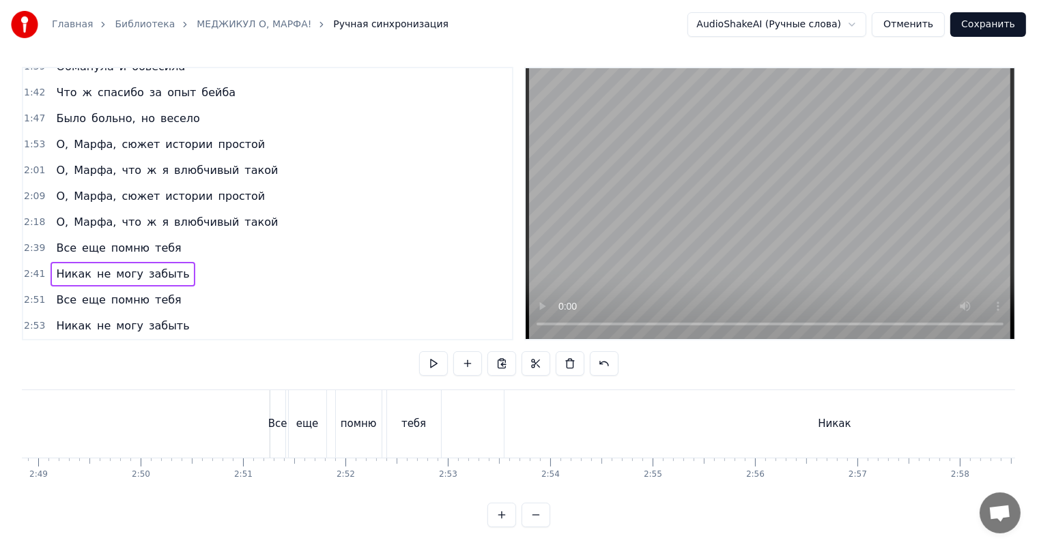
click at [154, 297] on span "тебя" at bounding box center [168, 300] width 29 height 16
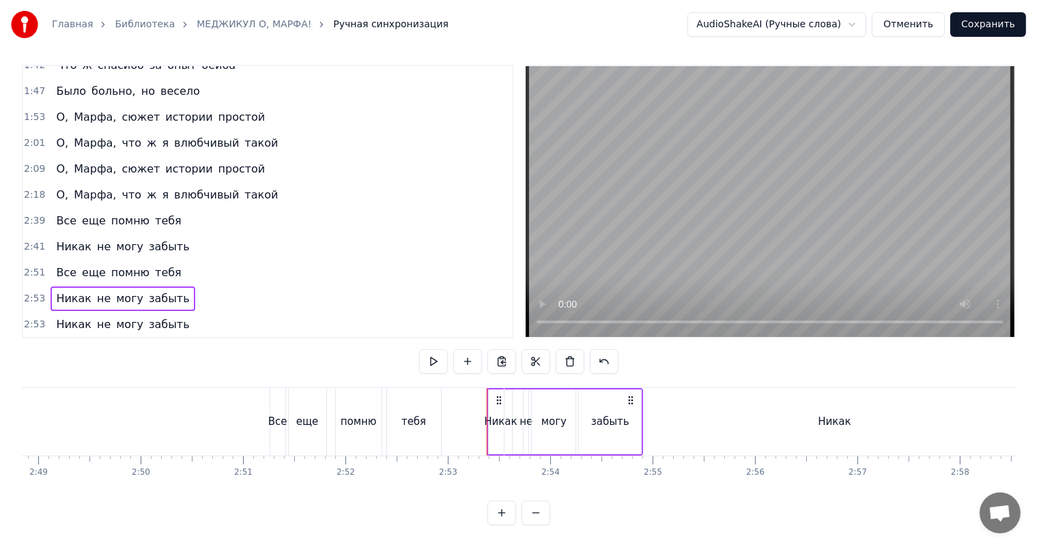
scroll to position [429, 0]
click at [109, 313] on div "Никак не могу забыть" at bounding box center [122, 325] width 144 height 25
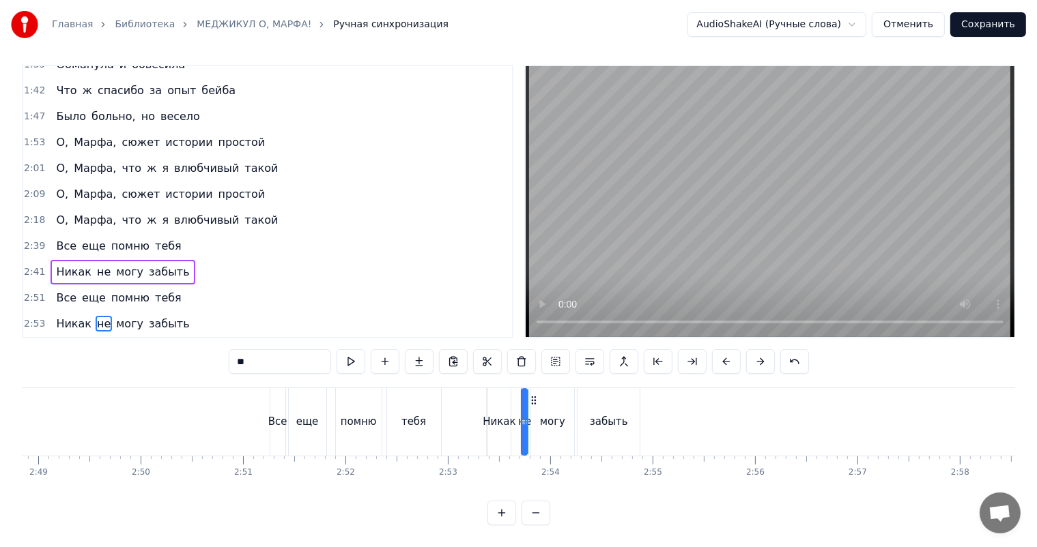
scroll to position [403, 0]
click at [154, 290] on span "тебя" at bounding box center [168, 298] width 29 height 16
type input "****"
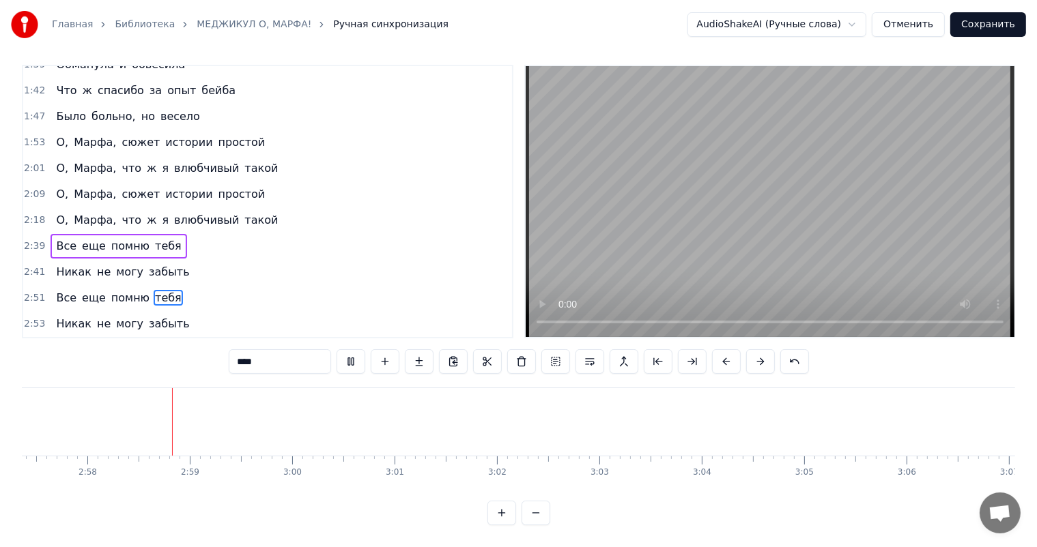
scroll to position [0, 18156]
click at [66, 130] on div "О, Марфа, сюжет истории простой" at bounding box center [160, 142] width 220 height 25
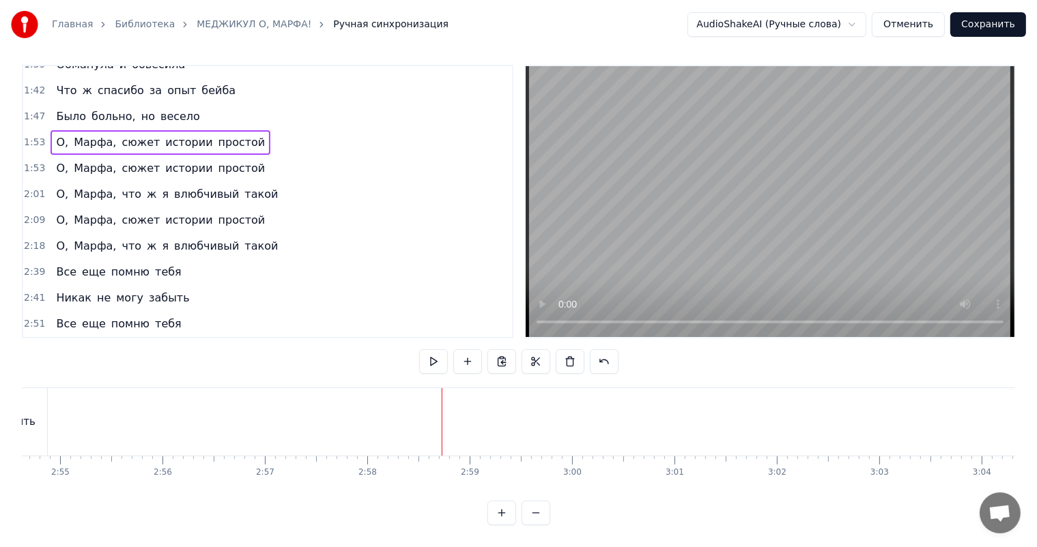
scroll to position [429, 0]
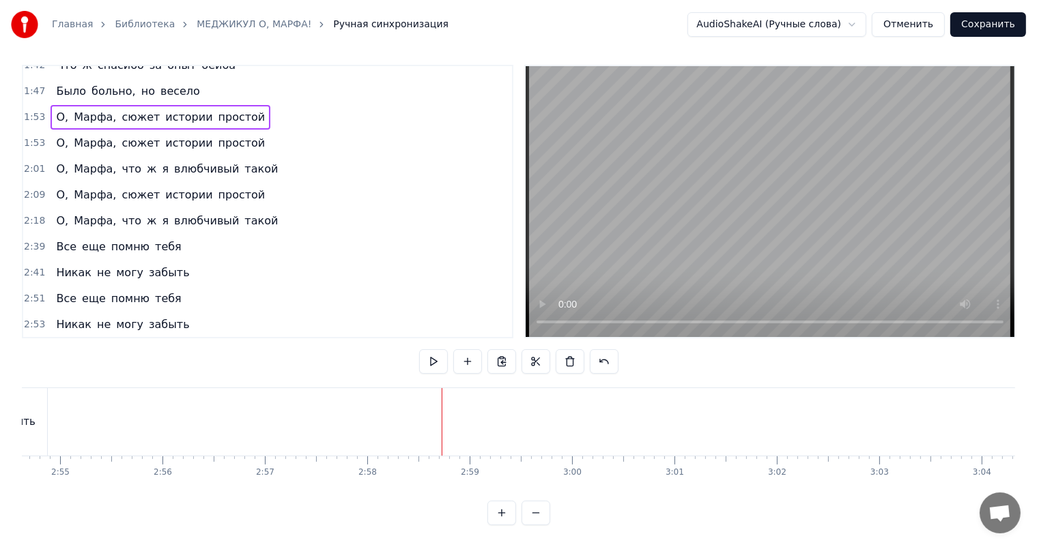
click at [72, 109] on span "Марфа," at bounding box center [94, 117] width 45 height 16
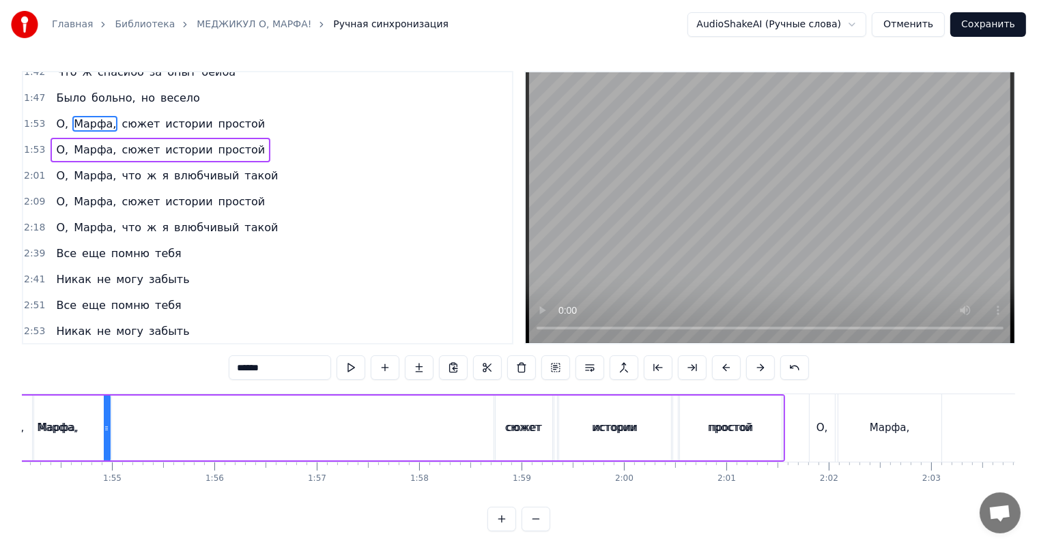
scroll to position [0, 11595]
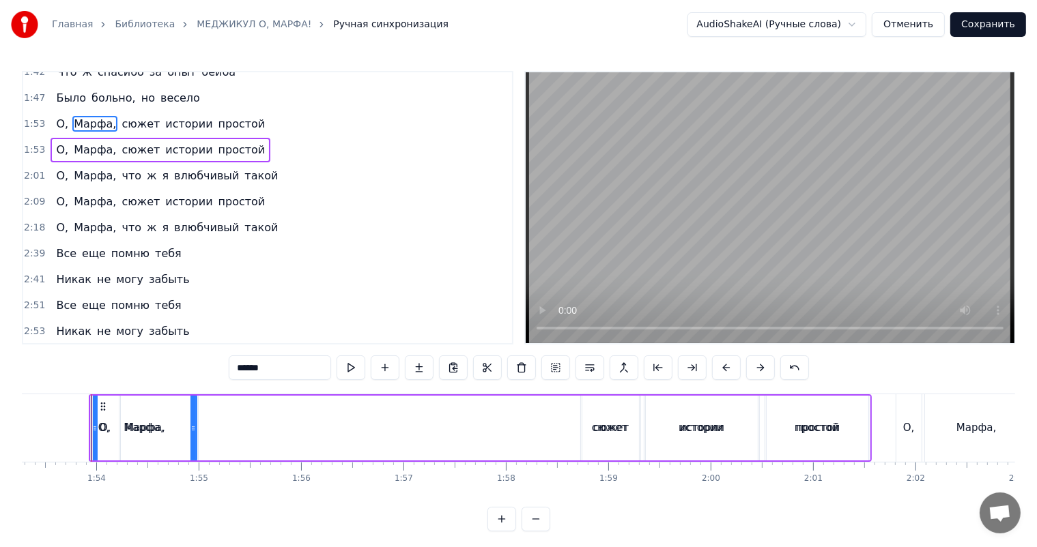
drag, startPoint x: 106, startPoint y: 407, endPoint x: 538, endPoint y: 418, distance: 432.8
click at [538, 418] on div "О, Марфа, сюжет истории простой" at bounding box center [480, 428] width 783 height 68
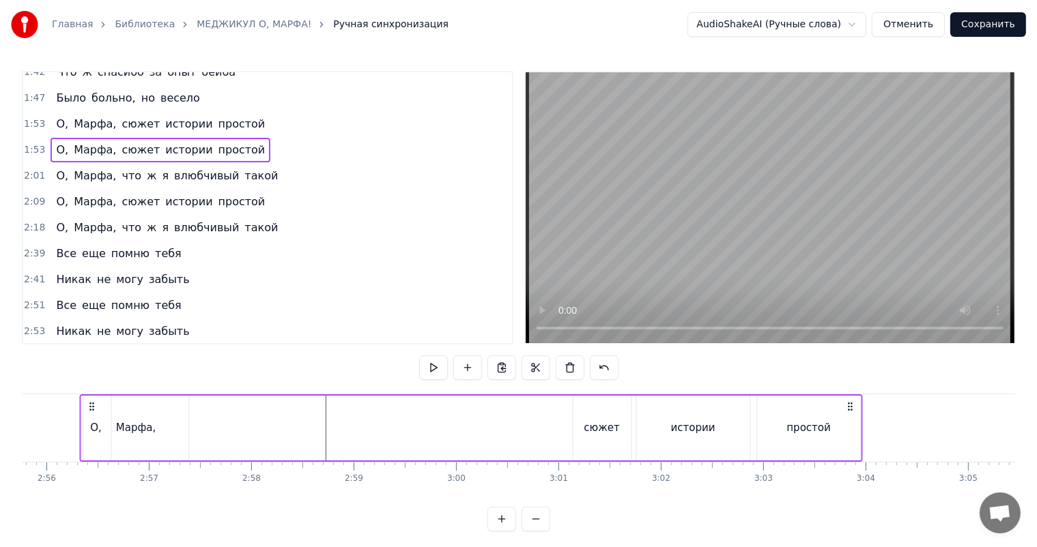
scroll to position [0, 17989]
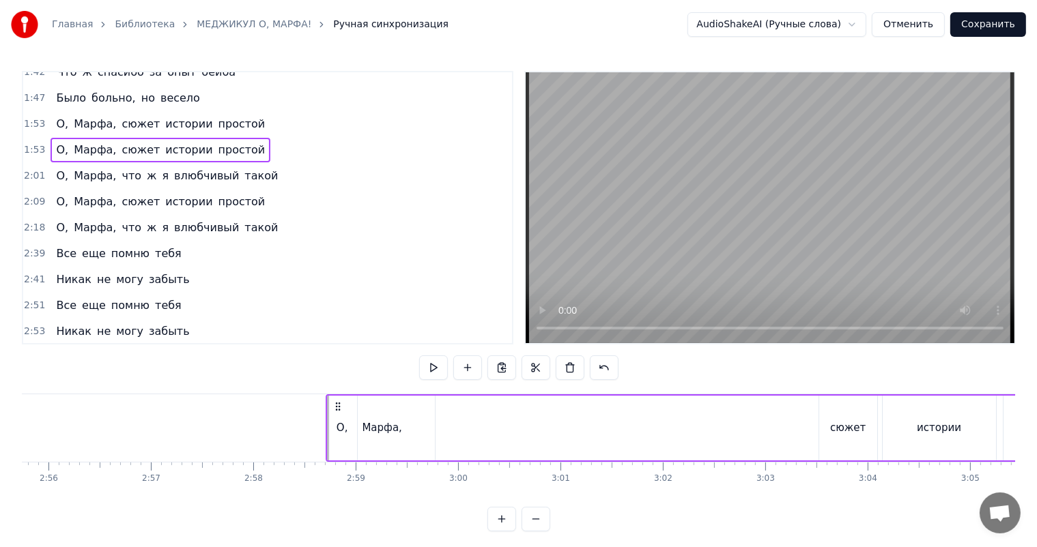
drag, startPoint x: 100, startPoint y: 405, endPoint x: 337, endPoint y: 422, distance: 237.4
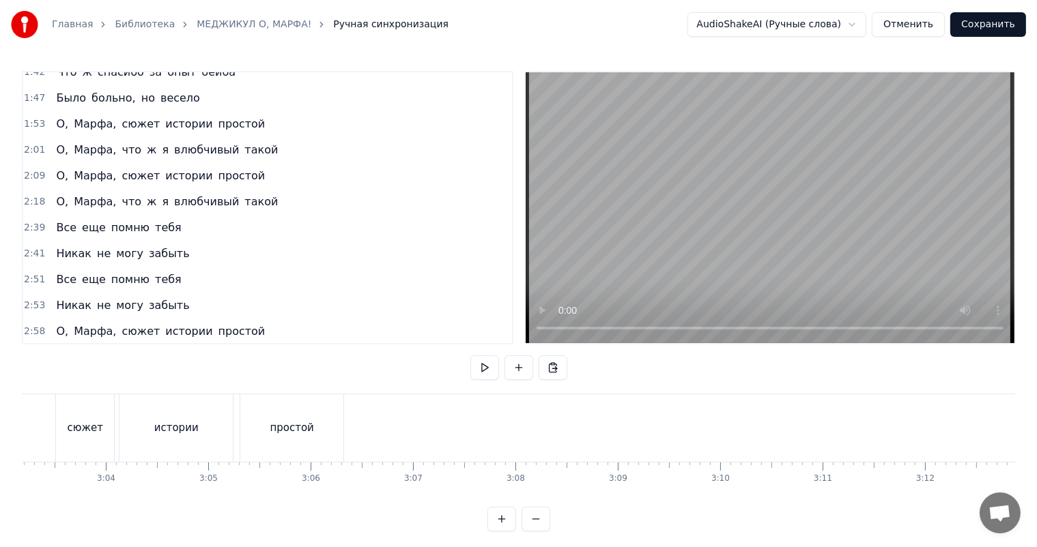
scroll to position [0, 18677]
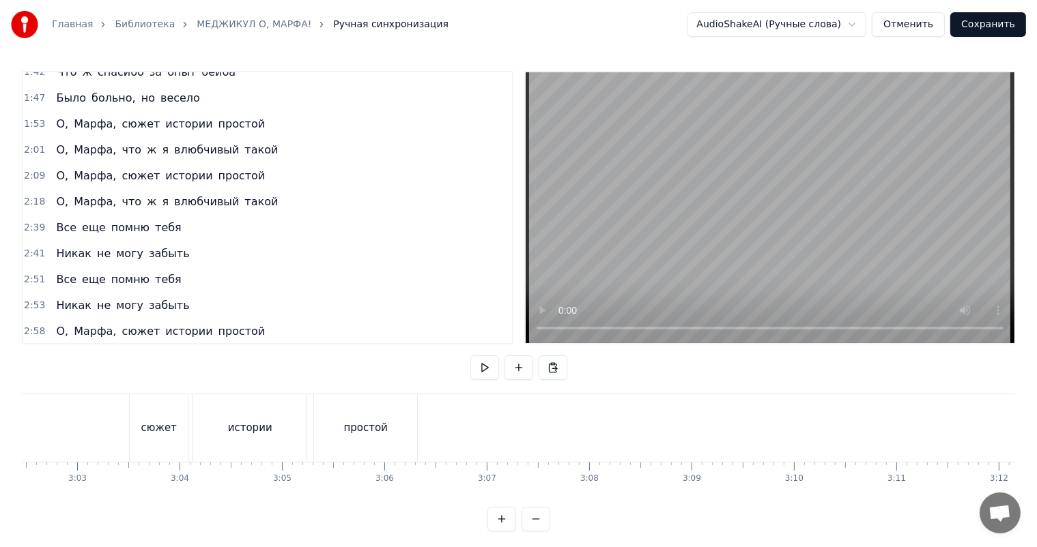
click at [50, 139] on div "О, [PERSON_NAME], что ж я влюбчивый такой" at bounding box center [166, 150] width 233 height 25
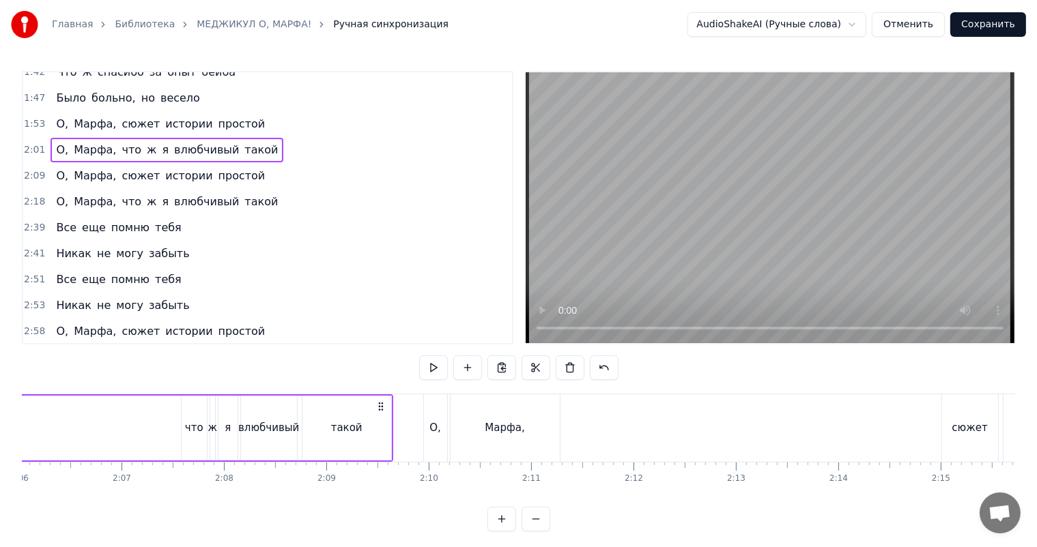
scroll to position [0, 12399]
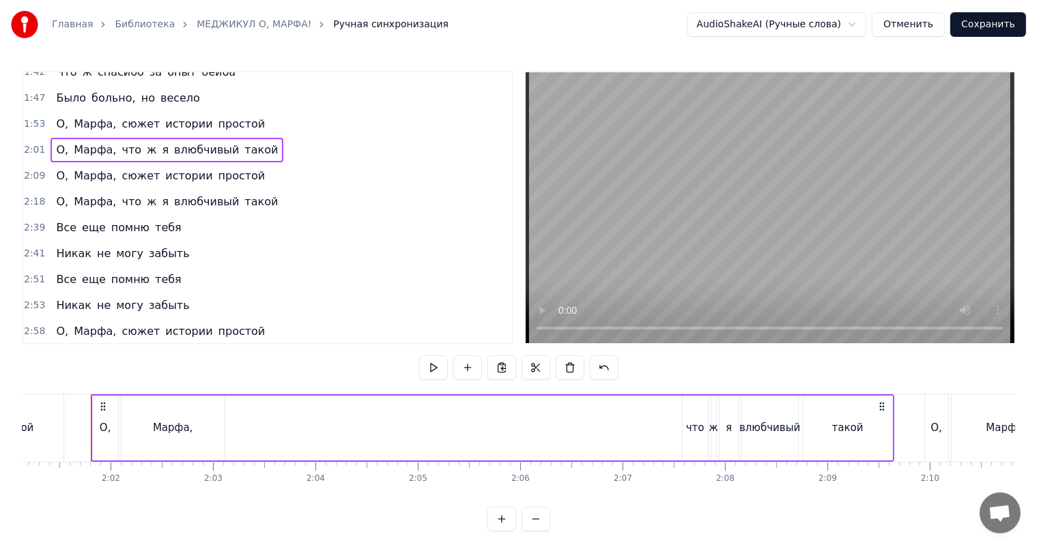
click at [240, 323] on div "О, Марфа, сюжет истории простой" at bounding box center [160, 331] width 220 height 25
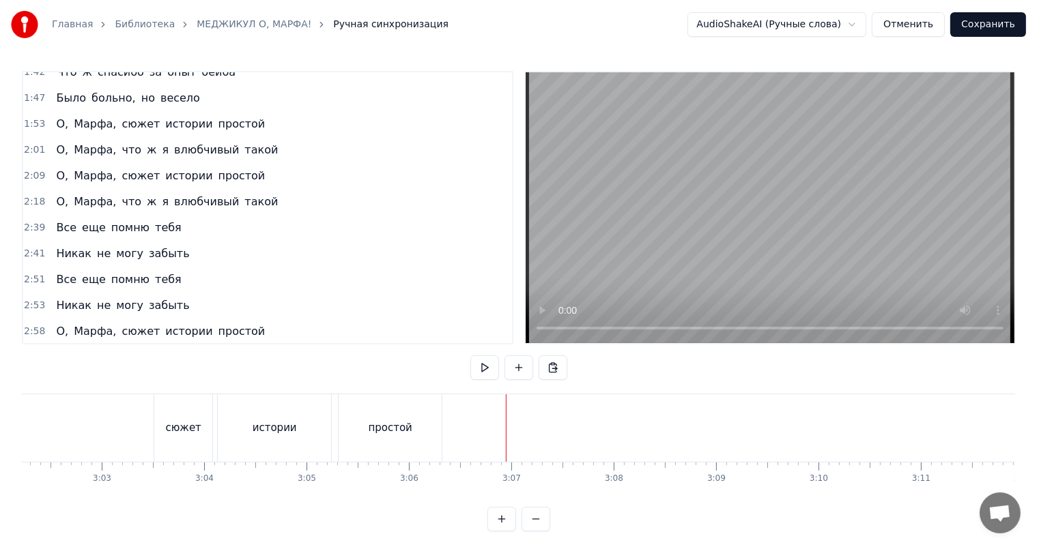
scroll to position [0, 18689]
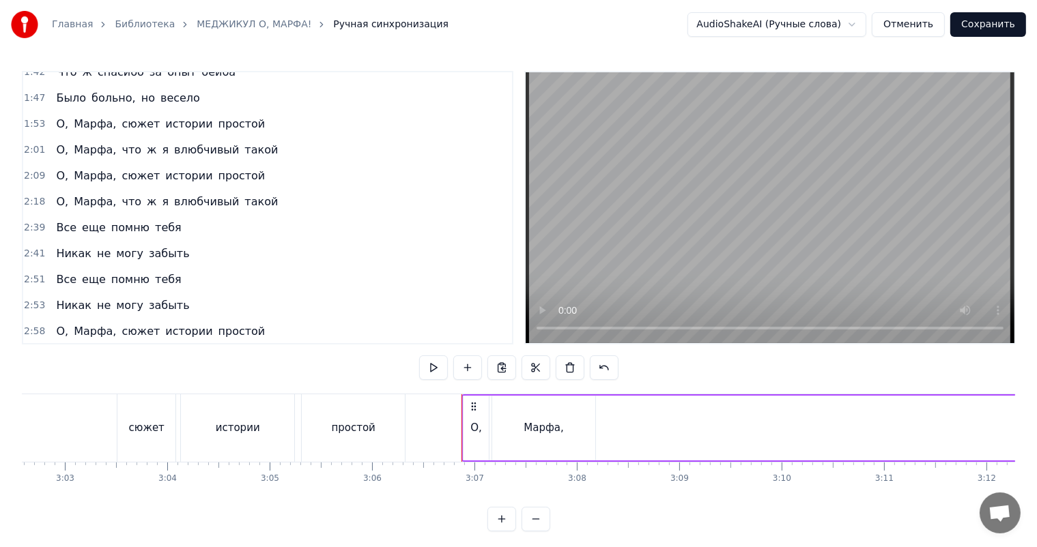
click at [480, 428] on div "О," at bounding box center [475, 428] width 25 height 65
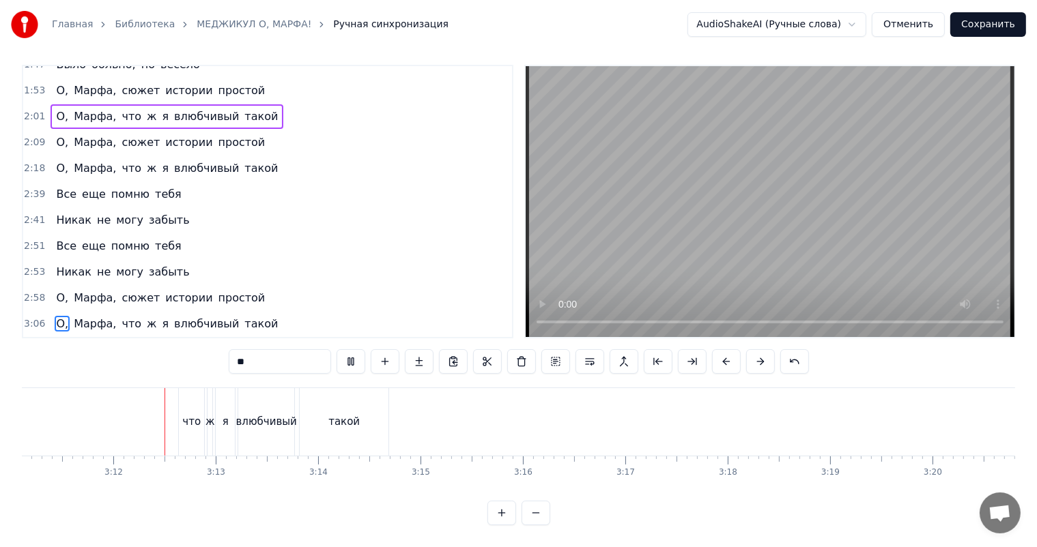
scroll to position [0, 19563]
click at [55, 134] on span "О," at bounding box center [62, 142] width 15 height 16
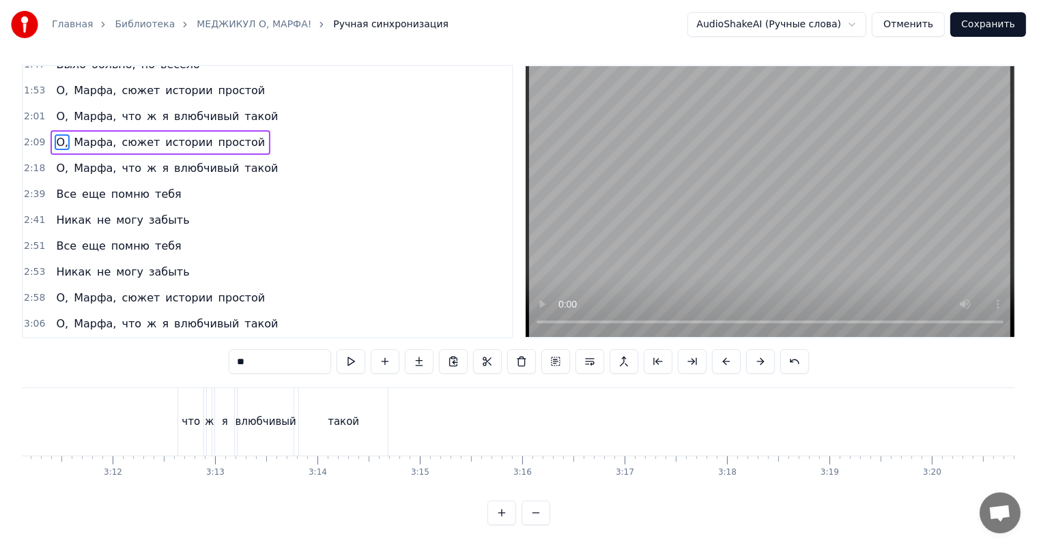
scroll to position [0, 0]
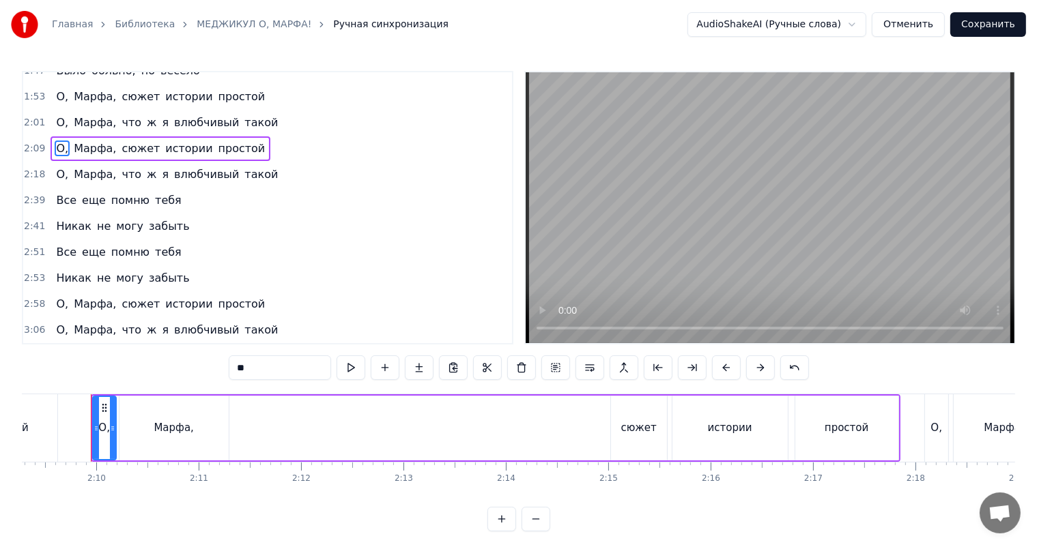
click at [64, 295] on div "О, Марфа, сюжет истории простой" at bounding box center [160, 304] width 220 height 25
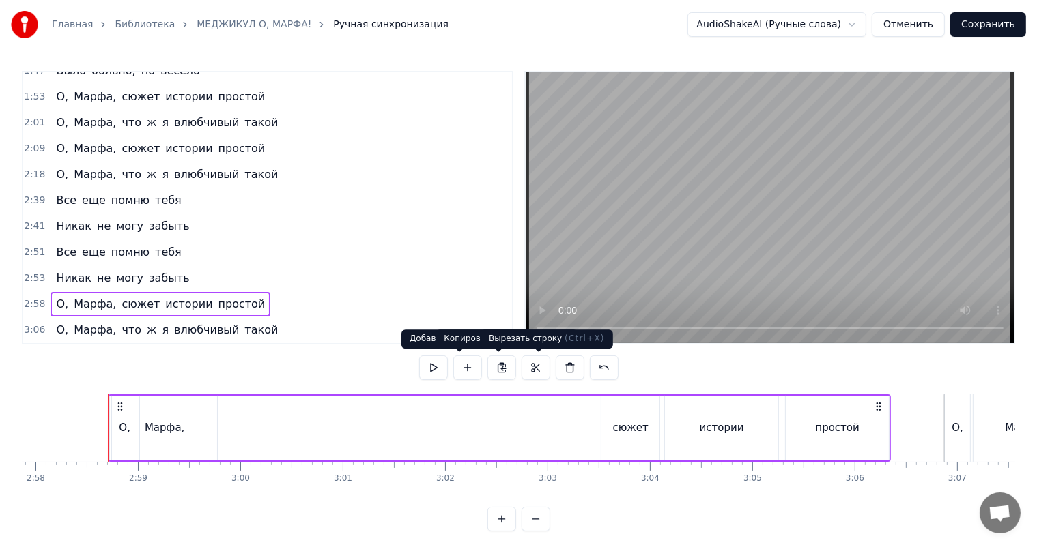
scroll to position [0, 18224]
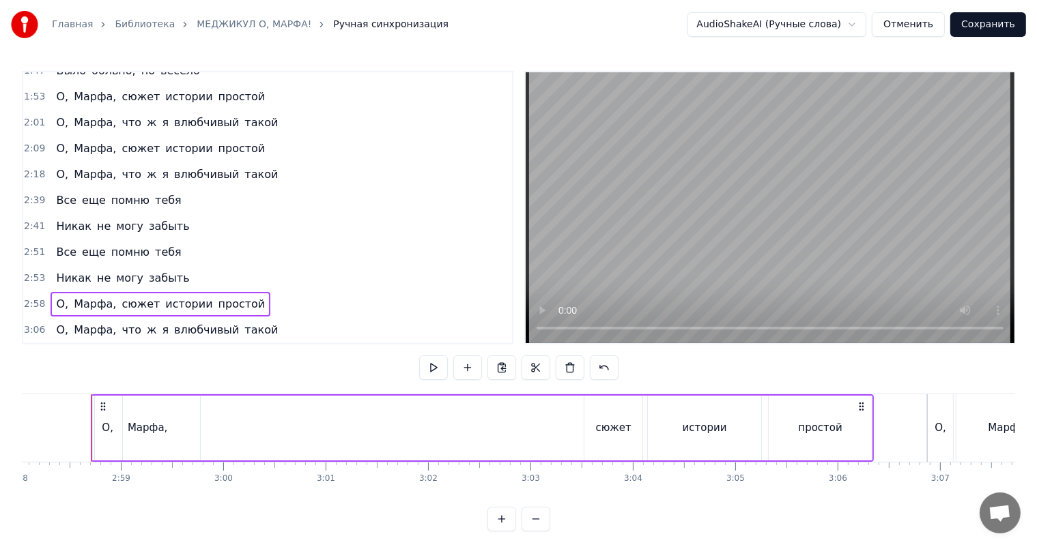
click at [243, 337] on span "такой" at bounding box center [261, 330] width 36 height 16
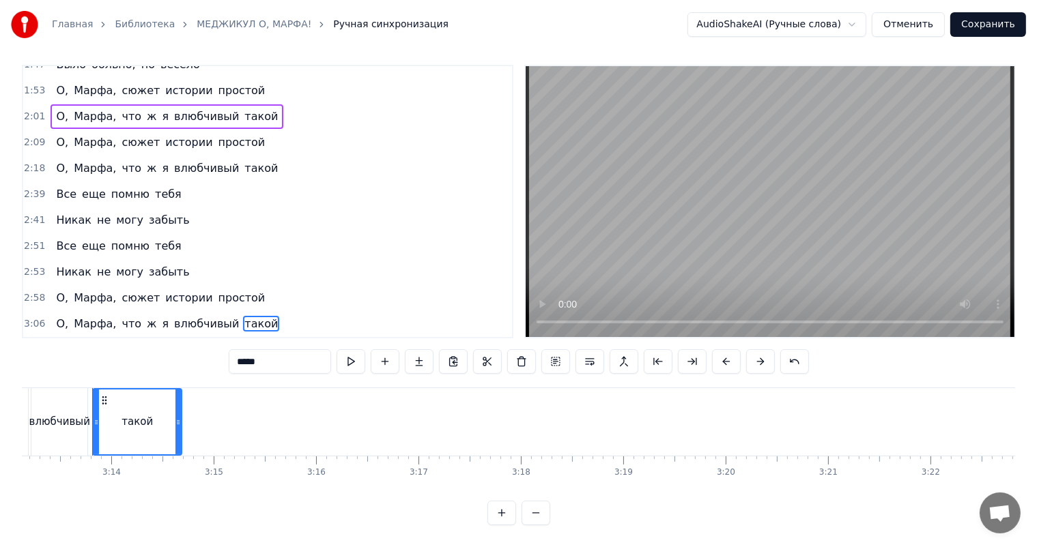
scroll to position [0, 19771]
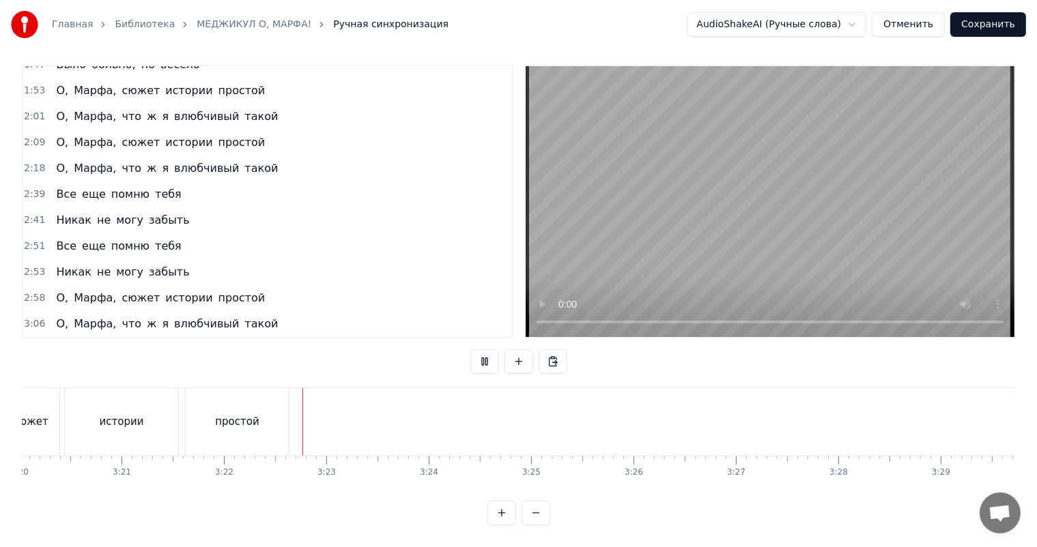
scroll to position [0, 20631]
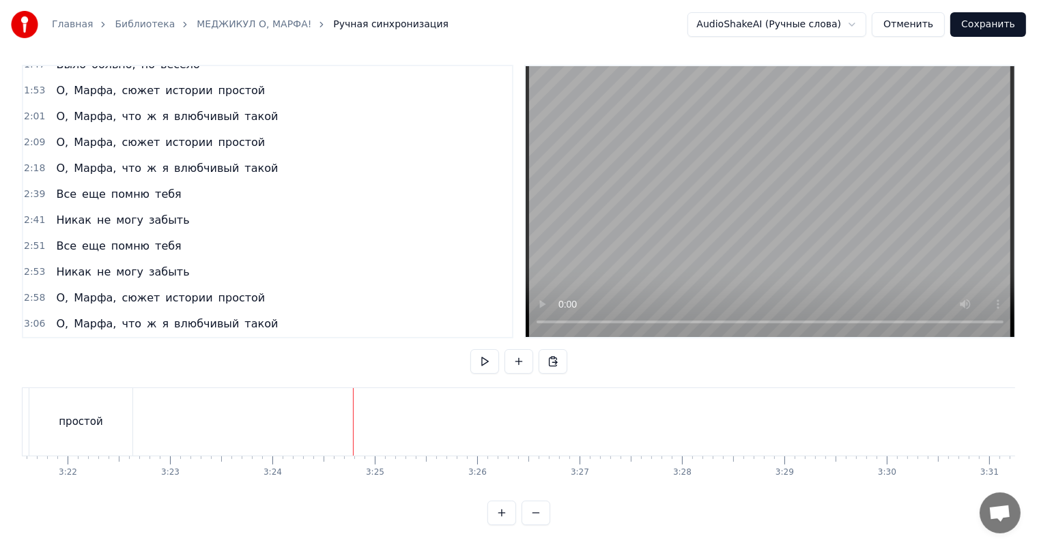
click at [52, 156] on div "2:18 О, [PERSON_NAME], что ж я влюбчивый такой" at bounding box center [267, 169] width 489 height 26
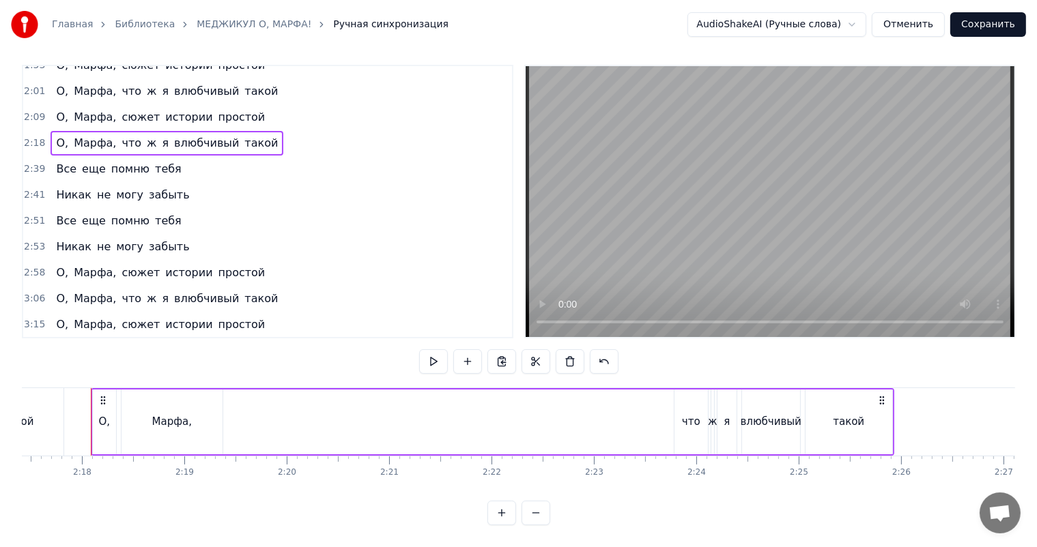
scroll to position [480, 0]
click at [232, 317] on span "простой" at bounding box center [242, 325] width 50 height 16
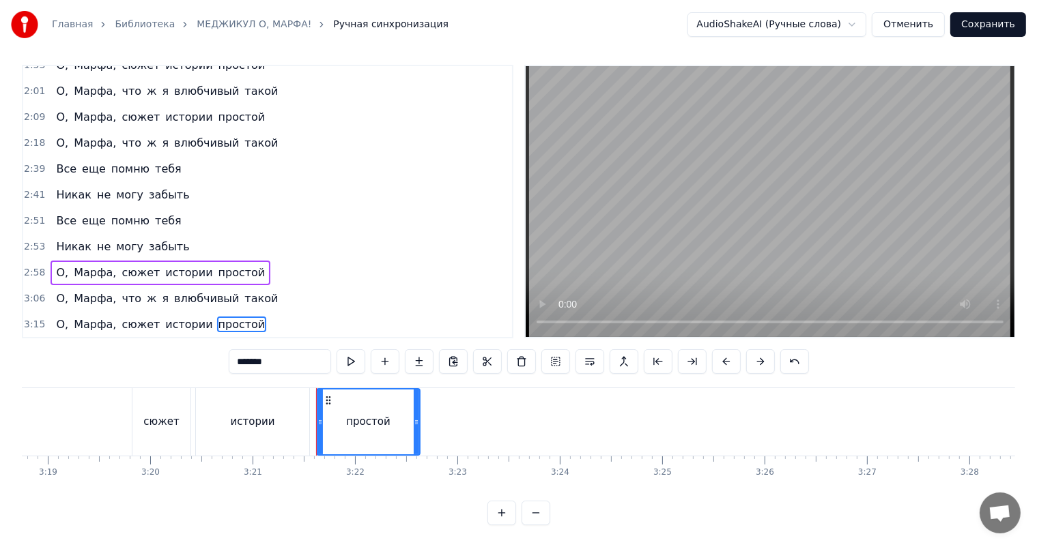
scroll to position [0, 20569]
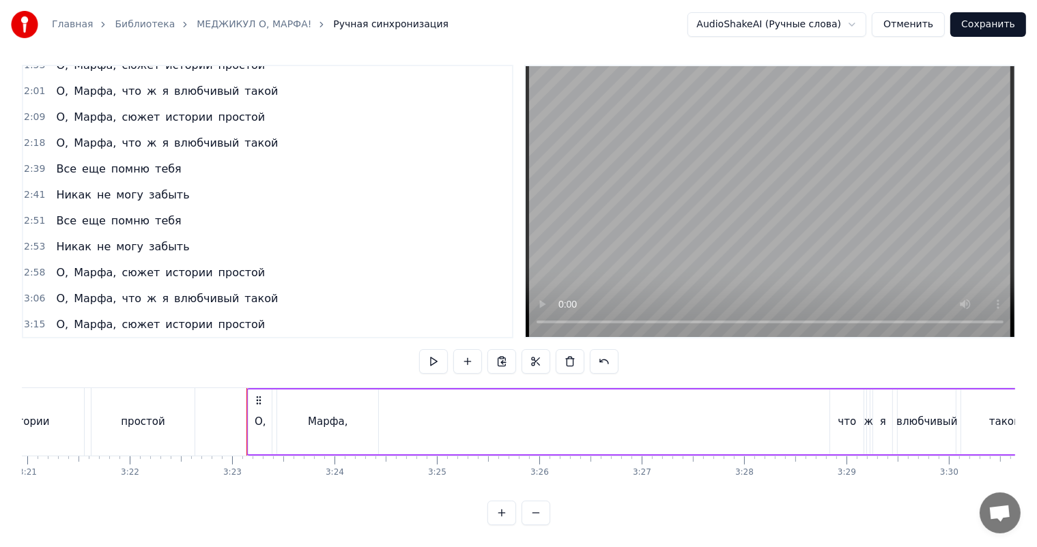
drag, startPoint x: 235, startPoint y: 405, endPoint x: 306, endPoint y: 386, distance: 72.7
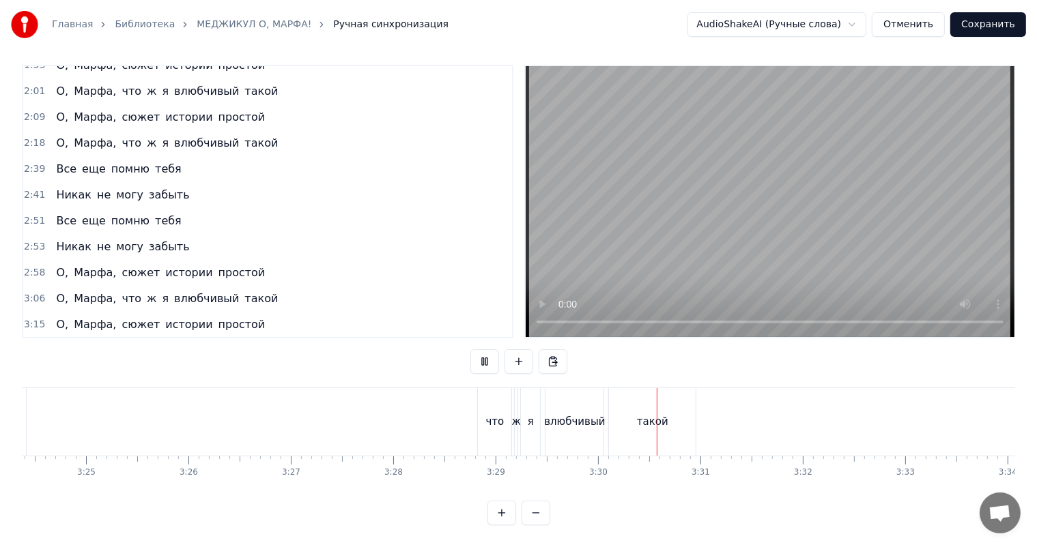
scroll to position [0, 20923]
click at [996, 23] on button "Сохранить" at bounding box center [988, 24] width 76 height 25
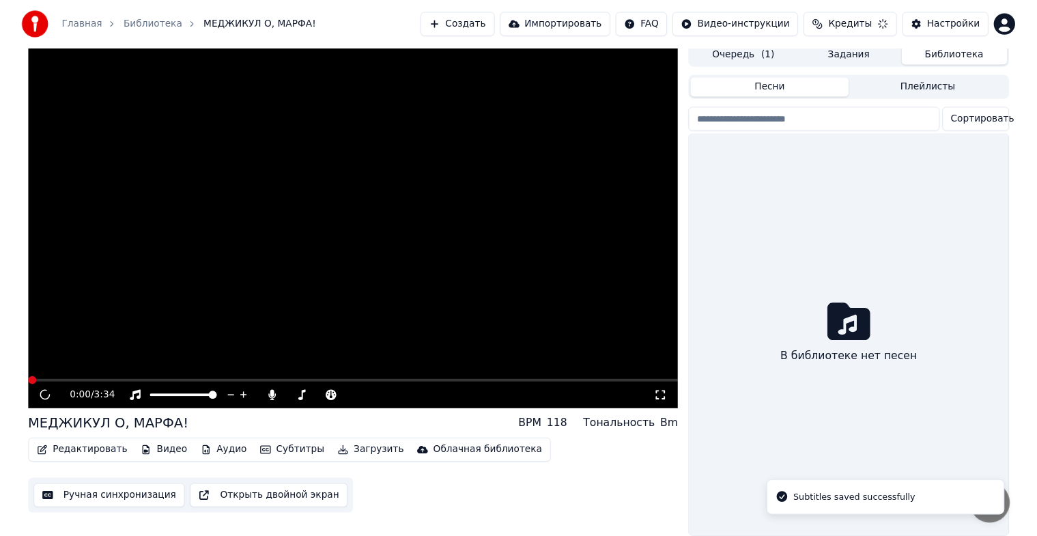
scroll to position [16, 0]
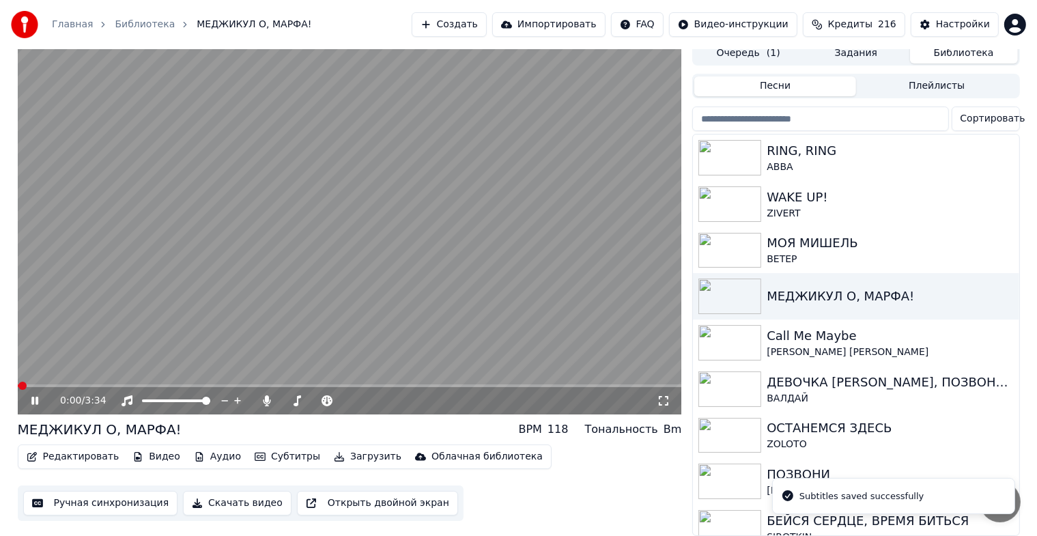
click at [36, 396] on icon at bounding box center [45, 400] width 32 height 11
click at [840, 242] on div "МОЯ МИШЕЛЬ" at bounding box center [882, 242] width 233 height 19
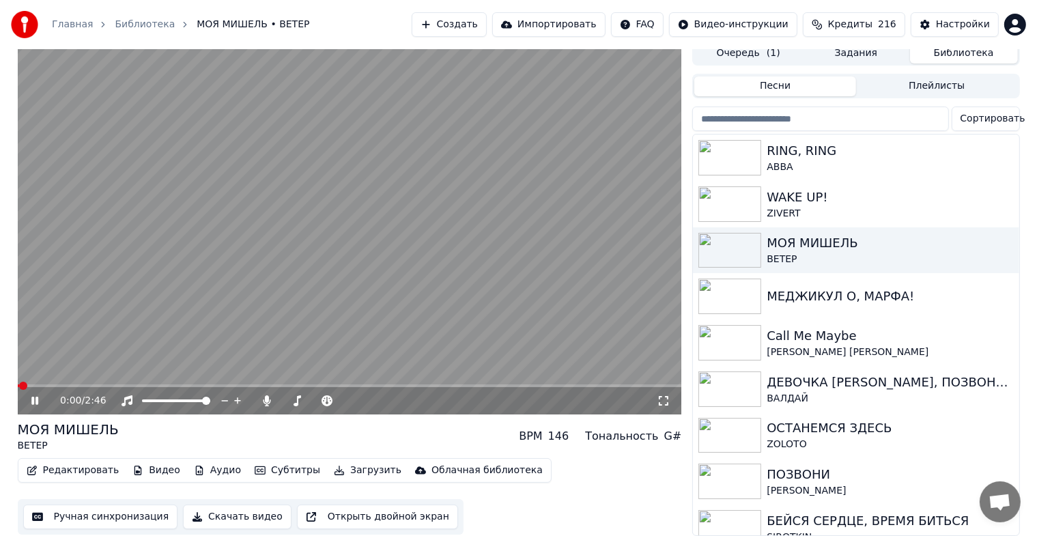
click at [33, 396] on icon at bounding box center [34, 400] width 7 height 8
click at [79, 505] on button "Ручная синхронизация" at bounding box center [100, 516] width 155 height 25
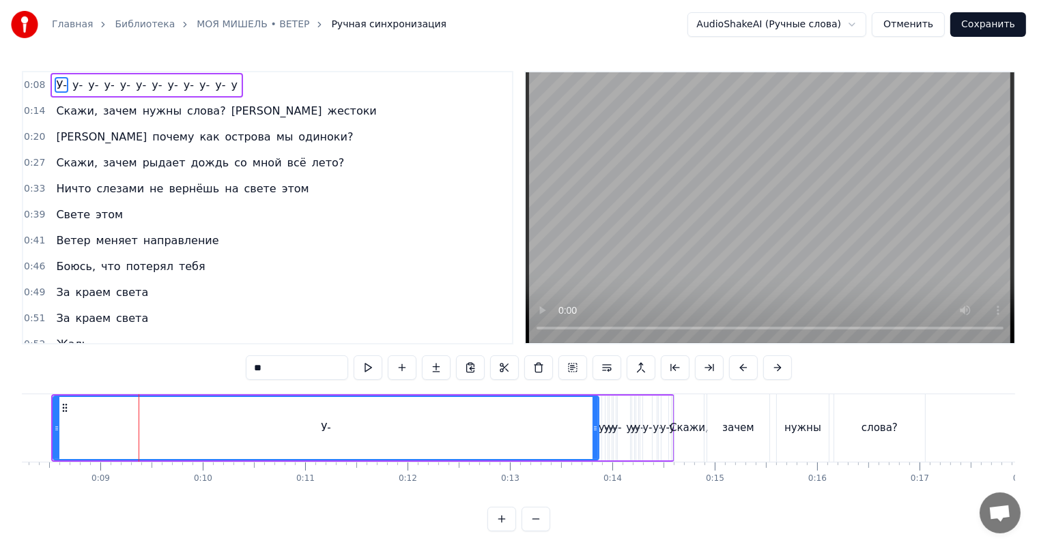
scroll to position [0, 863]
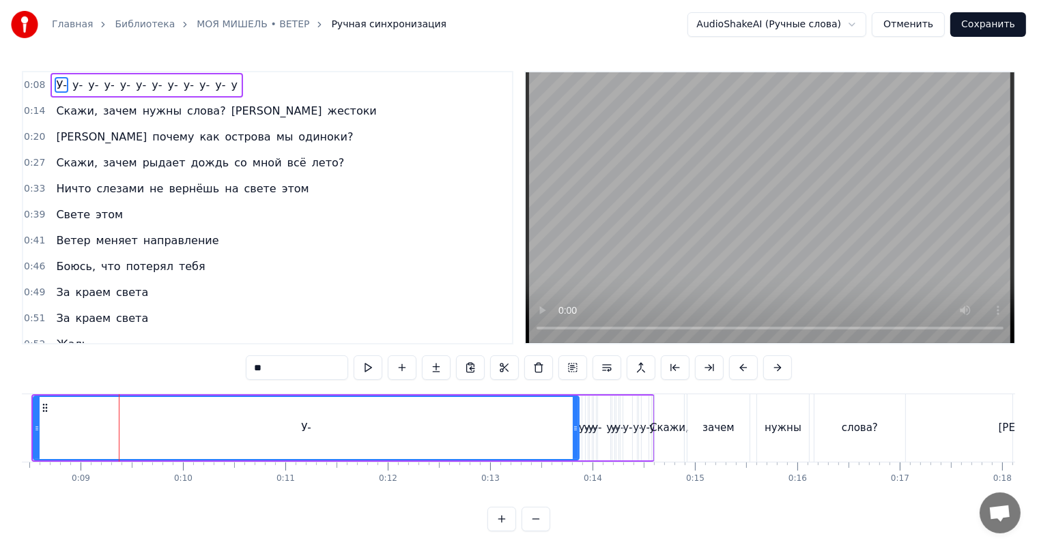
click at [50, 78] on div "У- у- у- у- у- [GEOGRAPHIC_DATA]" at bounding box center [146, 85] width 192 height 25
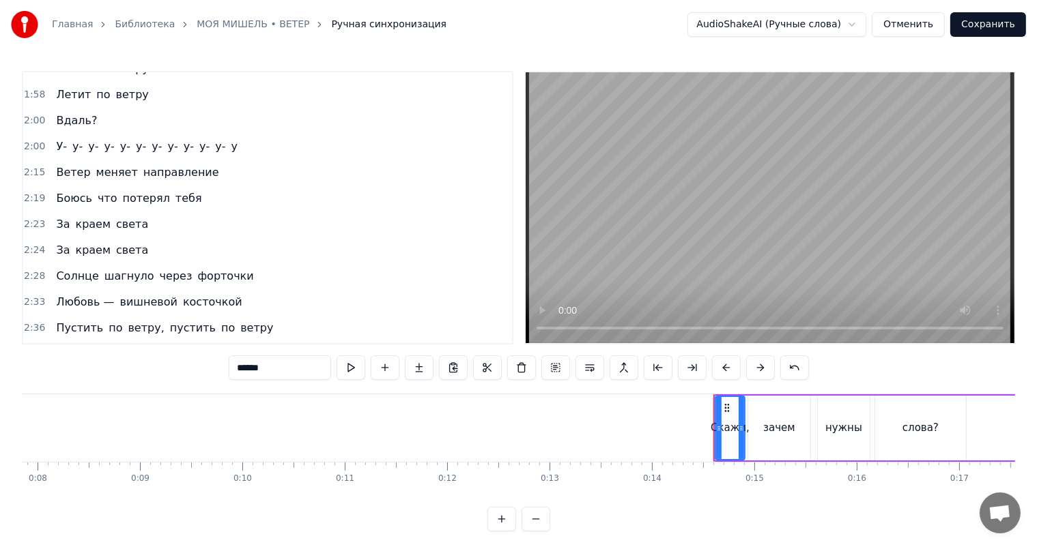
scroll to position [682, 0]
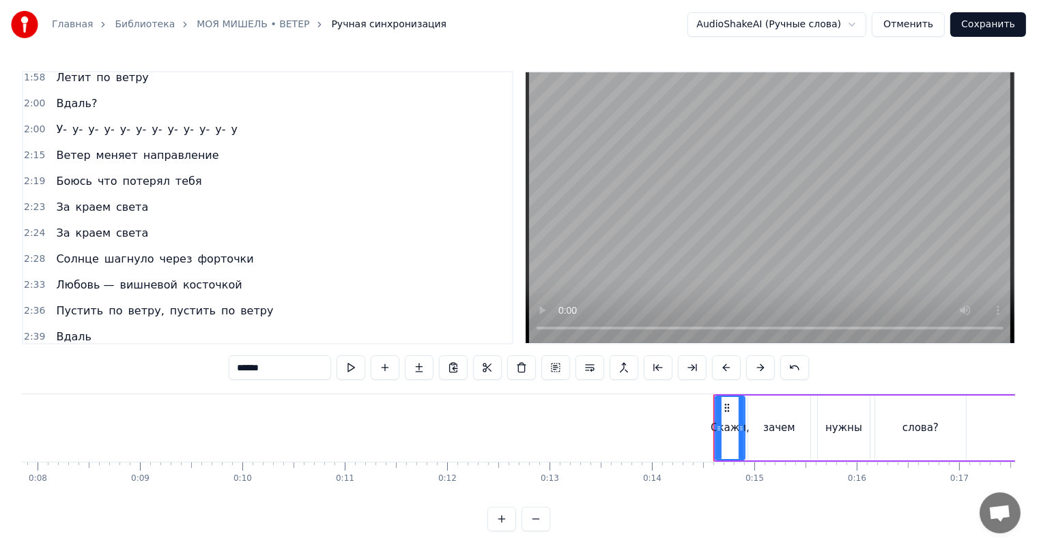
click at [50, 120] on div "У- у- у- у- у- [GEOGRAPHIC_DATA]" at bounding box center [146, 129] width 192 height 25
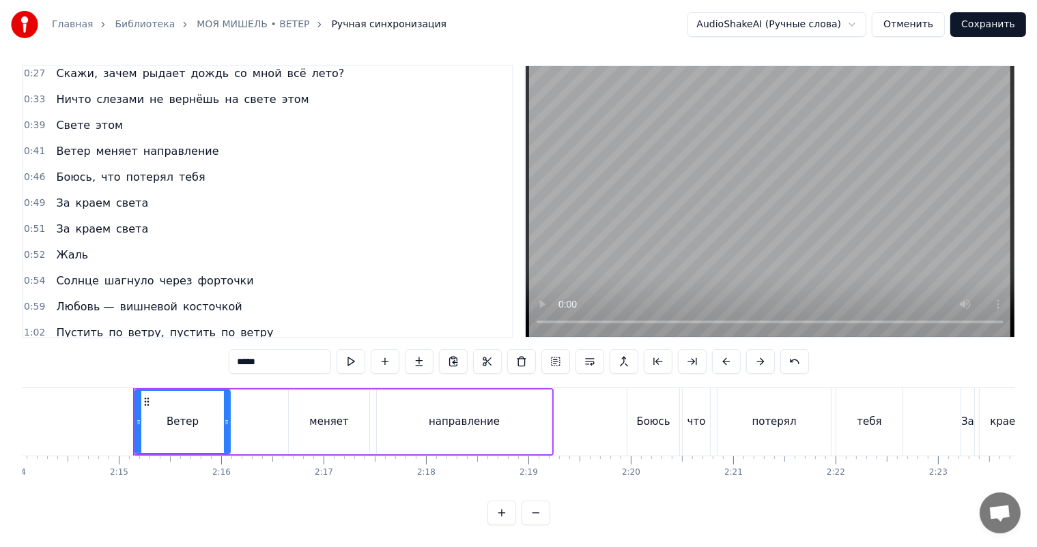
scroll to position [0, 13764]
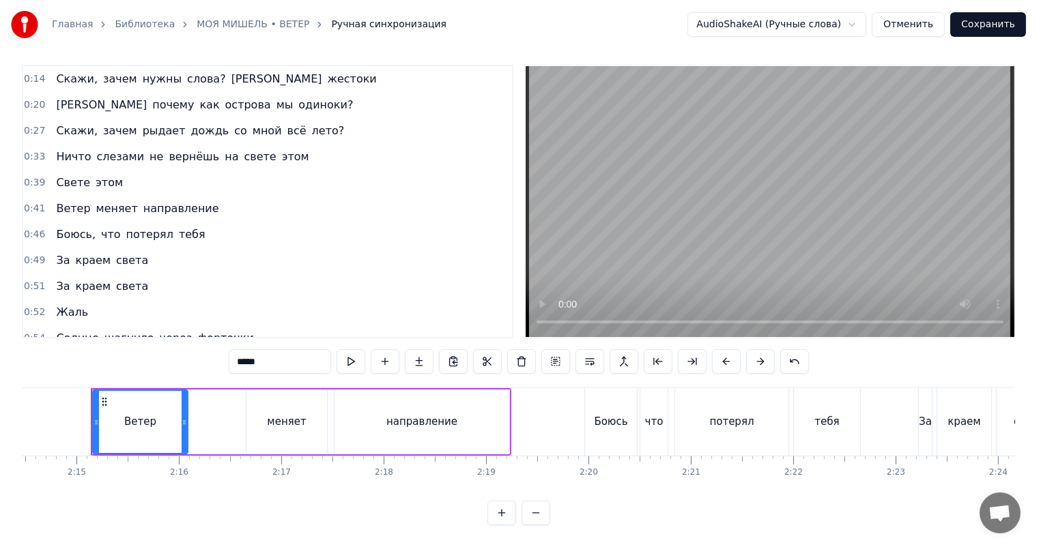
click at [63, 74] on span "Скажи," at bounding box center [77, 79] width 44 height 16
type input "******"
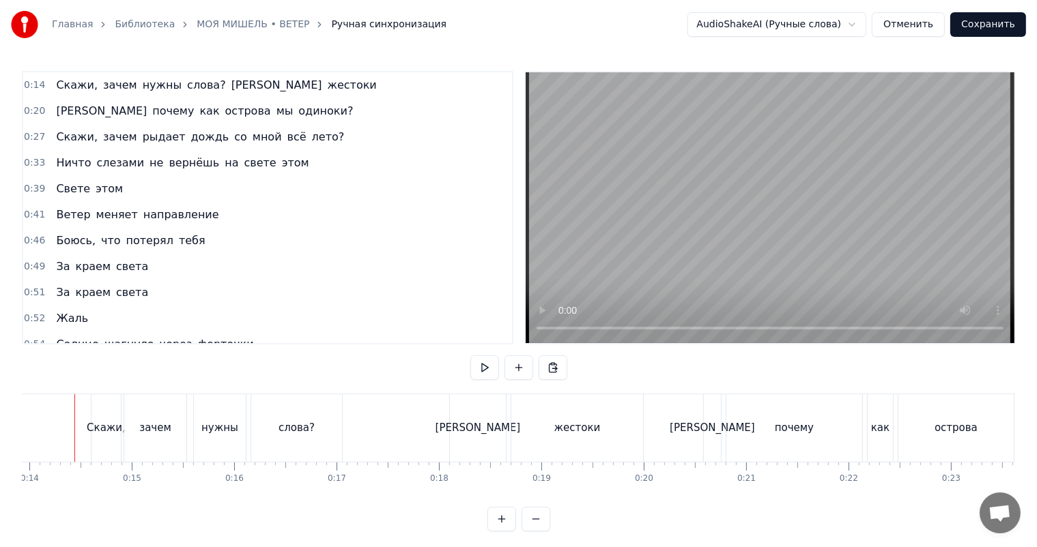
scroll to position [0, 1408]
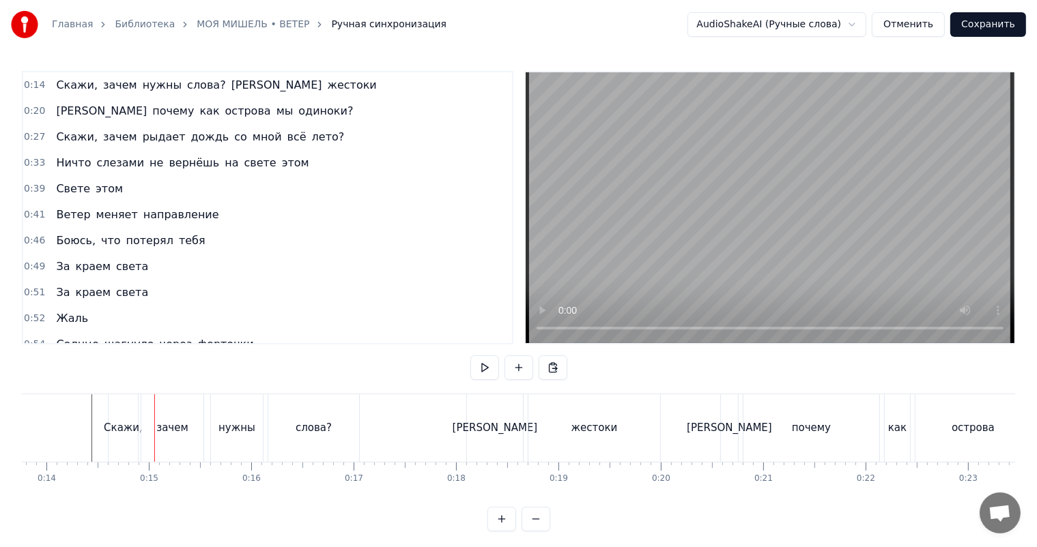
click at [107, 429] on div "Скажи," at bounding box center [123, 428] width 39 height 16
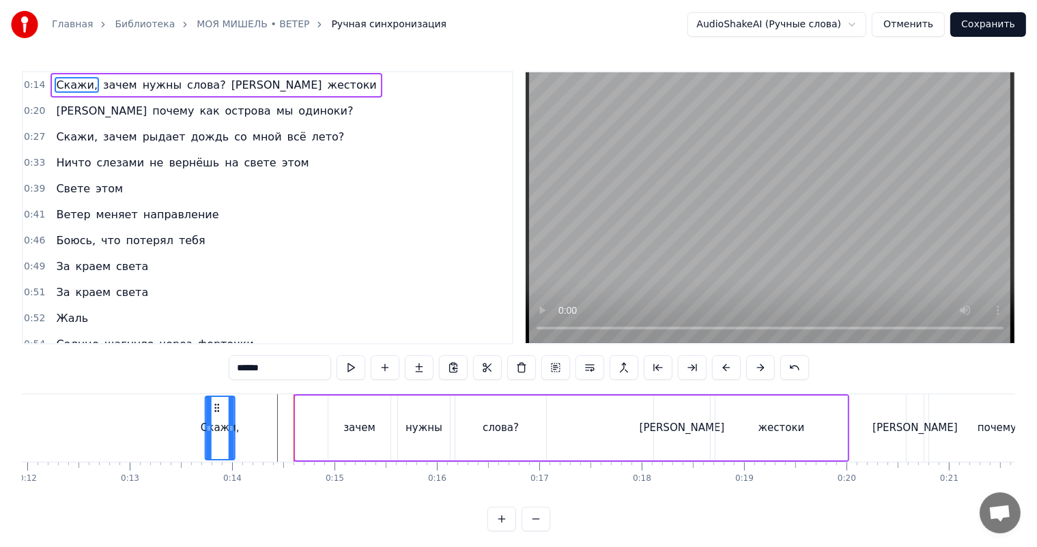
scroll to position [0, 1217]
drag, startPoint x: 121, startPoint y: 407, endPoint x: 242, endPoint y: 415, distance: 121.0
click at [240, 415] on div "Скажи," at bounding box center [243, 428] width 28 height 62
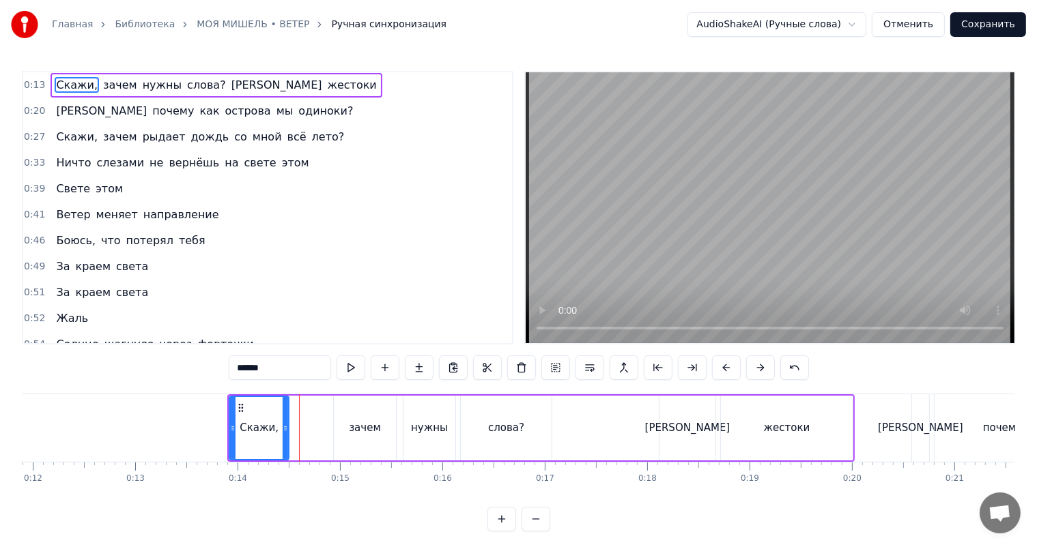
drag, startPoint x: 252, startPoint y: 418, endPoint x: 281, endPoint y: 423, distance: 29.2
click at [283, 423] on div at bounding box center [285, 428] width 5 height 62
click at [227, 418] on div "Скажи, зачем нужны слова? Они жестоки" at bounding box center [540, 428] width 627 height 68
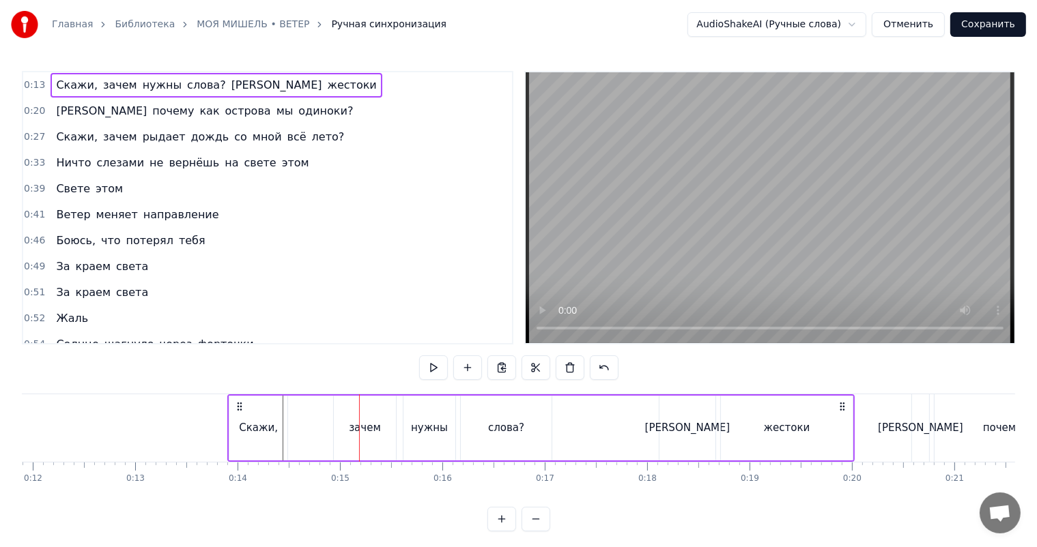
click at [353, 417] on div "зачем" at bounding box center [365, 428] width 62 height 65
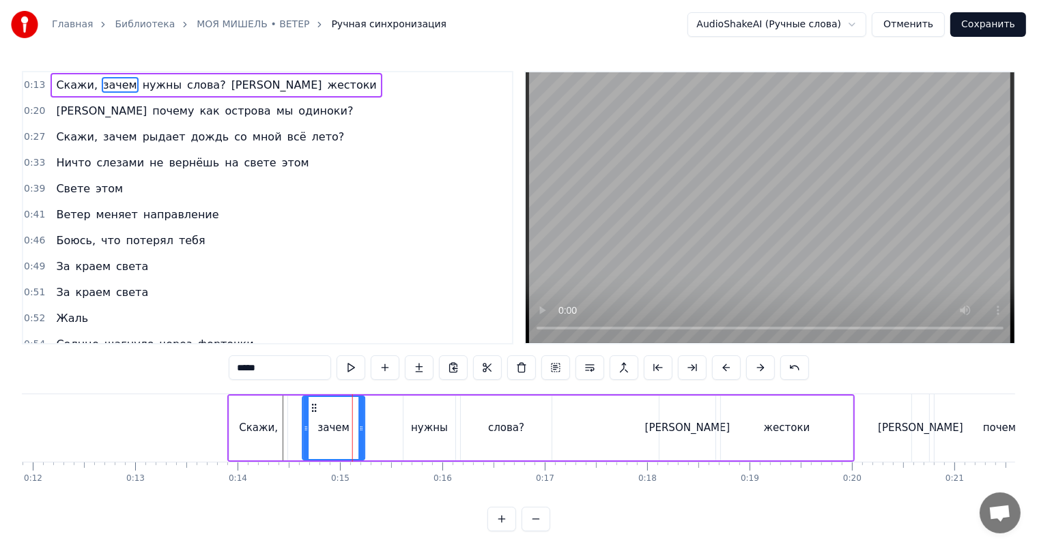
drag, startPoint x: 345, startPoint y: 403, endPoint x: 313, endPoint y: 409, distance: 32.5
click at [313, 409] on icon at bounding box center [313, 408] width 11 height 11
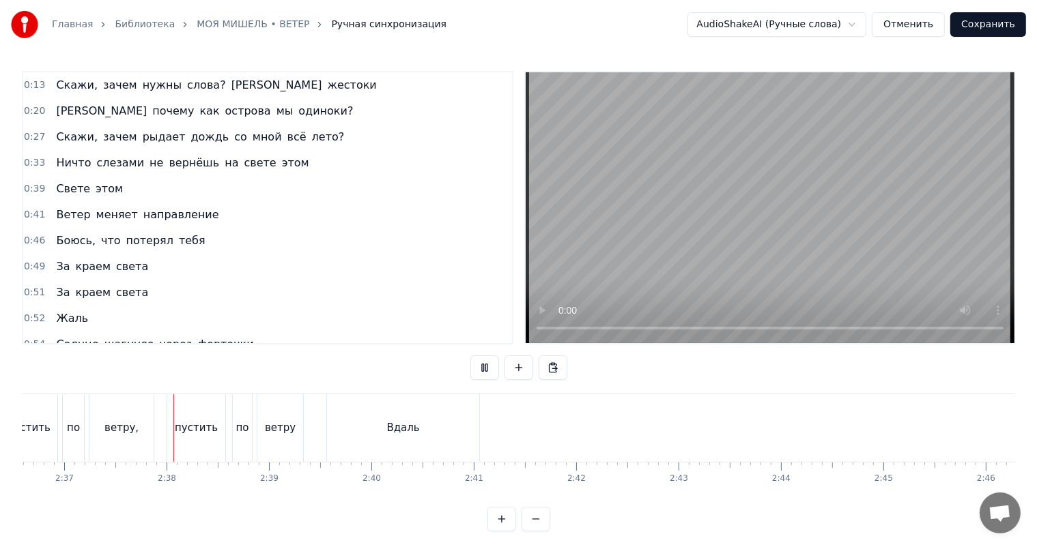
scroll to position [0, 16038]
click at [991, 23] on button "Сохранить" at bounding box center [988, 24] width 76 height 25
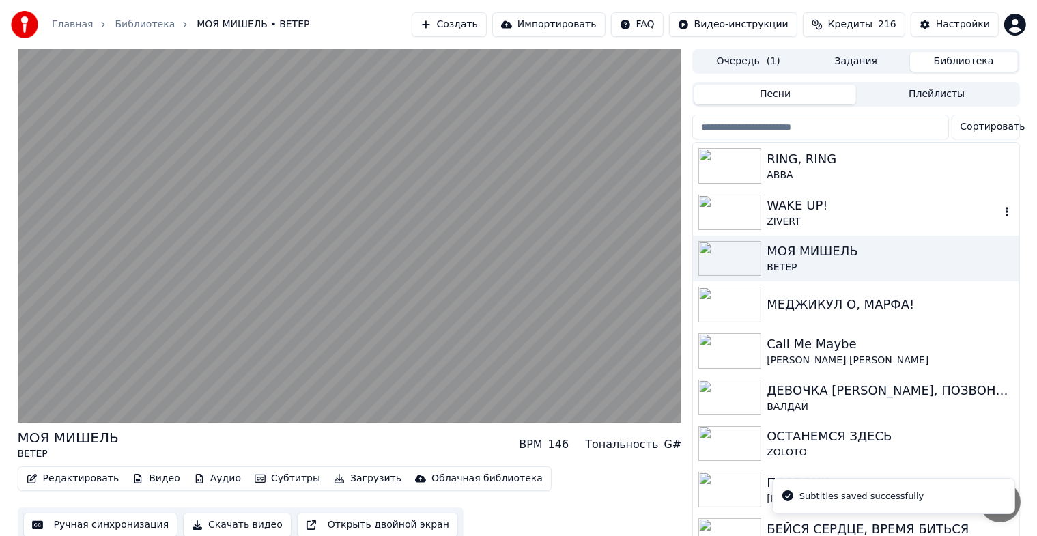
click at [840, 218] on div "ZIVERT" at bounding box center [882, 222] width 233 height 14
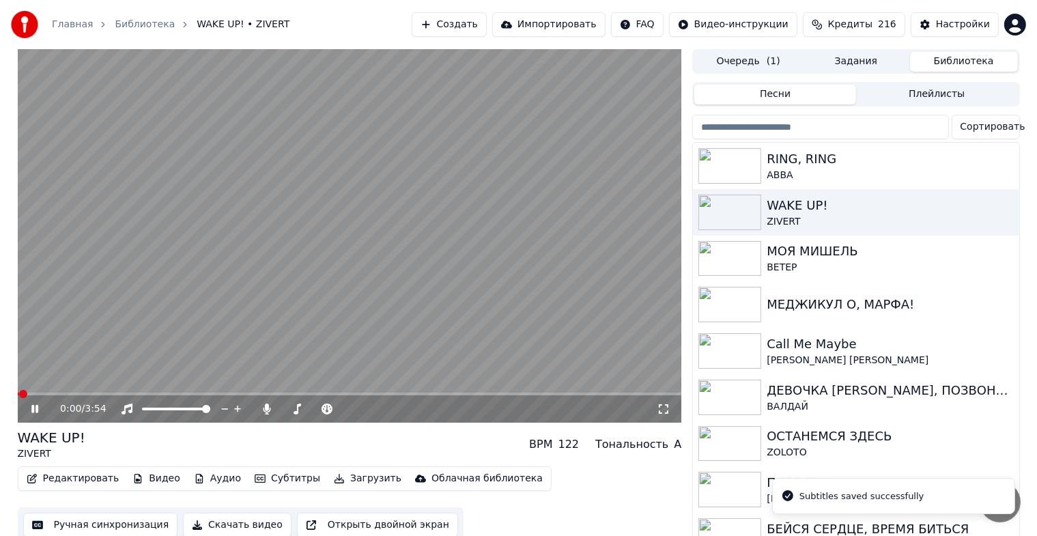
click at [39, 410] on icon at bounding box center [45, 408] width 32 height 11
click at [30, 410] on icon at bounding box center [45, 408] width 32 height 11
click at [31, 411] on icon at bounding box center [34, 409] width 7 height 8
click at [78, 522] on button "Ручная синхронизация" at bounding box center [100, 524] width 155 height 25
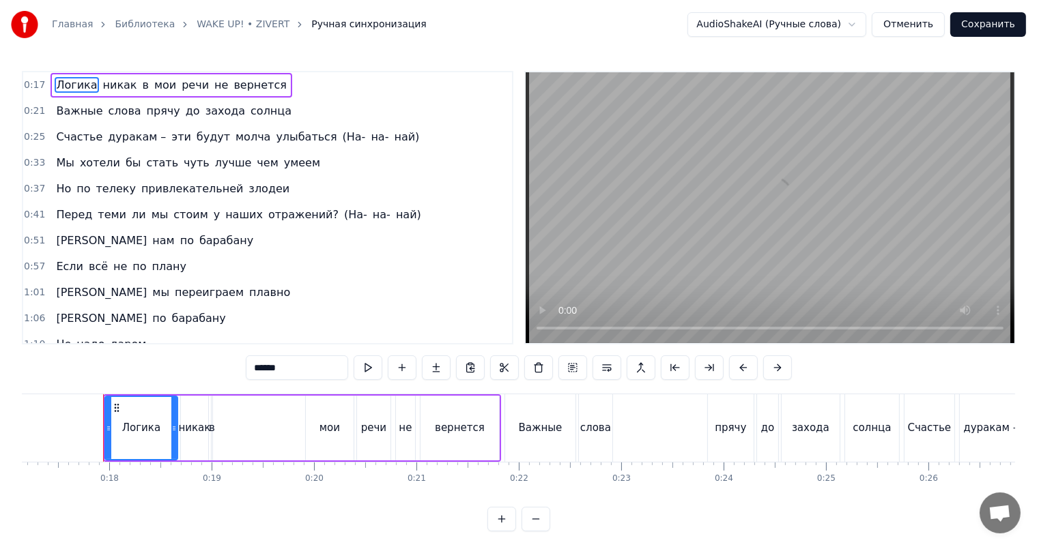
scroll to position [0, 1767]
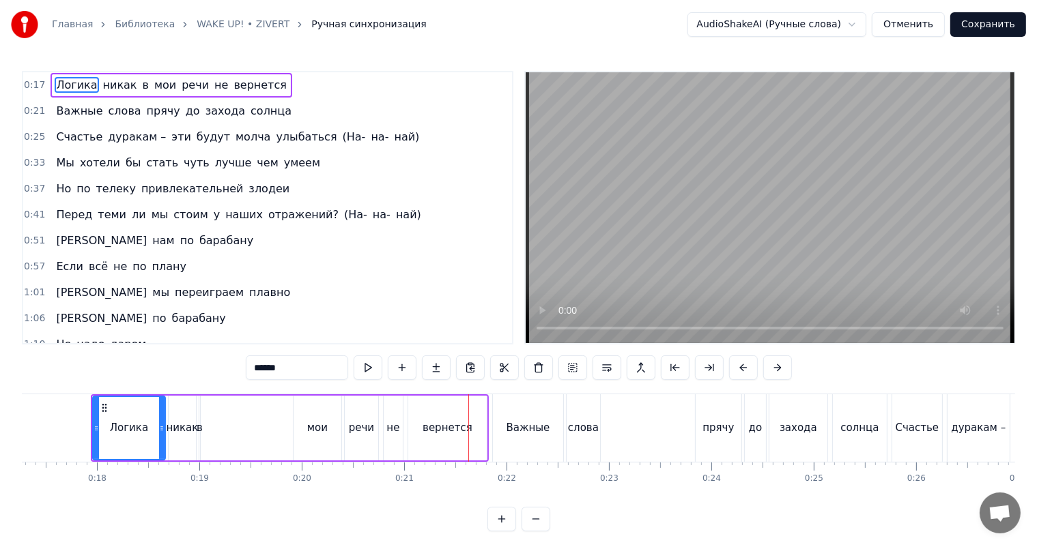
click at [200, 429] on div "в" at bounding box center [200, 428] width 6 height 16
type input "*"
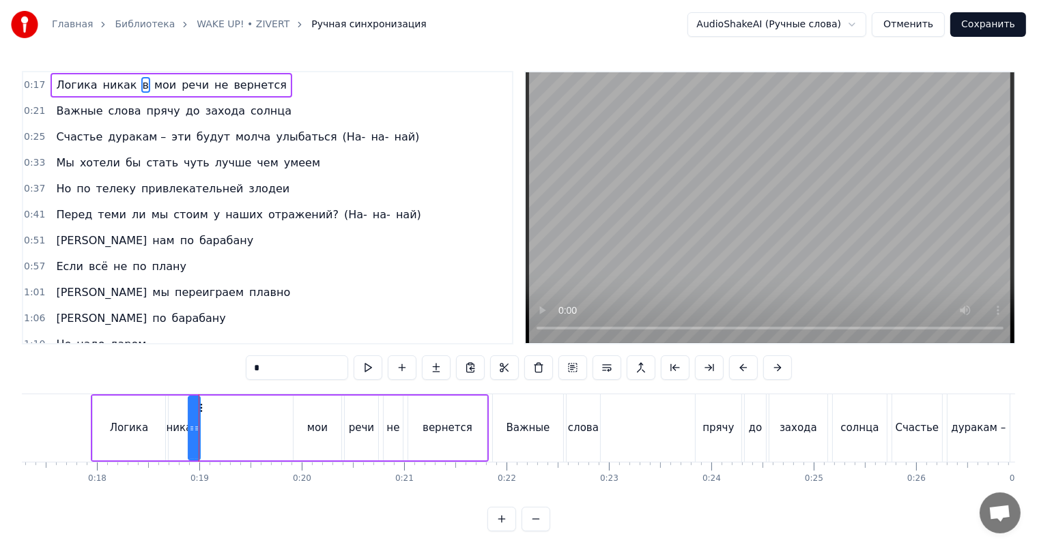
drag, startPoint x: 202, startPoint y: 429, endPoint x: 191, endPoint y: 431, distance: 11.1
click at [191, 431] on icon at bounding box center [191, 428] width 5 height 11
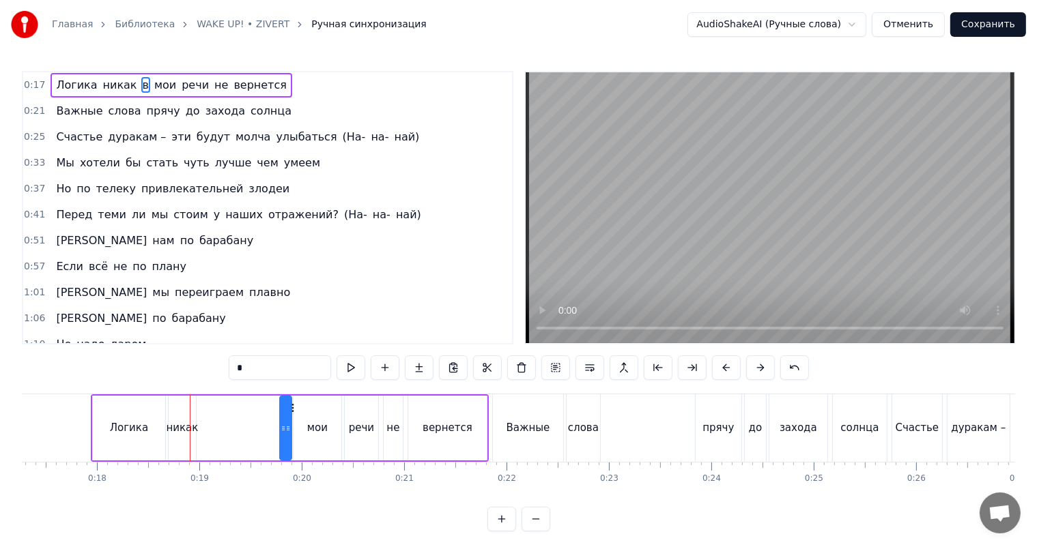
drag, startPoint x: 201, startPoint y: 407, endPoint x: 293, endPoint y: 409, distance: 91.5
click at [293, 409] on icon at bounding box center [291, 408] width 11 height 11
click at [257, 423] on div "Логика никак в мои речи не вернется" at bounding box center [290, 428] width 398 height 68
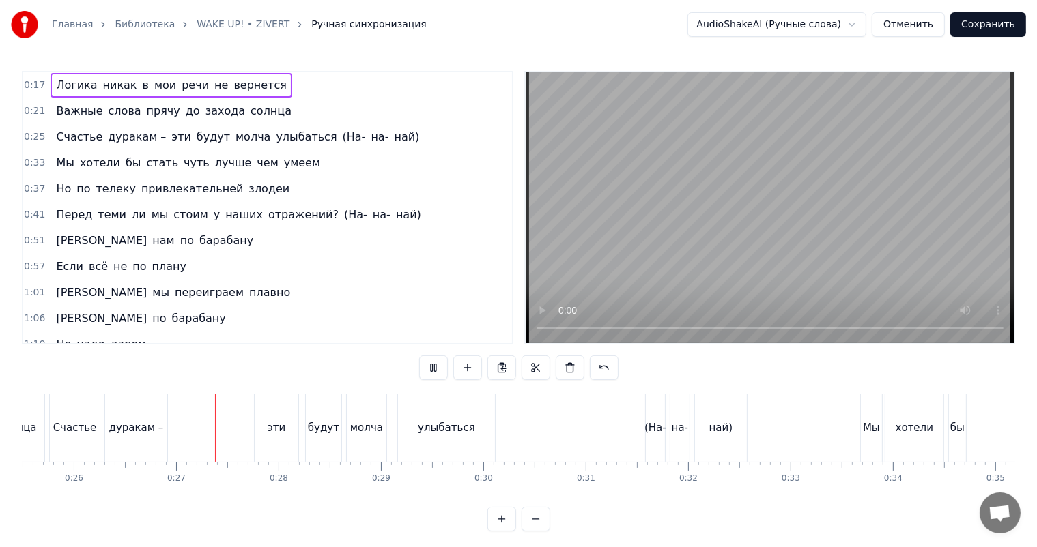
scroll to position [0, 2645]
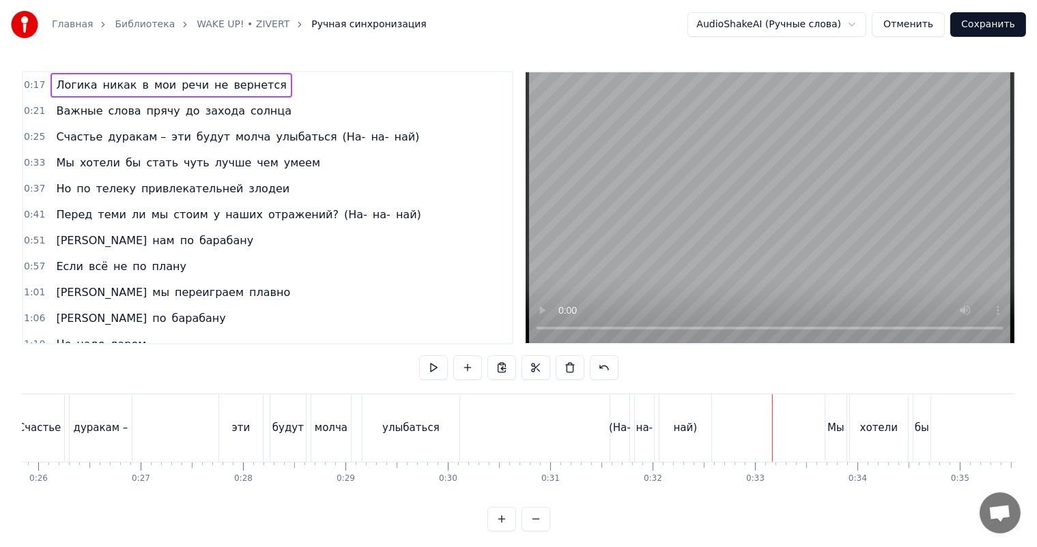
click at [341, 134] on span "(На-" at bounding box center [354, 137] width 26 height 16
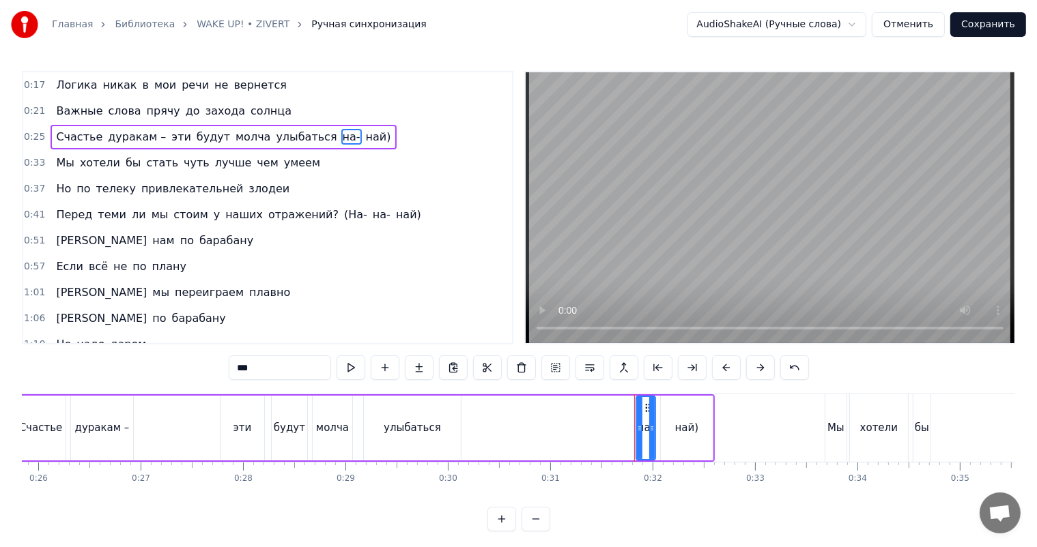
click at [341, 134] on span "на-" at bounding box center [351, 137] width 20 height 16
click at [341, 134] on span "най)" at bounding box center [355, 137] width 28 height 16
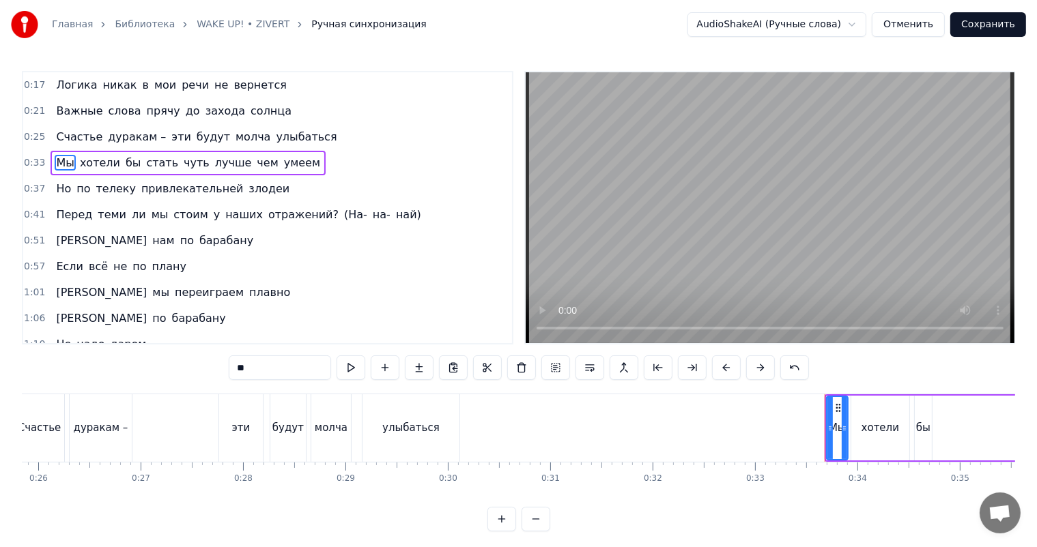
click at [343, 215] on span "(На-" at bounding box center [356, 215] width 26 height 16
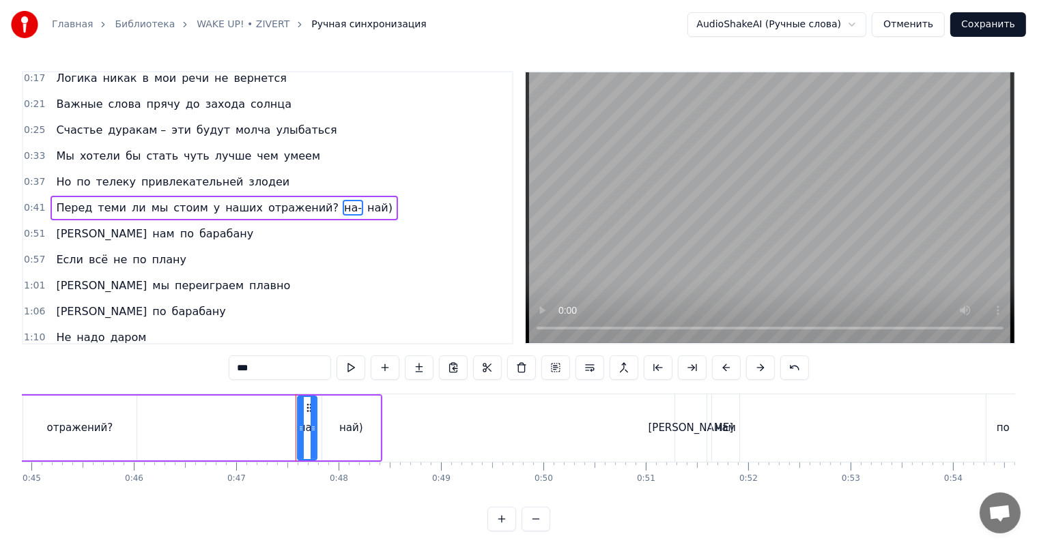
scroll to position [0, 4777]
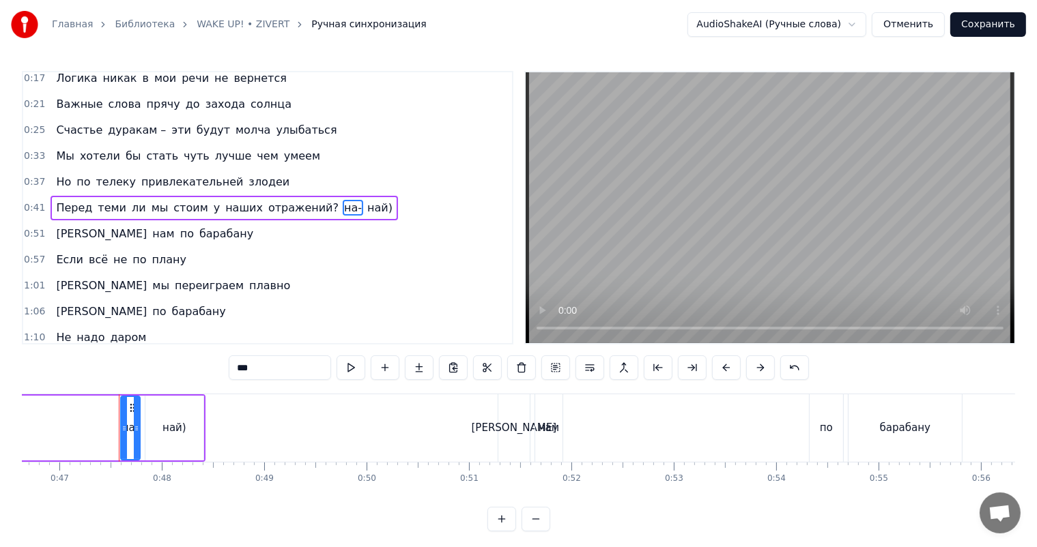
click at [343, 207] on span "на-" at bounding box center [353, 208] width 20 height 16
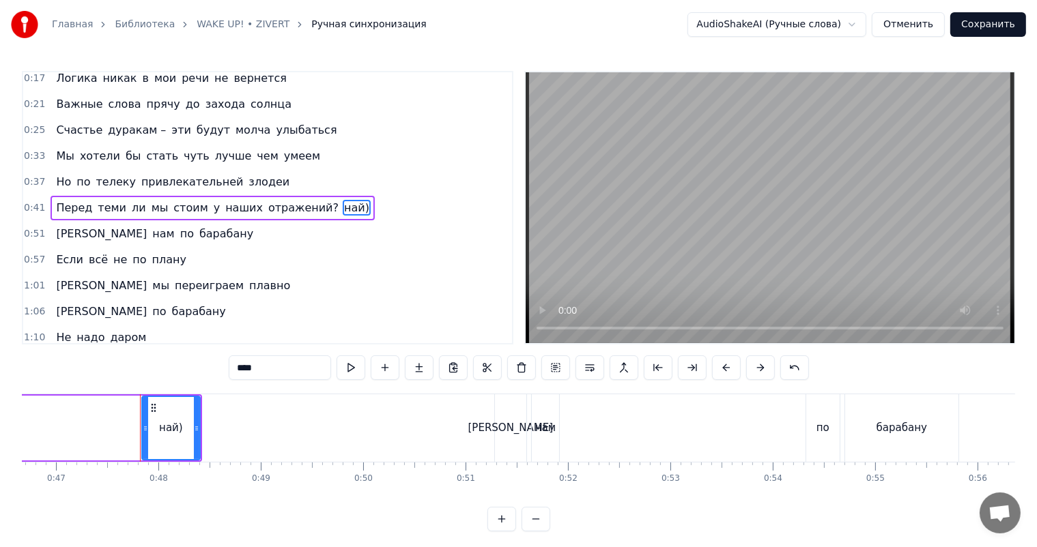
click at [343, 207] on span "най)" at bounding box center [357, 208] width 28 height 16
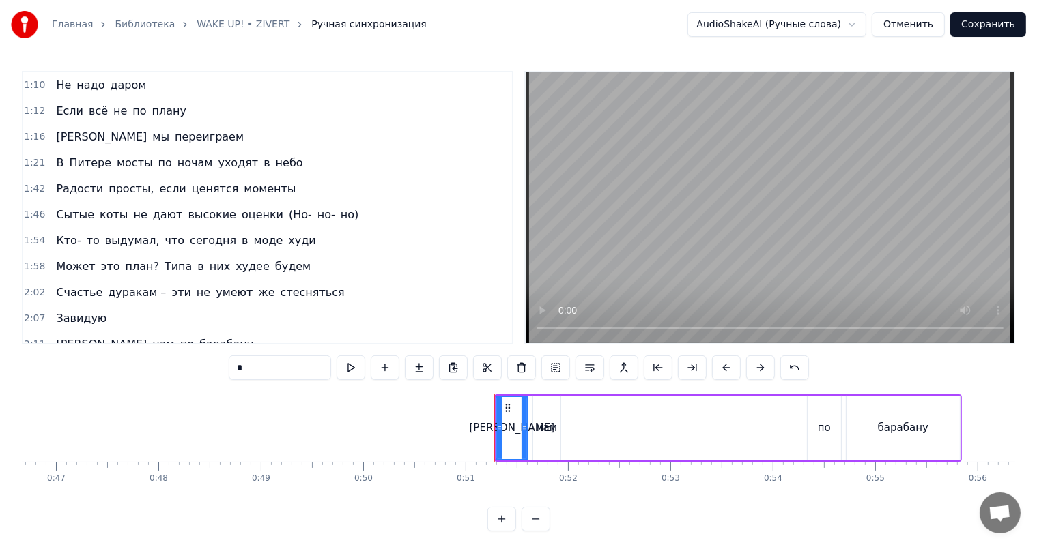
click at [287, 212] on span "(Но-" at bounding box center [300, 215] width 26 height 16
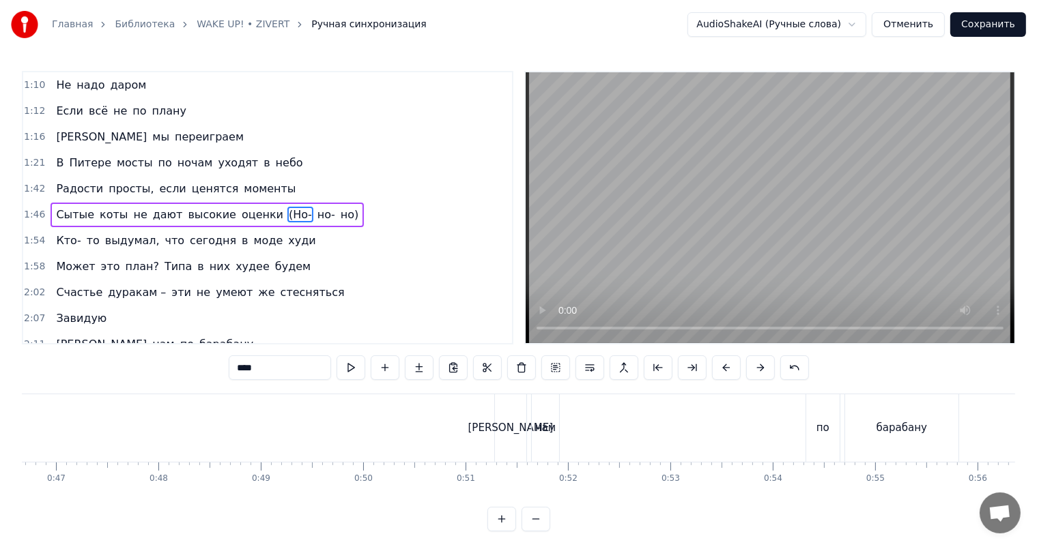
scroll to position [266, 0]
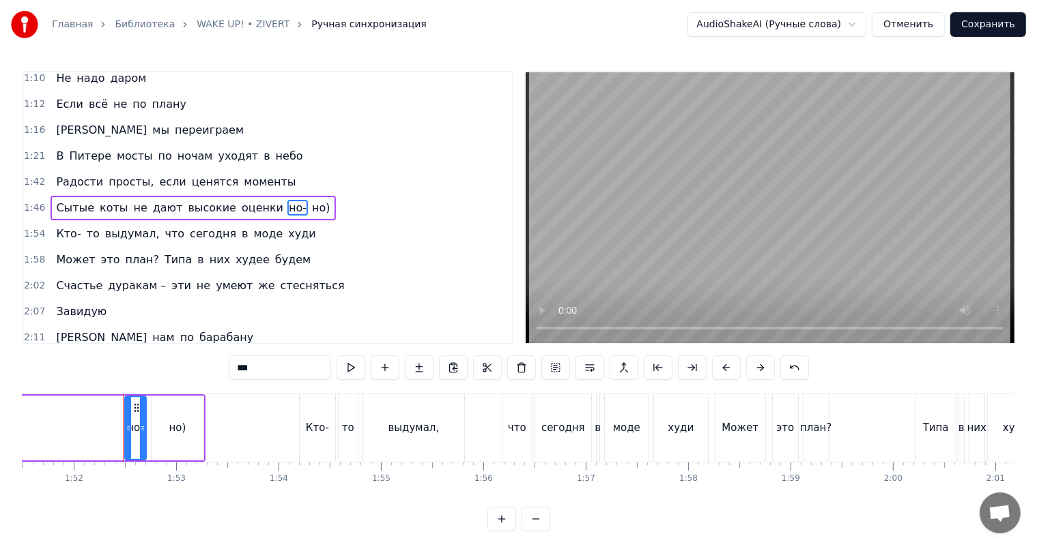
click at [287, 205] on span "но-" at bounding box center [297, 208] width 20 height 16
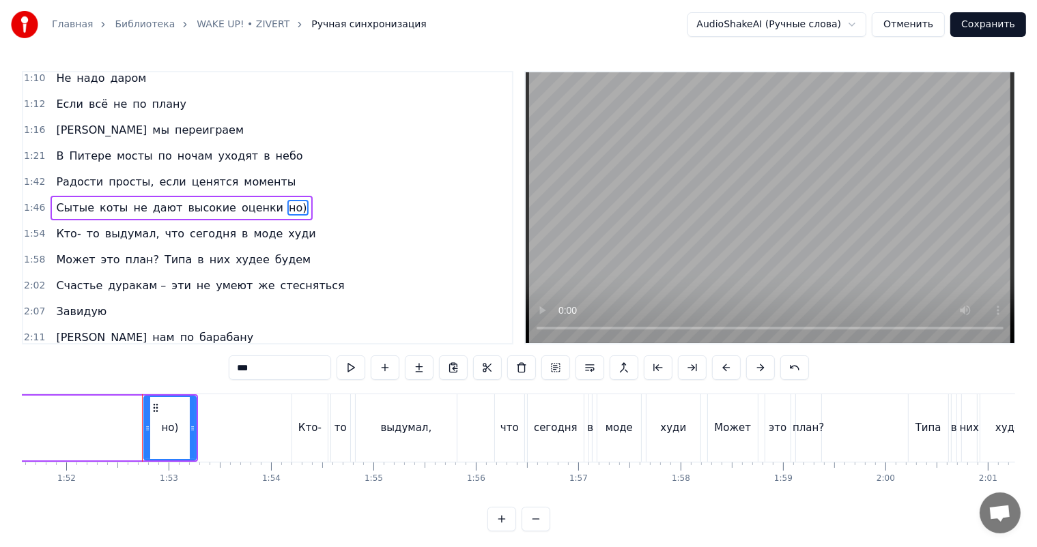
click at [287, 205] on span "но)" at bounding box center [297, 208] width 21 height 16
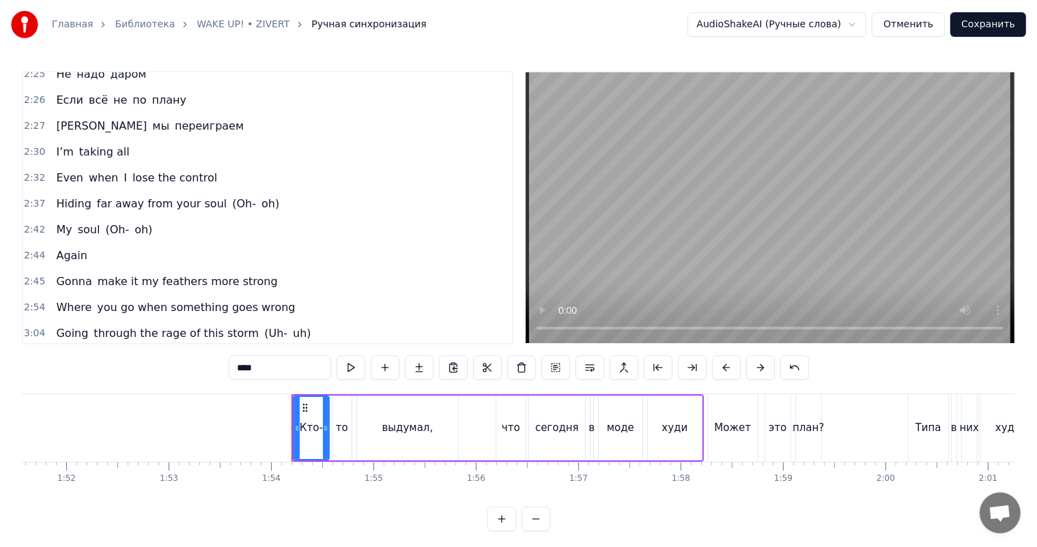
click at [231, 203] on span "(Oh-" at bounding box center [244, 204] width 27 height 16
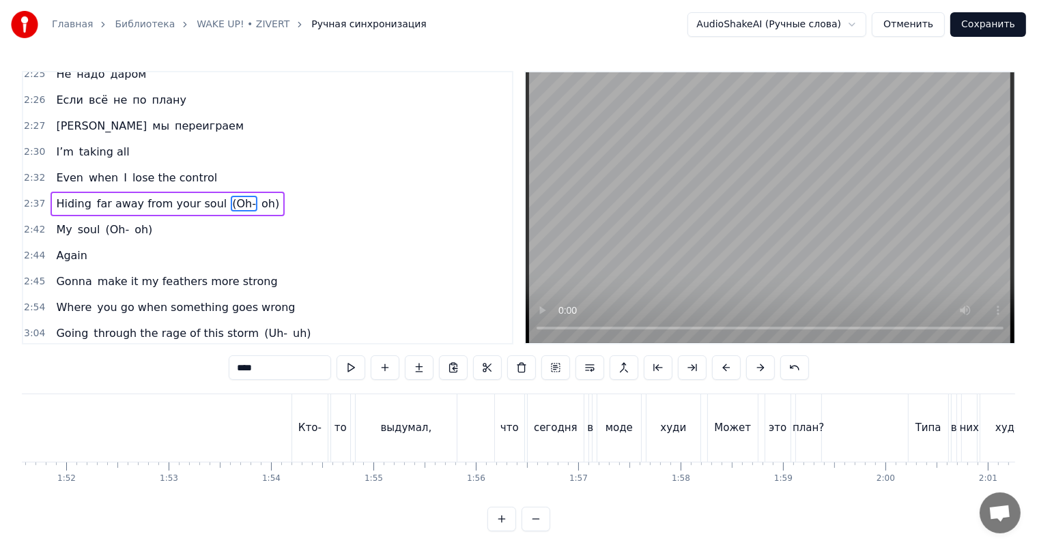
scroll to position [629, 0]
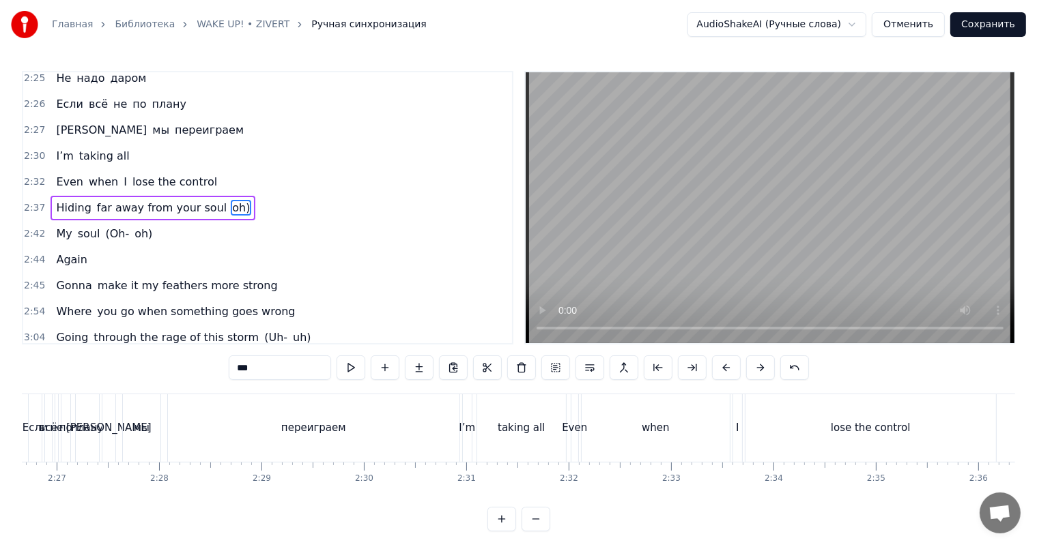
click at [231, 203] on span "oh)" at bounding box center [241, 208] width 20 height 16
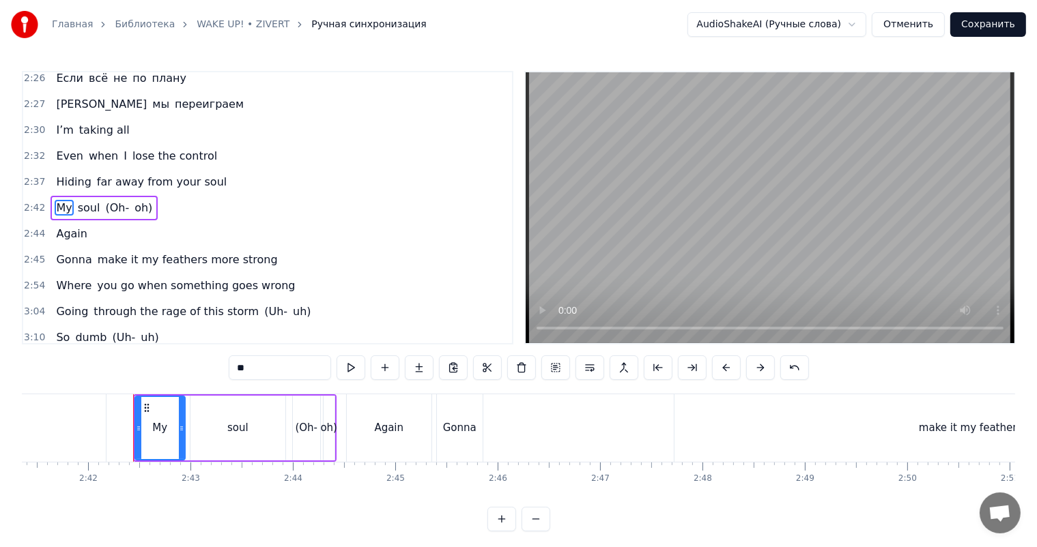
scroll to position [0, 16546]
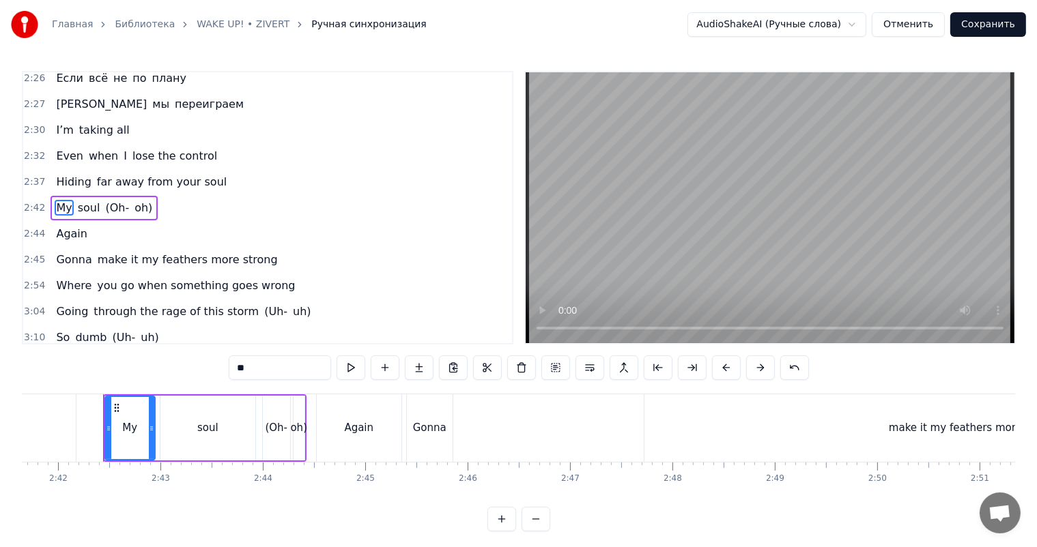
click at [109, 210] on span "(Oh-" at bounding box center [117, 208] width 27 height 16
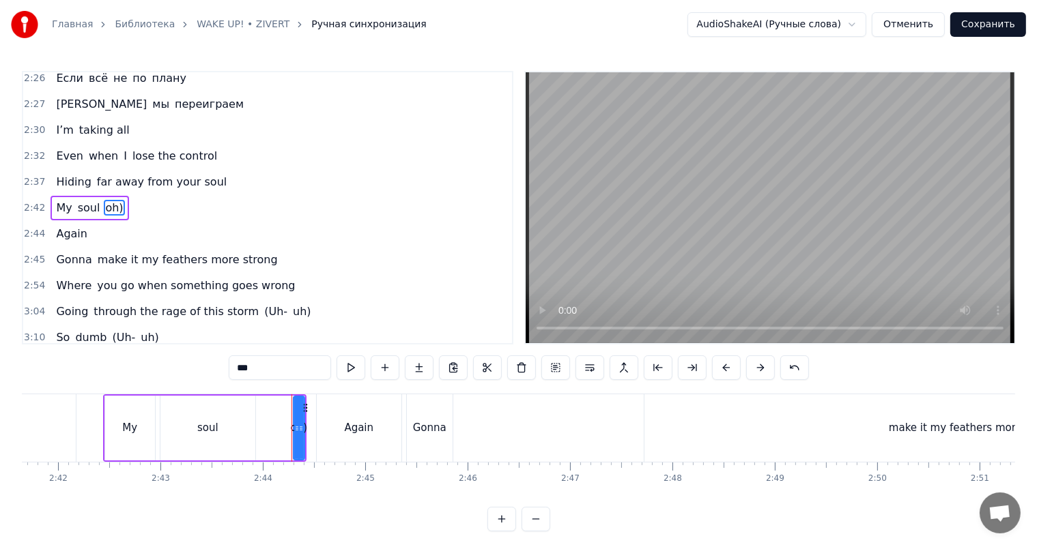
click at [109, 210] on span "oh)" at bounding box center [114, 208] width 20 height 16
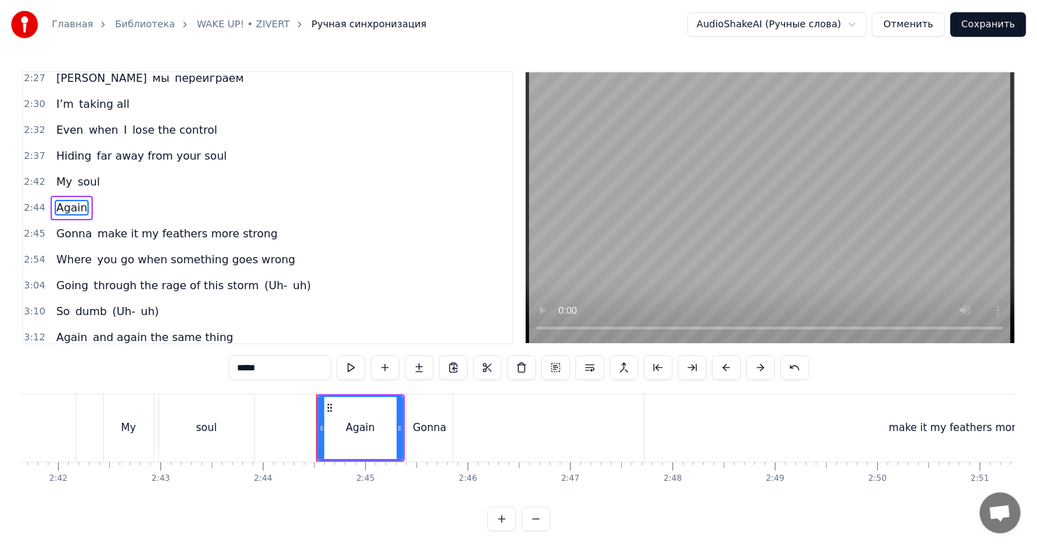
click at [263, 282] on span "(Uh-" at bounding box center [276, 286] width 26 height 16
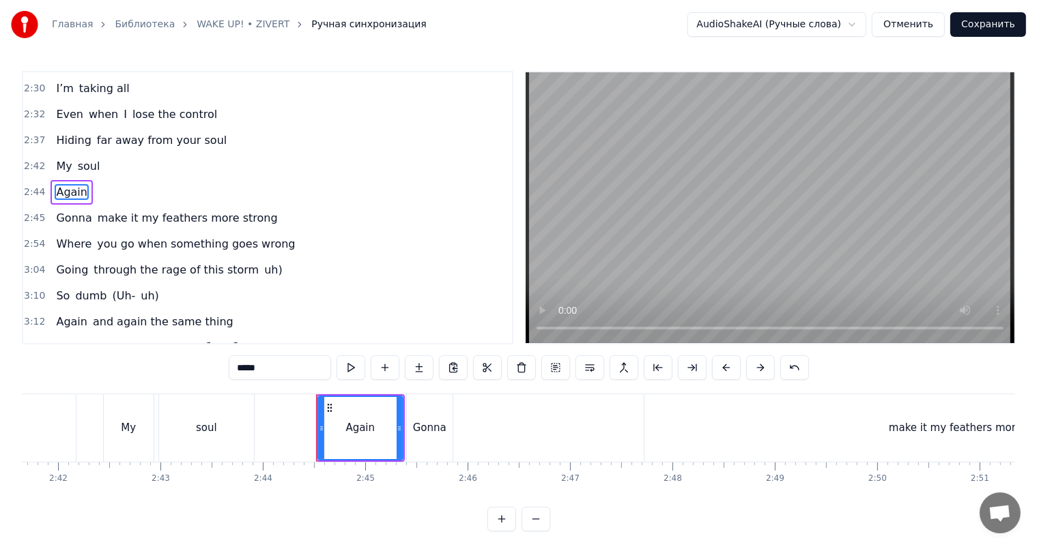
scroll to position [681, 0]
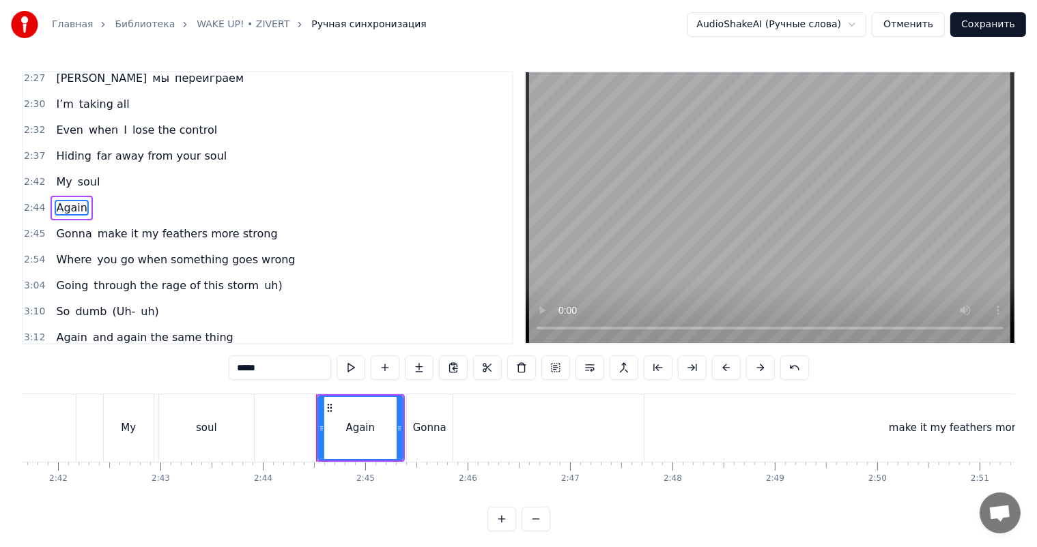
click at [263, 288] on span "uh)" at bounding box center [273, 286] width 21 height 16
click at [117, 307] on span "(Uh-" at bounding box center [124, 312] width 26 height 16
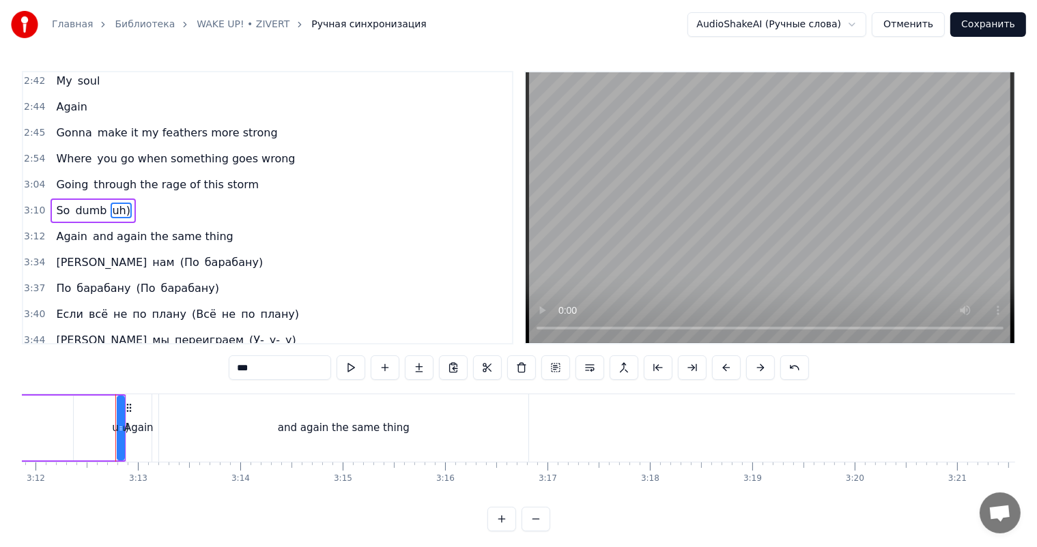
scroll to position [785, 0]
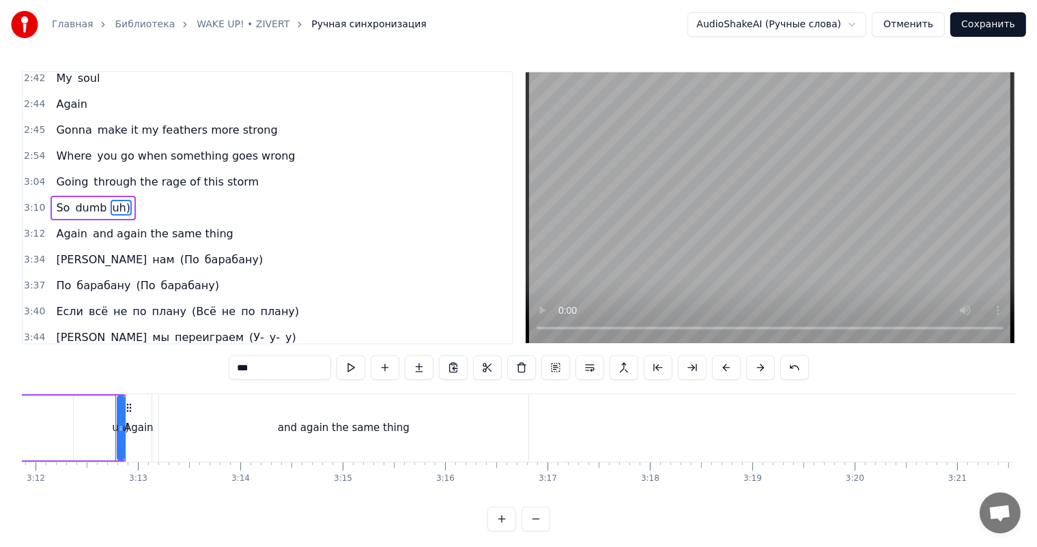
click at [112, 208] on span "uh)" at bounding box center [121, 208] width 21 height 16
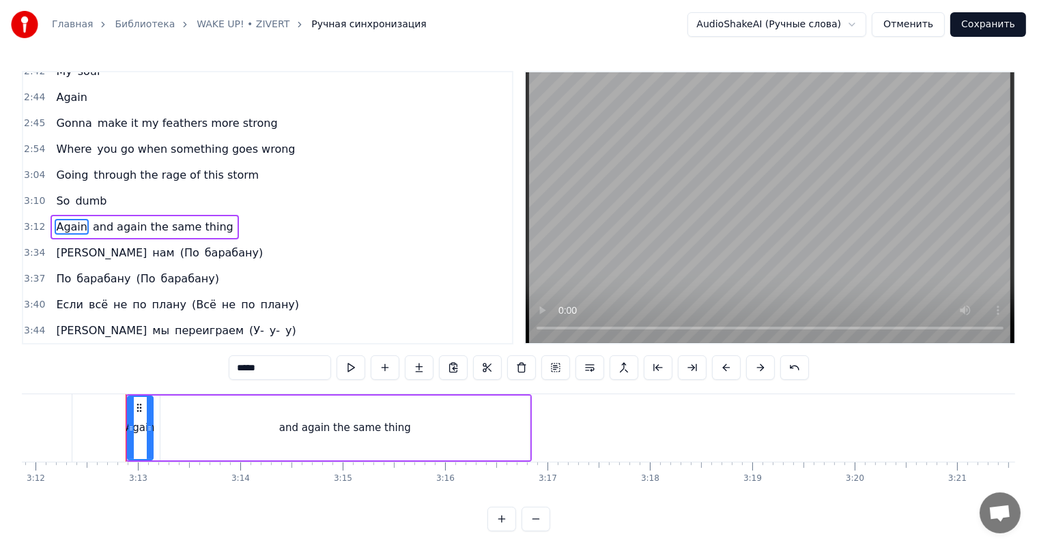
click at [179, 252] on span "(По" at bounding box center [190, 253] width 22 height 16
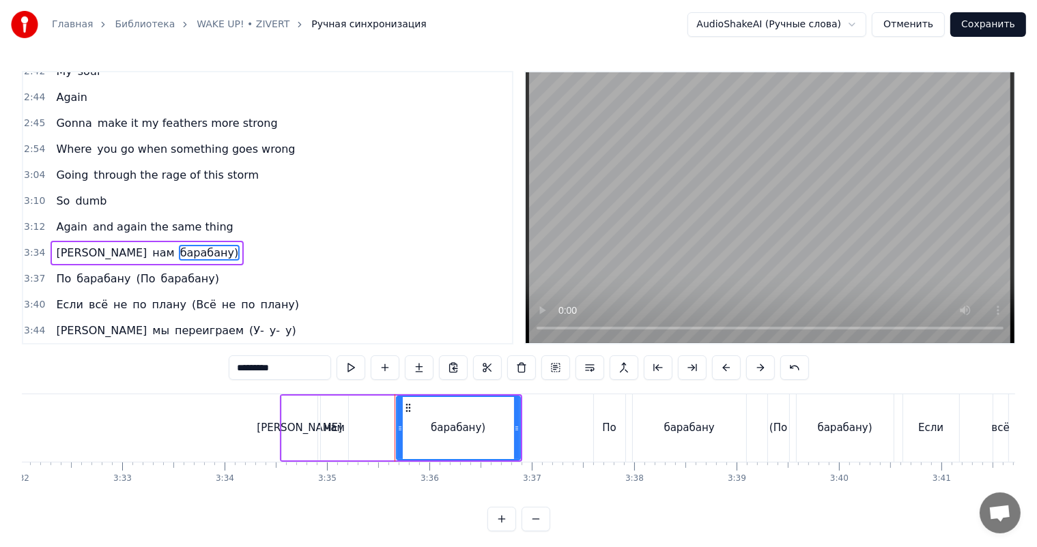
scroll to position [0, 21978]
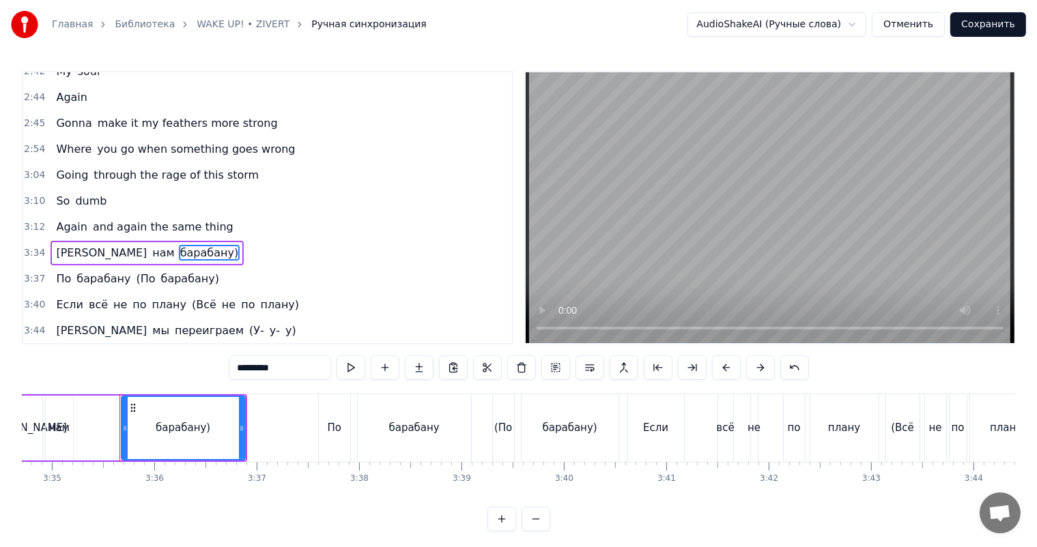
click at [179, 252] on span "барабану)" at bounding box center [209, 253] width 61 height 16
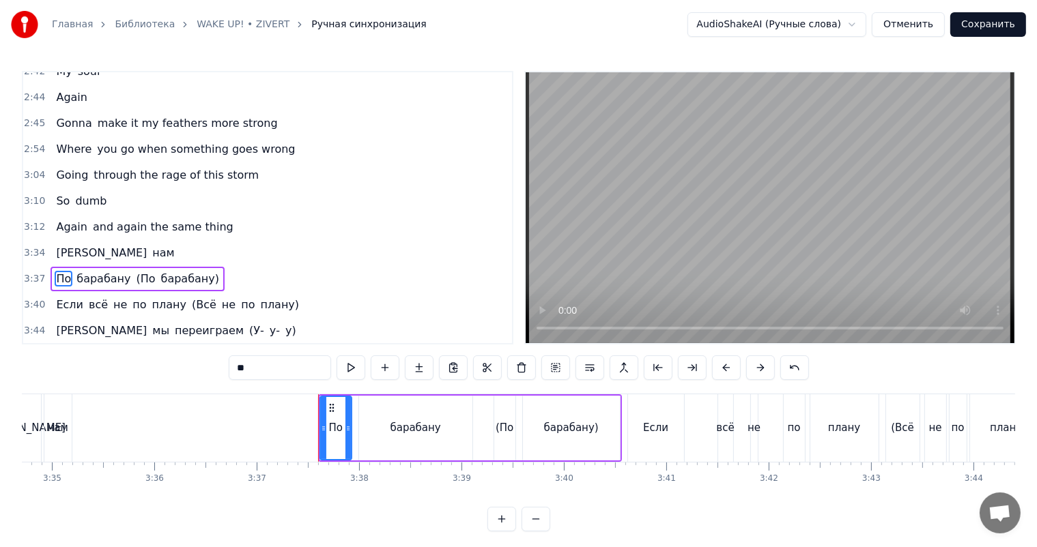
scroll to position [4, 0]
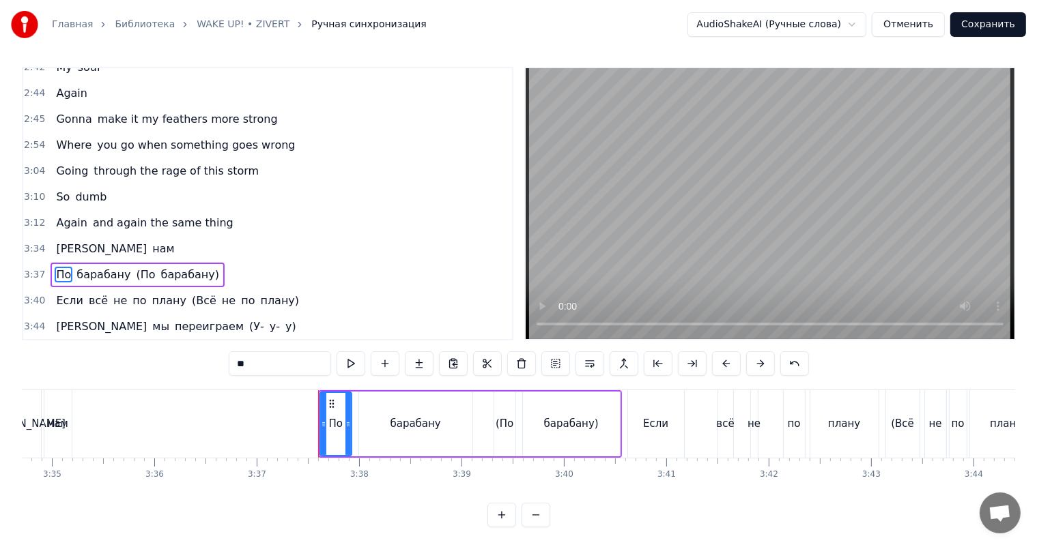
click at [136, 274] on span "(По" at bounding box center [146, 275] width 22 height 16
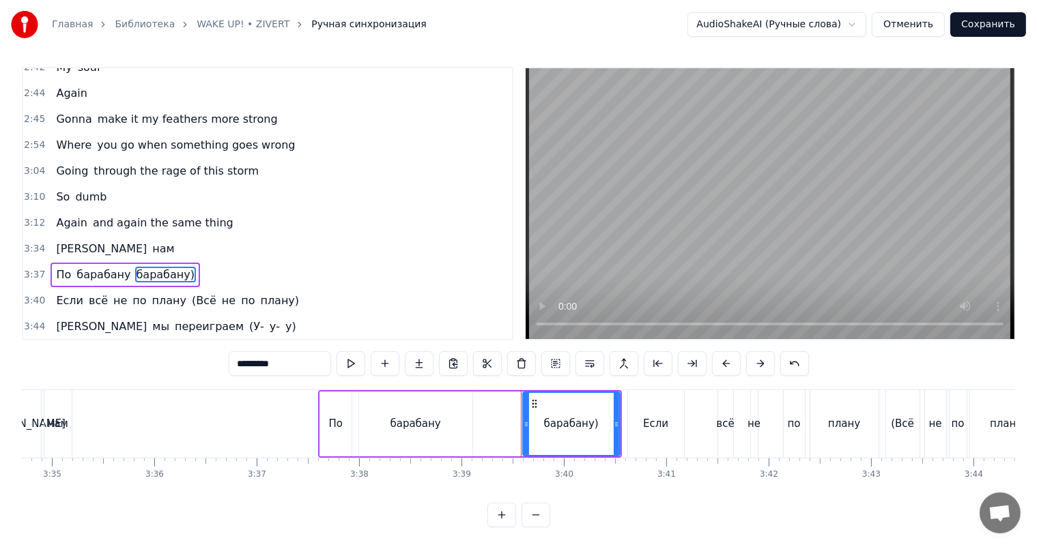
click at [136, 274] on span "барабану)" at bounding box center [165, 275] width 61 height 16
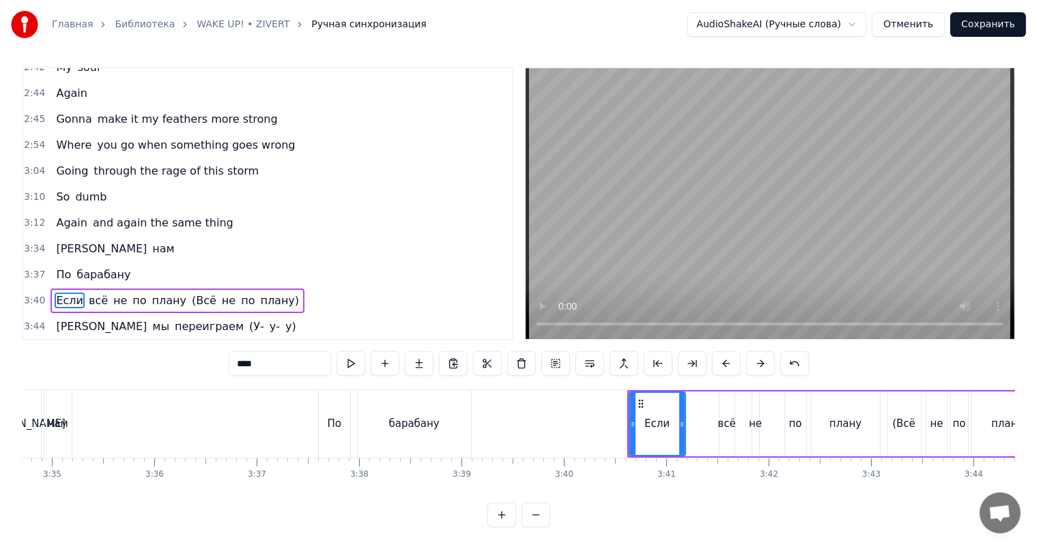
scroll to position [18, 0]
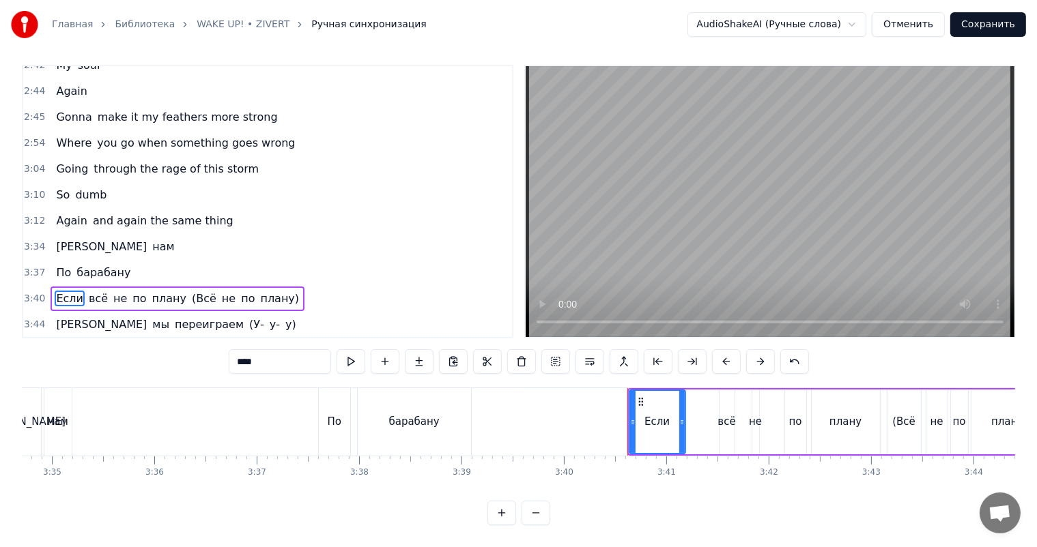
click at [190, 291] on span "(Всё" at bounding box center [203, 299] width 27 height 16
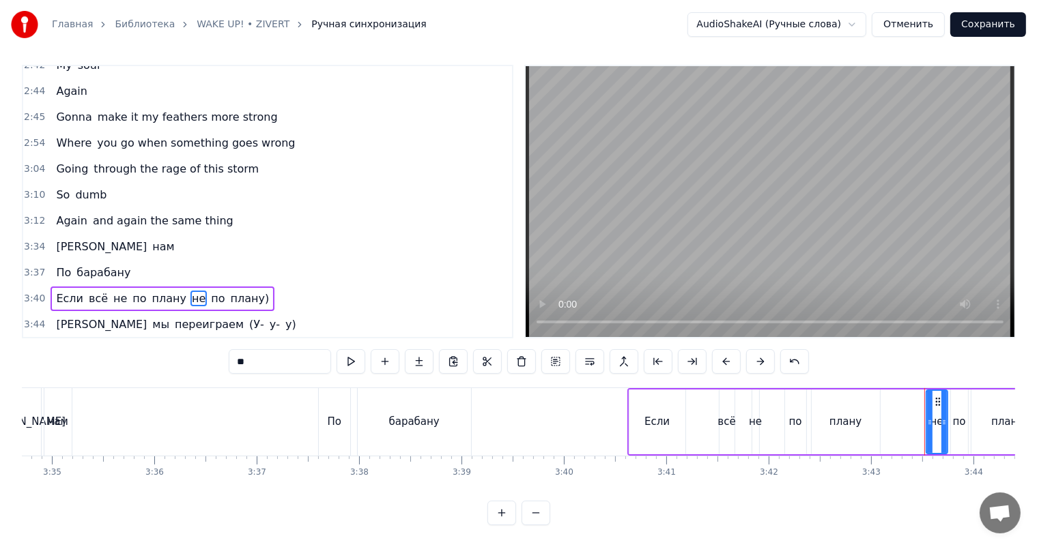
click at [210, 291] on span "по" at bounding box center [218, 299] width 16 height 16
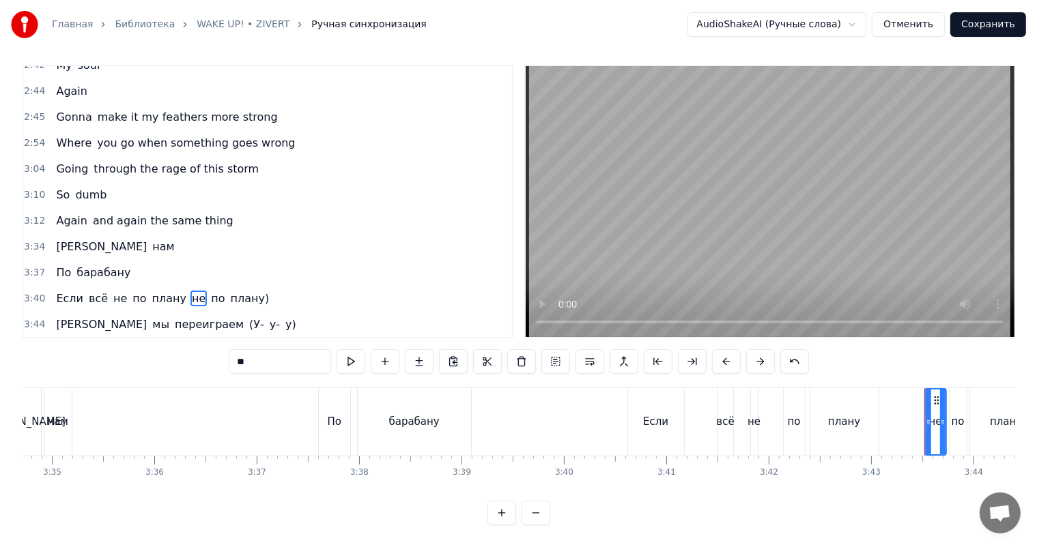
click at [190, 291] on span "не" at bounding box center [198, 299] width 16 height 16
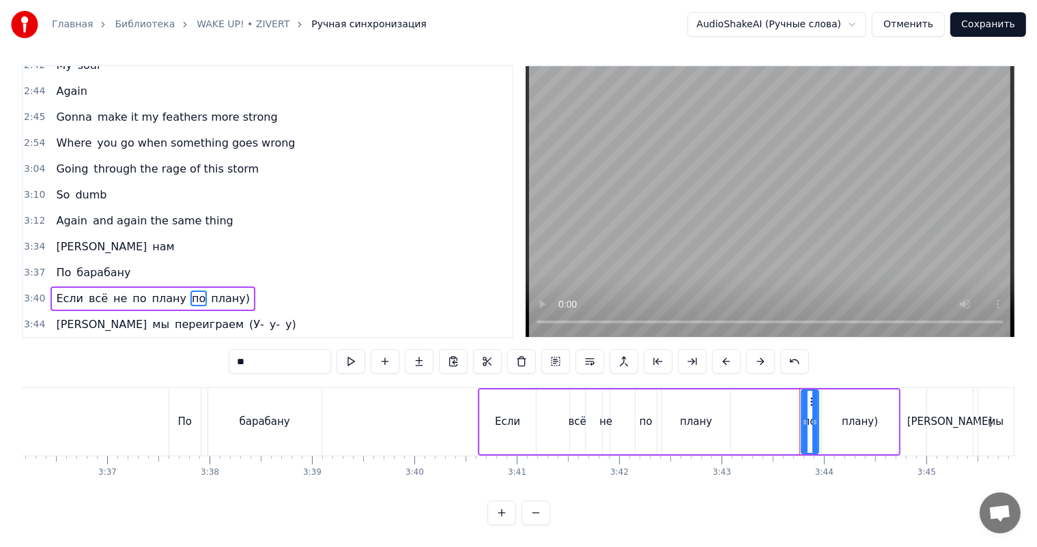
click at [190, 291] on span "по" at bounding box center [198, 299] width 16 height 16
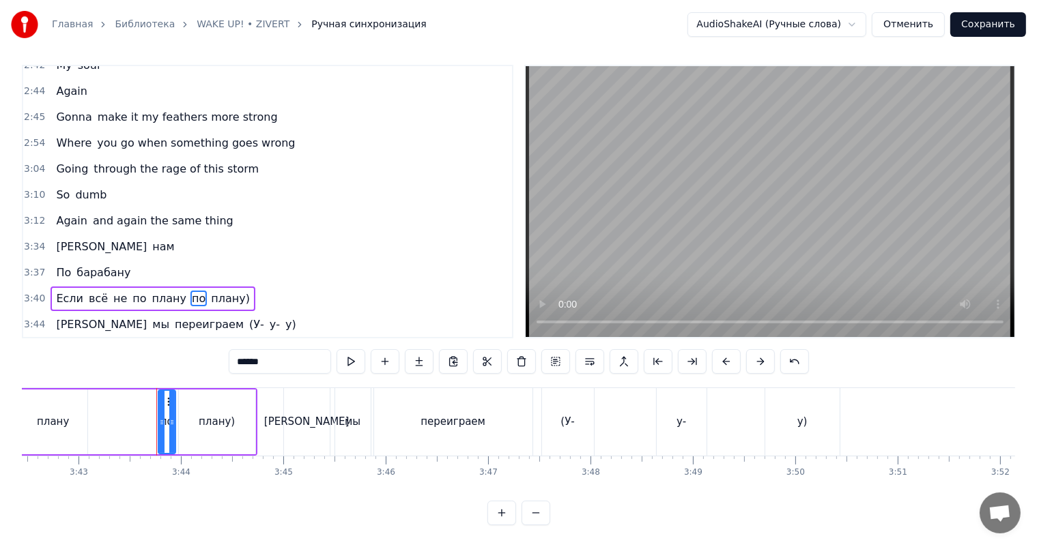
scroll to position [0, 22836]
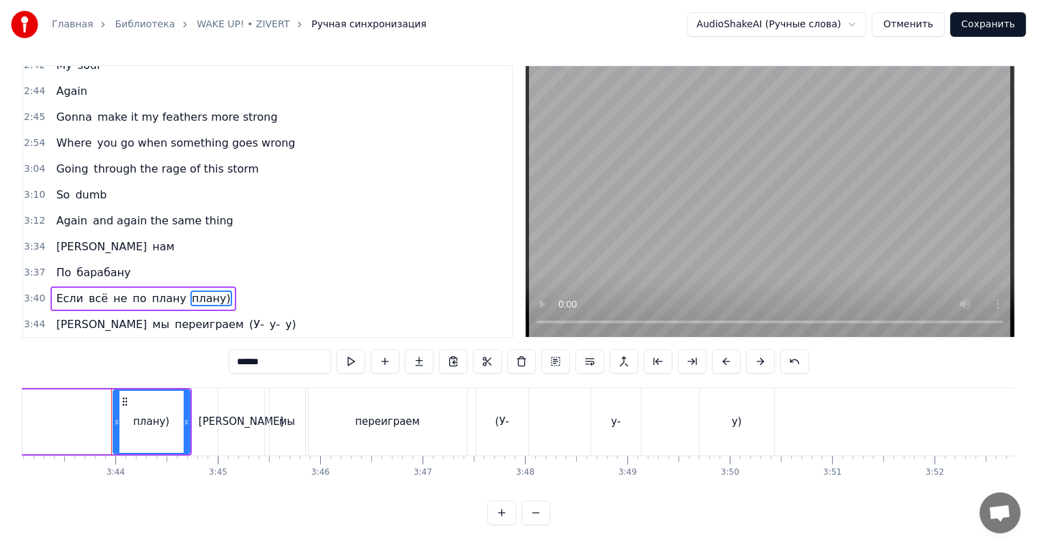
click at [190, 291] on span "плану)" at bounding box center [211, 299] width 42 height 16
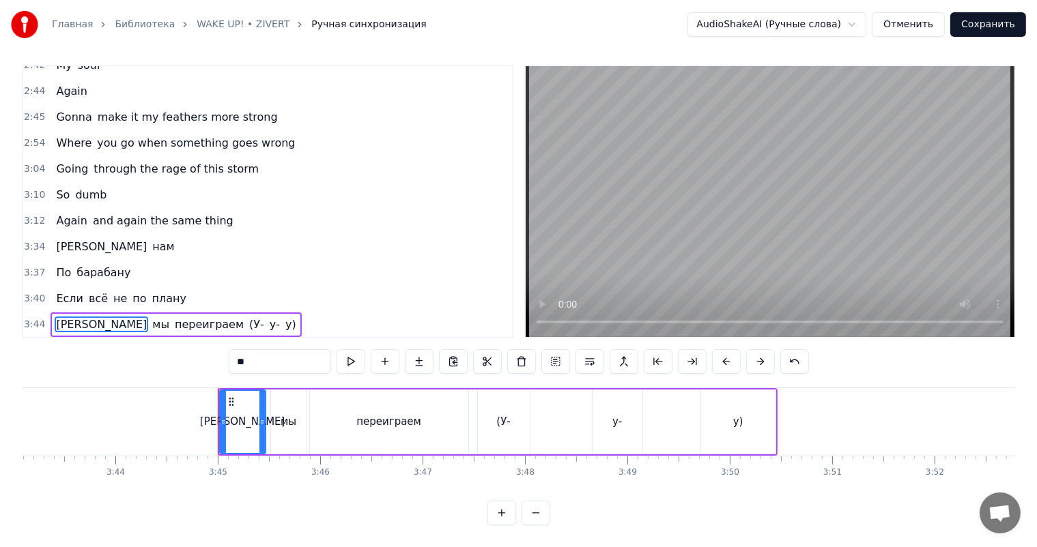
click at [248, 317] on span "(У-" at bounding box center [257, 325] width 18 height 16
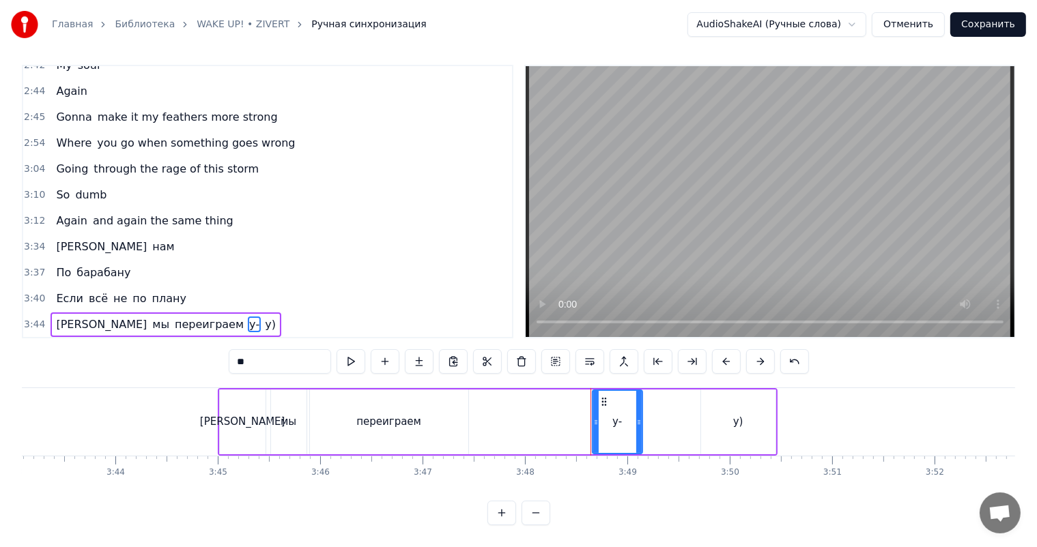
click at [248, 317] on span "у-" at bounding box center [254, 325] width 13 height 16
type input "**"
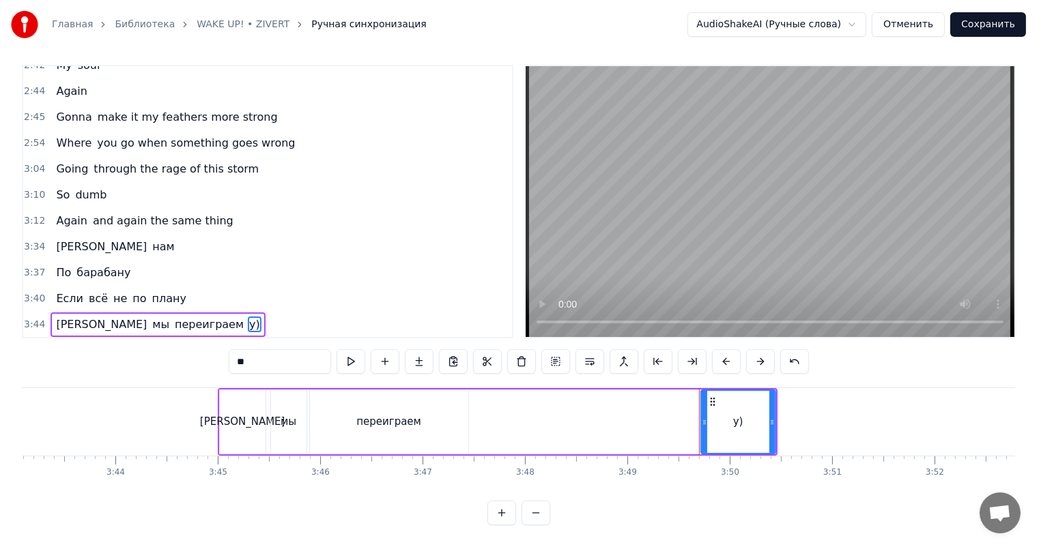
click at [248, 317] on span "у)" at bounding box center [255, 325] width 14 height 16
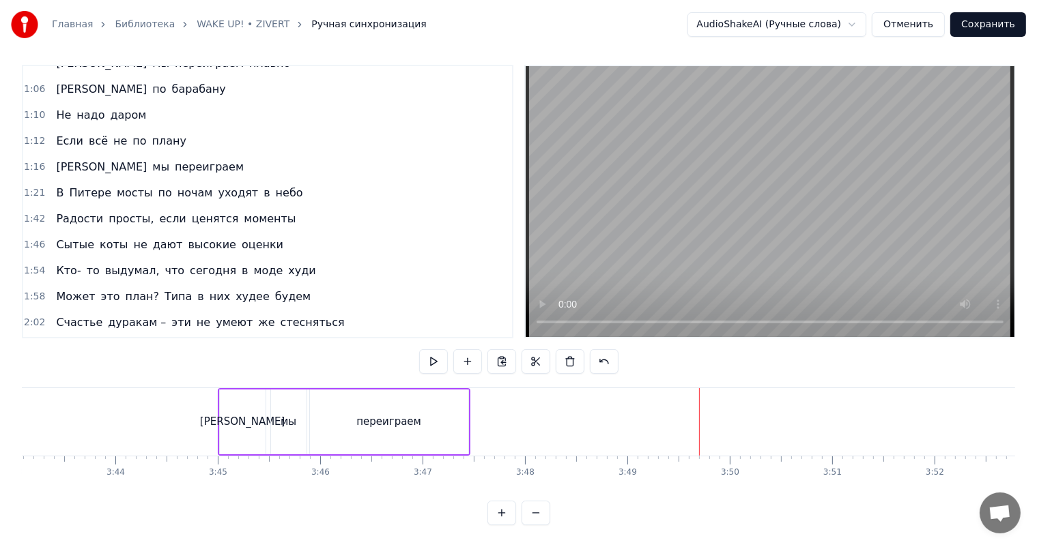
scroll to position [0, 0]
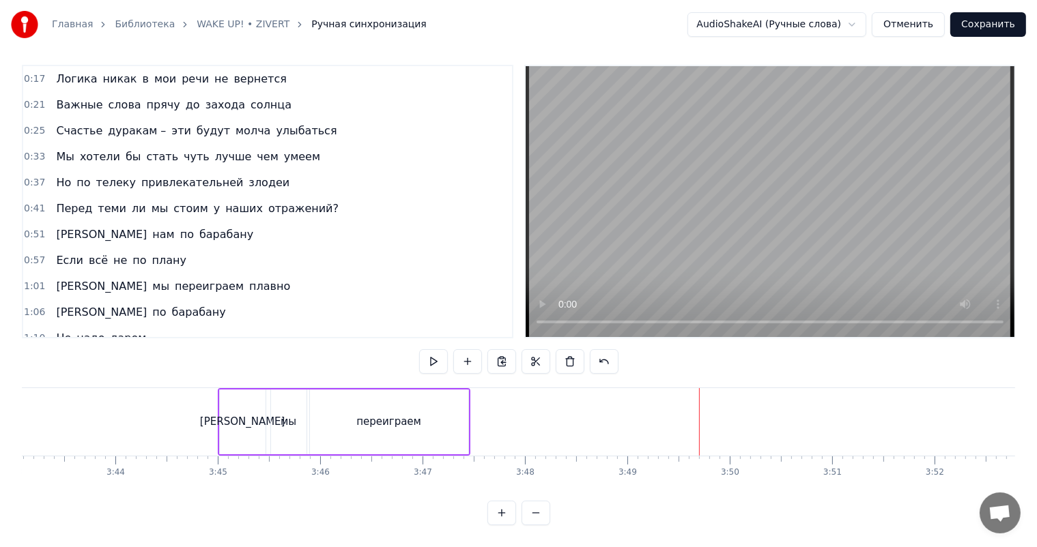
click at [274, 123] on span "улыбаться" at bounding box center [305, 131] width 63 height 16
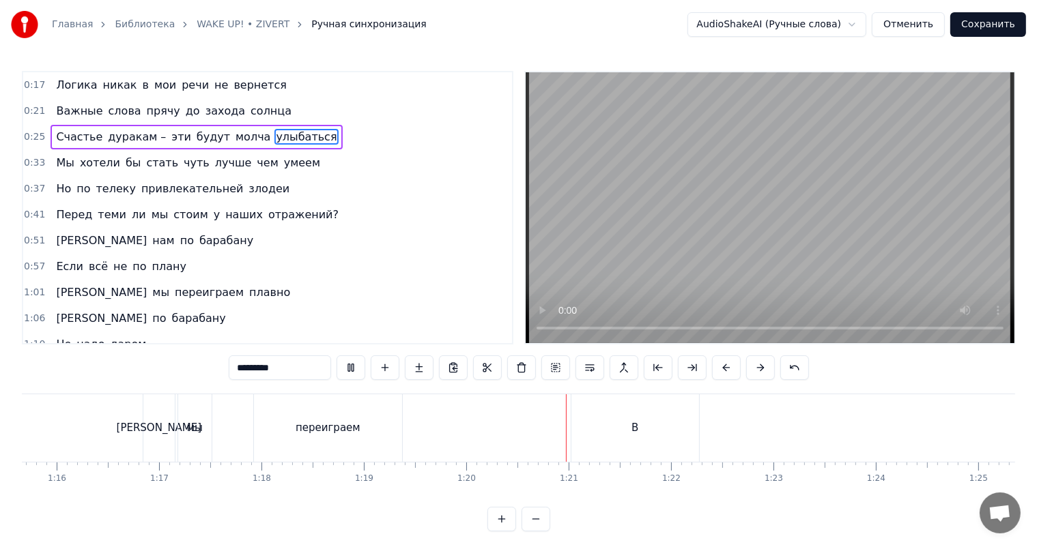
scroll to position [0, 8145]
click at [252, 433] on div "В" at bounding box center [235, 428] width 128 height 68
type input "*"
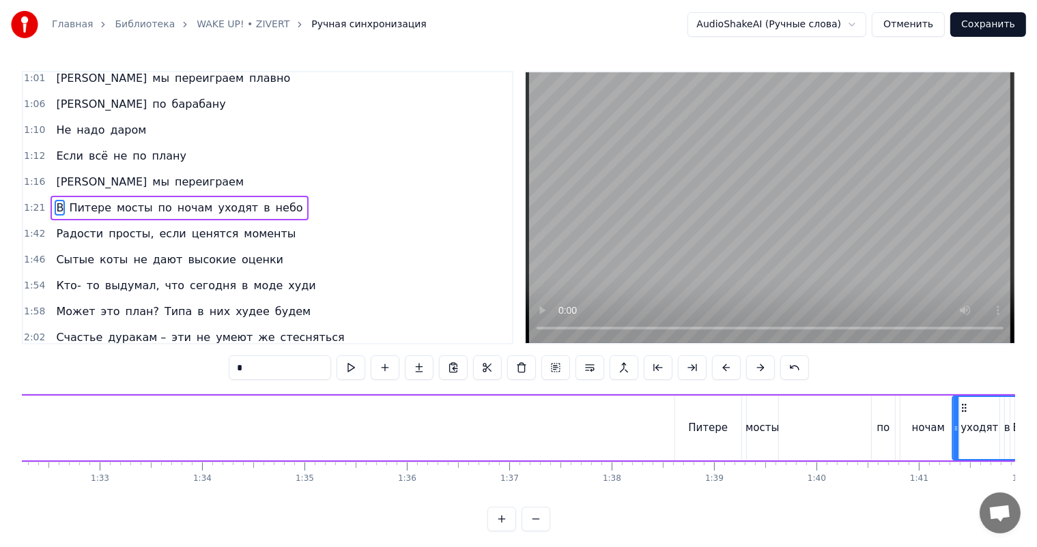
scroll to position [0, 9471]
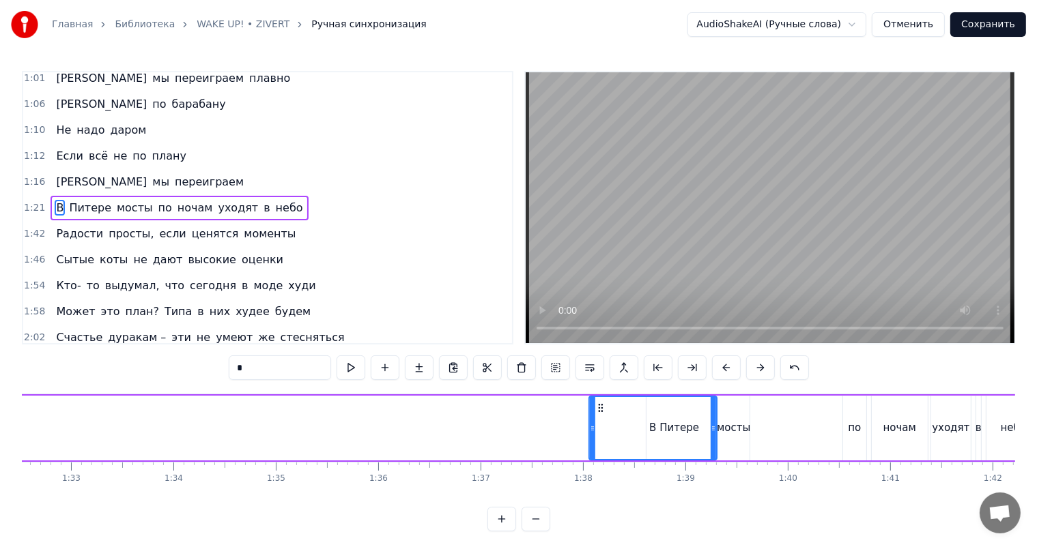
drag, startPoint x: 184, startPoint y: 407, endPoint x: 609, endPoint y: 418, distance: 424.6
click at [598, 415] on div "В" at bounding box center [653, 428] width 126 height 62
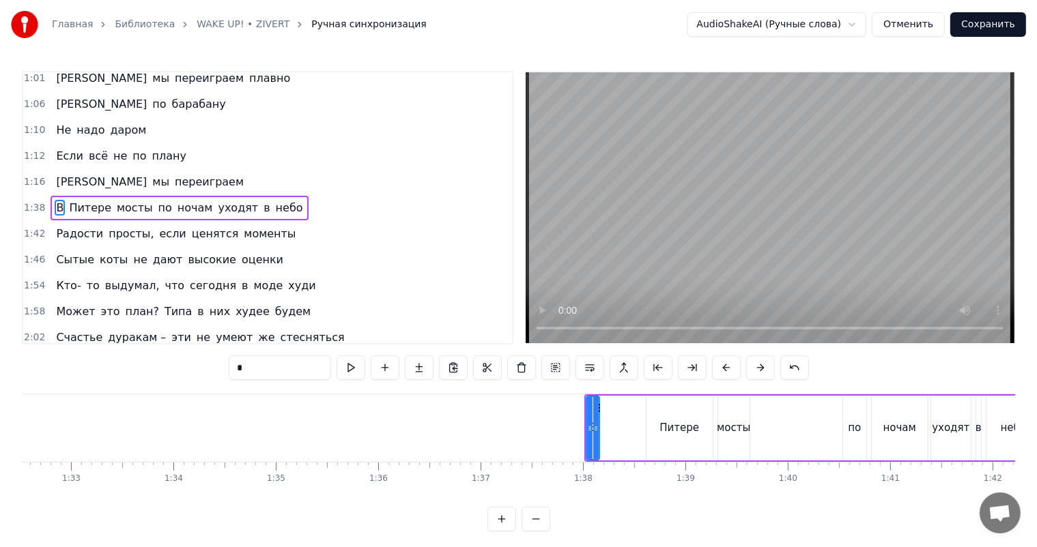
drag, startPoint x: 711, startPoint y: 427, endPoint x: 595, endPoint y: 427, distance: 116.0
click at [595, 427] on icon at bounding box center [595, 428] width 5 height 11
drag, startPoint x: 596, startPoint y: 407, endPoint x: 635, endPoint y: 410, distance: 38.3
click at [635, 410] on div "В" at bounding box center [630, 428] width 10 height 62
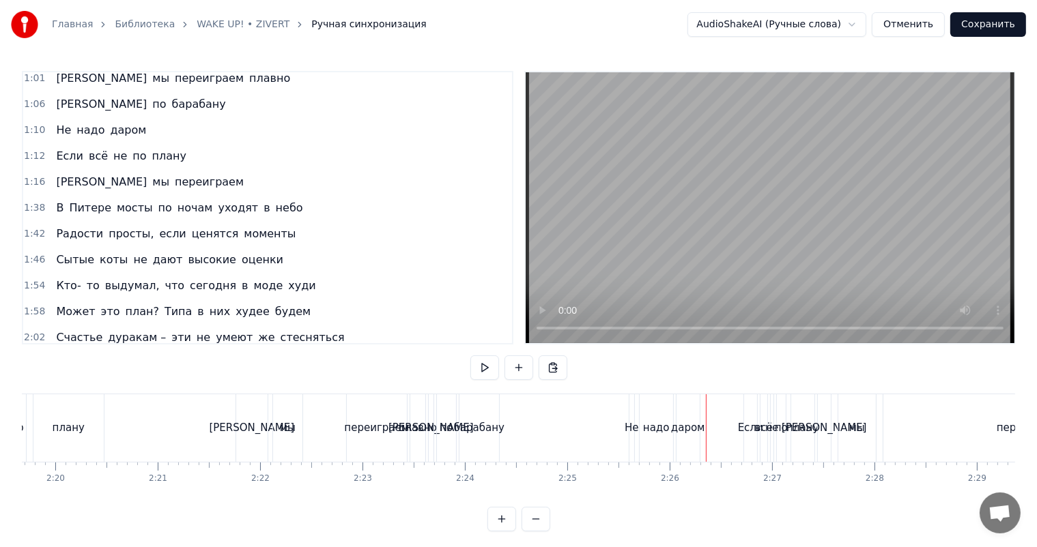
scroll to position [0, 14271]
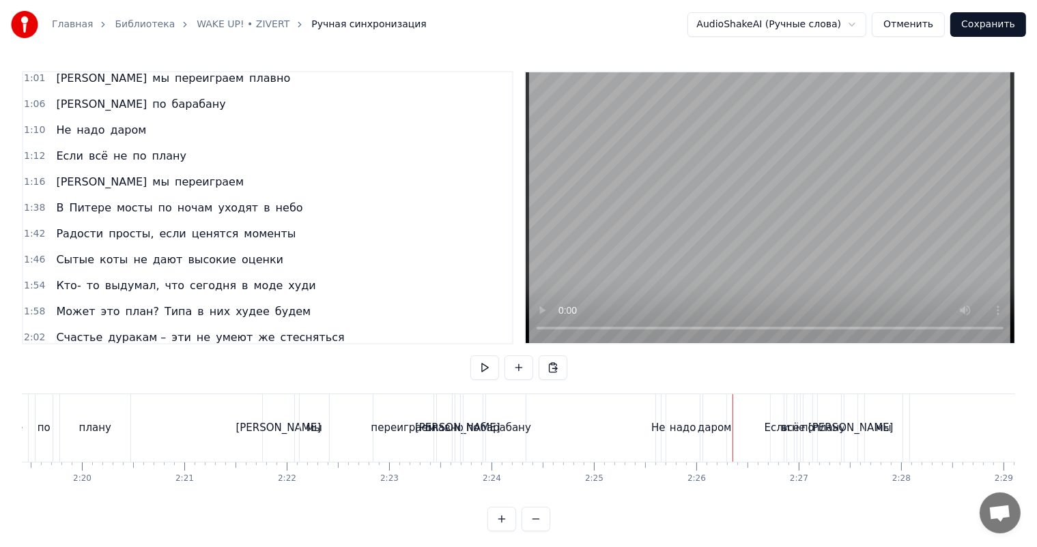
click at [423, 429] on div "переиграем" at bounding box center [403, 428] width 65 height 16
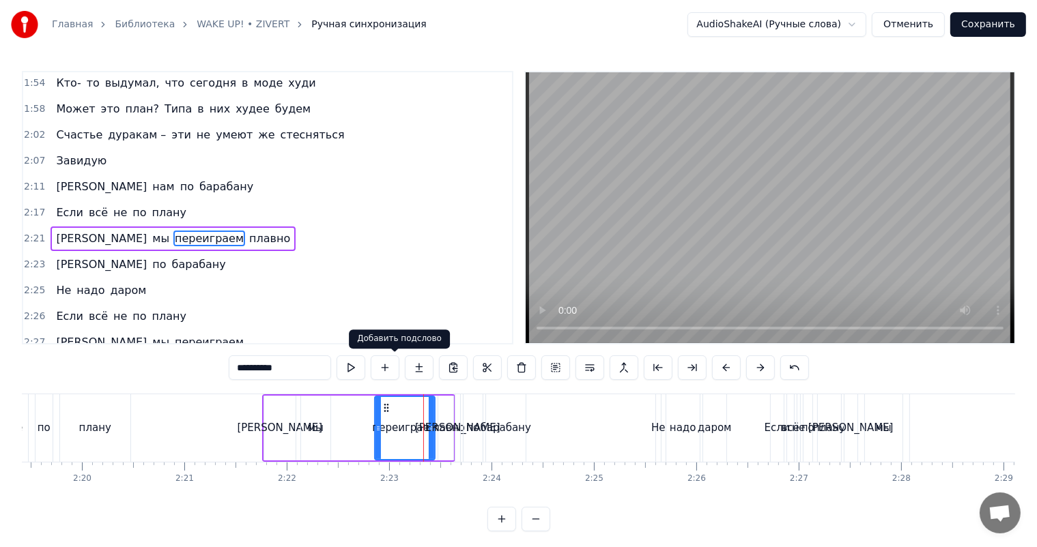
scroll to position [448, 0]
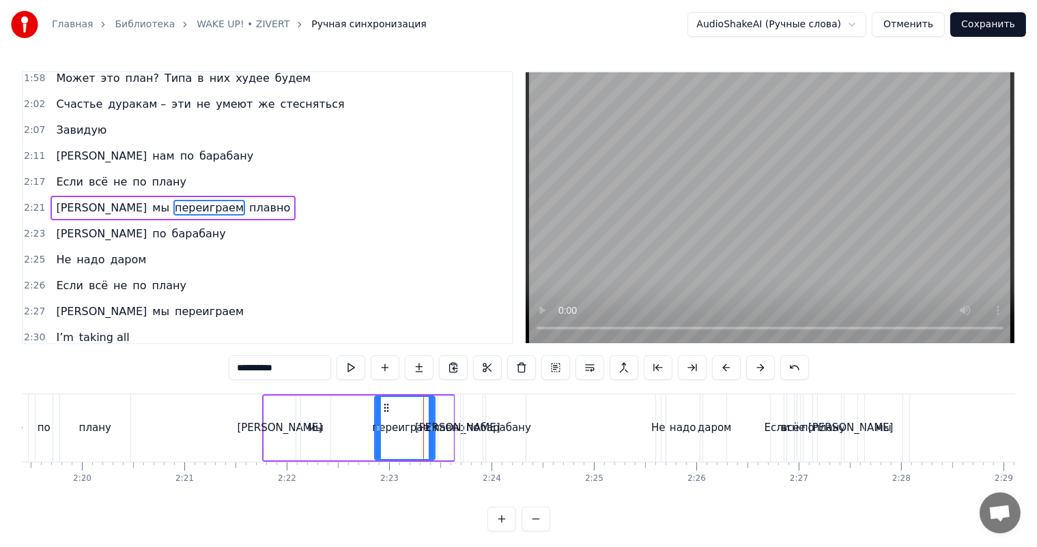
click at [82, 225] on div "И по барабану" at bounding box center [140, 234] width 180 height 25
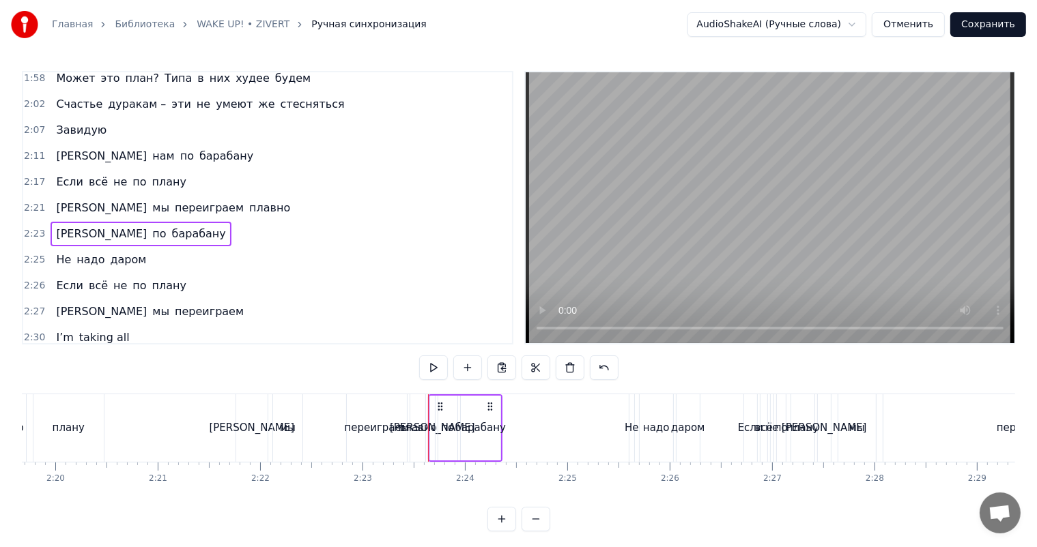
scroll to position [0, 14337]
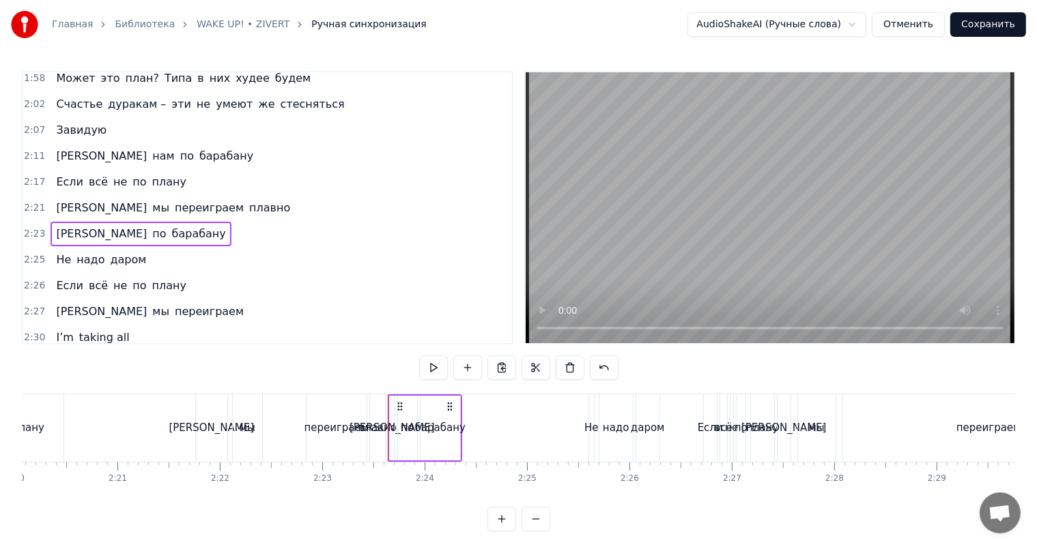
click at [70, 222] on div "И по барабану" at bounding box center [140, 234] width 180 height 25
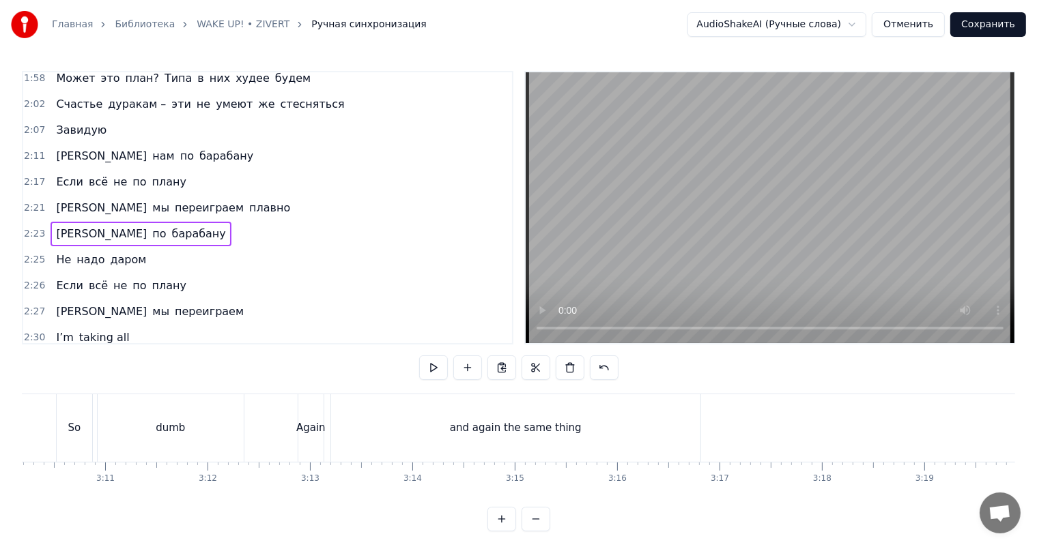
scroll to position [0, 19522]
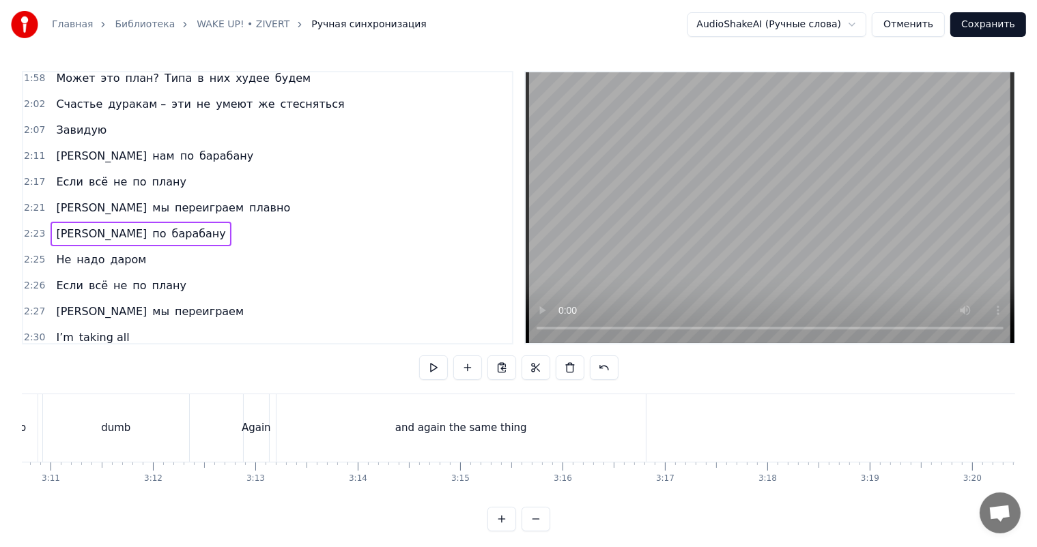
click at [341, 422] on div "and again the same thing" at bounding box center [460, 428] width 369 height 68
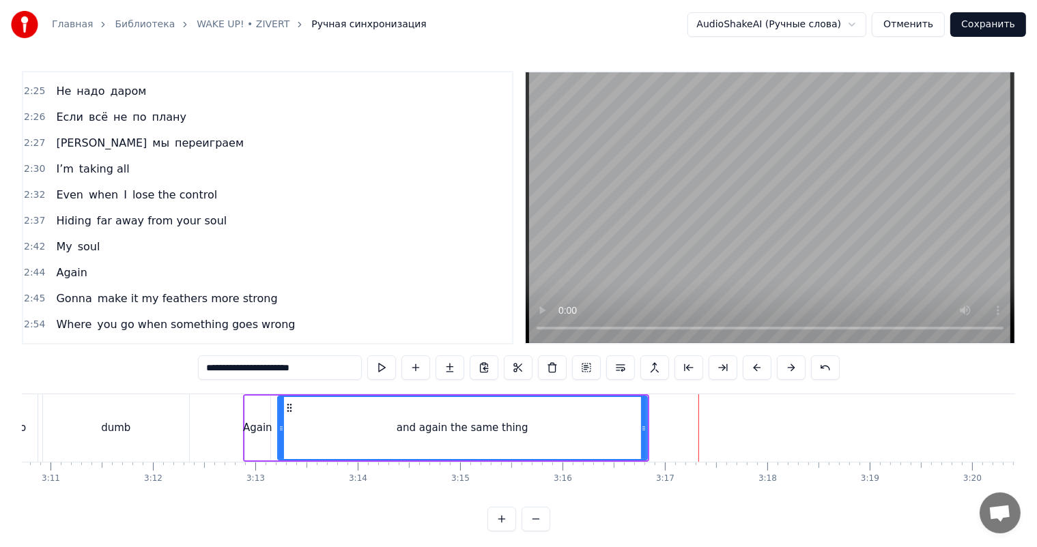
scroll to position [564, 0]
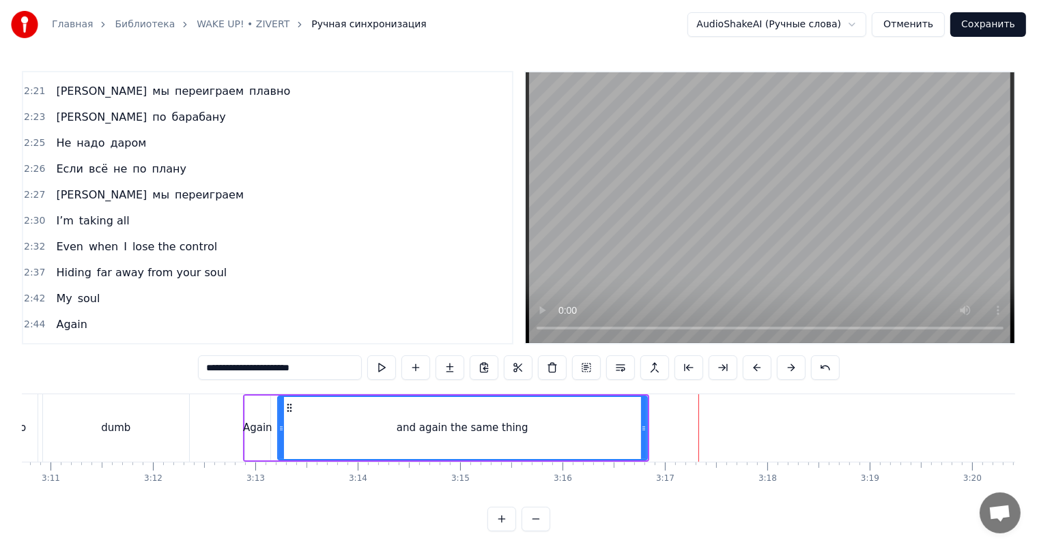
click at [173, 194] on span "переиграем" at bounding box center [209, 195] width 72 height 16
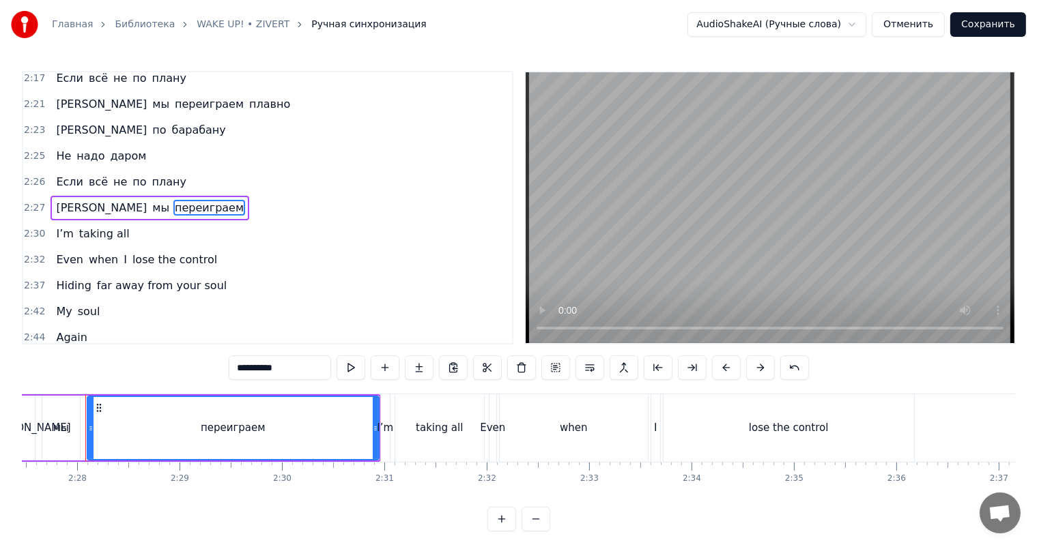
scroll to position [0, 15089]
click at [248, 106] on span "плавно" at bounding box center [270, 104] width 44 height 16
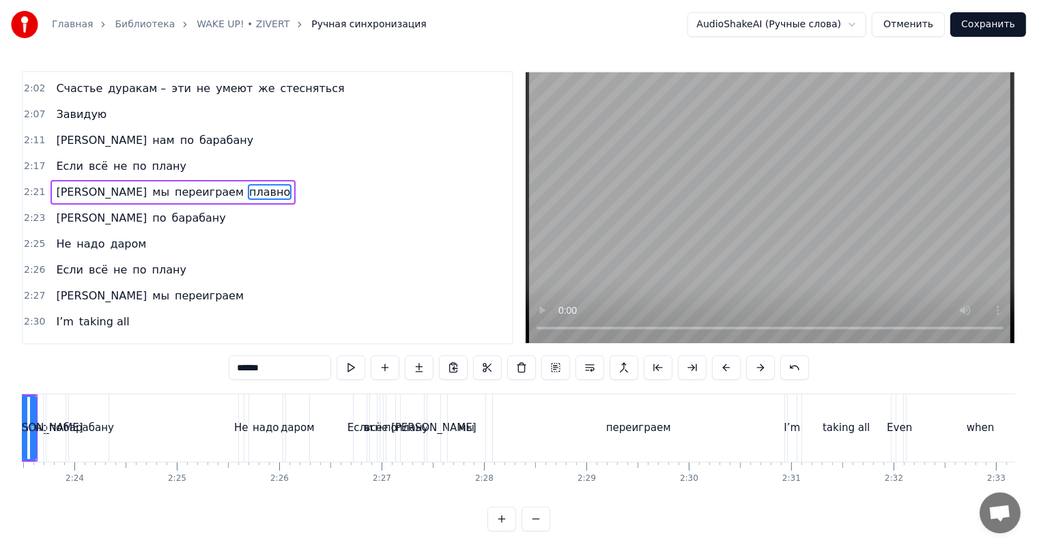
scroll to position [0, 14616]
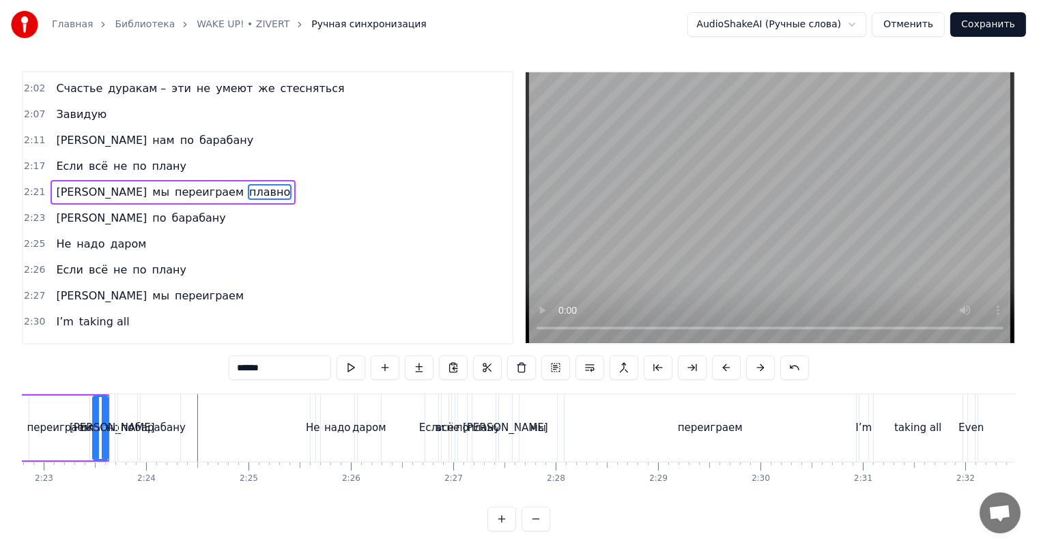
click at [173, 188] on span "переиграем" at bounding box center [209, 192] width 72 height 16
type input "**********"
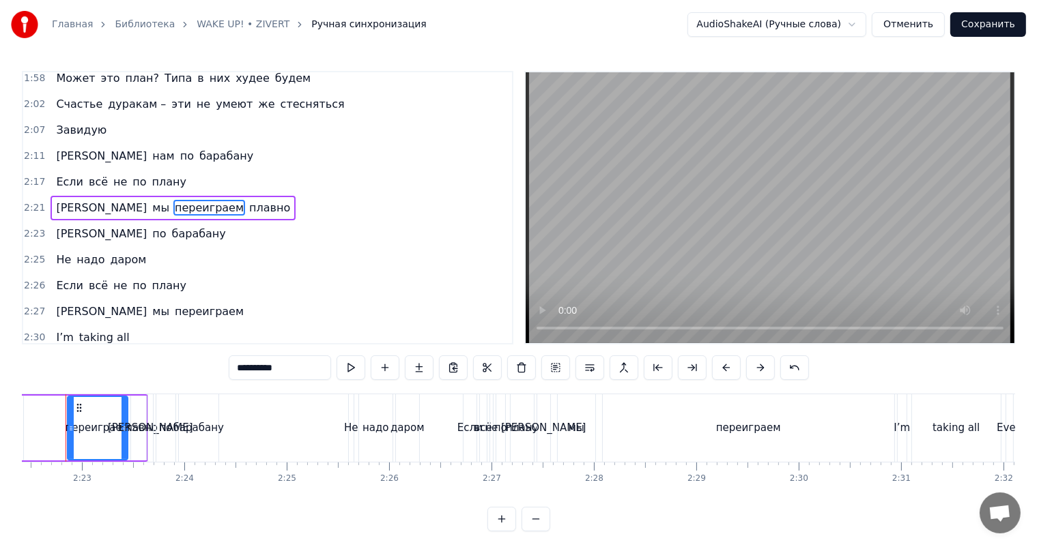
scroll to position [0, 14552]
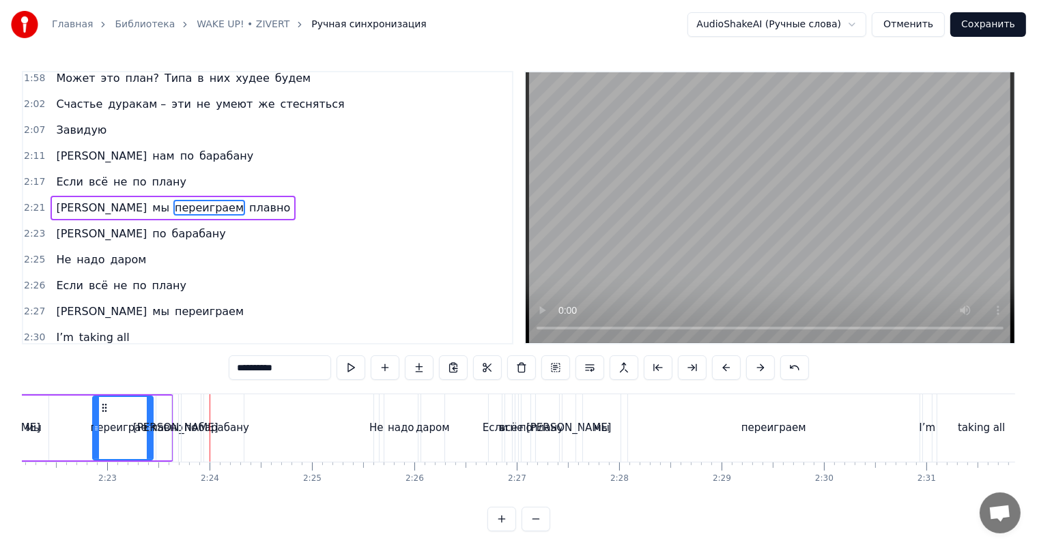
click at [83, 222] on div "И по барабану" at bounding box center [140, 234] width 180 height 25
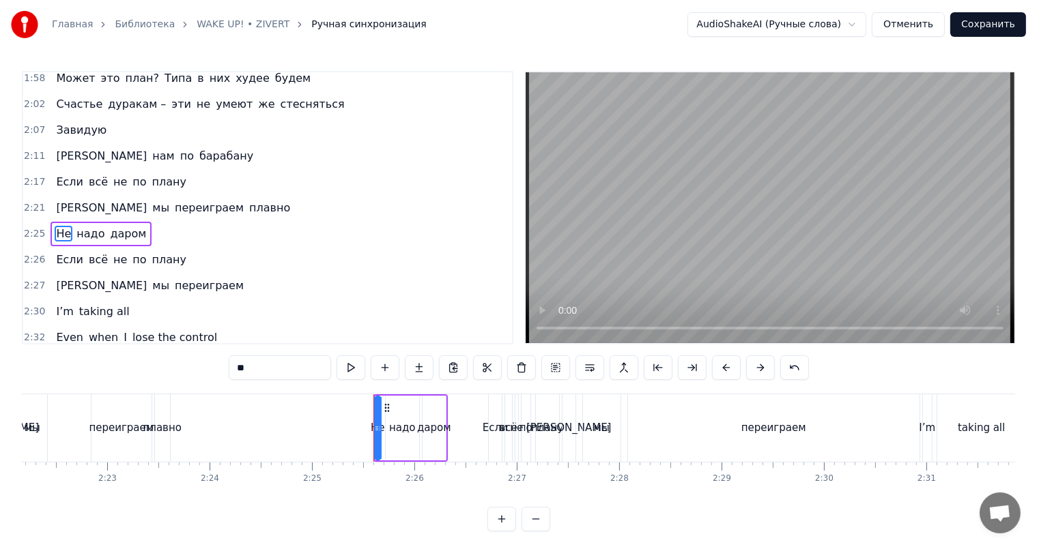
scroll to position [474, 0]
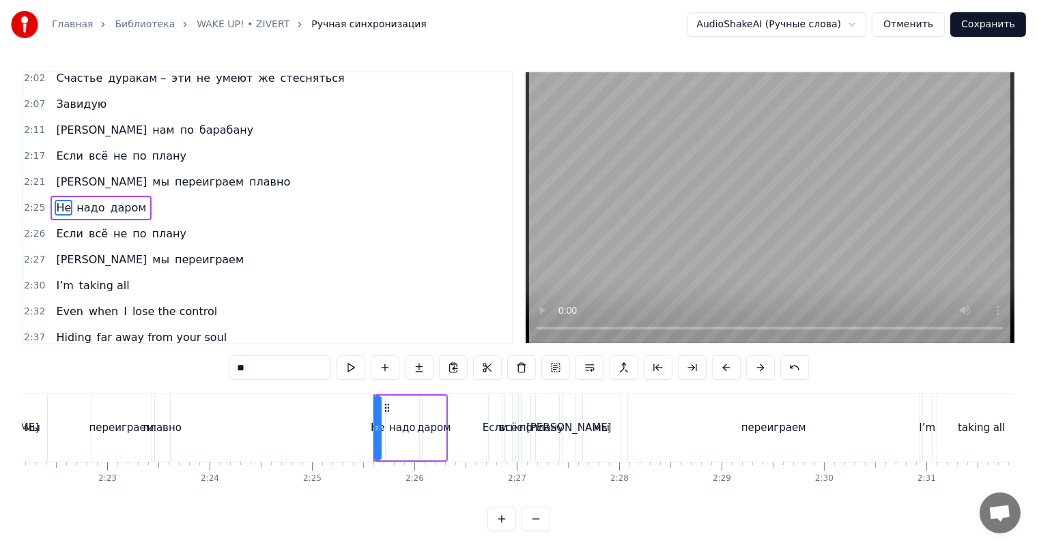
click at [76, 196] on div "Не надо даром" at bounding box center [100, 208] width 101 height 25
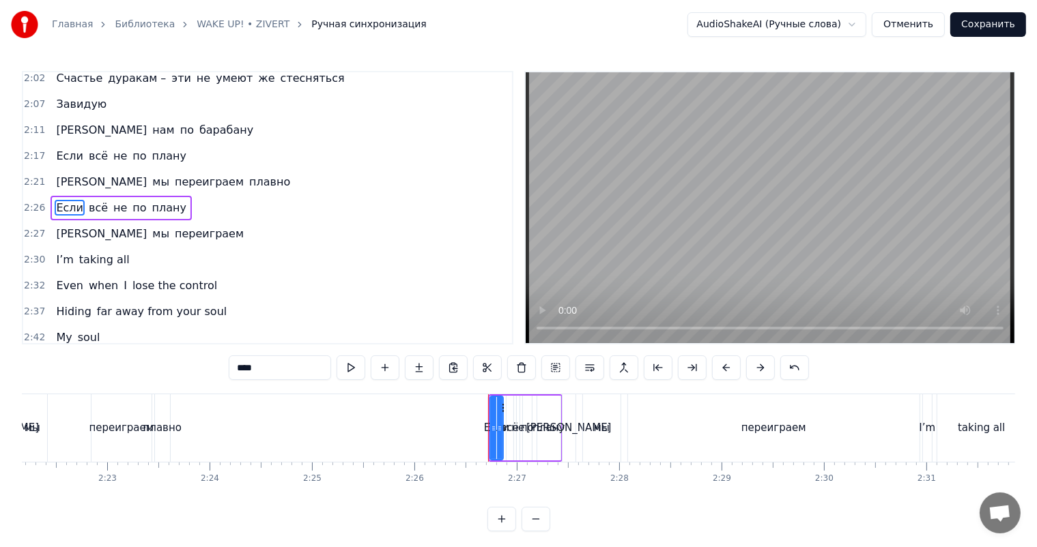
click at [78, 197] on div "Если всё не по плану" at bounding box center [120, 208] width 141 height 25
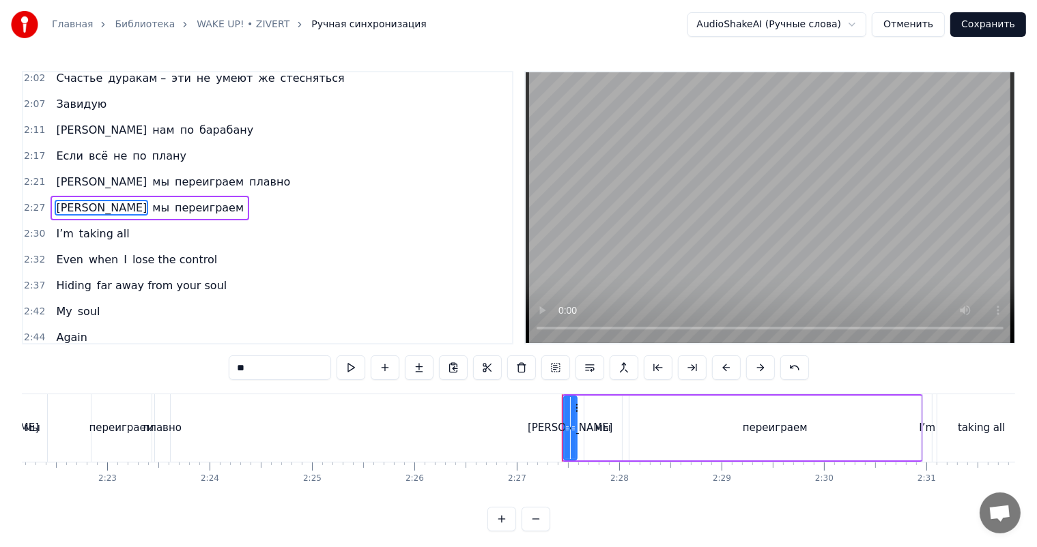
click at [78, 197] on div "То мы переиграем" at bounding box center [149, 208] width 199 height 25
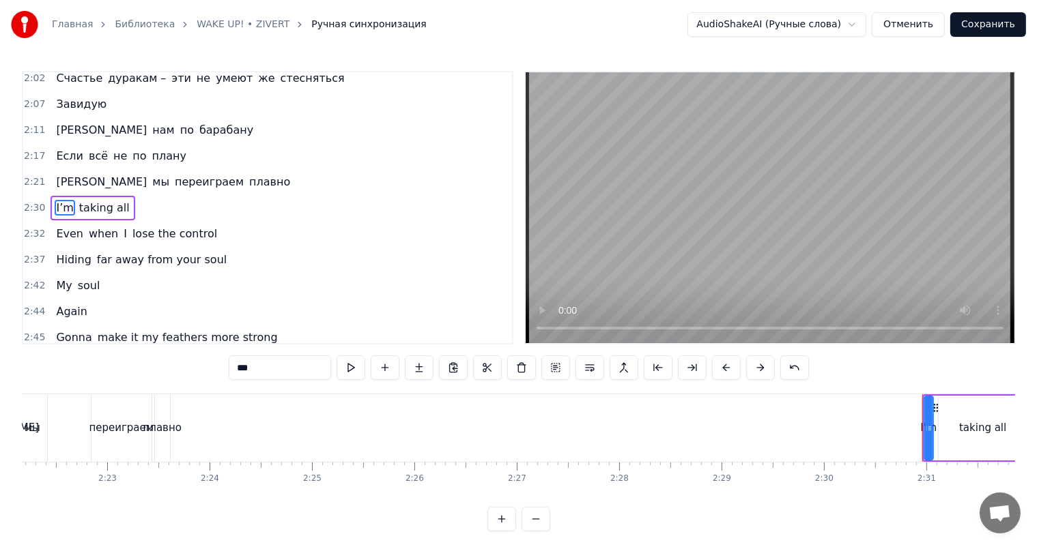
click at [248, 186] on span "плавно" at bounding box center [270, 182] width 44 height 16
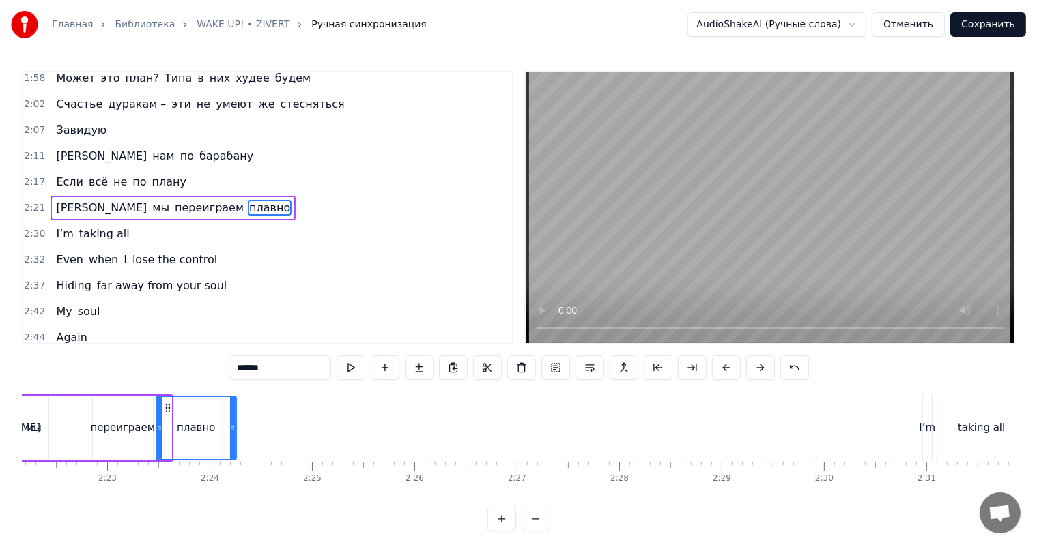
drag, startPoint x: 167, startPoint y: 426, endPoint x: 232, endPoint y: 430, distance: 65.0
click at [232, 430] on icon at bounding box center [232, 428] width 5 height 11
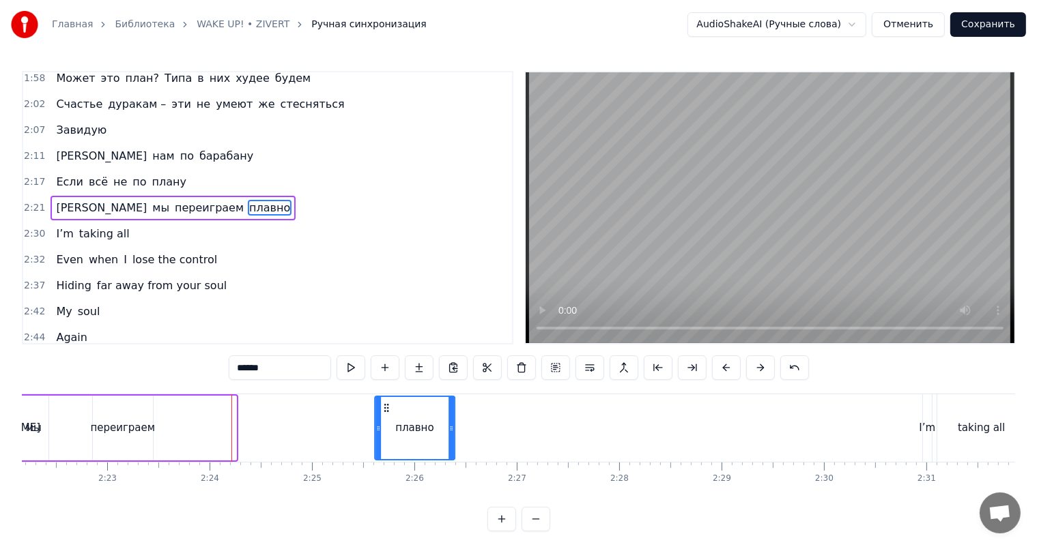
drag, startPoint x: 167, startPoint y: 409, endPoint x: 384, endPoint y: 419, distance: 217.2
click at [384, 419] on div "плавно" at bounding box center [414, 428] width 78 height 62
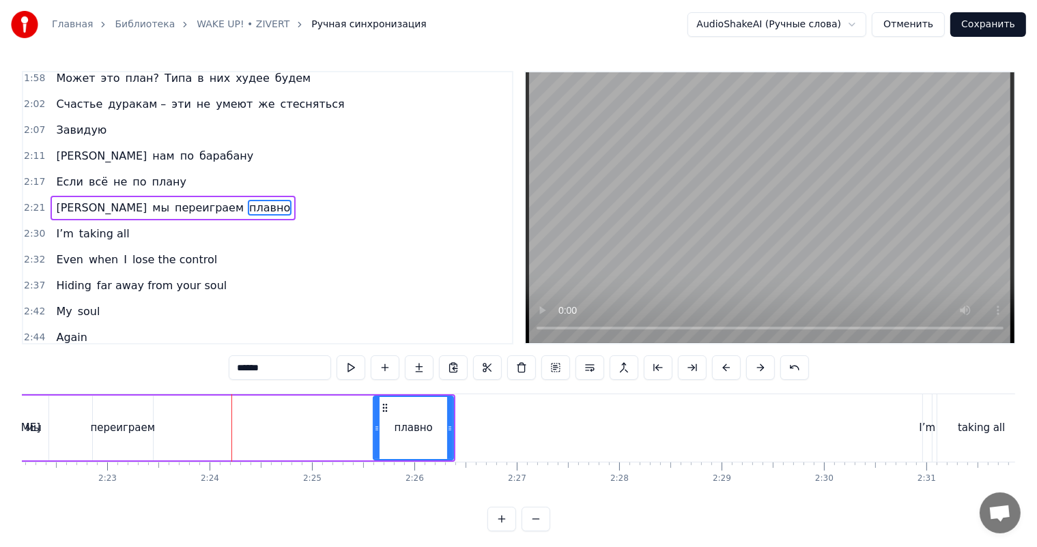
click at [121, 421] on div "переиграем" at bounding box center [122, 428] width 65 height 16
type input "**********"
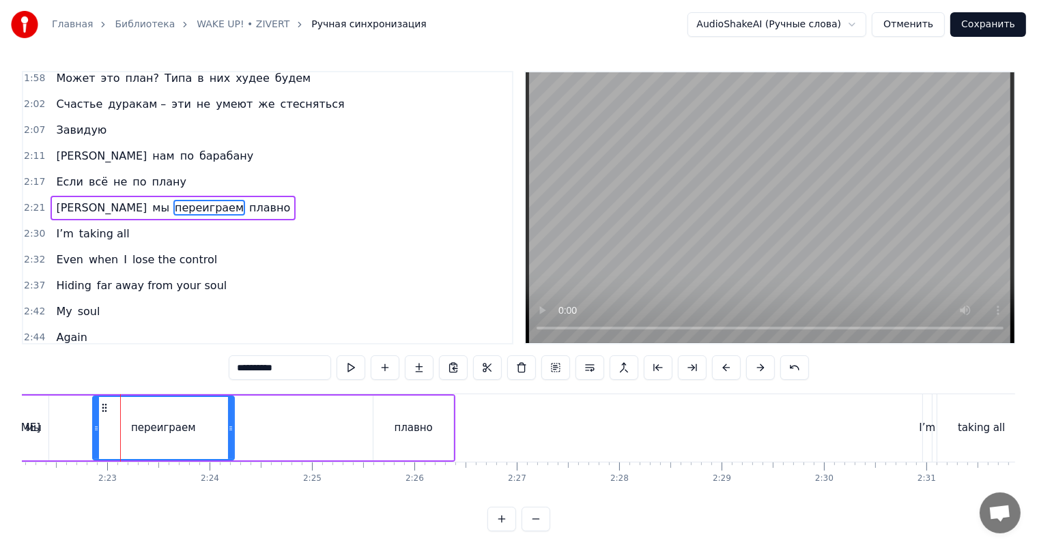
drag, startPoint x: 149, startPoint y: 422, endPoint x: 230, endPoint y: 427, distance: 81.3
click at [230, 427] on icon at bounding box center [230, 428] width 5 height 11
click at [68, 423] on div "То мы переиграем плавно" at bounding box center [217, 428] width 475 height 68
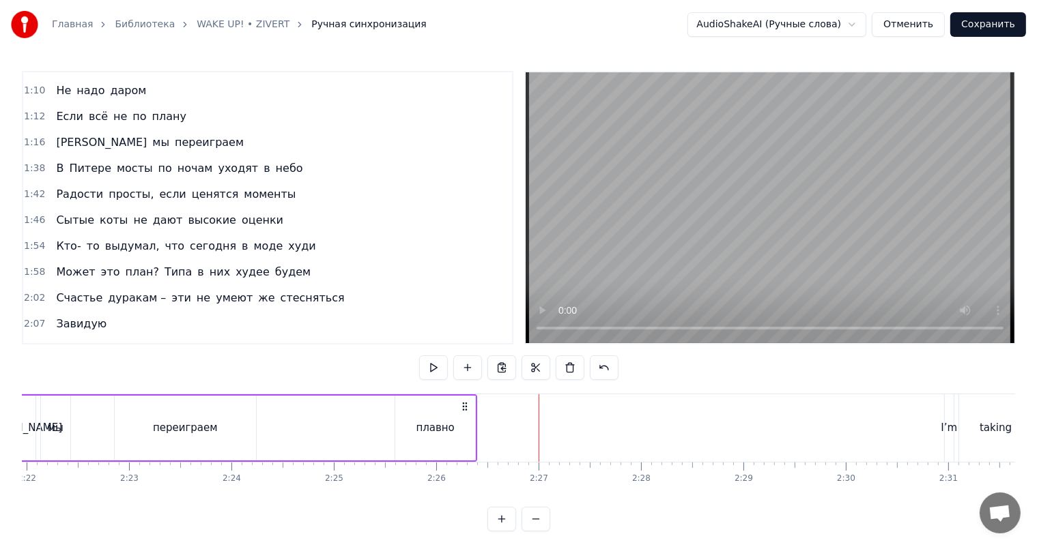
scroll to position [220, 0]
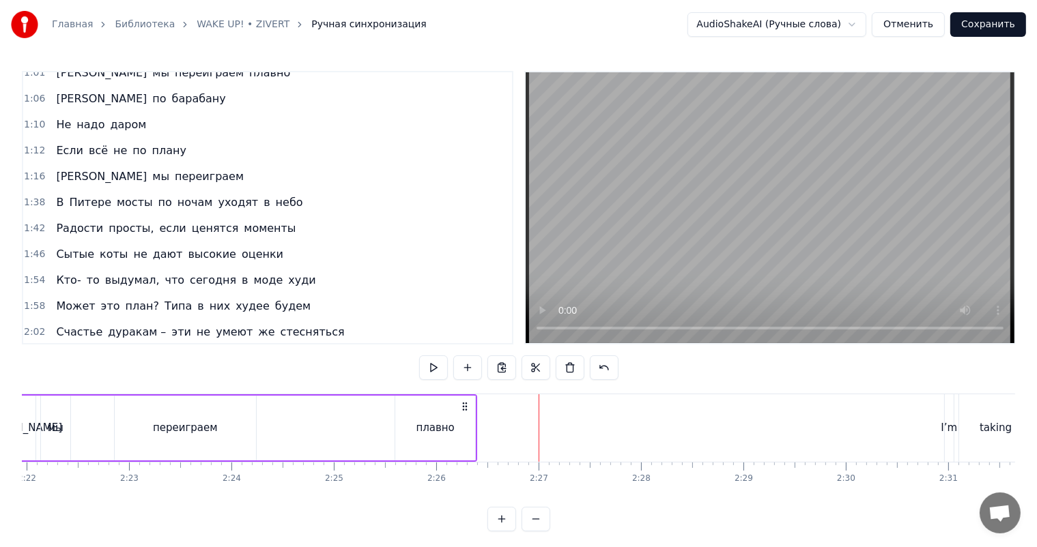
click at [53, 88] on div "И по барабану" at bounding box center [140, 99] width 180 height 25
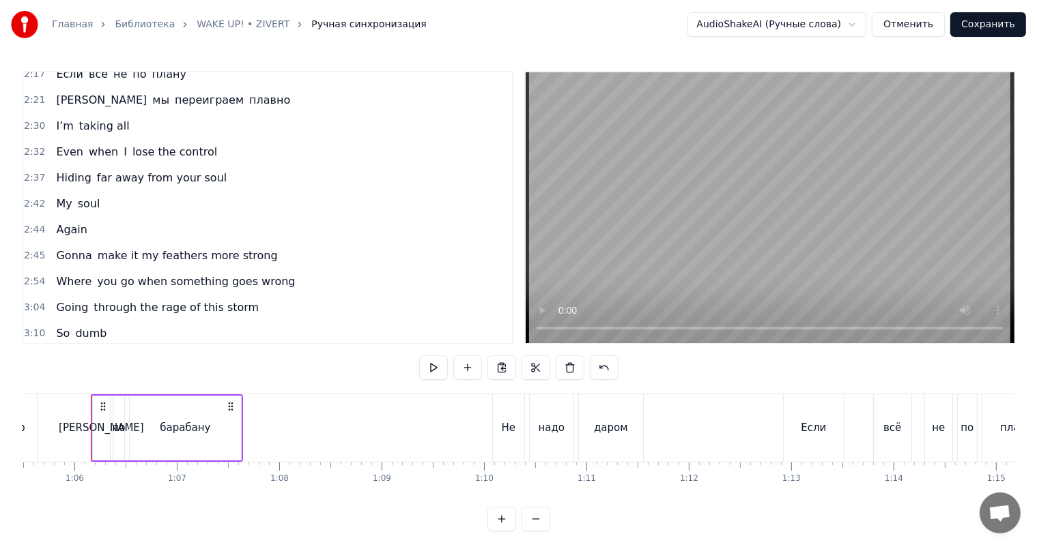
scroll to position [561, 0]
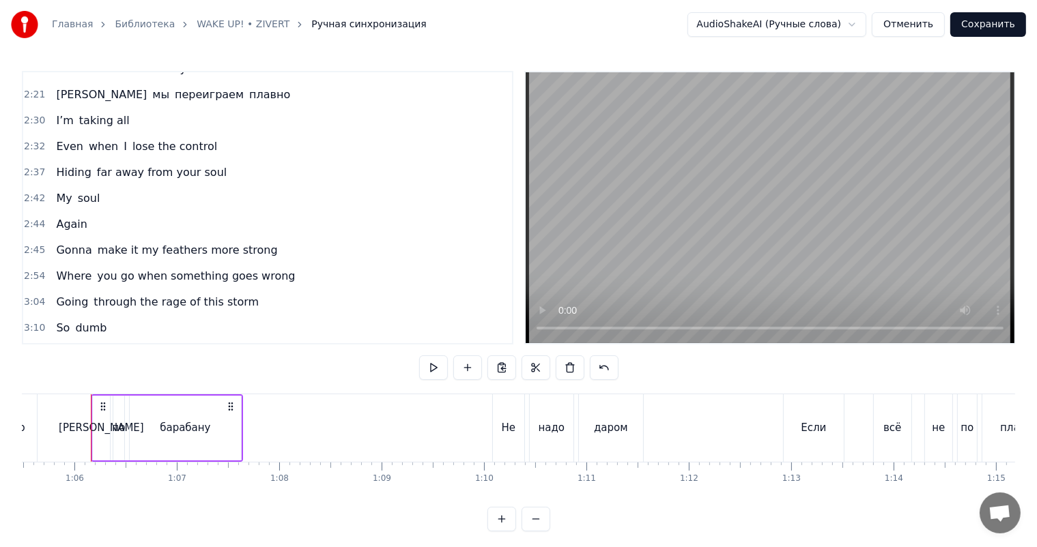
click at [248, 96] on span "плавно" at bounding box center [270, 95] width 44 height 16
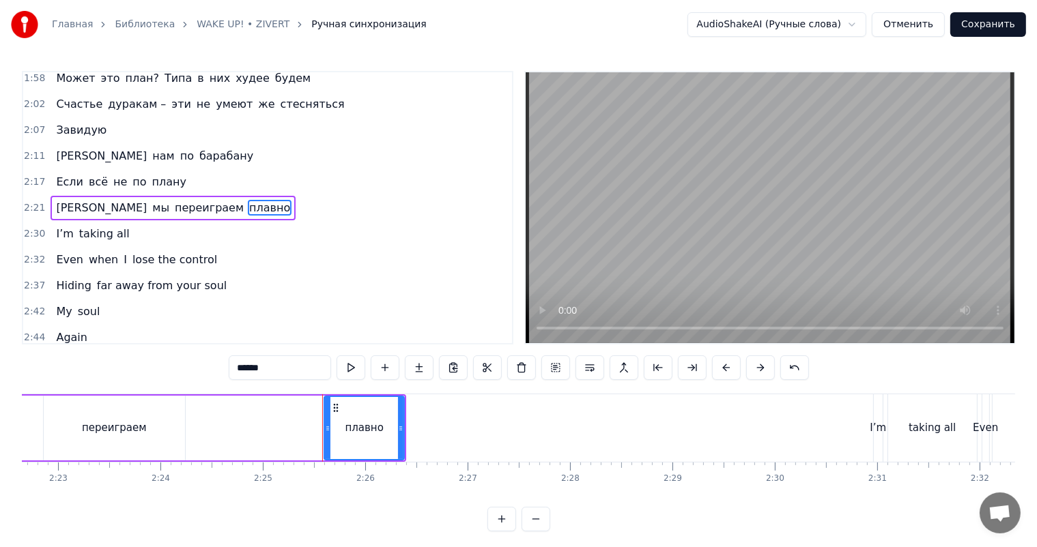
scroll to position [0, 14833]
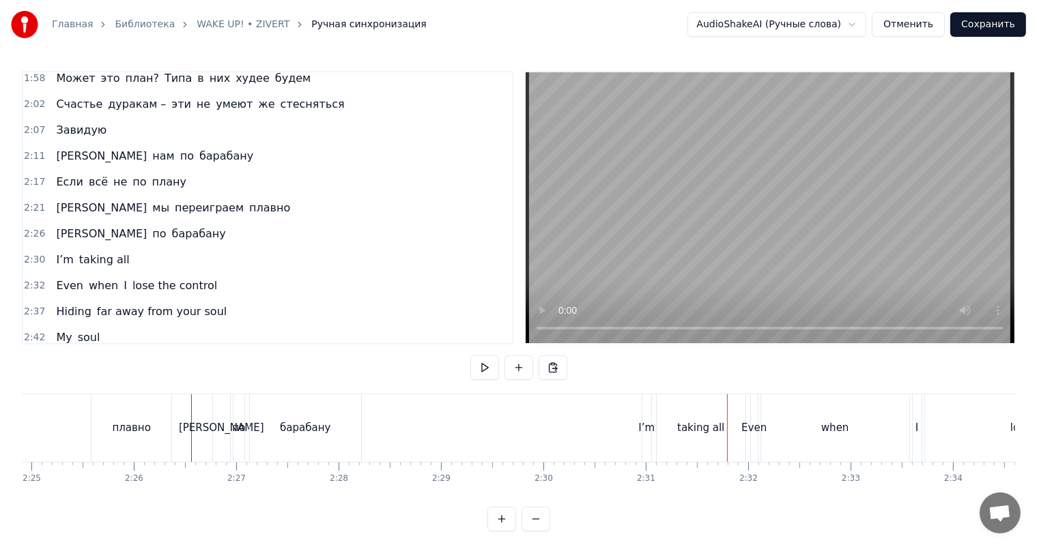
click at [650, 420] on div "I’m" at bounding box center [646, 428] width 16 height 16
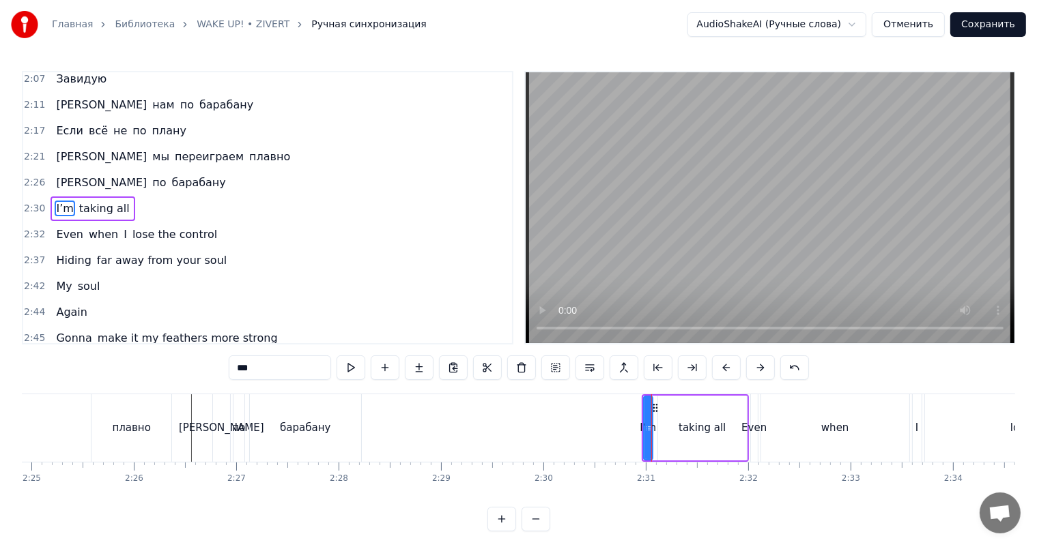
scroll to position [500, 0]
click at [77, 196] on div "I’m taking all" at bounding box center [92, 208] width 84 height 25
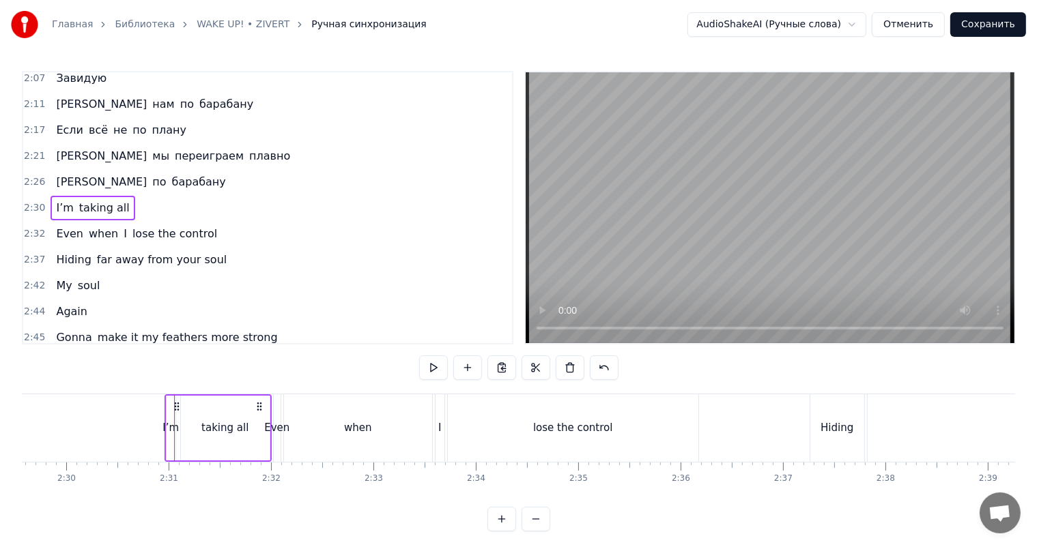
scroll to position [0, 15390]
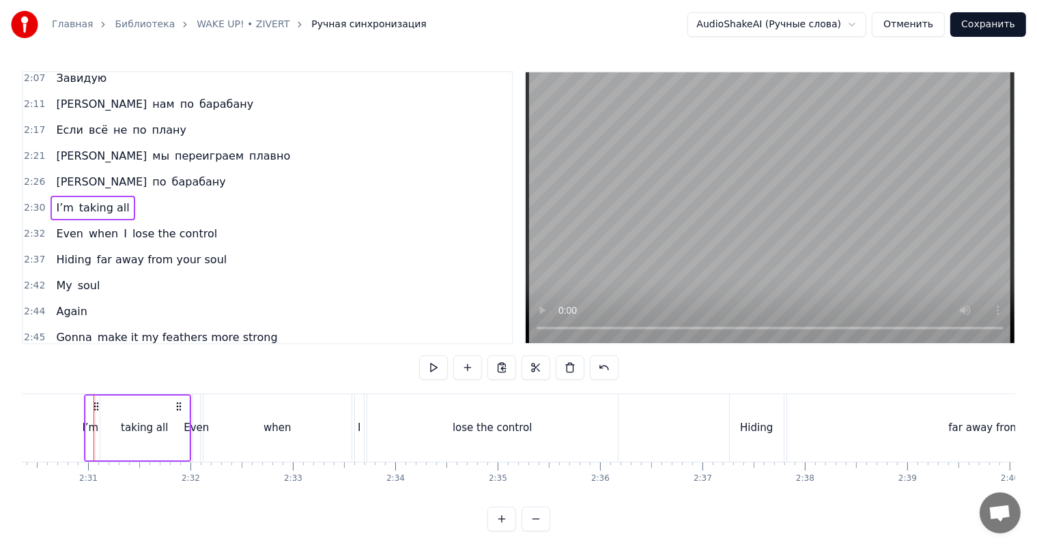
click at [300, 417] on div "when" at bounding box center [277, 428] width 148 height 68
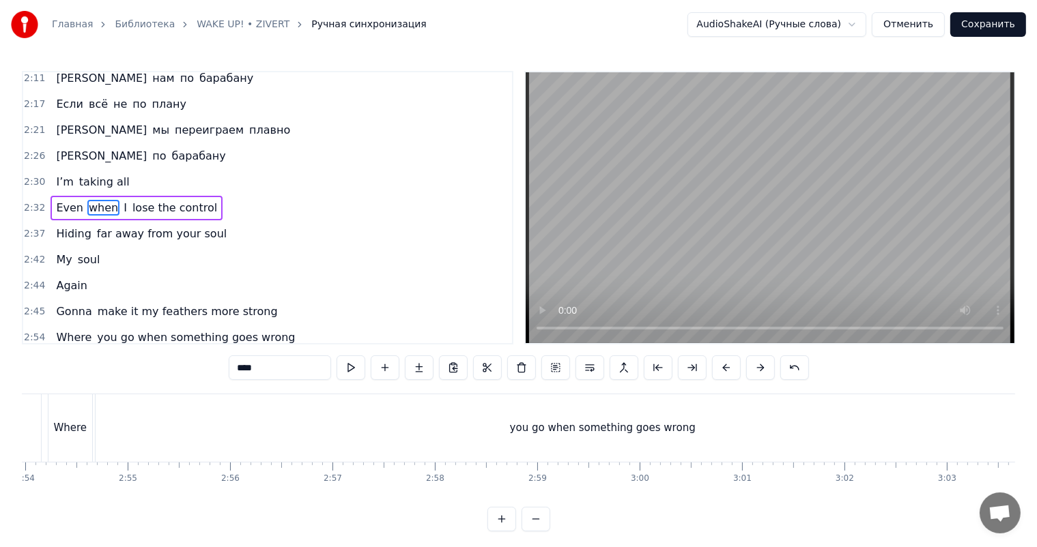
scroll to position [0, 17888]
click at [526, 420] on div "you go when something goes wrong" at bounding box center [522, 428] width 186 height 16
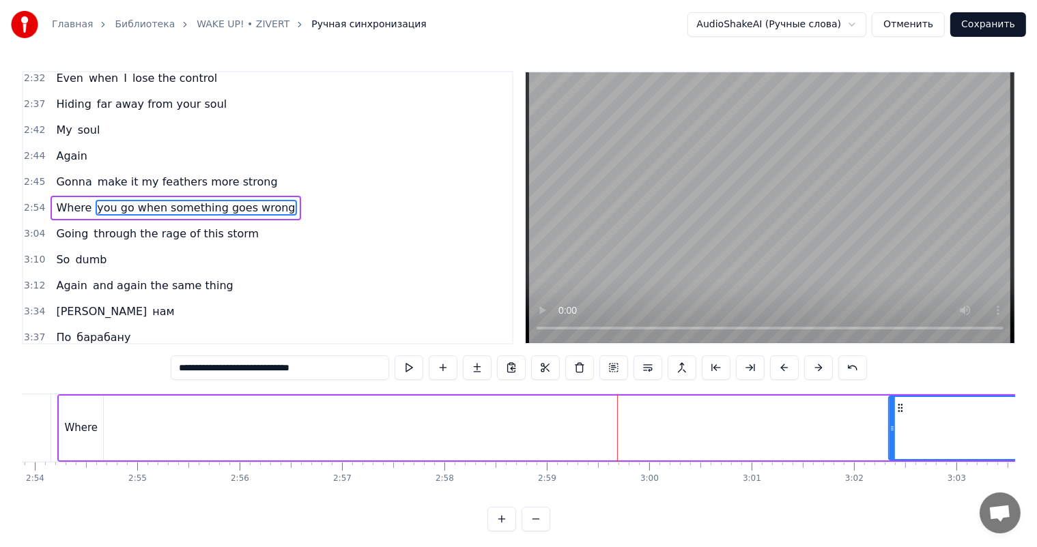
scroll to position [0, 17805]
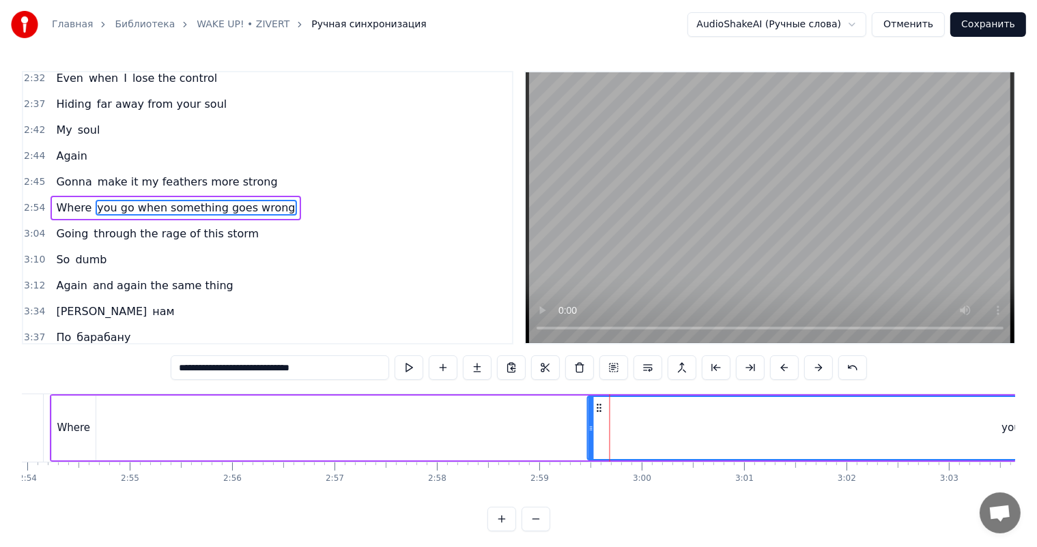
drag, startPoint x: 752, startPoint y: 406, endPoint x: 593, endPoint y: 418, distance: 159.4
click at [62, 422] on div "Where" at bounding box center [73, 428] width 33 height 16
type input "*****"
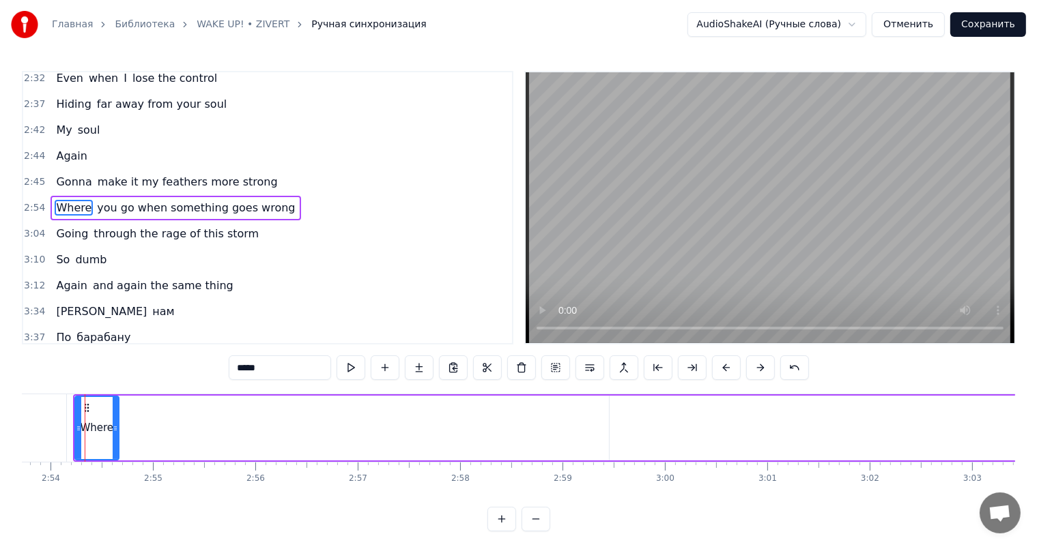
scroll to position [0, 17776]
click at [88, 172] on div "Gonna make it my feathers more strong" at bounding box center [166, 182] width 232 height 25
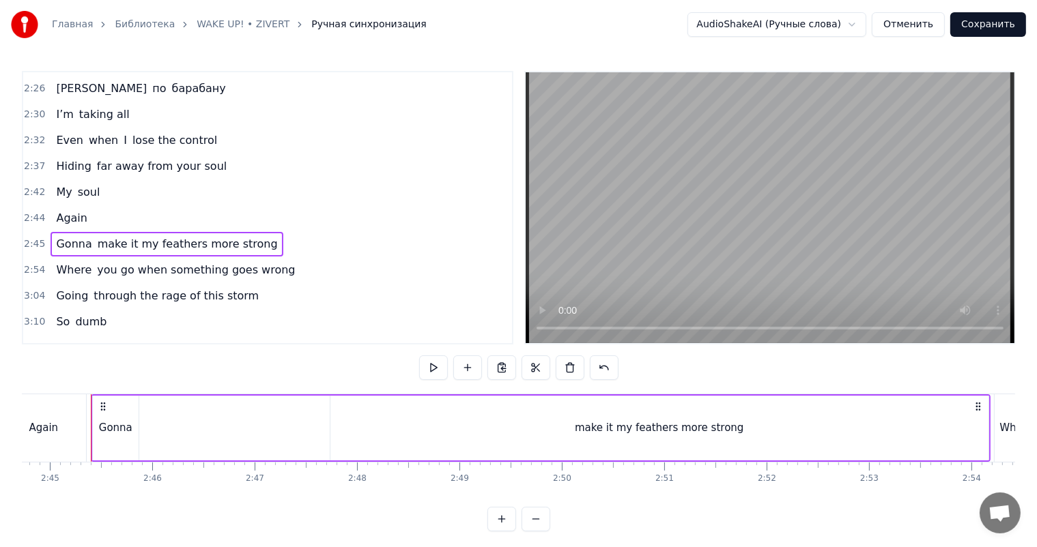
scroll to position [540, 0]
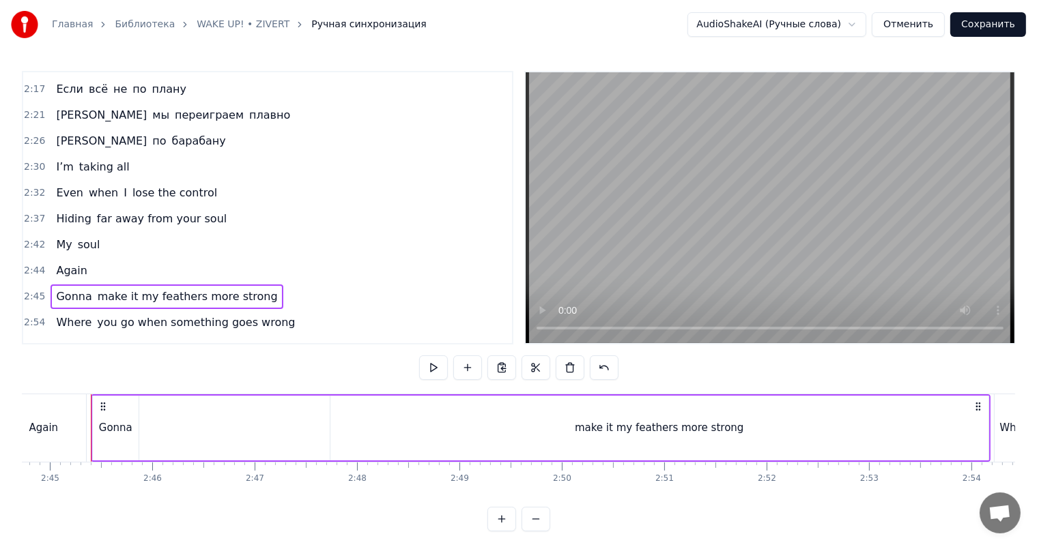
click at [171, 143] on span "барабану" at bounding box center [199, 141] width 57 height 16
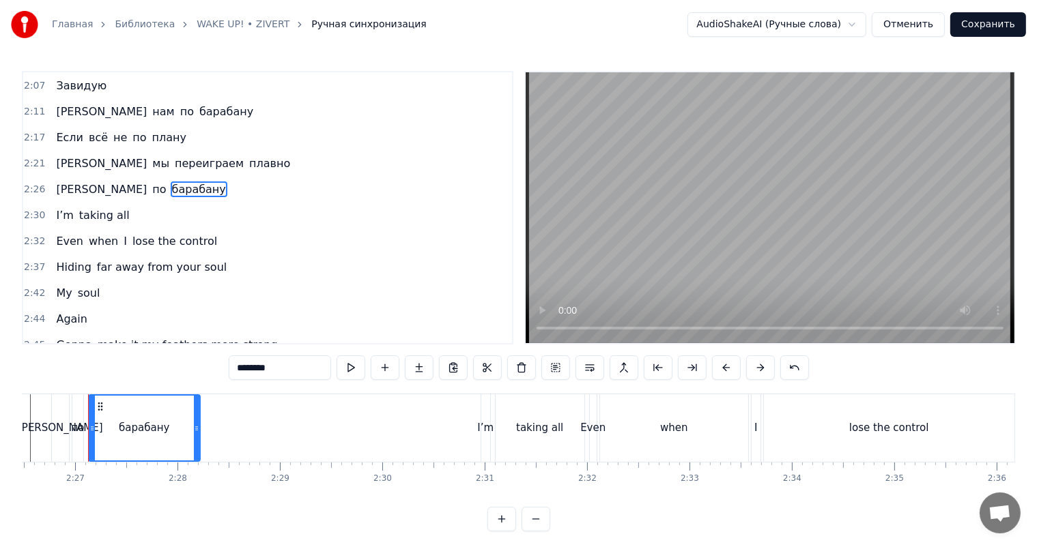
scroll to position [0, 14991]
click at [58, 213] on span "I’m" at bounding box center [65, 215] width 20 height 16
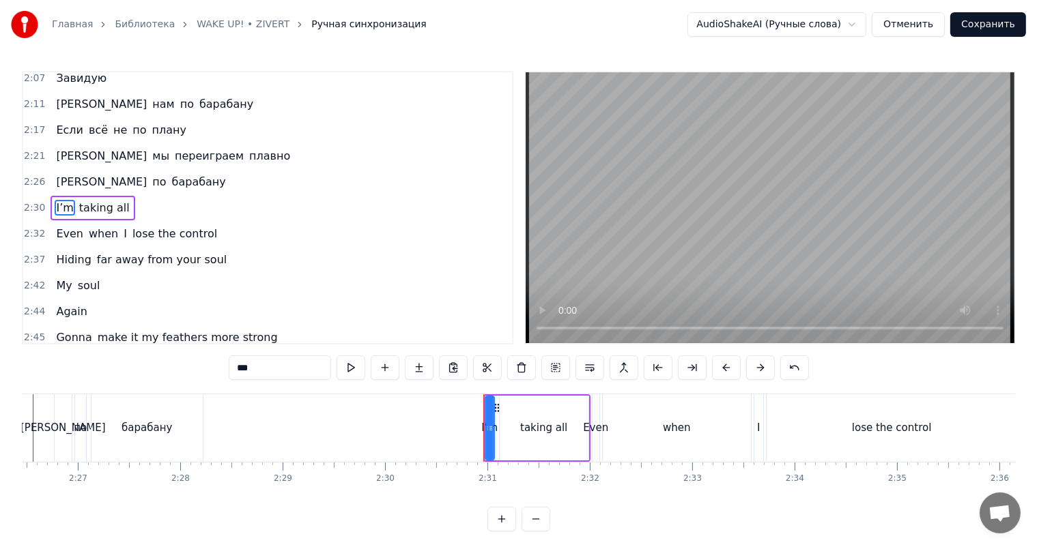
click at [265, 363] on input "***" at bounding box center [280, 368] width 102 height 25
type input "*"
click at [84, 206] on span "taking all" at bounding box center [101, 208] width 53 height 16
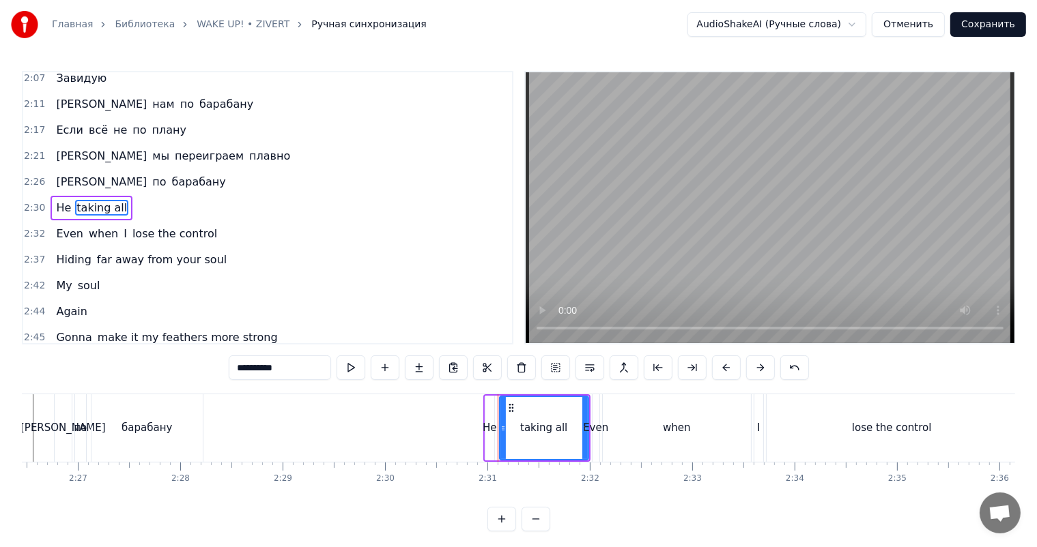
click at [257, 371] on input "**********" at bounding box center [280, 368] width 102 height 25
click at [245, 371] on input "****" at bounding box center [280, 368] width 102 height 25
type input "**********"
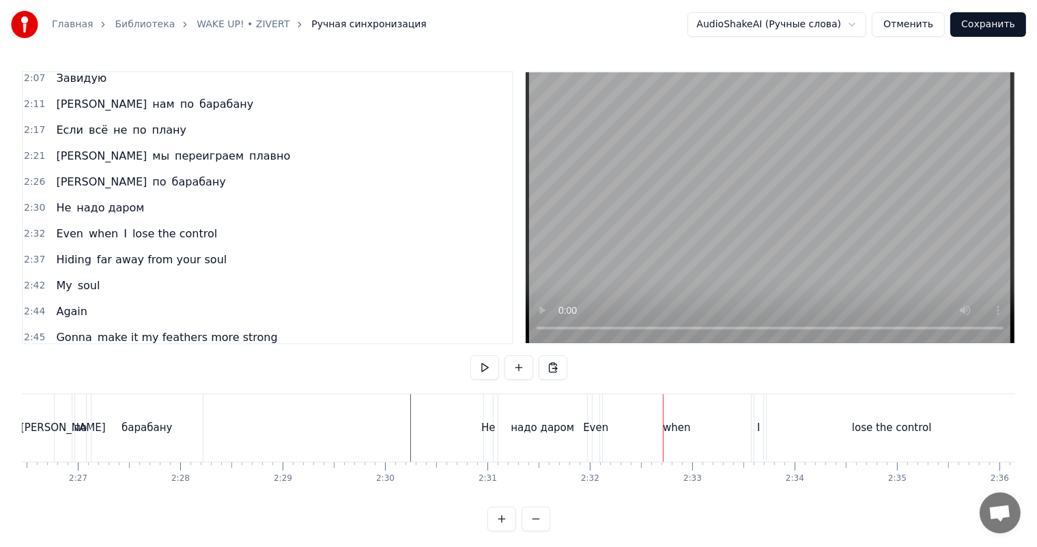
click at [78, 219] on div "Не надо даром" at bounding box center [99, 208] width 99 height 25
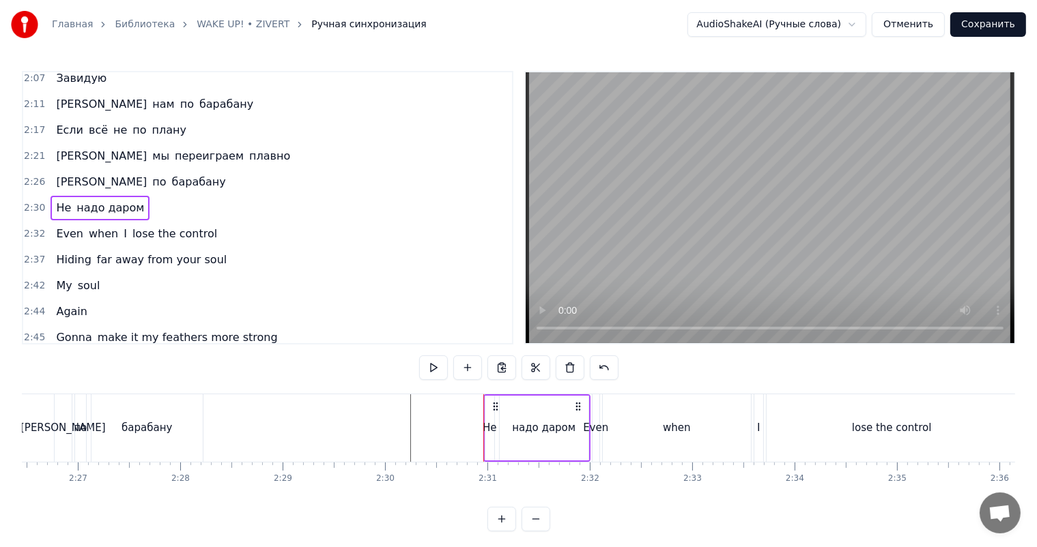
click at [76, 227] on span "Even" at bounding box center [70, 234] width 30 height 16
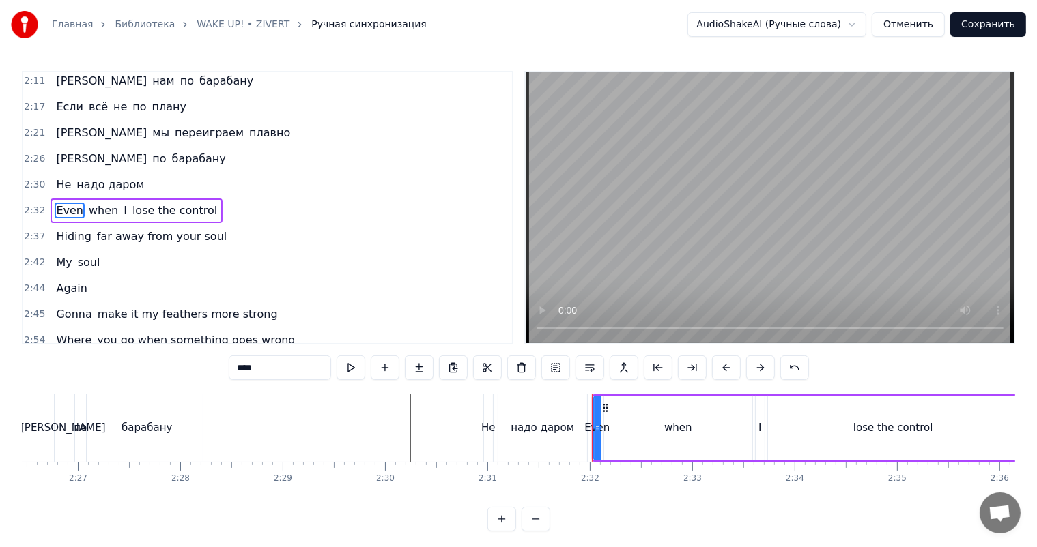
scroll to position [525, 0]
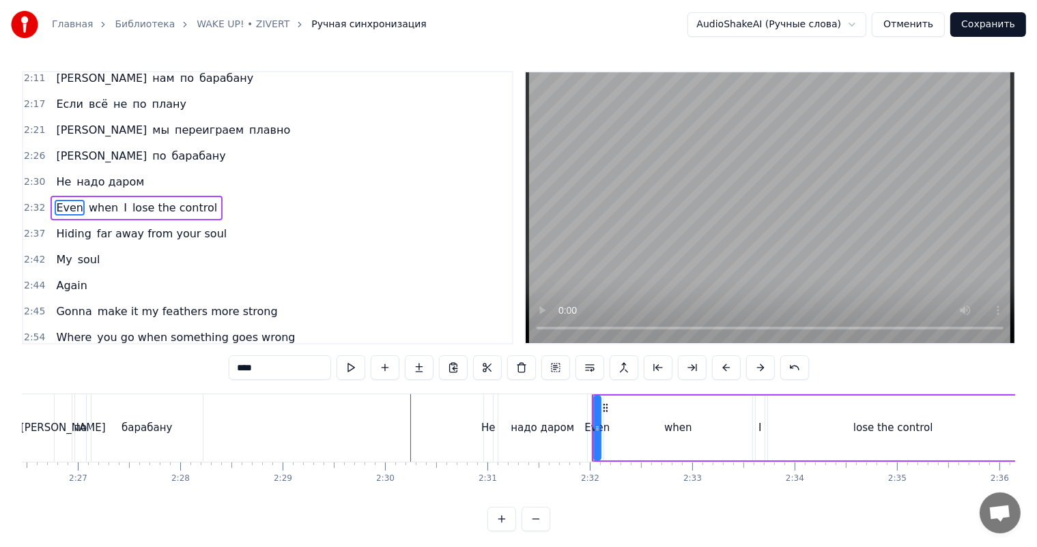
click at [87, 201] on span "when" at bounding box center [103, 208] width 32 height 16
type input "****"
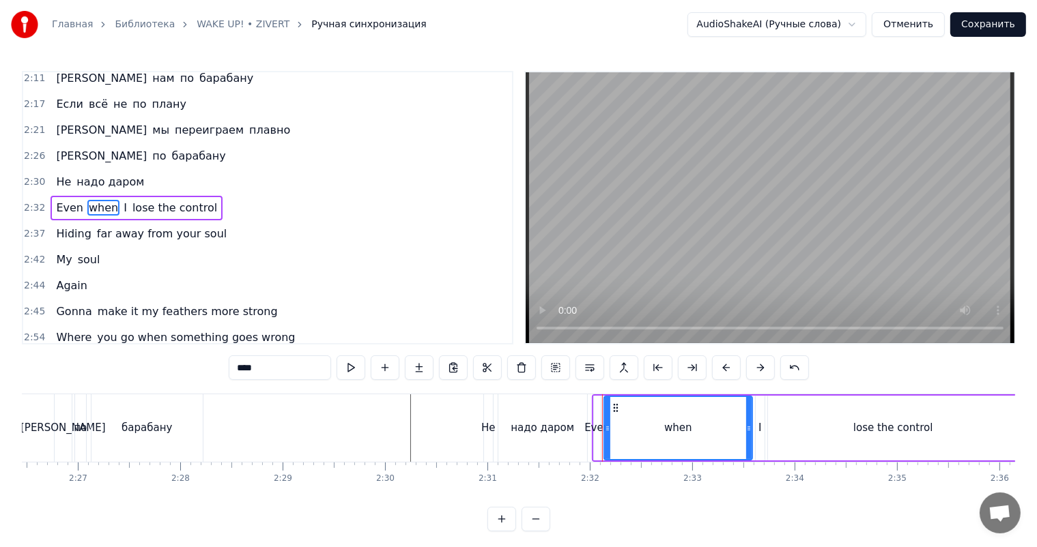
click at [72, 198] on div "Even when I lose the control" at bounding box center [136, 208] width 172 height 25
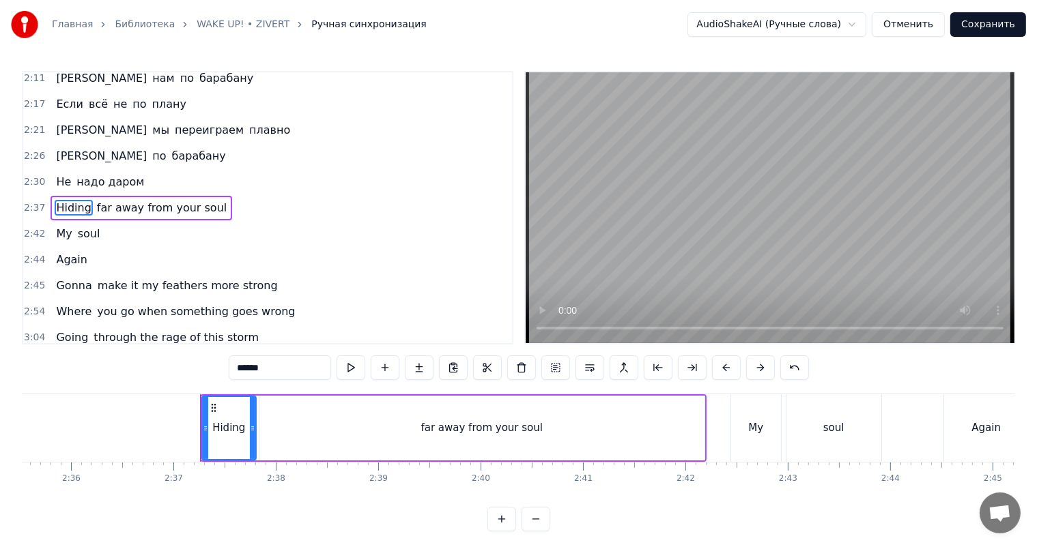
scroll to position [0, 16028]
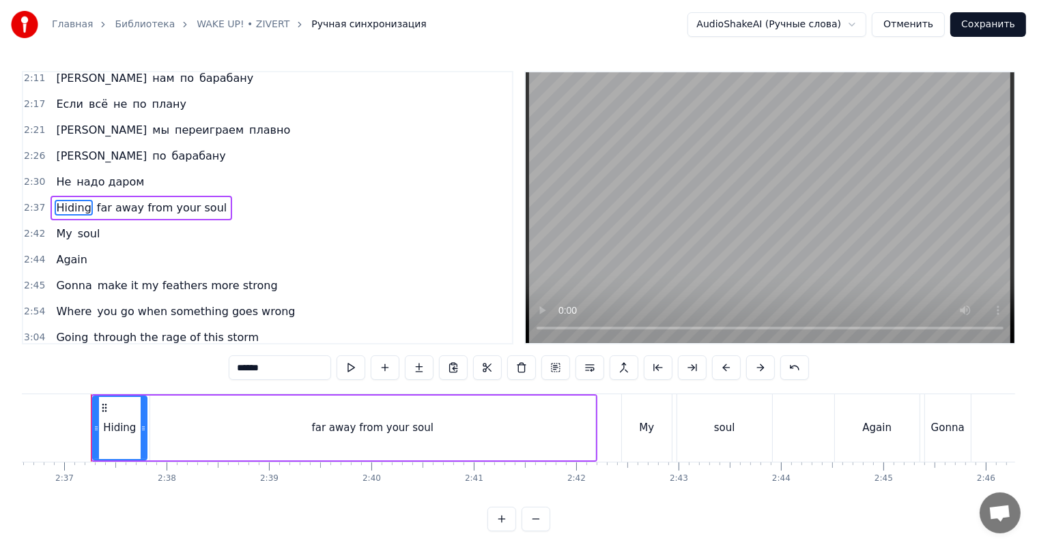
click at [89, 197] on div "Hiding far away from your soul" at bounding box center [141, 208] width 182 height 25
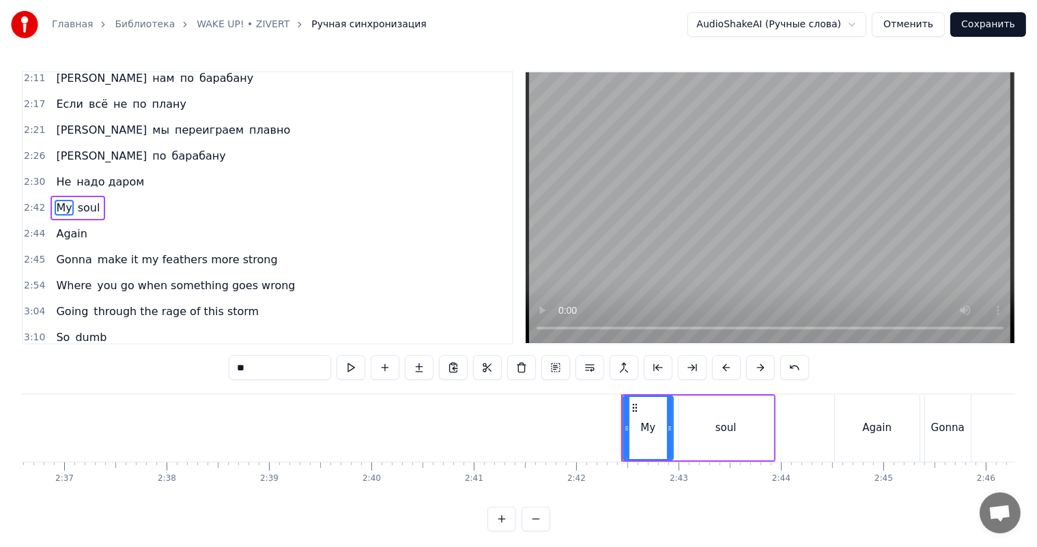
click at [71, 197] on div "My soul" at bounding box center [77, 208] width 55 height 25
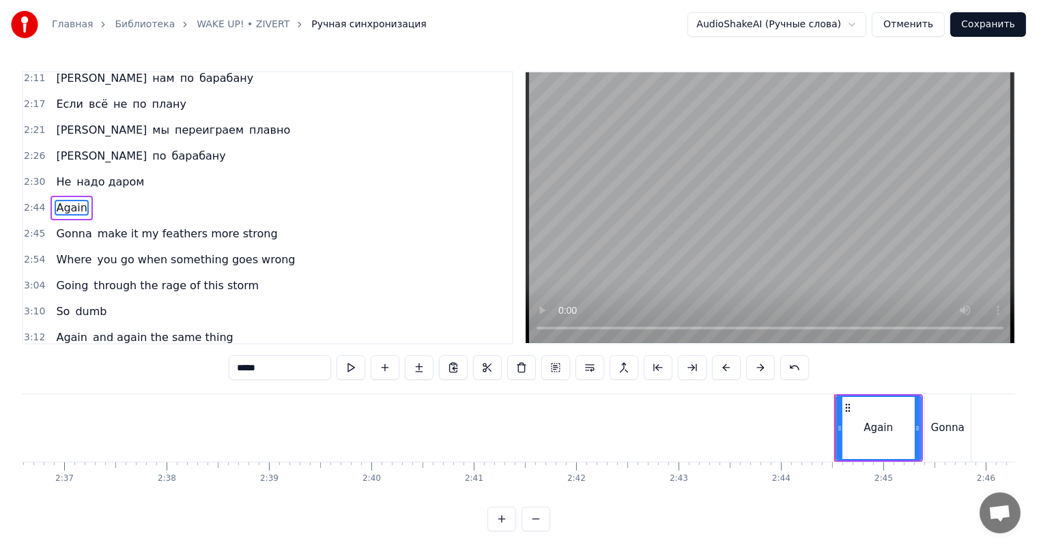
click at [70, 197] on div "Again" at bounding box center [71, 208] width 42 height 25
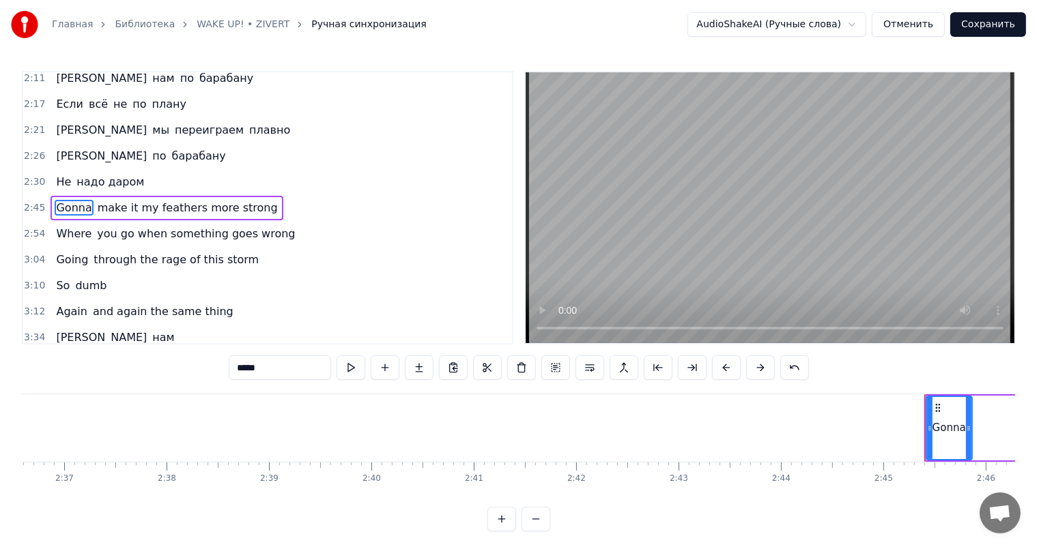
click at [70, 197] on div "Gonna make it my feathers more strong" at bounding box center [166, 208] width 232 height 25
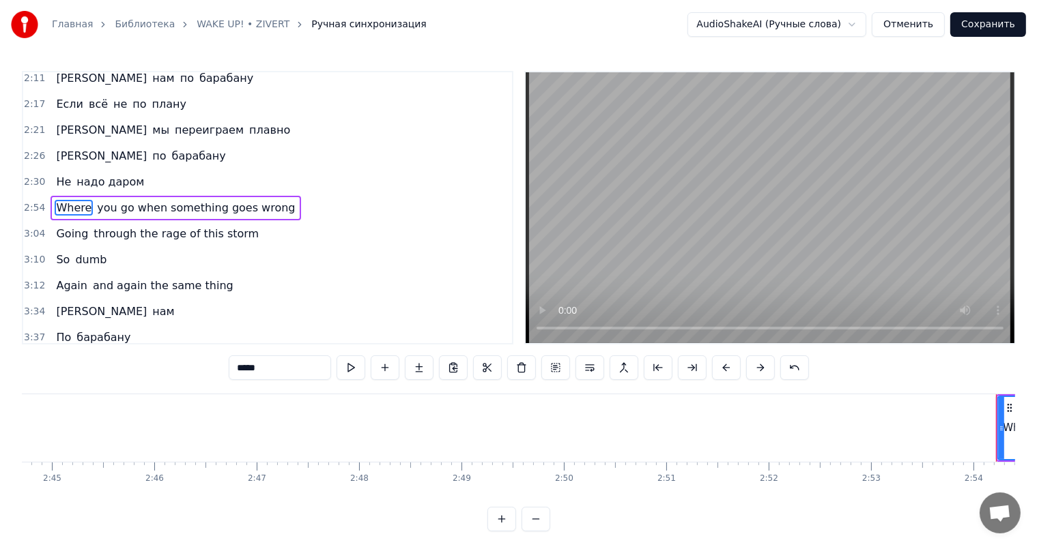
click at [75, 196] on div "Where you go when something goes wrong" at bounding box center [175, 208] width 250 height 25
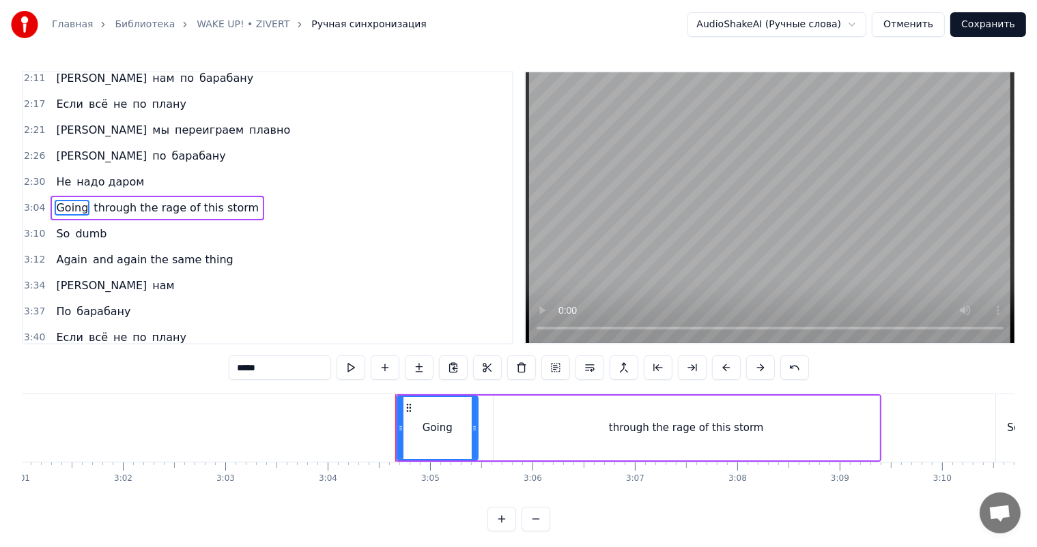
click at [75, 196] on div "Going through the rage of this storm" at bounding box center [157, 208] width 214 height 25
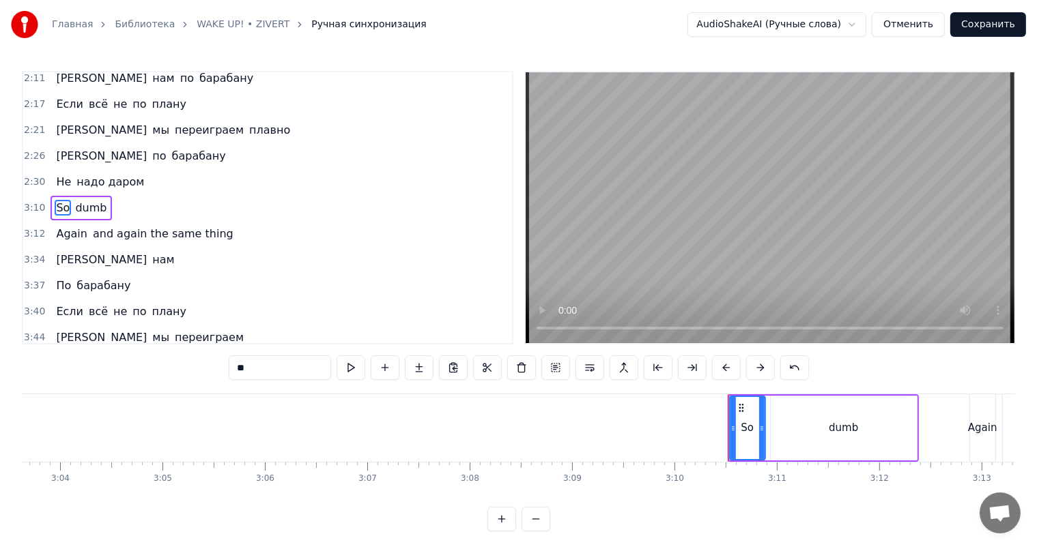
scroll to position [0, 18833]
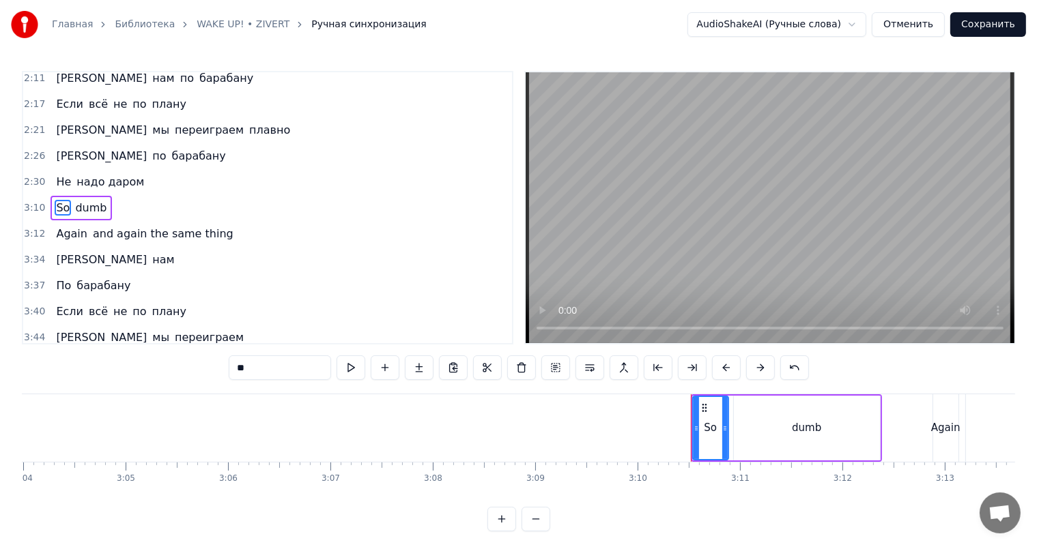
click at [75, 196] on div "So dumb" at bounding box center [80, 208] width 61 height 25
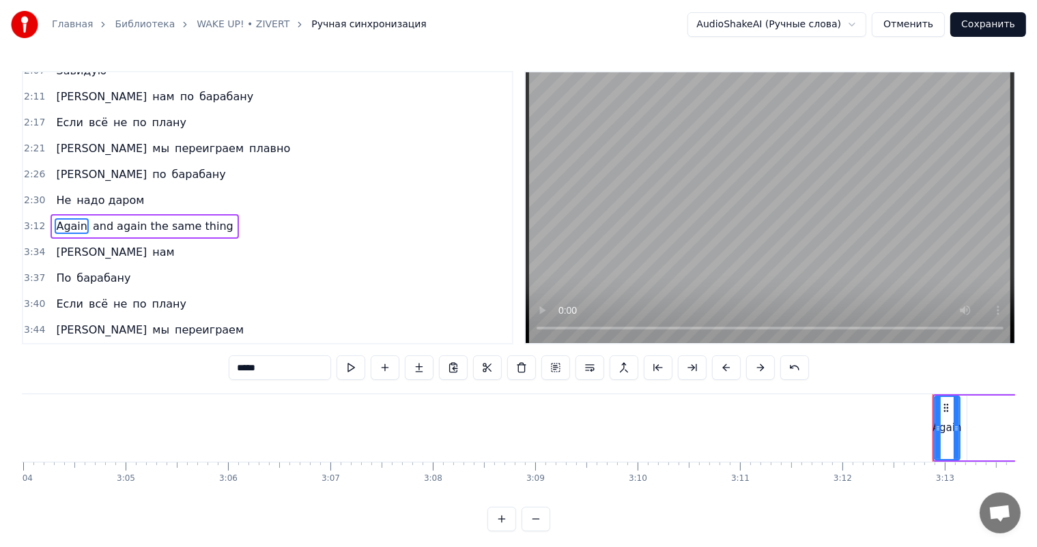
scroll to position [507, 0]
click at [76, 214] on div "Again and again the same thing" at bounding box center [144, 226] width 188 height 25
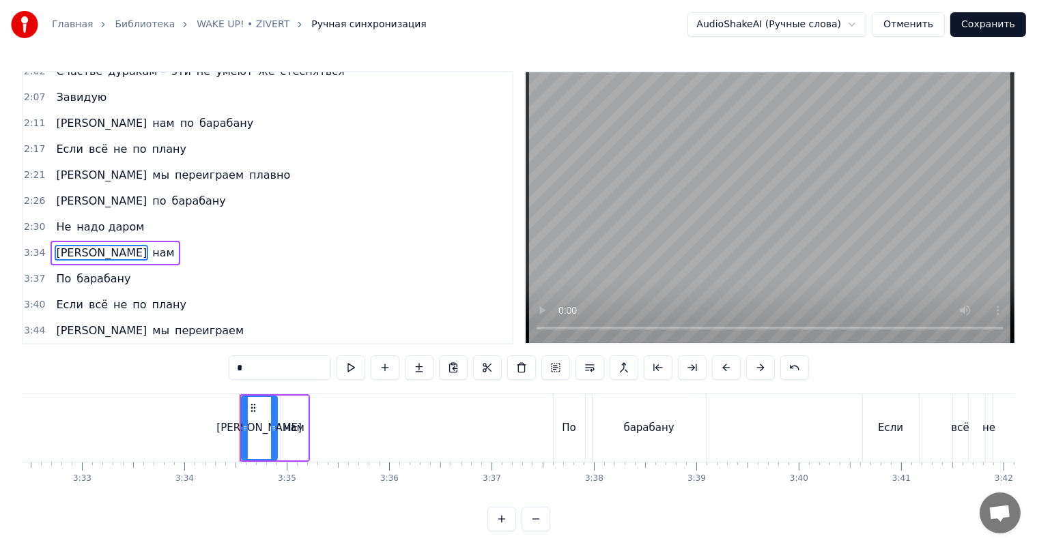
scroll to position [0, 21892]
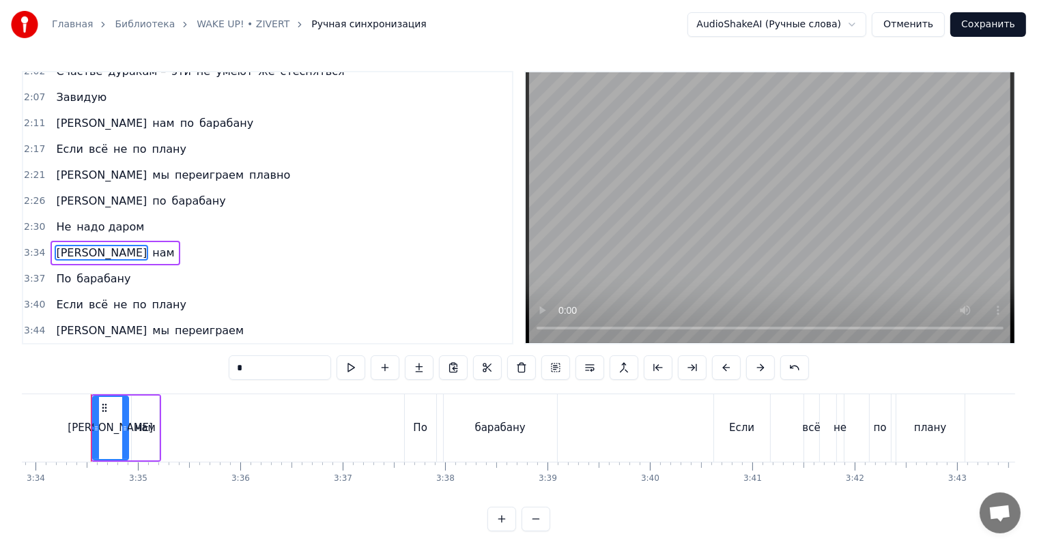
click at [67, 242] on div "А нам" at bounding box center [114, 253] width 129 height 25
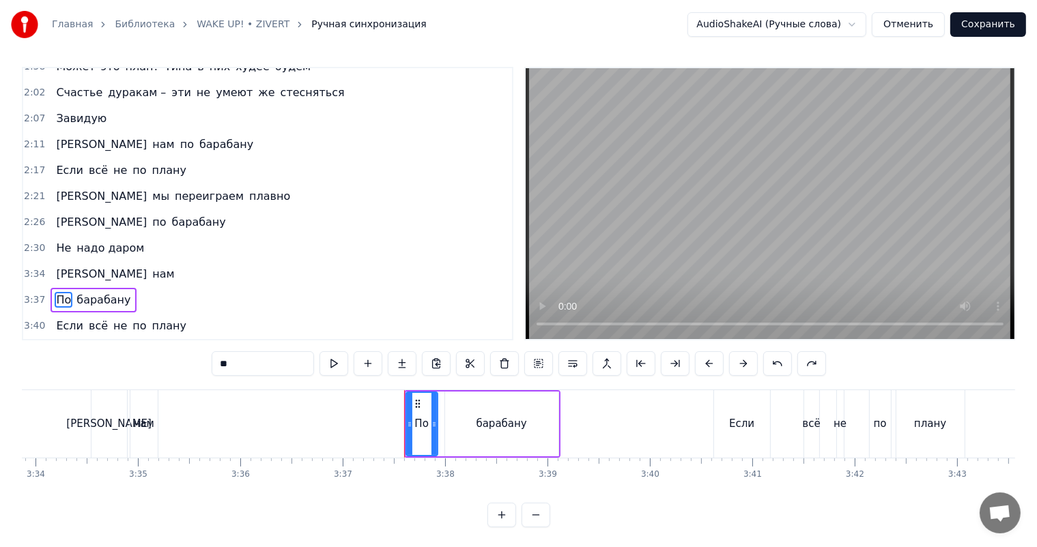
scroll to position [480, 0]
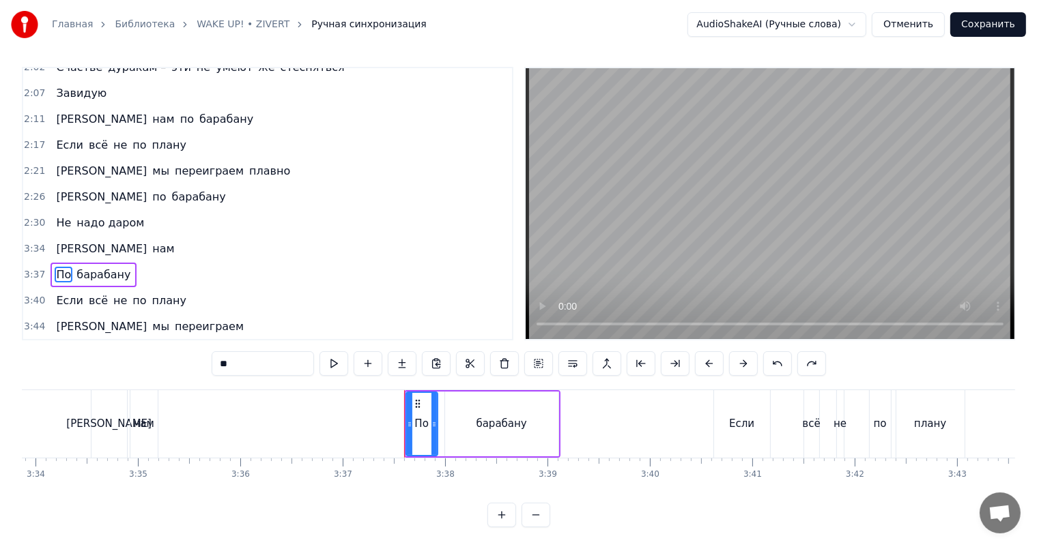
click at [119, 224] on span "надо даром" at bounding box center [110, 223] width 70 height 16
type input "**********"
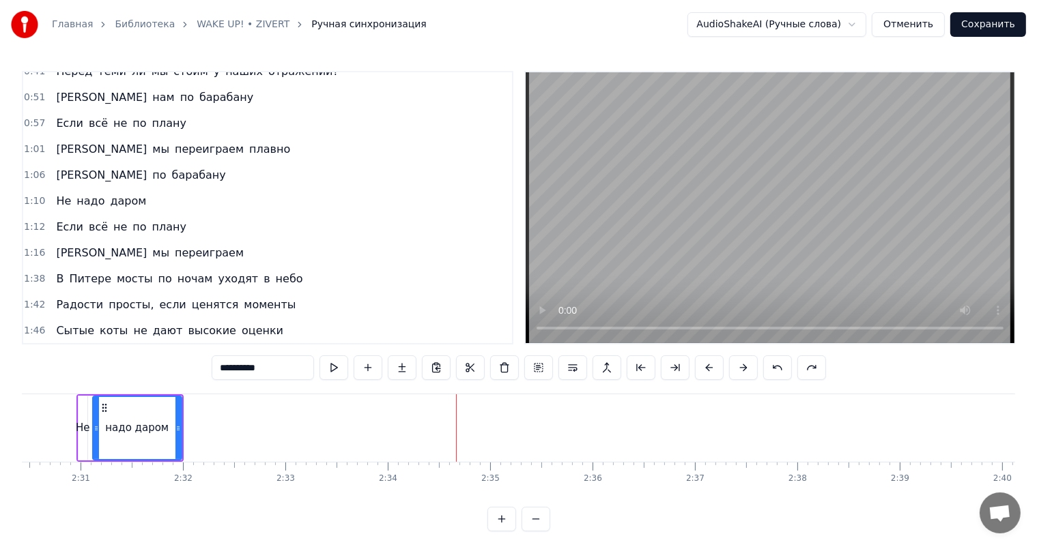
scroll to position [139, 0]
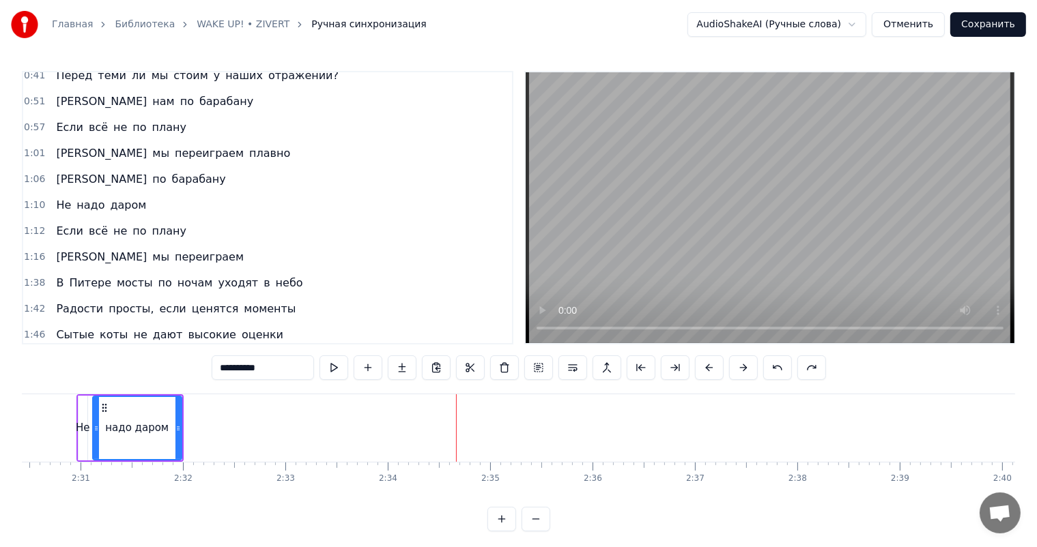
click at [54, 216] on div "Не надо даром" at bounding box center [100, 205] width 101 height 25
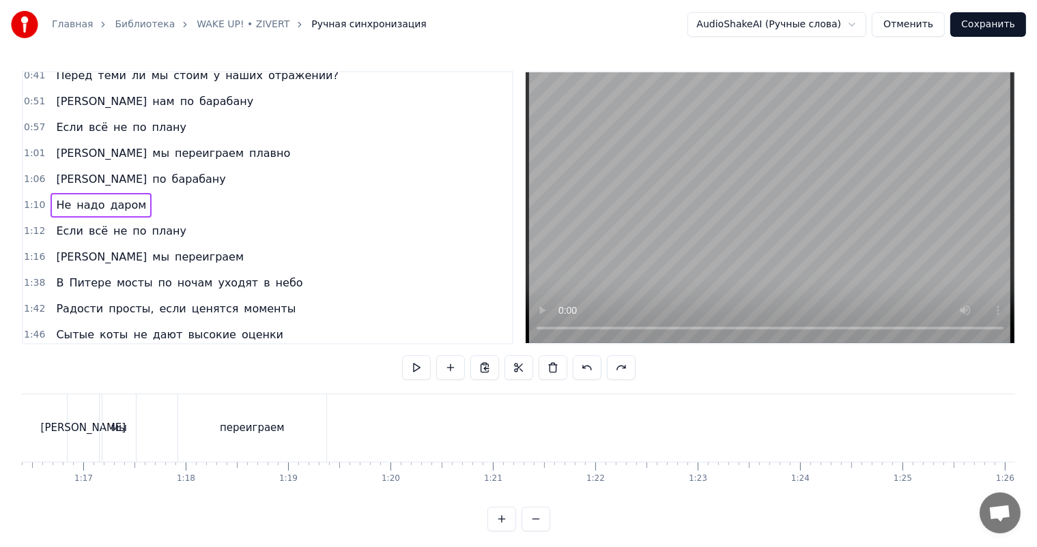
click at [53, 220] on div "Если всё не по плану" at bounding box center [120, 231] width 141 height 25
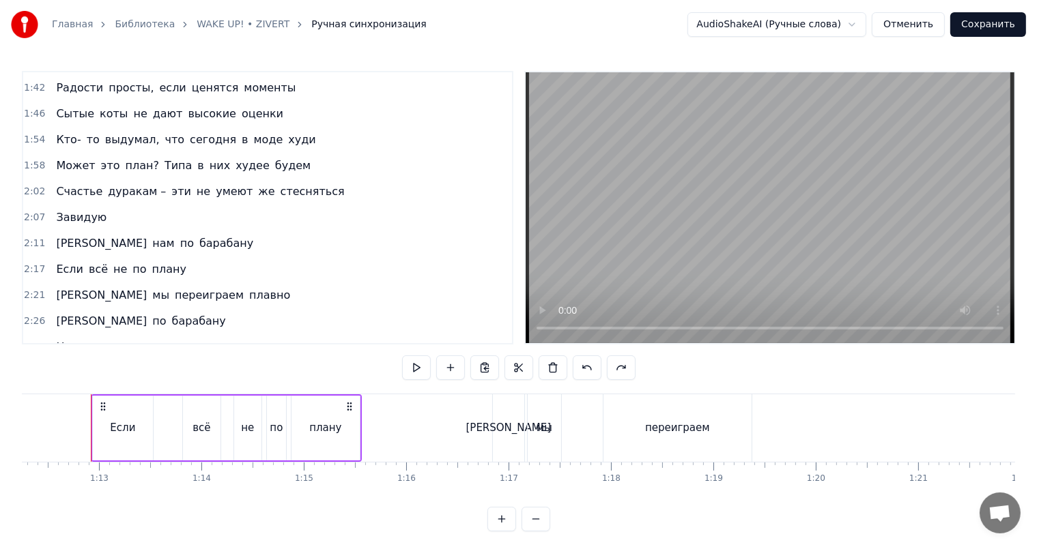
scroll to position [480, 0]
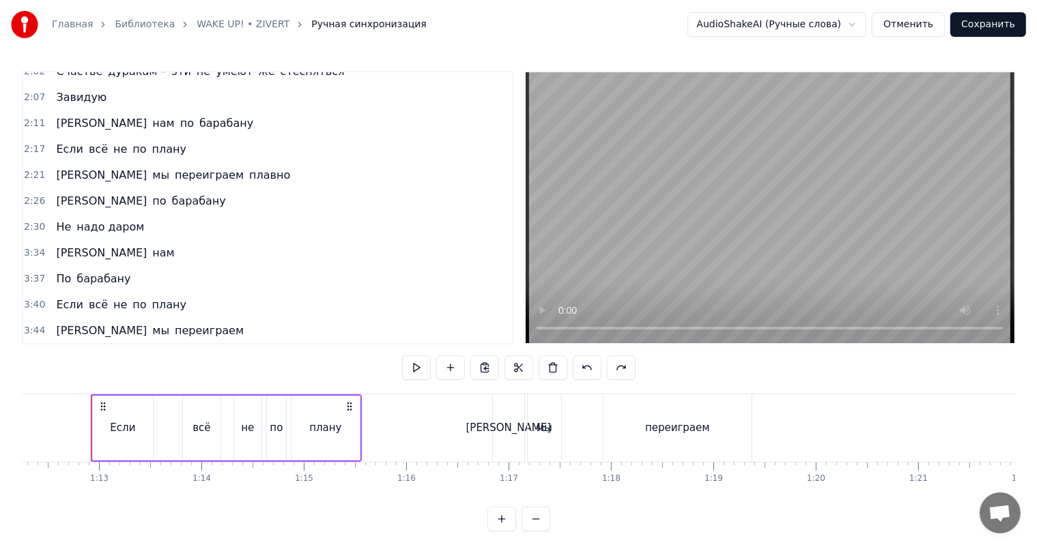
click at [151, 150] on span "плану" at bounding box center [169, 149] width 37 height 16
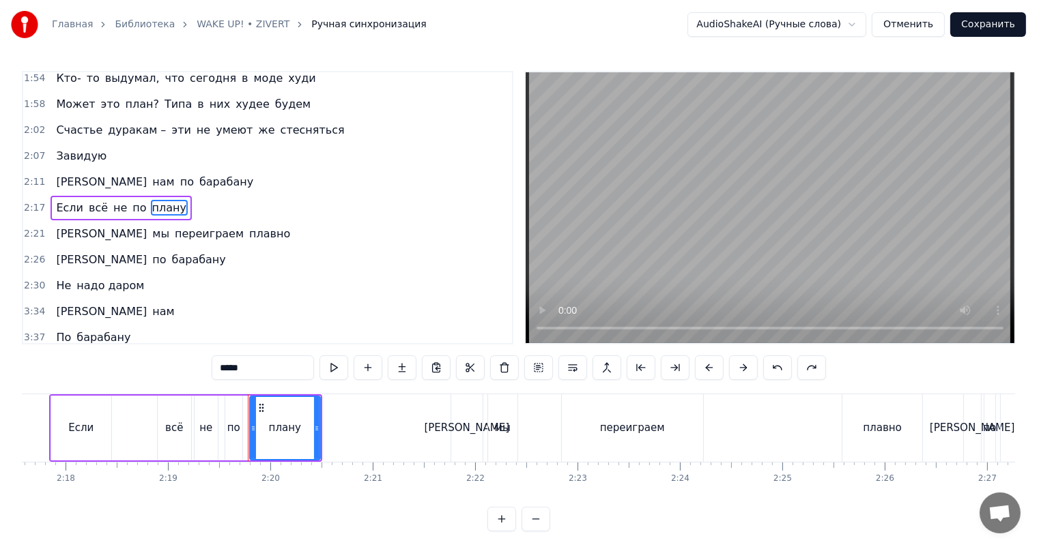
scroll to position [0, 14239]
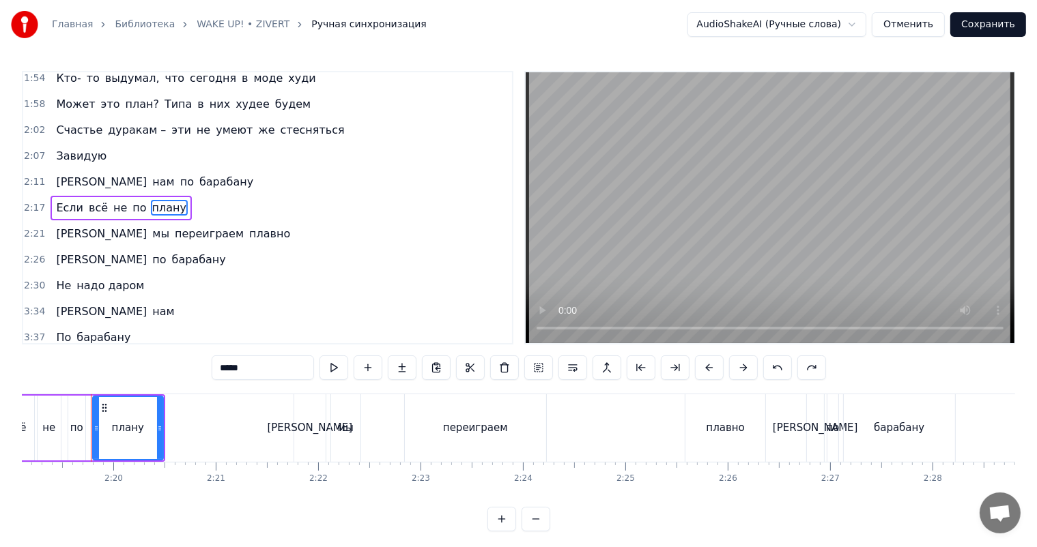
click at [248, 237] on span "плавно" at bounding box center [270, 234] width 44 height 16
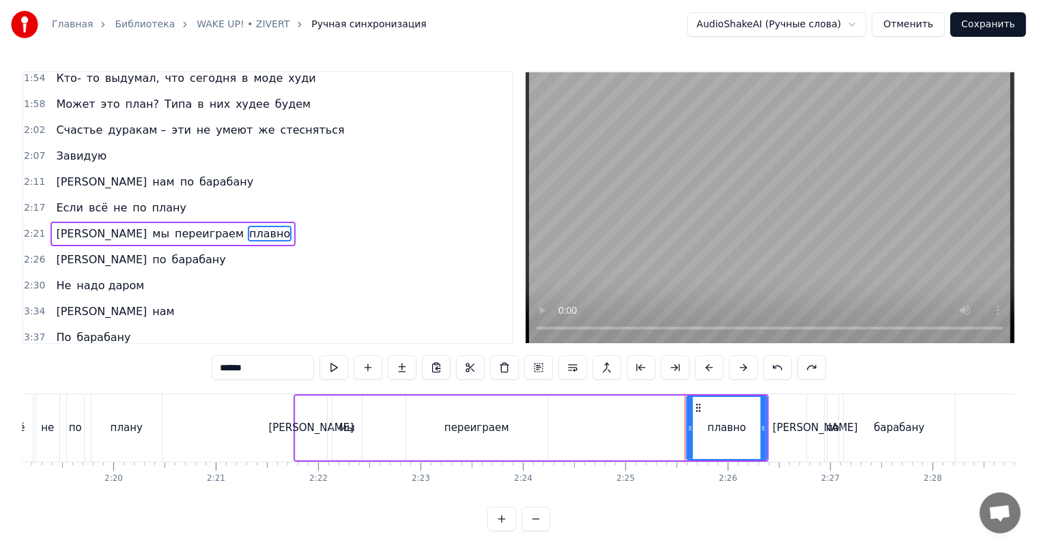
scroll to position [448, 0]
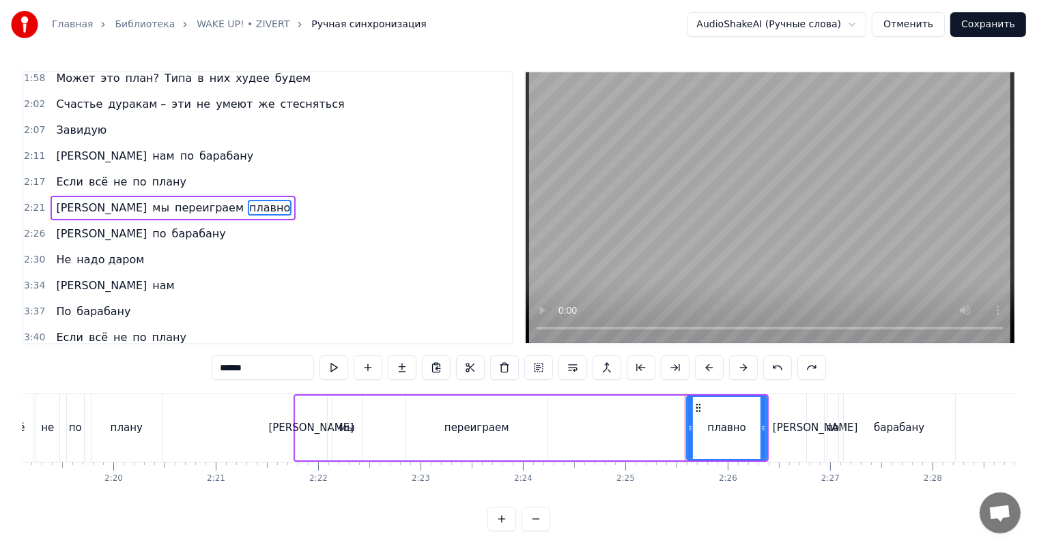
click at [171, 231] on span "барабану" at bounding box center [199, 234] width 57 height 16
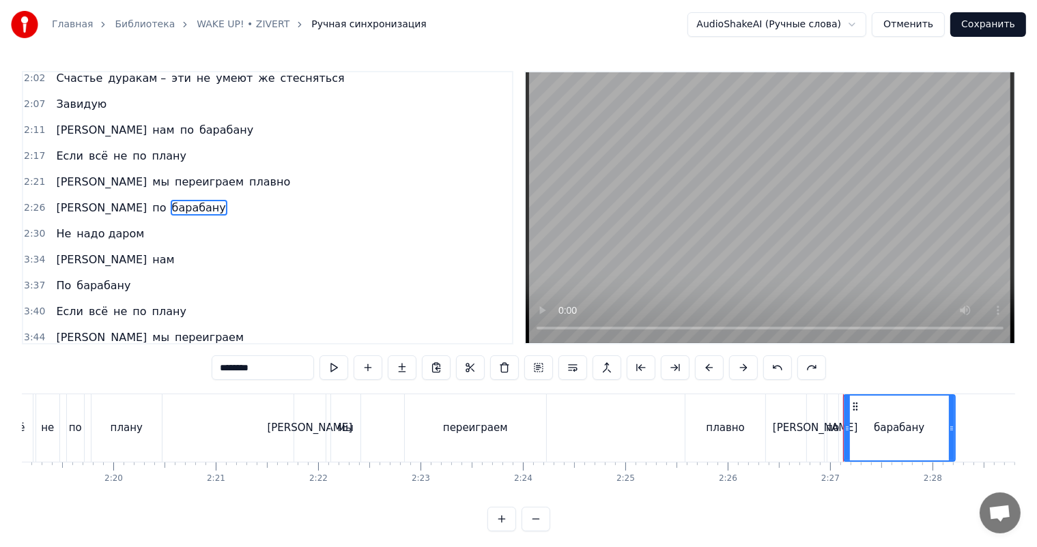
click at [117, 226] on span "надо даром" at bounding box center [110, 234] width 70 height 16
type input "**********"
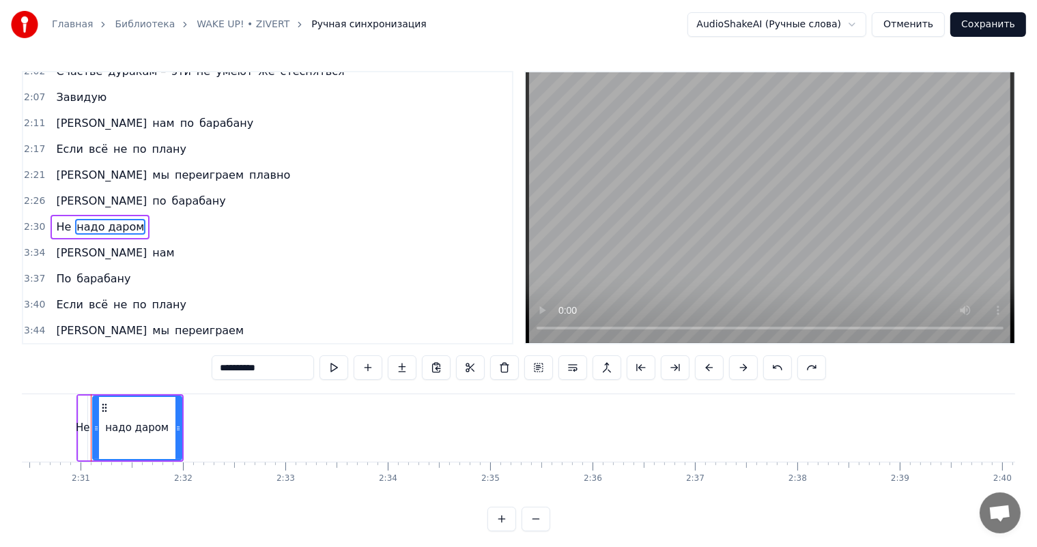
scroll to position [0, 15398]
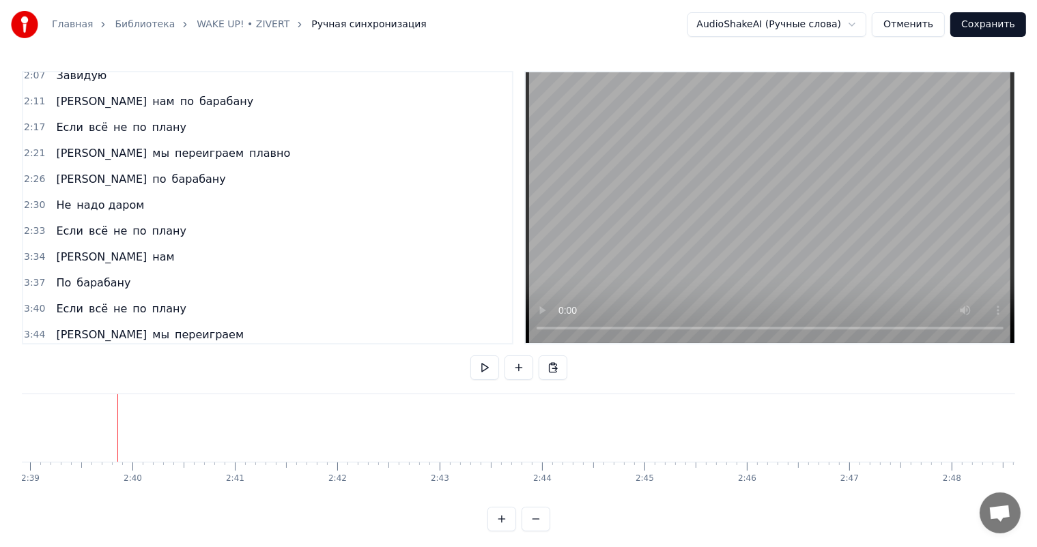
scroll to position [507, 0]
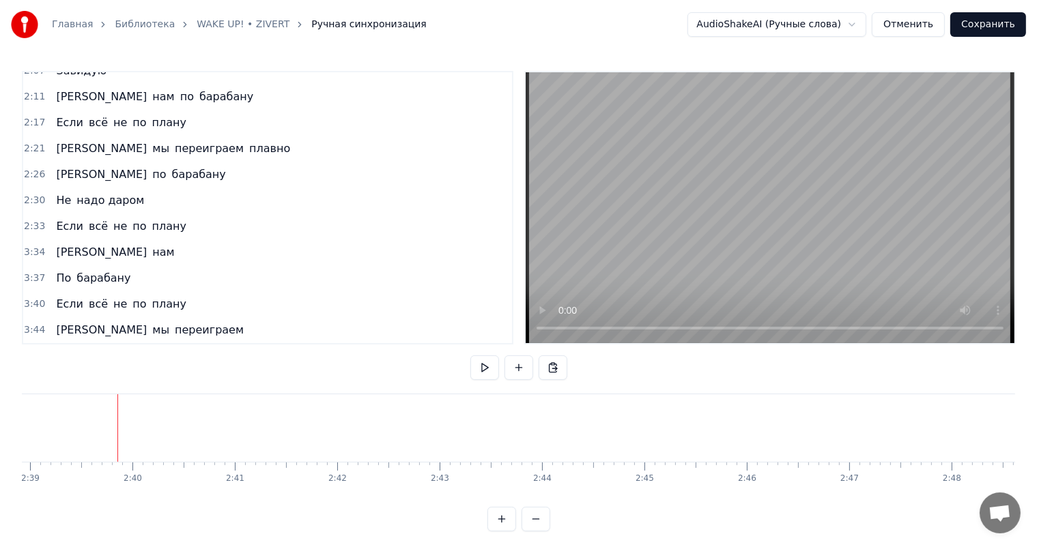
click at [55, 322] on span "[PERSON_NAME]" at bounding box center [101, 330] width 93 height 16
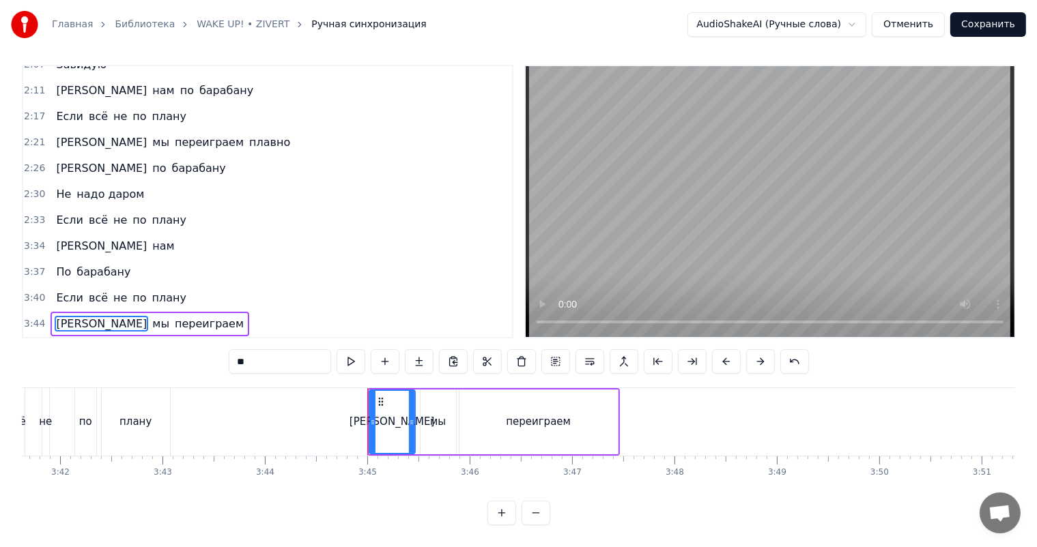
scroll to position [0, 22962]
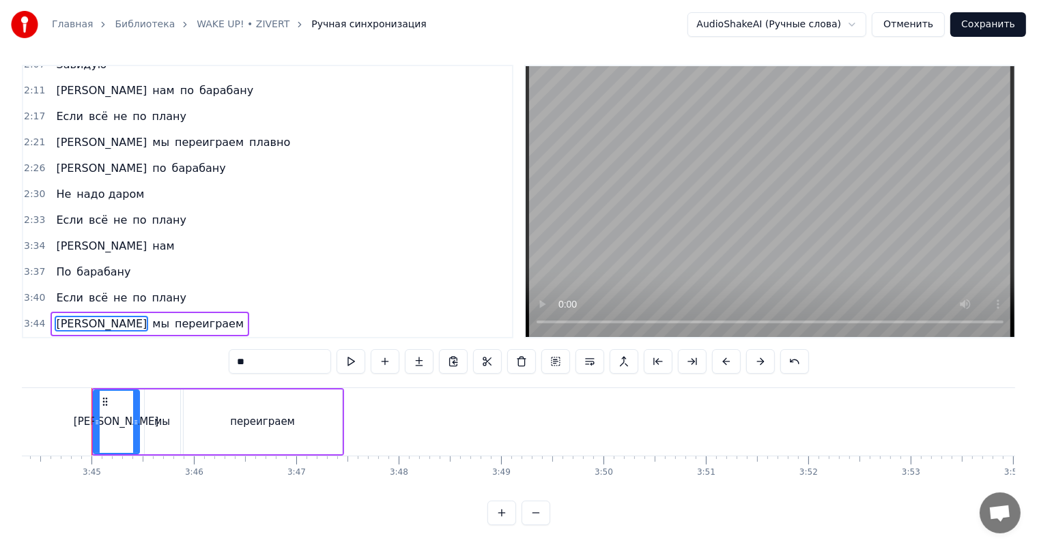
click at [50, 312] on div "То мы переиграем" at bounding box center [149, 324] width 199 height 25
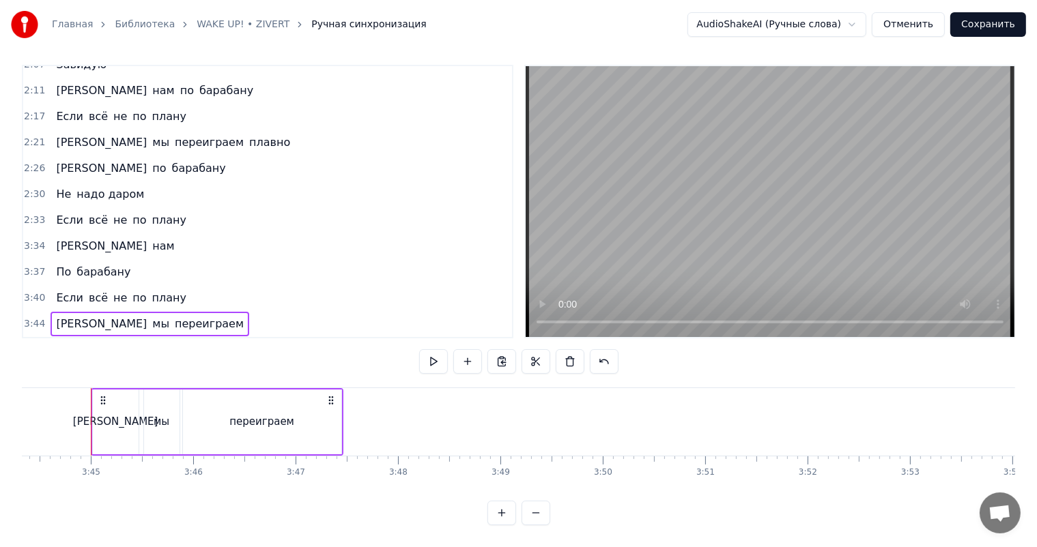
click at [156, 218] on div "Если всё не по плану" at bounding box center [120, 220] width 141 height 25
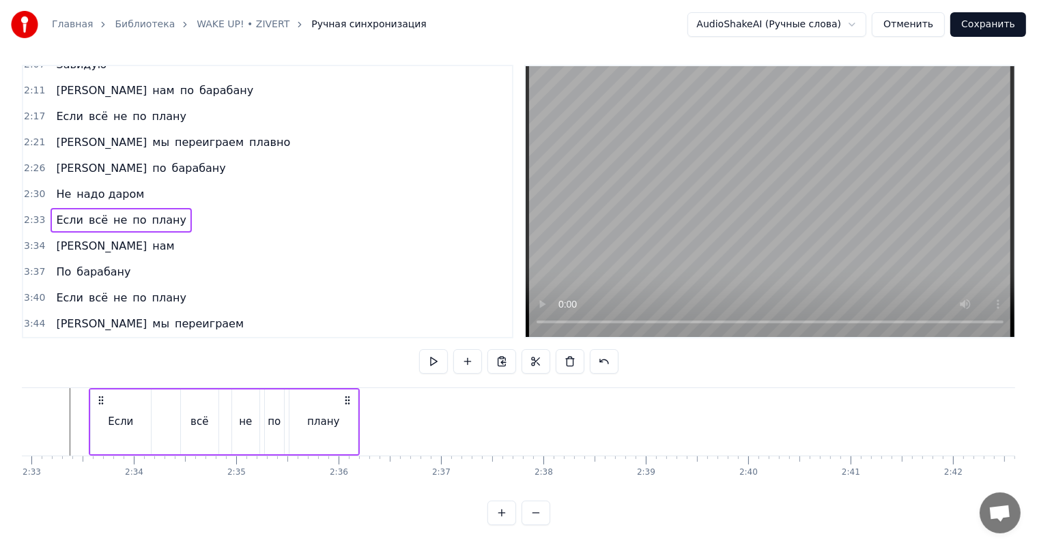
scroll to position [0, 15650]
click at [160, 212] on span "плану" at bounding box center [169, 220] width 37 height 16
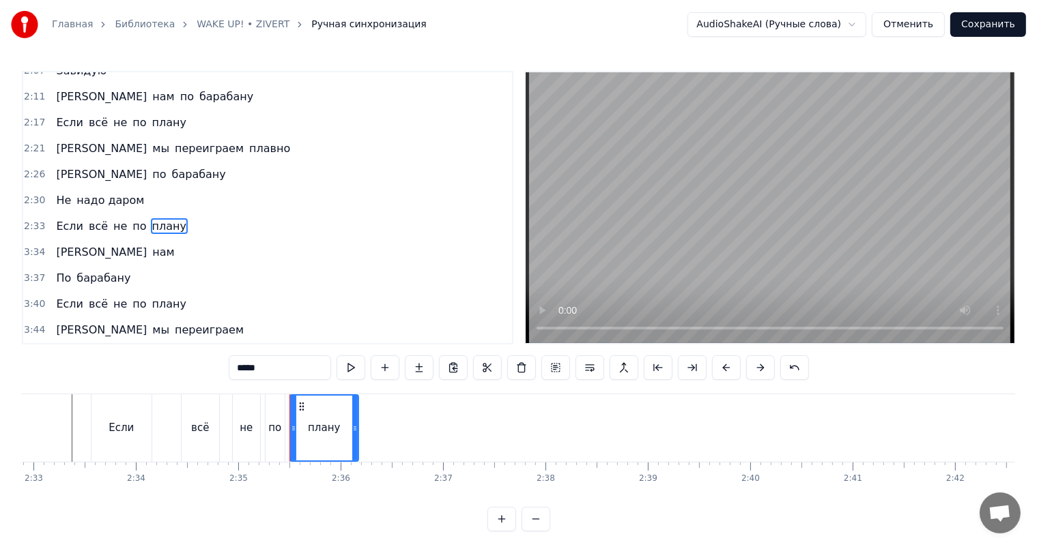
scroll to position [0, 0]
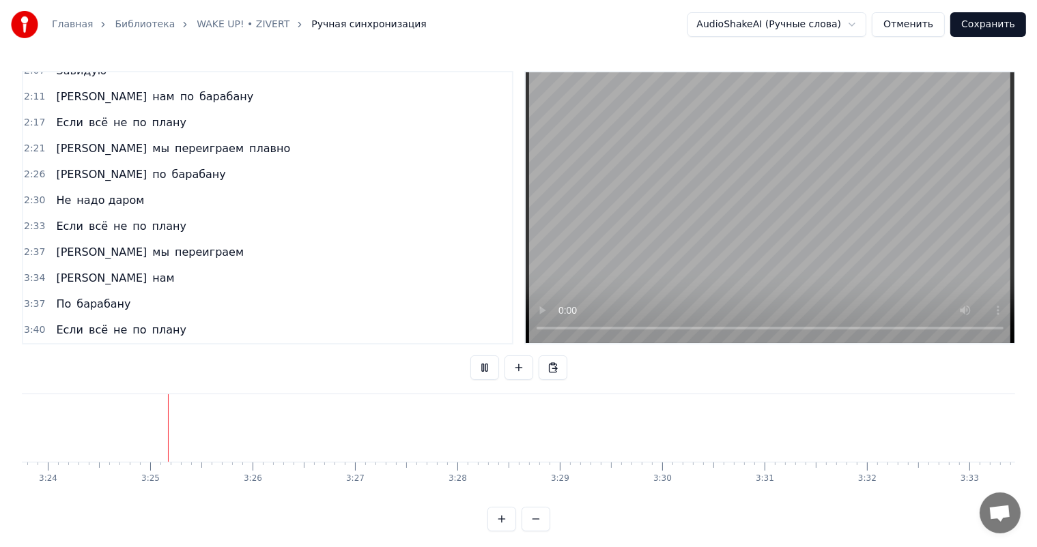
scroll to position [0, 20859]
click at [173, 248] on span "переиграем" at bounding box center [209, 252] width 72 height 16
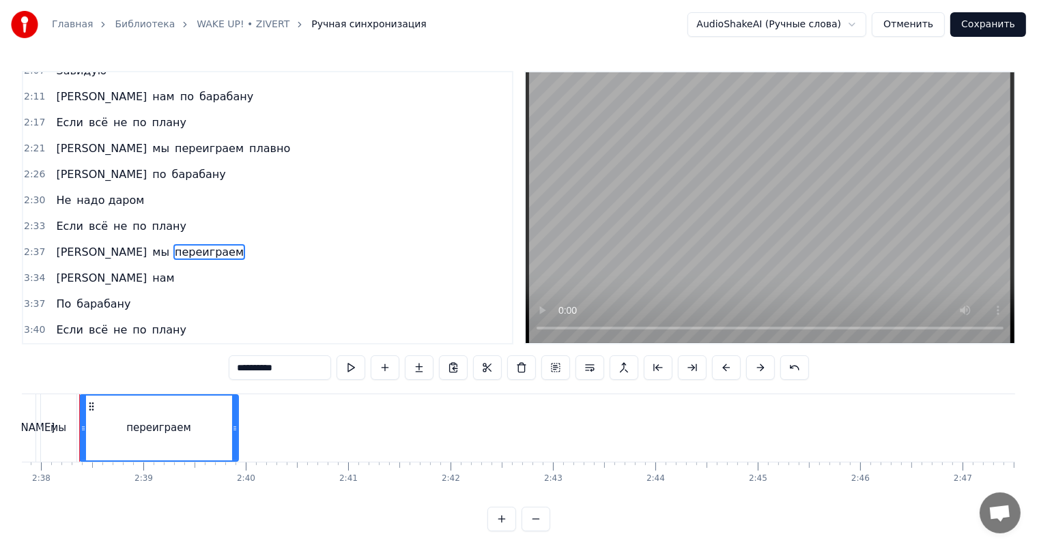
scroll to position [0, 16142]
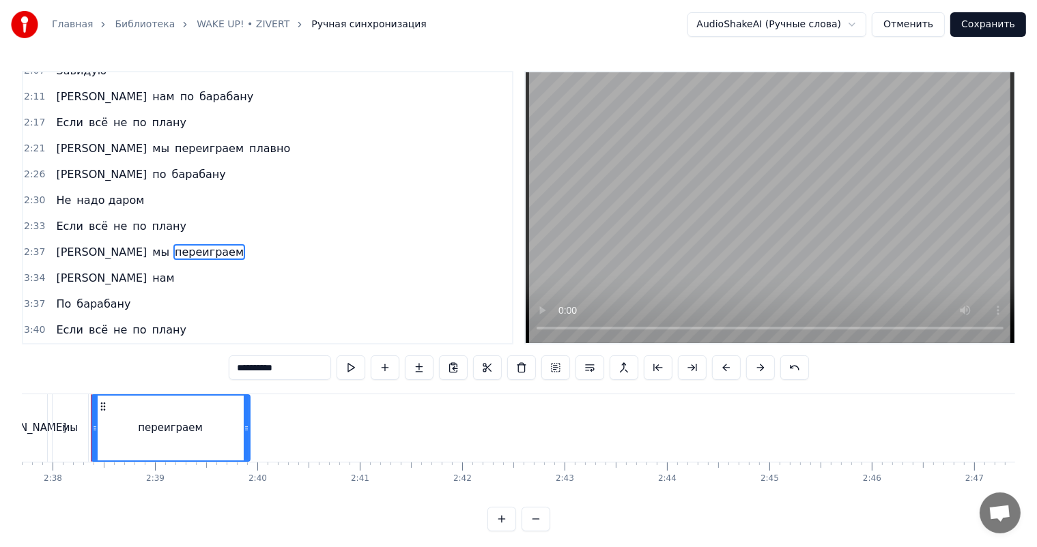
click at [55, 280] on span "[PERSON_NAME]" at bounding box center [101, 278] width 93 height 16
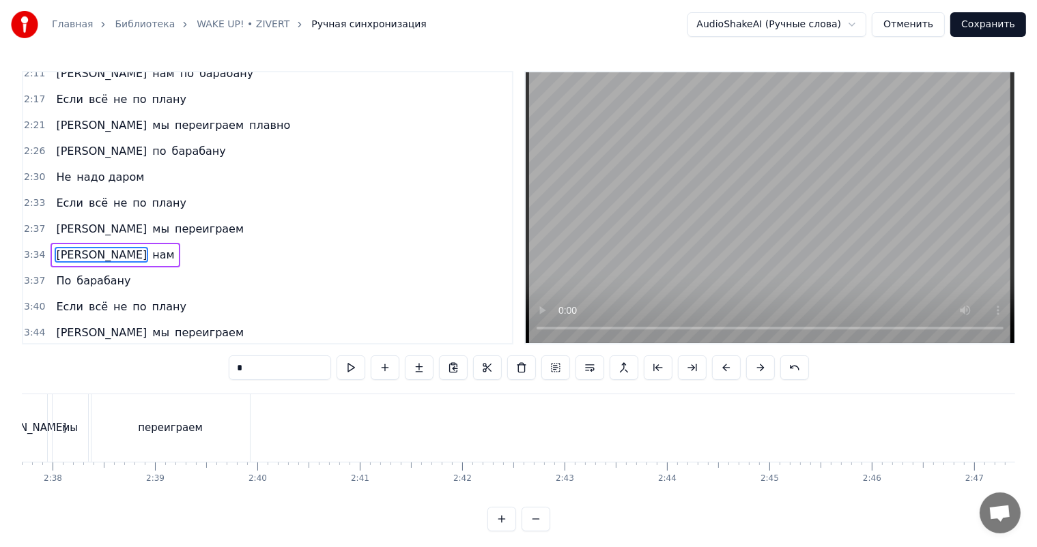
scroll to position [532, 0]
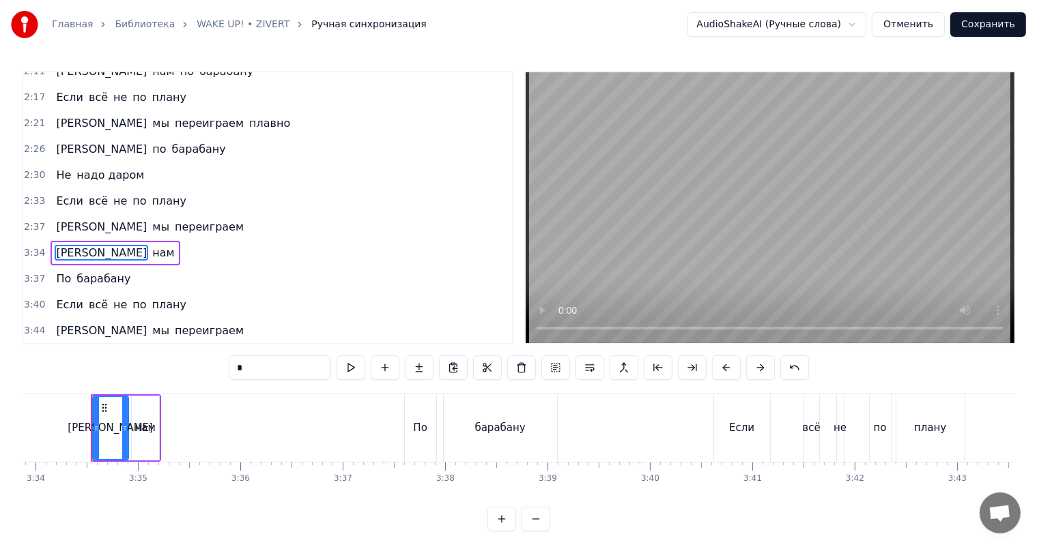
click at [173, 224] on span "переиграем" at bounding box center [209, 227] width 72 height 16
type input "**********"
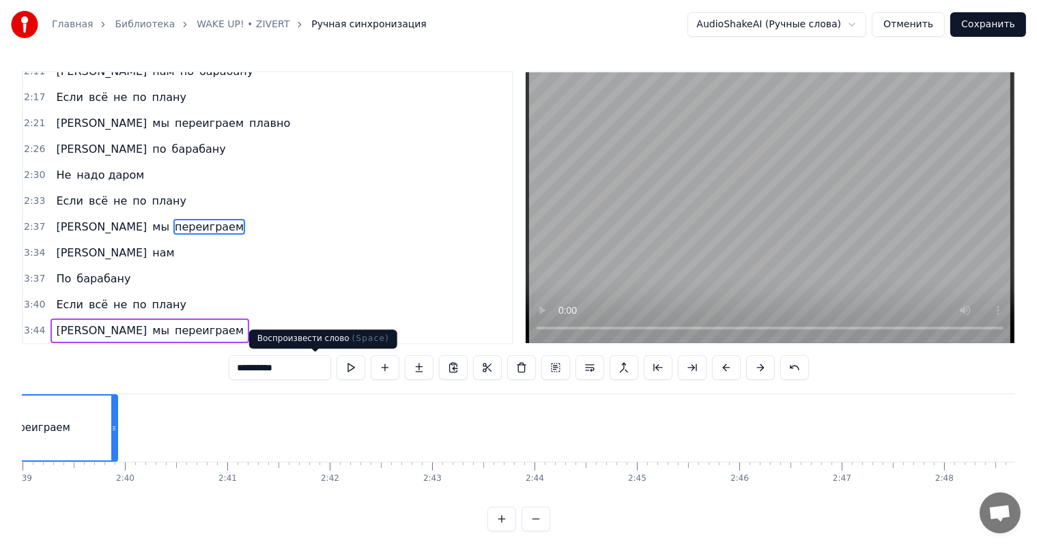
scroll to position [0, 16142]
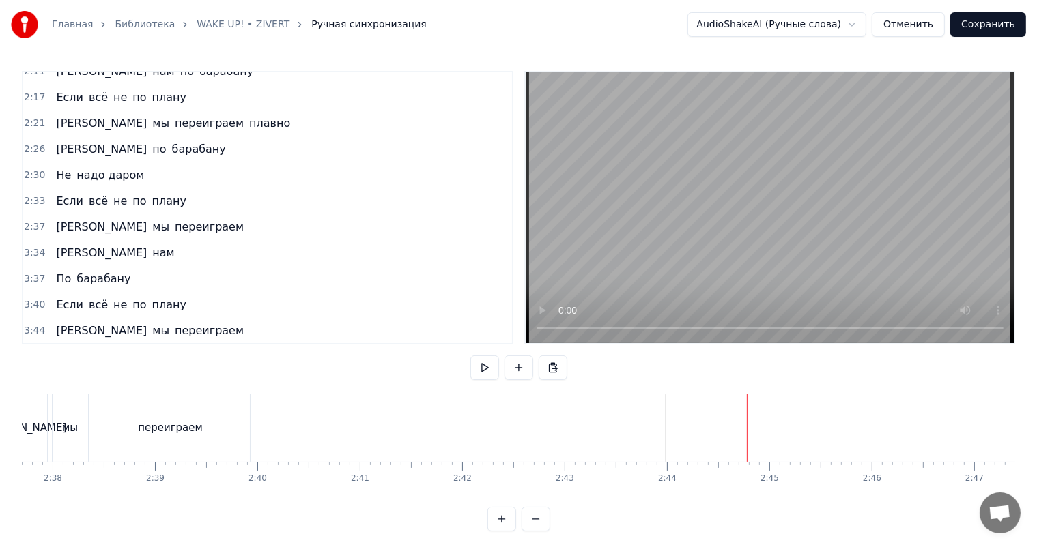
click at [516, 368] on button at bounding box center [518, 368] width 29 height 25
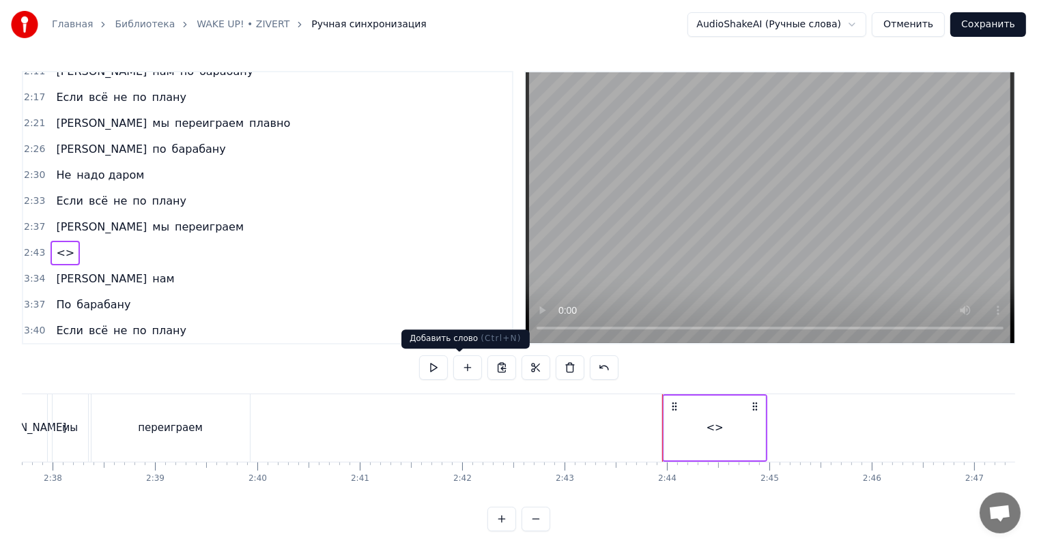
click at [467, 369] on button at bounding box center [467, 368] width 29 height 25
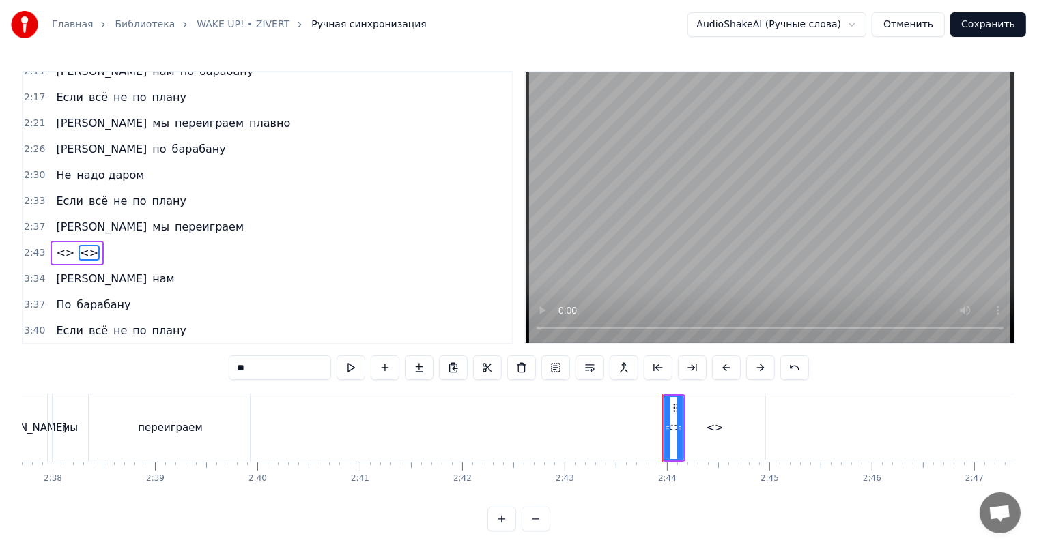
scroll to position [559, 0]
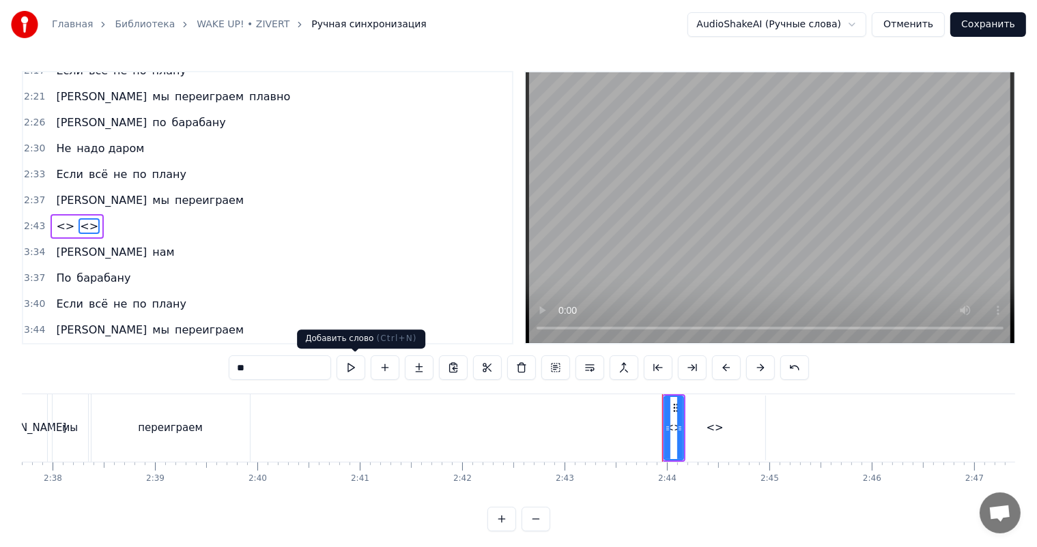
click at [371, 369] on button at bounding box center [385, 368] width 29 height 25
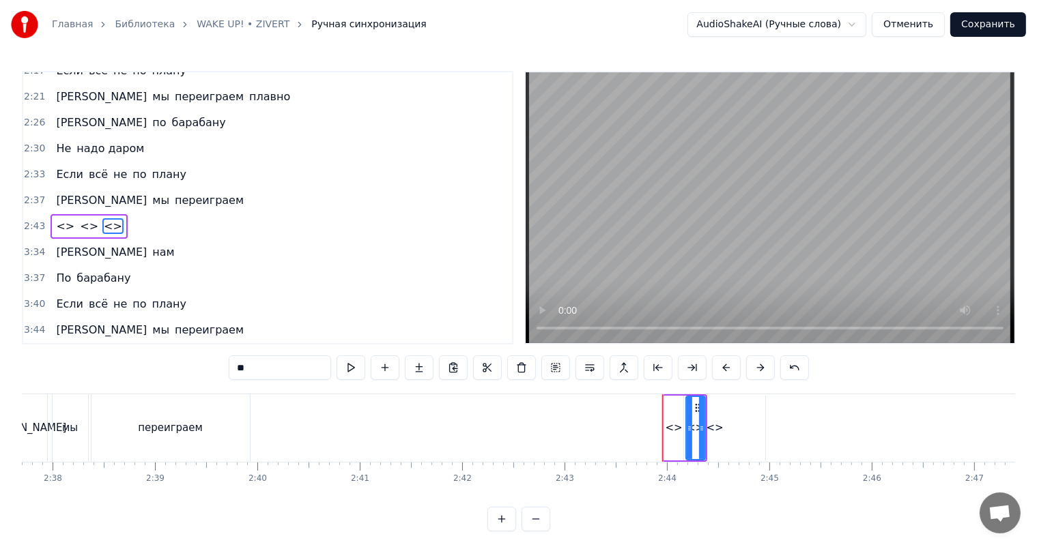
click at [371, 369] on button at bounding box center [385, 368] width 29 height 25
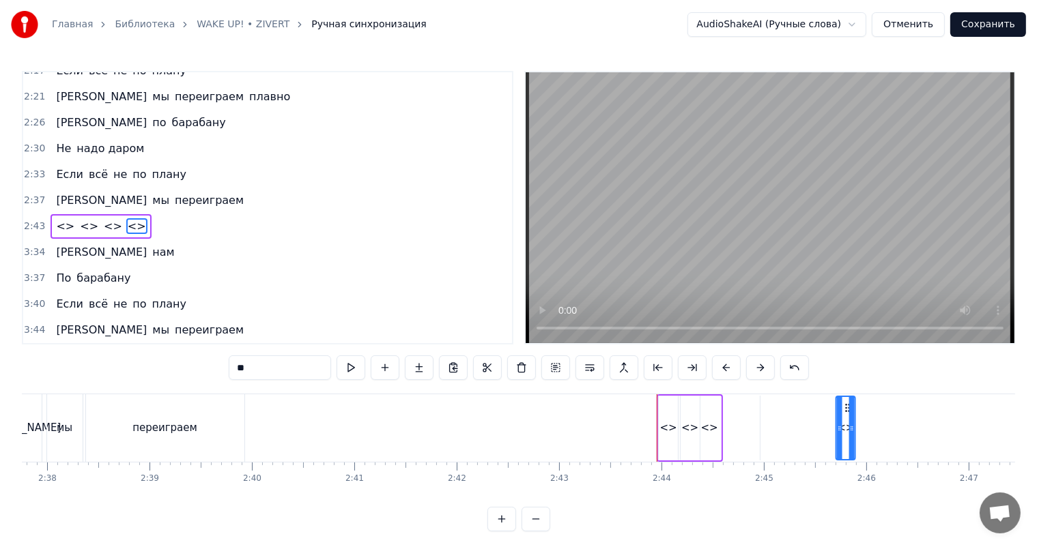
scroll to position [0, 16156]
drag, startPoint x: 718, startPoint y: 407, endPoint x: 843, endPoint y: 418, distance: 126.1
click at [843, 418] on div "<>" at bounding box center [839, 428] width 18 height 62
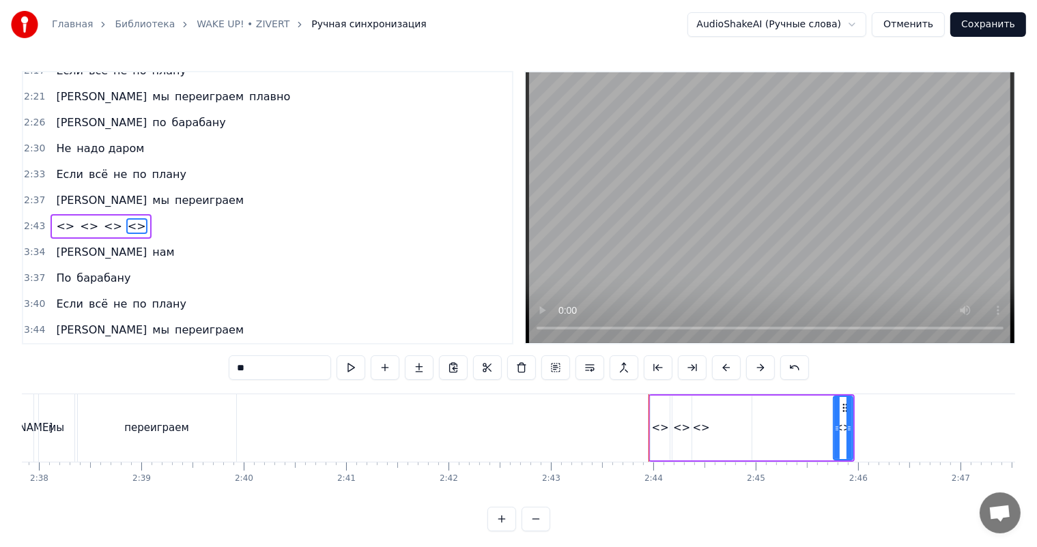
click at [702, 422] on div "<>" at bounding box center [701, 428] width 17 height 16
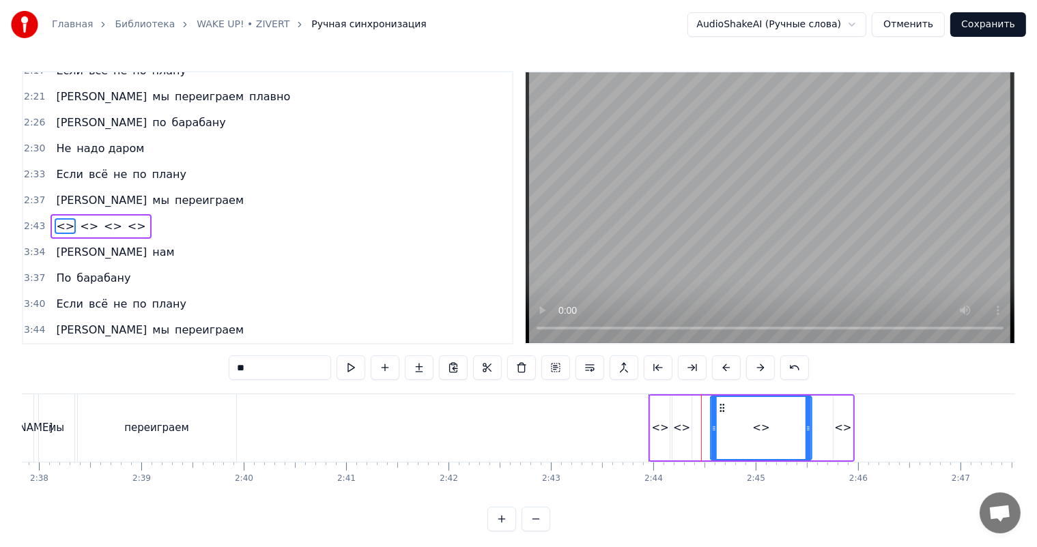
drag, startPoint x: 663, startPoint y: 407, endPoint x: 723, endPoint y: 412, distance: 60.2
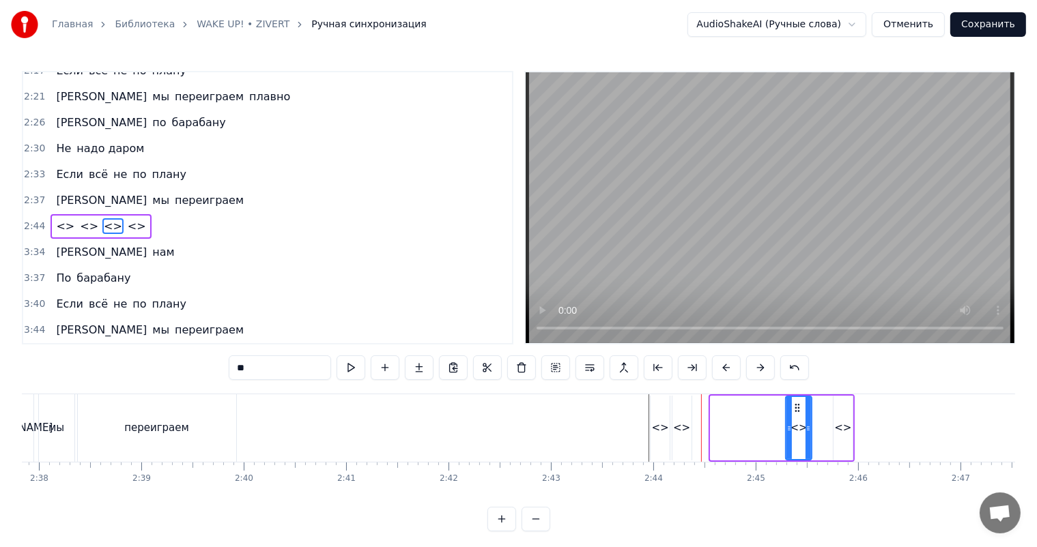
drag, startPoint x: 711, startPoint y: 427, endPoint x: 786, endPoint y: 427, distance: 75.1
click at [786, 427] on icon at bounding box center [788, 428] width 5 height 11
click at [688, 424] on div "<>" at bounding box center [681, 428] width 17 height 16
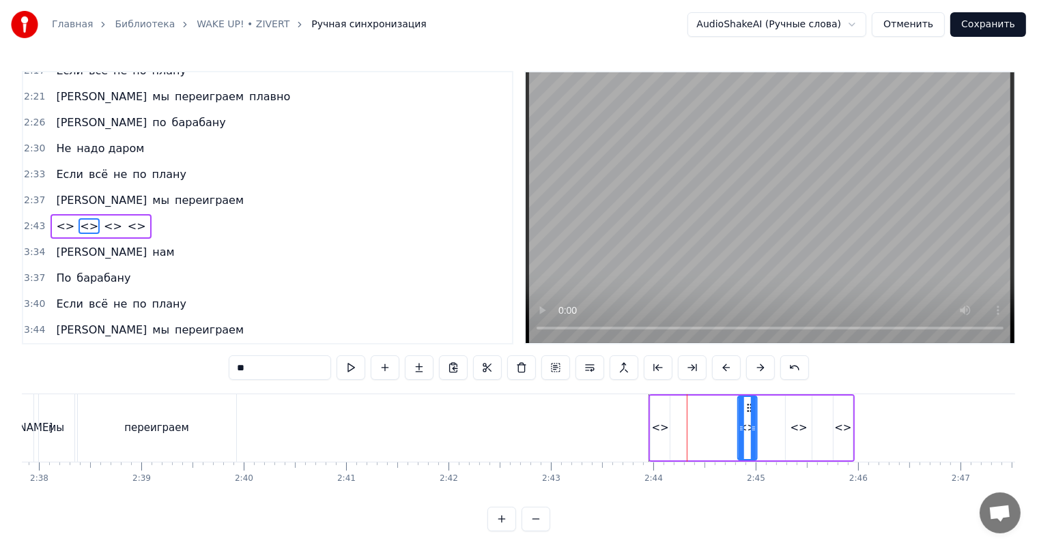
drag, startPoint x: 682, startPoint y: 407, endPoint x: 751, endPoint y: 407, distance: 68.2
click at [751, 407] on icon at bounding box center [749, 408] width 11 height 11
click at [663, 420] on div "<>" at bounding box center [659, 428] width 19 height 65
click at [250, 369] on input "**" at bounding box center [280, 368] width 102 height 25
paste input "*"
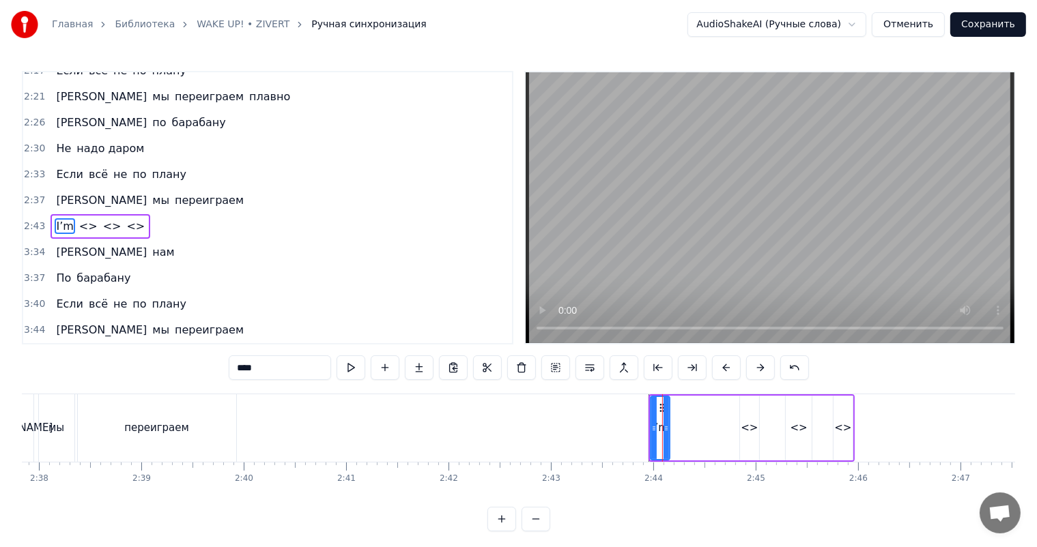
click at [78, 229] on span "<>" at bounding box center [88, 226] width 21 height 16
click at [240, 361] on input "**" at bounding box center [280, 368] width 102 height 25
click at [243, 368] on input "**" at bounding box center [280, 368] width 102 height 25
paste input "****"
click at [117, 220] on span "<>" at bounding box center [127, 226] width 21 height 16
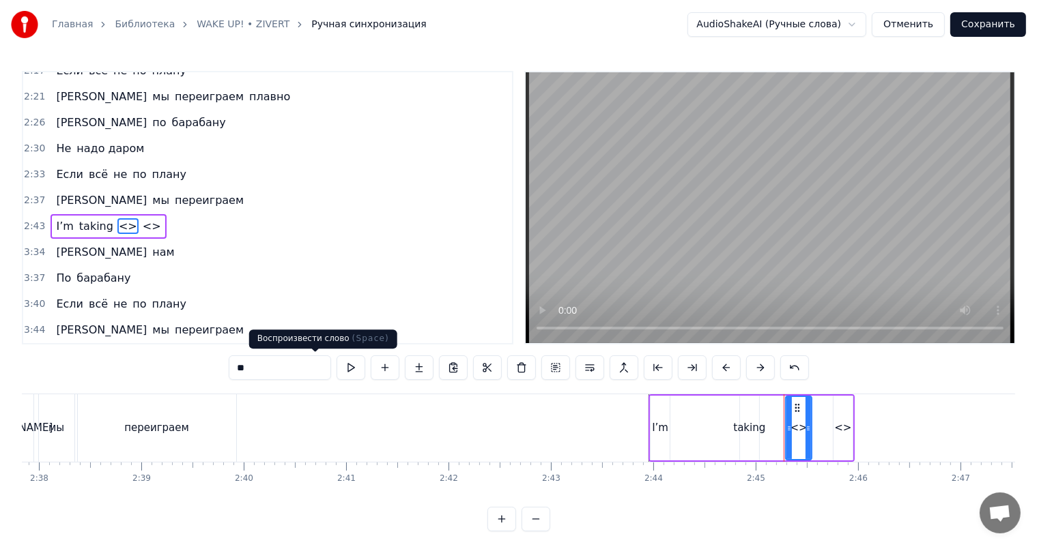
click at [254, 371] on input "**" at bounding box center [280, 368] width 102 height 25
paste input "*"
click at [136, 225] on span "<>" at bounding box center [146, 226] width 21 height 16
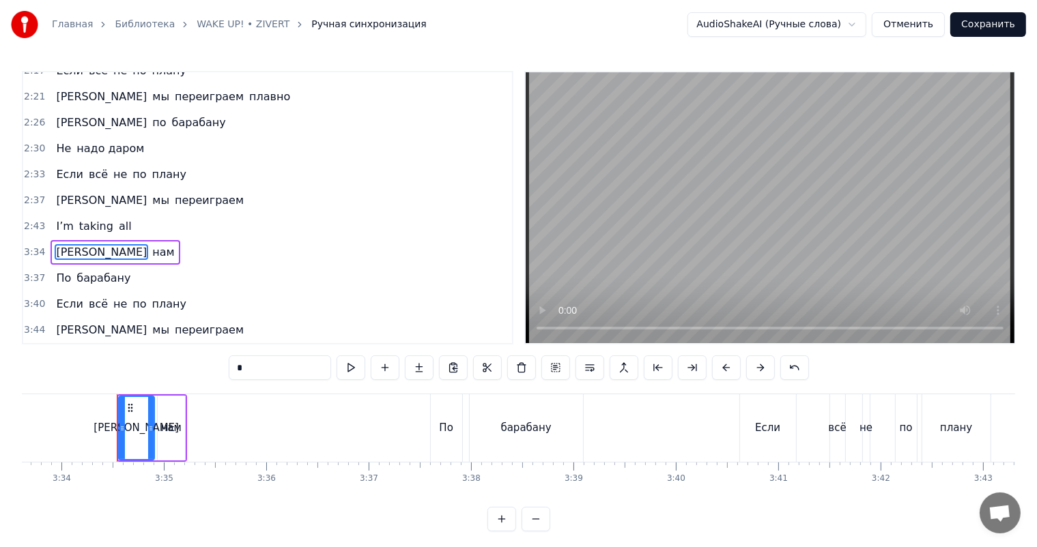
scroll to position [0, 21892]
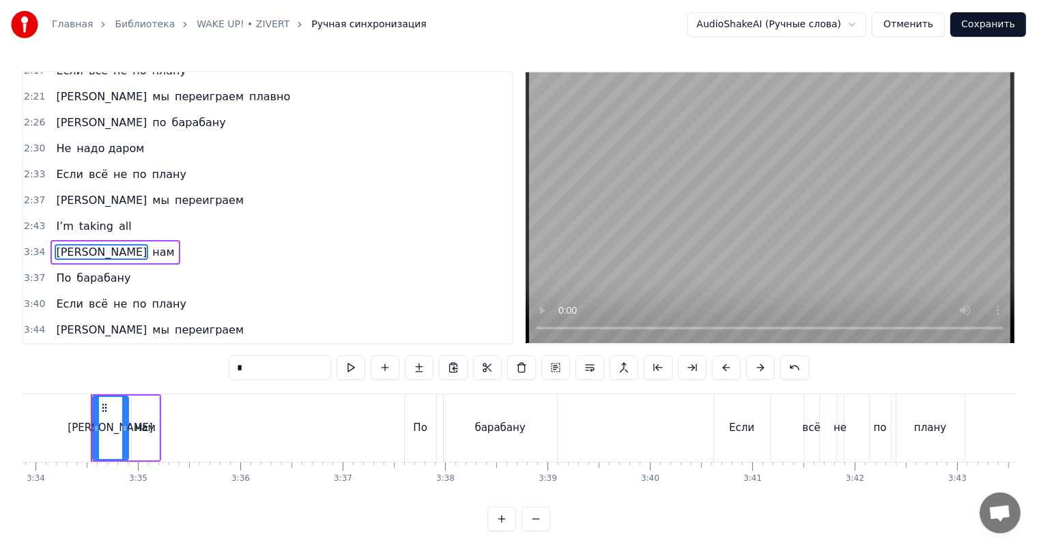
click at [57, 227] on span "I’m" at bounding box center [65, 226] width 20 height 16
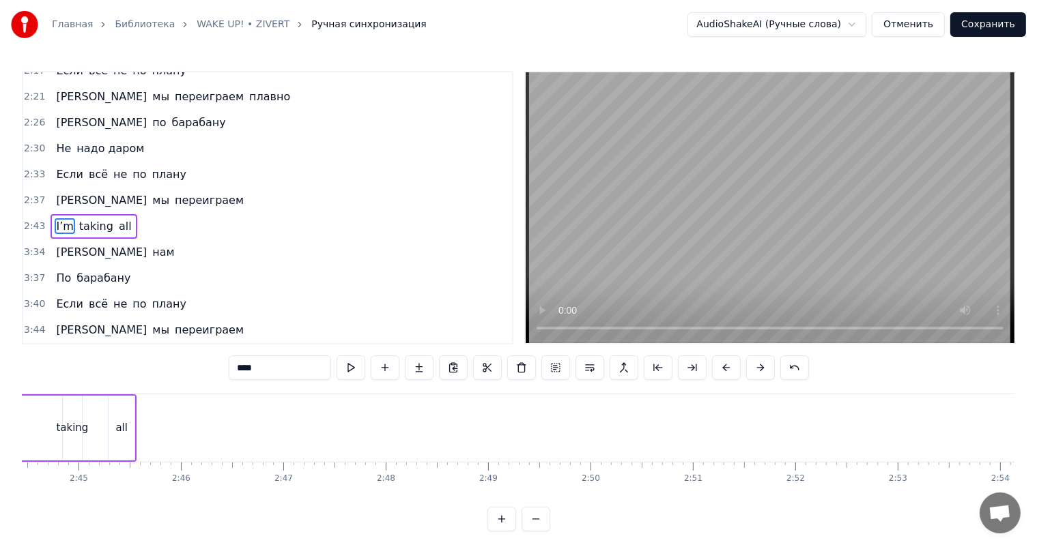
scroll to position [0, 16714]
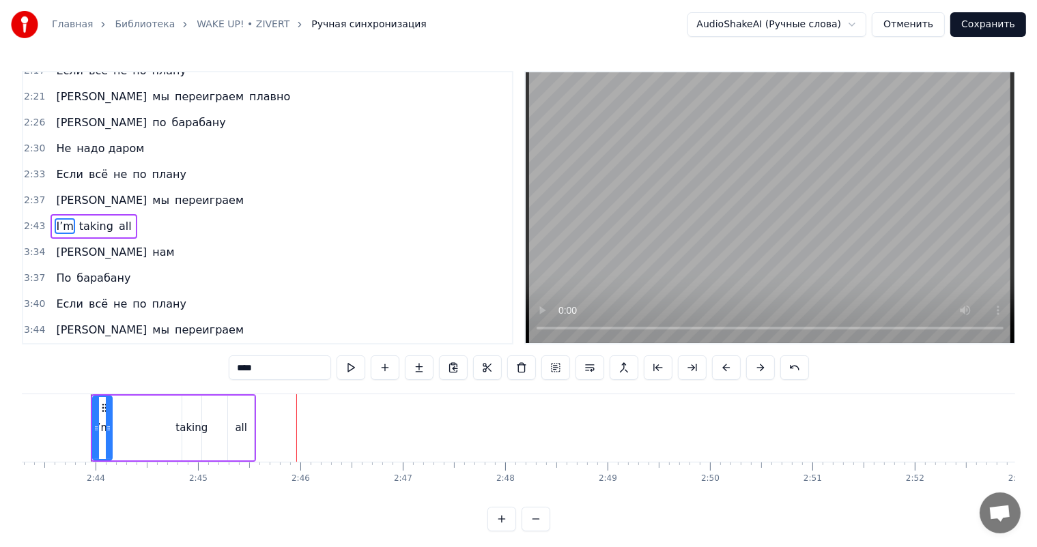
click at [186, 421] on div "taking" at bounding box center [191, 428] width 32 height 16
type input "******"
click at [186, 423] on div at bounding box center [186, 428] width 1 height 68
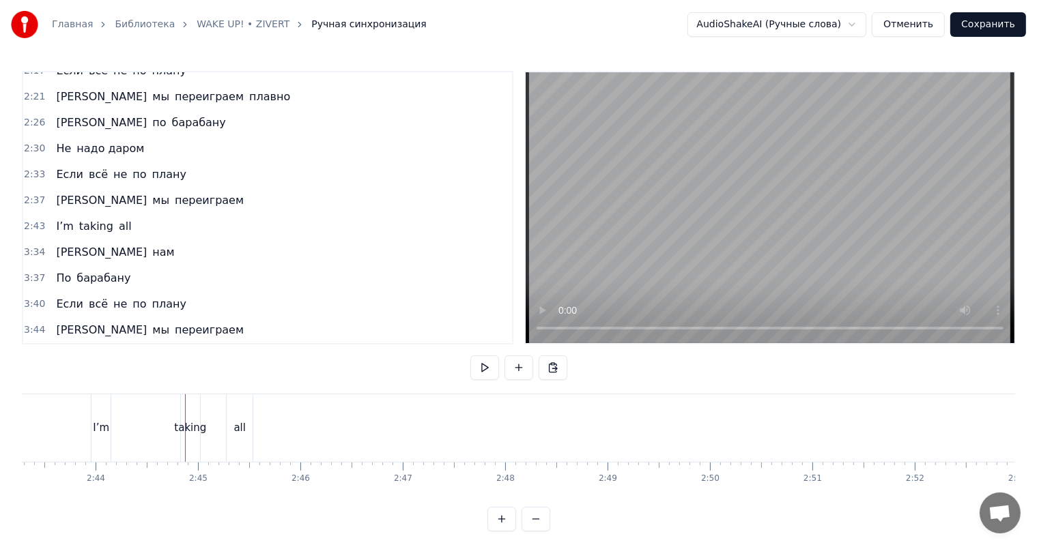
click at [182, 423] on div "taking" at bounding box center [190, 428] width 32 height 16
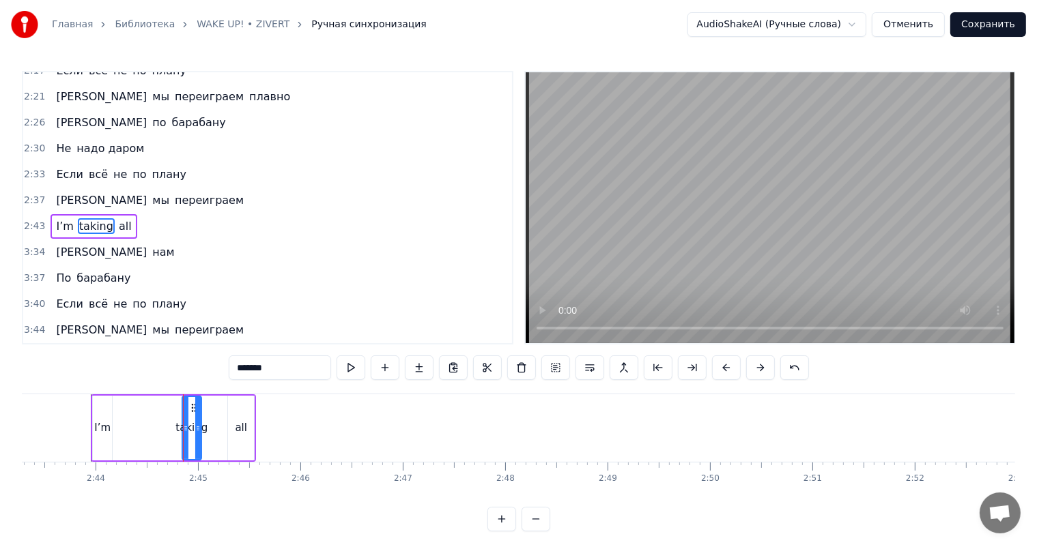
click at [183, 424] on div at bounding box center [183, 428] width 1 height 68
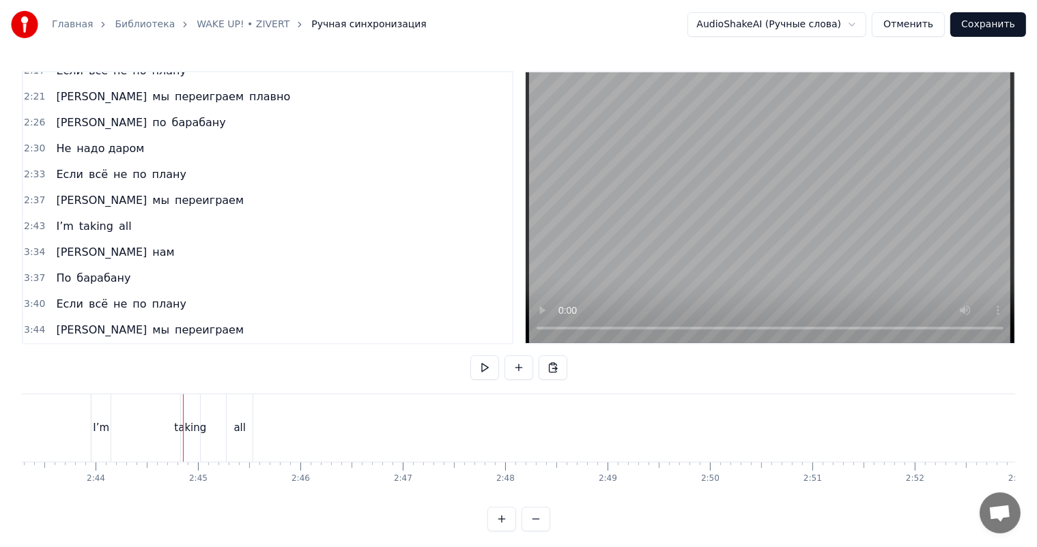
click at [184, 424] on div "taking" at bounding box center [190, 428] width 32 height 16
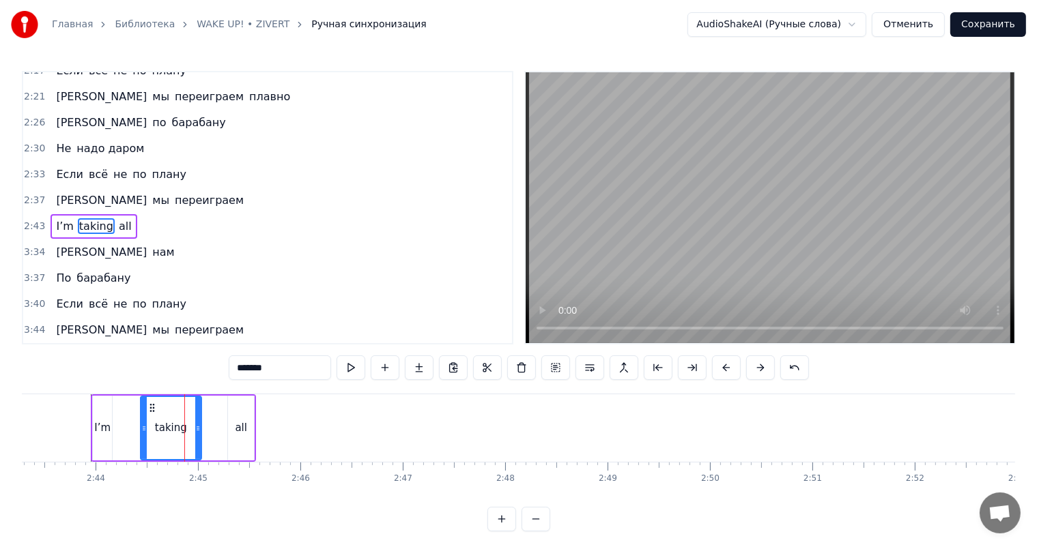
drag, startPoint x: 182, startPoint y: 427, endPoint x: 141, endPoint y: 426, distance: 41.6
click at [141, 426] on icon at bounding box center [143, 428] width 5 height 11
click at [235, 426] on div "all" at bounding box center [241, 428] width 26 height 65
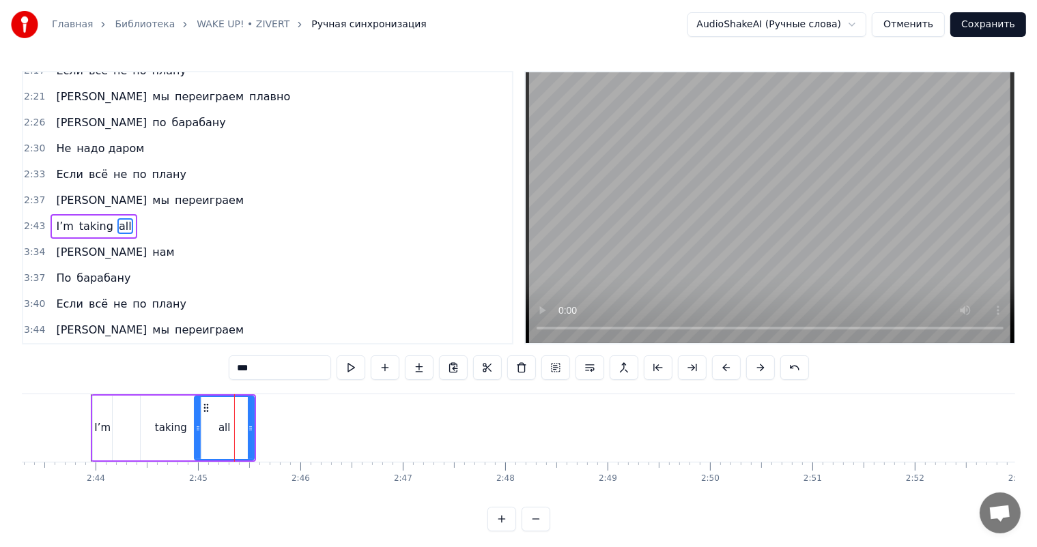
drag, startPoint x: 229, startPoint y: 426, endPoint x: 194, endPoint y: 427, distance: 34.1
click at [195, 427] on icon at bounding box center [197, 428] width 5 height 11
drag, startPoint x: 206, startPoint y: 405, endPoint x: 216, endPoint y: 409, distance: 10.4
click at [213, 409] on icon at bounding box center [207, 408] width 11 height 11
click at [109, 423] on div "I’m" at bounding box center [102, 428] width 19 height 65
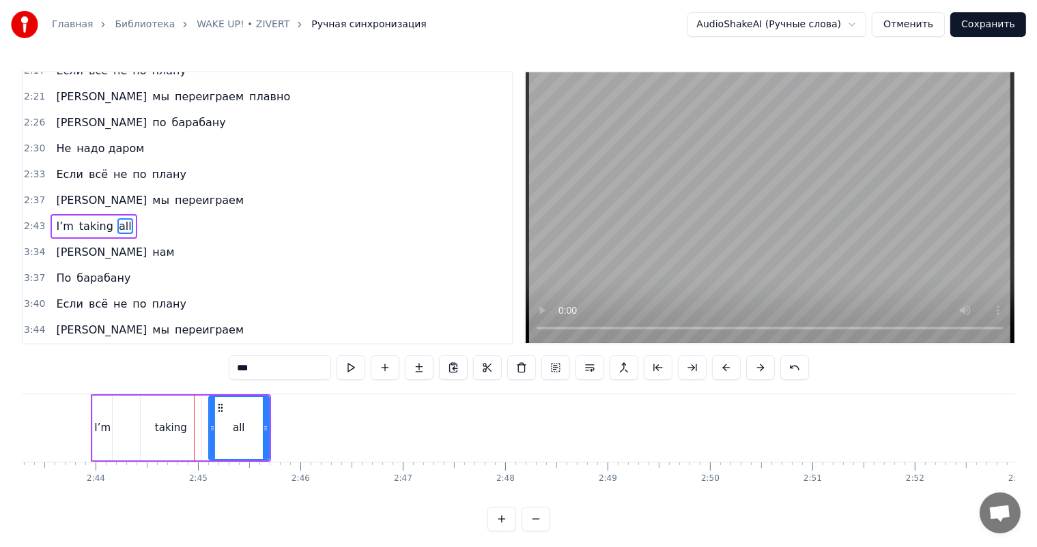
type input "***"
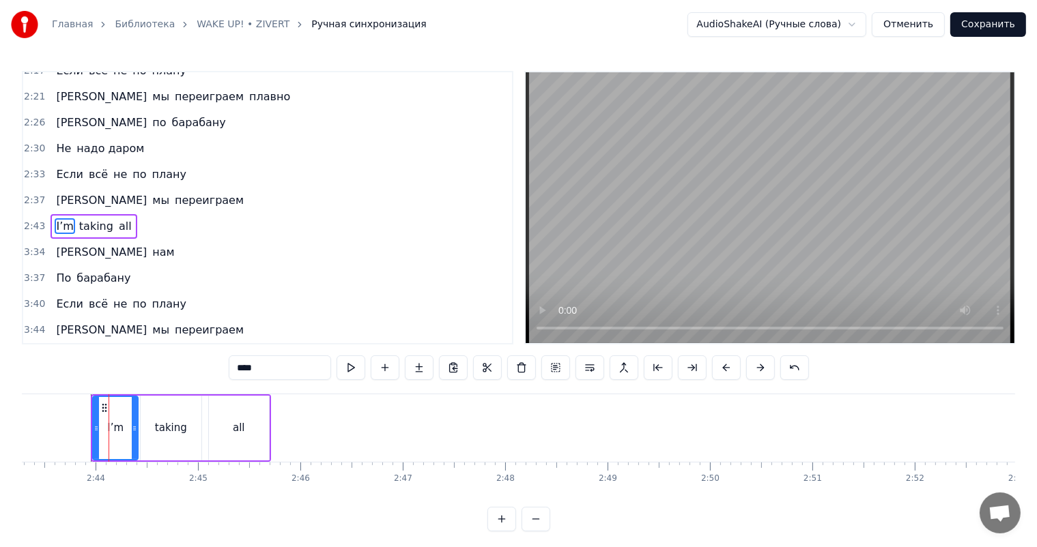
drag, startPoint x: 110, startPoint y: 425, endPoint x: 136, endPoint y: 426, distance: 25.9
click at [136, 426] on icon at bounding box center [134, 428] width 5 height 11
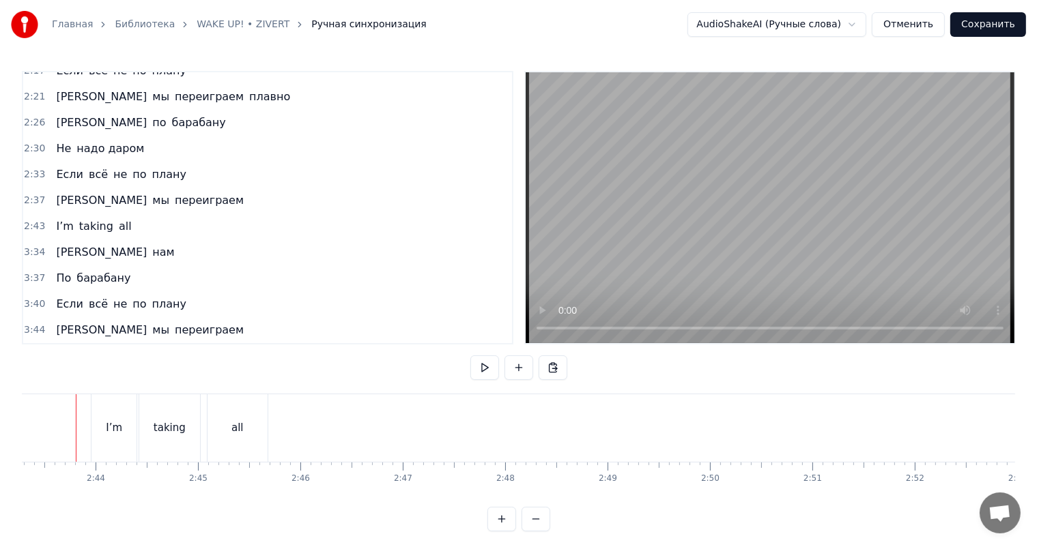
scroll to position [0, 16699]
click at [63, 226] on span "I’m" at bounding box center [65, 226] width 20 height 16
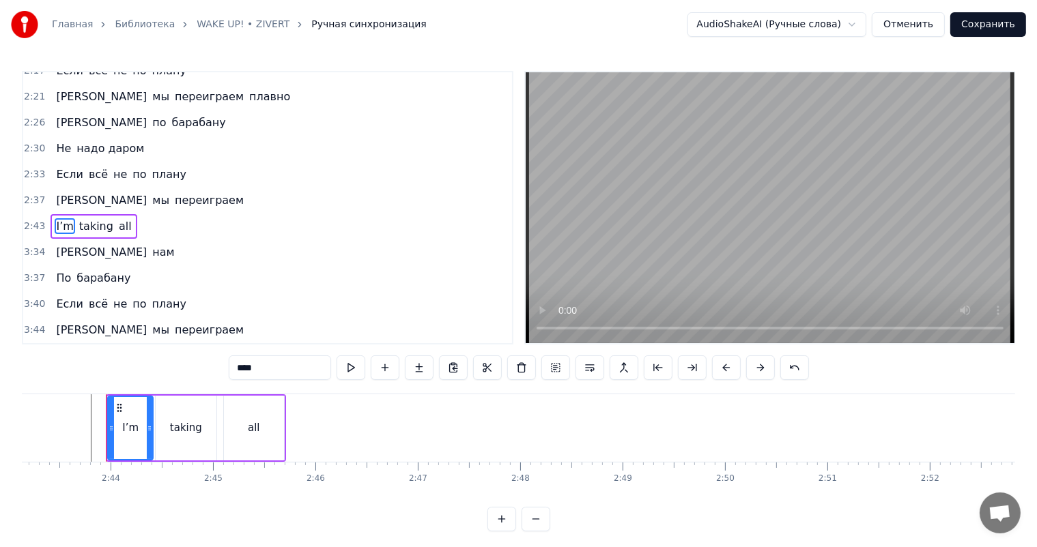
click at [261, 364] on input "***" at bounding box center [280, 368] width 102 height 25
click at [84, 227] on span "taking" at bounding box center [96, 226] width 37 height 16
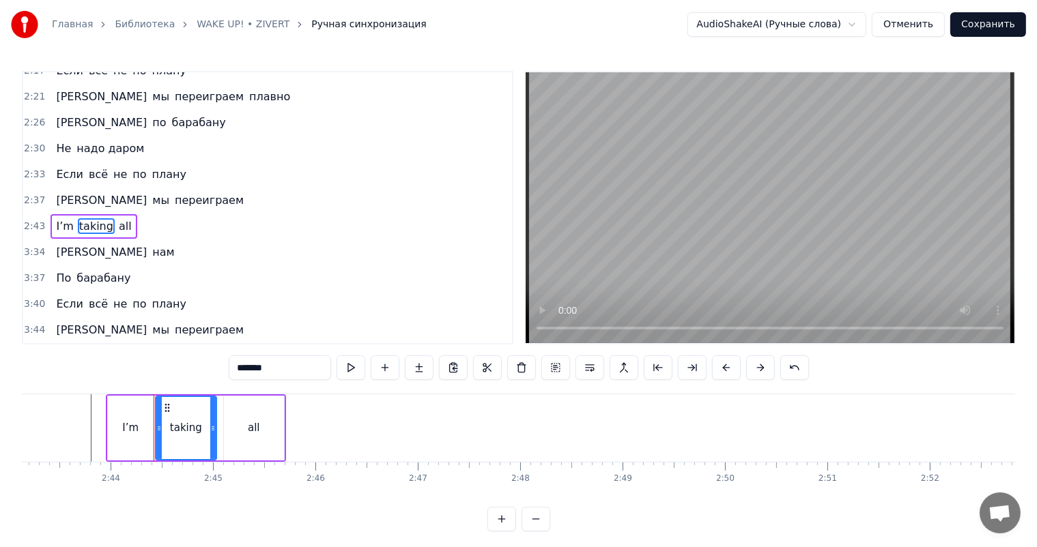
click at [251, 364] on input "******" at bounding box center [280, 368] width 102 height 25
click at [117, 225] on span "all" at bounding box center [125, 226] width 16 height 16
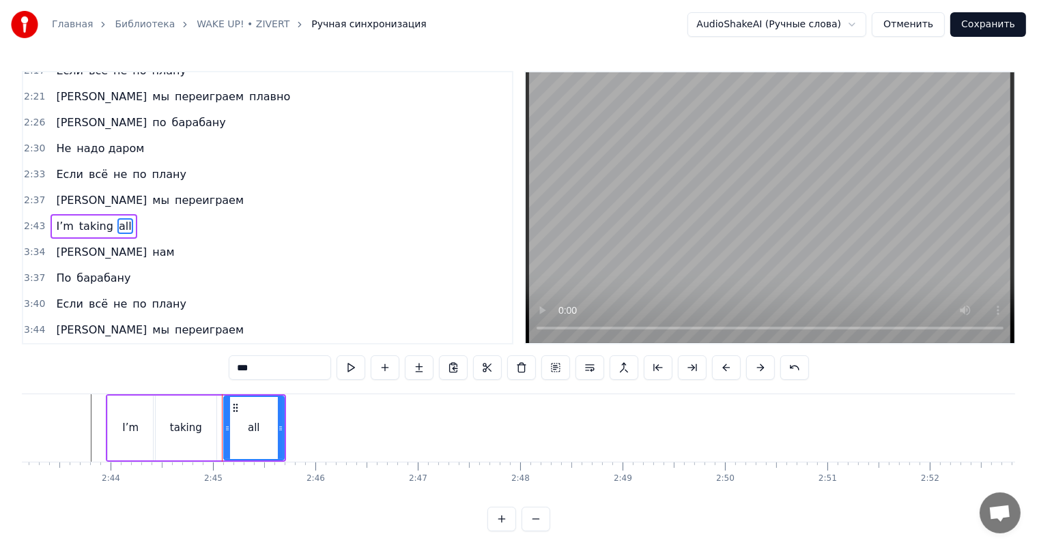
click at [232, 371] on input "***" at bounding box center [280, 368] width 102 height 25
type input "***"
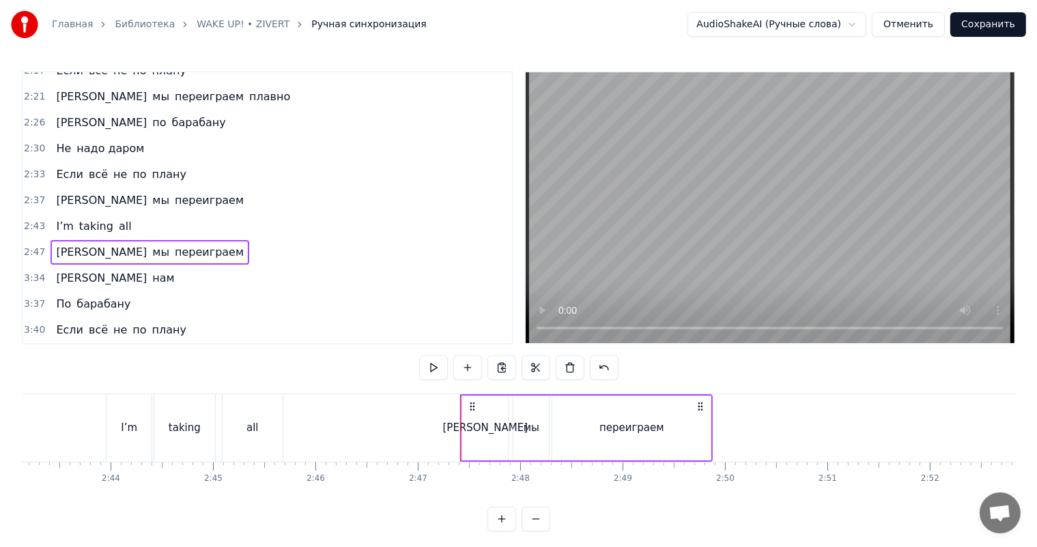
click at [473, 422] on div "[PERSON_NAME]" at bounding box center [485, 428] width 46 height 65
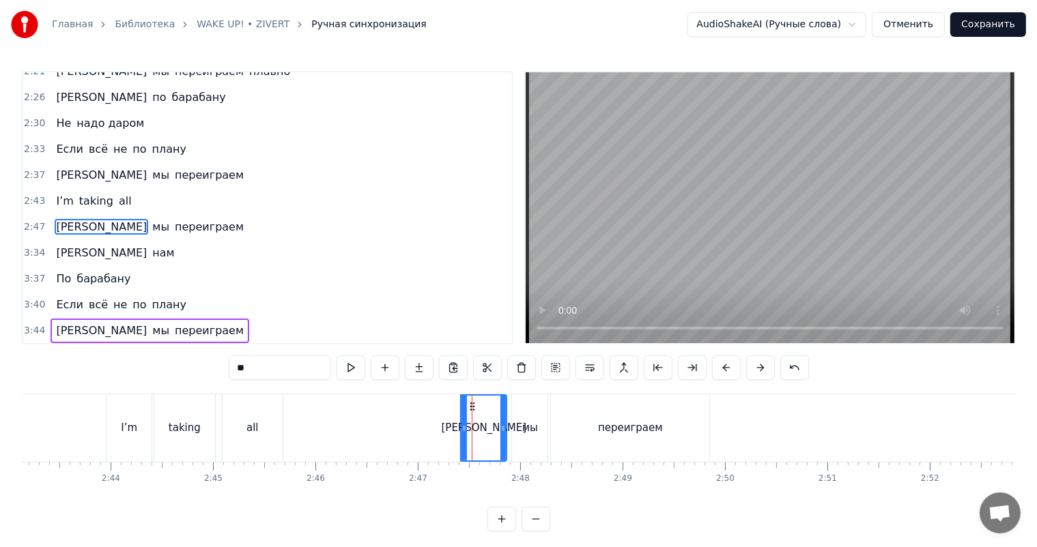
click at [244, 371] on input "**" at bounding box center [280, 368] width 102 height 25
paste input "**"
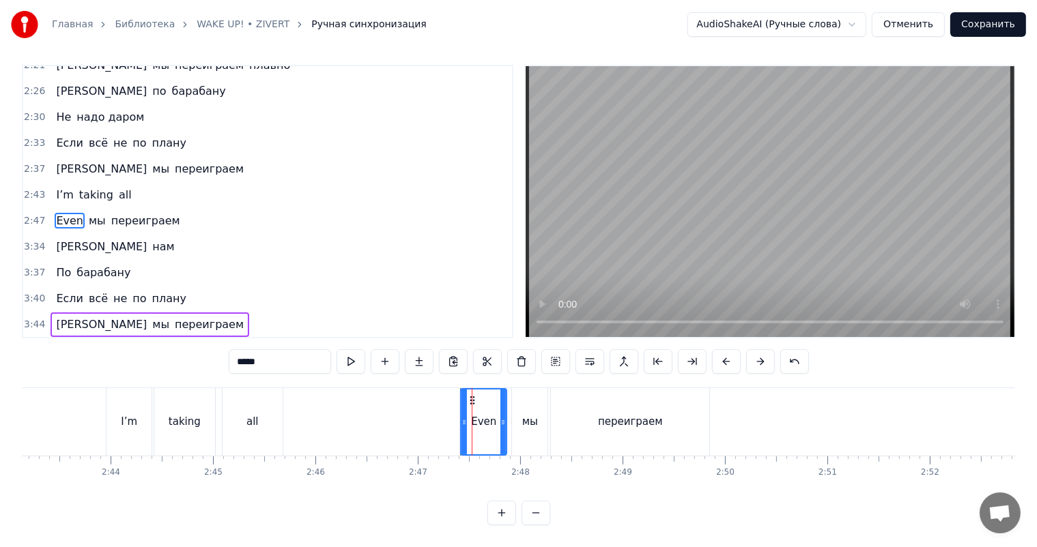
scroll to position [18, 0]
click at [522, 414] on div "мы" at bounding box center [530, 422] width 16 height 16
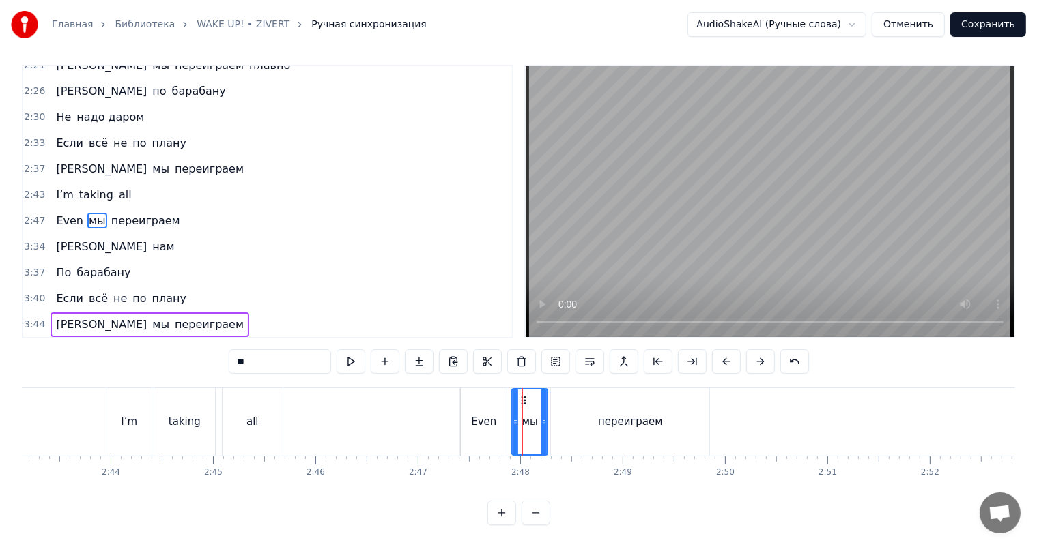
scroll to position [0, 0]
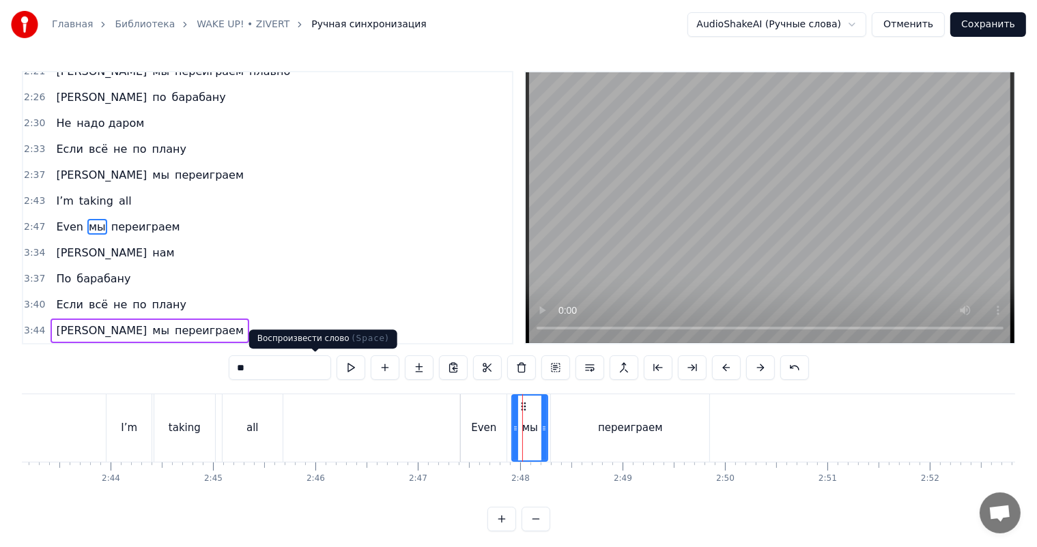
click at [235, 359] on input "**" at bounding box center [280, 368] width 102 height 25
paste input "**"
type input "****"
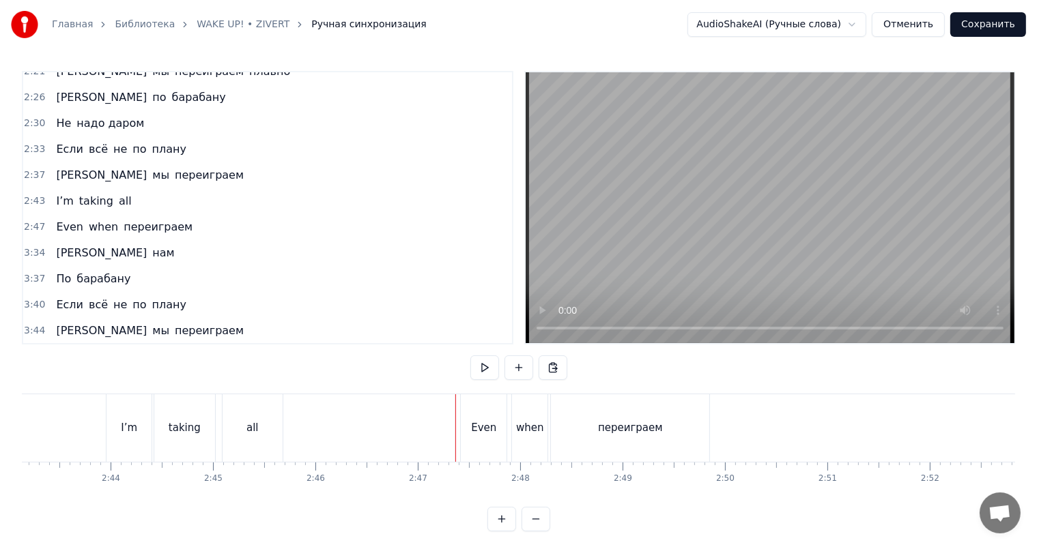
click at [635, 421] on div "переиграем" at bounding box center [630, 428] width 65 height 16
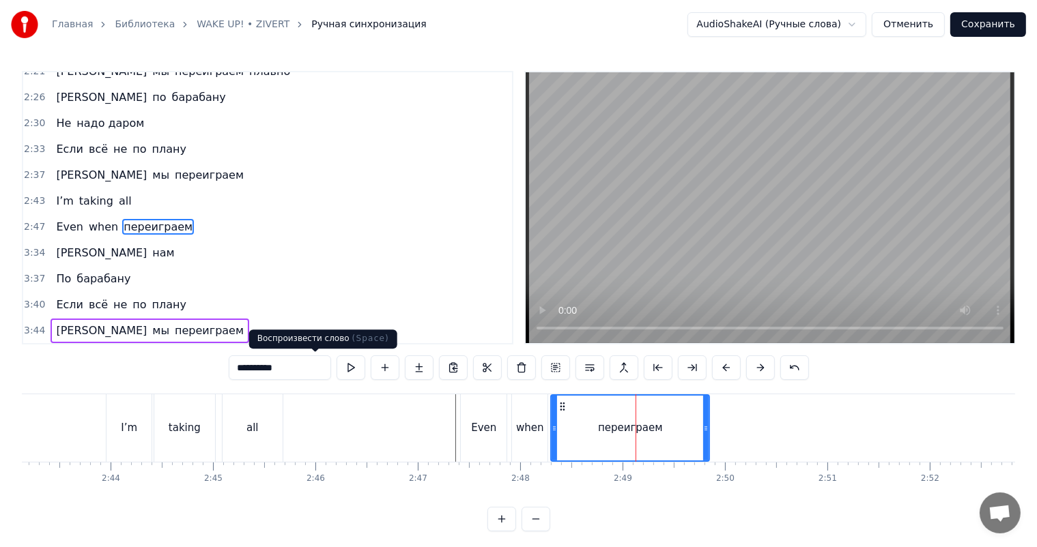
click at [270, 375] on input "**********" at bounding box center [280, 368] width 102 height 25
paste input "********"
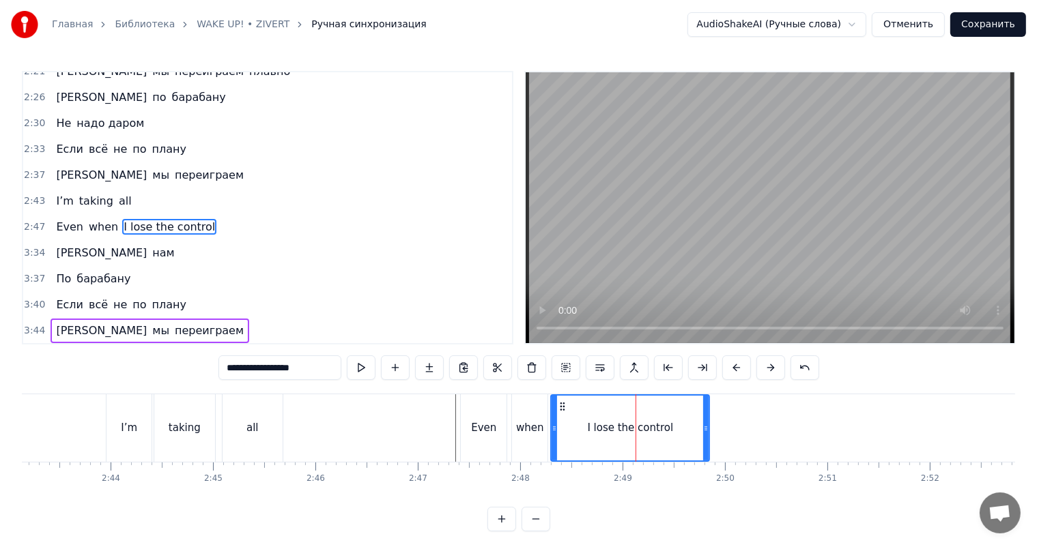
type input "**********"
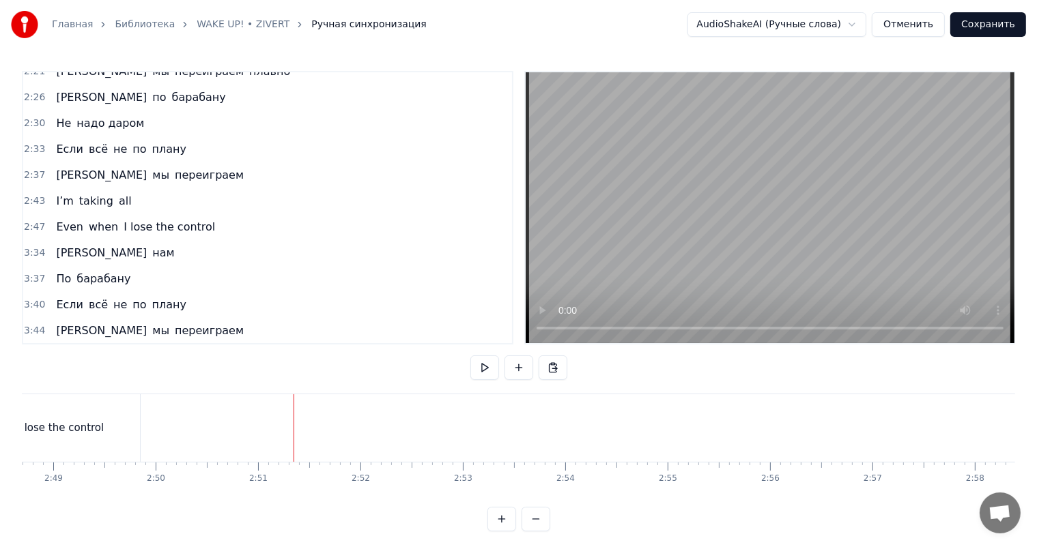
scroll to position [0, 17186]
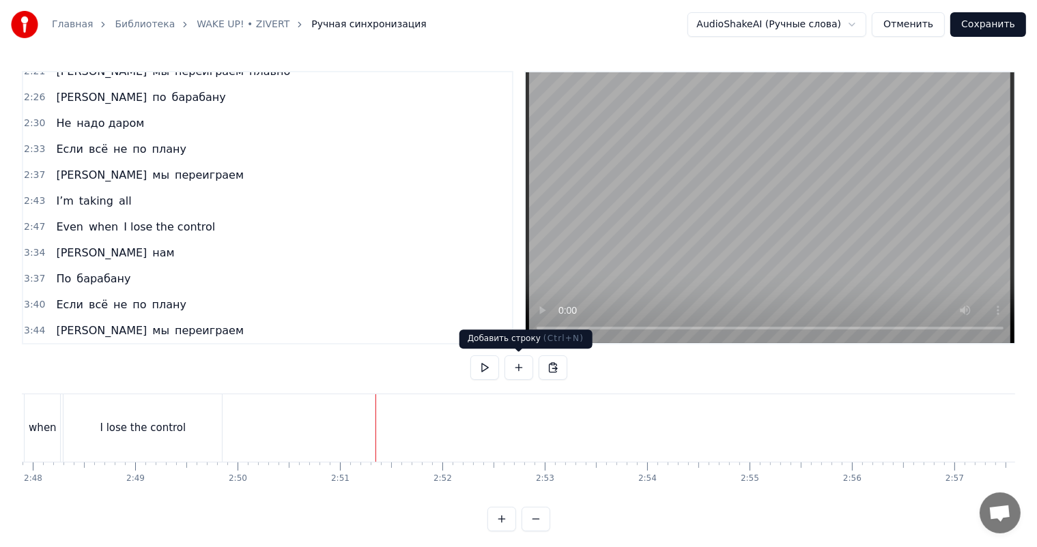
click at [513, 366] on button at bounding box center [518, 368] width 29 height 25
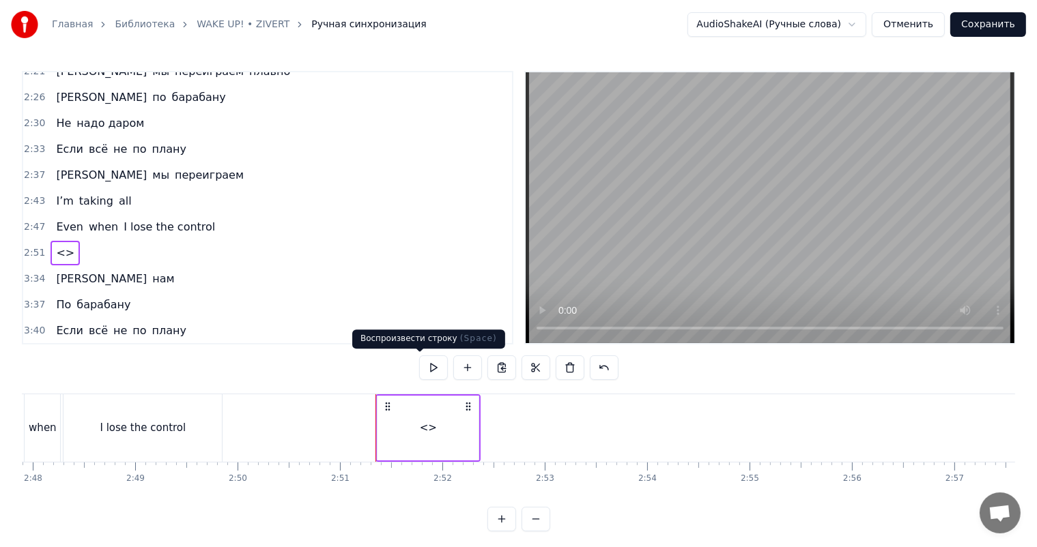
click at [415, 415] on div "<>" at bounding box center [427, 428] width 101 height 65
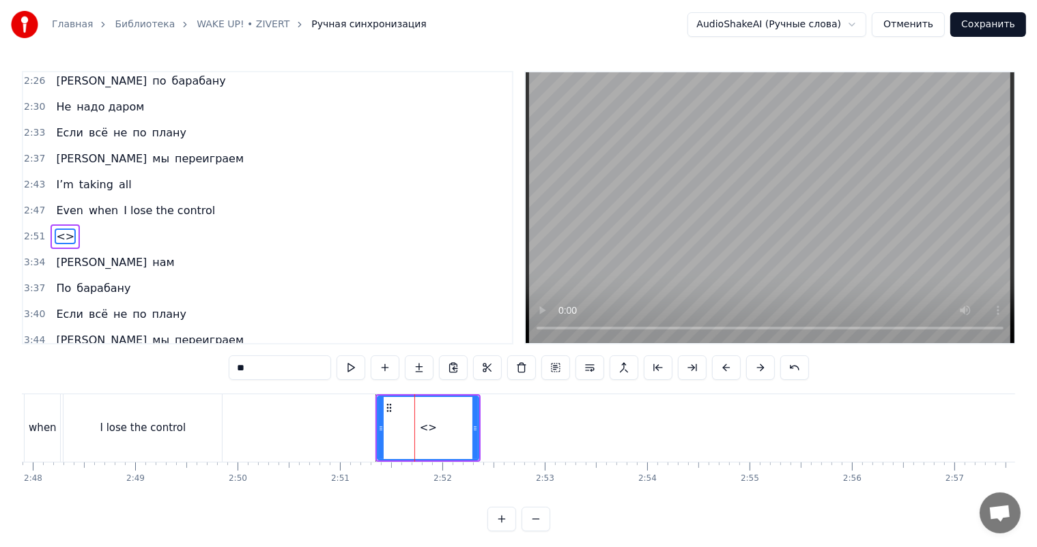
scroll to position [611, 0]
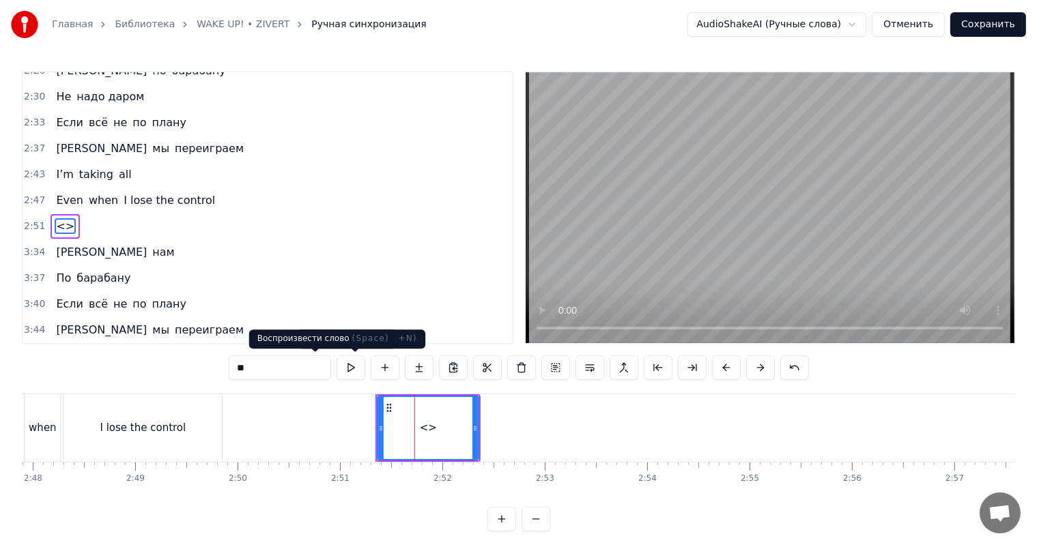
click at [286, 367] on input "**" at bounding box center [280, 368] width 102 height 25
paste input "**********"
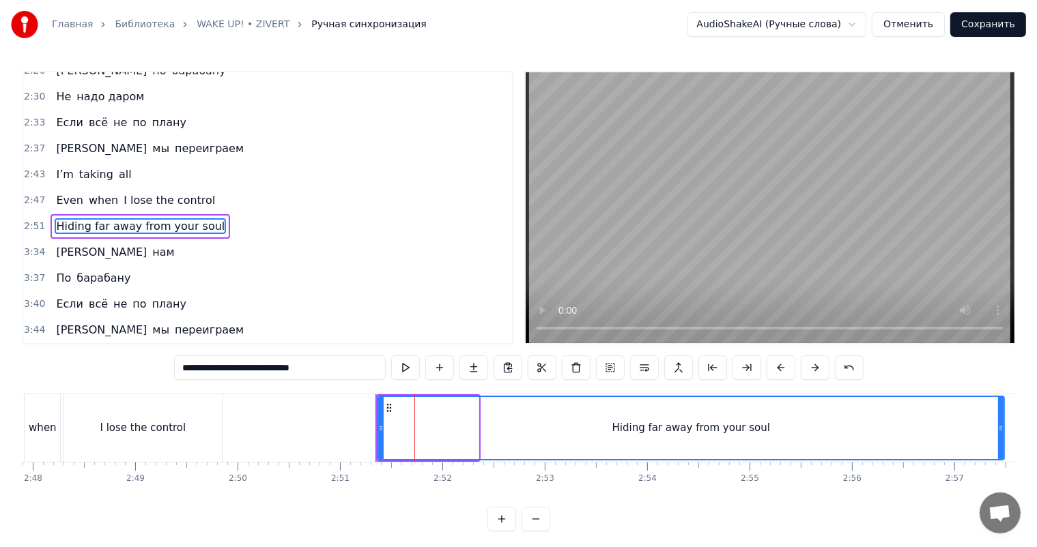
drag, startPoint x: 475, startPoint y: 420, endPoint x: 969, endPoint y: 433, distance: 494.2
click at [1002, 433] on div at bounding box center [1000, 428] width 5 height 62
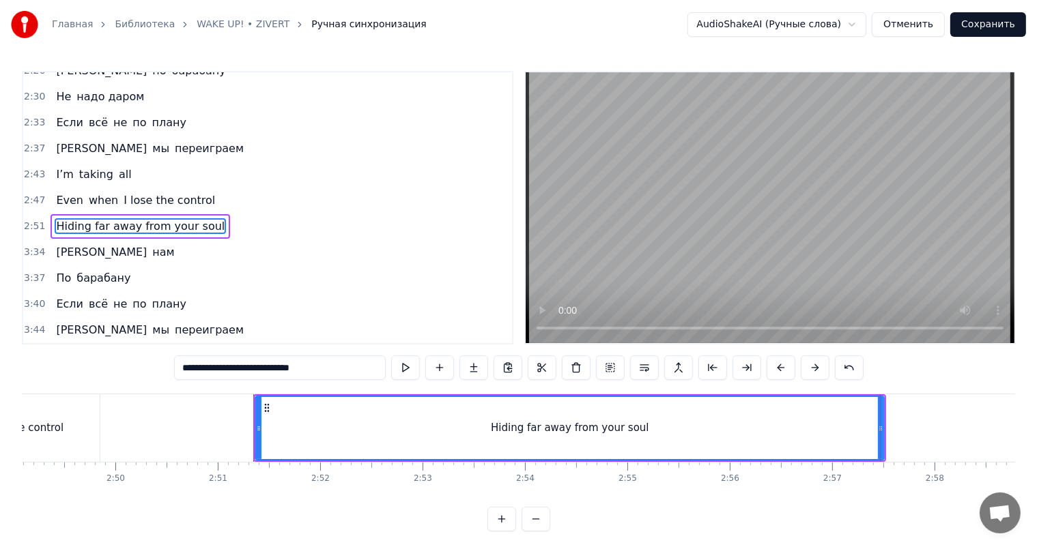
scroll to position [0, 17038]
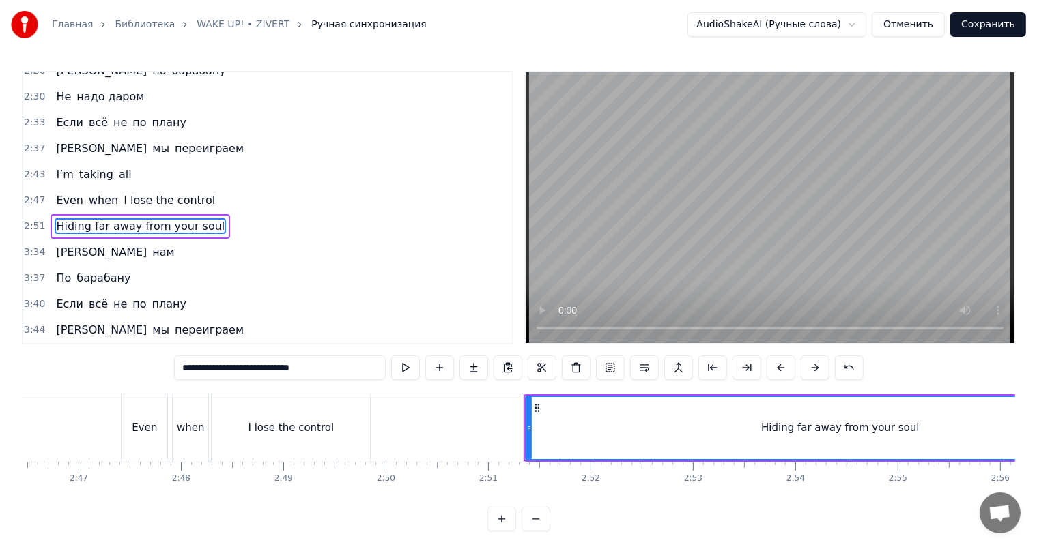
type input "**********"
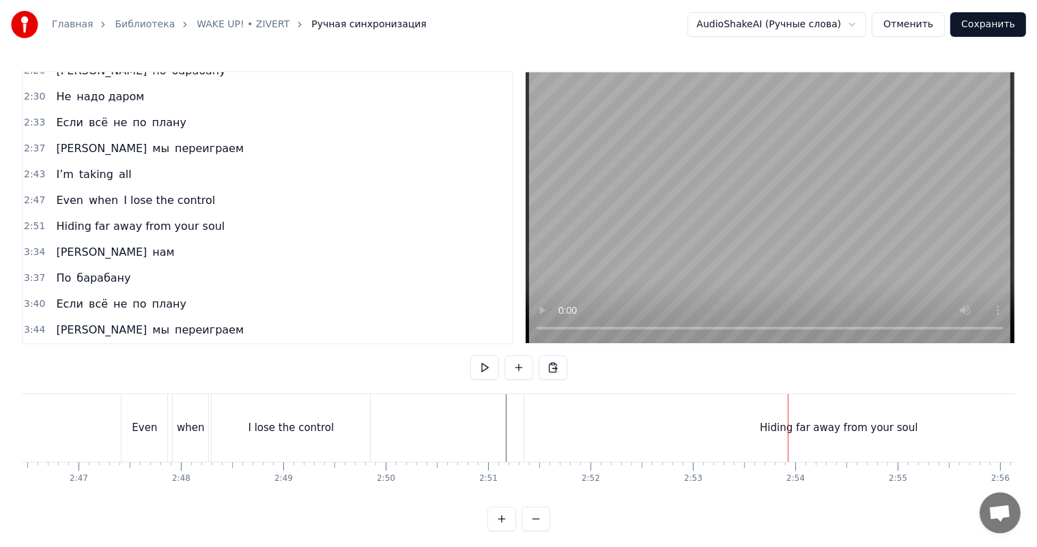
click at [829, 439] on div "Hiding far away from your soul" at bounding box center [838, 428] width 629 height 68
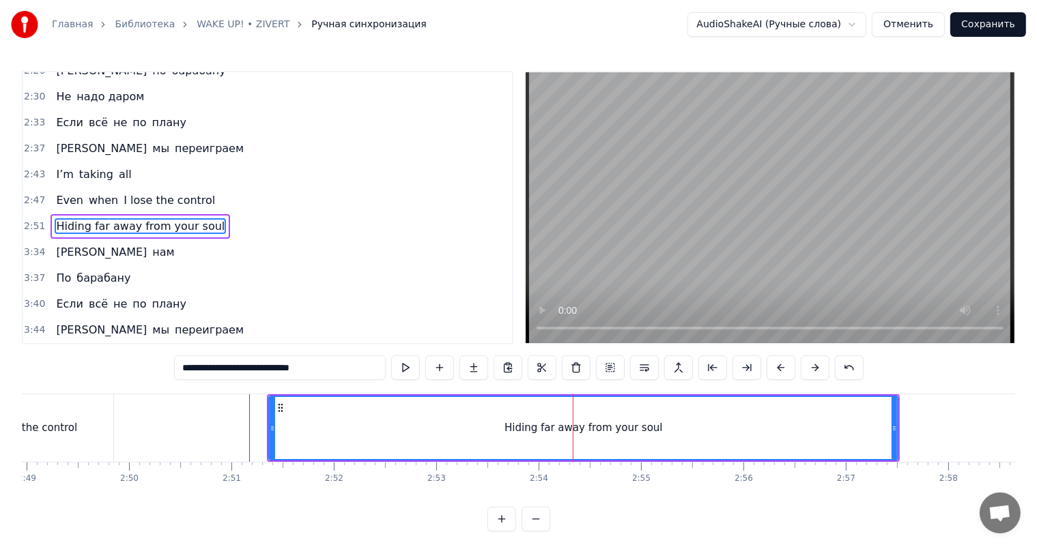
scroll to position [0, 17442]
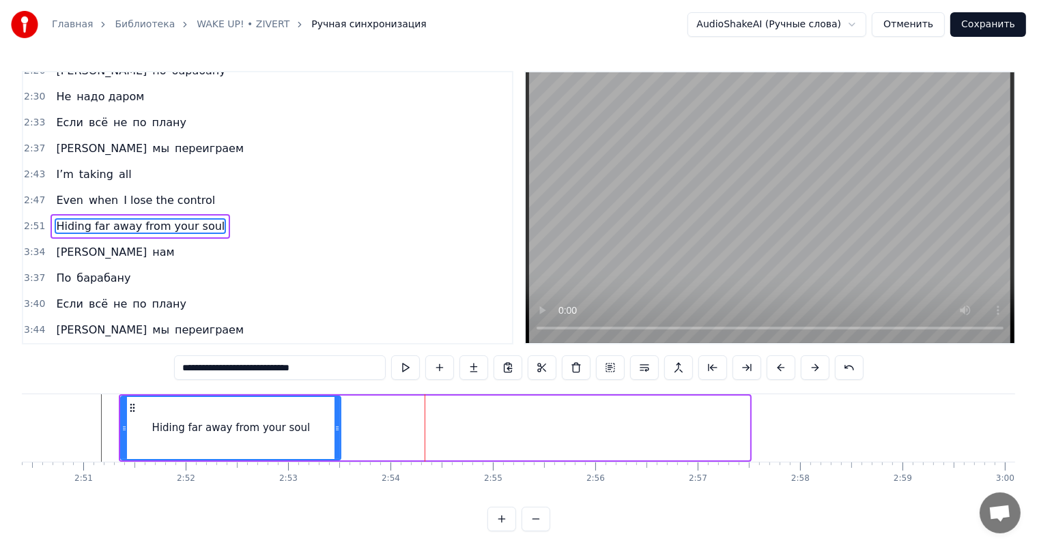
drag, startPoint x: 747, startPoint y: 435, endPoint x: 321, endPoint y: 439, distance: 425.8
click at [340, 438] on div at bounding box center [336, 428] width 5 height 62
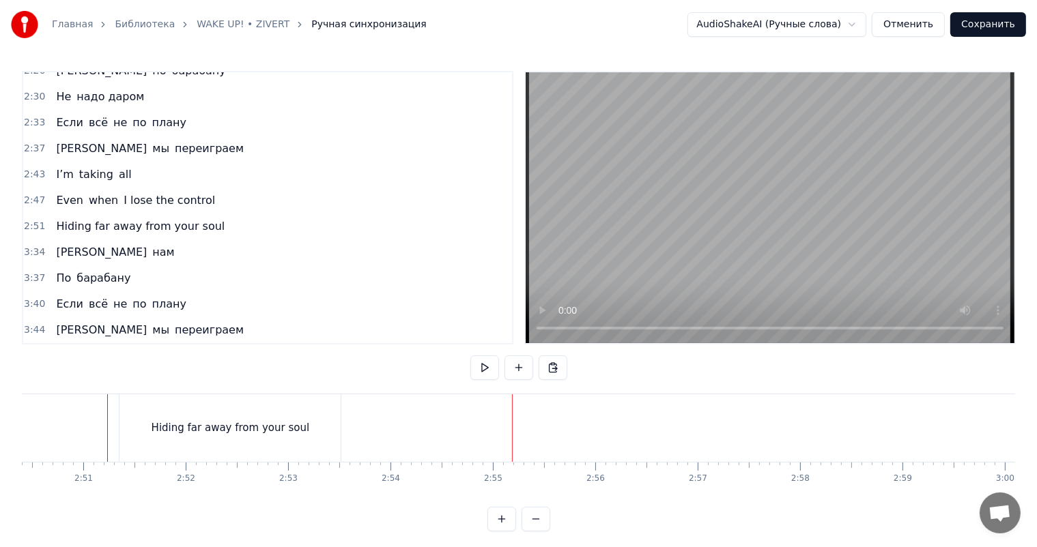
click at [151, 245] on span "нам" at bounding box center [163, 252] width 25 height 16
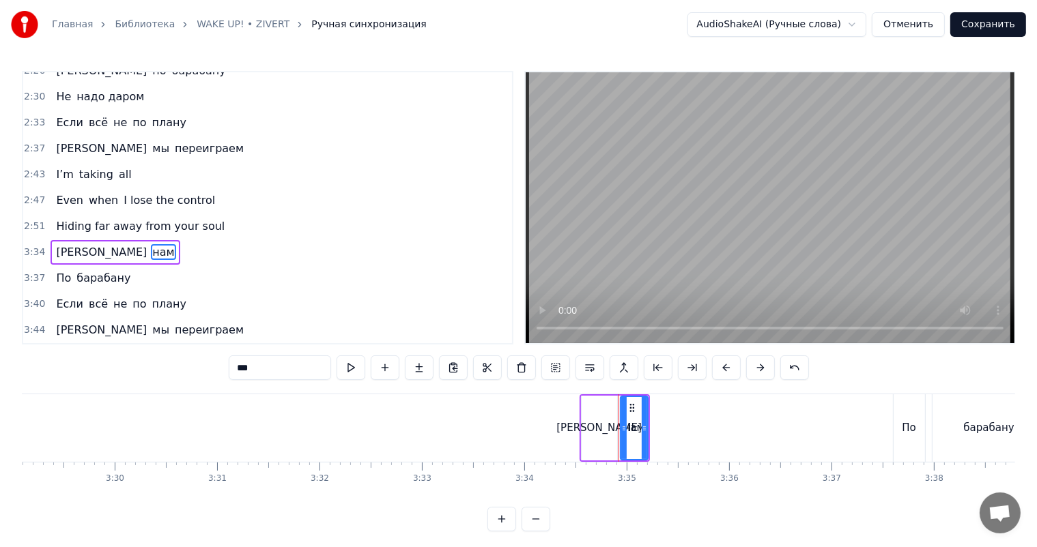
scroll to position [0, 21931]
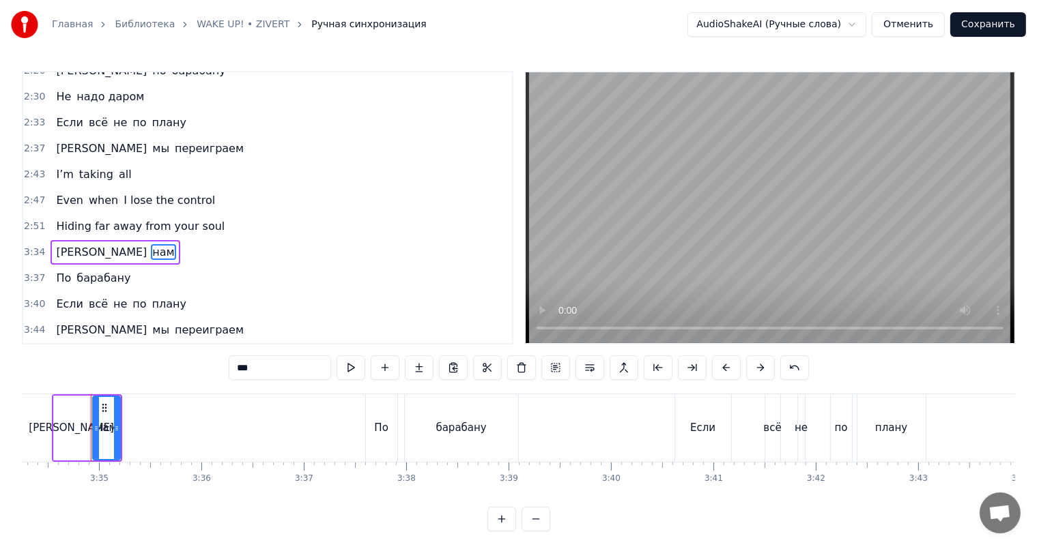
click at [50, 241] on div "А нам" at bounding box center [114, 252] width 129 height 25
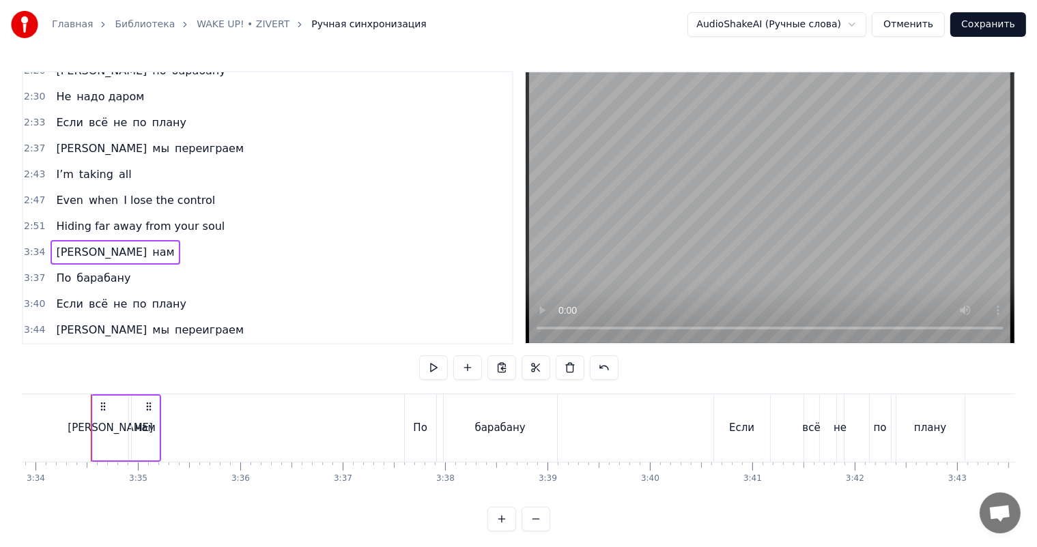
click at [190, 227] on span "Hiding far away from your soul" at bounding box center [140, 226] width 171 height 16
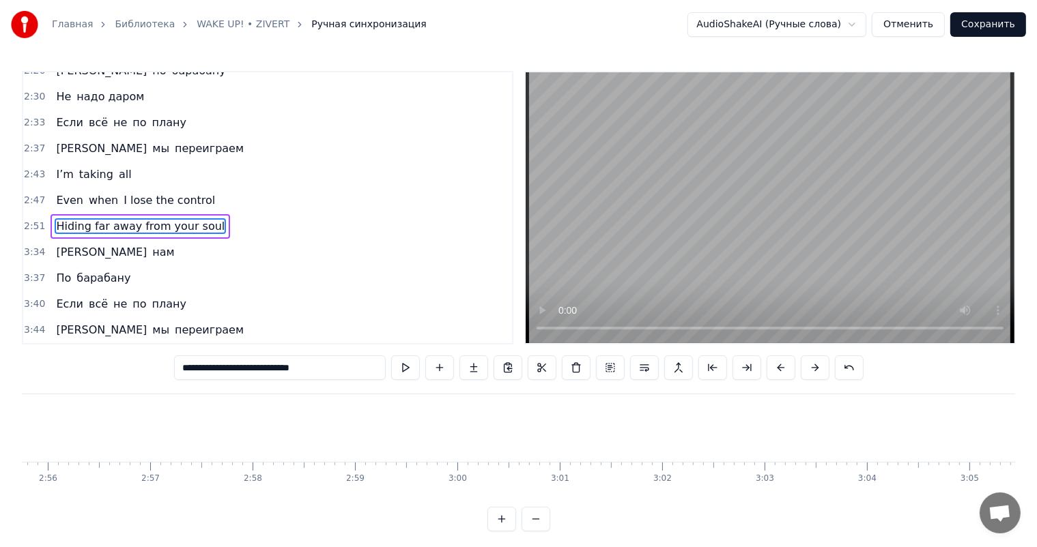
scroll to position [0, 17597]
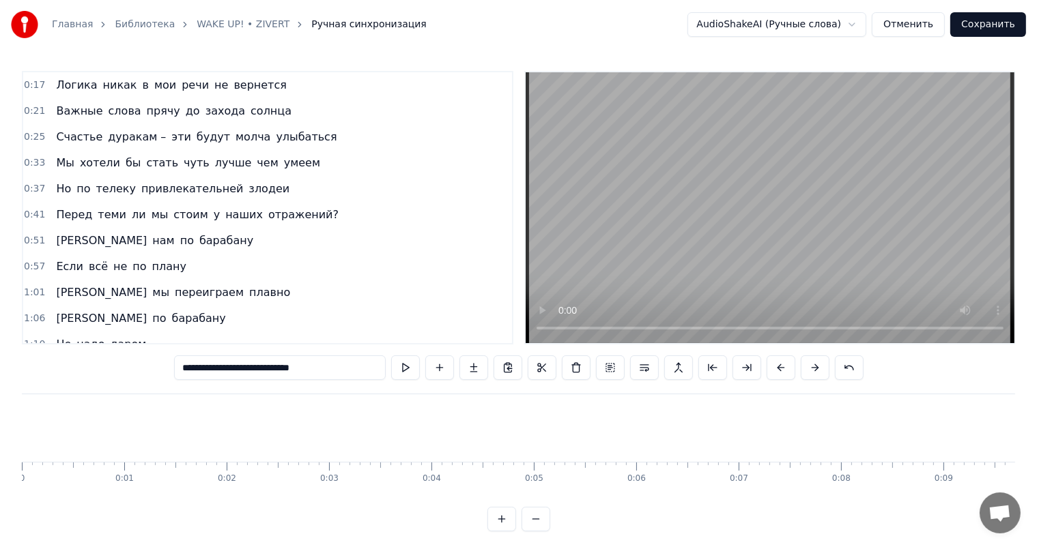
scroll to position [0, 17471]
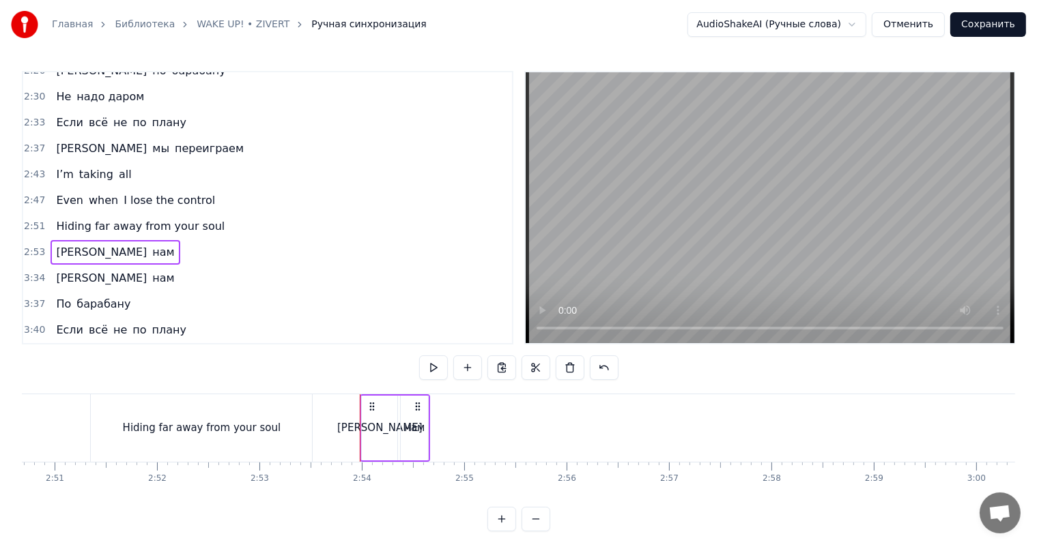
click at [392, 435] on div "[PERSON_NAME]" at bounding box center [379, 428] width 35 height 65
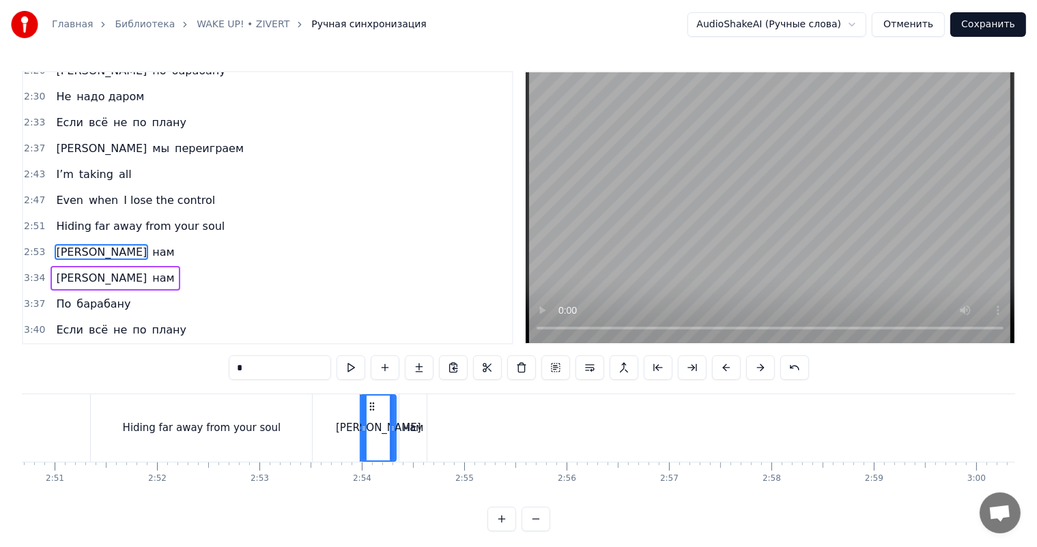
scroll to position [636, 0]
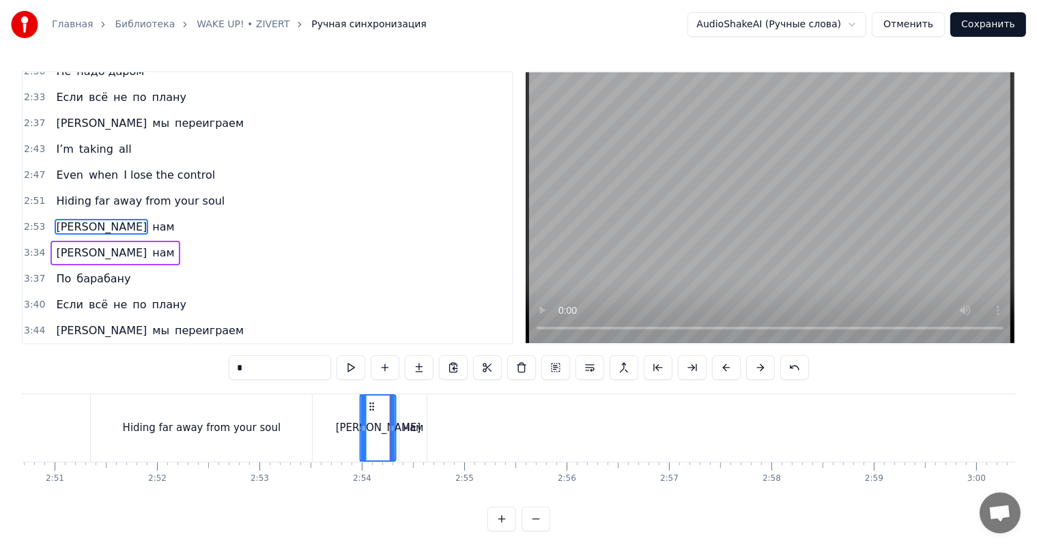
click at [369, 409] on icon at bounding box center [371, 406] width 11 height 11
click at [63, 241] on div "А нам" at bounding box center [114, 253] width 129 height 25
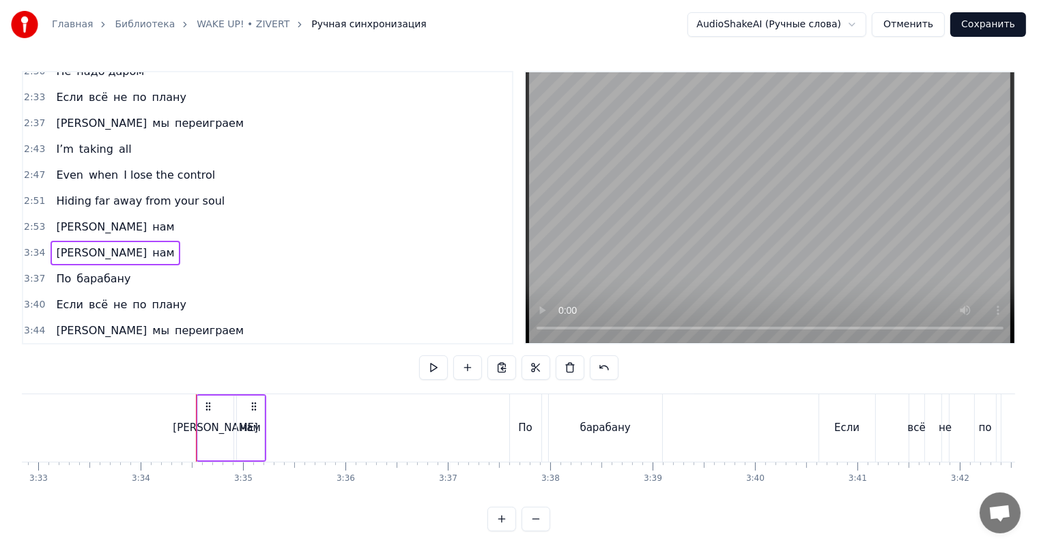
scroll to position [0, 21892]
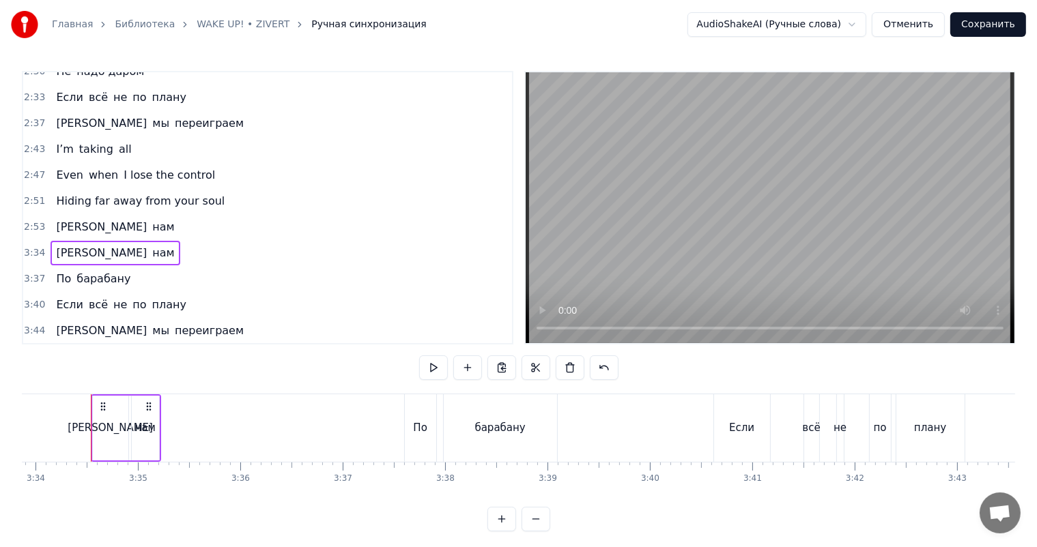
click at [66, 216] on div "А нам" at bounding box center [114, 227] width 129 height 25
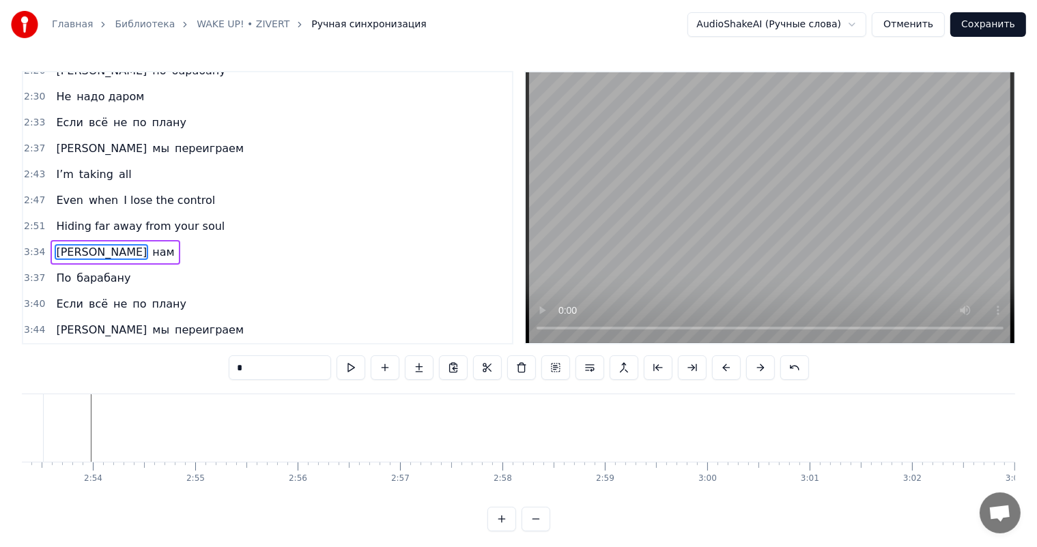
scroll to position [611, 0]
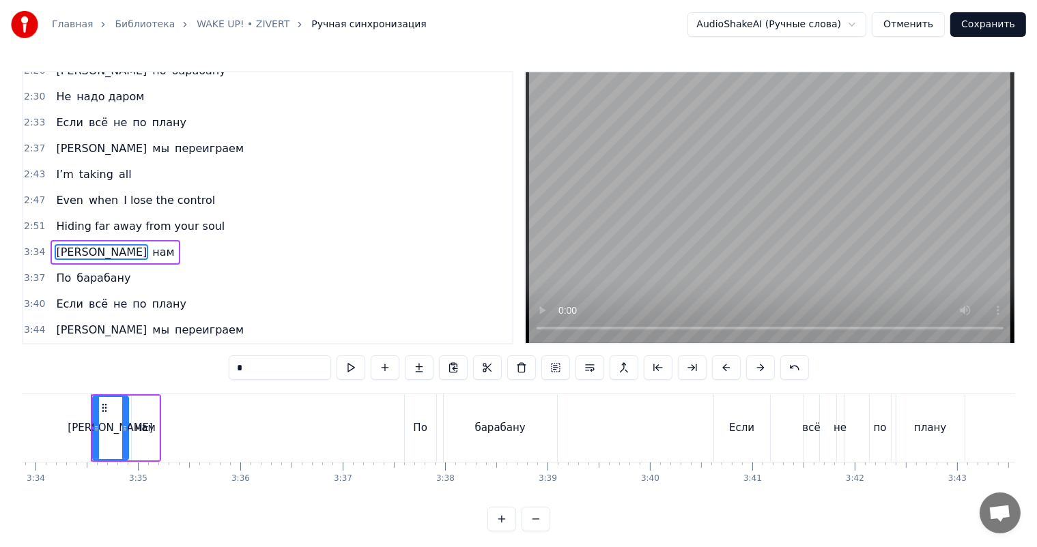
click at [191, 227] on span "Hiding far away from your soul" at bounding box center [140, 226] width 171 height 16
type input "**********"
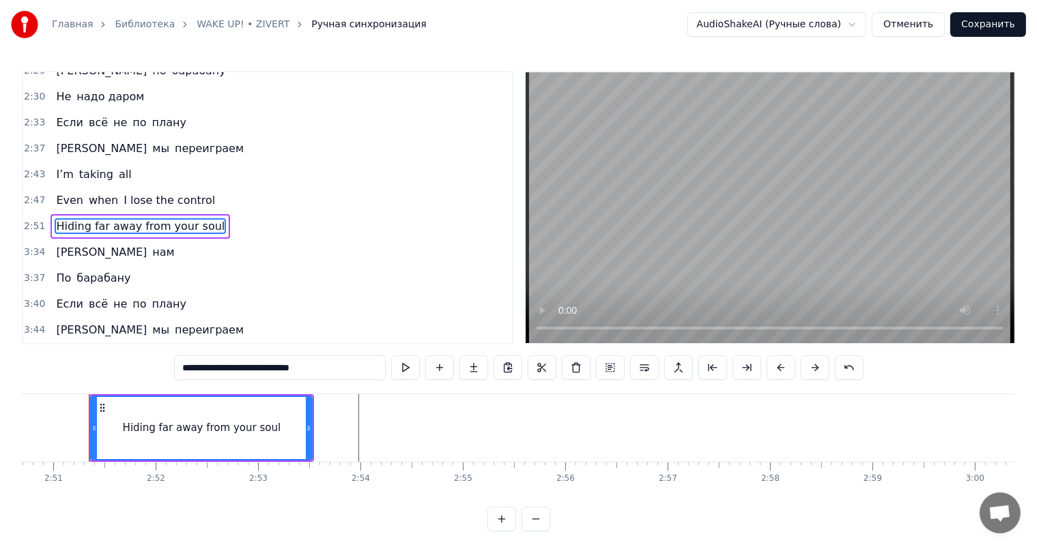
scroll to position [0, 17471]
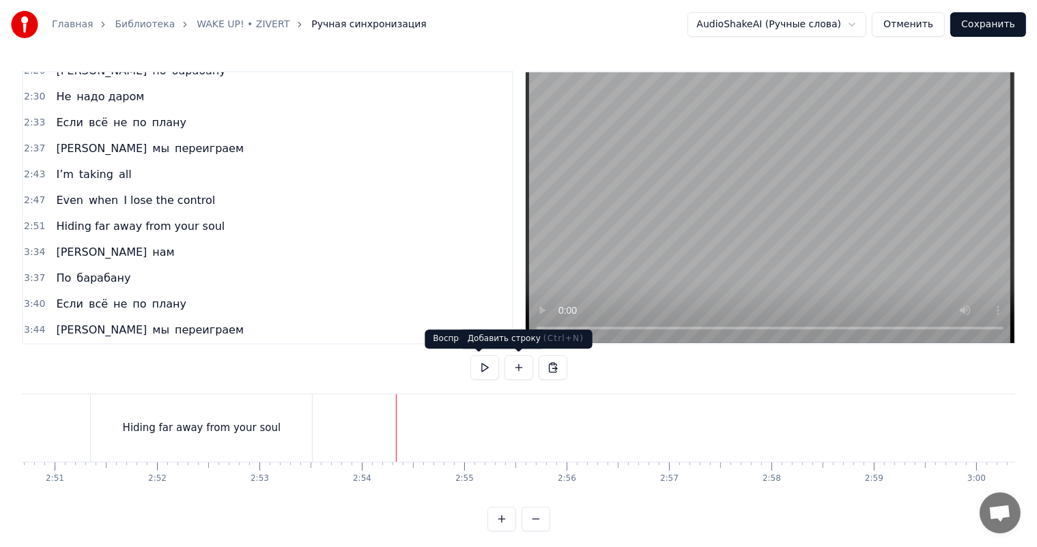
click at [523, 361] on button at bounding box center [518, 368] width 29 height 25
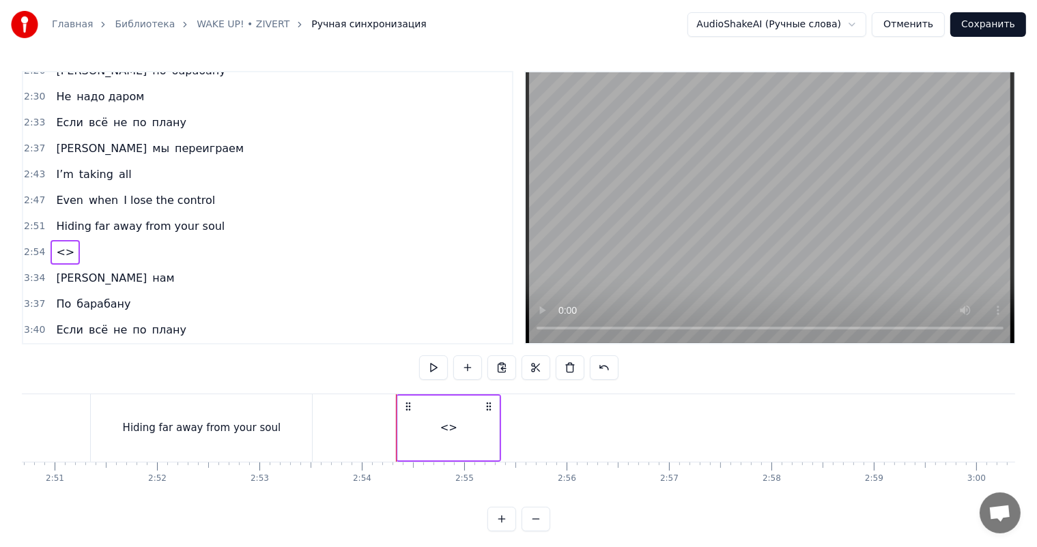
scroll to position [636, 0]
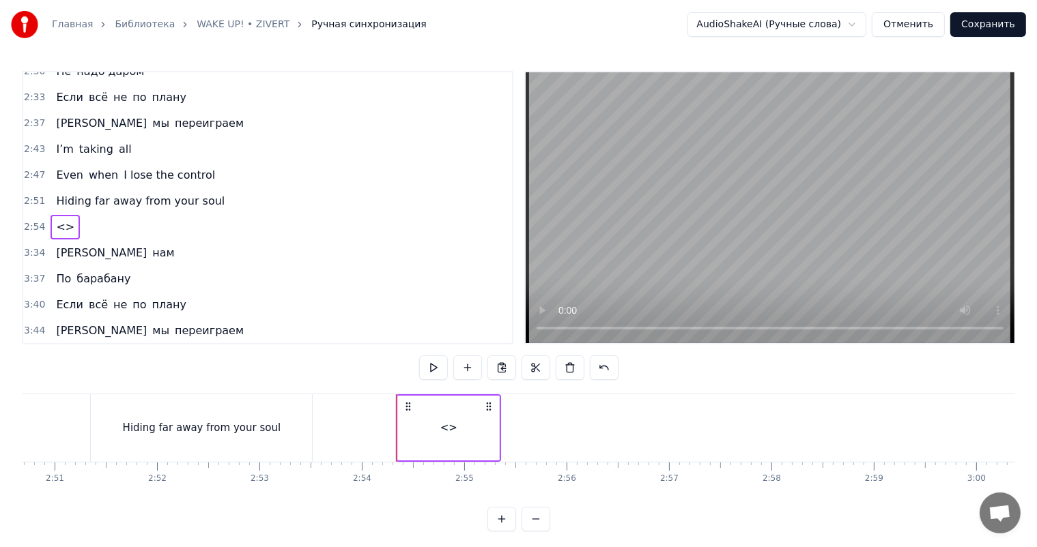
click at [442, 423] on div "<>" at bounding box center [448, 428] width 17 height 16
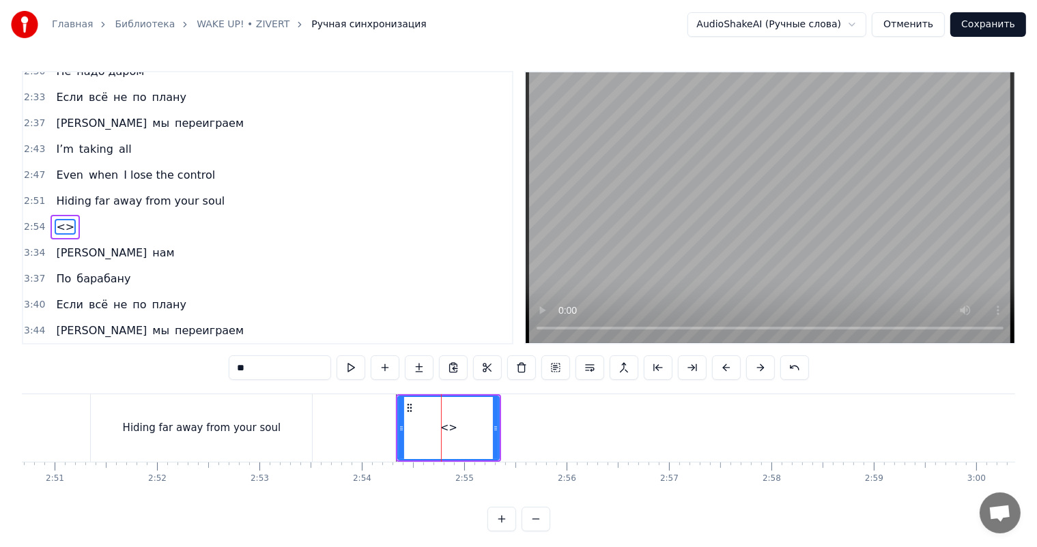
click at [263, 367] on input "**" at bounding box center [280, 368] width 102 height 25
paste input "*****"
type input "*******"
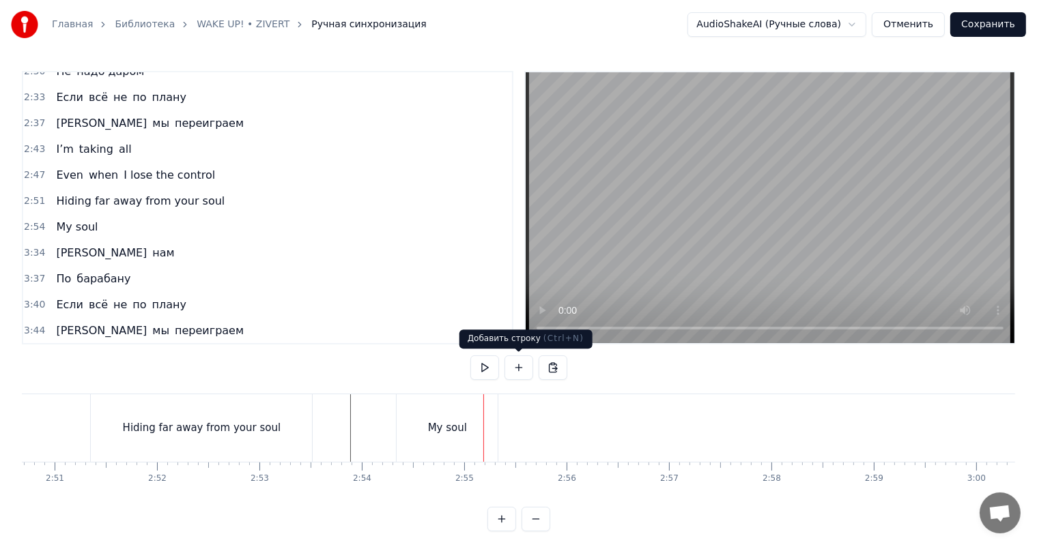
click at [474, 413] on div "My soul" at bounding box center [446, 428] width 101 height 68
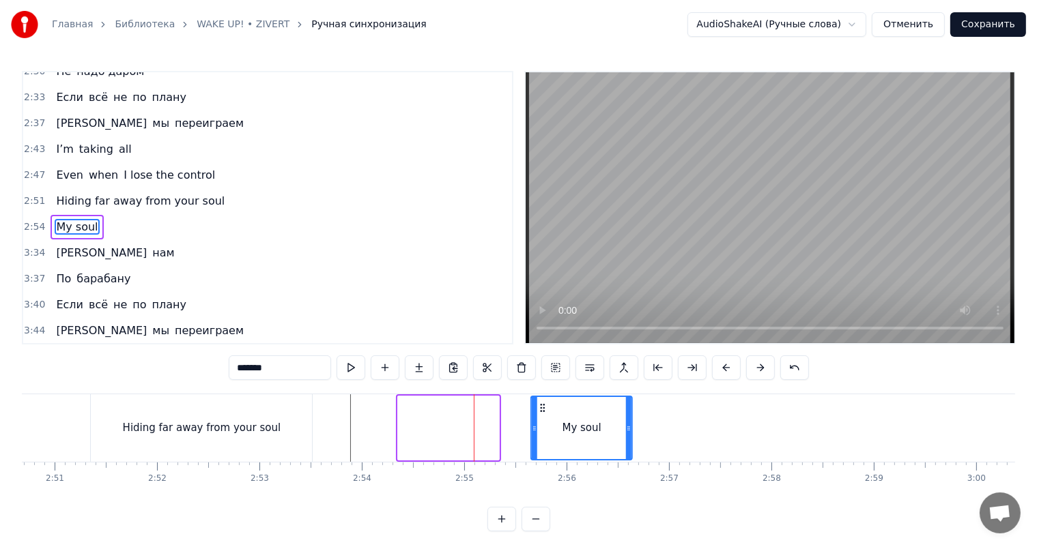
drag, startPoint x: 409, startPoint y: 404, endPoint x: 542, endPoint y: 409, distance: 133.2
click at [542, 409] on icon at bounding box center [543, 408] width 11 height 11
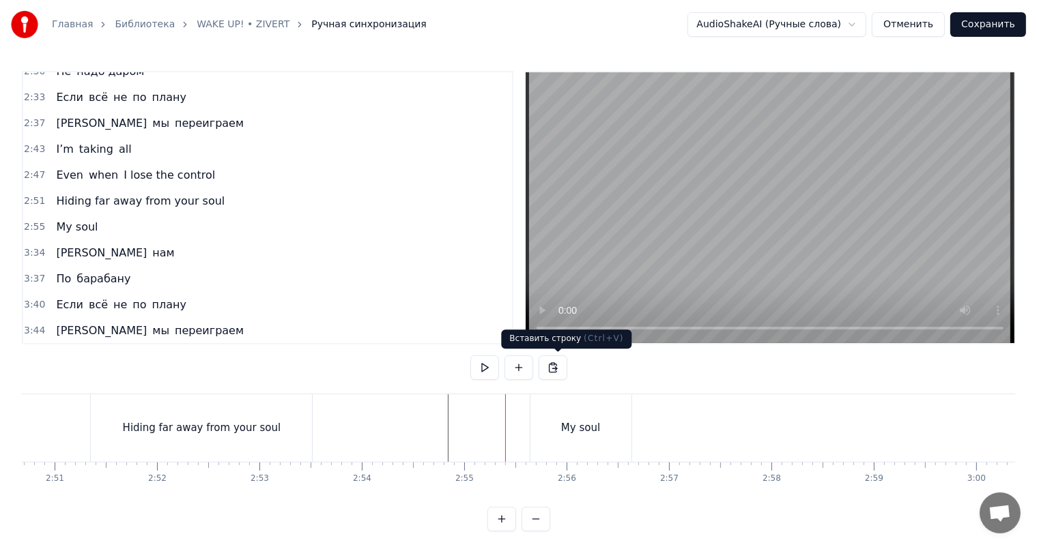
click at [587, 428] on div "My soul" at bounding box center [580, 428] width 39 height 16
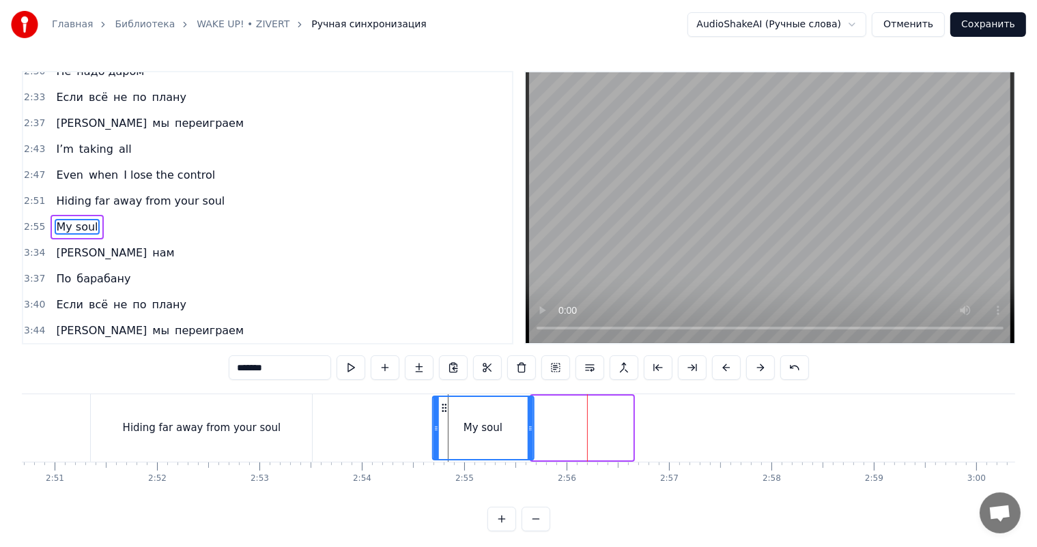
drag, startPoint x: 543, startPoint y: 405, endPoint x: 450, endPoint y: 407, distance: 92.8
click at [450, 407] on icon at bounding box center [444, 408] width 11 height 11
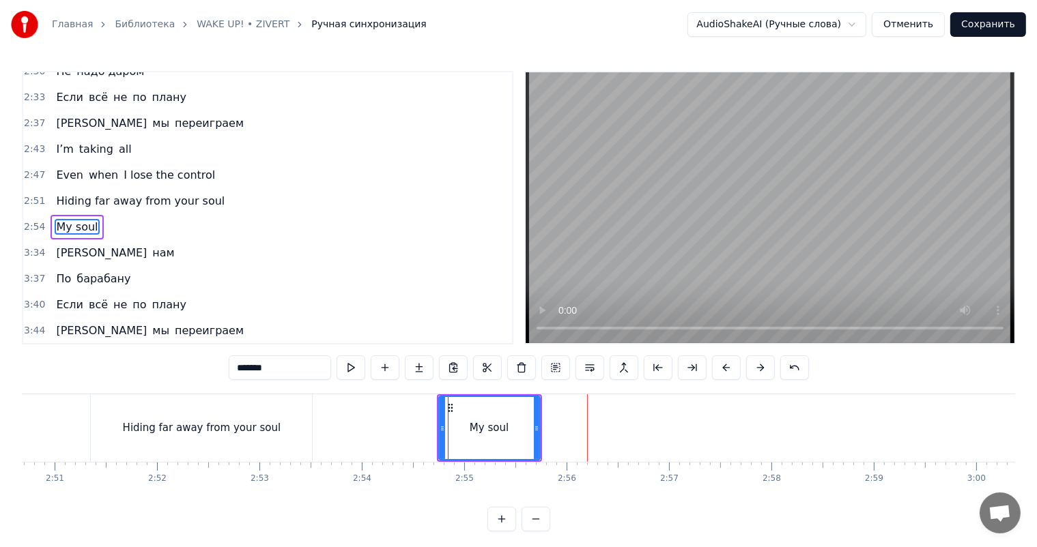
click at [442, 420] on div "My soul" at bounding box center [489, 428] width 102 height 65
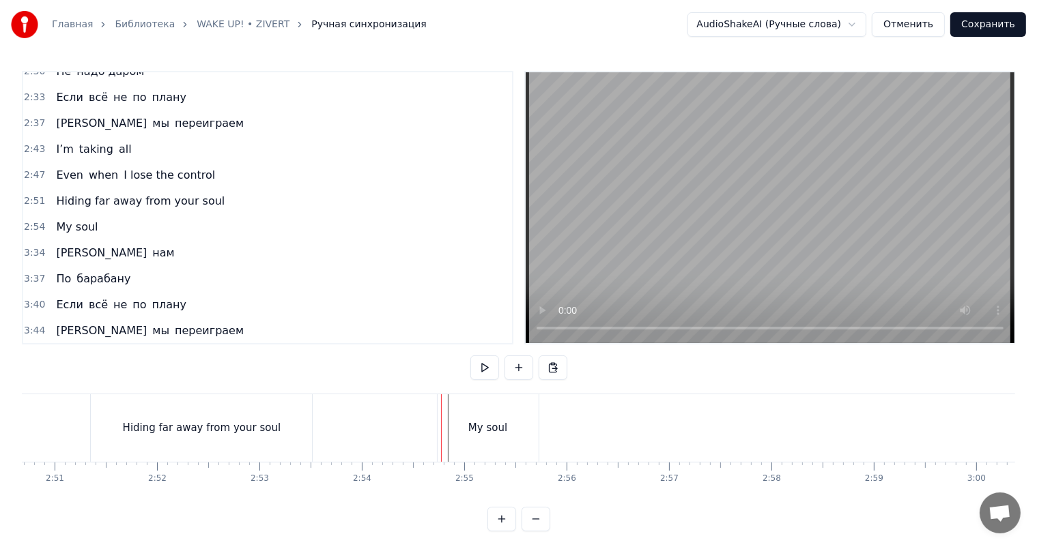
click at [437, 423] on div "My soul" at bounding box center [487, 428] width 101 height 68
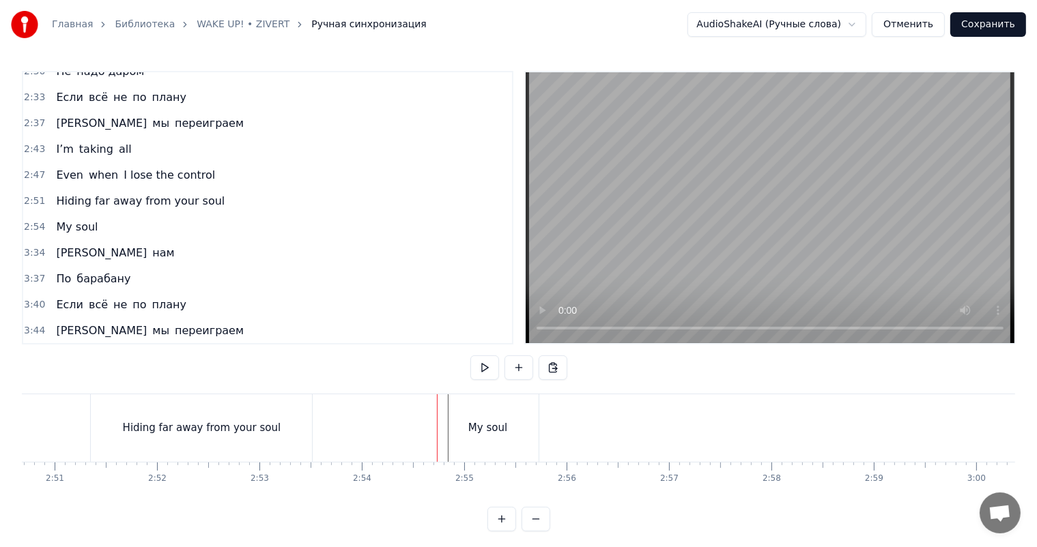
click at [442, 426] on div "My soul" at bounding box center [487, 428] width 101 height 68
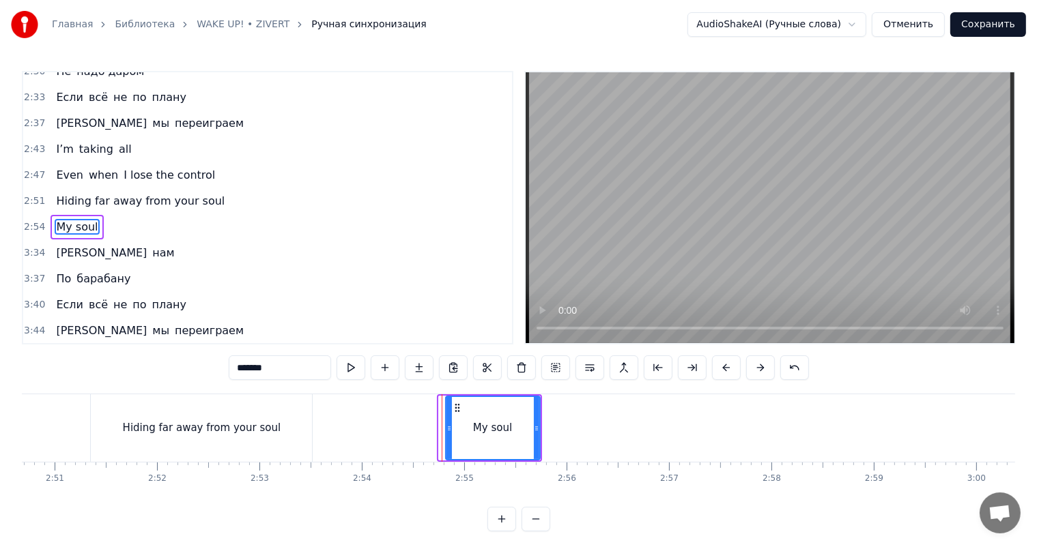
drag, startPoint x: 439, startPoint y: 426, endPoint x: 446, endPoint y: 427, distance: 7.0
click at [446, 427] on icon at bounding box center [448, 428] width 5 height 11
drag, startPoint x: 535, startPoint y: 423, endPoint x: 502, endPoint y: 427, distance: 32.9
click at [513, 426] on icon at bounding box center [515, 428] width 5 height 11
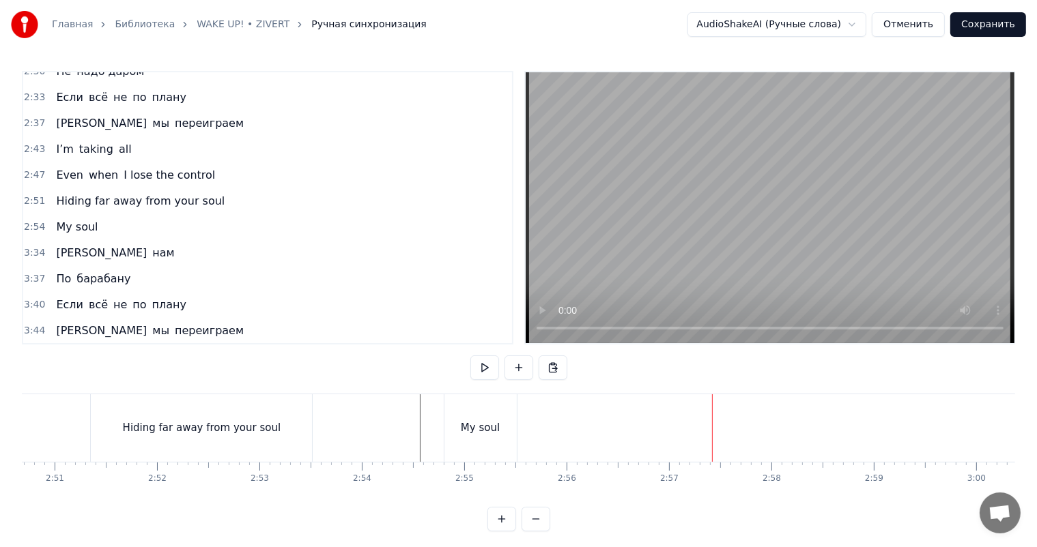
click at [517, 366] on button at bounding box center [518, 368] width 29 height 25
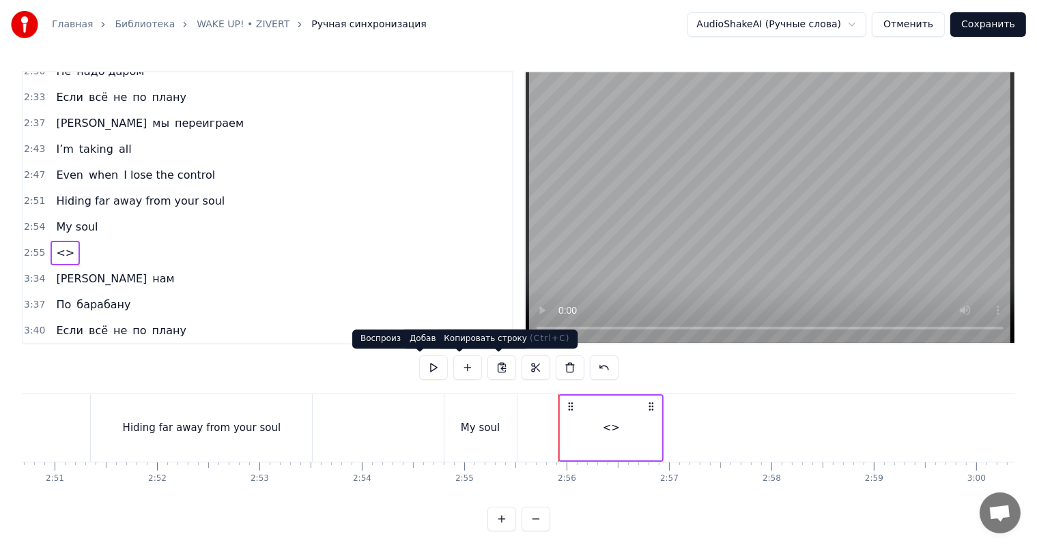
click at [641, 442] on div "<>" at bounding box center [610, 428] width 101 height 65
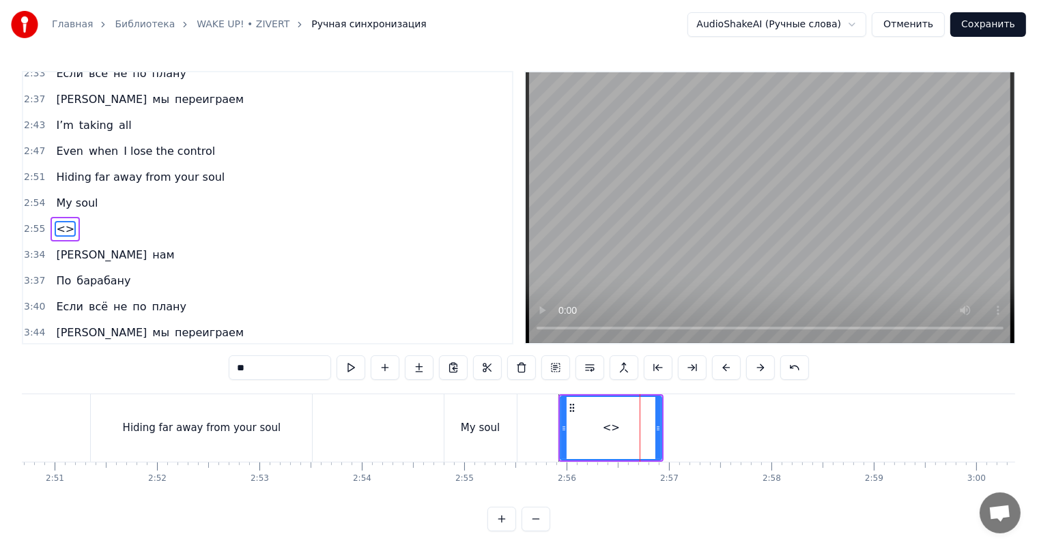
scroll to position [663, 0]
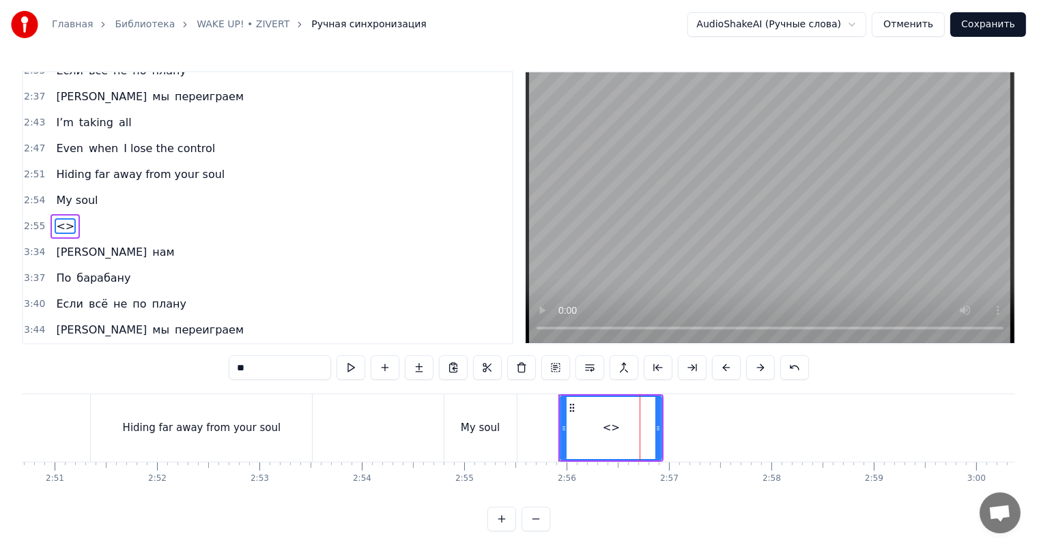
click at [274, 371] on input "**" at bounding box center [280, 368] width 102 height 25
paste input "***"
type input "*****"
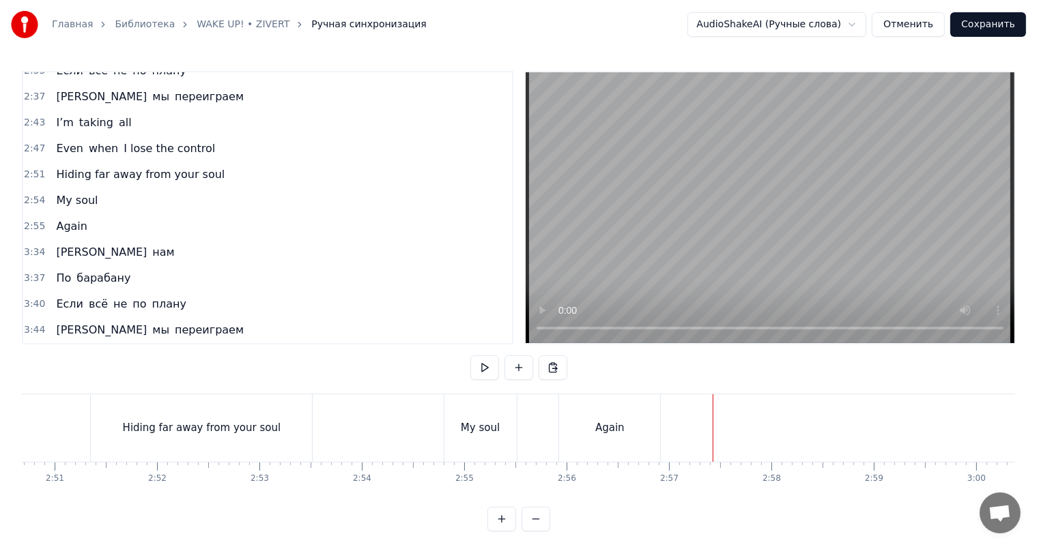
click at [624, 420] on div "Again" at bounding box center [609, 428] width 101 height 68
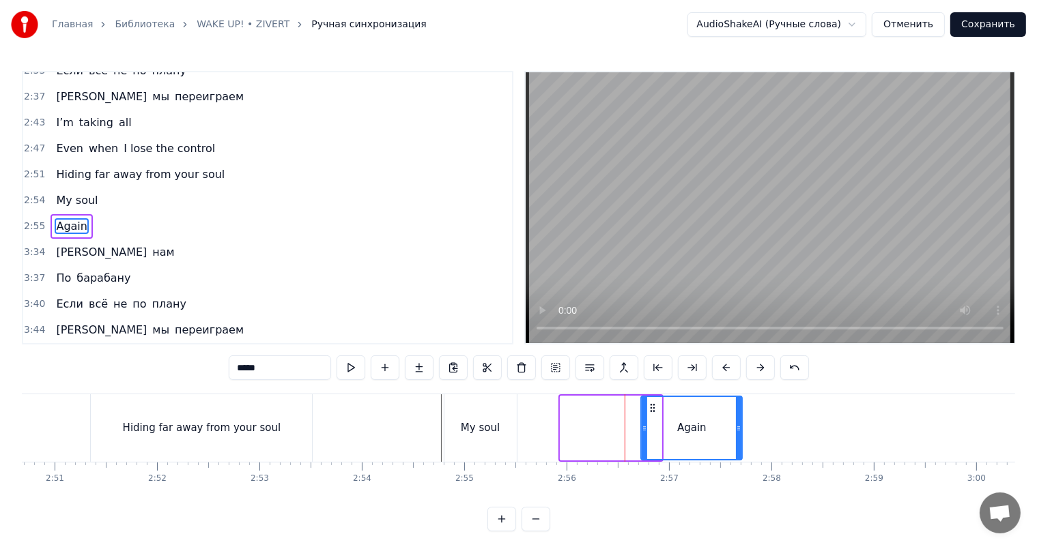
drag, startPoint x: 573, startPoint y: 405, endPoint x: 652, endPoint y: 408, distance: 79.9
click at [652, 408] on icon at bounding box center [653, 408] width 11 height 11
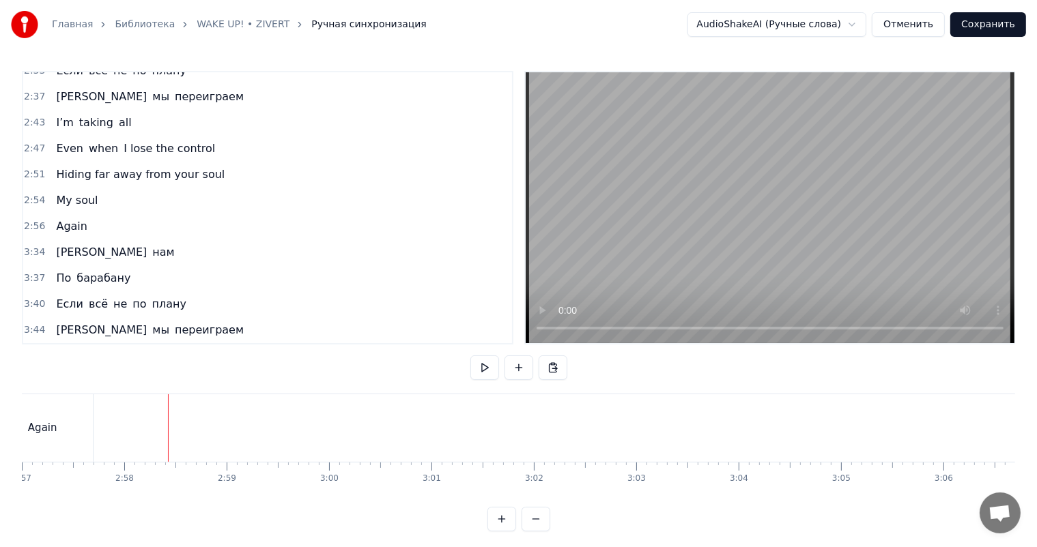
scroll to position [0, 17685]
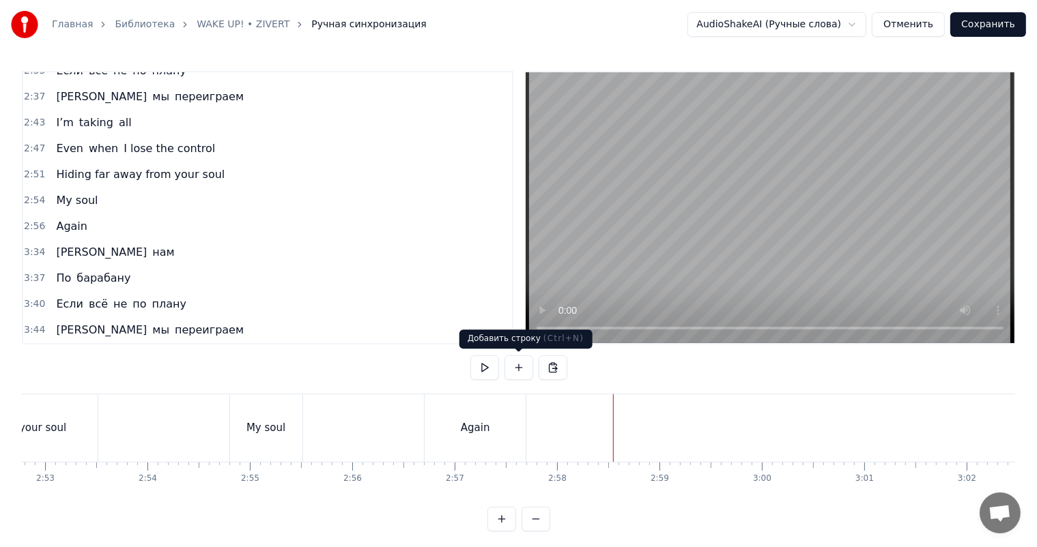
click at [515, 360] on button at bounding box center [518, 368] width 29 height 25
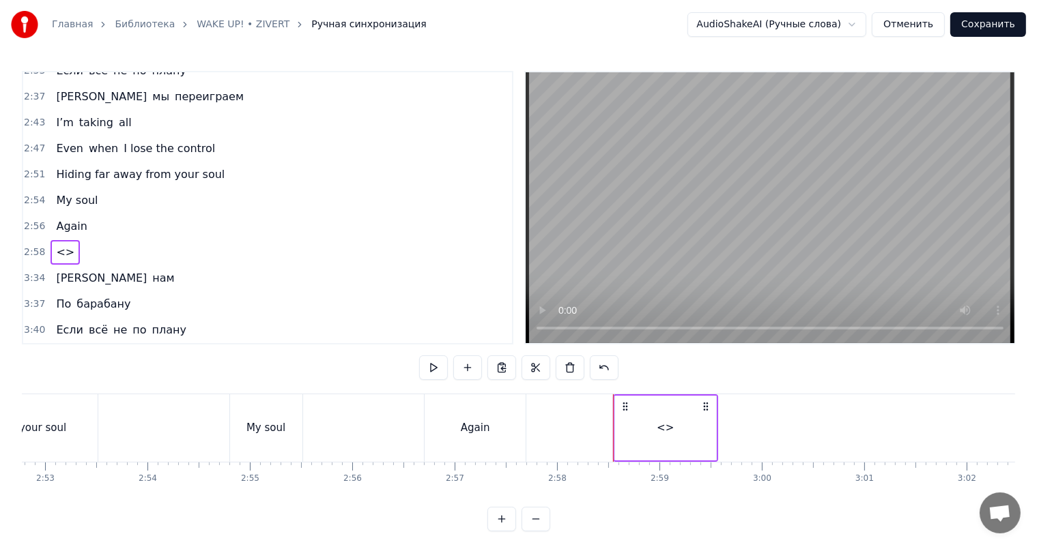
drag, startPoint x: 463, startPoint y: 420, endPoint x: 636, endPoint y: 415, distance: 173.4
click at [463, 420] on div "Again" at bounding box center [474, 428] width 101 height 68
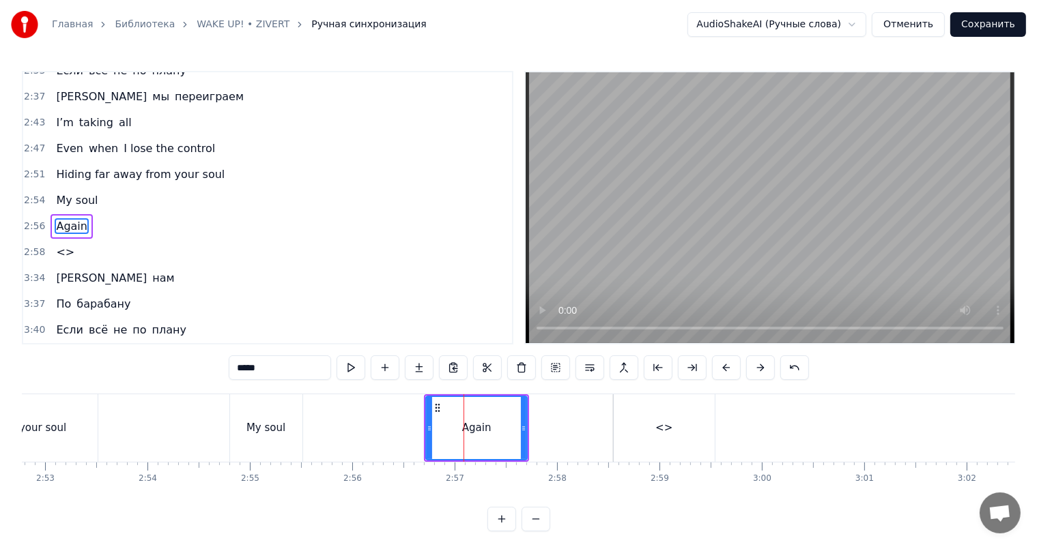
click at [674, 416] on div "<>" at bounding box center [663, 428] width 101 height 68
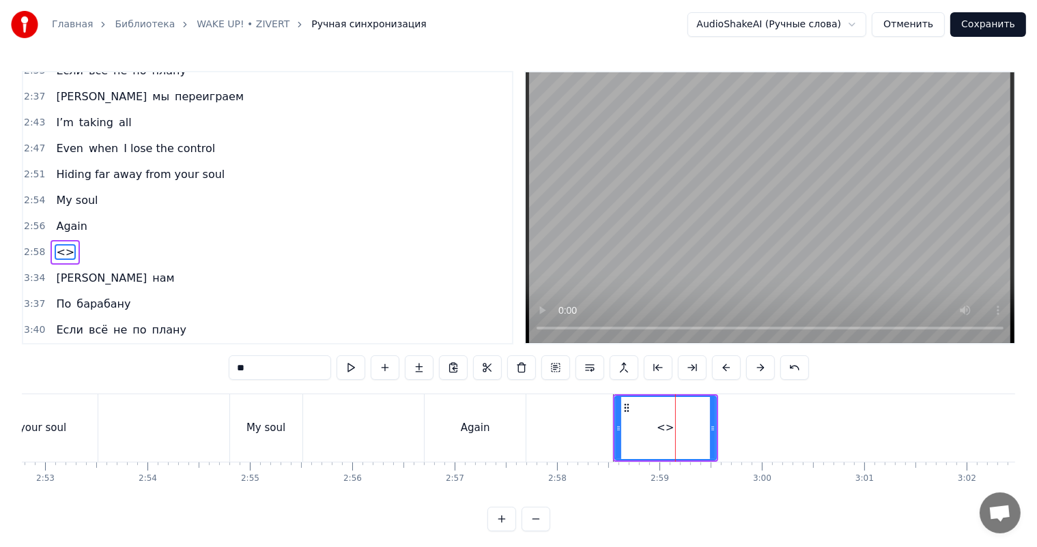
scroll to position [688, 0]
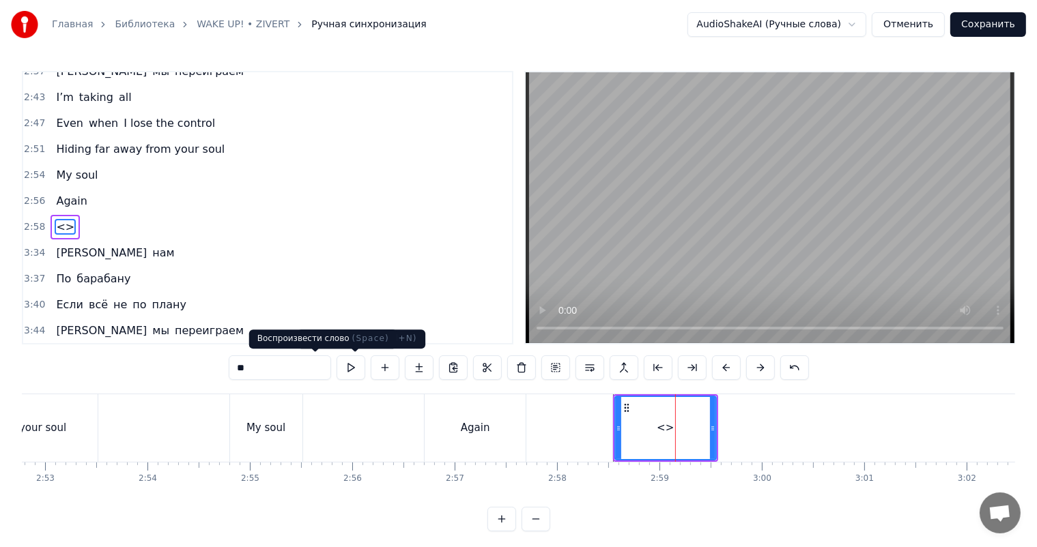
click at [293, 366] on div "**" at bounding box center [519, 368] width 580 height 25
click at [262, 367] on input "**" at bounding box center [280, 368] width 102 height 25
paste input "**********"
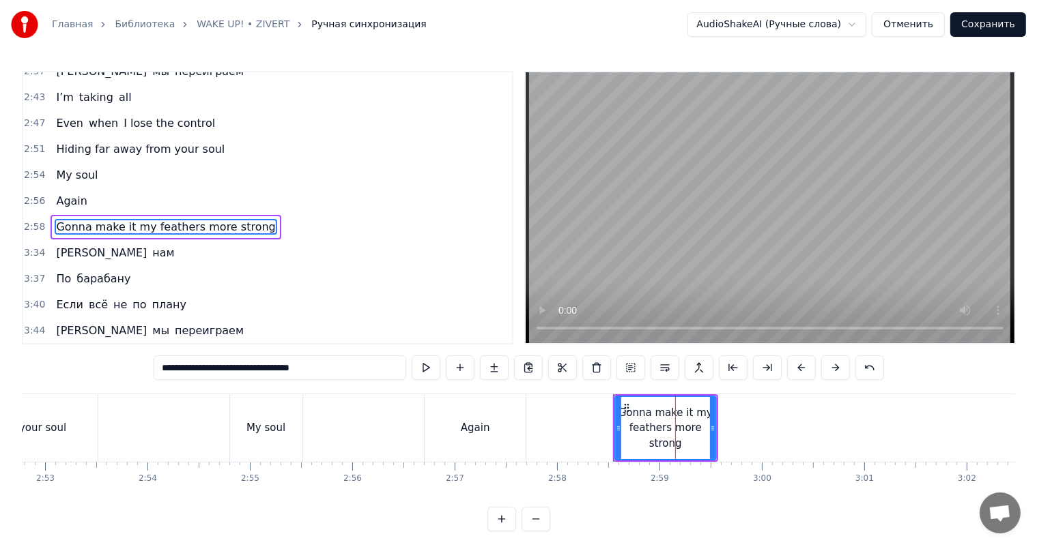
type input "**********"
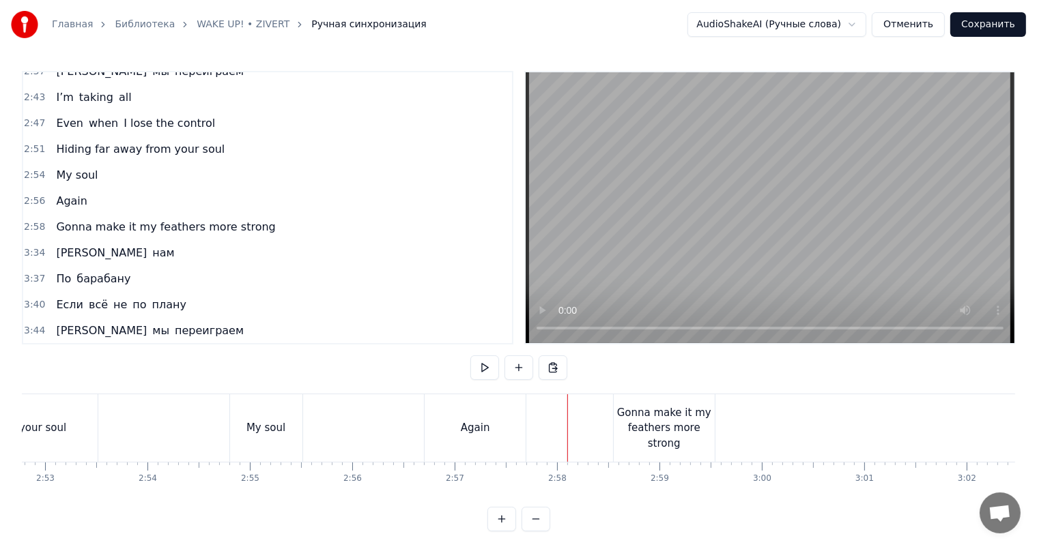
click at [641, 420] on div "Gonna make it my feathers more strong" at bounding box center [663, 428] width 101 height 46
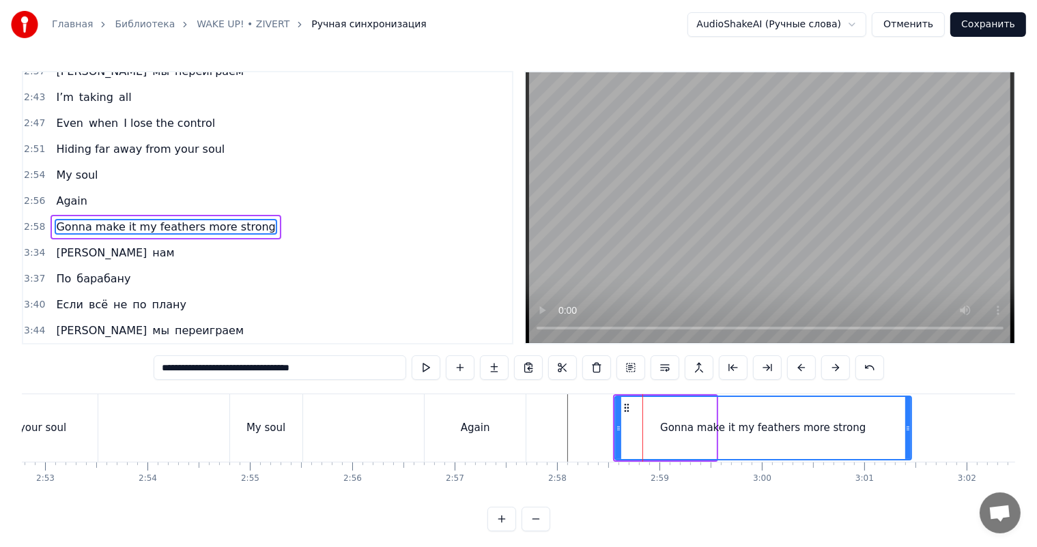
drag, startPoint x: 711, startPoint y: 422, endPoint x: 906, endPoint y: 426, distance: 195.2
click at [906, 426] on icon at bounding box center [907, 428] width 5 height 11
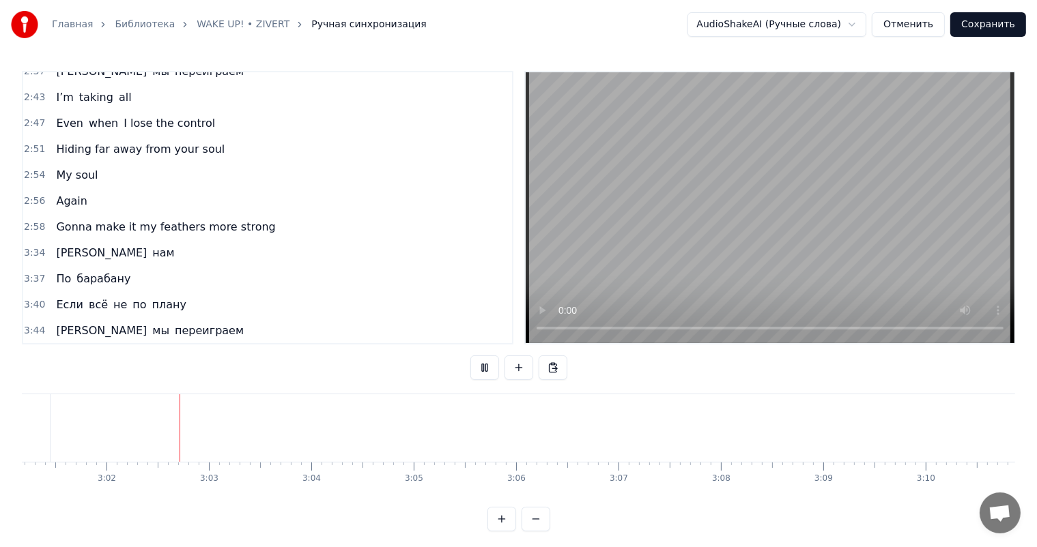
scroll to position [0, 18564]
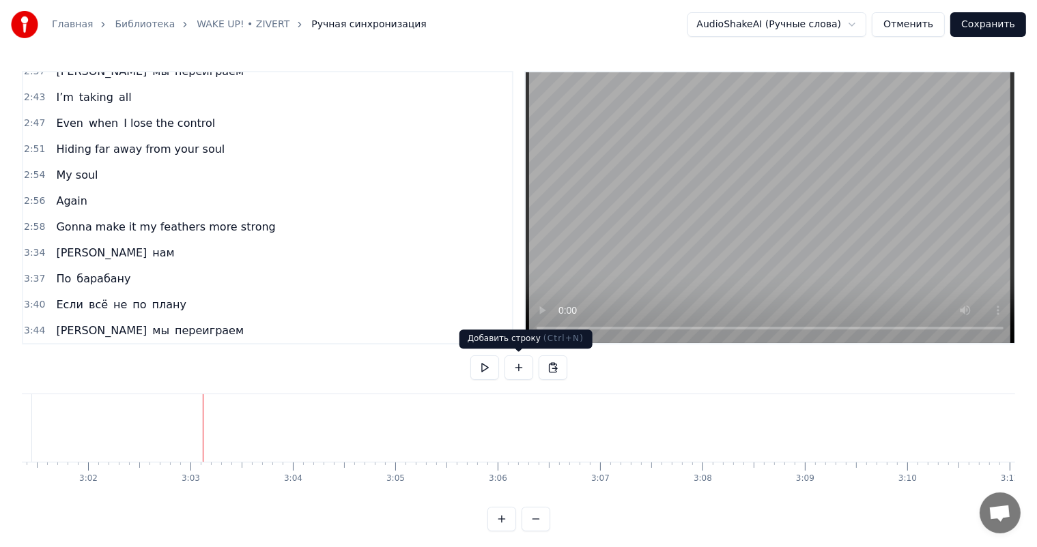
click at [519, 364] on button at bounding box center [518, 368] width 29 height 25
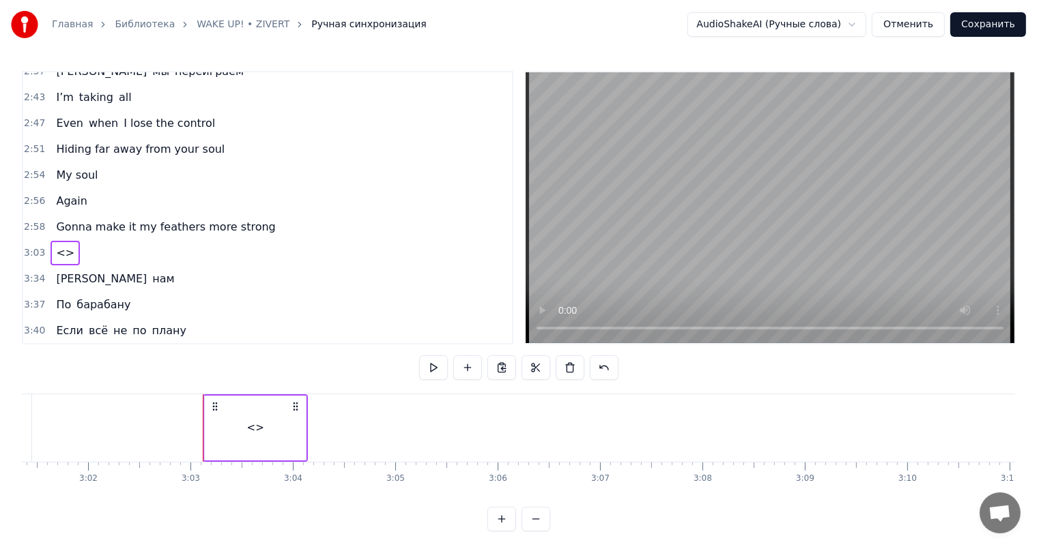
click at [257, 436] on div "<>" at bounding box center [255, 428] width 101 height 65
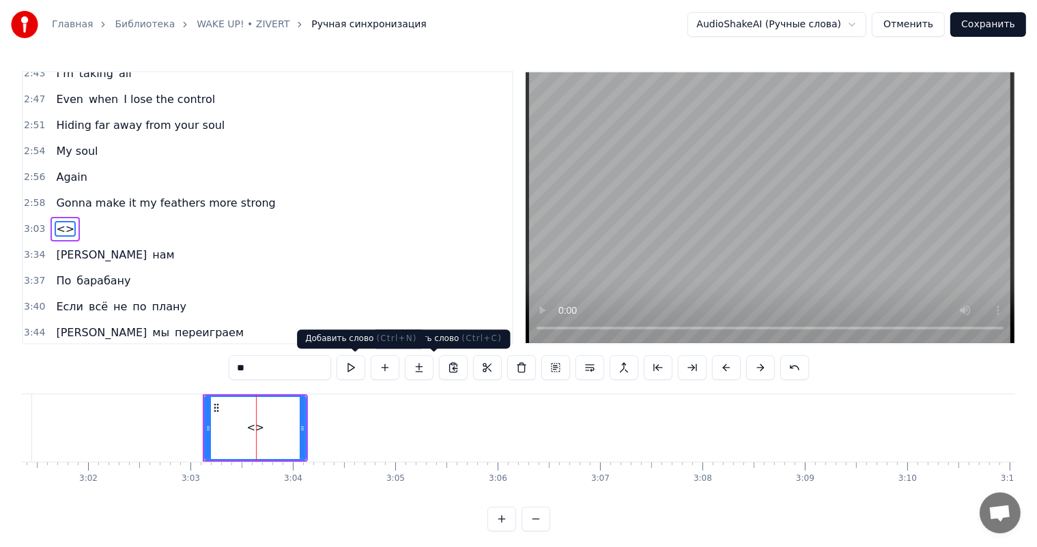
scroll to position [714, 0]
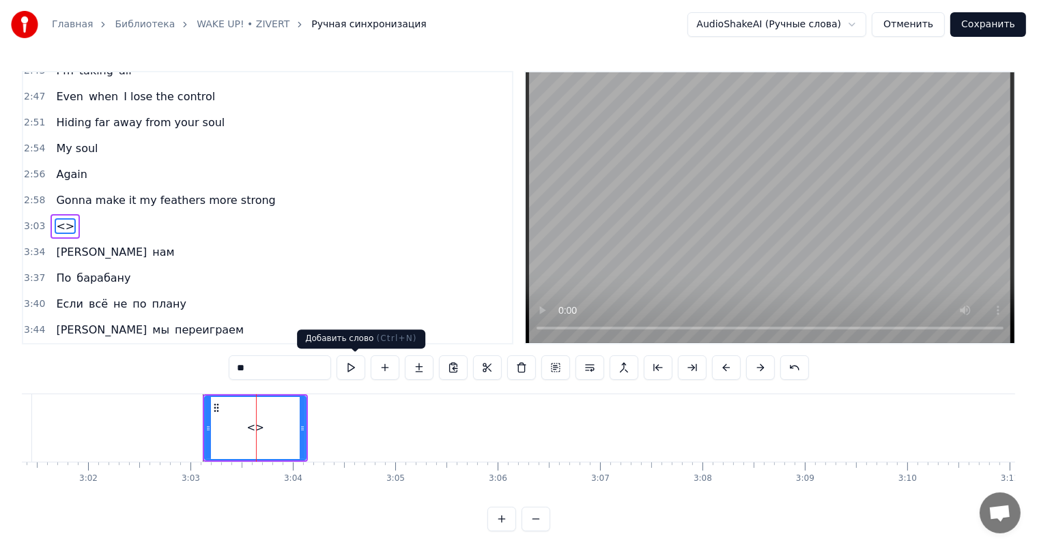
click at [253, 364] on input "**" at bounding box center [280, 368] width 102 height 25
paste input "**********"
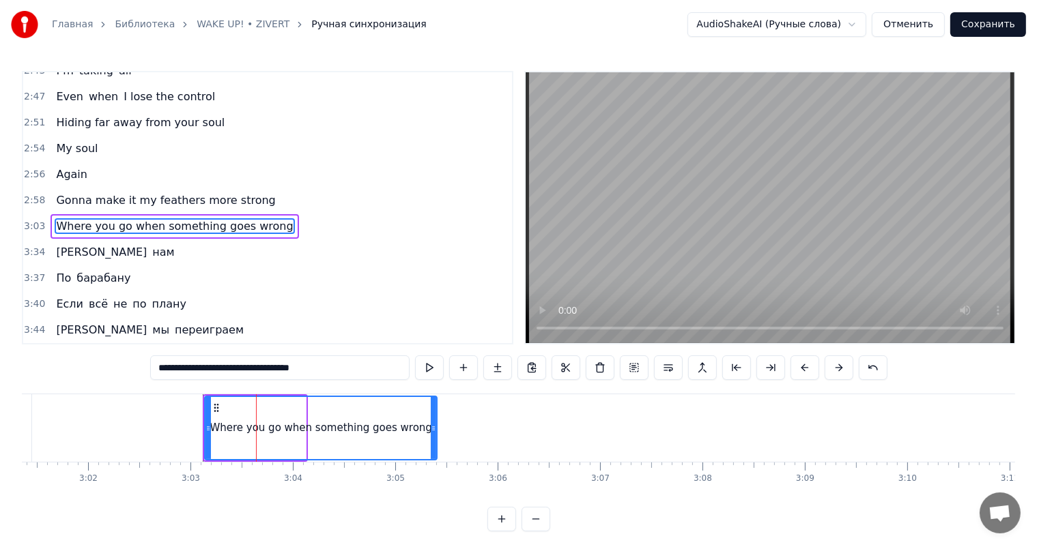
drag, startPoint x: 304, startPoint y: 417, endPoint x: 435, endPoint y: 417, distance: 131.0
click at [435, 417] on div at bounding box center [433, 428] width 5 height 62
type input "**********"
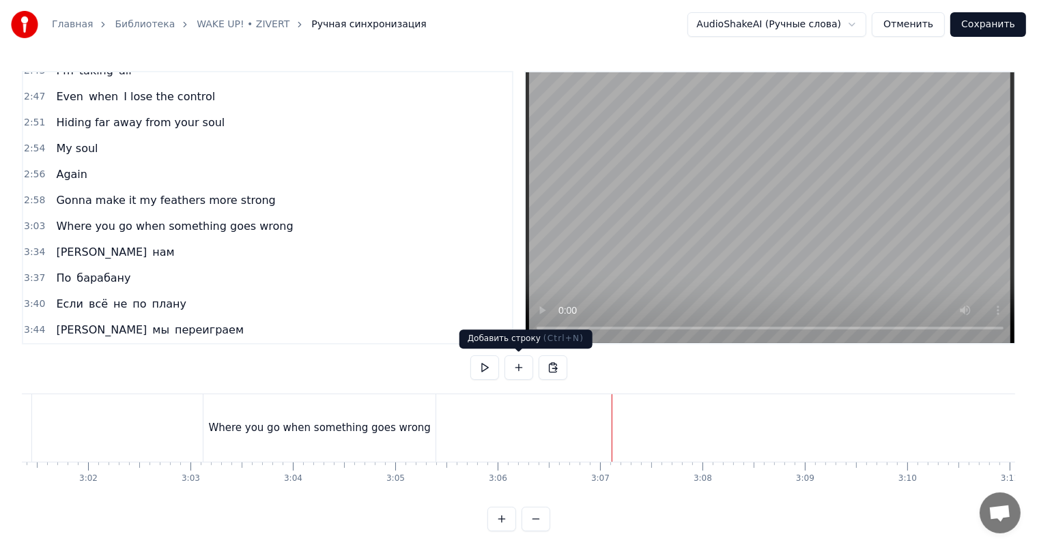
click at [524, 362] on button at bounding box center [518, 368] width 29 height 25
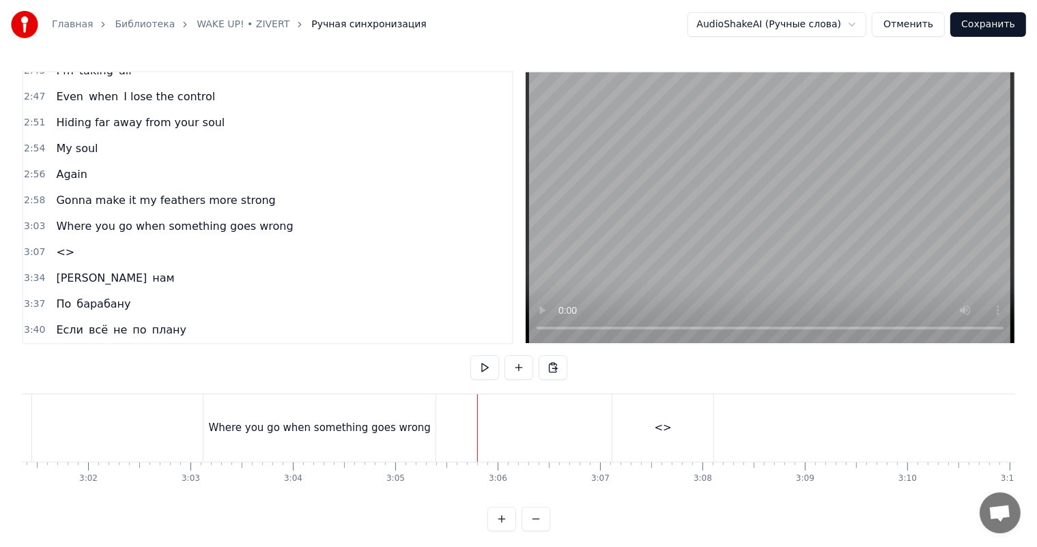
click at [646, 410] on div "<>" at bounding box center [662, 428] width 101 height 68
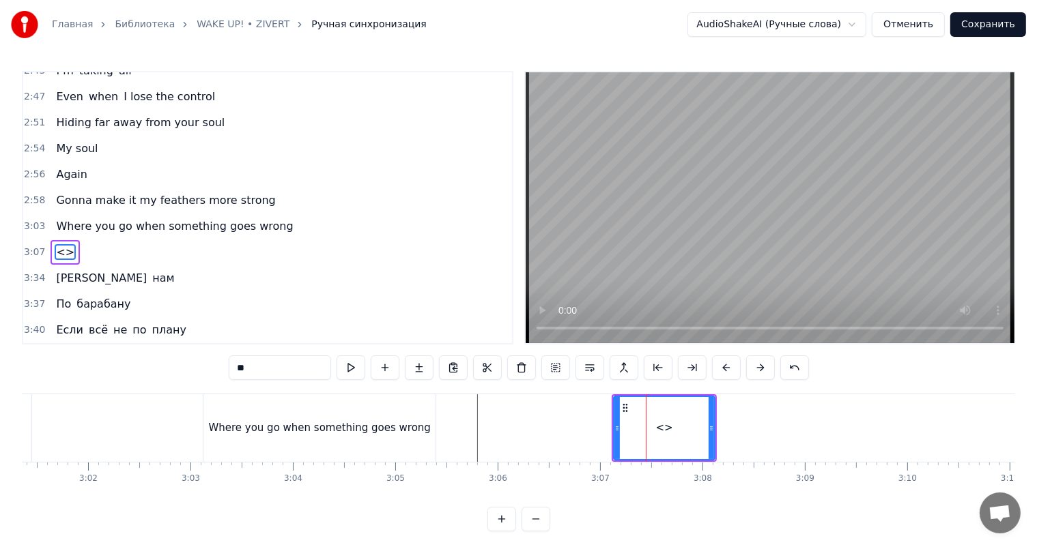
scroll to position [740, 0]
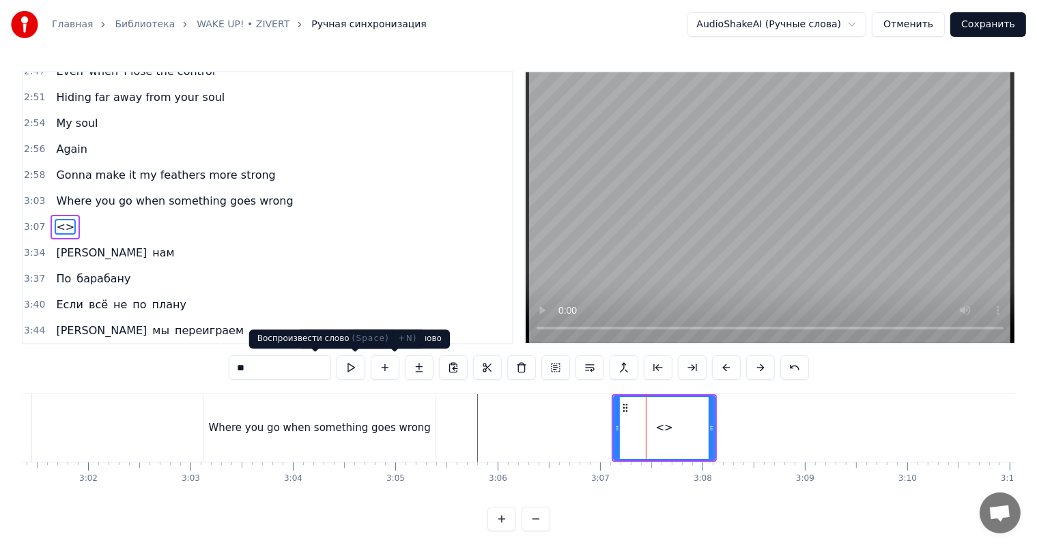
click at [263, 373] on input "**" at bounding box center [280, 368] width 102 height 25
paste input "**********"
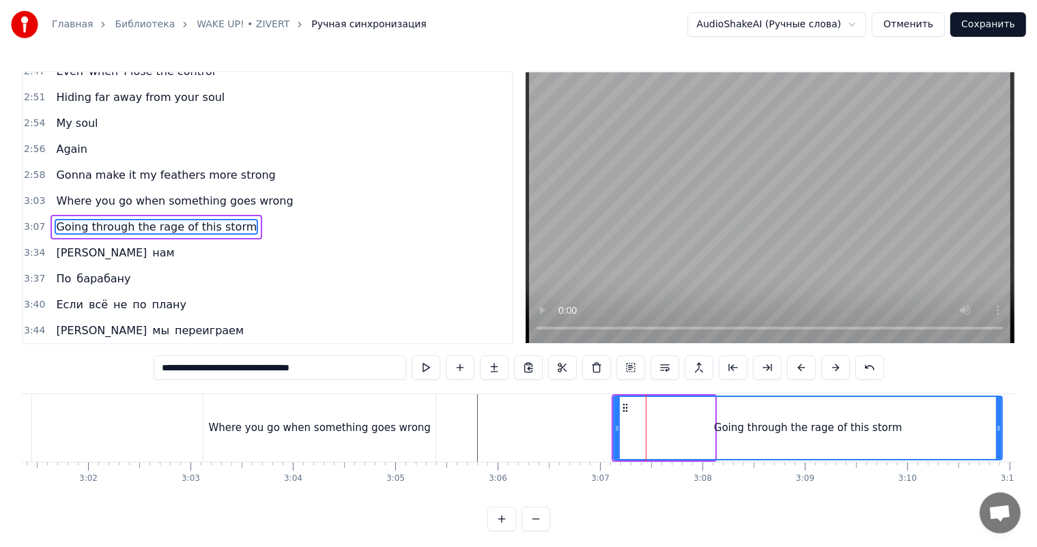
drag, startPoint x: 713, startPoint y: 424, endPoint x: 1013, endPoint y: 423, distance: 299.6
click at [1001, 423] on icon at bounding box center [998, 428] width 5 height 11
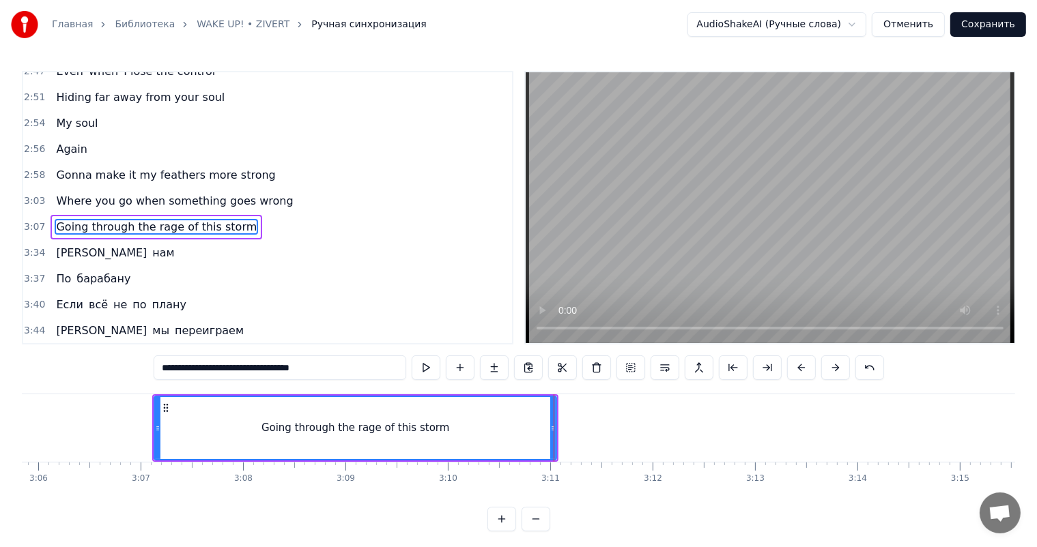
scroll to position [0, 18793]
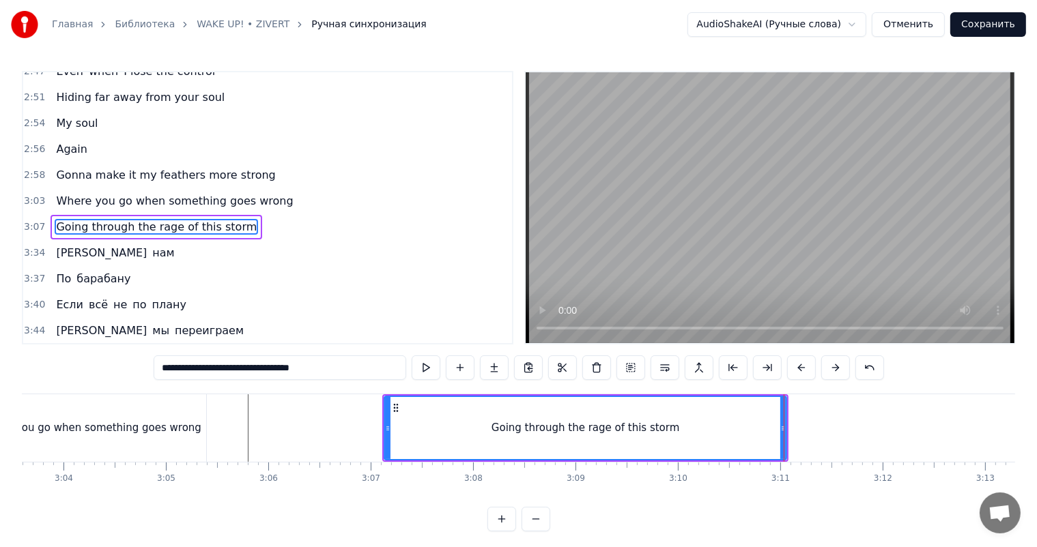
type input "**********"
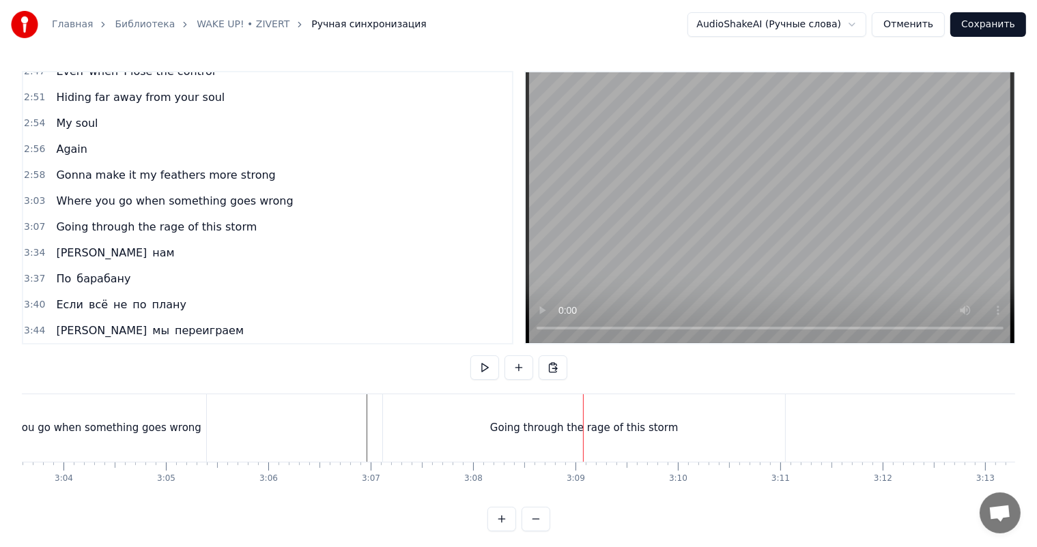
click at [655, 424] on div "Going through the rage of this storm" at bounding box center [584, 428] width 188 height 16
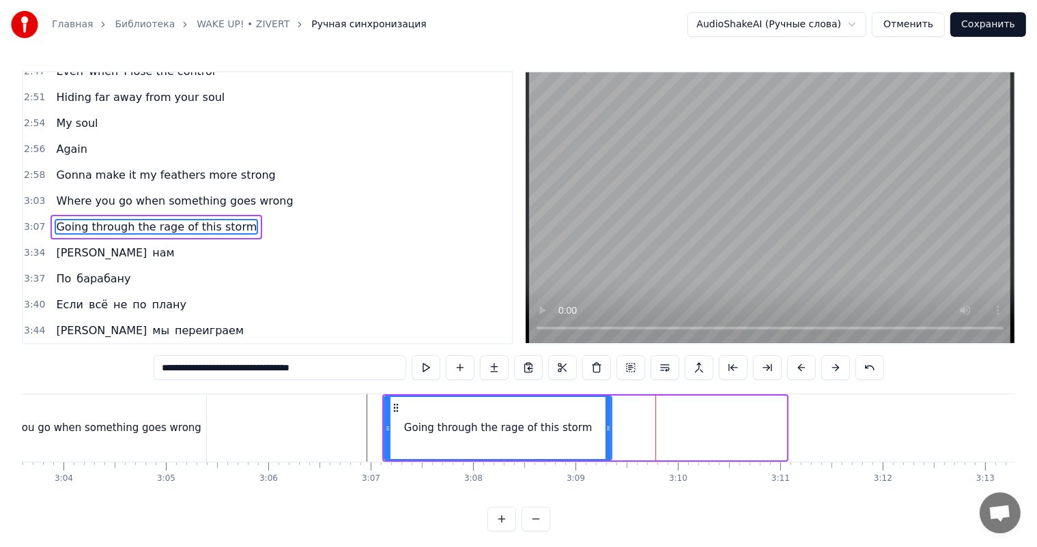
drag, startPoint x: 782, startPoint y: 420, endPoint x: 607, endPoint y: 423, distance: 174.7
click at [607, 423] on div at bounding box center [607, 428] width 5 height 62
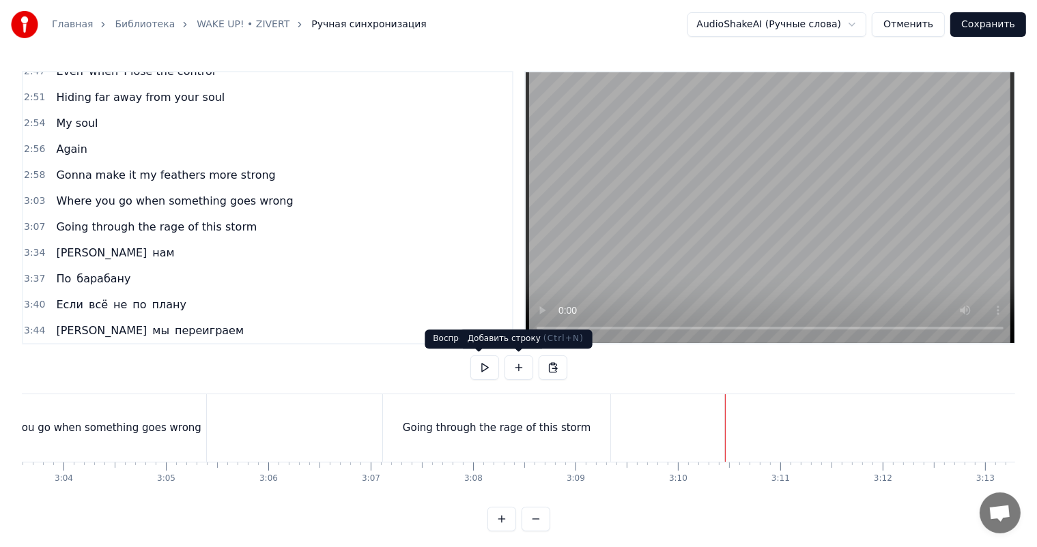
click at [525, 369] on button at bounding box center [518, 368] width 29 height 25
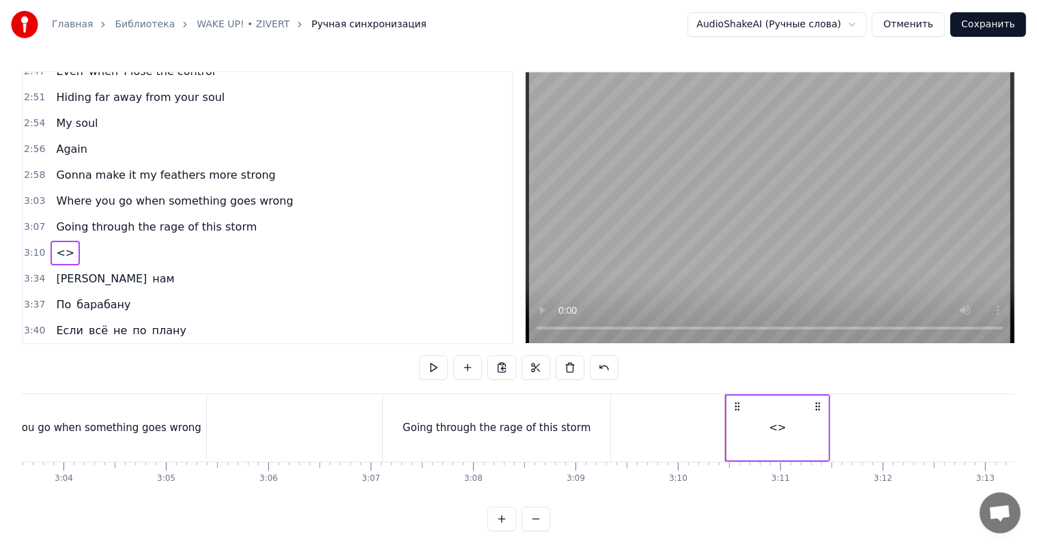
drag, startPoint x: 360, startPoint y: 439, endPoint x: 560, endPoint y: 422, distance: 201.4
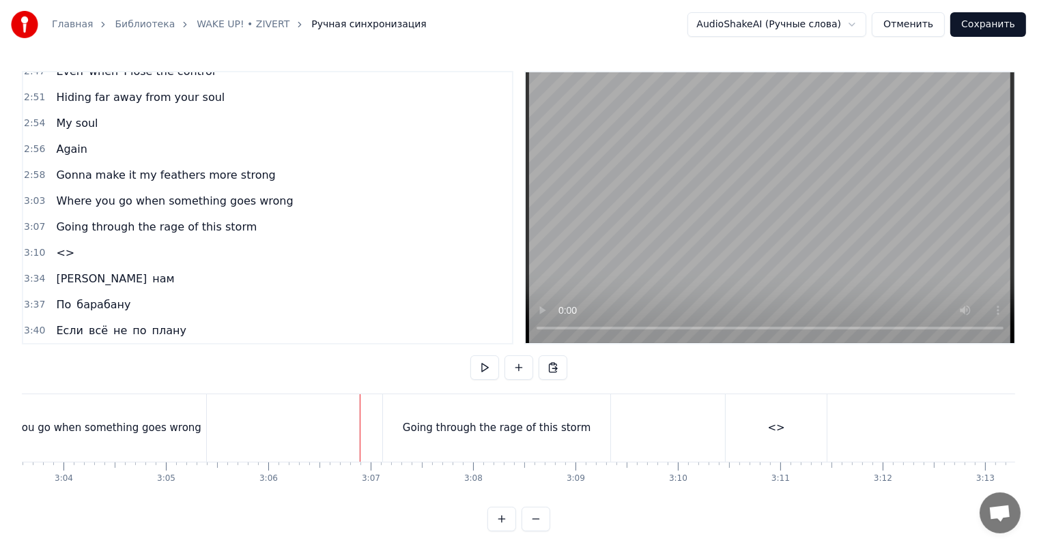
drag, startPoint x: 806, startPoint y: 426, endPoint x: 736, endPoint y: 418, distance: 70.0
click at [805, 426] on div "<>" at bounding box center [775, 428] width 101 height 68
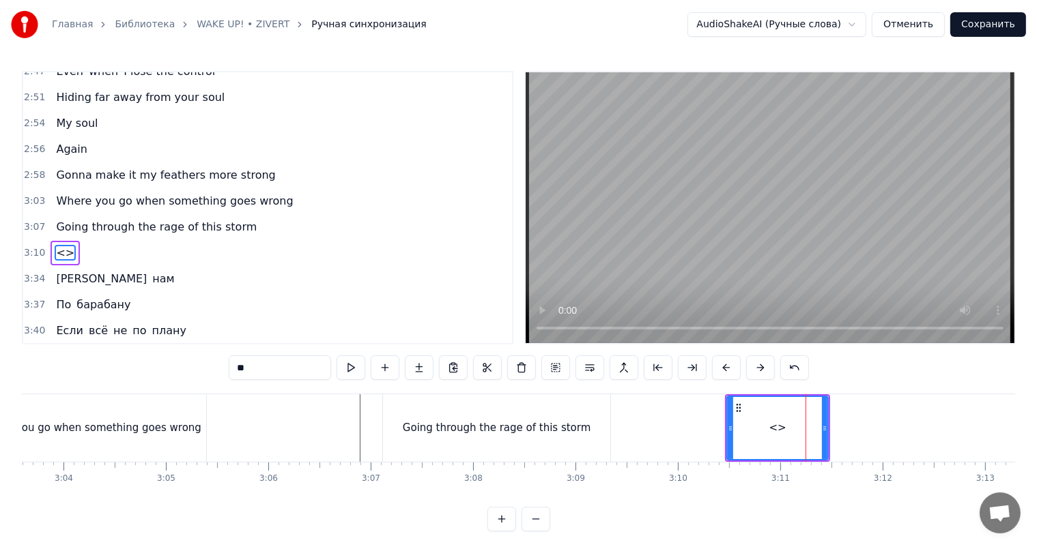
scroll to position [766, 0]
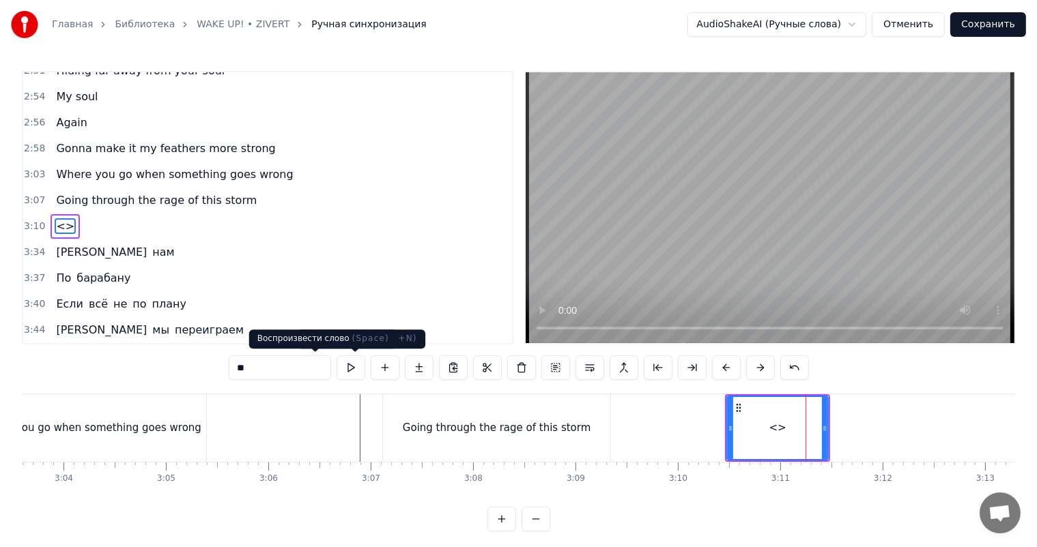
click at [263, 371] on input "**" at bounding box center [280, 368] width 102 height 25
paste input "*****"
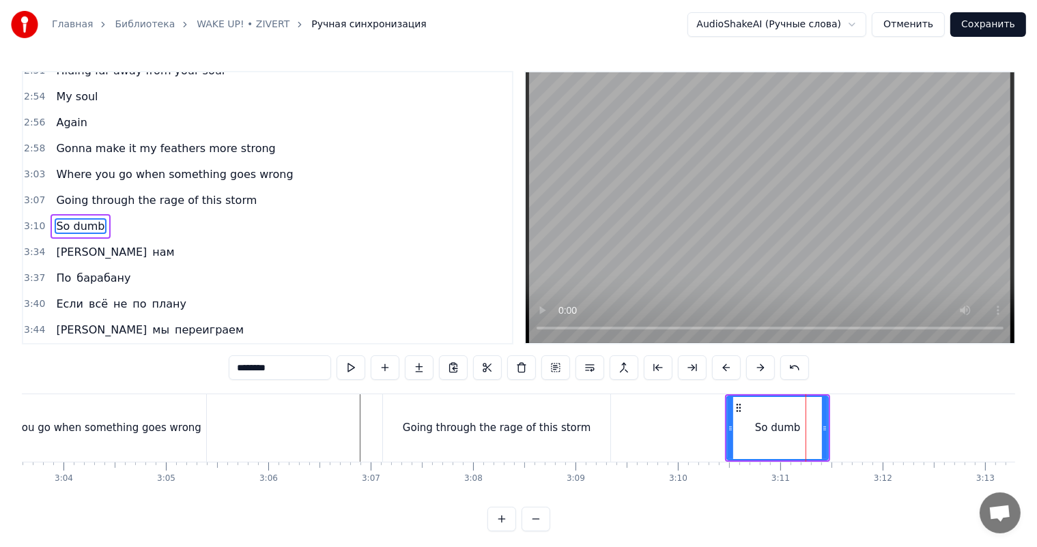
type input "*******"
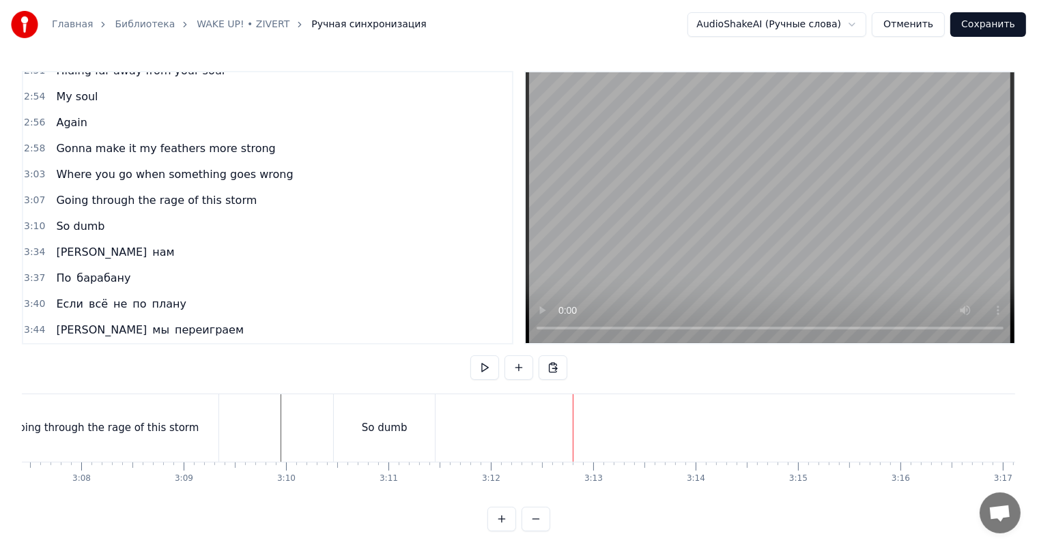
scroll to position [0, 19131]
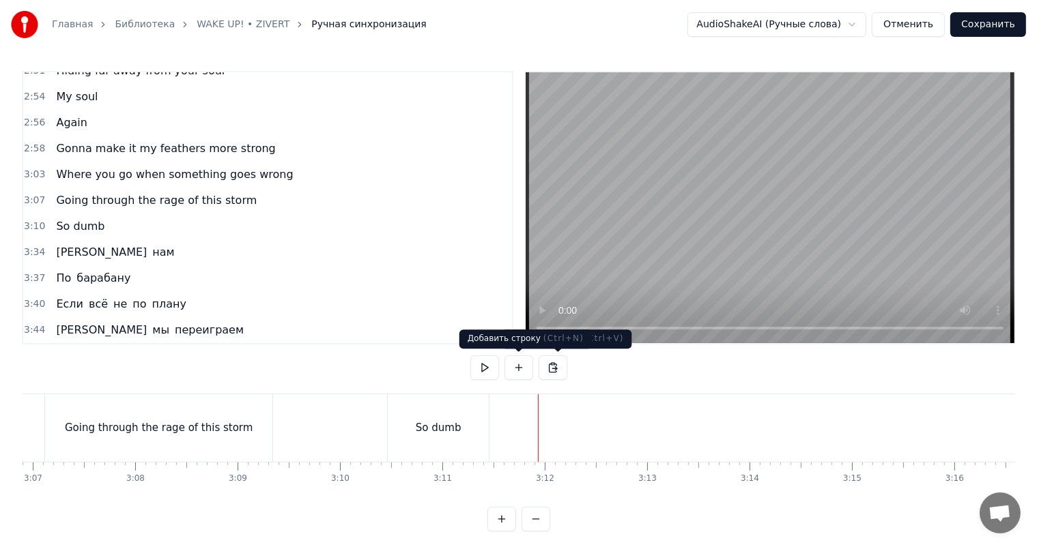
click at [515, 371] on button at bounding box center [518, 368] width 29 height 25
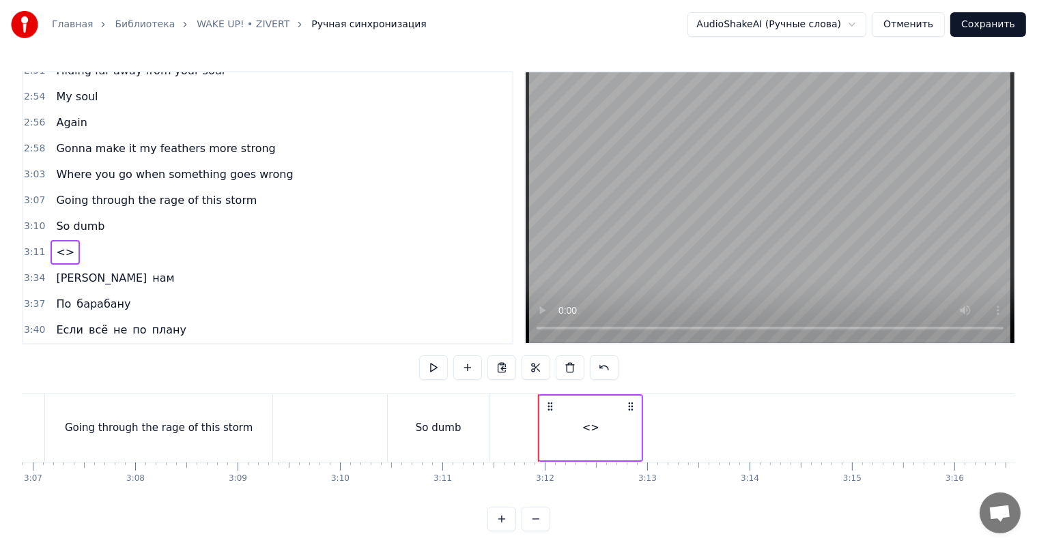
drag, startPoint x: 358, startPoint y: 444, endPoint x: 592, endPoint y: 424, distance: 235.6
click at [596, 424] on div "<>" at bounding box center [588, 428] width 101 height 68
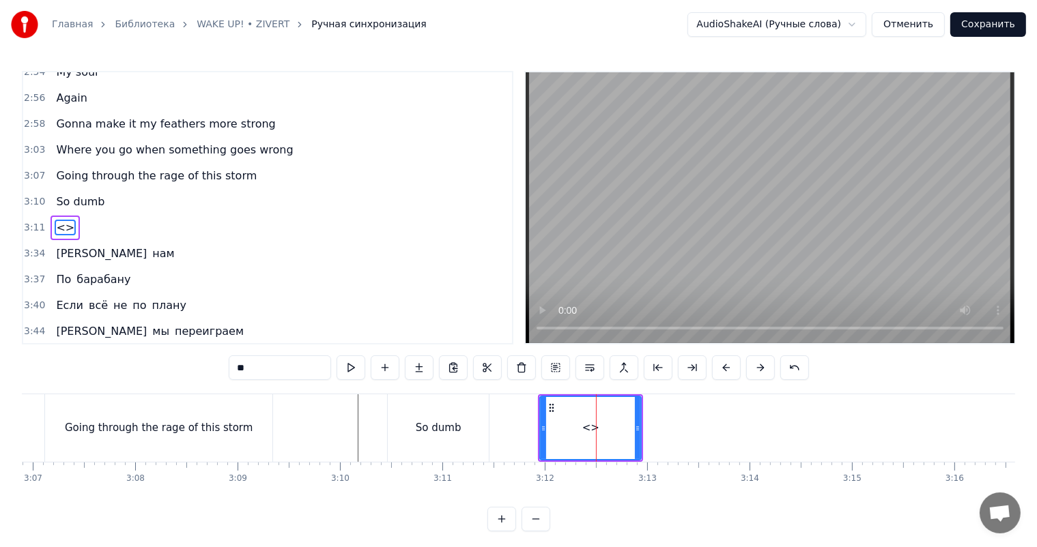
scroll to position [792, 0]
click at [266, 376] on input "**" at bounding box center [280, 368] width 102 height 25
paste input "**********"
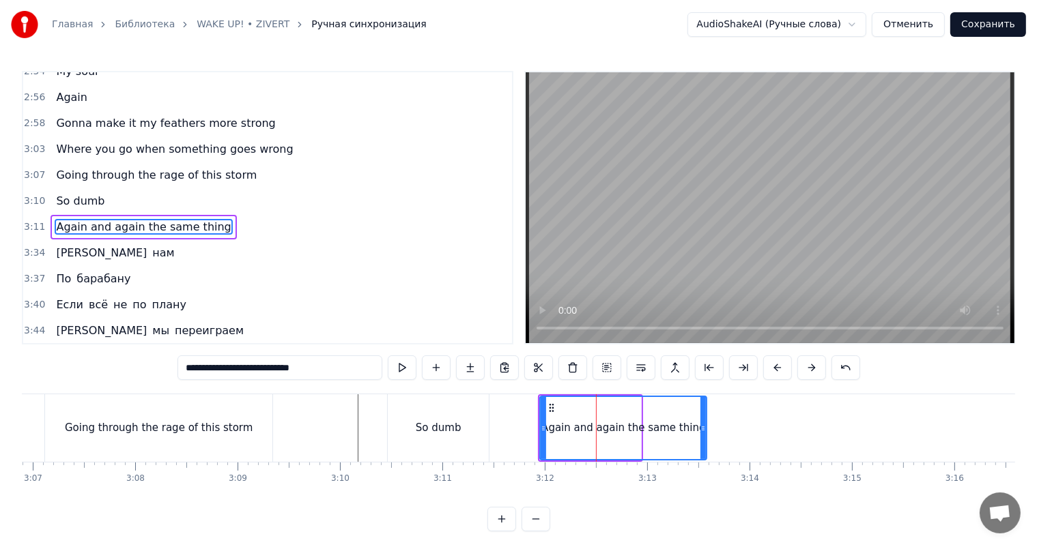
drag, startPoint x: 639, startPoint y: 425, endPoint x: 704, endPoint y: 432, distance: 65.9
click at [704, 432] on icon at bounding box center [702, 428] width 5 height 11
type input "**********"
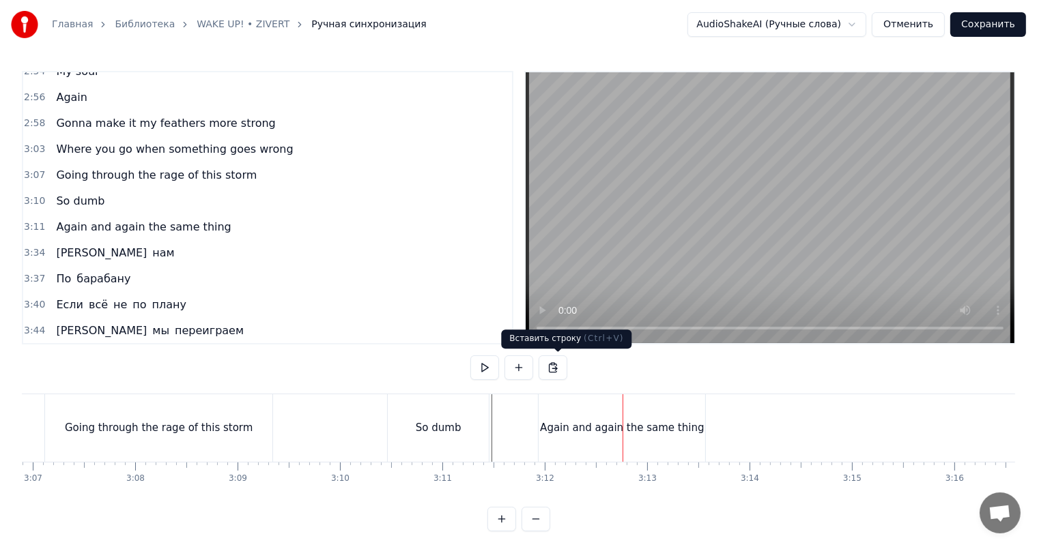
click at [588, 395] on div "Again and again the same thing" at bounding box center [622, 428] width 168 height 68
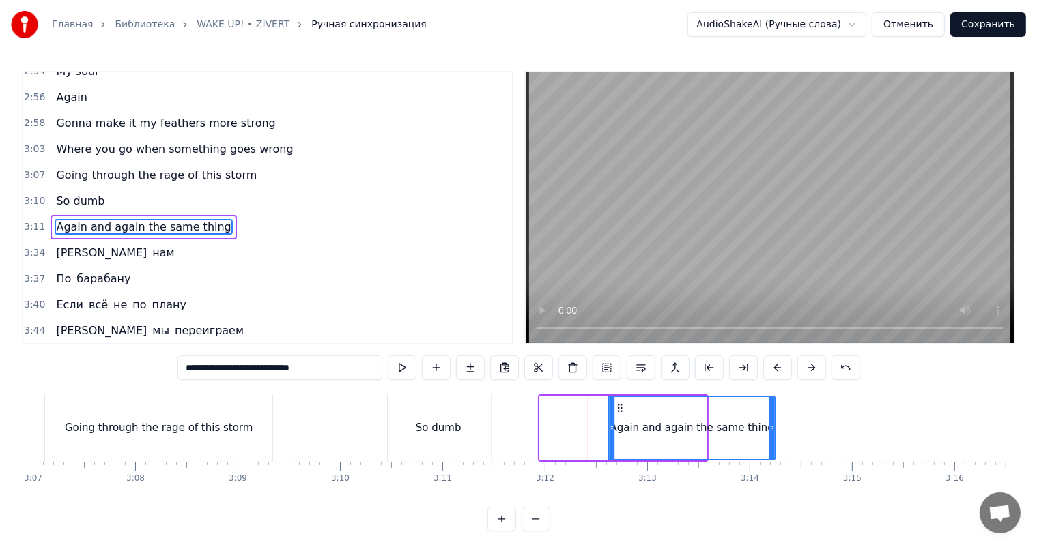
drag, startPoint x: 553, startPoint y: 409, endPoint x: 621, endPoint y: 415, distance: 68.5
click at [621, 415] on div "Again and again the same thing" at bounding box center [691, 428] width 165 height 62
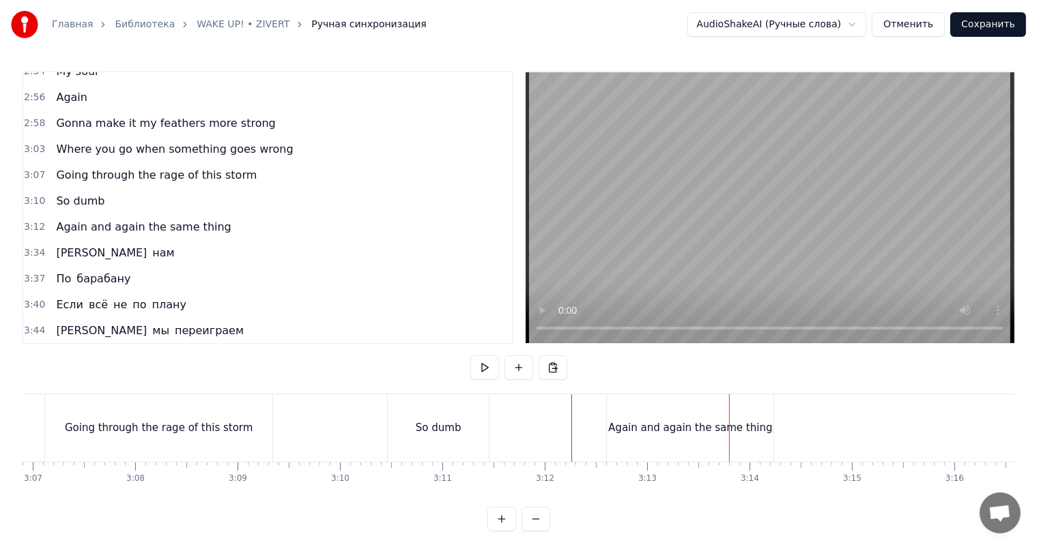
click at [750, 424] on div "Again and again the same thing" at bounding box center [690, 428] width 164 height 16
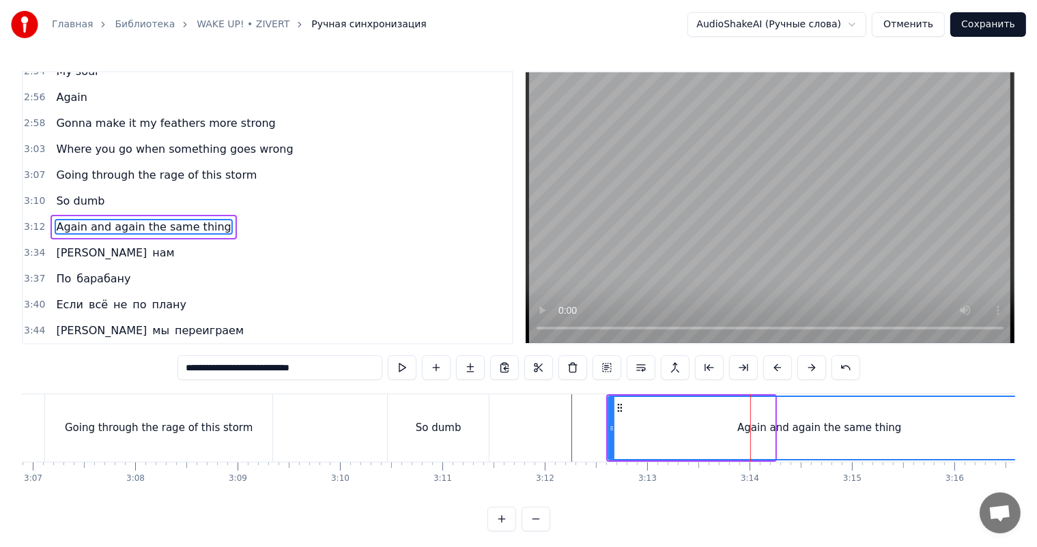
drag, startPoint x: 772, startPoint y: 426, endPoint x: 996, endPoint y: 435, distance: 224.7
click at [1024, 435] on div at bounding box center [1026, 428] width 5 height 62
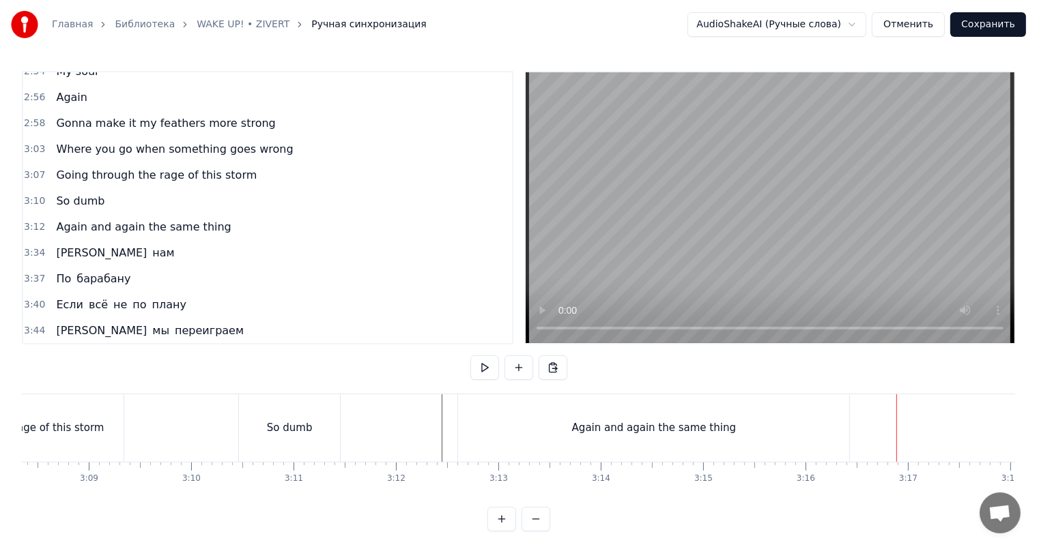
scroll to position [0, 19306]
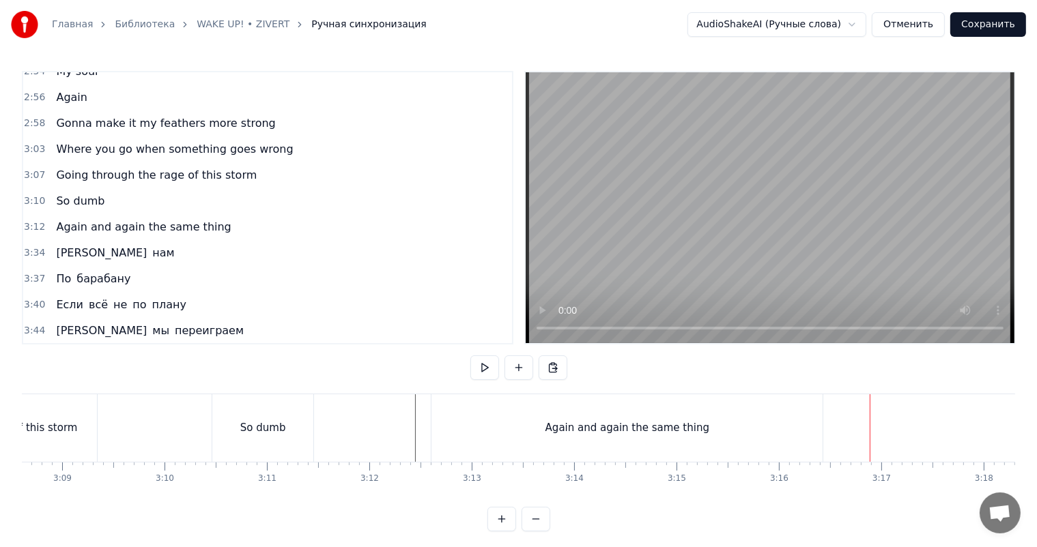
click at [595, 422] on div "Again and again the same thing" at bounding box center [627, 428] width 164 height 16
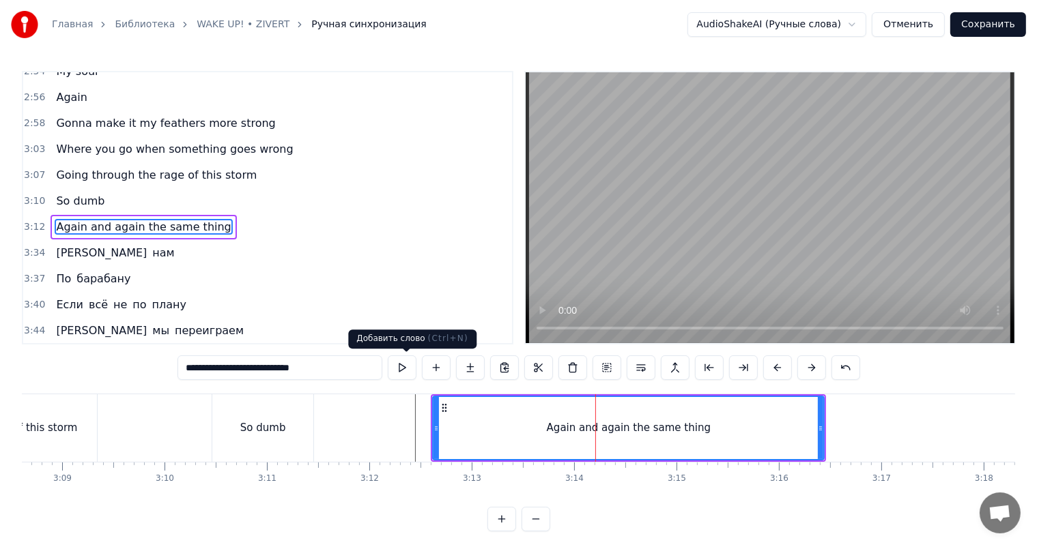
click at [422, 368] on button at bounding box center [436, 368] width 29 height 25
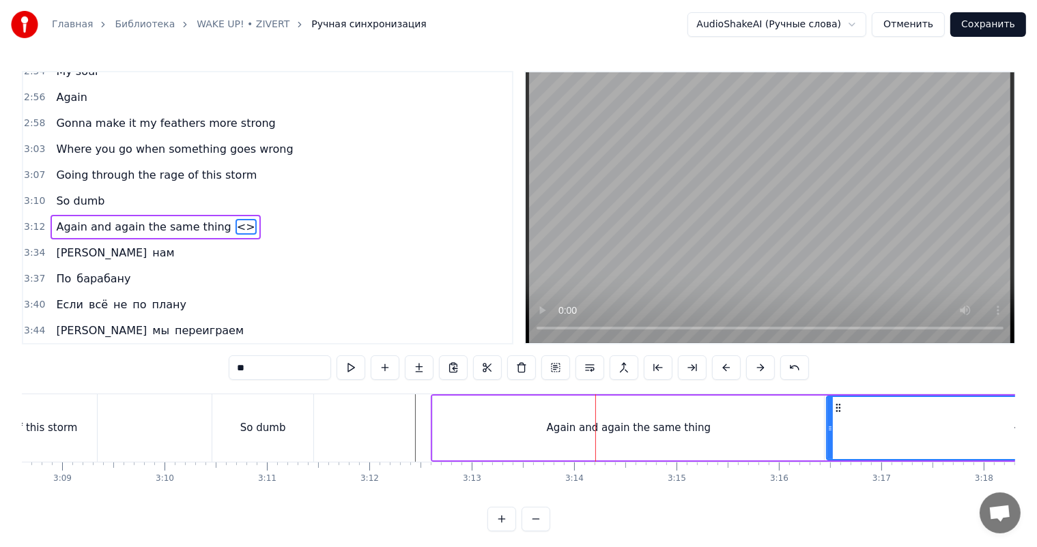
click at [63, 225] on span "Again and again the same thing" at bounding box center [143, 227] width 177 height 16
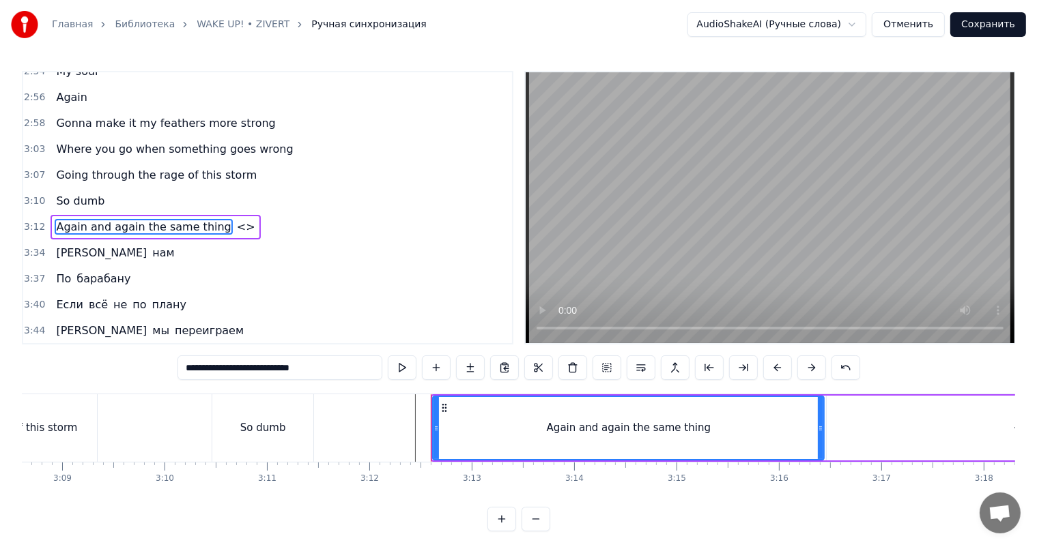
click at [180, 371] on input "**********" at bounding box center [279, 368] width 205 height 25
drag, startPoint x: 180, startPoint y: 371, endPoint x: 311, endPoint y: 369, distance: 131.0
click at [311, 369] on input "**********" at bounding box center [279, 368] width 205 height 25
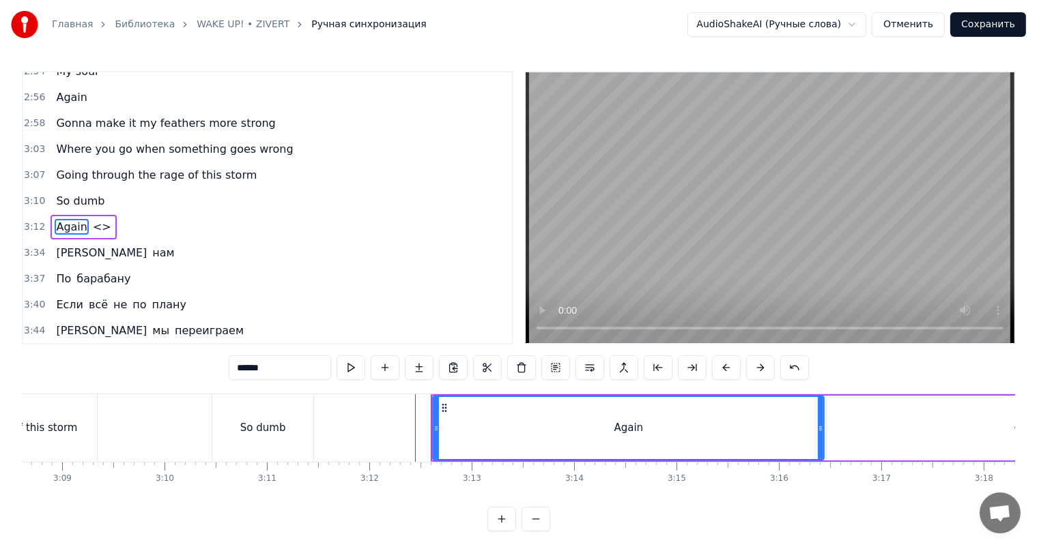
click at [91, 227] on span "<>" at bounding box center [101, 227] width 21 height 16
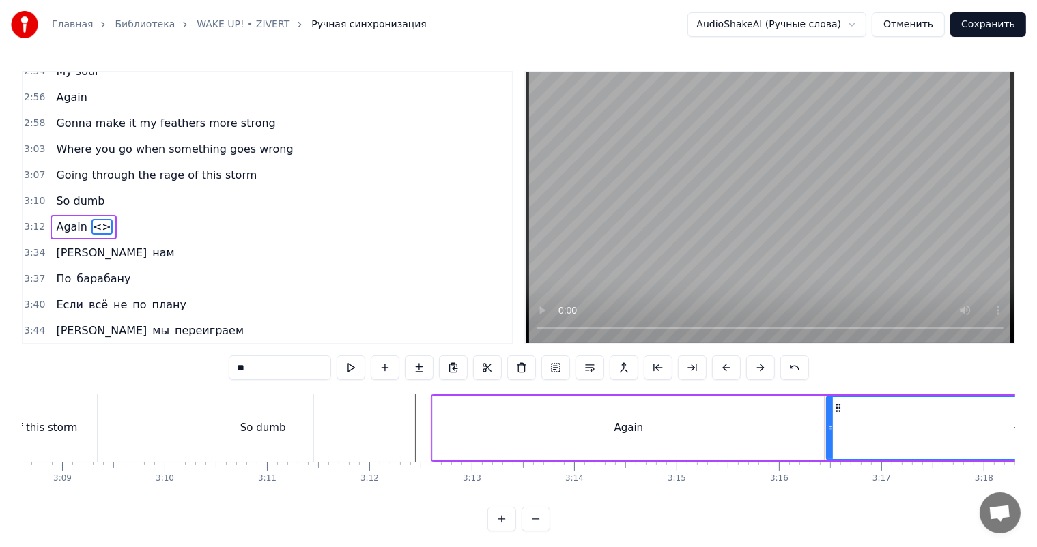
click at [235, 371] on input "**" at bounding box center [280, 368] width 102 height 25
paste input "**********"
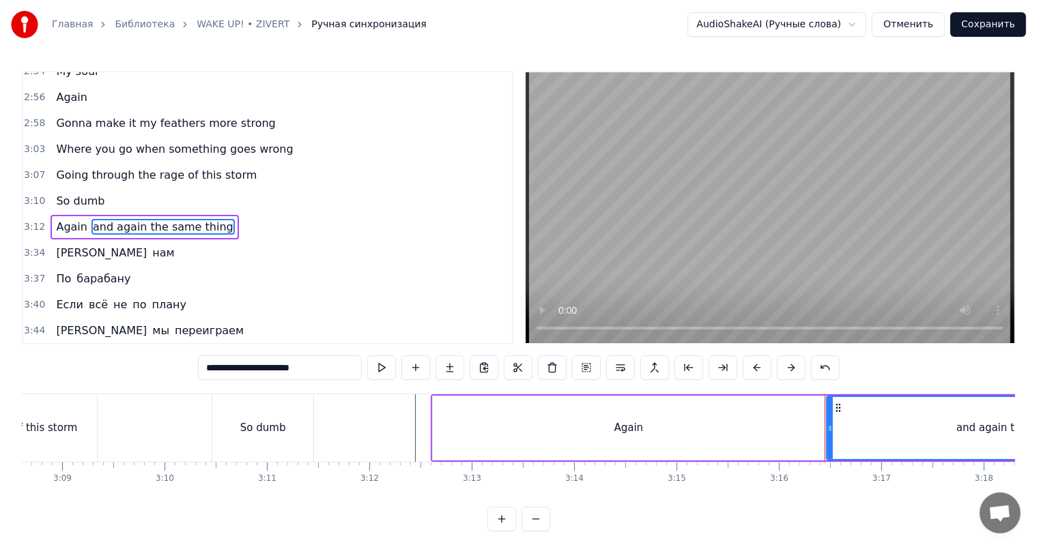
click at [594, 430] on div "Again" at bounding box center [628, 428] width 391 height 65
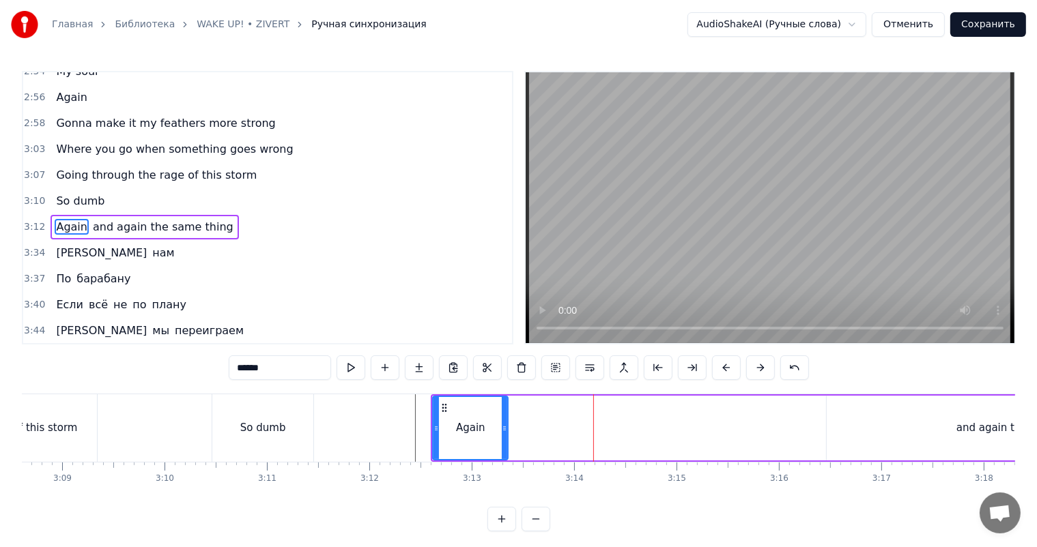
drag, startPoint x: 820, startPoint y: 430, endPoint x: 517, endPoint y: 435, distance: 303.0
click at [504, 435] on div at bounding box center [504, 428] width 5 height 62
click at [1001, 441] on div "and again the same thing" at bounding box center [1021, 428] width 391 height 65
type input "**********"
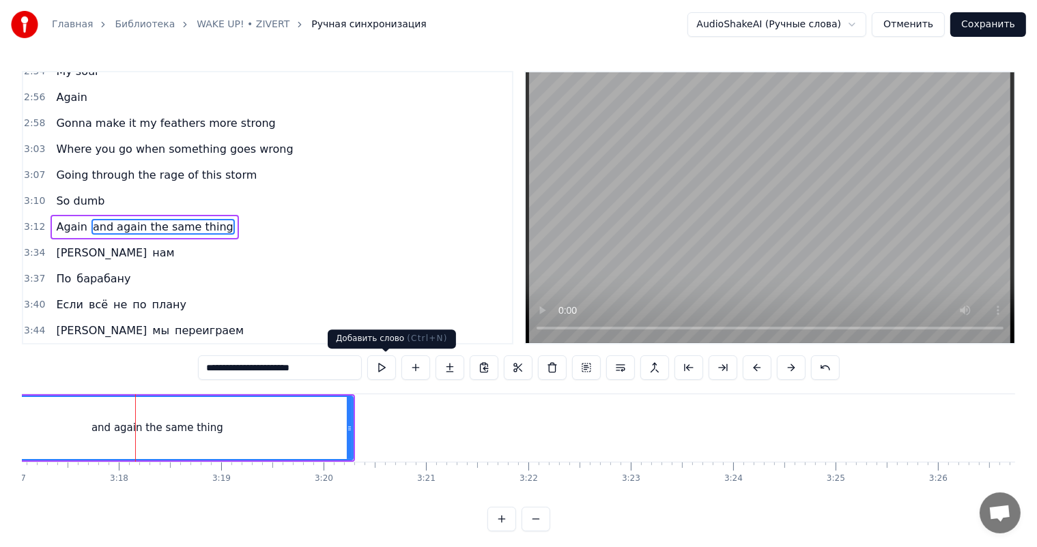
scroll to position [0, 20216]
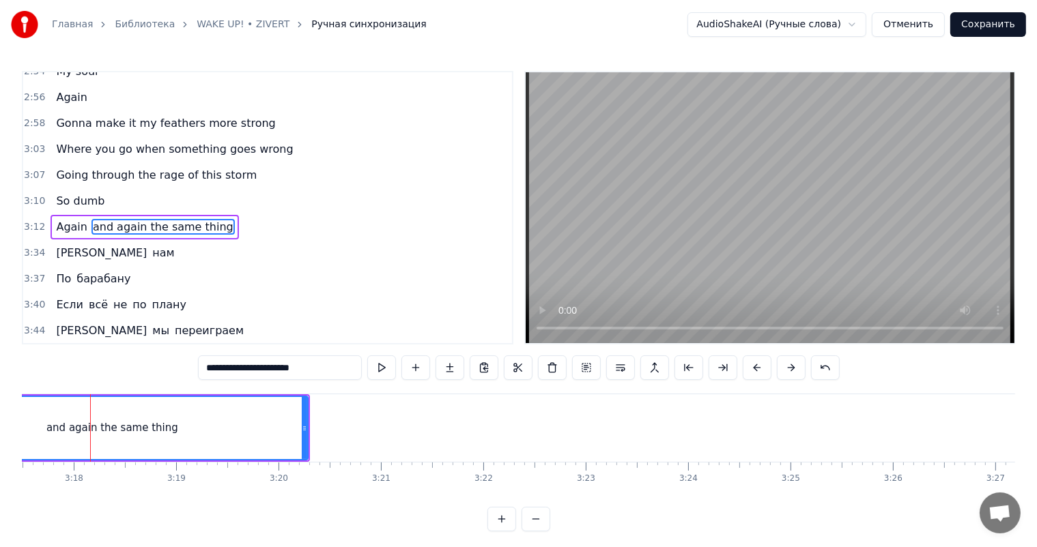
click at [144, 429] on div "and again the same thing" at bounding box center [112, 428] width 132 height 16
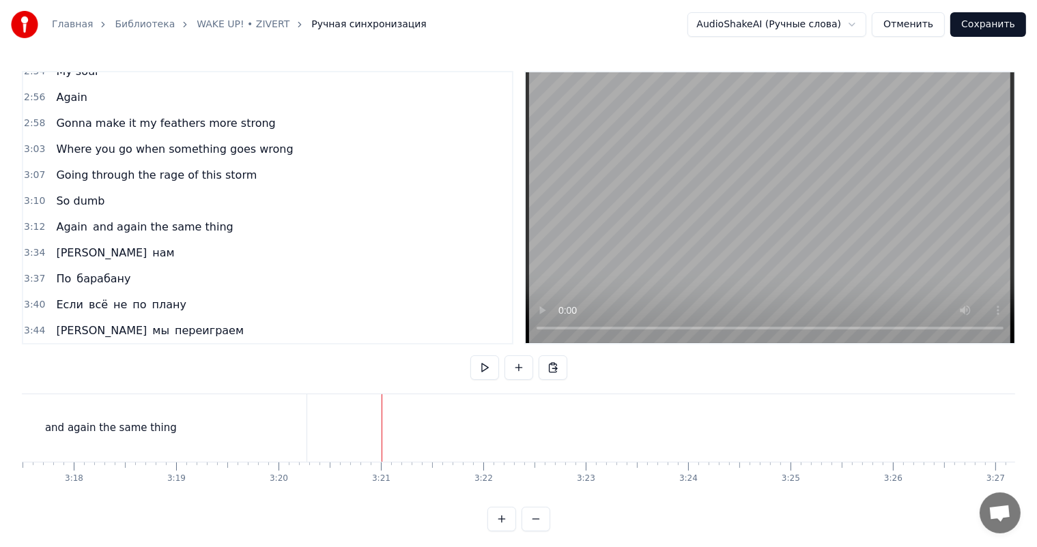
click at [240, 424] on div "and again the same thing" at bounding box center [110, 428] width 391 height 68
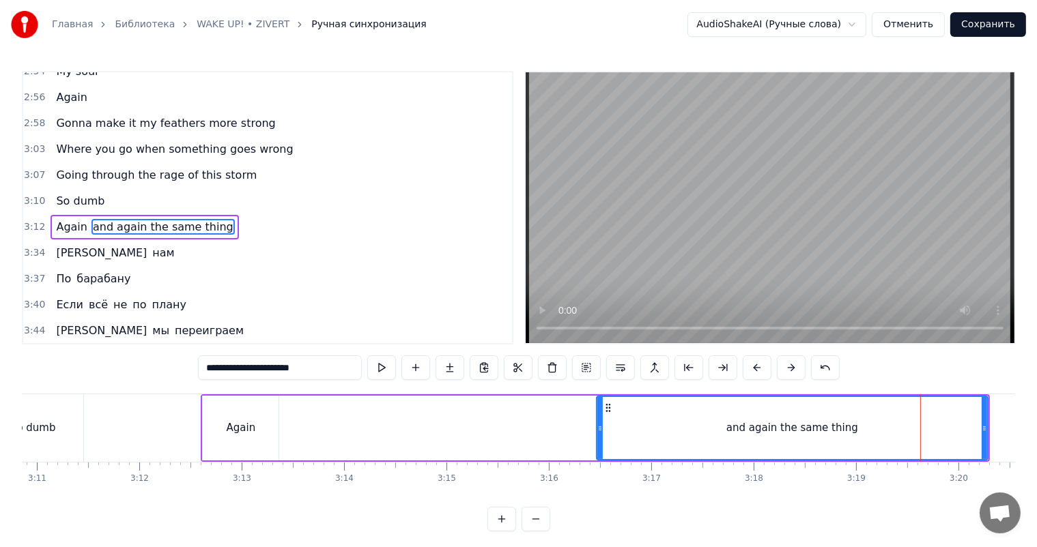
scroll to position [0, 19495]
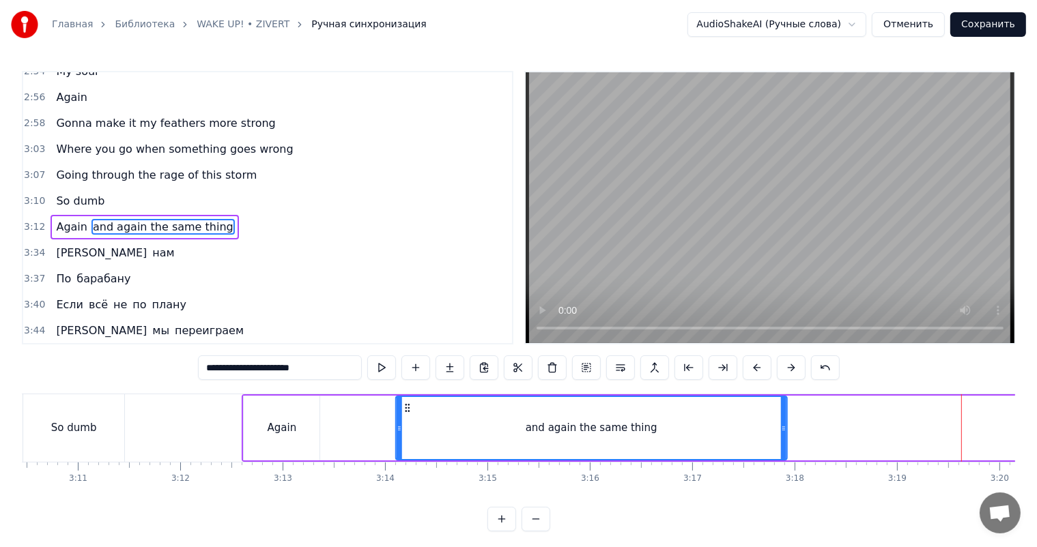
drag, startPoint x: 646, startPoint y: 407, endPoint x: 406, endPoint y: 418, distance: 240.5
click at [406, 418] on div "and again the same thing" at bounding box center [591, 428] width 390 height 62
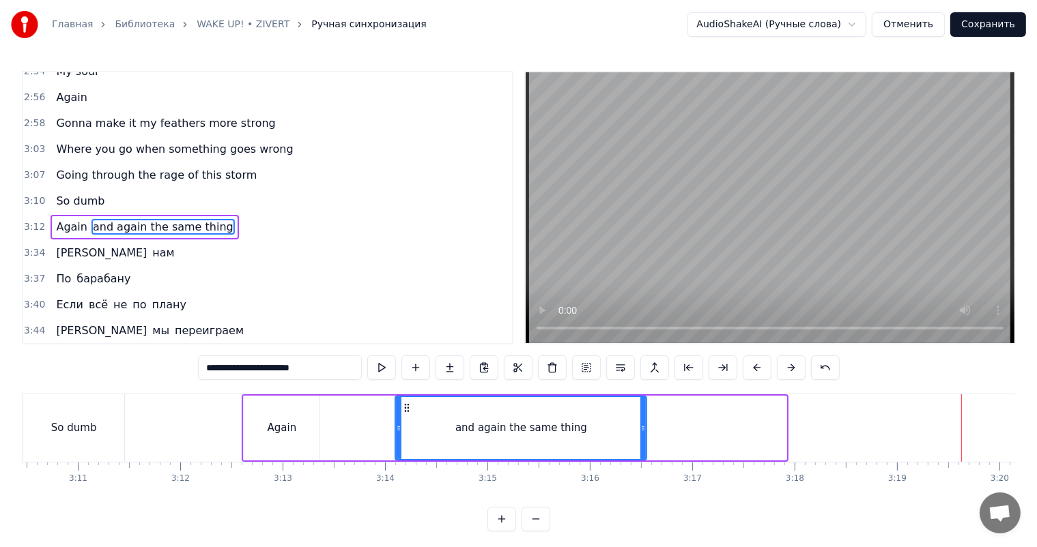
drag, startPoint x: 784, startPoint y: 430, endPoint x: 644, endPoint y: 432, distance: 139.9
click at [644, 432] on icon at bounding box center [642, 428] width 5 height 11
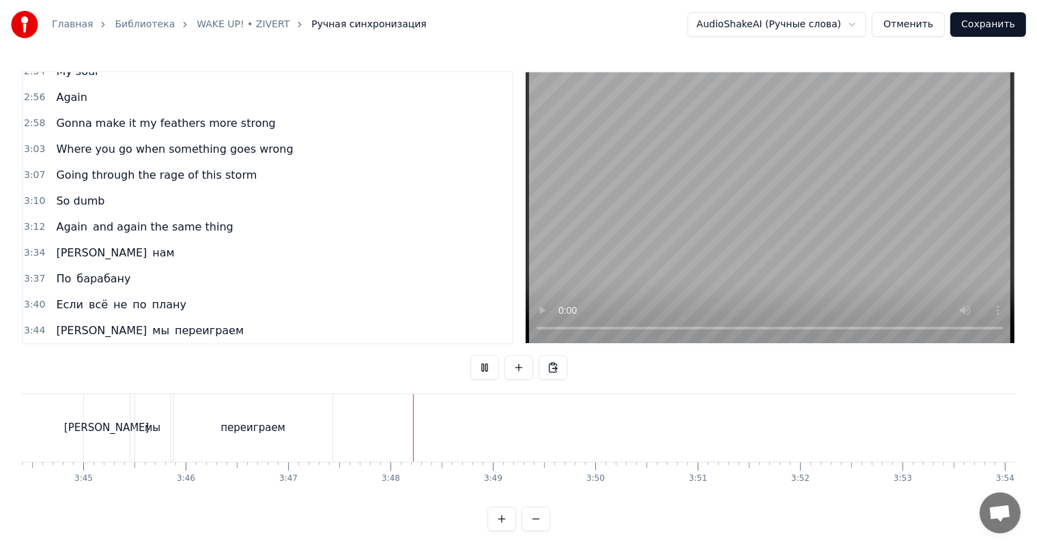
scroll to position [0, 22992]
click at [985, 20] on button "Сохранить" at bounding box center [988, 24] width 76 height 25
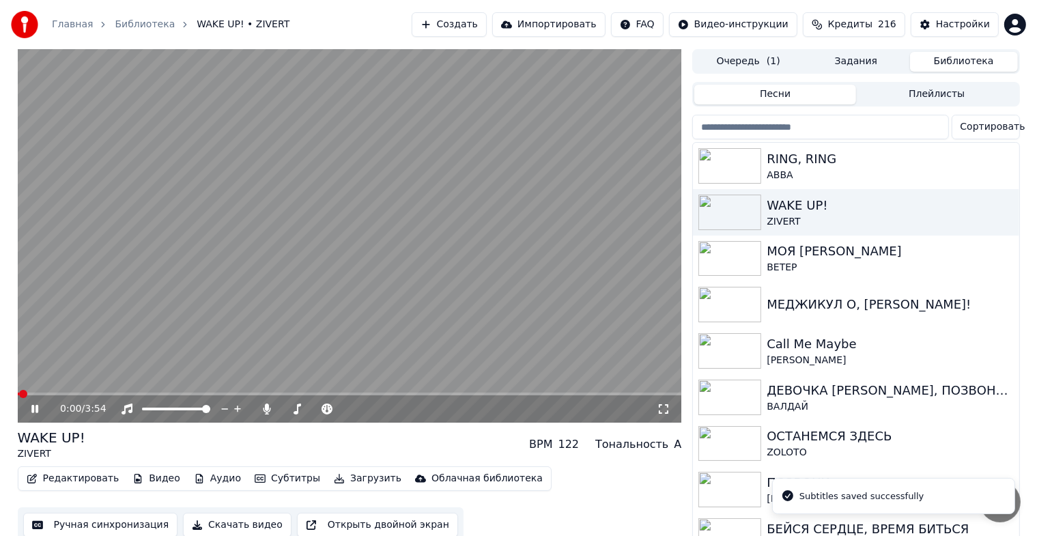
click at [30, 410] on icon at bounding box center [45, 408] width 32 height 11
click at [796, 150] on div "RING, RING" at bounding box center [882, 158] width 233 height 19
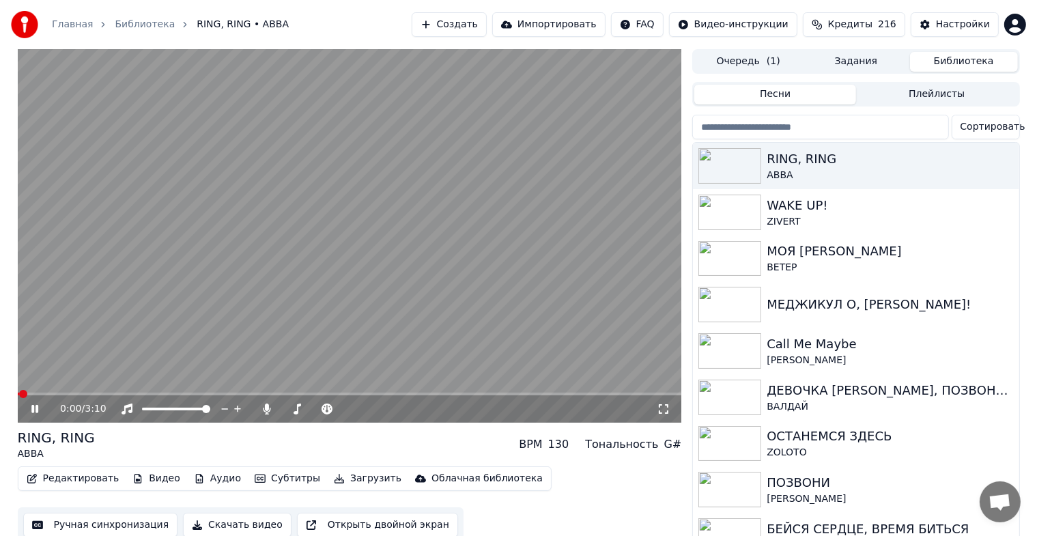
click at [33, 414] on icon at bounding box center [45, 408] width 32 height 11
click at [77, 523] on button "Ручная синхронизация" at bounding box center [100, 524] width 155 height 25
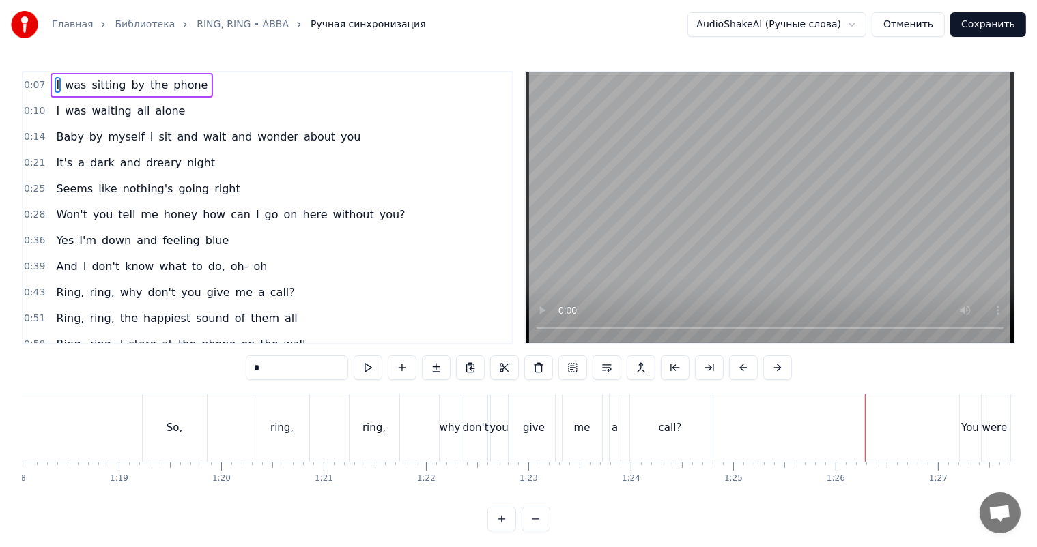
scroll to position [0, 7825]
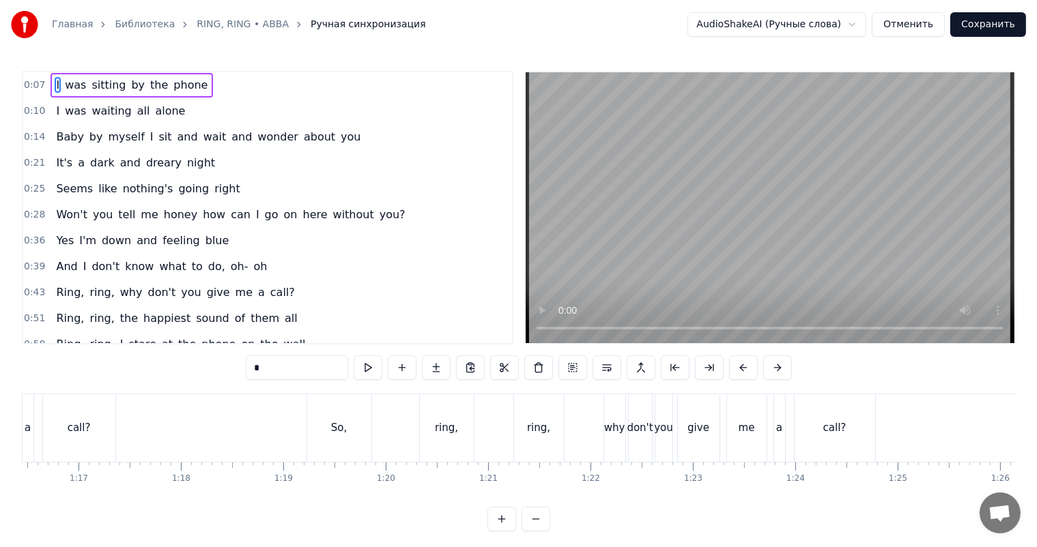
click at [341, 431] on div "So," at bounding box center [339, 428] width 16 height 16
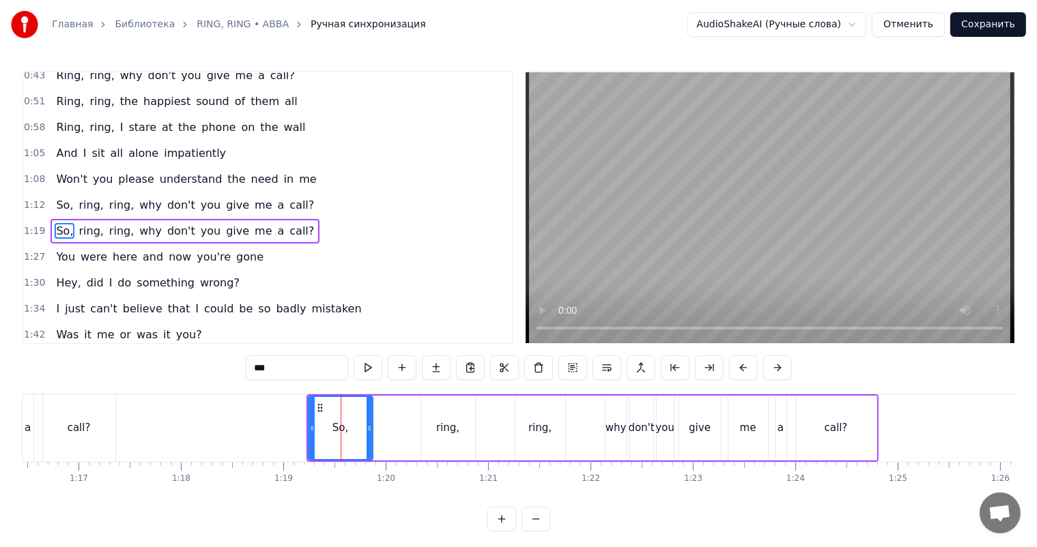
scroll to position [240, 0]
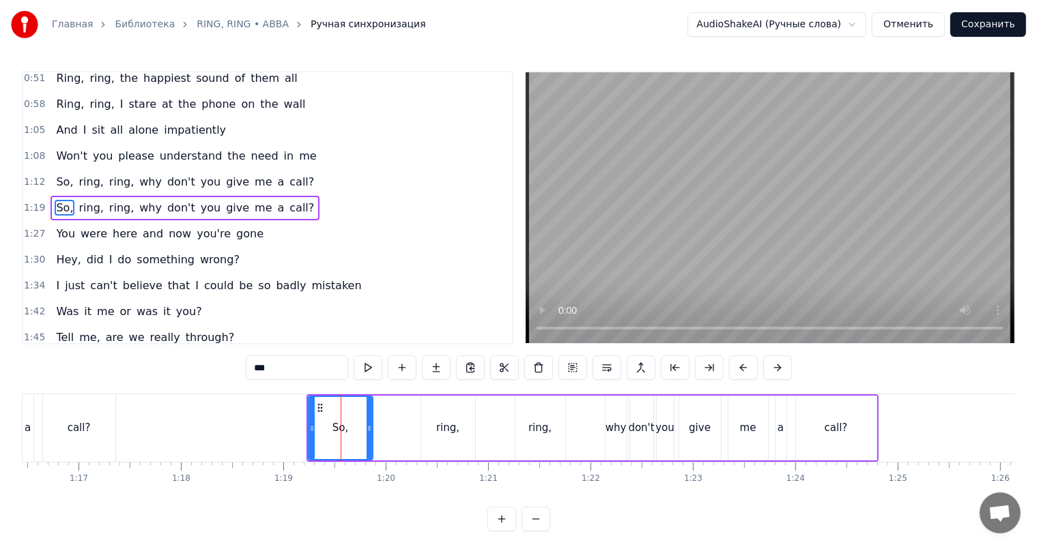
click at [270, 363] on input "***" at bounding box center [297, 368] width 102 height 25
type input "***"
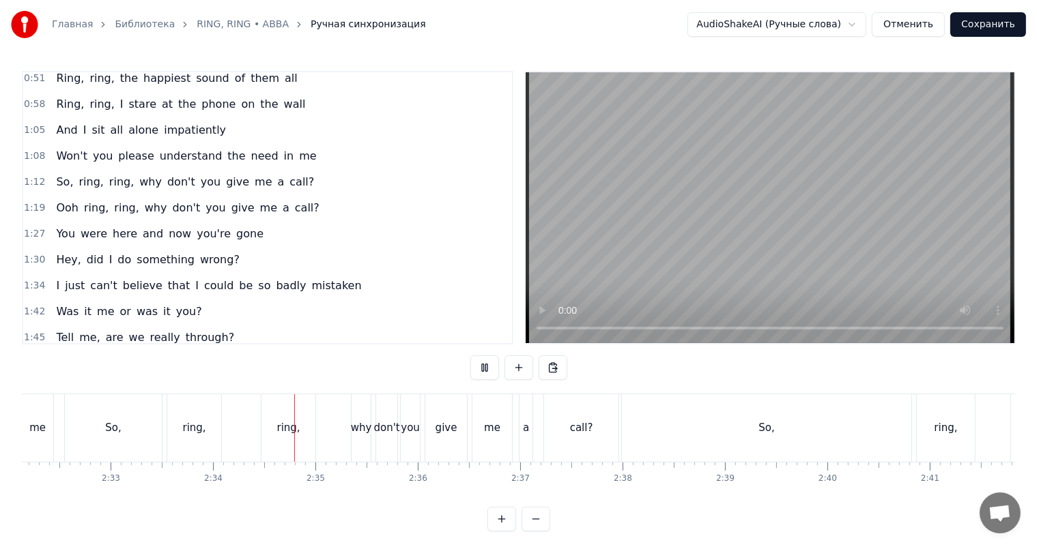
scroll to position [0, 15698]
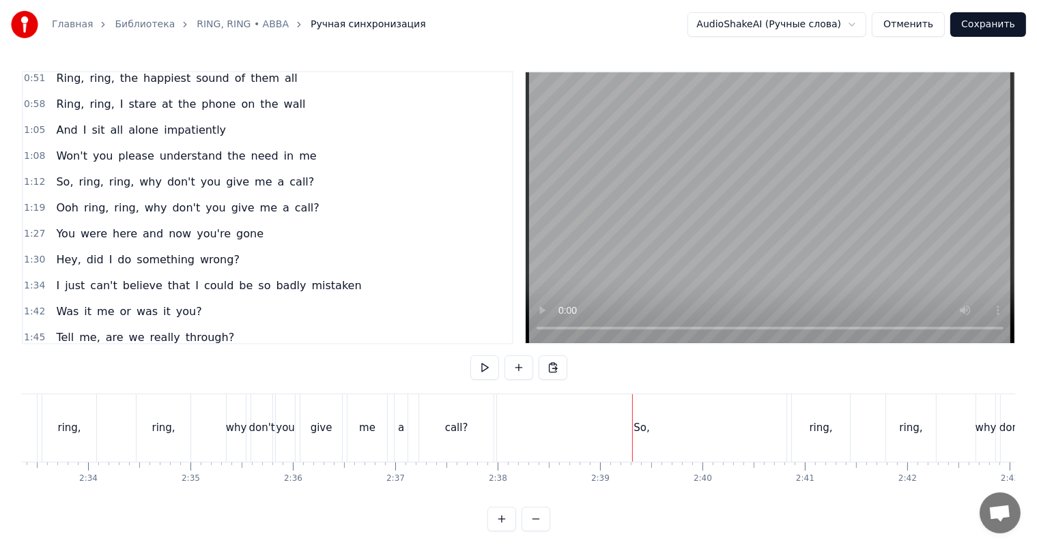
click at [661, 450] on div "So," at bounding box center [641, 428] width 289 height 68
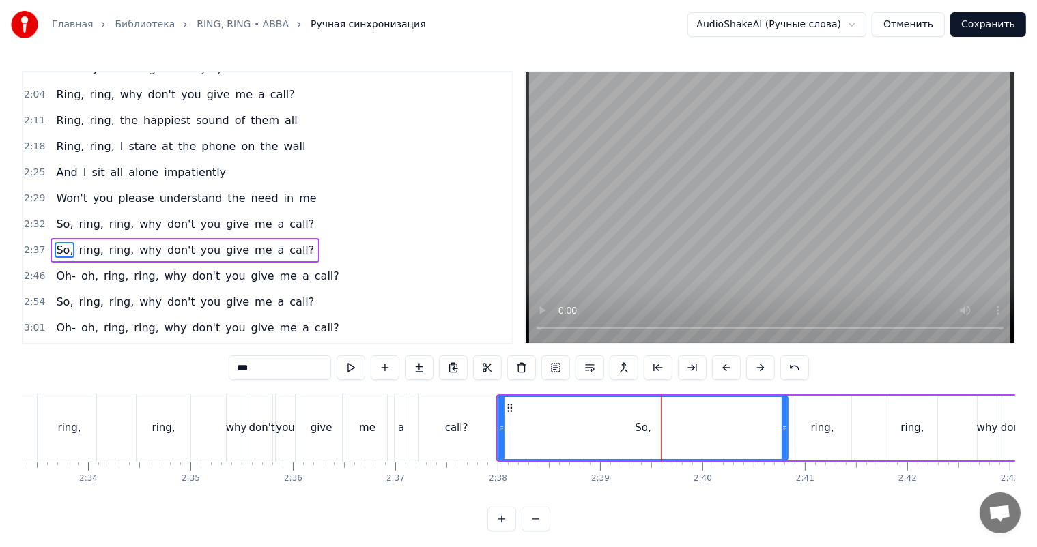
scroll to position [611, 0]
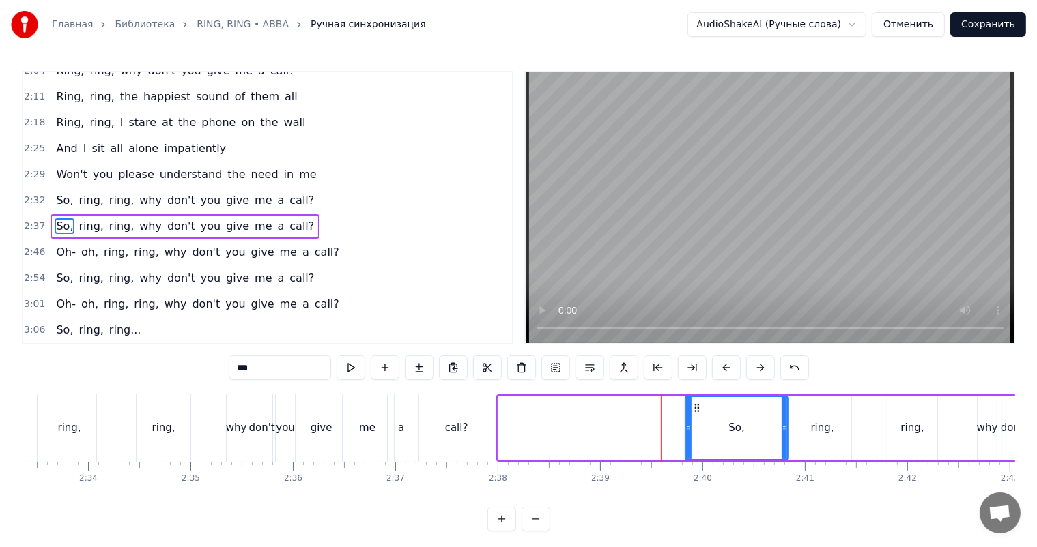
drag, startPoint x: 499, startPoint y: 426, endPoint x: 699, endPoint y: 426, distance: 200.6
click at [691, 425] on icon at bounding box center [688, 428] width 5 height 11
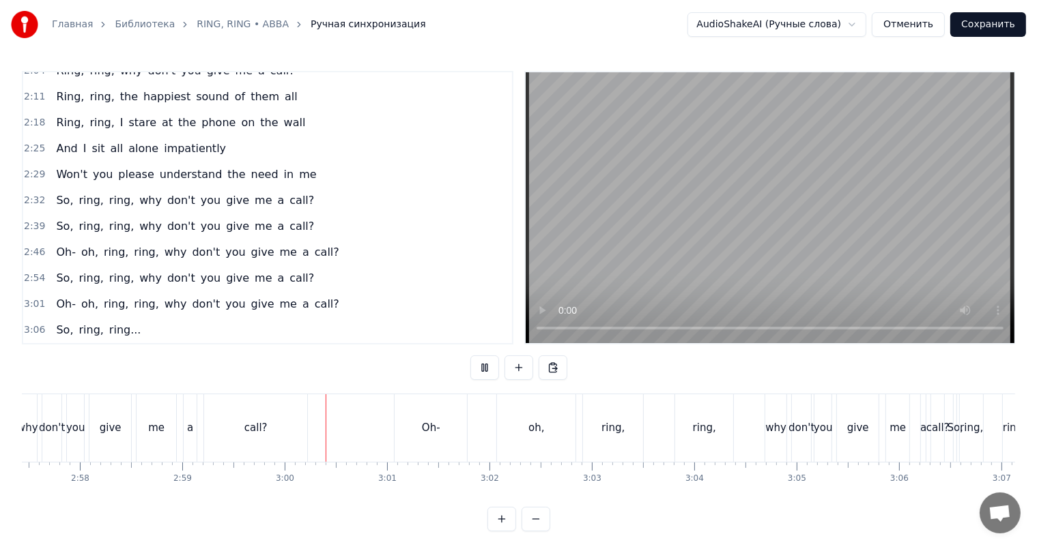
scroll to position [0, 18334]
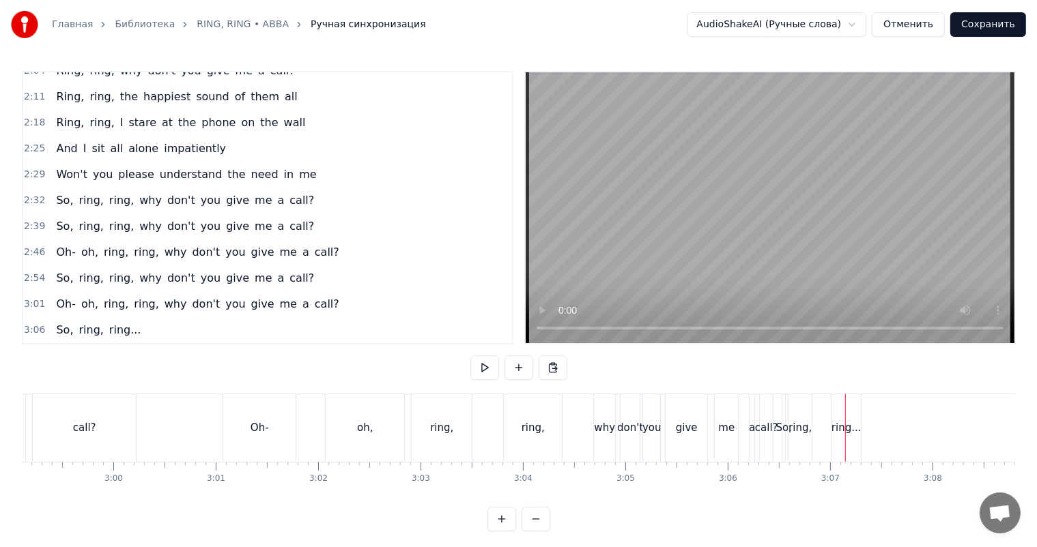
click at [121, 320] on div "So, ring, ring..." at bounding box center [98, 330] width 96 height 25
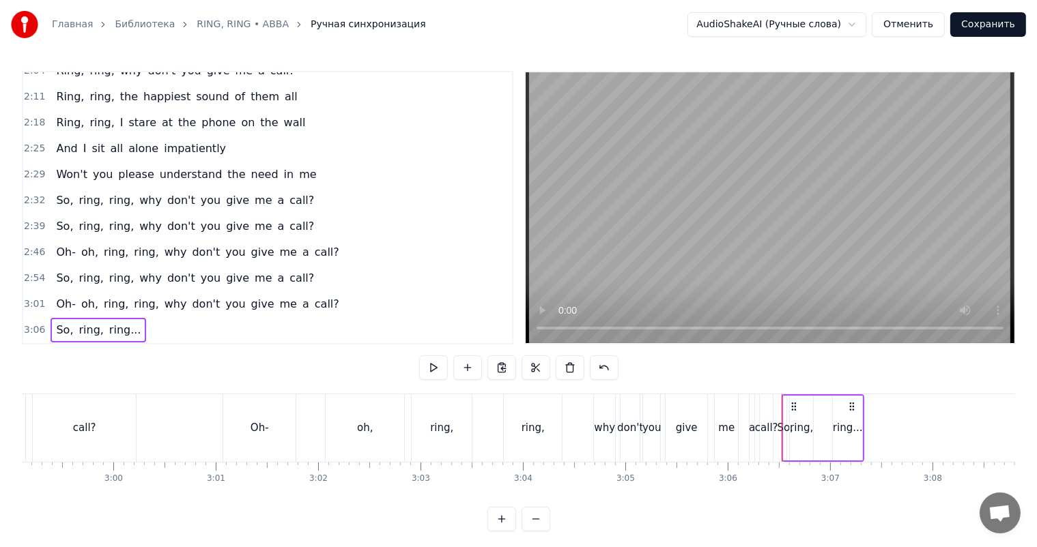
scroll to position [584, 0]
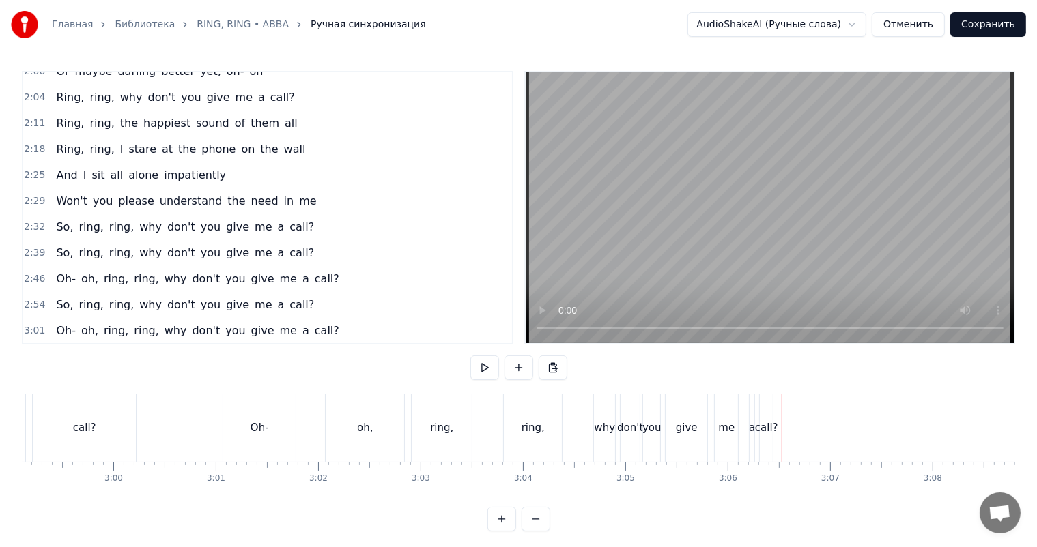
click at [313, 334] on span "call?" at bounding box center [326, 331] width 27 height 16
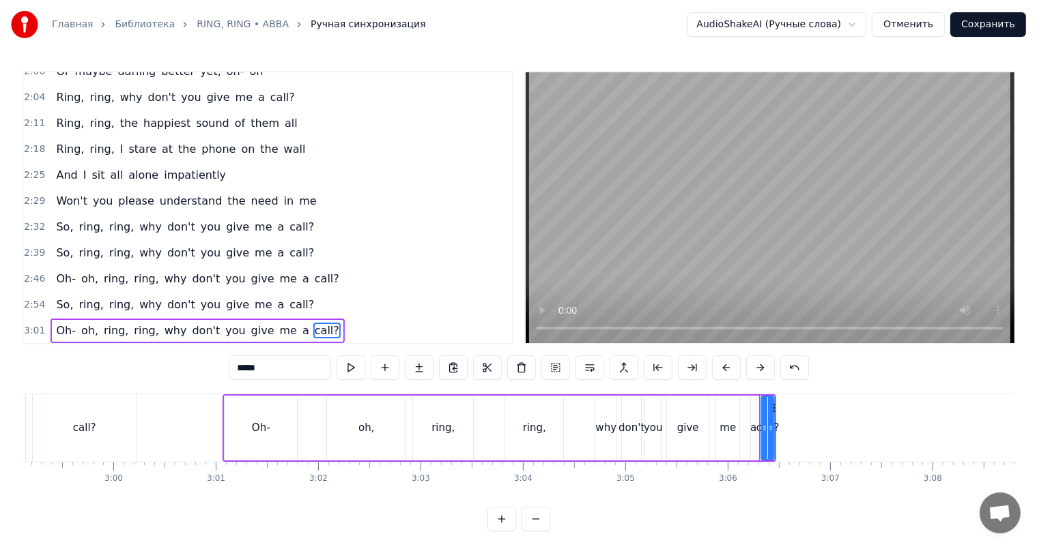
scroll to position [18, 0]
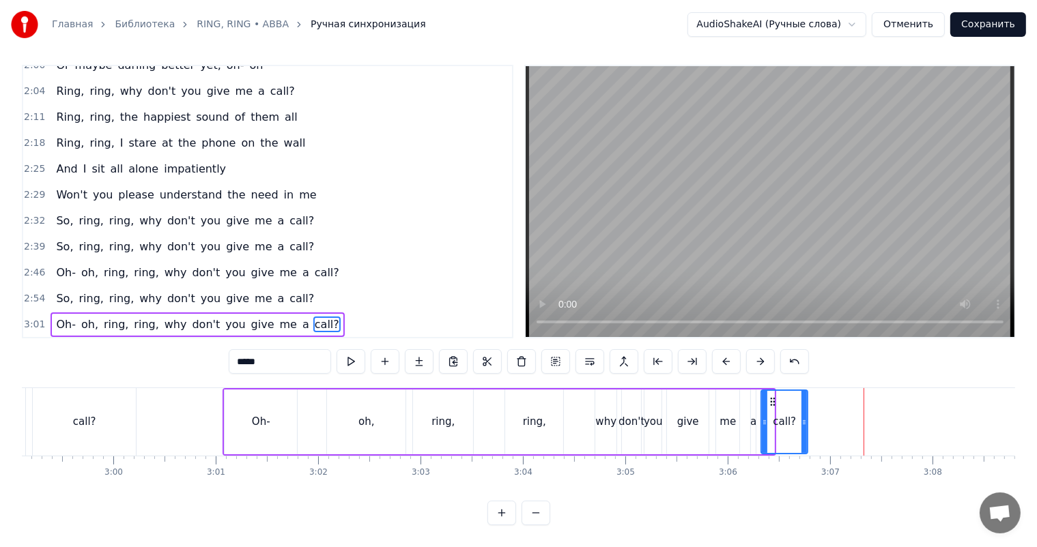
drag, startPoint x: 772, startPoint y: 402, endPoint x: 809, endPoint y: 402, distance: 36.9
click at [807, 402] on div at bounding box center [803, 422] width 5 height 62
click at [1011, 25] on button "Сохранить" at bounding box center [988, 24] width 76 height 25
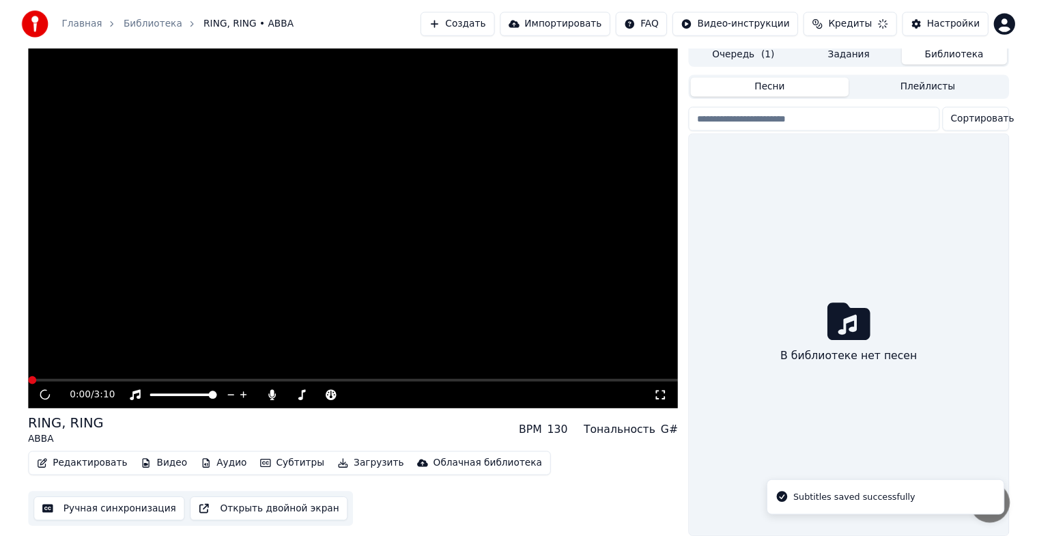
scroll to position [16, 0]
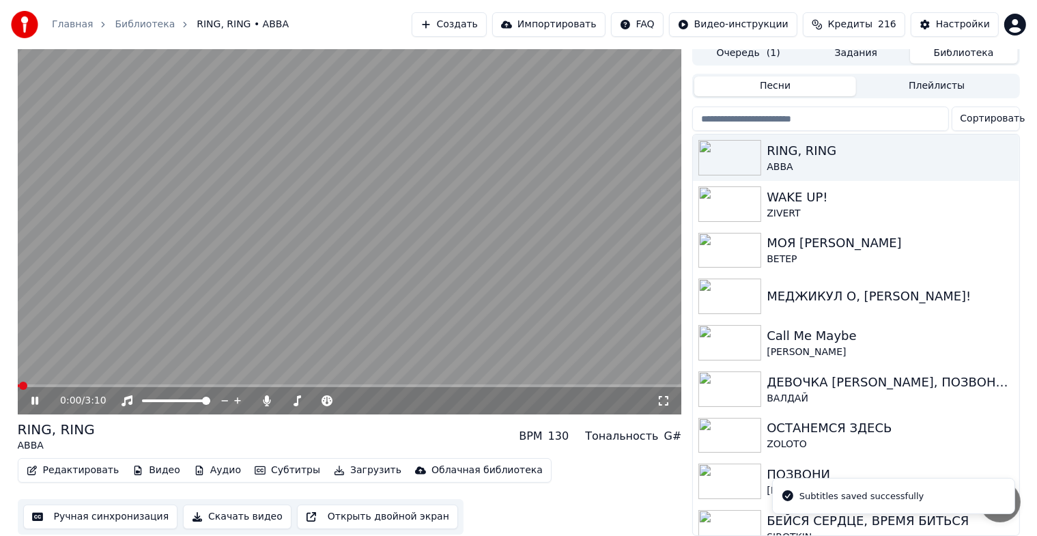
click at [35, 396] on icon at bounding box center [45, 400] width 32 height 11
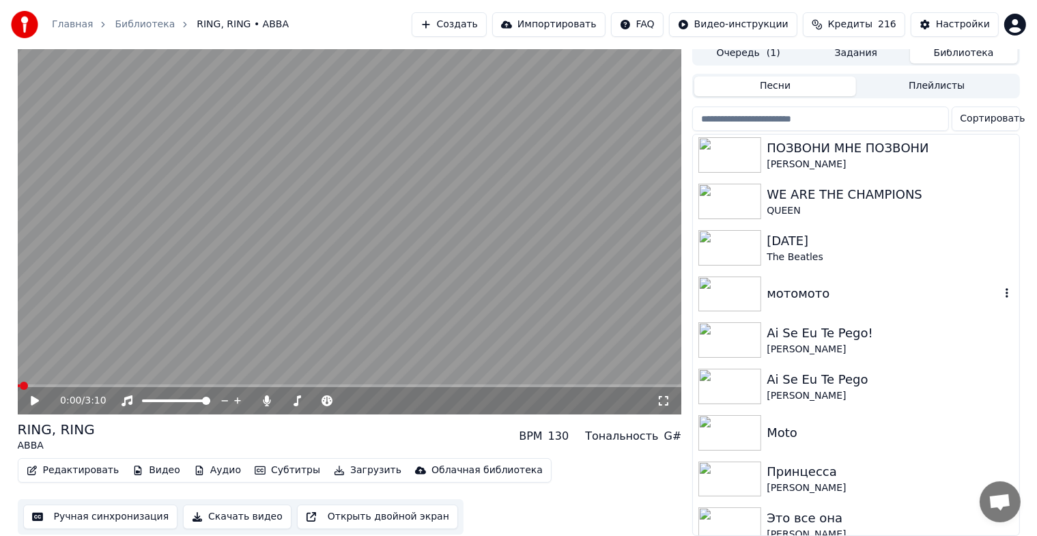
scroll to position [909, 0]
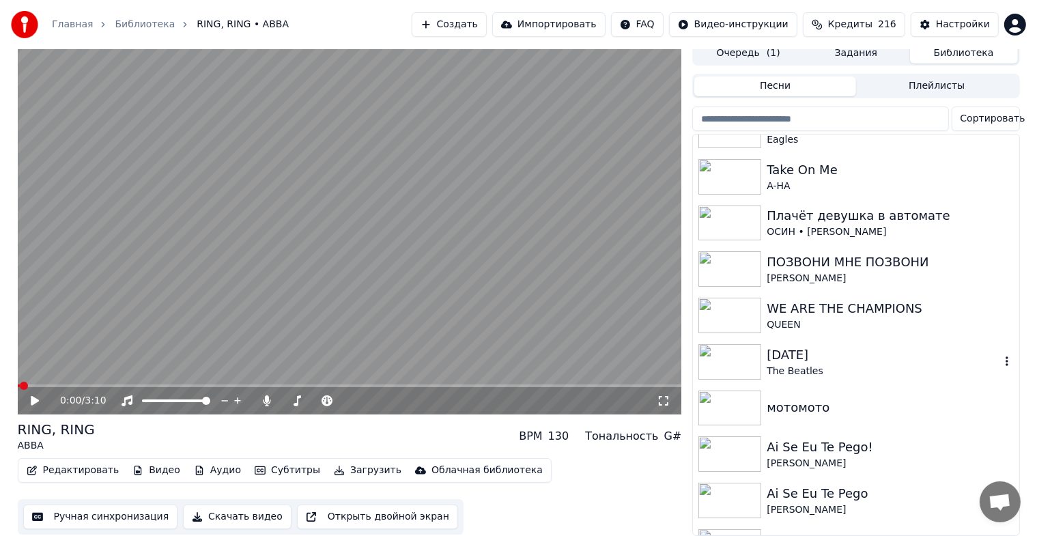
click at [827, 349] on div "[DATE]" at bounding box center [882, 354] width 233 height 19
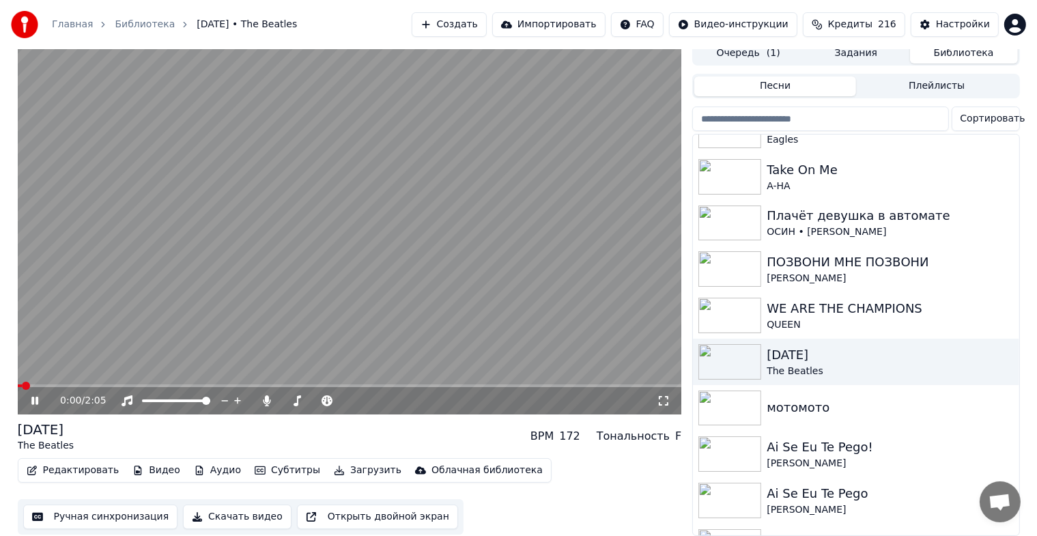
click at [30, 395] on icon at bounding box center [45, 400] width 32 height 11
click at [248, 510] on button "Скачать видео" at bounding box center [237, 516] width 109 height 25
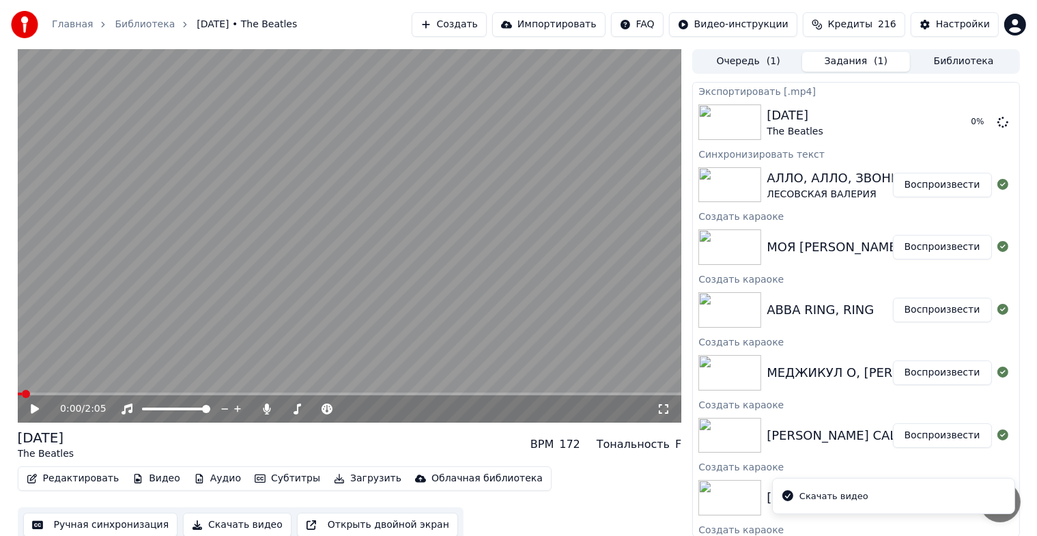
click at [940, 67] on button "Библиотека" at bounding box center [964, 62] width 108 height 20
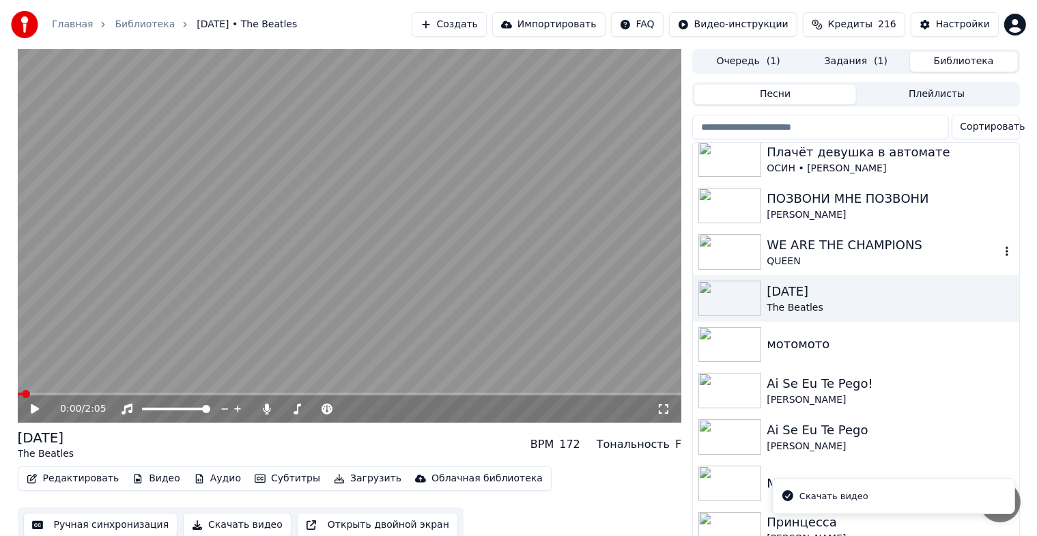
scroll to position [1023, 0]
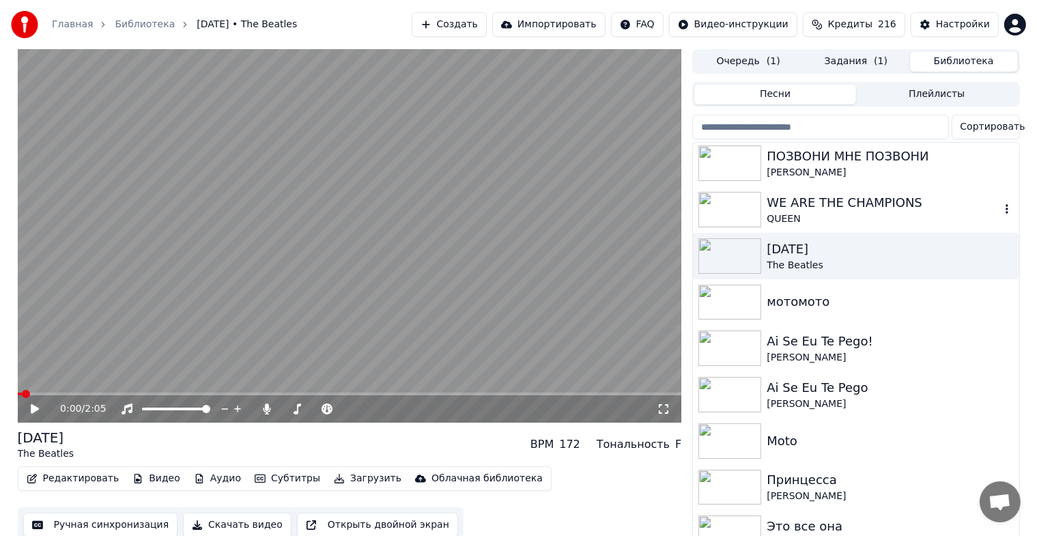
click at [1000, 207] on icon "button" at bounding box center [1007, 208] width 14 height 11
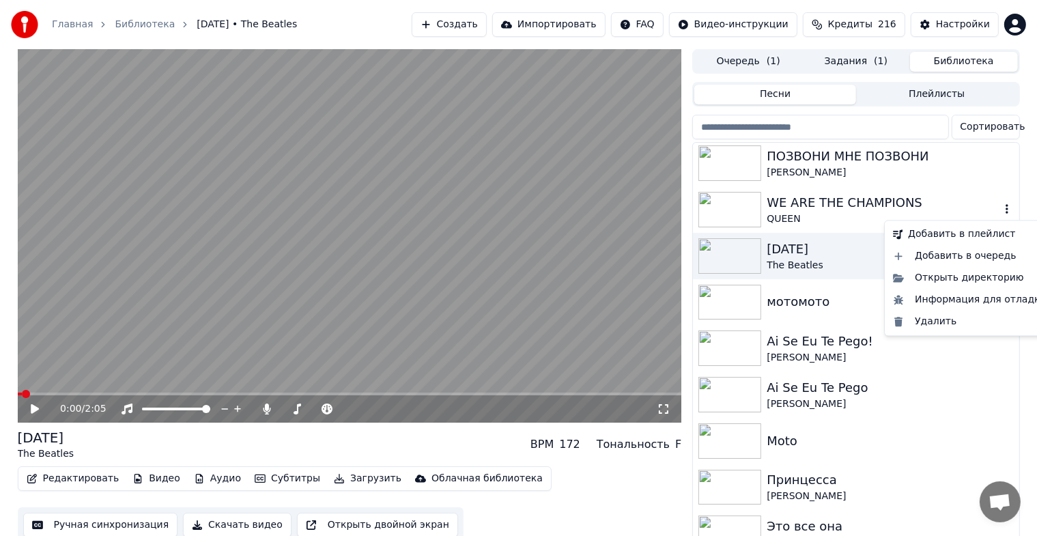
click at [1000, 207] on icon "button" at bounding box center [1007, 208] width 14 height 11
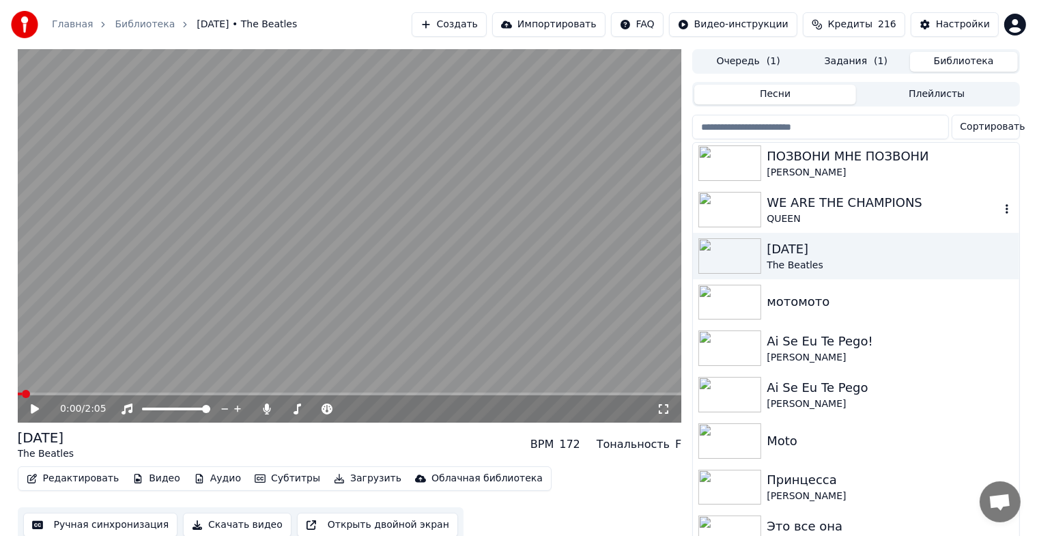
click at [807, 210] on div "WE ARE THE CHAMPIONS" at bounding box center [882, 202] width 233 height 19
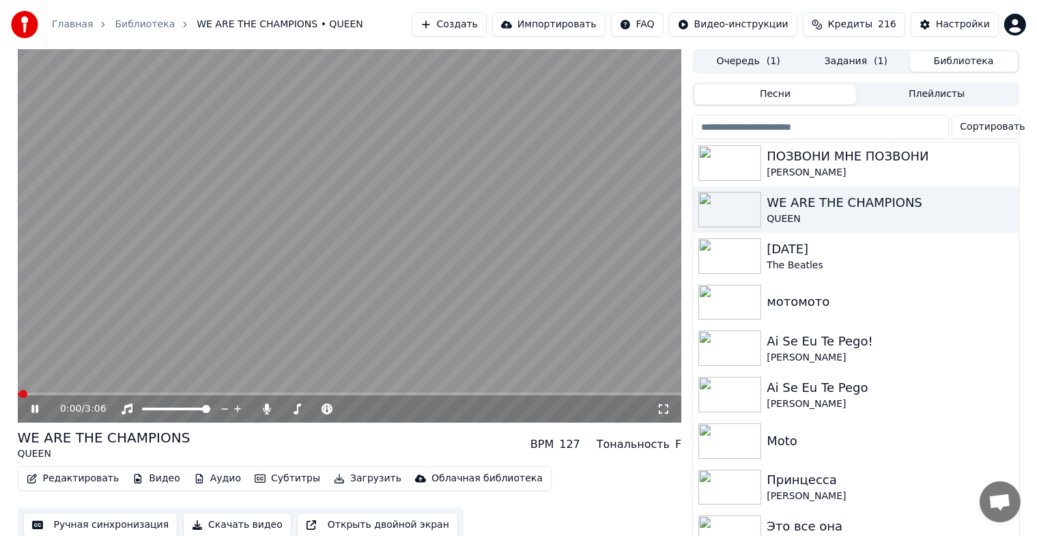
click at [37, 409] on icon at bounding box center [34, 409] width 7 height 8
click at [223, 524] on button "Скачать видео" at bounding box center [237, 524] width 109 height 25
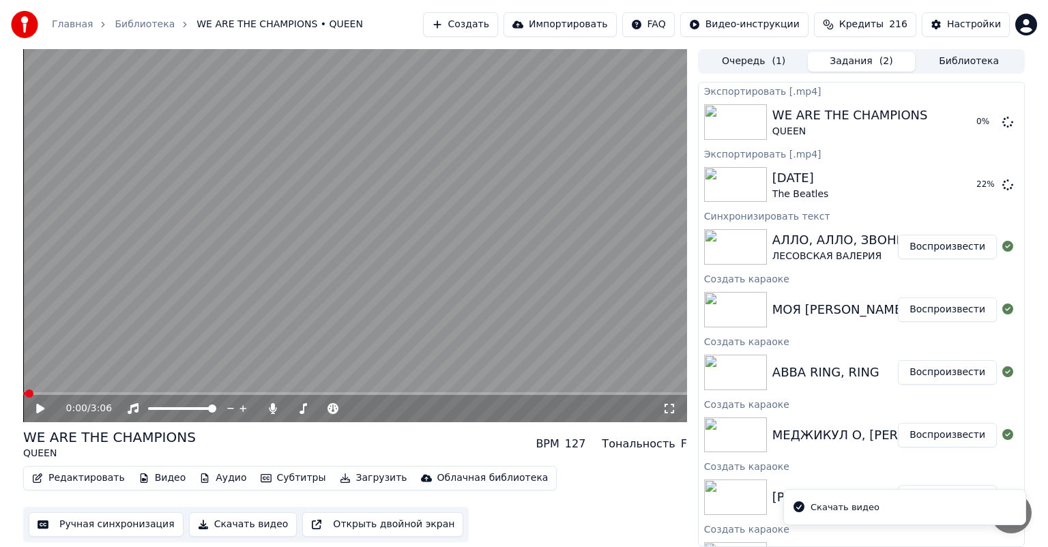
click at [963, 65] on button "Библиотека" at bounding box center [969, 62] width 108 height 20
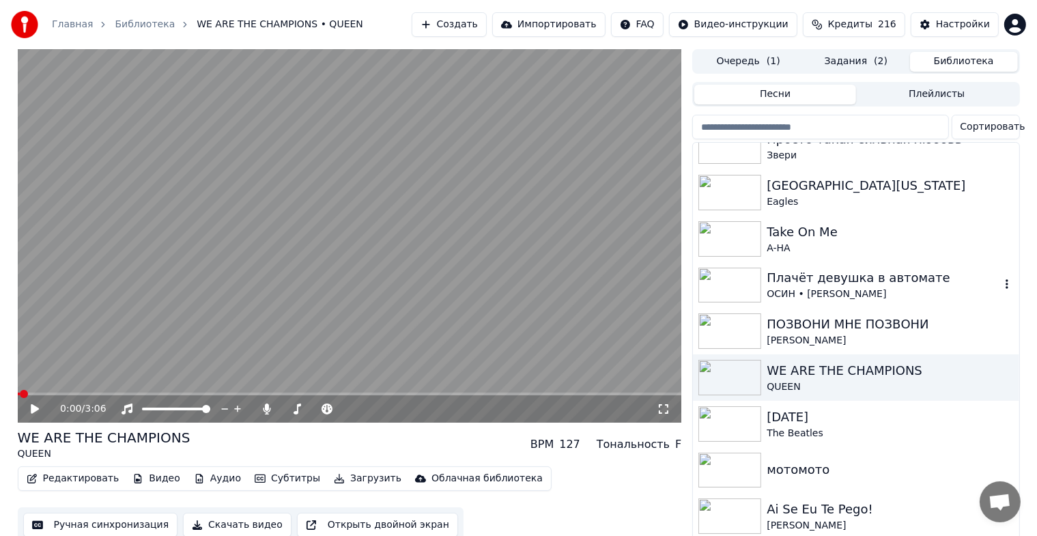
scroll to position [909, 0]
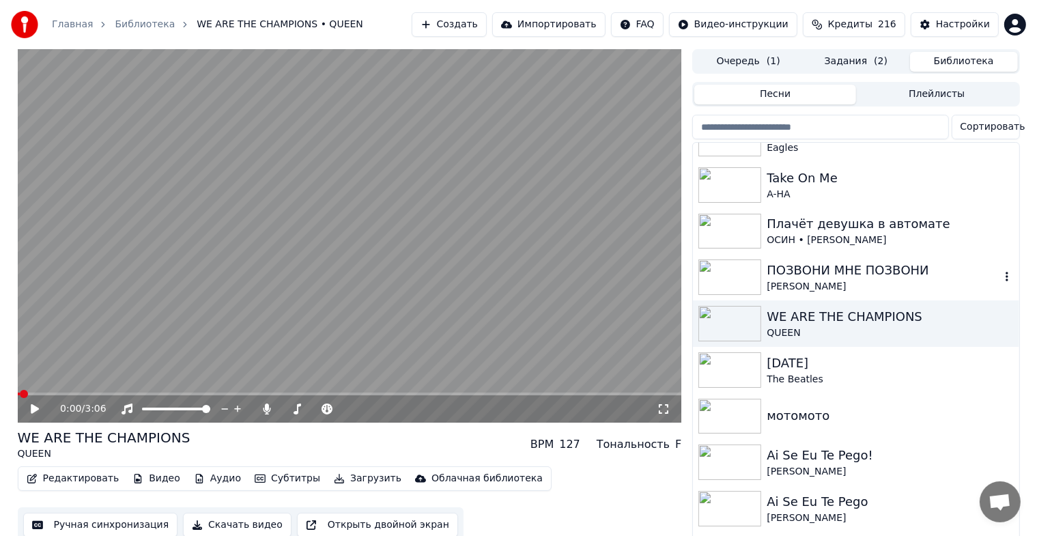
click at [833, 276] on div "ПОЗВОНИ МНЕ ПОЗВОНИ" at bounding box center [882, 270] width 233 height 19
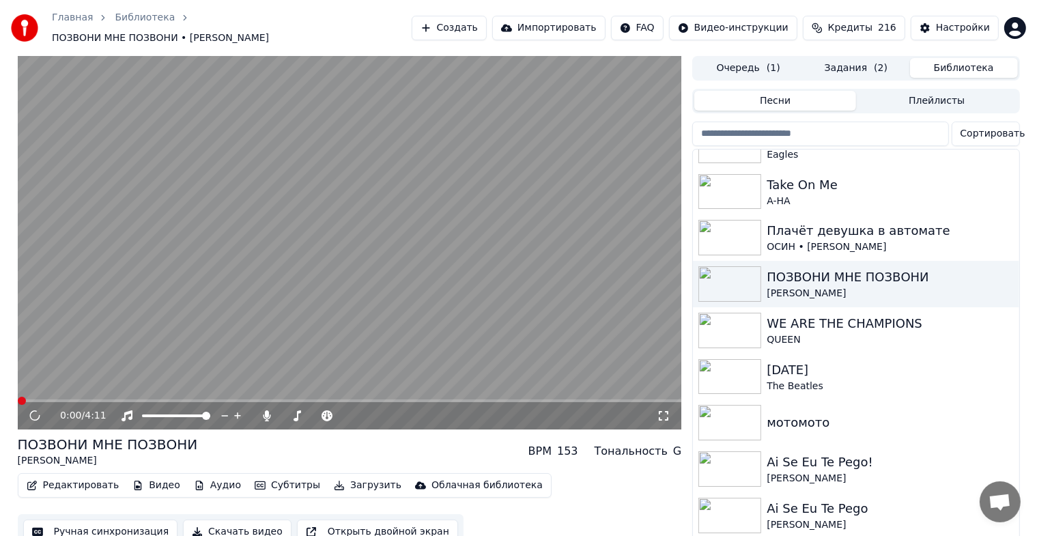
click at [210, 519] on button "Скачать видео" at bounding box center [237, 531] width 109 height 25
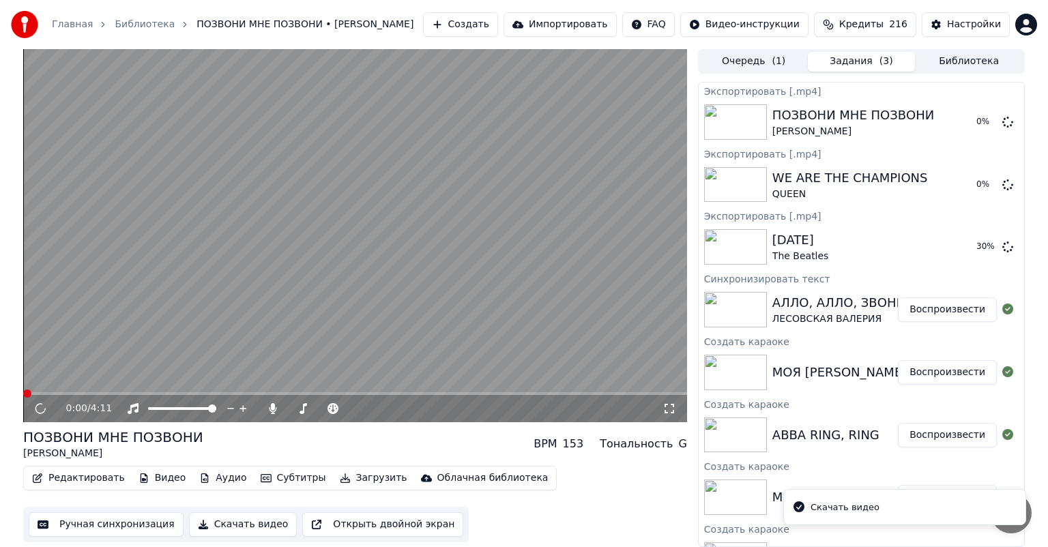
click at [953, 59] on button "Библиотека" at bounding box center [969, 62] width 108 height 20
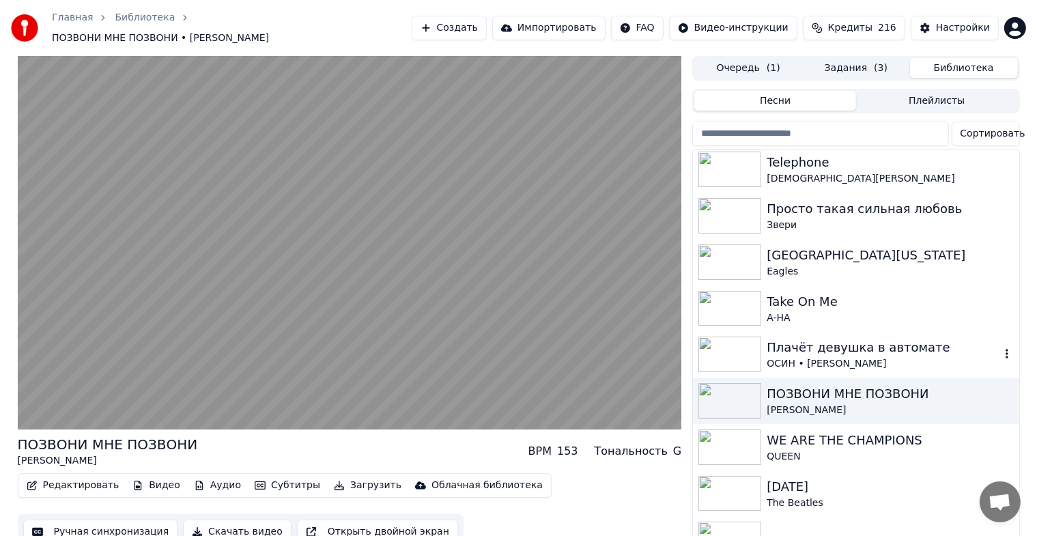
scroll to position [796, 0]
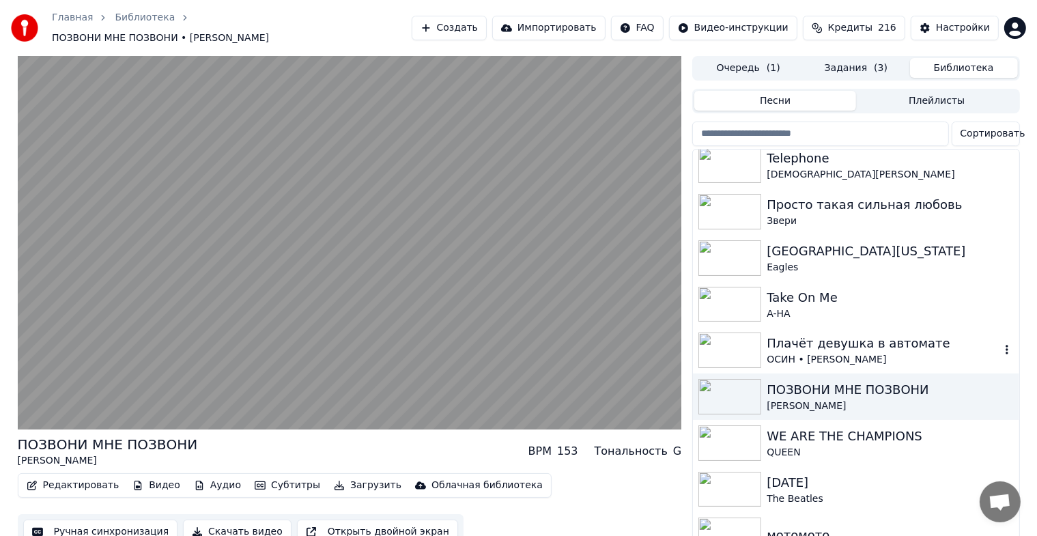
click at [832, 353] on div "ОСИН • [PERSON_NAME]" at bounding box center [882, 360] width 233 height 14
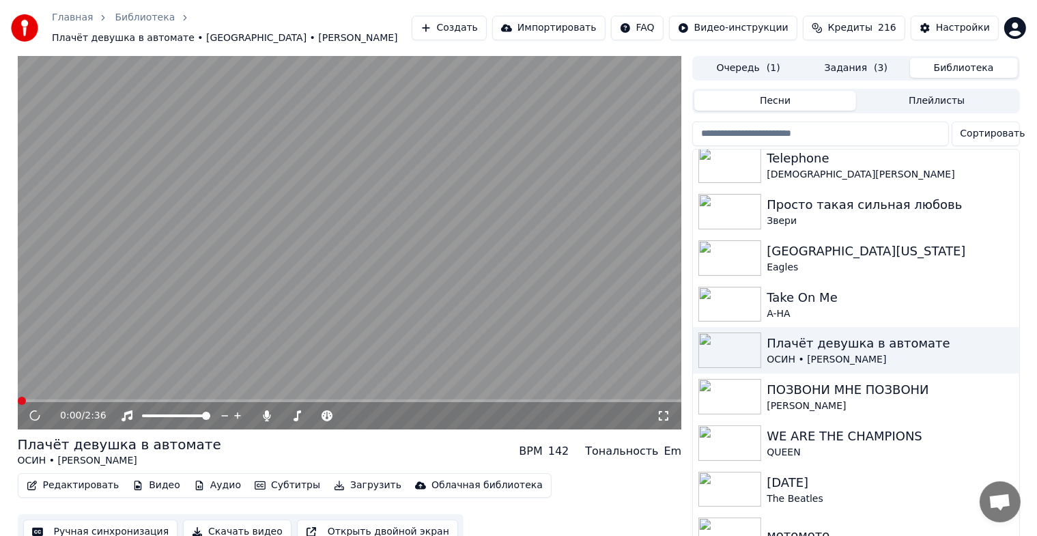
click at [207, 526] on button "Скачать видео" at bounding box center [237, 531] width 109 height 25
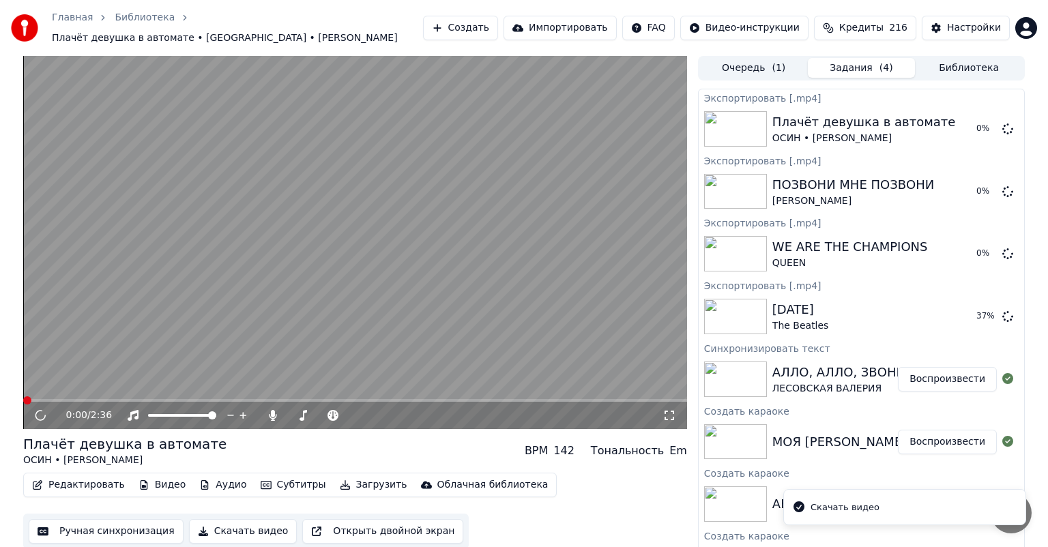
click at [953, 60] on button "Библиотека" at bounding box center [969, 68] width 108 height 20
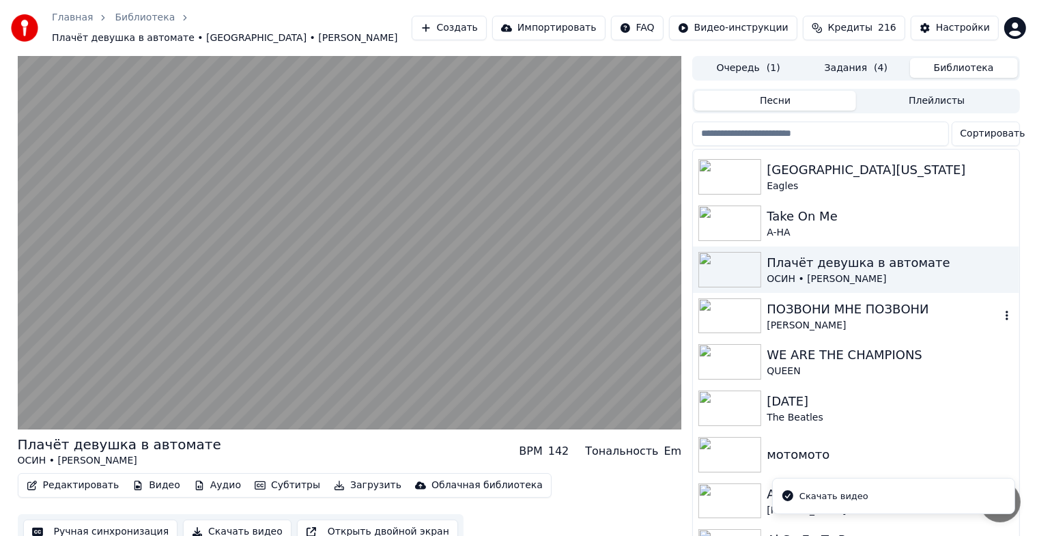
scroll to position [909, 0]
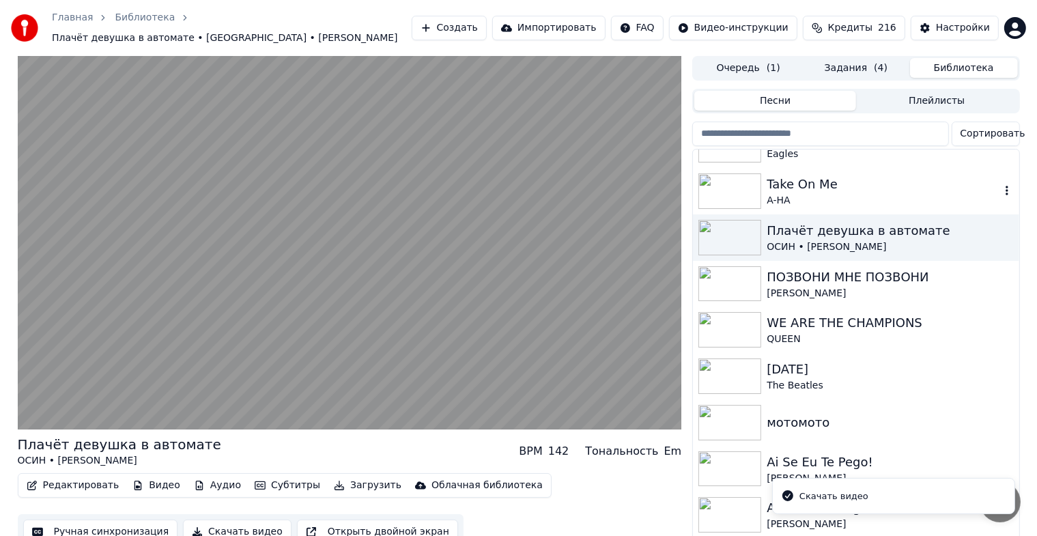
click at [837, 179] on div "Take On Me" at bounding box center [882, 184] width 233 height 19
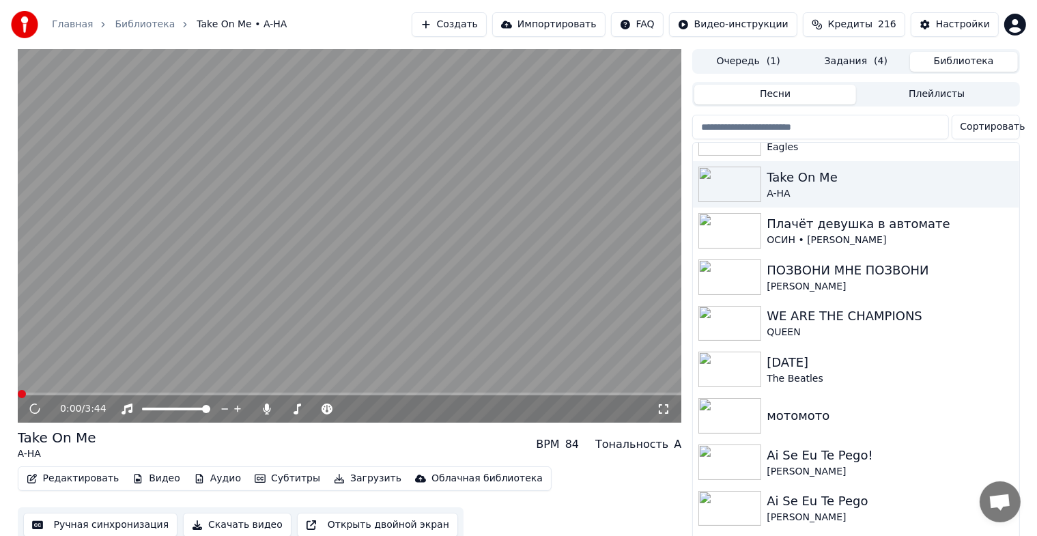
click at [235, 524] on button "Скачать видео" at bounding box center [237, 524] width 109 height 25
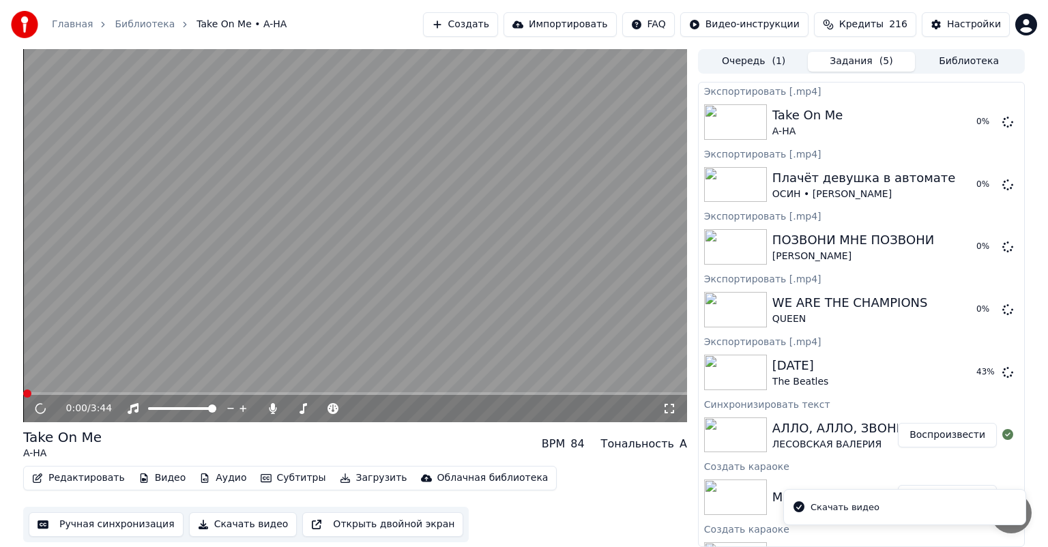
click at [957, 57] on button "Библиотека" at bounding box center [969, 62] width 108 height 20
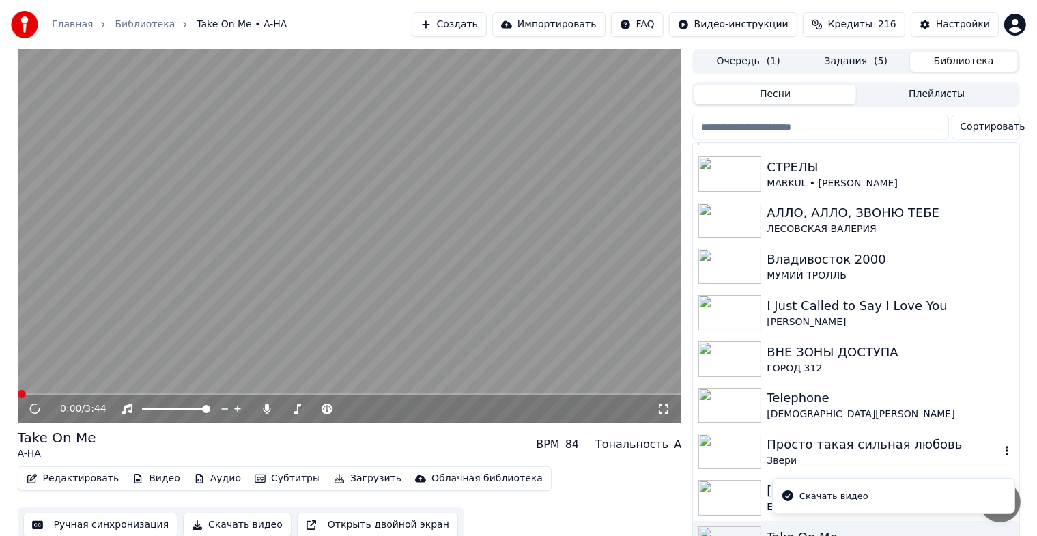
scroll to position [682, 0]
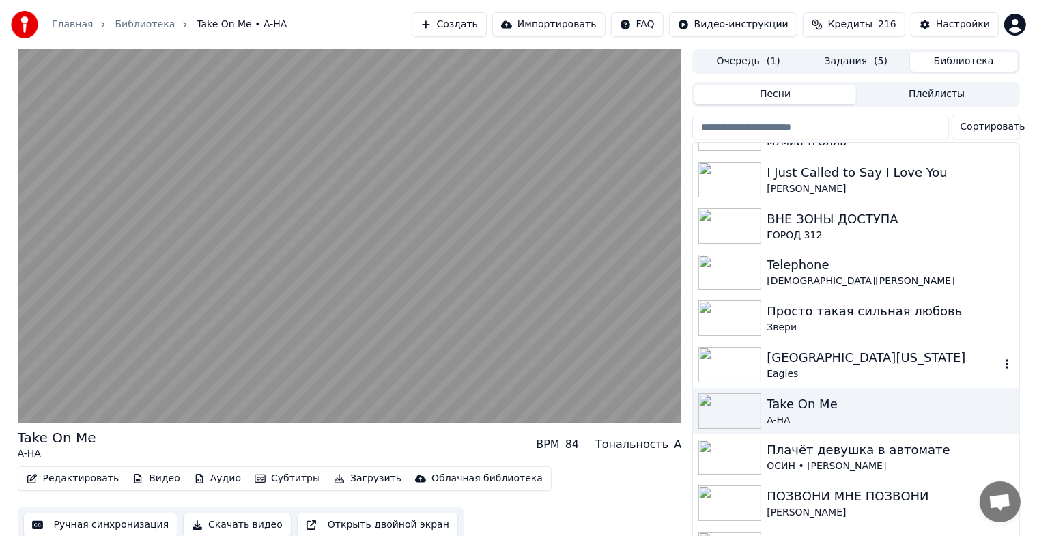
click at [821, 367] on div "Eagles" at bounding box center [882, 374] width 233 height 14
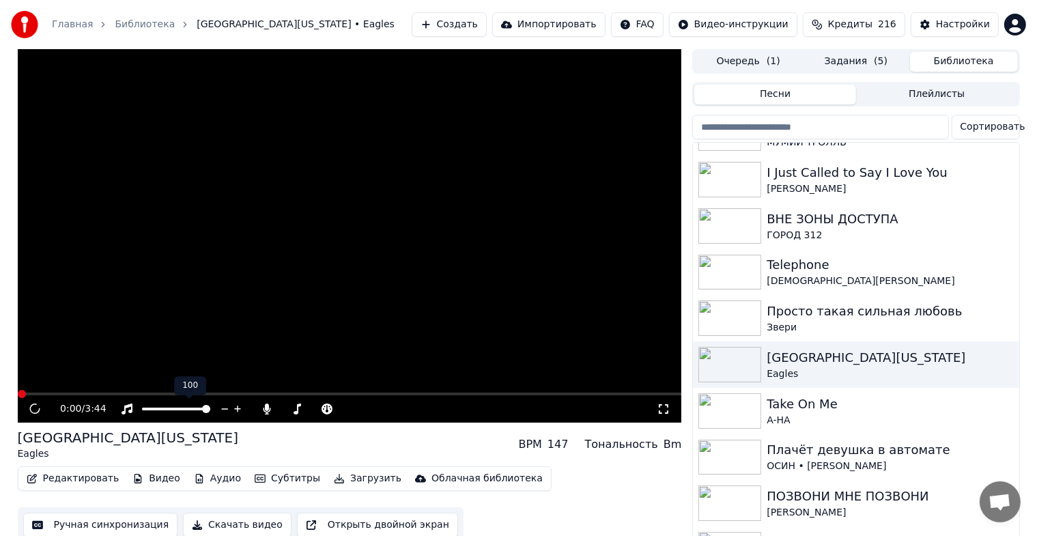
click at [207, 523] on button "Скачать видео" at bounding box center [237, 524] width 109 height 25
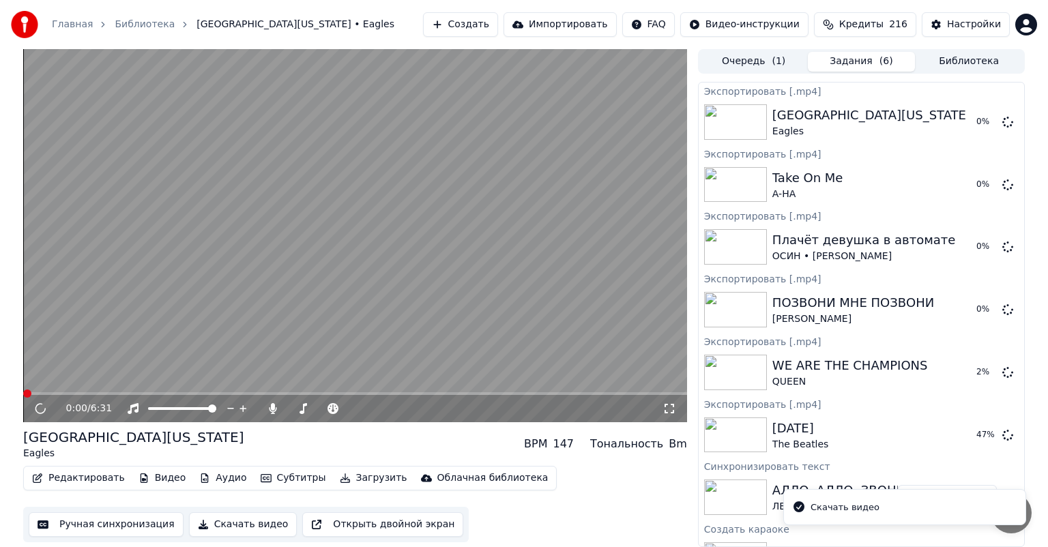
click at [966, 64] on button "Библиотека" at bounding box center [969, 62] width 108 height 20
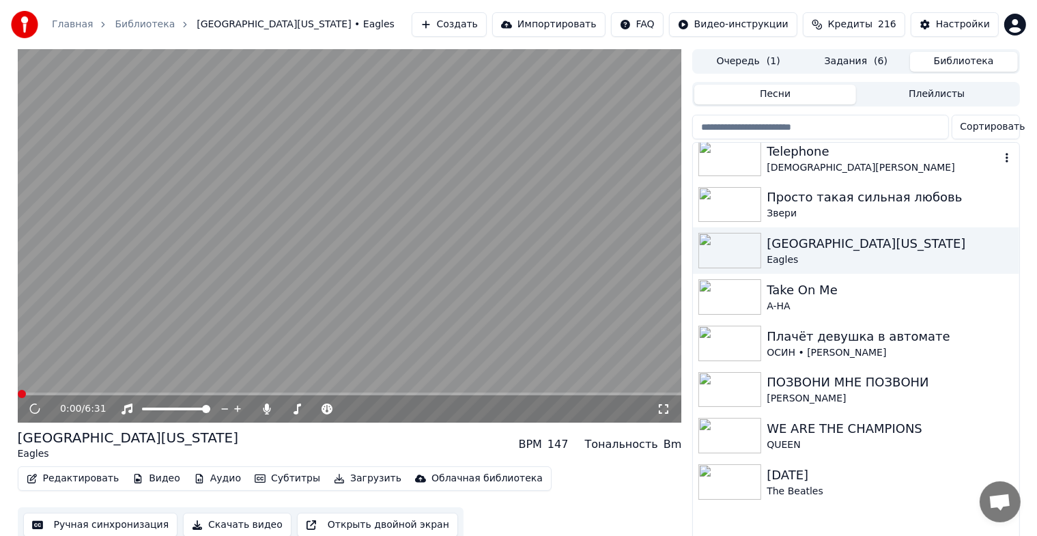
scroll to position [682, 0]
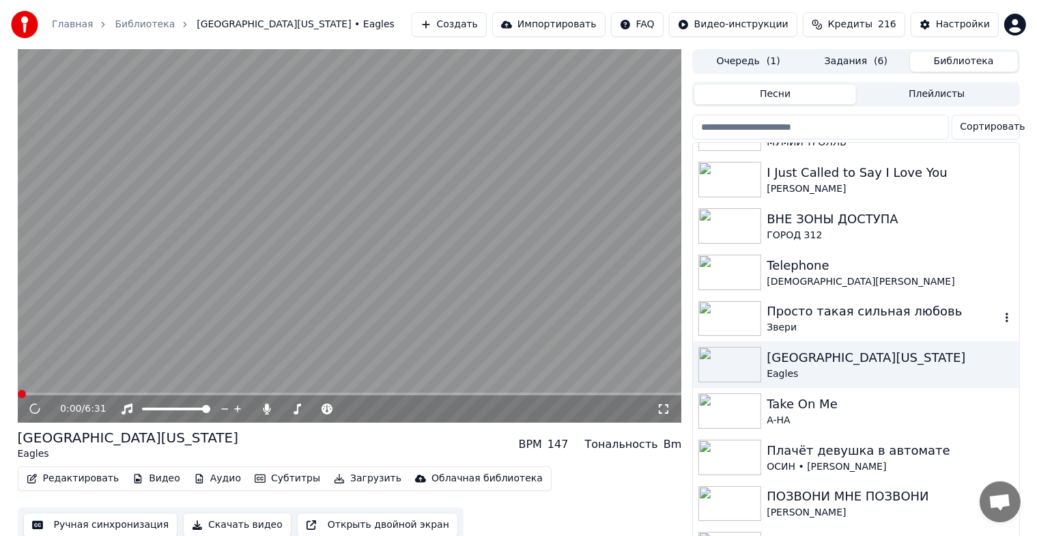
click at [837, 314] on div "Просто такая сильная любовь" at bounding box center [882, 311] width 233 height 19
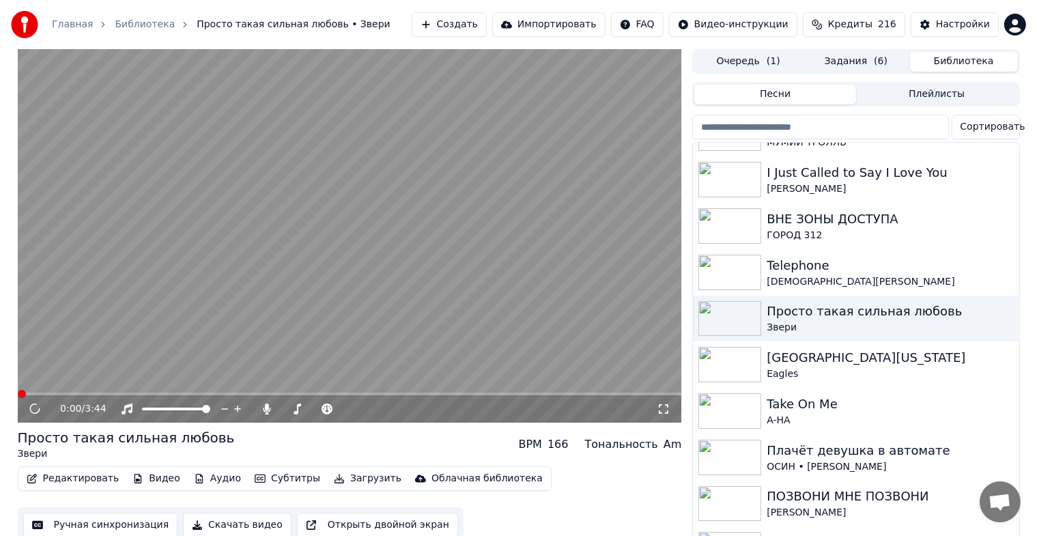
click at [227, 521] on button "Скачать видео" at bounding box center [237, 524] width 109 height 25
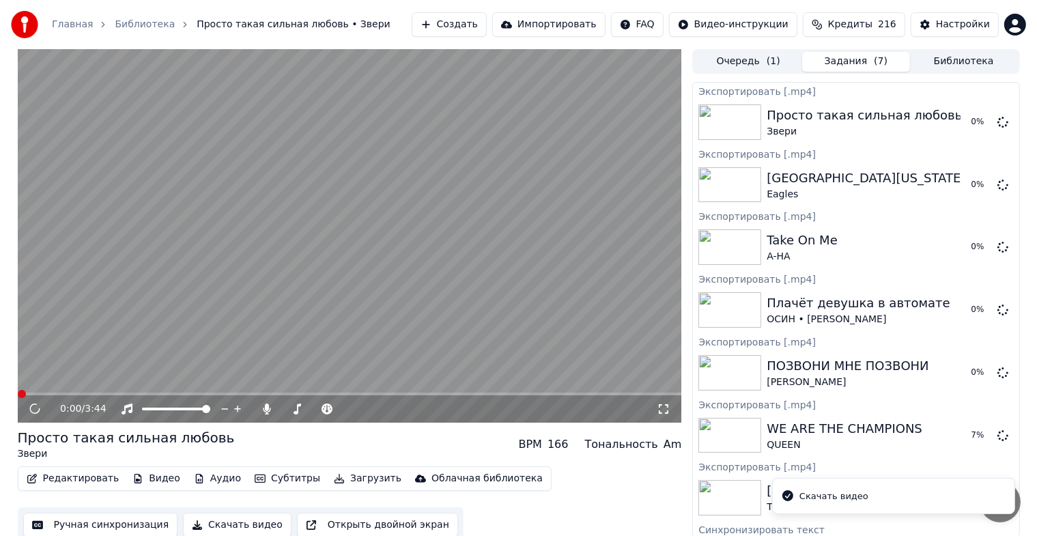
click at [980, 64] on button "Библиотека" at bounding box center [964, 62] width 108 height 20
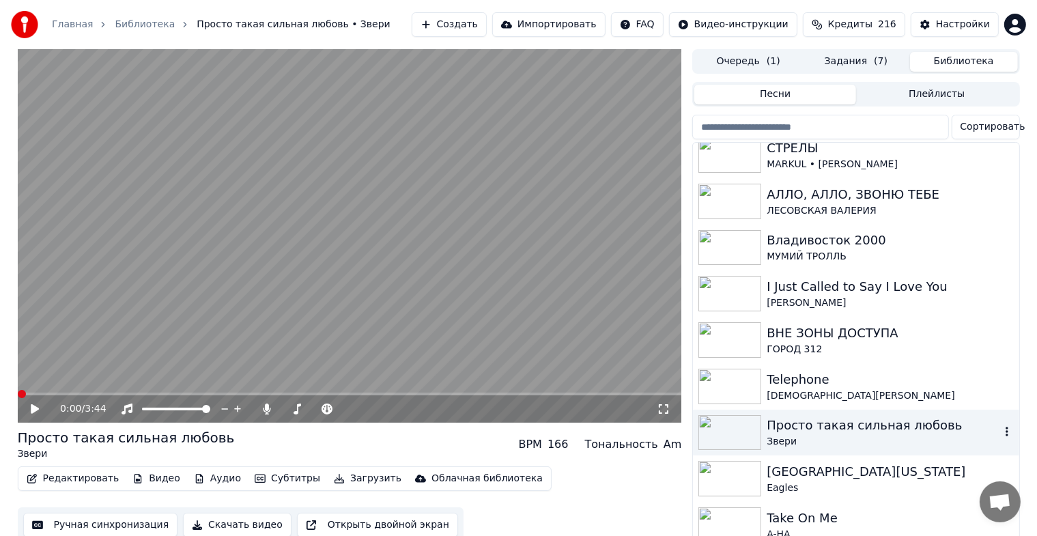
scroll to position [682, 0]
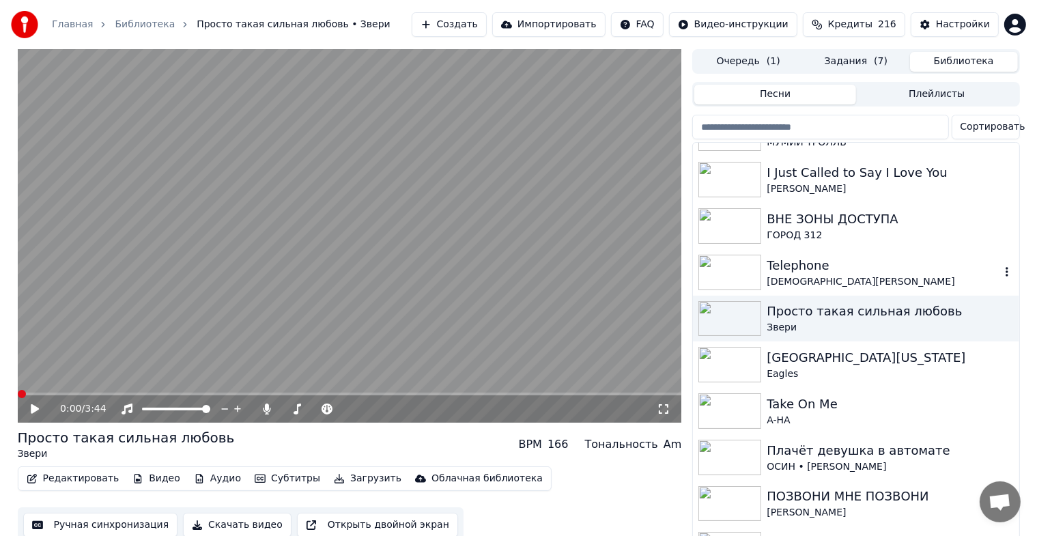
click at [807, 268] on div "Telephone" at bounding box center [882, 265] width 233 height 19
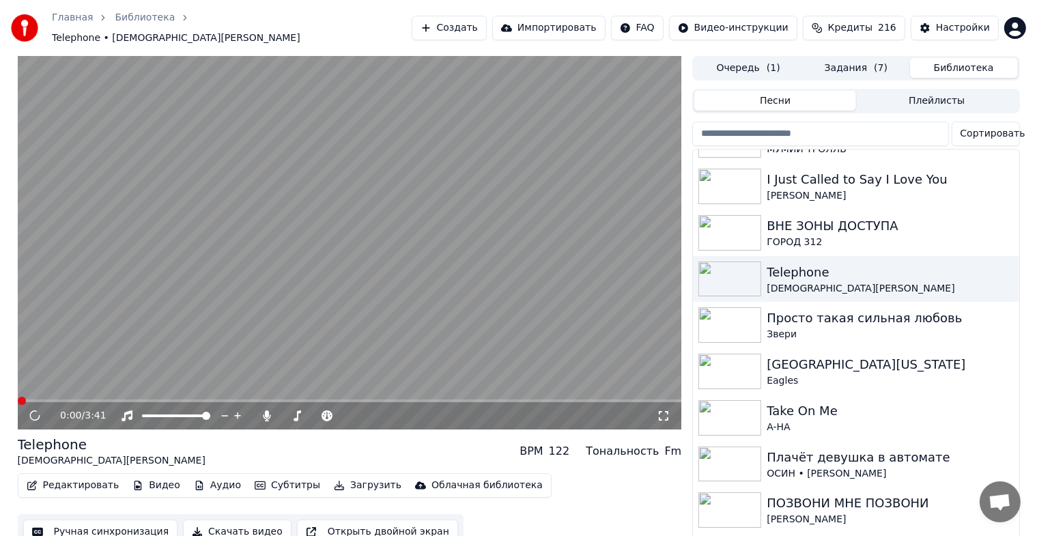
click at [226, 524] on button "Скачать видео" at bounding box center [237, 531] width 109 height 25
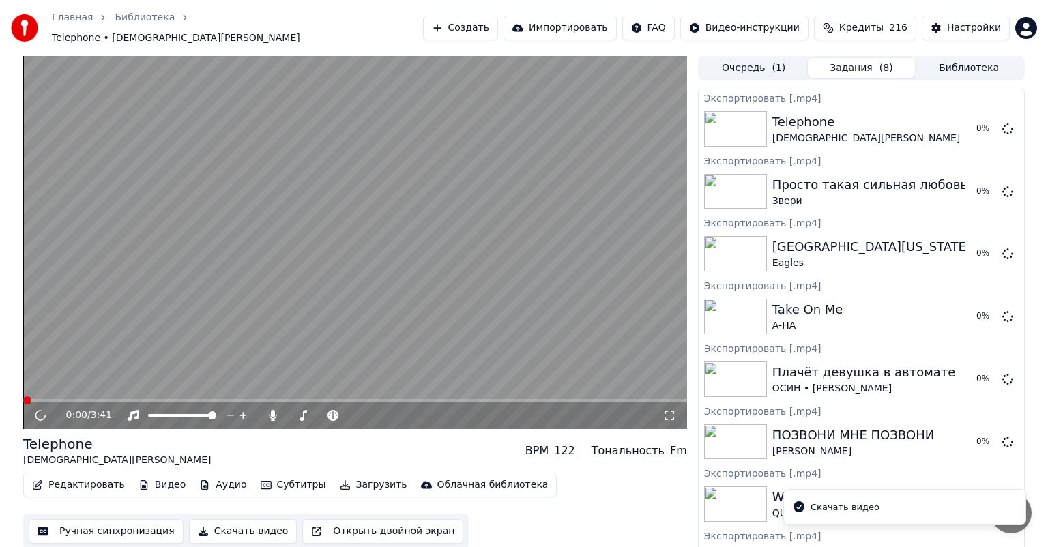
click at [959, 59] on button "Библиотека" at bounding box center [969, 68] width 108 height 20
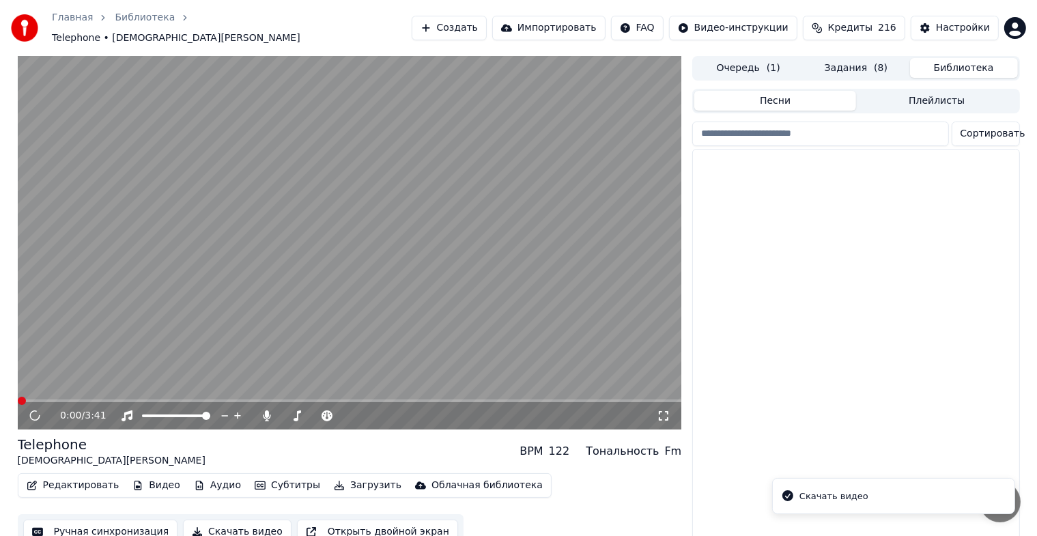
scroll to position [568, 0]
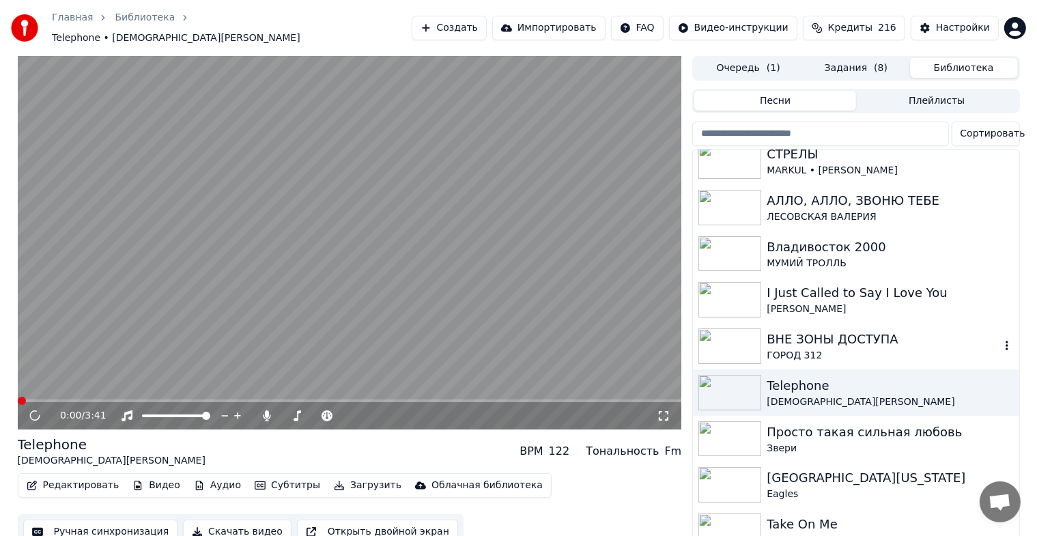
click at [843, 337] on div "ВНЕ ЗОНЫ ДОСТУПА" at bounding box center [882, 339] width 233 height 19
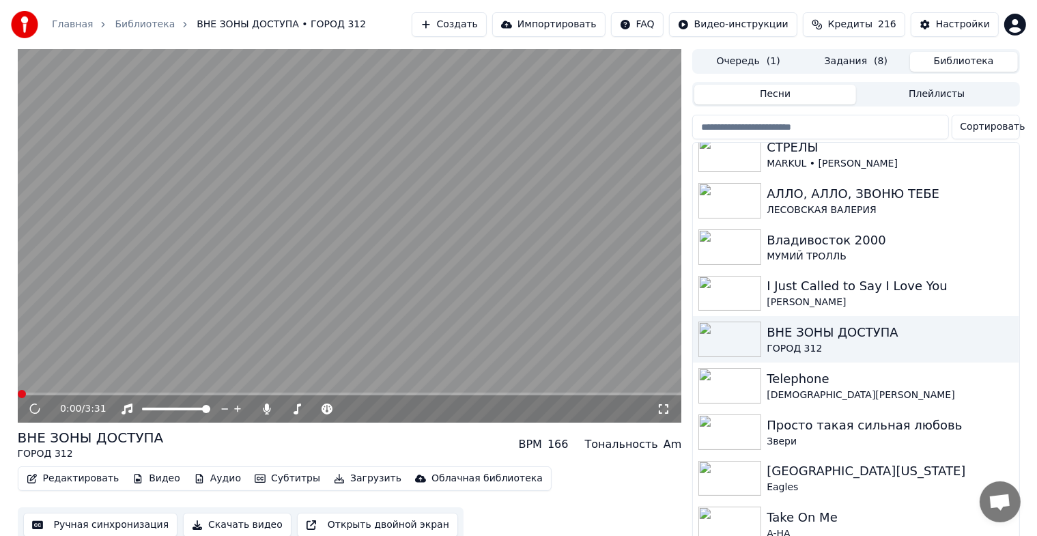
click at [220, 528] on button "Скачать видео" at bounding box center [237, 524] width 109 height 25
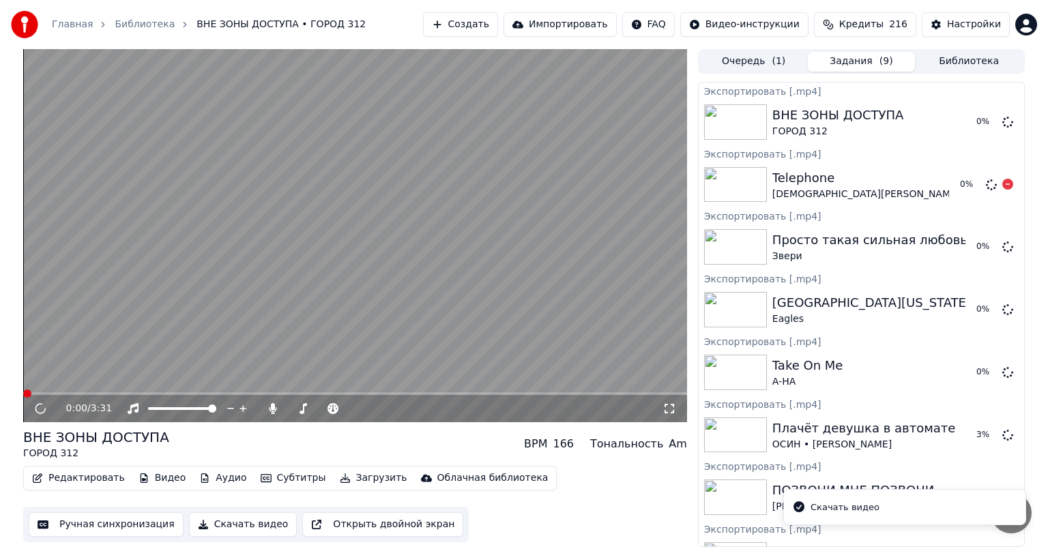
click at [952, 60] on button "Библиотека" at bounding box center [969, 62] width 108 height 20
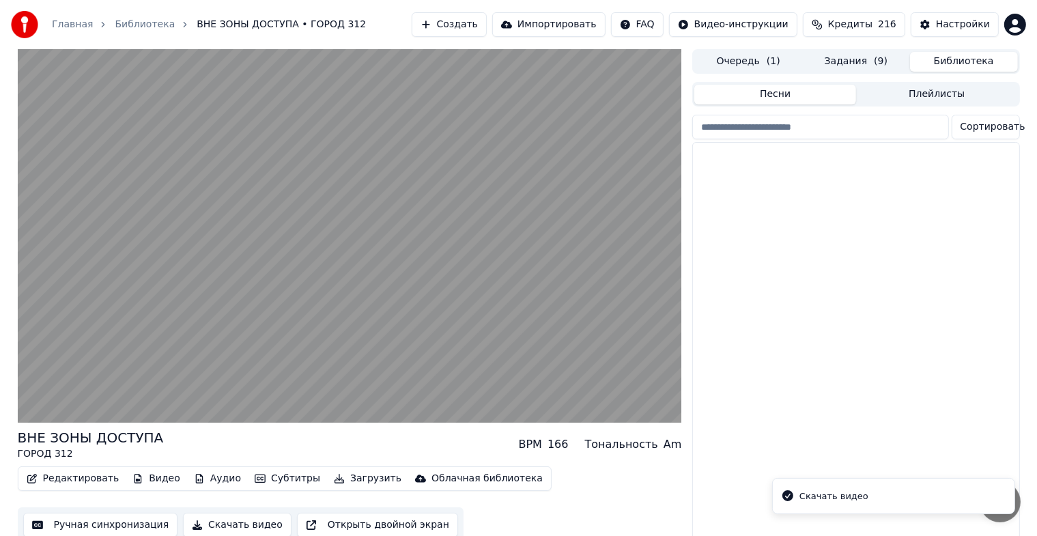
scroll to position [568, 0]
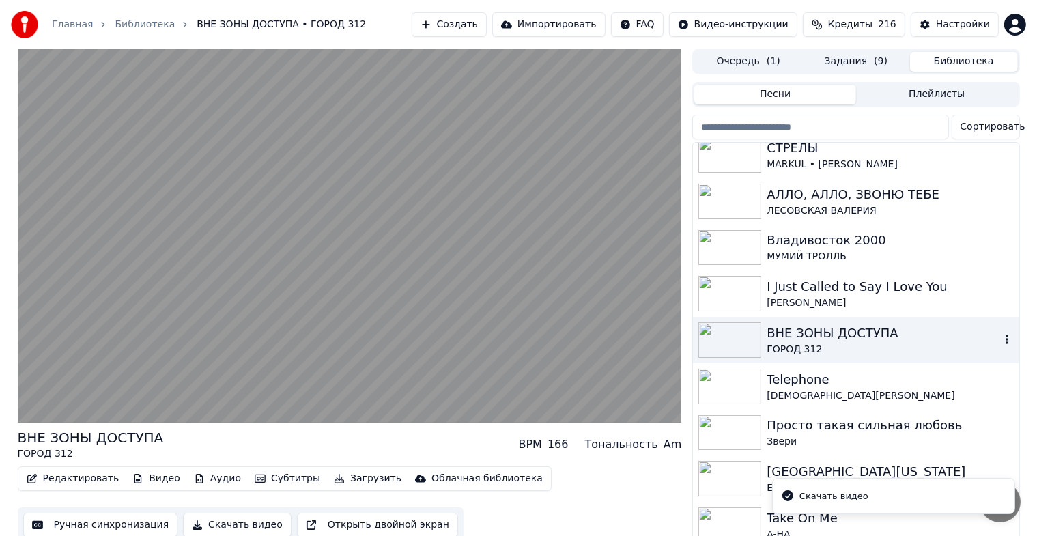
click at [857, 293] on div "I Just Called to Say I Love You" at bounding box center [889, 286] width 246 height 19
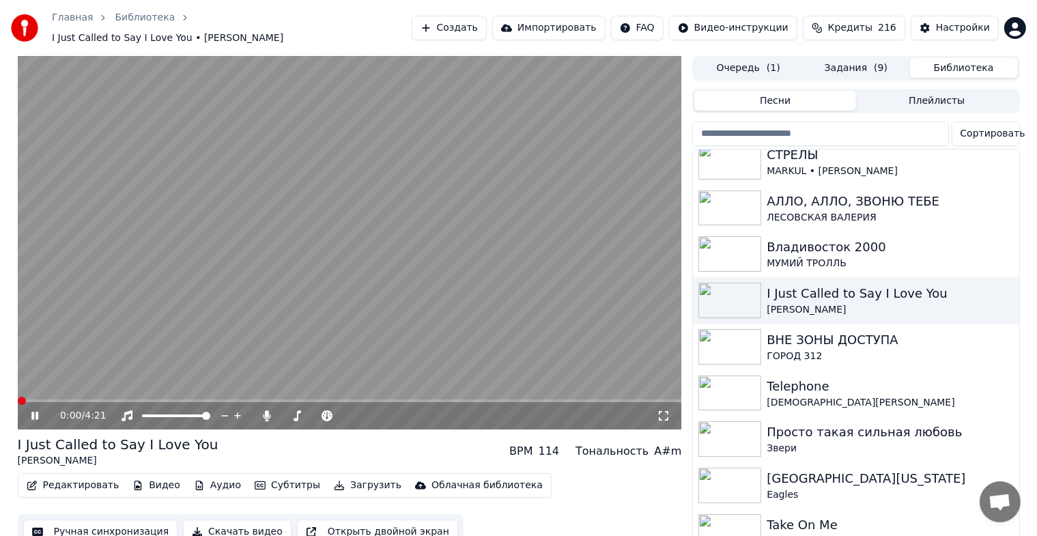
click at [202, 524] on button "Скачать видео" at bounding box center [237, 531] width 109 height 25
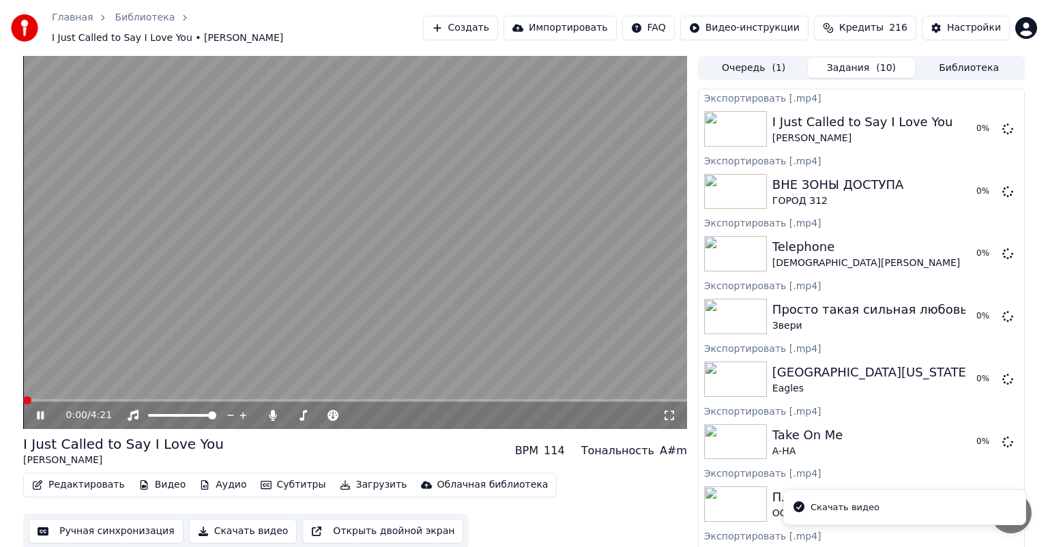
click at [42, 411] on icon at bounding box center [40, 415] width 7 height 8
click at [962, 62] on button "Библиотека" at bounding box center [969, 68] width 108 height 20
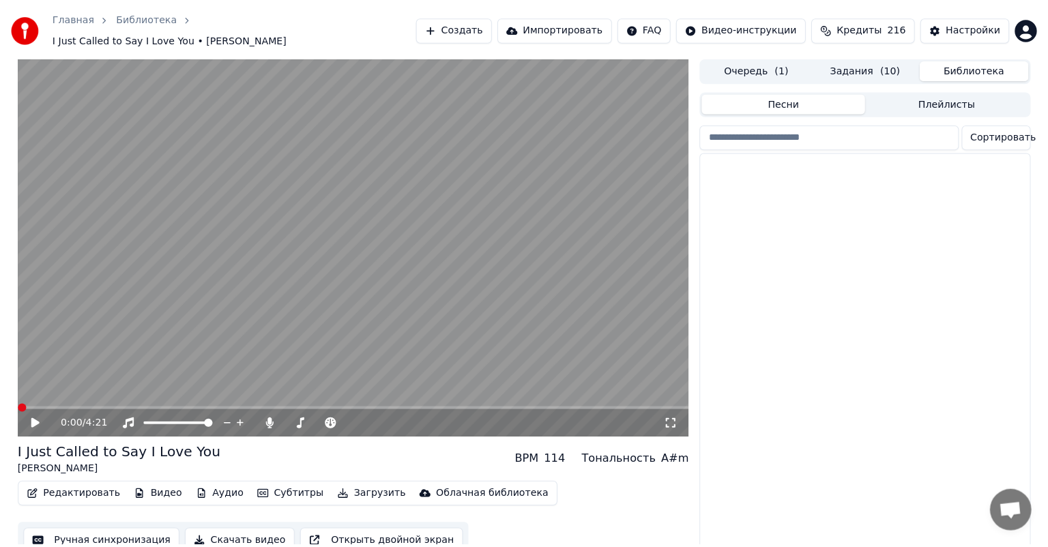
scroll to position [568, 0]
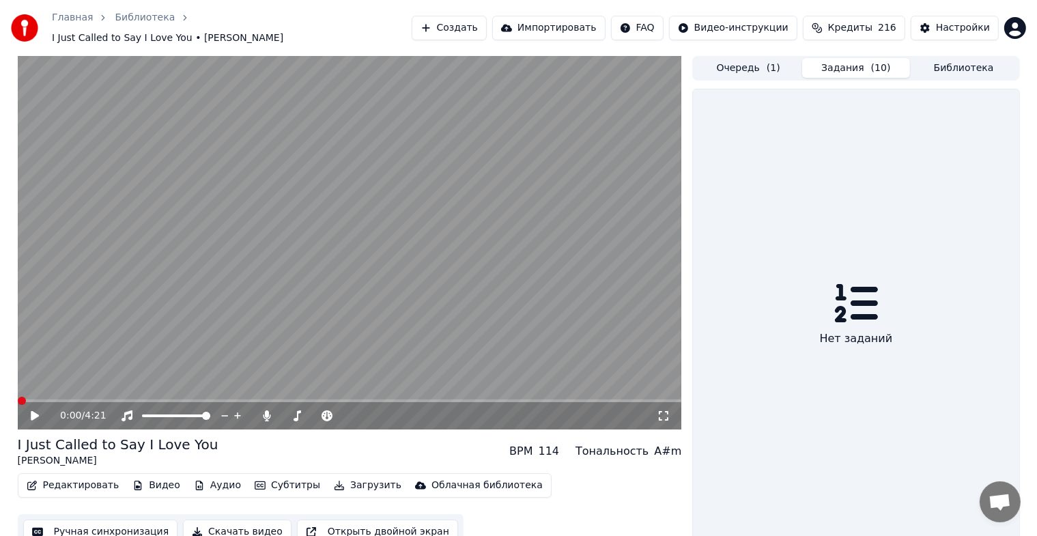
click at [846, 68] on button "Задания ( 10 )" at bounding box center [856, 68] width 108 height 20
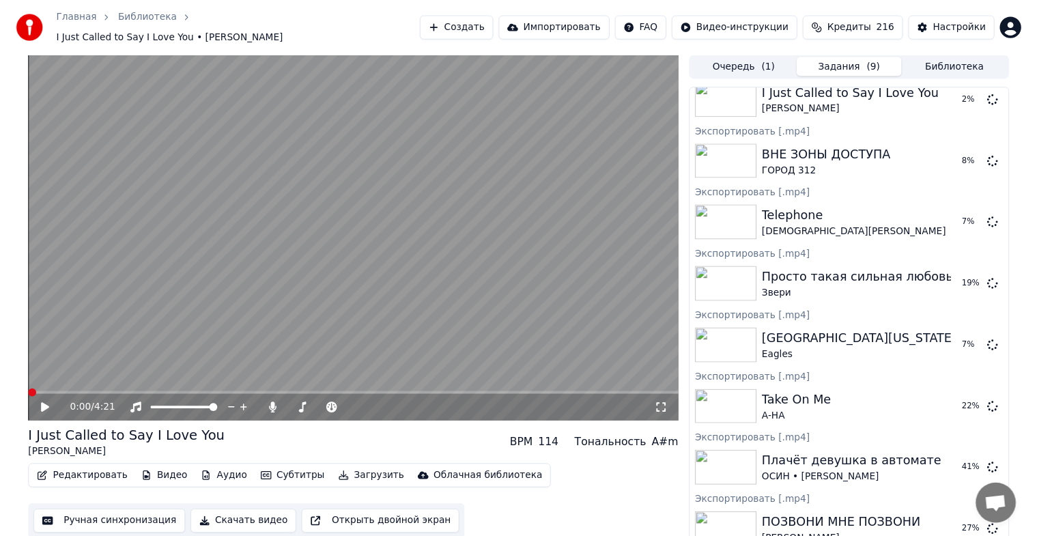
scroll to position [0, 0]
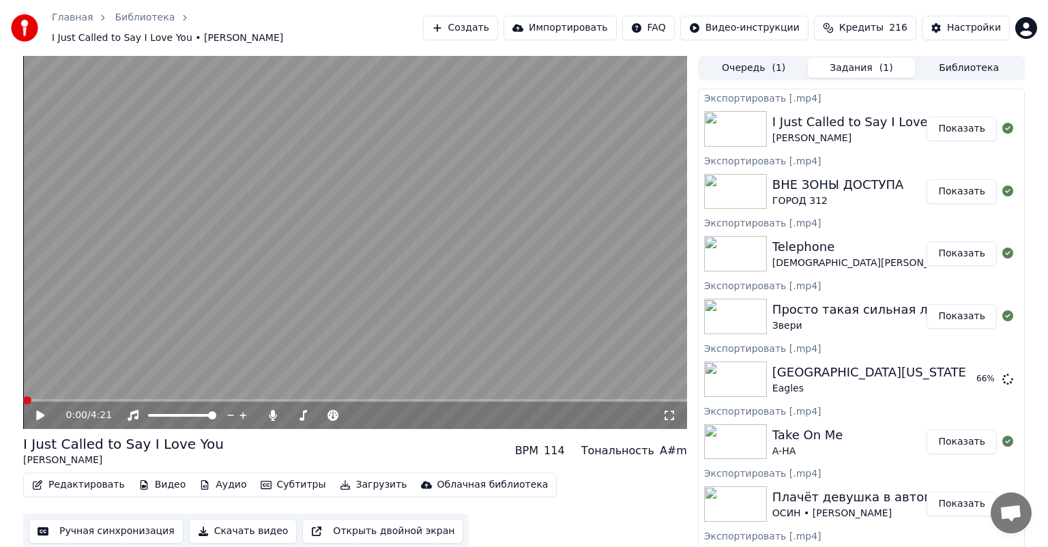
click at [951, 59] on button "Библиотека" at bounding box center [969, 68] width 108 height 20
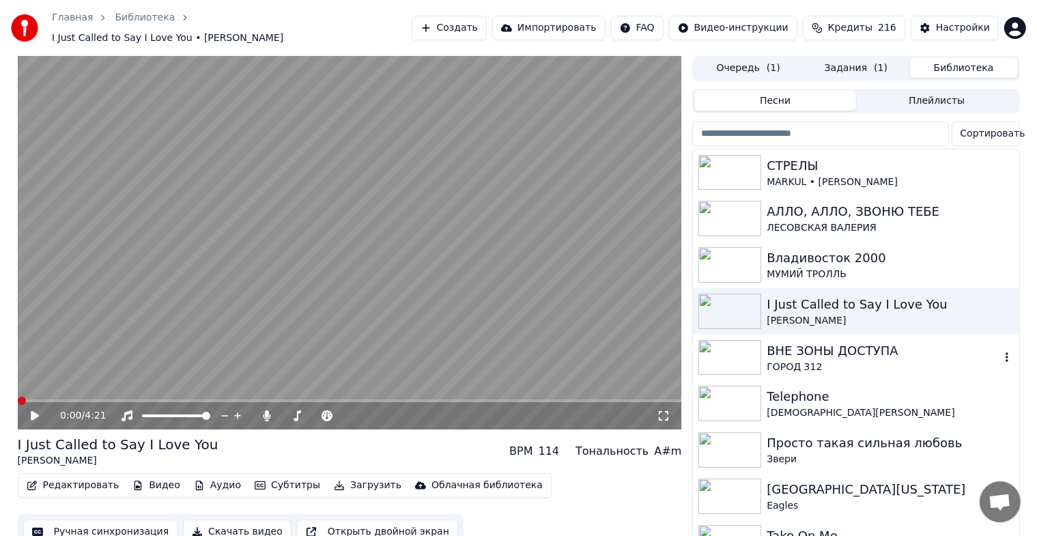
scroll to position [568, 0]
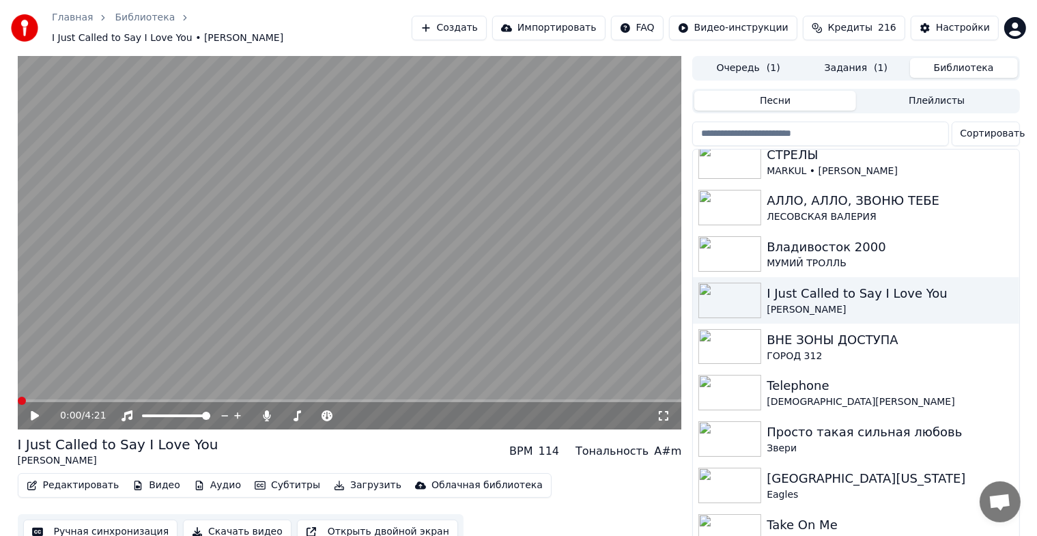
click at [857, 68] on button "Задания ( 1 )" at bounding box center [856, 68] width 108 height 20
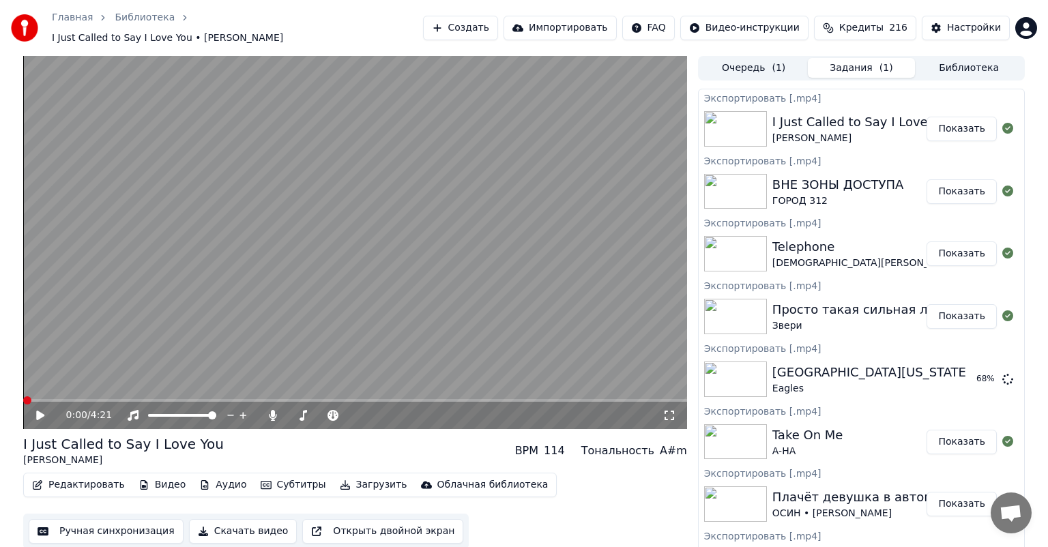
click at [968, 58] on button "Библиотека" at bounding box center [969, 68] width 108 height 20
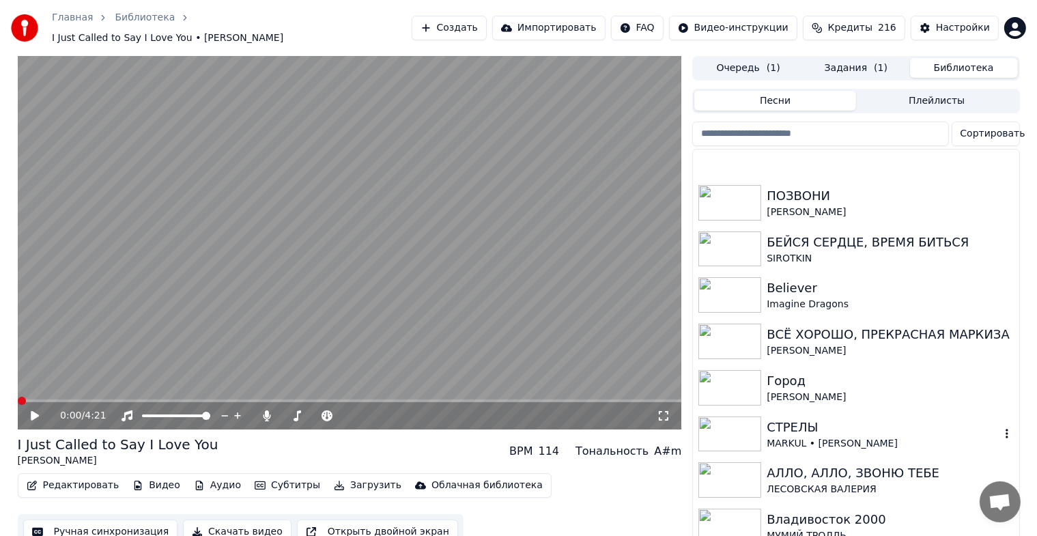
scroll to position [454, 0]
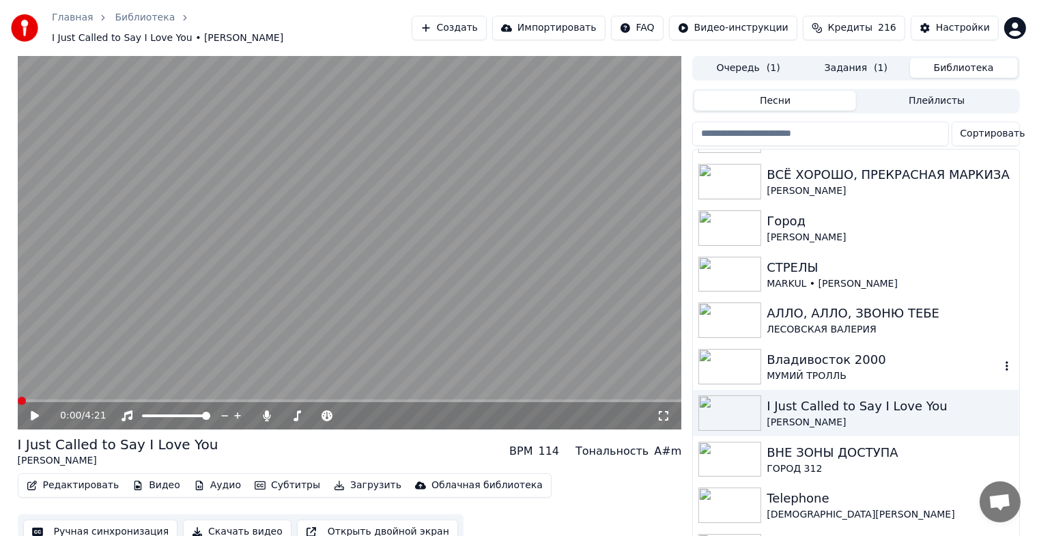
click at [826, 360] on div "Владивосток 2000" at bounding box center [882, 359] width 233 height 19
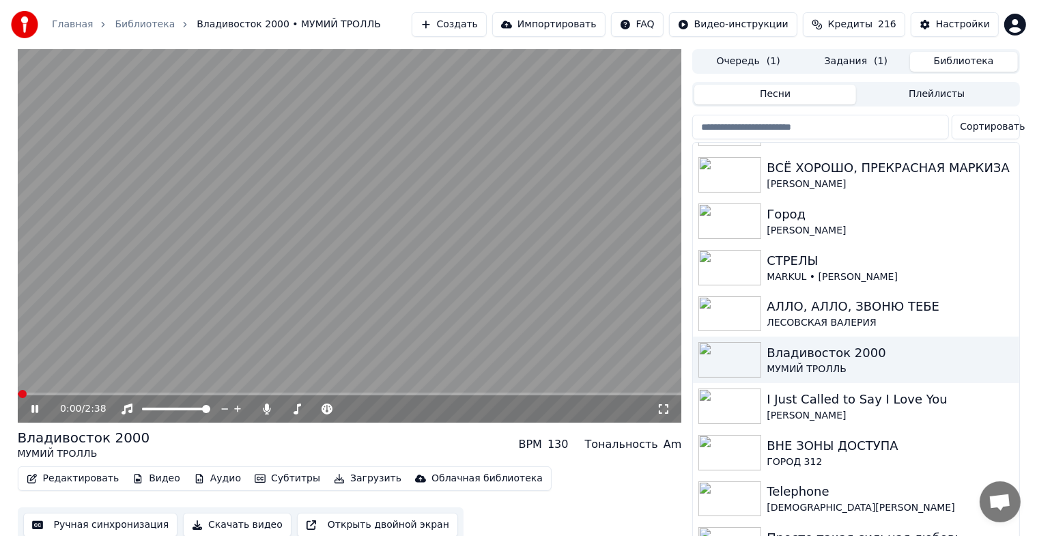
click at [33, 409] on icon at bounding box center [34, 409] width 7 height 8
click at [230, 522] on button "Скачать видео" at bounding box center [237, 524] width 109 height 25
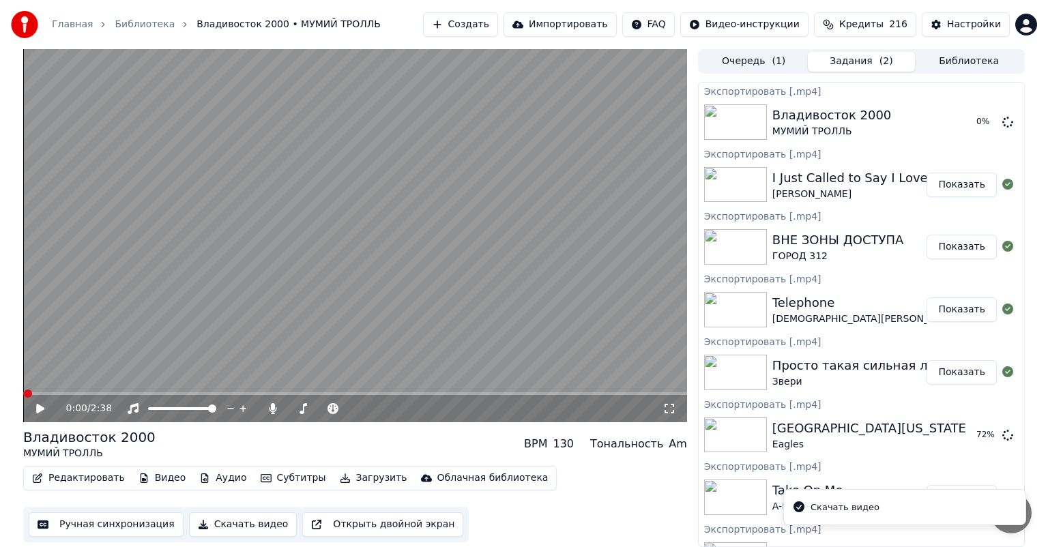
click at [967, 63] on button "Библиотека" at bounding box center [969, 62] width 108 height 20
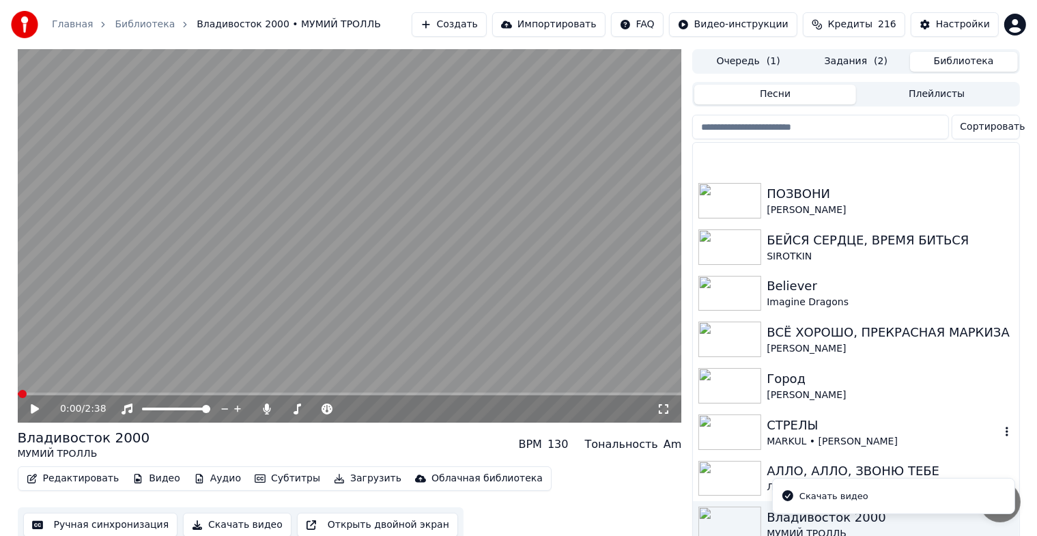
scroll to position [341, 0]
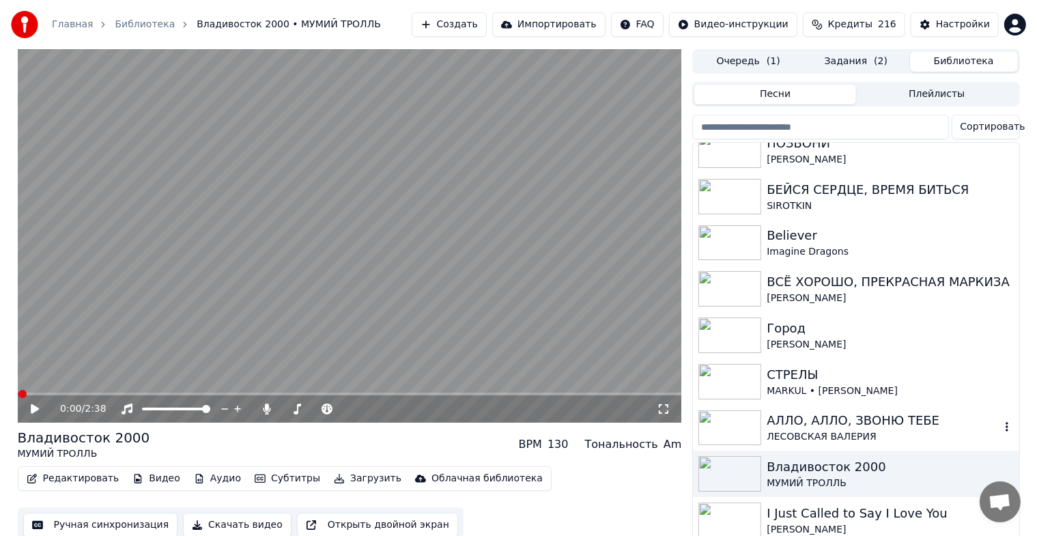
click at [831, 423] on div "АЛЛО, АЛЛО, ЗВОНЮ ТЕБЕ" at bounding box center [882, 420] width 233 height 19
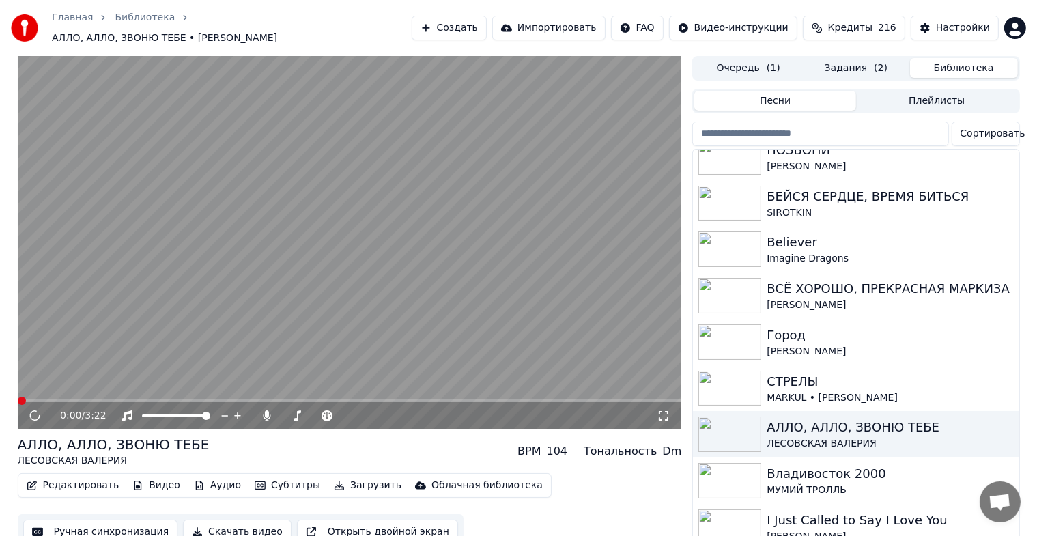
click at [35, 409] on icon at bounding box center [34, 416] width 18 height 18
click at [38, 411] on icon at bounding box center [34, 415] width 7 height 8
drag, startPoint x: 219, startPoint y: 519, endPoint x: 573, endPoint y: 384, distance: 379.1
click at [219, 519] on button "Скачать видео" at bounding box center [237, 531] width 109 height 25
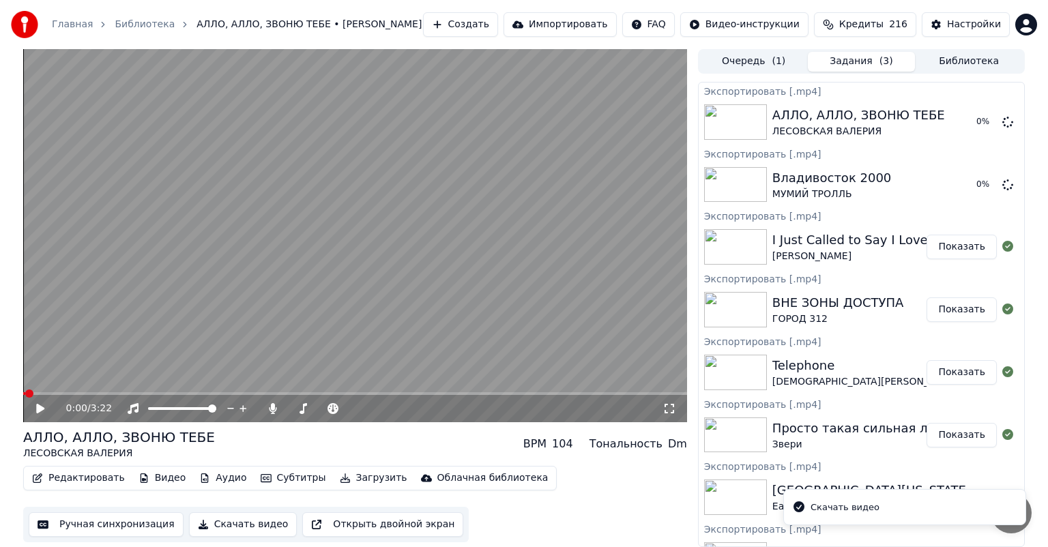
click at [964, 59] on button "Библиотека" at bounding box center [969, 62] width 108 height 20
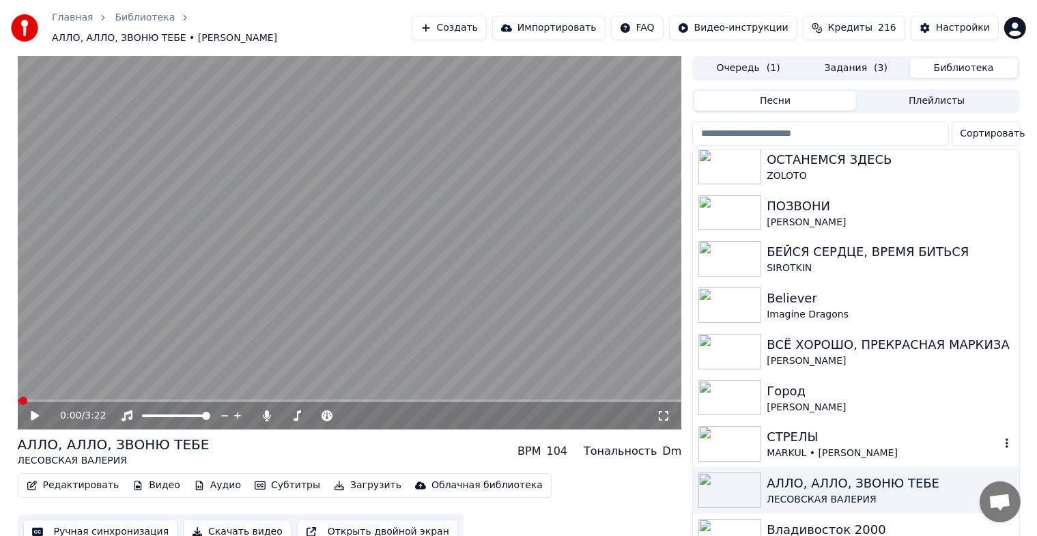
scroll to position [341, 0]
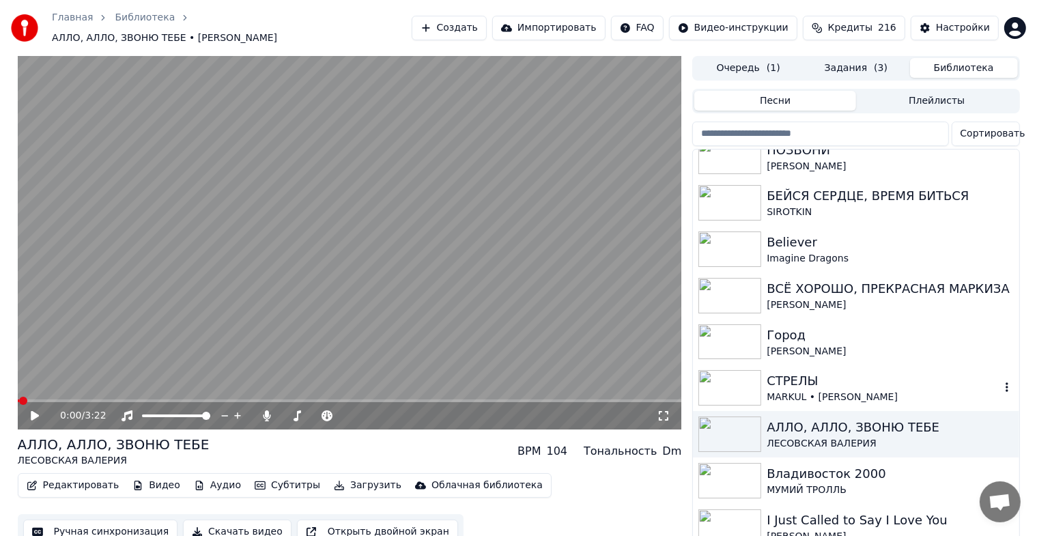
click at [799, 379] on div "СТРЕЛЫ" at bounding box center [882, 380] width 233 height 19
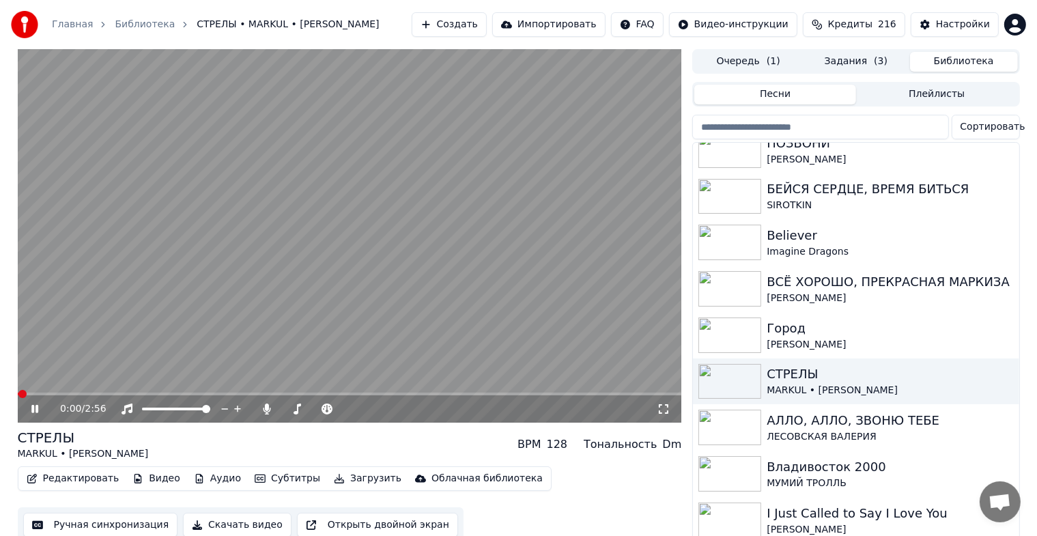
click at [33, 409] on icon at bounding box center [34, 409] width 7 height 8
click at [209, 521] on button "Скачать видео" at bounding box center [237, 524] width 109 height 25
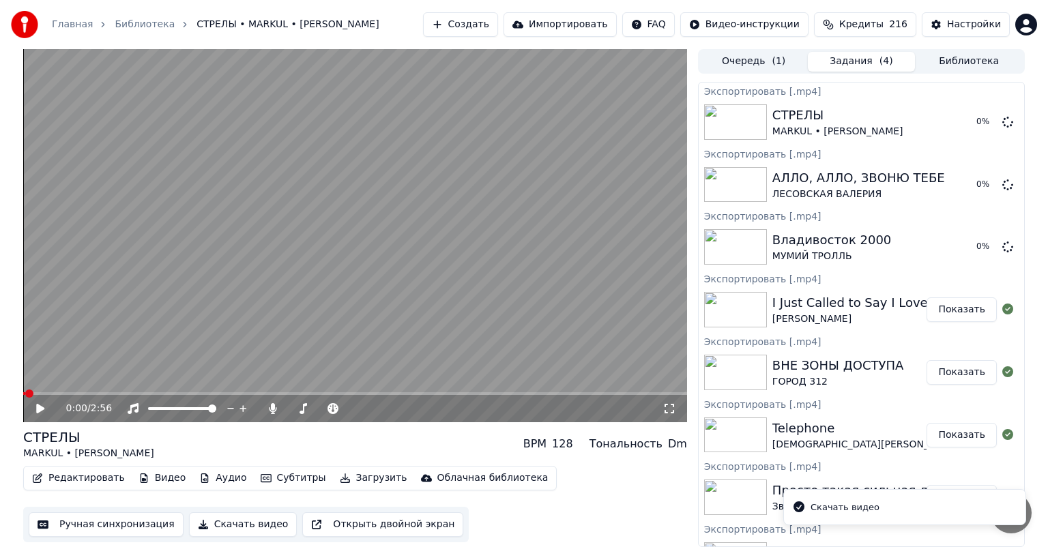
click at [950, 66] on button "Библиотека" at bounding box center [969, 62] width 108 height 20
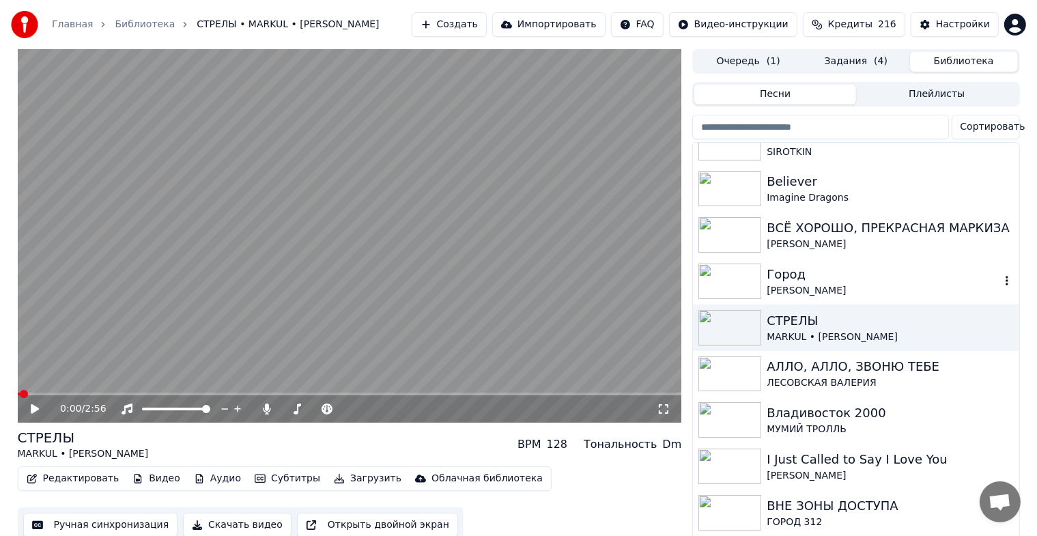
scroll to position [341, 0]
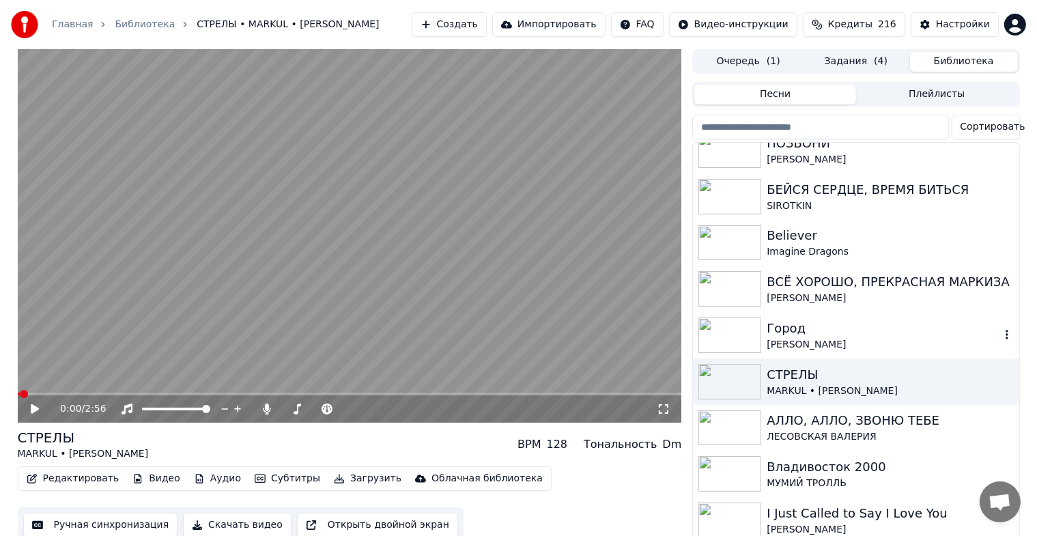
click at [825, 330] on div "Город" at bounding box center [882, 328] width 233 height 19
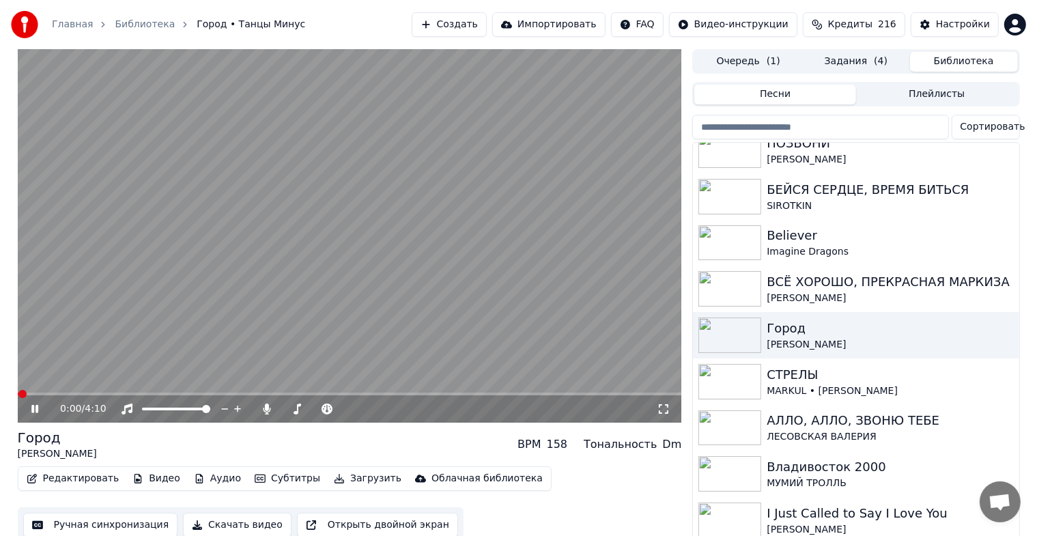
click at [35, 410] on icon at bounding box center [34, 409] width 7 height 8
click at [251, 525] on button "Скачать видео" at bounding box center [237, 524] width 109 height 25
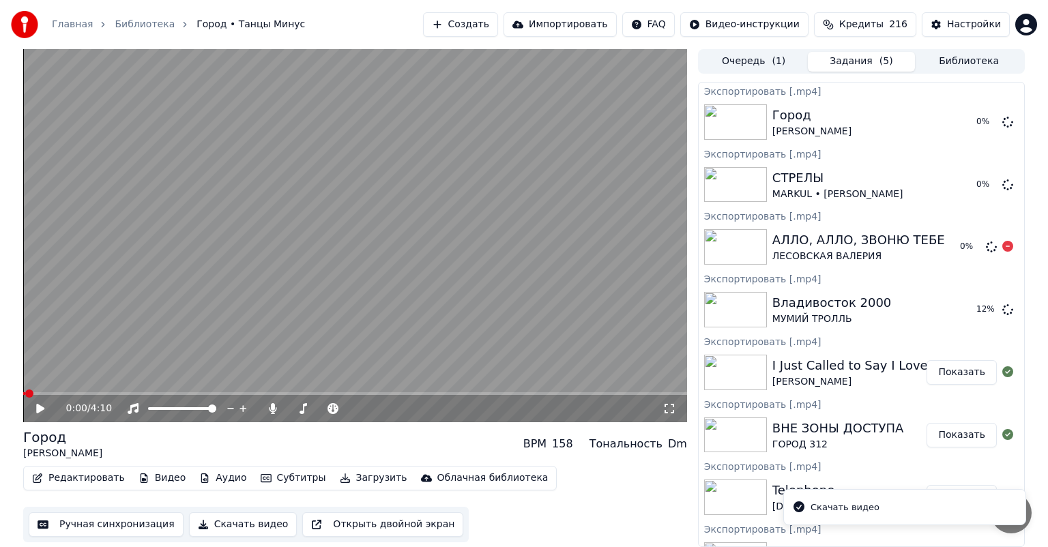
click at [977, 57] on button "Библиотека" at bounding box center [969, 62] width 108 height 20
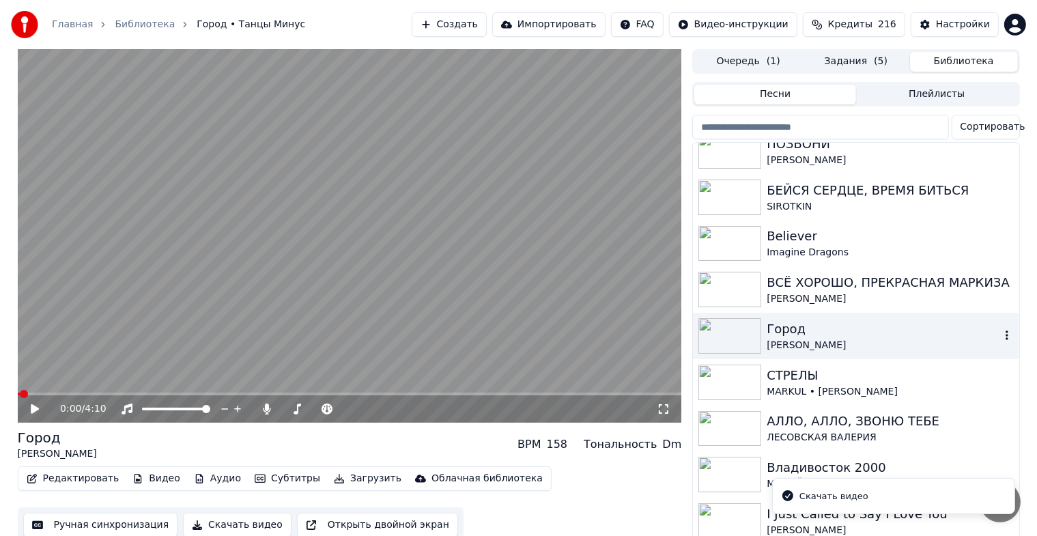
scroll to position [341, 0]
click at [833, 298] on div "[PERSON_NAME]" at bounding box center [882, 298] width 233 height 14
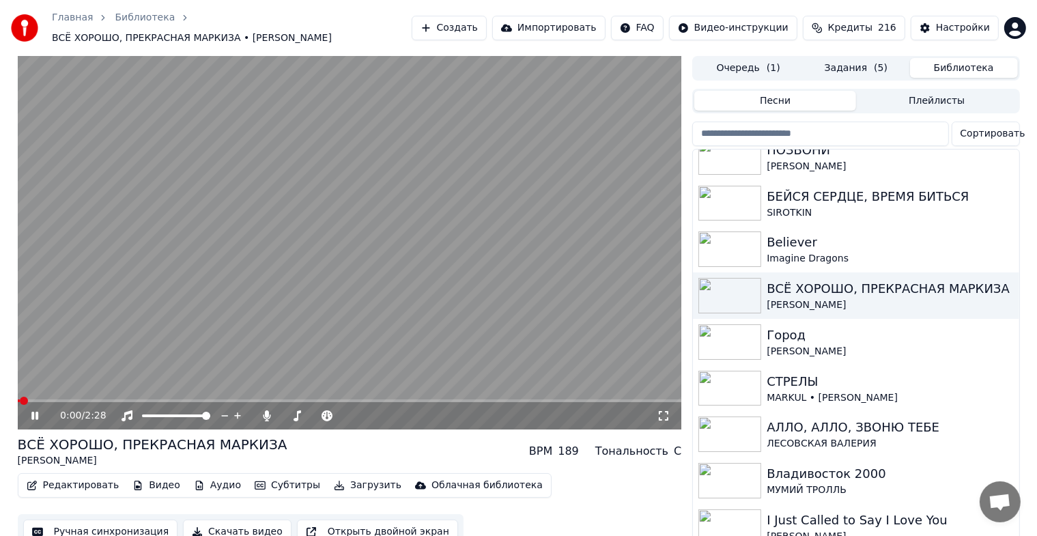
click at [35, 415] on icon at bounding box center [34, 415] width 7 height 8
click at [230, 530] on button "Скачать видео" at bounding box center [237, 531] width 109 height 25
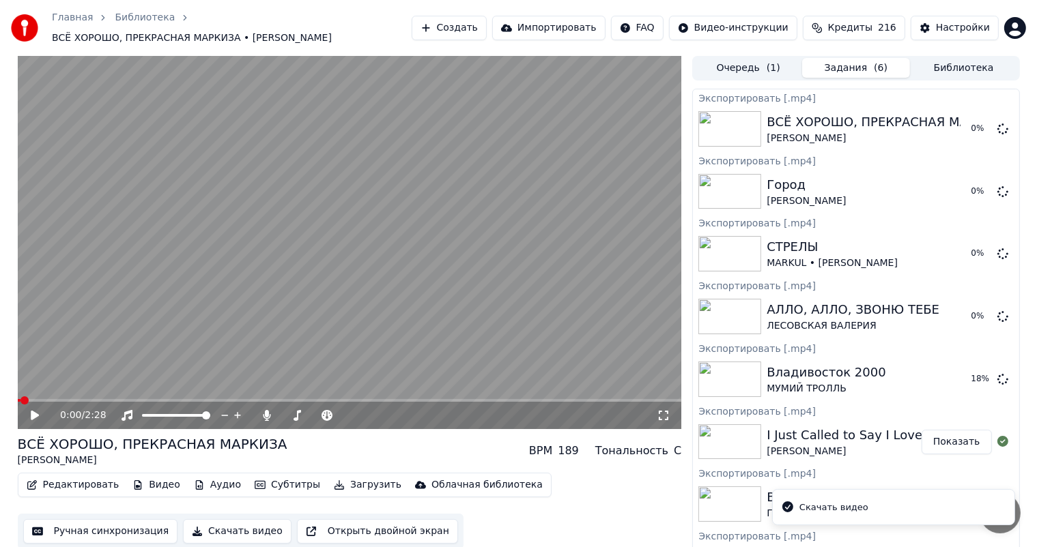
click at [953, 70] on button "Библиотека" at bounding box center [964, 68] width 108 height 20
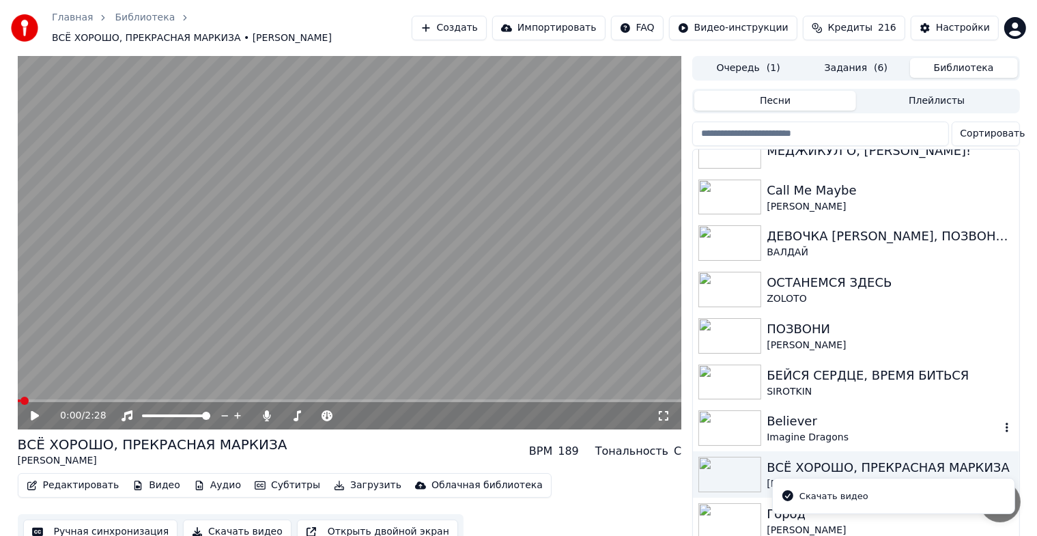
scroll to position [227, 0]
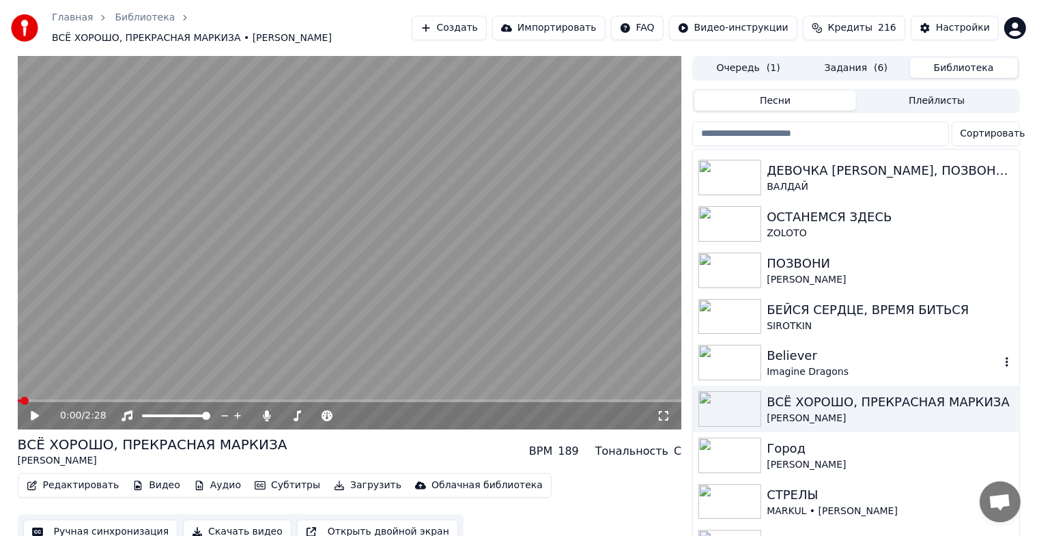
click at [800, 357] on div "Believer" at bounding box center [882, 355] width 233 height 19
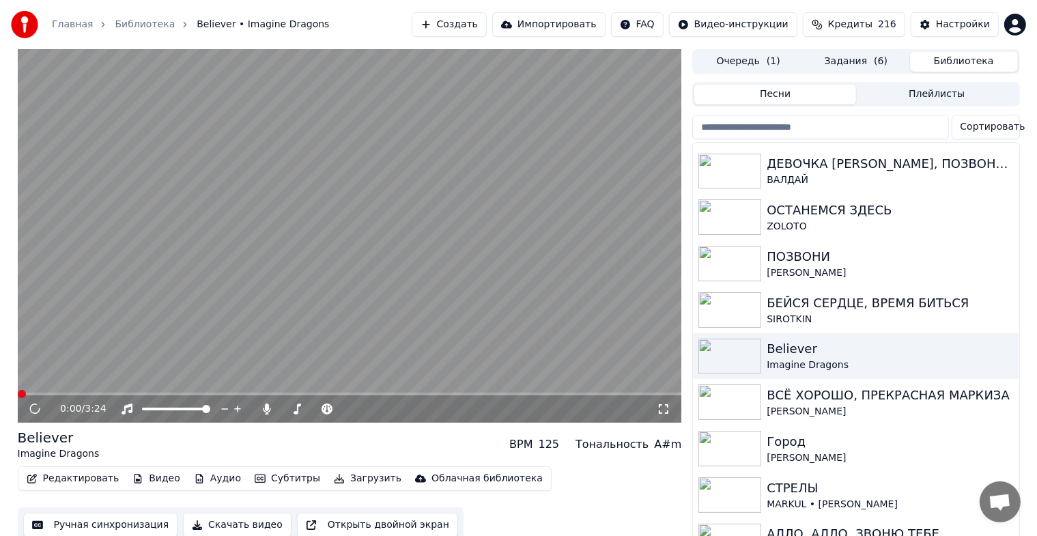
click at [235, 524] on button "Скачать видео" at bounding box center [237, 524] width 109 height 25
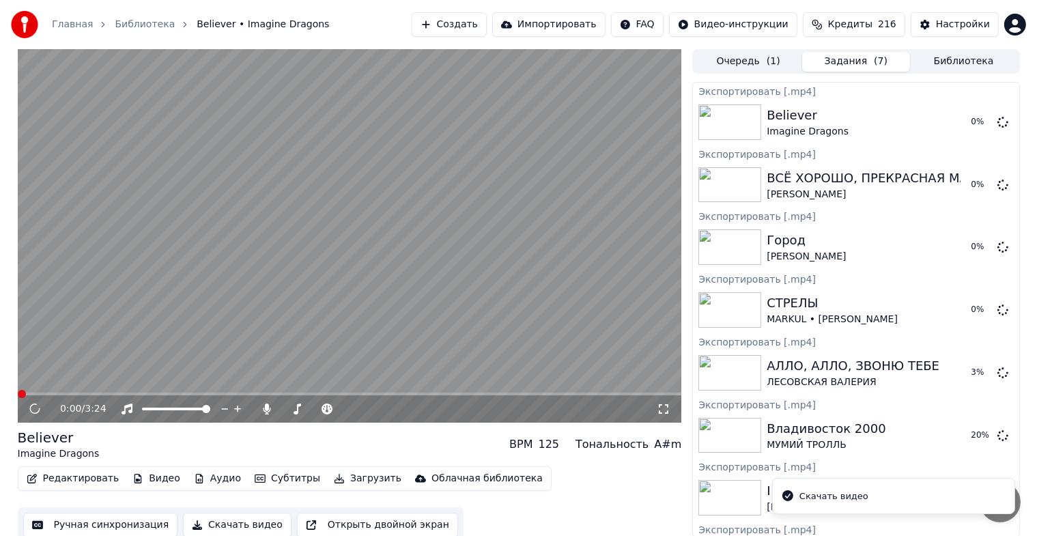
click at [957, 60] on button "Библиотека" at bounding box center [964, 62] width 108 height 20
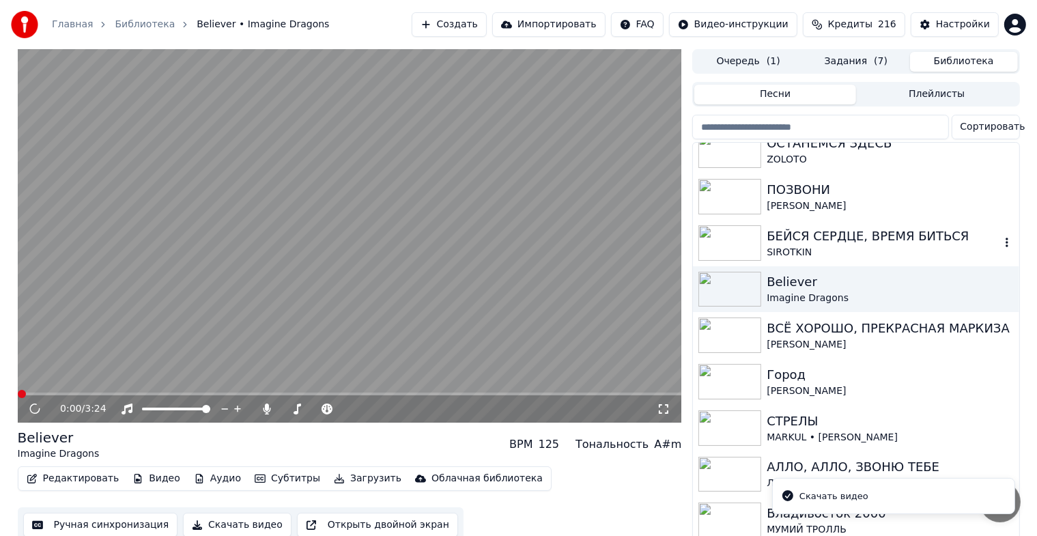
scroll to position [227, 0]
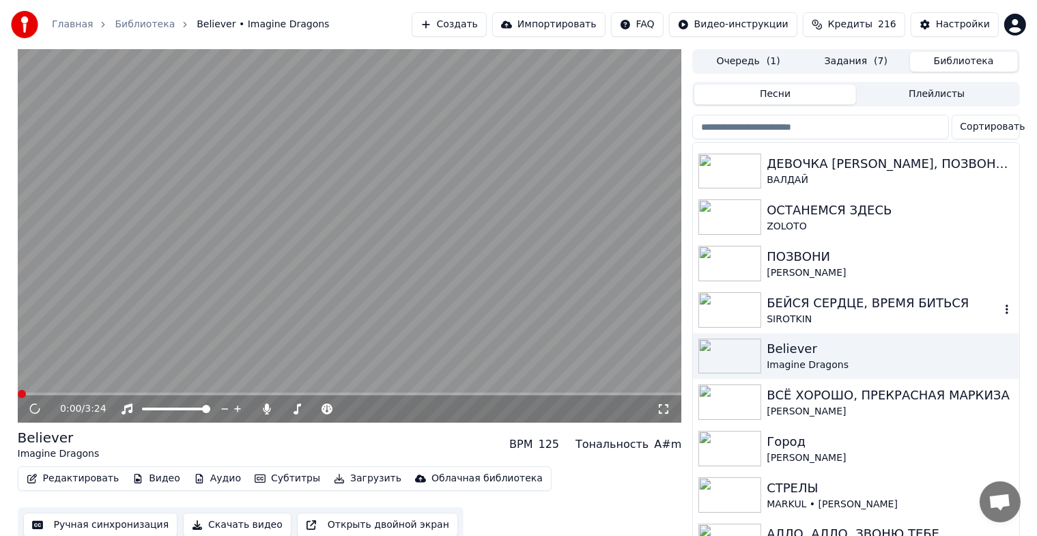
click at [830, 308] on div "БЕЙСЯ СЕРДЦЕ, ВРЕМЯ БИТЬСЯ" at bounding box center [882, 302] width 233 height 19
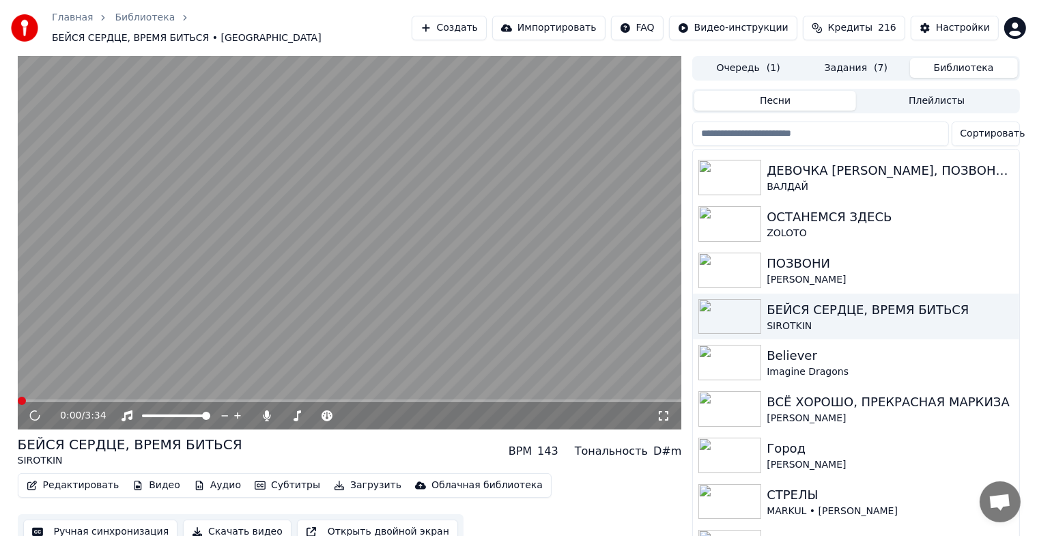
click at [219, 524] on button "Скачать видео" at bounding box center [237, 531] width 109 height 25
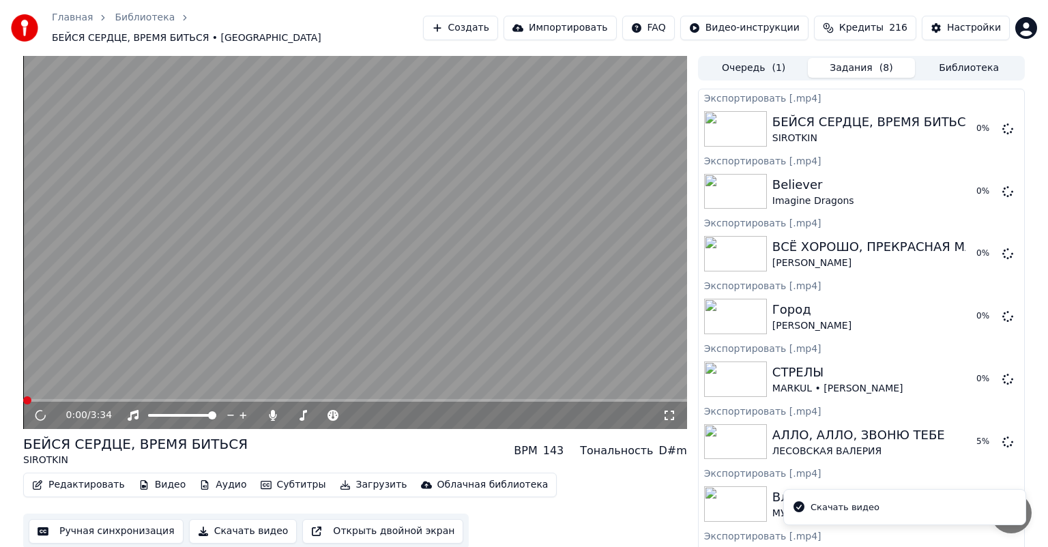
click at [958, 58] on button "Библиотека" at bounding box center [969, 68] width 108 height 20
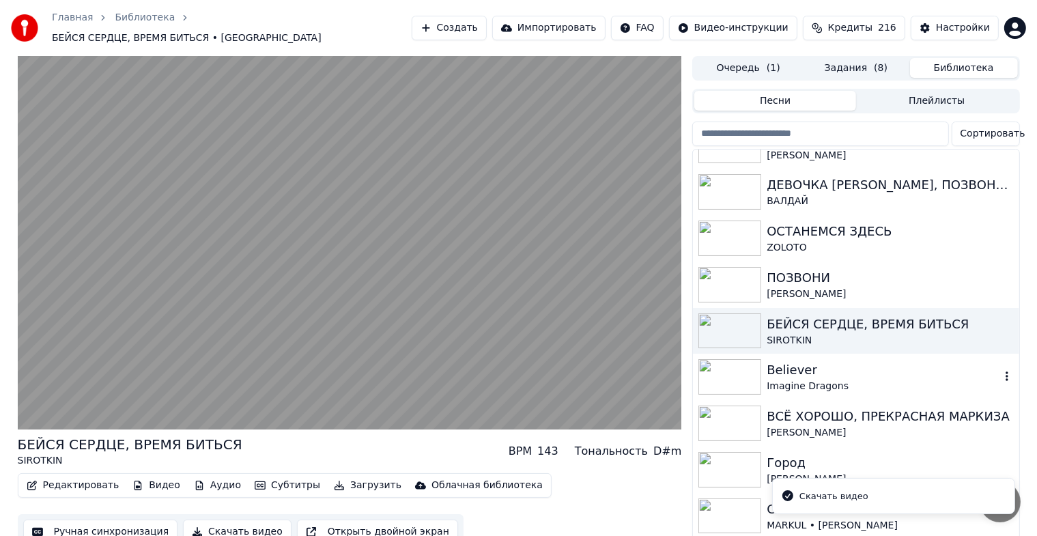
scroll to position [227, 0]
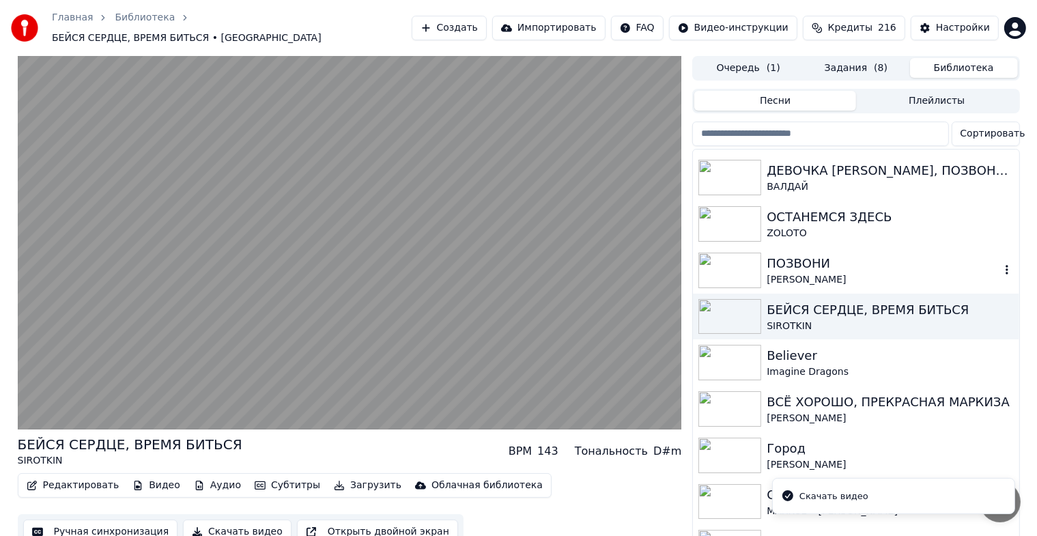
click at [819, 259] on div "ПОЗВОНИ" at bounding box center [882, 263] width 233 height 19
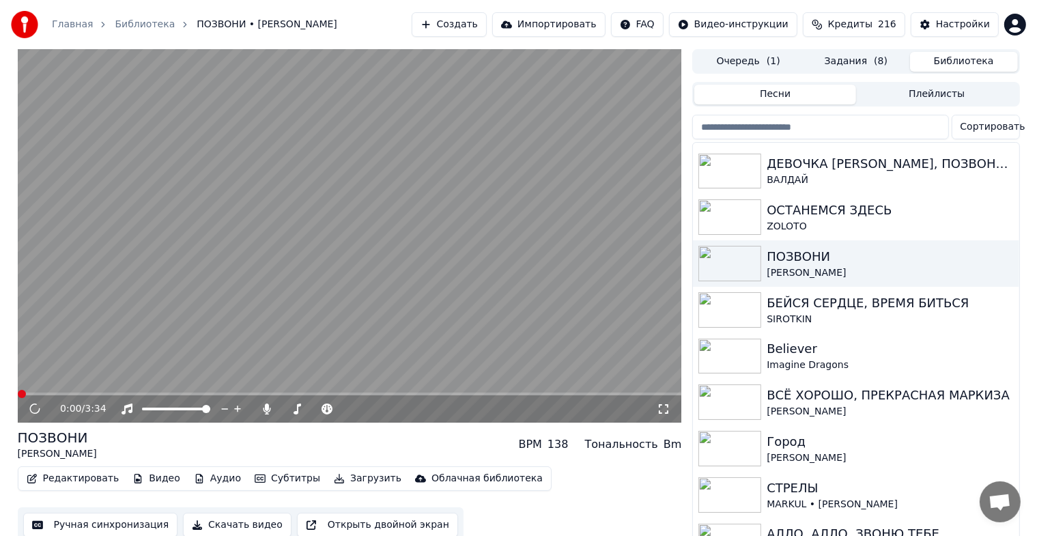
click at [204, 519] on button "Скачать видео" at bounding box center [237, 524] width 109 height 25
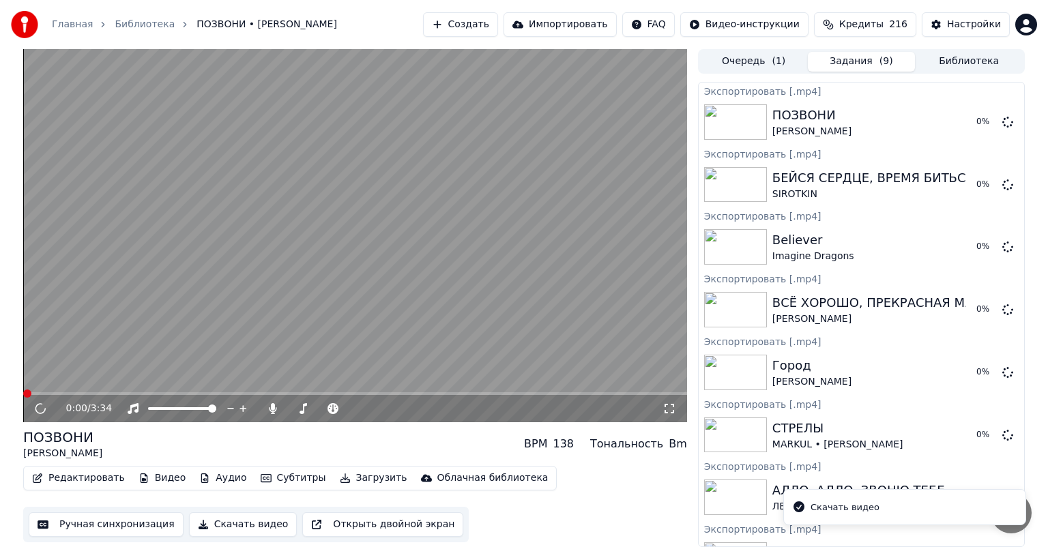
click at [969, 60] on button "Библиотека" at bounding box center [969, 62] width 108 height 20
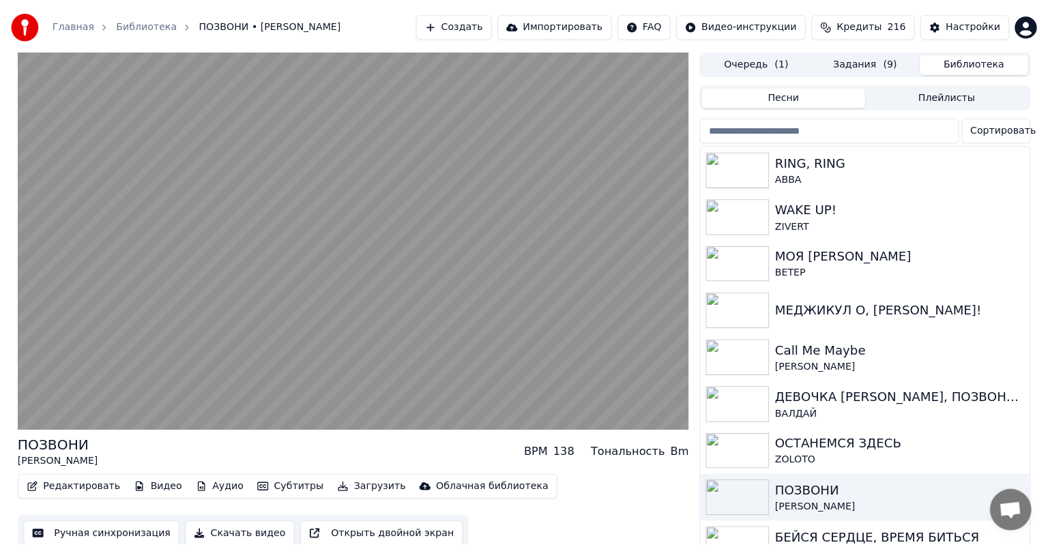
scroll to position [113, 0]
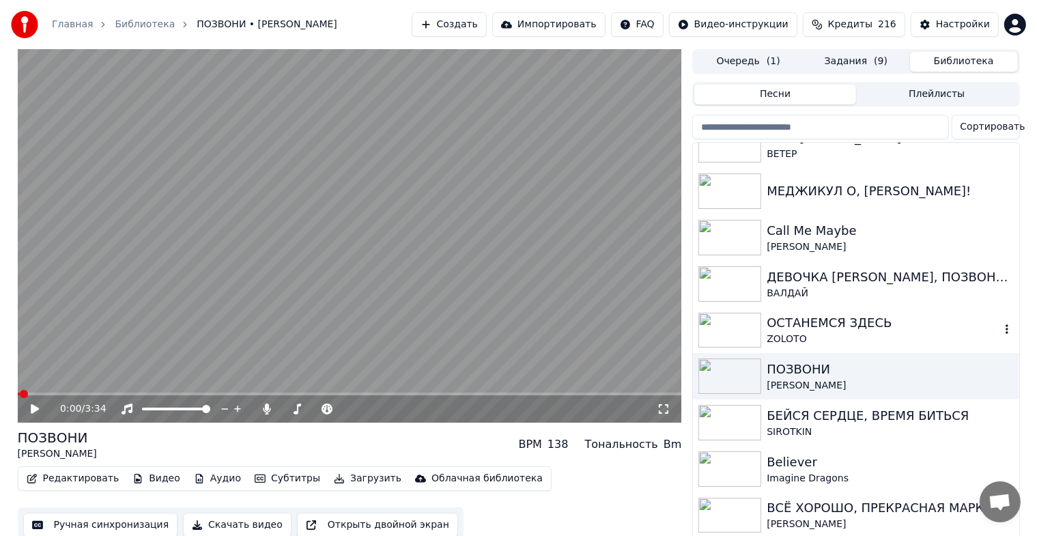
click at [824, 333] on div "ZOLOTO" at bounding box center [882, 339] width 233 height 14
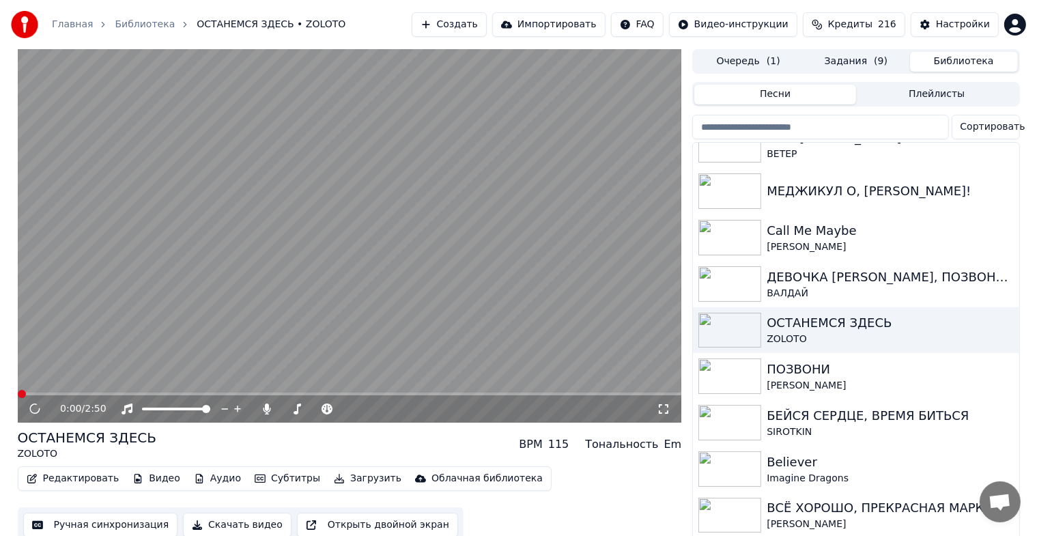
click at [218, 521] on button "Скачать видео" at bounding box center [237, 524] width 109 height 25
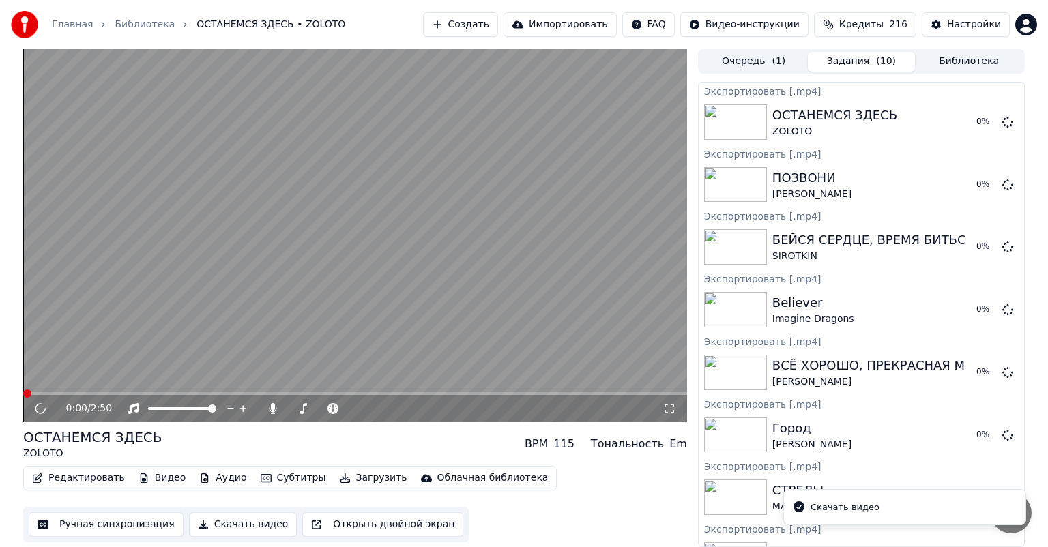
click at [953, 59] on button "Библиотека" at bounding box center [969, 62] width 108 height 20
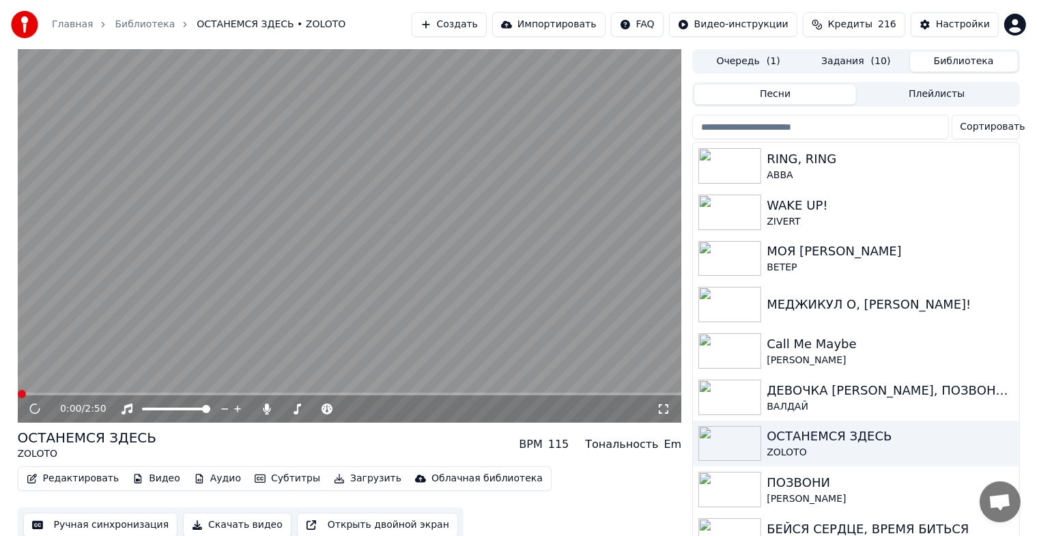
click at [846, 63] on button "Задания ( 10 )" at bounding box center [856, 62] width 108 height 20
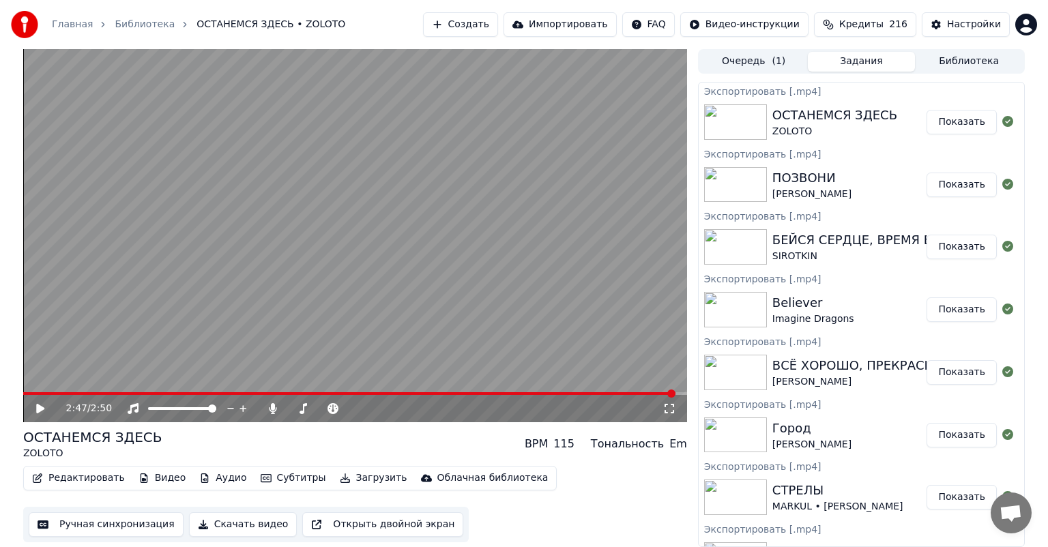
click at [971, 57] on button "Библиотека" at bounding box center [969, 62] width 108 height 20
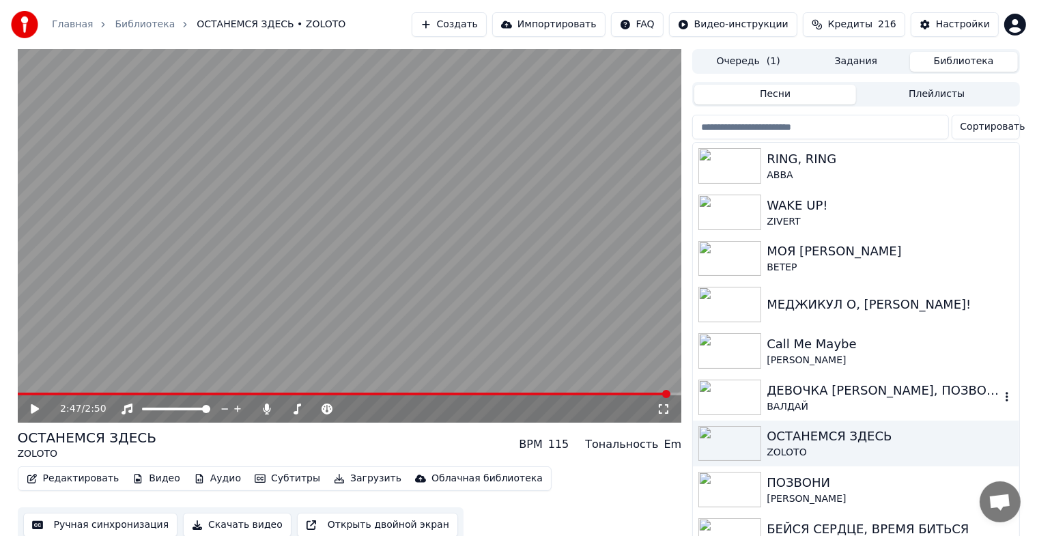
click at [839, 393] on div "ДЕВОЧКА [PERSON_NAME], ПОЗВОНИ НА [PERSON_NAME]" at bounding box center [882, 390] width 233 height 19
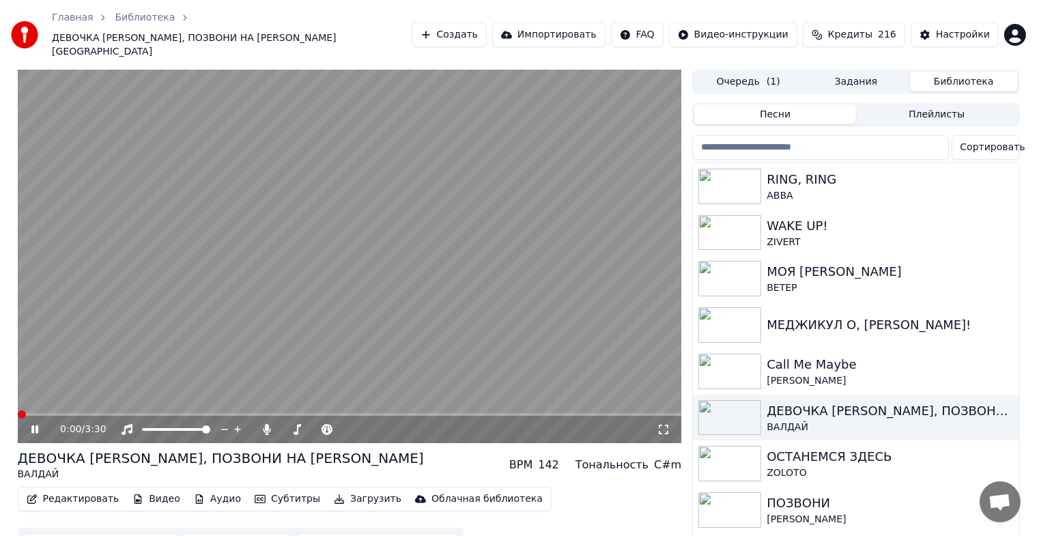
click at [34, 424] on icon at bounding box center [45, 429] width 32 height 11
click at [205, 533] on button "Скачать видео" at bounding box center [237, 545] width 109 height 25
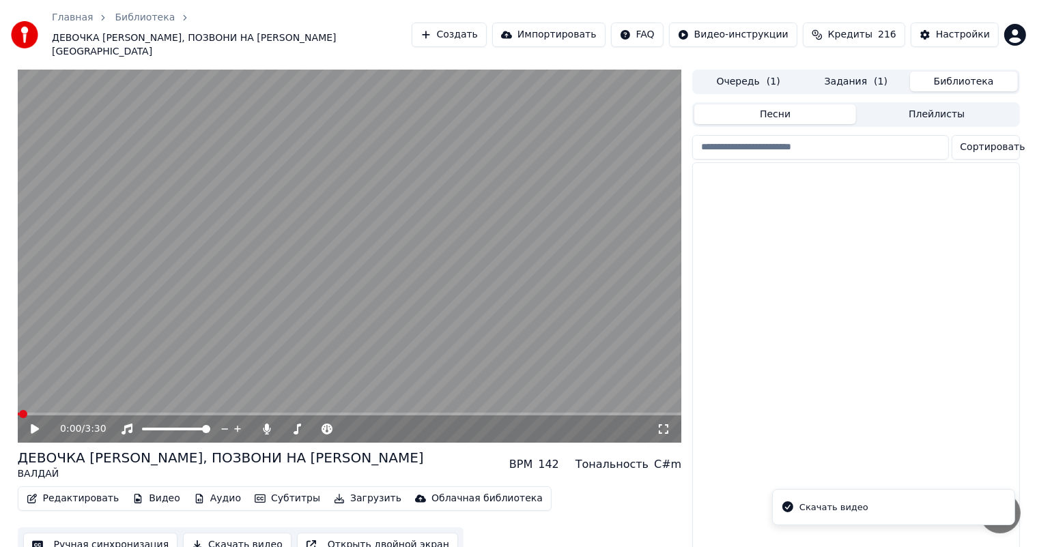
click at [954, 72] on button "Библиотека" at bounding box center [964, 82] width 108 height 20
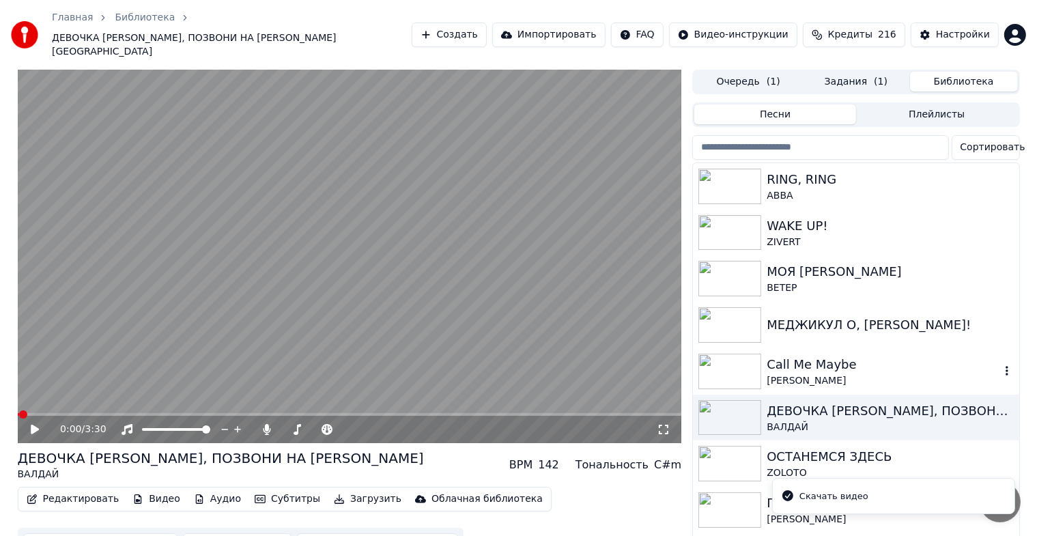
click at [790, 355] on div "Call Me Maybe" at bounding box center [882, 364] width 233 height 19
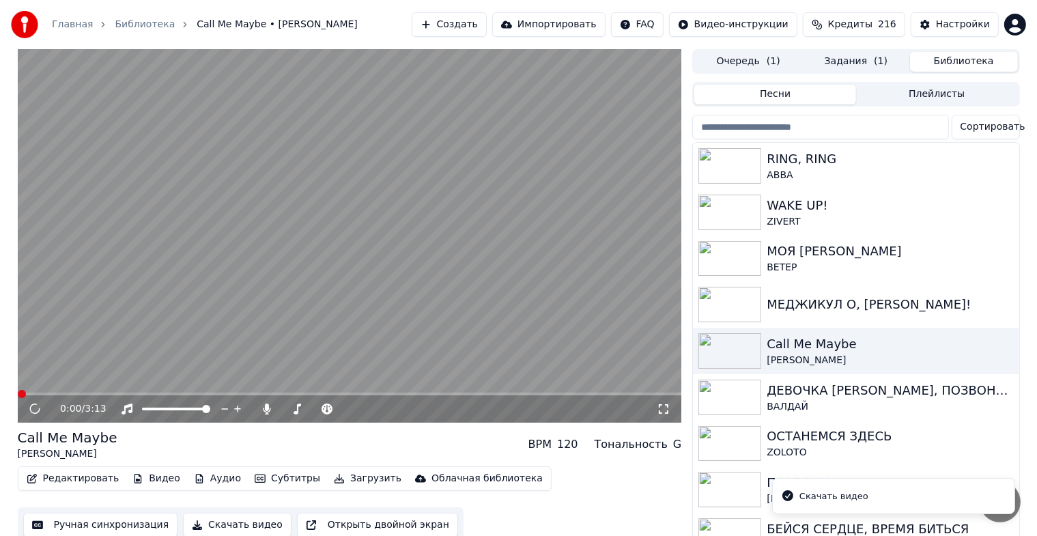
click at [200, 519] on button "Скачать видео" at bounding box center [237, 524] width 109 height 25
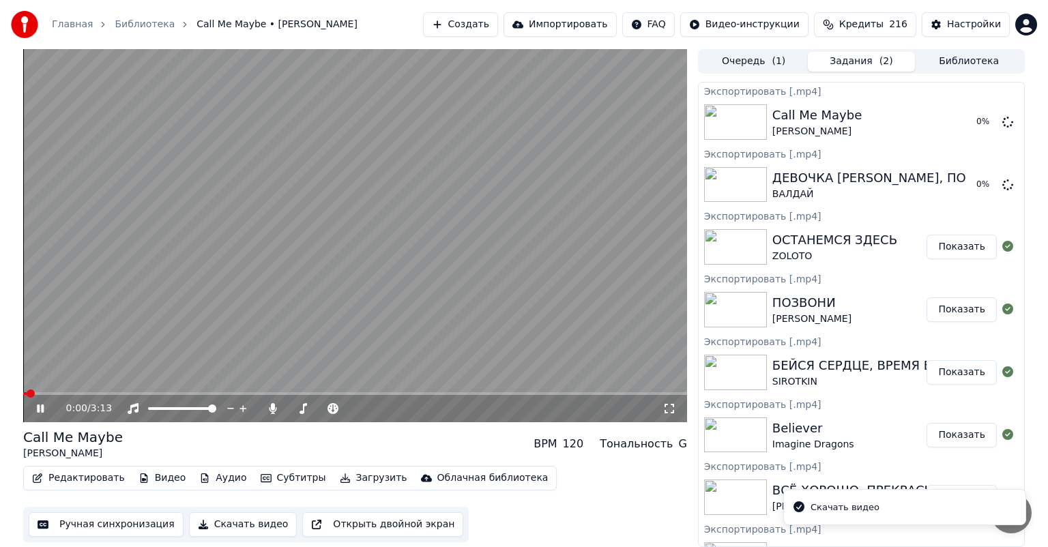
click at [968, 68] on button "Библиотека" at bounding box center [969, 62] width 108 height 20
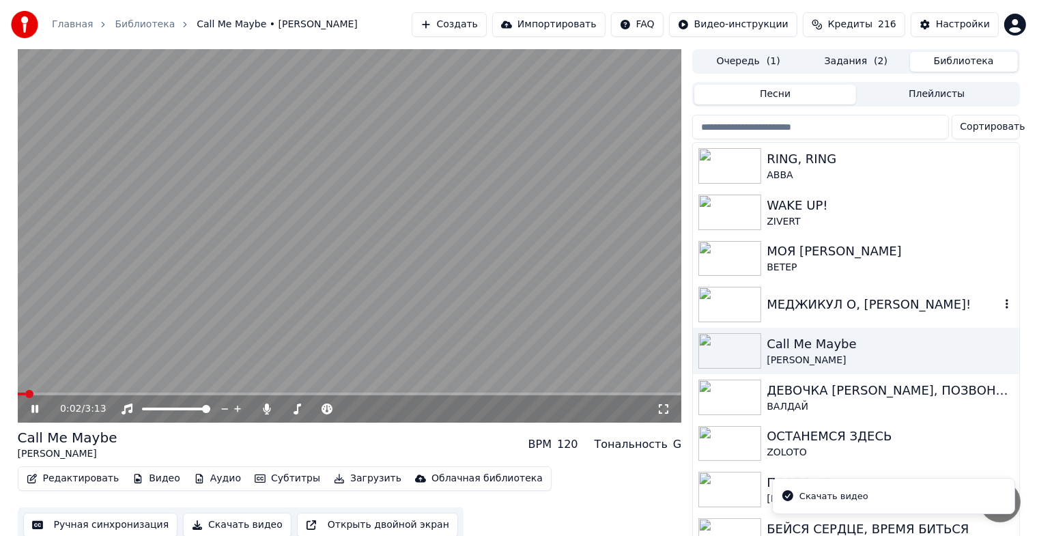
click at [813, 306] on div "МЕДЖИКУЛ О, МАРФА!" at bounding box center [882, 304] width 233 height 19
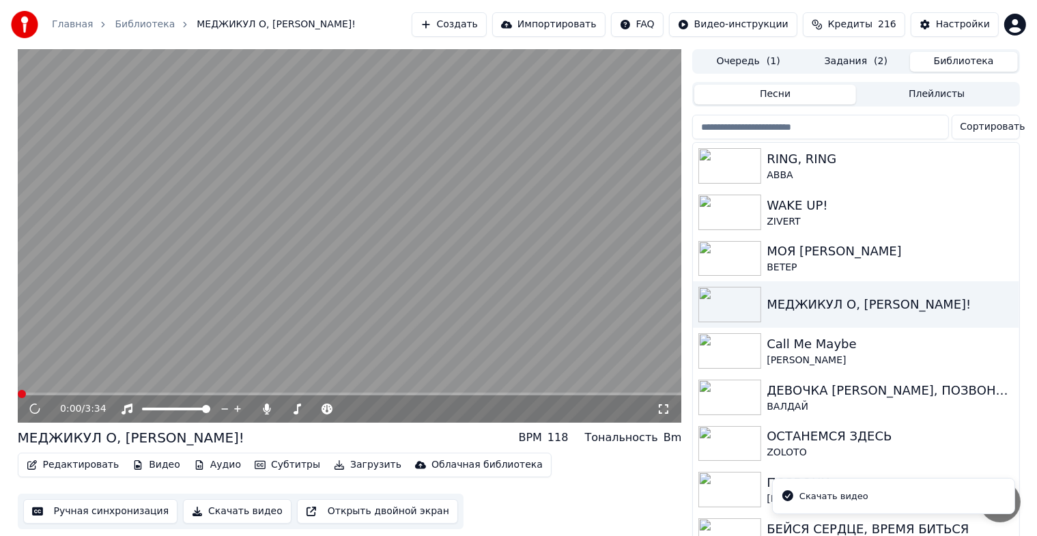
click at [227, 508] on button "Скачать видео" at bounding box center [237, 511] width 109 height 25
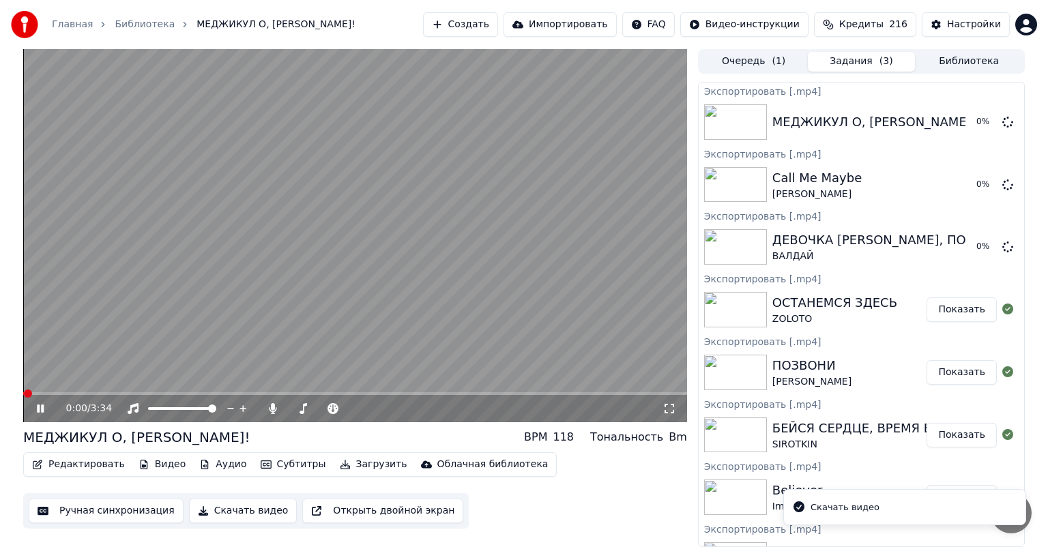
click at [950, 58] on button "Библиотека" at bounding box center [969, 62] width 108 height 20
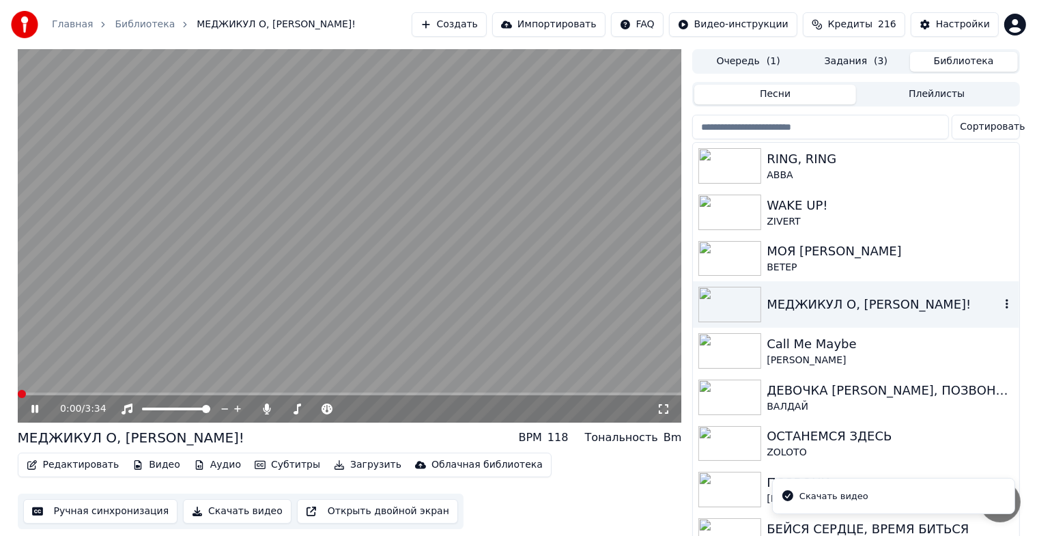
click at [821, 259] on div "МОЯ МИШЕЛЬ" at bounding box center [889, 251] width 246 height 19
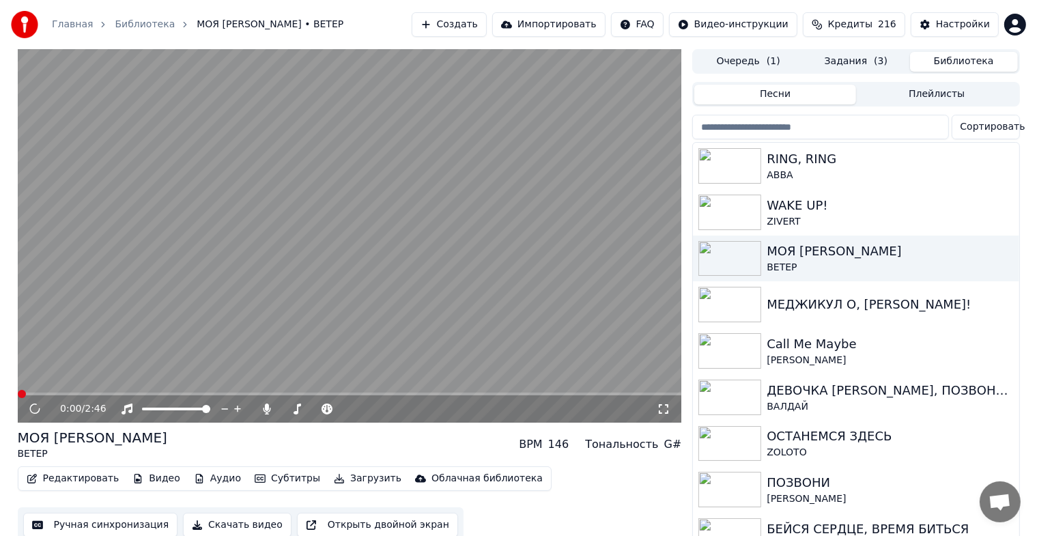
click at [208, 526] on button "Скачать видео" at bounding box center [237, 524] width 109 height 25
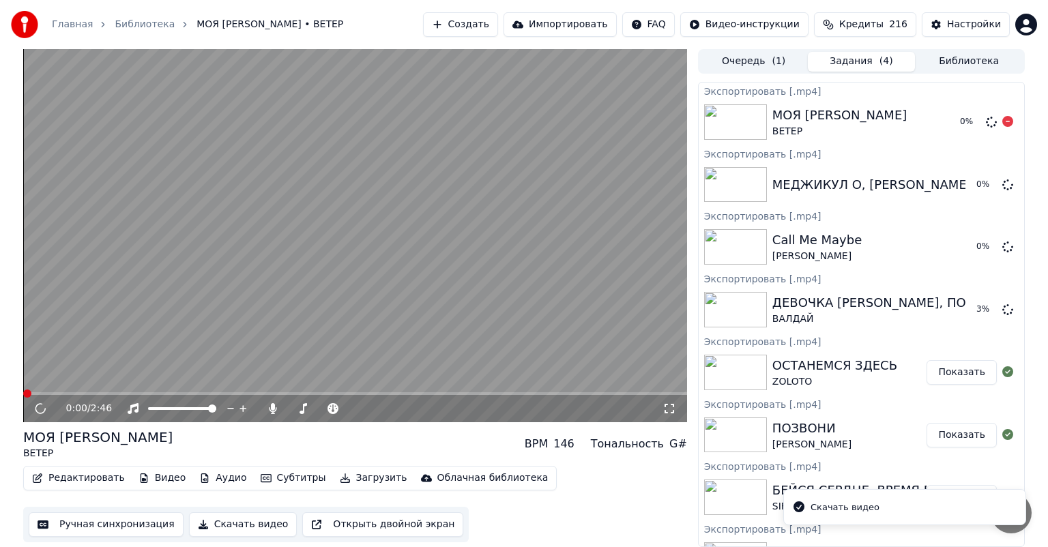
click at [969, 59] on button "Библиотека" at bounding box center [969, 62] width 108 height 20
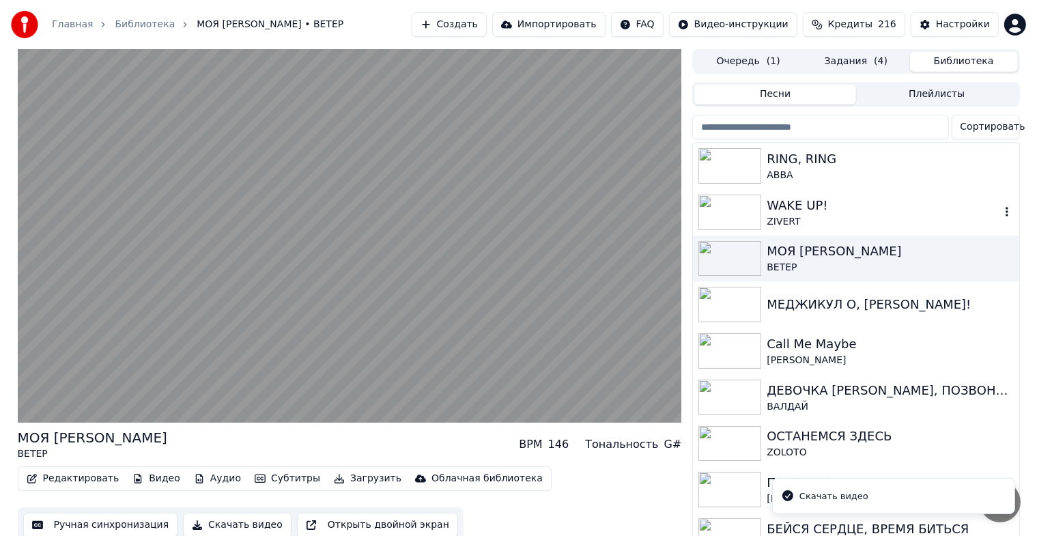
click at [813, 212] on div "WAKE UP!" at bounding box center [882, 205] width 233 height 19
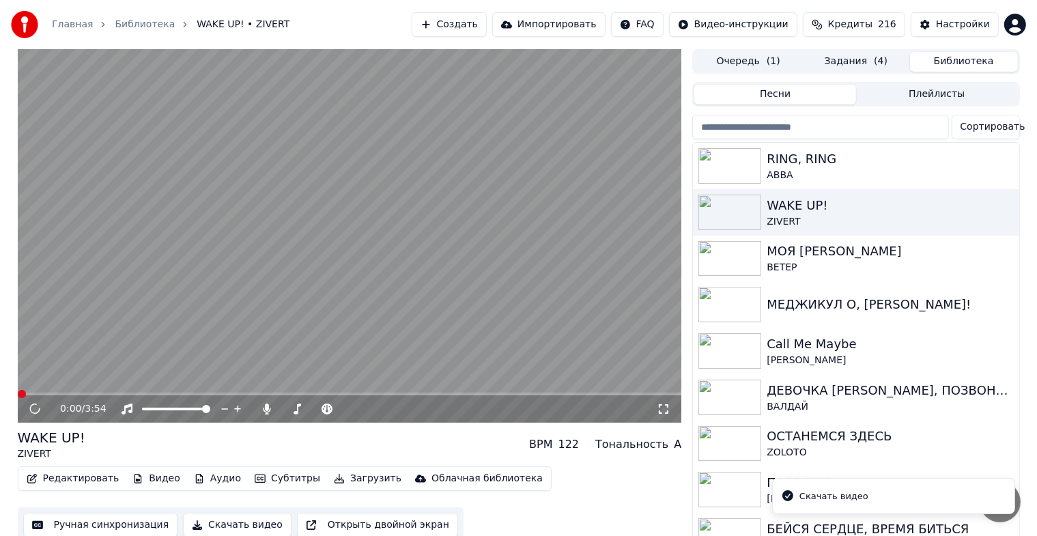
click at [228, 524] on button "Скачать видео" at bounding box center [237, 524] width 109 height 25
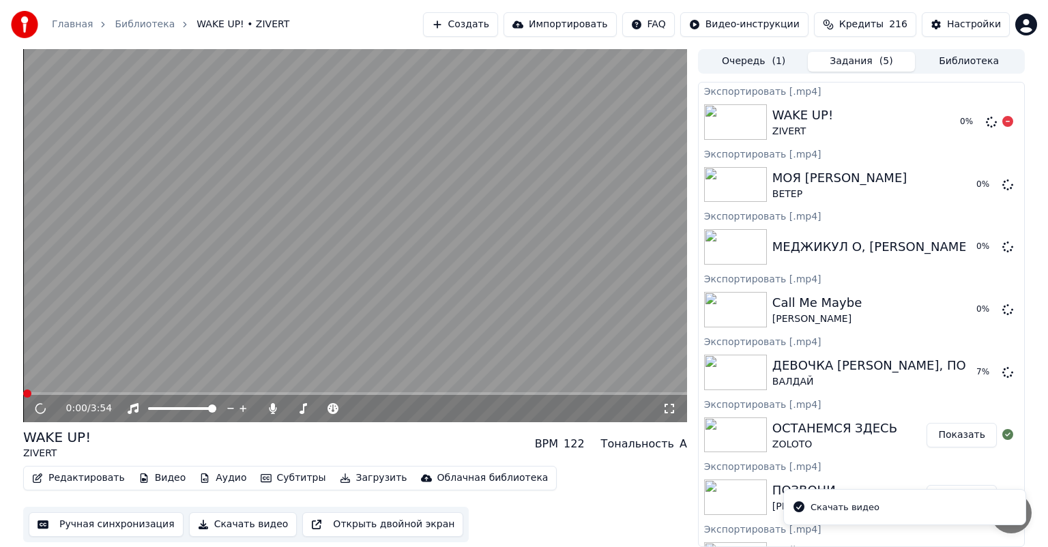
click at [959, 54] on button "Библиотека" at bounding box center [969, 62] width 108 height 20
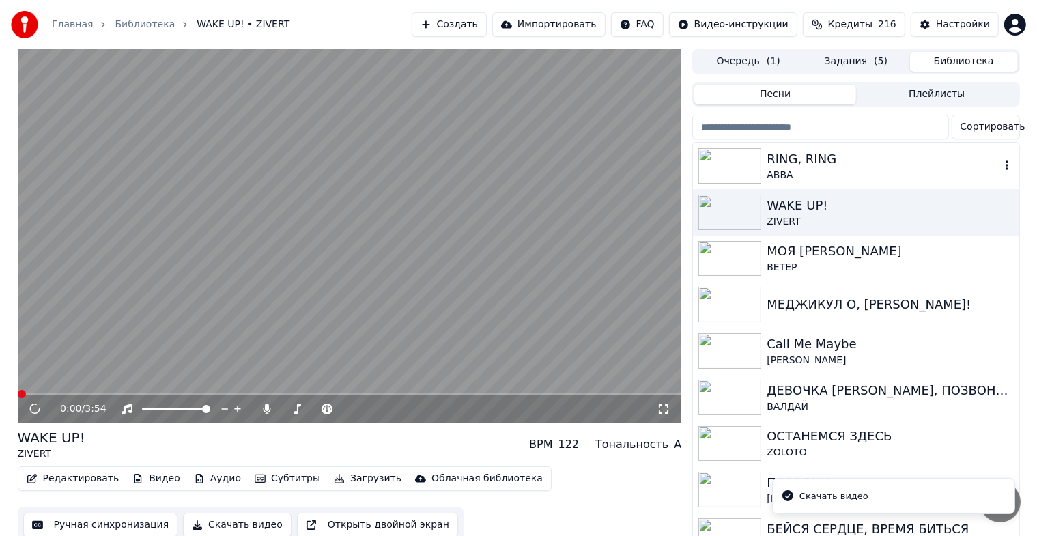
click at [787, 166] on div "RING, RING" at bounding box center [882, 158] width 233 height 19
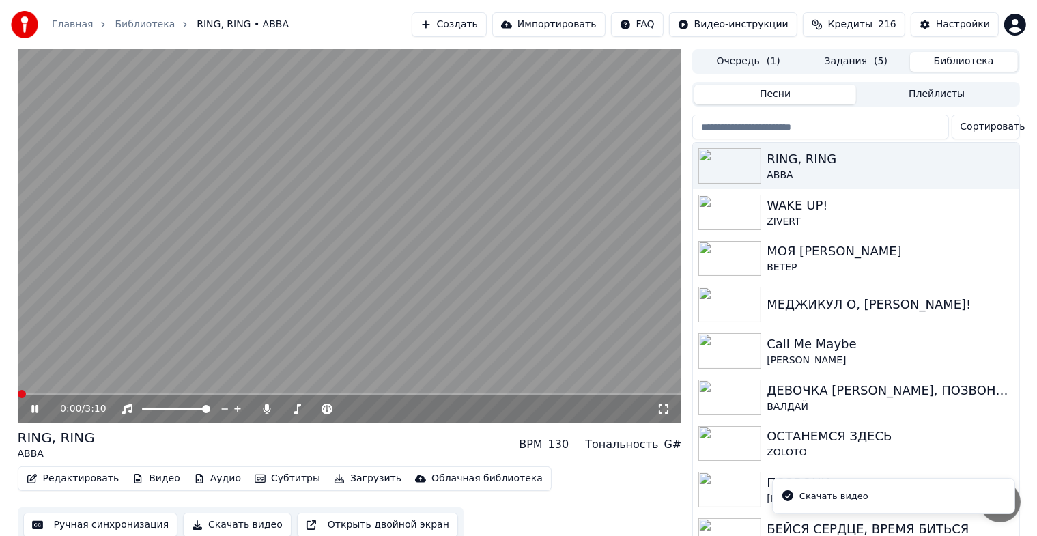
click at [214, 525] on button "Скачать видео" at bounding box center [237, 524] width 109 height 25
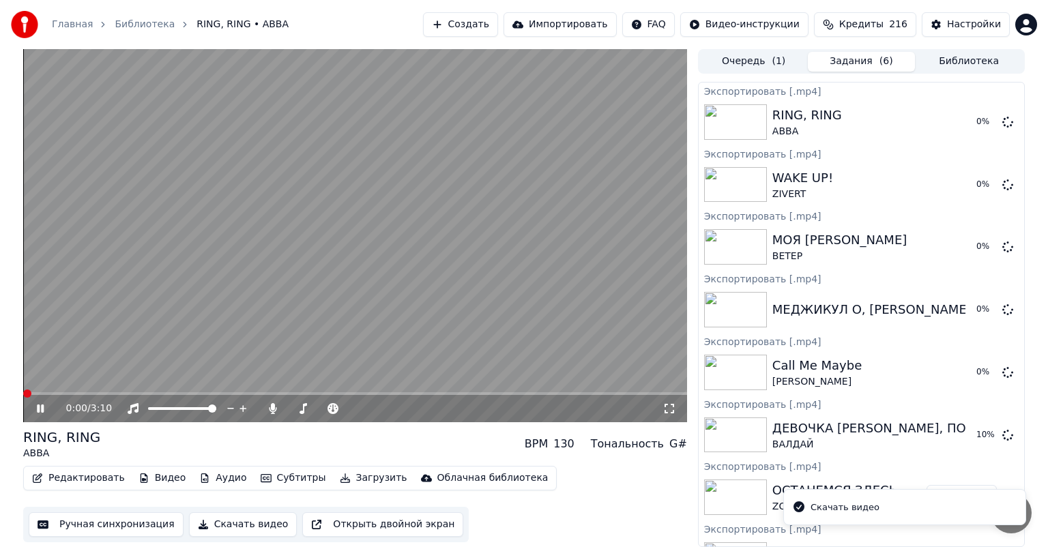
click at [35, 410] on icon at bounding box center [50, 408] width 32 height 11
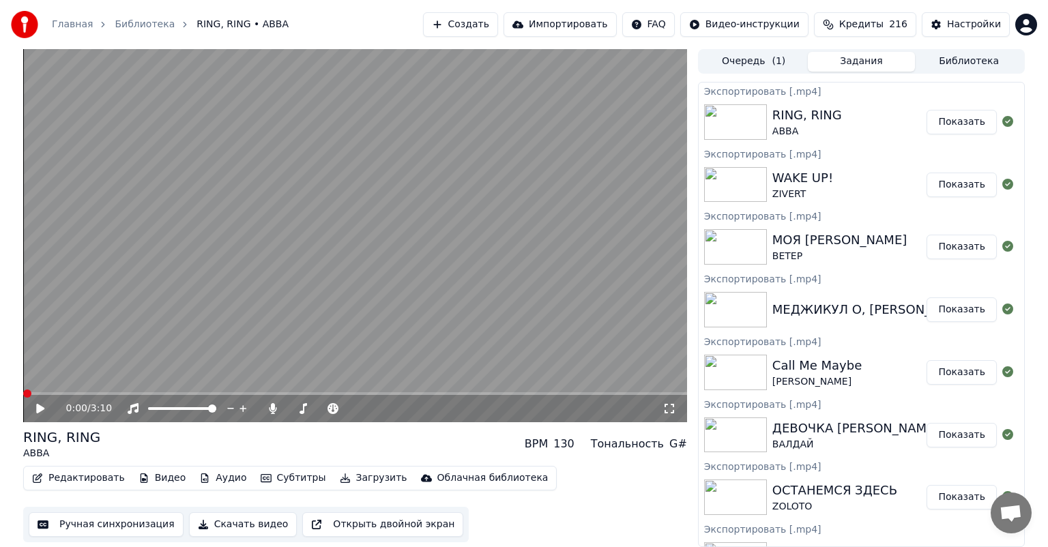
click at [934, 60] on button "Библиотека" at bounding box center [969, 62] width 108 height 20
